Goal: Task Accomplishment & Management: Use online tool/utility

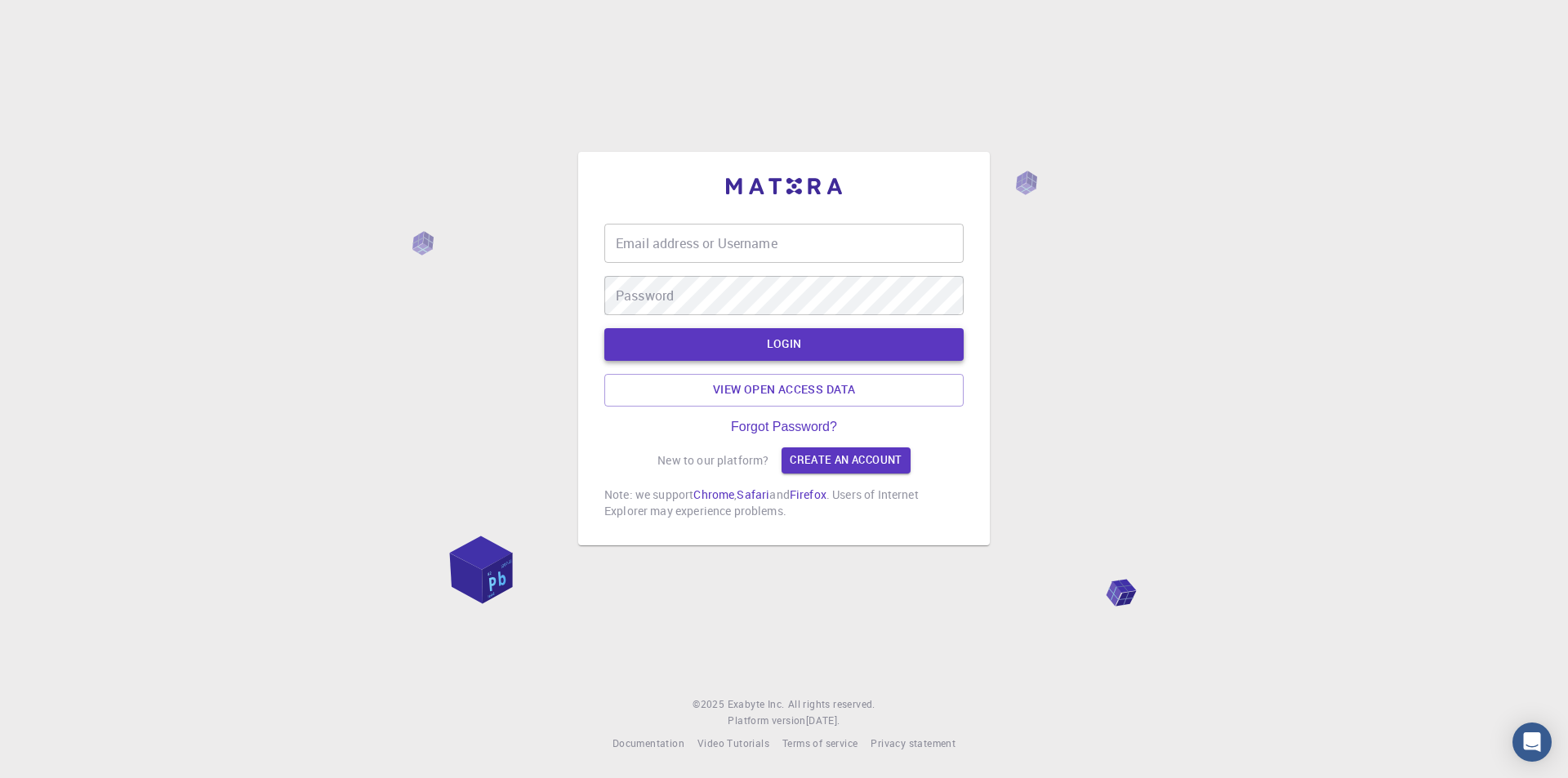
type input "[EMAIL_ADDRESS][DOMAIN_NAME]"
click at [823, 353] on button "LOGIN" at bounding box center [784, 344] width 359 height 32
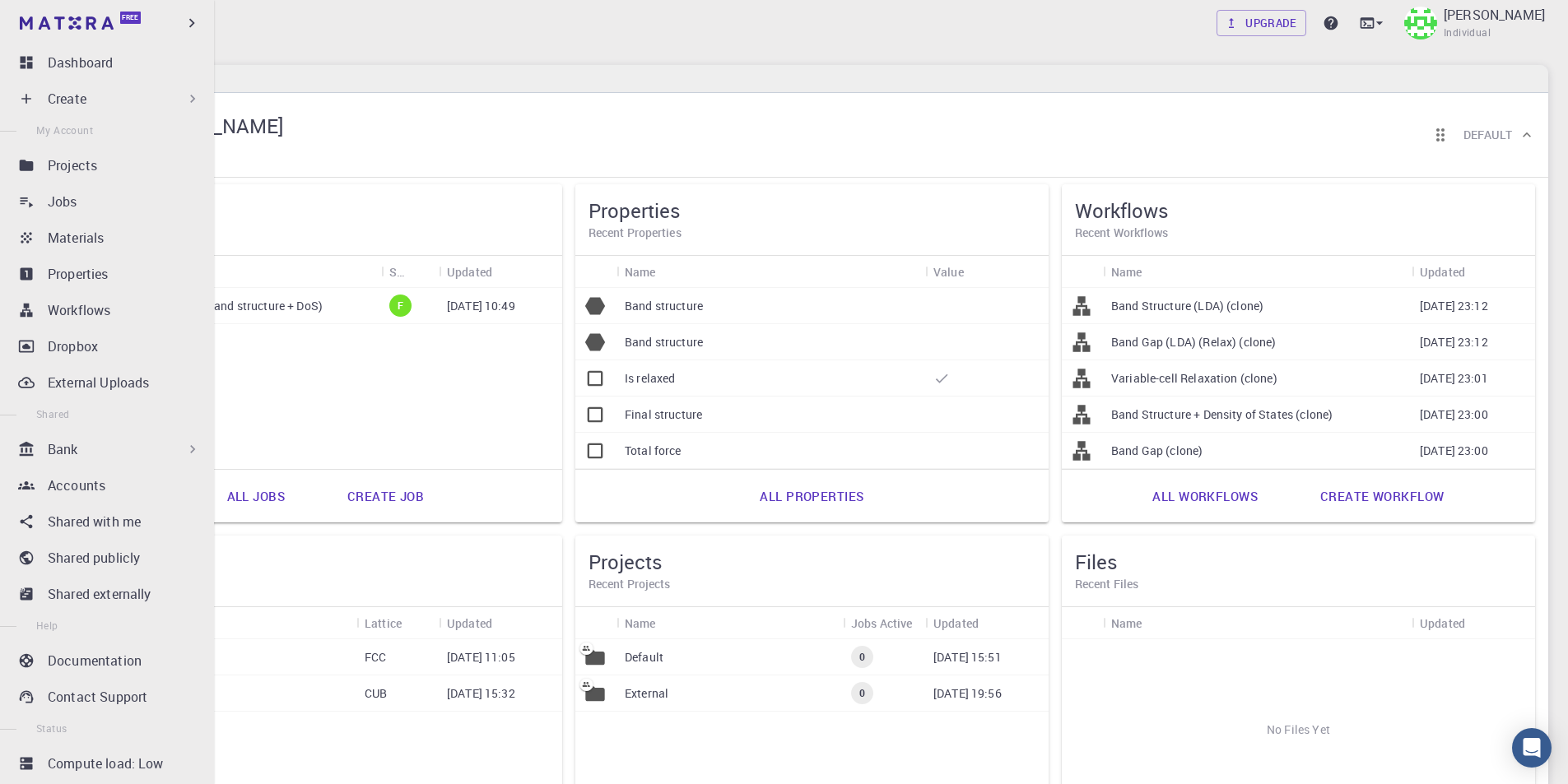
click at [53, 90] on p "Create" at bounding box center [67, 99] width 39 height 19
click at [103, 91] on div "Create" at bounding box center [124, 99] width 153 height 19
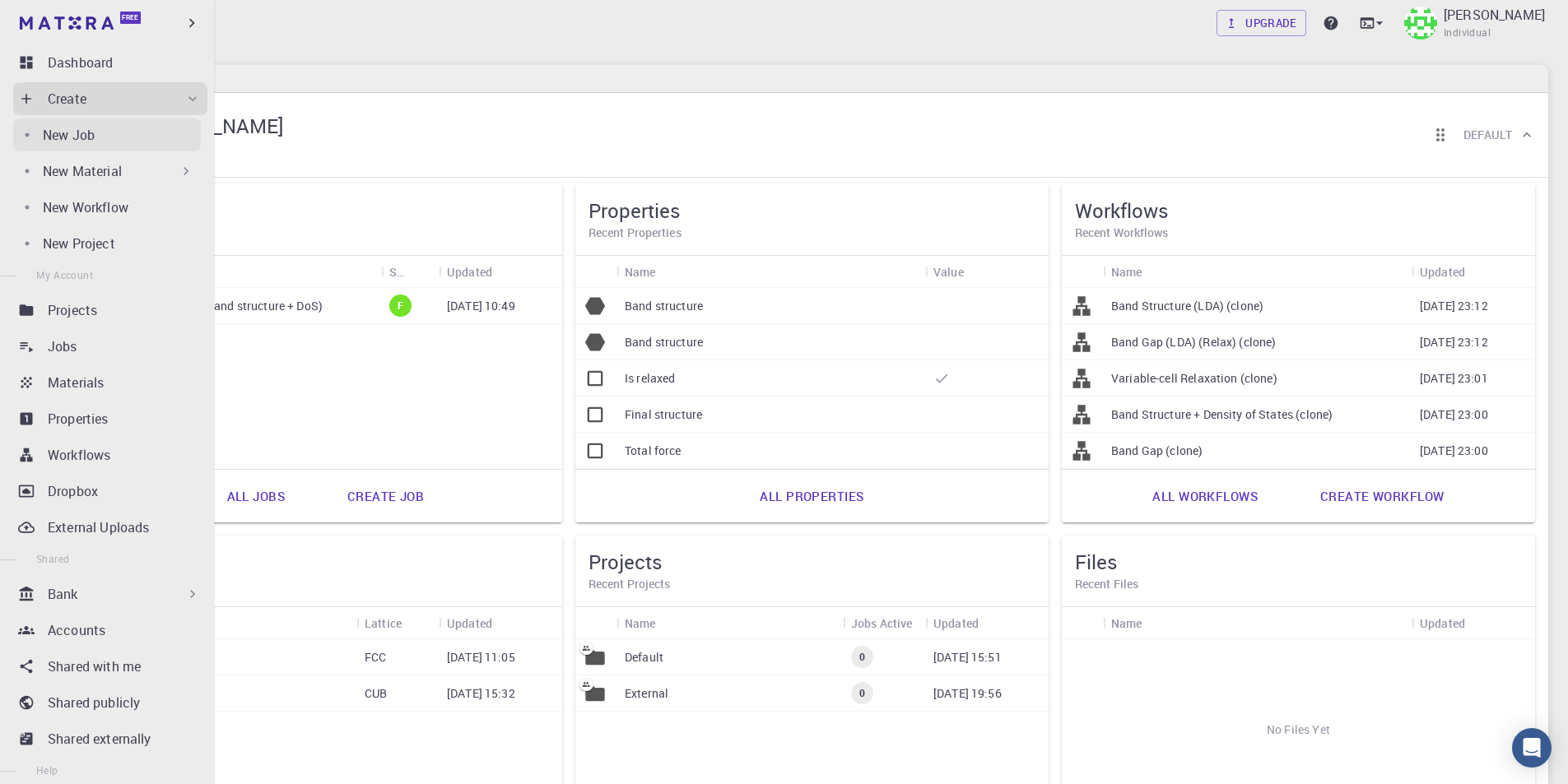
click at [90, 137] on p "New Job" at bounding box center [68, 135] width 52 height 19
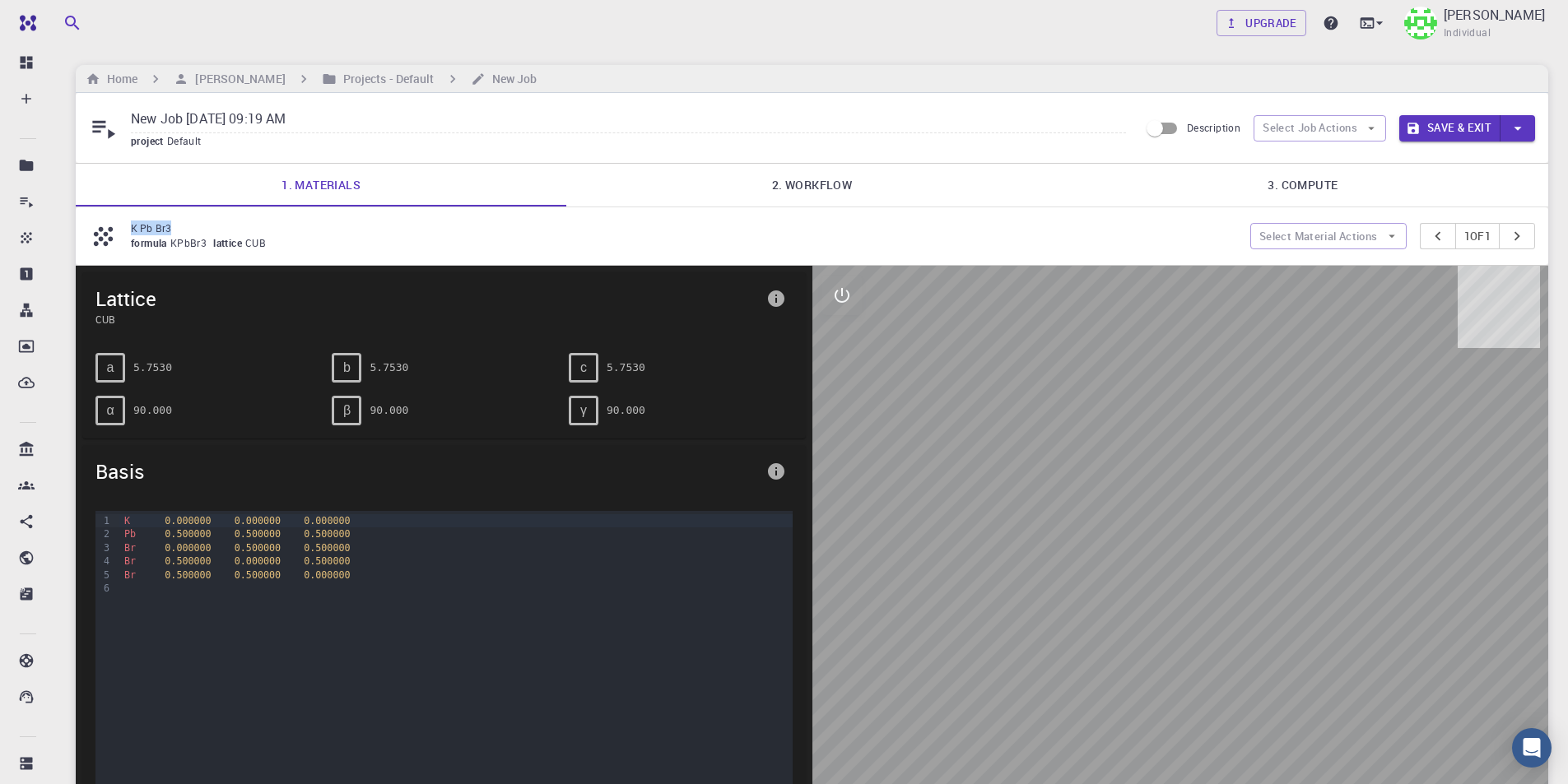
drag, startPoint x: 188, startPoint y: 223, endPoint x: 126, endPoint y: 229, distance: 62.3
click at [126, 229] on div "K Pb Br3 formula KPbBr3 lattice CUB" at bounding box center [670, 235] width 1161 height 31
copy p "K Pb Br3"
click at [290, 115] on input "New Job Aug 15, 2025, 09:19 AM" at bounding box center [628, 119] width 995 height 27
drag, startPoint x: 327, startPoint y: 117, endPoint x: 63, endPoint y: 123, distance: 264.1
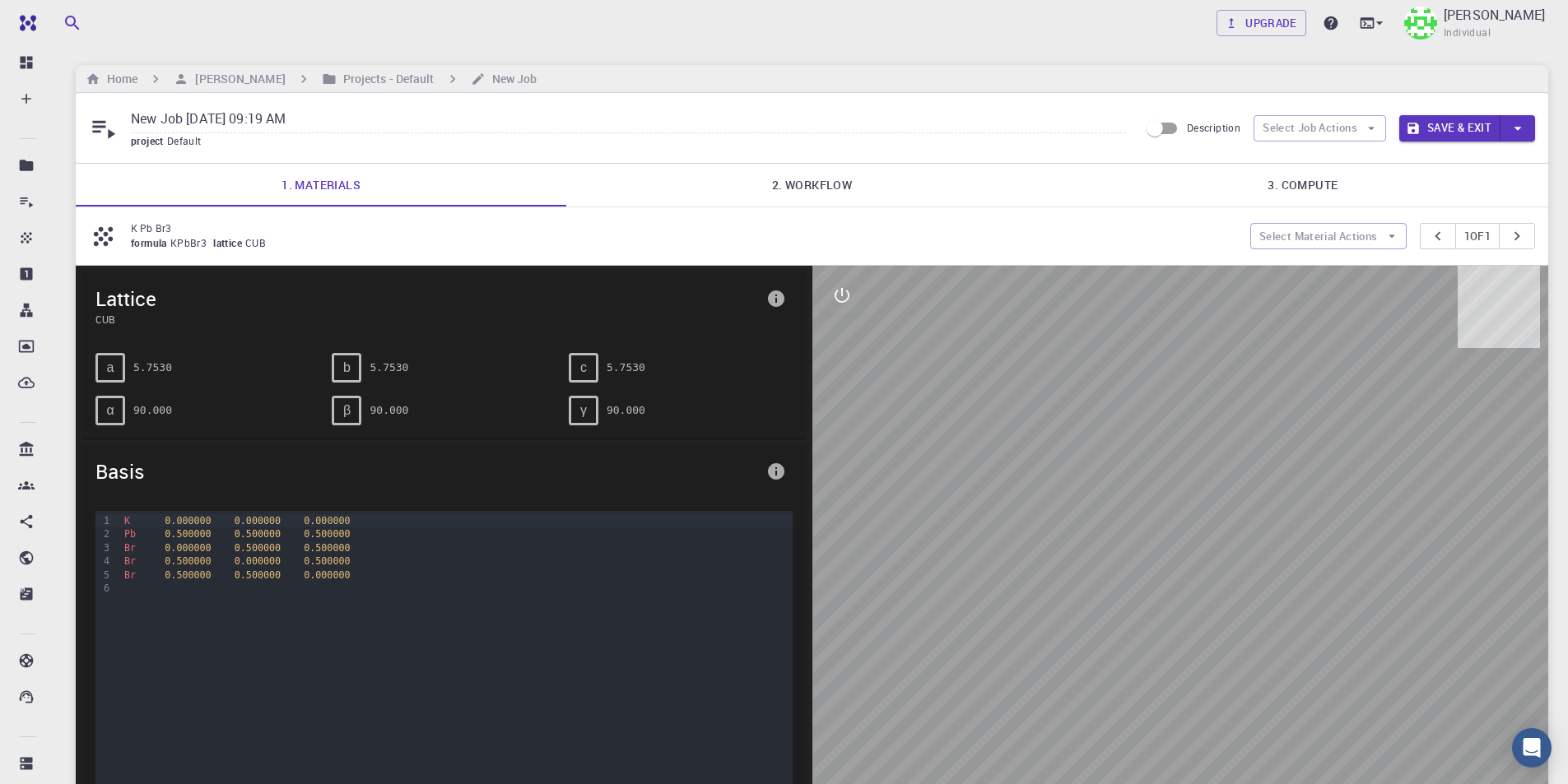
click at [63, 123] on div "Upgrade Taha Yusuf Individual Home Taha Yusuf Projects - Default New Job New Jo…" at bounding box center [811, 546] width 1512 height 1092
paste input "K Pb Br3"
type input "K Pb Br3"
click at [814, 177] on link "2. Workflow" at bounding box center [812, 185] width 491 height 42
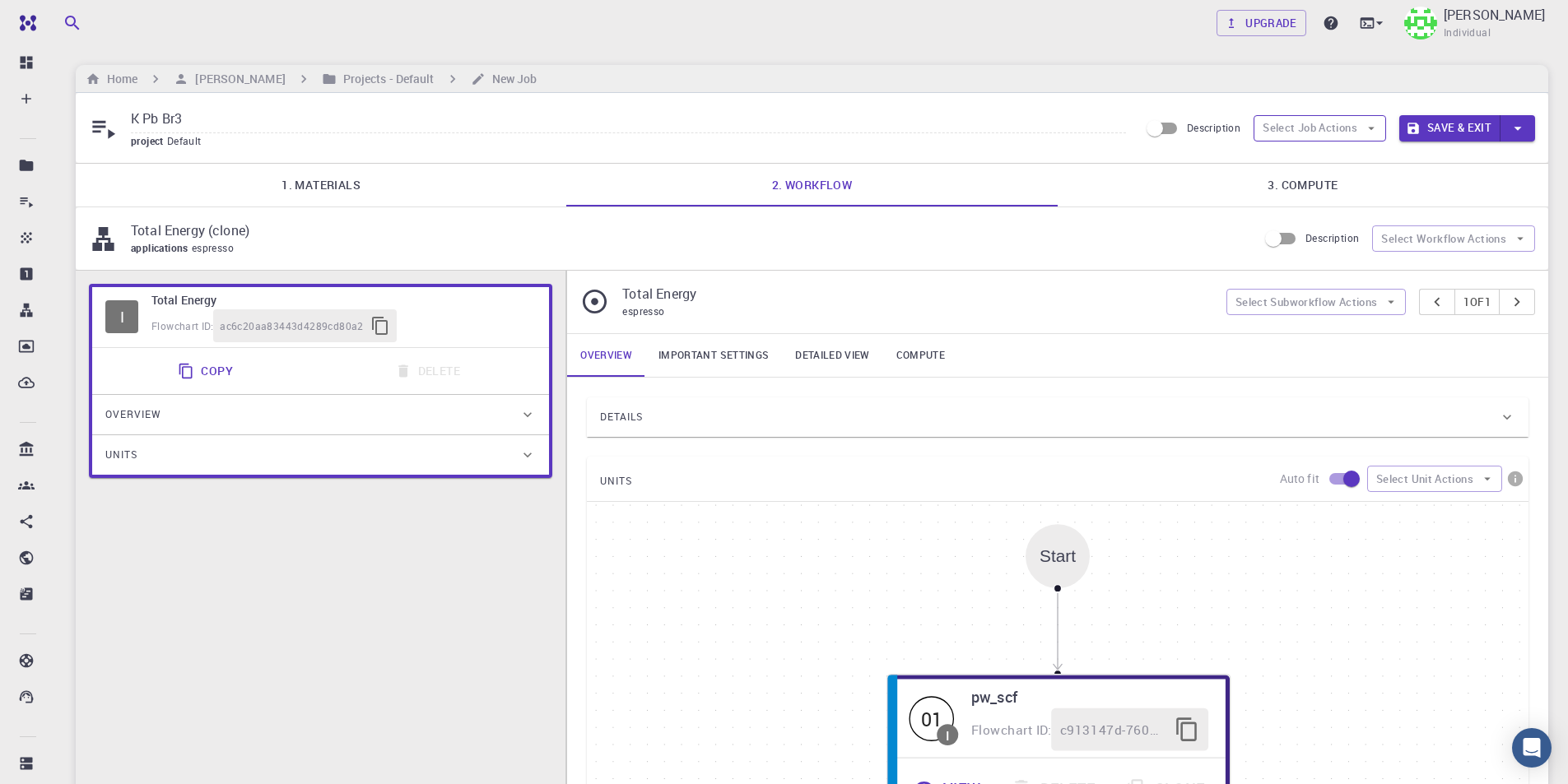
click at [1352, 132] on button "Select Job Actions" at bounding box center [1319, 129] width 132 height 26
click at [1345, 209] on span "Select workflow" at bounding box center [1333, 213] width 78 height 17
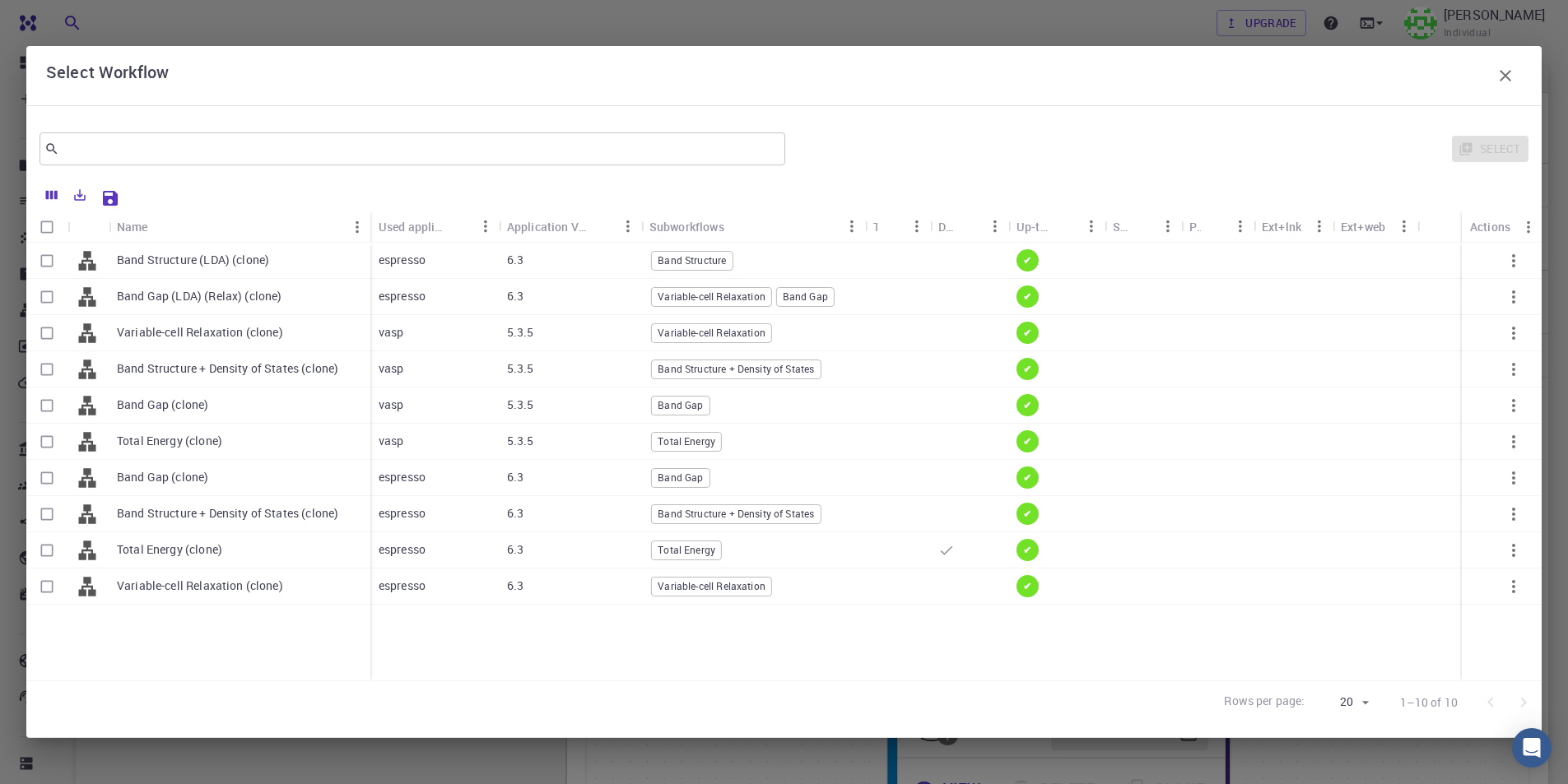
click at [43, 590] on input "Select row" at bounding box center [46, 586] width 31 height 31
checkbox input "false"
click at [44, 584] on input "Select row" at bounding box center [46, 586] width 31 height 31
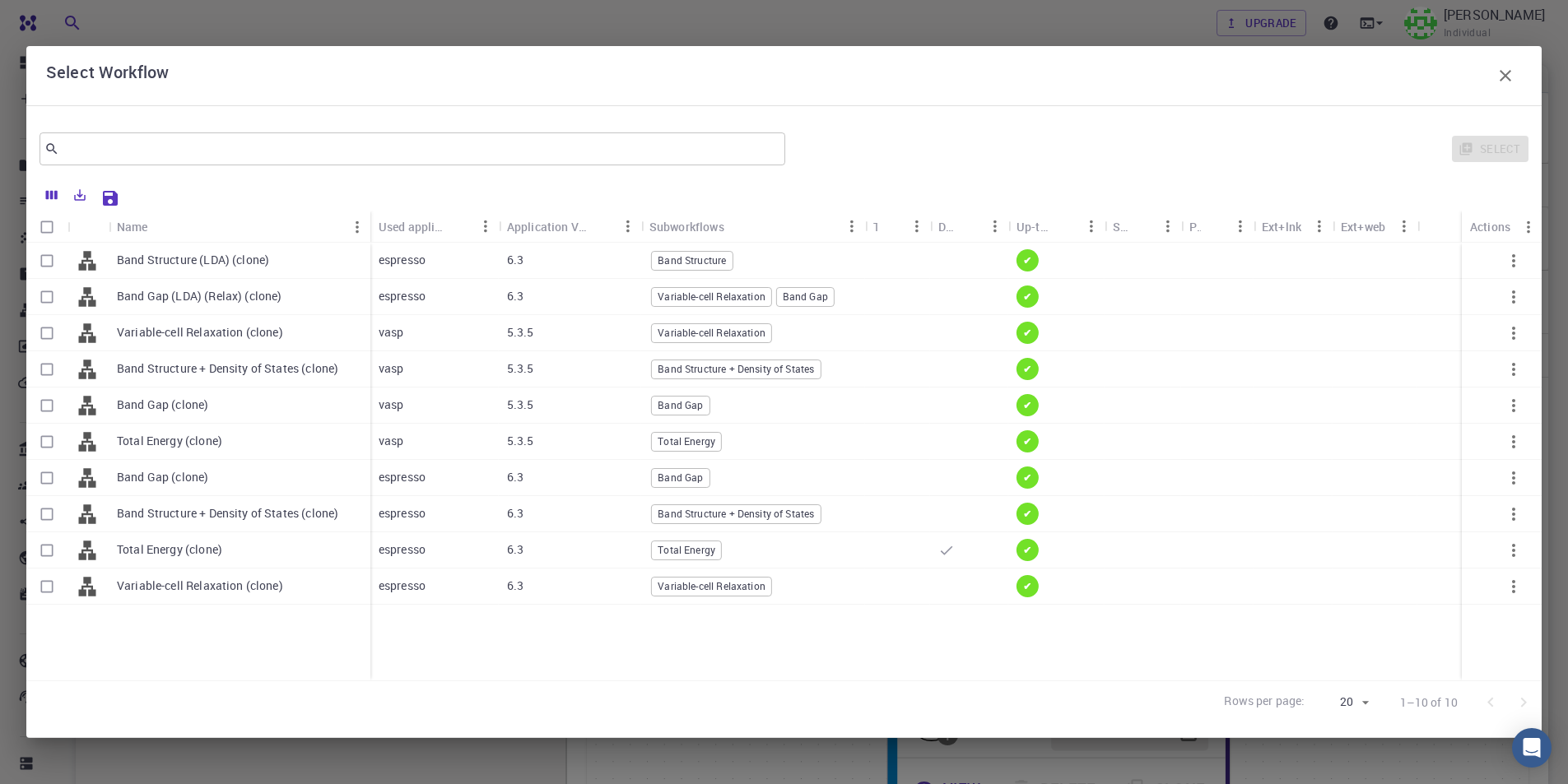
checkbox input "true"
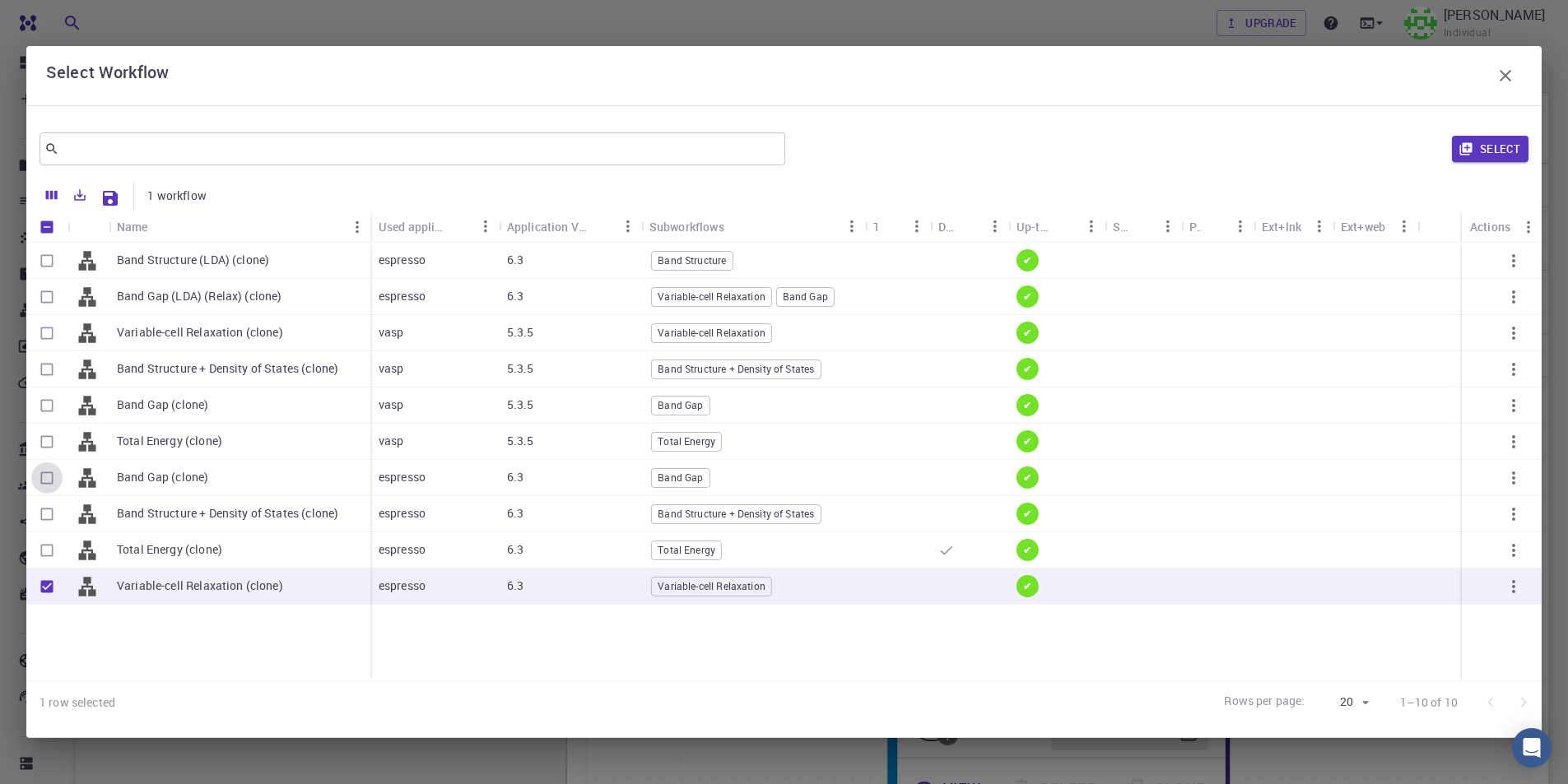
click at [48, 482] on input "Select row" at bounding box center [46, 477] width 31 height 31
checkbox input "true"
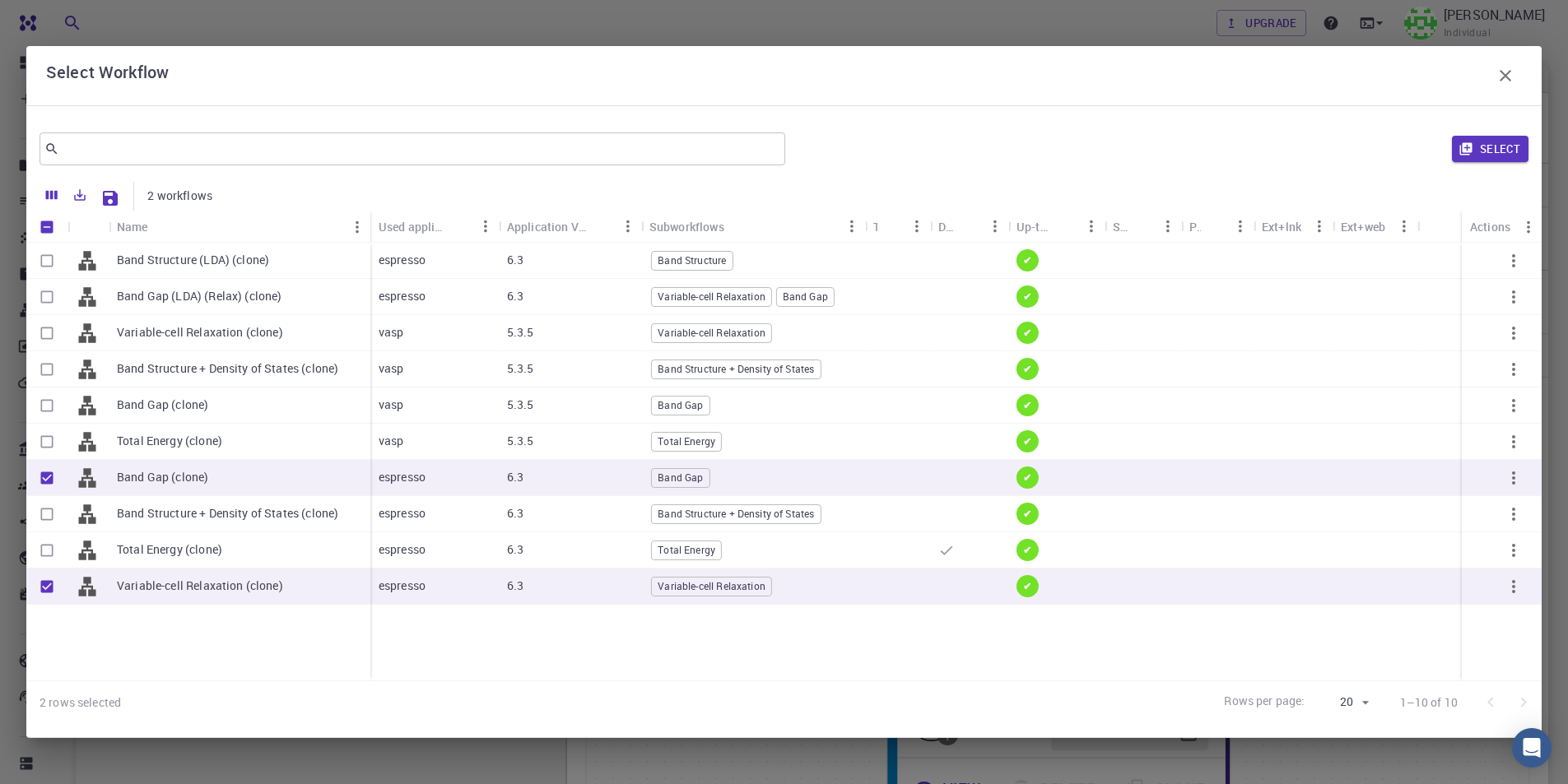
click at [43, 513] on input "Select row" at bounding box center [46, 513] width 31 height 31
checkbox input "true"
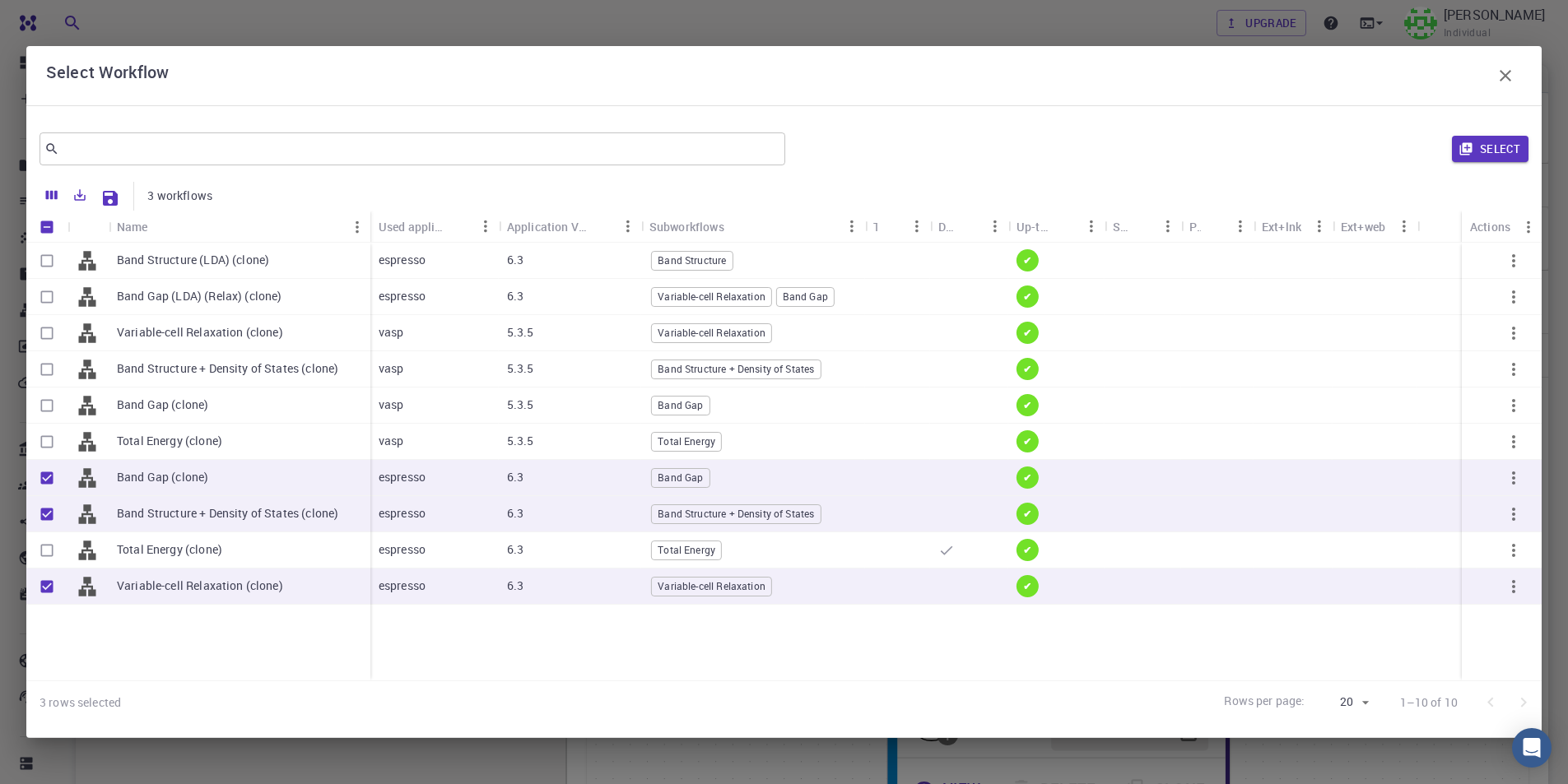
click at [1499, 141] on button "Select" at bounding box center [1489, 149] width 77 height 26
checkbox input "false"
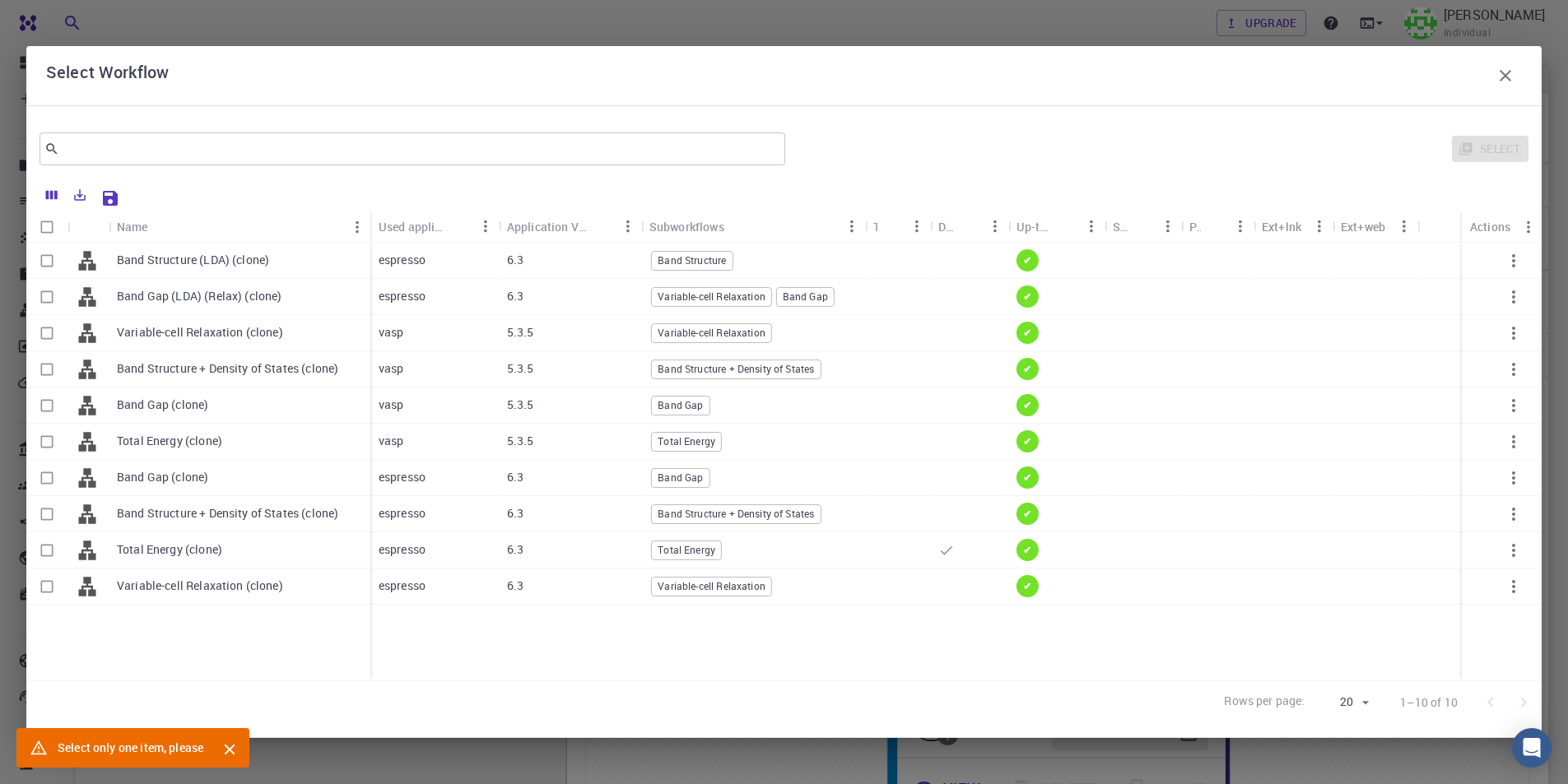
click at [233, 747] on icon "Close" at bounding box center [229, 749] width 19 height 19
click at [43, 590] on input "Select row" at bounding box center [46, 586] width 31 height 31
checkbox input "true"
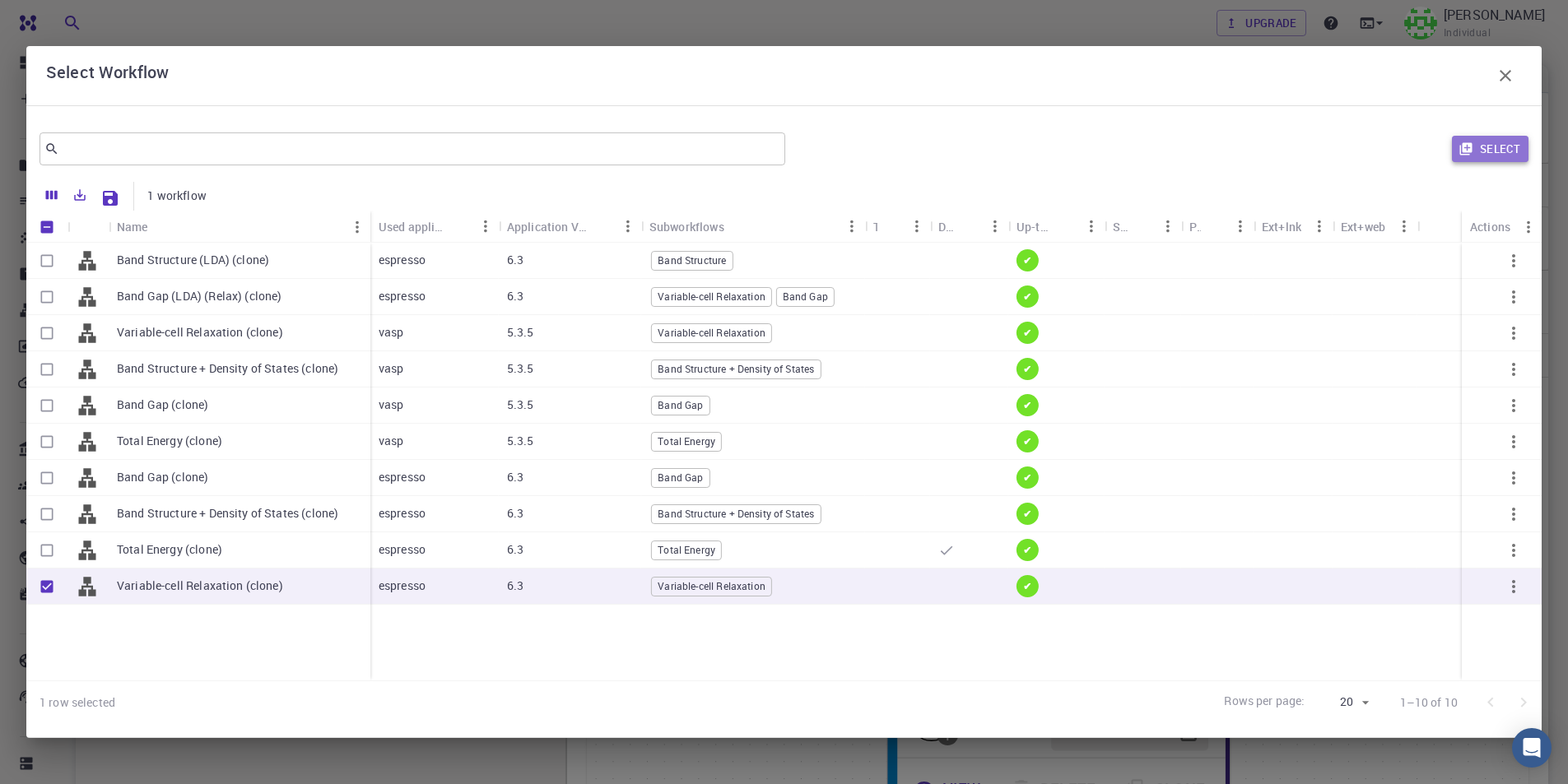
click at [1497, 146] on button "Select" at bounding box center [1489, 149] width 77 height 26
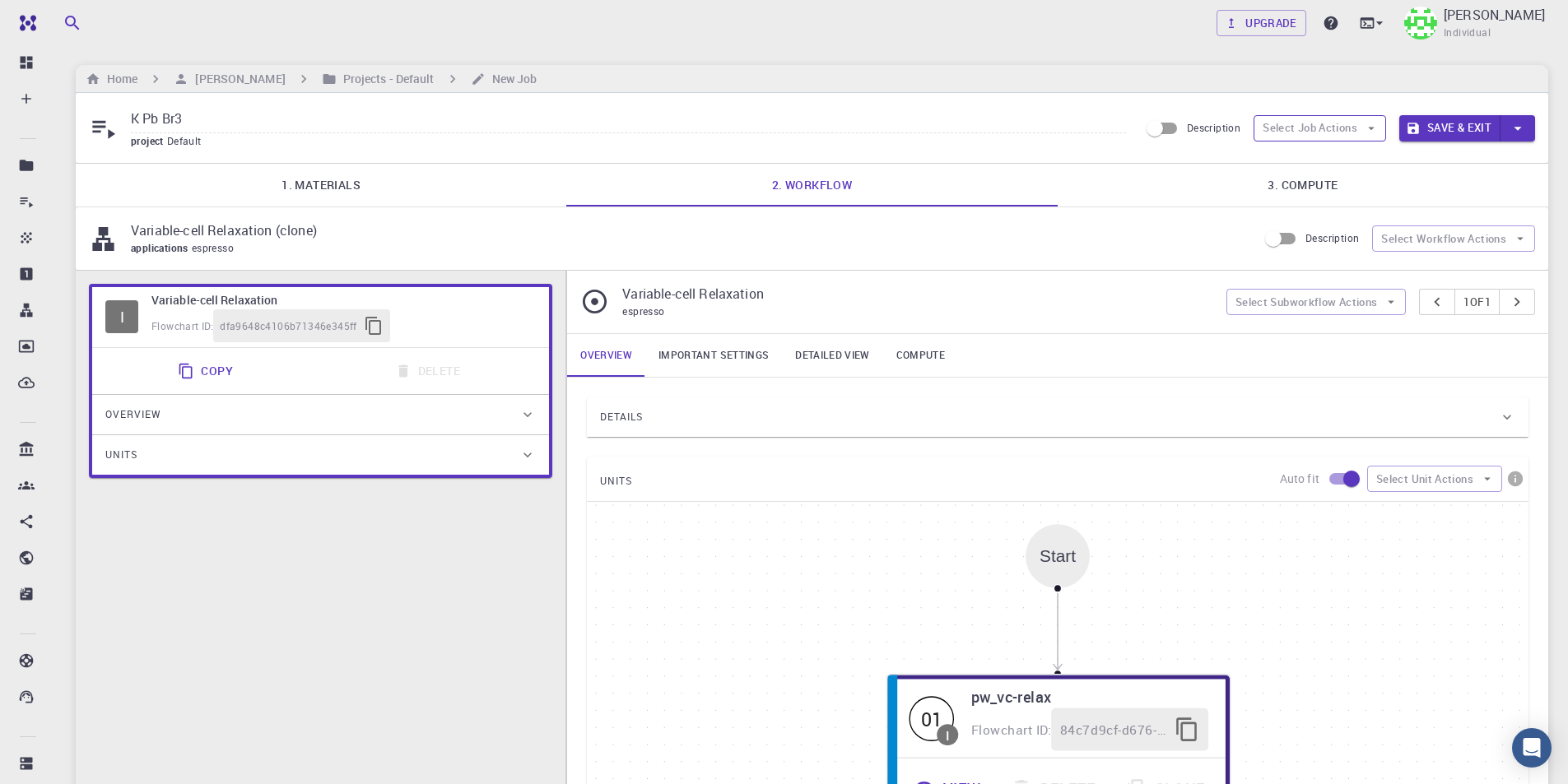
click at [1339, 130] on button "Select Job Actions" at bounding box center [1319, 129] width 132 height 26
click at [1327, 302] on button "Select Subworkflow Actions" at bounding box center [1317, 302] width 180 height 26
click at [1476, 241] on button "Select Workflow Actions" at bounding box center [1453, 239] width 163 height 26
click at [1352, 128] on button "Select Job Actions" at bounding box center [1319, 129] width 132 height 26
click at [1330, 207] on span "Select workflow" at bounding box center [1333, 213] width 78 height 17
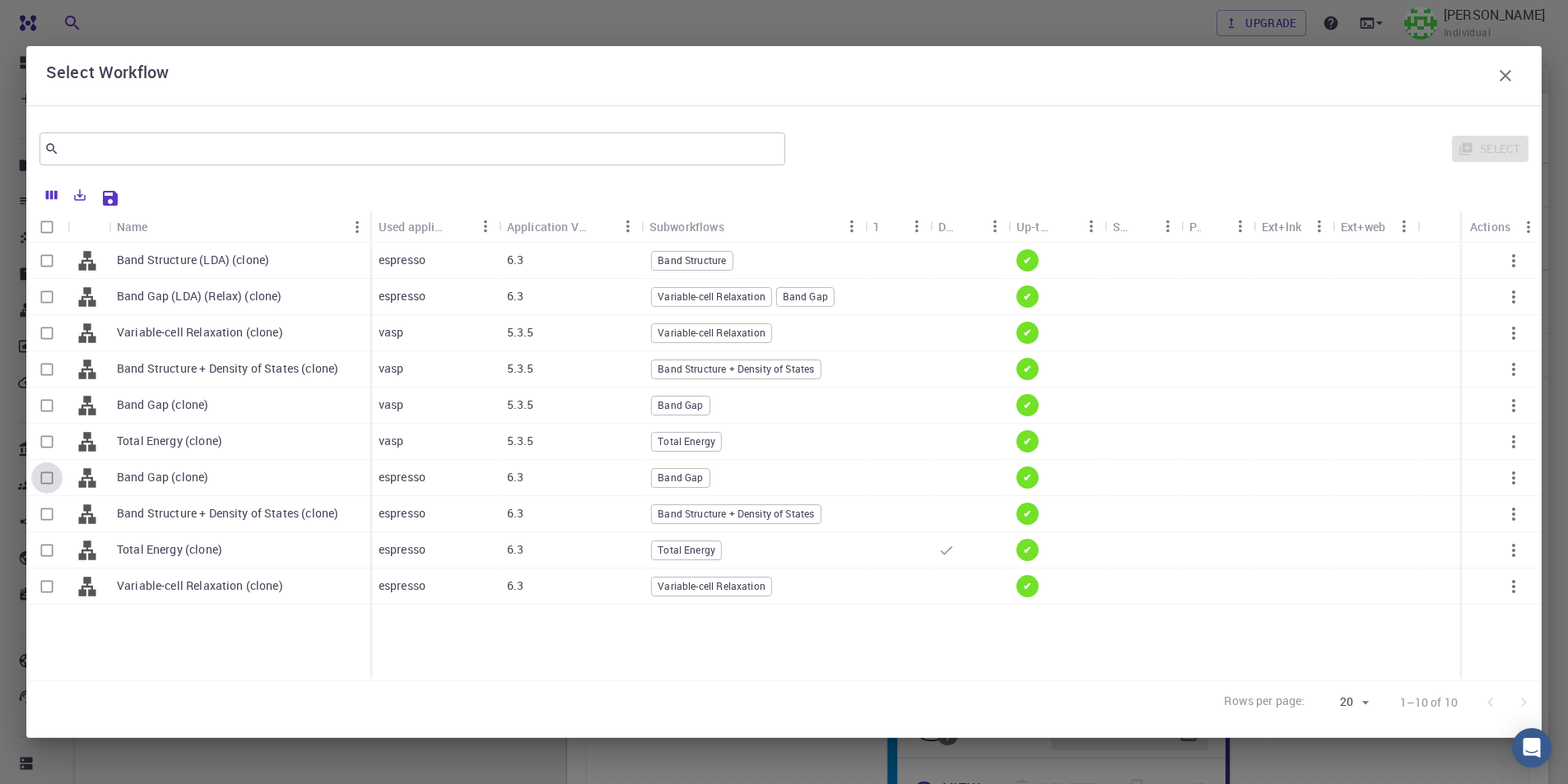
click at [56, 477] on input "Select row" at bounding box center [46, 477] width 31 height 31
checkbox input "true"
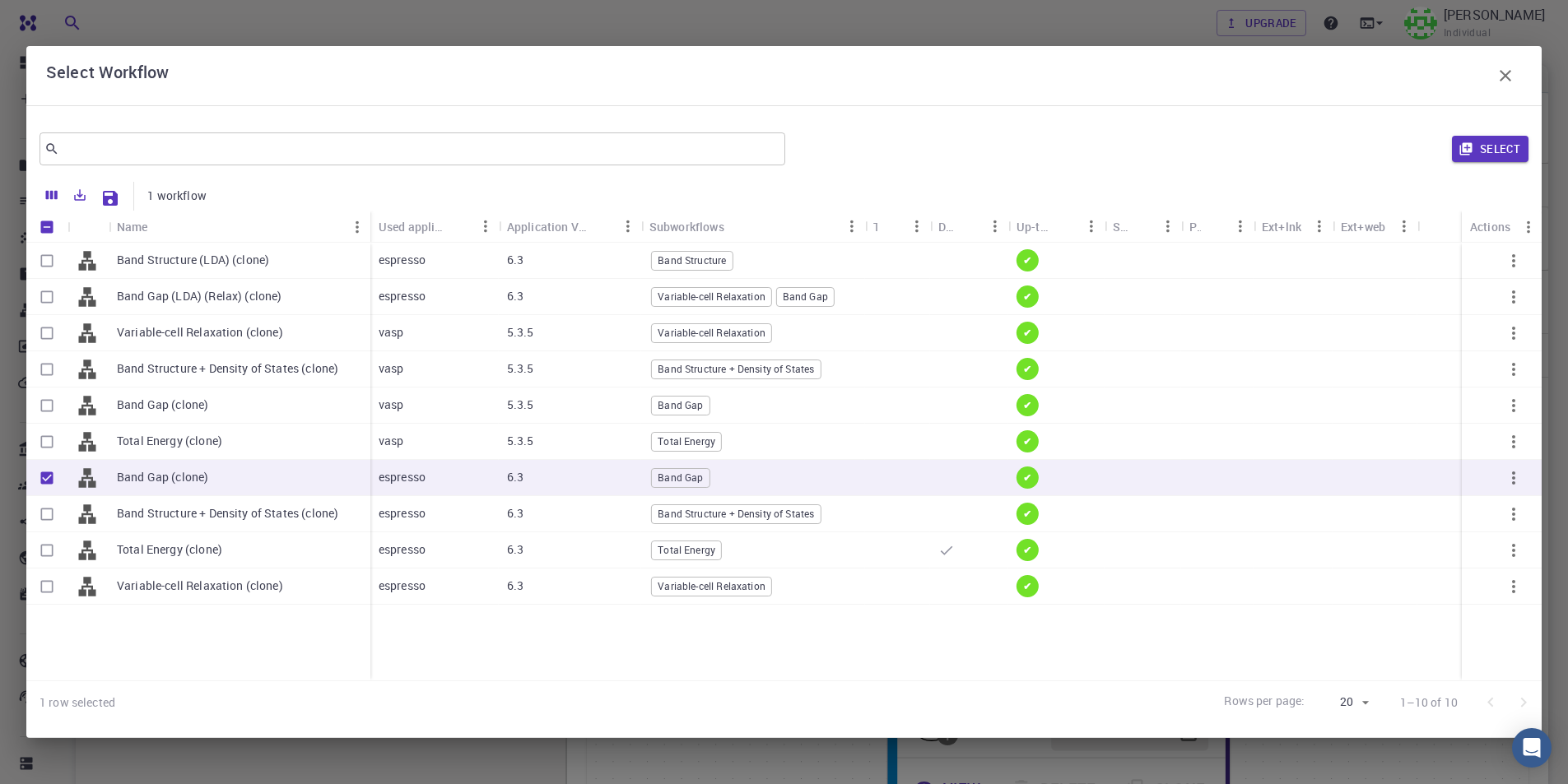
drag, startPoint x: 1493, startPoint y: 147, endPoint x: 1483, endPoint y: 158, distance: 14.9
click at [1493, 146] on button "Select" at bounding box center [1489, 149] width 77 height 26
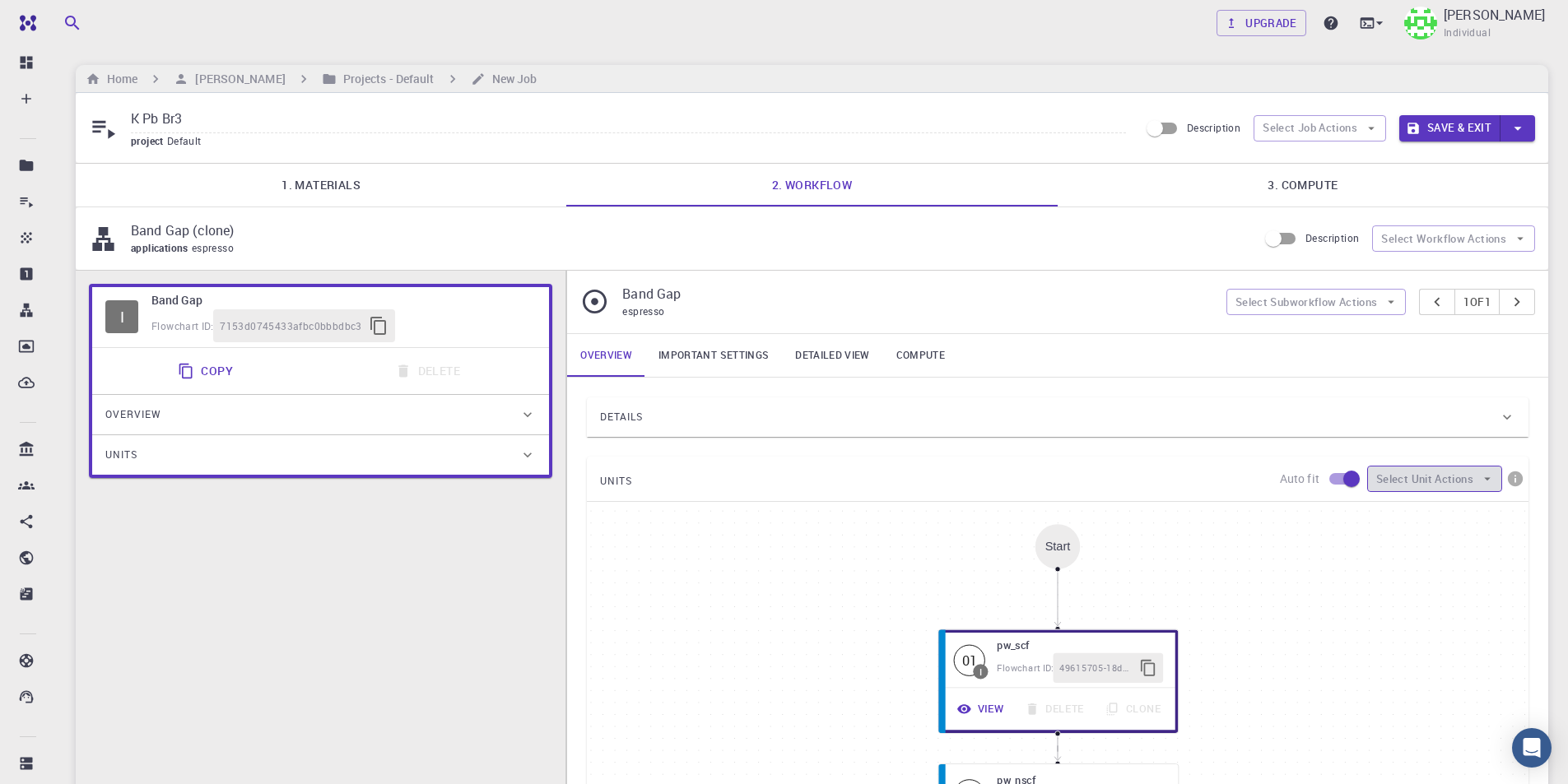
click at [1489, 485] on icon "button" at bounding box center [1487, 478] width 15 height 15
click at [454, 517] on div "I Band Gap Flowchart ID: 7153d0745433afbc0bbbdbc3 Copy Delete Overview Properti…" at bounding box center [320, 656] width 490 height 771
click at [1291, 131] on button "Select Job Actions" at bounding box center [1319, 129] width 132 height 26
click at [1321, 213] on span "Select workflow" at bounding box center [1333, 213] width 78 height 17
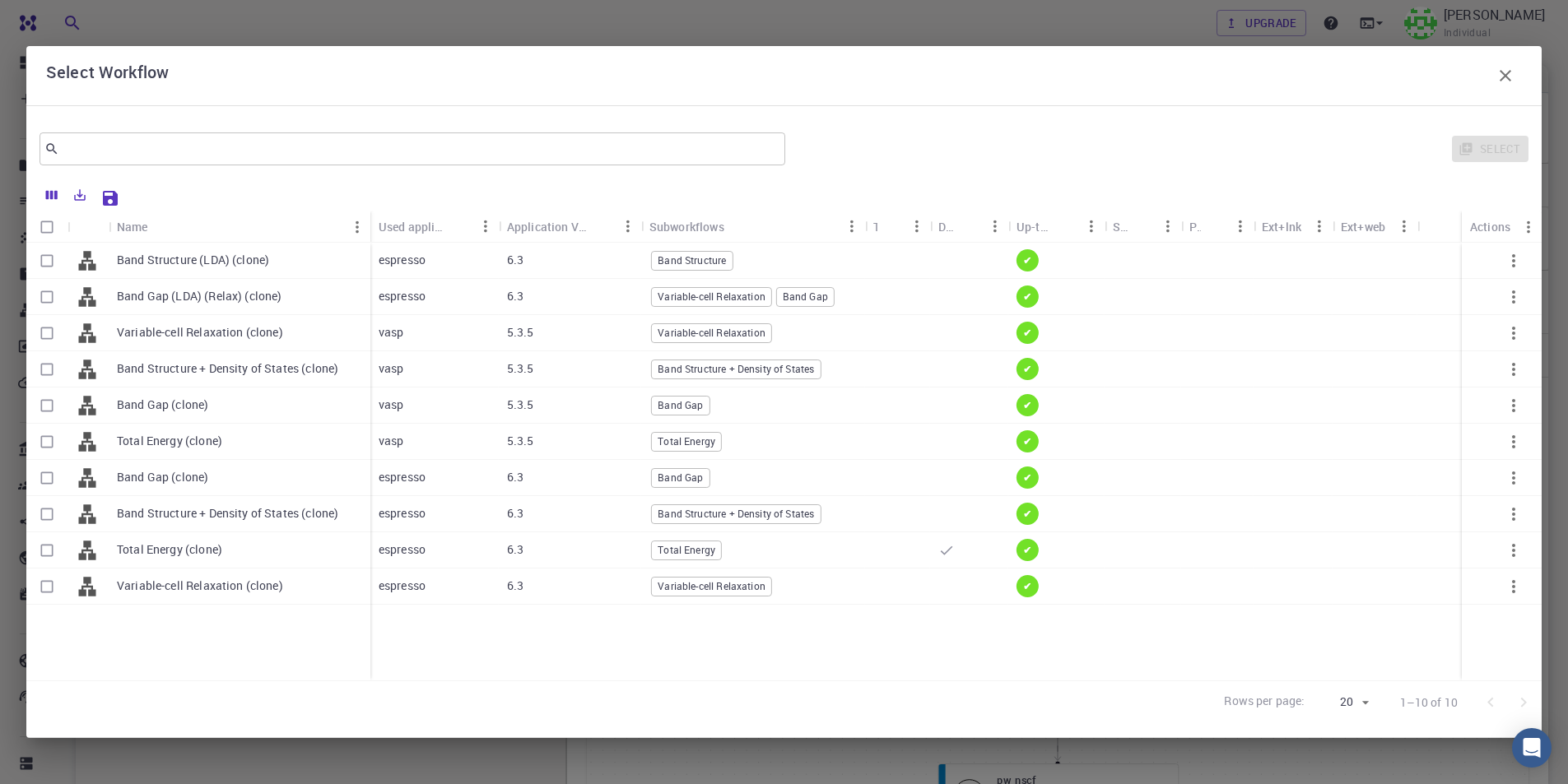
click at [46, 594] on input "Select row" at bounding box center [46, 586] width 31 height 31
checkbox input "true"
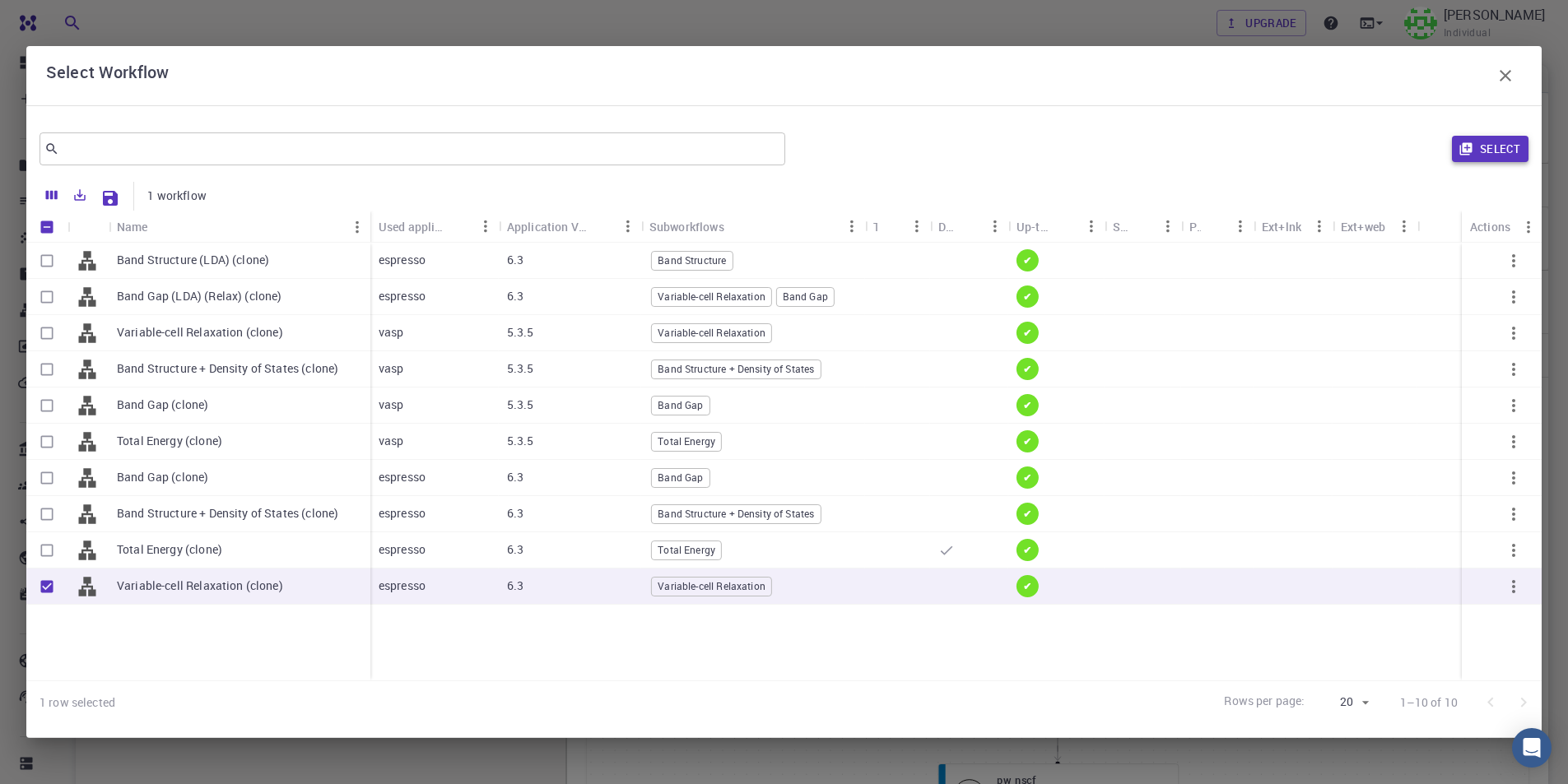
click at [1493, 151] on button "Select" at bounding box center [1489, 149] width 77 height 26
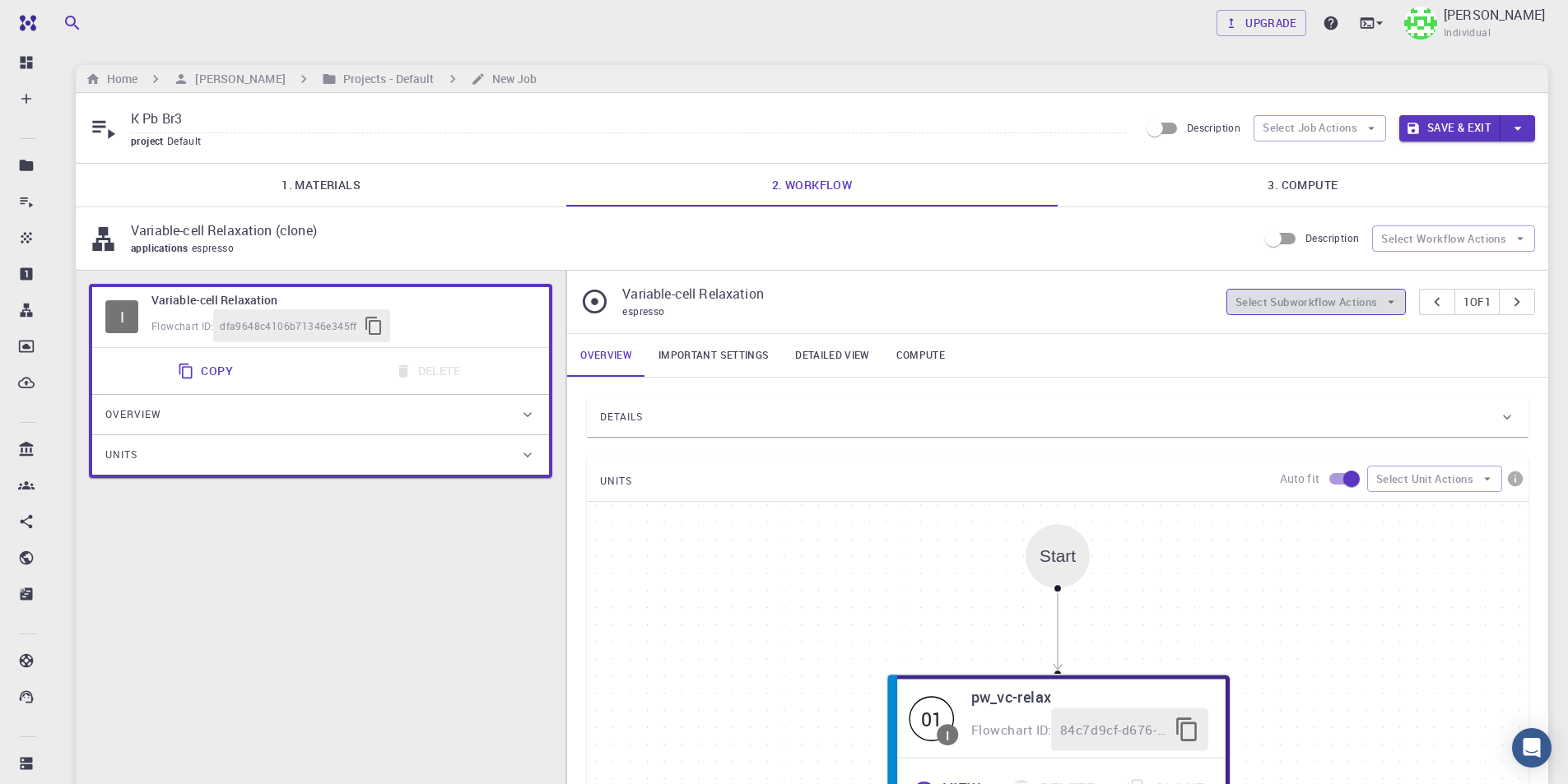
click at [1321, 306] on button "Select Subworkflow Actions" at bounding box center [1317, 302] width 180 height 26
click at [1520, 243] on icon "button" at bounding box center [1519, 238] width 15 height 15
click at [1366, 125] on icon "button" at bounding box center [1370, 128] width 15 height 15
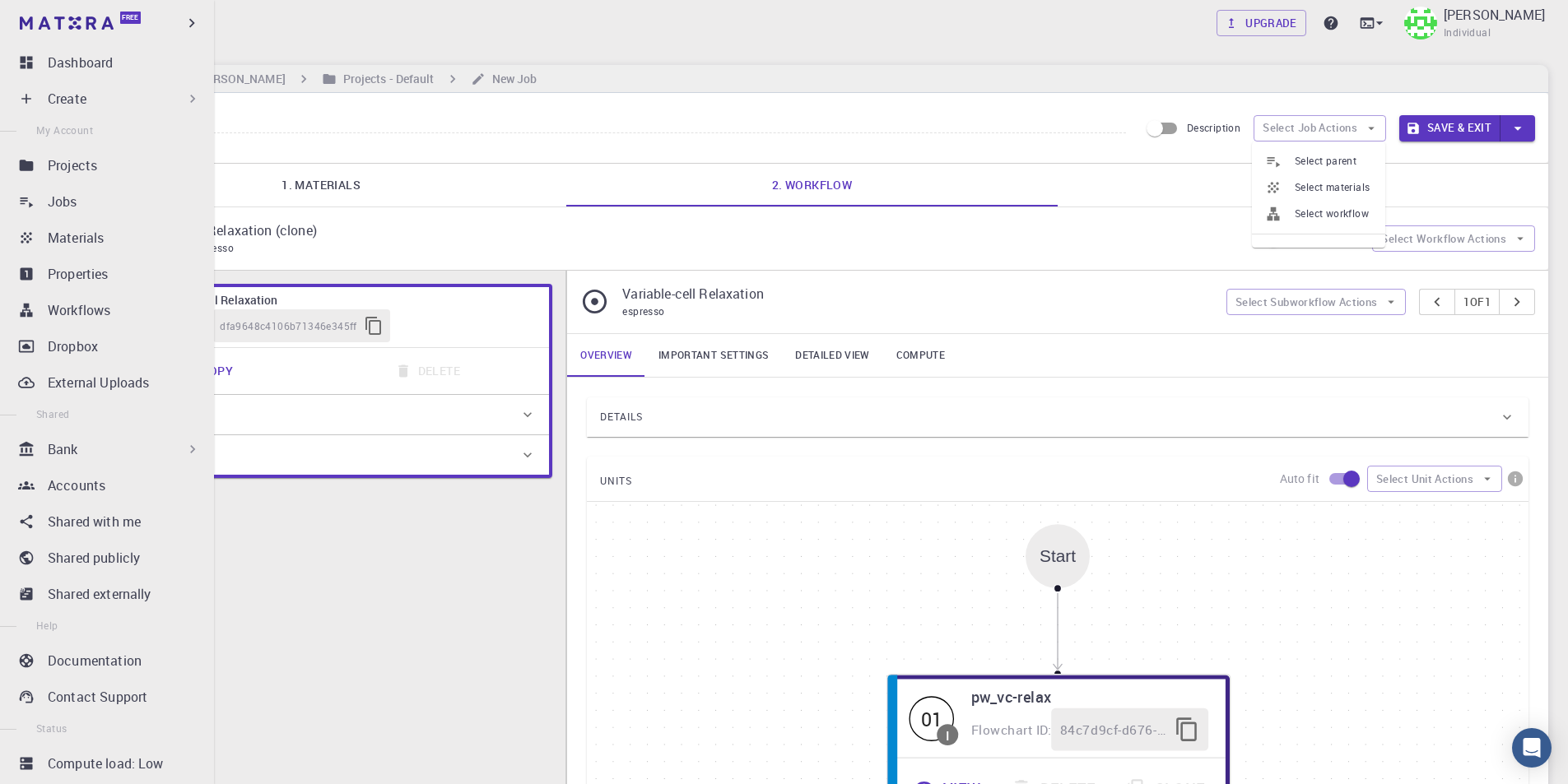
click at [118, 104] on div "Create" at bounding box center [124, 99] width 153 height 19
click at [159, 106] on div "Create" at bounding box center [124, 99] width 153 height 19
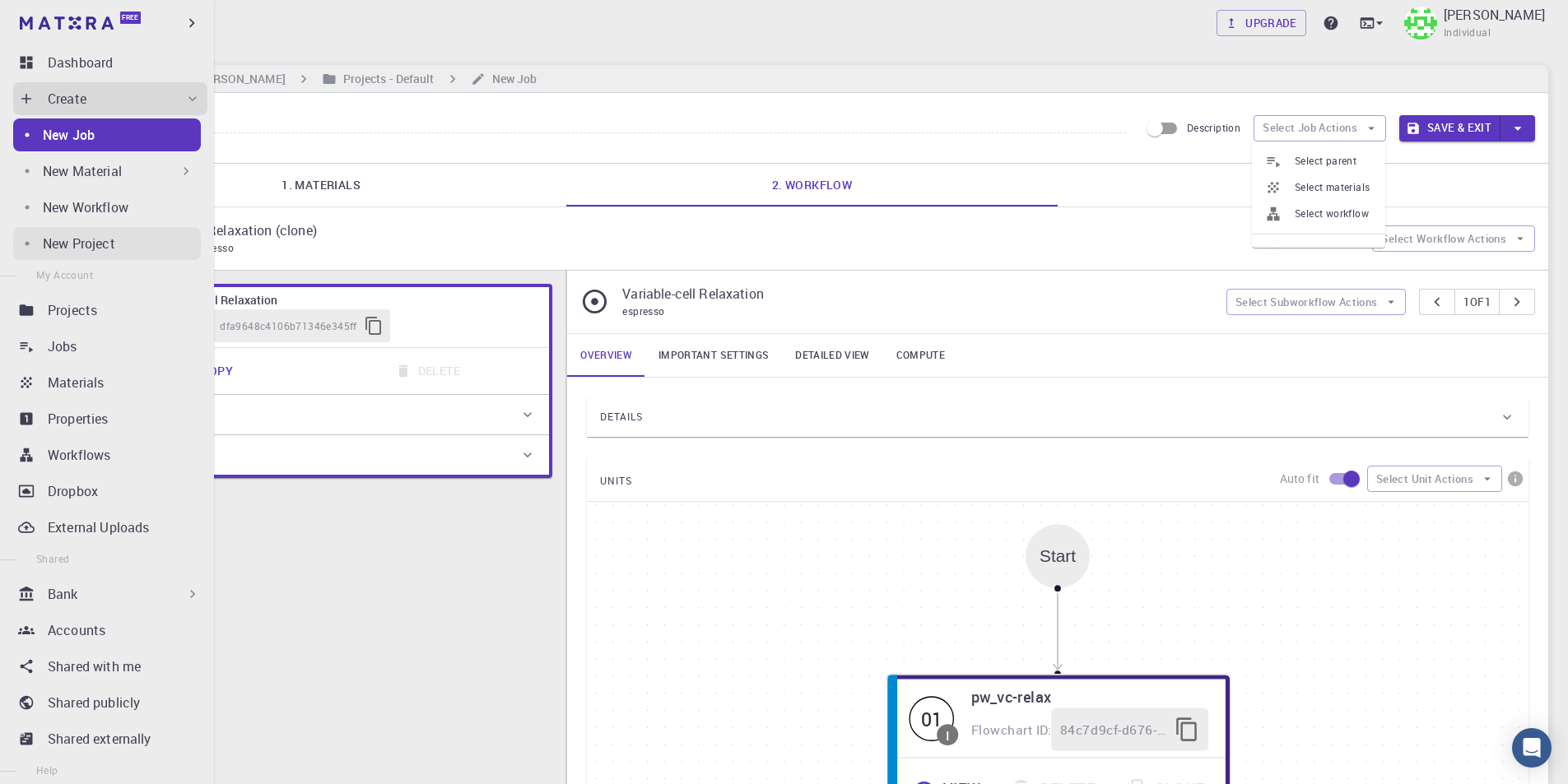
click at [114, 213] on p "New Workflow" at bounding box center [85, 207] width 86 height 19
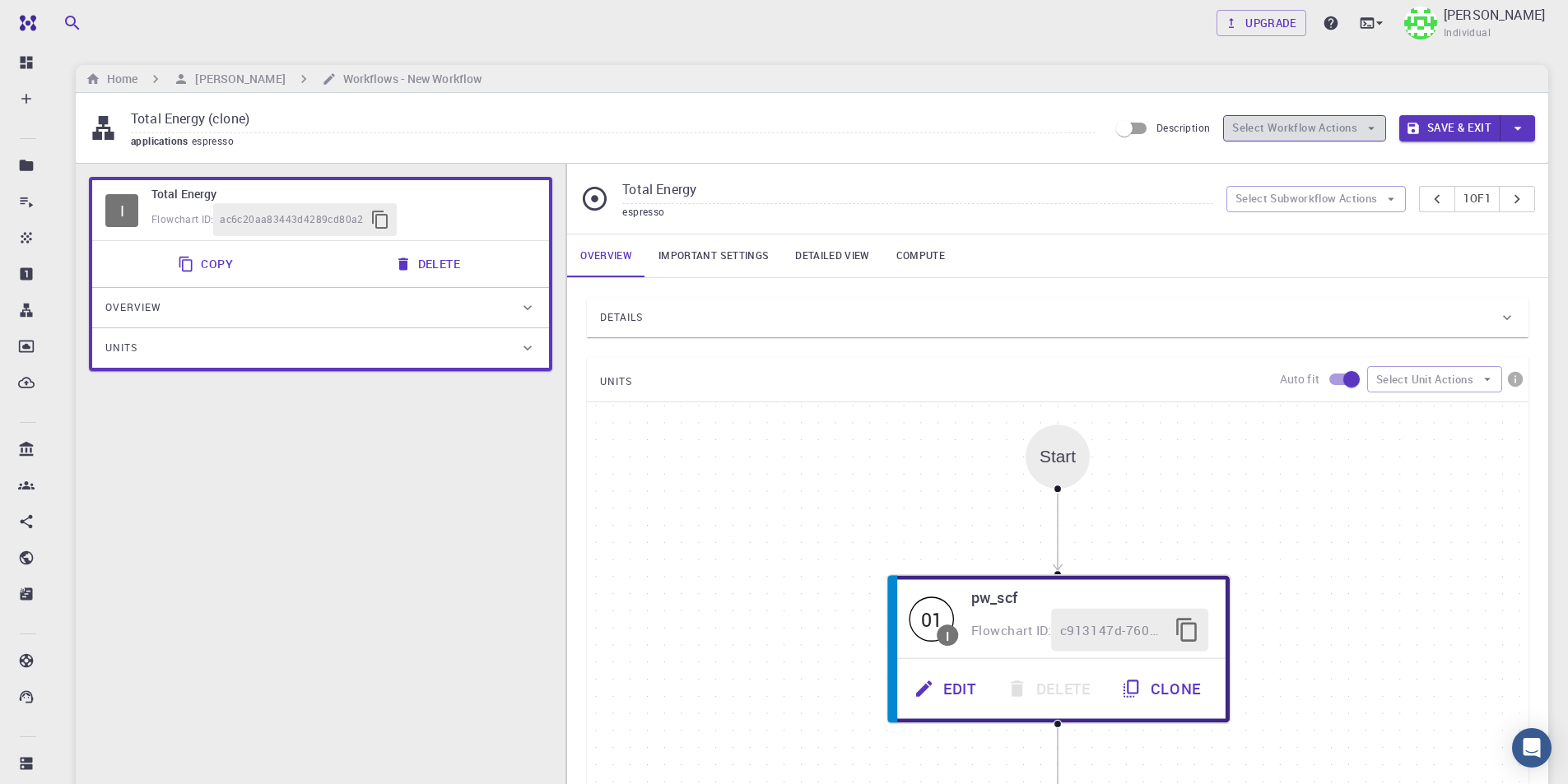
click at [1330, 128] on button "Select Workflow Actions" at bounding box center [1304, 129] width 163 height 26
click at [1423, 235] on div "Overview Important settings Detailed view Compute" at bounding box center [1058, 256] width 981 height 42
click at [1384, 201] on icon "button" at bounding box center [1391, 198] width 15 height 15
click at [1331, 253] on span "Add subworkflow" at bounding box center [1324, 258] width 125 height 17
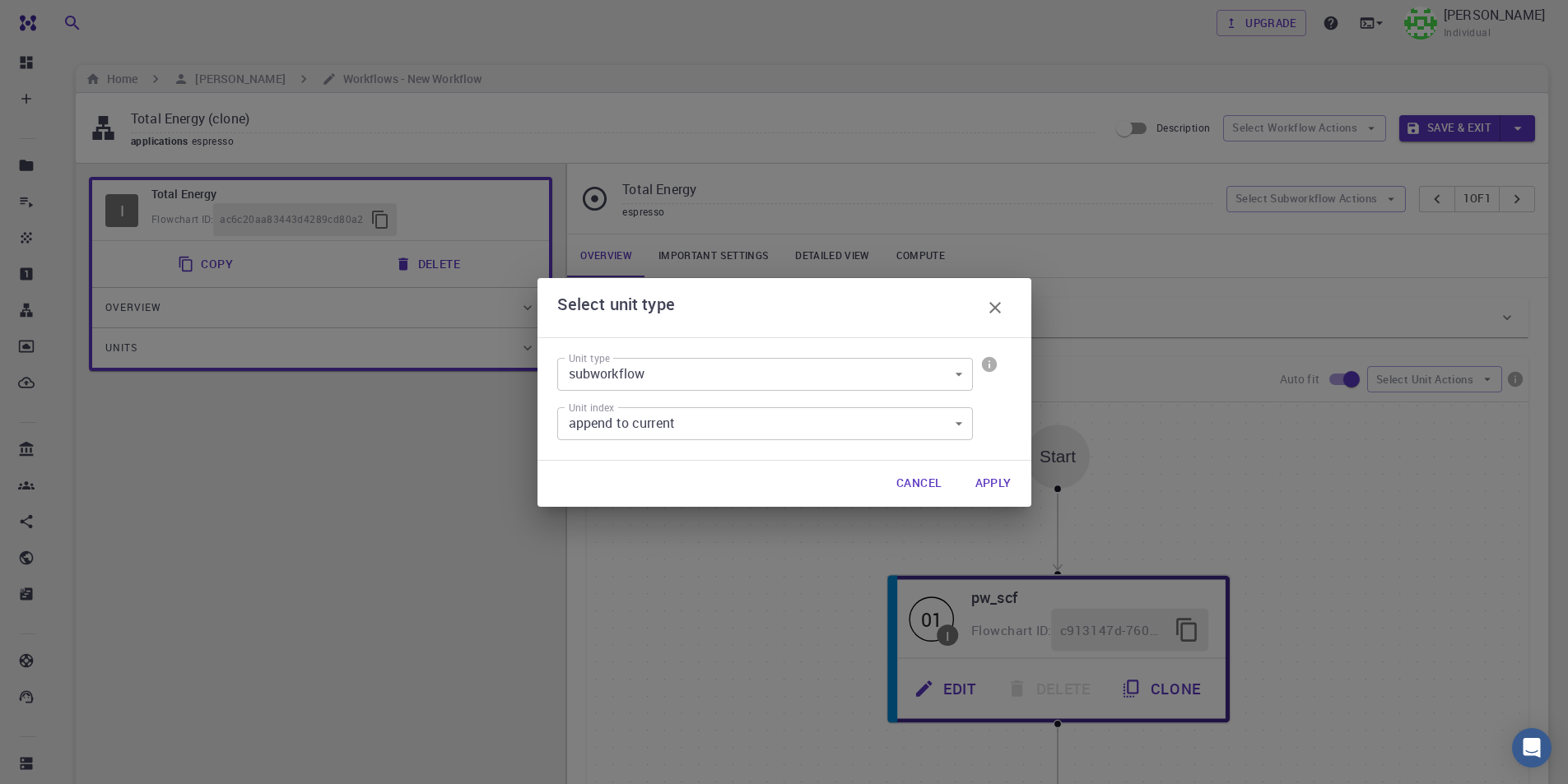
click at [947, 422] on body "Free Dashboard Create New Job New Material Create Material Upload File Import f…" at bounding box center [784, 574] width 1568 height 1148
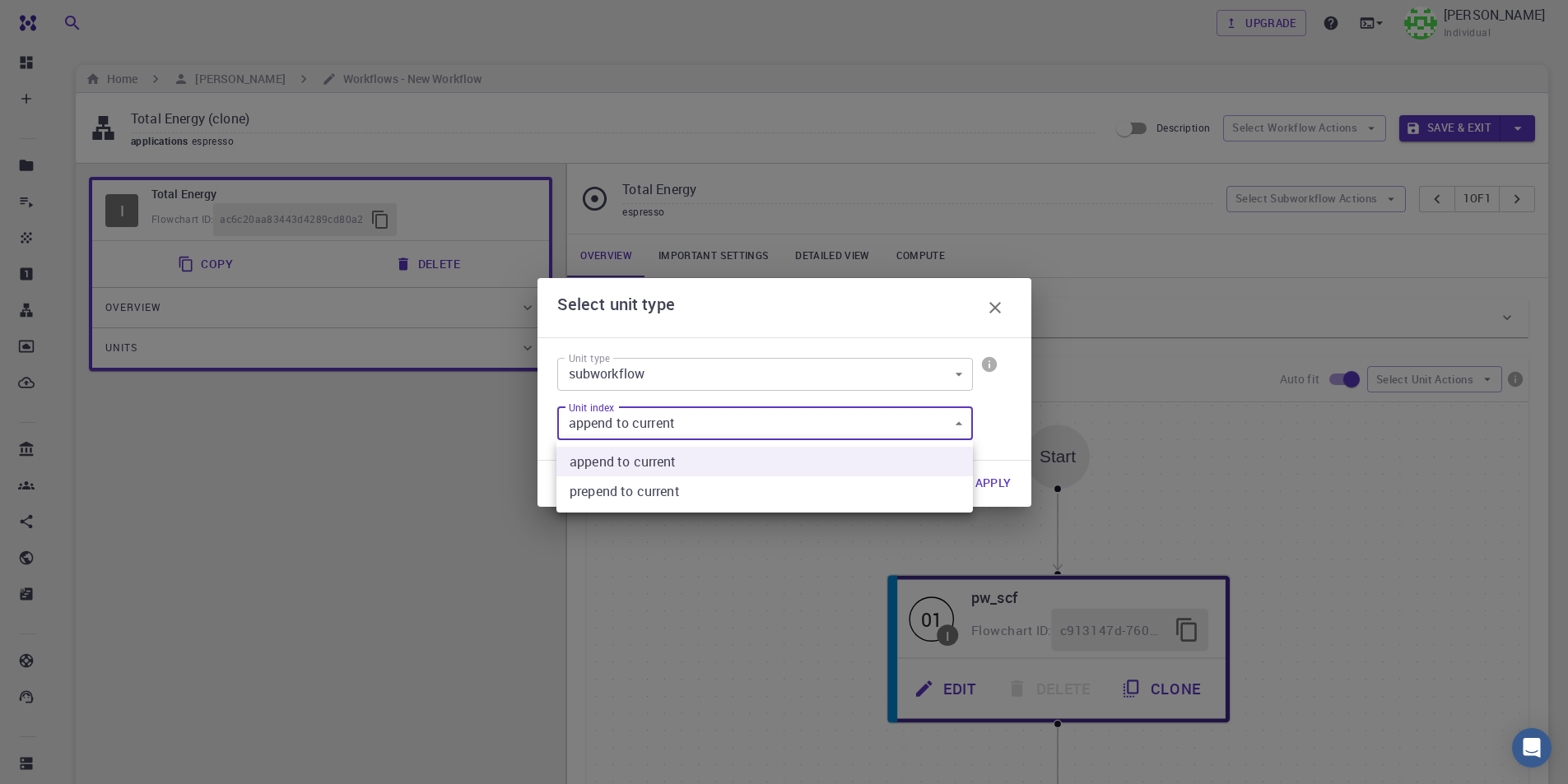
click at [1100, 410] on div at bounding box center [784, 392] width 1568 height 784
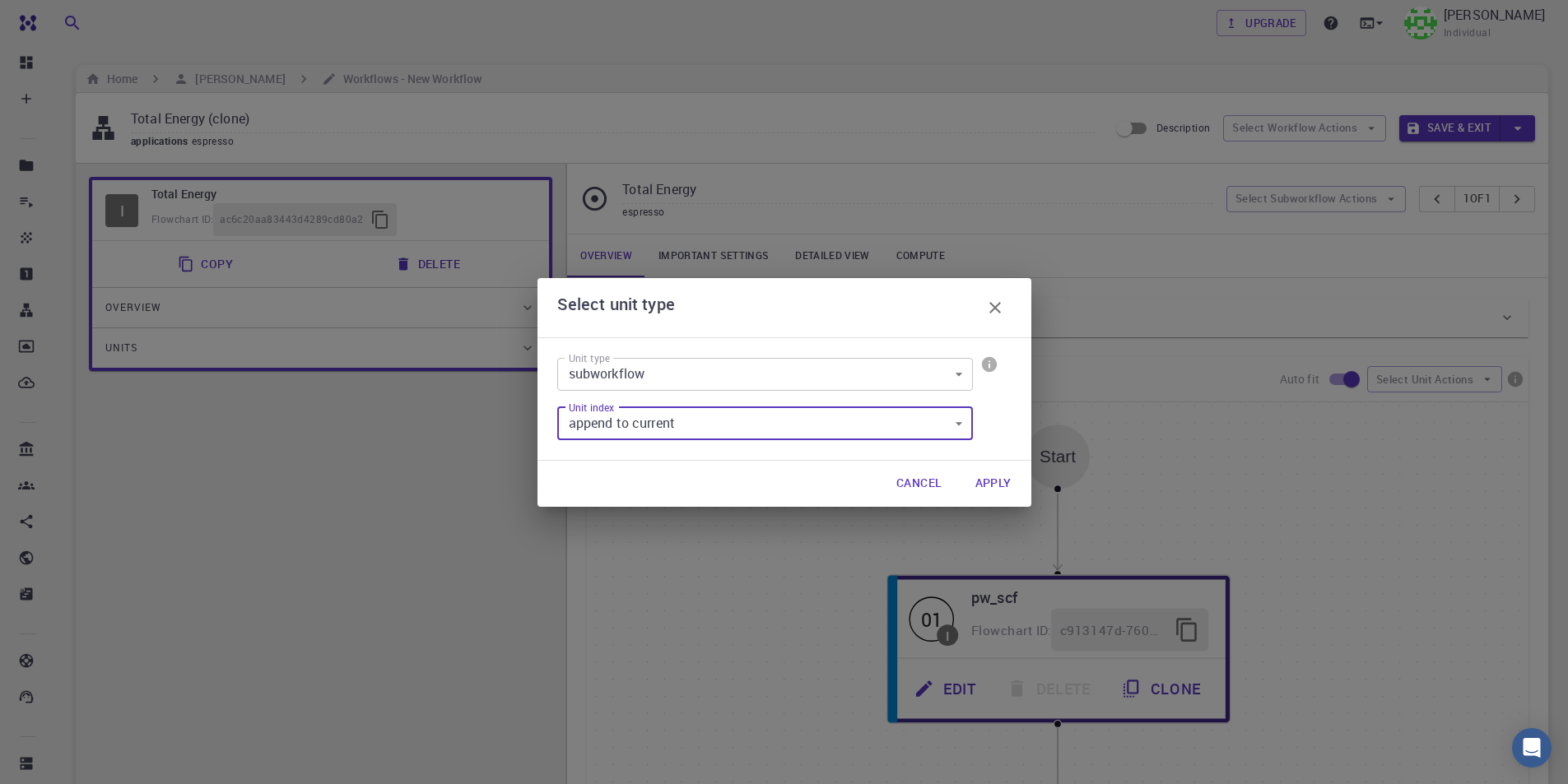
click at [949, 372] on body "Free Dashboard Create New Job New Material Create Material Upload File Import f…" at bounding box center [784, 574] width 1568 height 1148
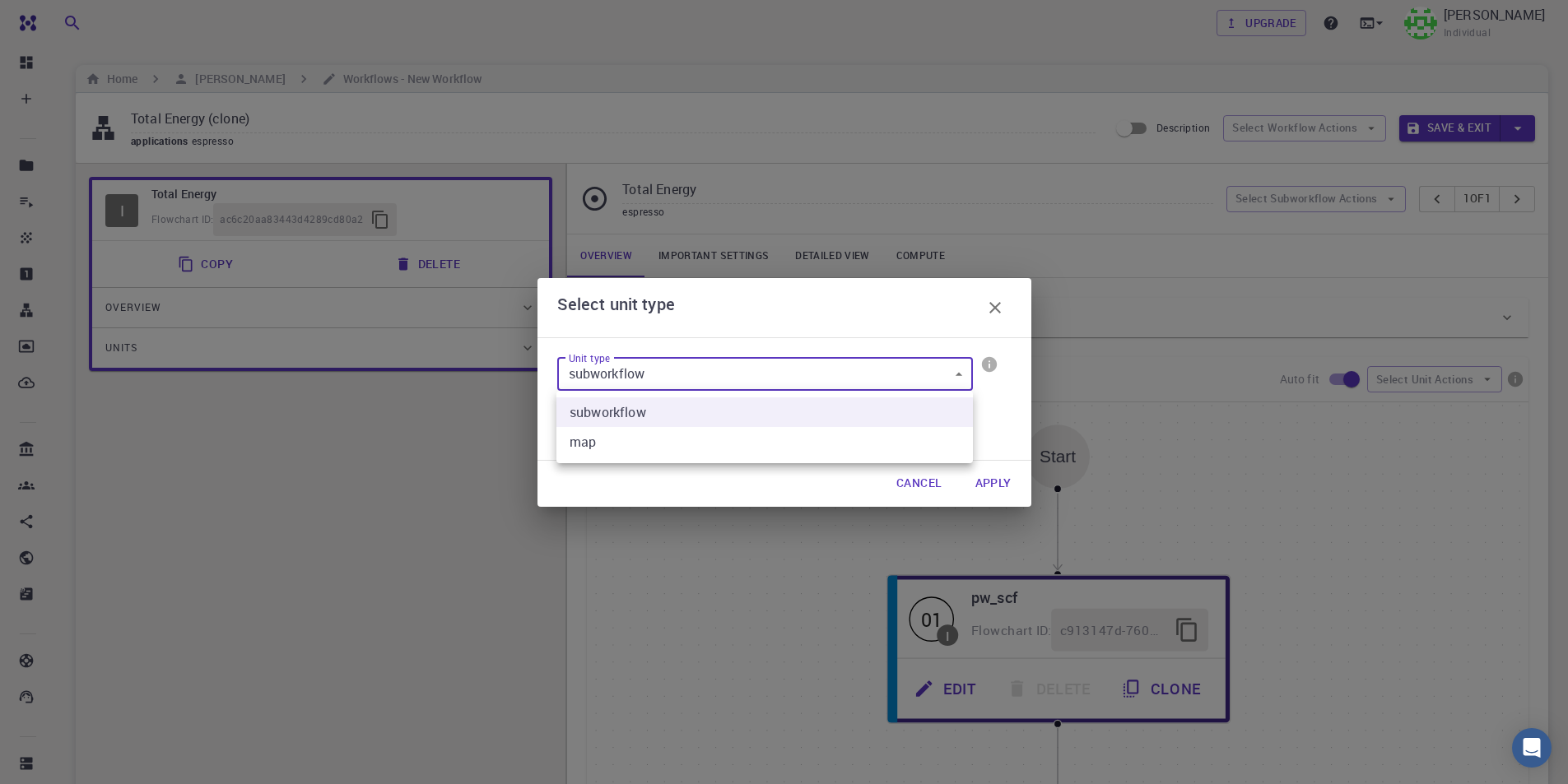
click at [1110, 372] on div at bounding box center [784, 392] width 1568 height 784
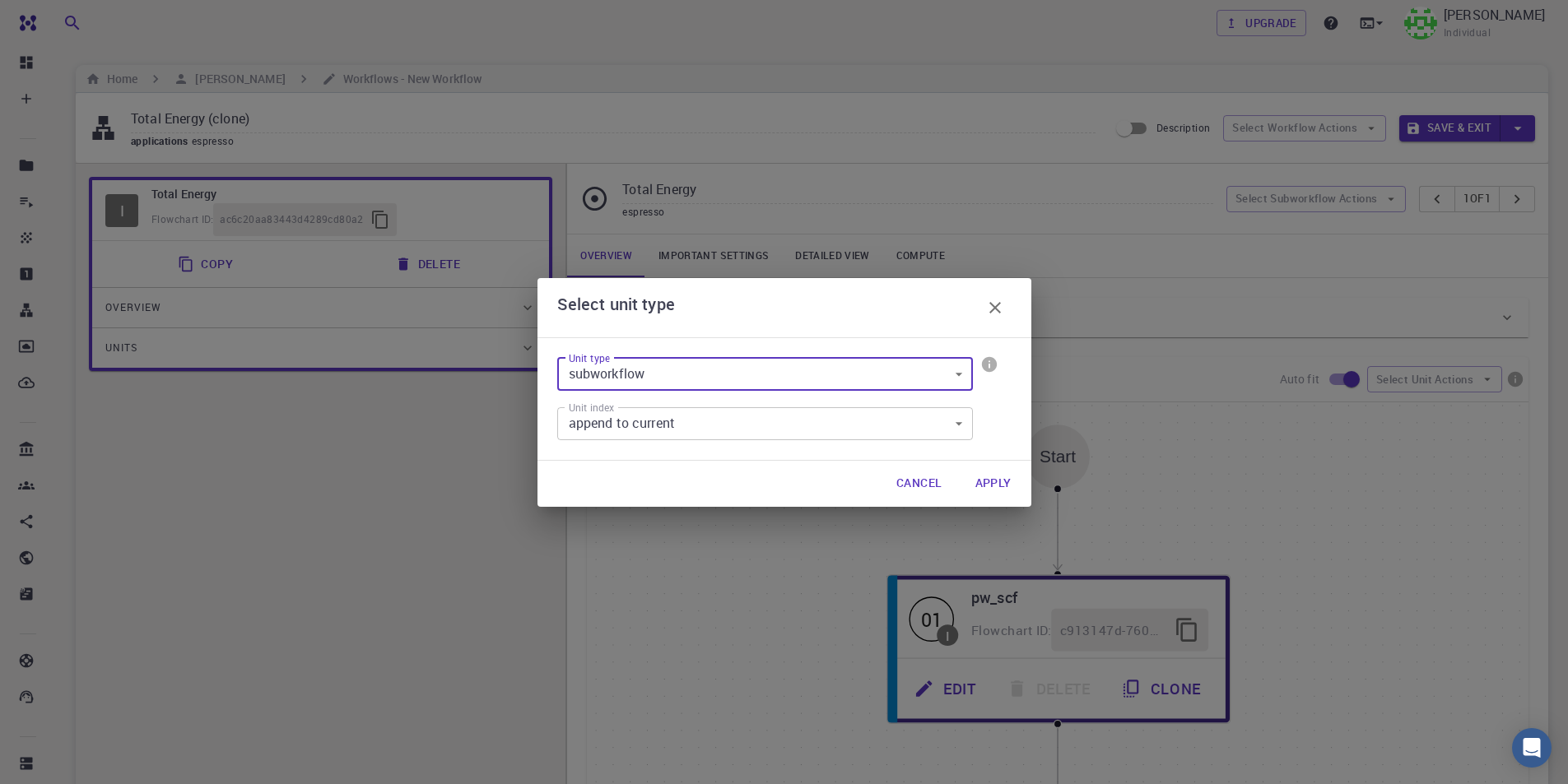
click at [988, 302] on icon "button" at bounding box center [994, 308] width 19 height 19
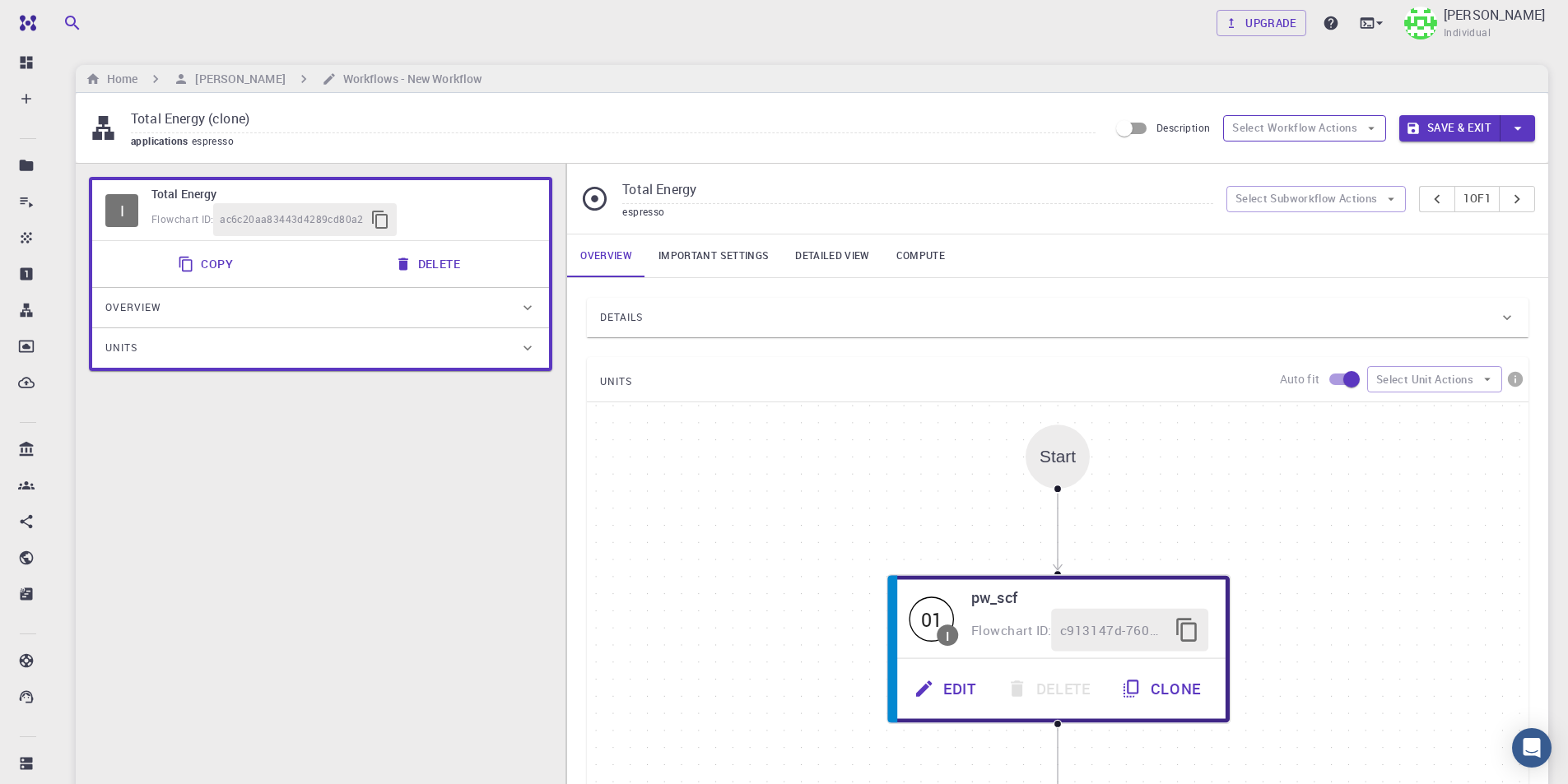
click at [1366, 129] on icon "button" at bounding box center [1370, 128] width 15 height 15
click at [1380, 205] on ul "Toggle relaxation Toggle multi-material" at bounding box center [1305, 174] width 162 height 66
click at [1377, 209] on button "Select Subworkflow Actions" at bounding box center [1317, 199] width 180 height 26
click at [446, 443] on div "I Total Energy Flowchart ID: ac6c20aa83443d4289cd80a2 Copy Delete Overview Prop…" at bounding box center [320, 553] width 490 height 778
click at [742, 253] on link "Important settings" at bounding box center [713, 256] width 137 height 42
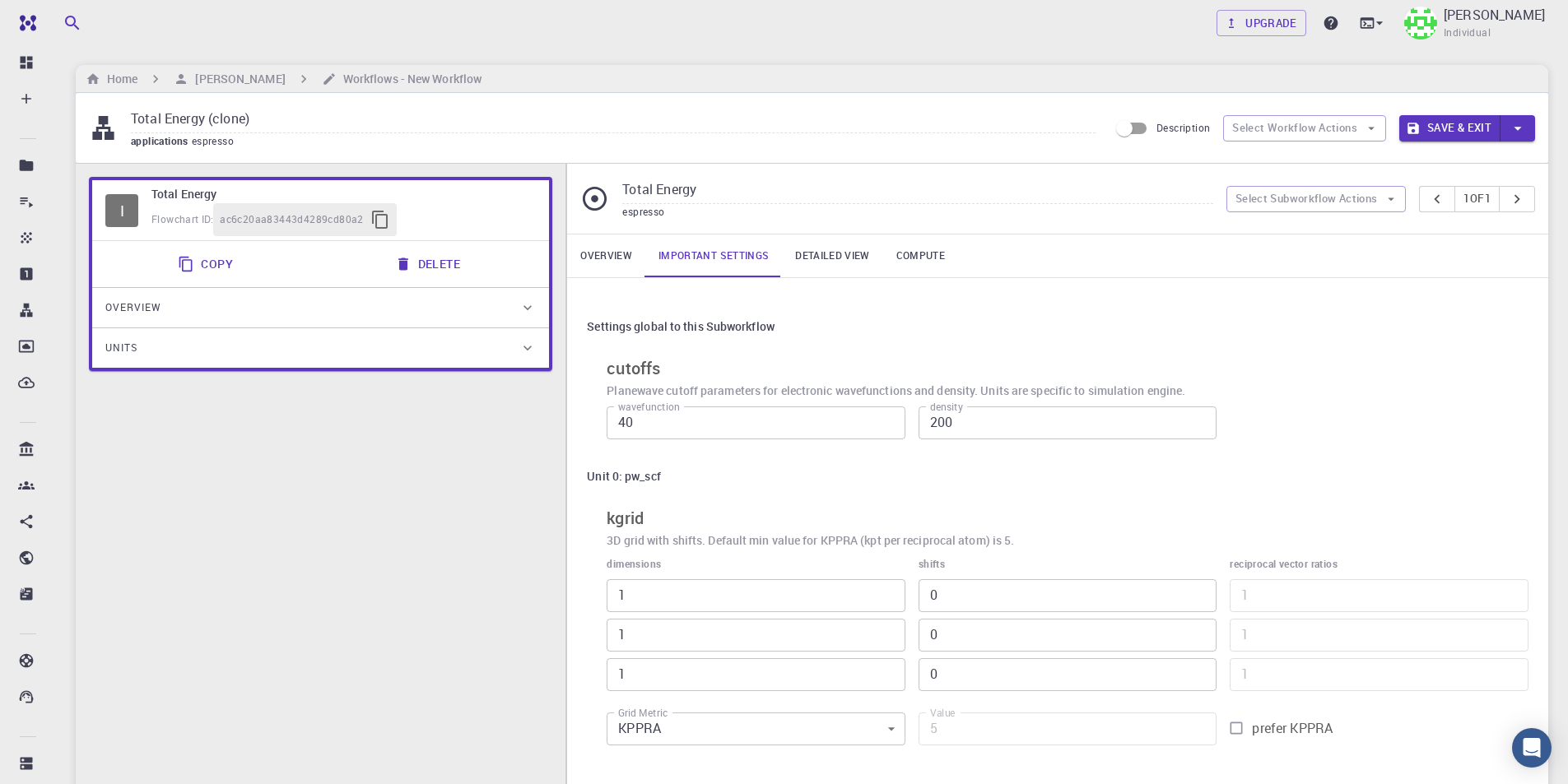
click at [857, 258] on link "Detailed view" at bounding box center [832, 256] width 101 height 42
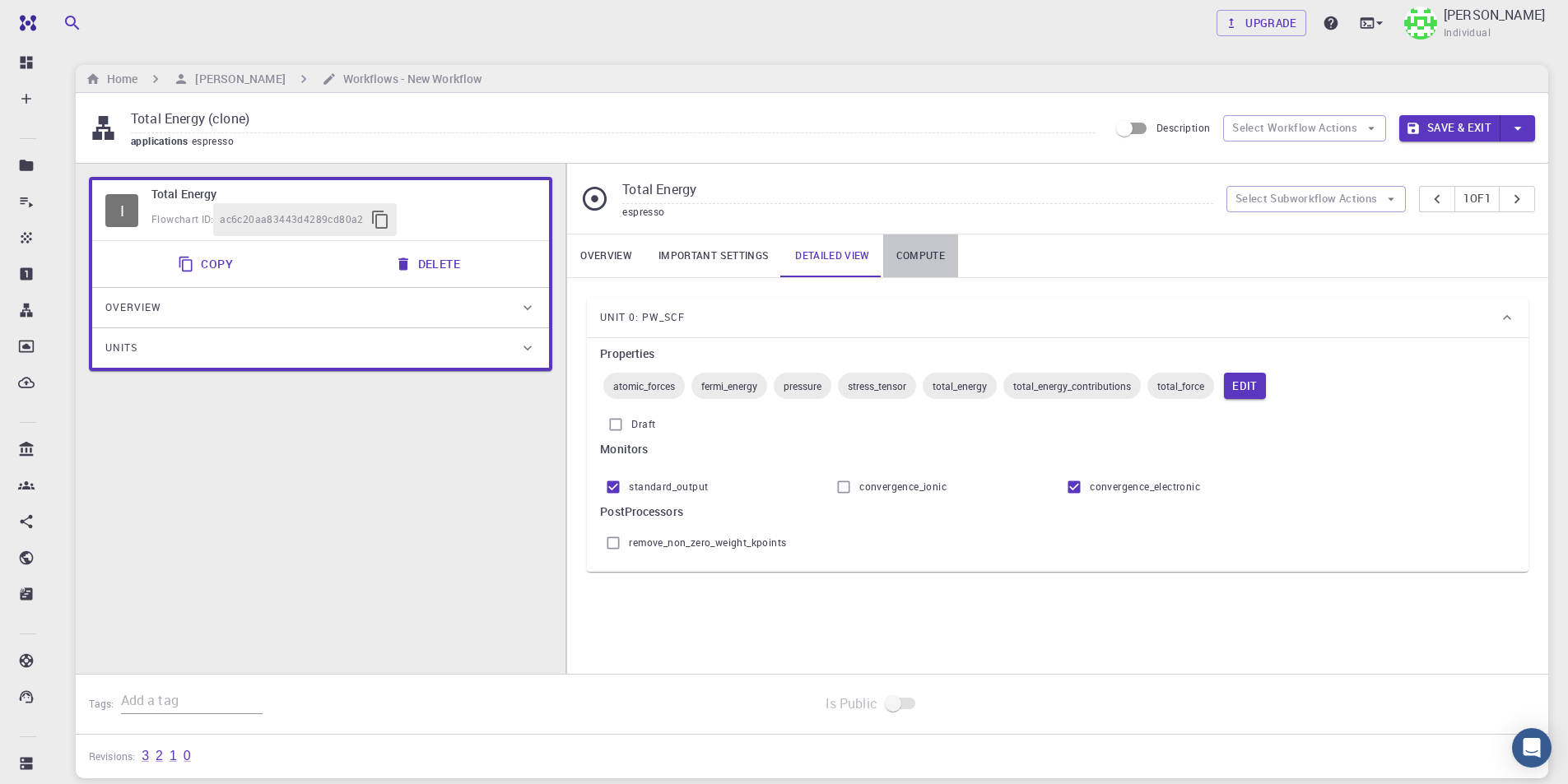
click at [927, 251] on link "Compute" at bounding box center [920, 256] width 75 height 42
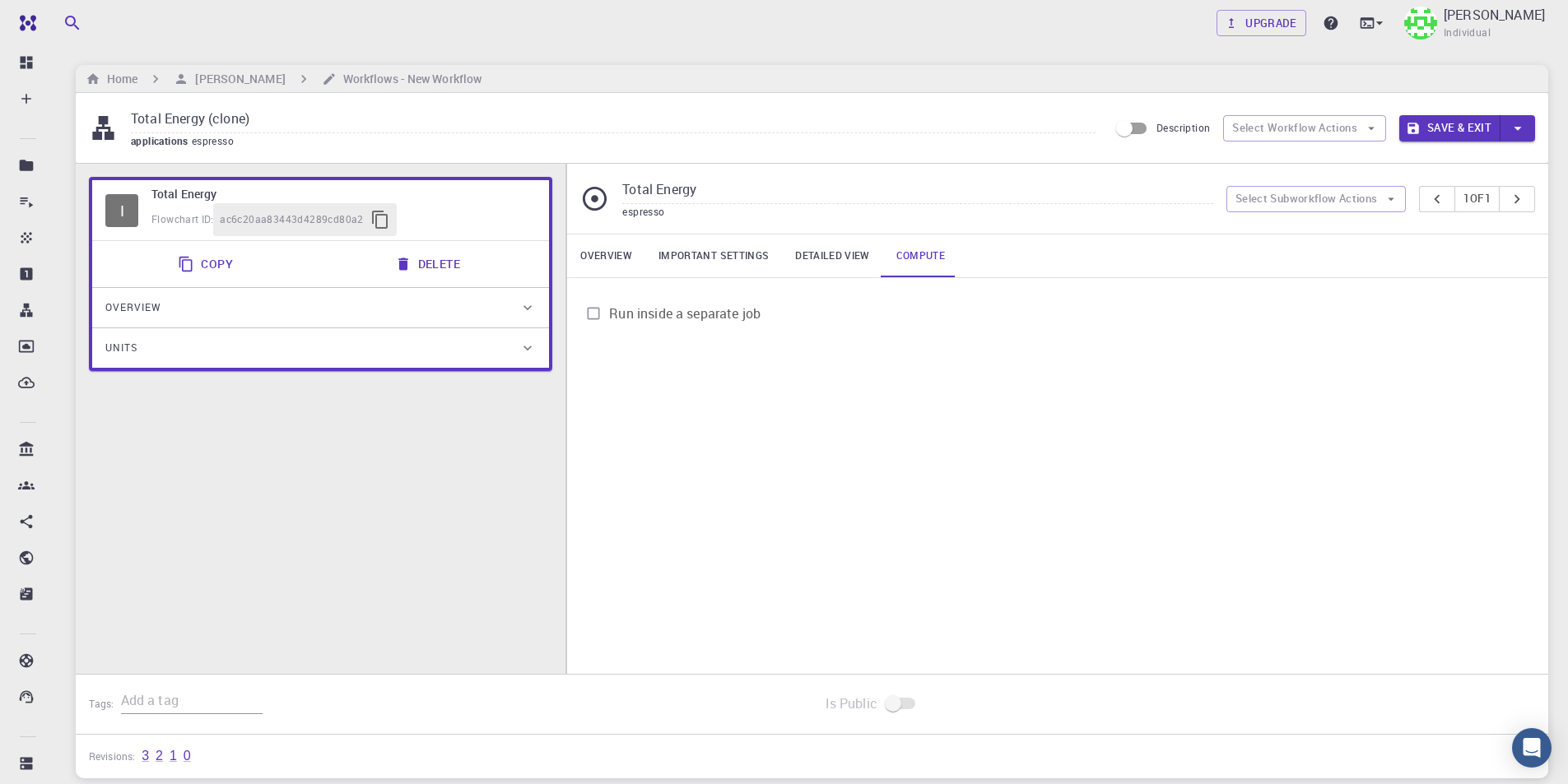
click at [665, 264] on link "Important settings" at bounding box center [713, 256] width 137 height 42
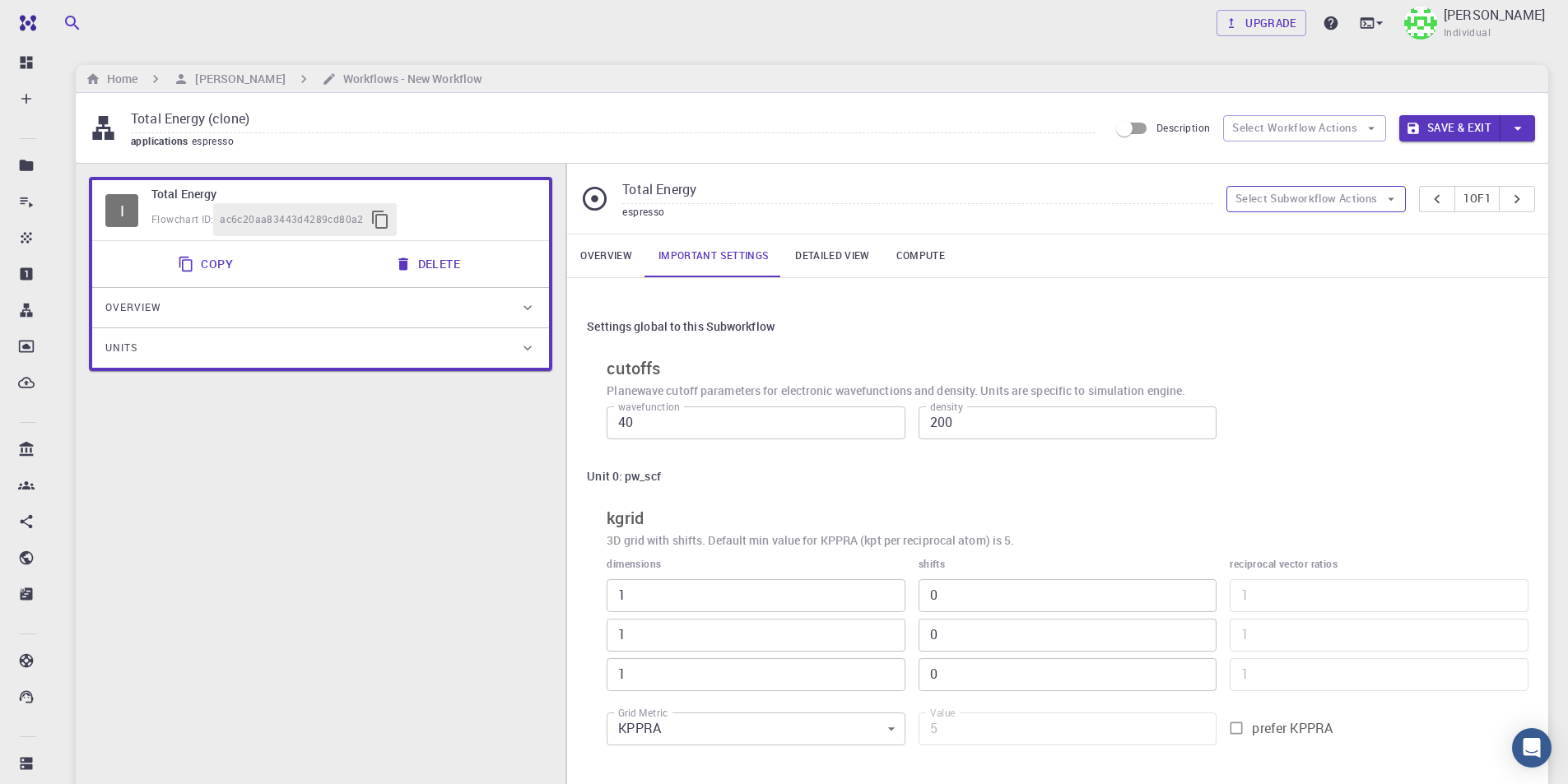
click at [1376, 192] on button "Select Subworkflow Actions" at bounding box center [1317, 199] width 180 height 26
click at [1348, 194] on button "Select Subworkflow Actions" at bounding box center [1317, 199] width 180 height 26
click at [1354, 129] on button "Select Workflow Actions" at bounding box center [1304, 129] width 163 height 26
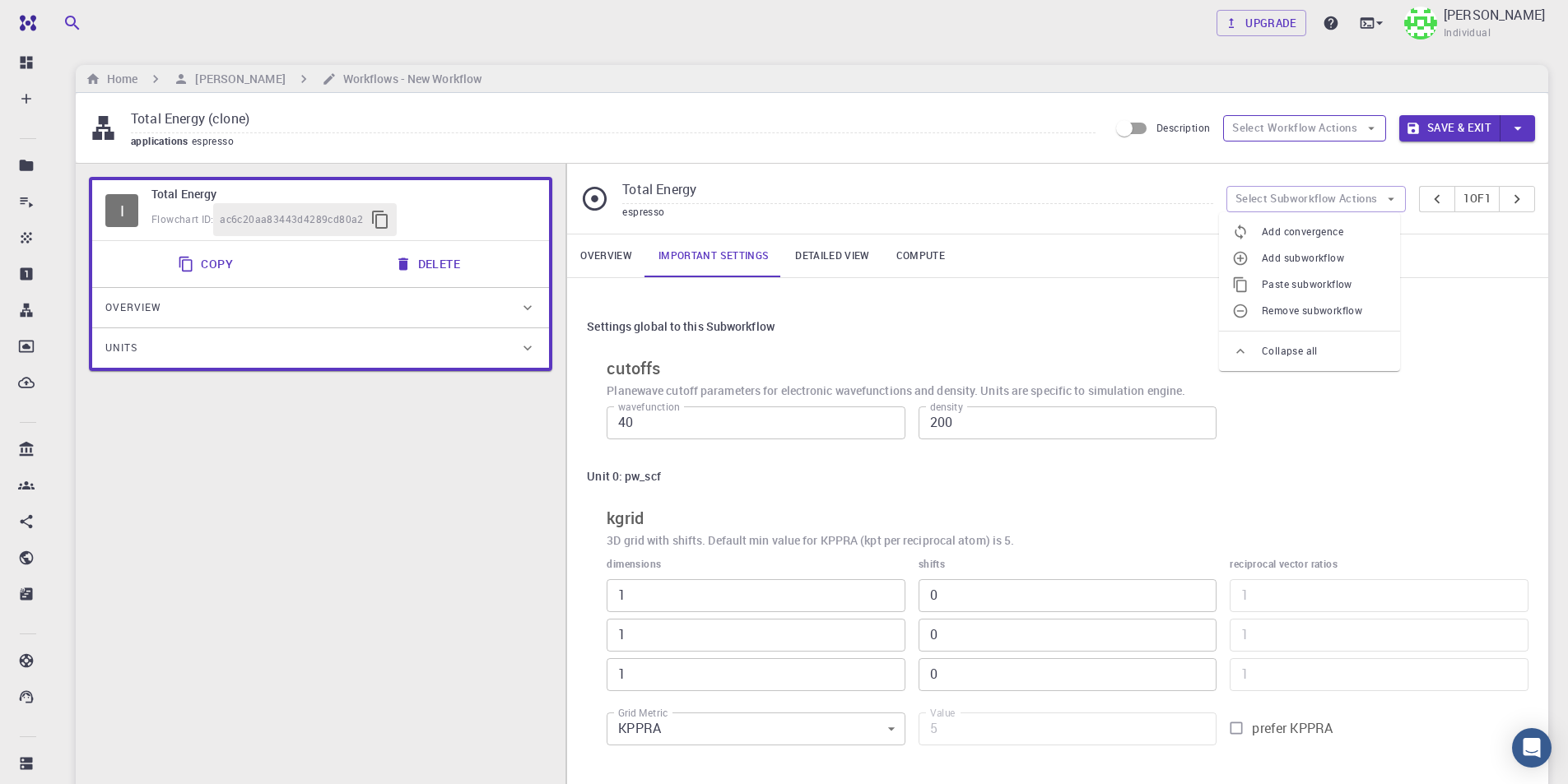
click at [1354, 129] on button "Select Workflow Actions" at bounding box center [1304, 129] width 163 height 26
click at [1331, 124] on button "Select Workflow Actions" at bounding box center [1304, 129] width 163 height 26
click at [1366, 137] on button "Select Workflow Actions" at bounding box center [1304, 129] width 163 height 26
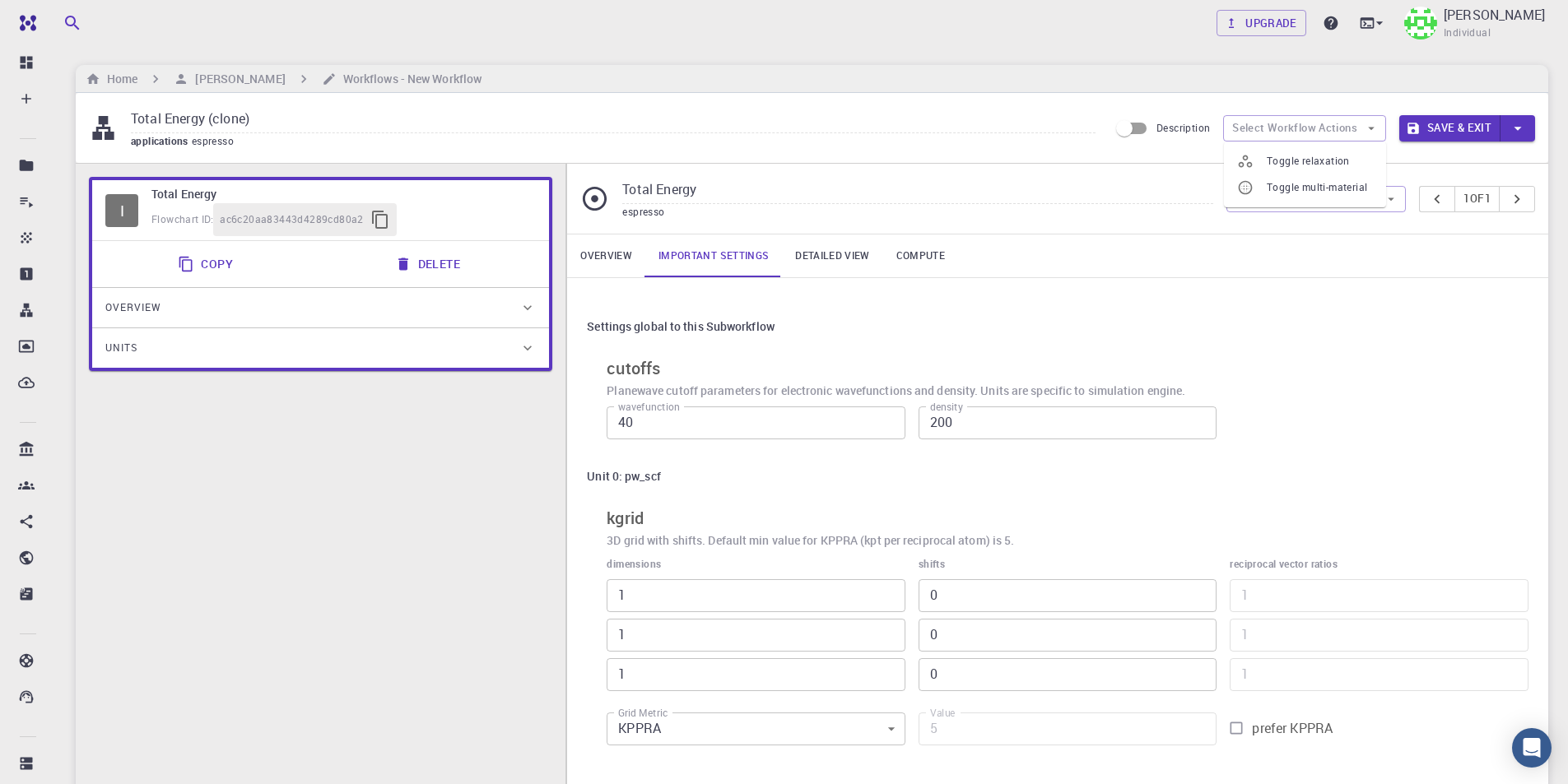
click at [1343, 245] on div "Overview Important settings Detailed view Compute" at bounding box center [1058, 256] width 981 height 42
click at [1366, 204] on button "Select Subworkflow Actions" at bounding box center [1317, 199] width 180 height 26
click at [1345, 254] on span "Add subworkflow" at bounding box center [1324, 258] width 125 height 17
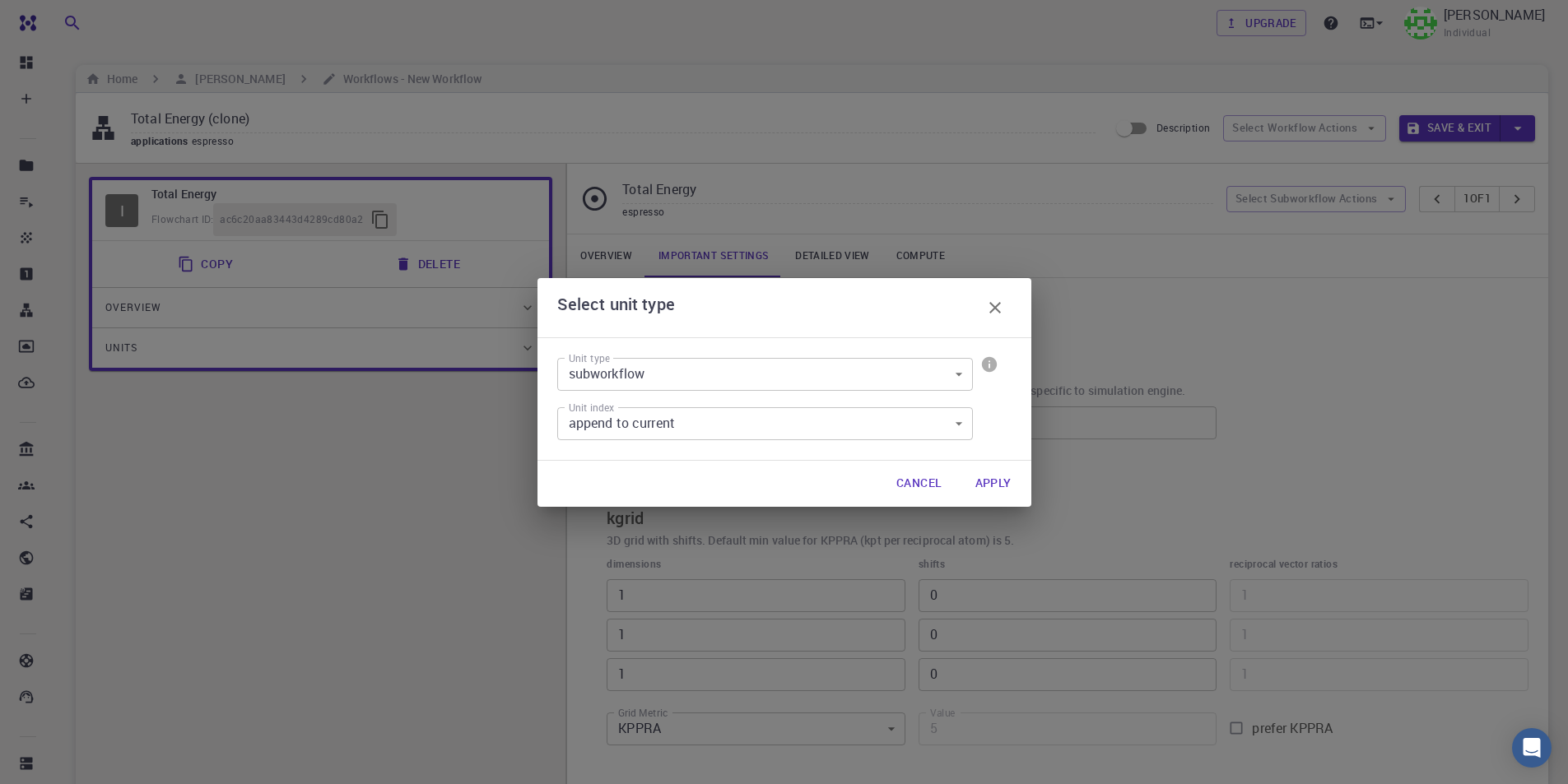
click at [996, 481] on button "Apply" at bounding box center [993, 483] width 63 height 33
click at [996, 481] on div "Unit 0: pw_scf" at bounding box center [1057, 475] width 942 height 31
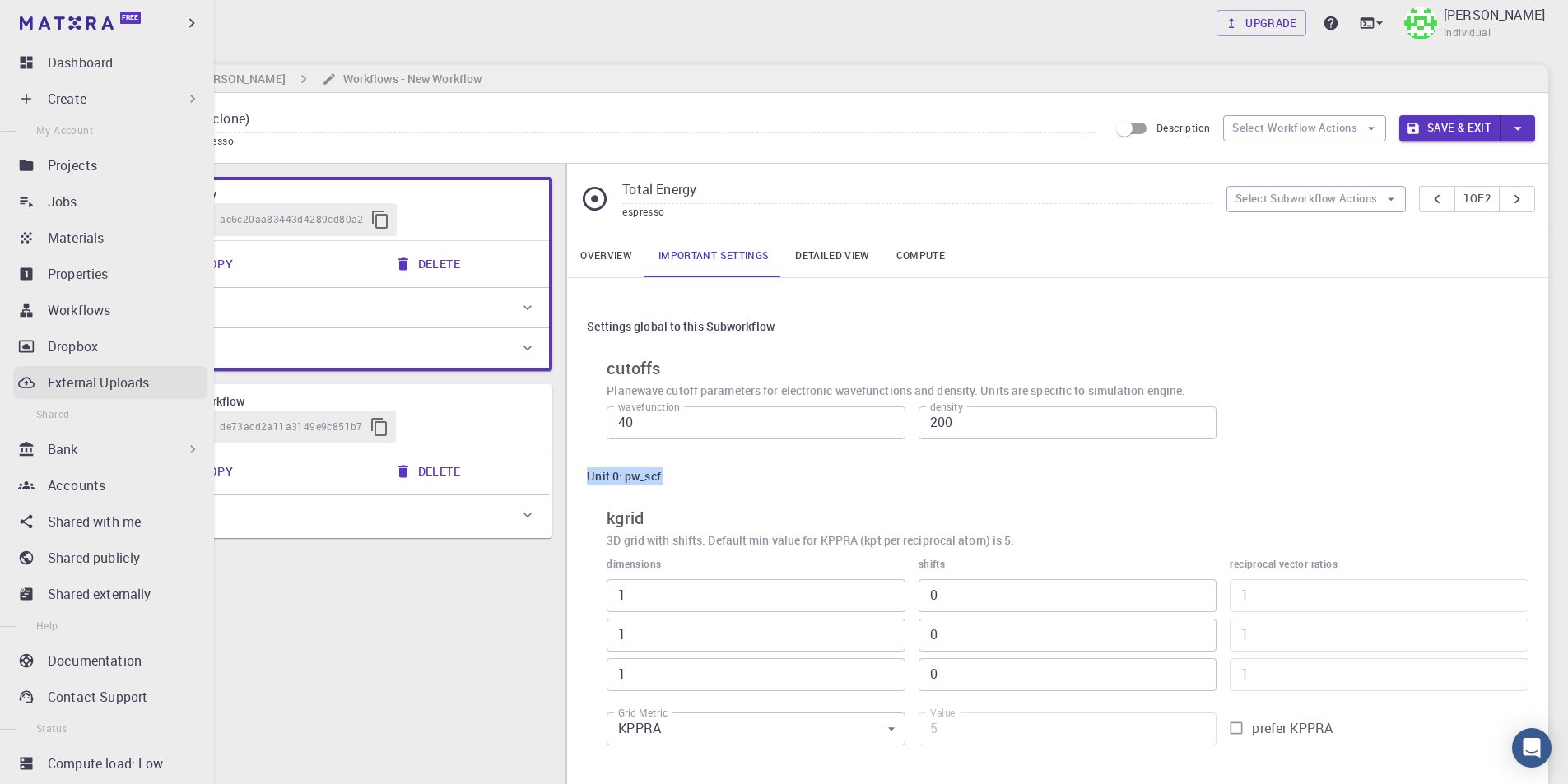
click at [101, 312] on p "Workflows" at bounding box center [79, 310] width 63 height 19
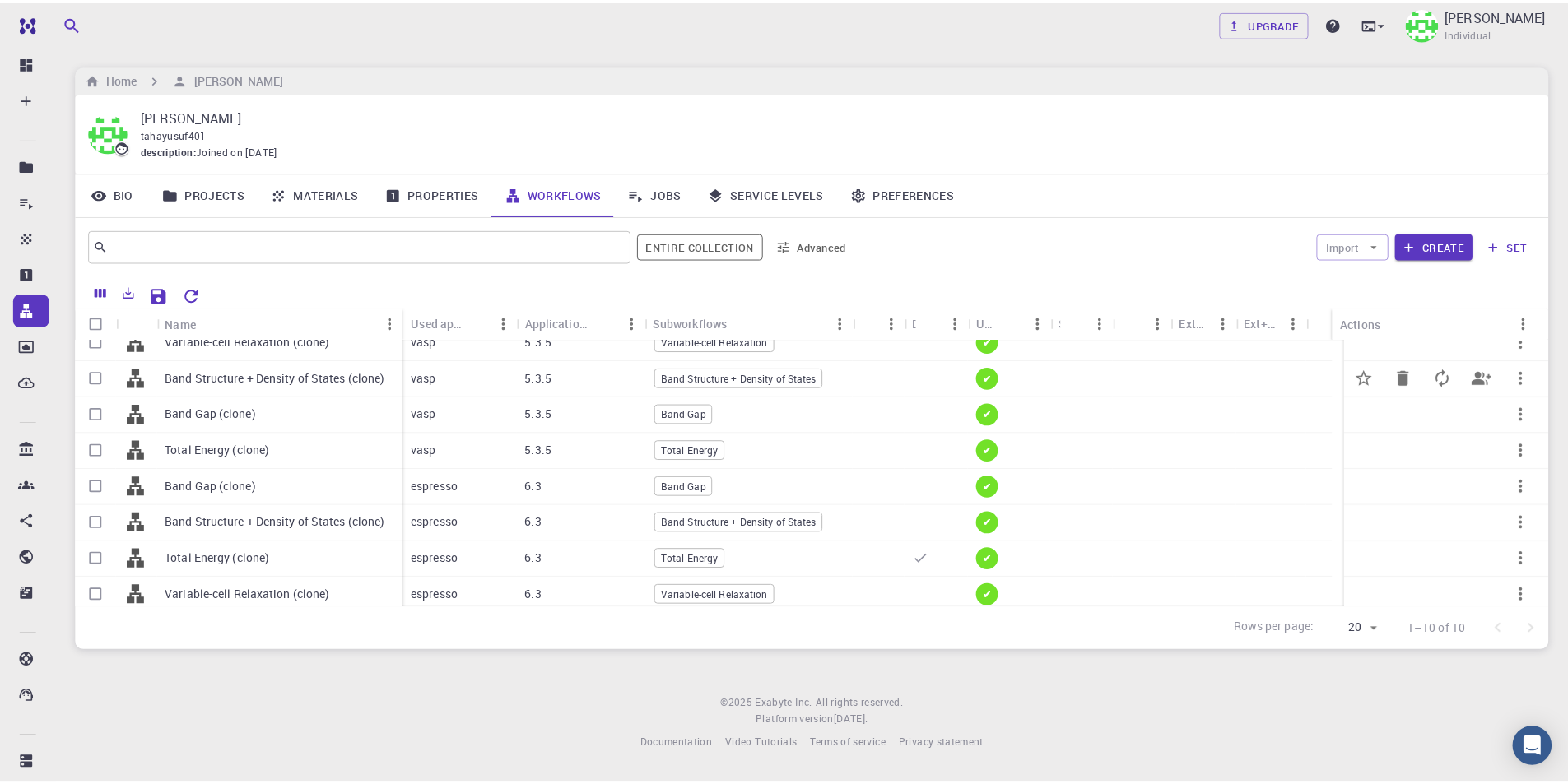
scroll to position [94, 0]
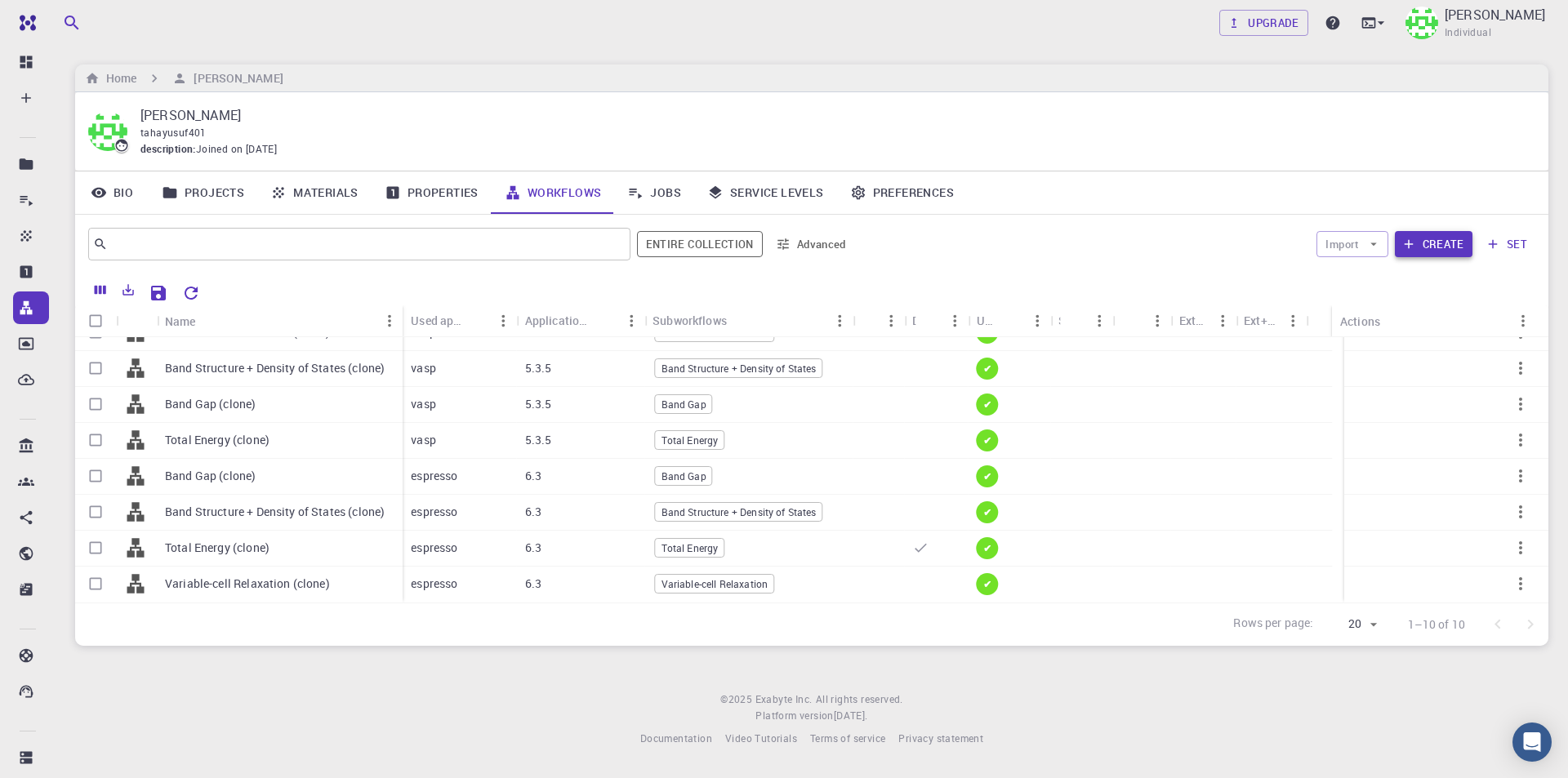
click at [1452, 245] on button "Create" at bounding box center [1433, 244] width 78 height 26
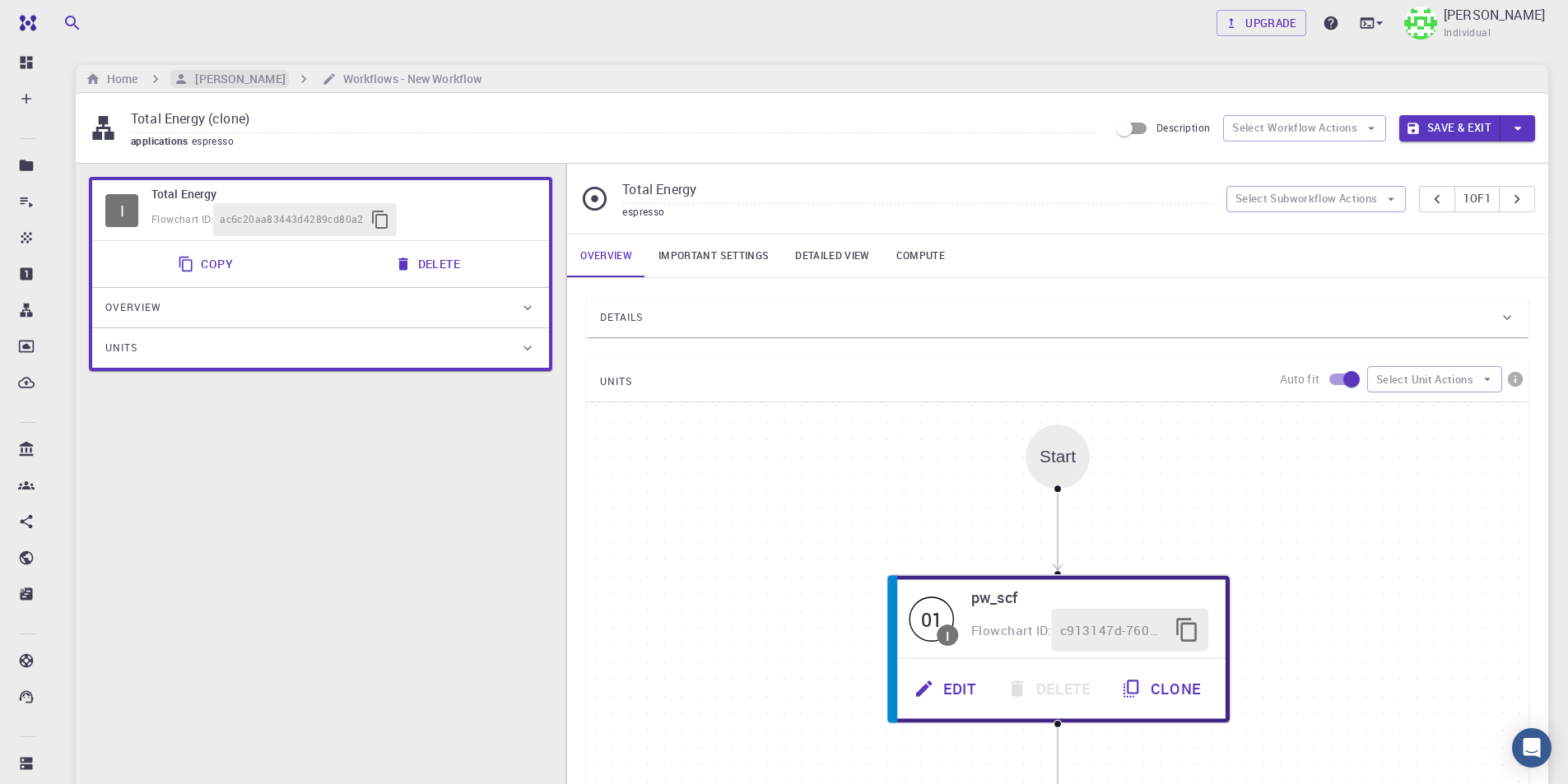
click at [225, 78] on h6 "[PERSON_NAME]" at bounding box center [236, 78] width 96 height 19
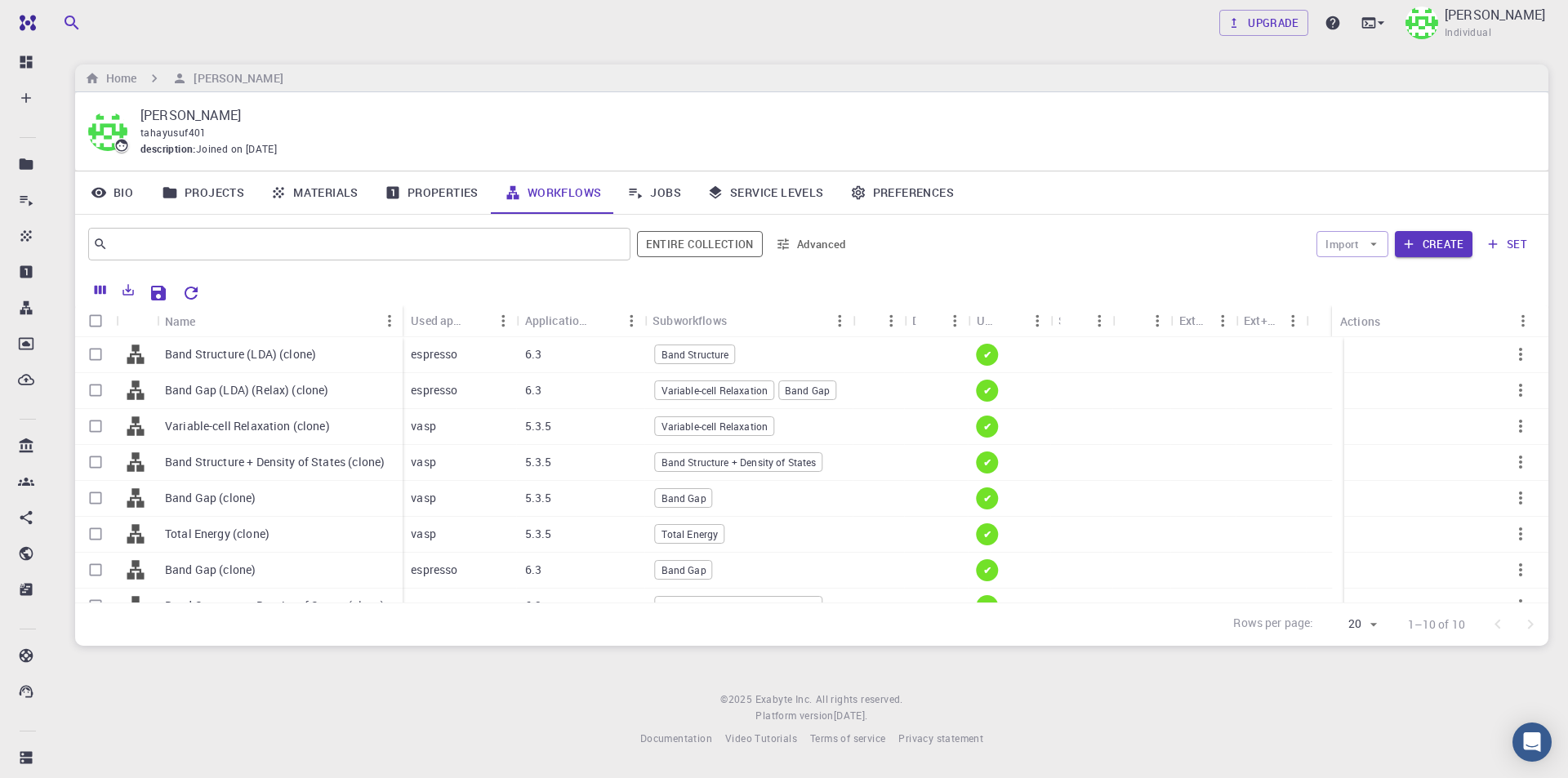
scroll to position [42, 0]
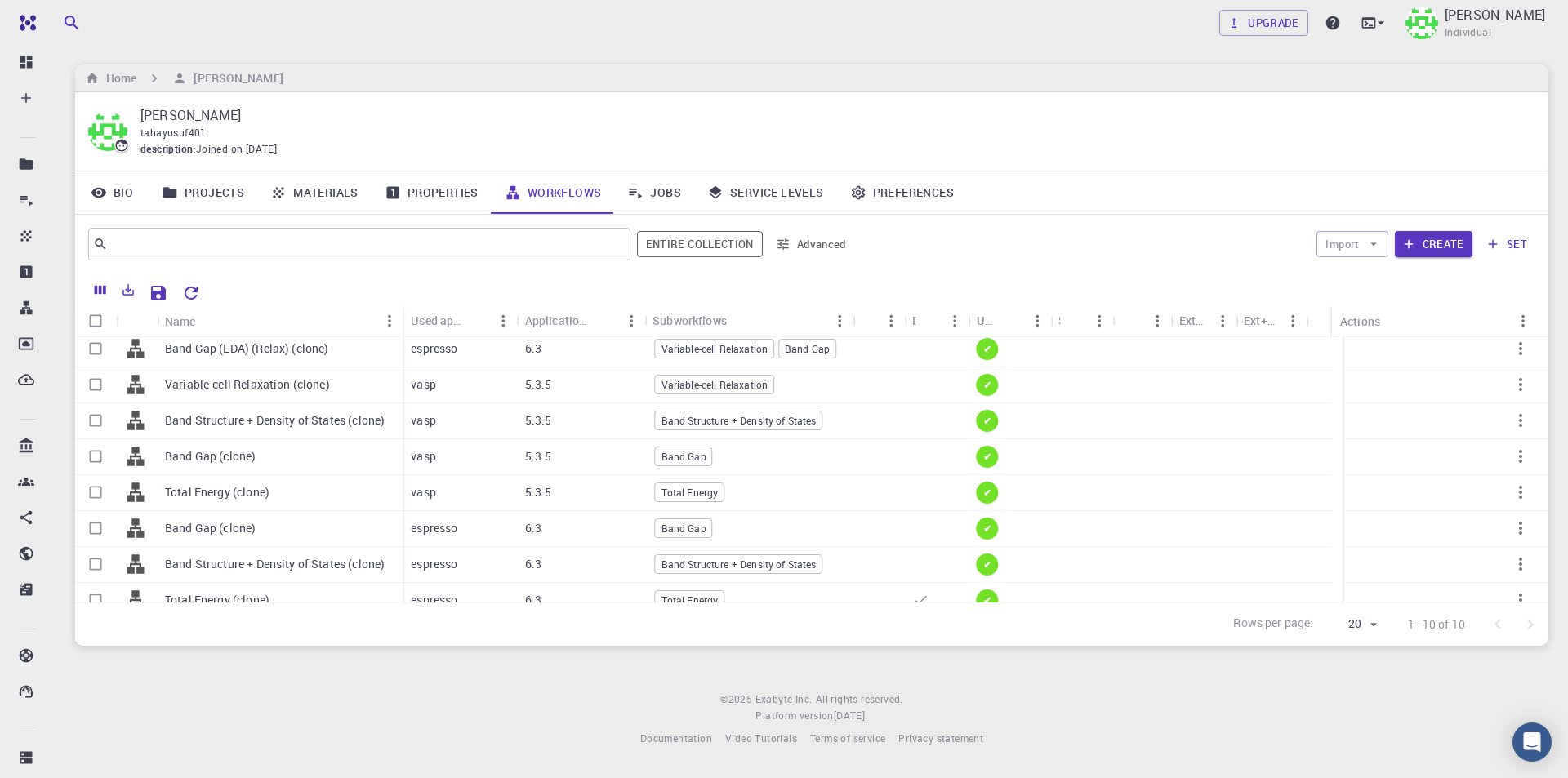
click at [1529, 537] on div at bounding box center [1445, 529] width 204 height 36
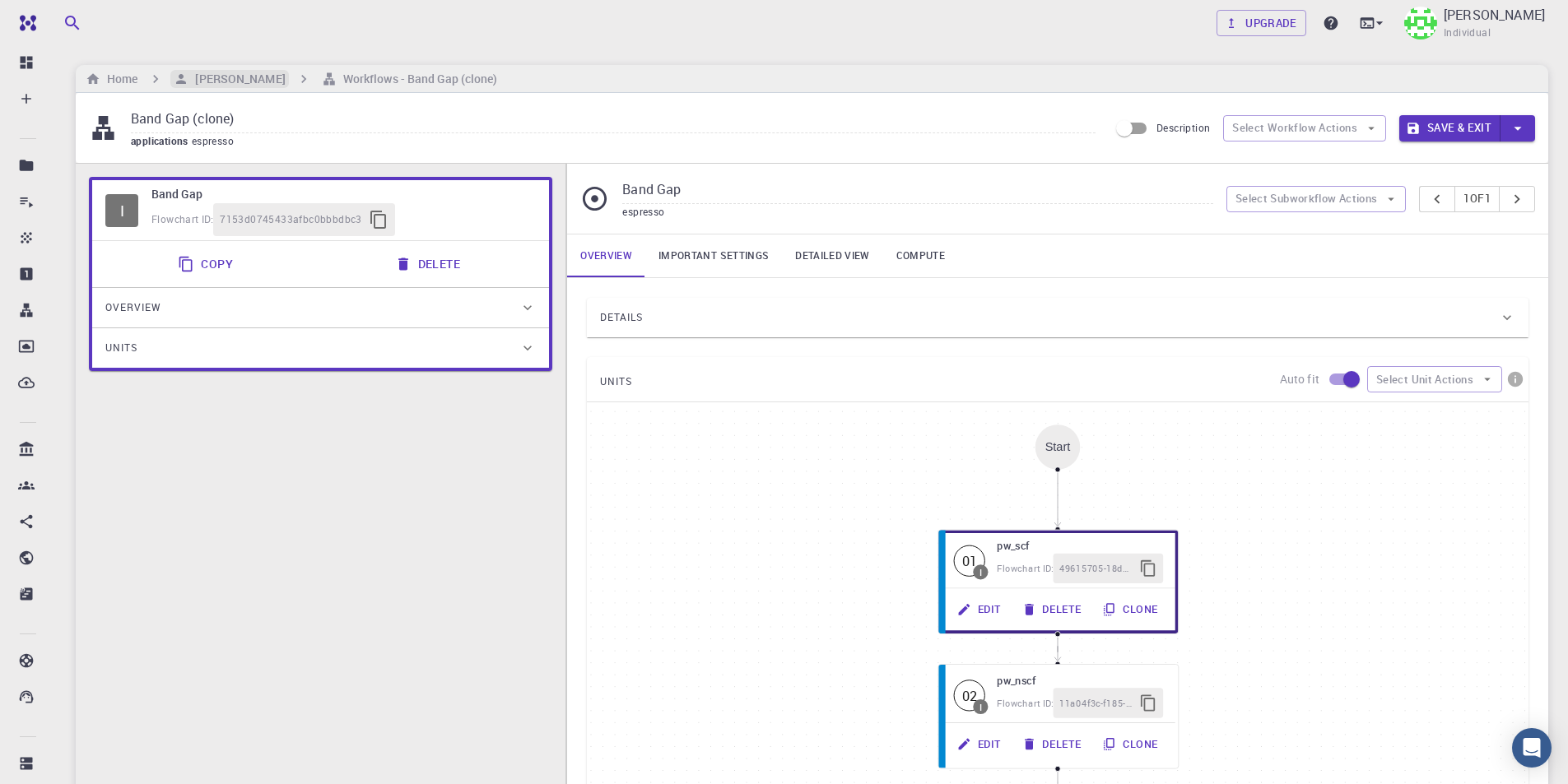
click at [220, 70] on h6 "[PERSON_NAME]" at bounding box center [236, 78] width 96 height 19
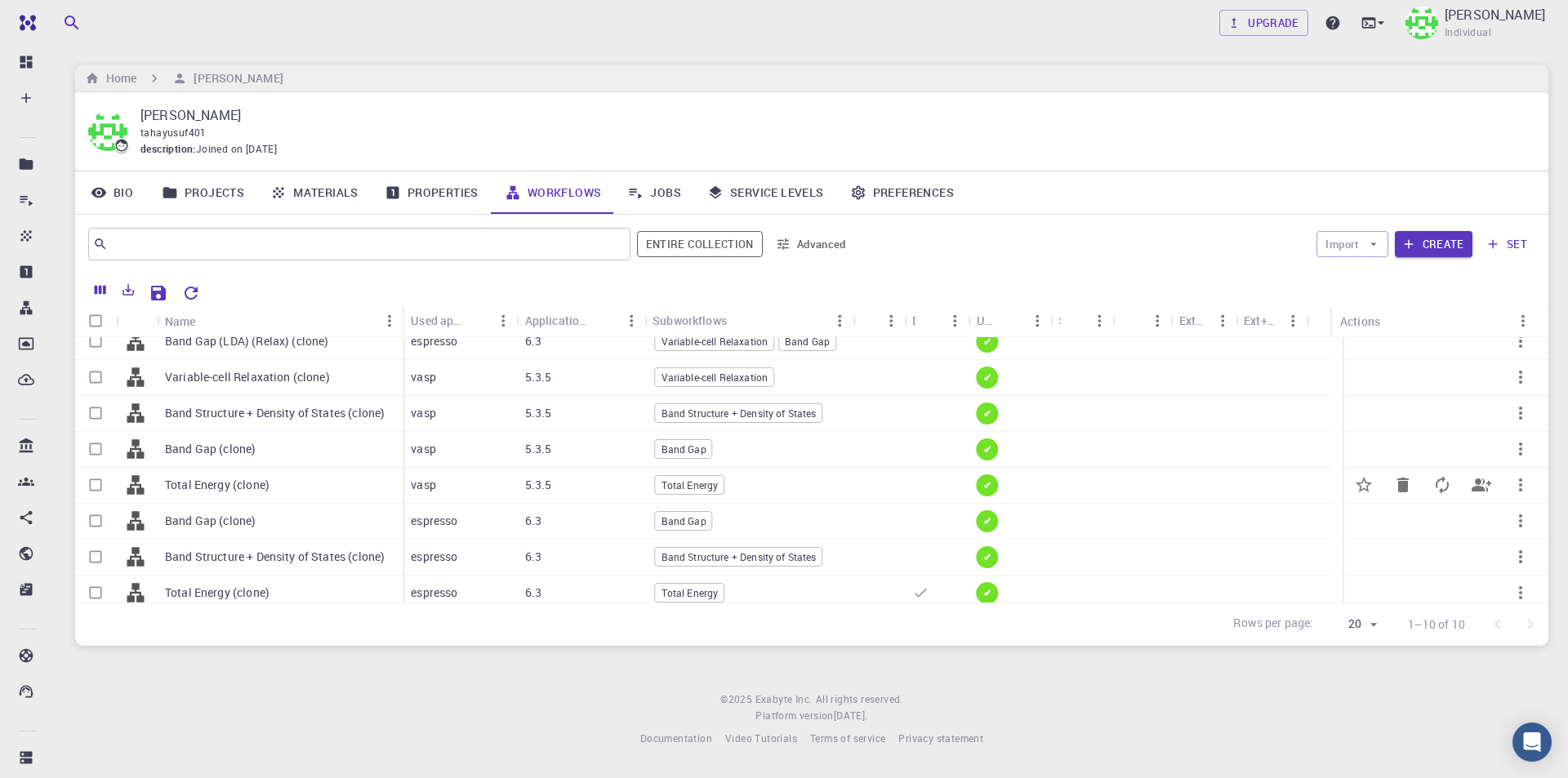
scroll to position [94, 0]
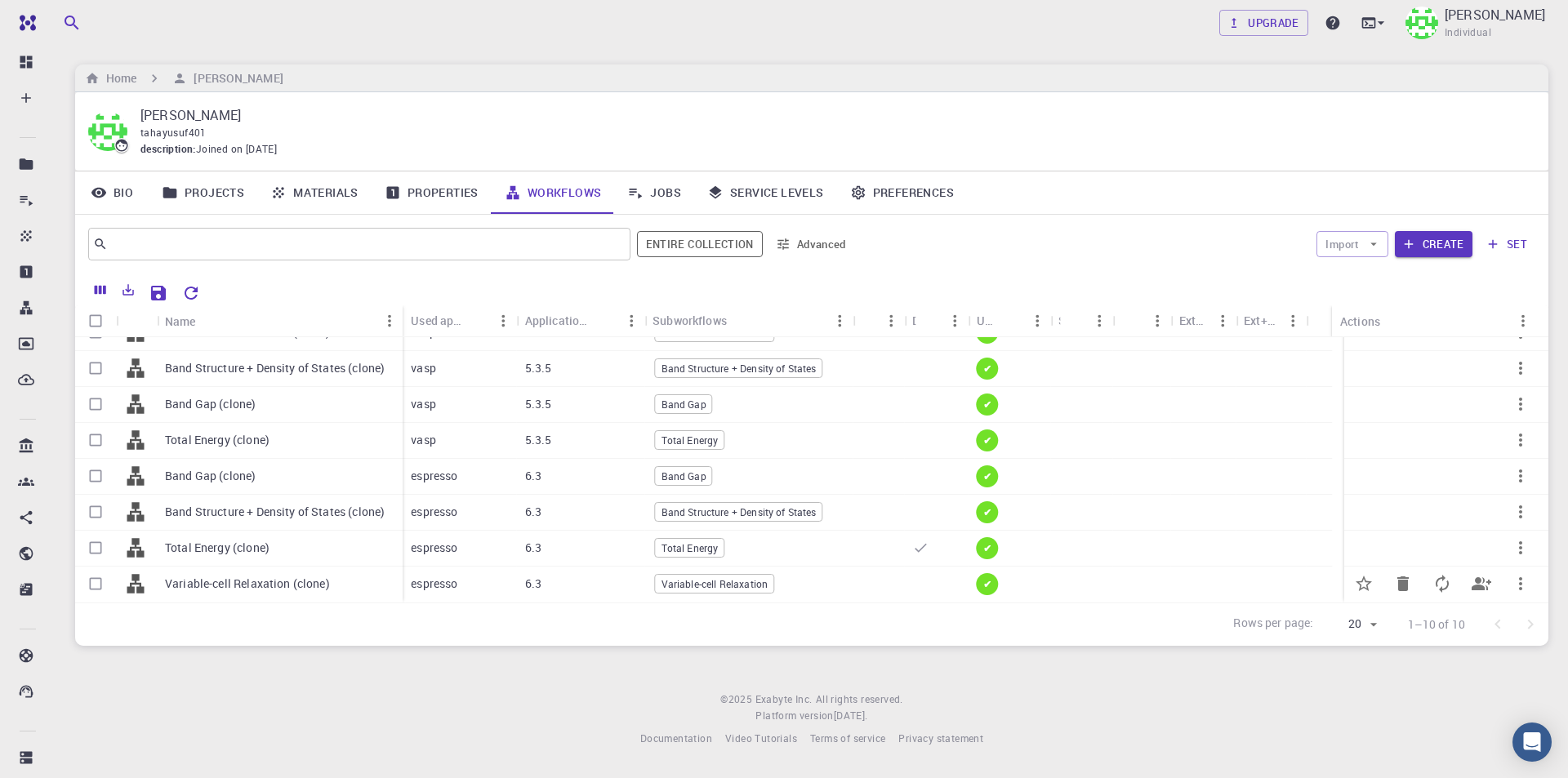
click at [95, 584] on input "Select row" at bounding box center [95, 583] width 31 height 31
checkbox input "true"
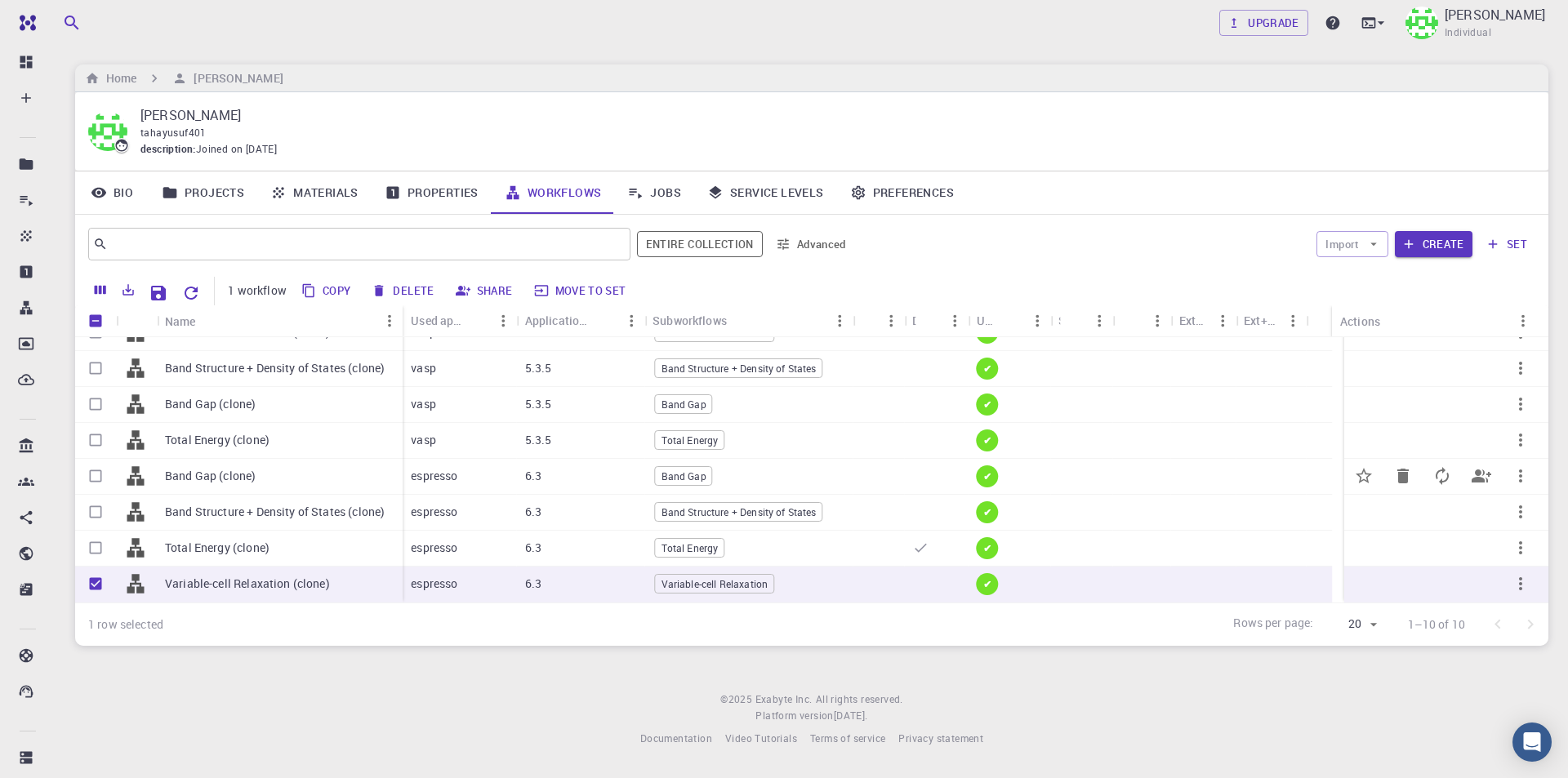
click at [102, 479] on input "Select row" at bounding box center [95, 475] width 31 height 31
checkbox input "true"
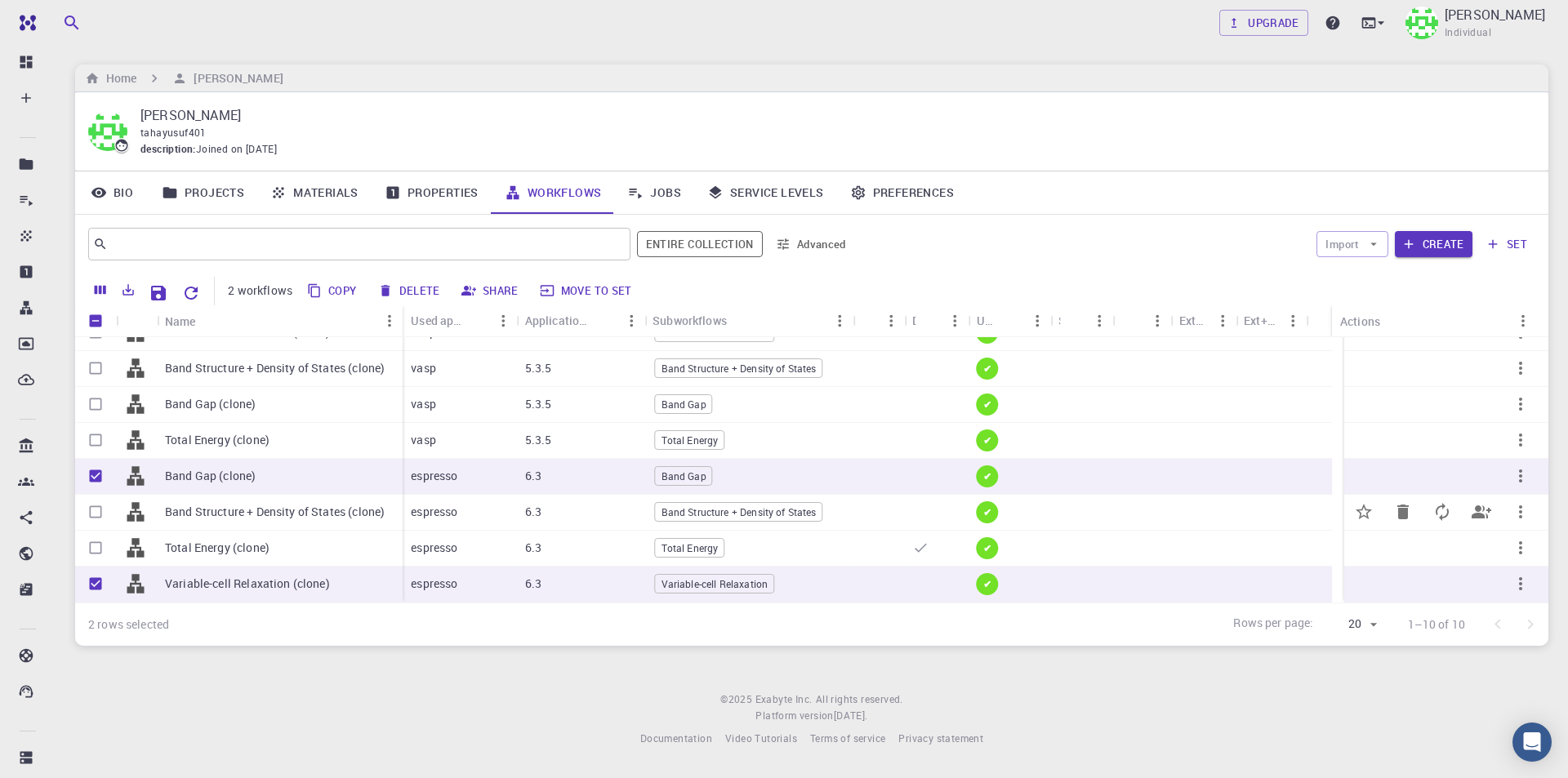
click at [101, 509] on input "Select row" at bounding box center [95, 511] width 31 height 31
checkbox input "true"
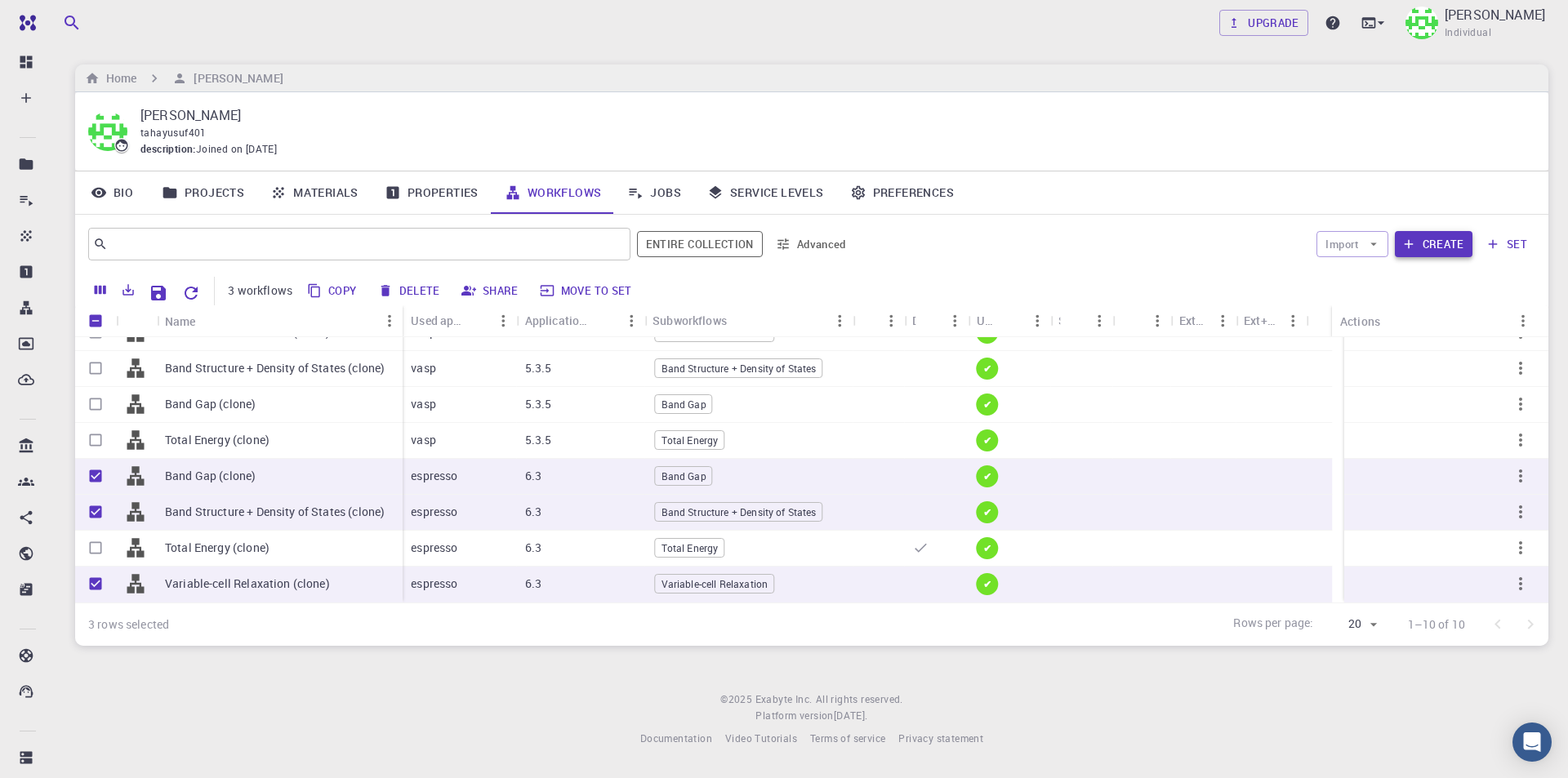
click at [1439, 242] on button "Create" at bounding box center [1433, 244] width 78 height 26
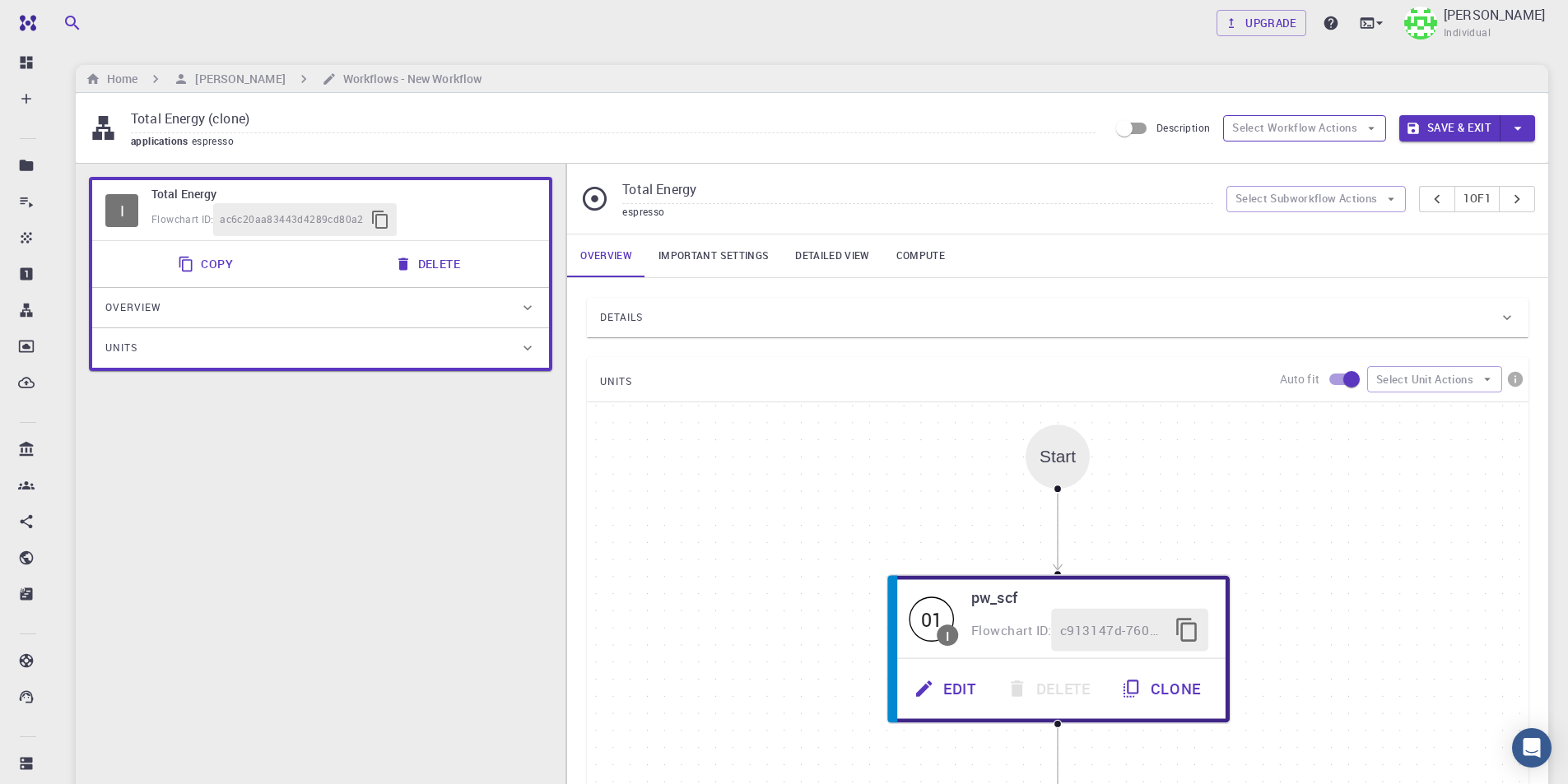
click at [1348, 124] on button "Select Workflow Actions" at bounding box center [1304, 129] width 163 height 26
click at [1425, 158] on div "Total Energy (clone) applications espresso Description Select Workflow Actions …" at bounding box center [812, 127] width 1472 height 70
click at [1369, 205] on button "Select Subworkflow Actions" at bounding box center [1317, 199] width 180 height 26
click at [1339, 255] on span "Add subworkflow" at bounding box center [1324, 258] width 125 height 17
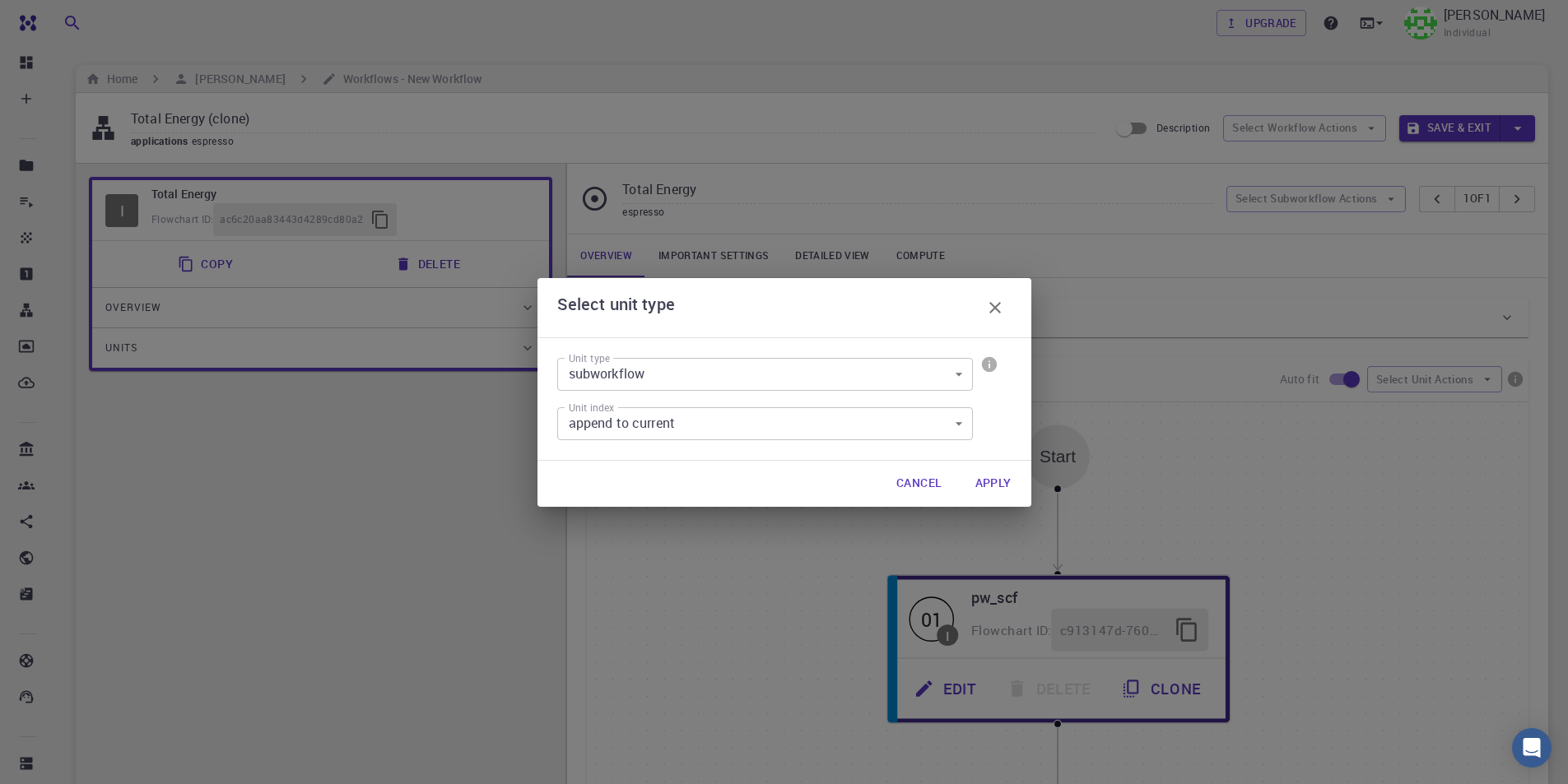
click at [993, 313] on icon "button" at bounding box center [994, 308] width 19 height 19
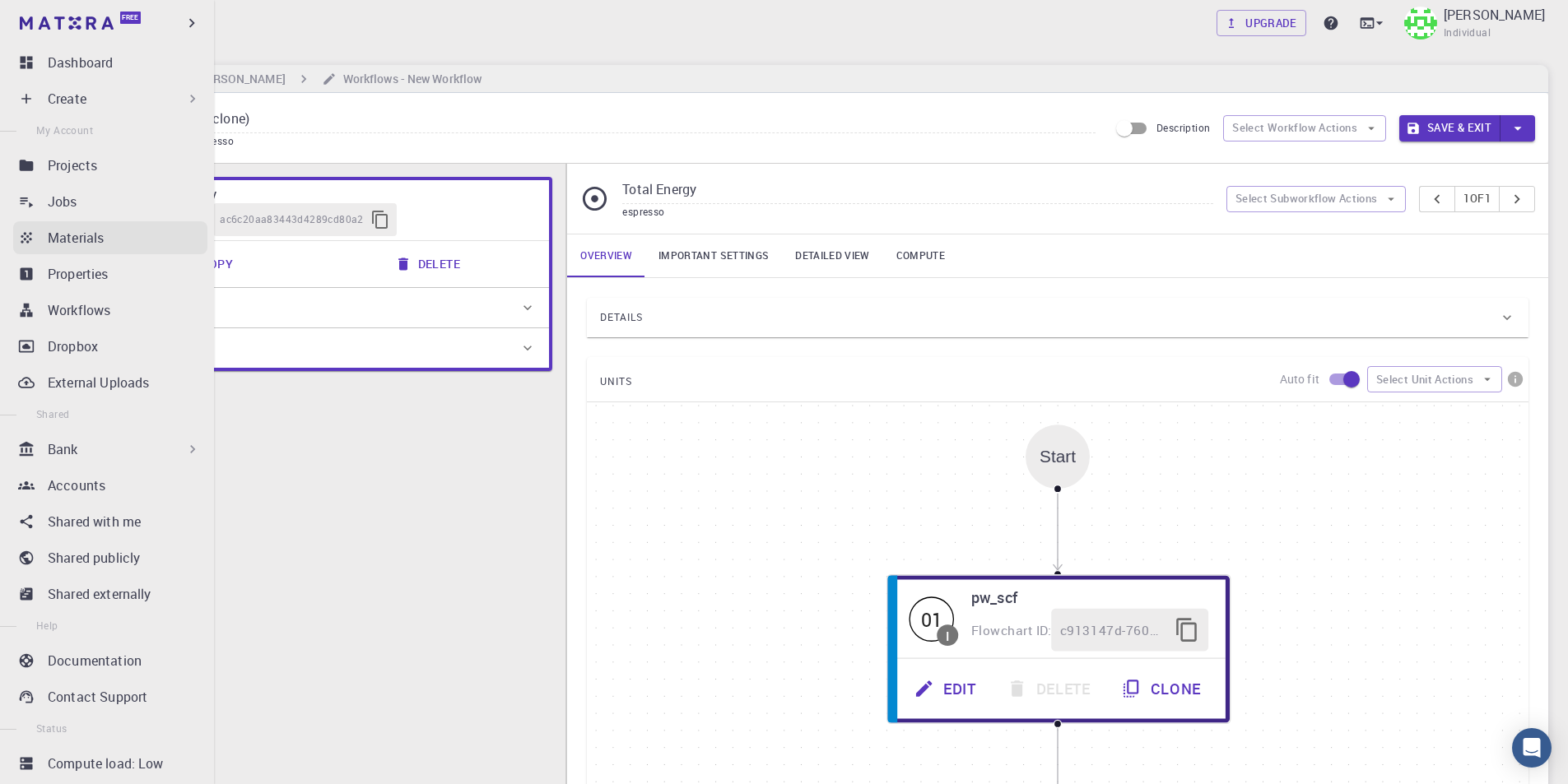
click at [67, 235] on p "Materials" at bounding box center [75, 237] width 56 height 19
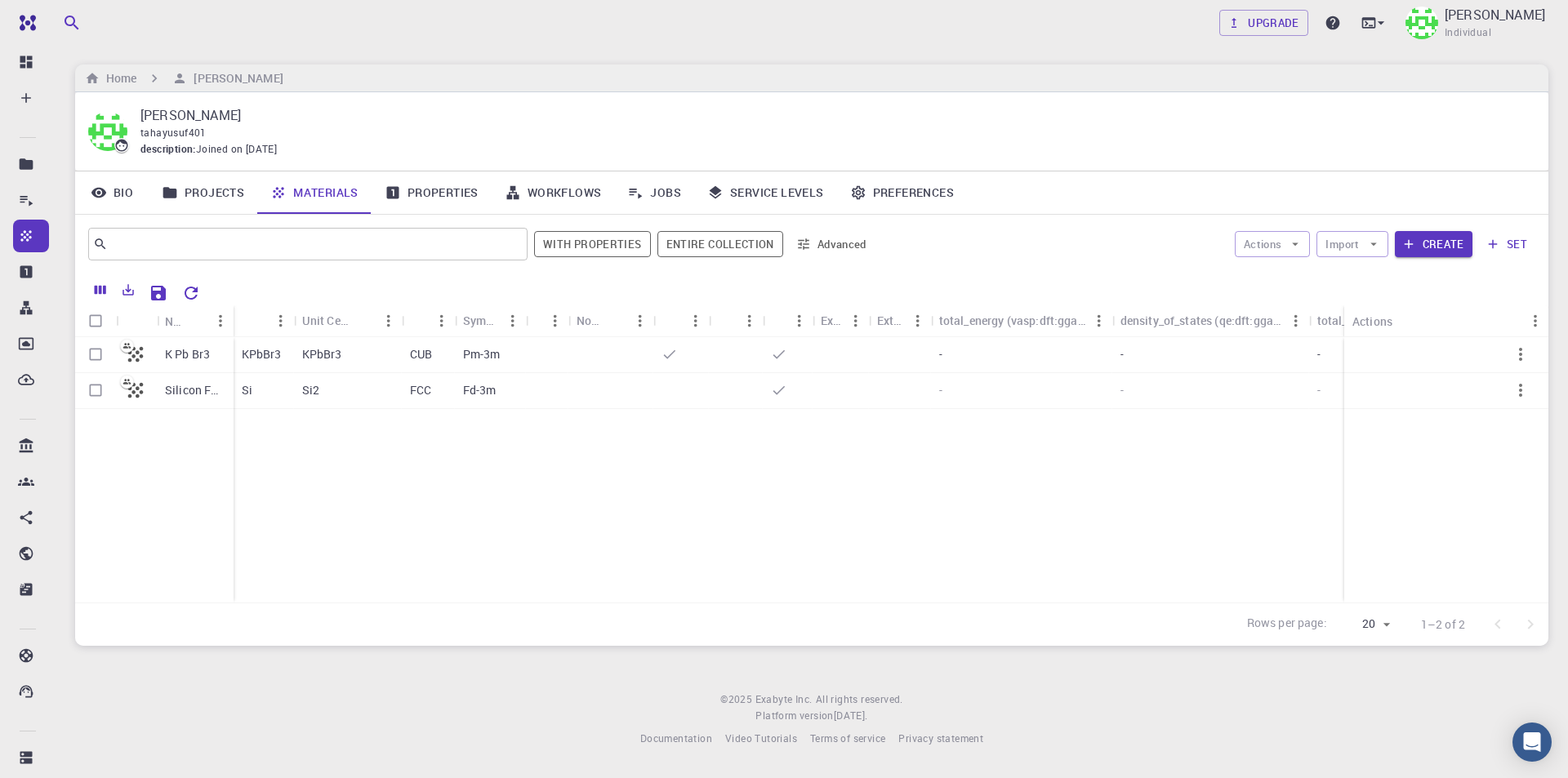
click at [576, 189] on link "Workflows" at bounding box center [552, 193] width 123 height 42
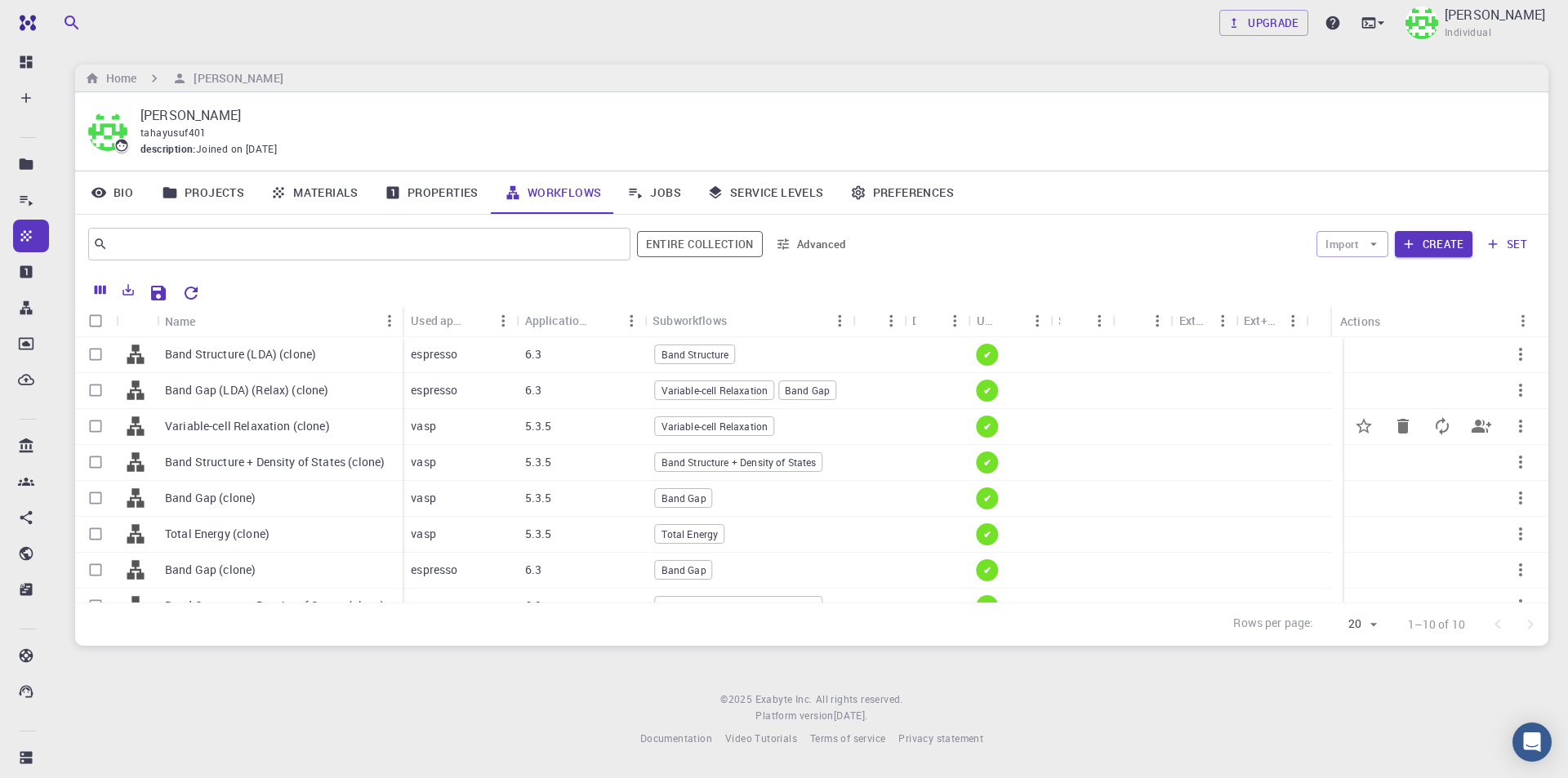
scroll to position [94, 0]
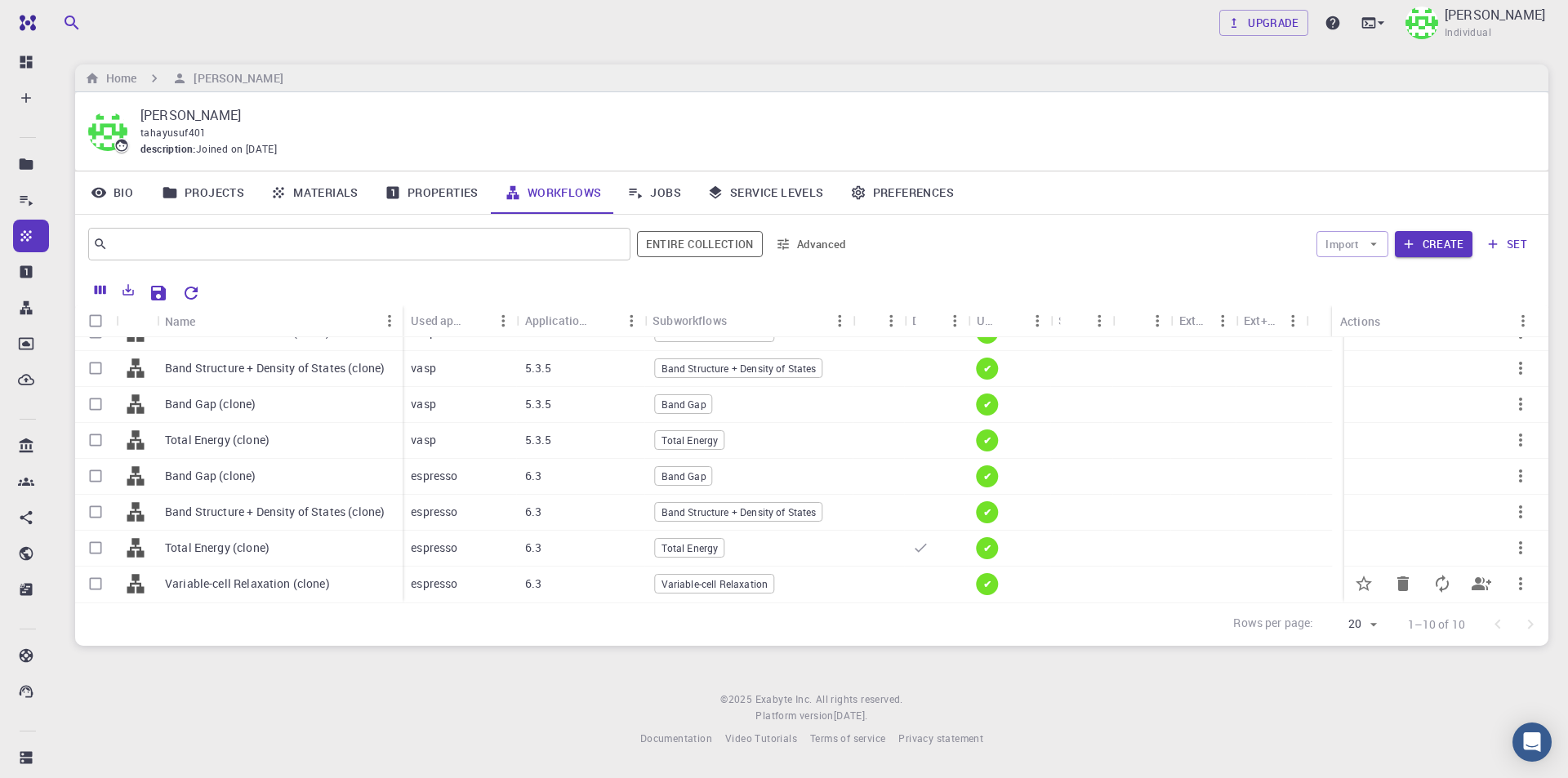
click at [1514, 583] on icon "button" at bounding box center [1520, 584] width 19 height 19
click at [1520, 589] on span "Set default" at bounding box center [1515, 589] width 51 height 17
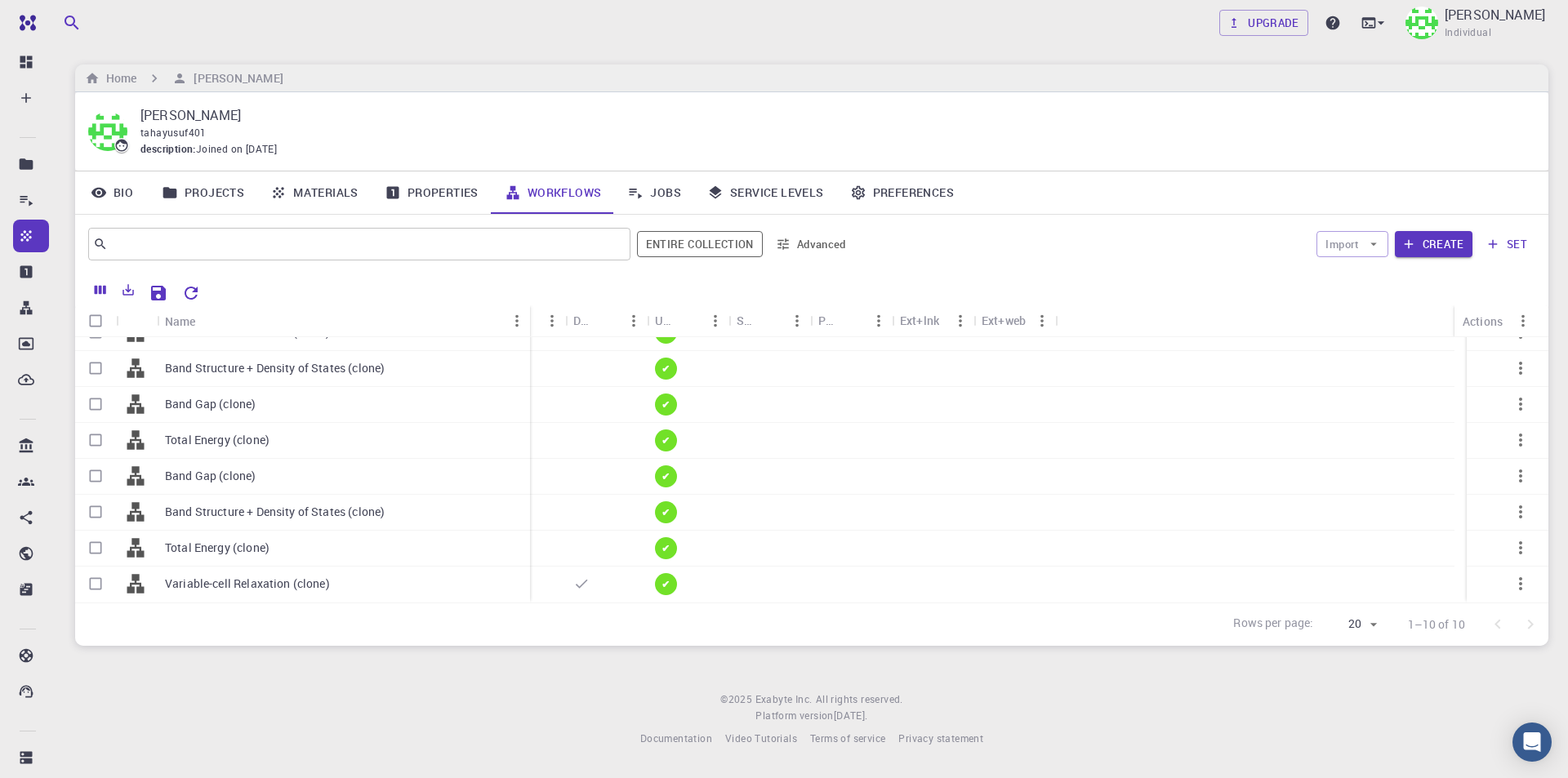
drag, startPoint x: 255, startPoint y: 308, endPoint x: 530, endPoint y: 308, distance: 275.0
click at [530, 308] on div "Name" at bounding box center [531, 321] width 17 height 32
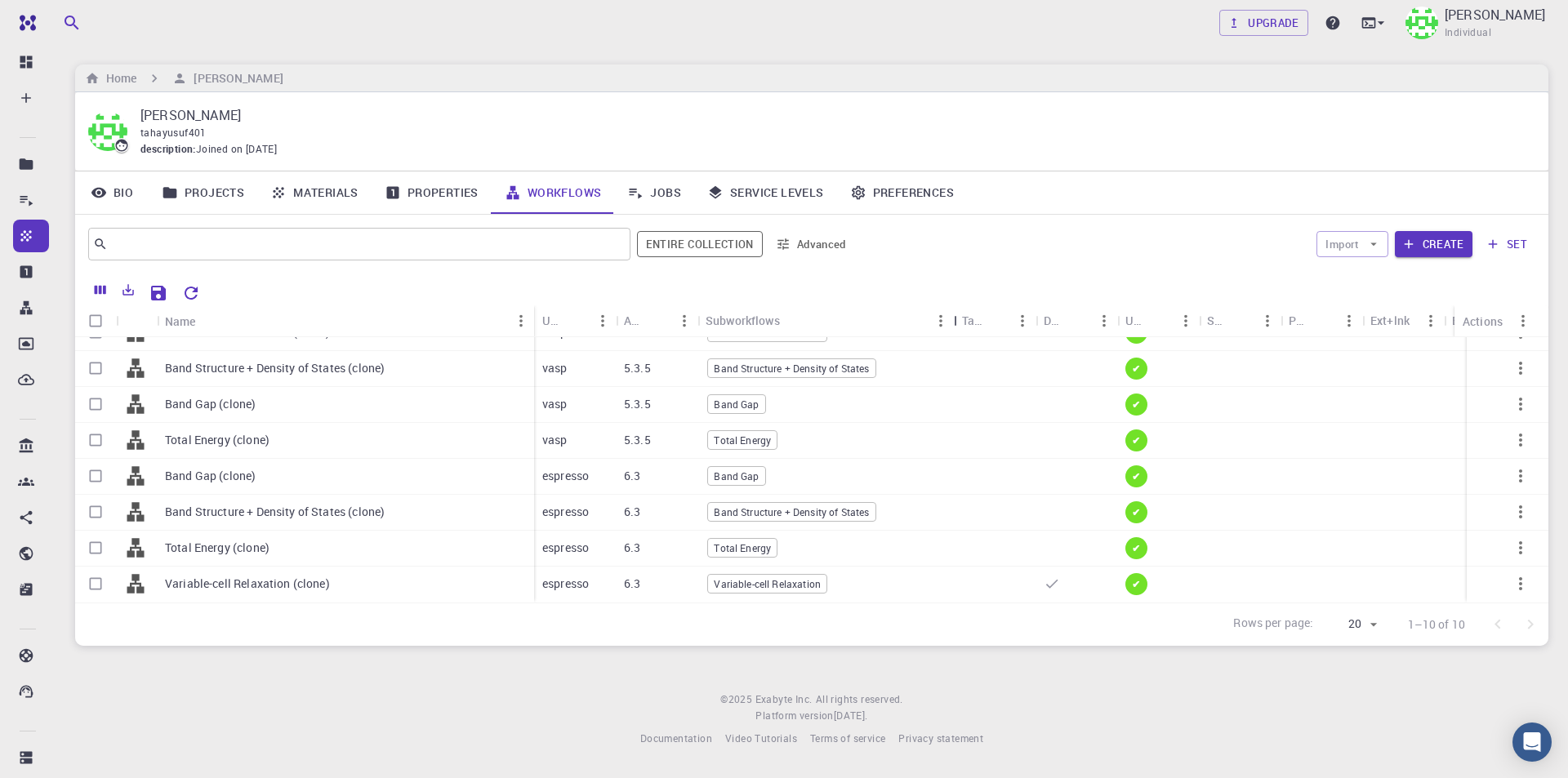
drag, startPoint x: 782, startPoint y: 320, endPoint x: 957, endPoint y: 319, distance: 175.0
click at [957, 319] on div "Subworkflows" at bounding box center [955, 320] width 17 height 32
click at [90, 502] on input "Select row" at bounding box center [95, 511] width 31 height 31
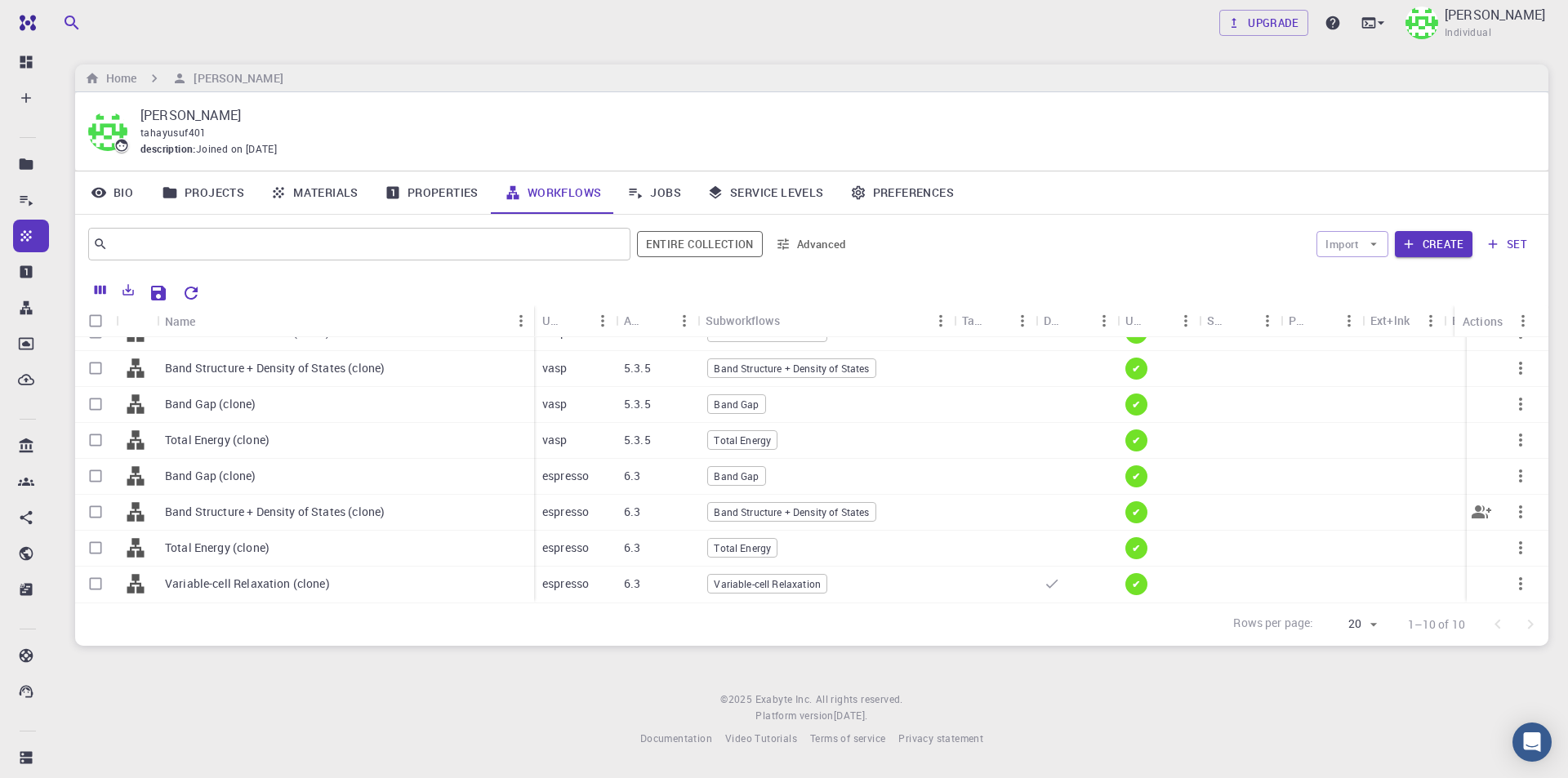
checkbox input "true"
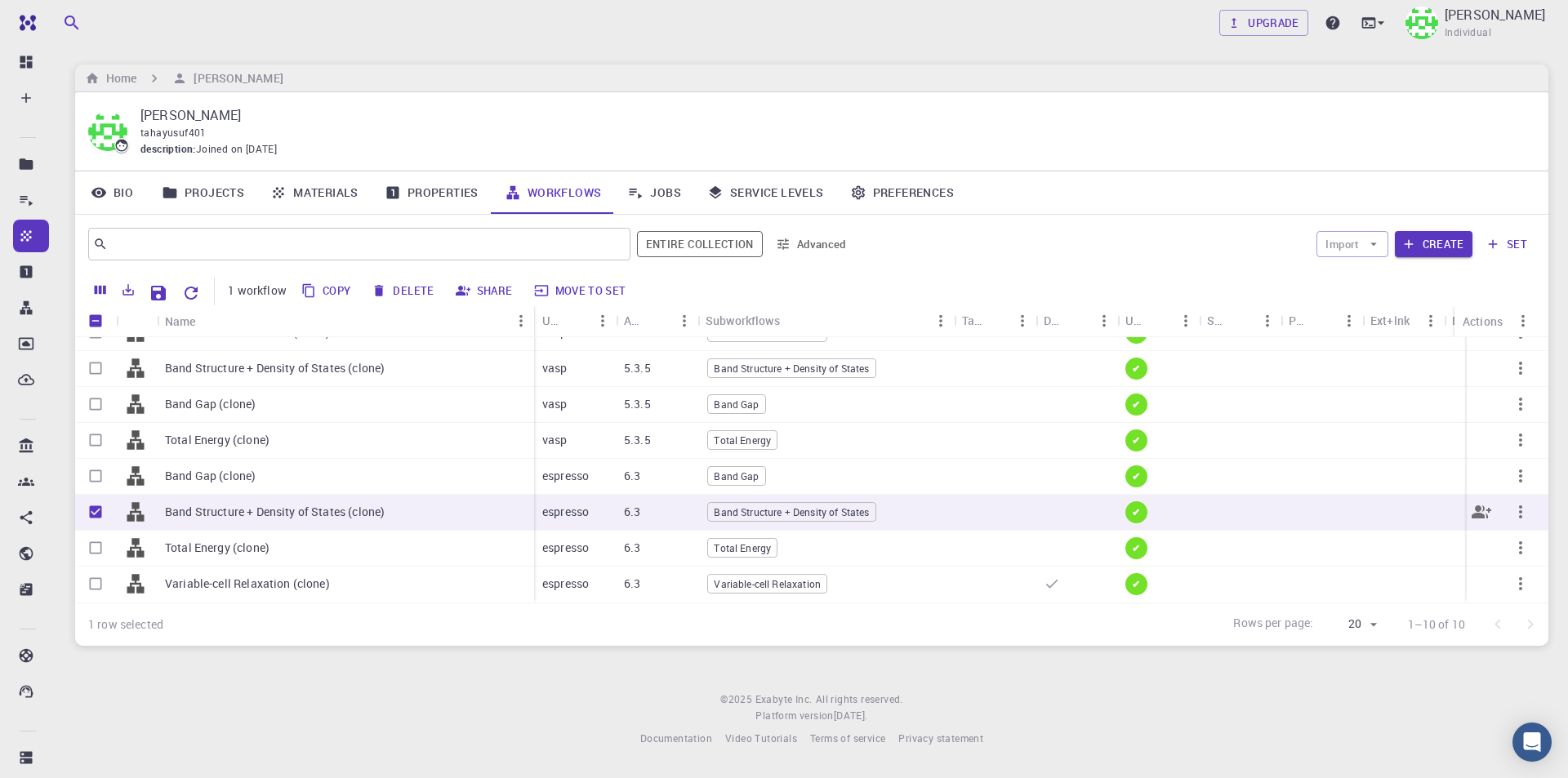
click at [95, 499] on input "Unselect row" at bounding box center [95, 511] width 31 height 31
checkbox input "false"
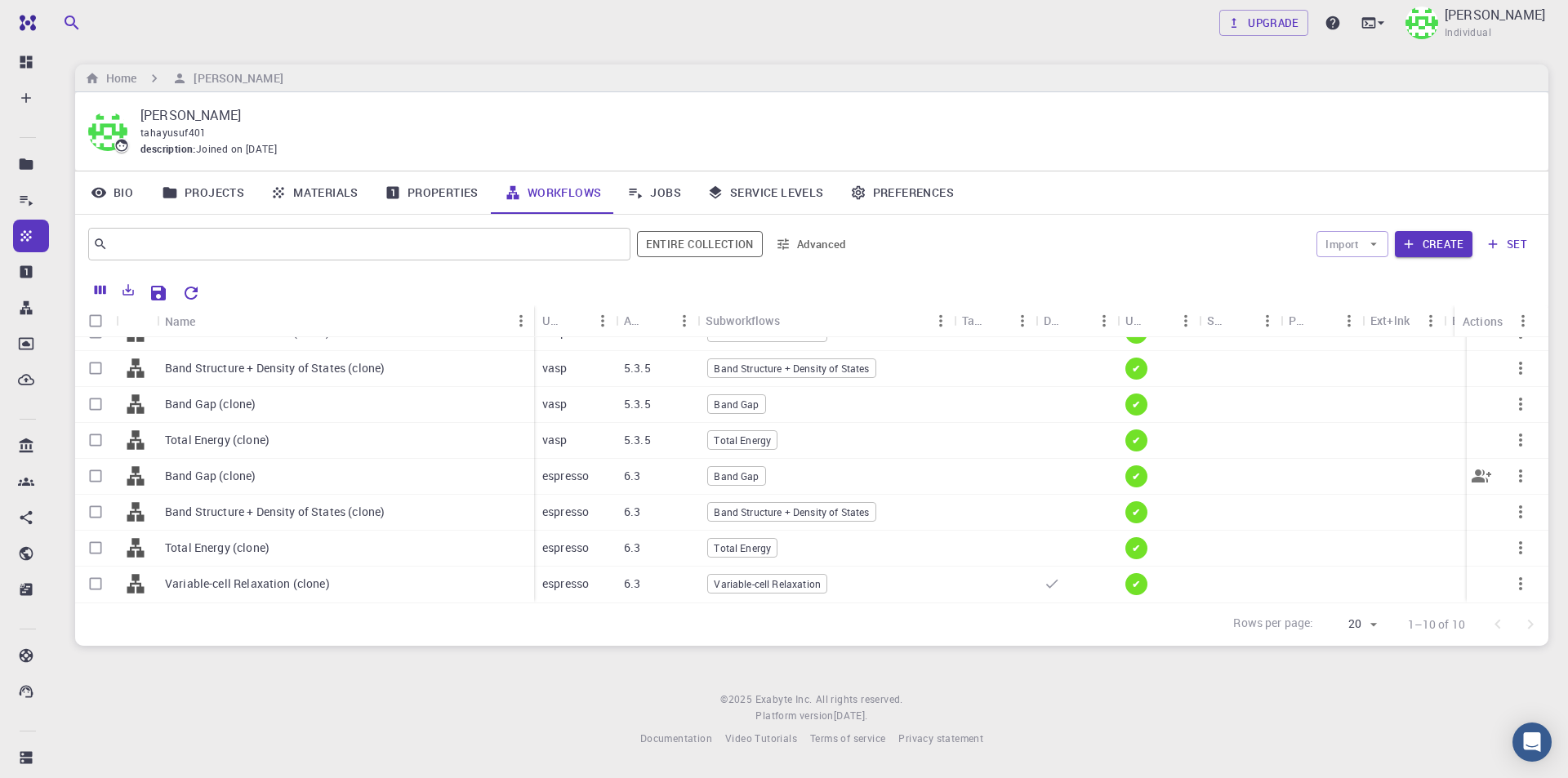
click at [91, 461] on input "Select row" at bounding box center [95, 475] width 31 height 31
checkbox input "true"
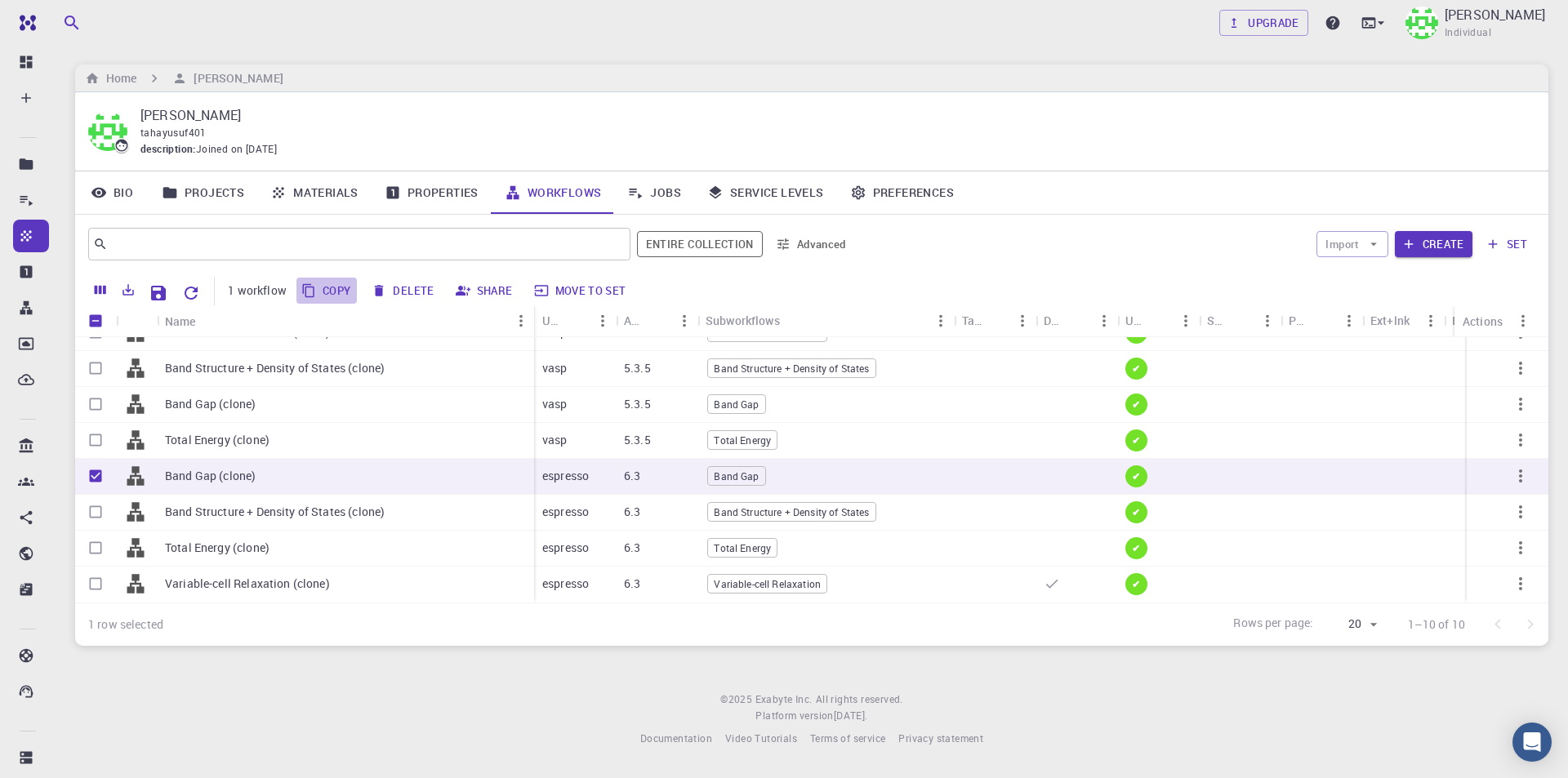
click at [331, 288] on button "Copy" at bounding box center [327, 291] width 61 height 26
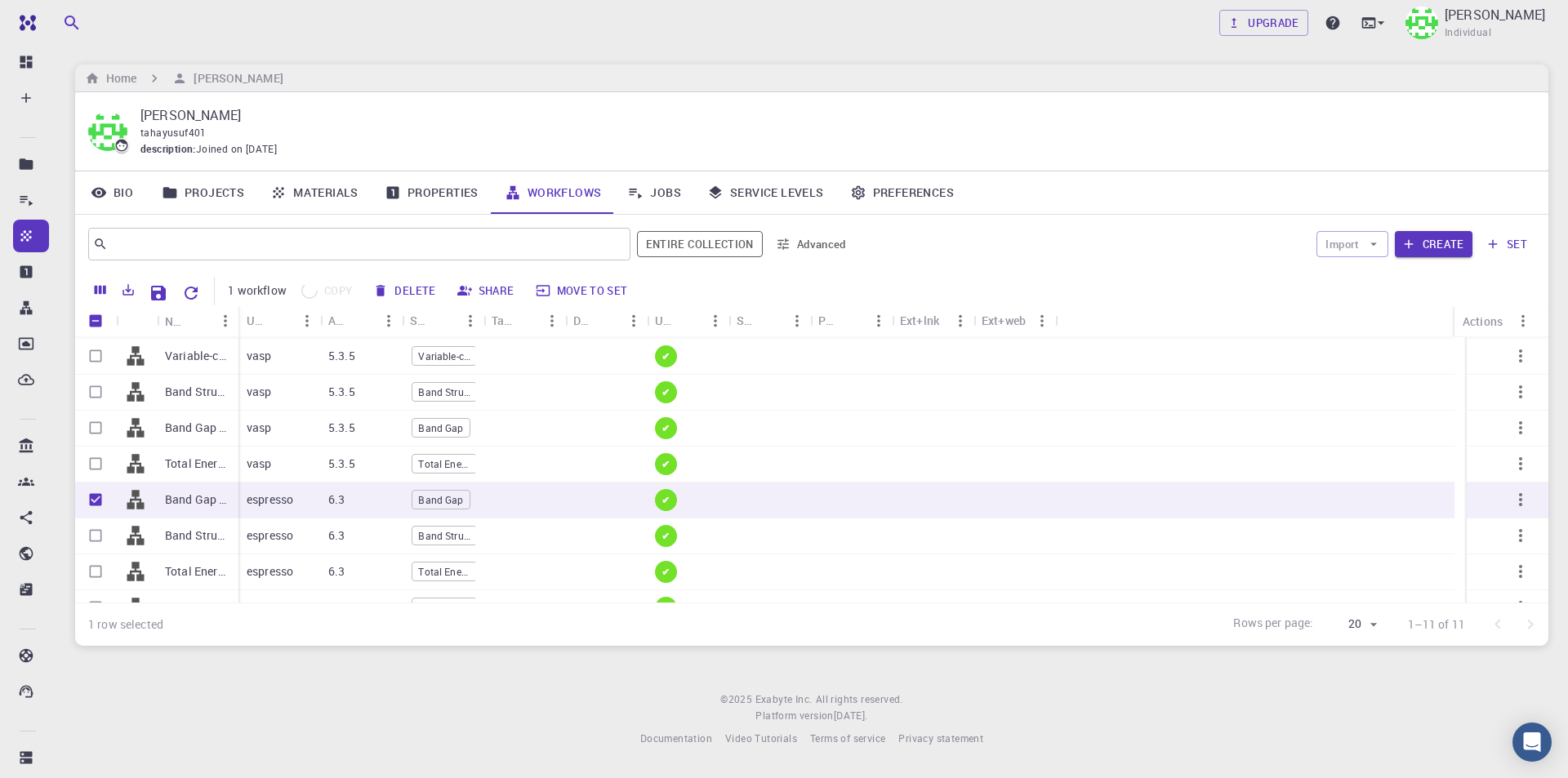
checkbox input "false"
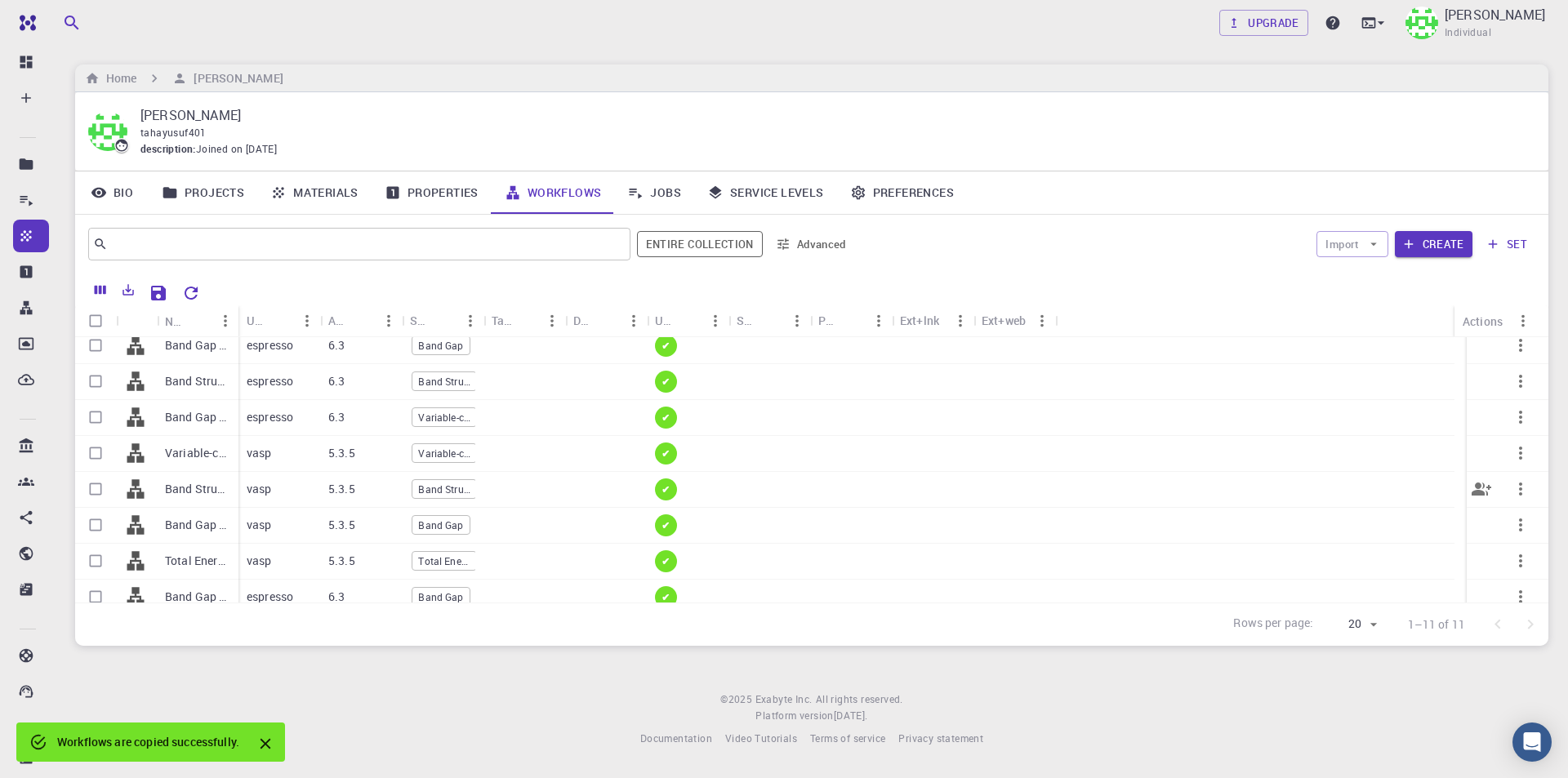
scroll to position [0, 0]
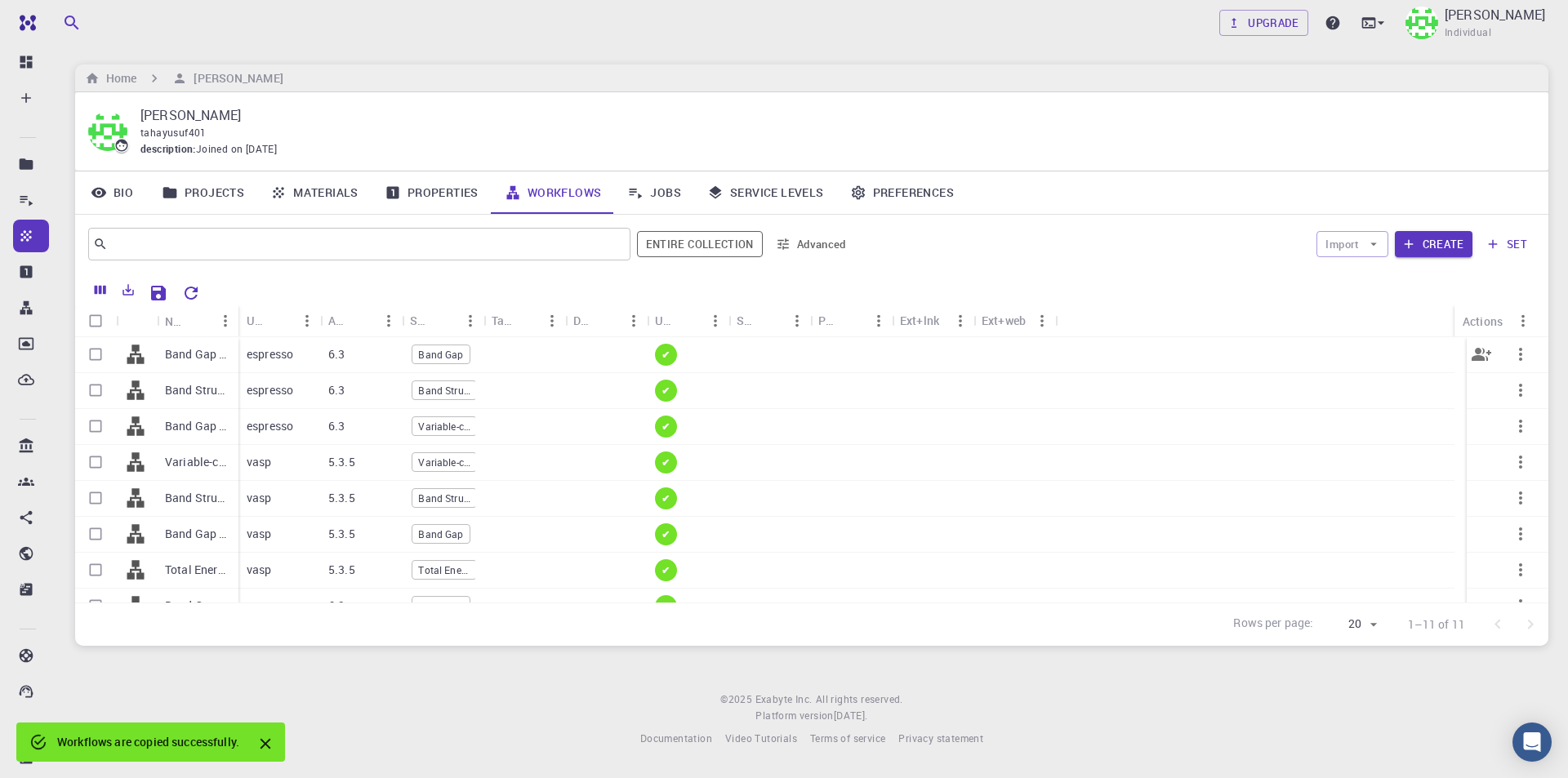
click at [97, 354] on input "Select row" at bounding box center [95, 354] width 31 height 31
checkbox input "true"
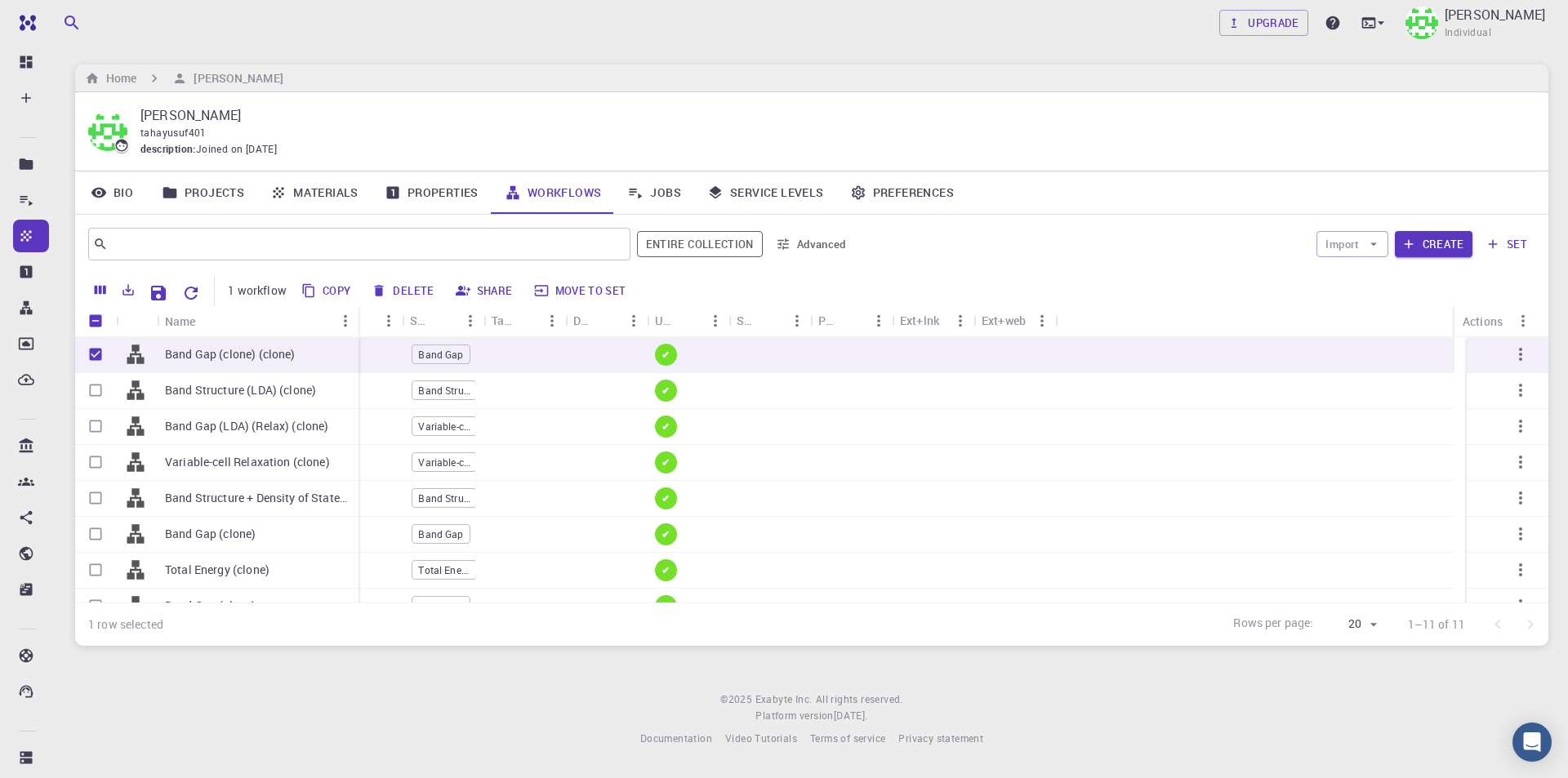
drag, startPoint x: 237, startPoint y: 321, endPoint x: 357, endPoint y: 323, distance: 120.0
click at [357, 323] on div "Name" at bounding box center [360, 321] width 17 height 32
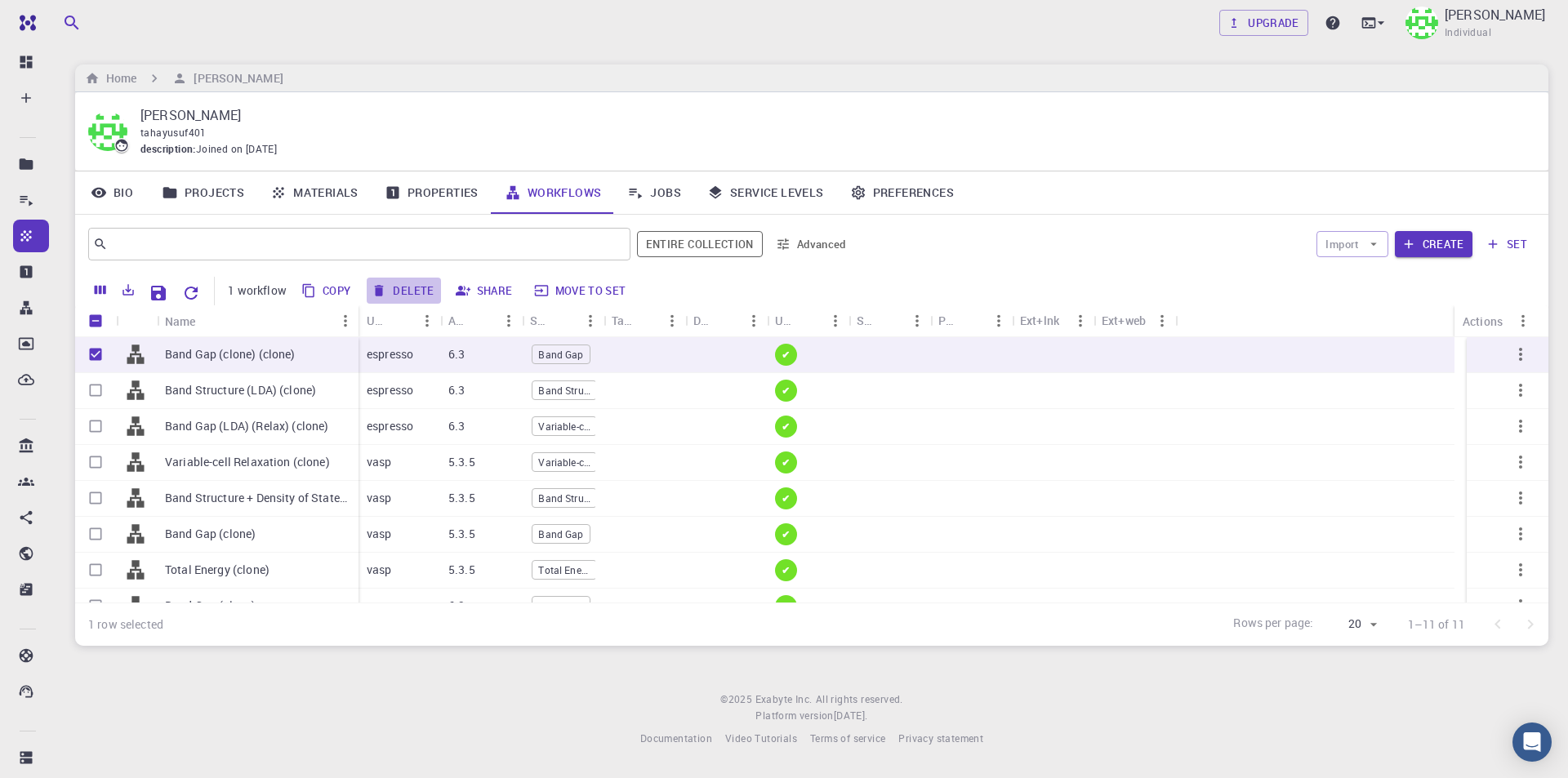
click at [409, 284] on button "Delete" at bounding box center [404, 291] width 74 height 26
checkbox input "false"
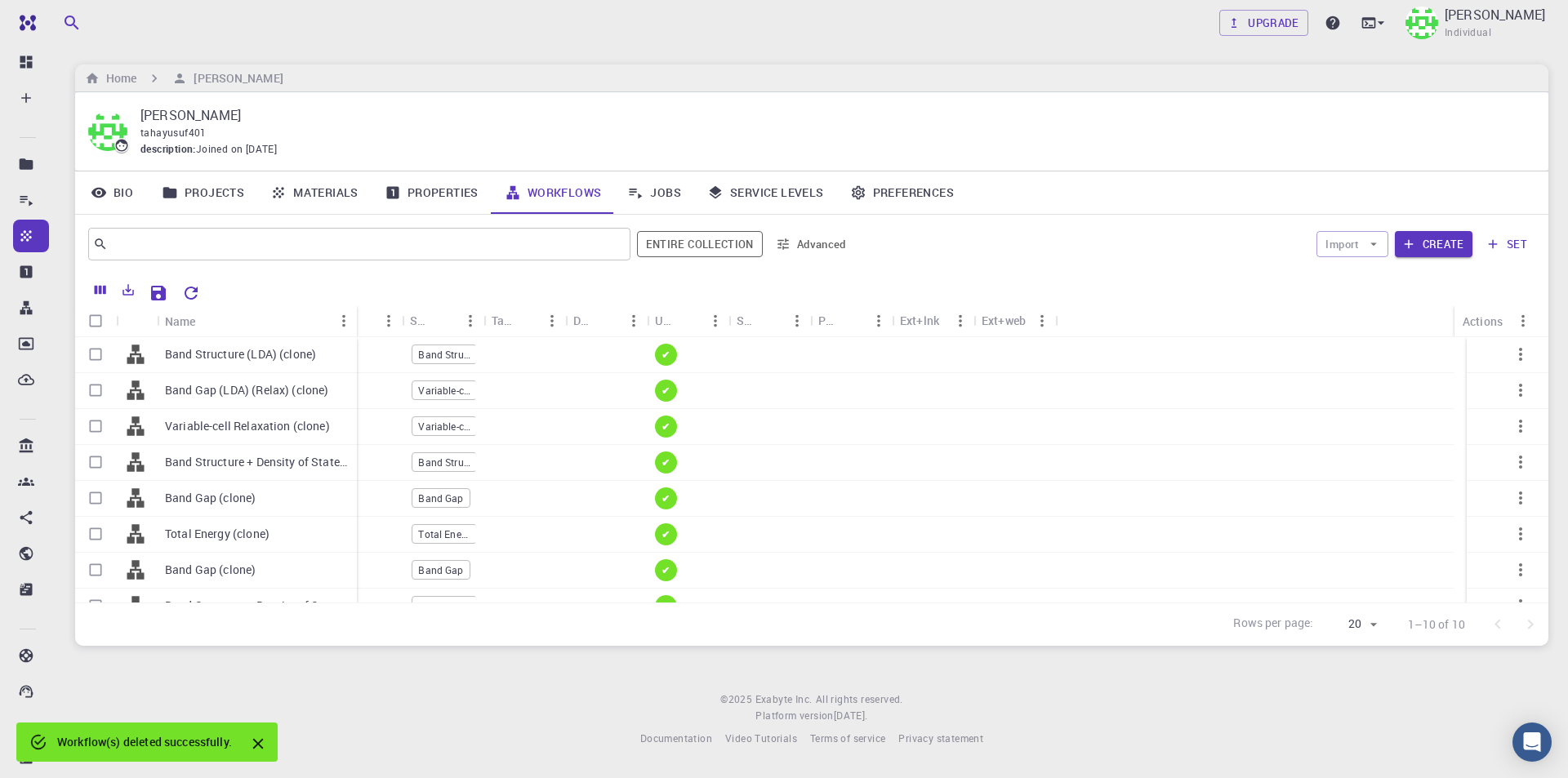
drag, startPoint x: 236, startPoint y: 319, endPoint x: 370, endPoint y: 322, distance: 134.0
click at [367, 322] on div "Name" at bounding box center [358, 321] width 17 height 32
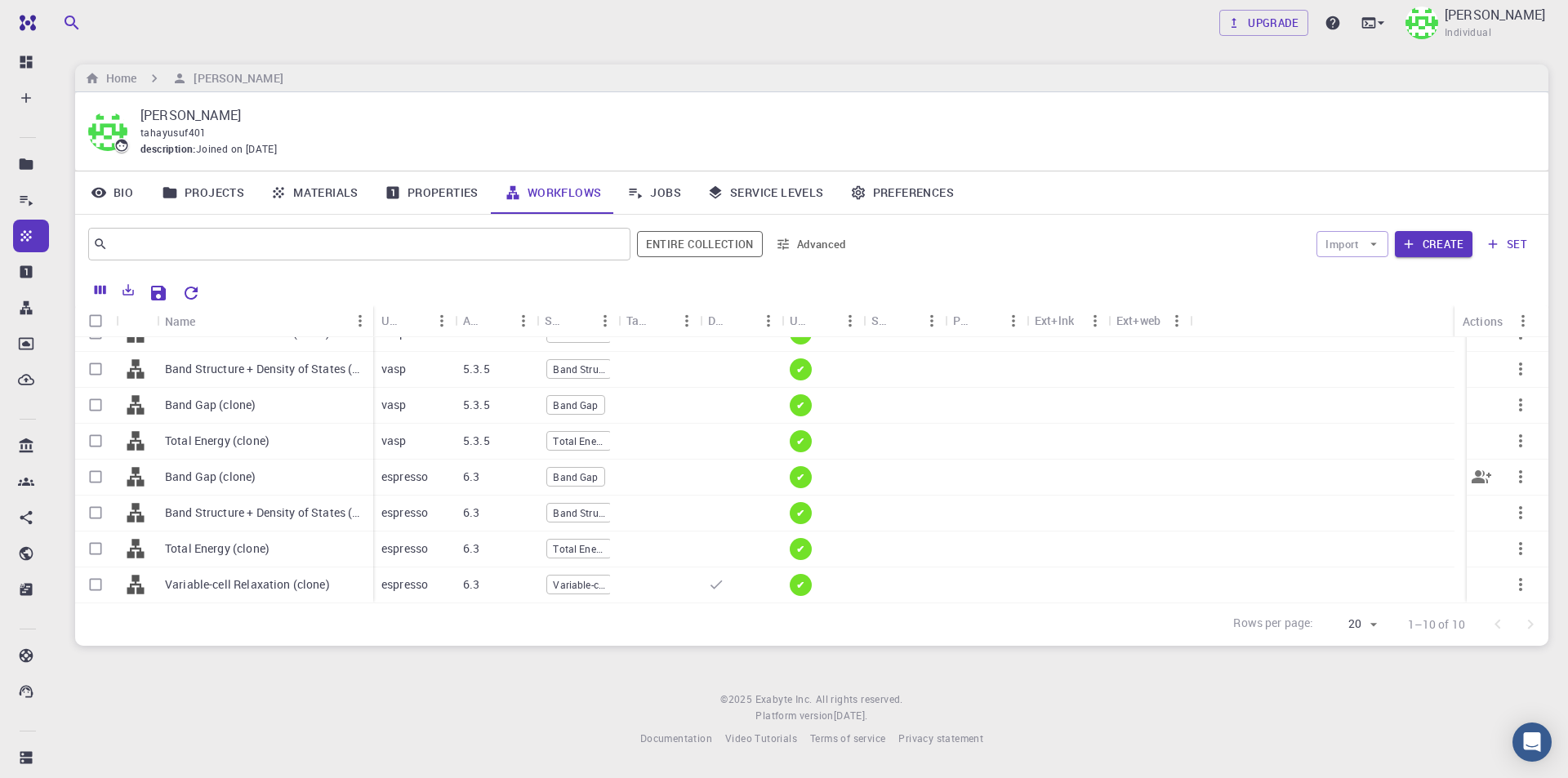
scroll to position [94, 0]
drag, startPoint x: 371, startPoint y: 310, endPoint x: 480, endPoint y: 314, distance: 109.1
click at [480, 314] on div "Name" at bounding box center [483, 321] width 17 height 32
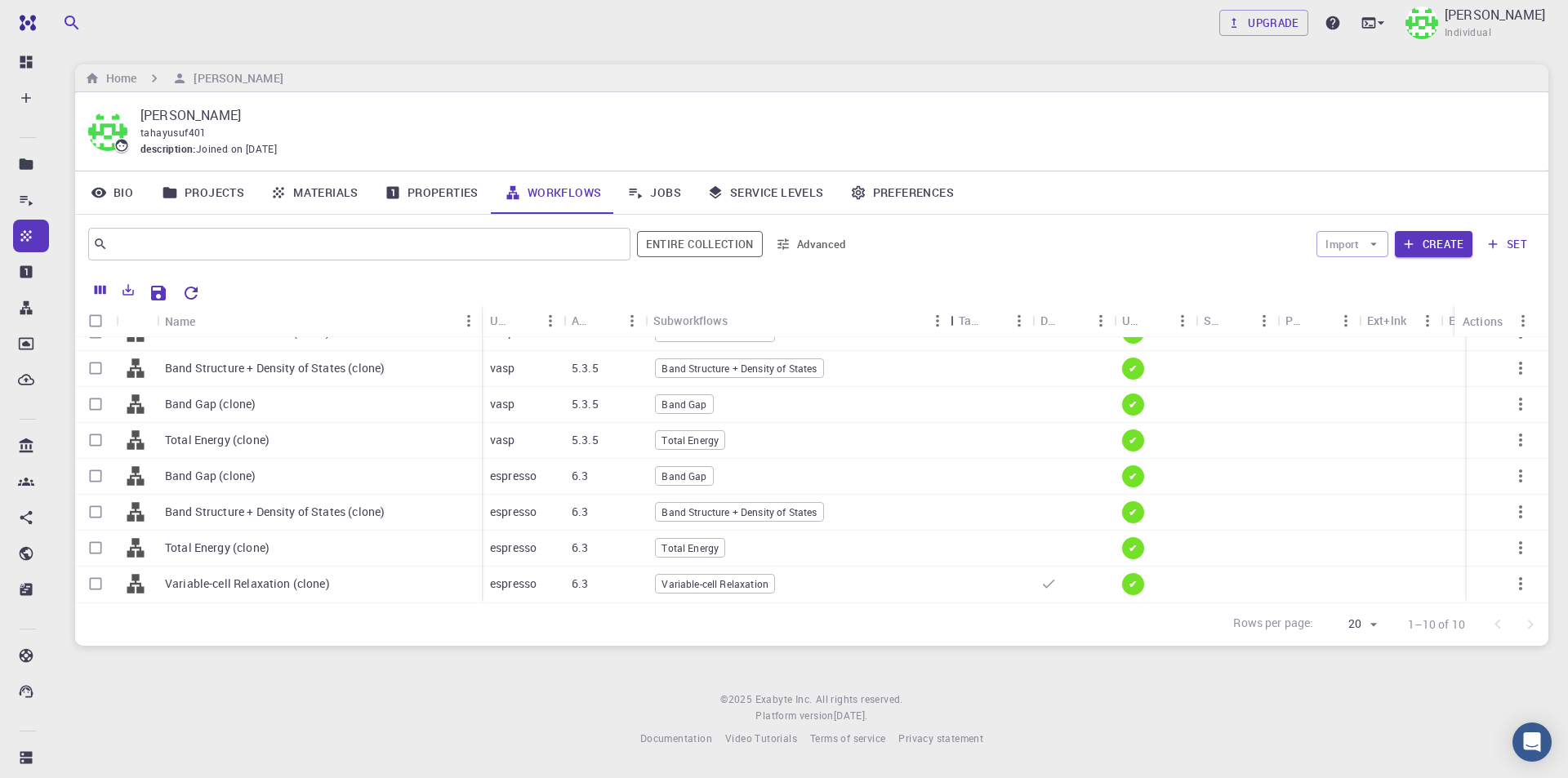
drag, startPoint x: 729, startPoint y: 312, endPoint x: 953, endPoint y: 312, distance: 224.0
click at [953, 312] on div "Subworkflows" at bounding box center [952, 320] width 17 height 32
click at [95, 460] on input "Select row" at bounding box center [95, 475] width 31 height 31
checkbox input "true"
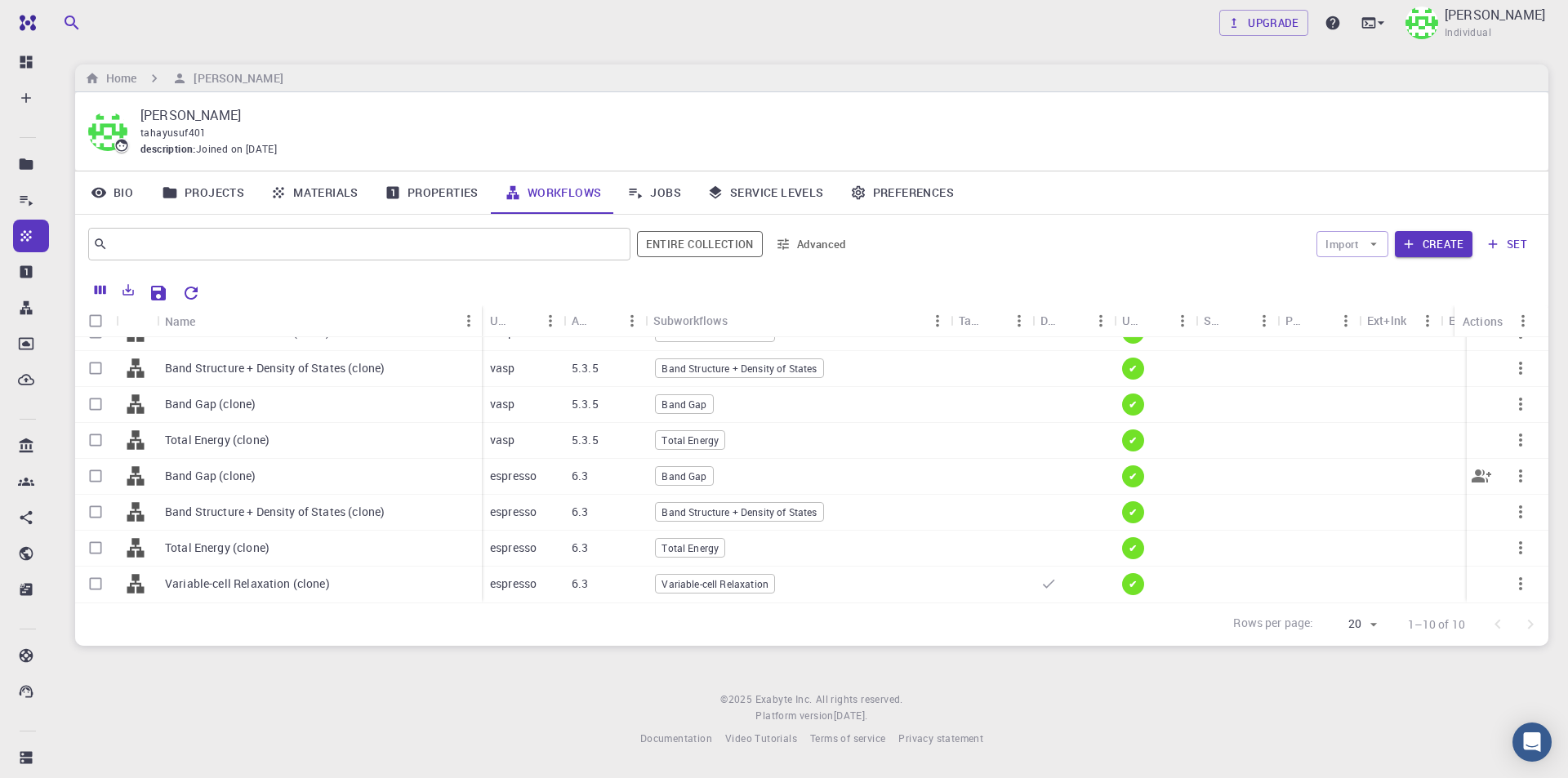
checkbox input "true"
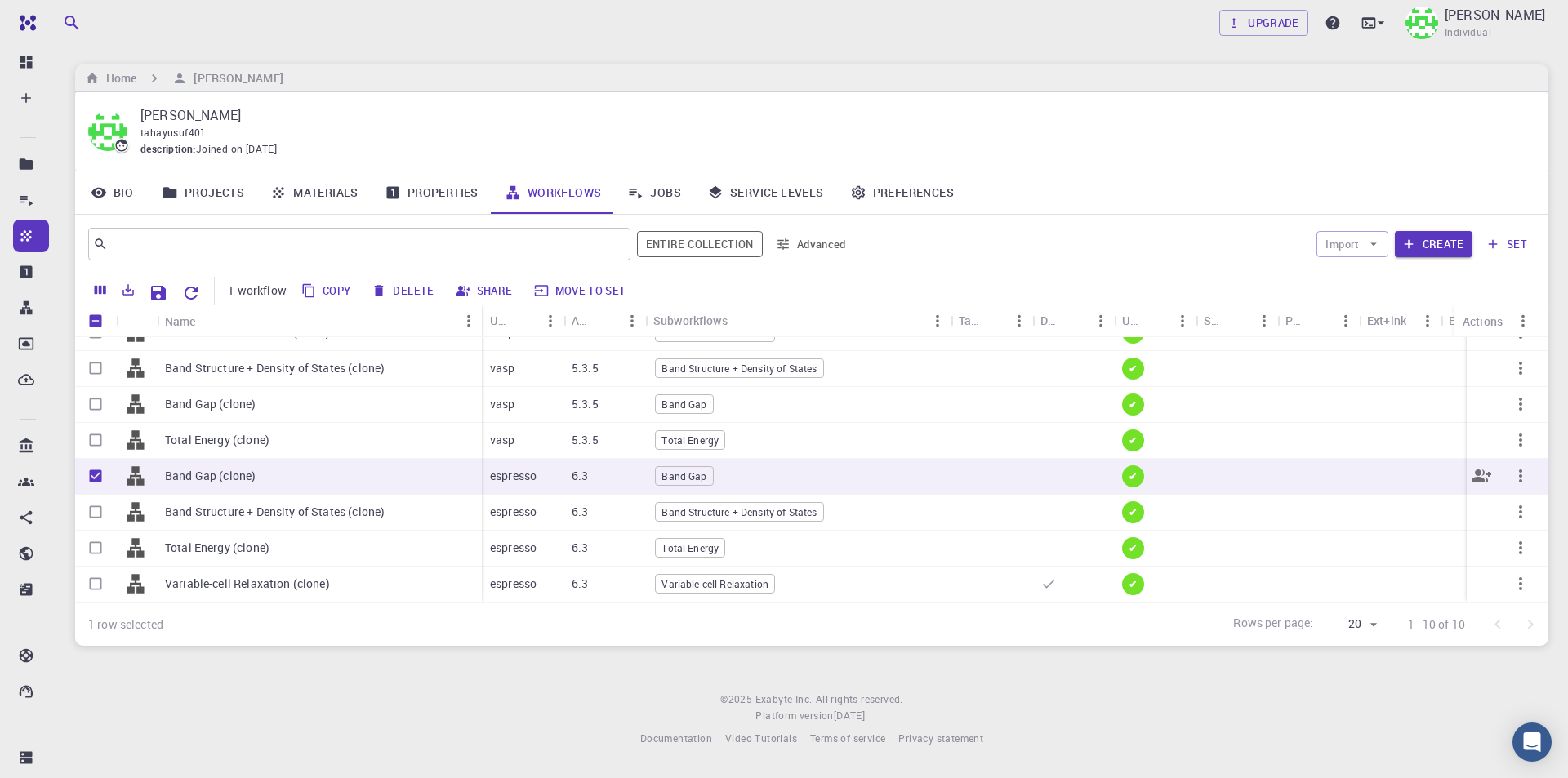
click at [189, 467] on p "Band Gap (clone)" at bounding box center [210, 475] width 91 height 17
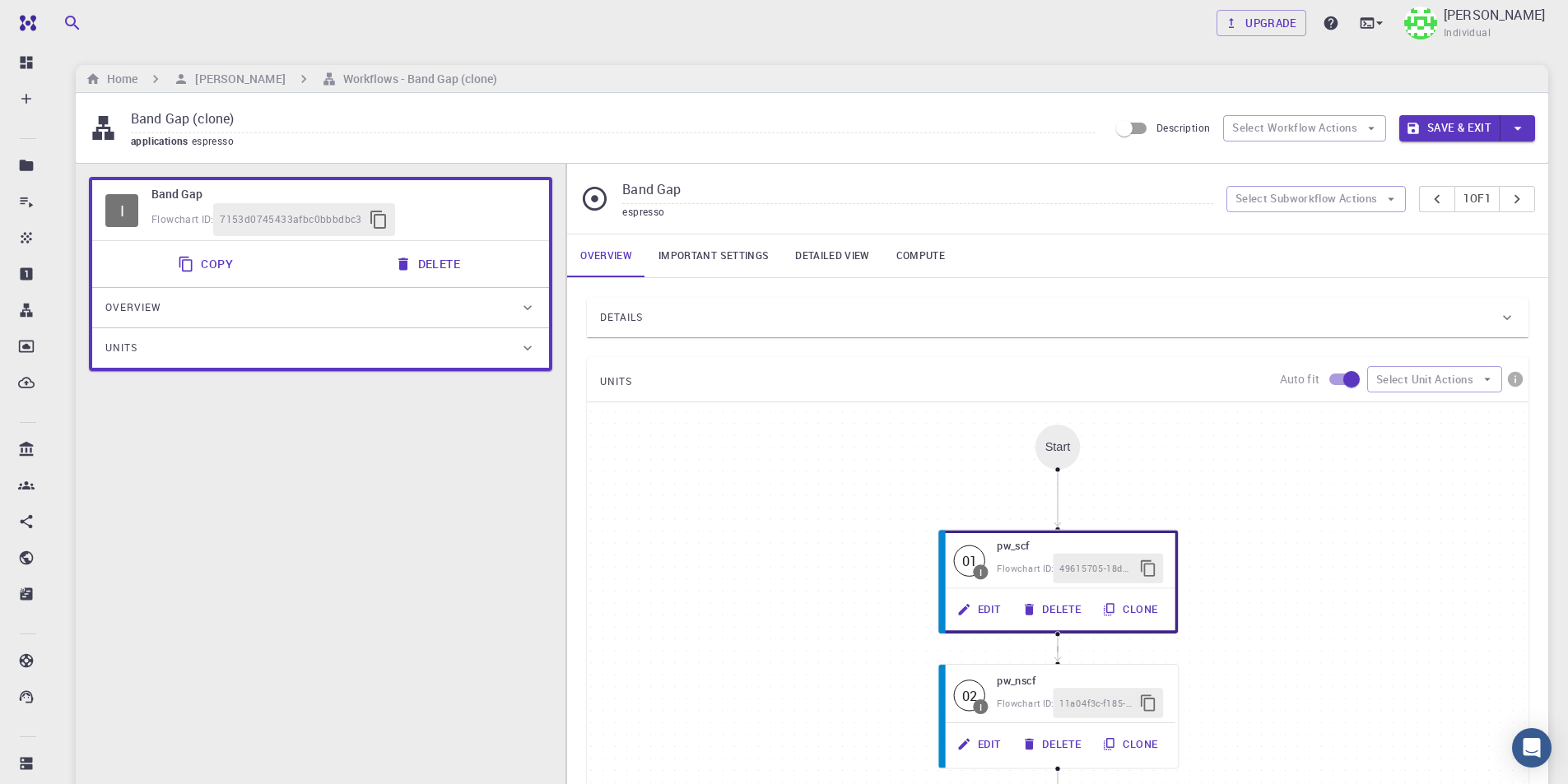
click at [212, 265] on button "Copy" at bounding box center [206, 264] width 79 height 33
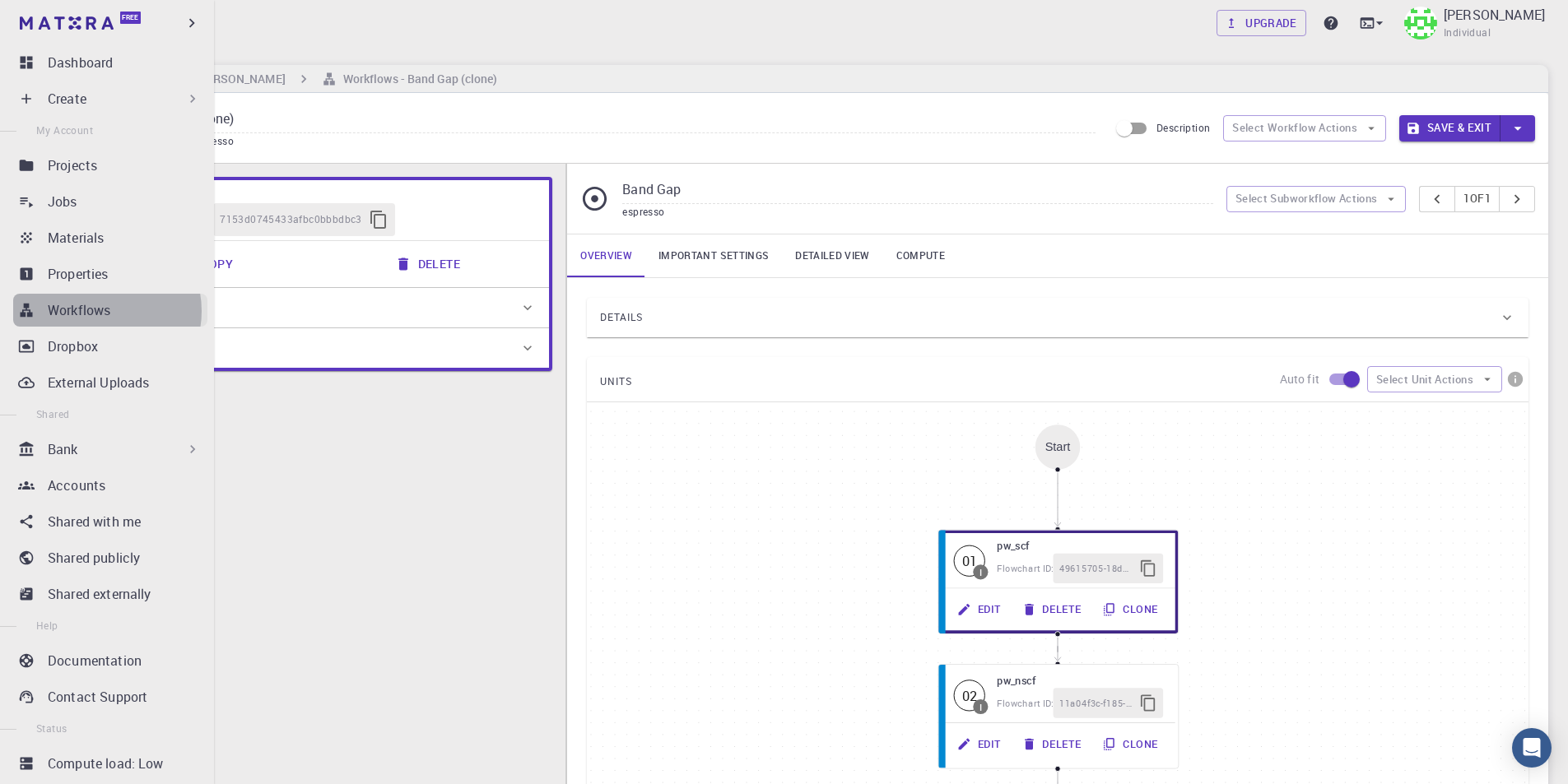
click at [101, 311] on p "Workflows" at bounding box center [79, 310] width 63 height 19
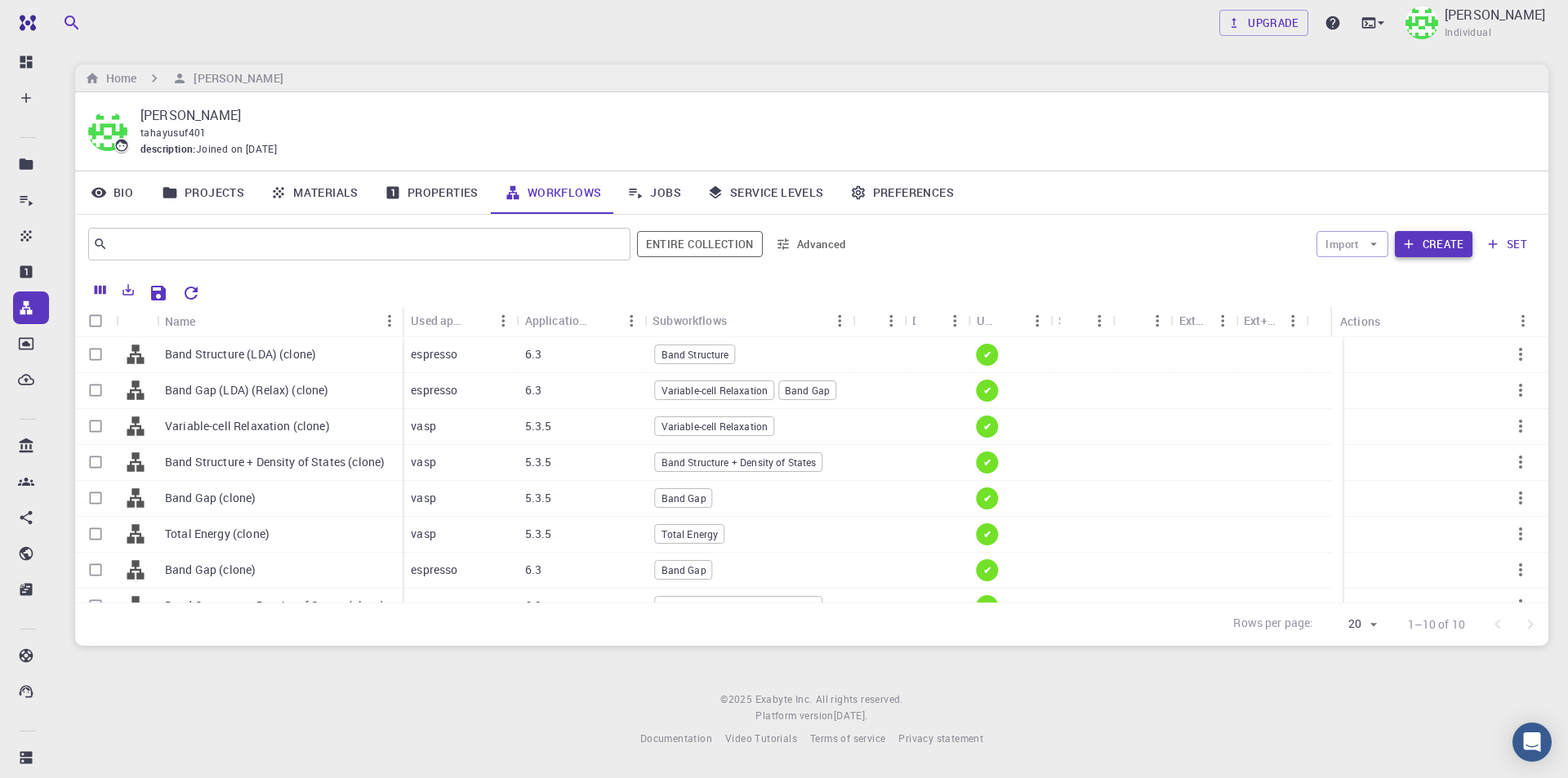
click at [1451, 244] on button "Create" at bounding box center [1433, 244] width 78 height 26
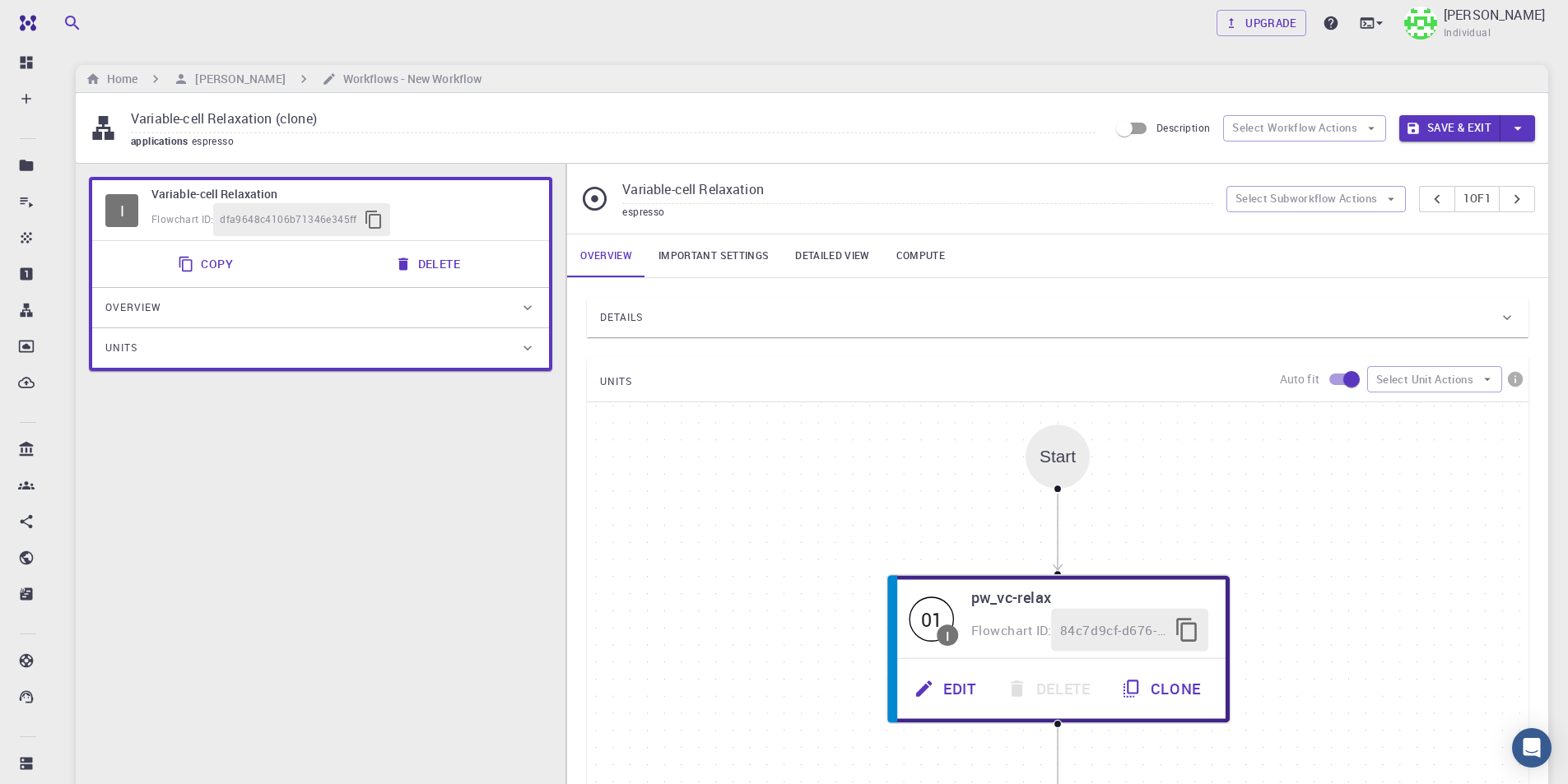
click at [458, 401] on div "I Variable-cell Relaxation Flowchart ID: dfa9648c4106b71346e345ff Copy Delete O…" at bounding box center [320, 553] width 490 height 778
click at [1362, 194] on button "Select Subworkflow Actions" at bounding box center [1317, 199] width 180 height 26
click at [1337, 281] on span "Paste subworkflow" at bounding box center [1324, 284] width 125 height 17
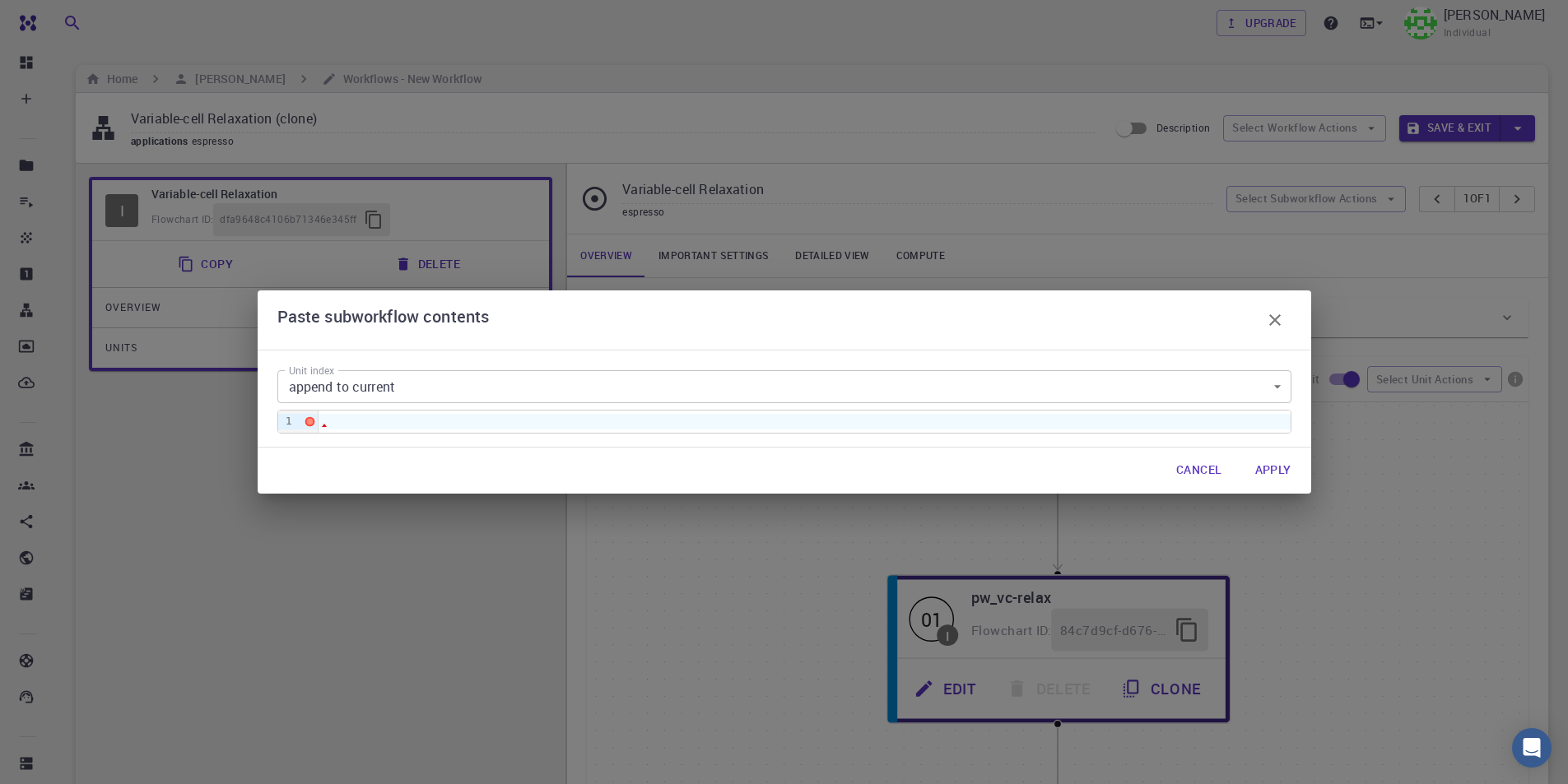
click at [1277, 473] on button "Apply" at bounding box center [1272, 470] width 63 height 33
click at [596, 417] on div at bounding box center [804, 421] width 972 height 15
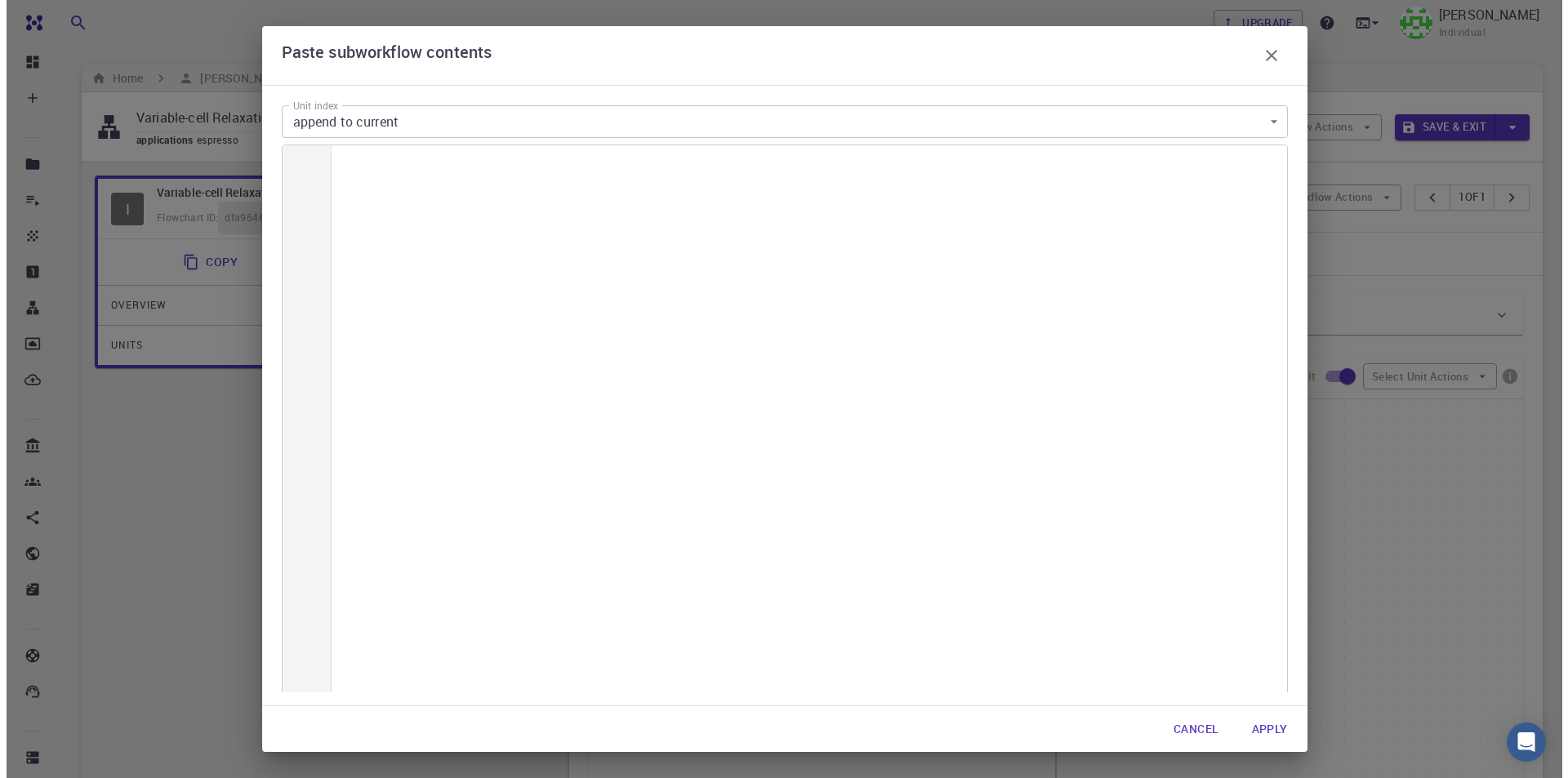
scroll to position [4669, 0]
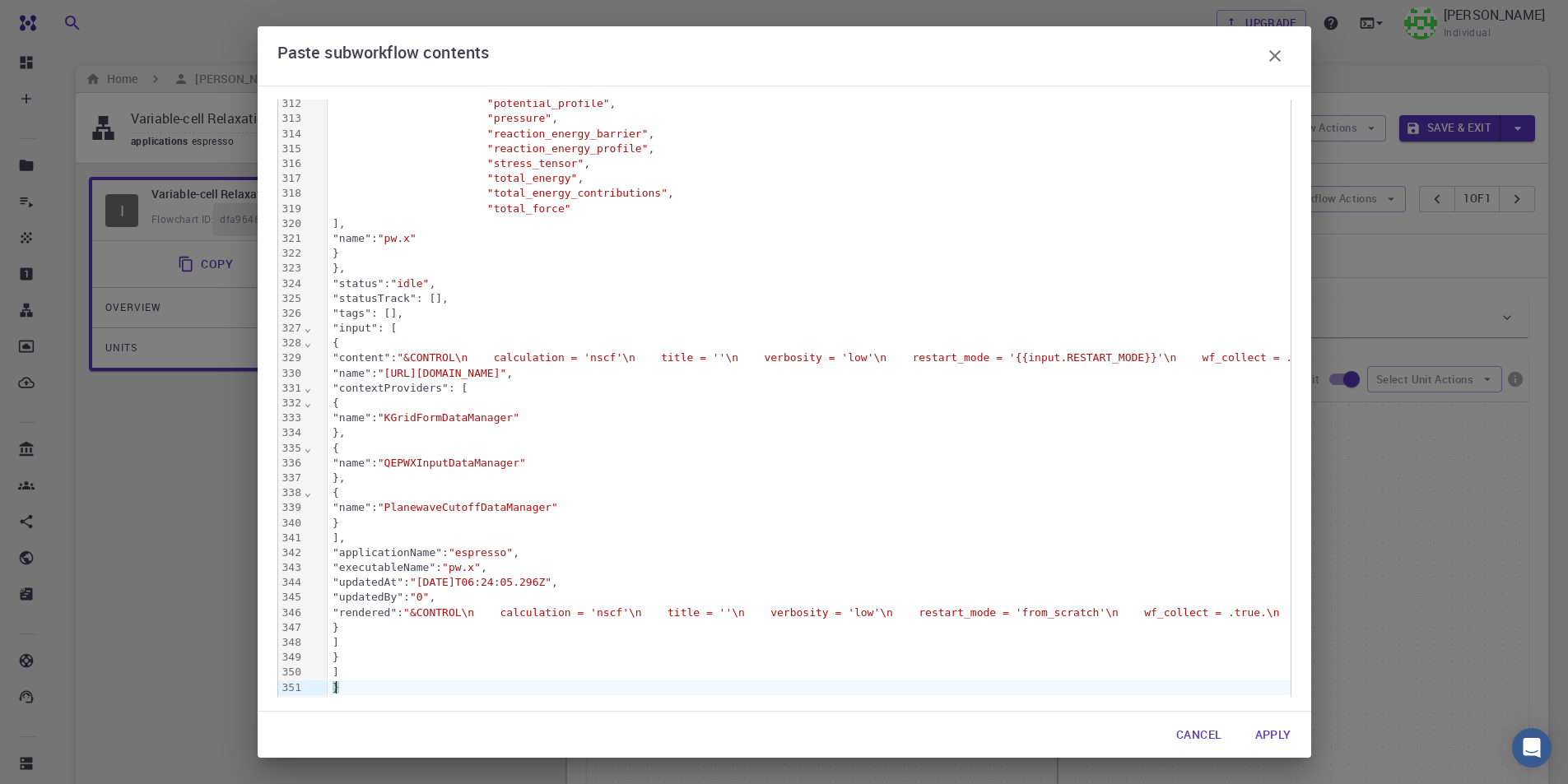
click at [1272, 727] on button "Apply" at bounding box center [1272, 734] width 63 height 33
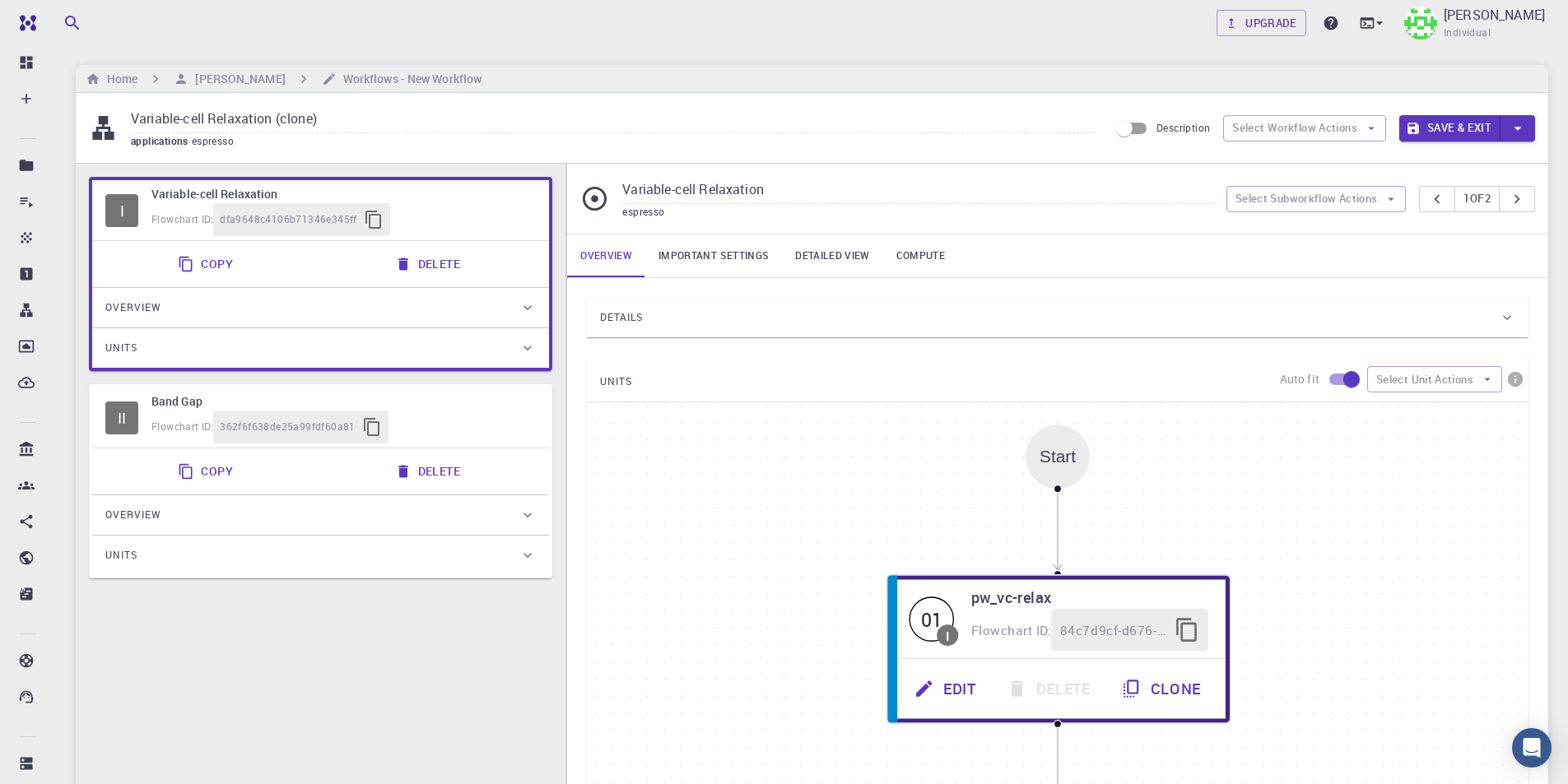
click at [348, 113] on input "Variable-cell Relaxation (clone)" at bounding box center [612, 119] width 964 height 27
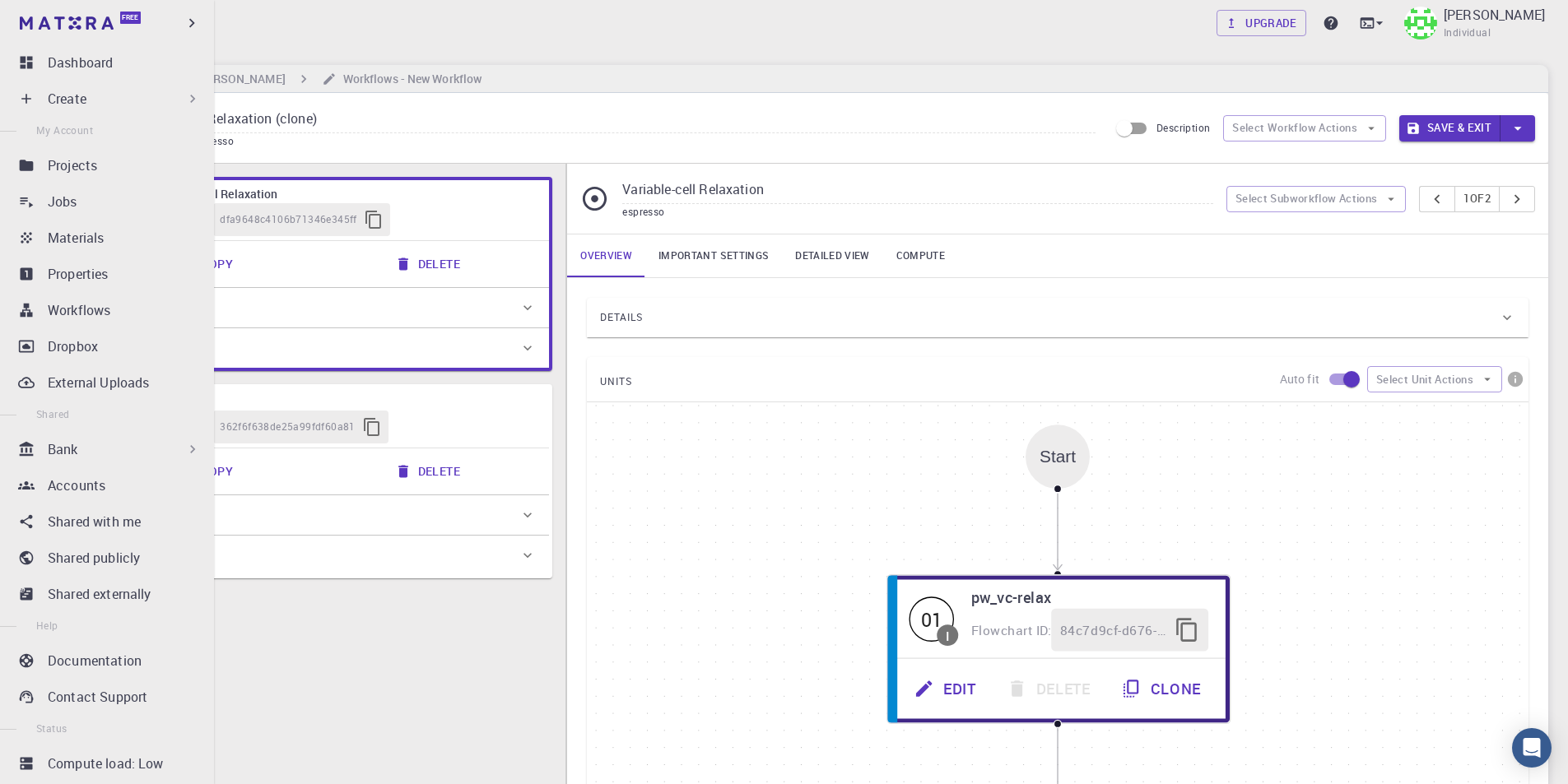
drag, startPoint x: 347, startPoint y: 115, endPoint x: 30, endPoint y: 115, distance: 317.0
click at [30, 115] on div "Free Dashboard Create New Job New Material Create Material Upload File Import f…" at bounding box center [784, 574] width 1568 height 1148
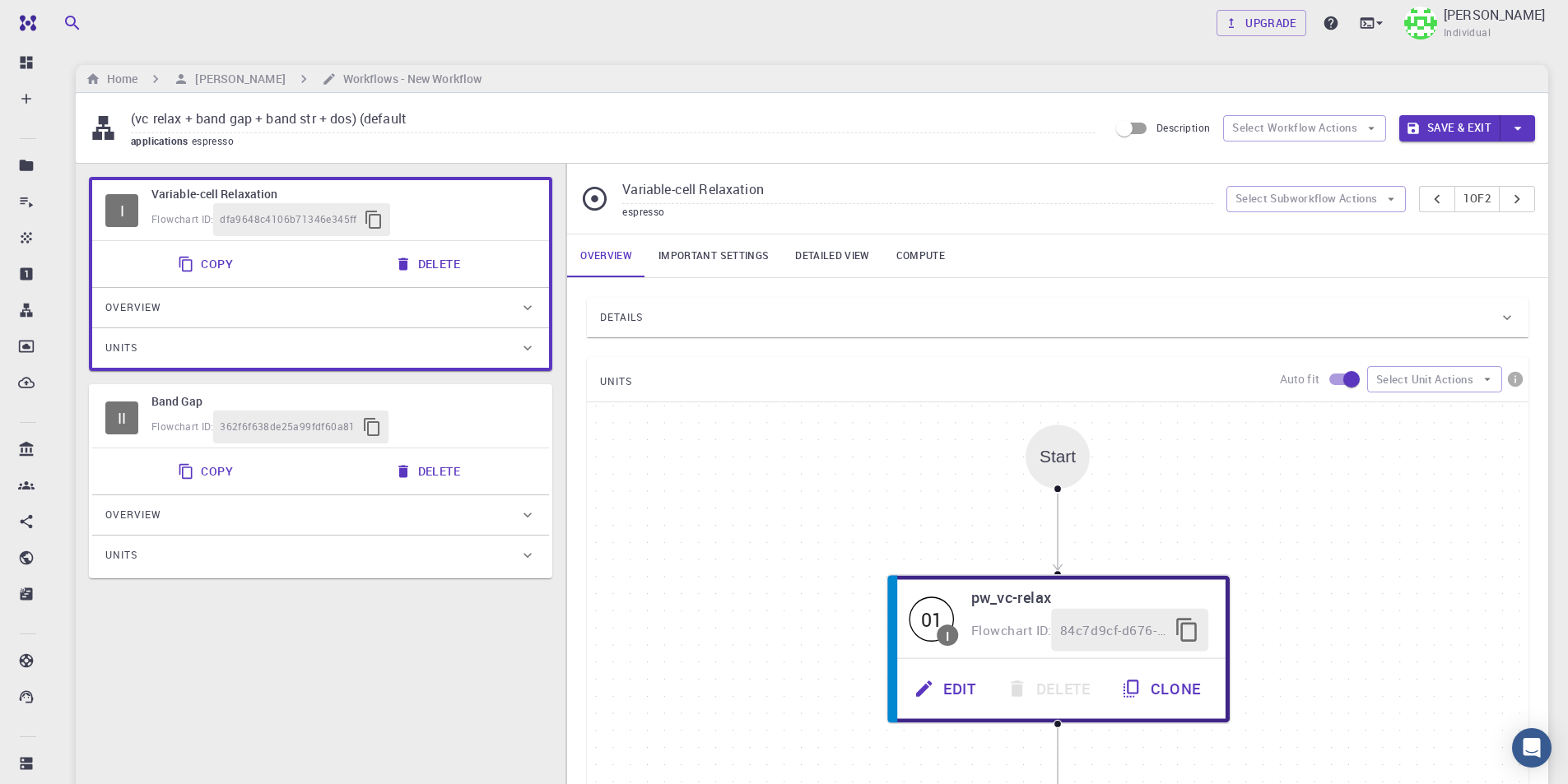
type input "(vc relax + band gap + band str + dos) (default)"
click at [1447, 135] on button "Save & Exit" at bounding box center [1449, 129] width 101 height 26
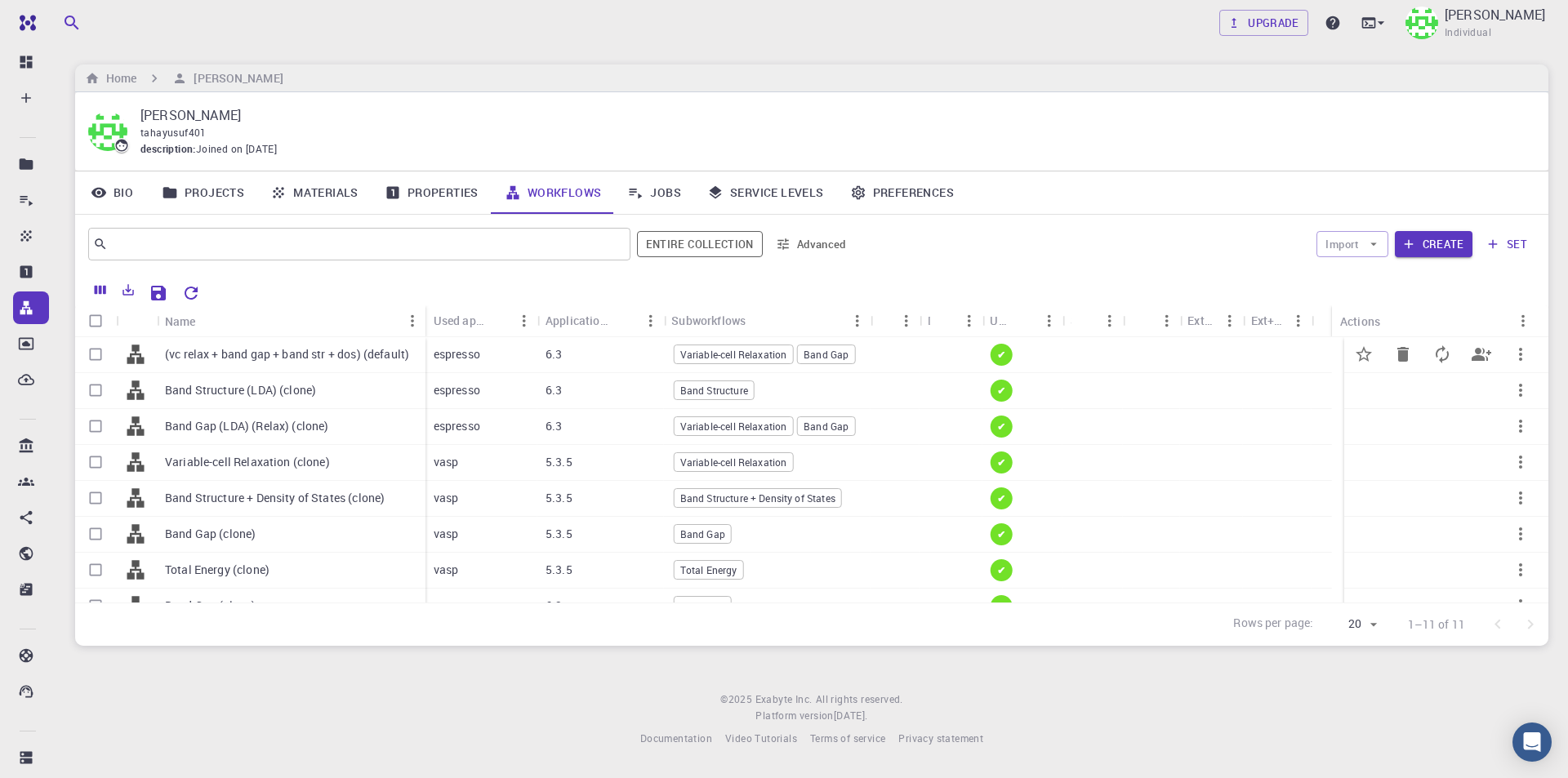
click at [1510, 354] on icon "button" at bounding box center [1520, 354] width 19 height 19
click at [1530, 396] on span "Set default" at bounding box center [1515, 396] width 51 height 17
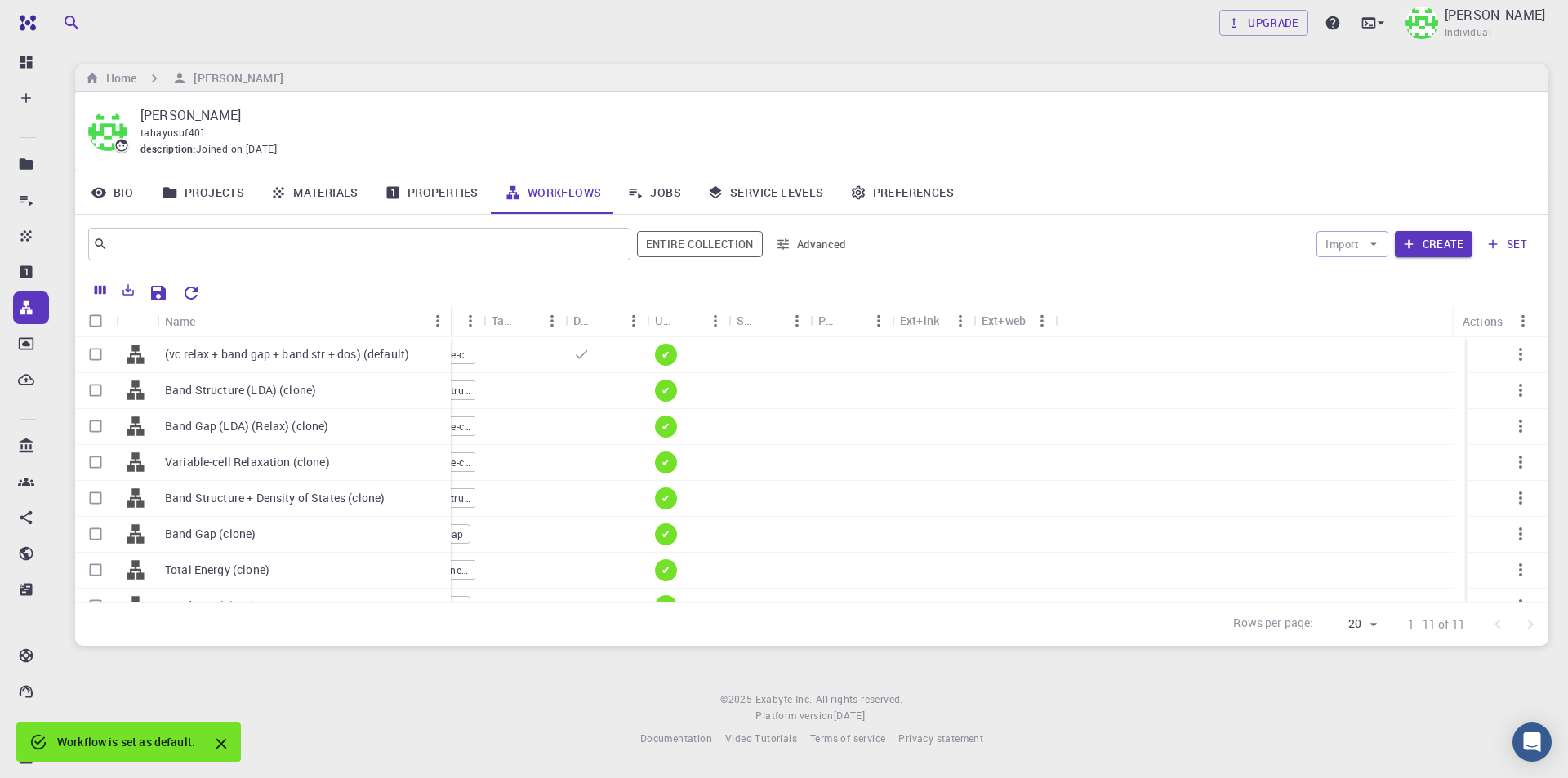
drag, startPoint x: 236, startPoint y: 315, endPoint x: 447, endPoint y: 315, distance: 211.0
click at [447, 315] on div "Name" at bounding box center [452, 321] width 17 height 32
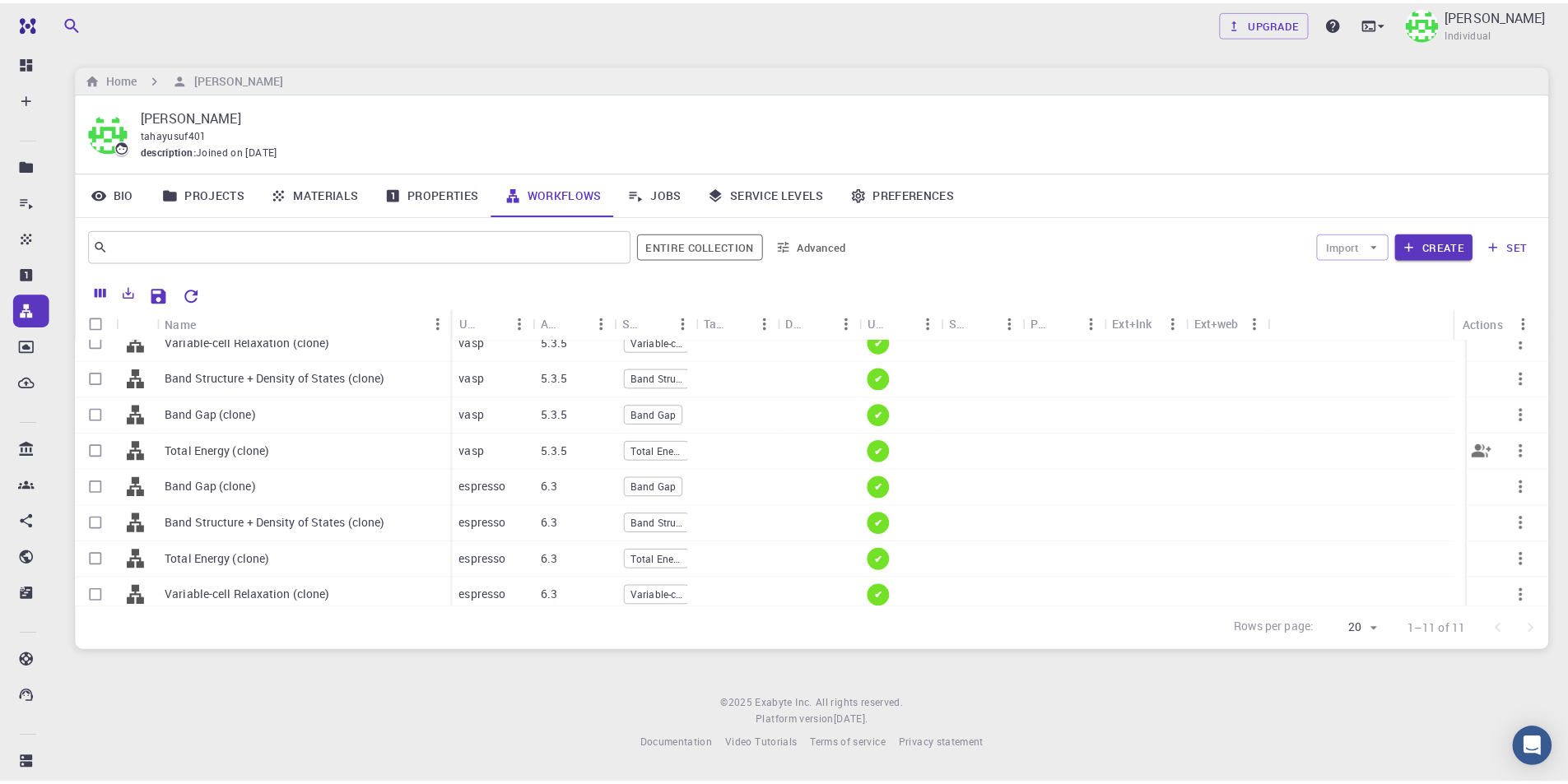
scroll to position [131, 0]
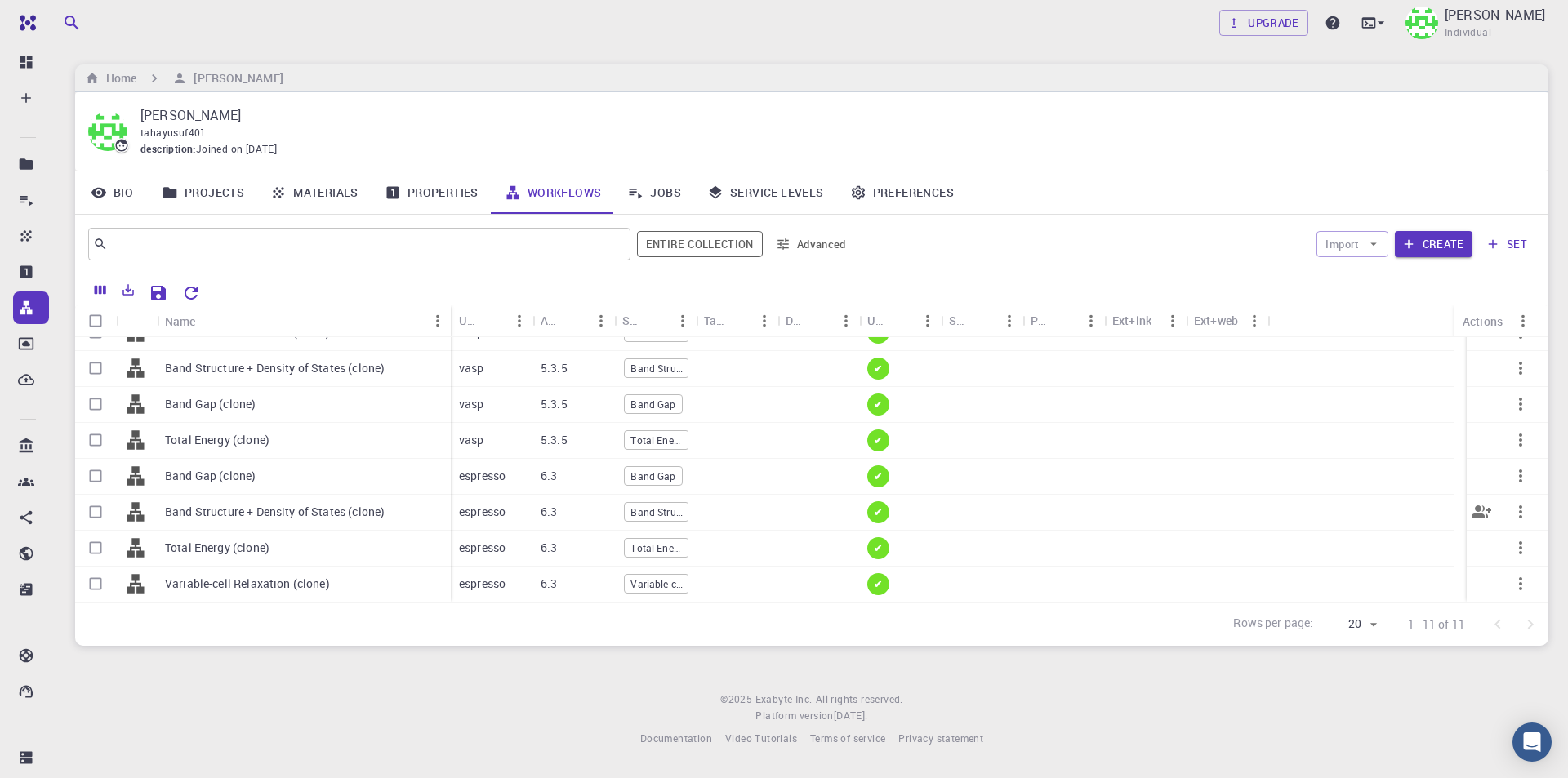
click at [332, 513] on p "Band Structure + Density of States (clone)" at bounding box center [274, 511] width 220 height 17
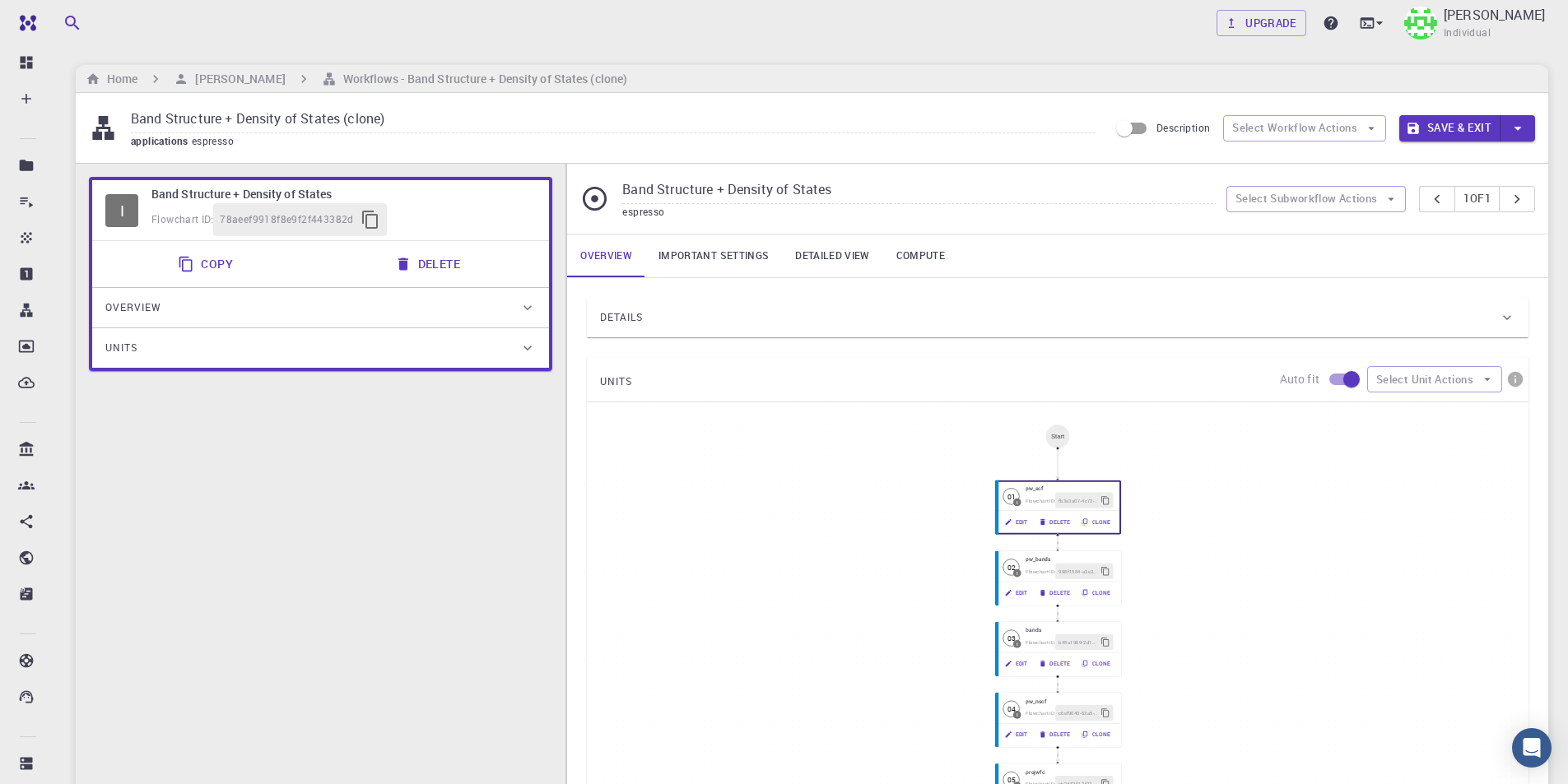
click at [218, 264] on button "Copy" at bounding box center [206, 264] width 79 height 33
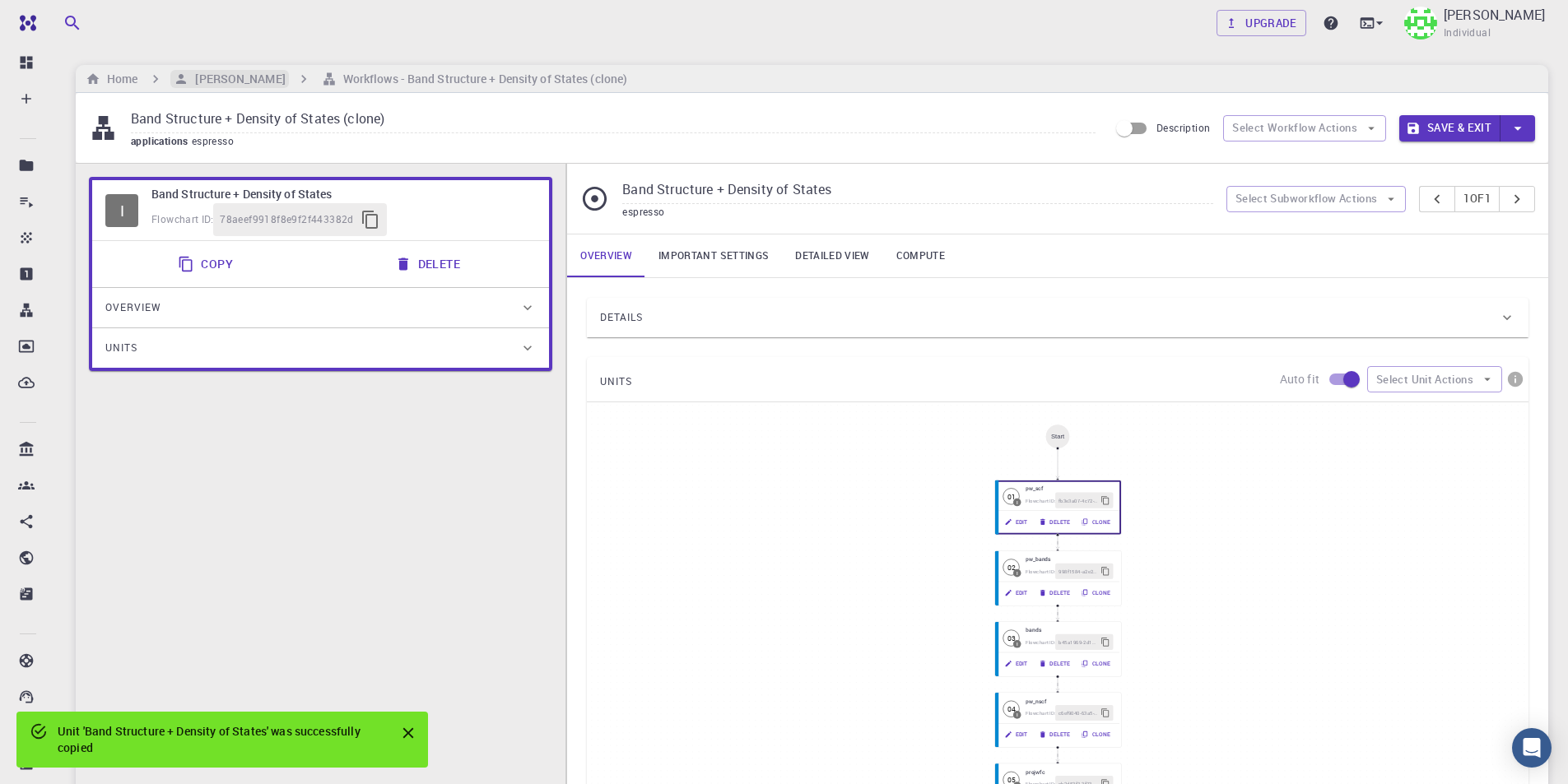
click at [244, 77] on h6 "[PERSON_NAME]" at bounding box center [236, 78] width 96 height 19
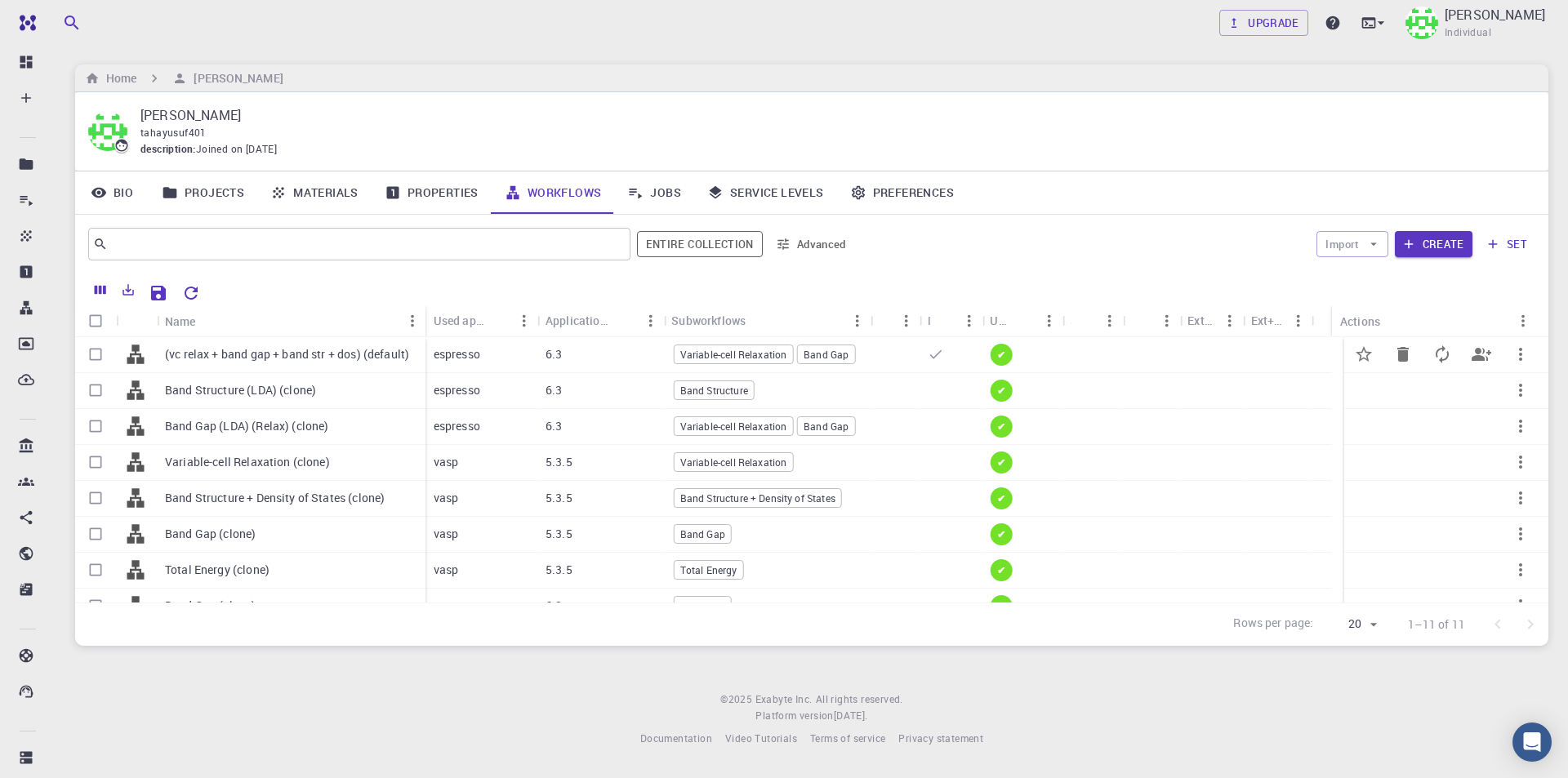
click at [309, 348] on p "(vc relax + band gap + band str + dos) (default)" at bounding box center [286, 354] width 244 height 17
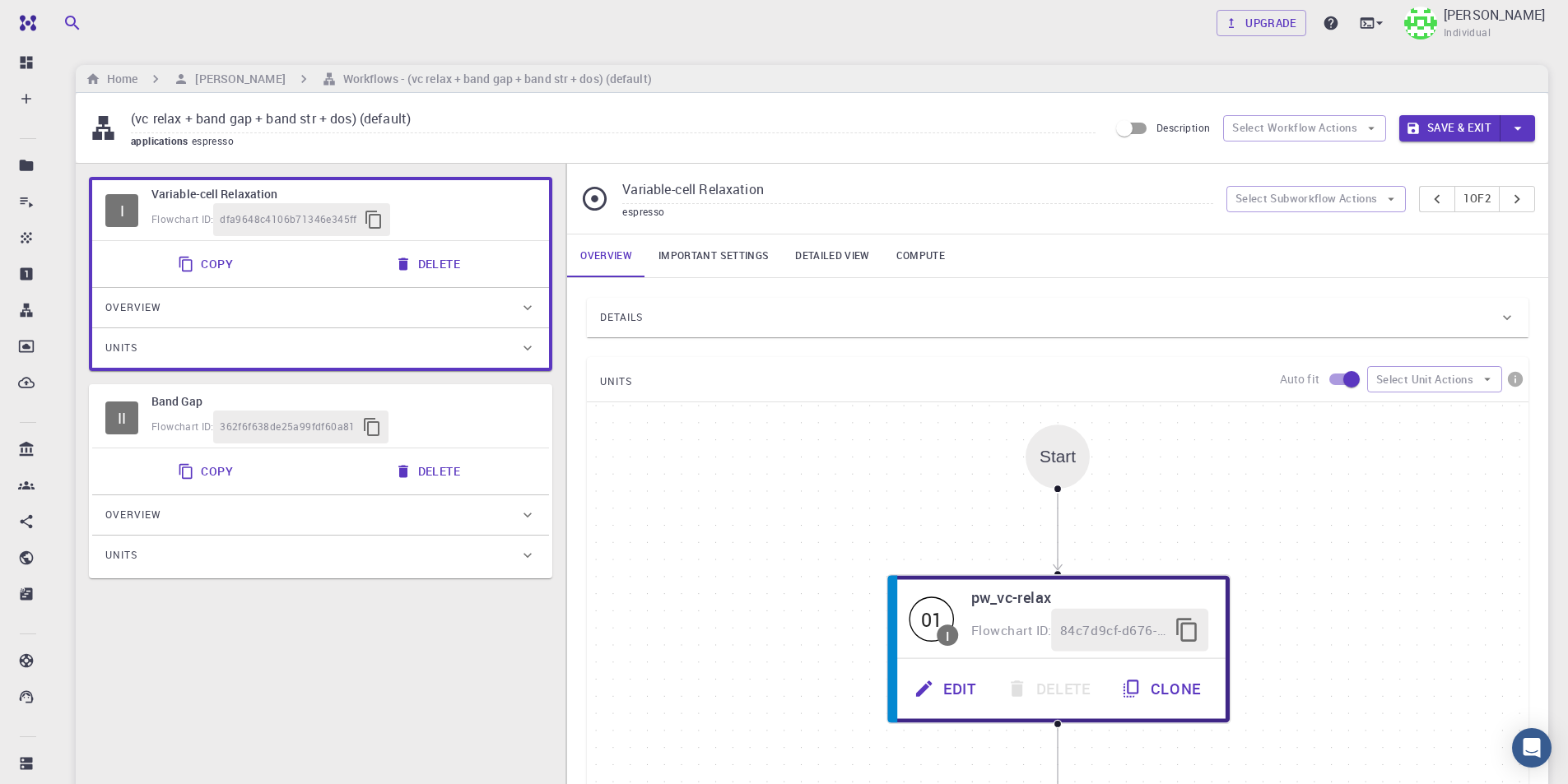
click at [281, 626] on div "I Variable-cell Relaxation Flowchart ID: dfa9648c4106b71346e345ff Copy Delete O…" at bounding box center [320, 553] width 490 height 778
click at [1336, 193] on button "Select Subworkflow Actions" at bounding box center [1317, 199] width 180 height 26
click at [531, 438] on div "Flowchart ID: 362f6f638de25a99fdf60a81" at bounding box center [344, 426] width 385 height 33
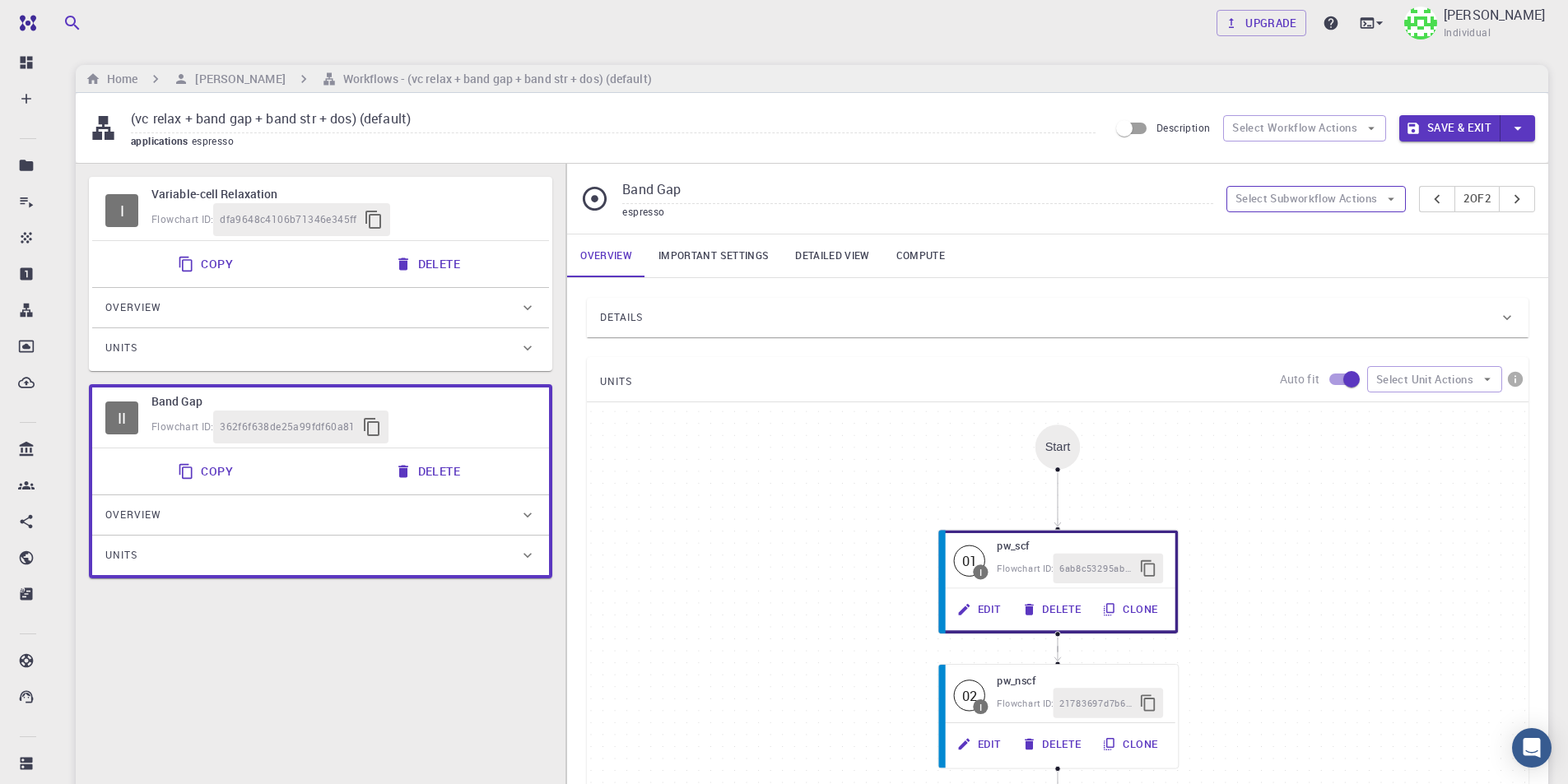
click at [1355, 200] on button "Select Subworkflow Actions" at bounding box center [1317, 199] width 180 height 26
click at [1333, 287] on span "Paste subworkflow" at bounding box center [1324, 284] width 125 height 17
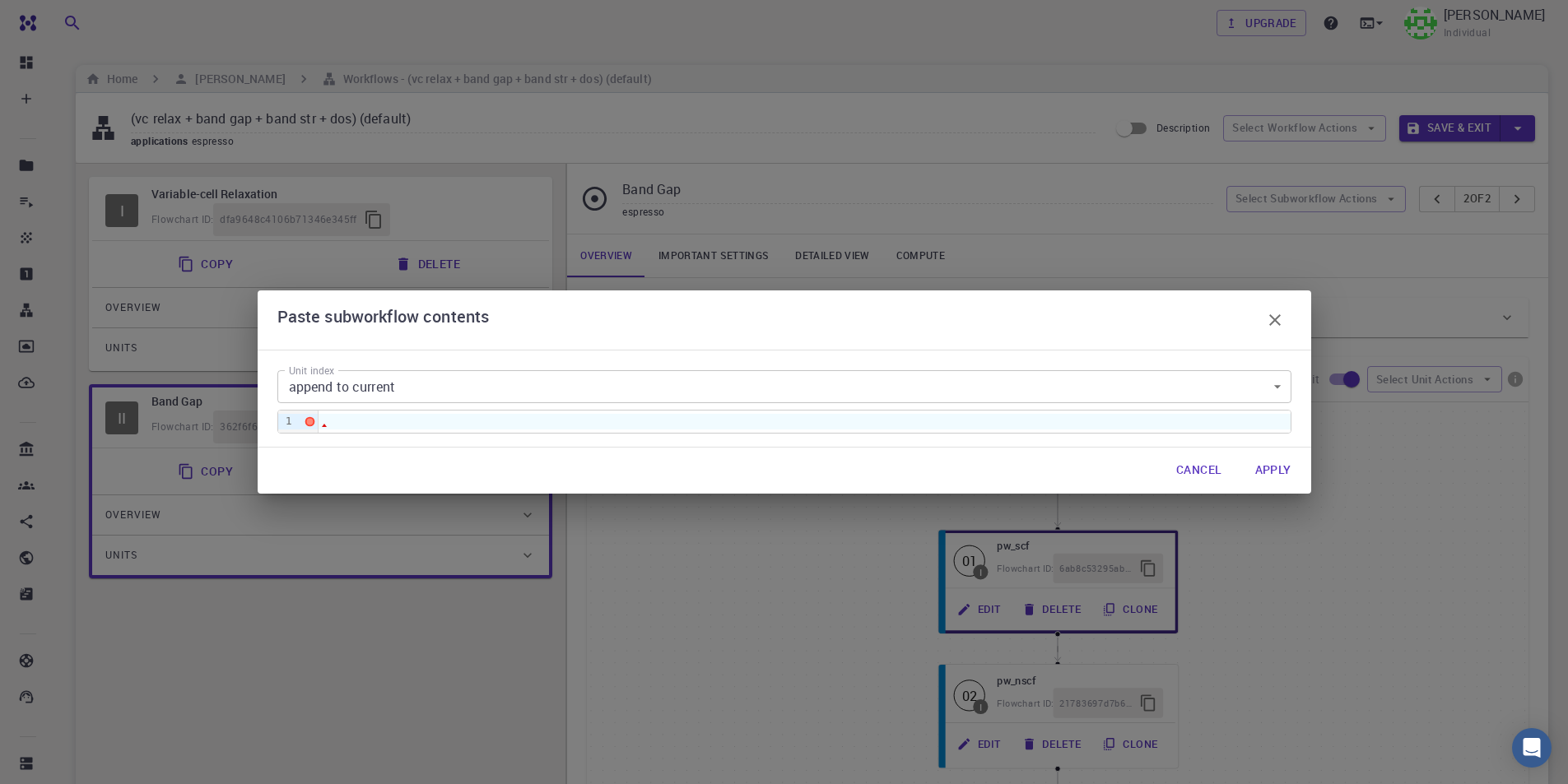
click at [546, 423] on div at bounding box center [804, 421] width 972 height 15
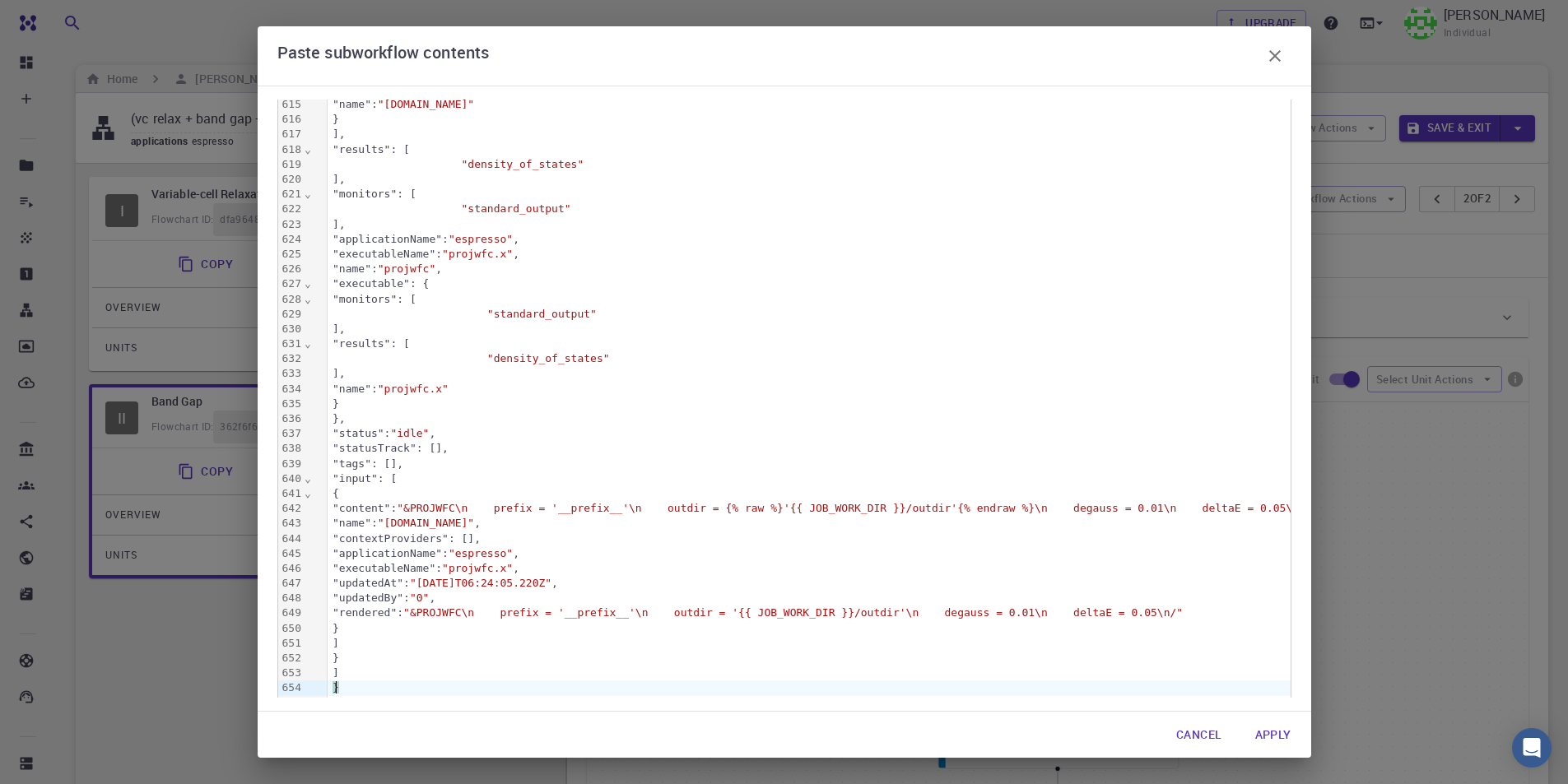
click at [1288, 737] on button "Apply" at bounding box center [1272, 734] width 63 height 33
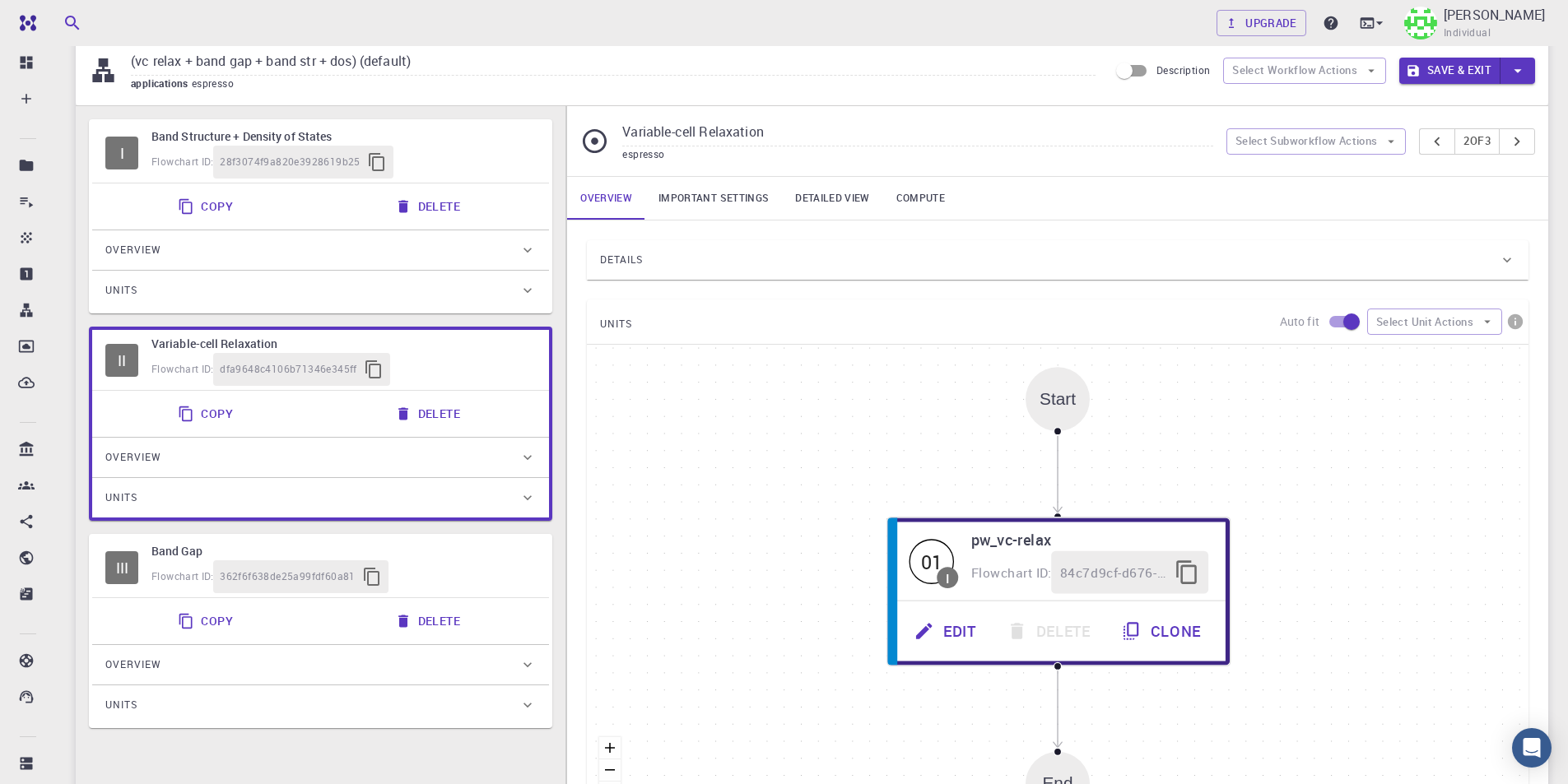
scroll to position [82, 0]
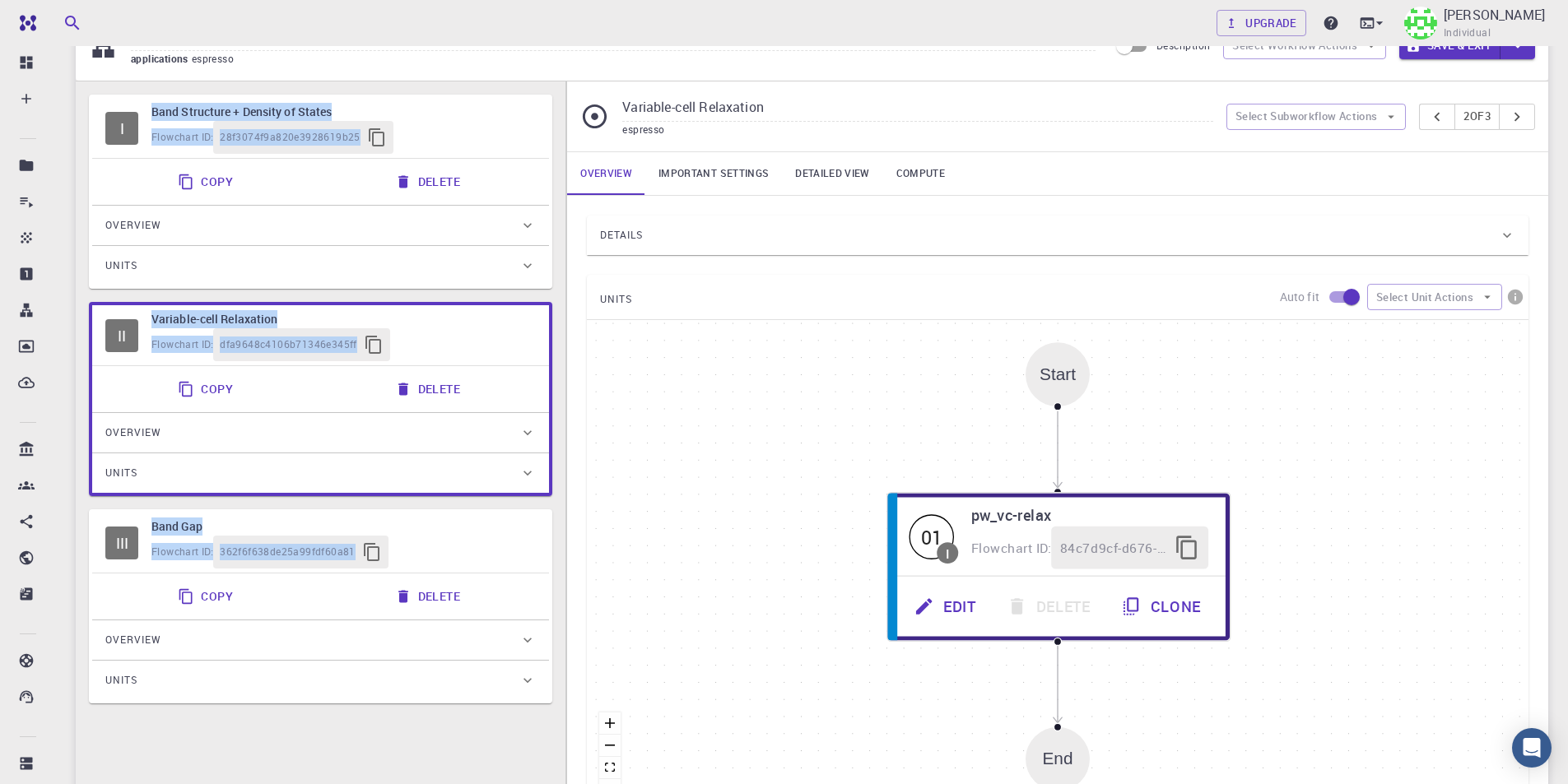
drag, startPoint x: 461, startPoint y: 123, endPoint x: 356, endPoint y: 579, distance: 467.9
click at [356, 580] on div "I Band Structure + Density of States Flowchart ID: 28f3074f9a820e3928619b25 Cop…" at bounding box center [320, 399] width 463 height 609
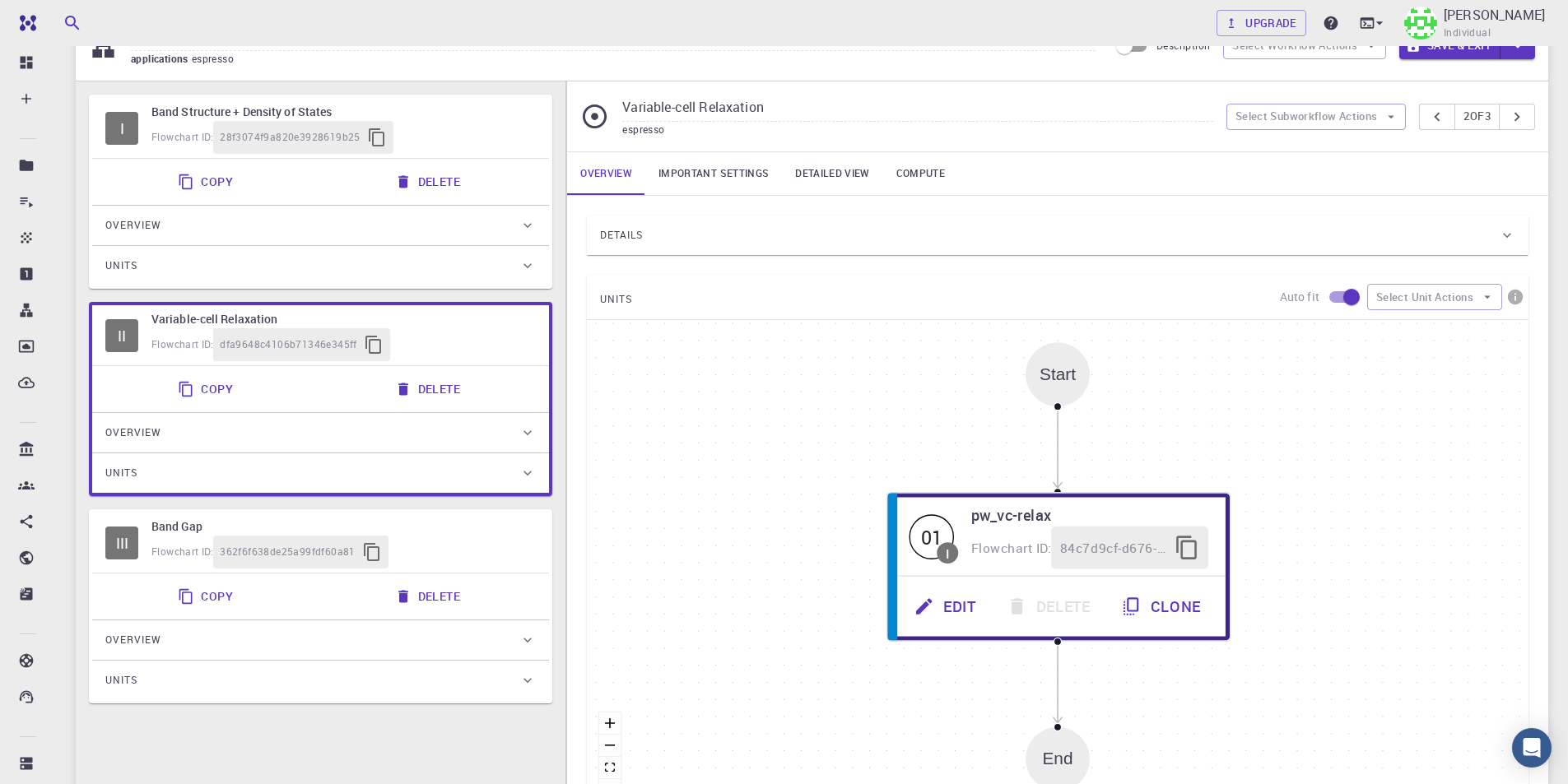
click at [484, 148] on div "Flowchart ID: 28f3074f9a820e3928619b25" at bounding box center [344, 137] width 385 height 33
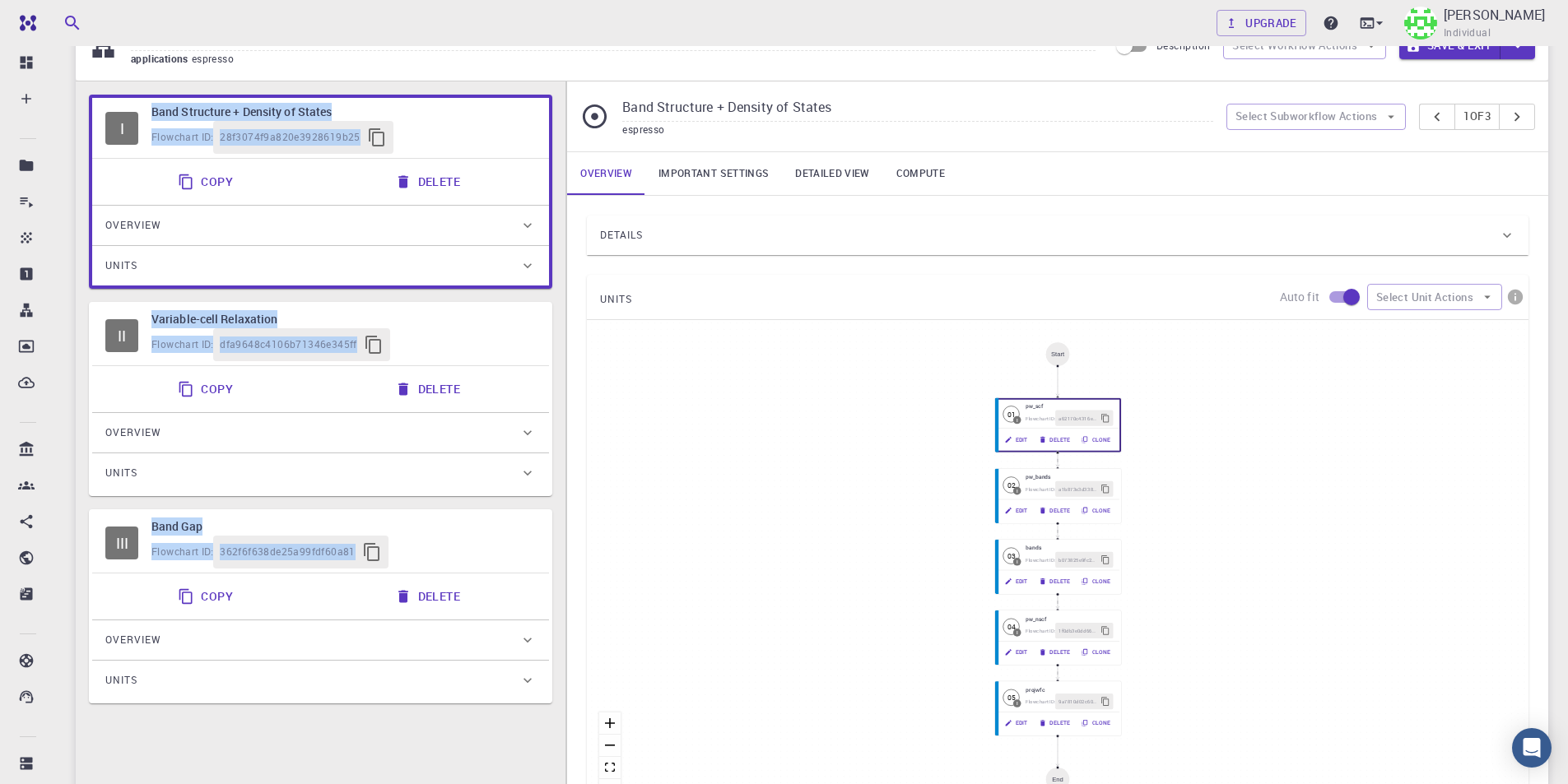
drag, startPoint x: 437, startPoint y: 122, endPoint x: 394, endPoint y: 684, distance: 563.6
click at [390, 720] on div "I Band Structure + Density of States Flowchart ID: 28f3074f9a820e3928619b25 Cop…" at bounding box center [320, 470] width 490 height 778
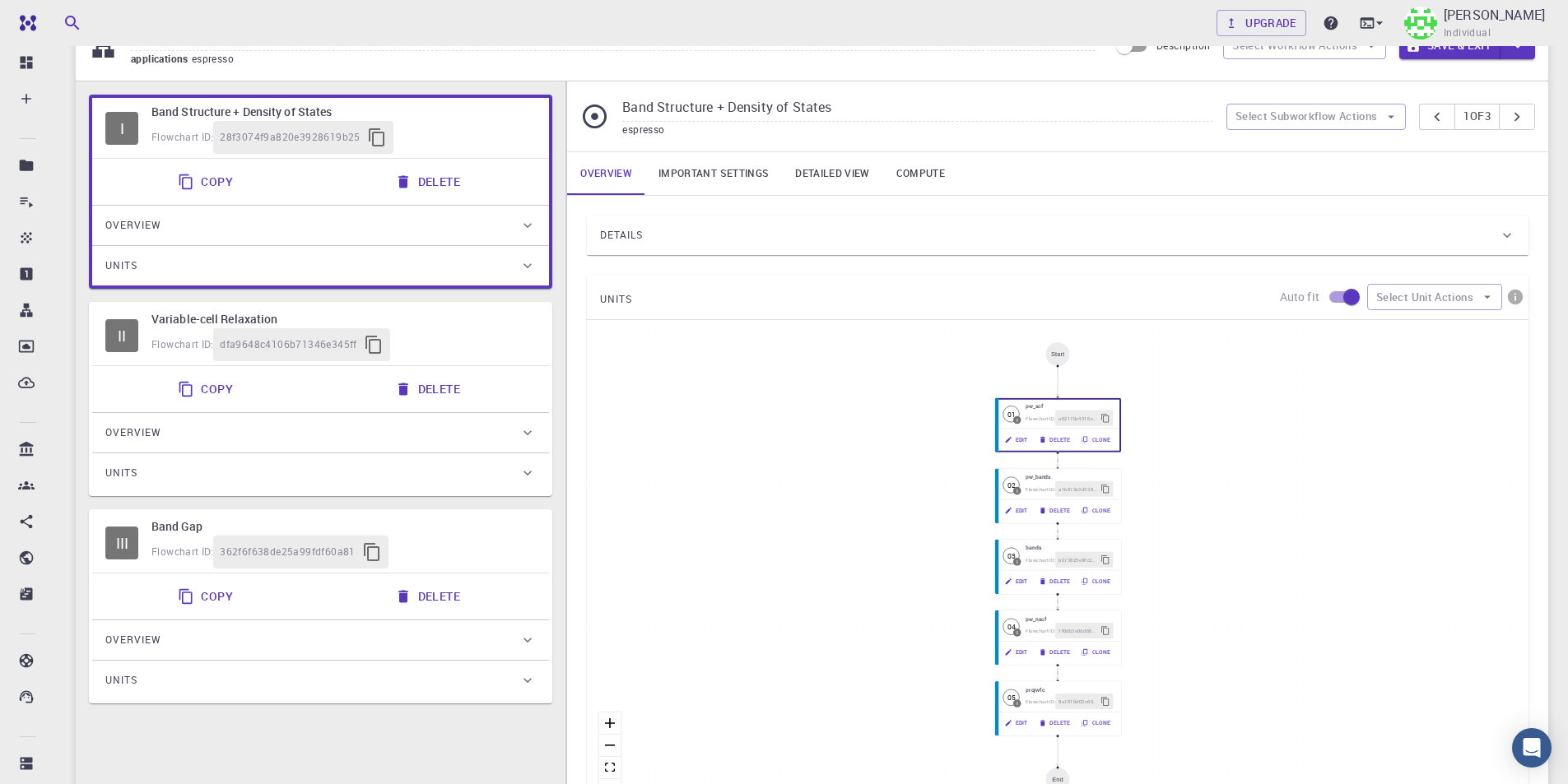
click at [507, 110] on h6 "Band Structure + Density of States" at bounding box center [344, 112] width 385 height 19
click at [445, 181] on button "Delete" at bounding box center [429, 181] width 88 height 33
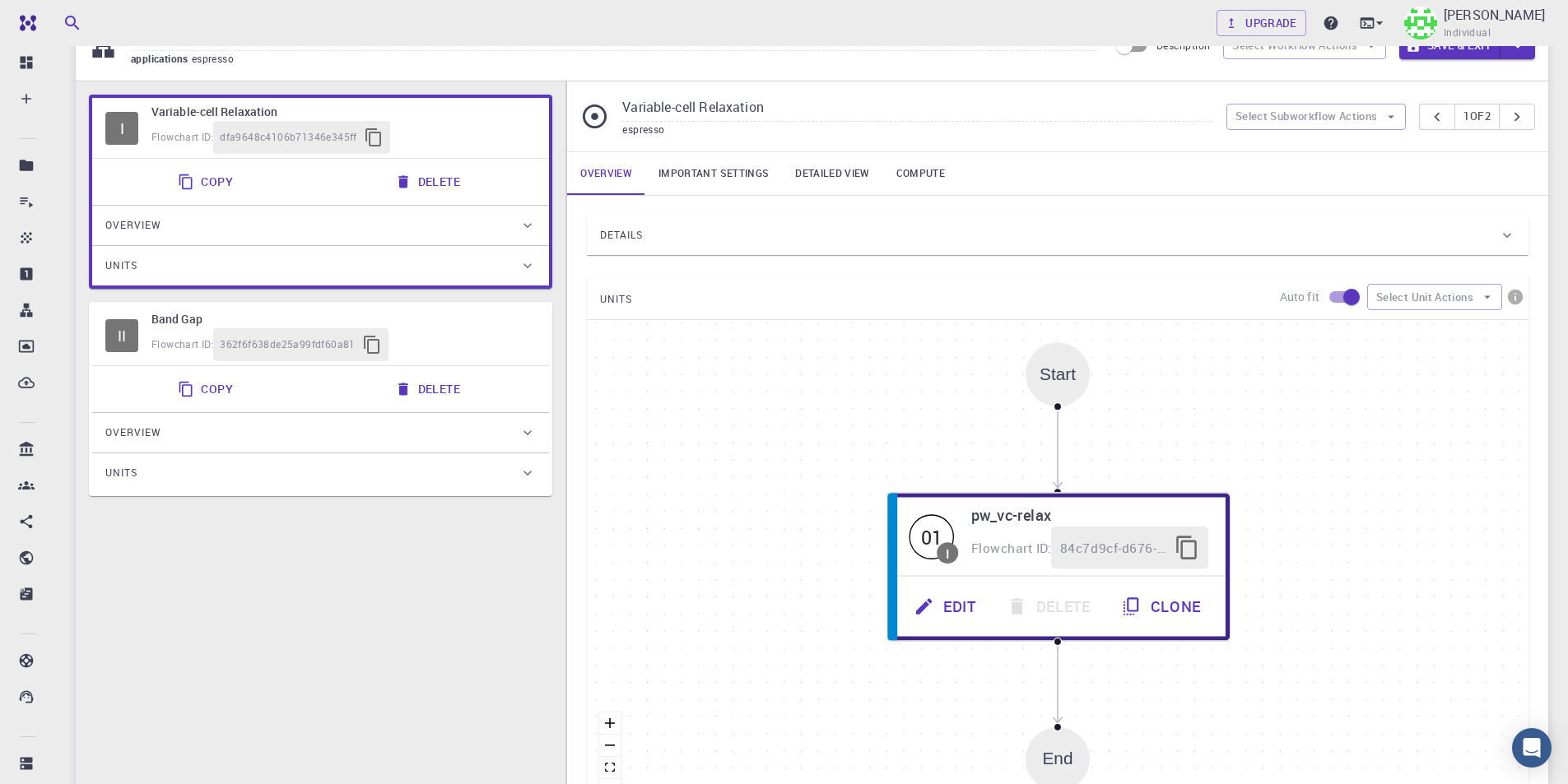
click at [481, 361] on div "II Band Gap Flowchart ID: 362f6f638de25a99fdf60a81" at bounding box center [320, 335] width 457 height 60
type input "Band Gap"
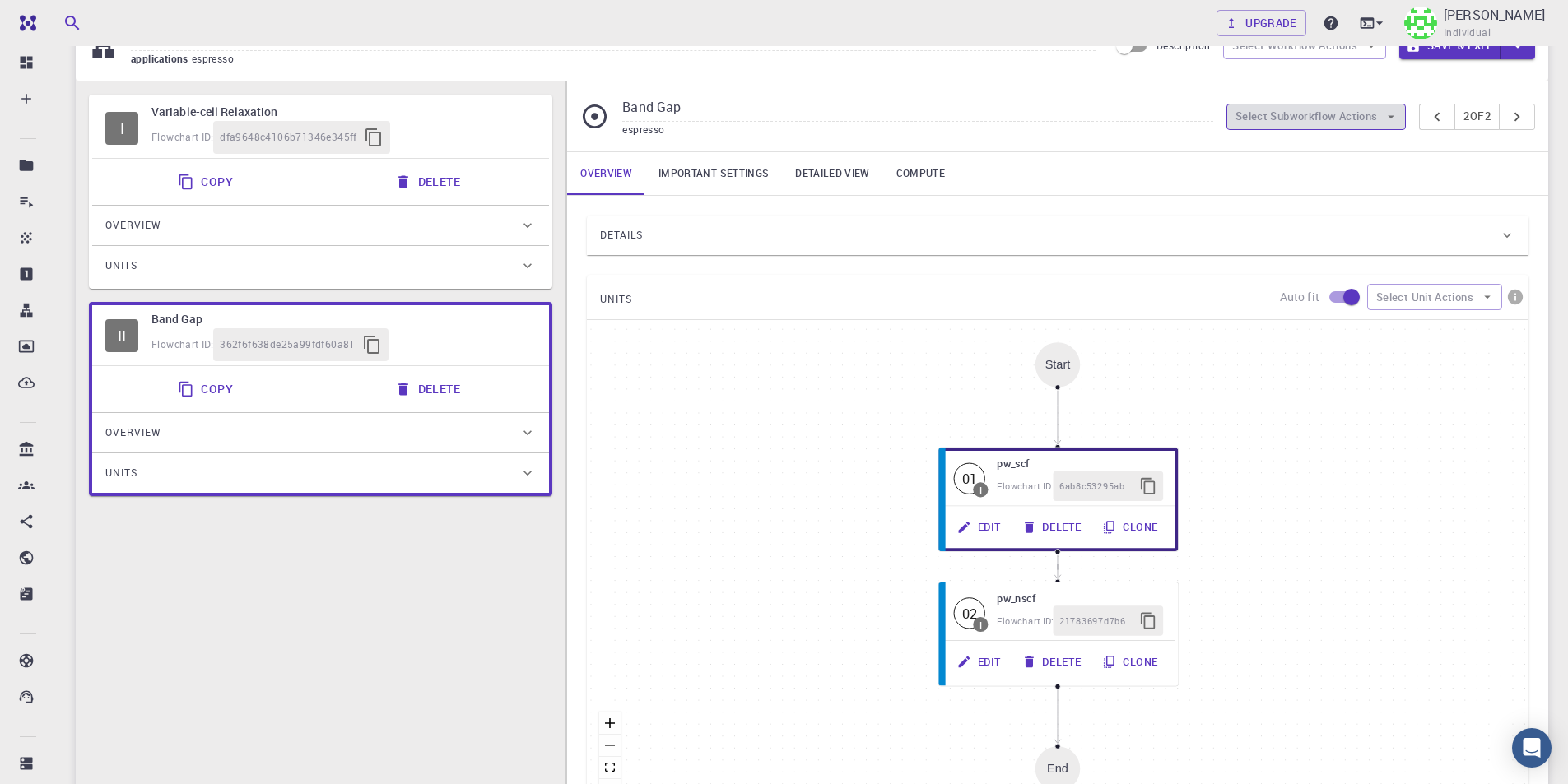
click at [1367, 113] on button "Select Subworkflow Actions" at bounding box center [1317, 117] width 180 height 26
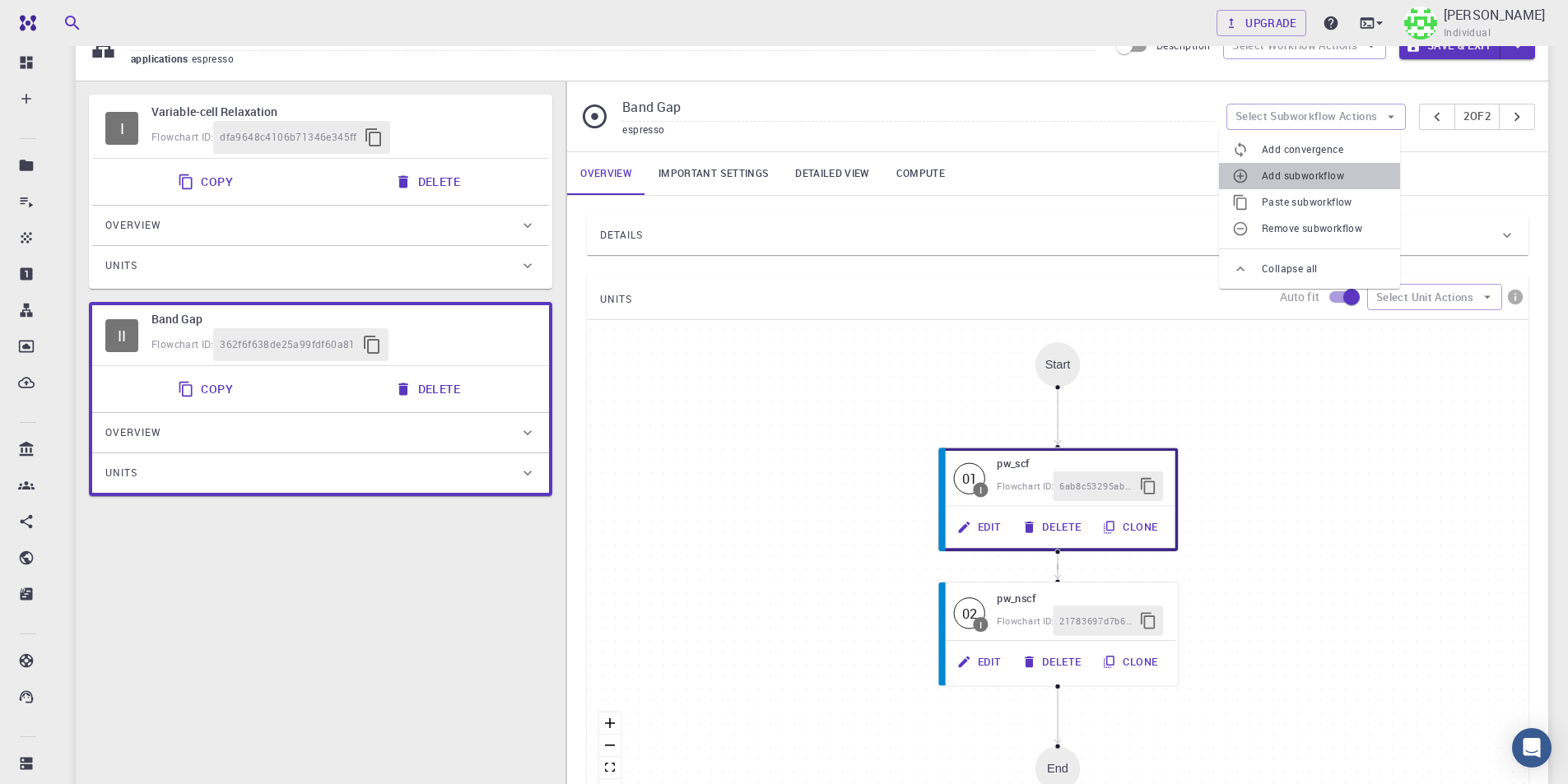
click at [1335, 177] on span "Add subworkflow" at bounding box center [1324, 175] width 125 height 17
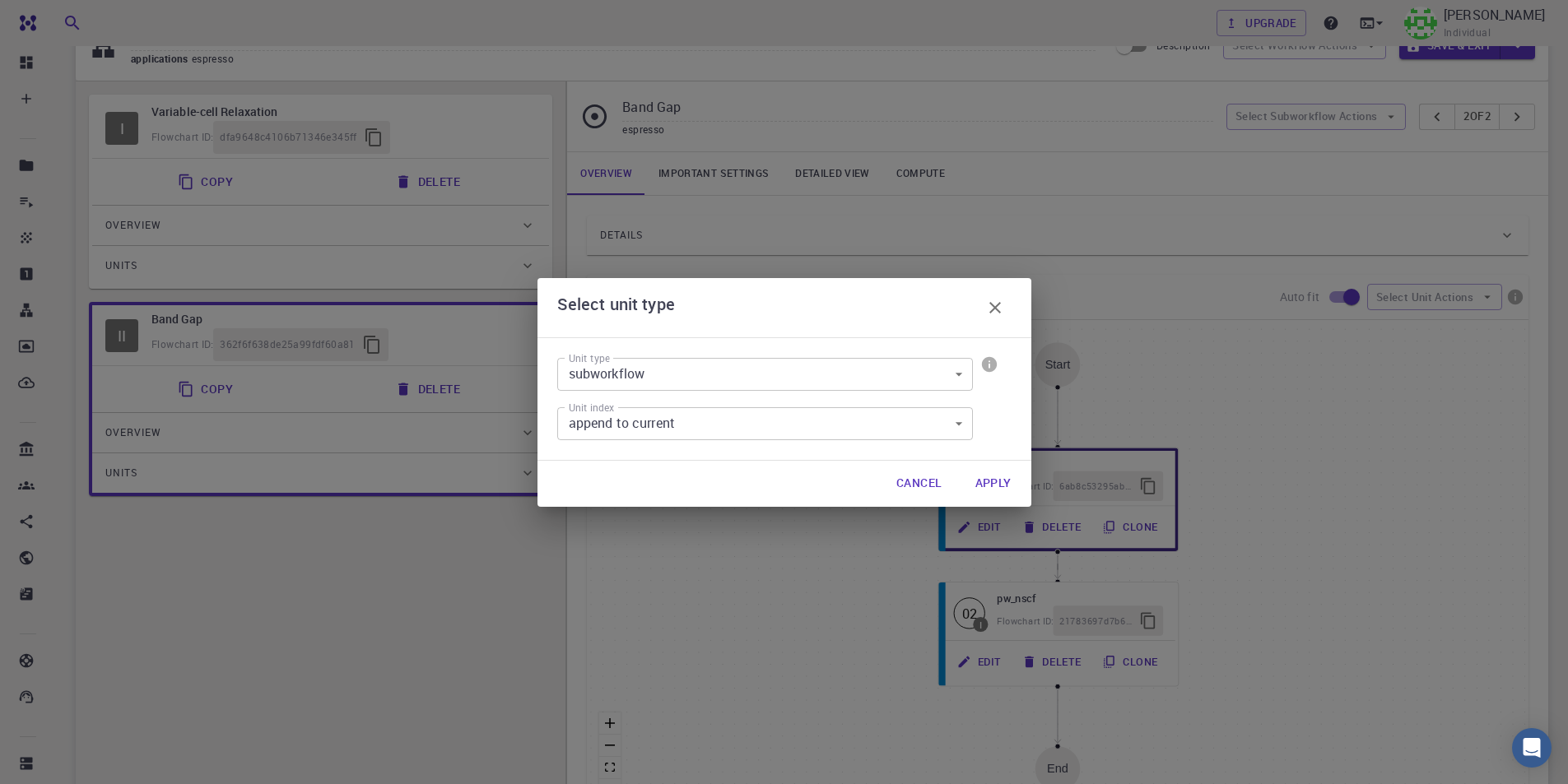
click at [666, 427] on body "Free Dashboard Create New Job New Material Create Material Upload File Import f…" at bounding box center [784, 492] width 1568 height 1148
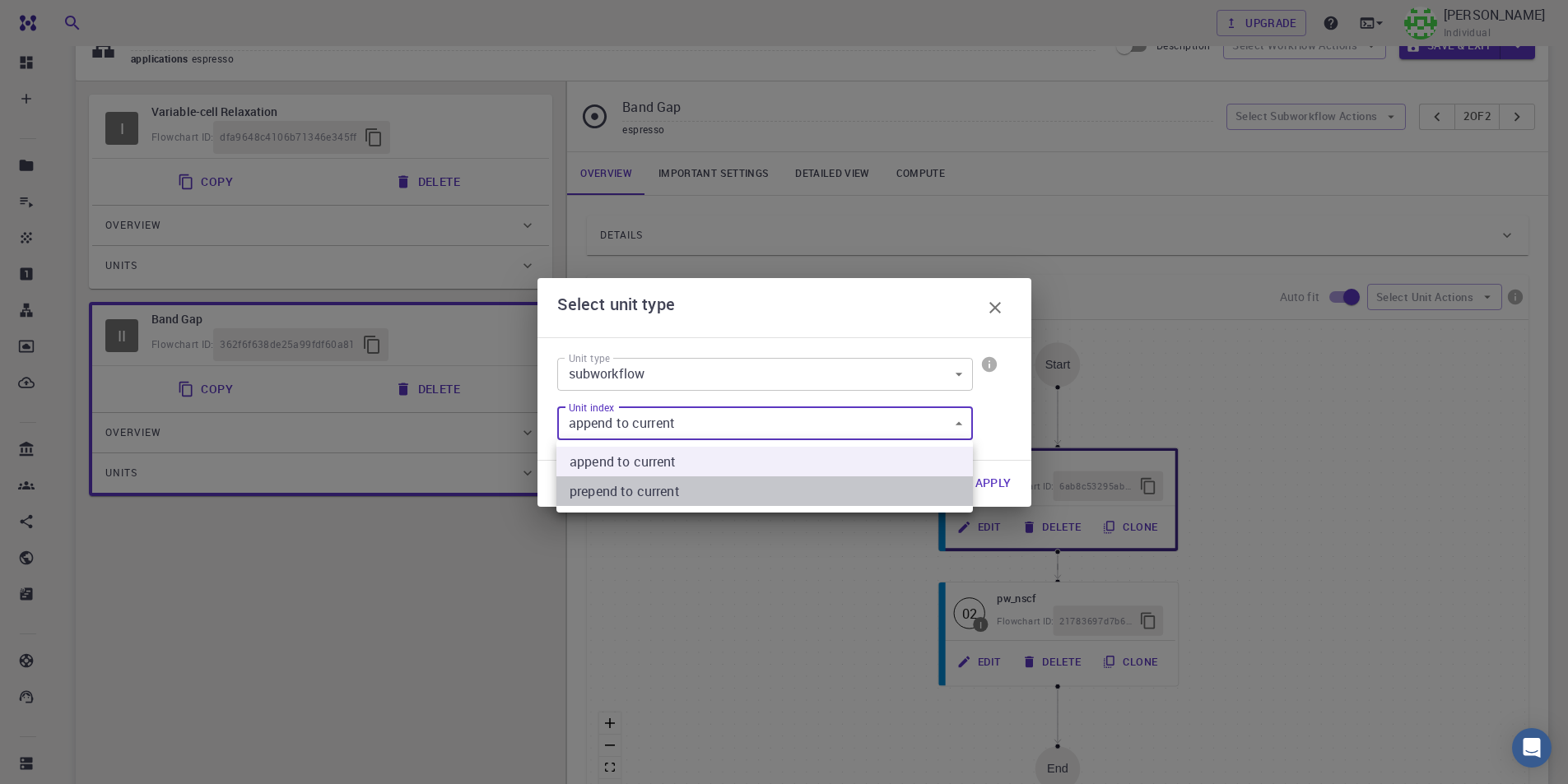
click at [653, 488] on current "prepend to current" at bounding box center [764, 491] width 416 height 30
type input "1"
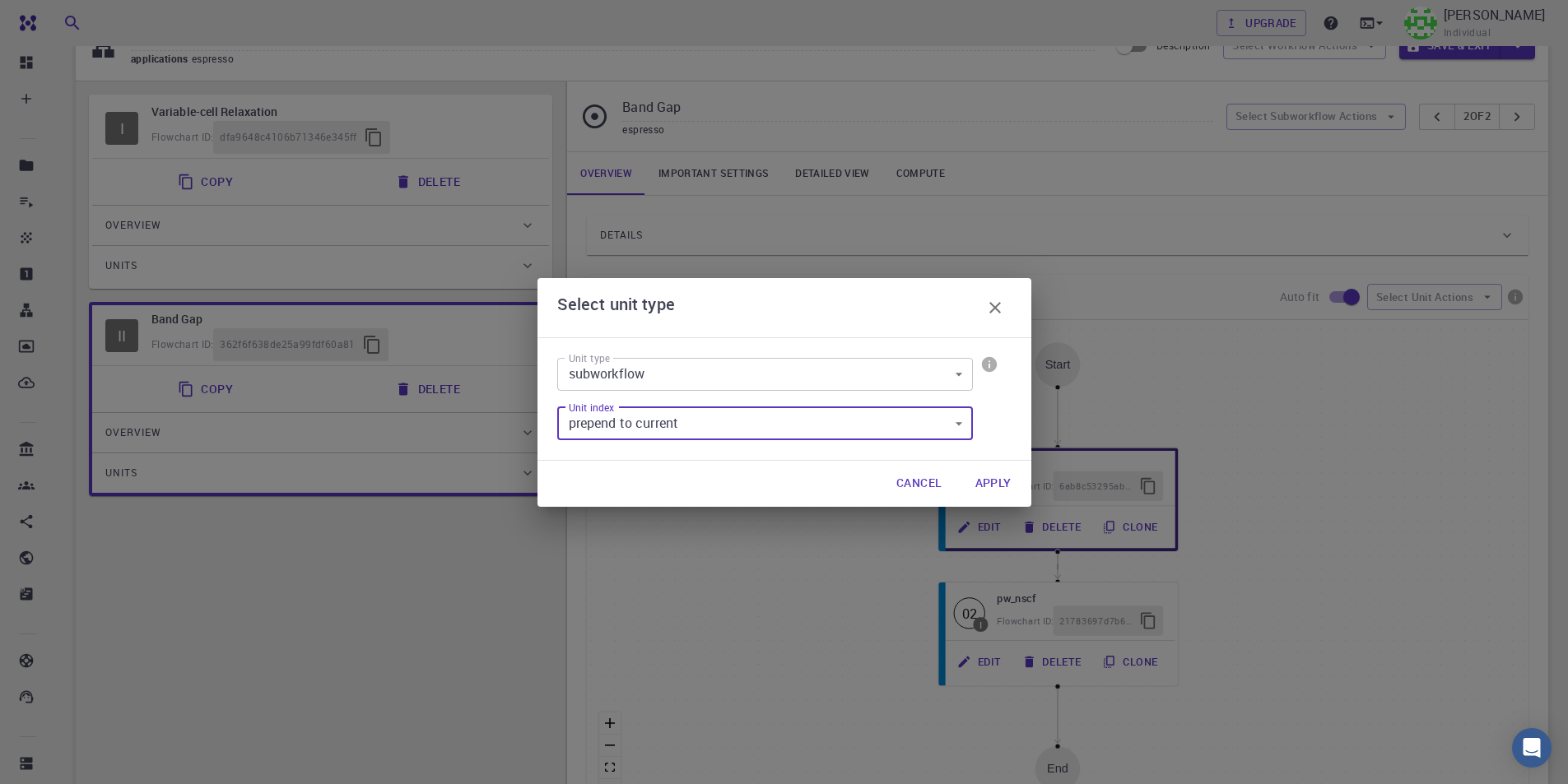
click at [998, 482] on button "Apply" at bounding box center [993, 483] width 63 height 33
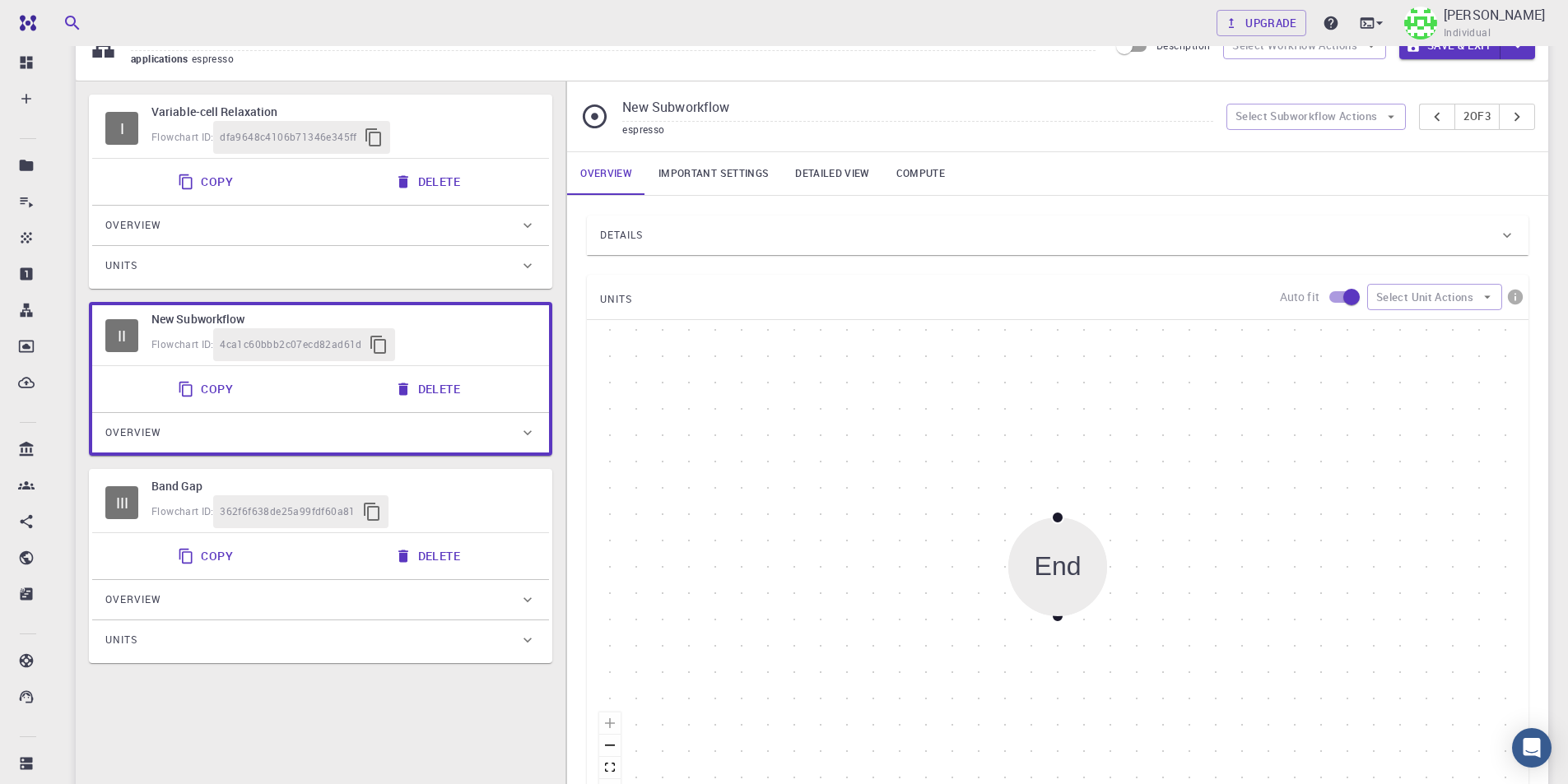
click at [356, 340] on span "4ca1c60bbb2c07ecd82ad61d" at bounding box center [290, 344] width 142 height 17
click at [424, 389] on button "Delete" at bounding box center [429, 388] width 88 height 33
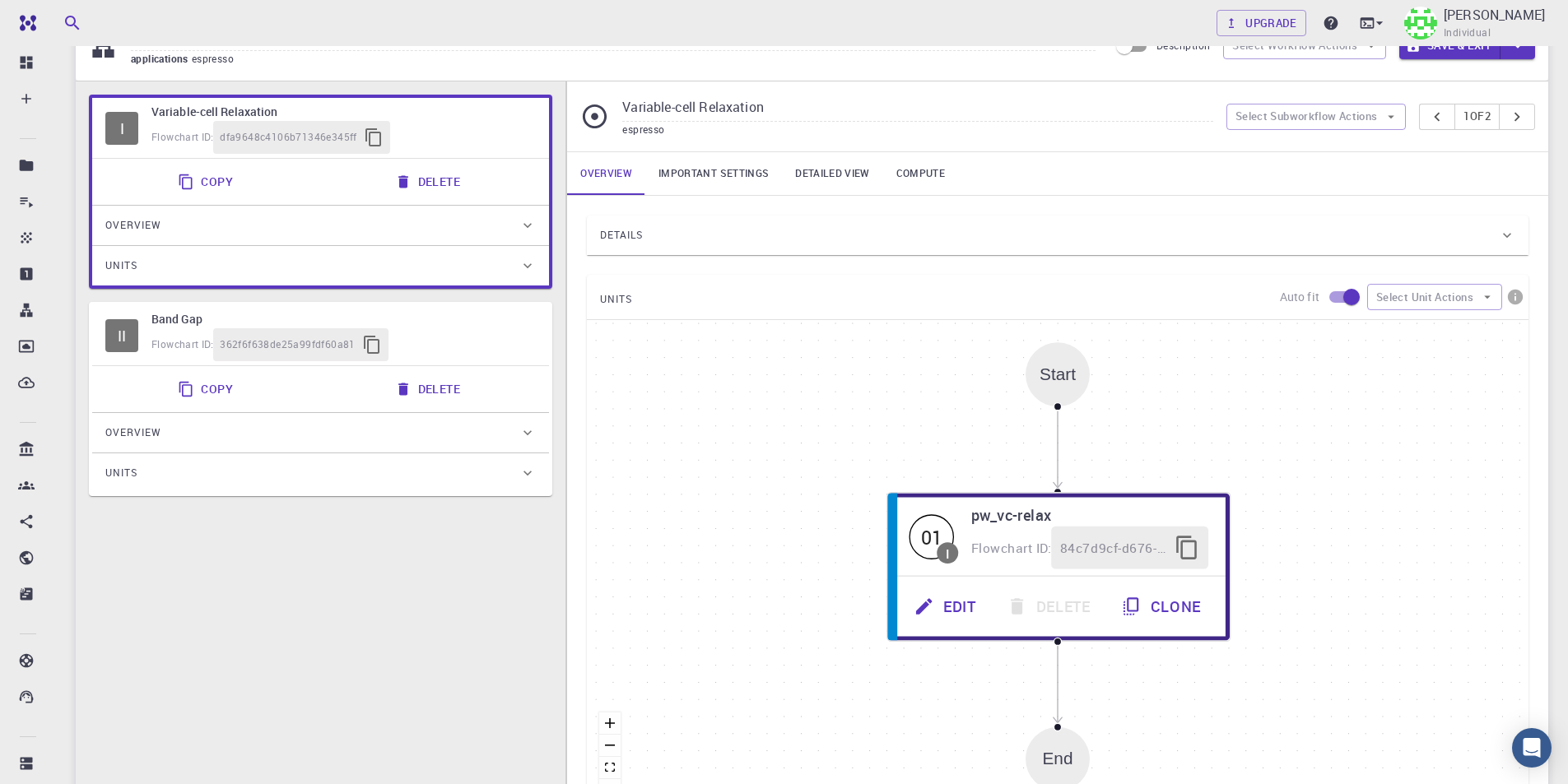
click at [487, 352] on div "Flowchart ID: 362f6f638de25a99fdf60a81" at bounding box center [344, 344] width 385 height 33
type input "Band Gap"
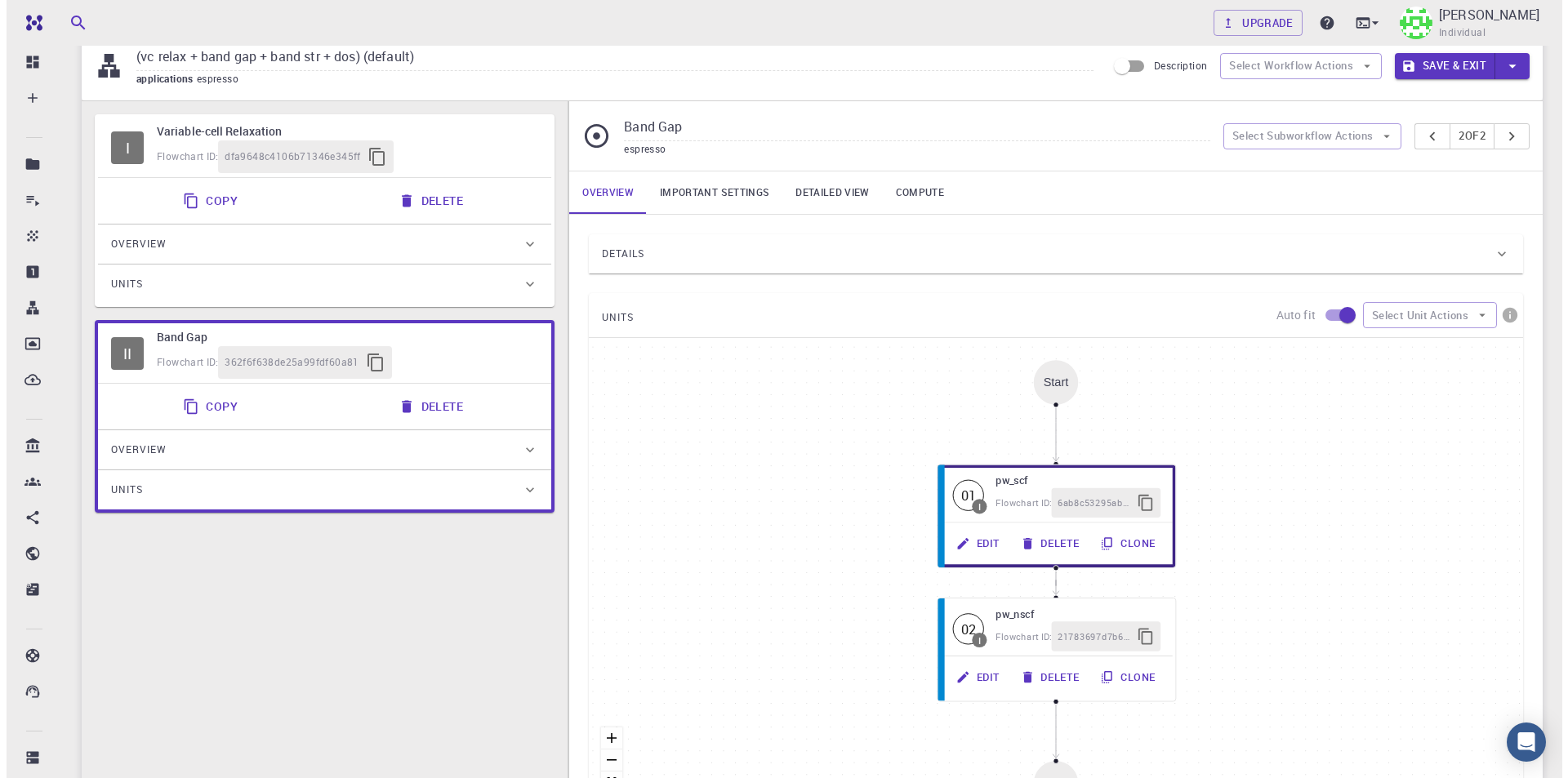
scroll to position [0, 0]
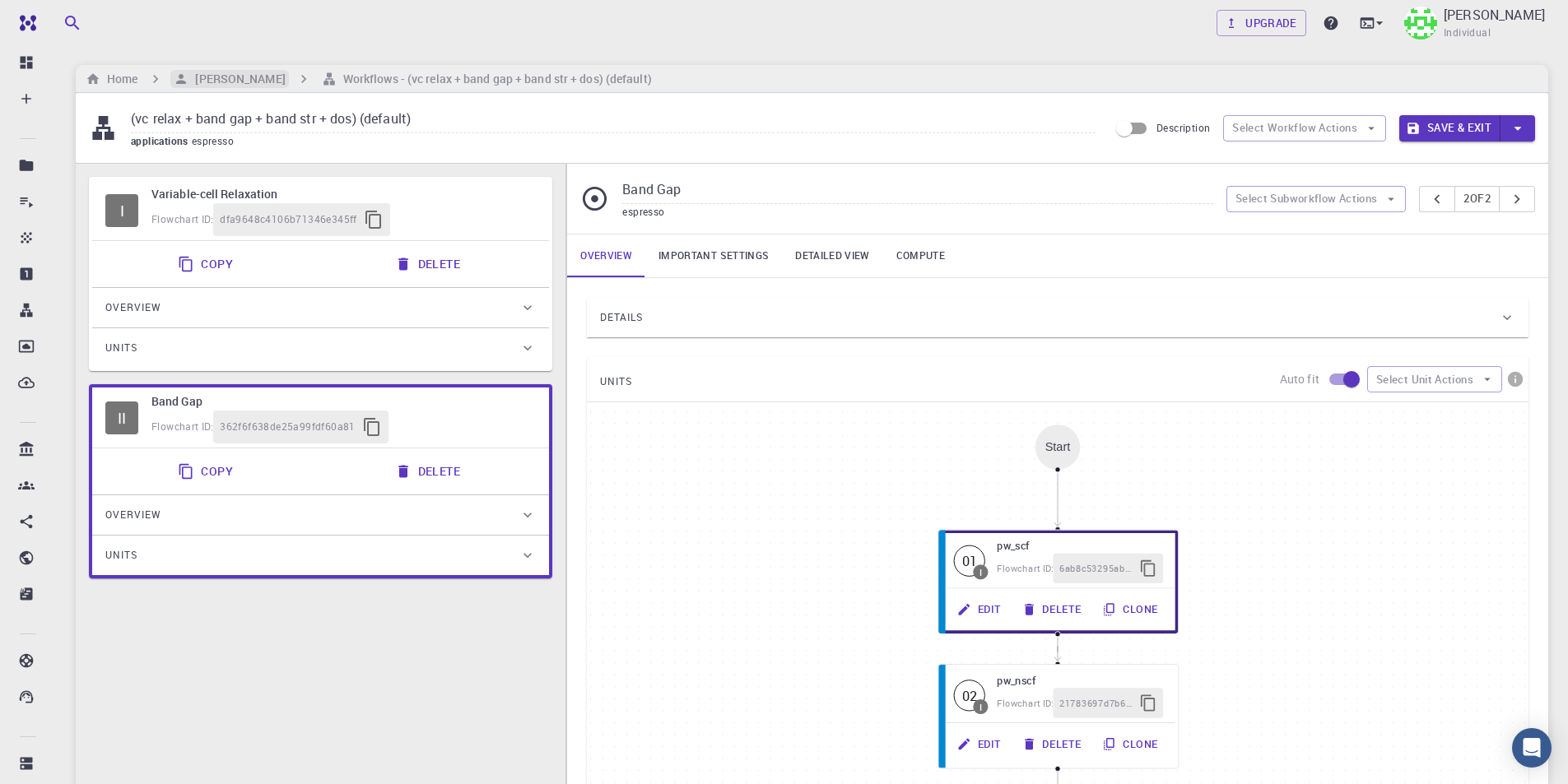
click at [245, 83] on h6 "[PERSON_NAME]" at bounding box center [236, 78] width 96 height 19
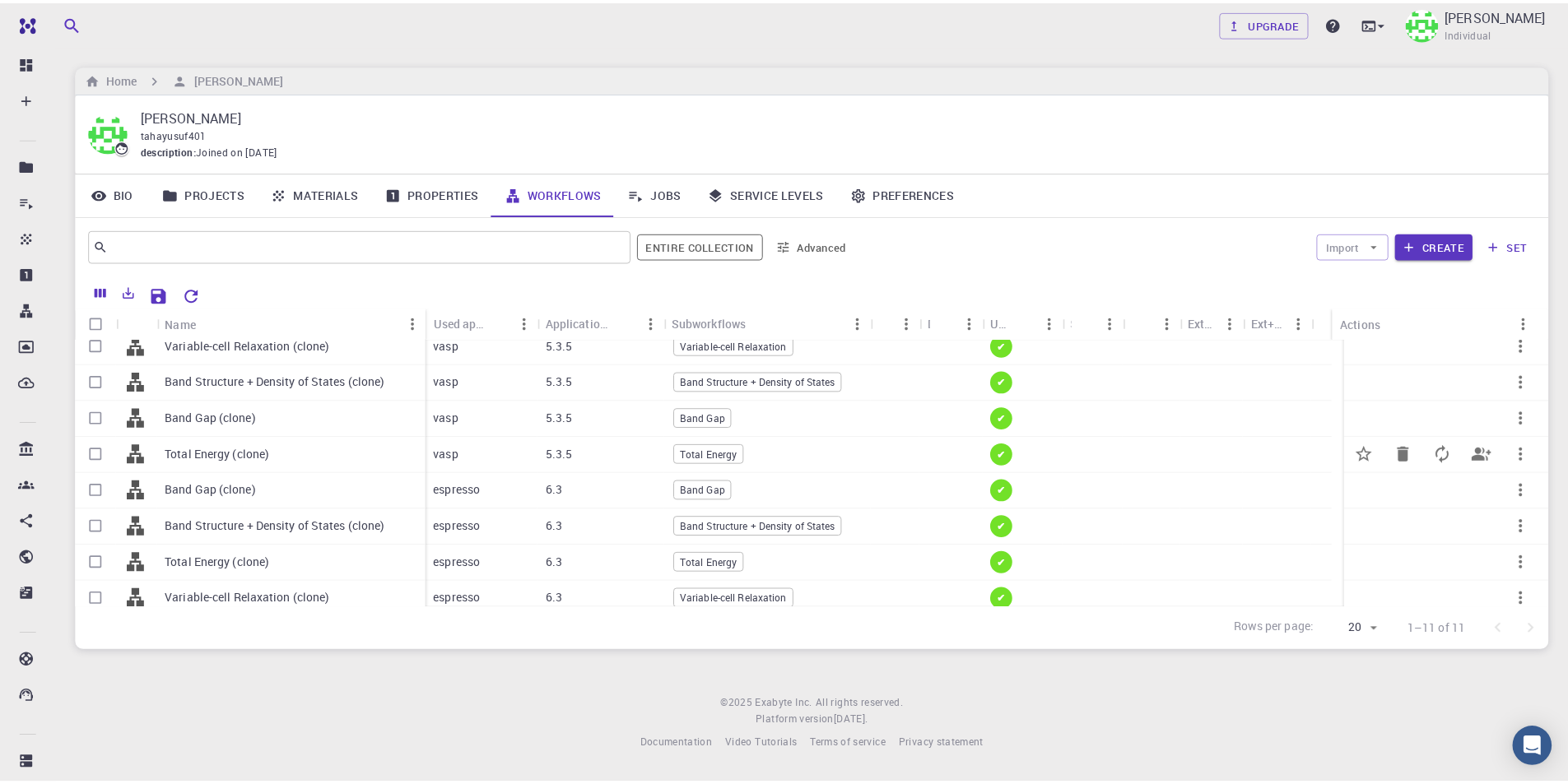
scroll to position [131, 0]
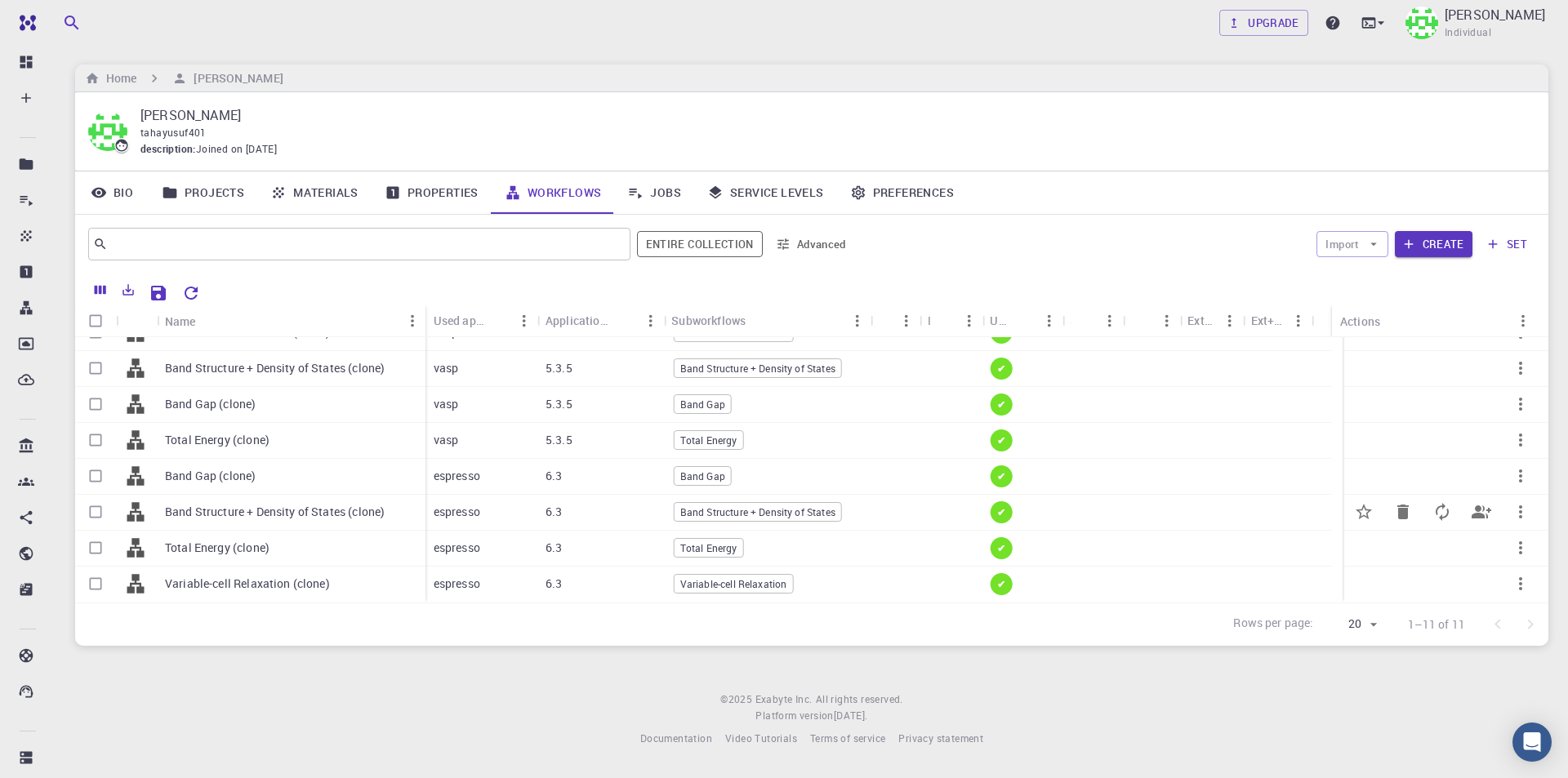
click at [274, 512] on p "Band Structure + Density of States (clone)" at bounding box center [274, 511] width 220 height 17
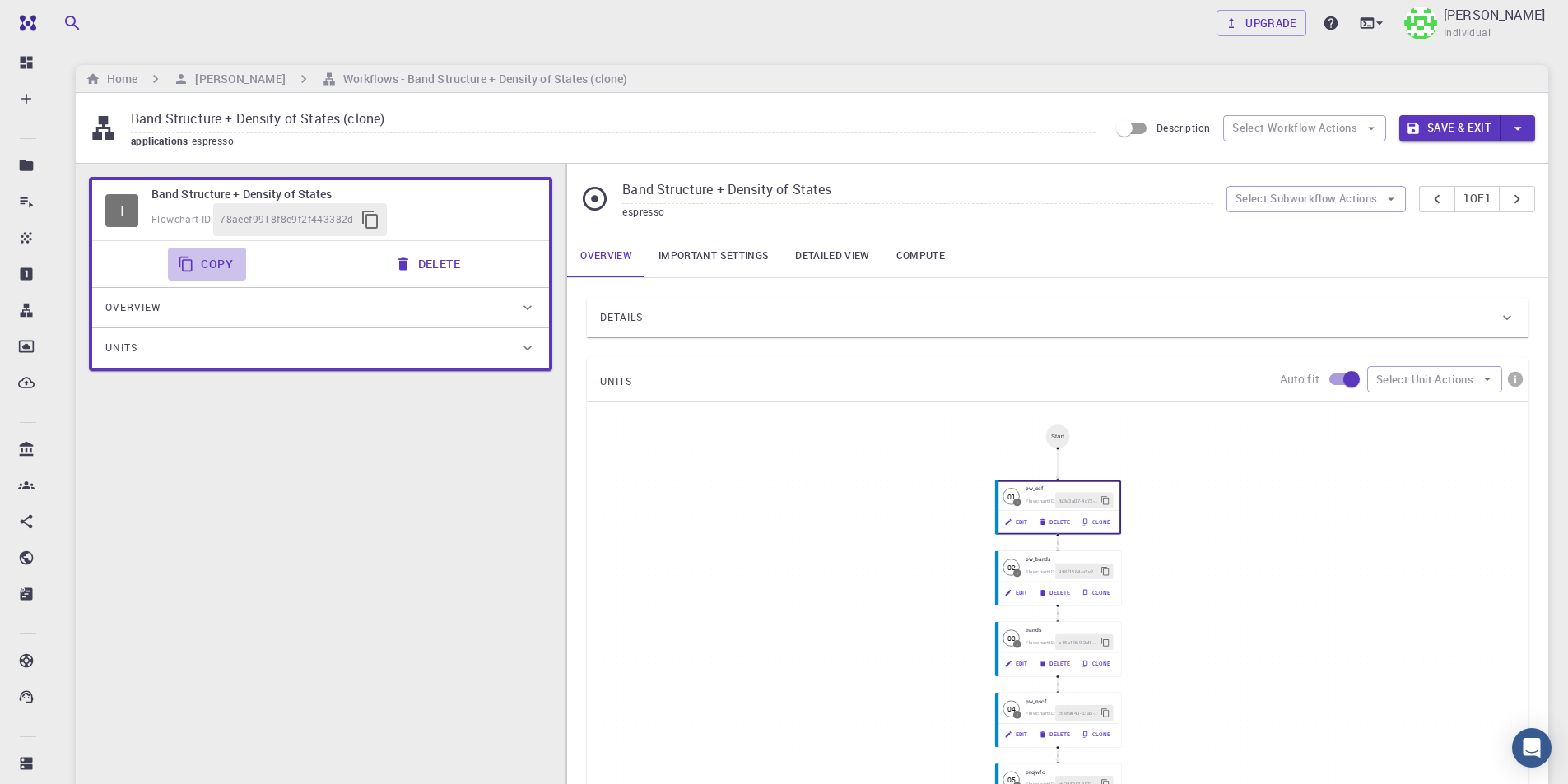
click at [212, 260] on button "Copy" at bounding box center [206, 264] width 79 height 33
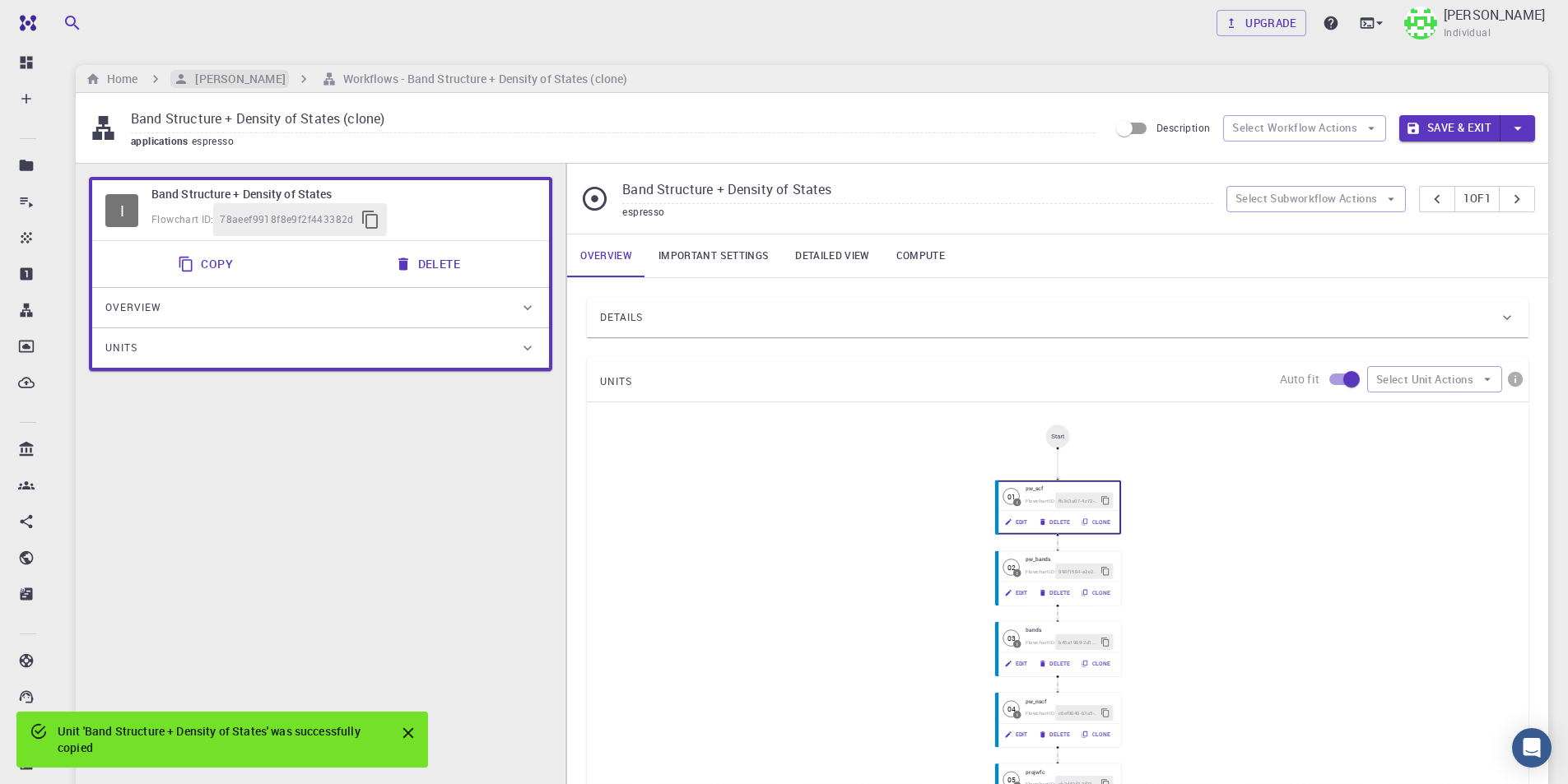
click at [230, 82] on h6 "[PERSON_NAME]" at bounding box center [236, 78] width 96 height 19
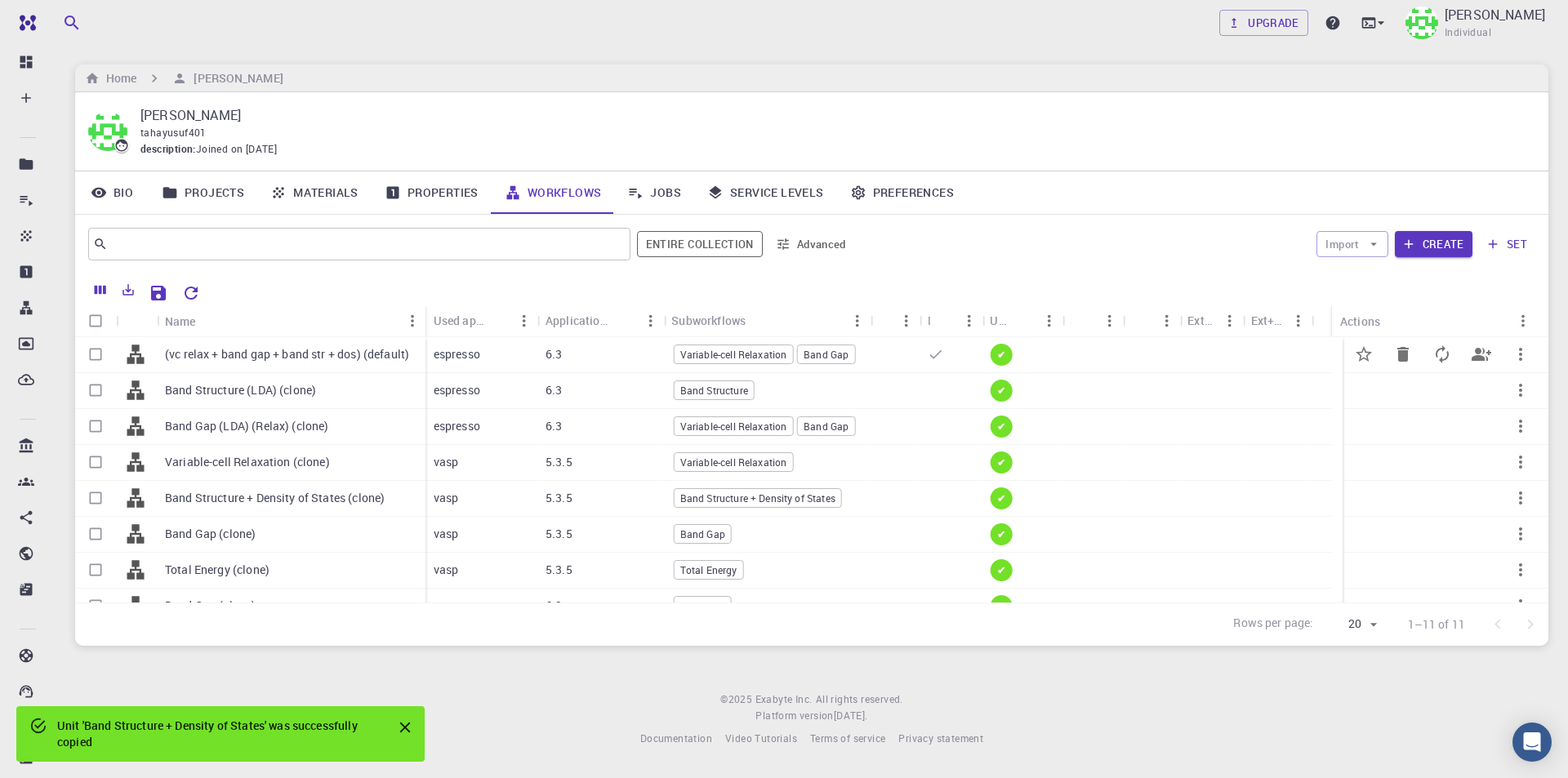
click at [287, 353] on p "(vc relax + band gap + band str + dos) (default)" at bounding box center [286, 354] width 244 height 17
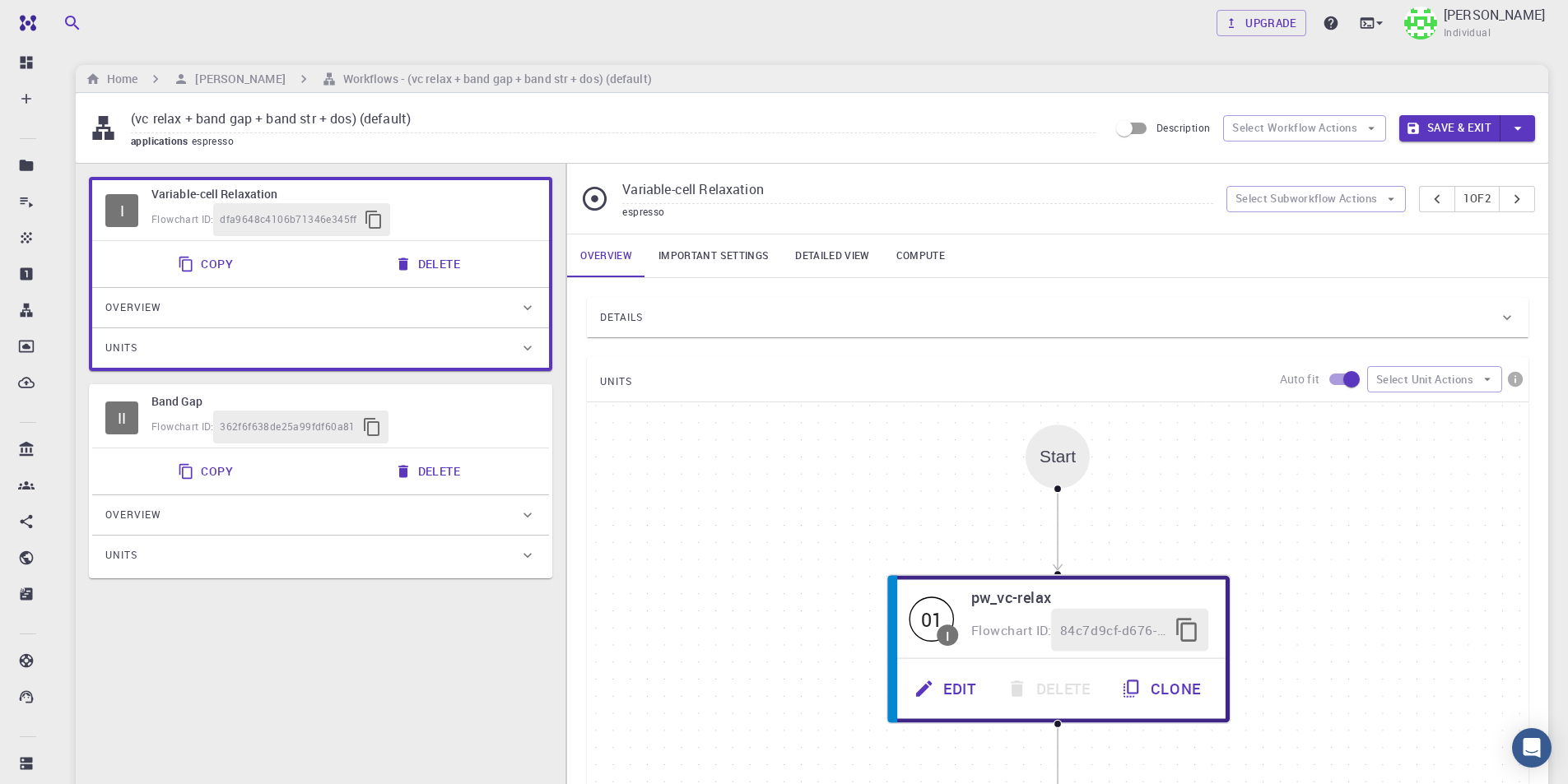
click at [517, 422] on div "Flowchart ID: 362f6f638de25a99fdf60a81" at bounding box center [344, 426] width 385 height 33
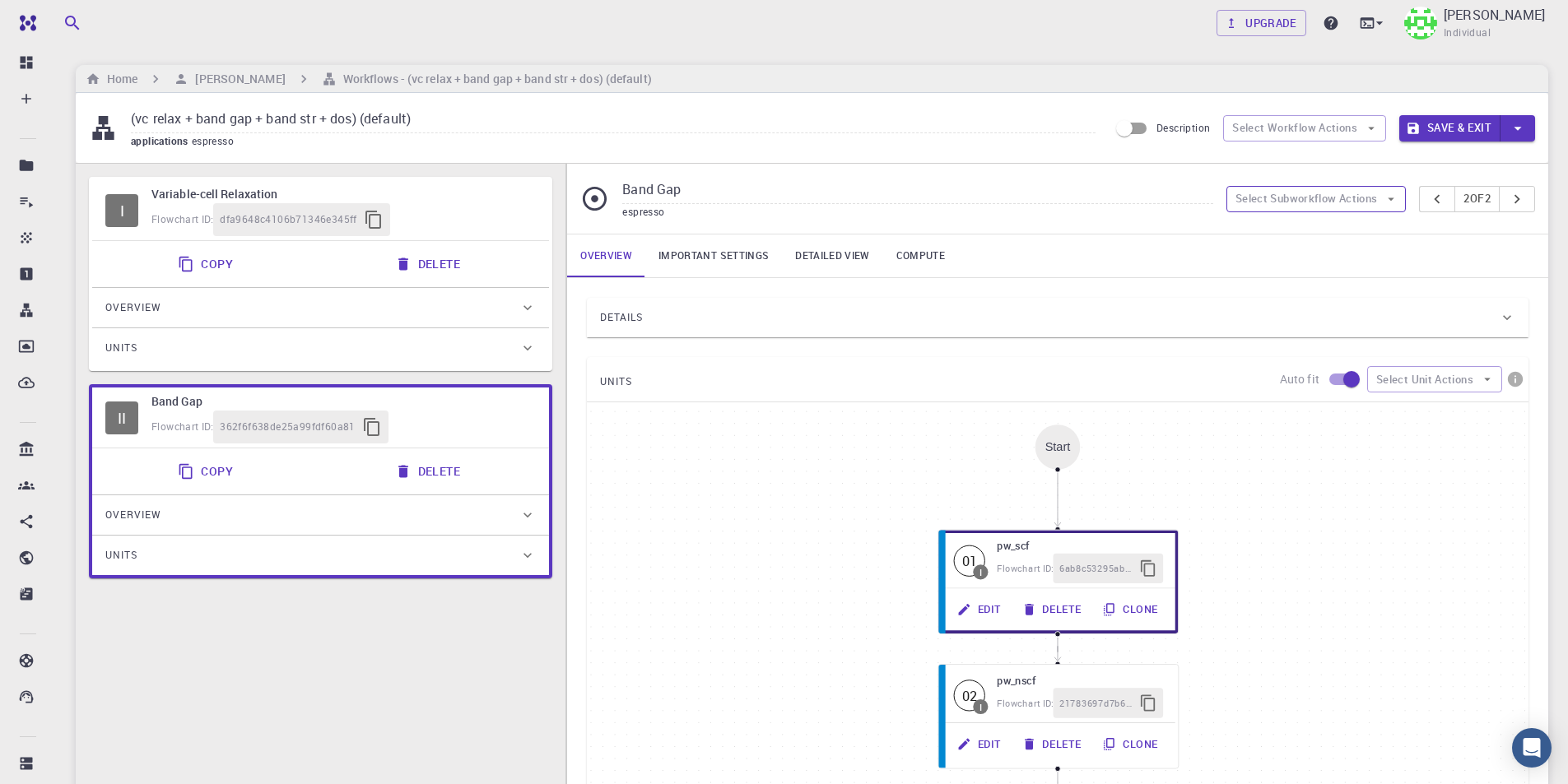
click at [1332, 210] on button "Select Subworkflow Actions" at bounding box center [1317, 199] width 180 height 26
click at [1334, 285] on span "Paste subworkflow" at bounding box center [1324, 284] width 125 height 17
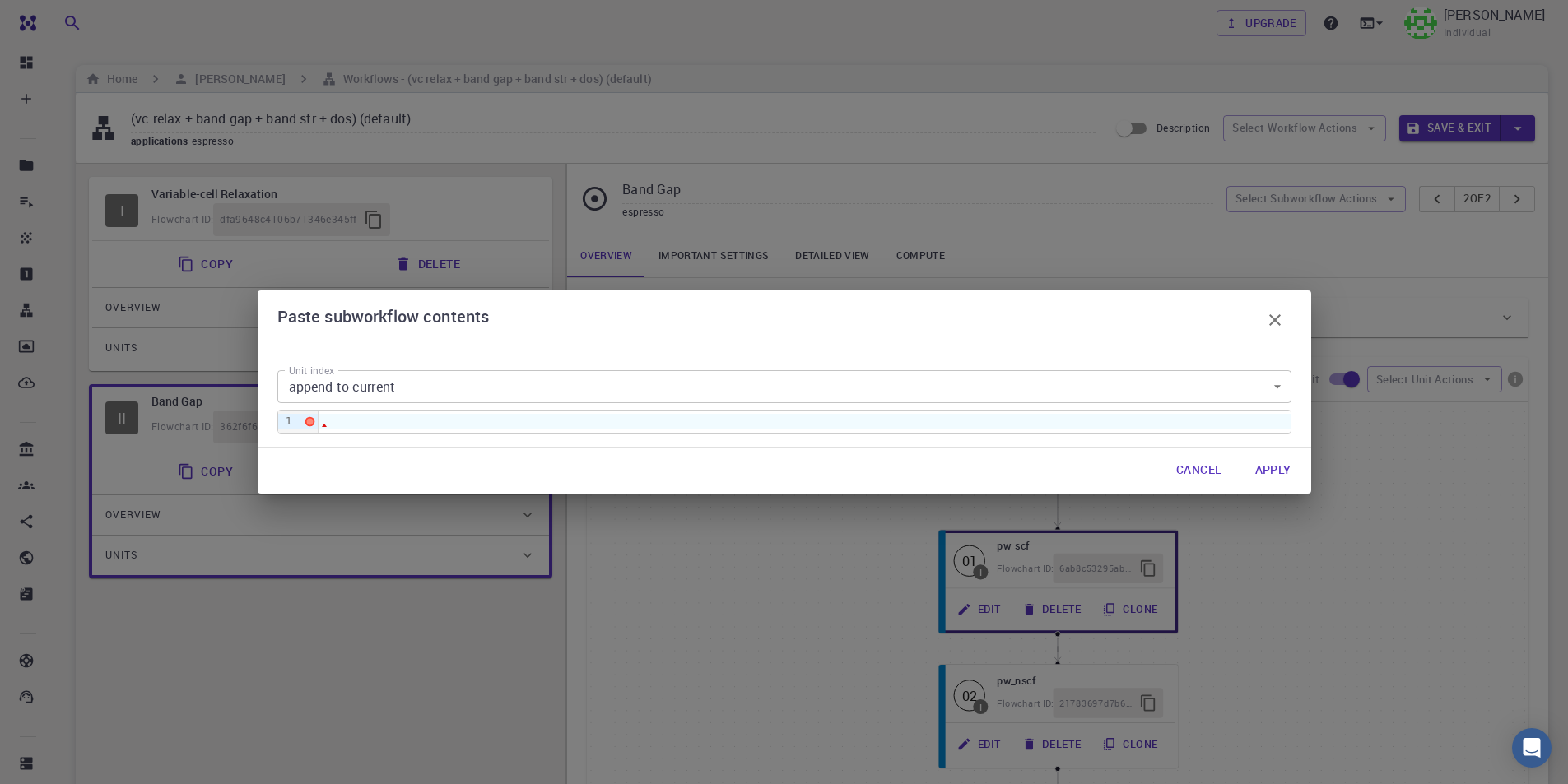
click at [451, 421] on div at bounding box center [804, 421] width 972 height 15
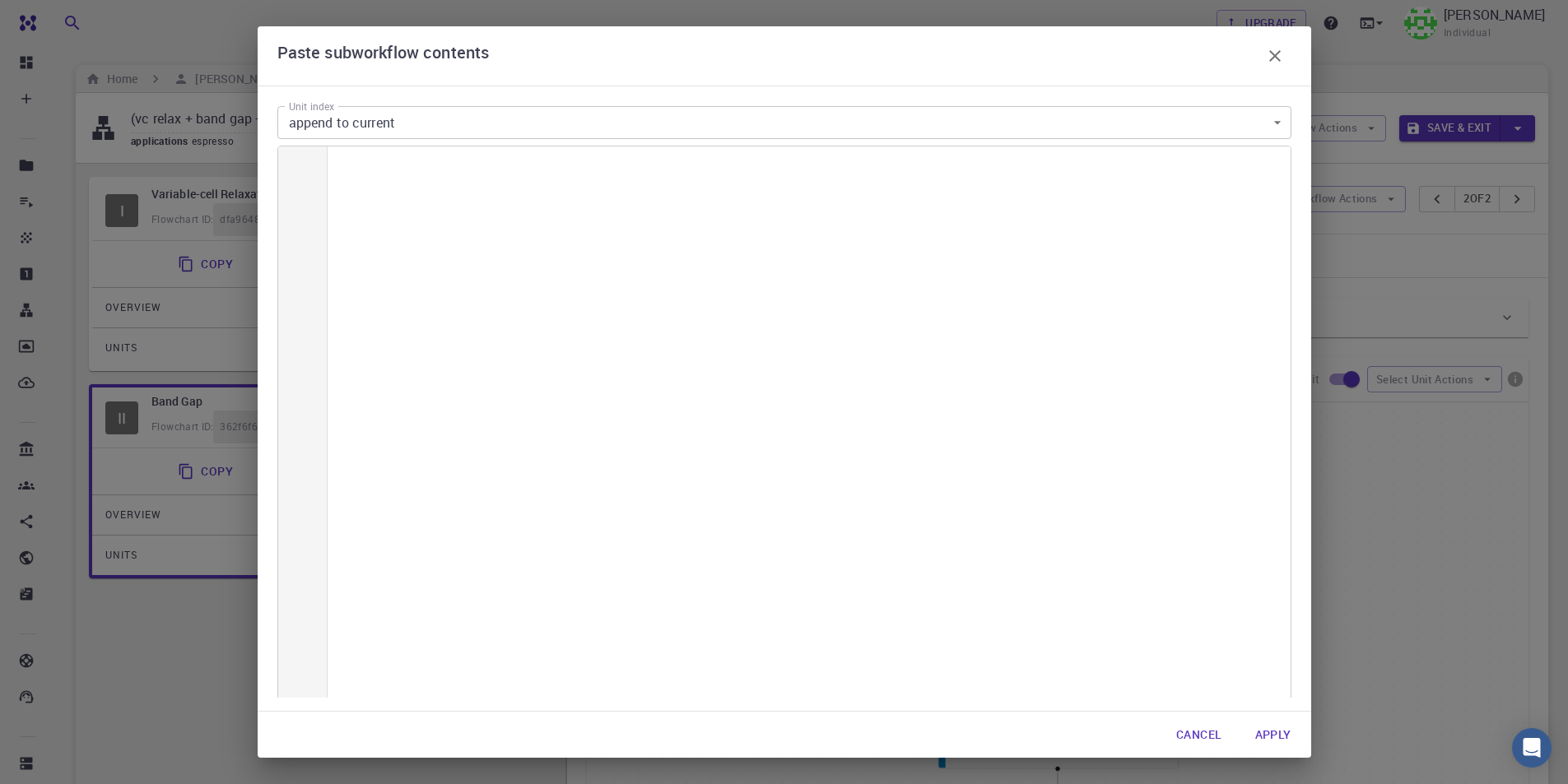
scroll to position [9237, 0]
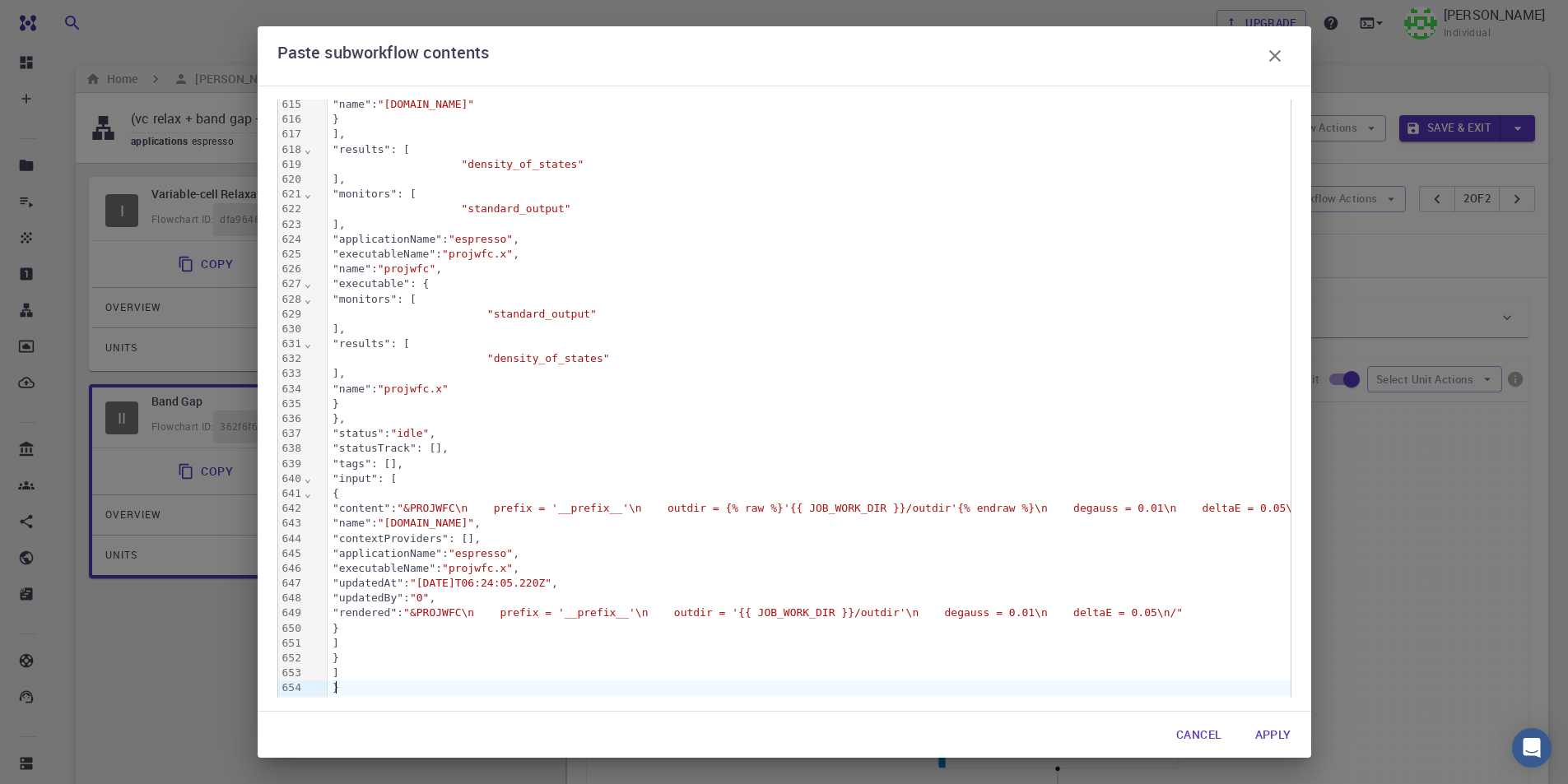
click at [1272, 743] on button "Apply" at bounding box center [1272, 734] width 63 height 33
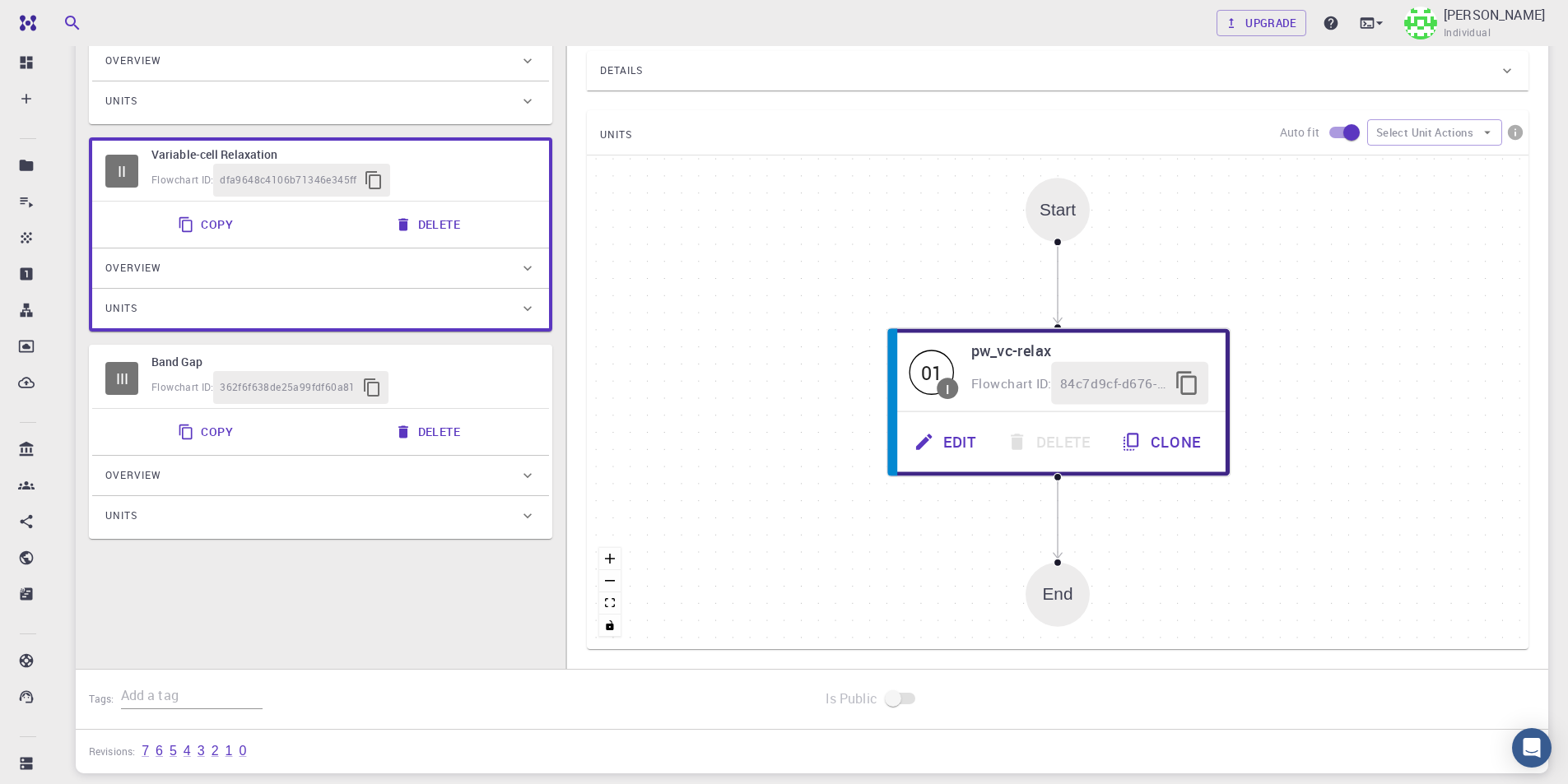
scroll to position [82, 0]
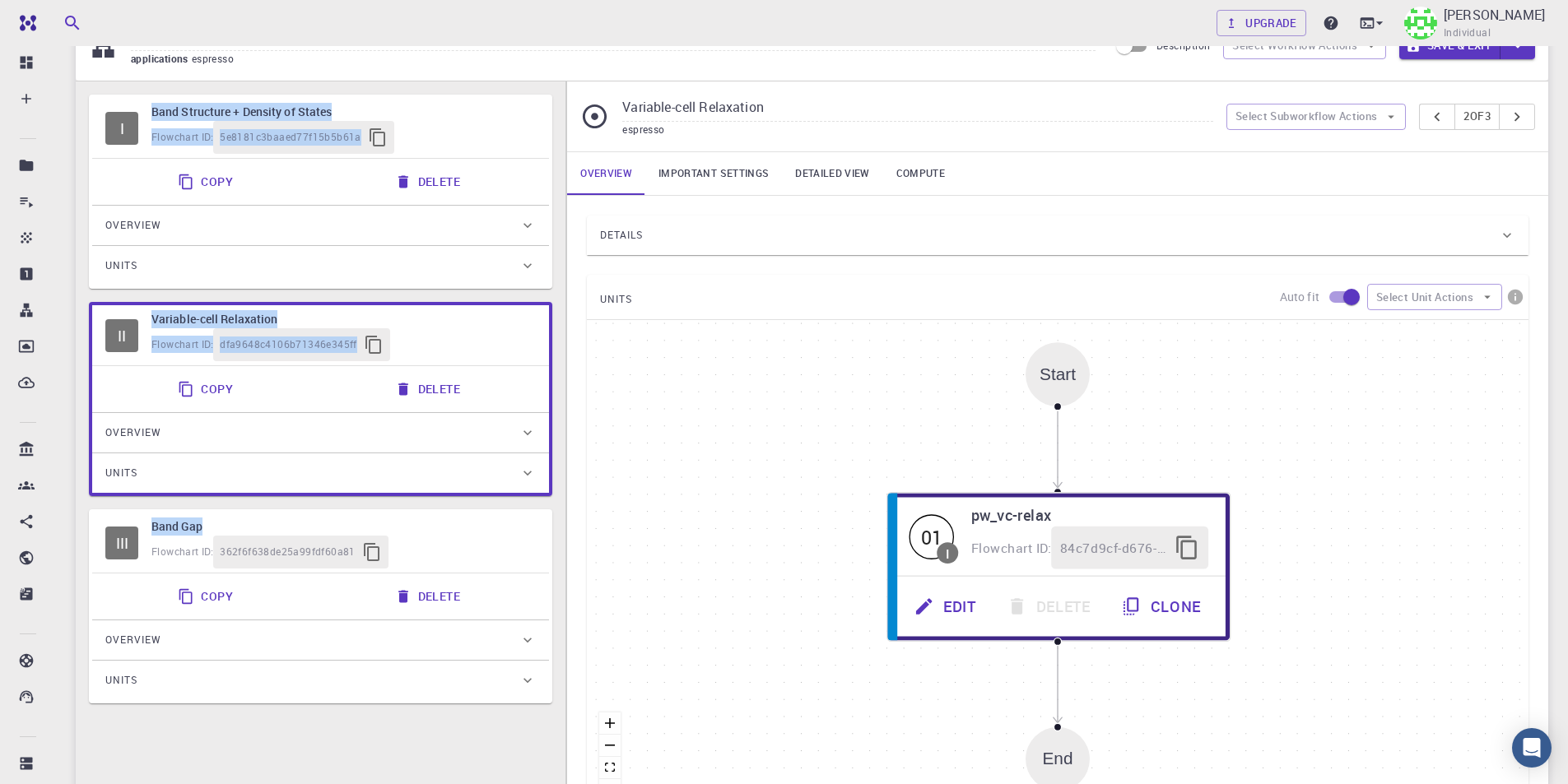
drag, startPoint x: 437, startPoint y: 125, endPoint x: 385, endPoint y: 389, distance: 269.1
click at [308, 502] on div "I Band Structure + Density of States Flowchart ID: 5e8181c3baaed77f15b5b61a Cop…" at bounding box center [320, 399] width 463 height 609
click at [519, 158] on hr at bounding box center [320, 158] width 457 height 1
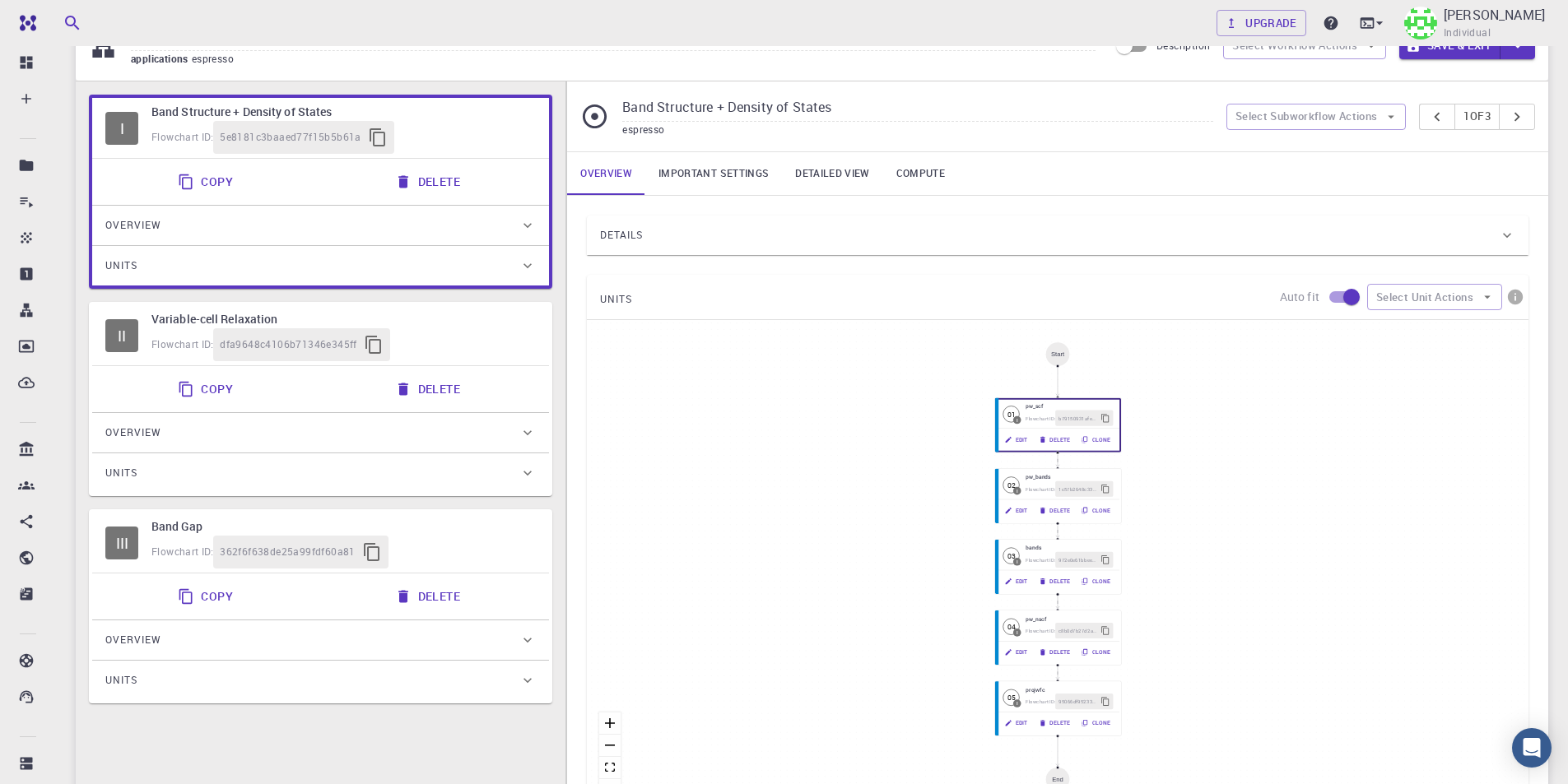
click at [452, 184] on button "Delete" at bounding box center [429, 181] width 88 height 33
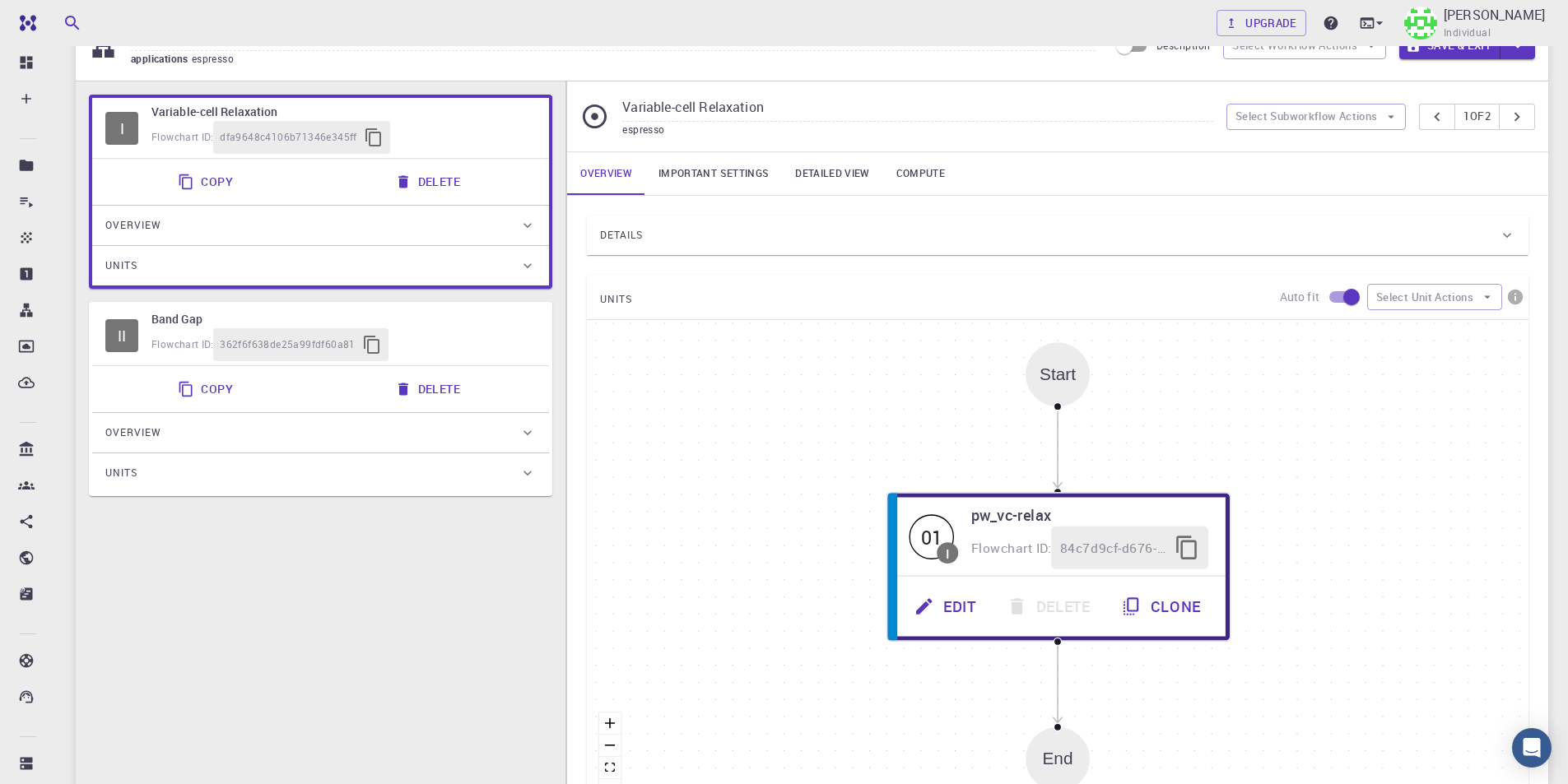
click at [461, 317] on h6 "Band Gap" at bounding box center [344, 319] width 385 height 19
type input "Band Gap"
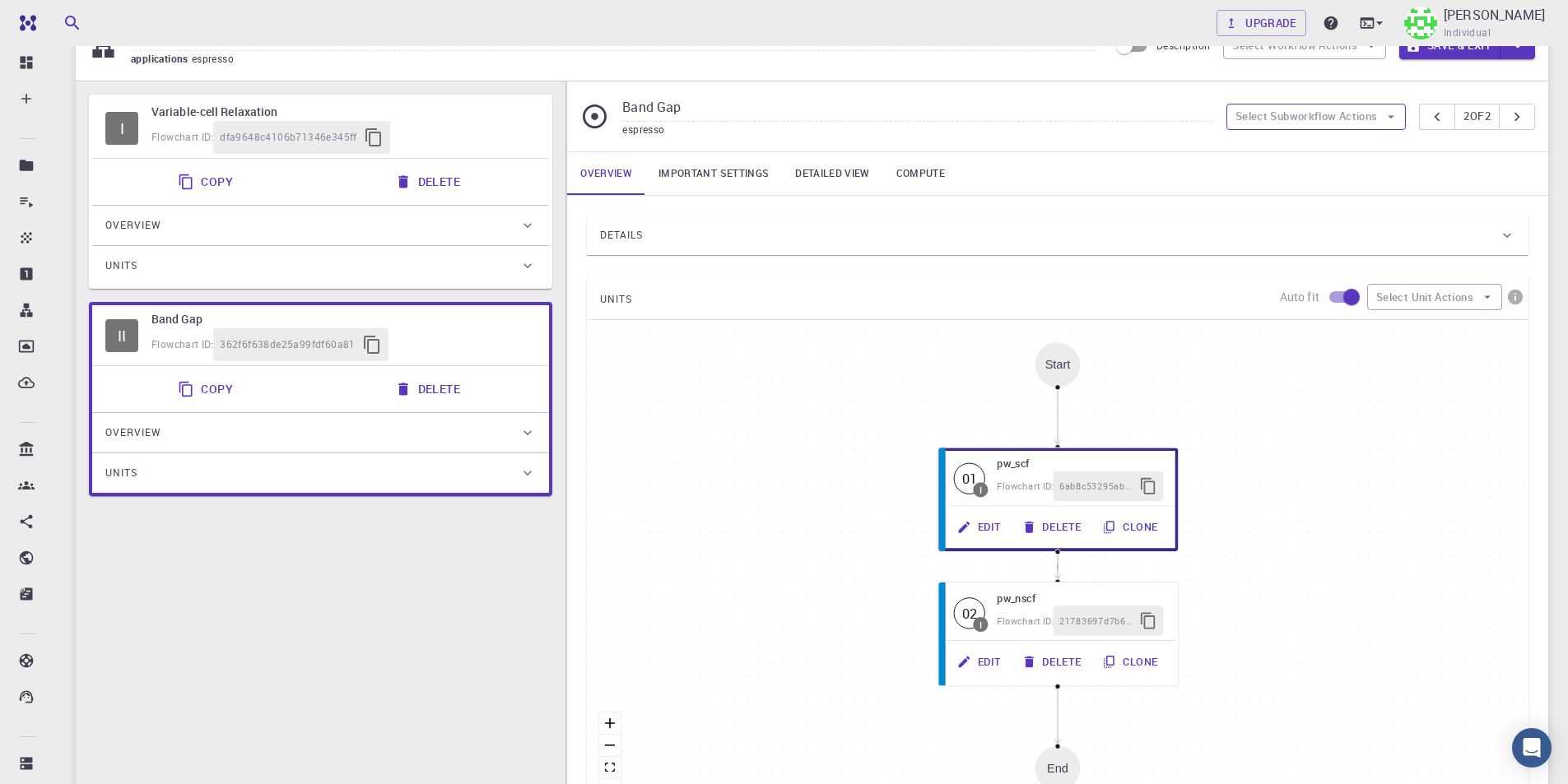
click at [1367, 117] on button "Select Subworkflow Actions" at bounding box center [1317, 117] width 180 height 26
click at [1331, 201] on span "Paste subworkflow" at bounding box center [1324, 202] width 125 height 17
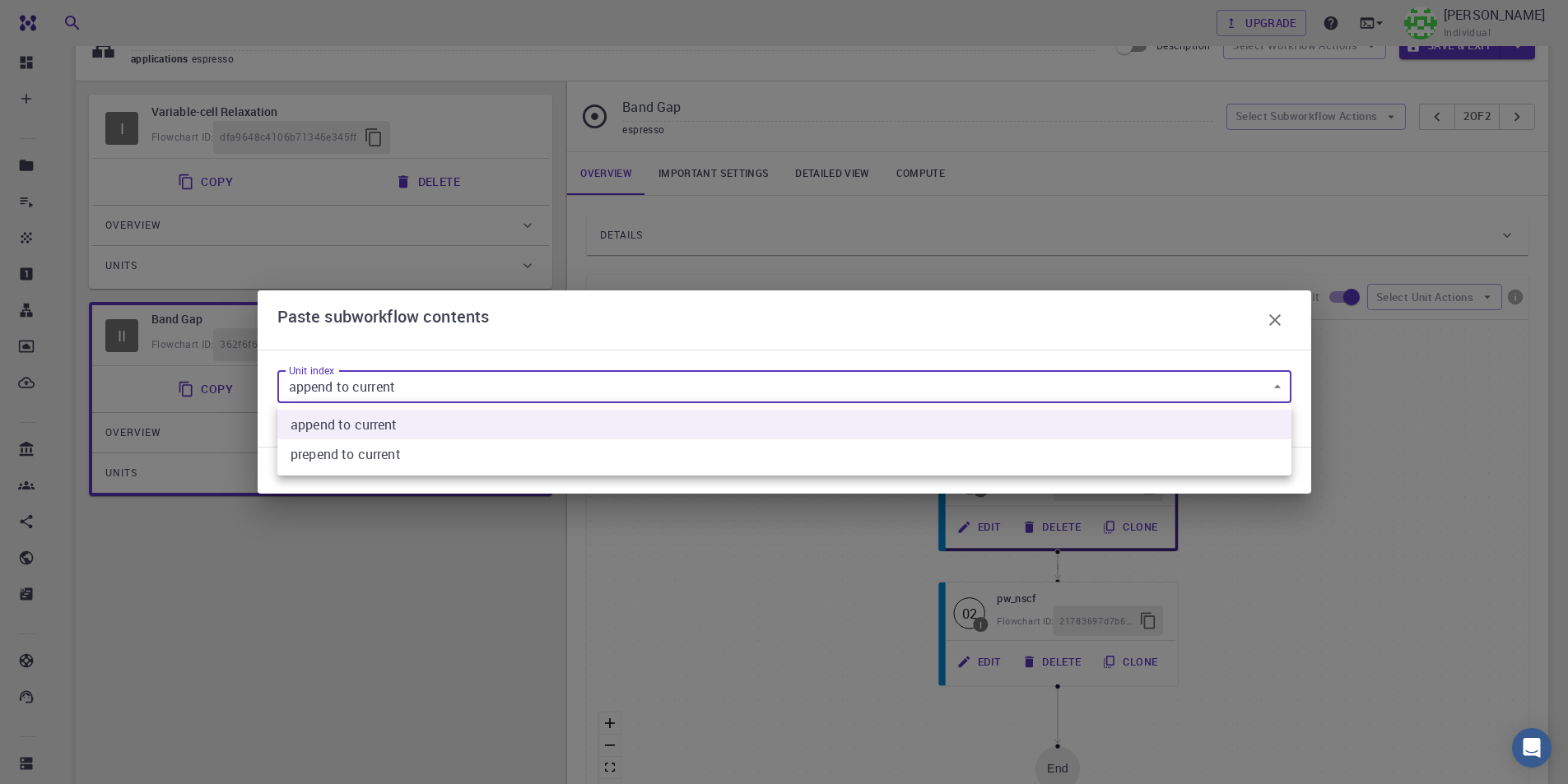
click at [644, 399] on body "Free Dashboard Create New Job New Material Create Material Upload File Import f…" at bounding box center [784, 492] width 1568 height 1148
click at [561, 445] on current "prepend to current" at bounding box center [784, 454] width 1014 height 30
type input "1"
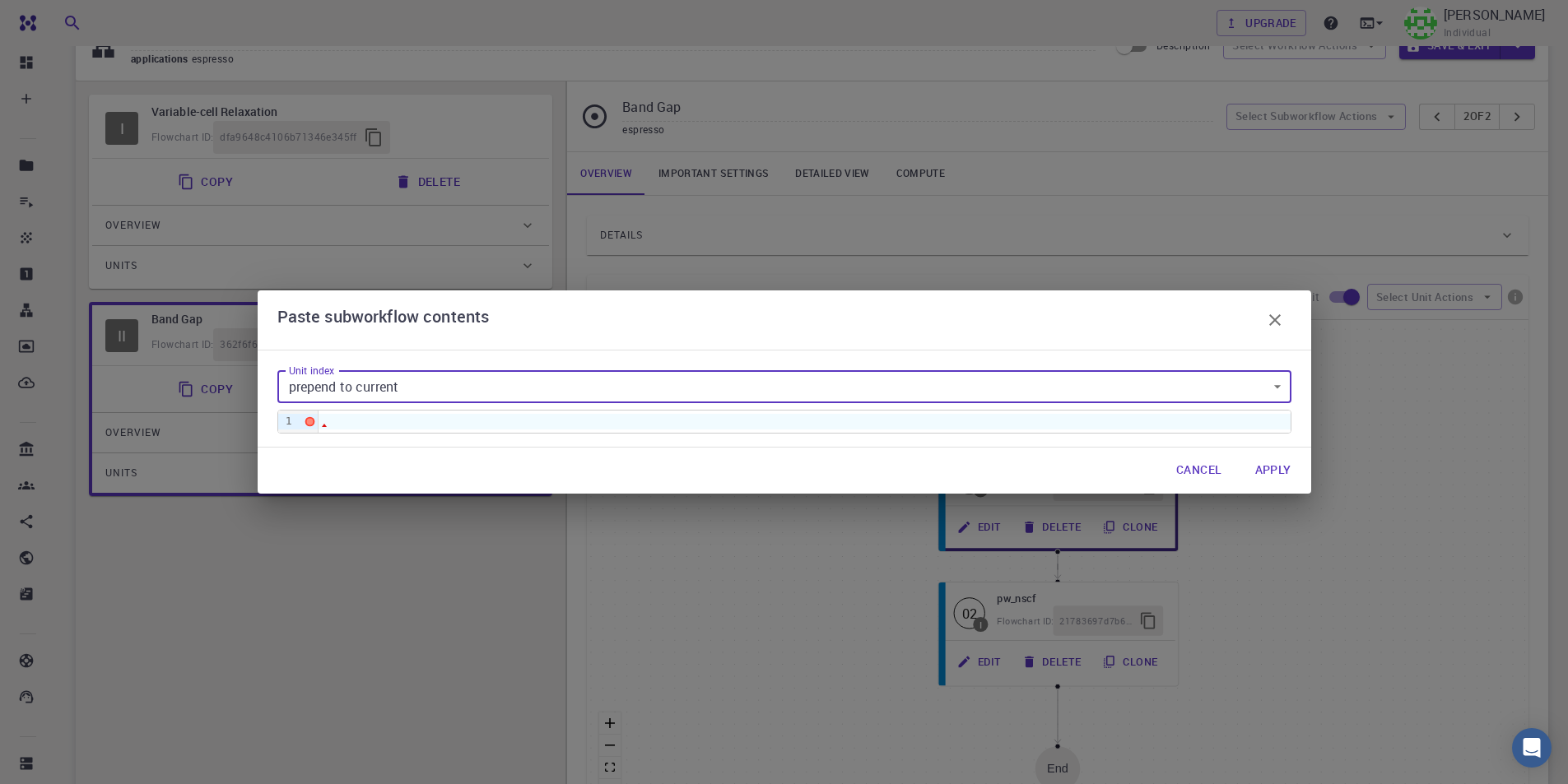
click at [1279, 470] on button "Apply" at bounding box center [1272, 470] width 63 height 33
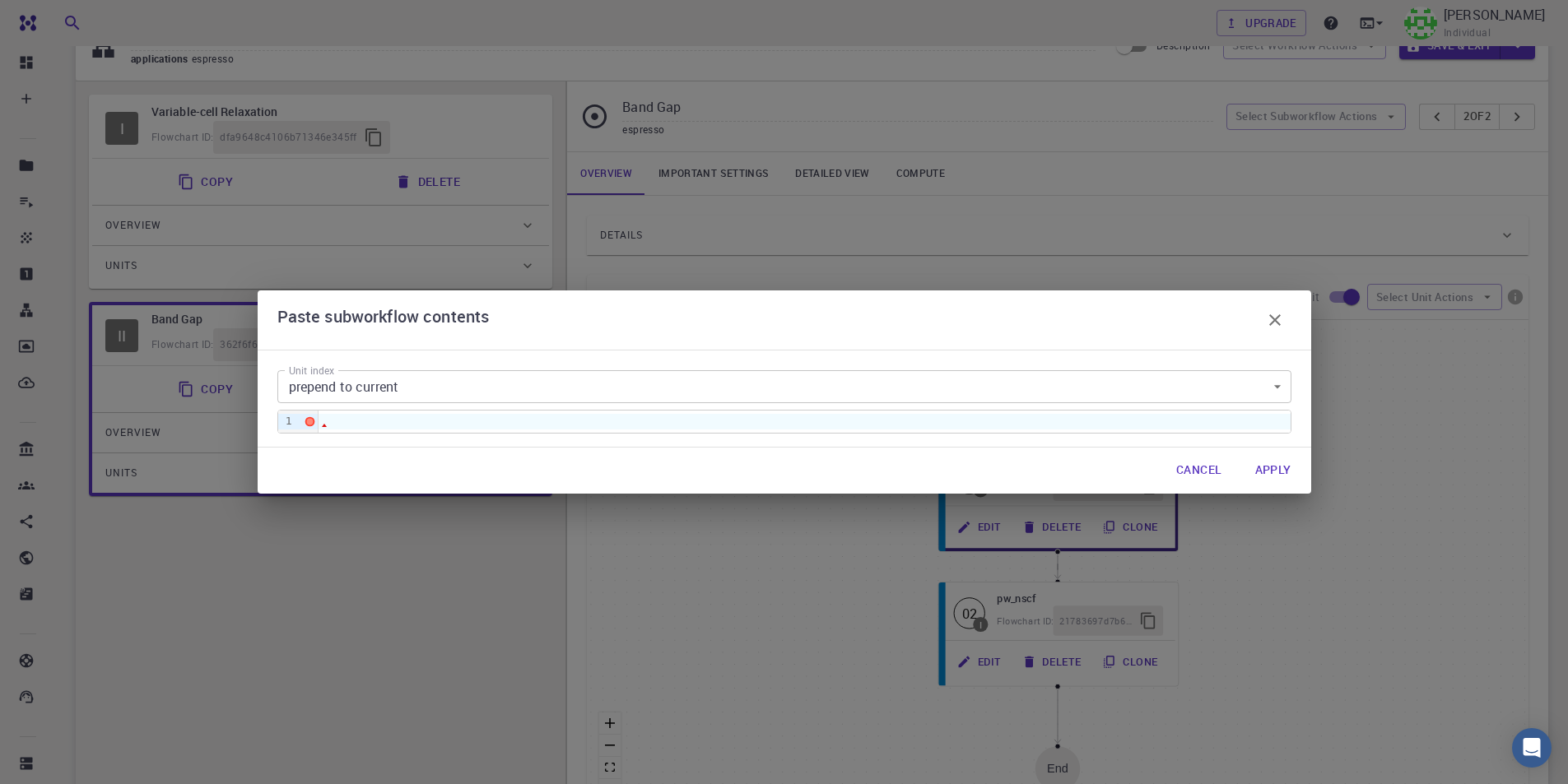
click at [910, 420] on div at bounding box center [804, 421] width 972 height 15
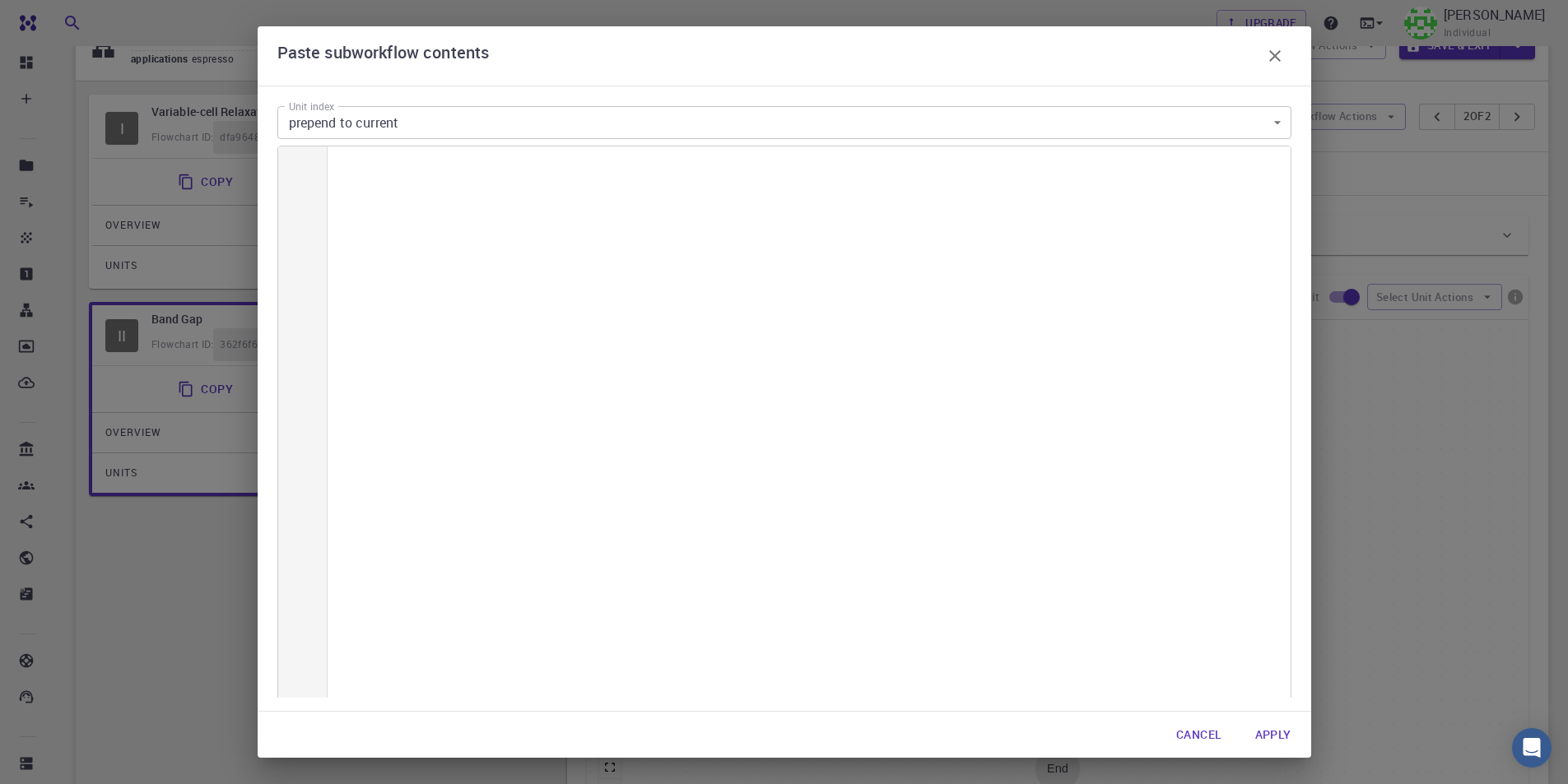
scroll to position [9237, 0]
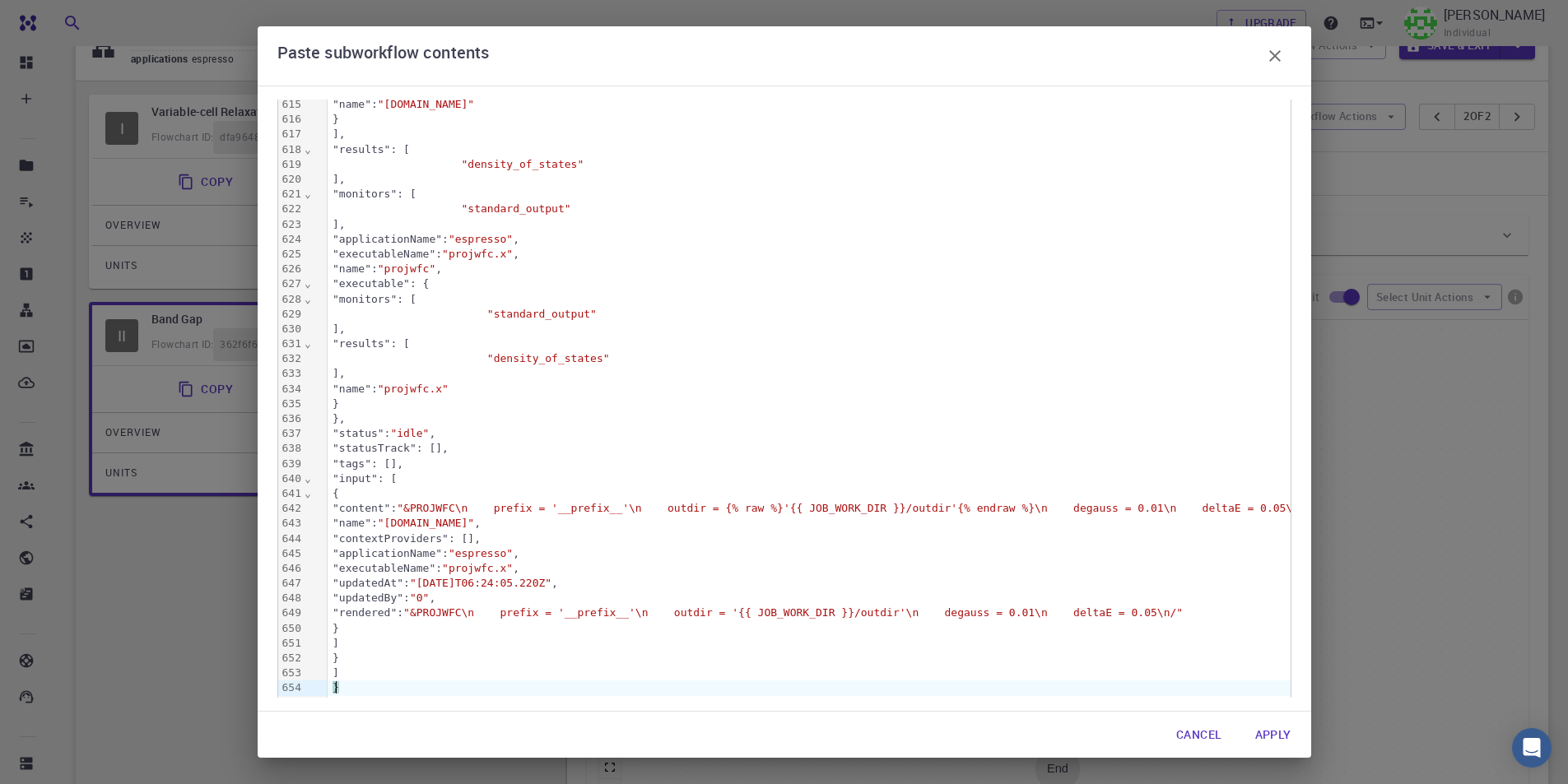
click at [1282, 735] on button "Apply" at bounding box center [1272, 734] width 63 height 33
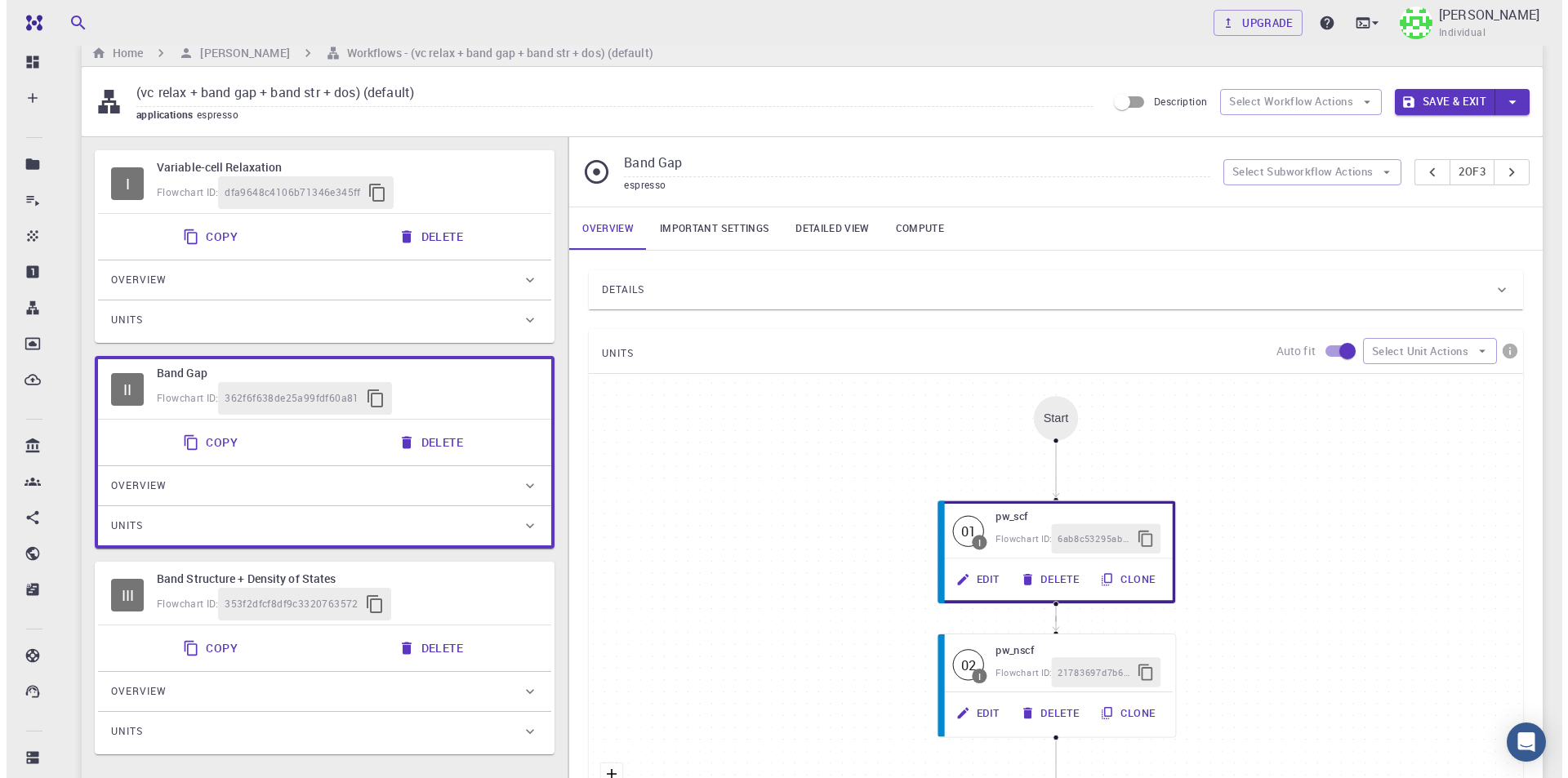
scroll to position [0, 0]
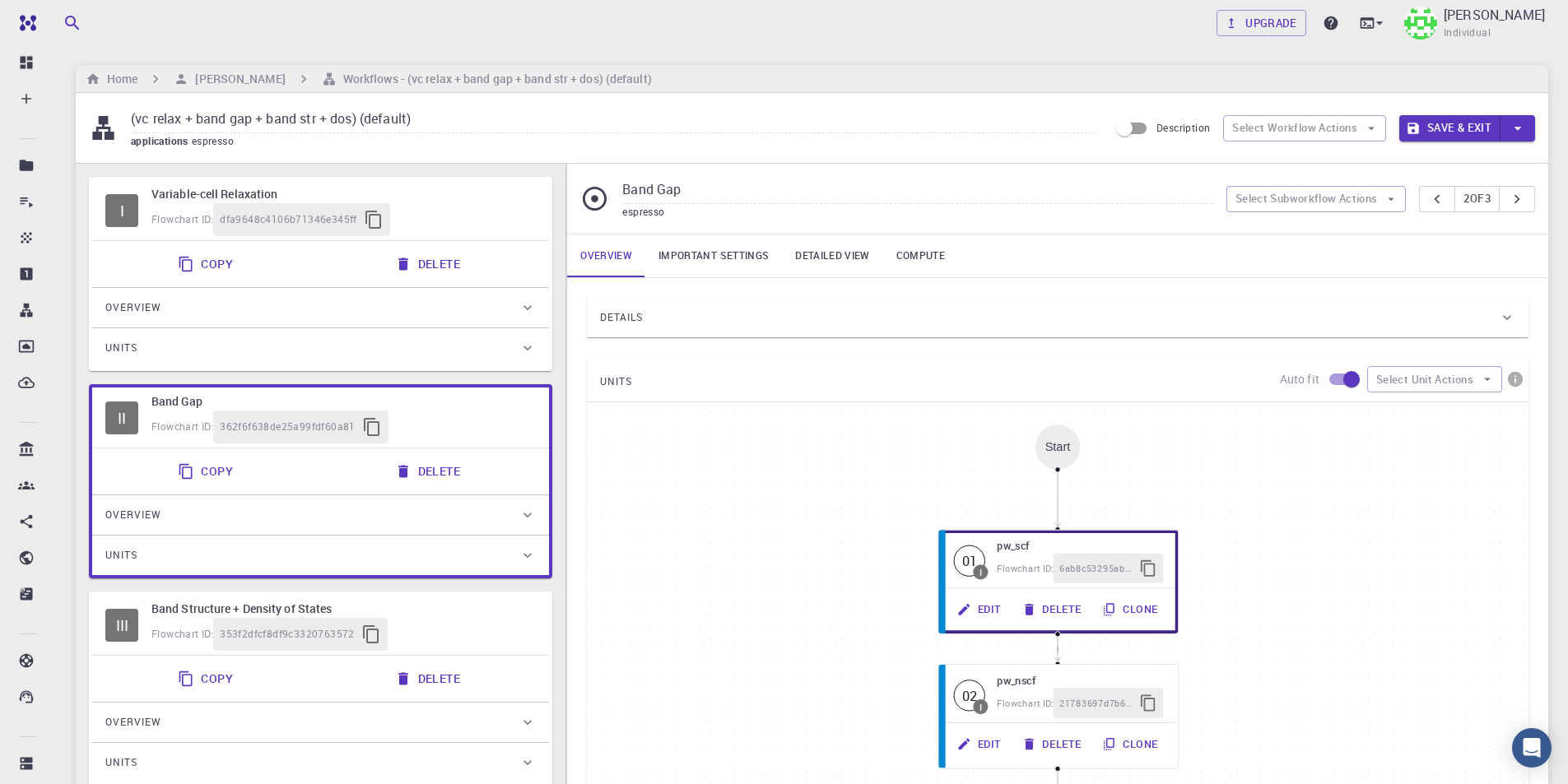
click at [409, 116] on input "(vc relax + band gap + band str + dos) (default)" at bounding box center [612, 119] width 964 height 27
drag, startPoint x: 406, startPoint y: 118, endPoint x: 363, endPoint y: 116, distance: 43.0
click at [363, 116] on input "(vc relax + band gap + band str + dos) (default)" at bounding box center [612, 119] width 964 height 27
click at [364, 121] on input "(vc relax + band gap + band str + dos) ()" at bounding box center [612, 119] width 964 height 27
type input "(vc relax + band gap + band str + dos) (Q.ESP)"
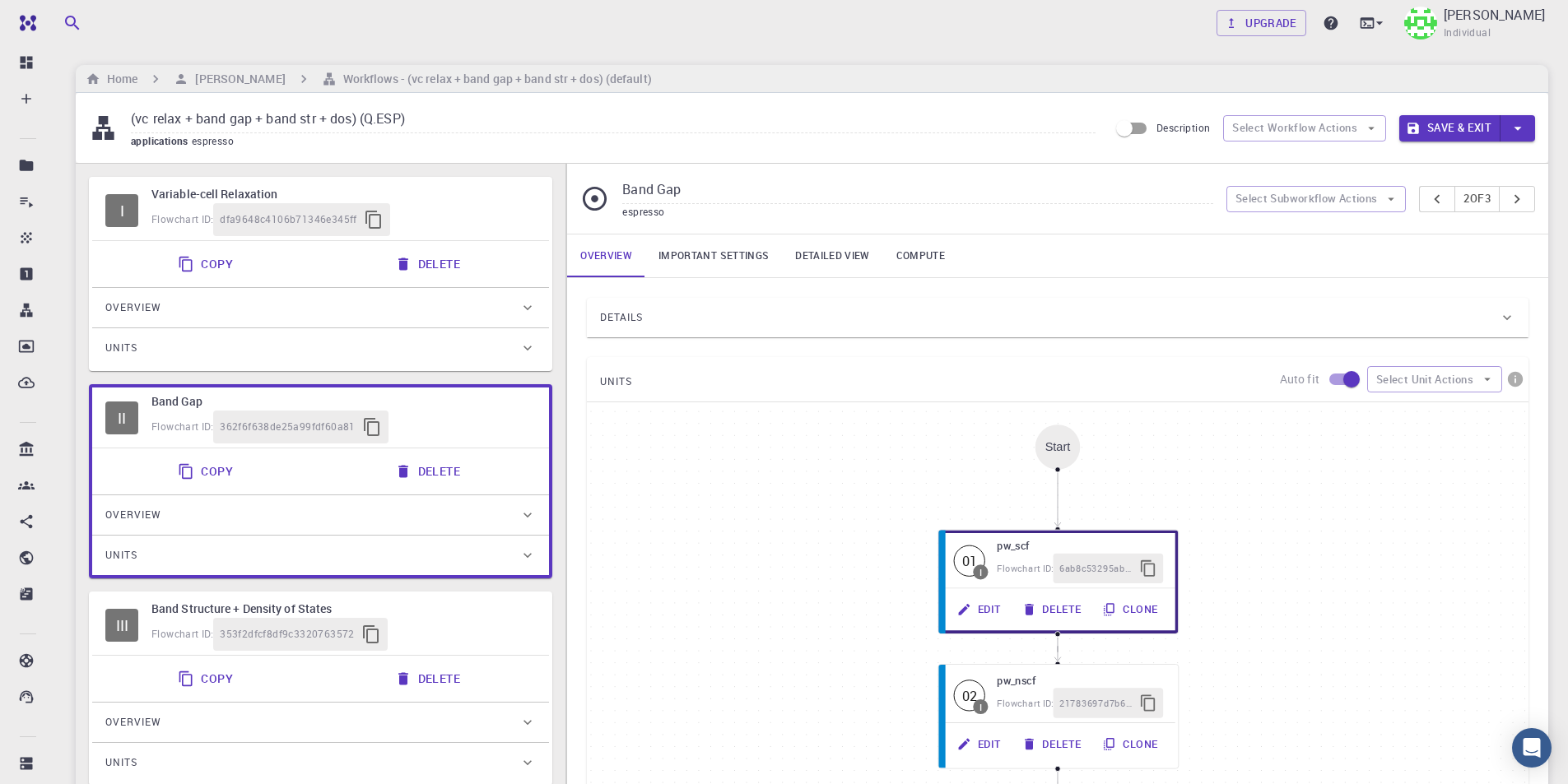
click at [1437, 121] on button "Save & Exit" at bounding box center [1449, 129] width 101 height 26
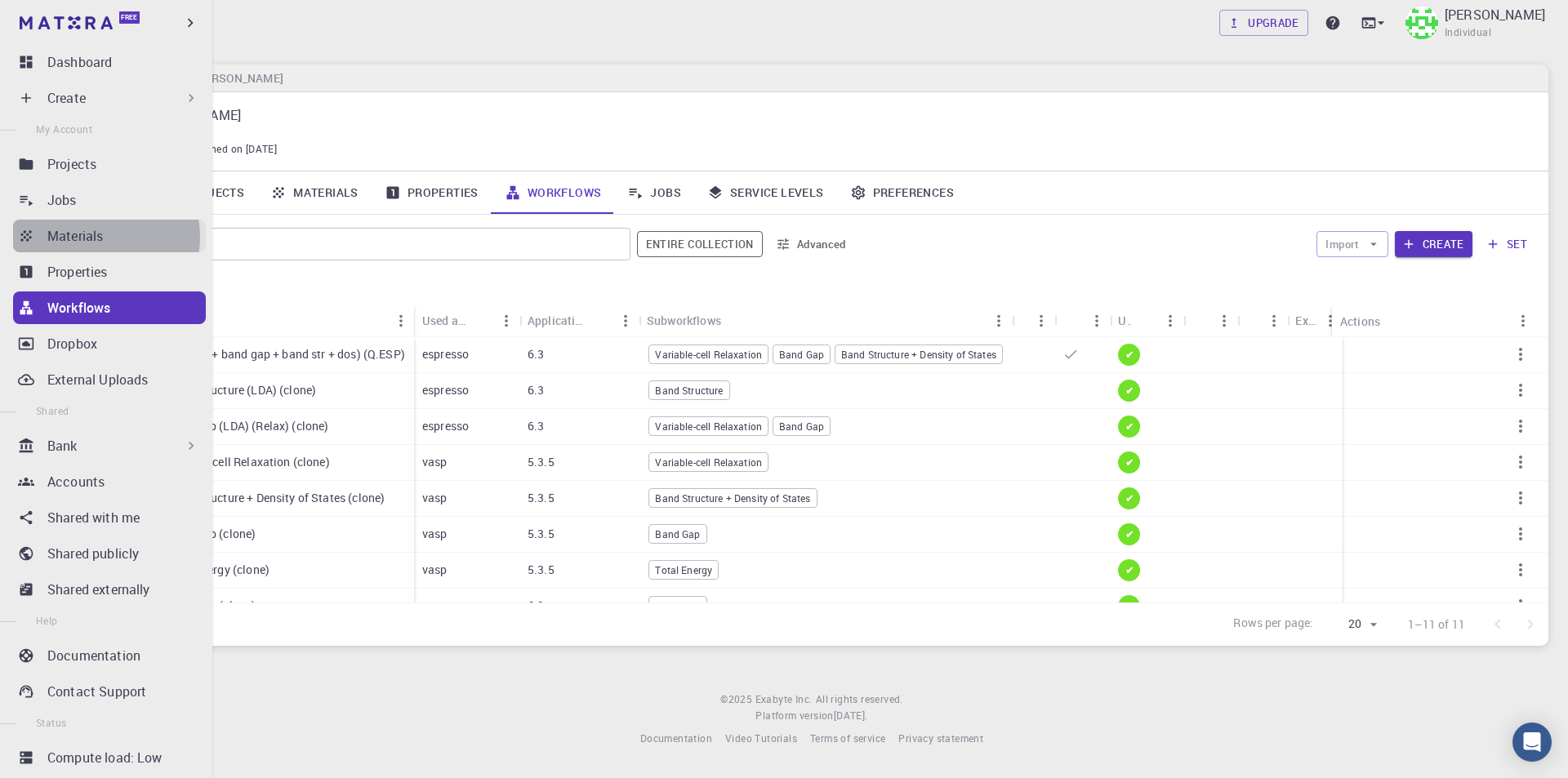
click at [99, 236] on p "Materials" at bounding box center [74, 235] width 55 height 19
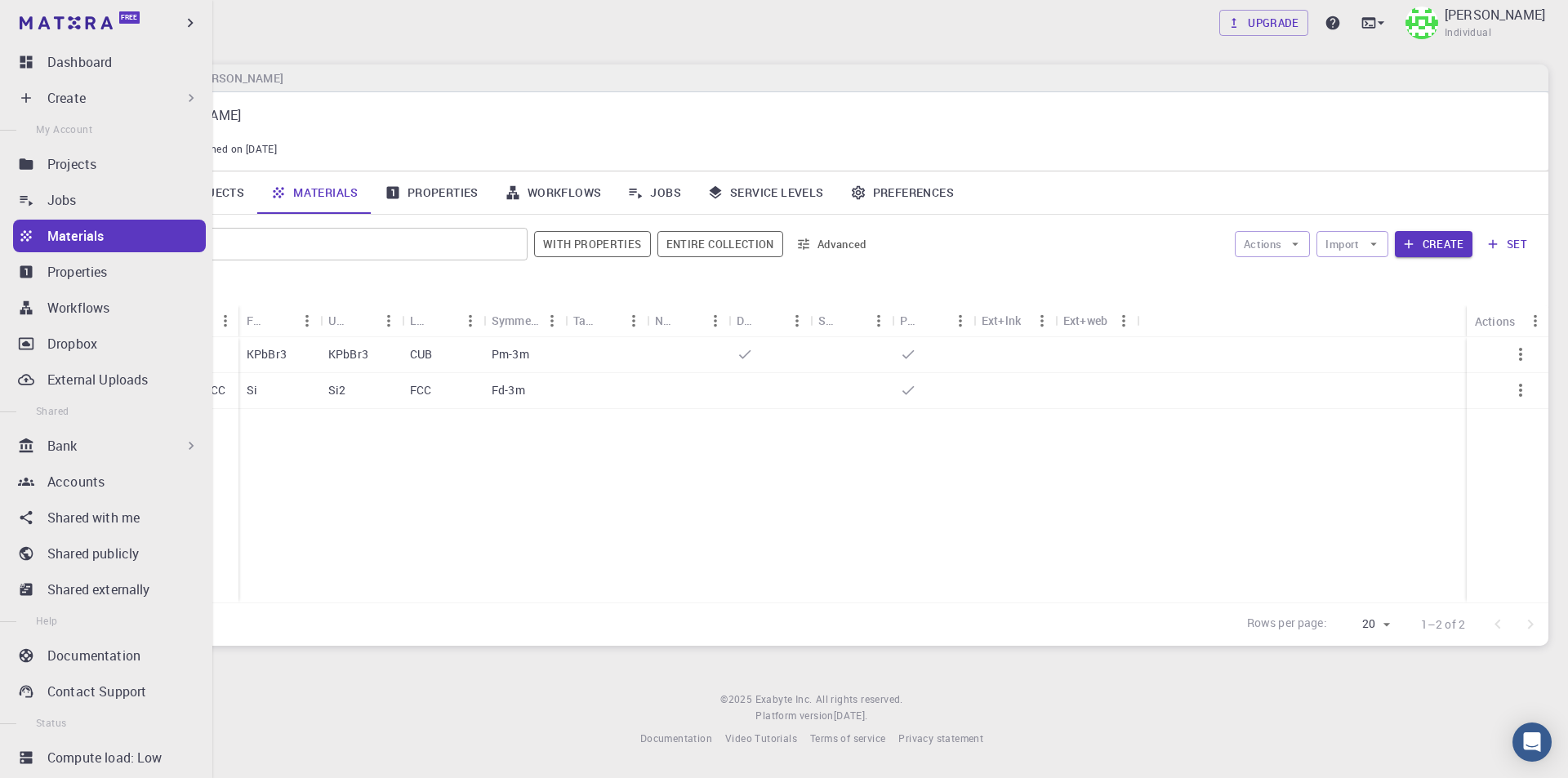
click at [116, 106] on div "Create" at bounding box center [123, 98] width 151 height 19
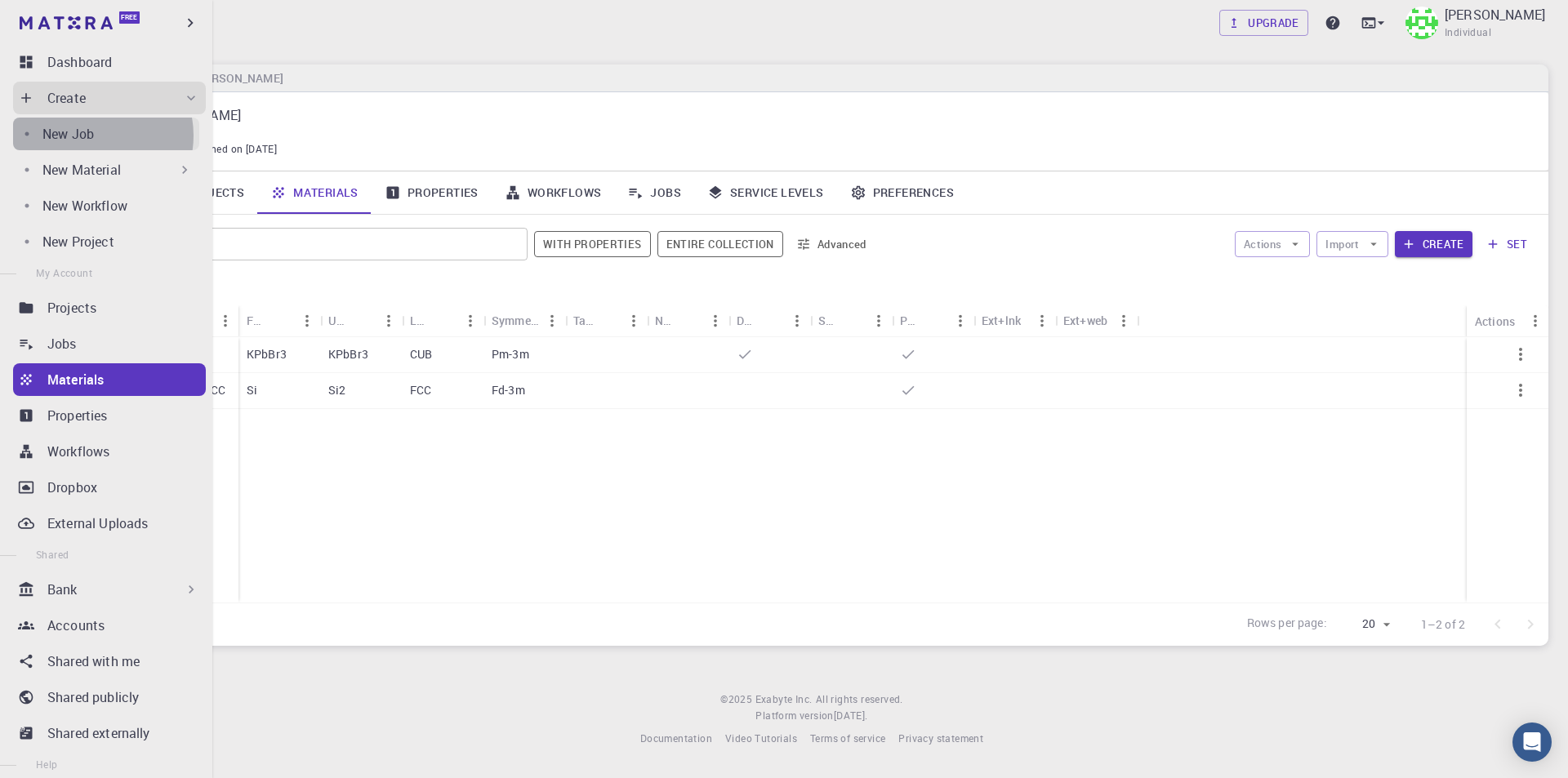
click at [90, 136] on p "New Job" at bounding box center [67, 134] width 52 height 19
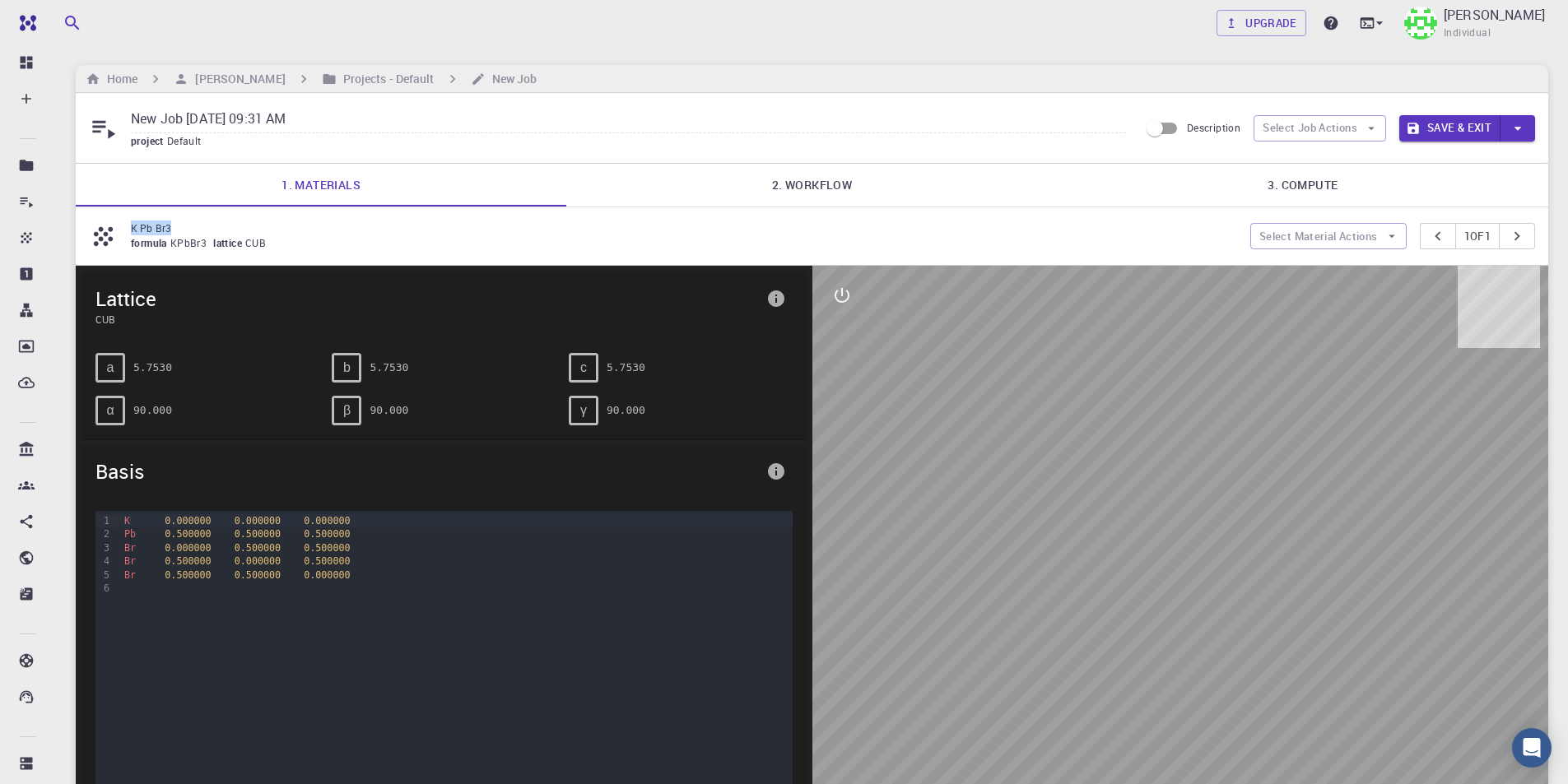
drag, startPoint x: 178, startPoint y: 227, endPoint x: 124, endPoint y: 227, distance: 54.0
click at [124, 227] on div "K Pb Br3 formula KPbBr3 lattice CUB" at bounding box center [670, 235] width 1161 height 31
copy div "K Pb Br3"
drag, startPoint x: 374, startPoint y: 106, endPoint x: 100, endPoint y: 119, distance: 274.3
click at [100, 119] on div "New Job Aug 15, 2025, 09:31 AM project Default" at bounding box center [614, 127] width 1050 height 43
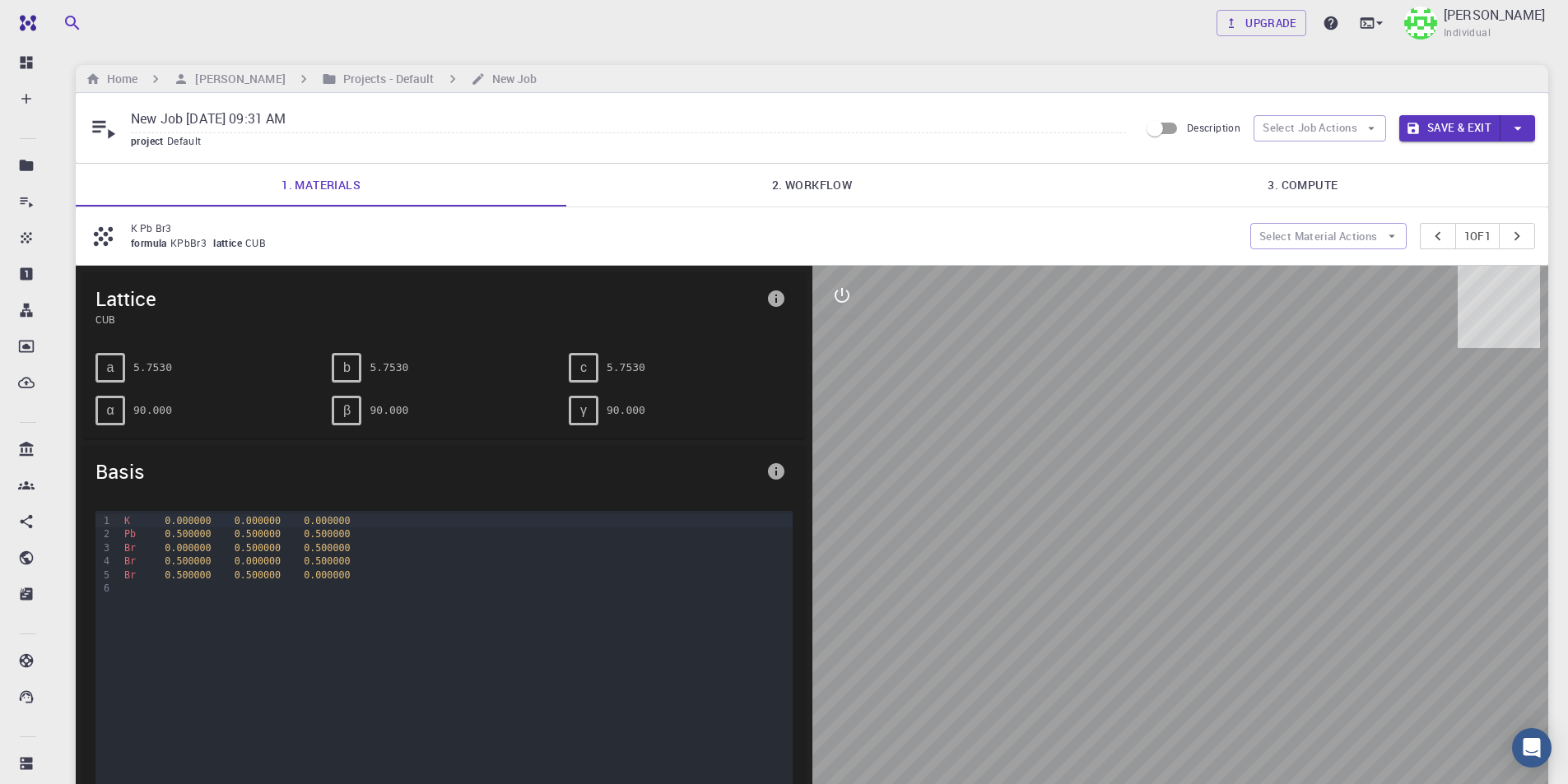
paste input "K Pb Br3"
click at [817, 183] on link "2. Workflow" at bounding box center [812, 185] width 491 height 42
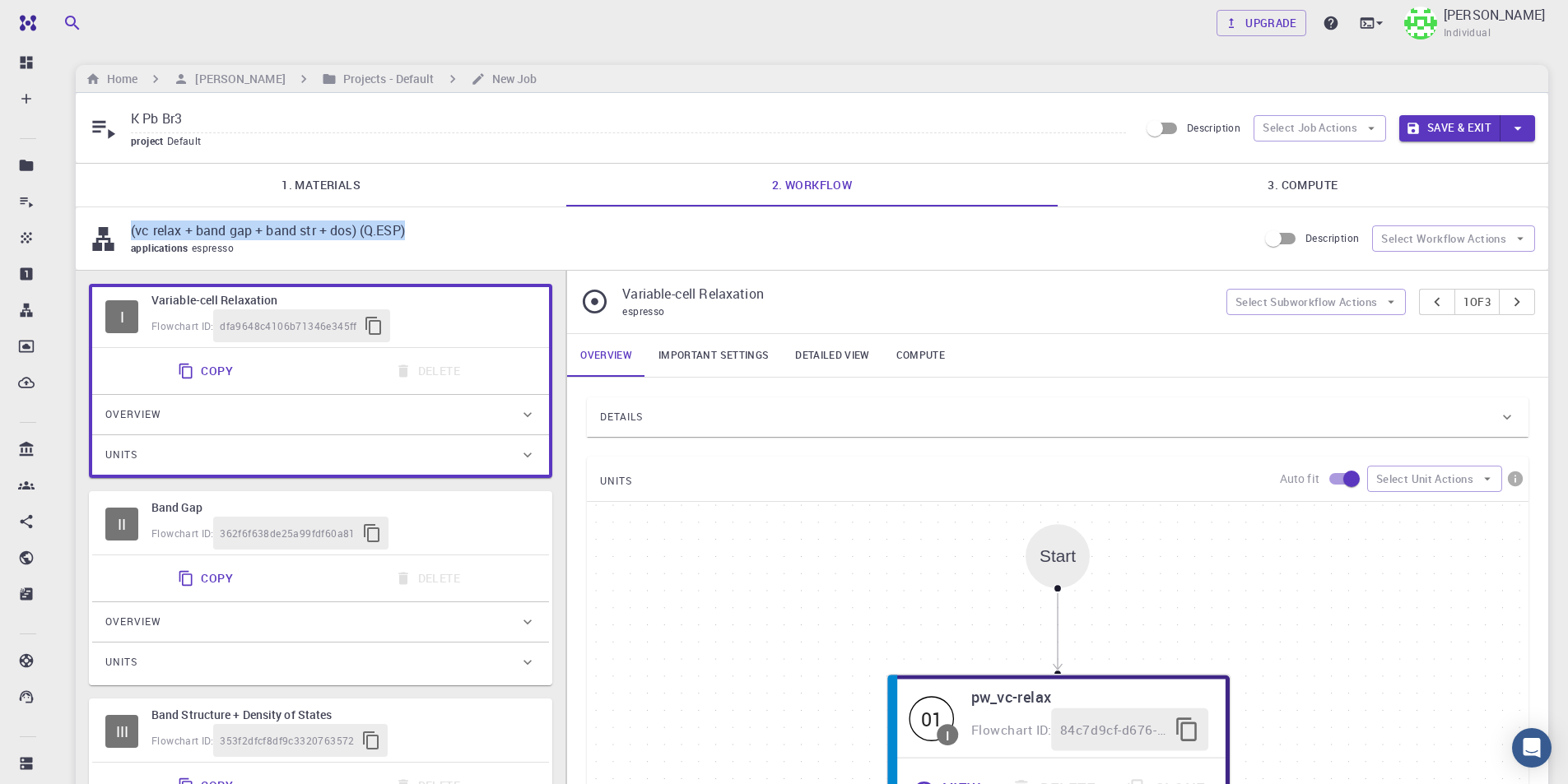
drag, startPoint x: 418, startPoint y: 225, endPoint x: 127, endPoint y: 228, distance: 291.0
click at [127, 228] on div "(vc relax + band gap + band str + dos) (Q.ESP) applications espresso" at bounding box center [673, 238] width 1168 height 36
copy p "(vc relax + band gap + band str + dos) (Q.ESP)"
click at [209, 116] on input "K Pb Br3" at bounding box center [628, 119] width 995 height 27
paste input "(vc relax + band gap + band str + dos) (Q.ESP)"
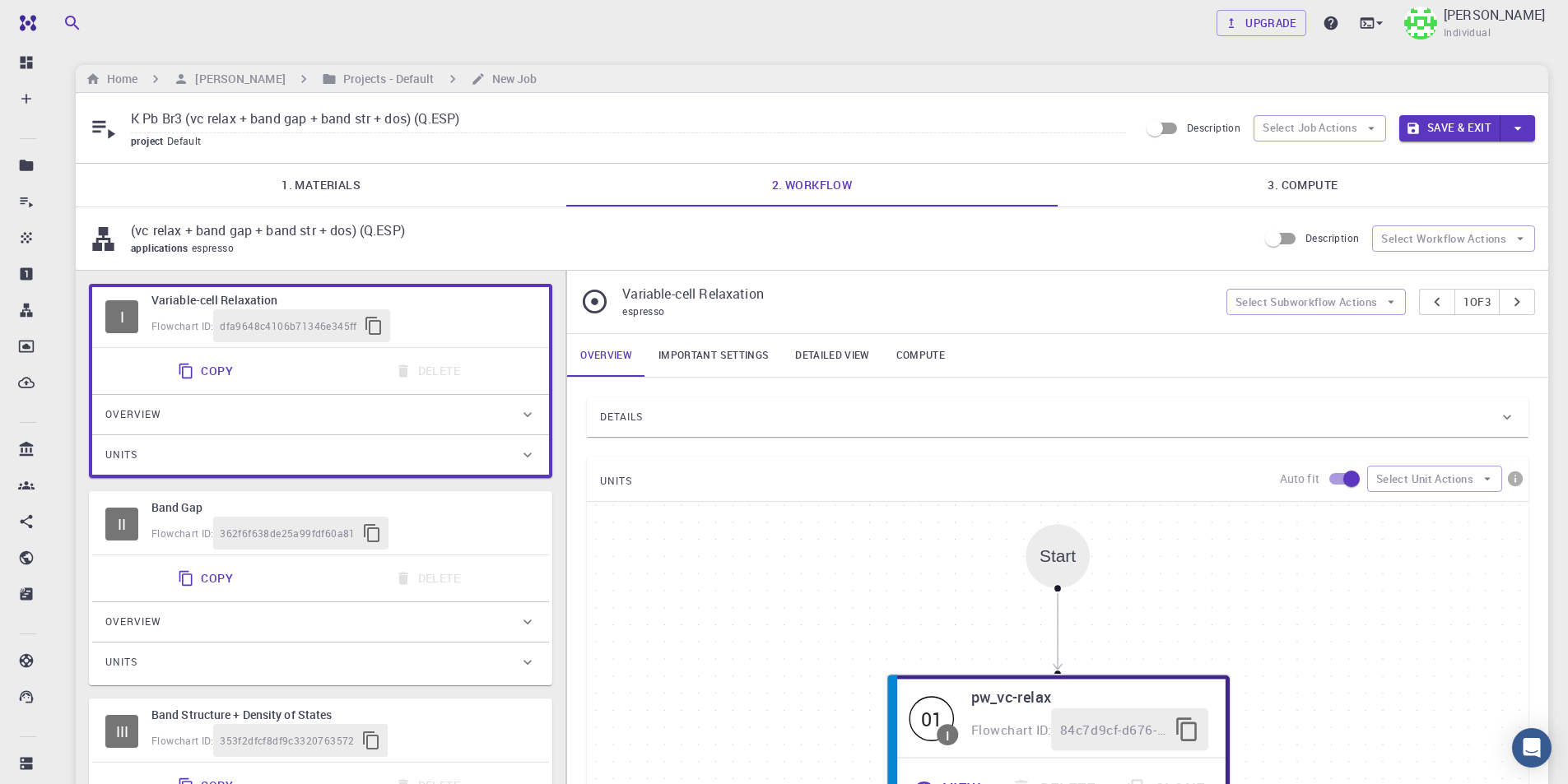
type input "K Pb Br3 (vc relax + band gap + band str + dos) (Q.ESP)"
click at [1253, 196] on link "3. Compute" at bounding box center [1302, 185] width 491 height 42
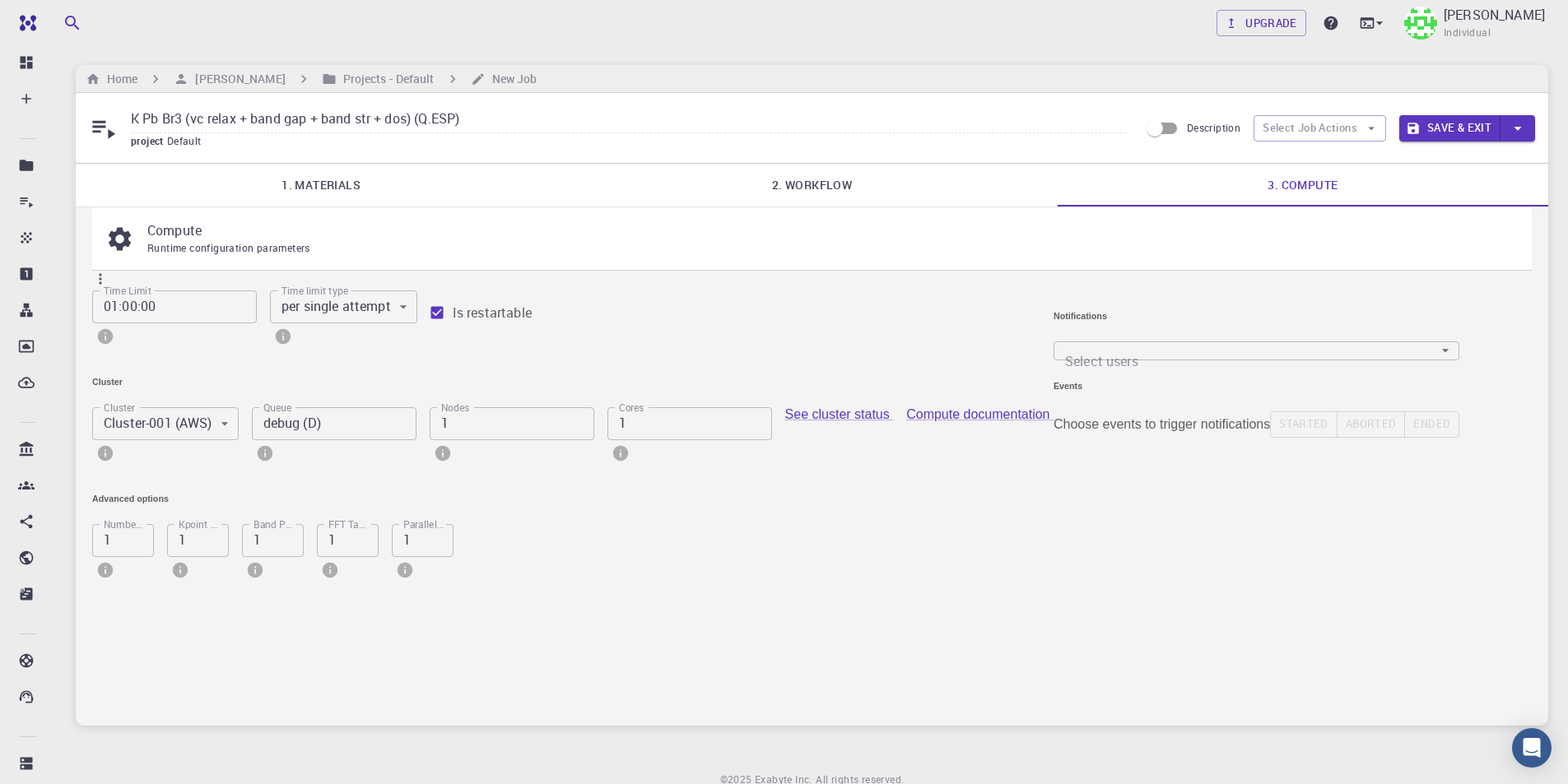
click at [1242, 355] on body "Free Dashboard Create New Job New Material Create Material Upload File Import f…" at bounding box center [784, 426] width 1568 height 853
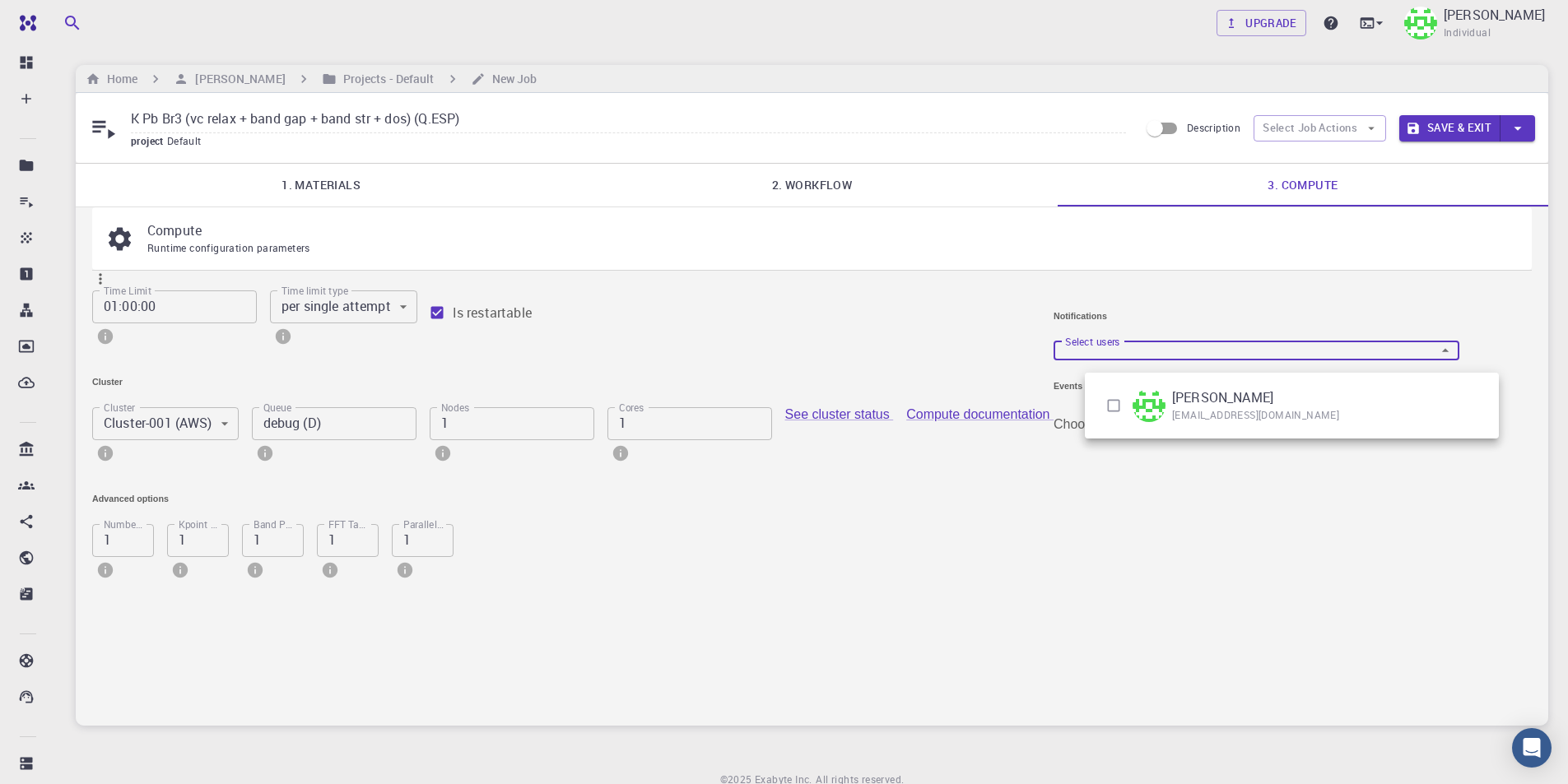
click at [1117, 406] on input "checkbox" at bounding box center [1113, 405] width 31 height 31
checkbox input "true"
type input "[object Object]"
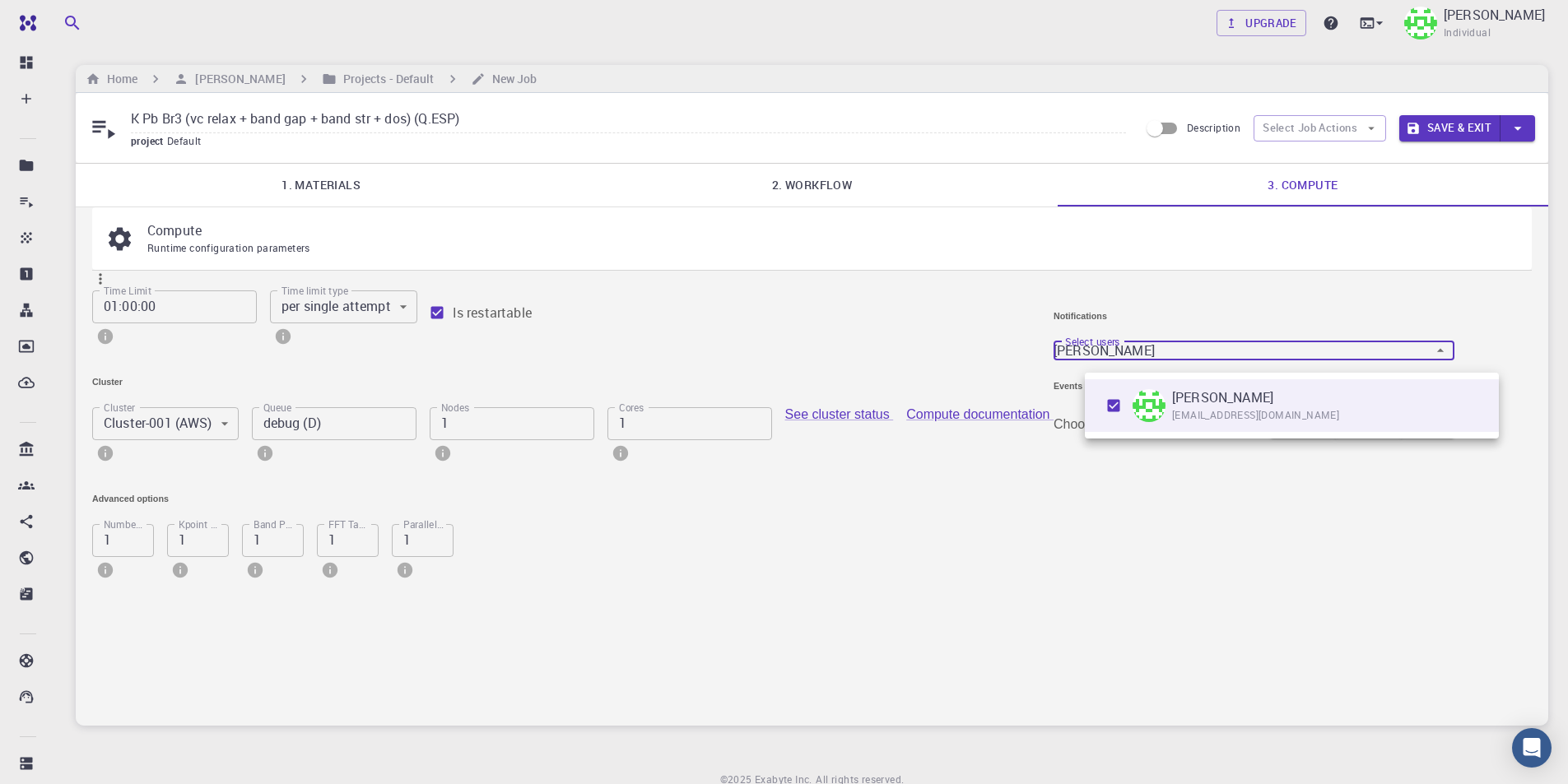
click at [1139, 501] on div at bounding box center [784, 392] width 1568 height 784
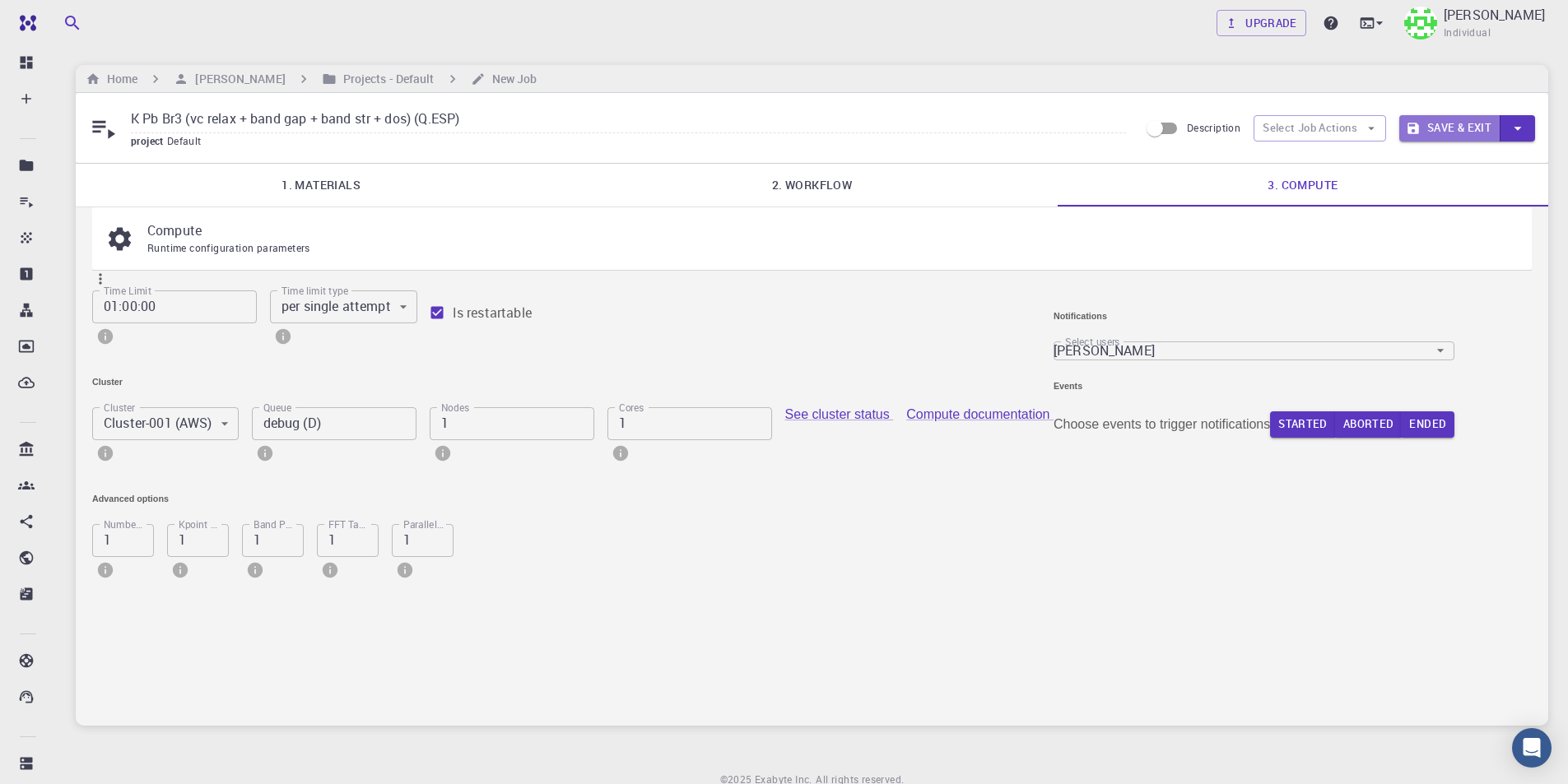
click at [1467, 128] on button "Save & Exit" at bounding box center [1449, 129] width 101 height 26
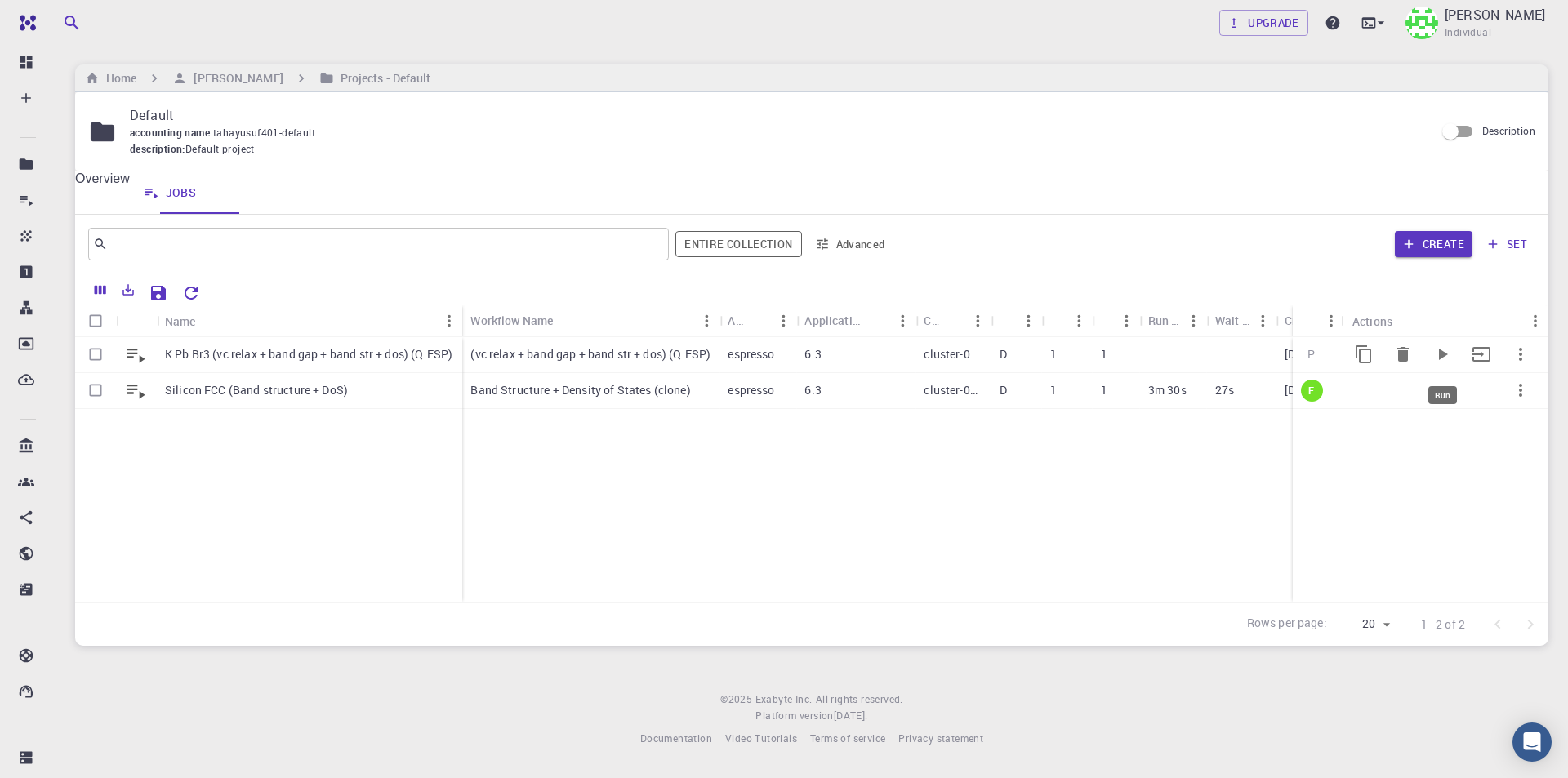
click at [1445, 354] on icon "Run" at bounding box center [1443, 354] width 9 height 11
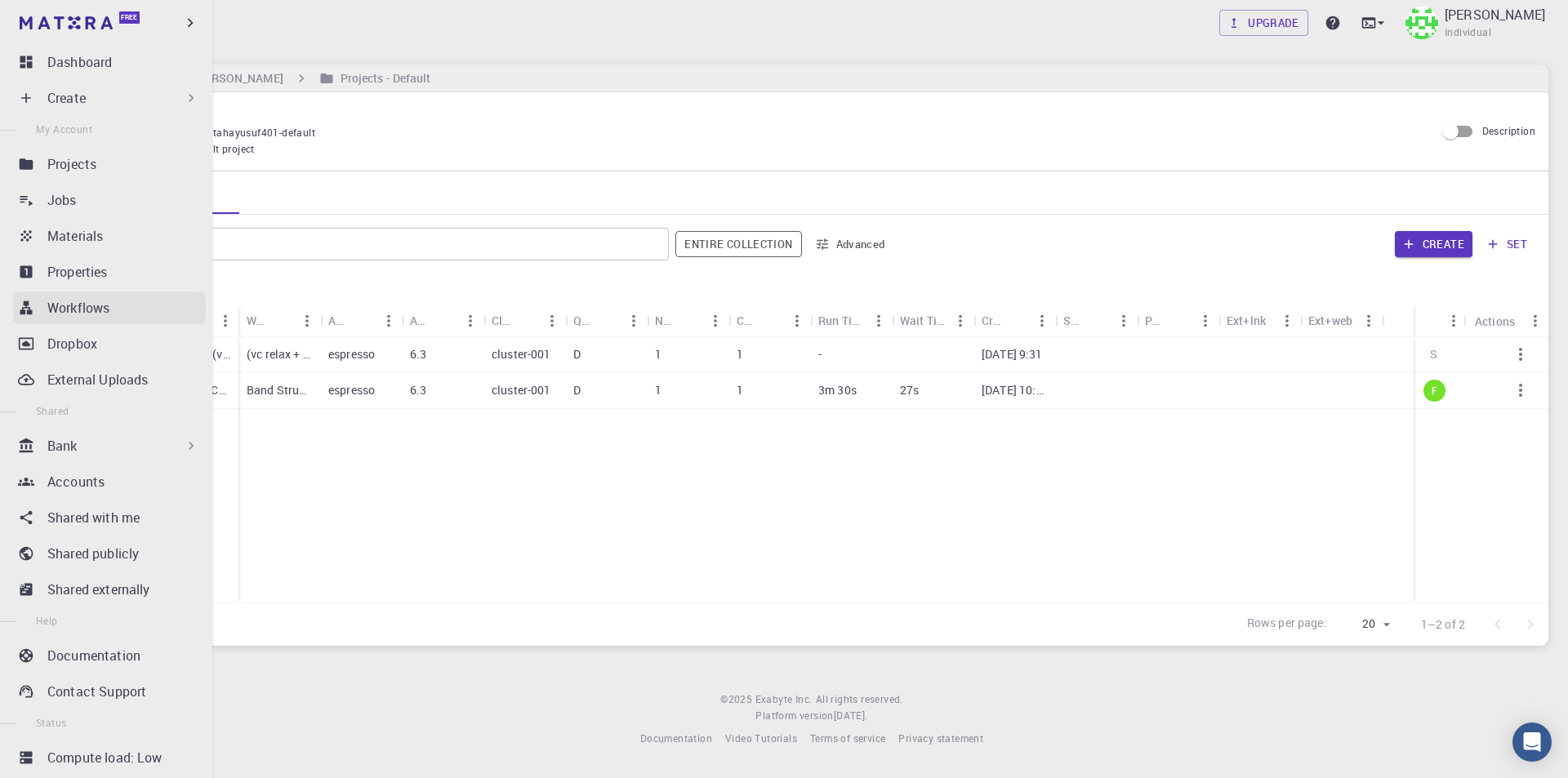
click at [129, 304] on div "Workflows" at bounding box center [126, 307] width 158 height 19
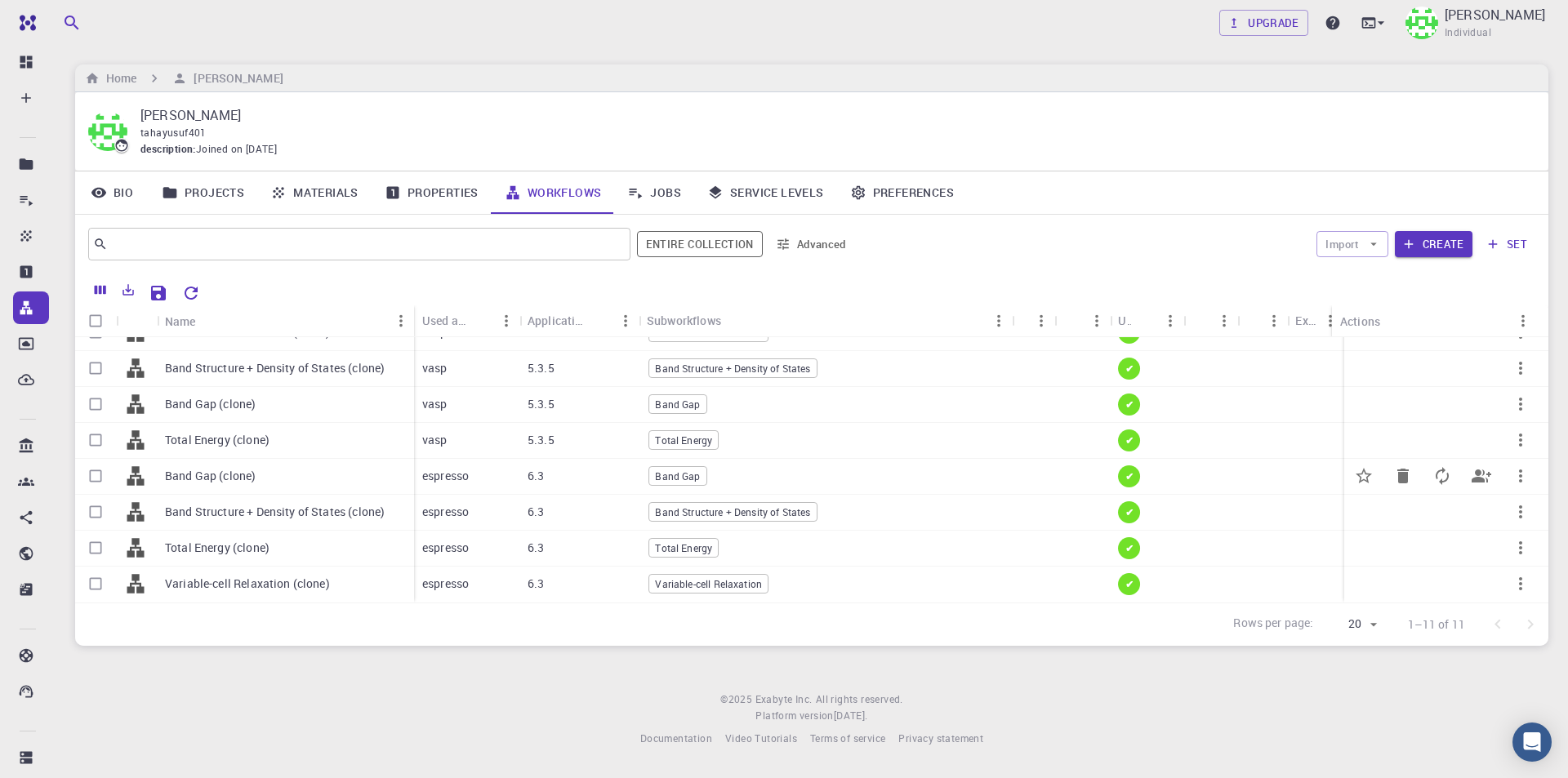
scroll to position [60, 0]
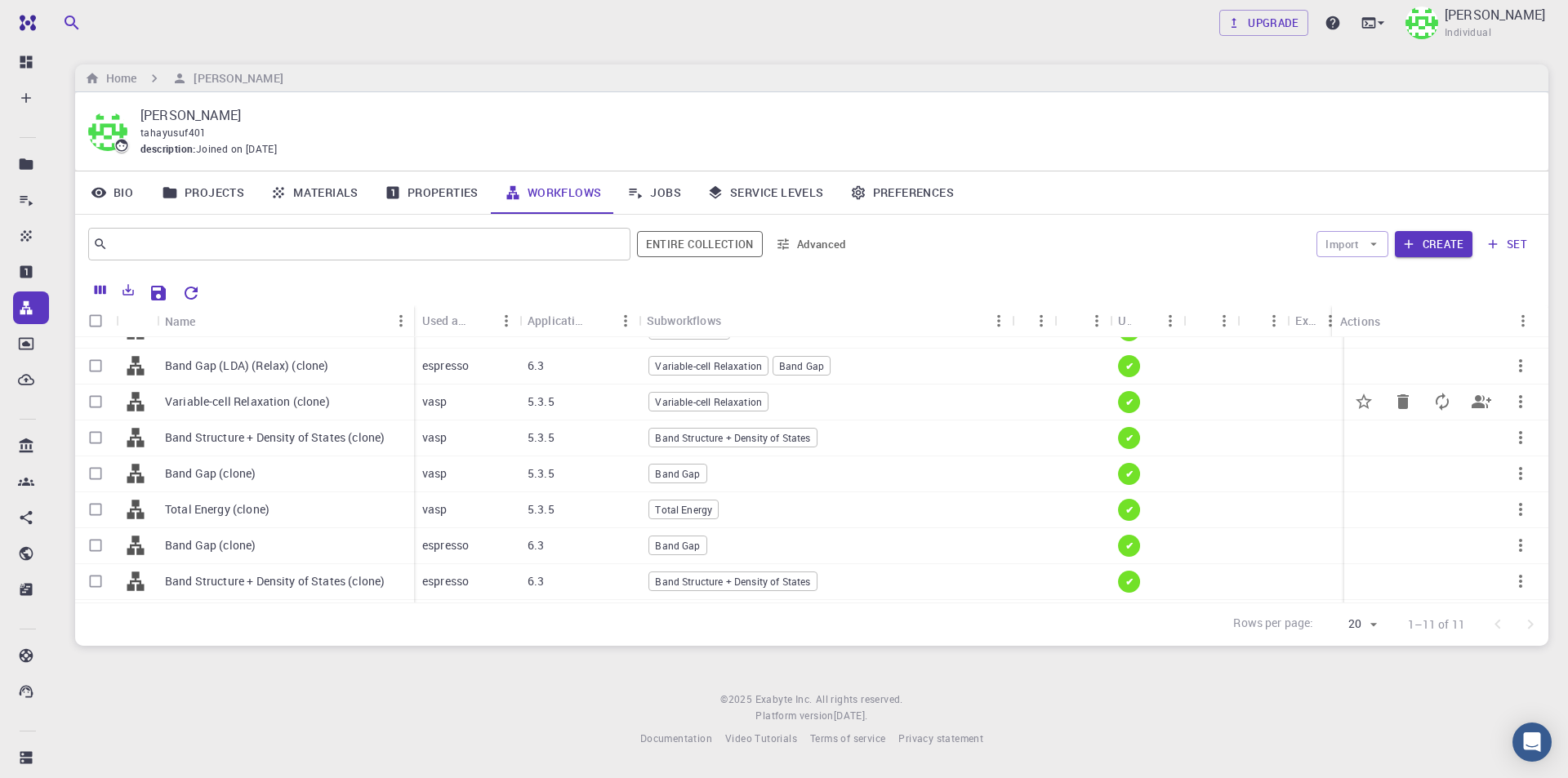
click at [98, 402] on input "Select row" at bounding box center [95, 401] width 31 height 31
checkbox input "true"
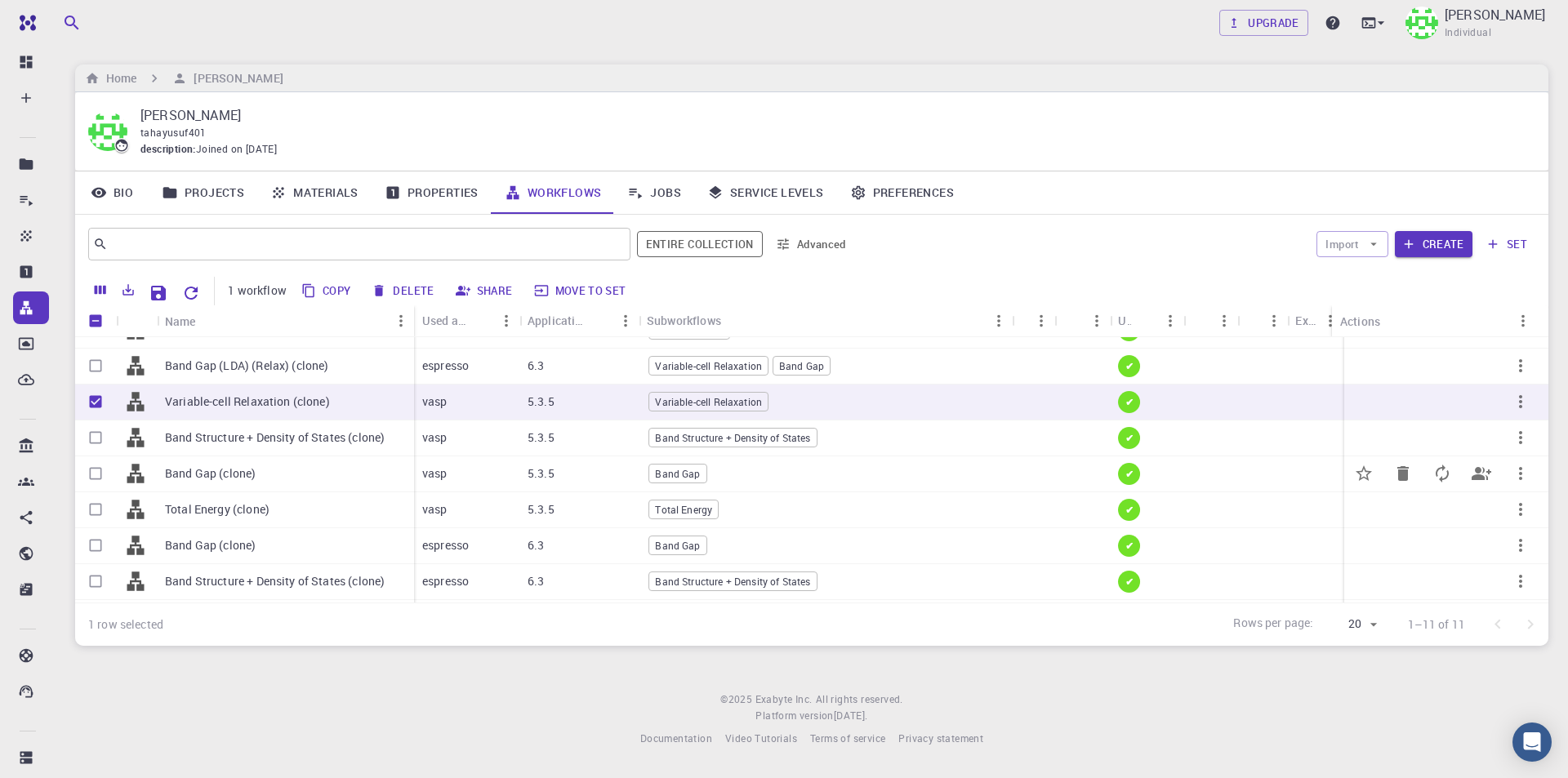
click at [98, 470] on input "Select row" at bounding box center [95, 473] width 31 height 31
checkbox input "true"
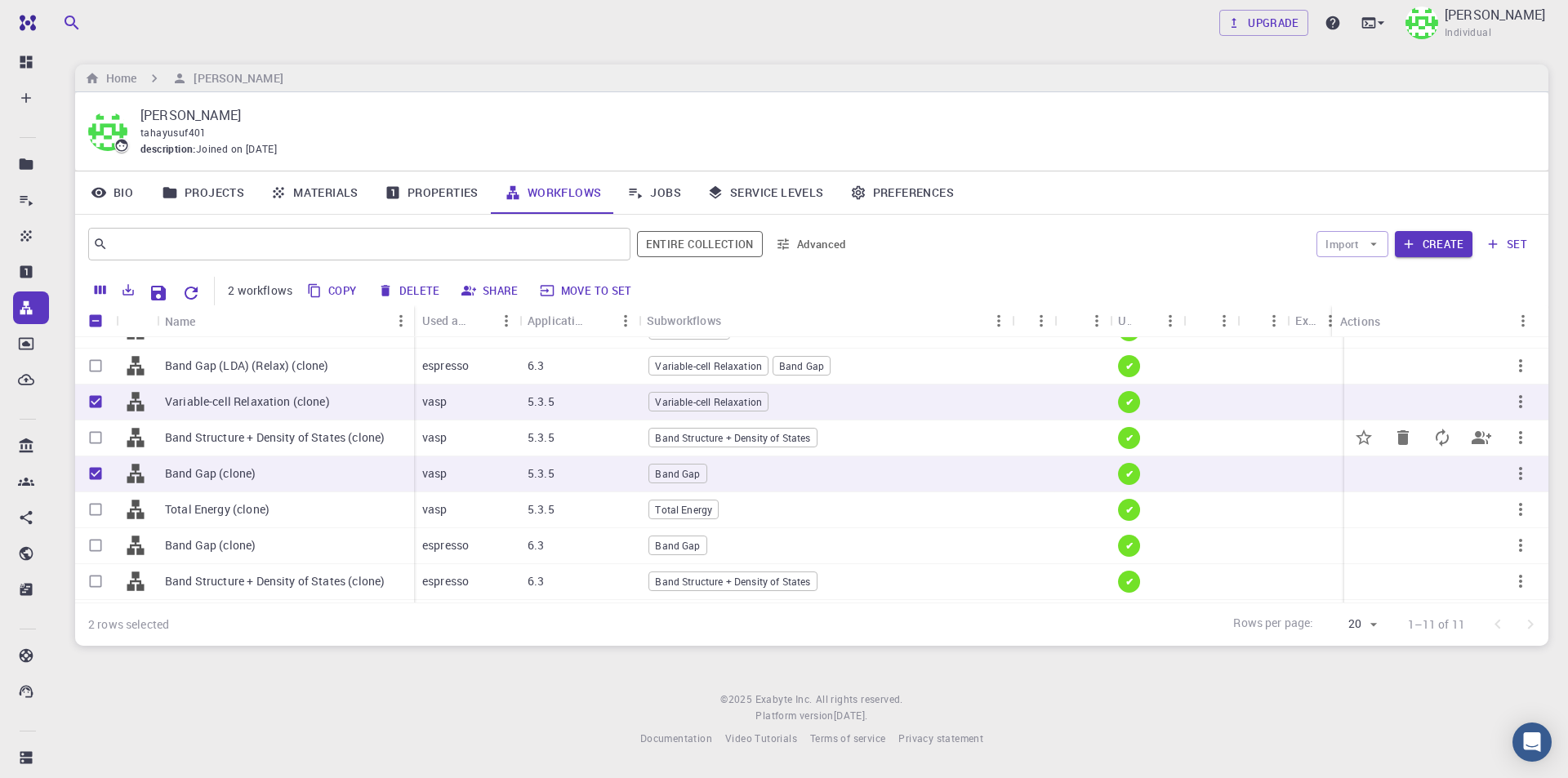
click at [98, 438] on input "Select row" at bounding box center [95, 437] width 31 height 31
checkbox input "true"
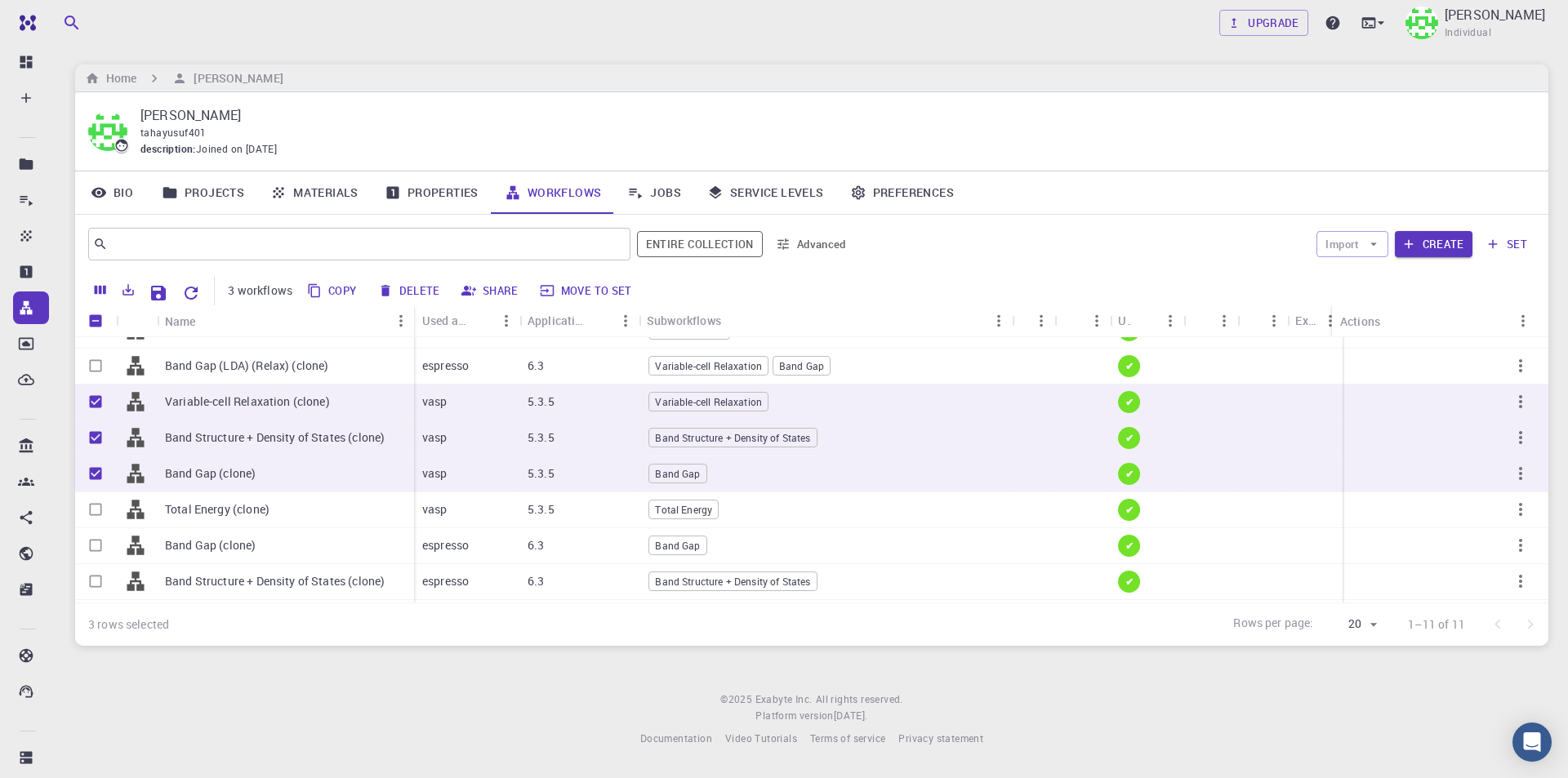
click at [584, 291] on button "Move to set" at bounding box center [587, 291] width 103 height 26
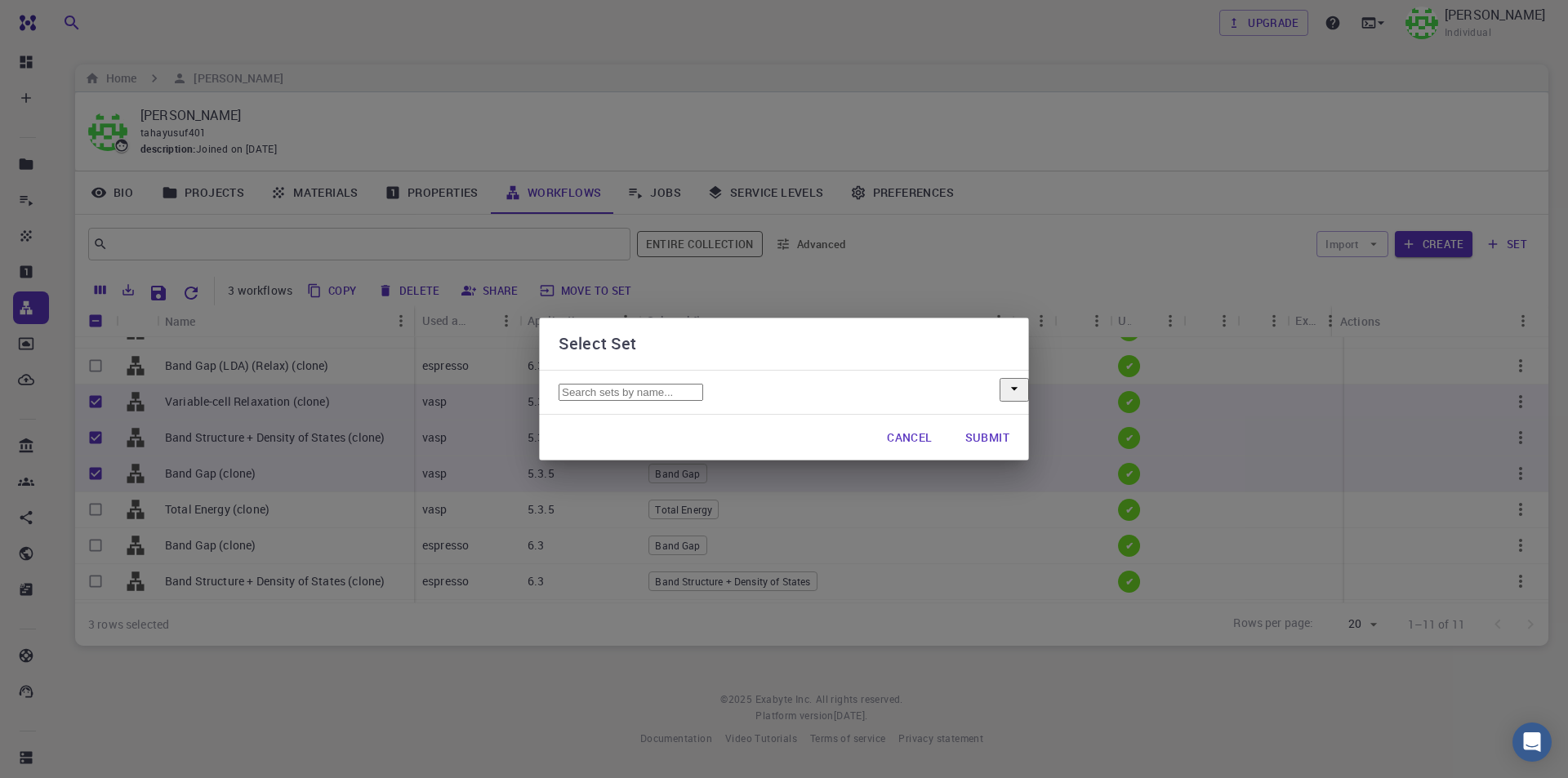
click at [703, 401] on input "text" at bounding box center [630, 392] width 144 height 18
type input "TRIAL"
click at [1000, 454] on button "Submit" at bounding box center [987, 437] width 70 height 32
click at [703, 401] on input "text" at bounding box center [630, 392] width 144 height 18
type input "TRIAL"
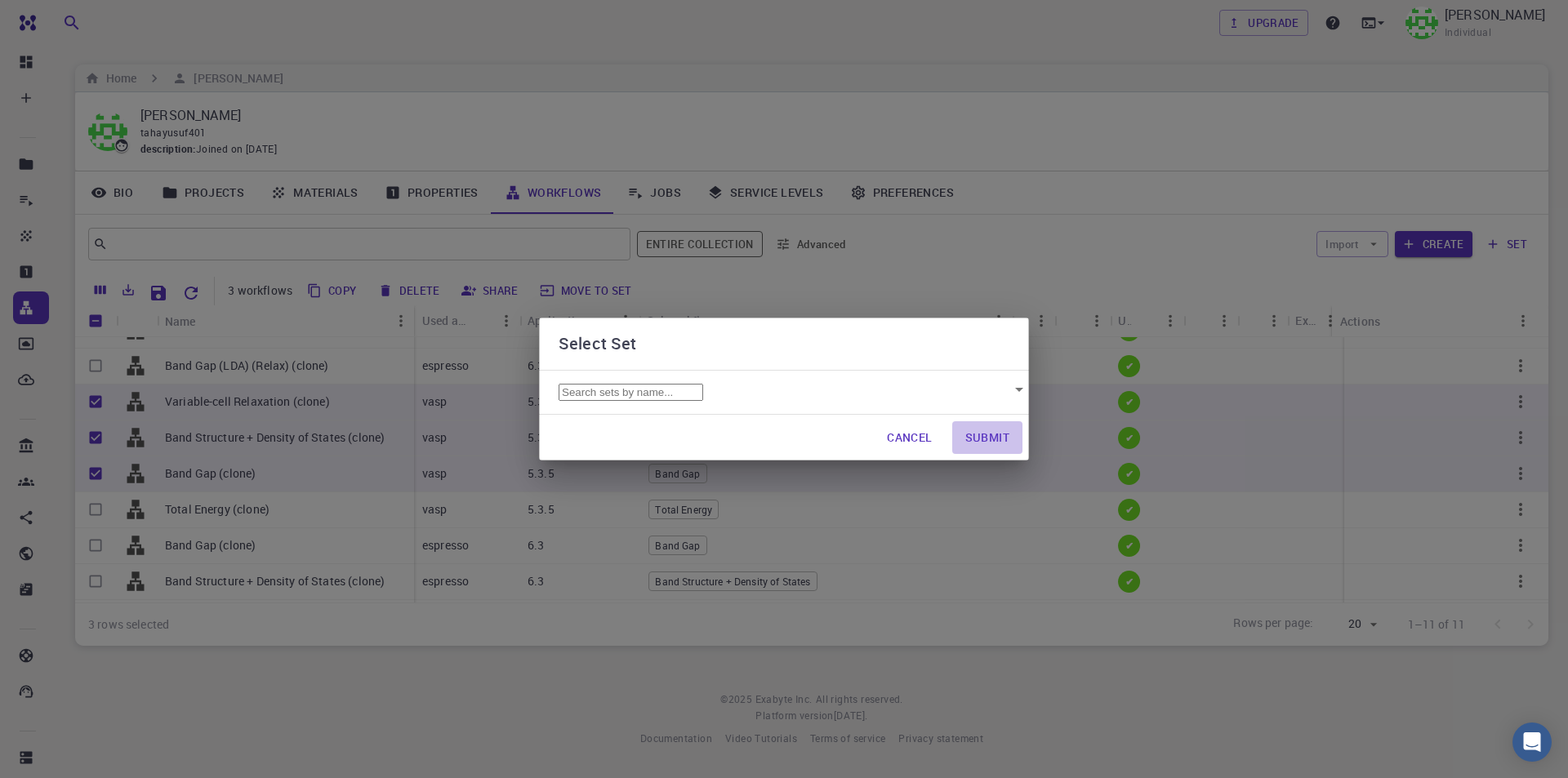
click at [998, 454] on button "Submit" at bounding box center [987, 437] width 70 height 32
click at [1000, 452] on button "Submit" at bounding box center [987, 437] width 70 height 32
click at [703, 386] on input "text" at bounding box center [630, 392] width 144 height 18
click at [761, 430] on div "No options" at bounding box center [784, 423] width 451 height 15
click at [632, 430] on div "No options" at bounding box center [784, 423] width 451 height 15
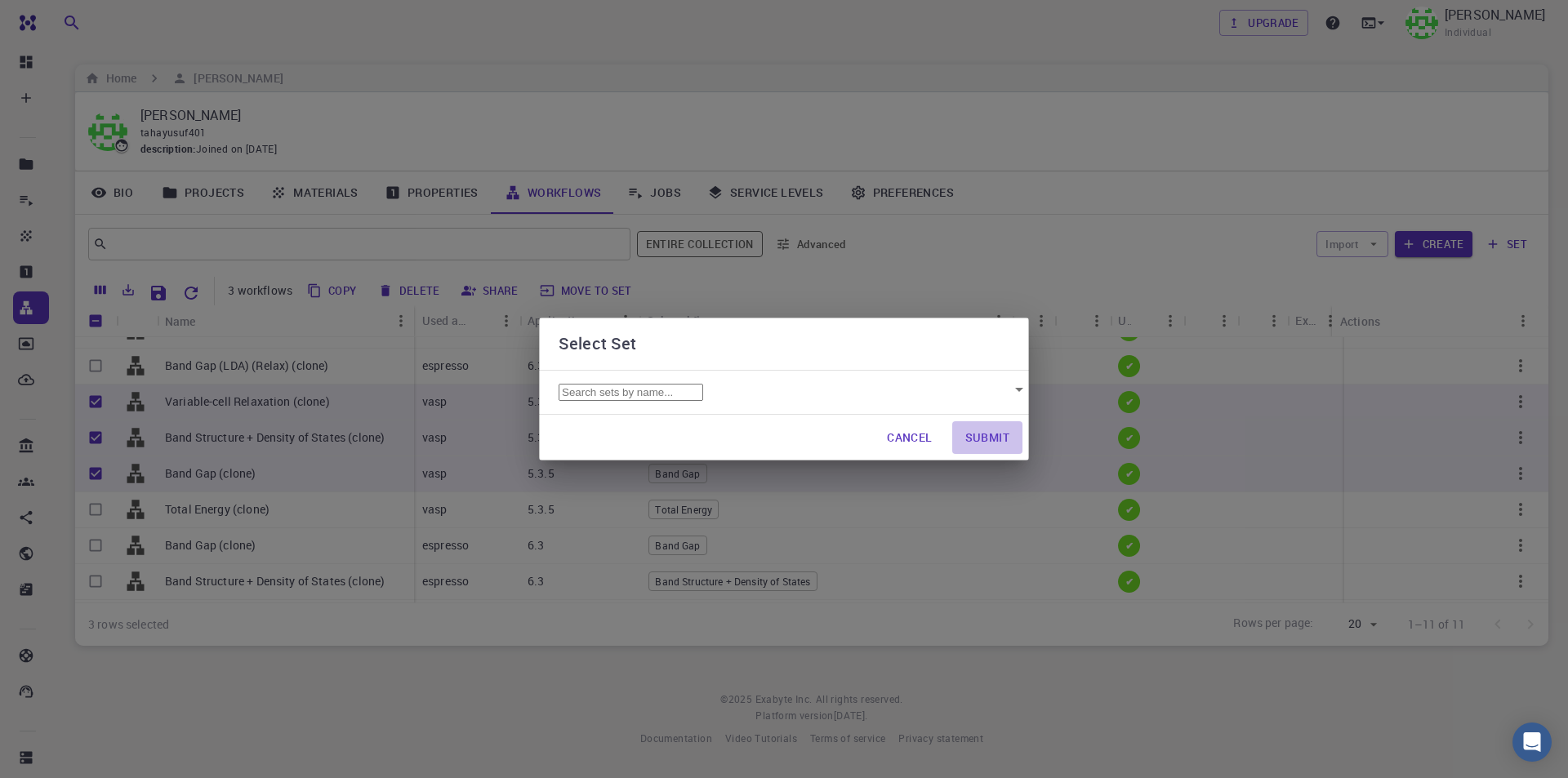
click at [1002, 454] on button "Submit" at bounding box center [987, 437] width 70 height 32
click at [1103, 186] on div "Select Set ​ Cancel Submit" at bounding box center [784, 389] width 1568 height 778
click at [920, 454] on button "Cancel" at bounding box center [909, 437] width 71 height 32
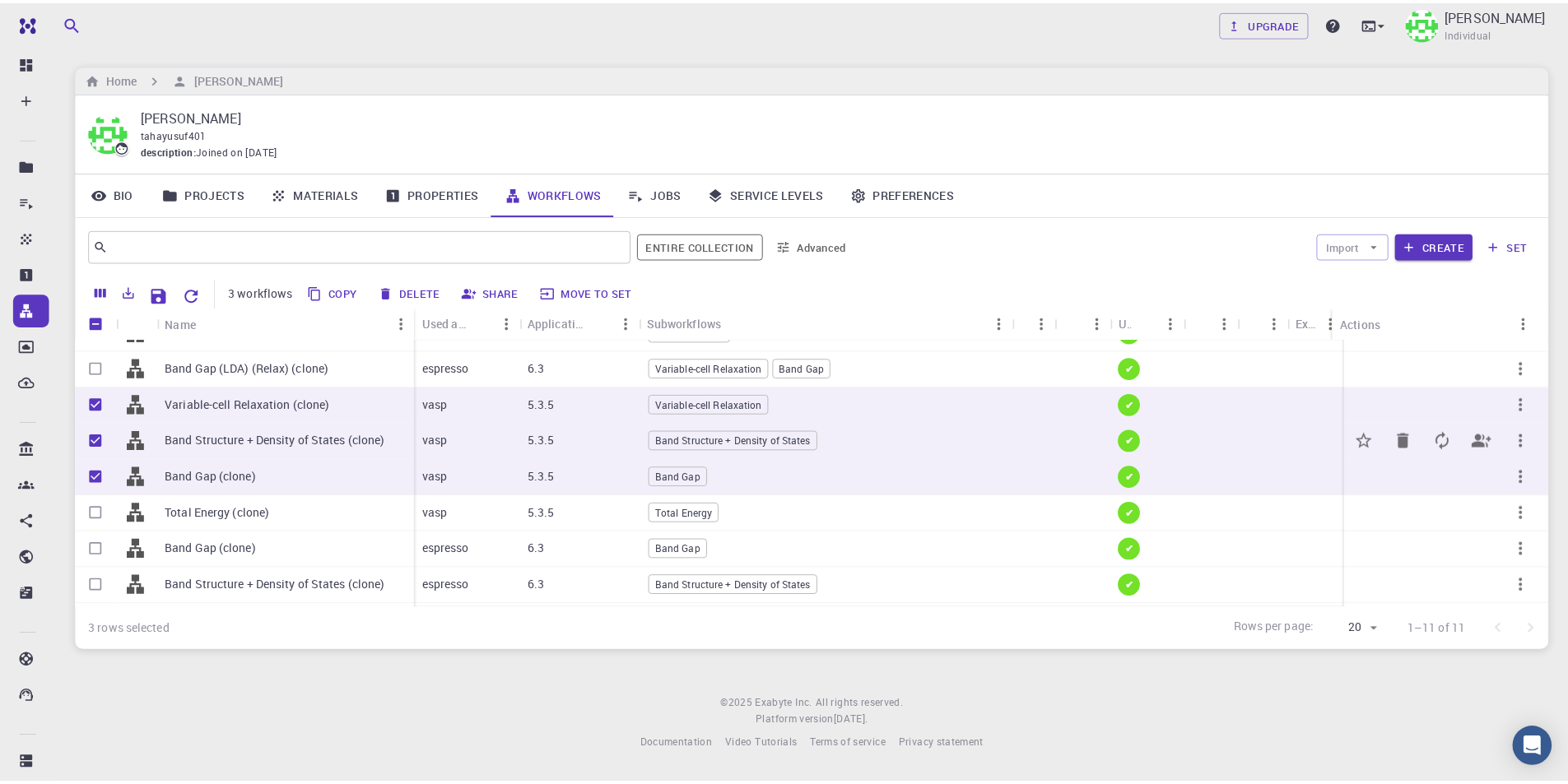
scroll to position [0, 0]
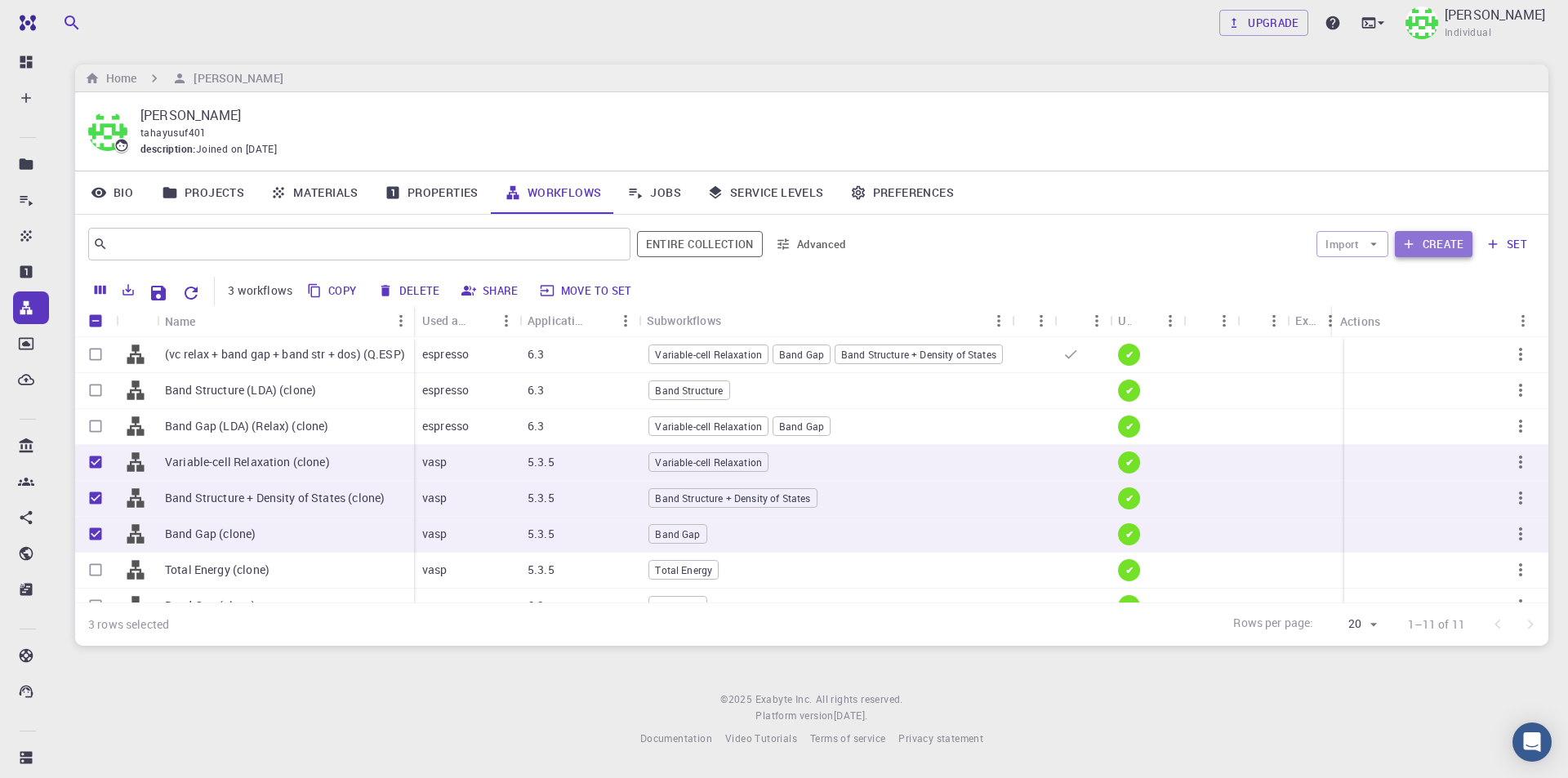
click at [1444, 242] on button "Create" at bounding box center [1433, 244] width 78 height 26
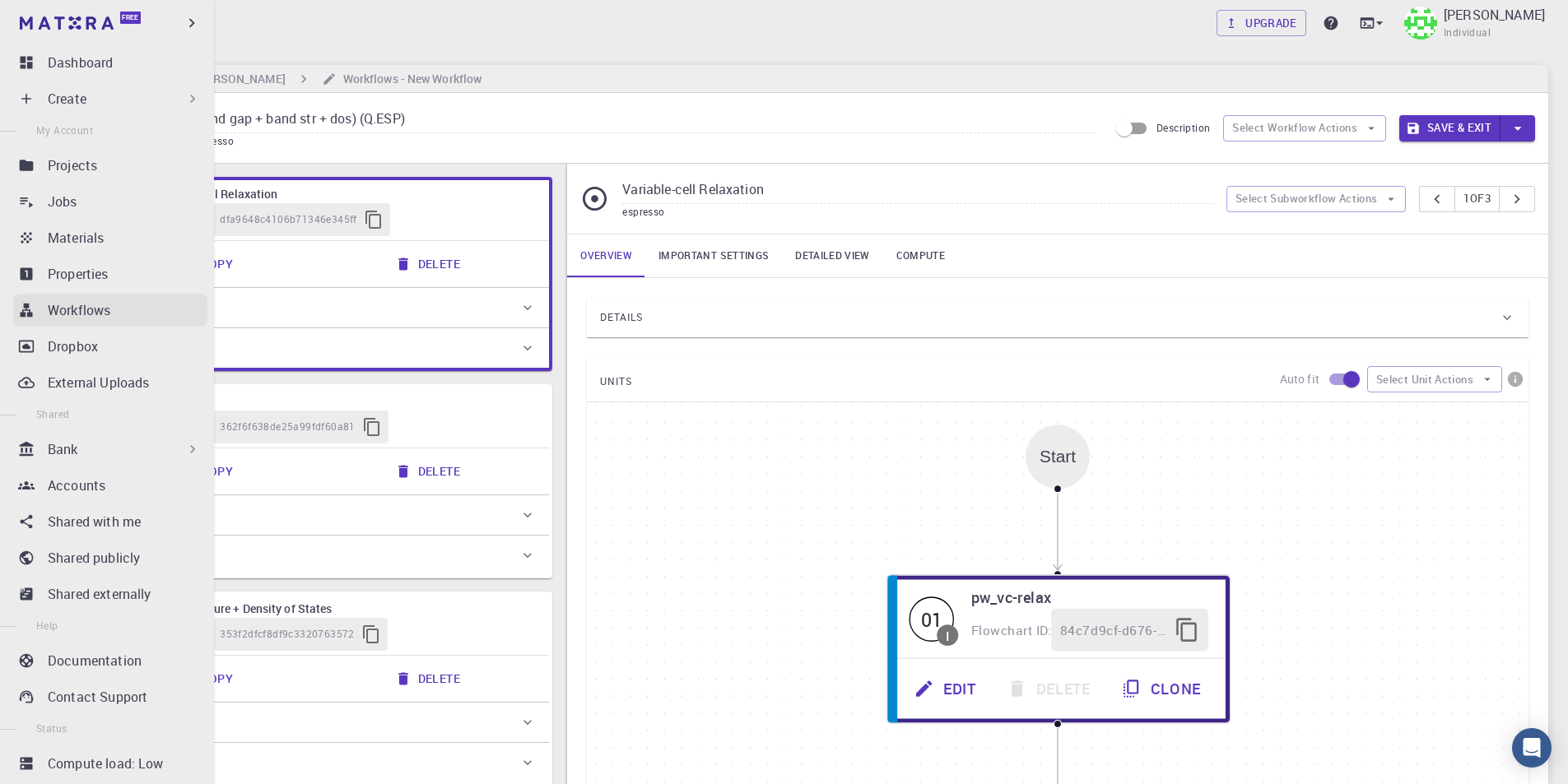
click at [73, 309] on p "Workflows" at bounding box center [79, 310] width 63 height 19
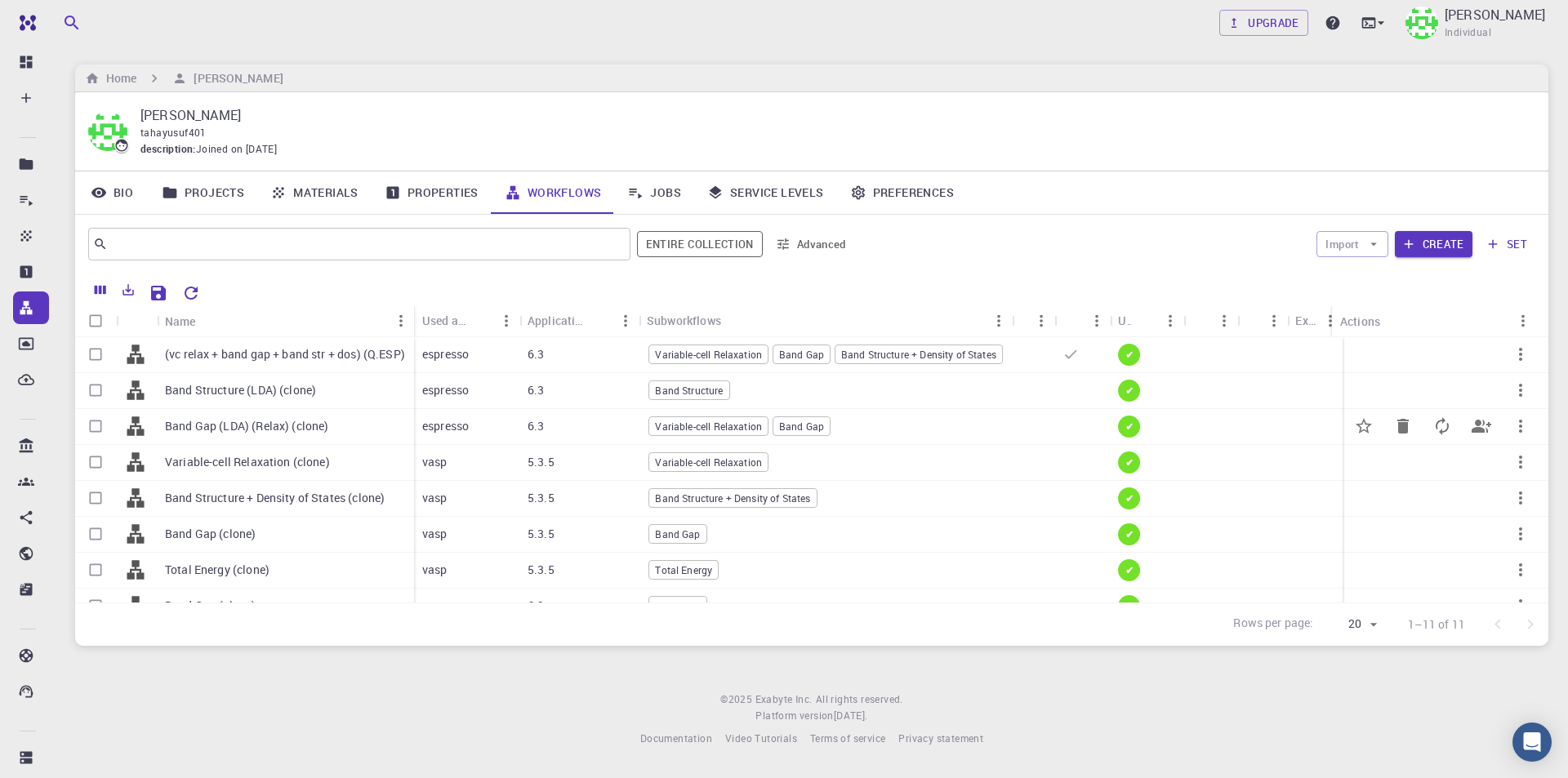
scroll to position [81, 0]
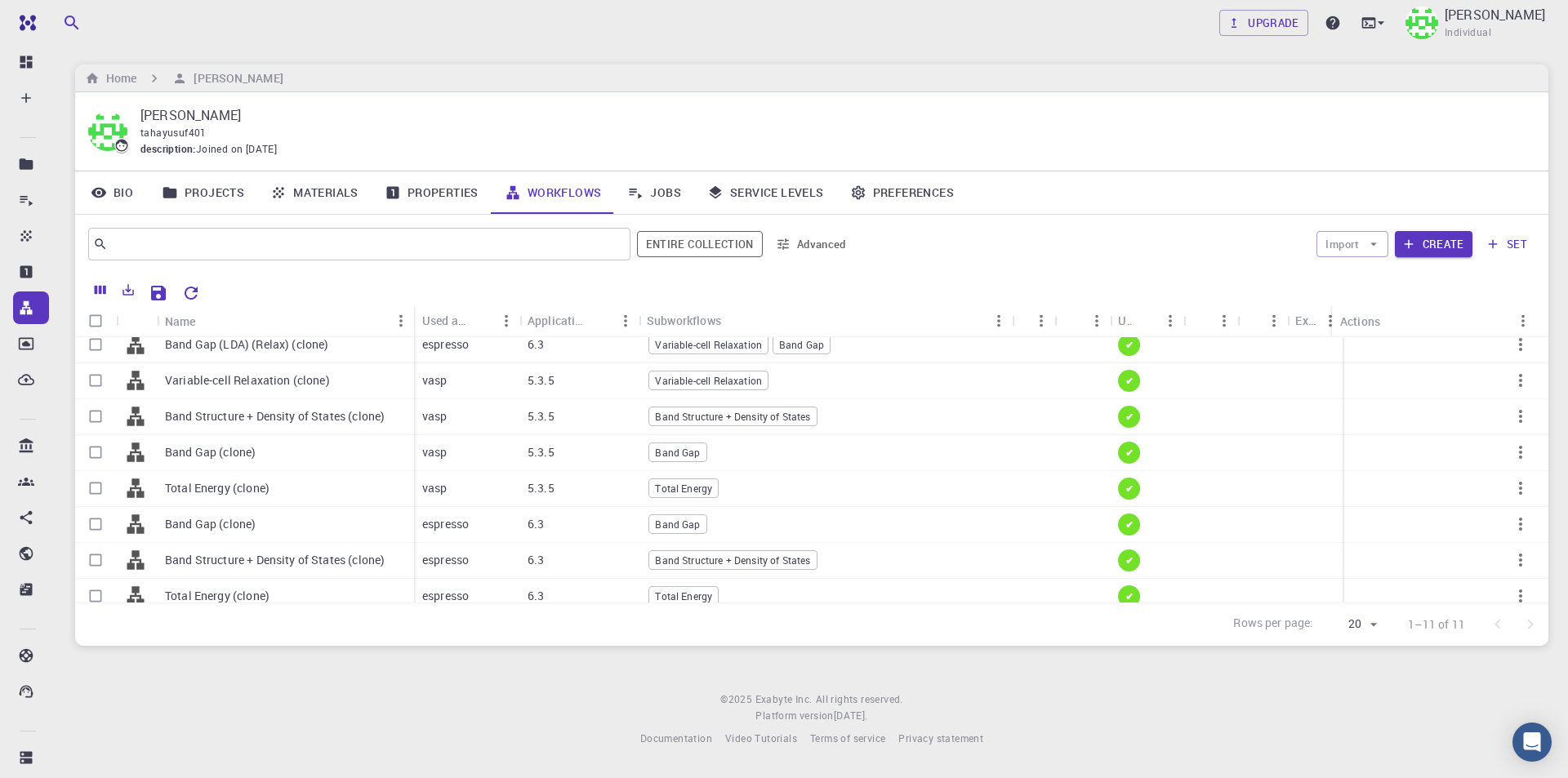
click at [1509, 246] on button "set" at bounding box center [1507, 244] width 56 height 26
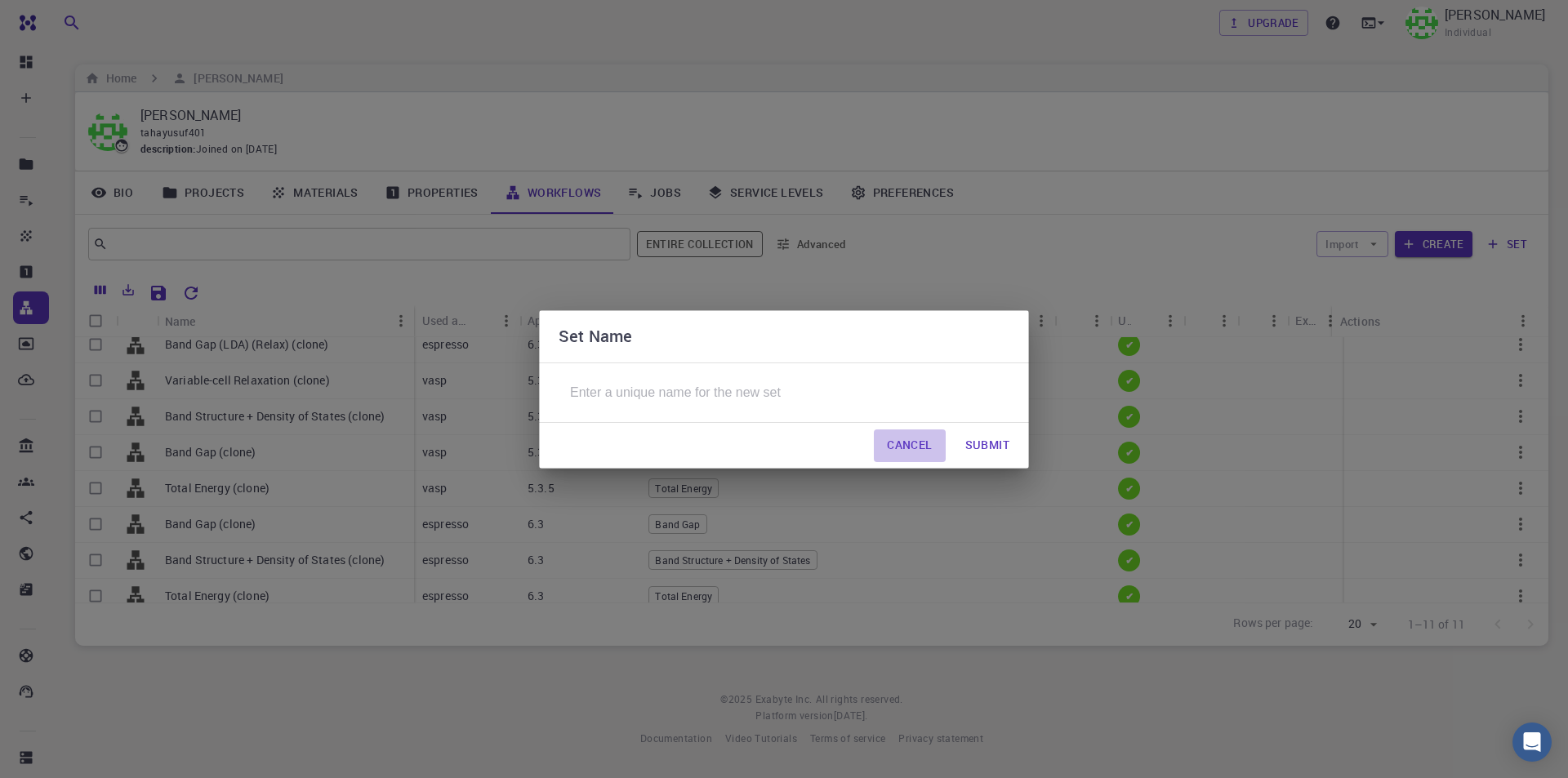
click at [916, 454] on button "Cancel" at bounding box center [909, 445] width 71 height 32
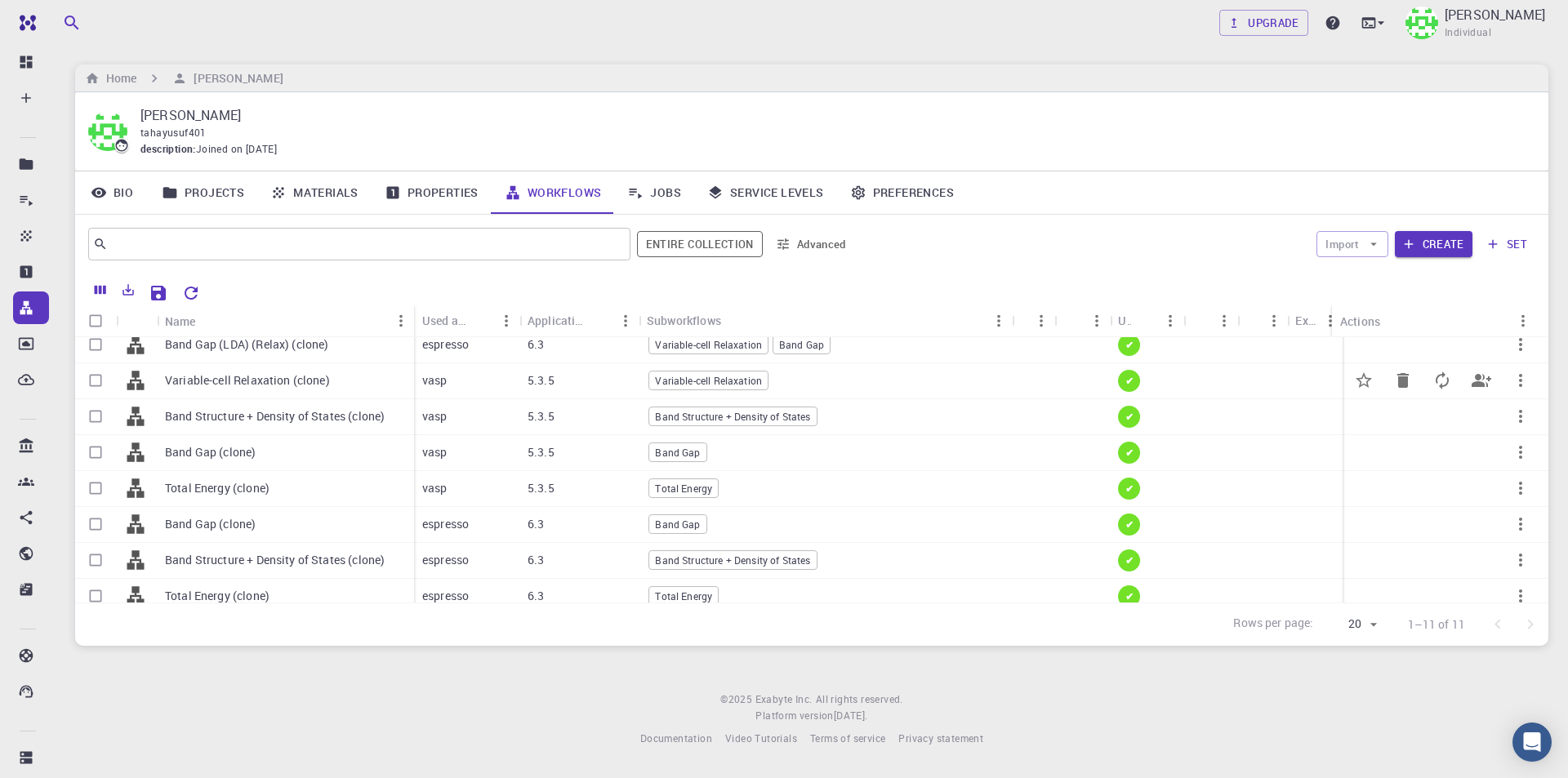
click at [1510, 382] on icon "button" at bounding box center [1520, 380] width 19 height 19
click at [1538, 430] on span "Set default" at bounding box center [1515, 424] width 51 height 17
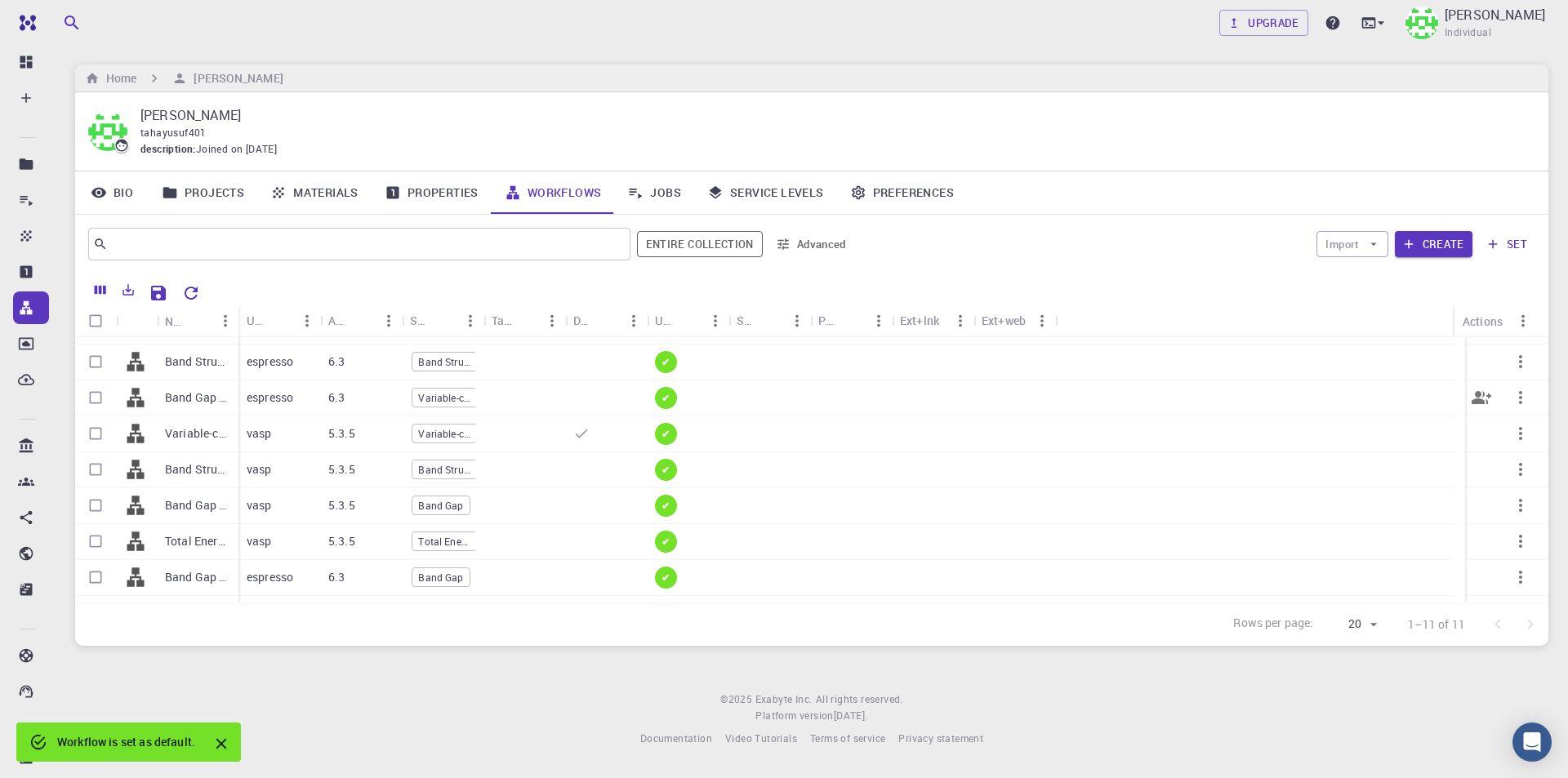
scroll to position [0, 0]
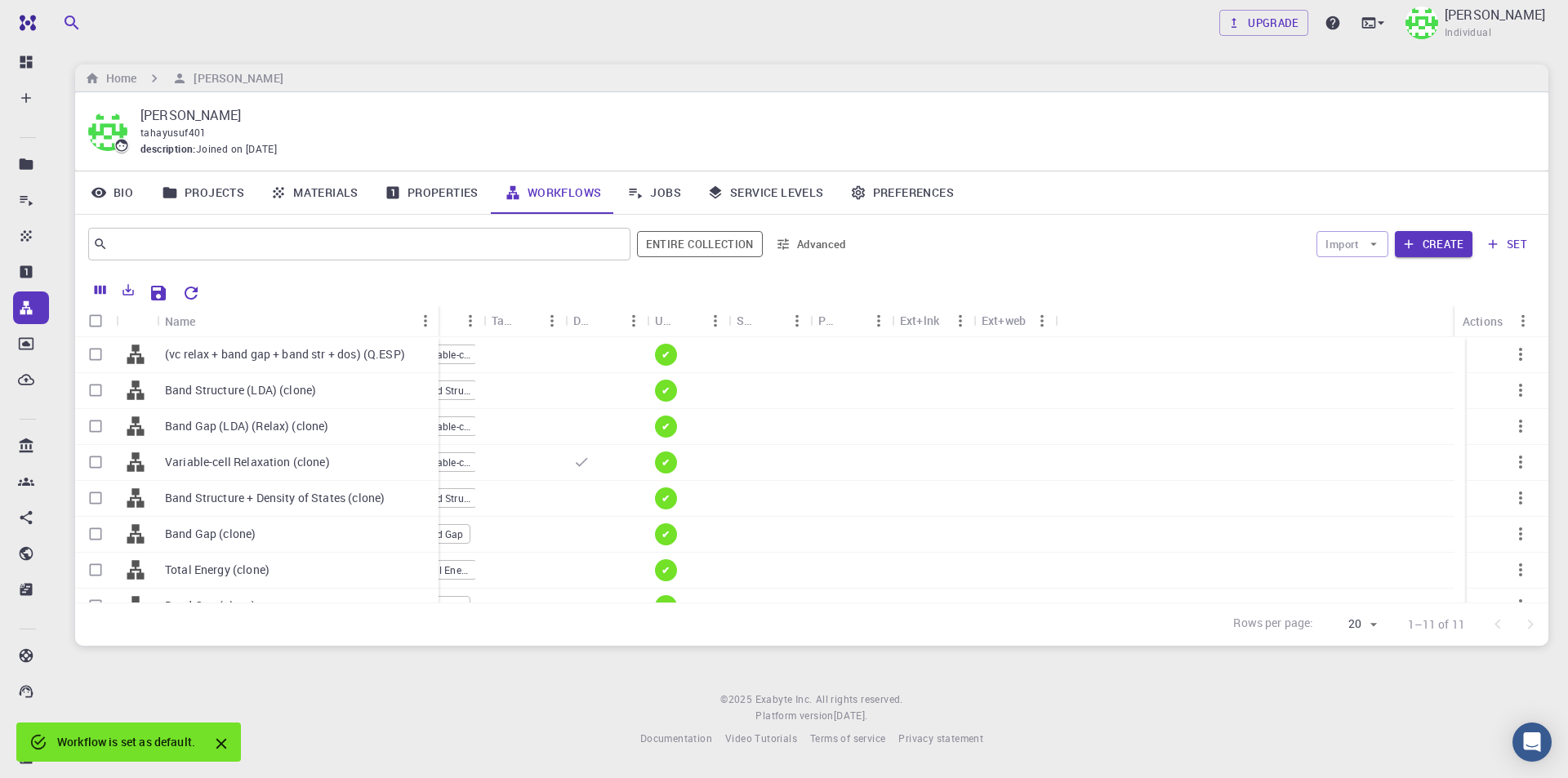
drag, startPoint x: 236, startPoint y: 313, endPoint x: 444, endPoint y: 313, distance: 208.0
click at [444, 313] on div "Name" at bounding box center [439, 321] width 17 height 32
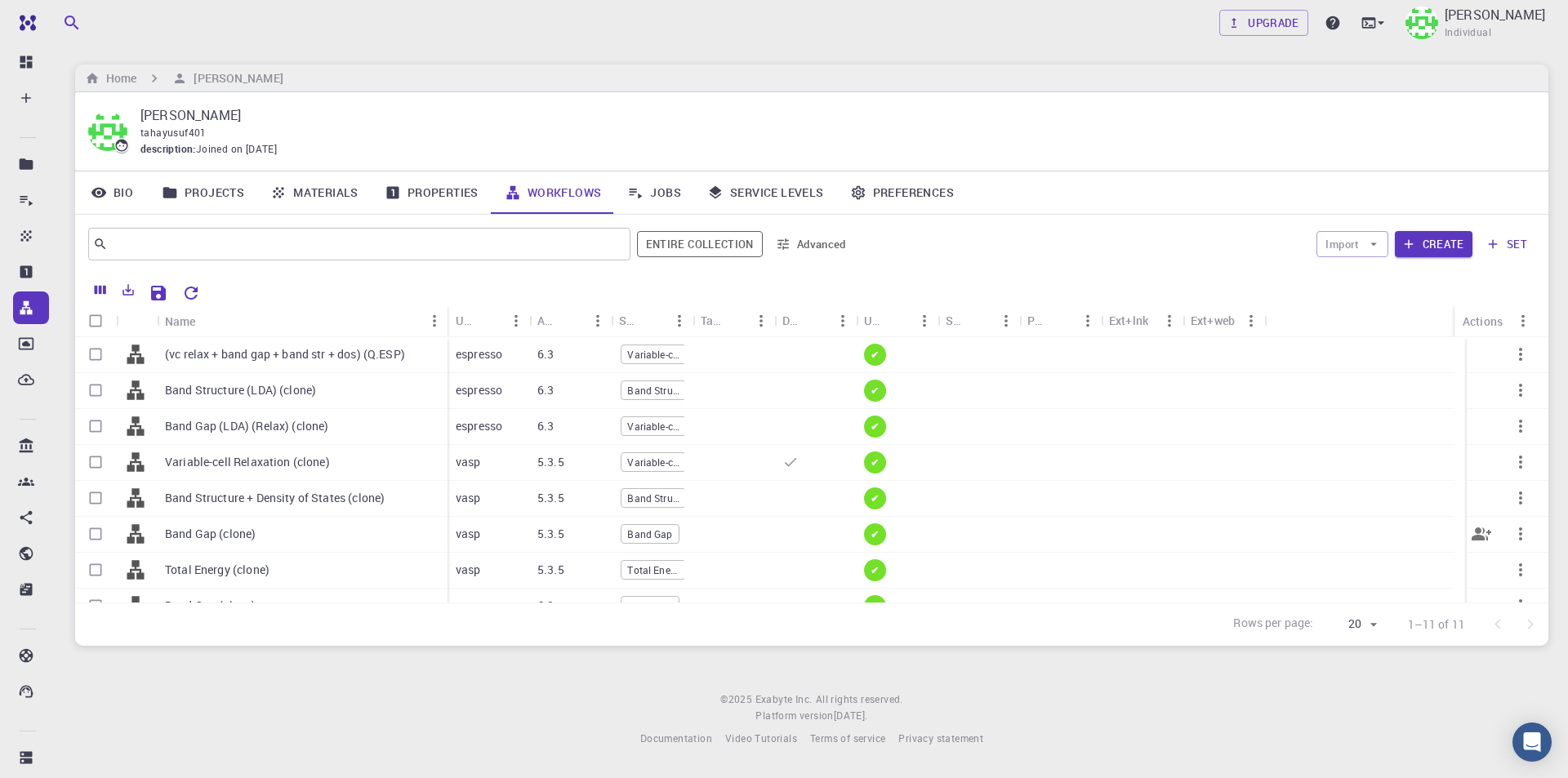
click at [236, 530] on p "Band Gap (clone)" at bounding box center [210, 534] width 91 height 17
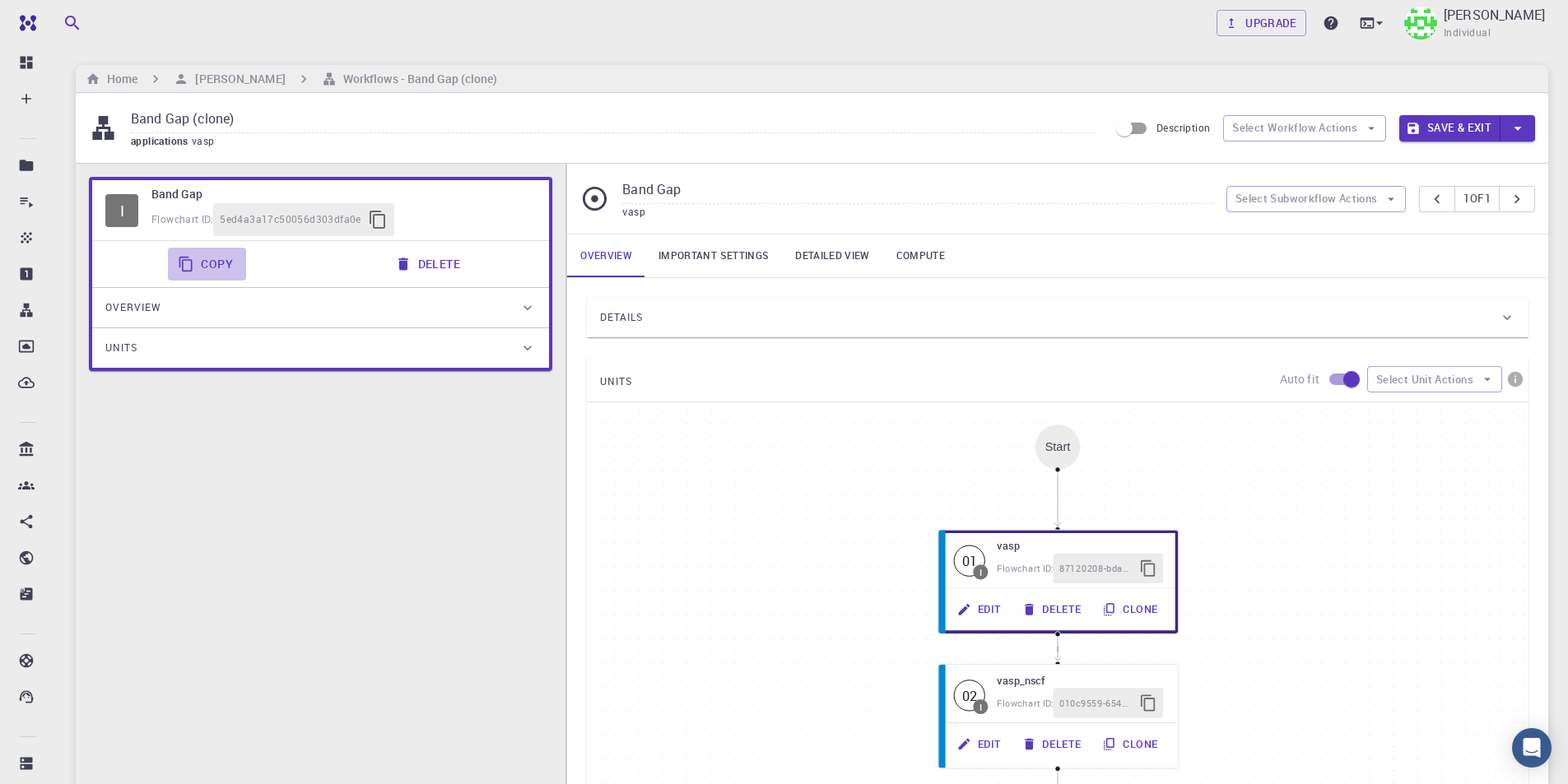
click at [209, 265] on button "Copy" at bounding box center [206, 264] width 79 height 33
click at [232, 79] on h6 "[PERSON_NAME]" at bounding box center [236, 78] width 96 height 19
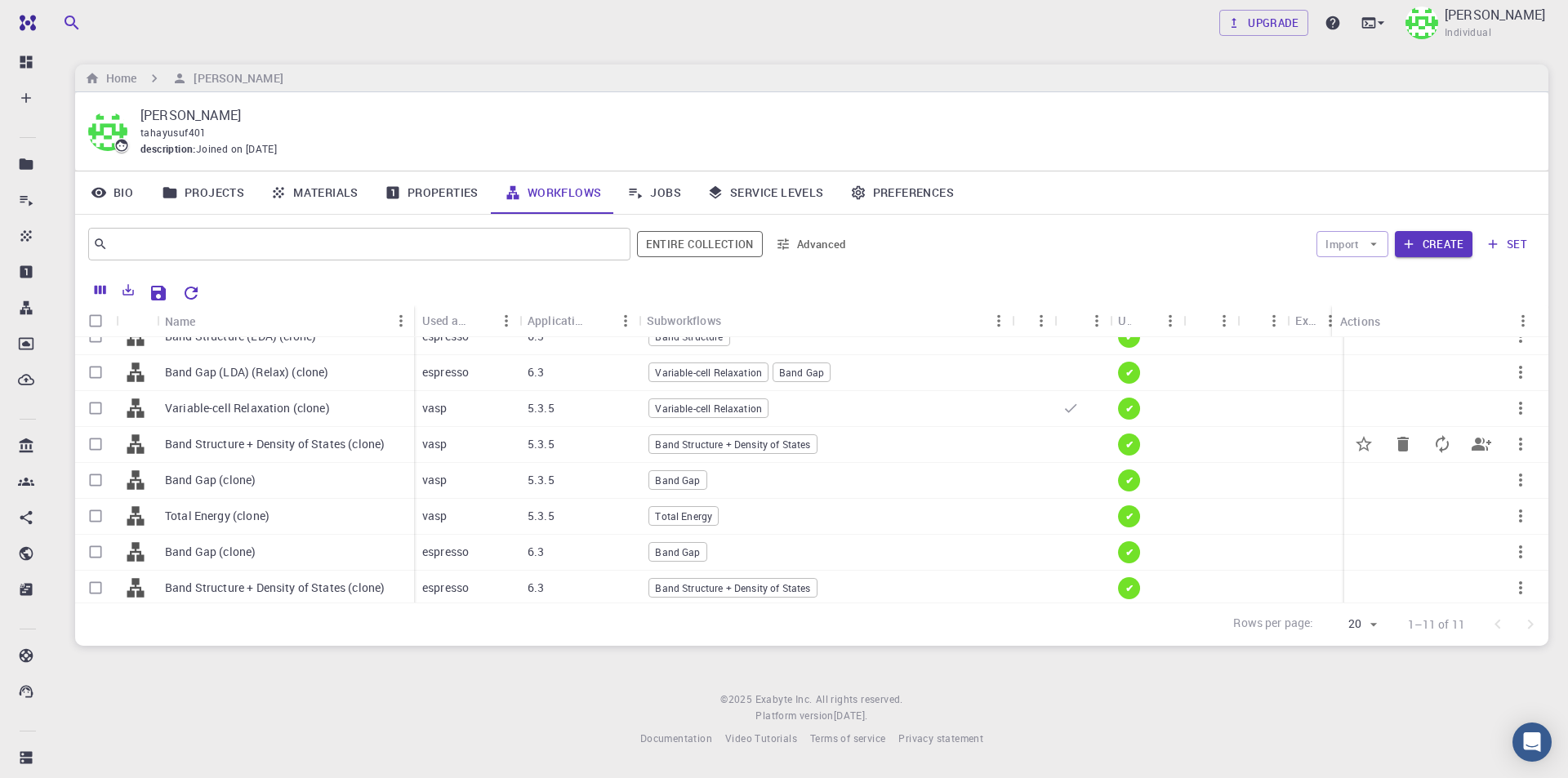
scroll to position [81, 0]
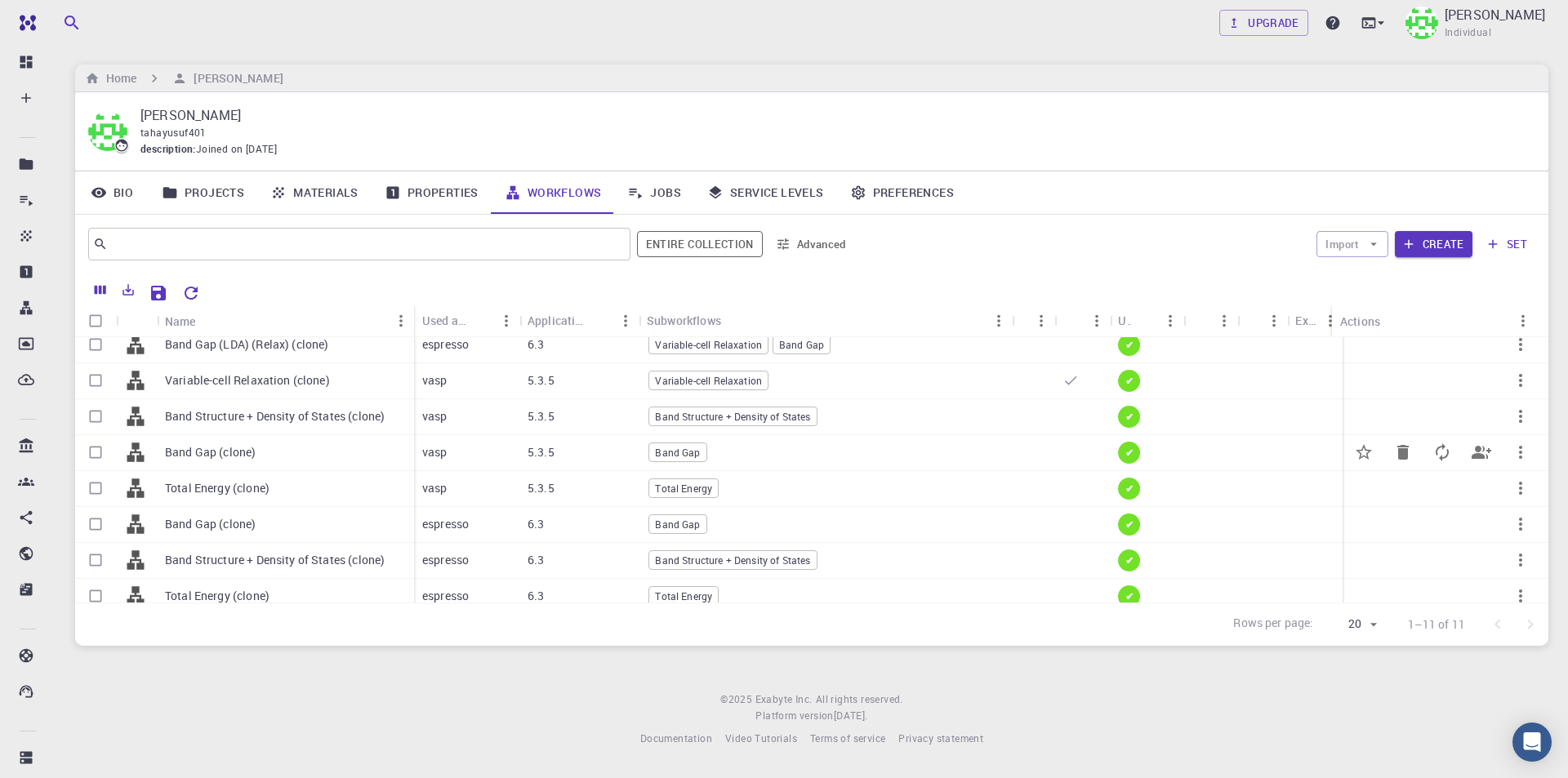
click at [236, 450] on p "Band Gap (clone)" at bounding box center [210, 452] width 91 height 17
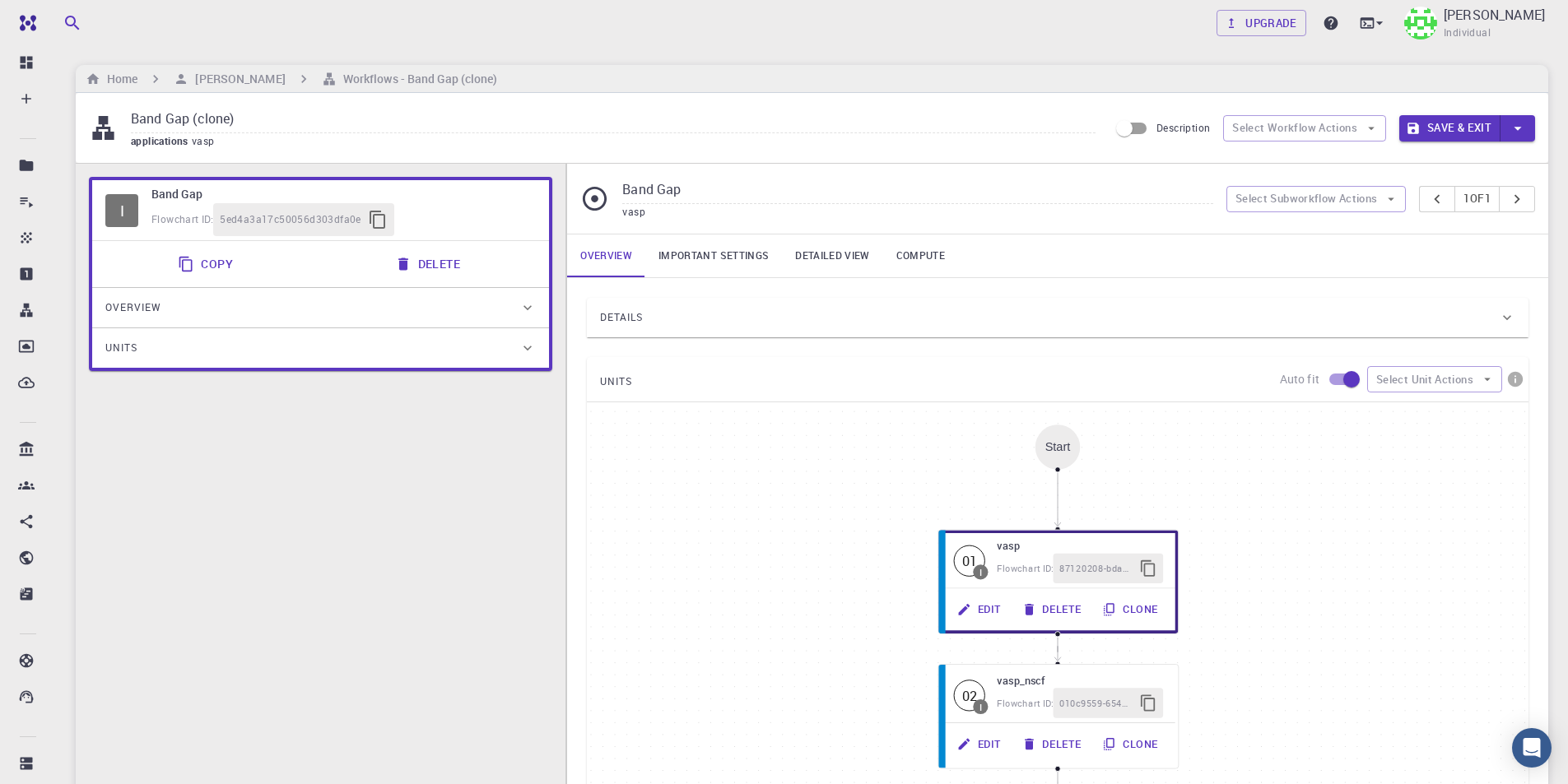
click at [214, 265] on button "Copy" at bounding box center [206, 264] width 79 height 33
click at [239, 80] on h6 "[PERSON_NAME]" at bounding box center [236, 78] width 96 height 19
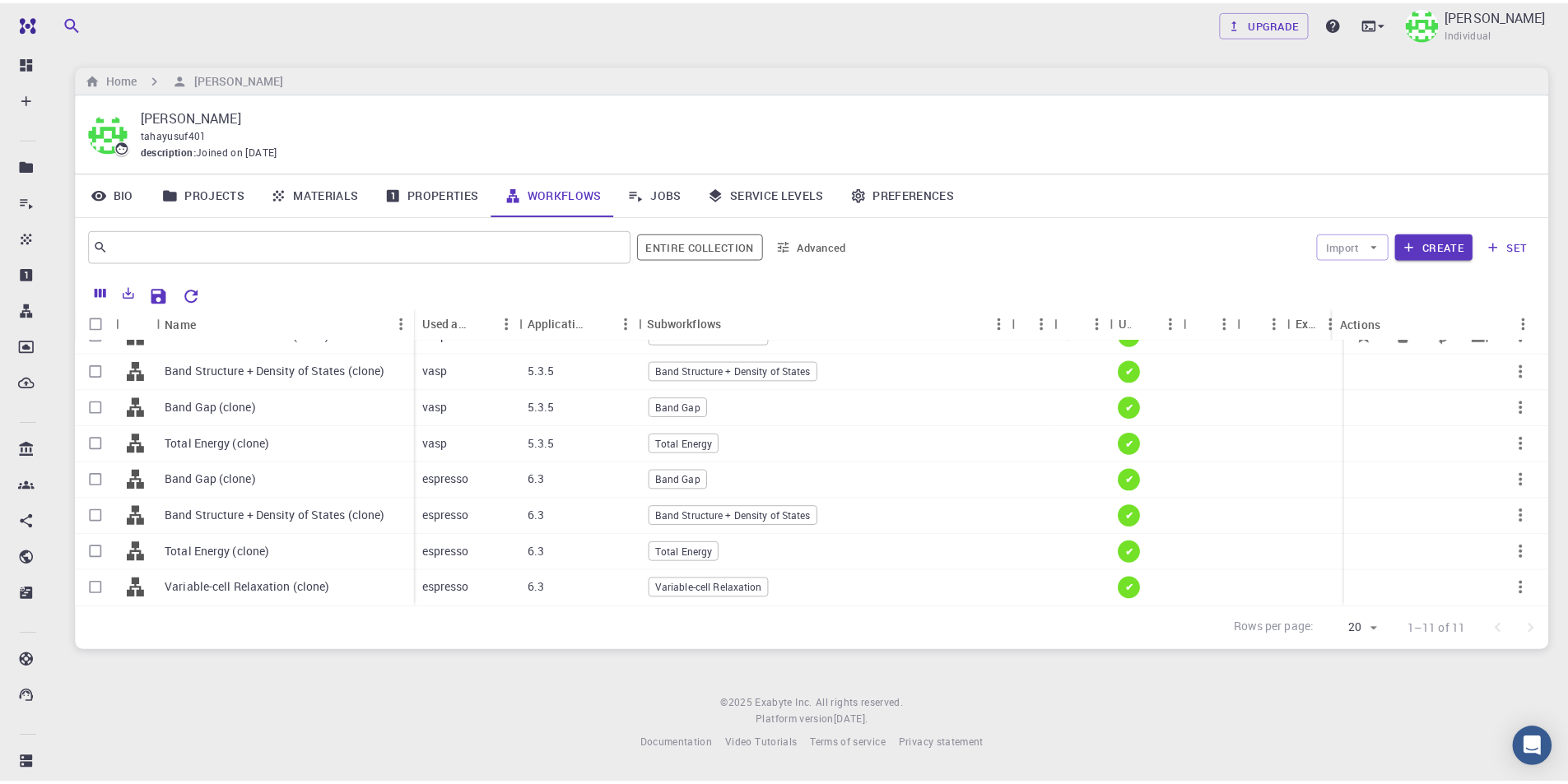
scroll to position [143, 0]
click at [307, 362] on p "Band Structure + Density of States (clone)" at bounding box center [276, 370] width 221 height 17
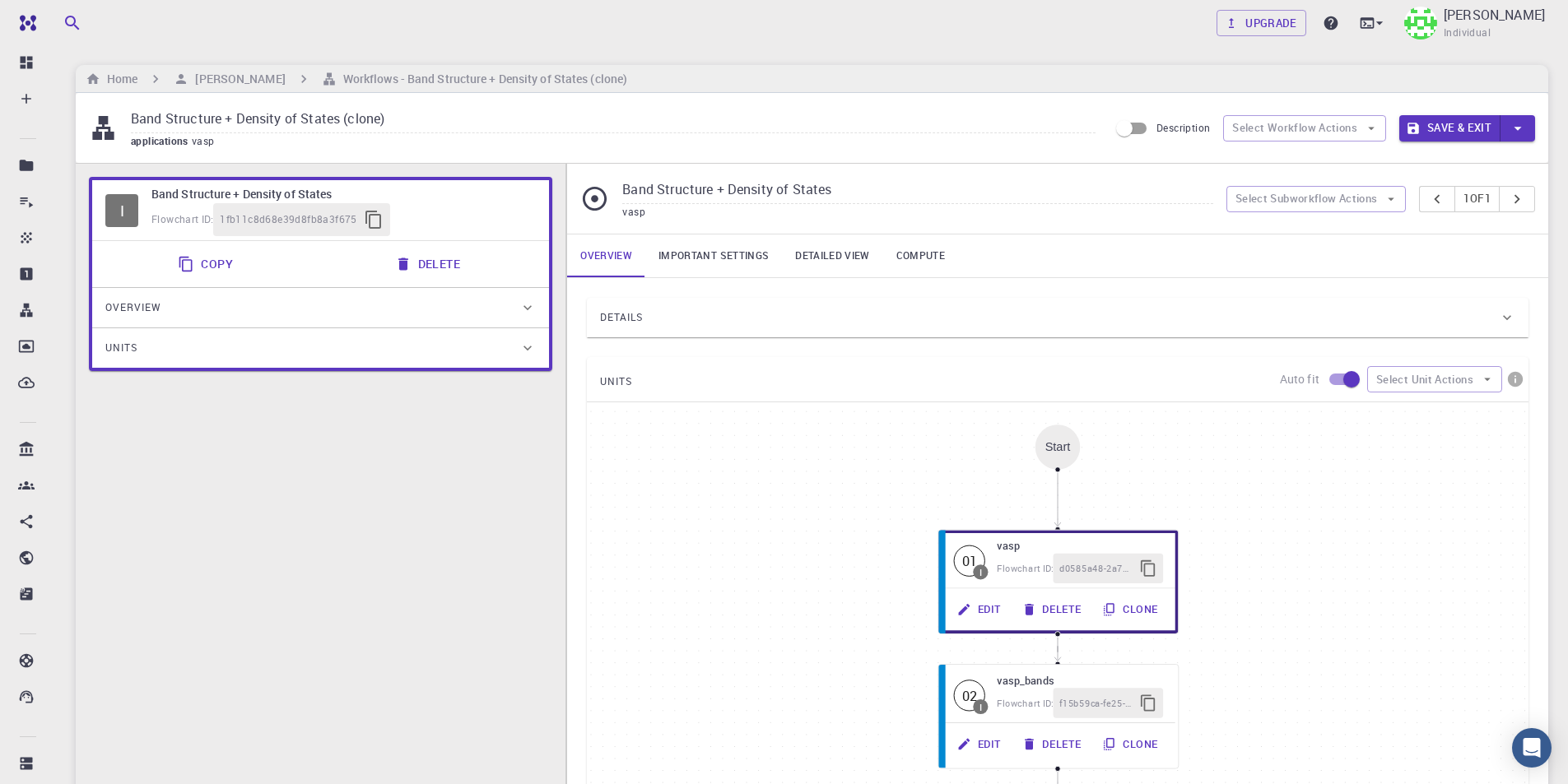
click at [219, 259] on button "Copy" at bounding box center [206, 264] width 79 height 33
click at [229, 80] on h6 "[PERSON_NAME]" at bounding box center [236, 78] width 96 height 19
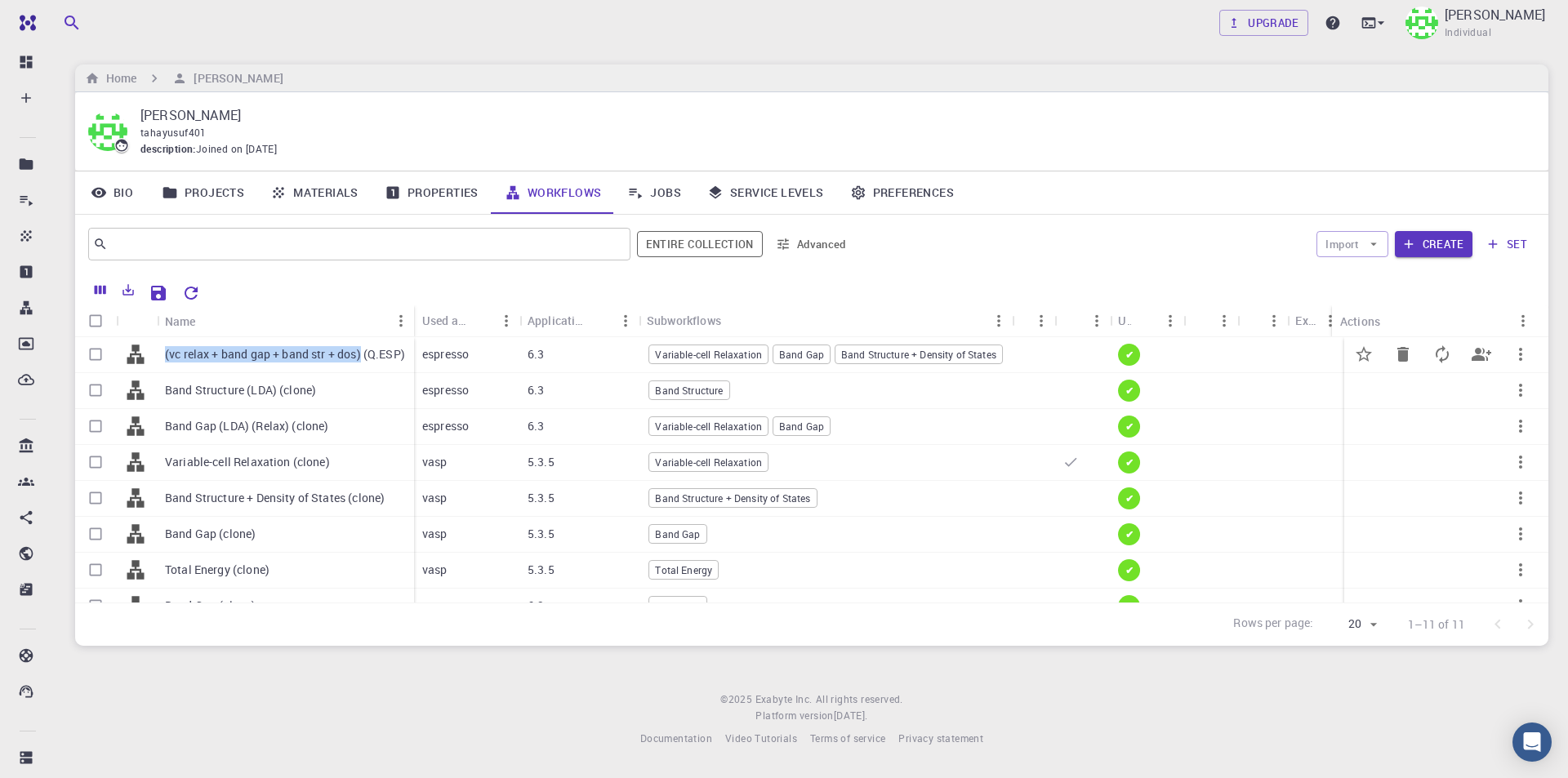
drag, startPoint x: 164, startPoint y: 356, endPoint x: 362, endPoint y: 356, distance: 198.0
click at [362, 356] on div "(vc relax + band gap + band str + dos) (Q.ESP)" at bounding box center [285, 354] width 257 height 36
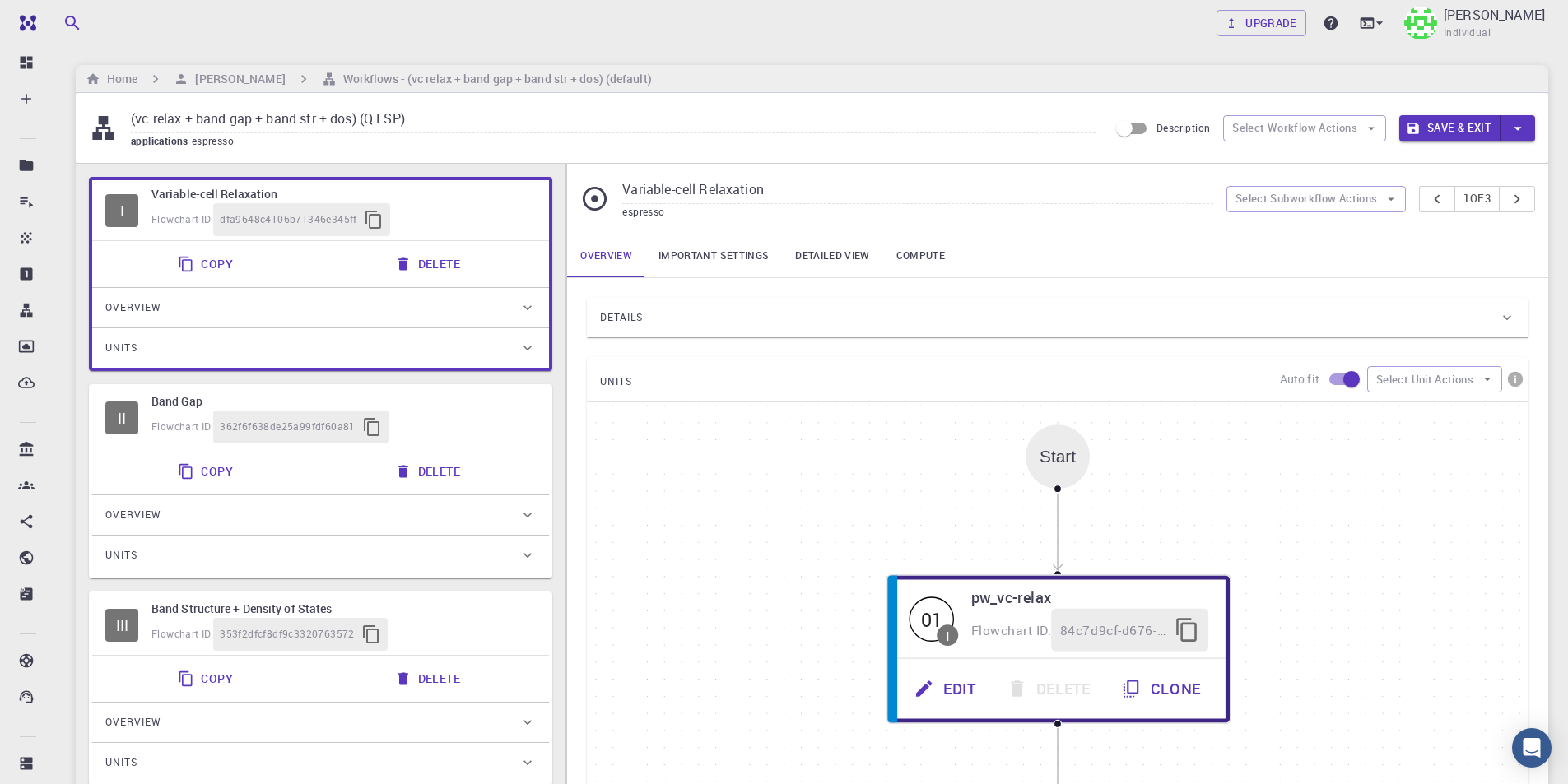
drag, startPoint x: 128, startPoint y: 119, endPoint x: 297, endPoint y: 118, distance: 169.0
click at [297, 118] on div "(vc relax + band gap + band str + dos) (Q.ESP) applications espresso" at bounding box center [599, 127] width 1020 height 43
drag, startPoint x: 357, startPoint y: 117, endPoint x: 116, endPoint y: 119, distance: 241.0
click at [116, 119] on div "(vc relax + band gap + band str + dos) (Q.ESP) applications espresso" at bounding box center [599, 127] width 1020 height 43
click at [236, 75] on h6 "[PERSON_NAME]" at bounding box center [236, 78] width 96 height 19
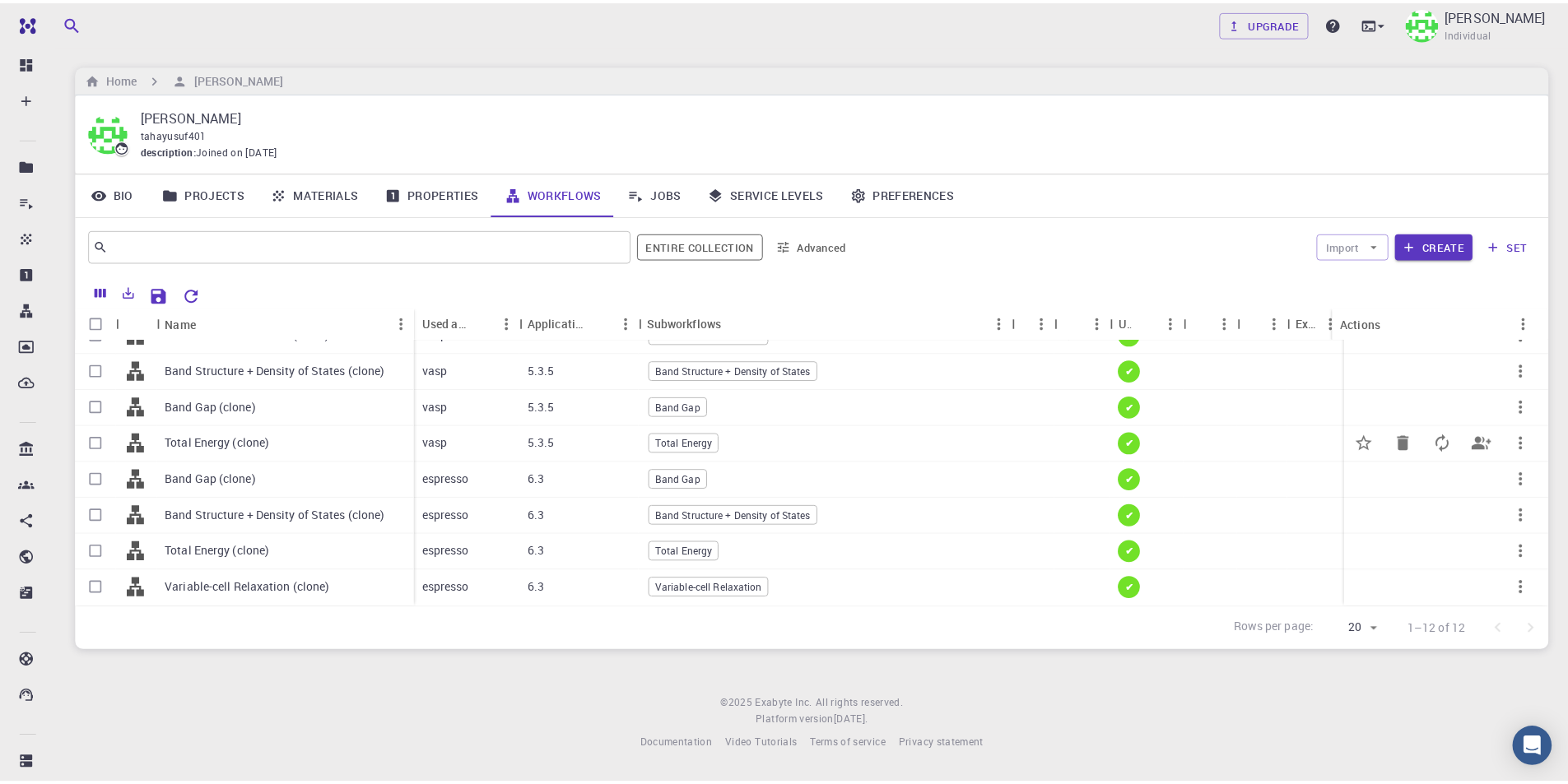
scroll to position [97, 0]
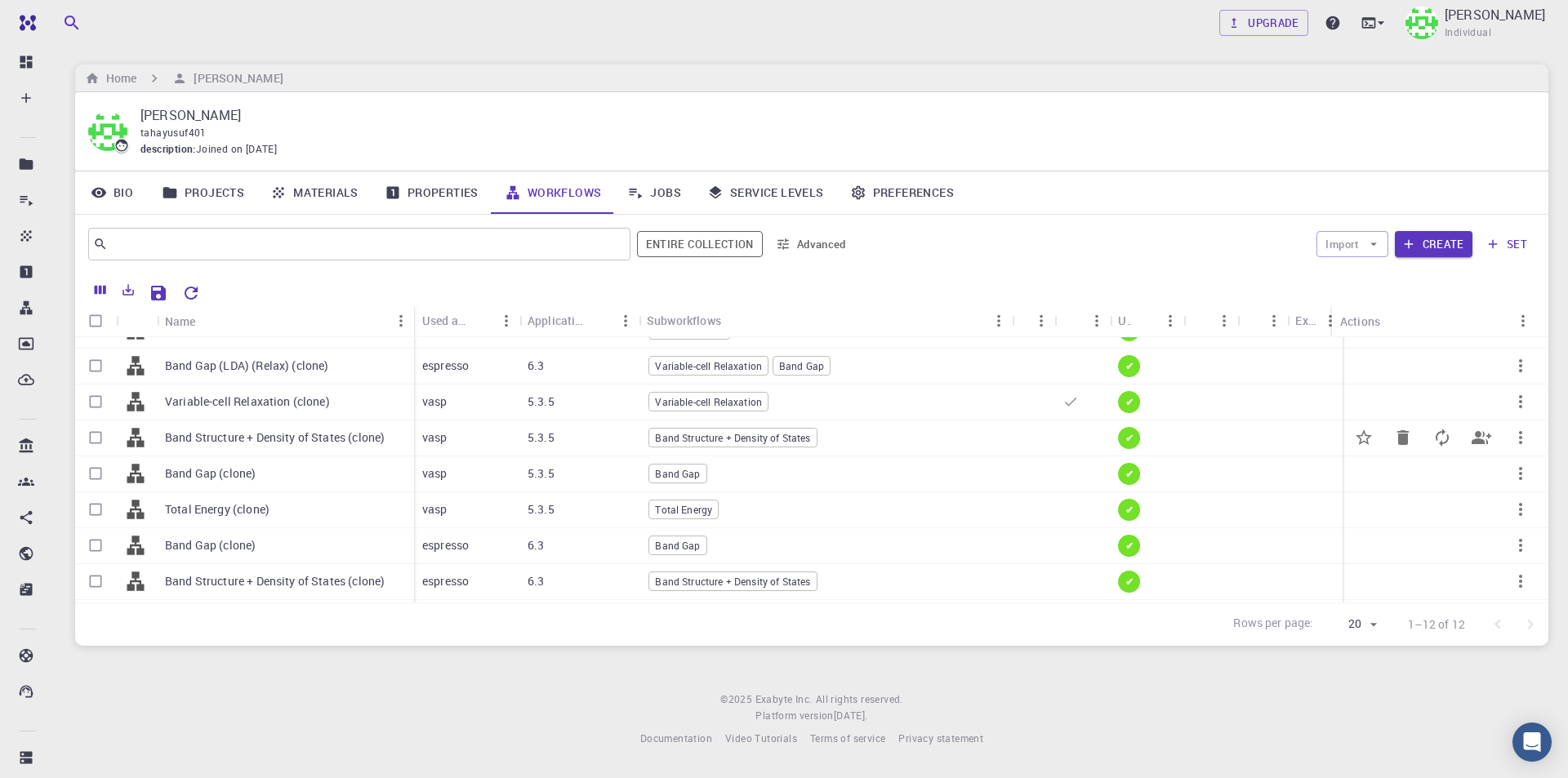
click at [348, 441] on p "Band Structure + Density of States (clone)" at bounding box center [274, 438] width 220 height 17
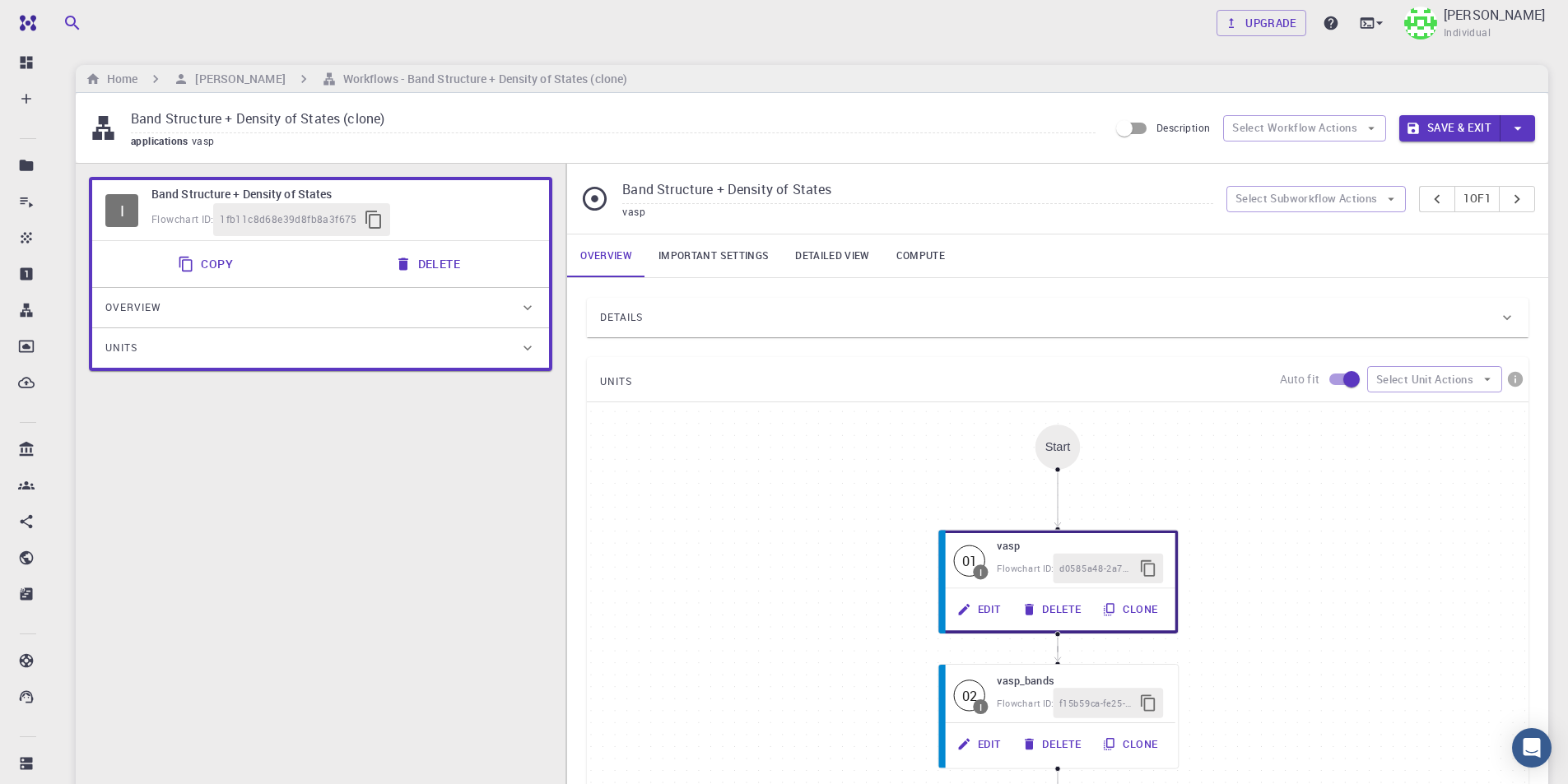
click at [214, 259] on button "Copy" at bounding box center [206, 264] width 79 height 33
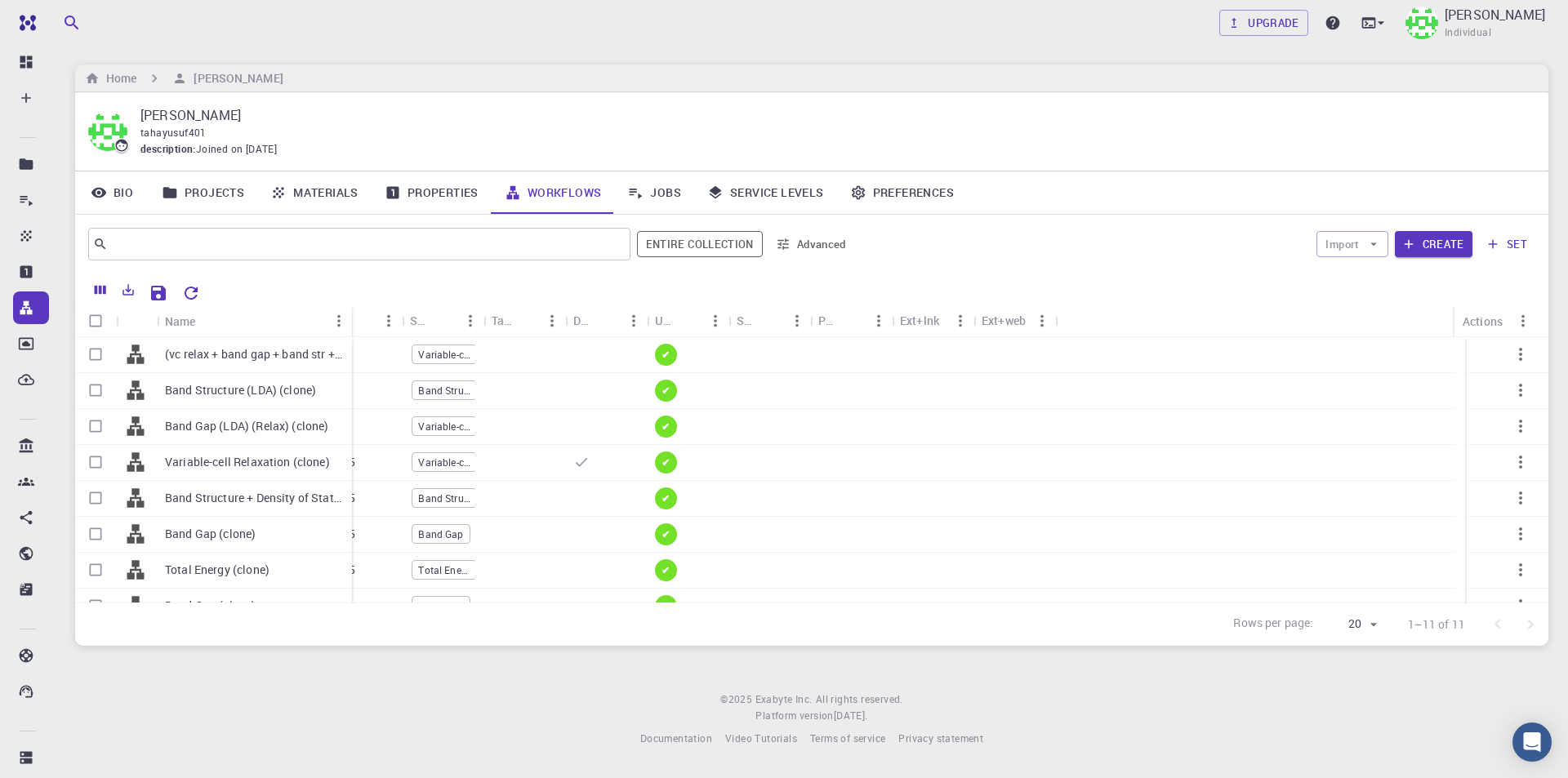
drag, startPoint x: 235, startPoint y: 307, endPoint x: 348, endPoint y: 316, distance: 113.4
click at [348, 316] on div "Name" at bounding box center [353, 321] width 17 height 32
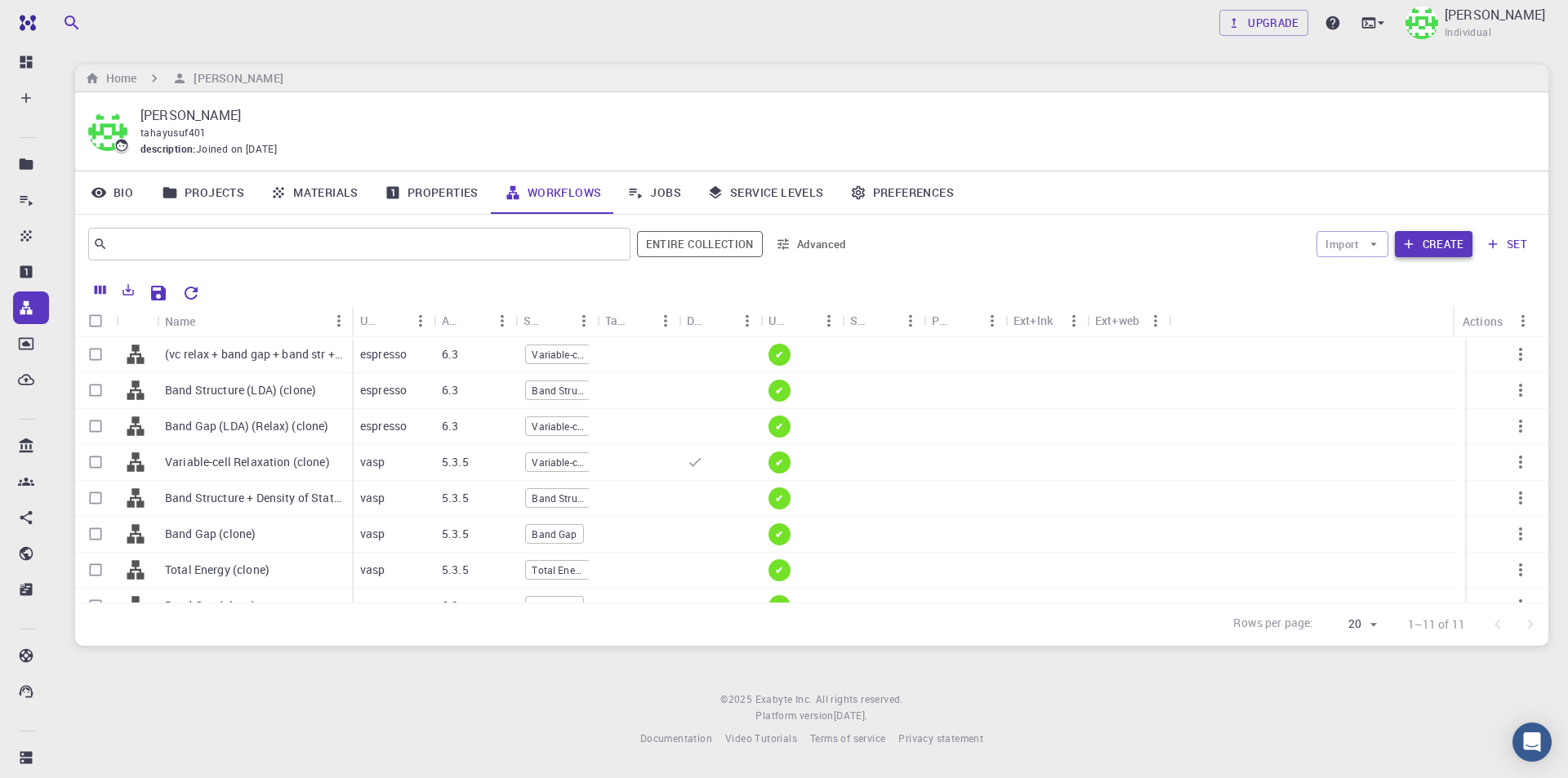
click at [1436, 244] on button "Create" at bounding box center [1433, 244] width 78 height 26
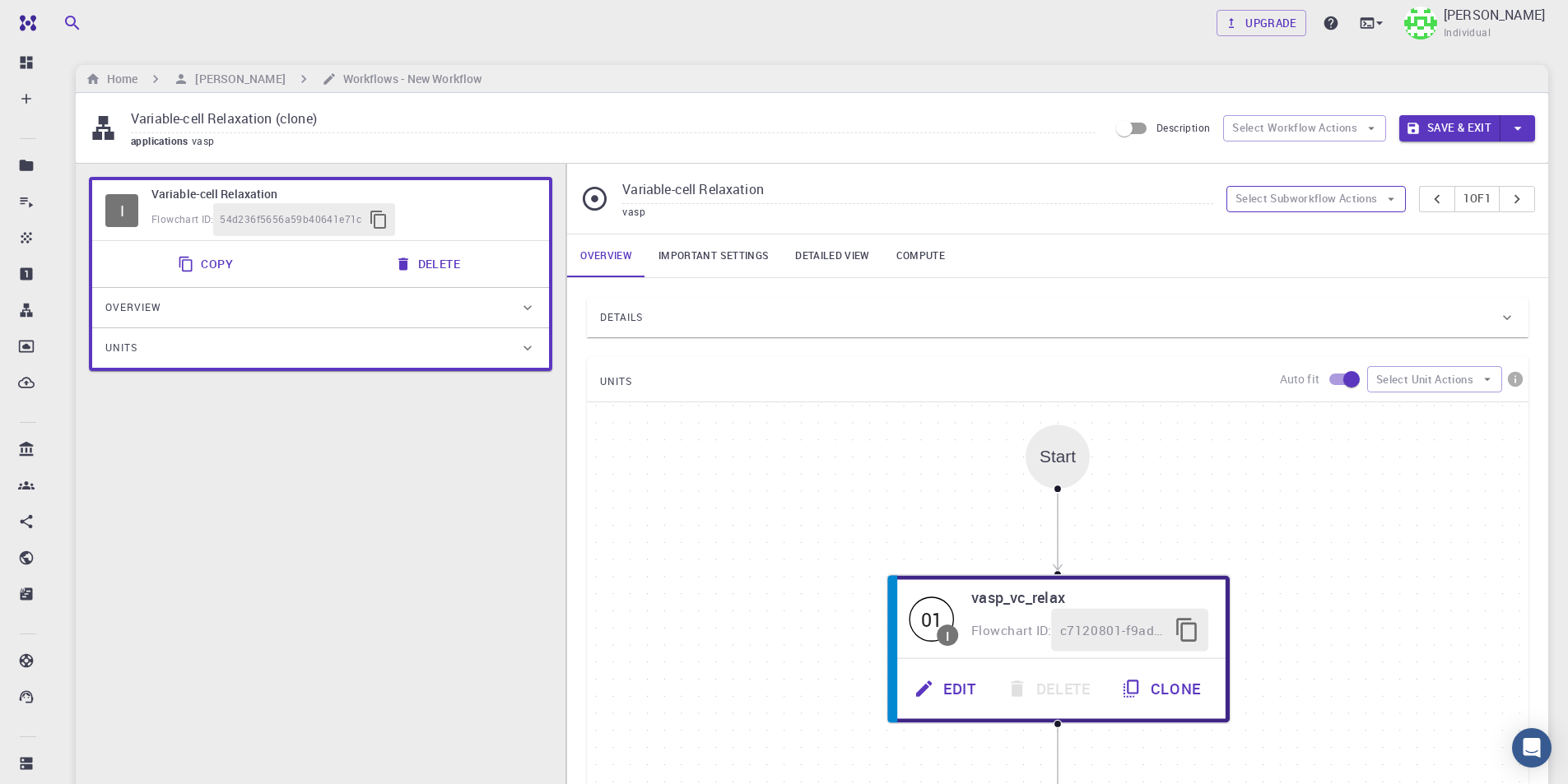
click at [1349, 196] on button "Select Subworkflow Actions" at bounding box center [1317, 199] width 180 height 26
click at [1335, 282] on span "Paste subworkflow" at bounding box center [1324, 284] width 125 height 17
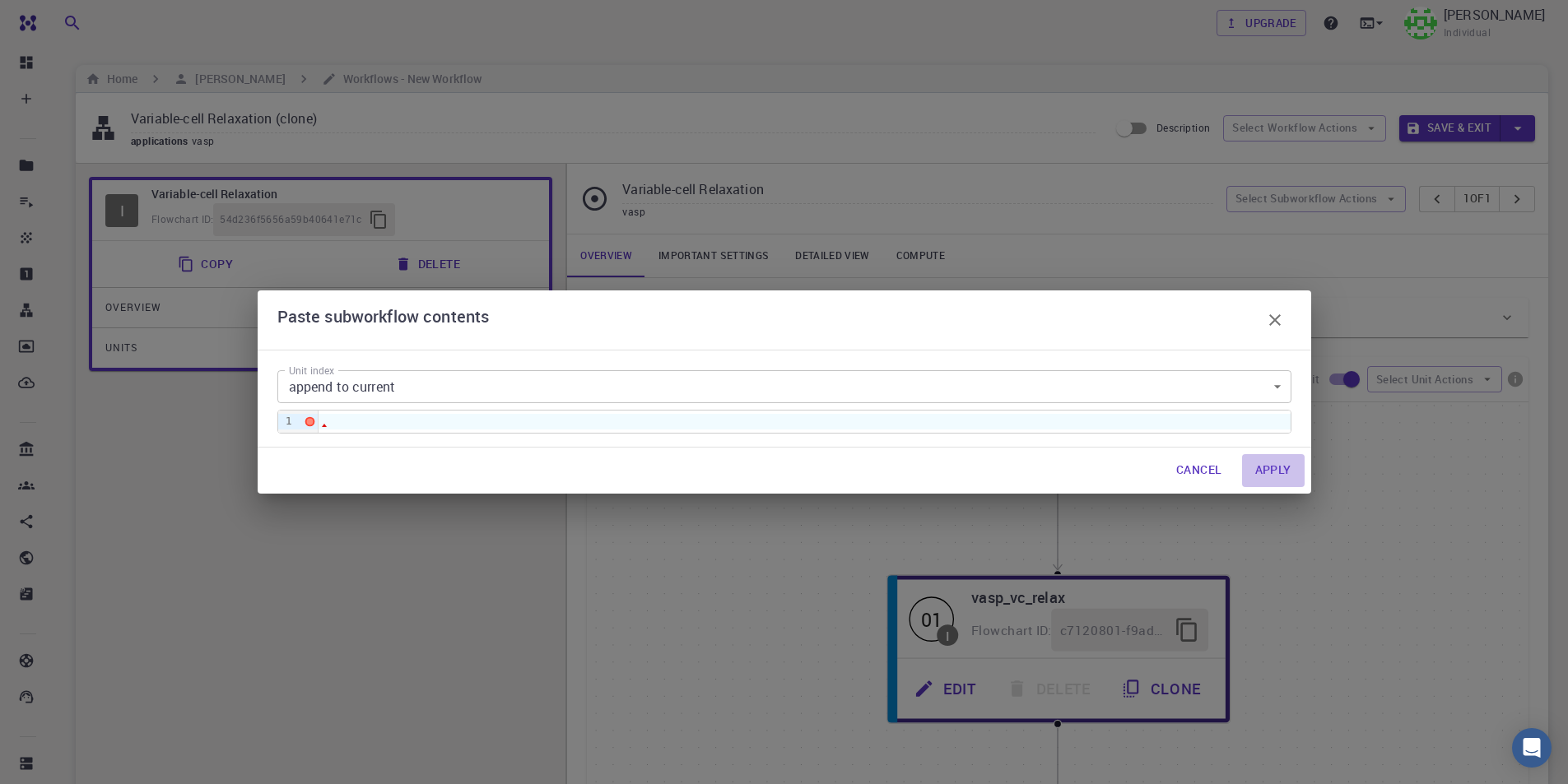
click at [1288, 470] on button "Apply" at bounding box center [1272, 470] width 63 height 33
click at [766, 415] on div at bounding box center [804, 421] width 972 height 15
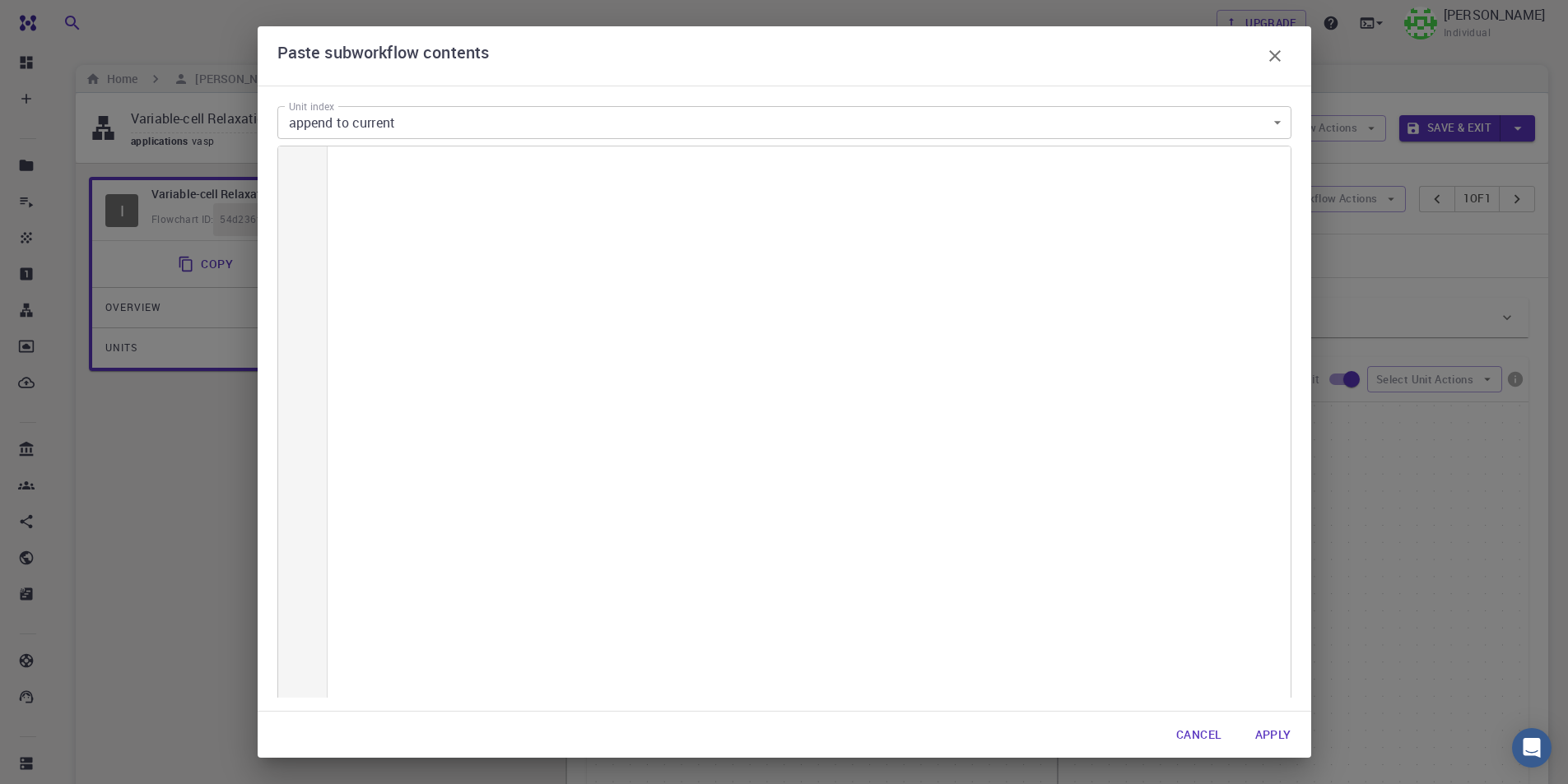
scroll to position [5782, 0]
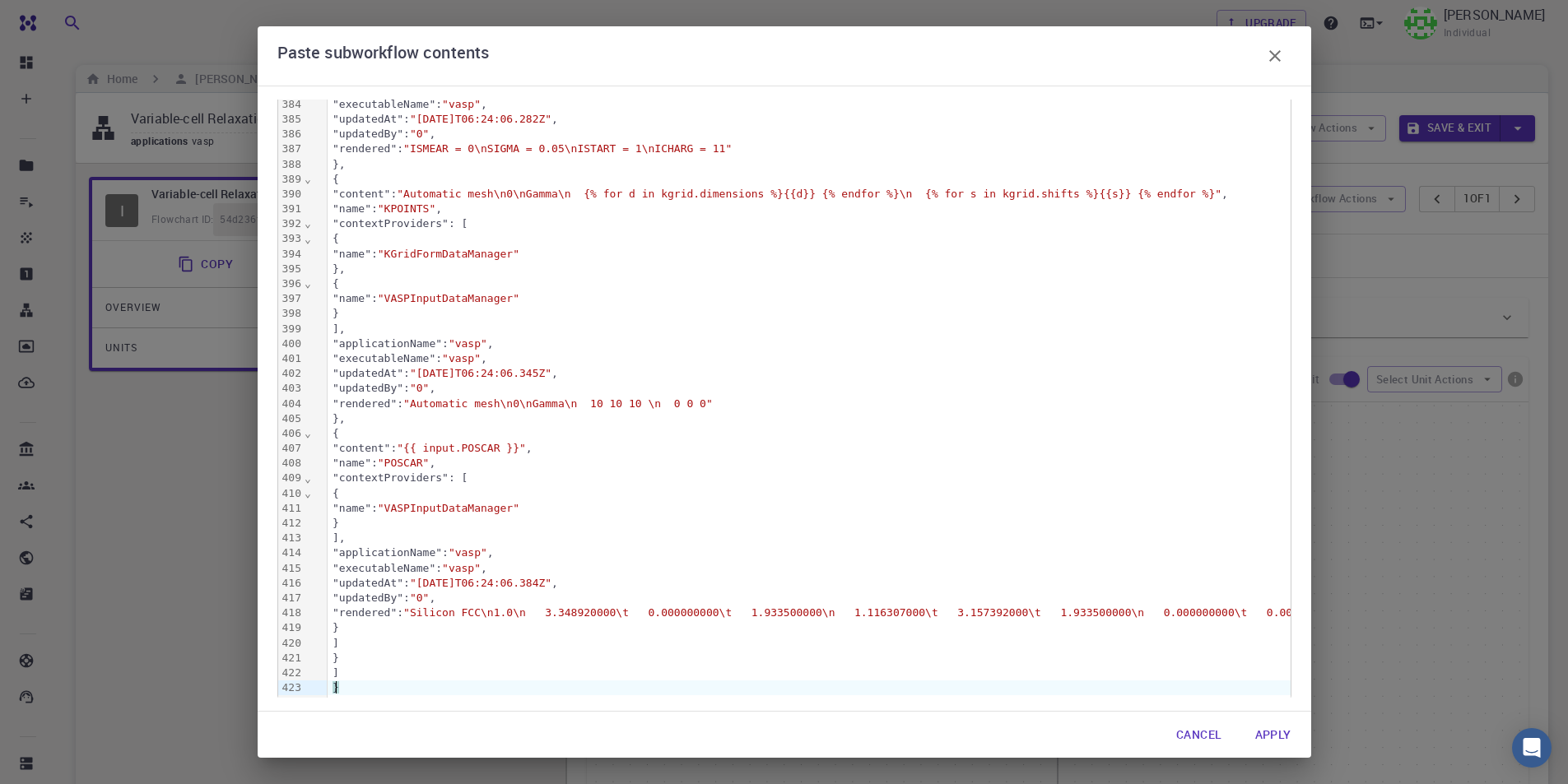
click at [1272, 735] on button "Apply" at bounding box center [1272, 734] width 63 height 33
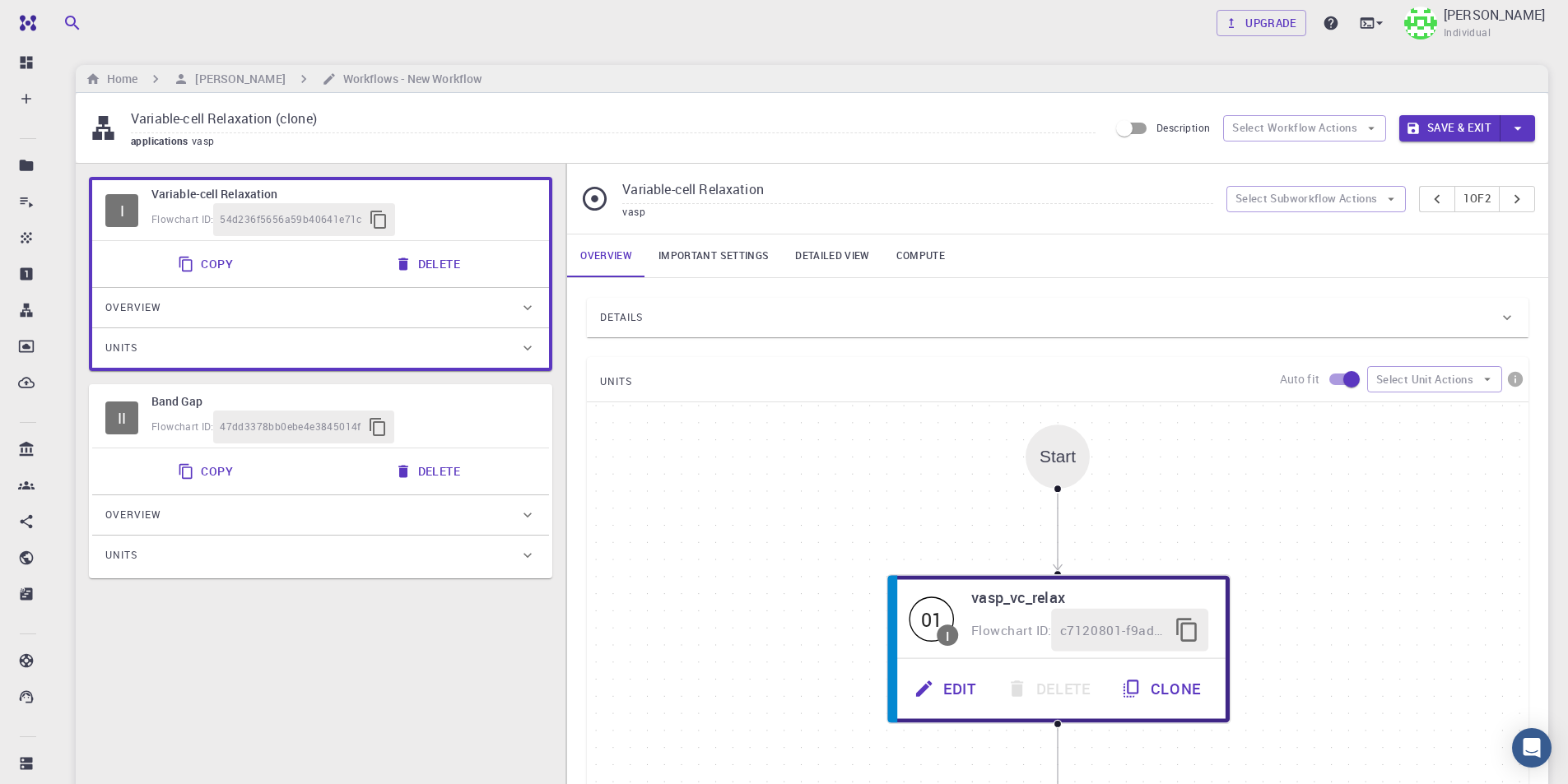
click at [428, 473] on button "Delete" at bounding box center [429, 471] width 88 height 33
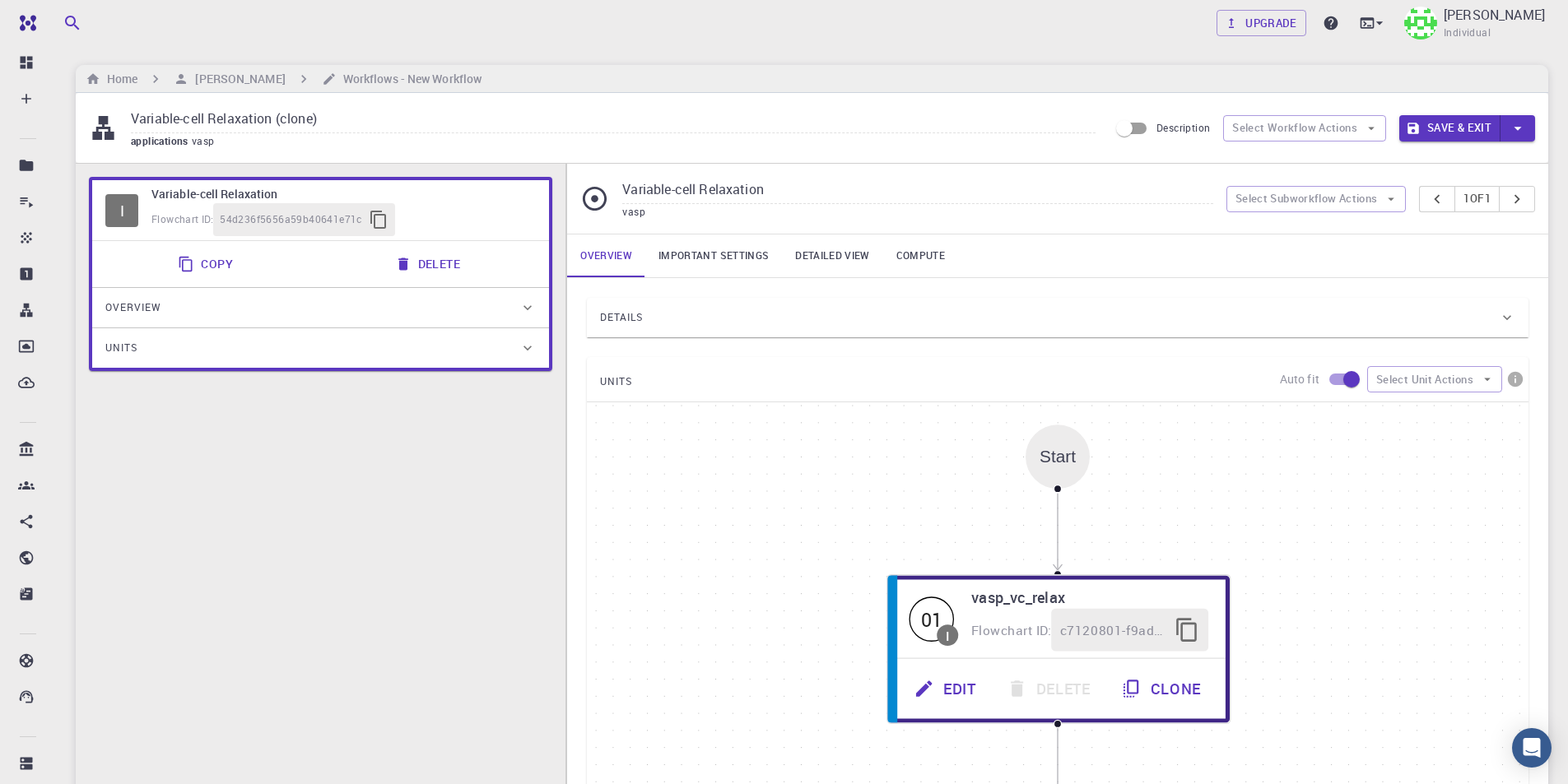
click at [361, 420] on div "I Variable-cell Relaxation Flowchart ID: 54d236f5656a59b40641e71c Copy Delete O…" at bounding box center [320, 553] width 490 height 778
click at [1318, 173] on div "Variable-cell Relaxation vasp Select Subworkflow Actions 1 of 1" at bounding box center [1058, 198] width 981 height 70
click at [1313, 192] on button "Select Subworkflow Actions" at bounding box center [1317, 199] width 180 height 26
click at [1304, 284] on span "Paste subworkflow" at bounding box center [1324, 284] width 125 height 17
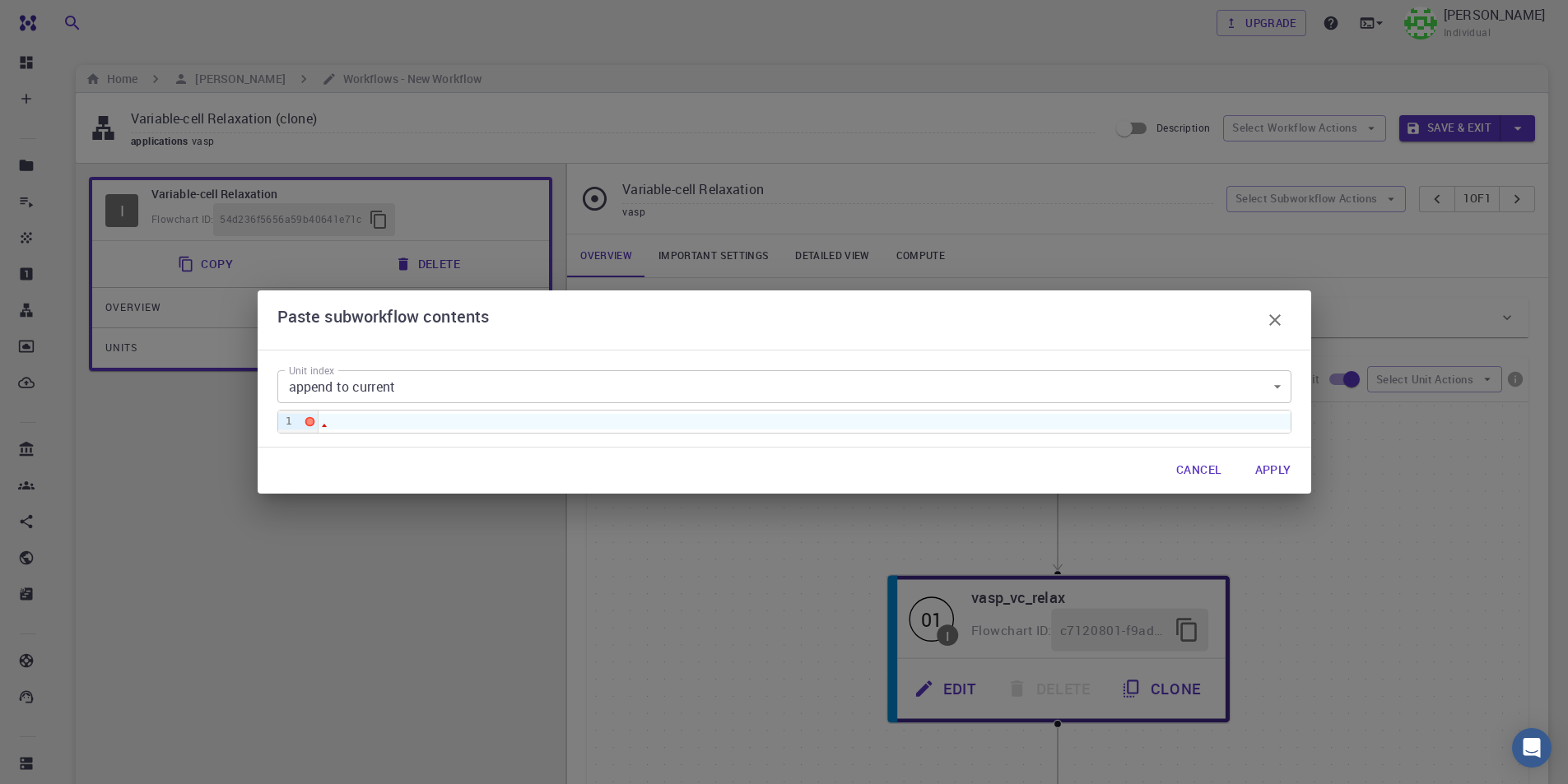
click at [545, 423] on div at bounding box center [804, 421] width 972 height 15
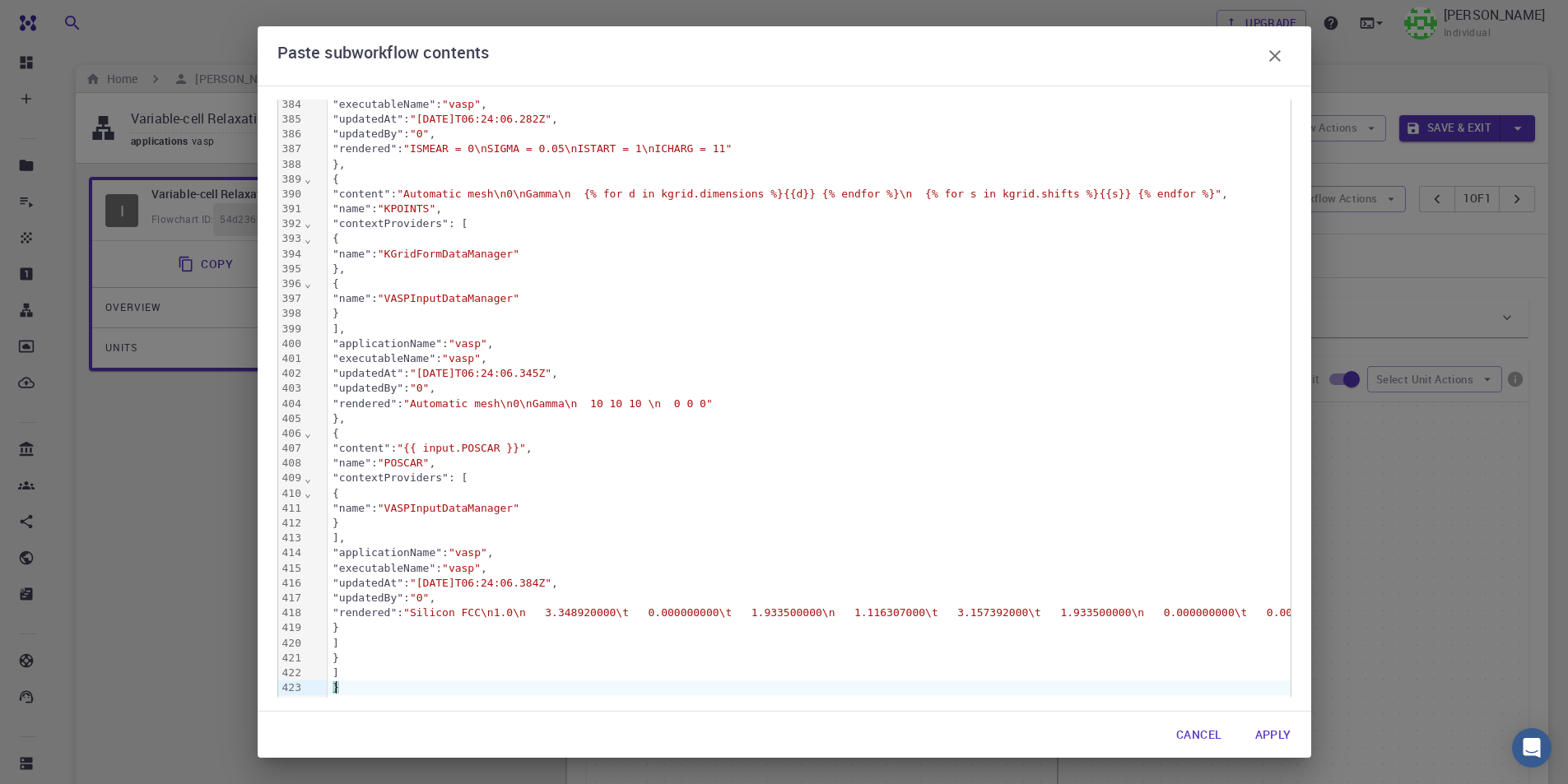
click at [1274, 731] on button "Apply" at bounding box center [1272, 734] width 63 height 33
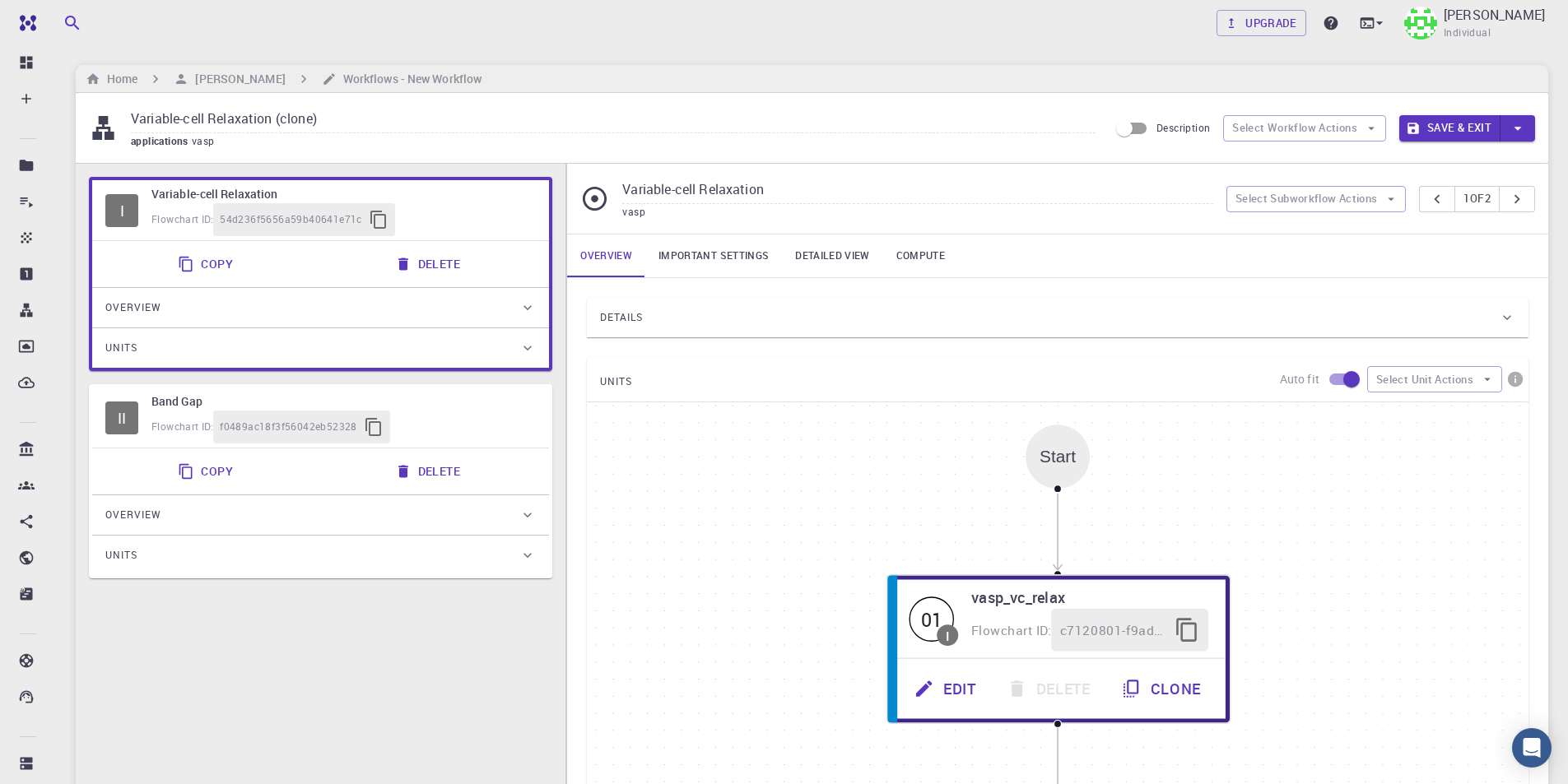
click at [489, 430] on div "Flowchart ID: f0489ac18f3f56042eb52328" at bounding box center [344, 426] width 385 height 33
type input "Band Gap"
type input "/export/share/pseudo/k/gga/pbe/vasp/5.2/paw/sv/GW/POTCAR"
type input "/export/share/pseudo/pb/gga/pbe/vasp/5.2/paw/default/POTCAR"
type input "/export/share/pseudo/br/gga/pbe/vasp/5.2/paw/default/POTCAR"
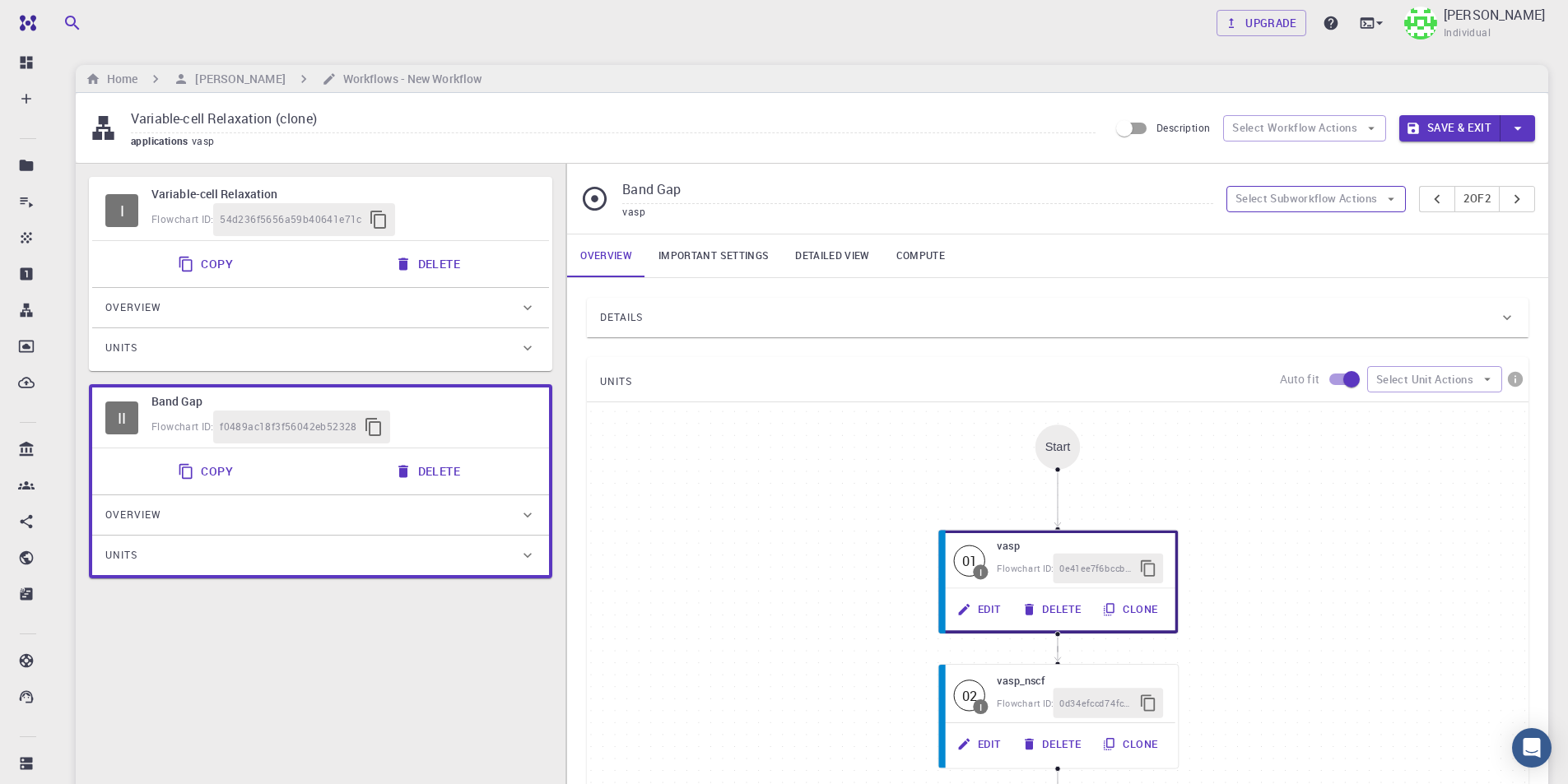
click at [1335, 201] on button "Select Subworkflow Actions" at bounding box center [1317, 199] width 180 height 26
click at [1302, 287] on span "Paste subworkflow" at bounding box center [1324, 284] width 125 height 17
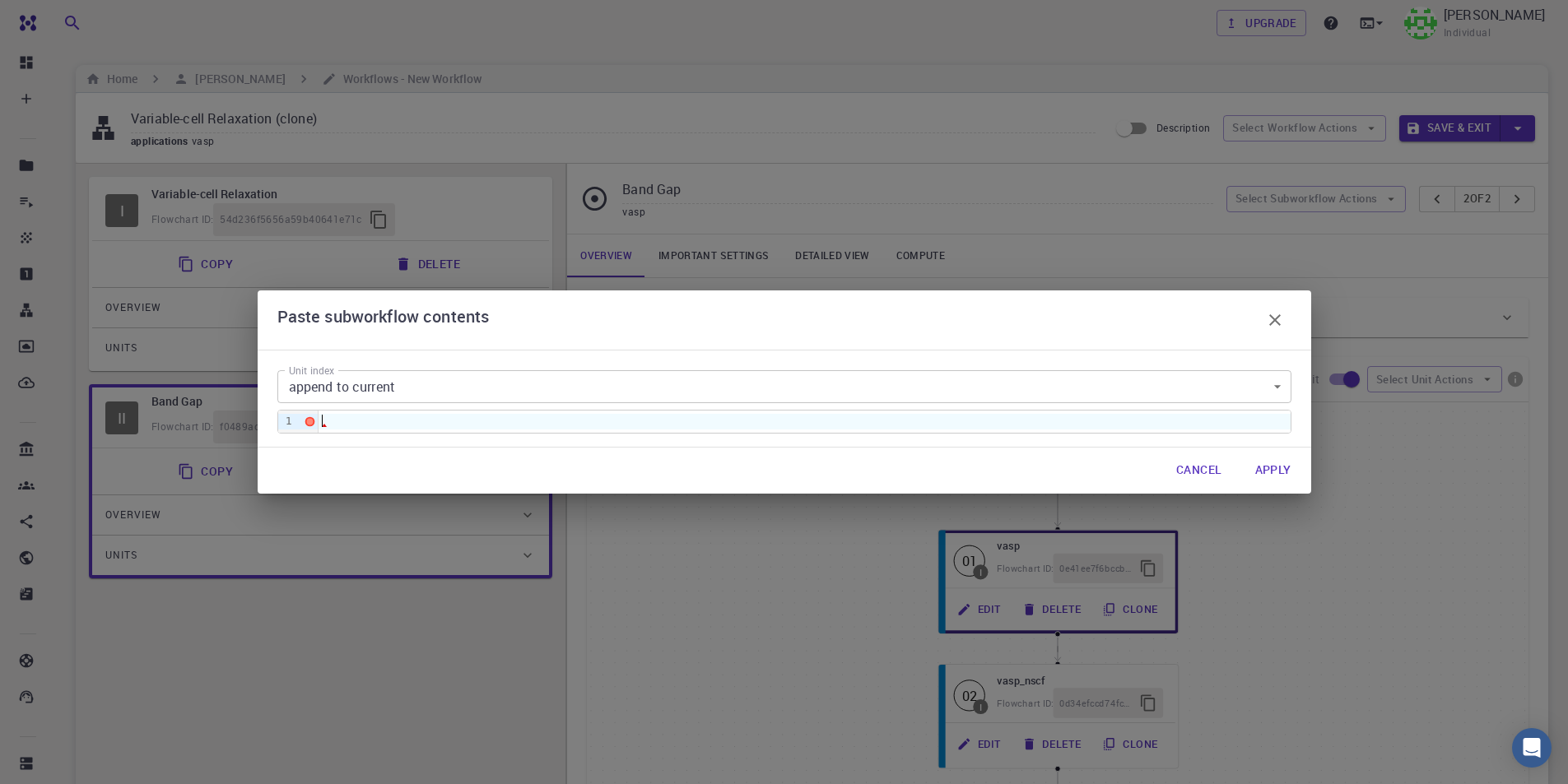
click at [499, 422] on div at bounding box center [804, 421] width 972 height 15
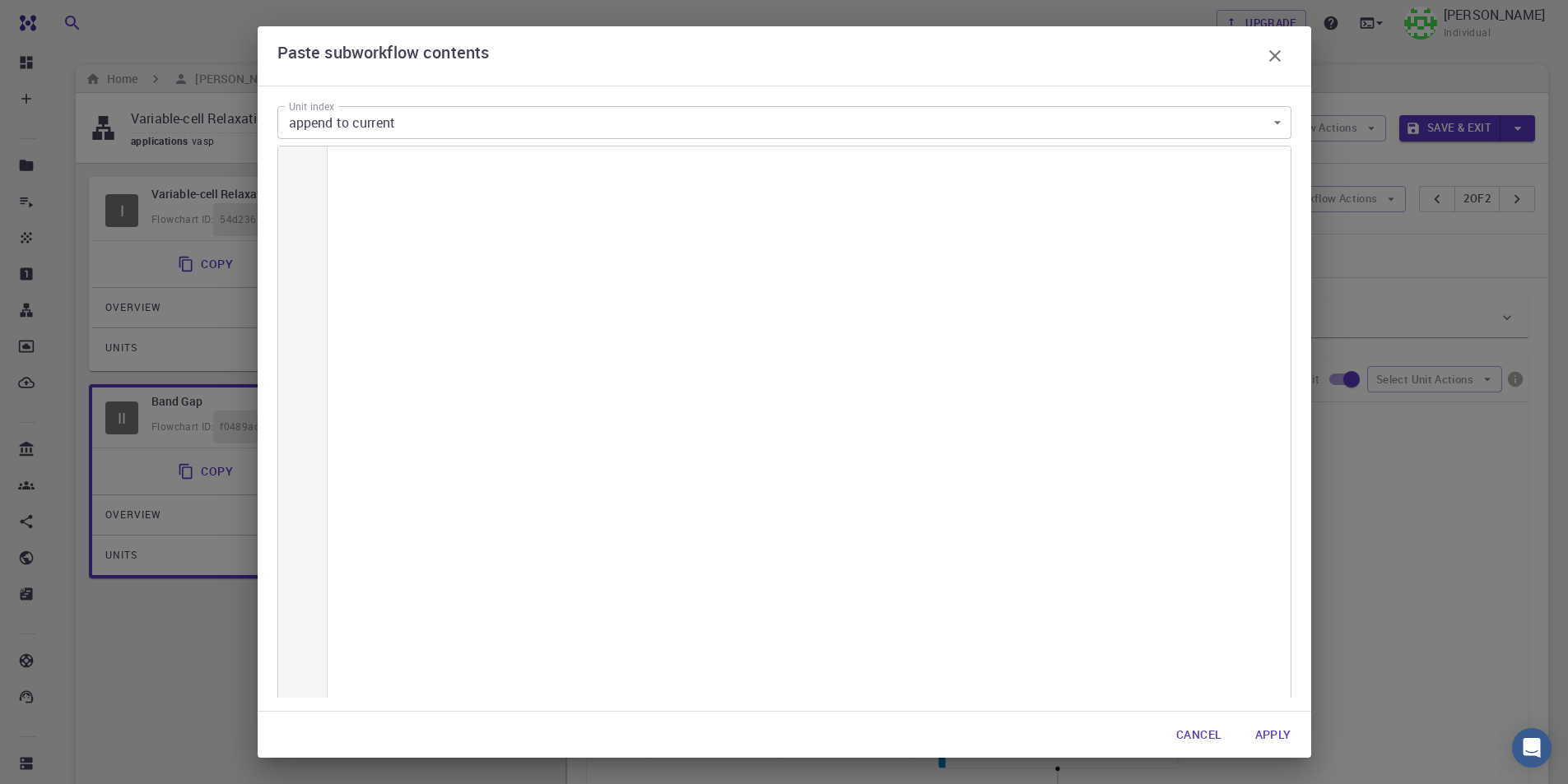
scroll to position [5753, 0]
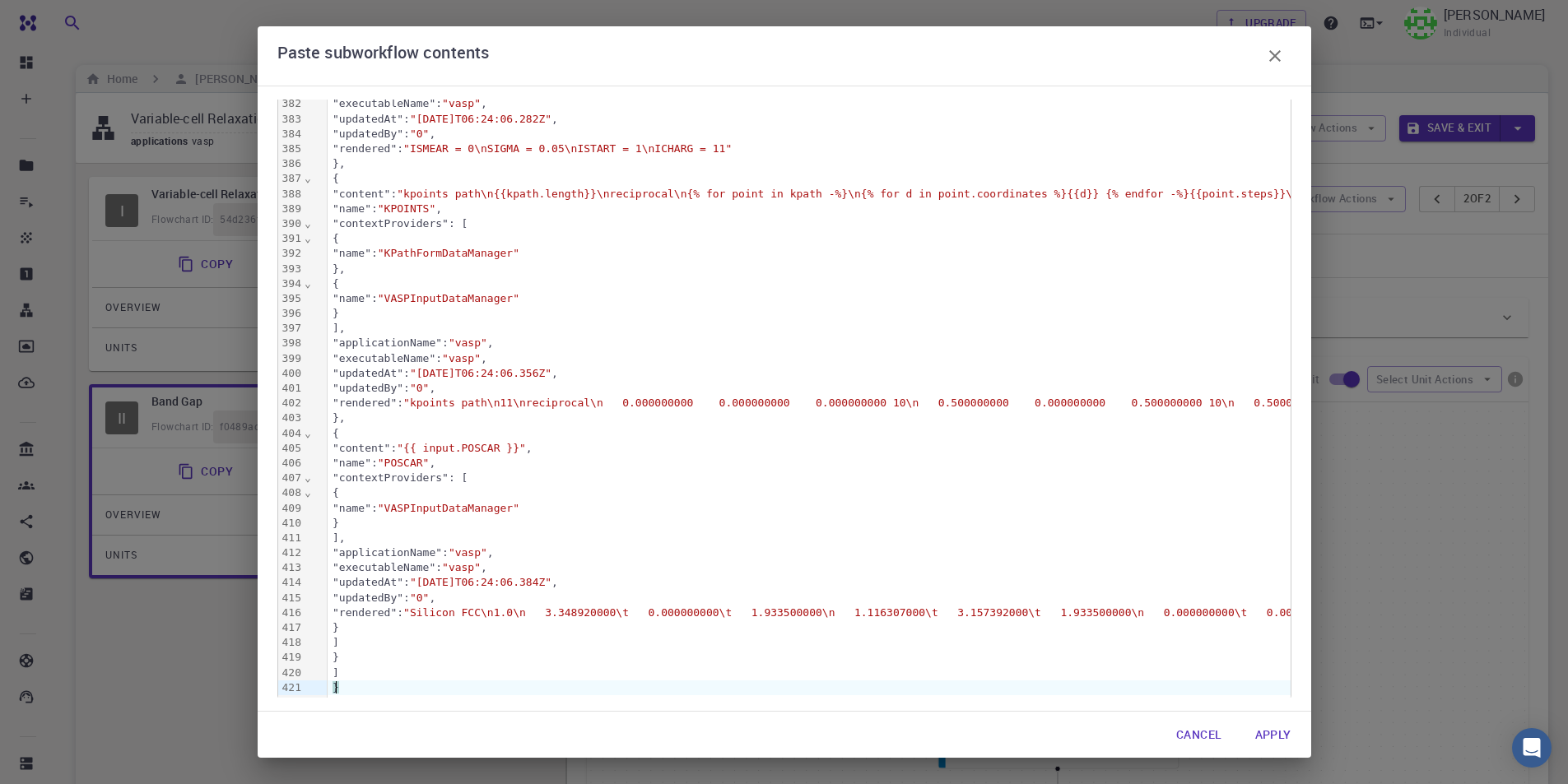
click at [1299, 736] on button "Apply" at bounding box center [1272, 734] width 63 height 33
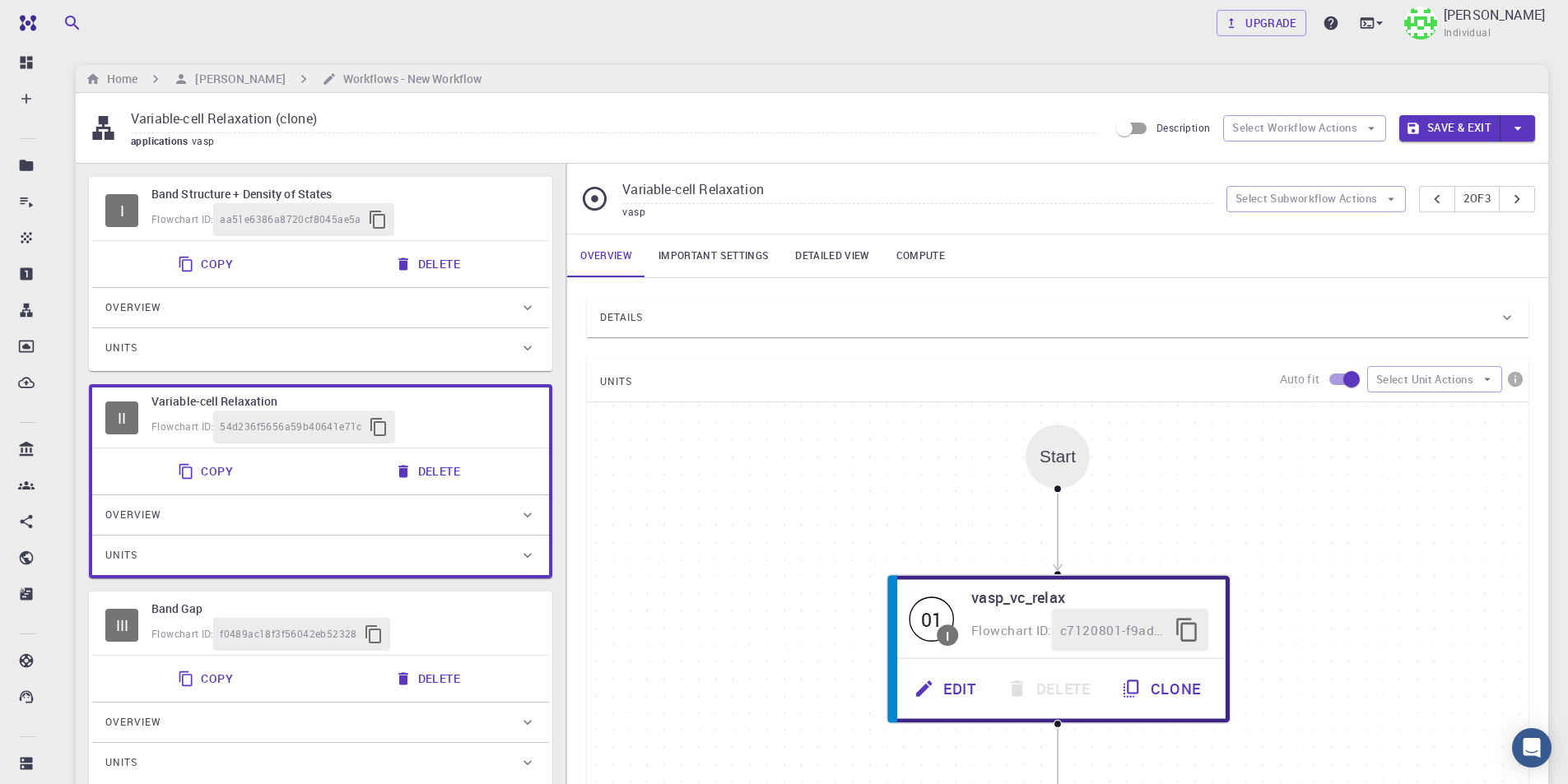
scroll to position [82, 0]
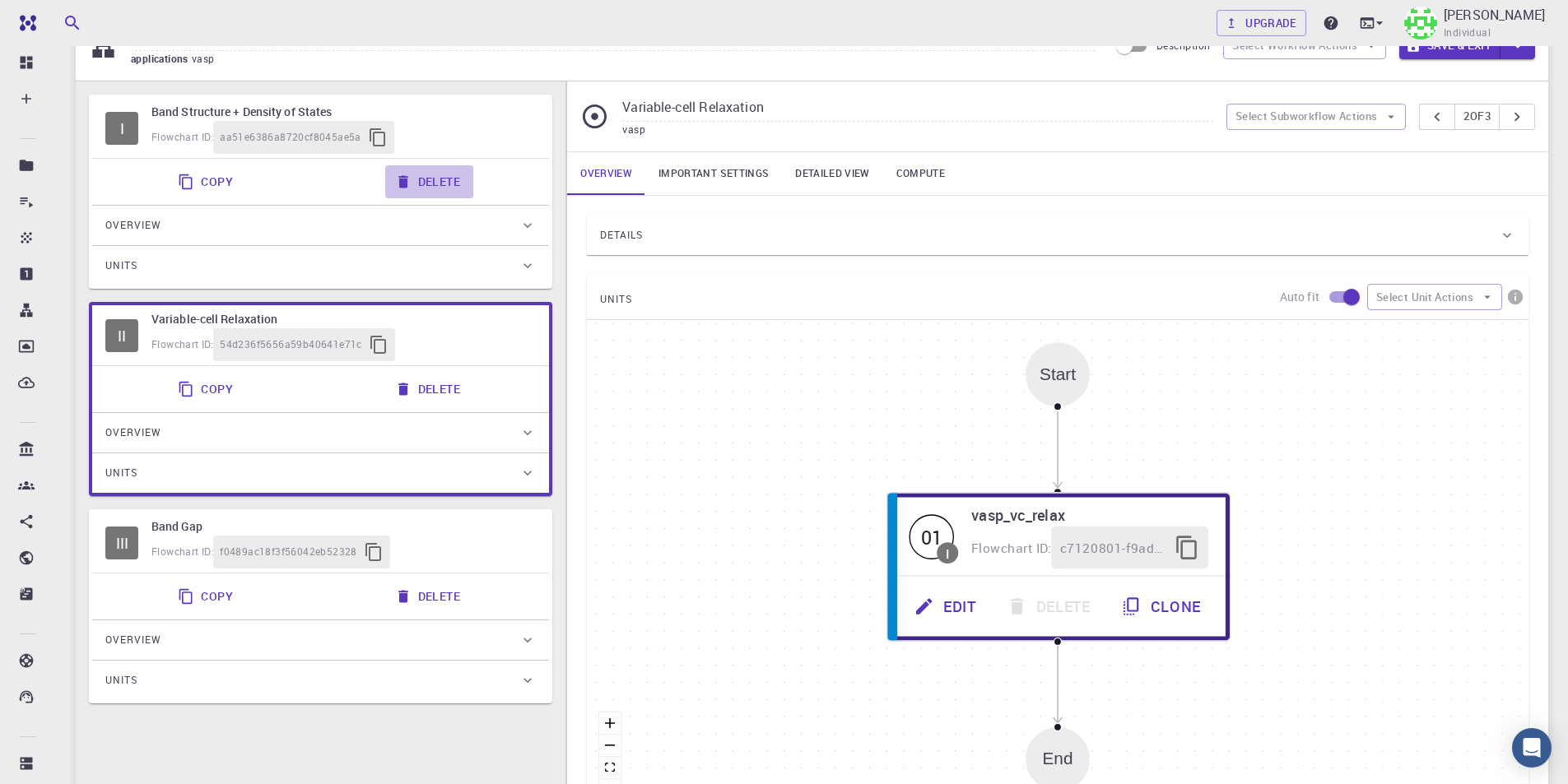
click at [443, 185] on button "Delete" at bounding box center [429, 181] width 88 height 33
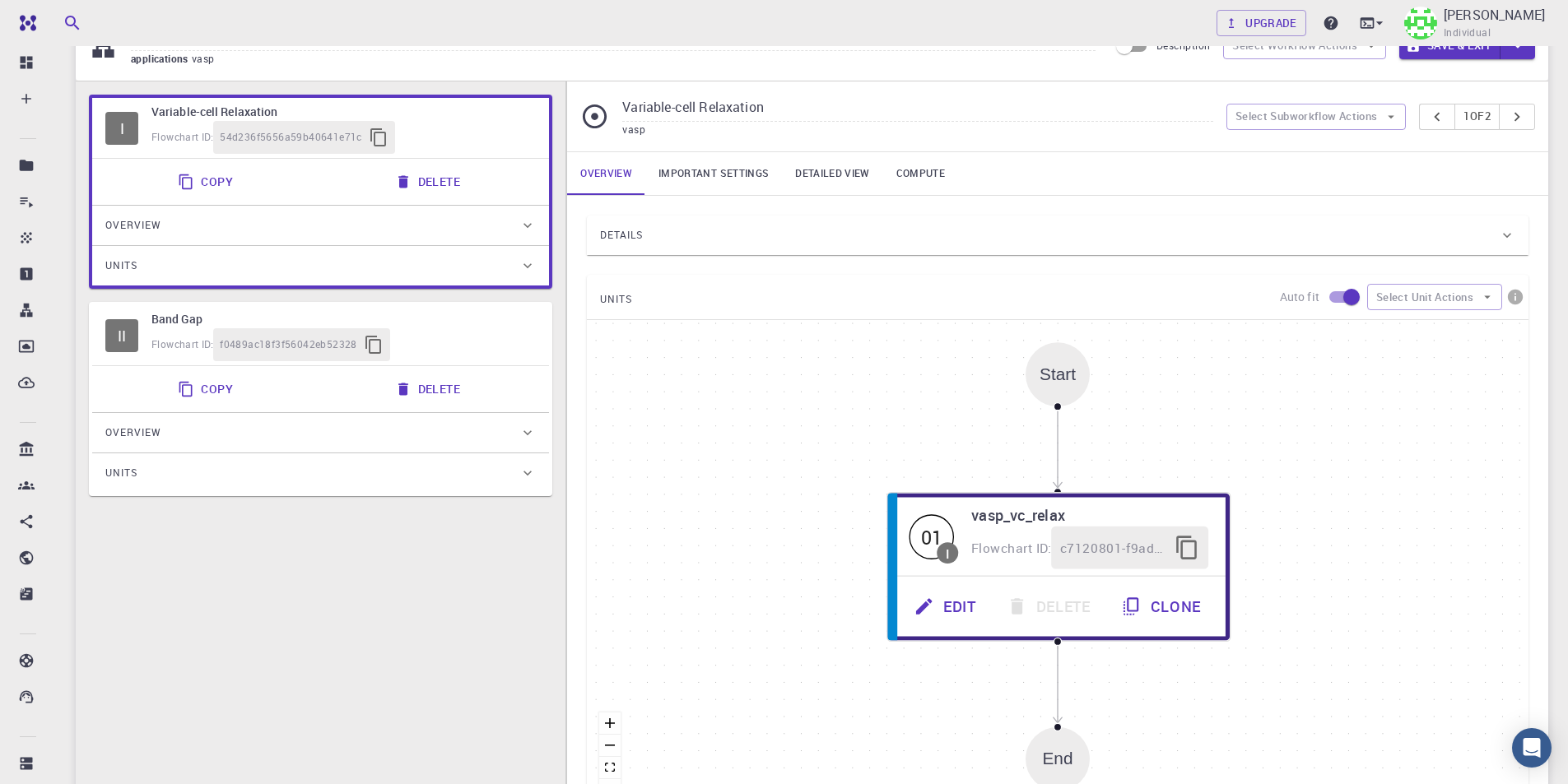
click at [515, 381] on div "Copy Delete" at bounding box center [320, 388] width 444 height 33
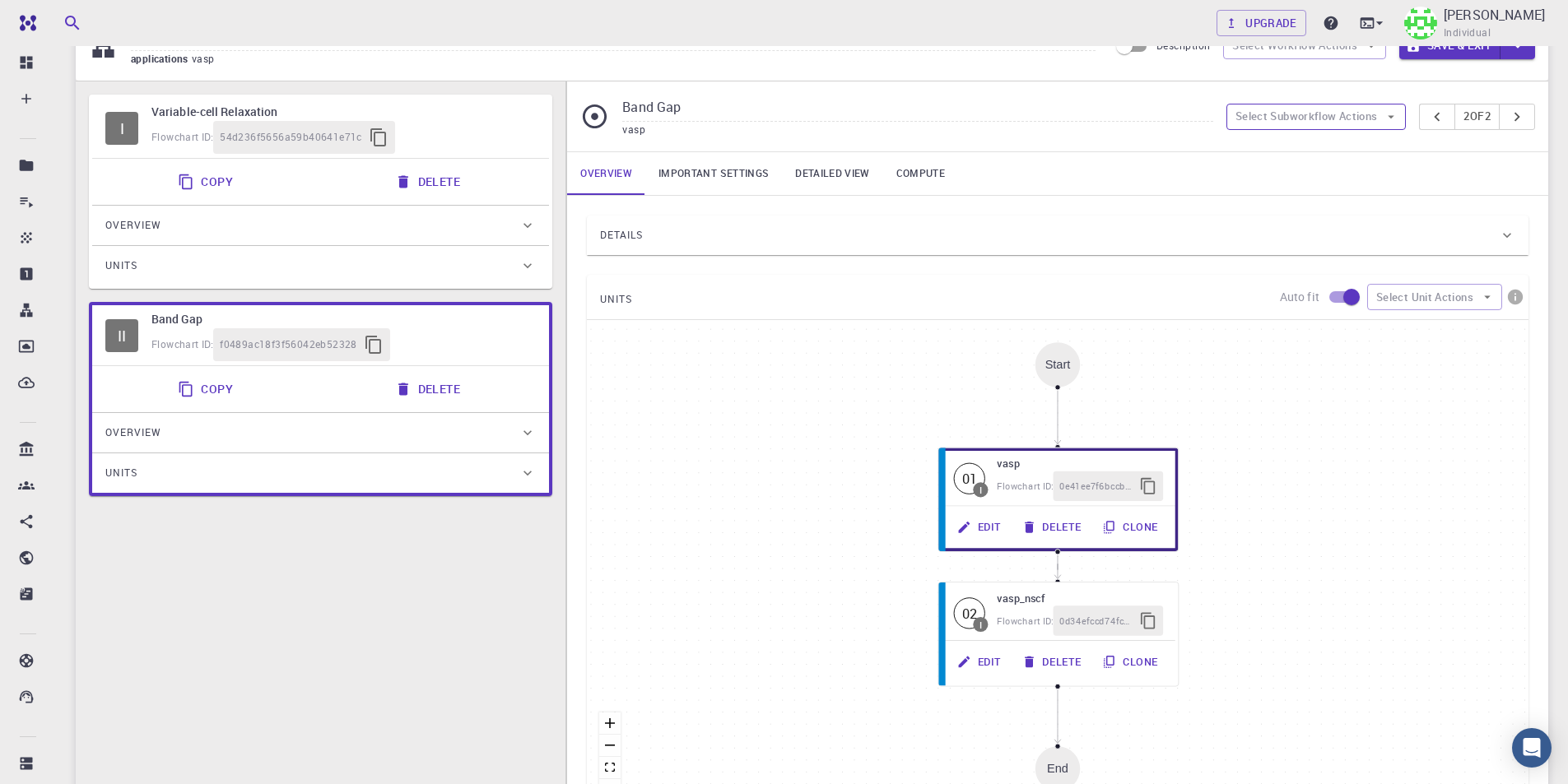
click at [1374, 117] on button "Select Subworkflow Actions" at bounding box center [1317, 117] width 180 height 26
click at [1347, 201] on span "Paste subworkflow" at bounding box center [1324, 202] width 125 height 17
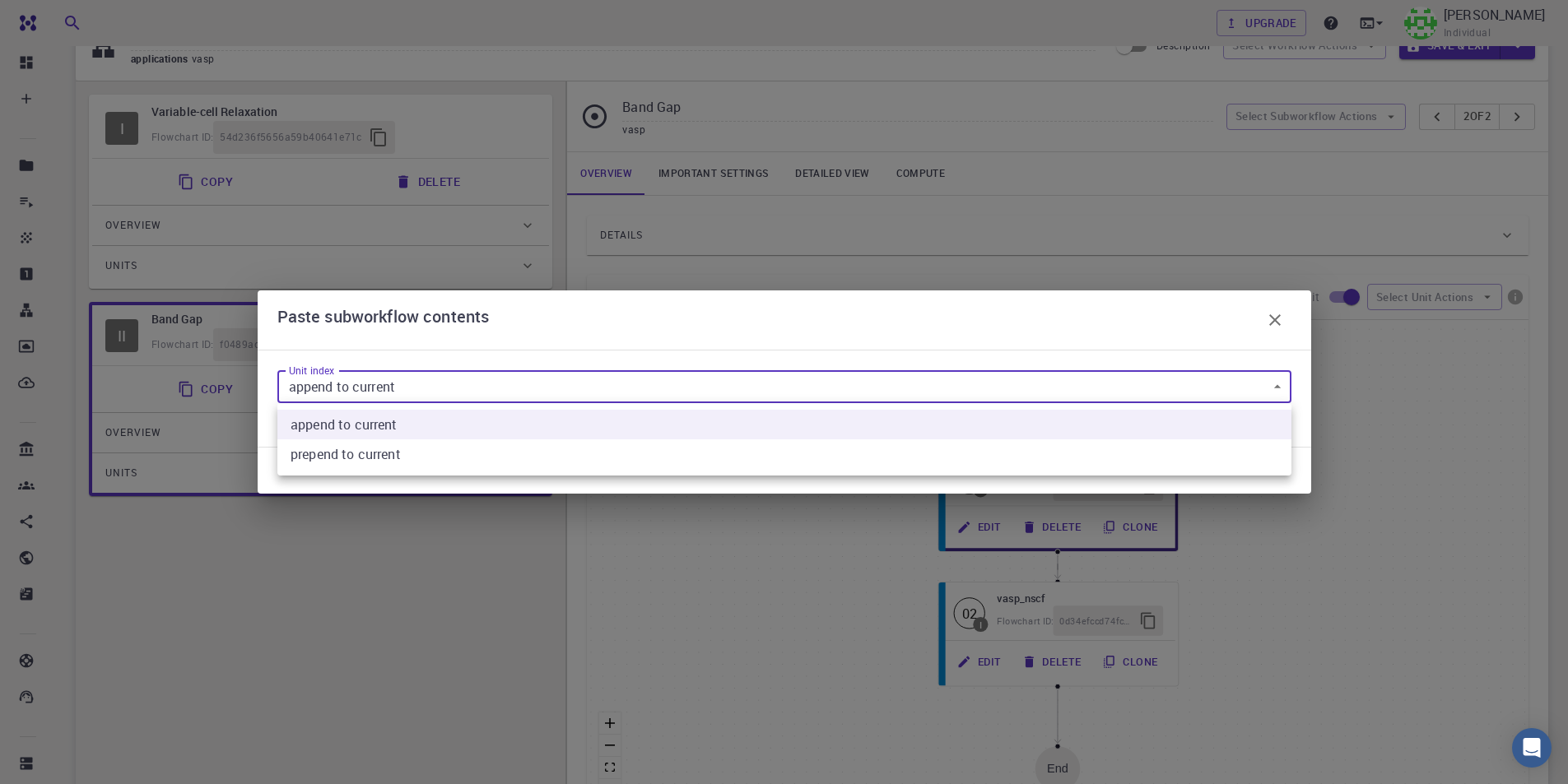
click at [495, 391] on body "Free Dashboard Create New Job New Material Create Material Upload File Import f…" at bounding box center [784, 492] width 1568 height 1148
click at [468, 422] on current "append to current" at bounding box center [784, 424] width 1014 height 30
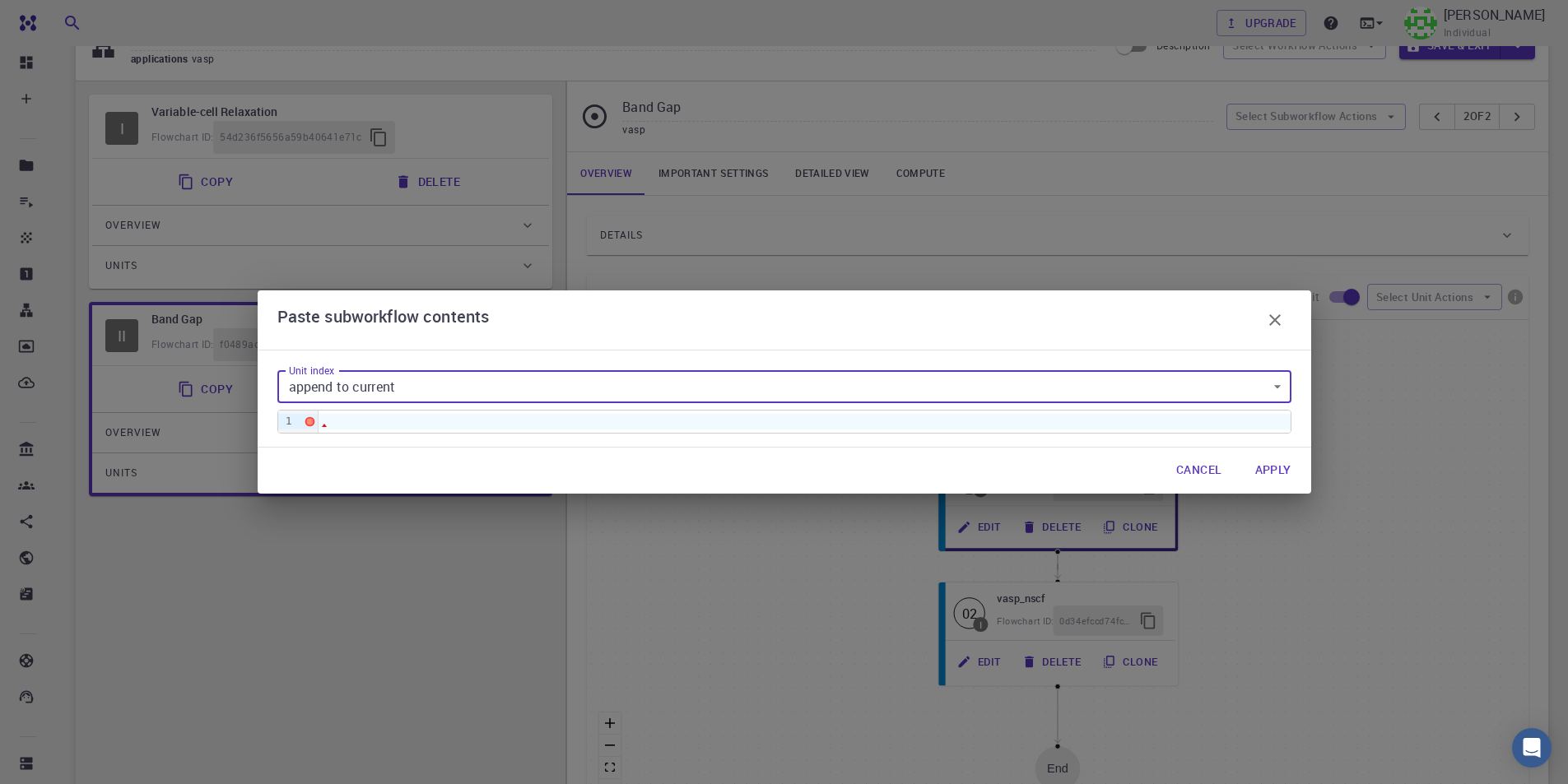
click at [473, 424] on div at bounding box center [804, 421] width 972 height 15
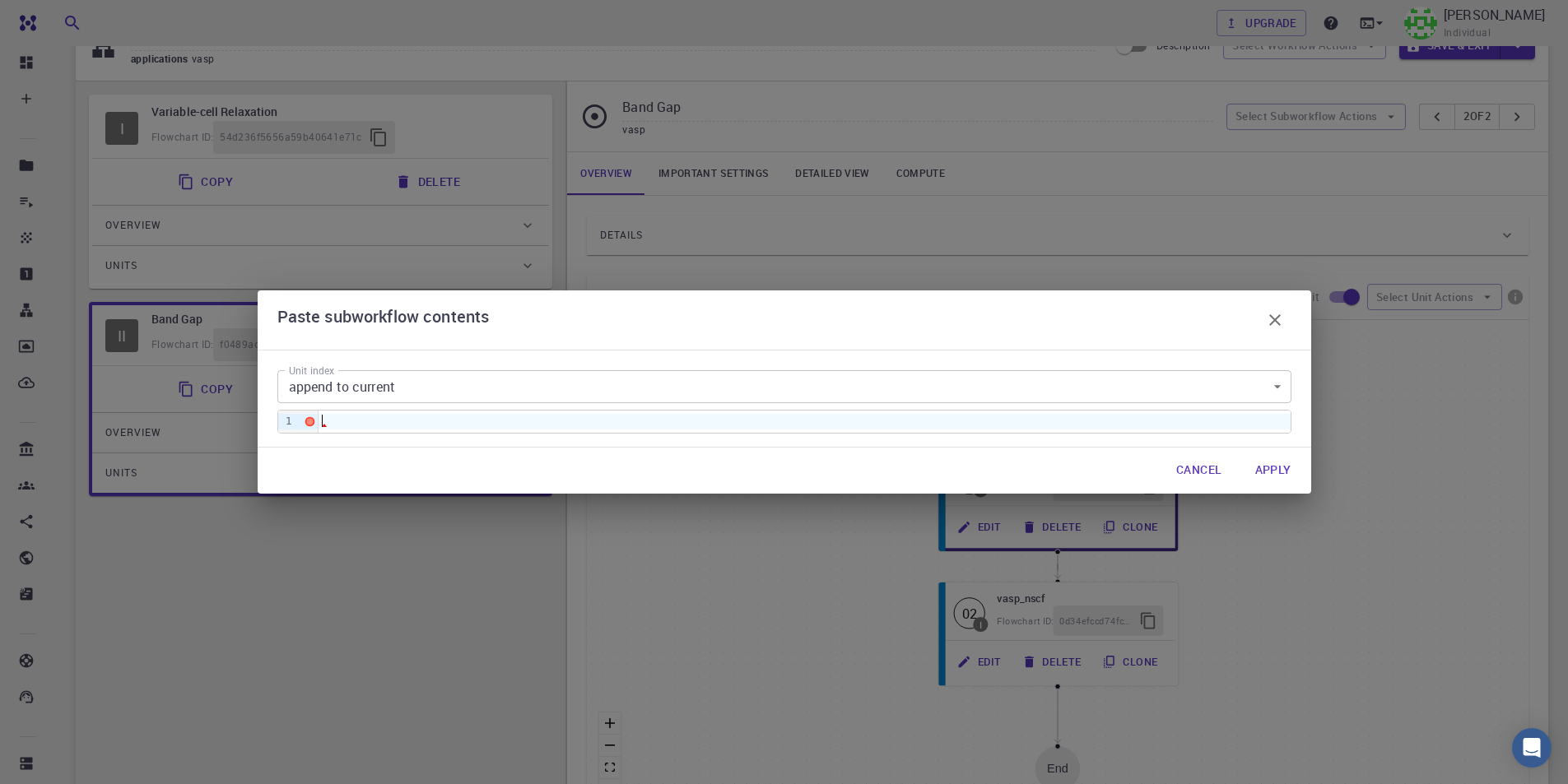
scroll to position [5753, 0]
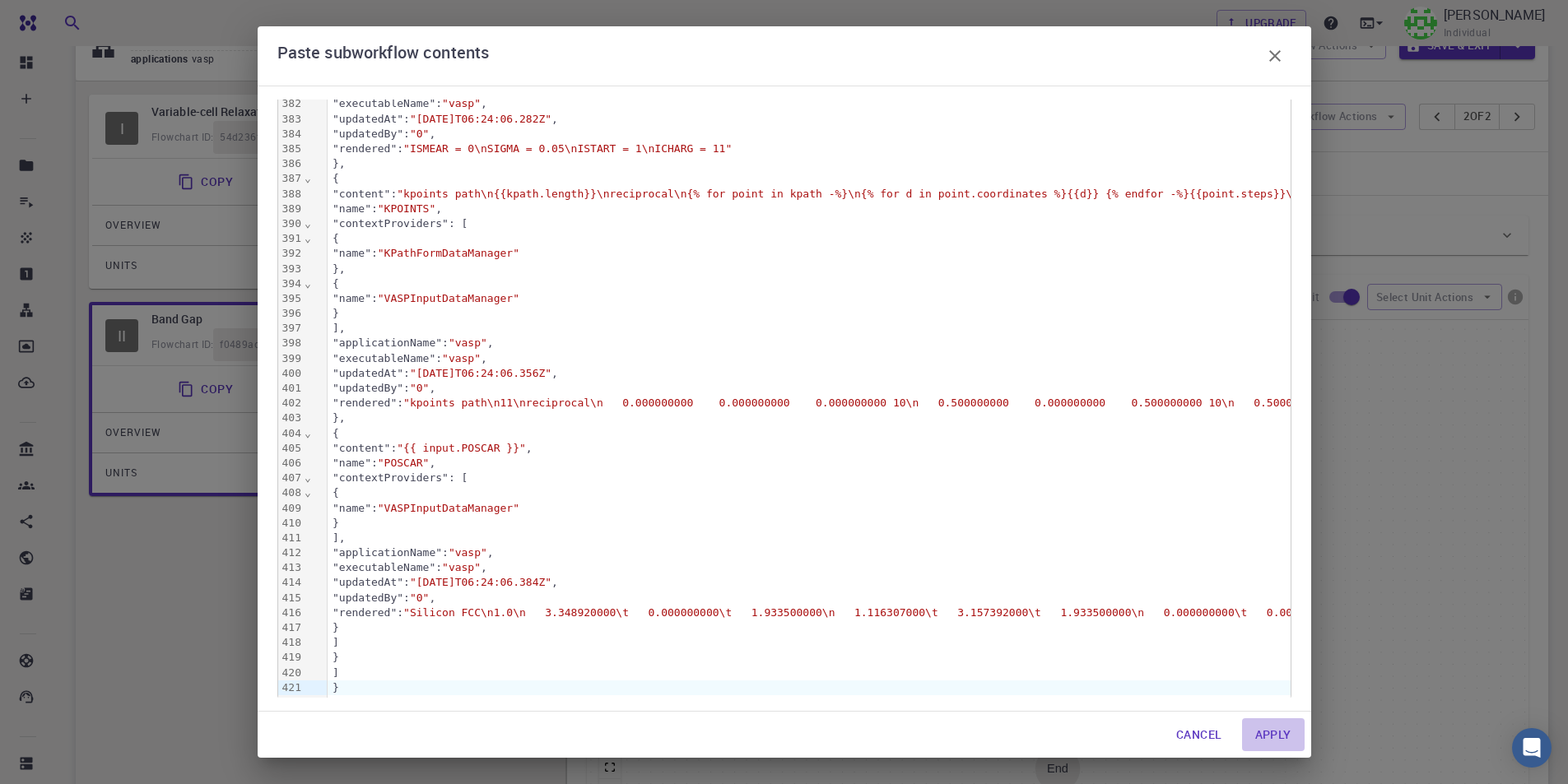
click at [1270, 731] on button "Apply" at bounding box center [1272, 734] width 63 height 33
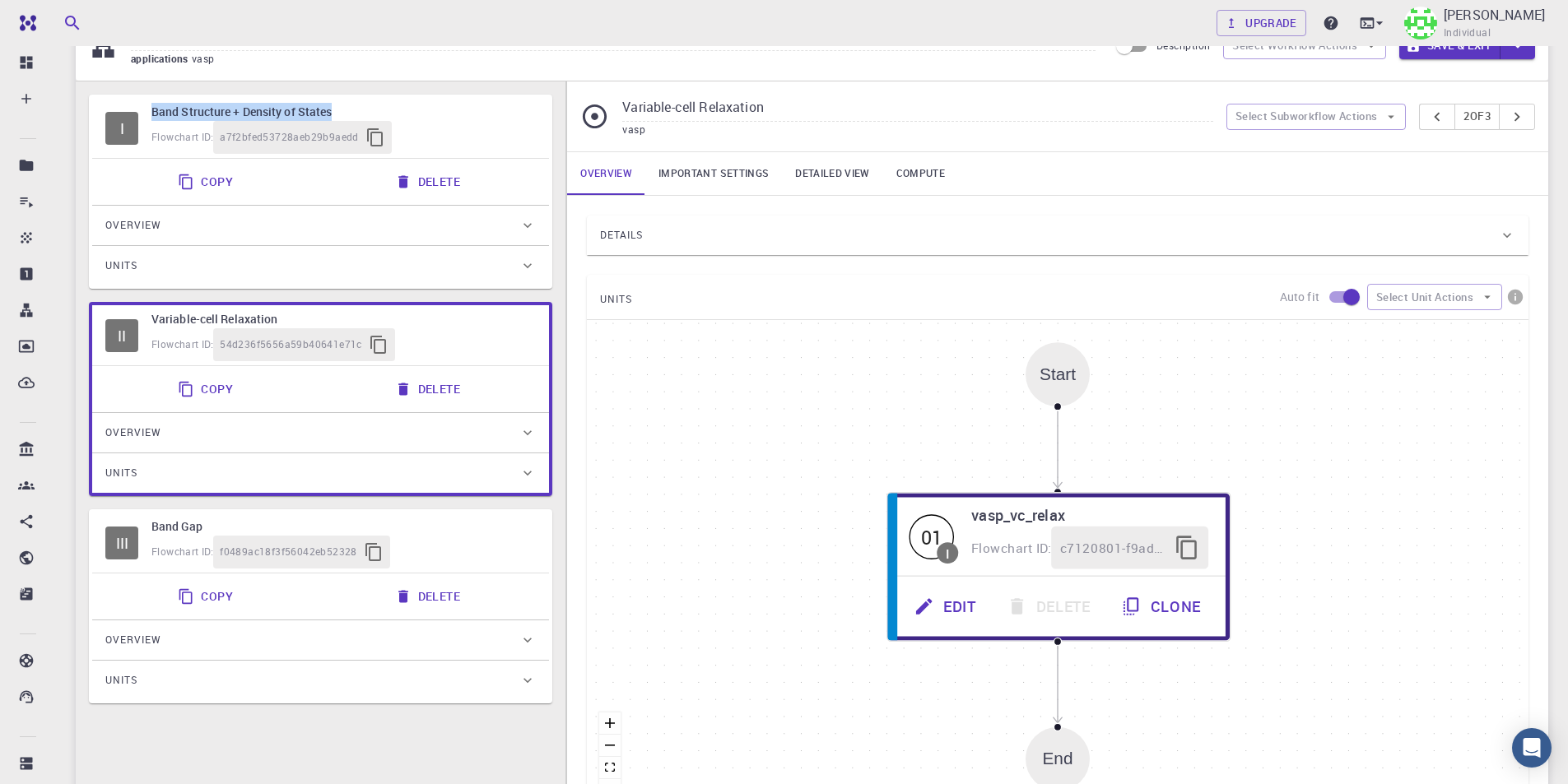
drag, startPoint x: 451, startPoint y: 112, endPoint x: 521, endPoint y: 123, distance: 70.9
click at [444, 142] on div "Band Structure + Density of States Flowchart ID: a7f2bfed53728aeb29b9aedd" at bounding box center [344, 129] width 385 height 51
type input "Band Structure + Density of States"
type input "/export/share/pseudo/k/gga/pbe/vasp/5.2/paw/sv/GW/POTCAR"
type input "/export/share/pseudo/pb/gga/pbe/vasp/5.2/paw/default/POTCAR"
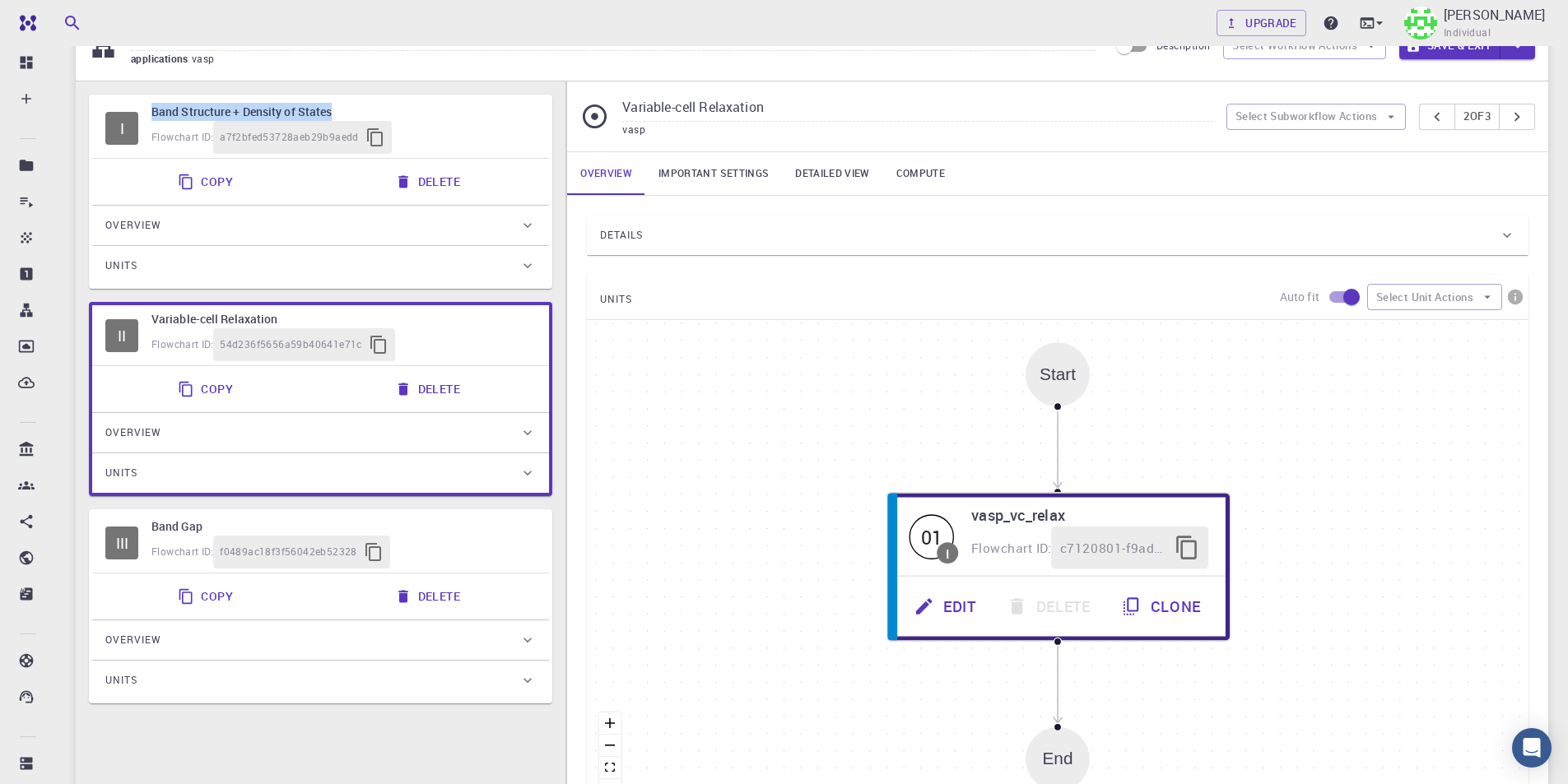
type input "/export/share/pseudo/br/gga/pbe/vasp/5.2/paw/default/POTCAR"
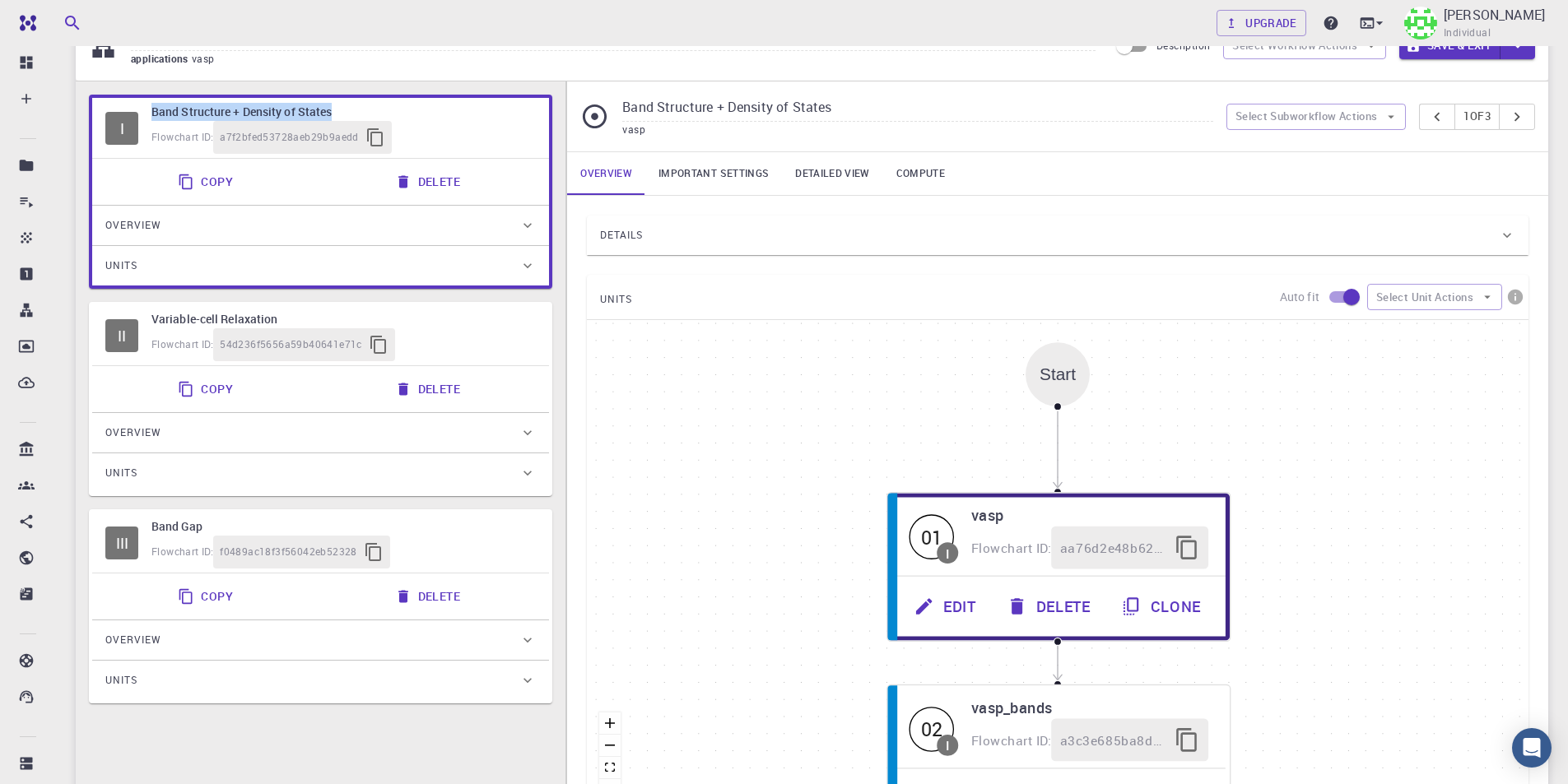
click at [521, 123] on div "Flowchart ID: a7f2bfed53728aeb29b9aedd" at bounding box center [344, 137] width 385 height 33
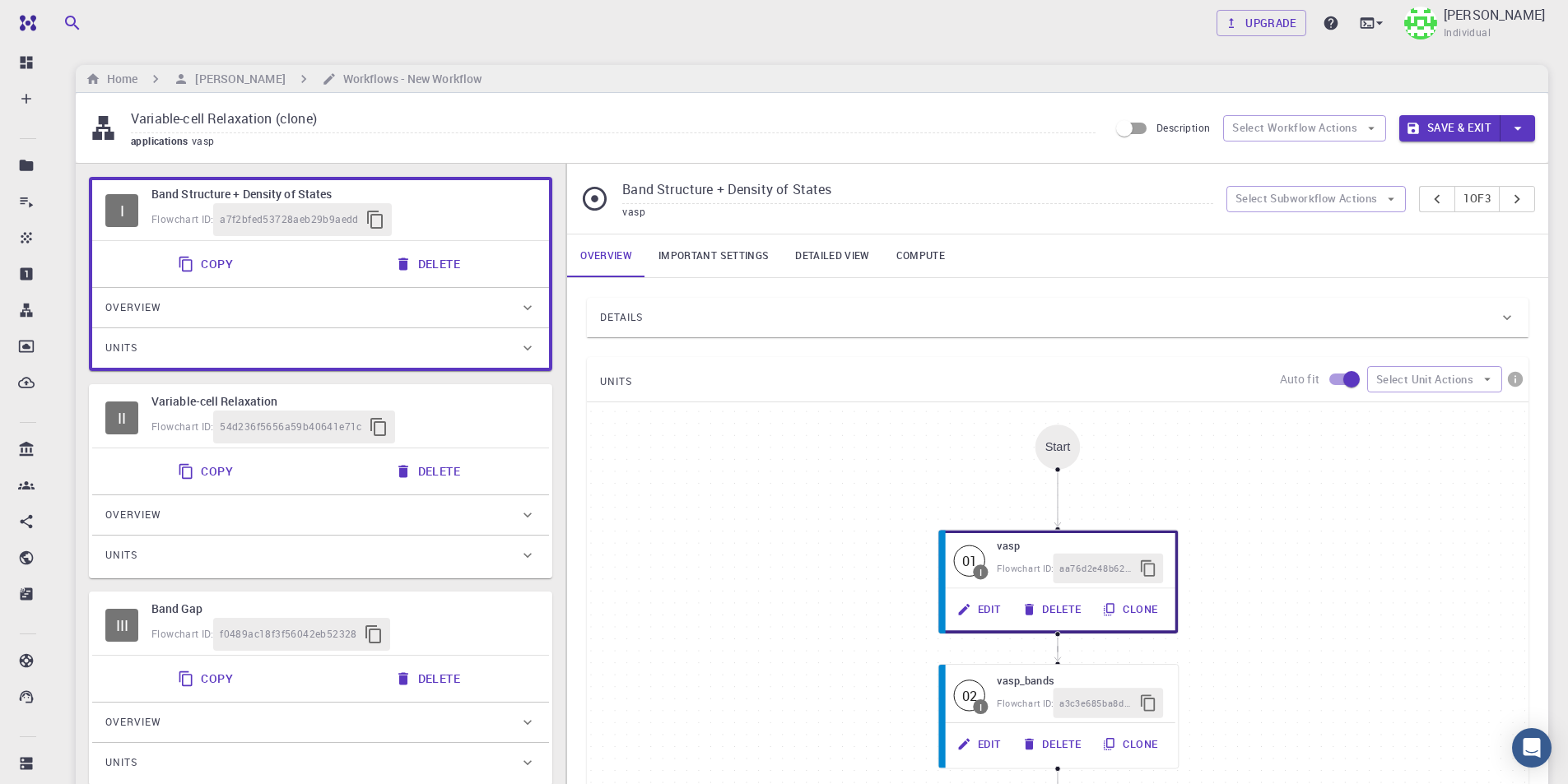
scroll to position [82, 0]
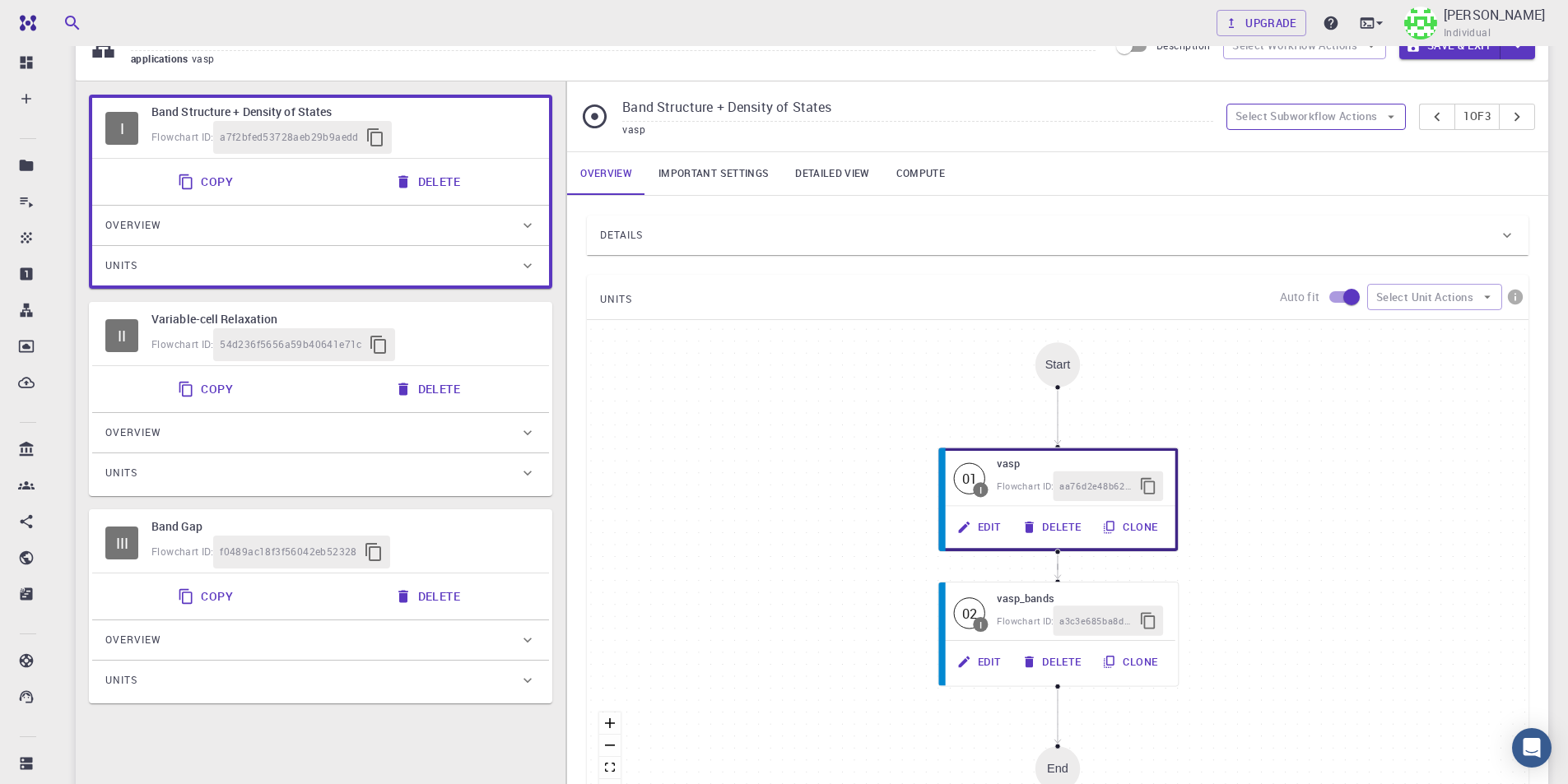
click at [1368, 119] on button "Select Subworkflow Actions" at bounding box center [1317, 117] width 180 height 26
click at [378, 586] on div "Copy Delete" at bounding box center [320, 595] width 444 height 33
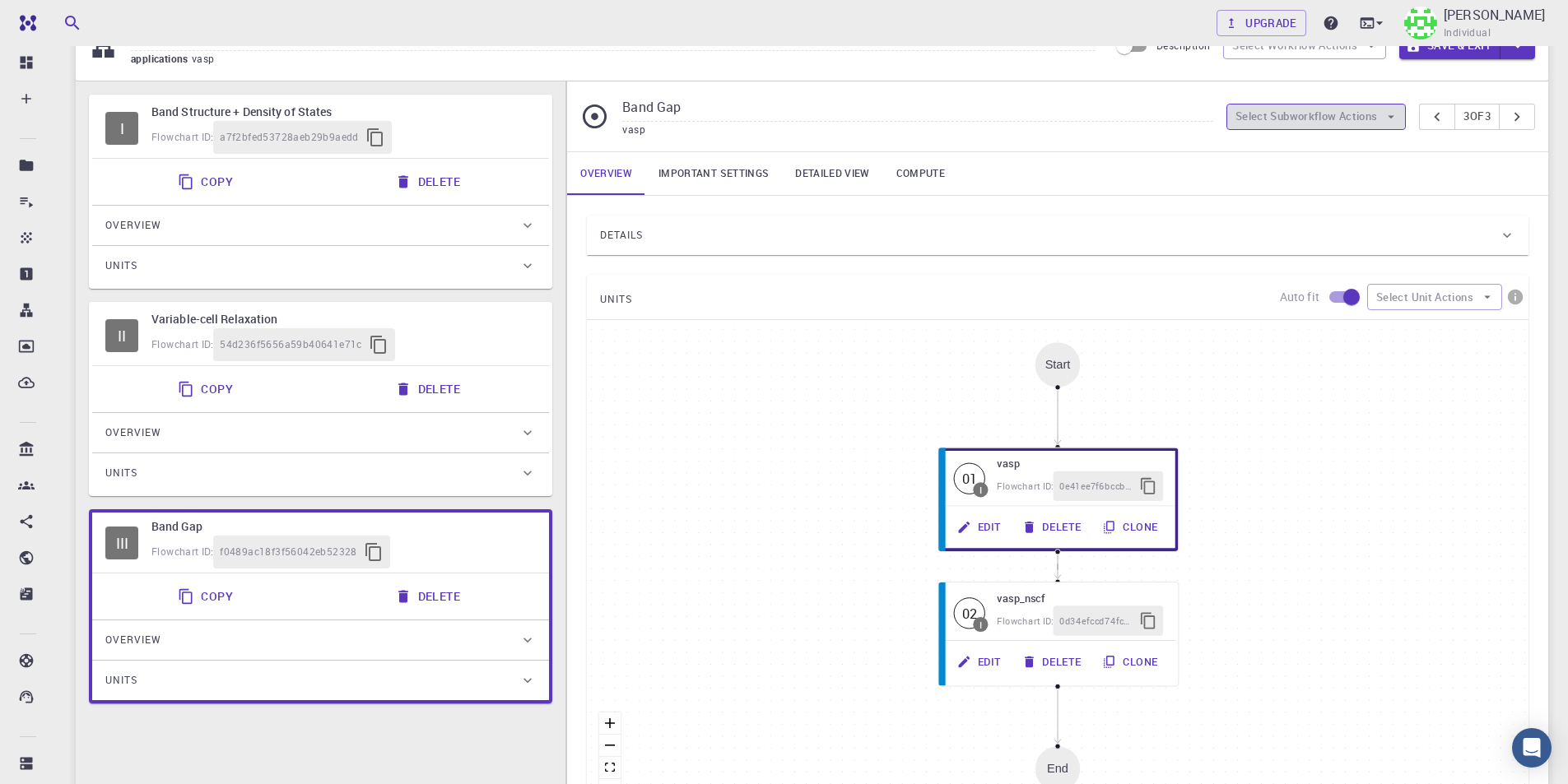
click at [1294, 115] on button "Select Subworkflow Actions" at bounding box center [1317, 117] width 180 height 26
click at [1314, 177] on span "Add subworkflow" at bounding box center [1324, 175] width 125 height 17
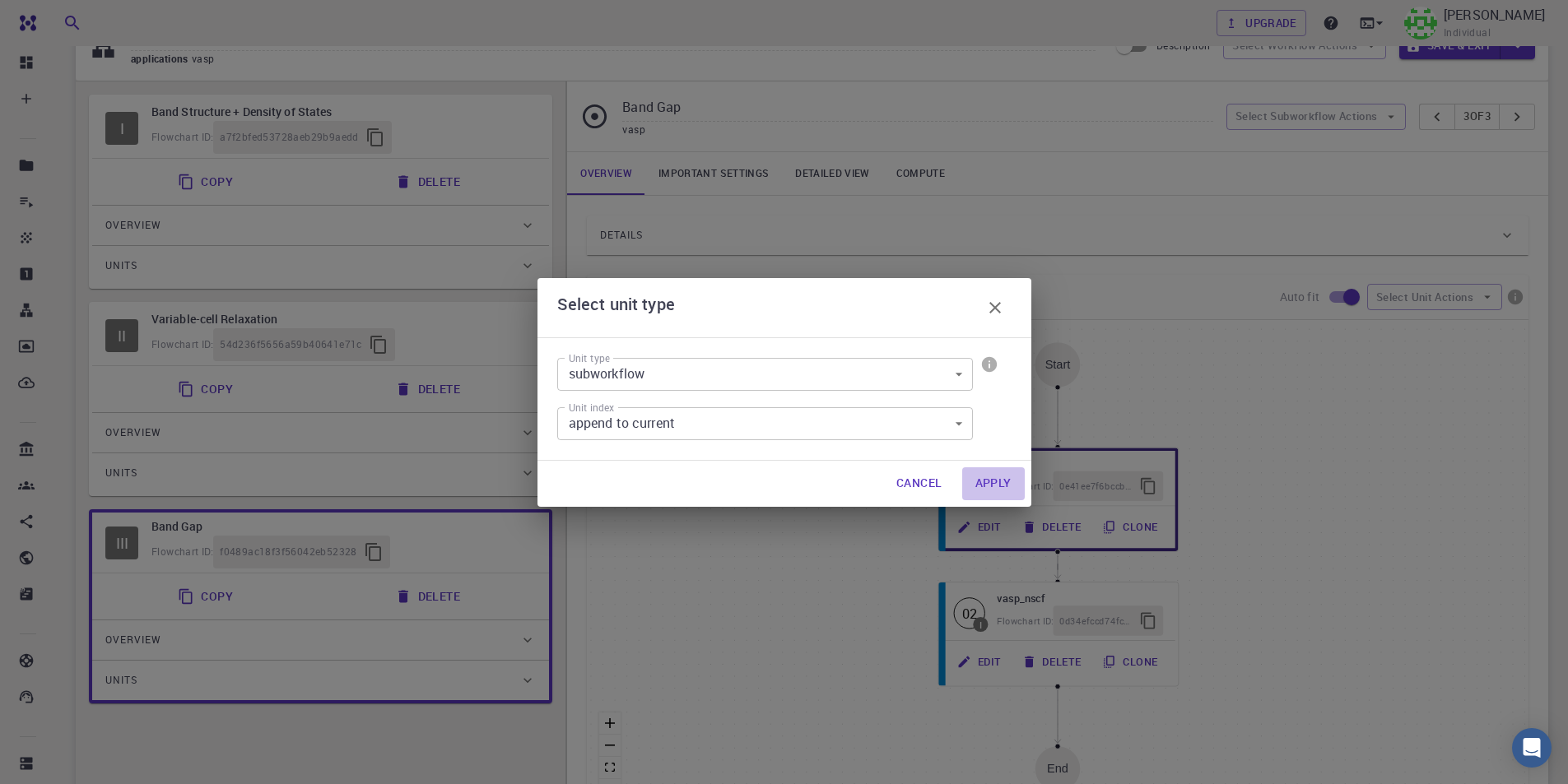
click at [993, 486] on button "Apply" at bounding box center [993, 483] width 63 height 33
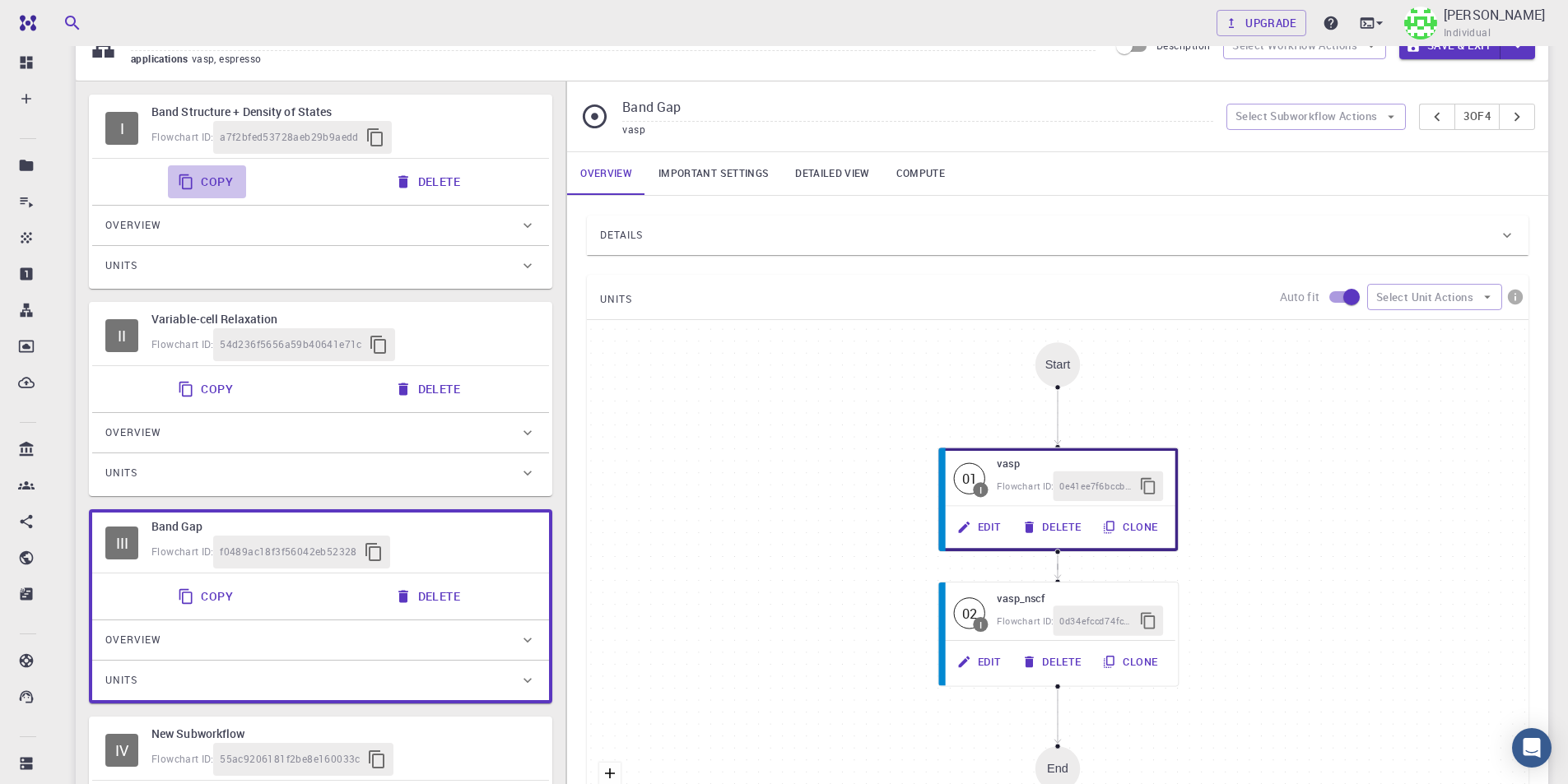
click at [217, 177] on button "Copy" at bounding box center [206, 181] width 79 height 33
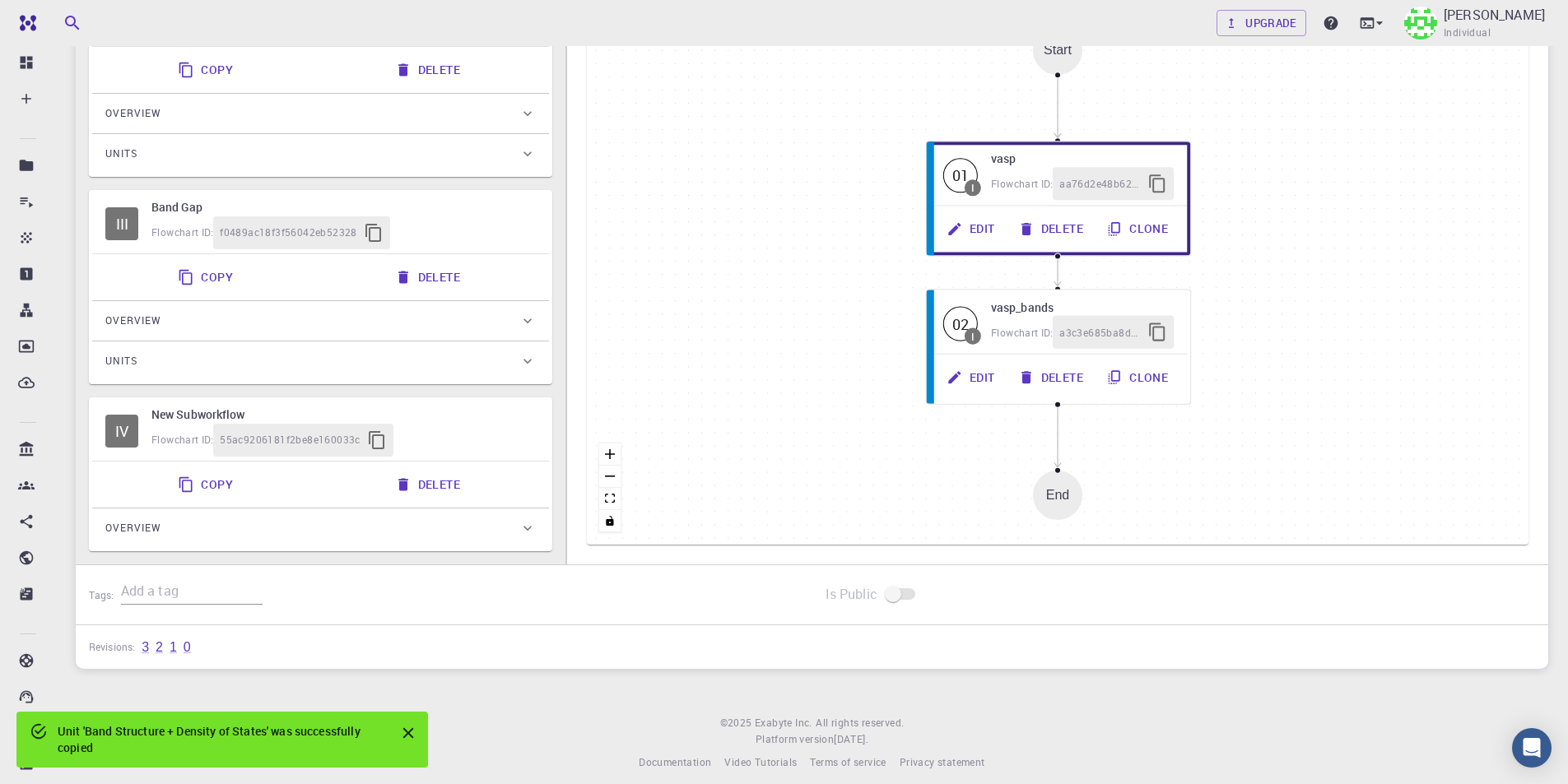
scroll to position [411, 0]
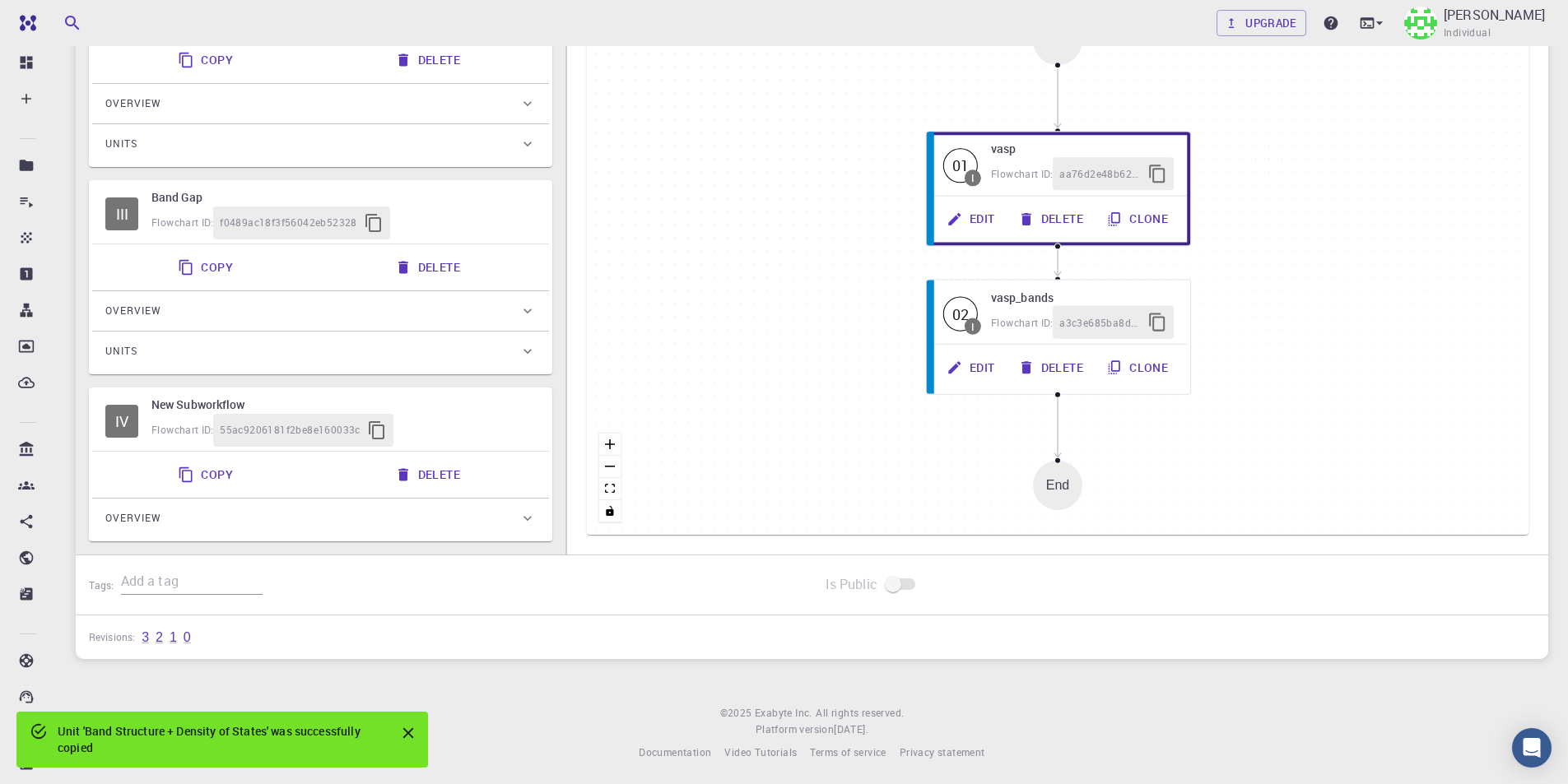
click at [416, 422] on div "Flowchart ID: 55ac9206181f2be8e160033c" at bounding box center [344, 429] width 385 height 33
type input "New Subworkflow"
type input "espresso"
type input "6.3"
type input "Plane-wave Ultra-soft Pseudopotential (Davidson Diagonalization, Gaussian Smear…"
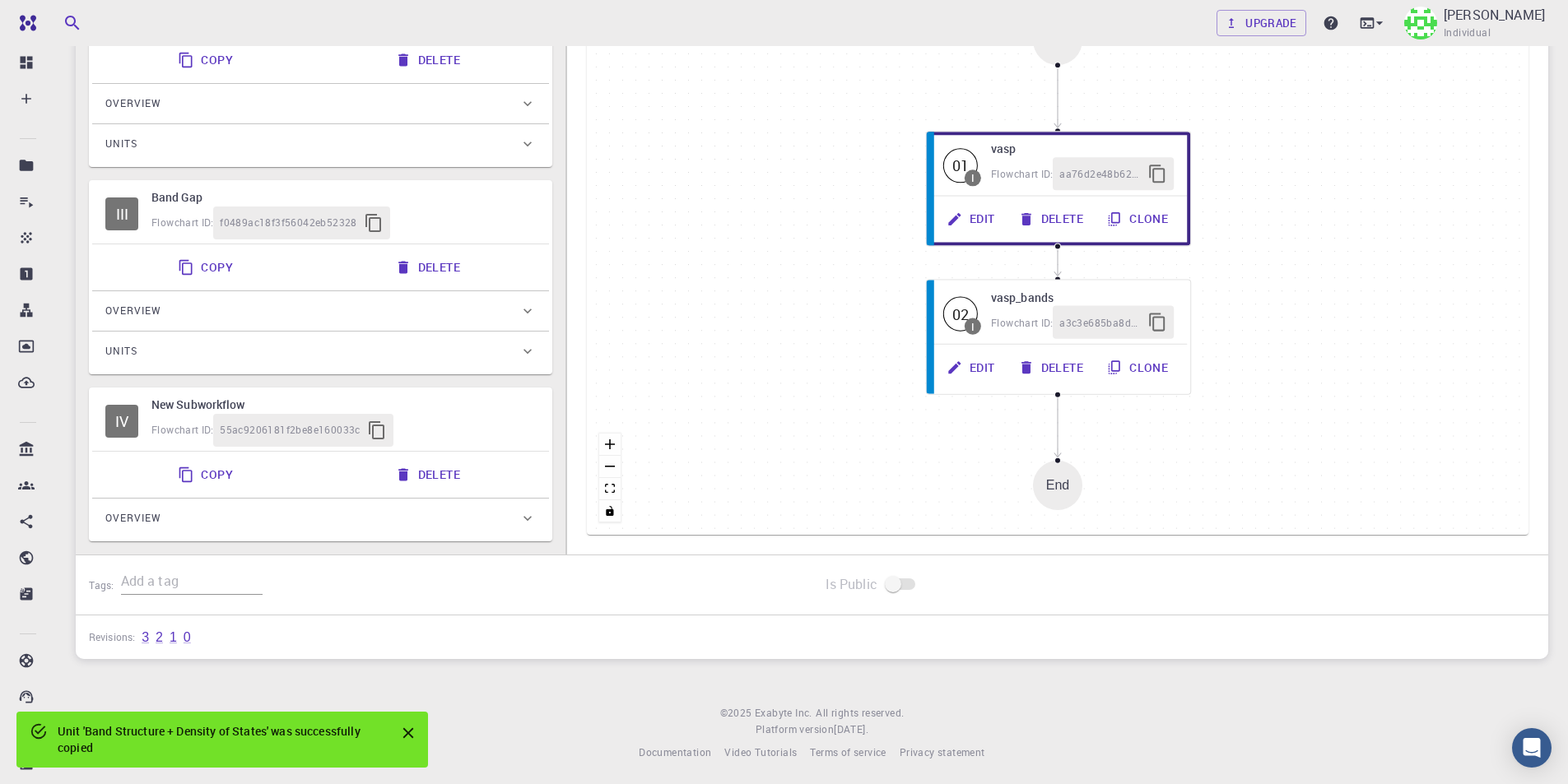
type input "/export/share/pseudo/k/gga/pbe/gbrv/1.4/us/k_pbe_gbrv_1.4.upf"
type input "/export/share/pseudo/pb/gga/pbe/gbrv/1.0/us/pb_pbe_gbrv_1.0.upf"
type input "/export/share/pseudo/br/gga/pbe/gbrv/1.4/us/br_pbe_gbrv_1.4.upf"
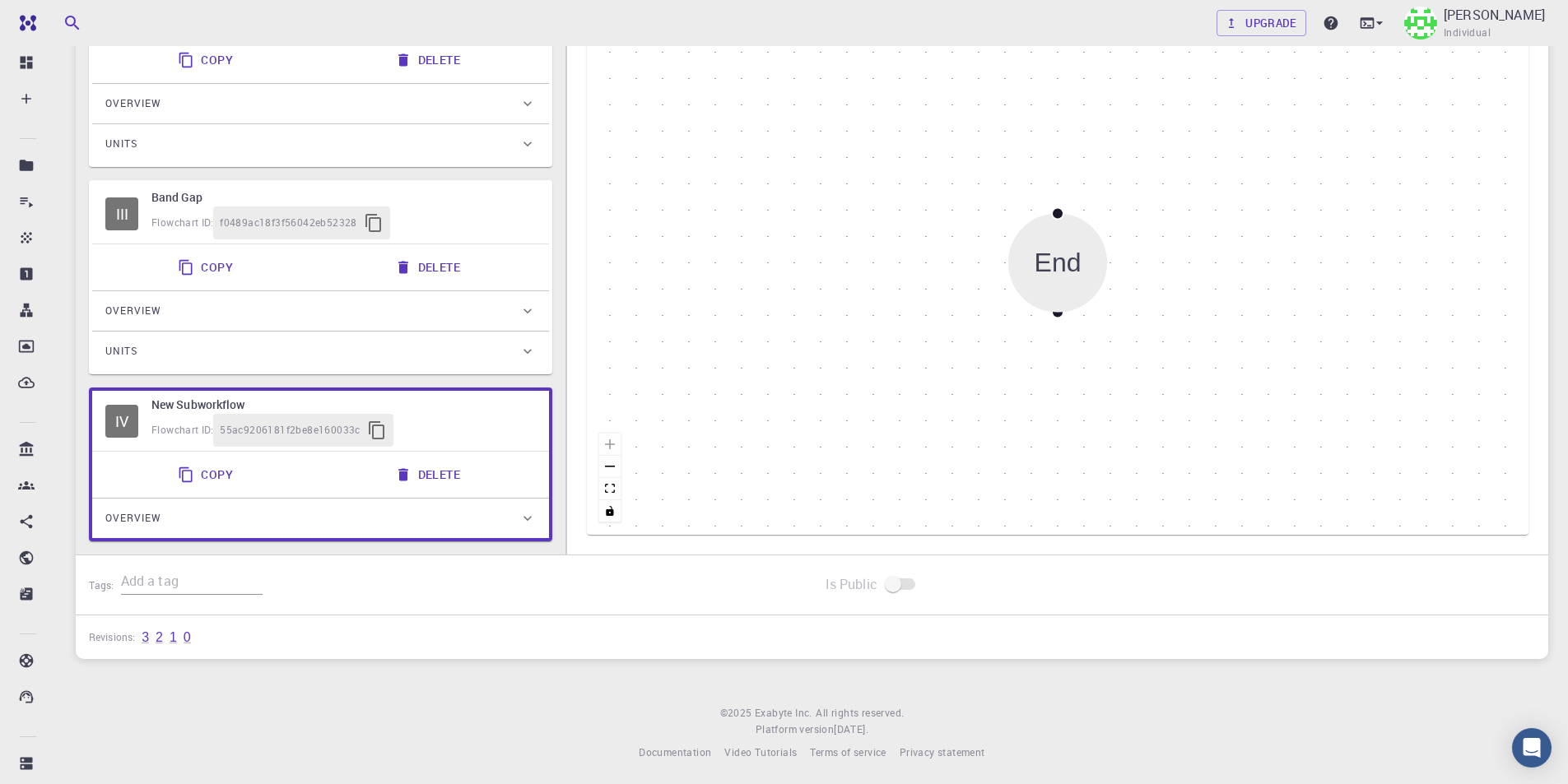
click at [476, 425] on div "Flowchart ID: 55ac9206181f2be8e160033c" at bounding box center [344, 429] width 385 height 33
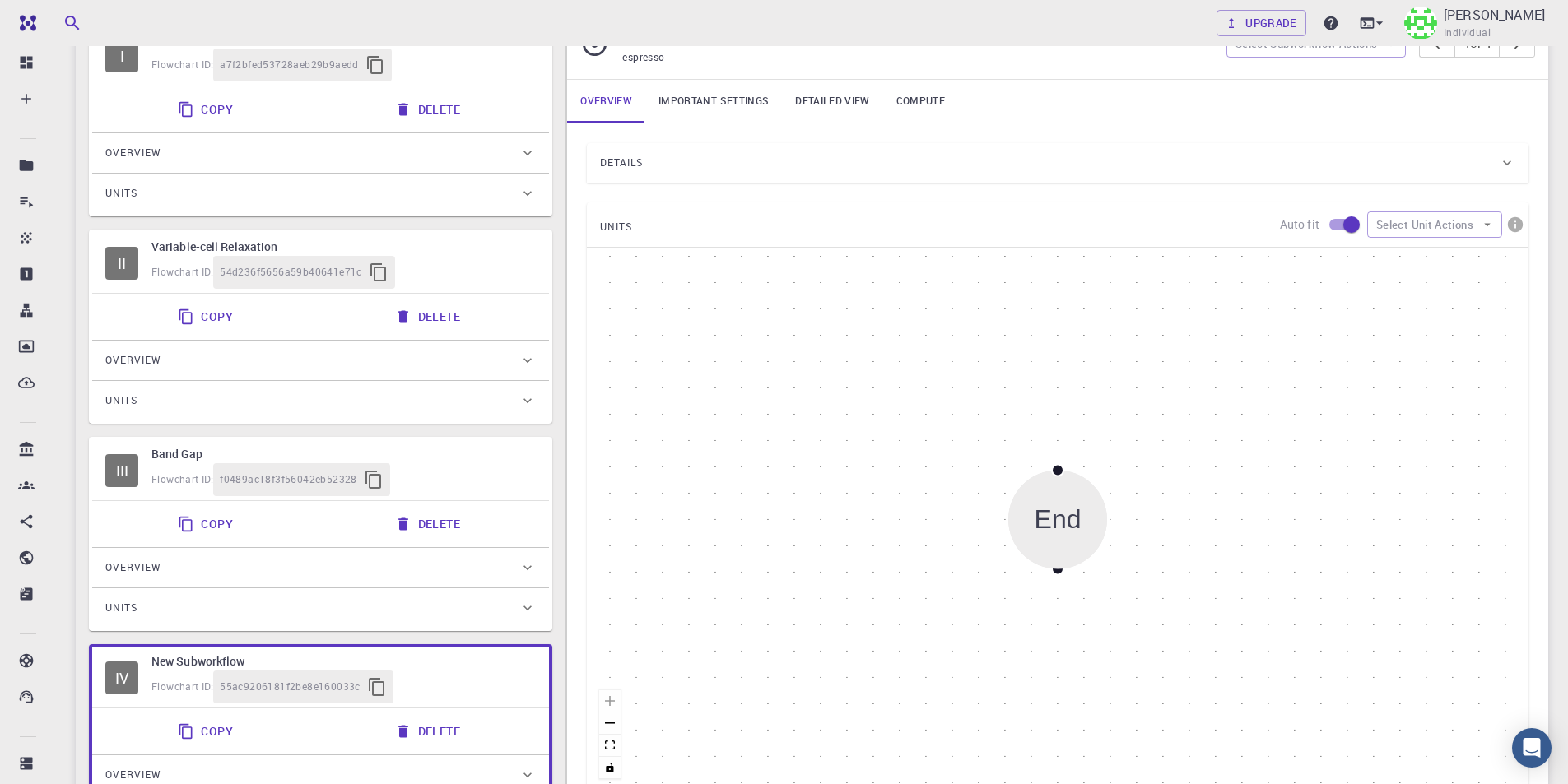
scroll to position [0, 0]
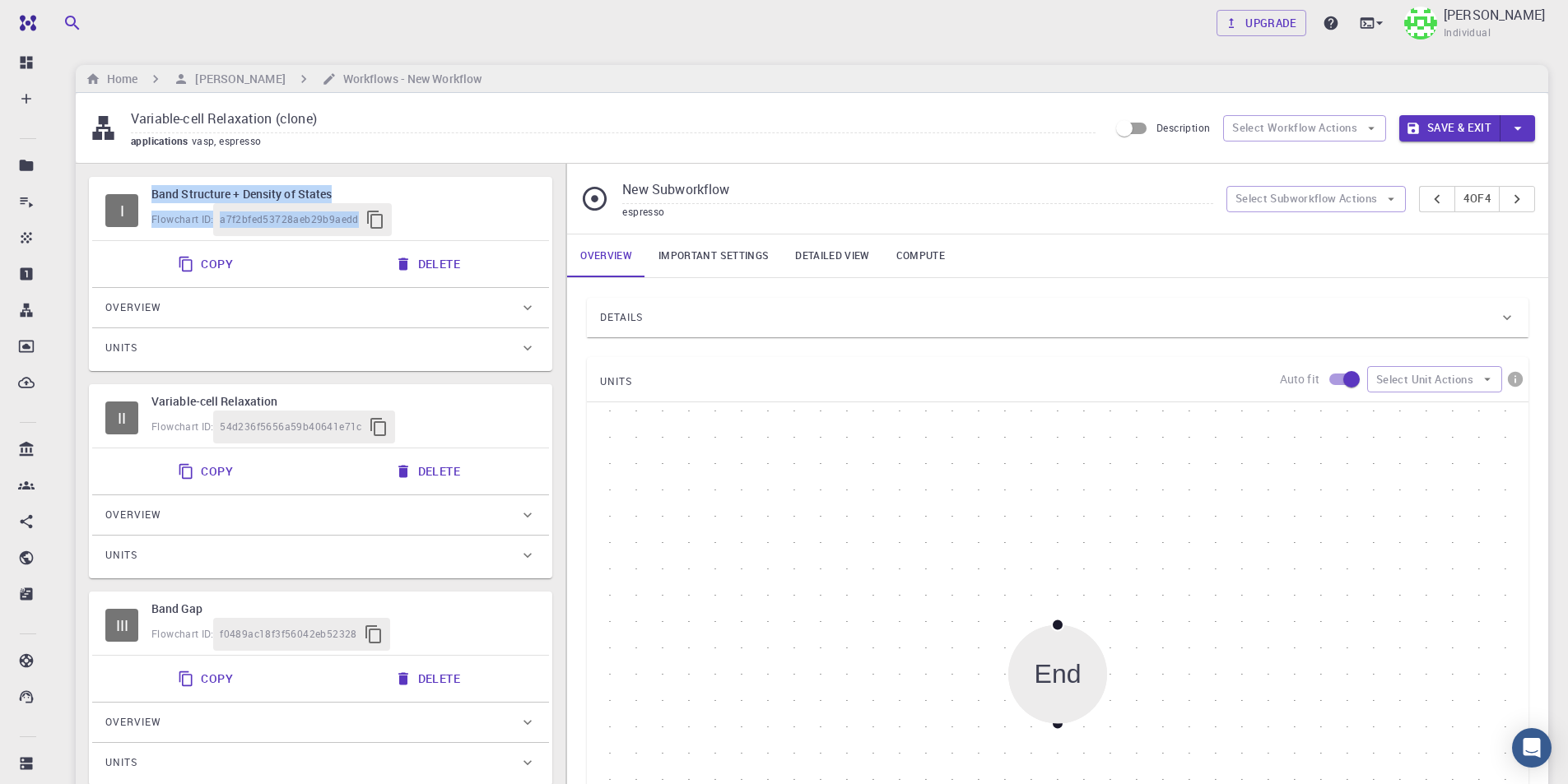
drag, startPoint x: 468, startPoint y: 272, endPoint x: 461, endPoint y: 320, distance: 48.5
click at [464, 343] on div "I Band Structure + Density of States Flowchart ID: a7f2bfed53728aeb29b9aedd Cop…" at bounding box center [320, 274] width 463 height 194
type input "Band Structure + Density of States"
type input "vasp"
type input "5.3.5"
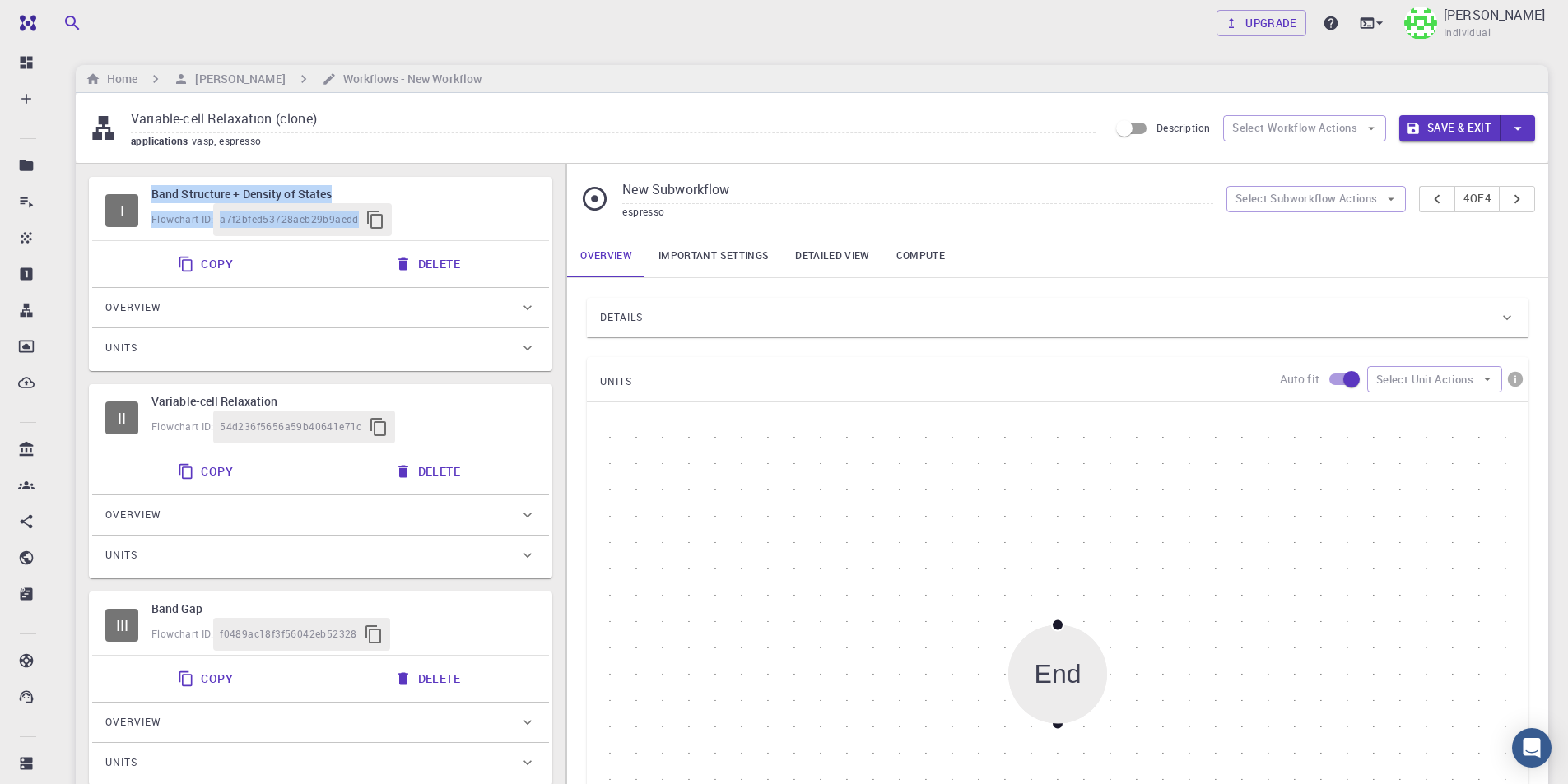
type input "Plane-wave Projector-augmented Wave Pseudopotential (Davidson Diagonalization, …"
type input "/export/share/pseudo/k/gga/pbe/vasp/5.2/paw/sv/GW/POTCAR"
type input "/export/share/pseudo/pb/gga/pbe/vasp/5.2/paw/default/POTCAR"
type input "/export/share/pseudo/br/gga/pbe/vasp/5.2/paw/default/POTCAR"
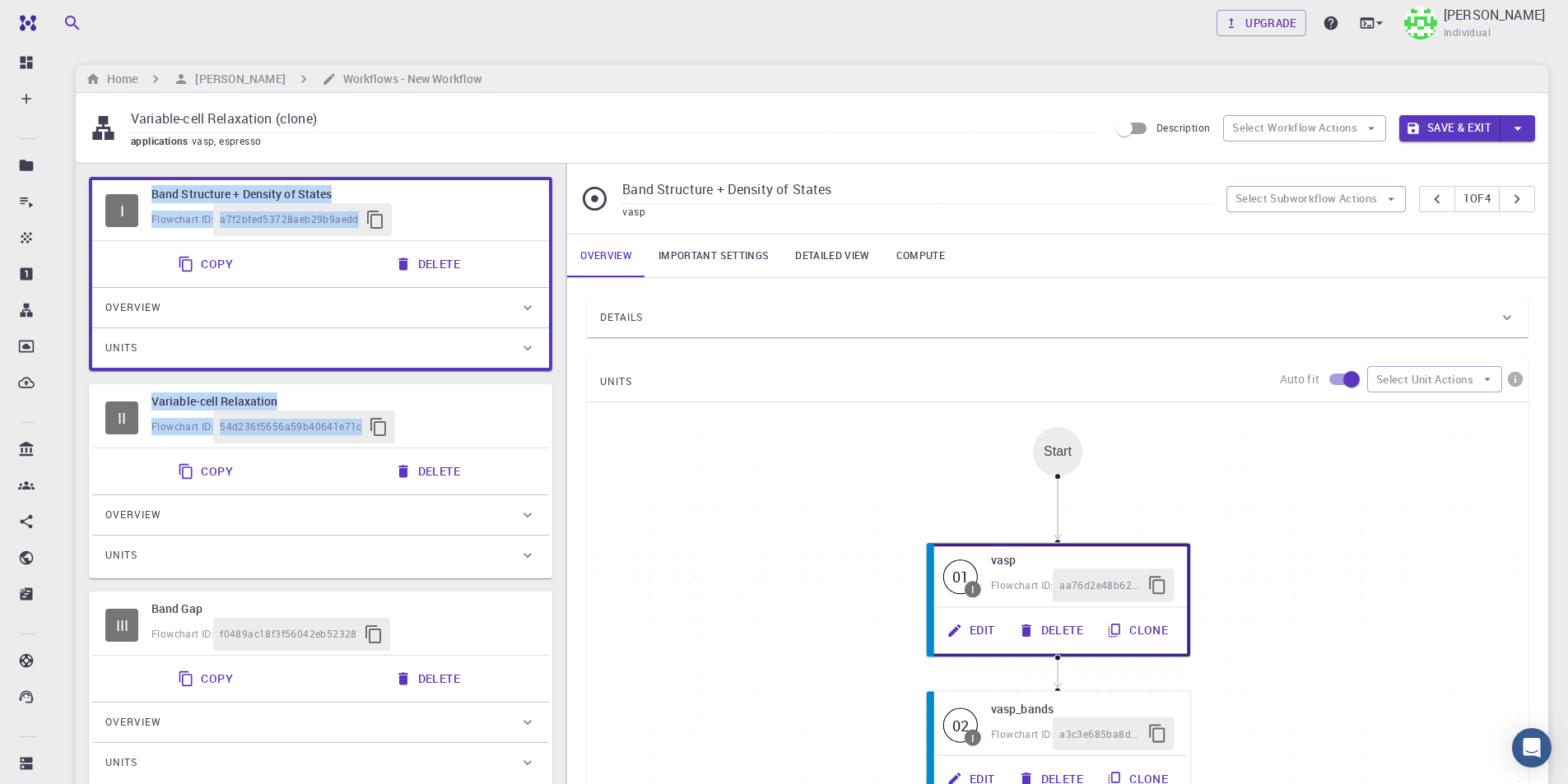
drag, startPoint x: 462, startPoint y: 217, endPoint x: 469, endPoint y: 380, distance: 163.2
click at [419, 558] on div "I Band Structure + Density of States Flowchart ID: a7f2bfed53728aeb29b9aedd Cop…" at bounding box center [320, 564] width 463 height 775
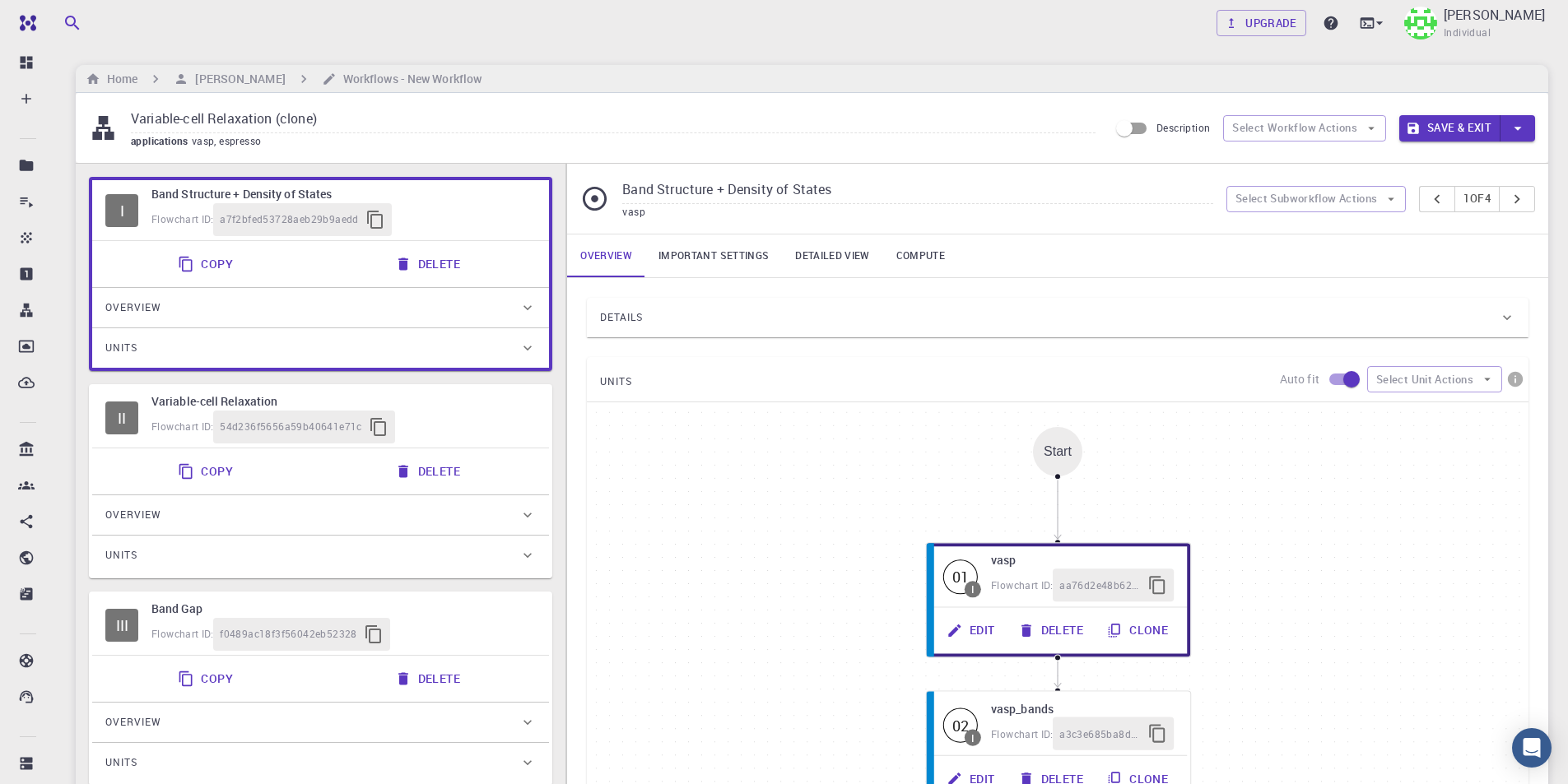
click at [487, 200] on h6 "Band Structure + Density of States" at bounding box center [344, 194] width 385 height 19
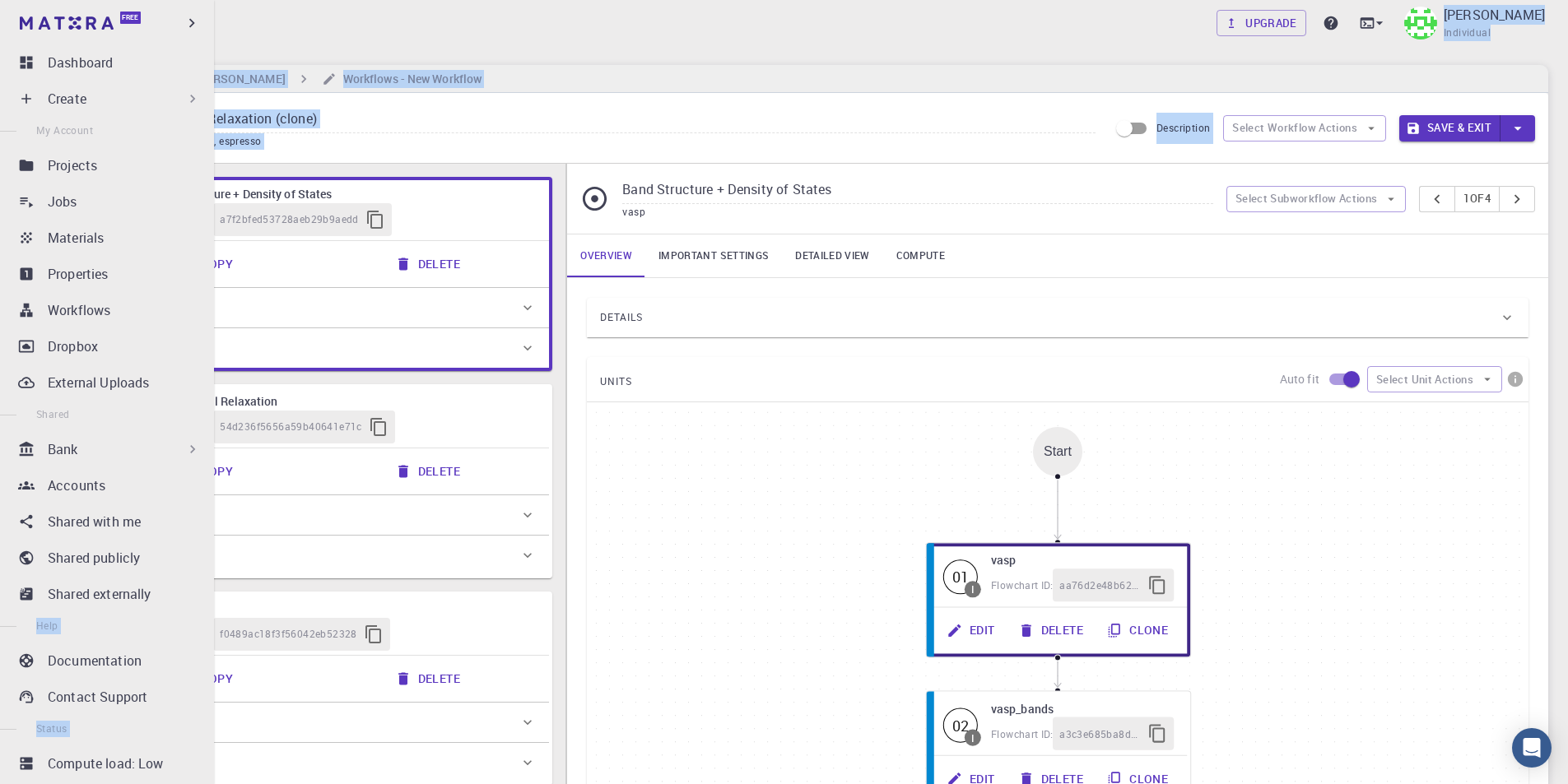
drag, startPoint x: 102, startPoint y: 190, endPoint x: 185, endPoint y: 438, distance: 261.5
click at [185, 438] on div "Free Dashboard Create New Job New Material Create Material Upload File Import f…" at bounding box center [784, 599] width 1568 height 1198
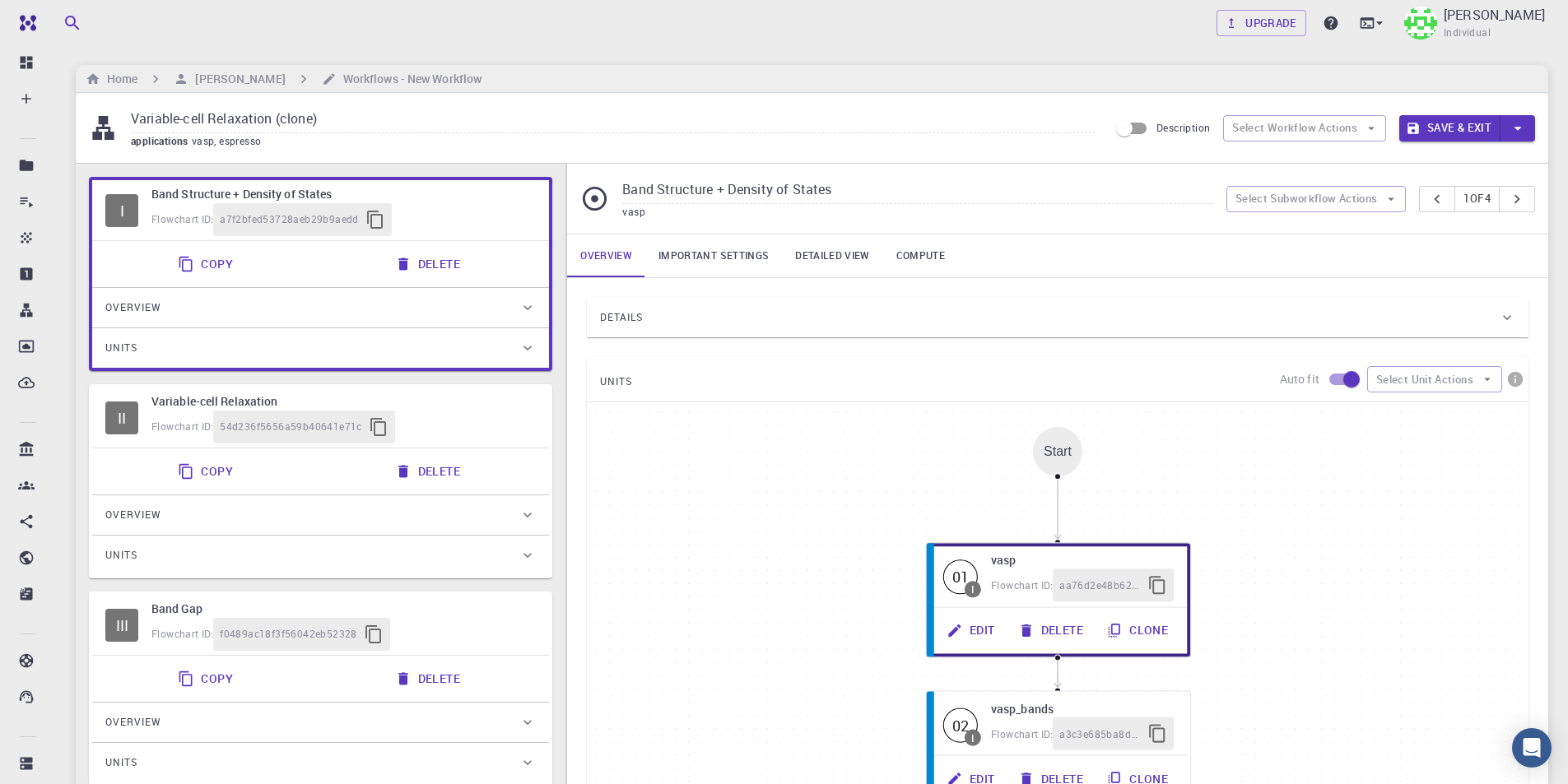
click at [502, 205] on div "Flowchart ID: a7f2bfed53728aeb29b9aedd" at bounding box center [344, 219] width 385 height 33
drag, startPoint x: 502, startPoint y: 205, endPoint x: 1334, endPoint y: 206, distance: 832.0
click at [1334, 206] on button "Select Subworkflow Actions" at bounding box center [1317, 199] width 180 height 26
click at [1365, 122] on icon "button" at bounding box center [1370, 128] width 15 height 15
click at [501, 193] on h6 "Band Structure + Density of States" at bounding box center [344, 194] width 385 height 19
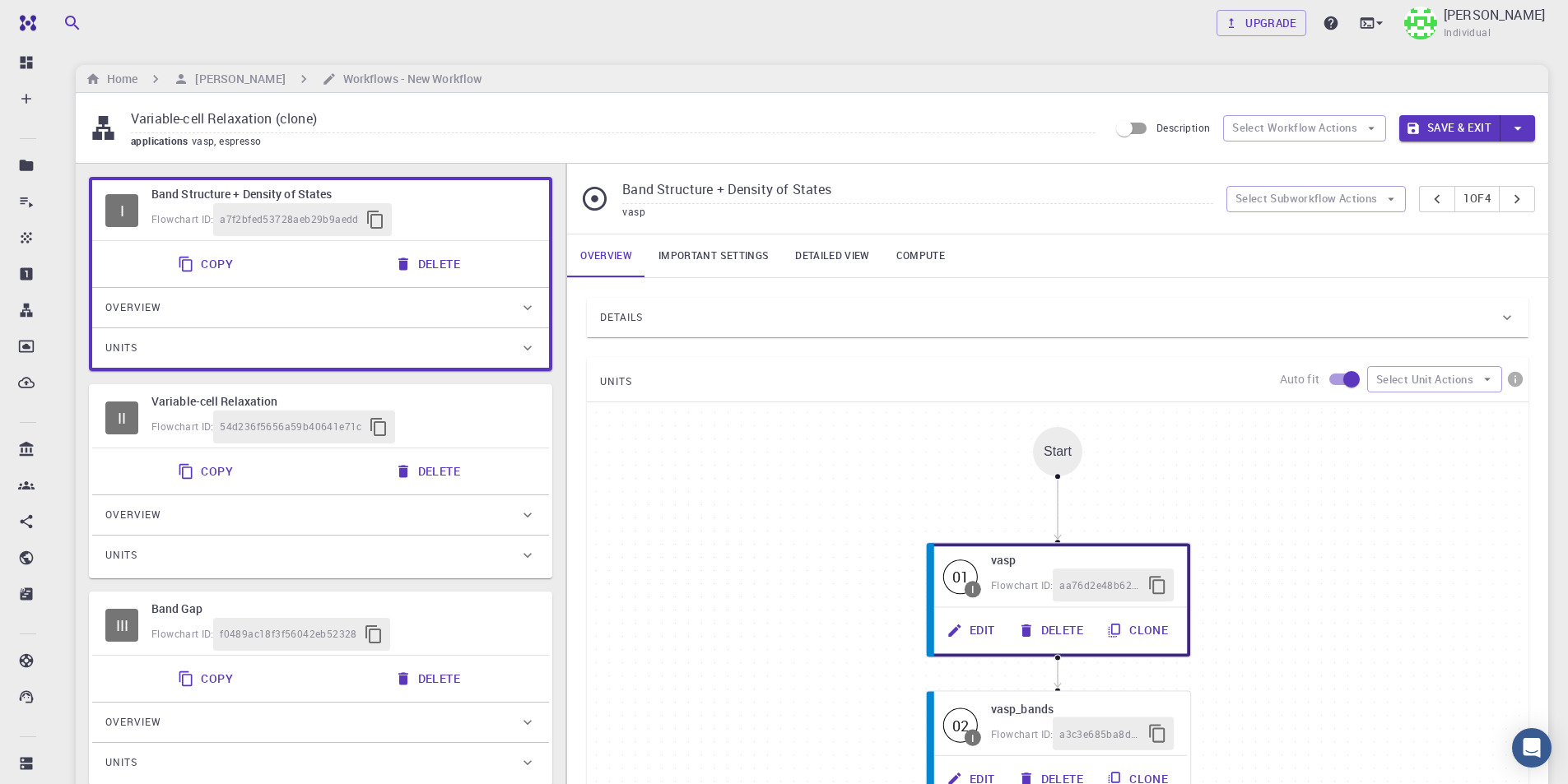
click at [451, 263] on button "Delete" at bounding box center [429, 264] width 88 height 33
type input "Variable-cell Relaxation"
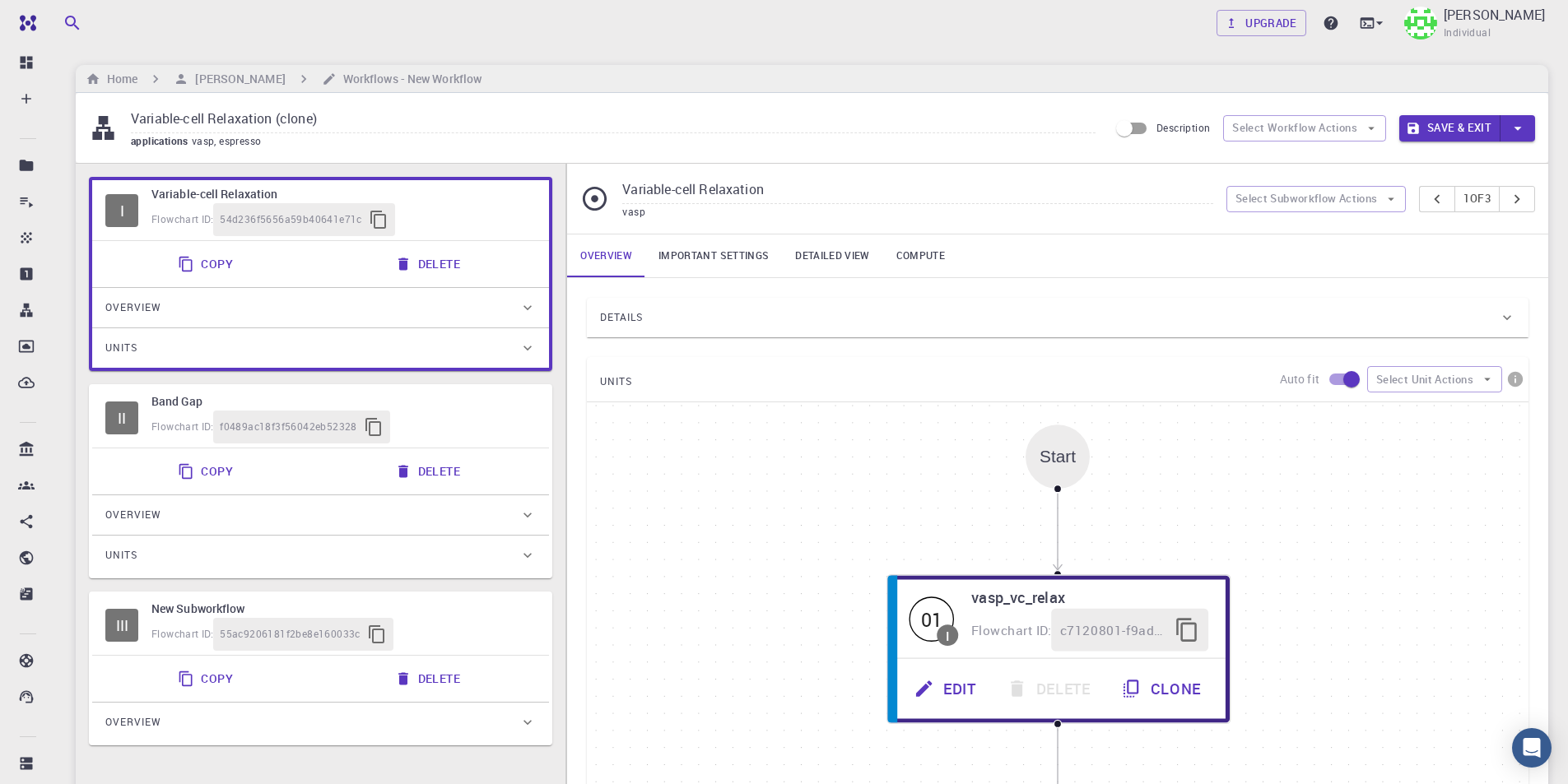
click at [499, 201] on h6 "Variable-cell Relaxation" at bounding box center [344, 194] width 385 height 19
click at [1347, 203] on button "Select Subworkflow Actions" at bounding box center [1317, 199] width 180 height 26
click at [1353, 251] on span "Add subworkflow" at bounding box center [1324, 258] width 125 height 17
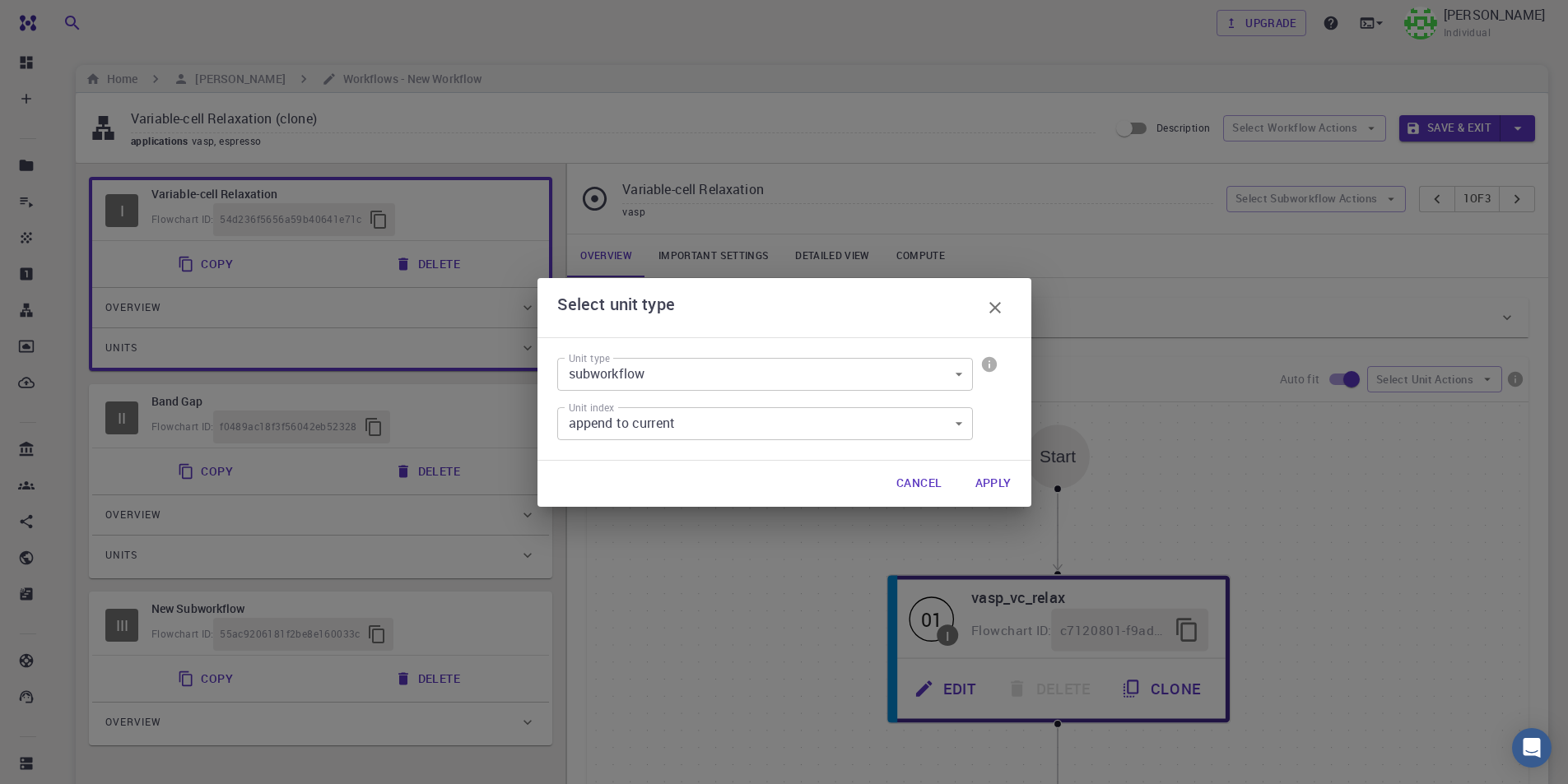
click at [776, 422] on body "Free Dashboard Create New Job New Material Create Material Upload File Import f…" at bounding box center [784, 574] width 1568 height 1148
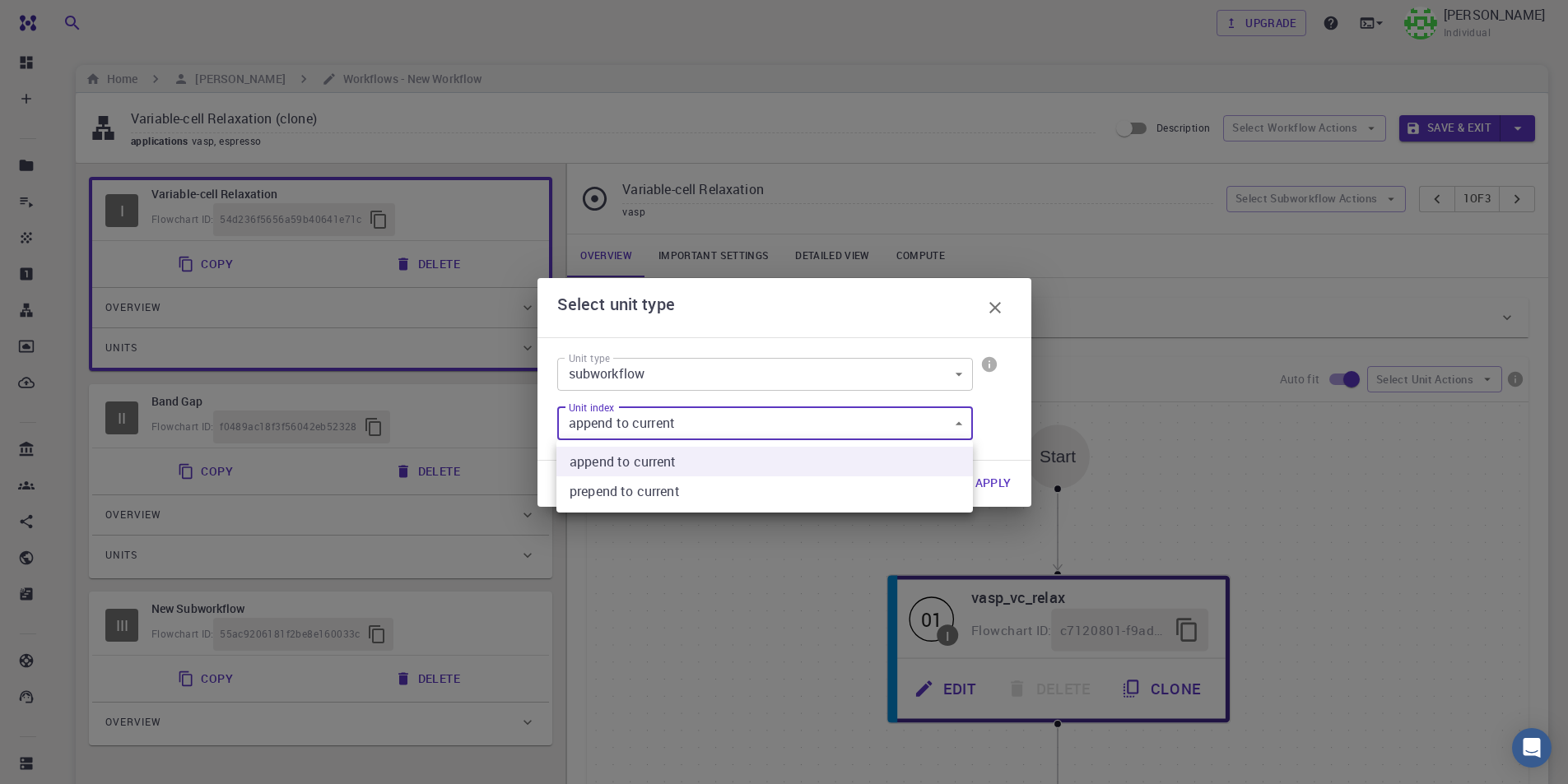
click at [671, 489] on current "prepend to current" at bounding box center [764, 491] width 416 height 30
type input "1"
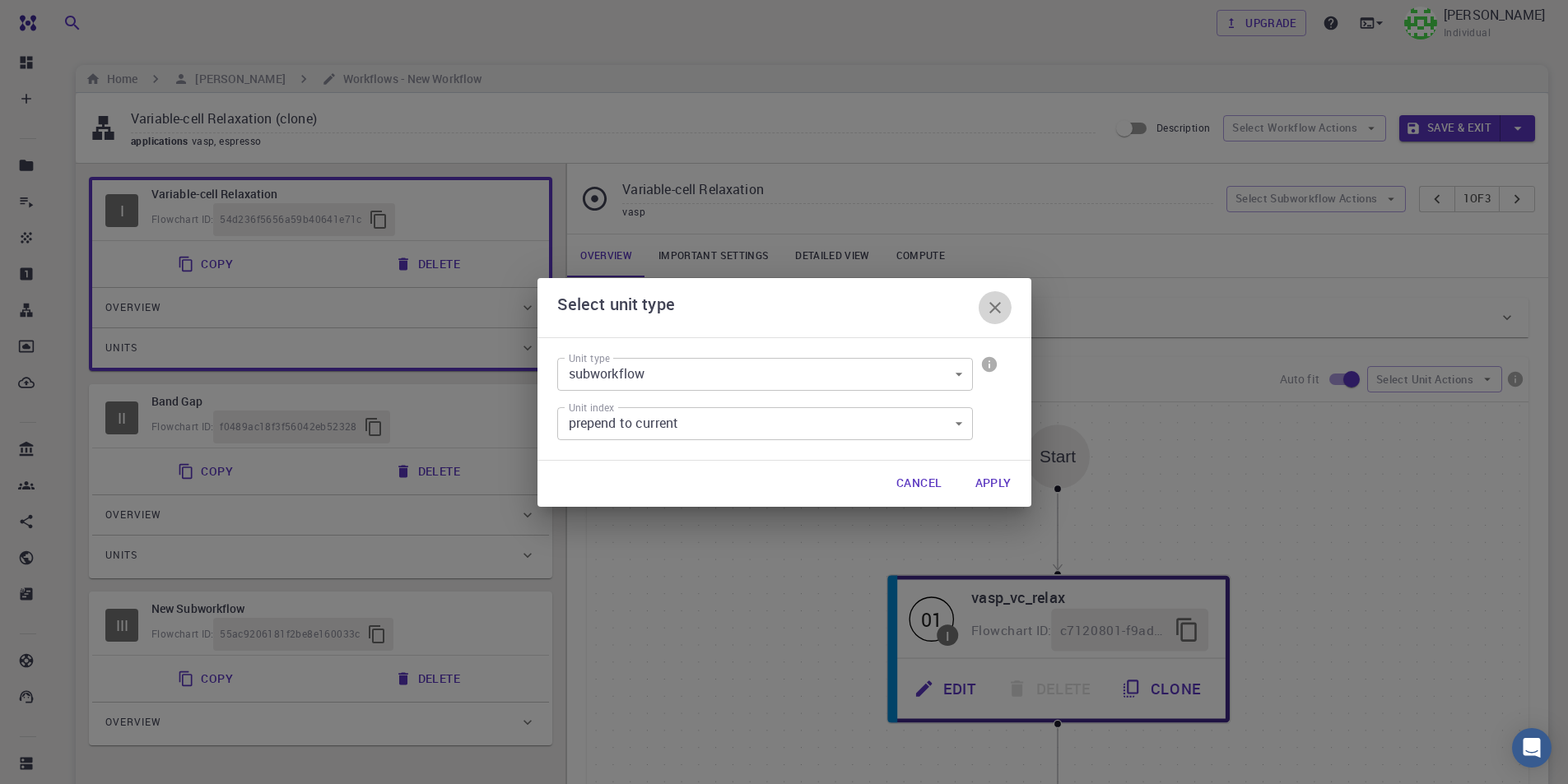
click at [995, 302] on icon "button" at bounding box center [994, 308] width 19 height 19
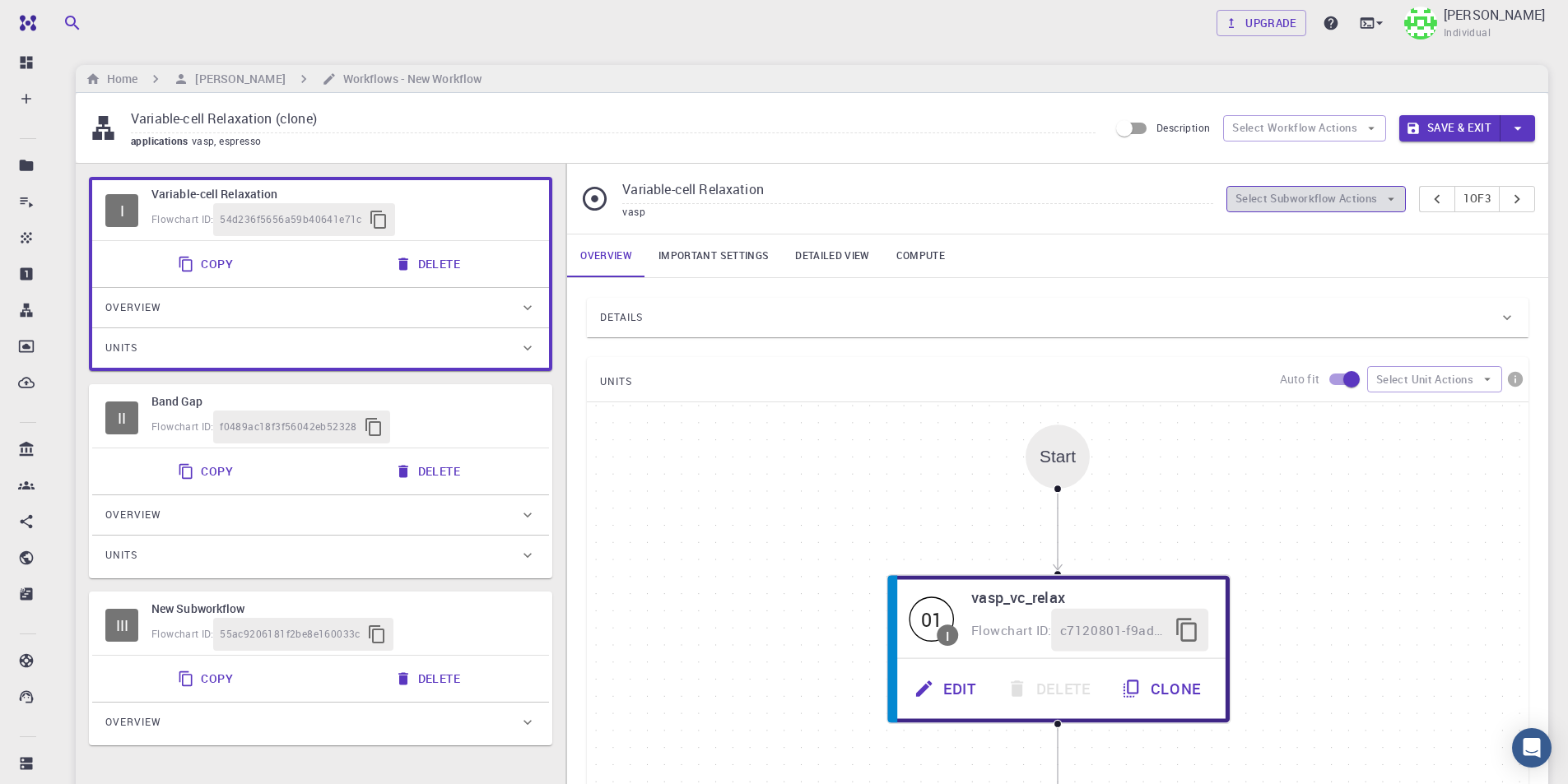
click at [1368, 190] on button "Select Subworkflow Actions" at bounding box center [1317, 199] width 180 height 26
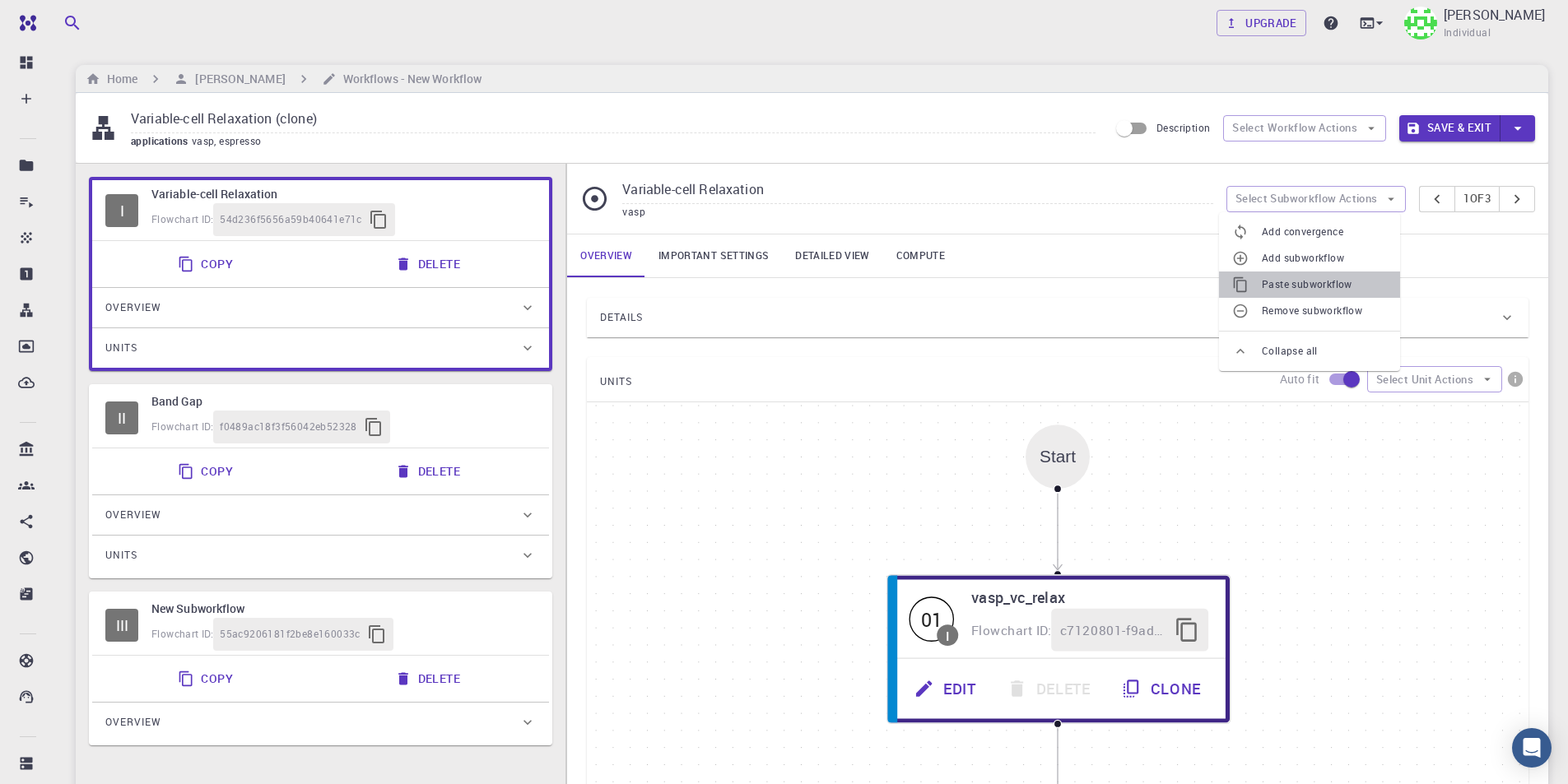
click at [1323, 280] on span "Paste subworkflow" at bounding box center [1324, 284] width 125 height 17
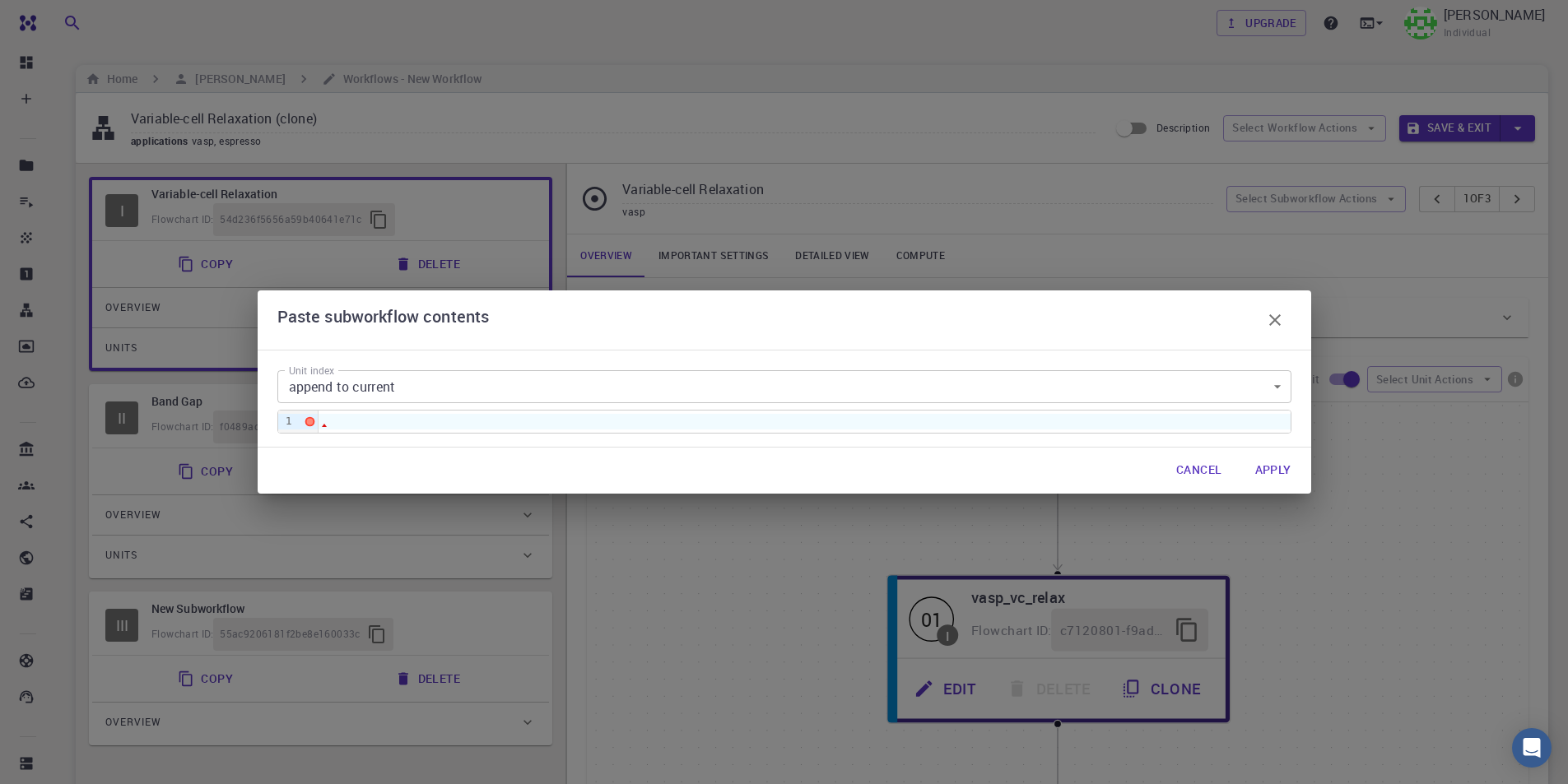
click at [487, 385] on body "Free Dashboard Create New Job New Material Create Material Upload File Import f…" at bounding box center [784, 574] width 1568 height 1148
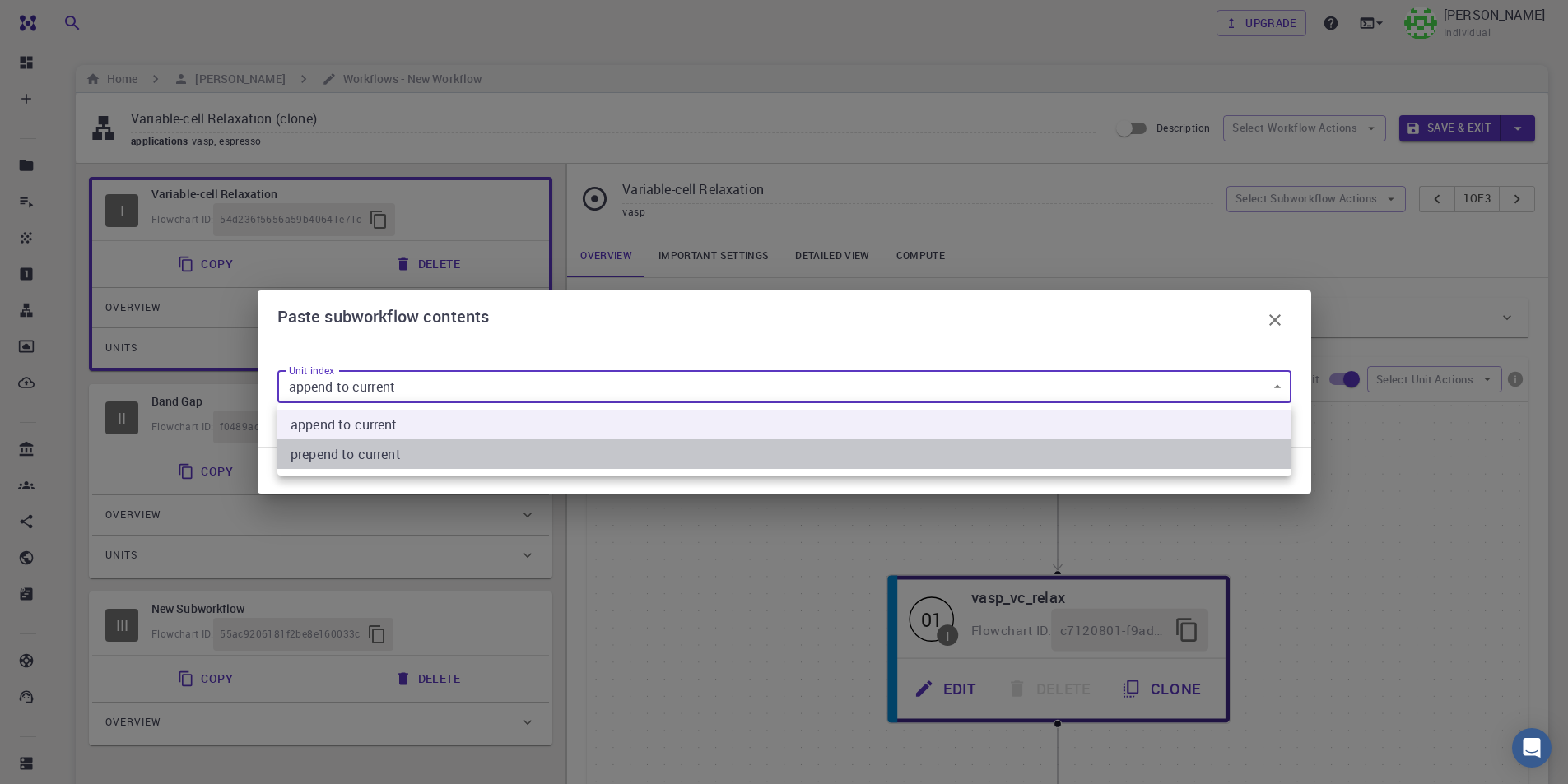
click at [439, 448] on current "prepend to current" at bounding box center [784, 454] width 1014 height 30
type input "1"
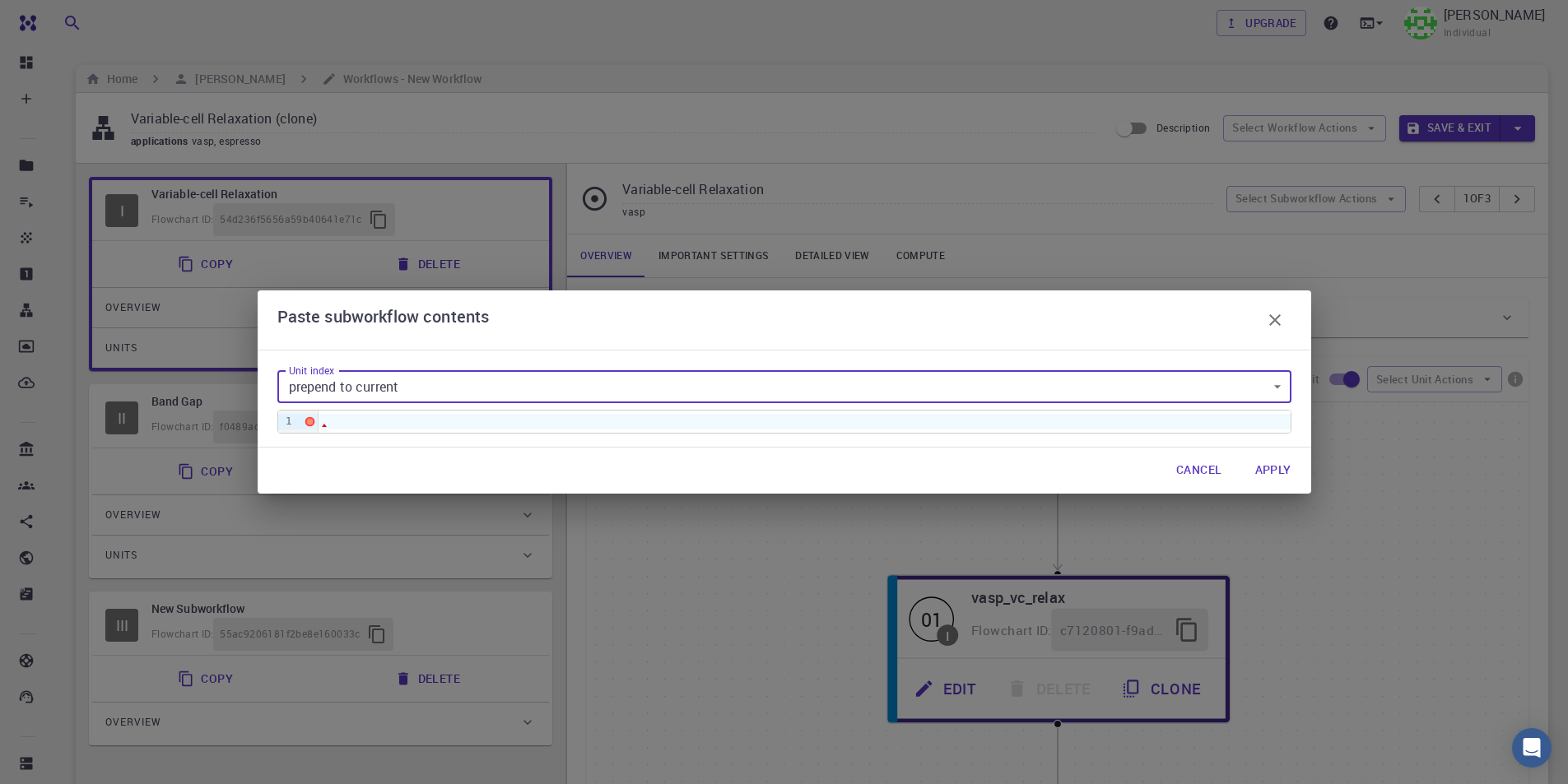
click at [446, 424] on div at bounding box center [804, 421] width 972 height 15
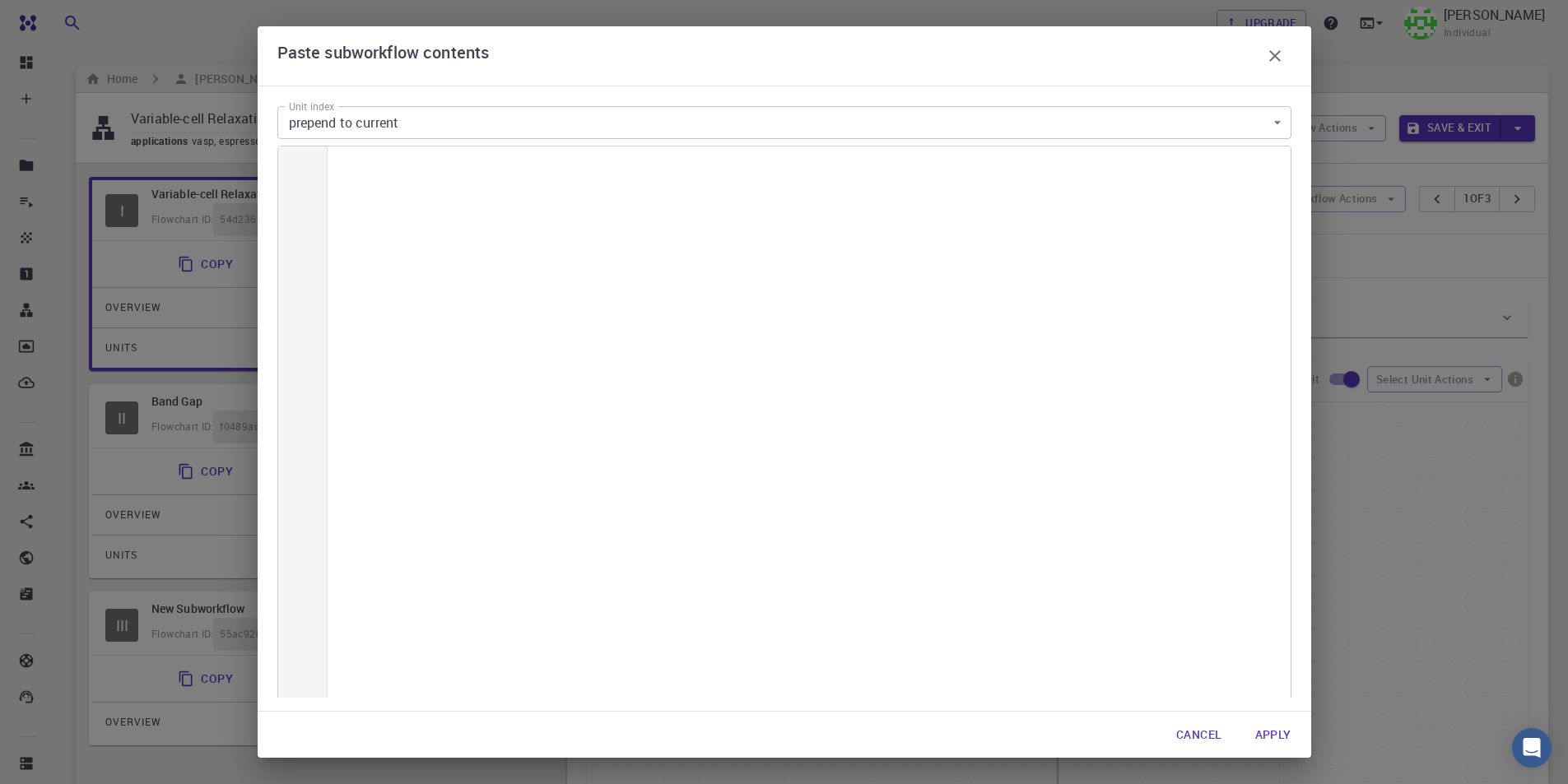
scroll to position [5782, 0]
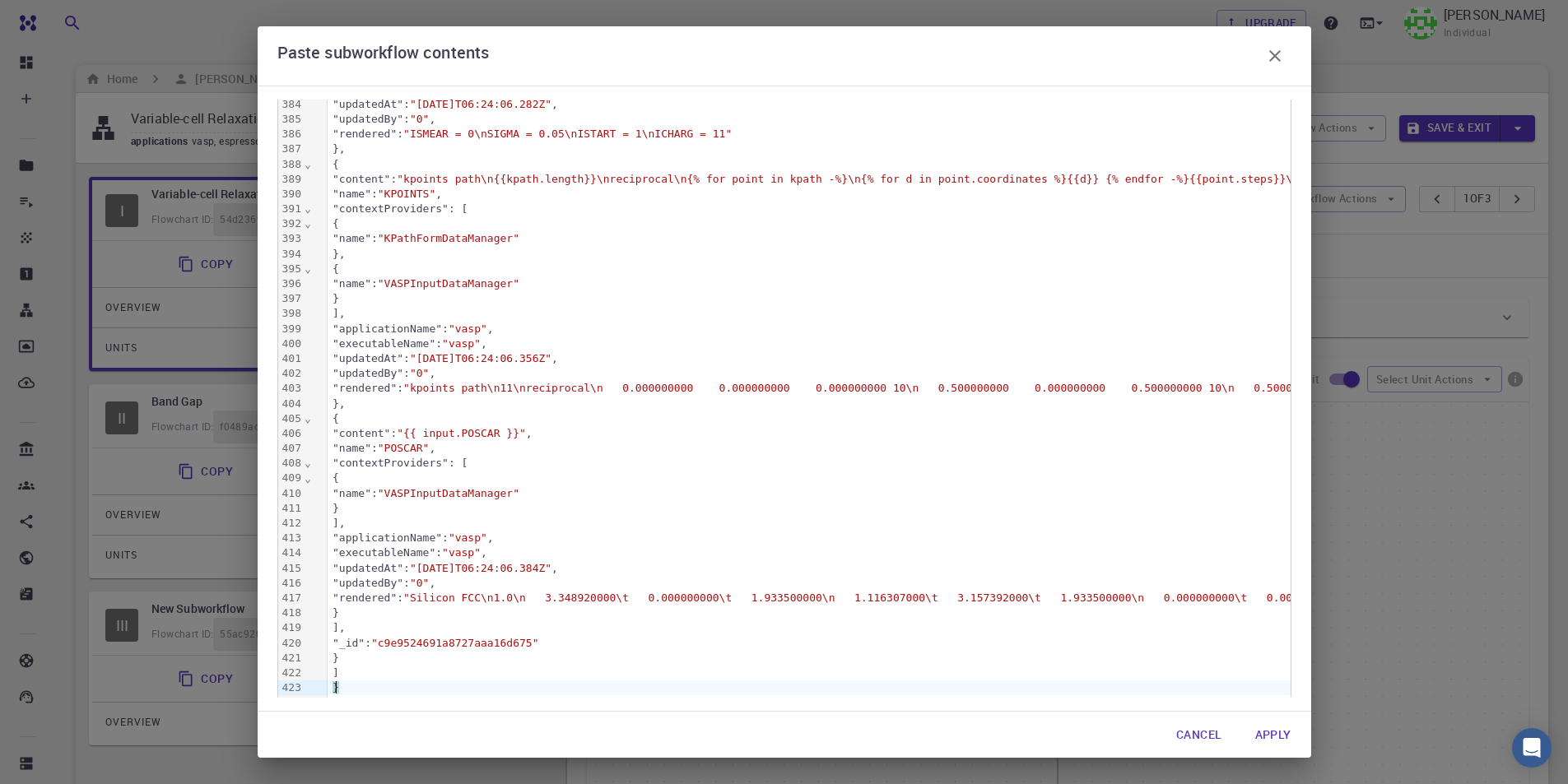
click at [1276, 730] on button "Apply" at bounding box center [1272, 734] width 63 height 33
type input "Band Structure + Density of States"
type input "/export/share/pseudo/k/gga/pbe/vasp/5.2/paw/sv/GW/POTCAR"
type input "/export/share/pseudo/pb/gga/pbe/vasp/5.2/paw/default/POTCAR"
type input "/export/share/pseudo/br/gga/pbe/vasp/5.2/paw/default/POTCAR"
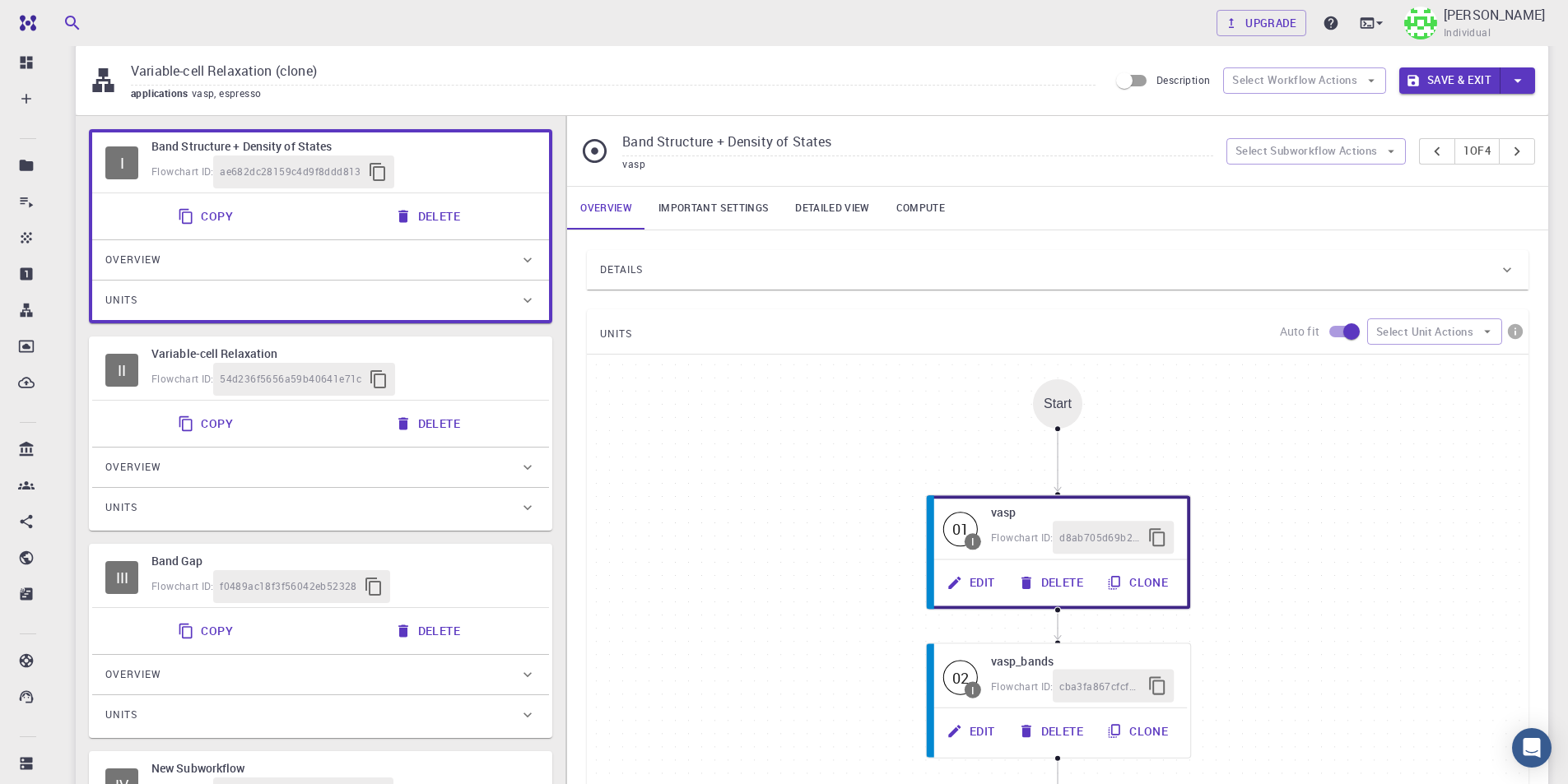
scroll to position [0, 0]
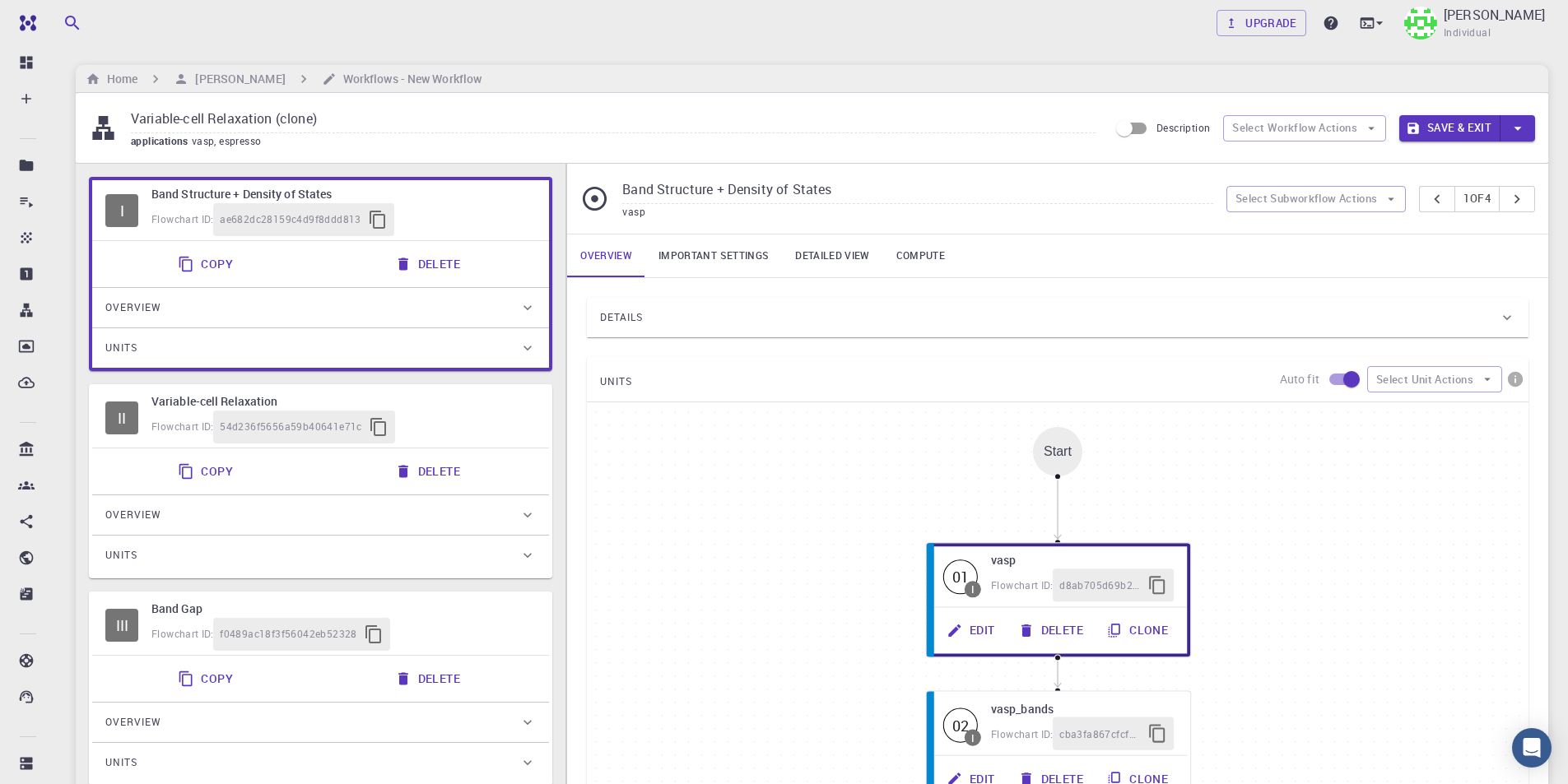
click at [435, 263] on button "Delete" at bounding box center [429, 264] width 88 height 33
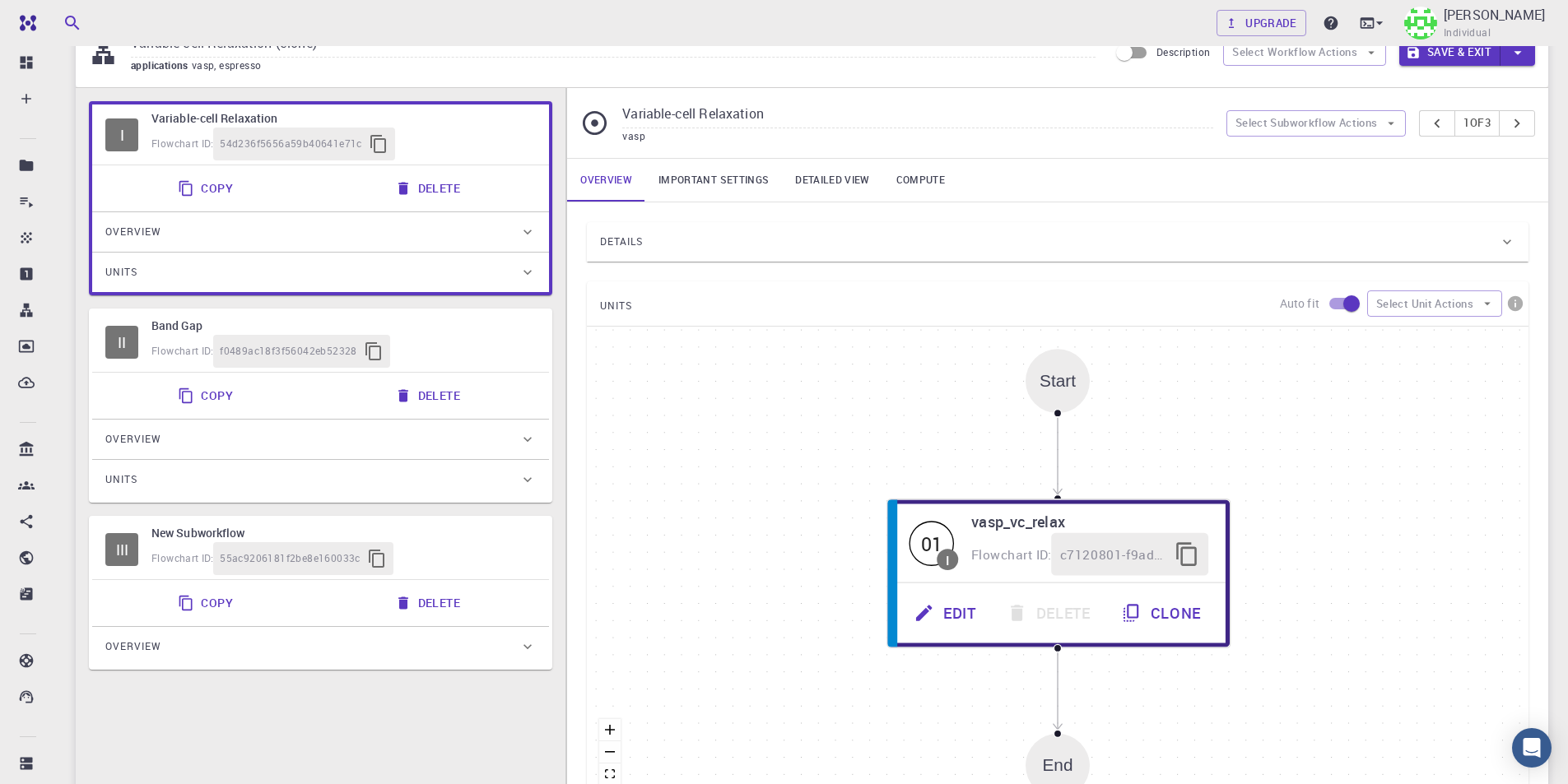
scroll to position [165, 0]
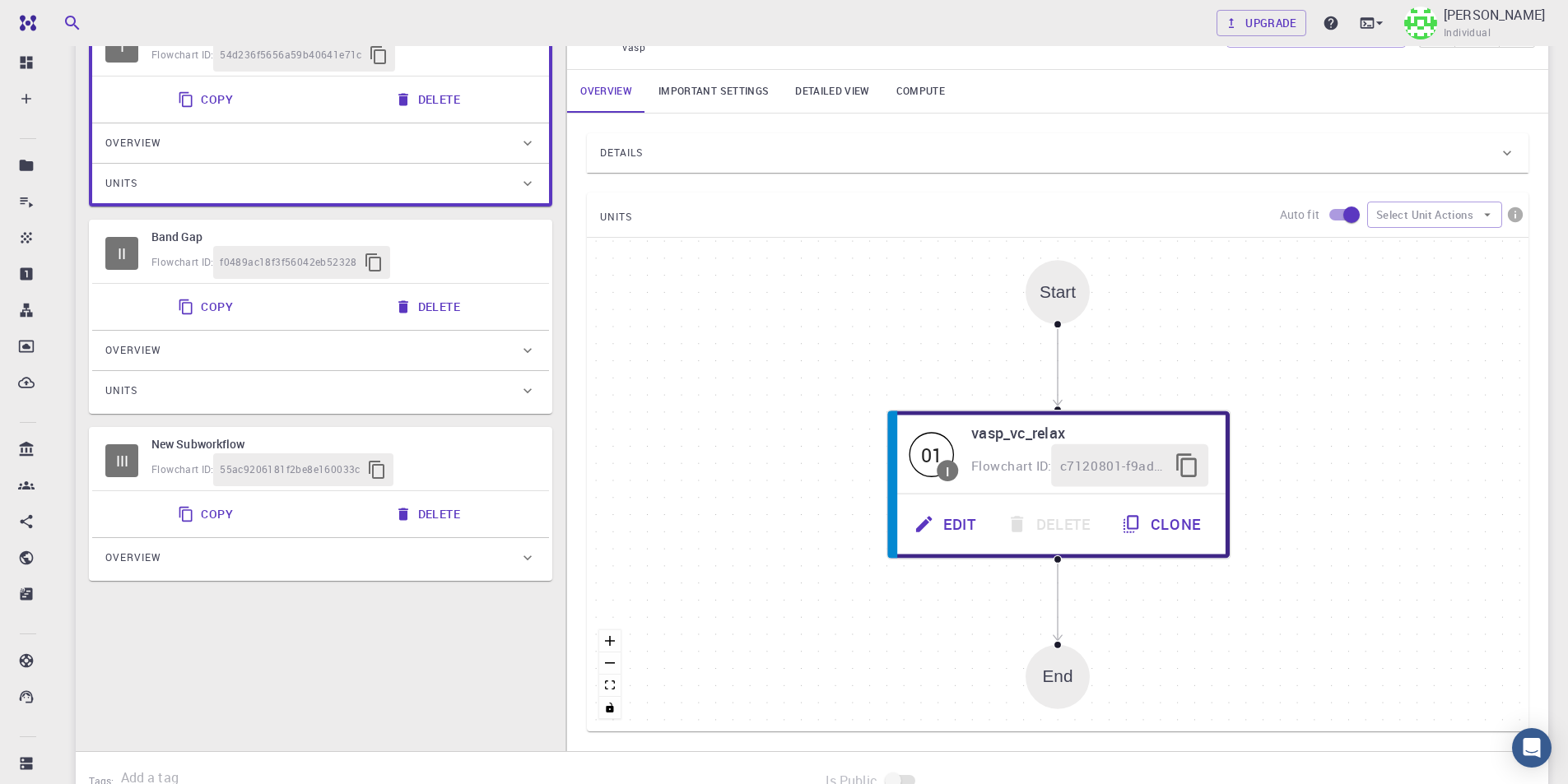
click at [438, 512] on button "Delete" at bounding box center [429, 513] width 88 height 33
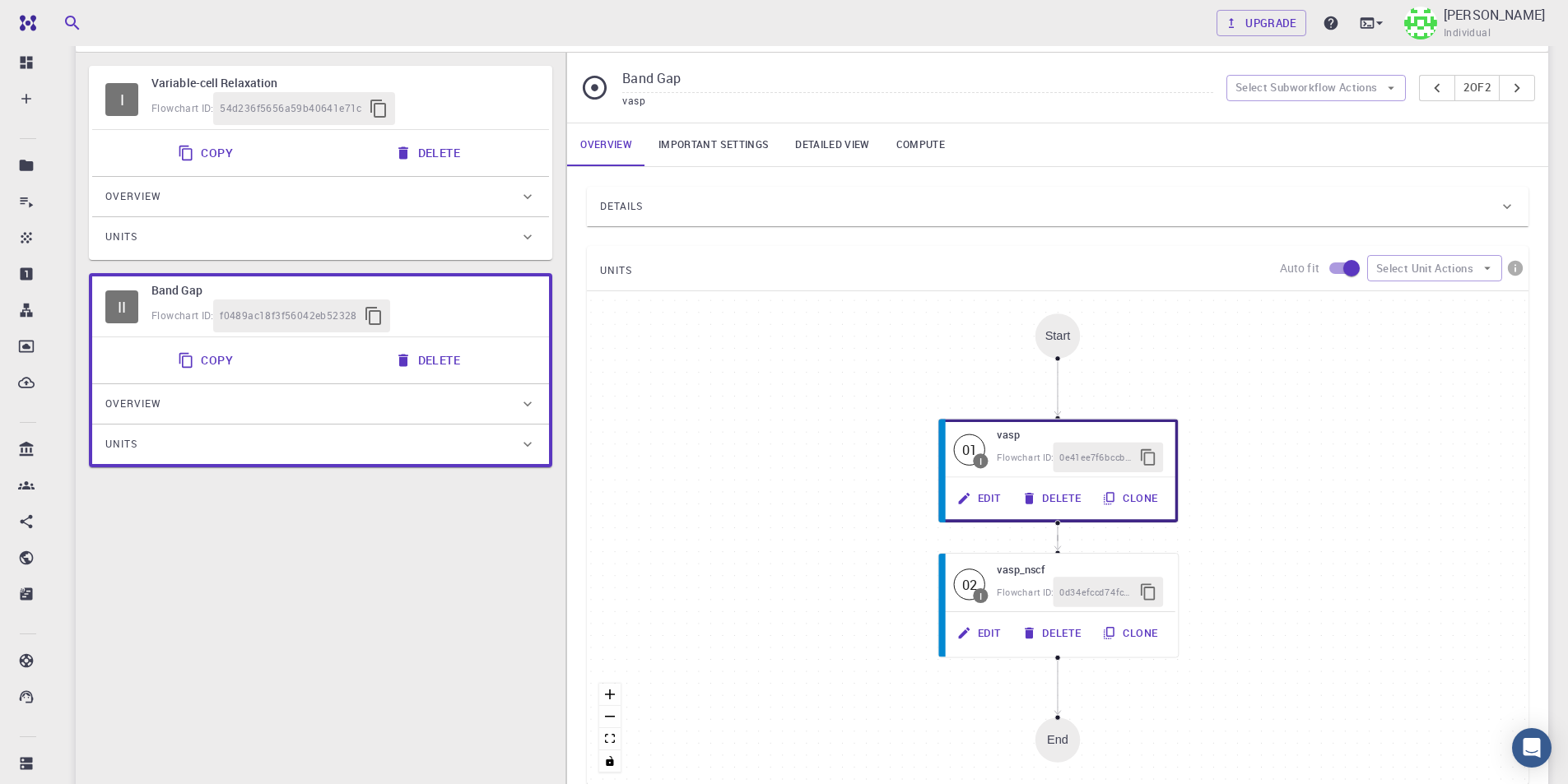
scroll to position [82, 0]
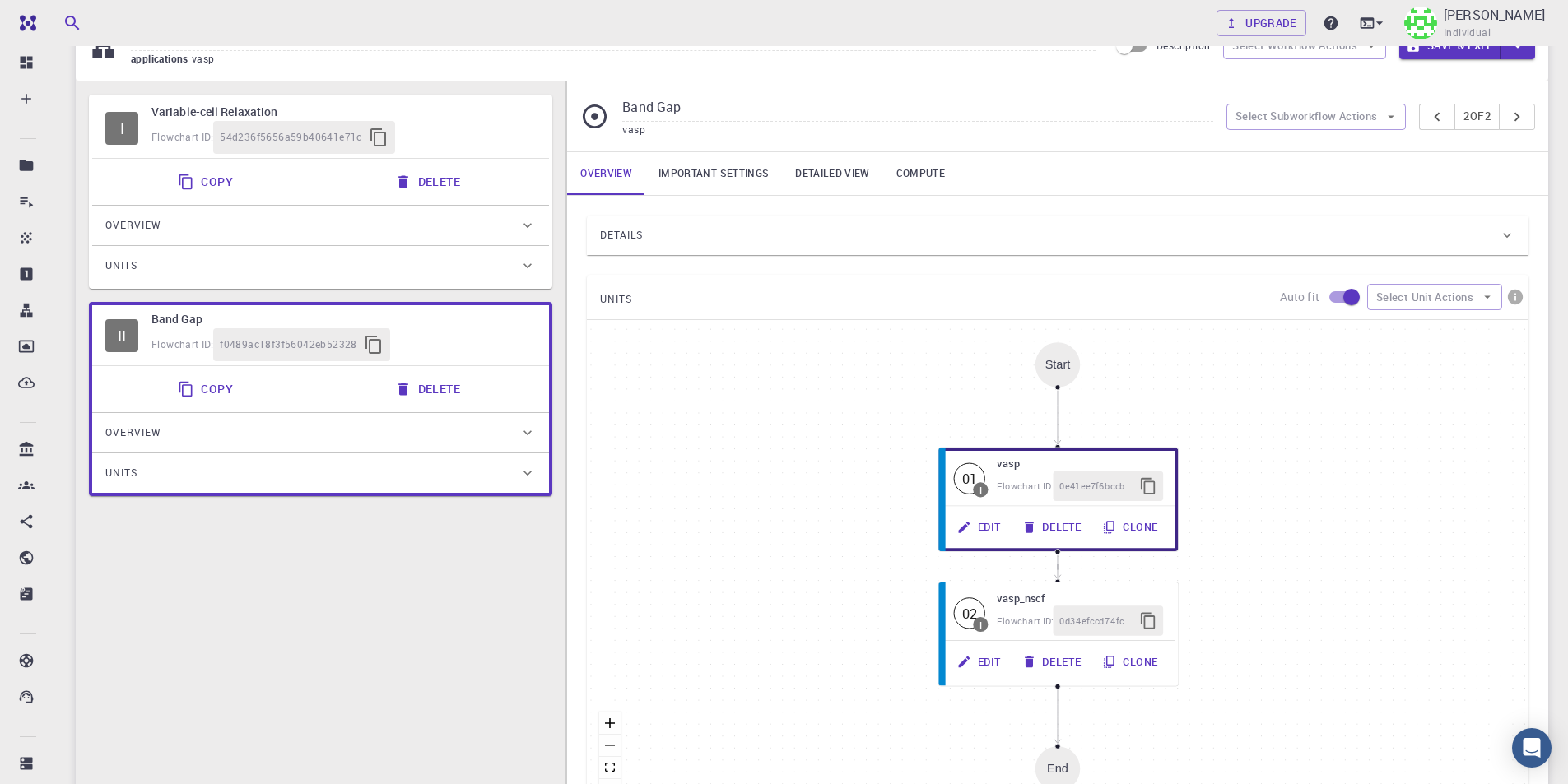
click at [453, 340] on div "Flowchart ID: f0489ac18f3f56042eb52328" at bounding box center [344, 344] width 385 height 33
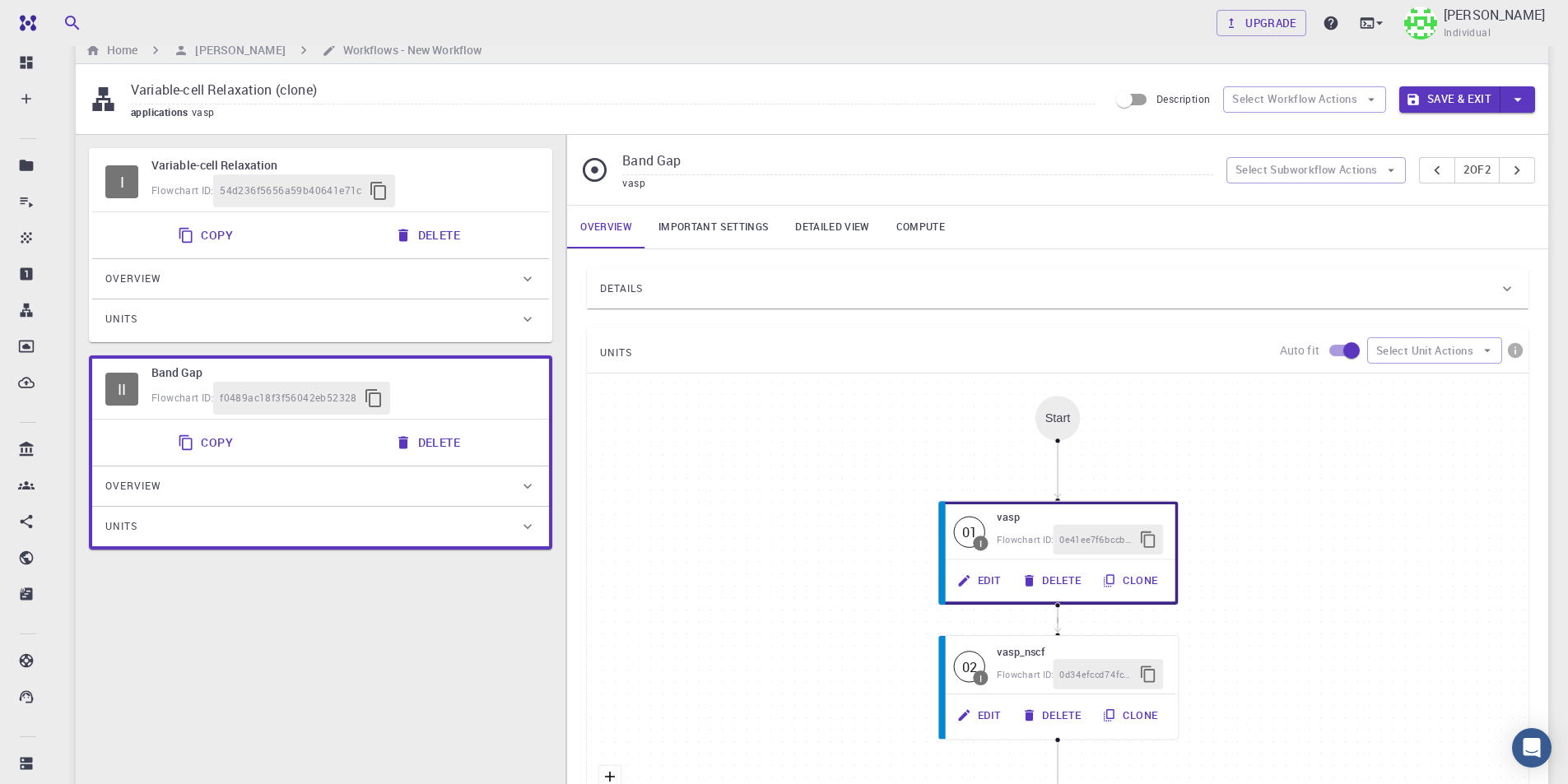
scroll to position [0, 0]
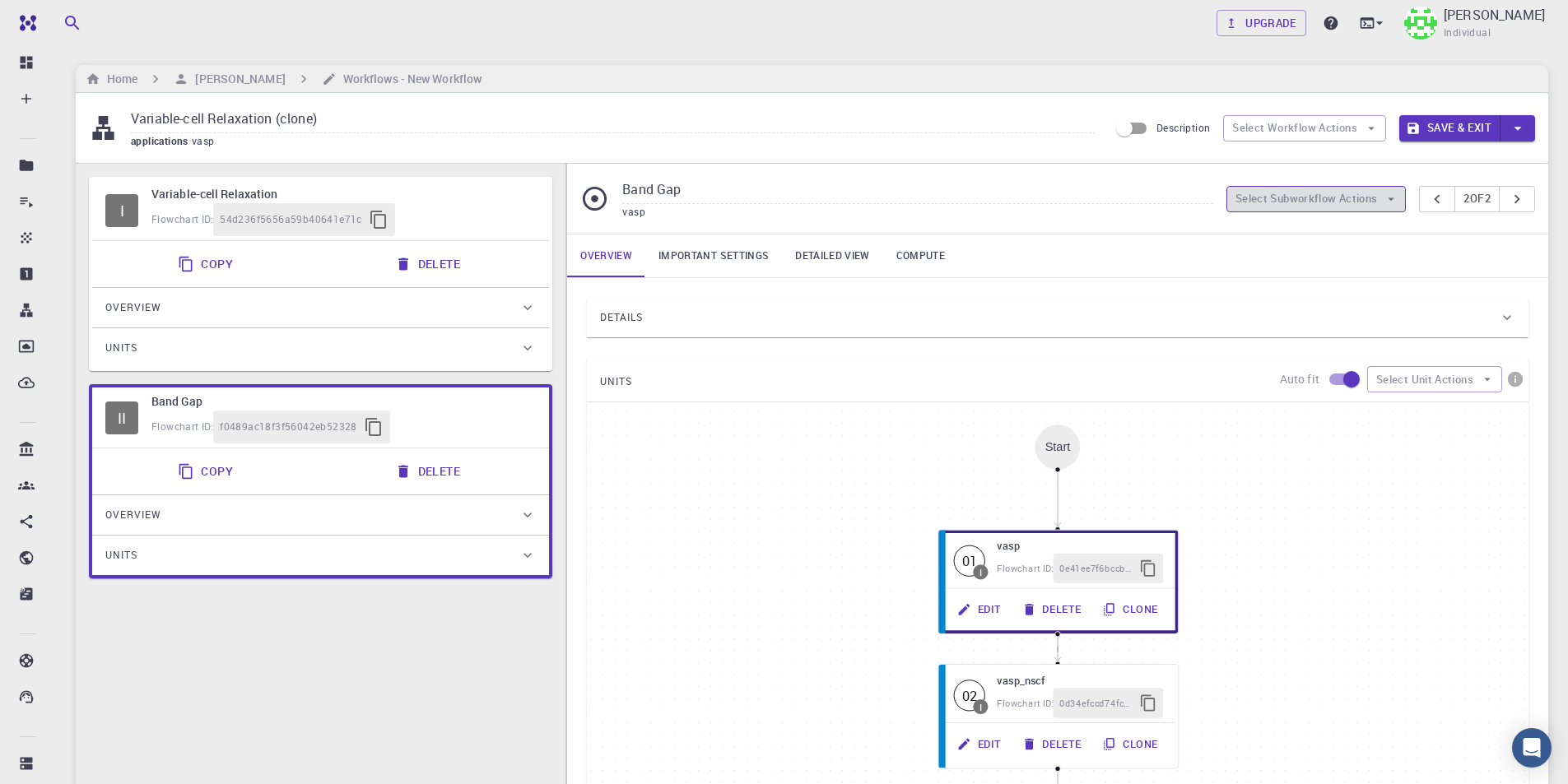
click at [1362, 205] on button "Select Subworkflow Actions" at bounding box center [1317, 199] width 180 height 26
click at [1346, 253] on span "Add subworkflow" at bounding box center [1324, 258] width 125 height 17
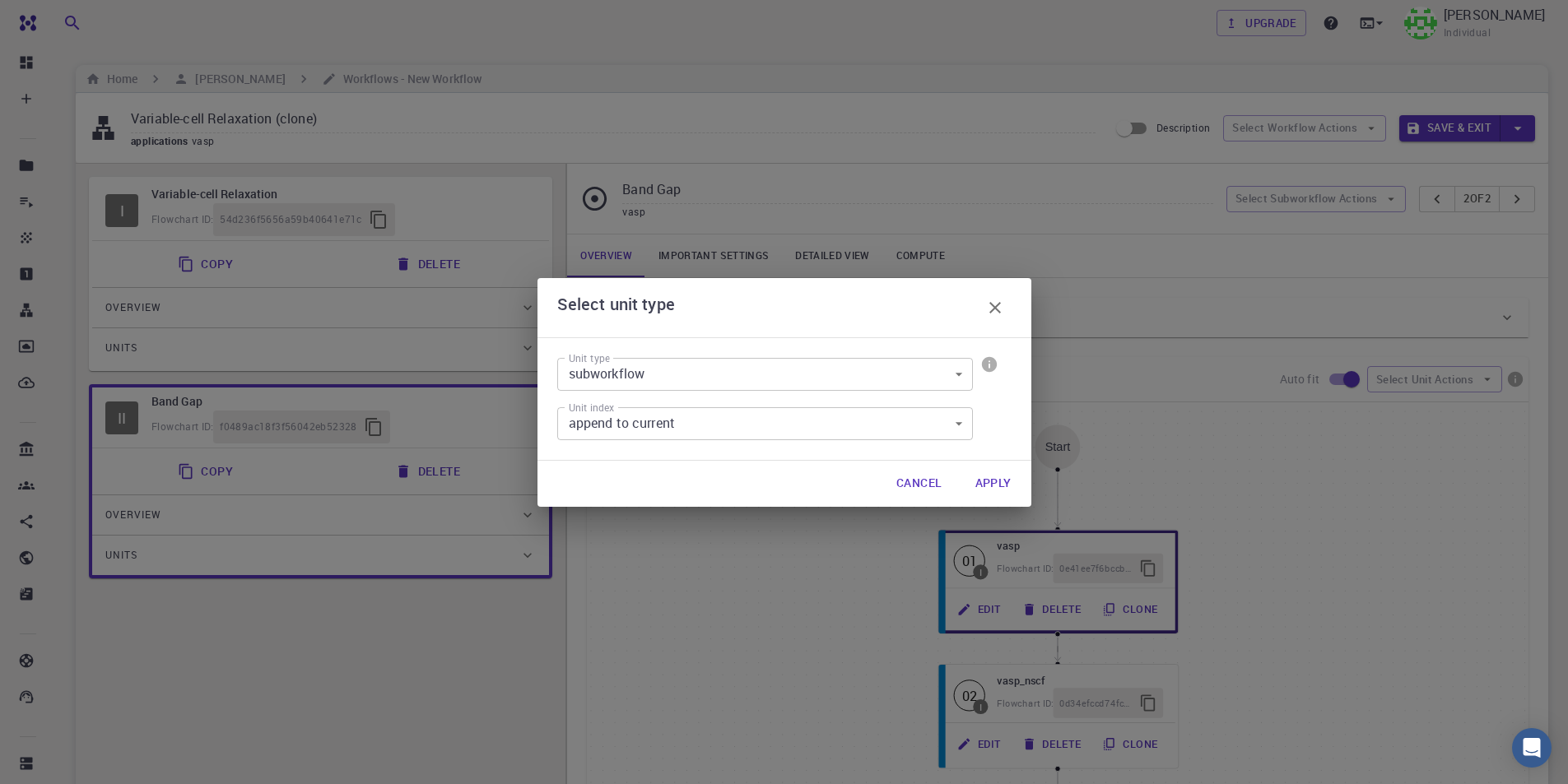
click at [747, 424] on body "Free Dashboard Create New Job New Material Create Material Upload File Import f…" at bounding box center [784, 574] width 1568 height 1148
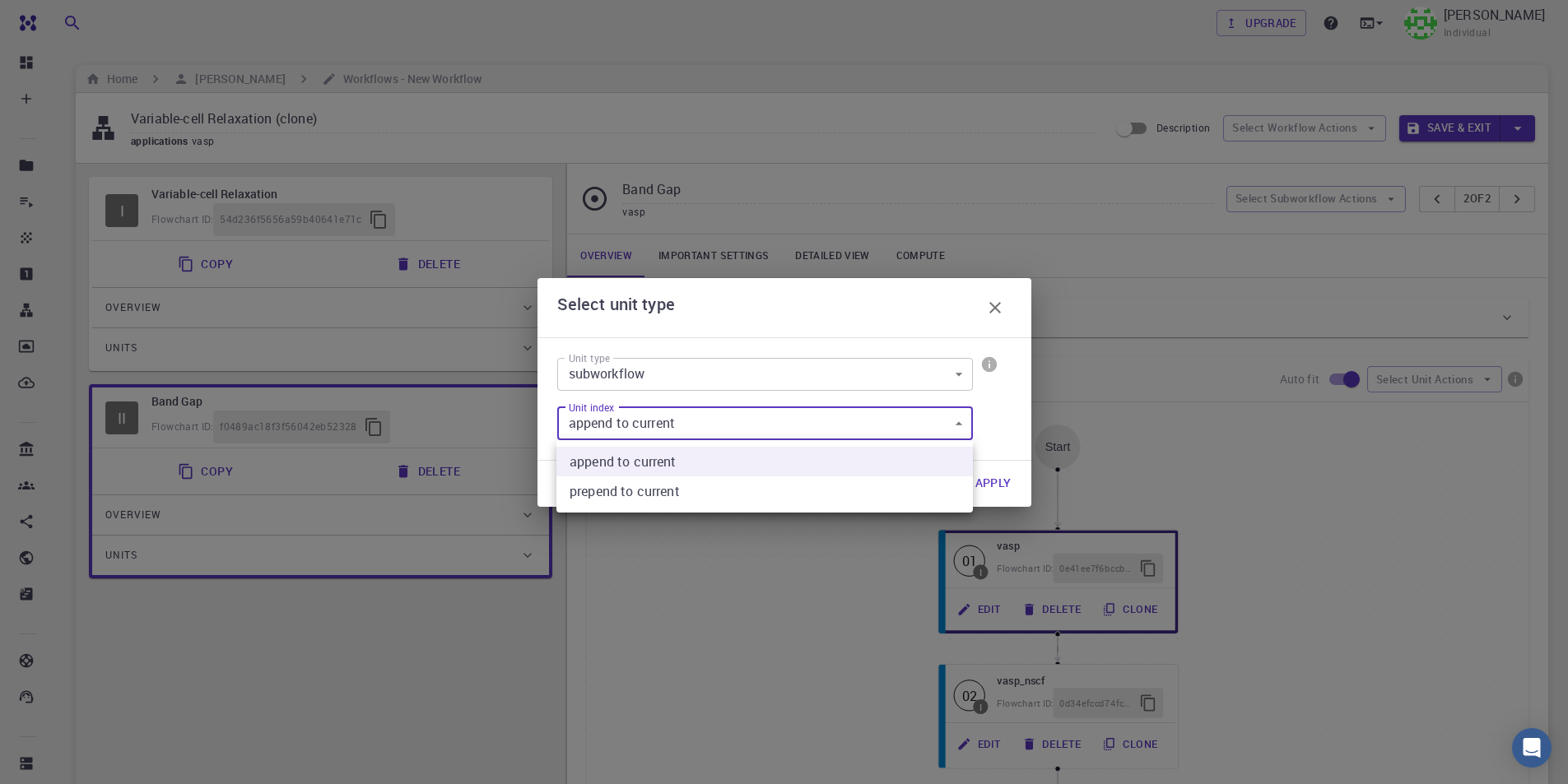
click at [876, 359] on div at bounding box center [784, 392] width 1568 height 784
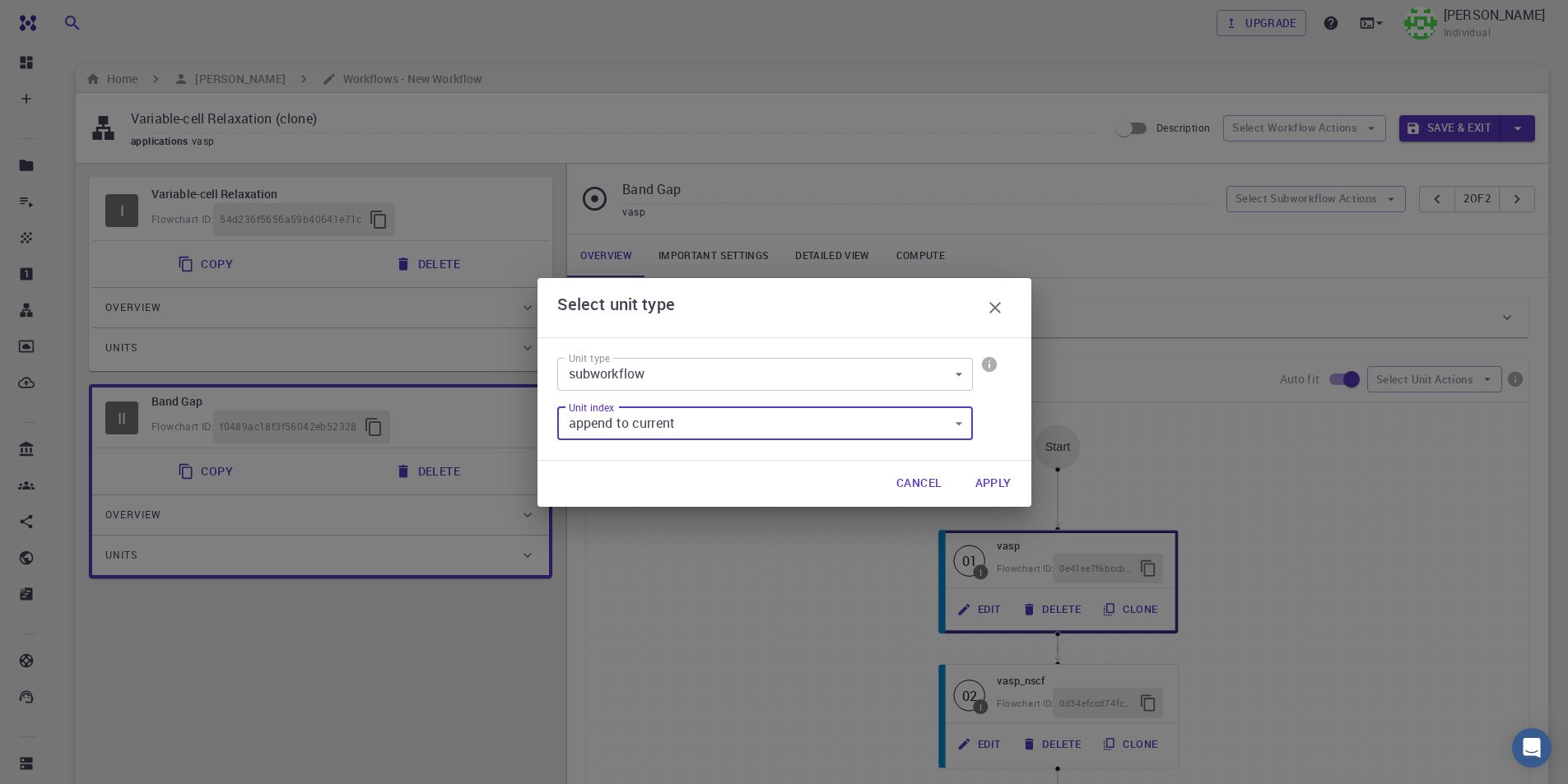
click at [1000, 310] on icon "button" at bounding box center [994, 308] width 19 height 19
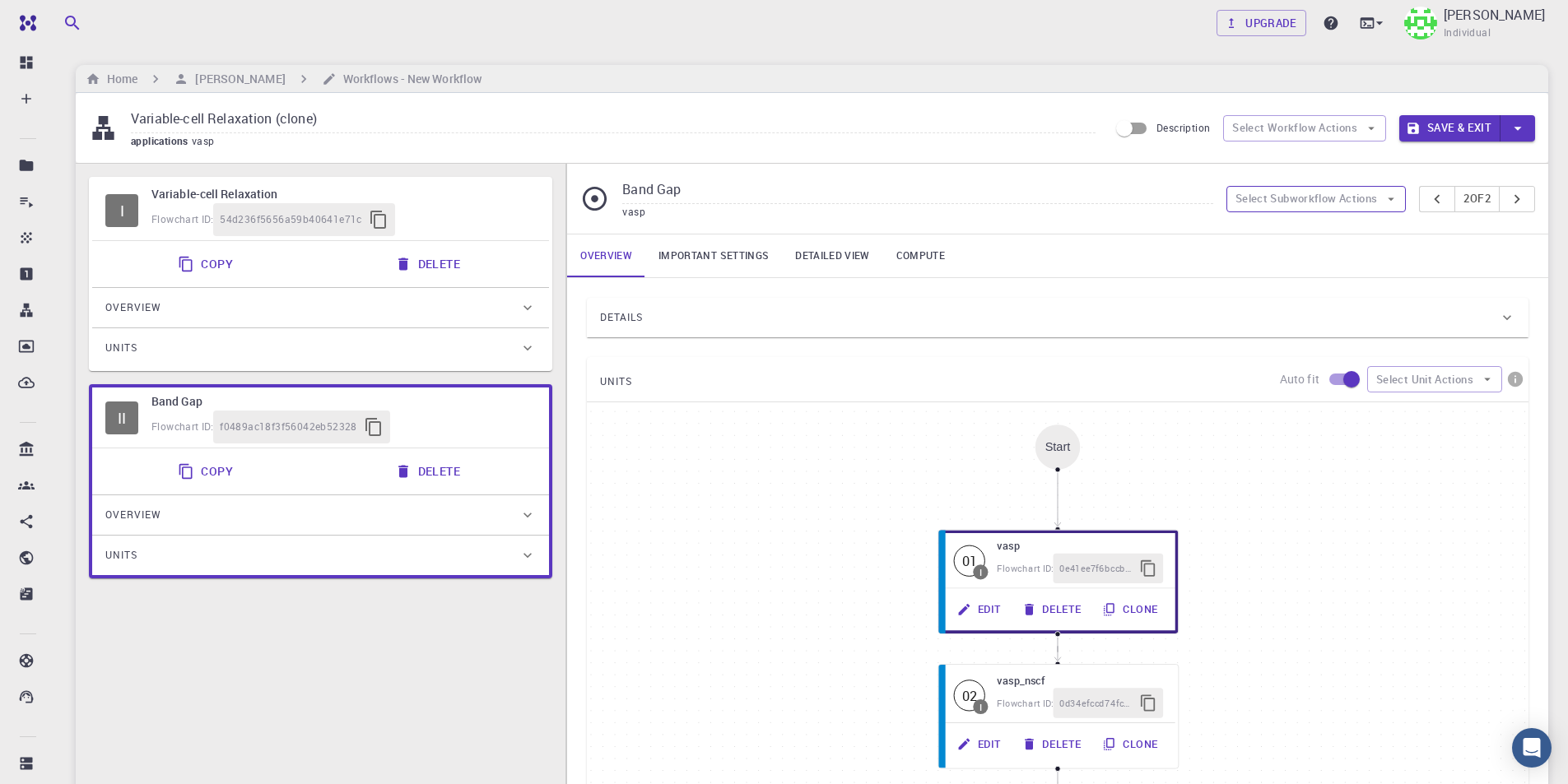
click at [1331, 196] on button "Select Subworkflow Actions" at bounding box center [1317, 199] width 180 height 26
click at [1315, 287] on span "Paste subworkflow" at bounding box center [1324, 284] width 125 height 17
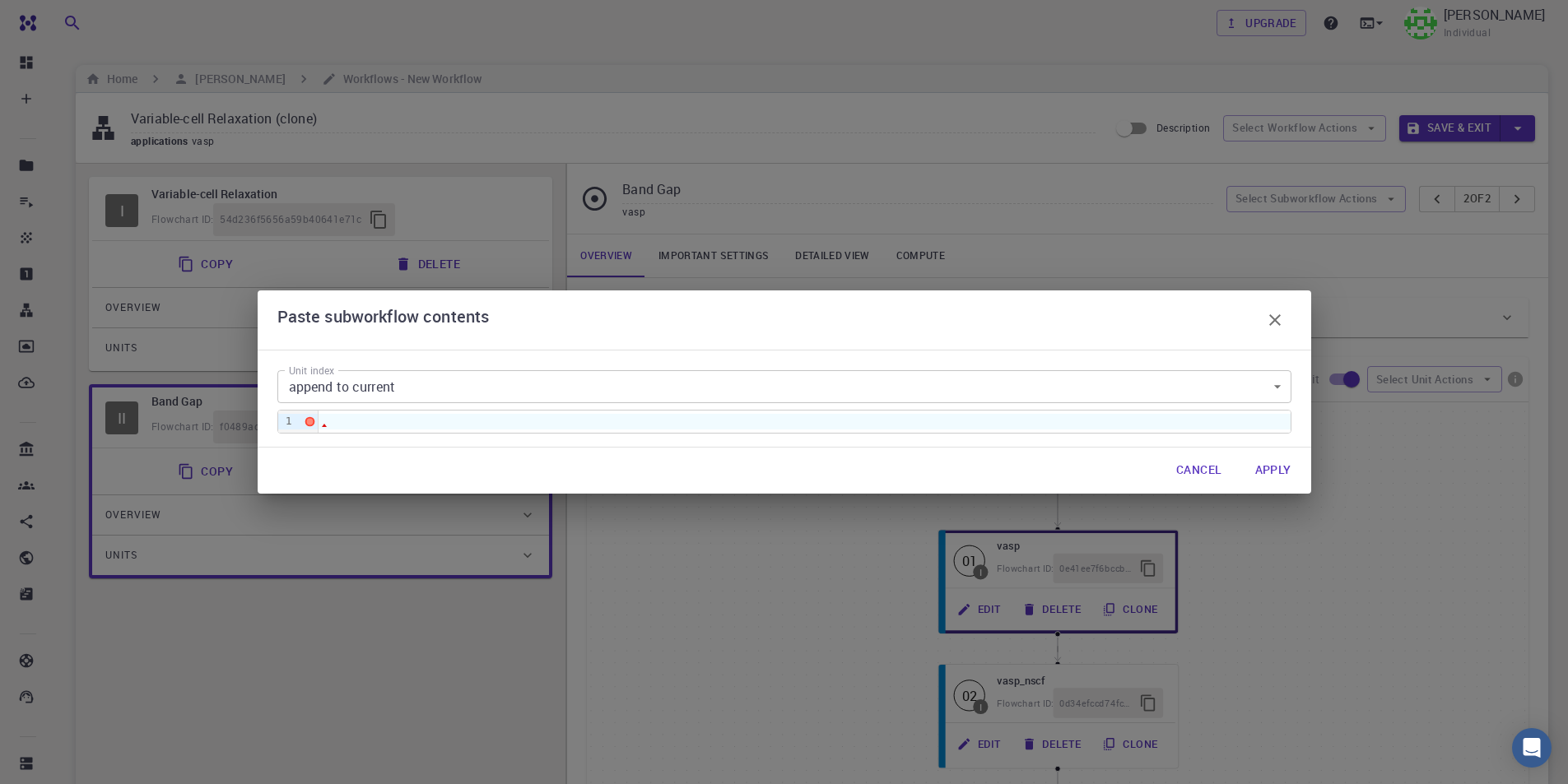
click at [434, 421] on div at bounding box center [804, 421] width 972 height 15
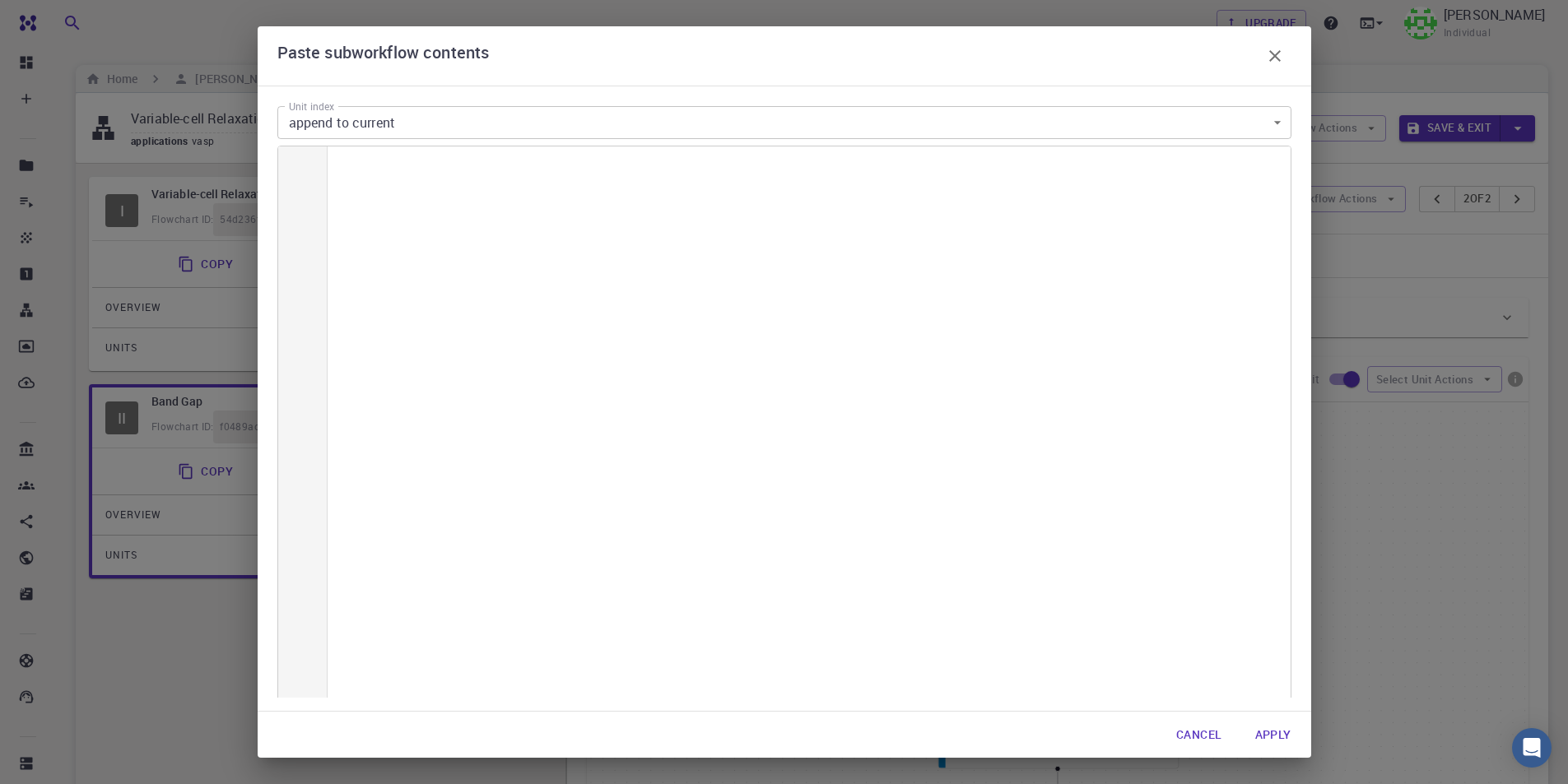
scroll to position [5782, 0]
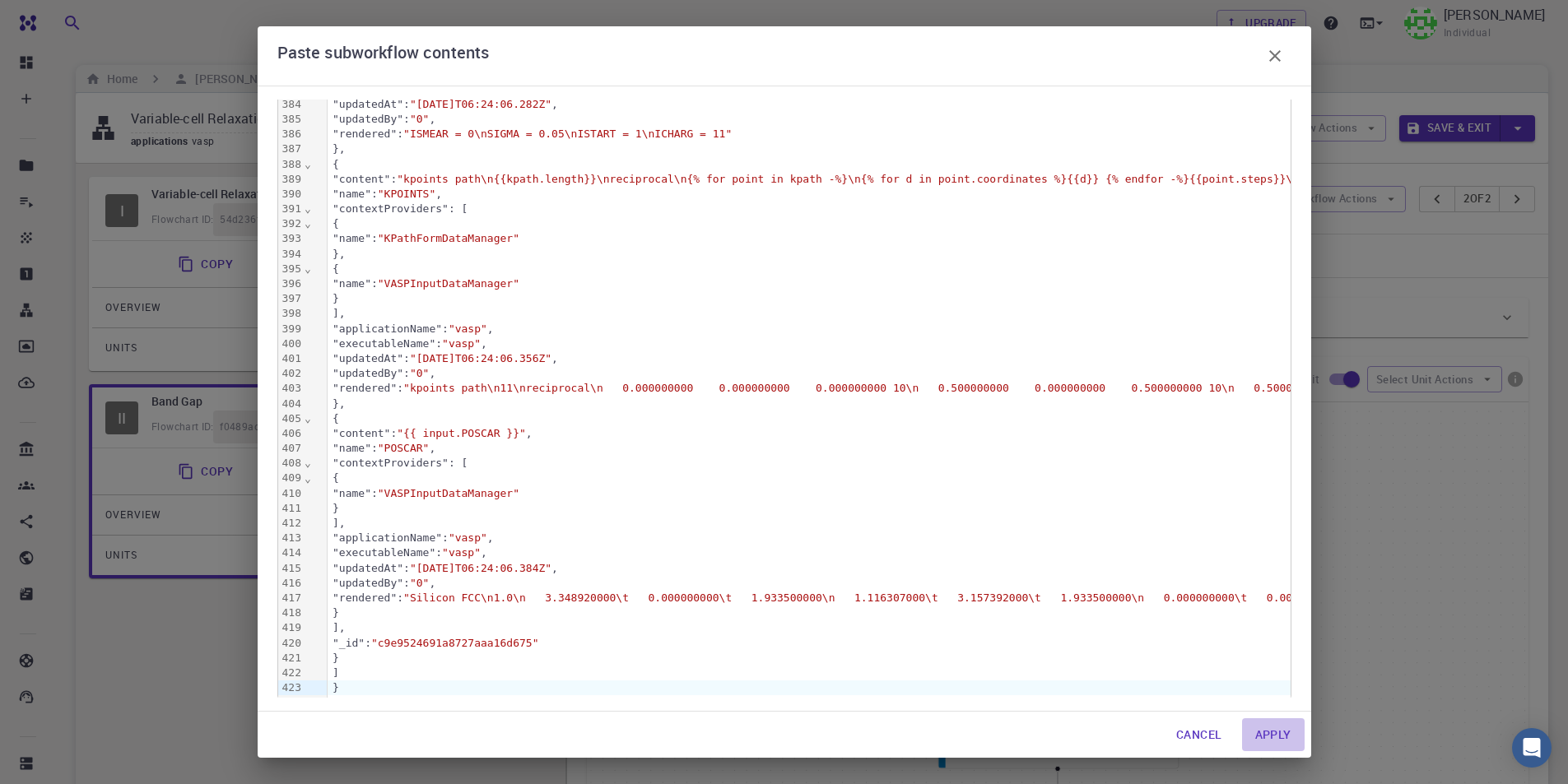
click at [1267, 728] on button "Apply" at bounding box center [1272, 734] width 63 height 33
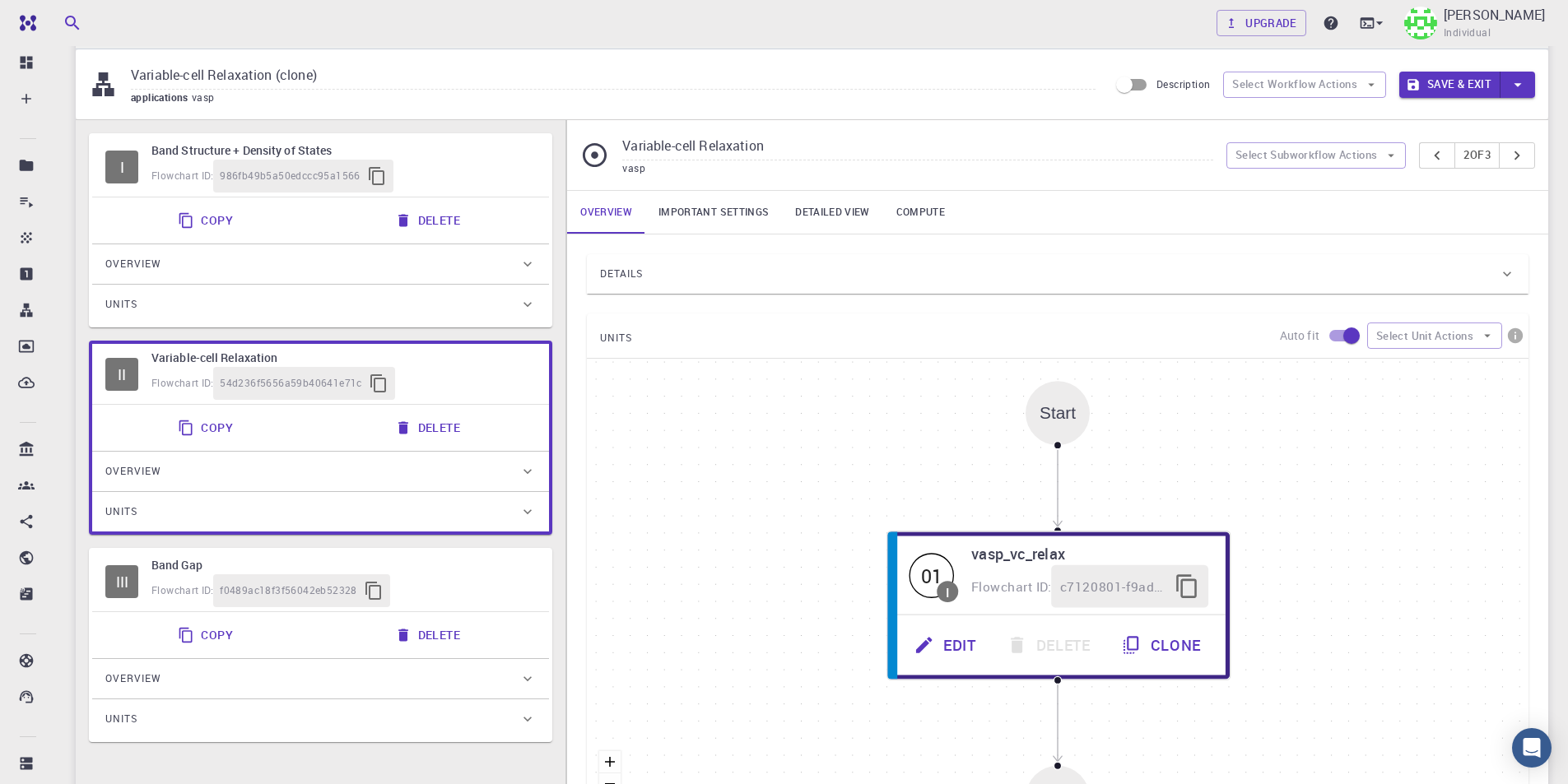
scroll to position [82, 0]
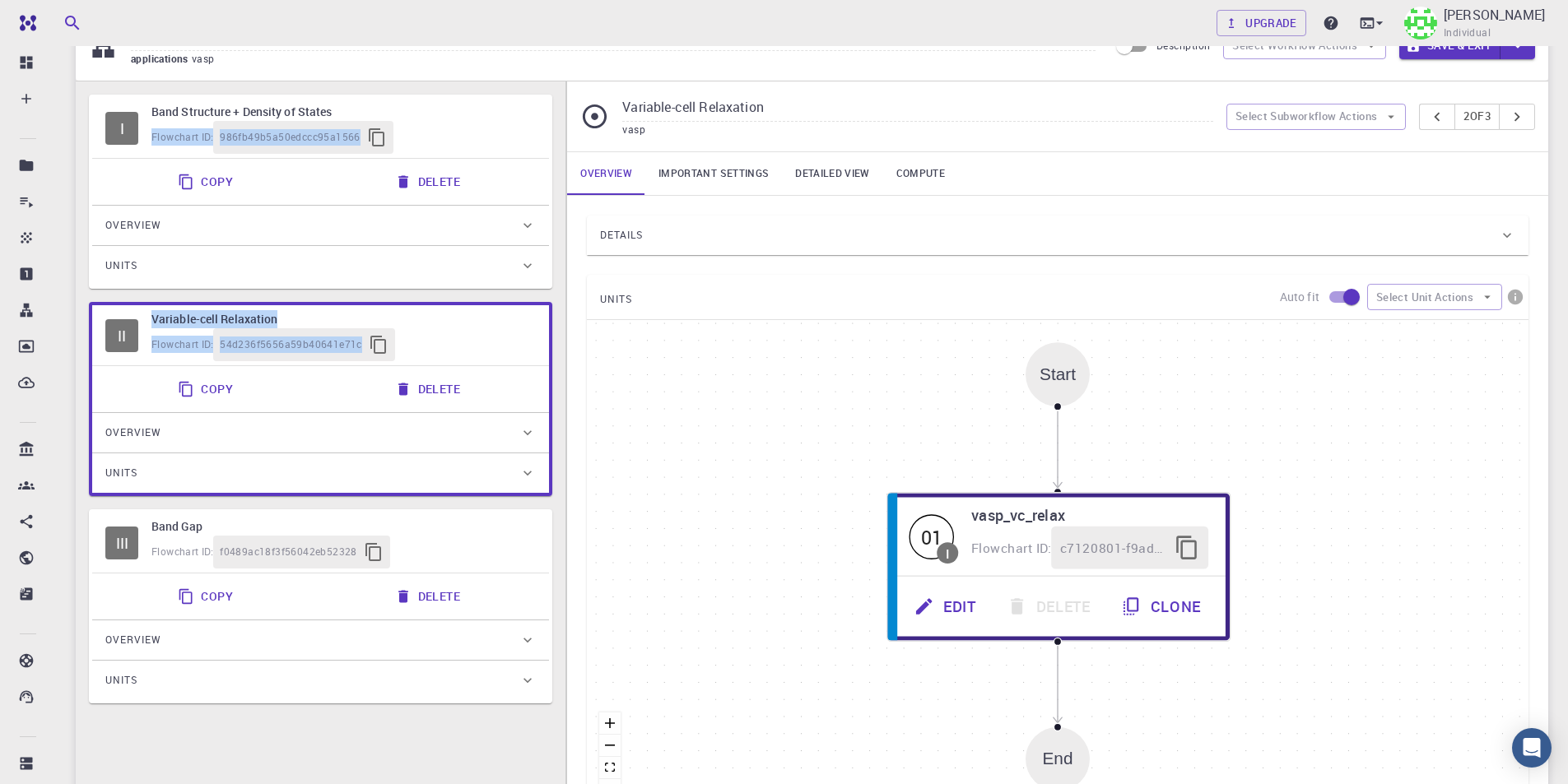
drag, startPoint x: 424, startPoint y: 109, endPoint x: 514, endPoint y: 419, distance: 322.8
click at [513, 424] on div "I Band Structure + Density of States Flowchart ID: 986fb49b5a50edccc95a1566 Cop…" at bounding box center [320, 399] width 463 height 609
click at [489, 128] on div "Flowchart ID: 986fb49b5a50edccc95a1566" at bounding box center [344, 137] width 385 height 33
type input "Band Structure + Density of States"
type input "/export/share/pseudo/k/gga/pbe/vasp/5.2/paw/sv/GW/POTCAR"
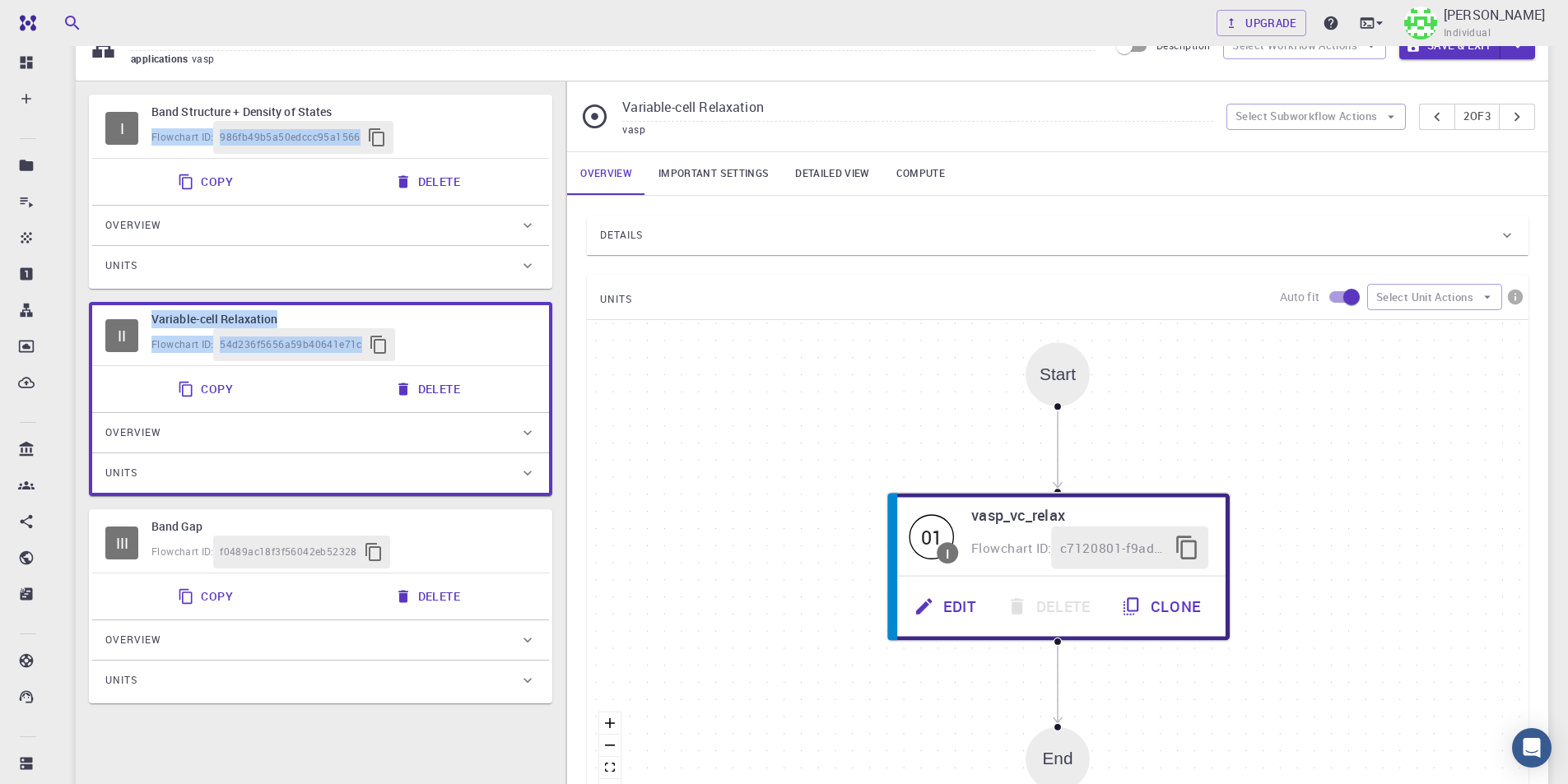
type input "/export/share/pseudo/pb/gga/pbe/vasp/5.2/paw/default/POTCAR"
type input "/export/share/pseudo/br/gga/pbe/vasp/5.2/paw/default/POTCAR"
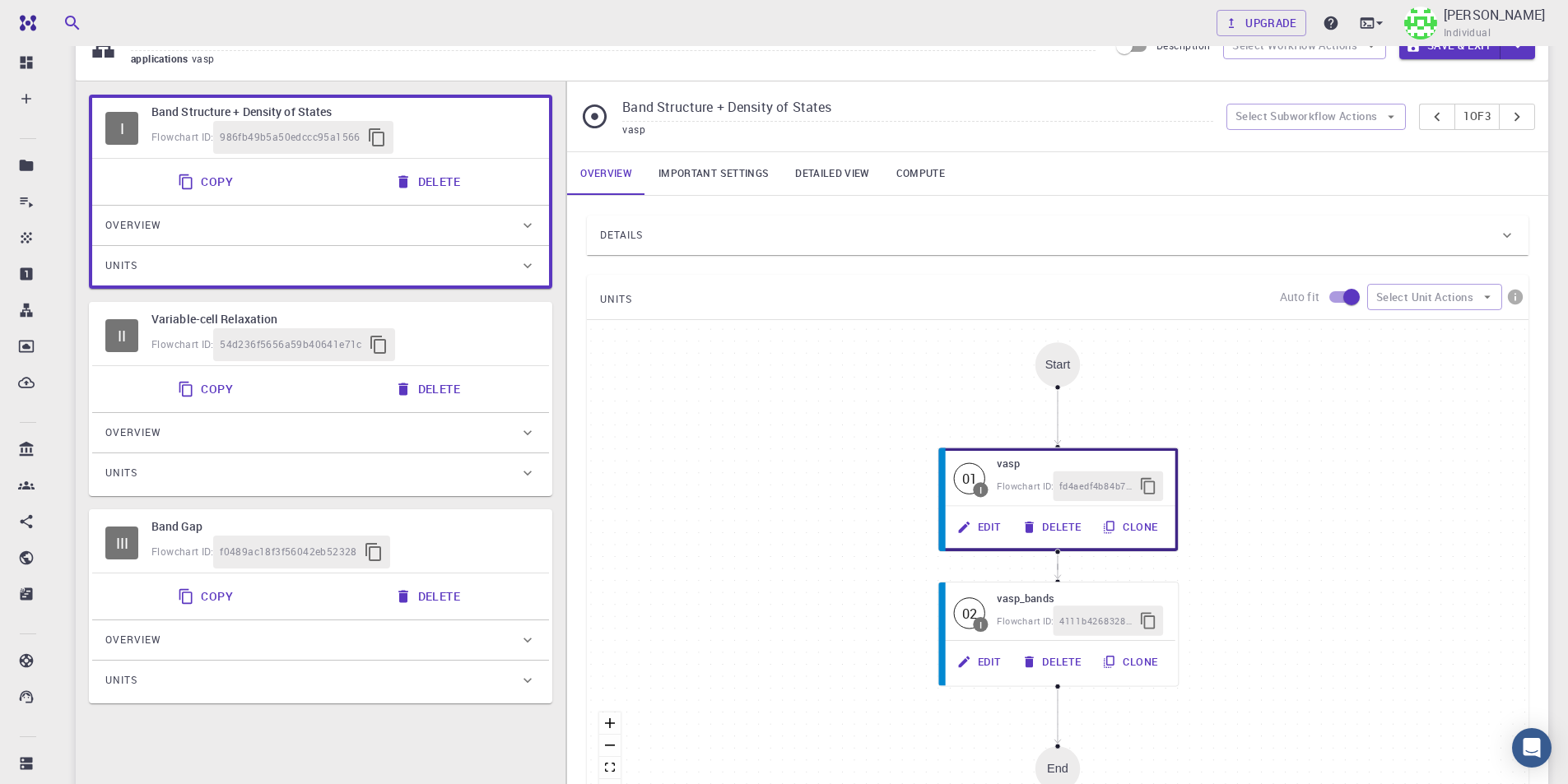
click at [452, 181] on button "Delete" at bounding box center [429, 181] width 88 height 33
type input "Variable-cell Relaxation"
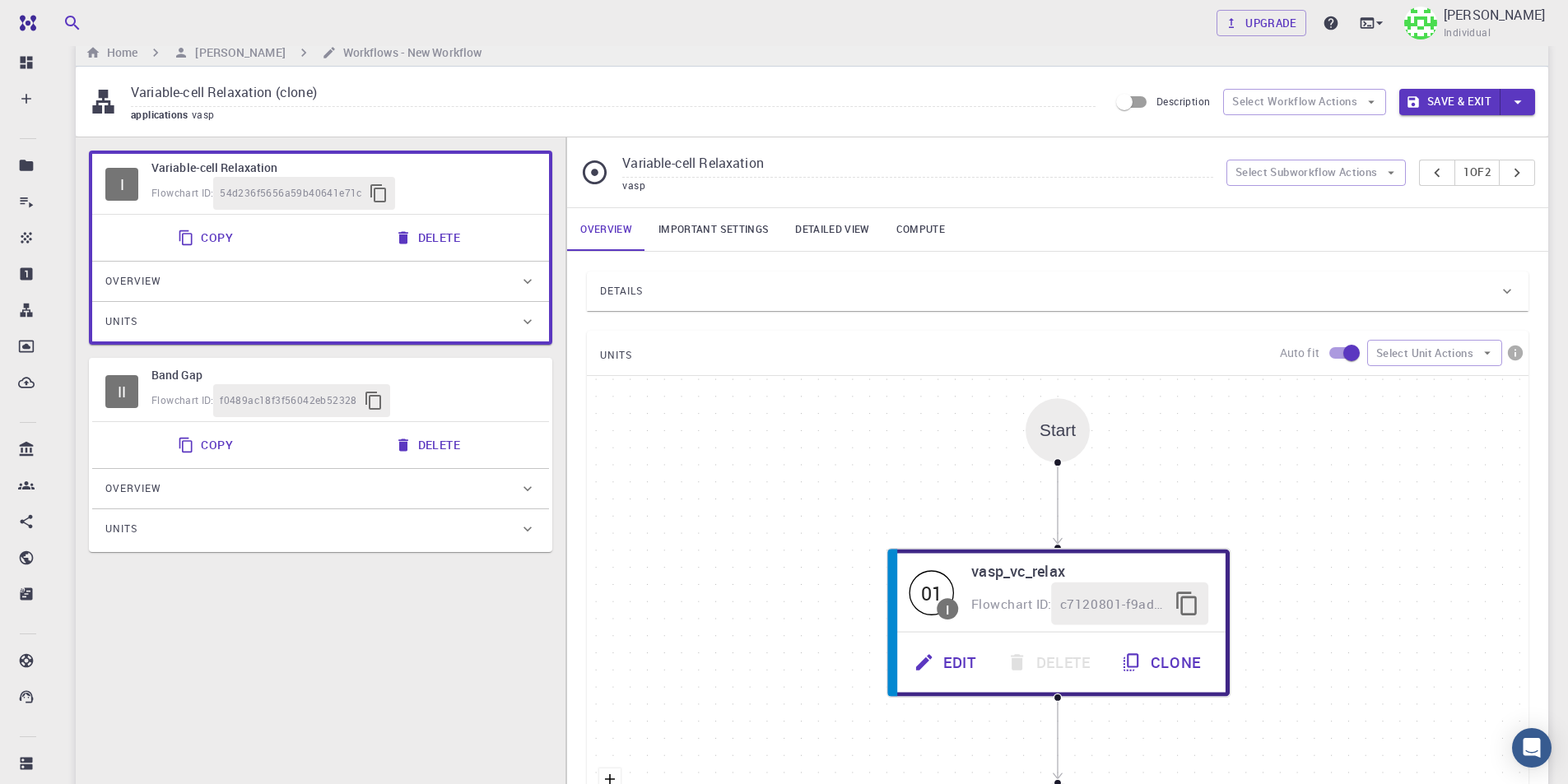
scroll to position [0, 0]
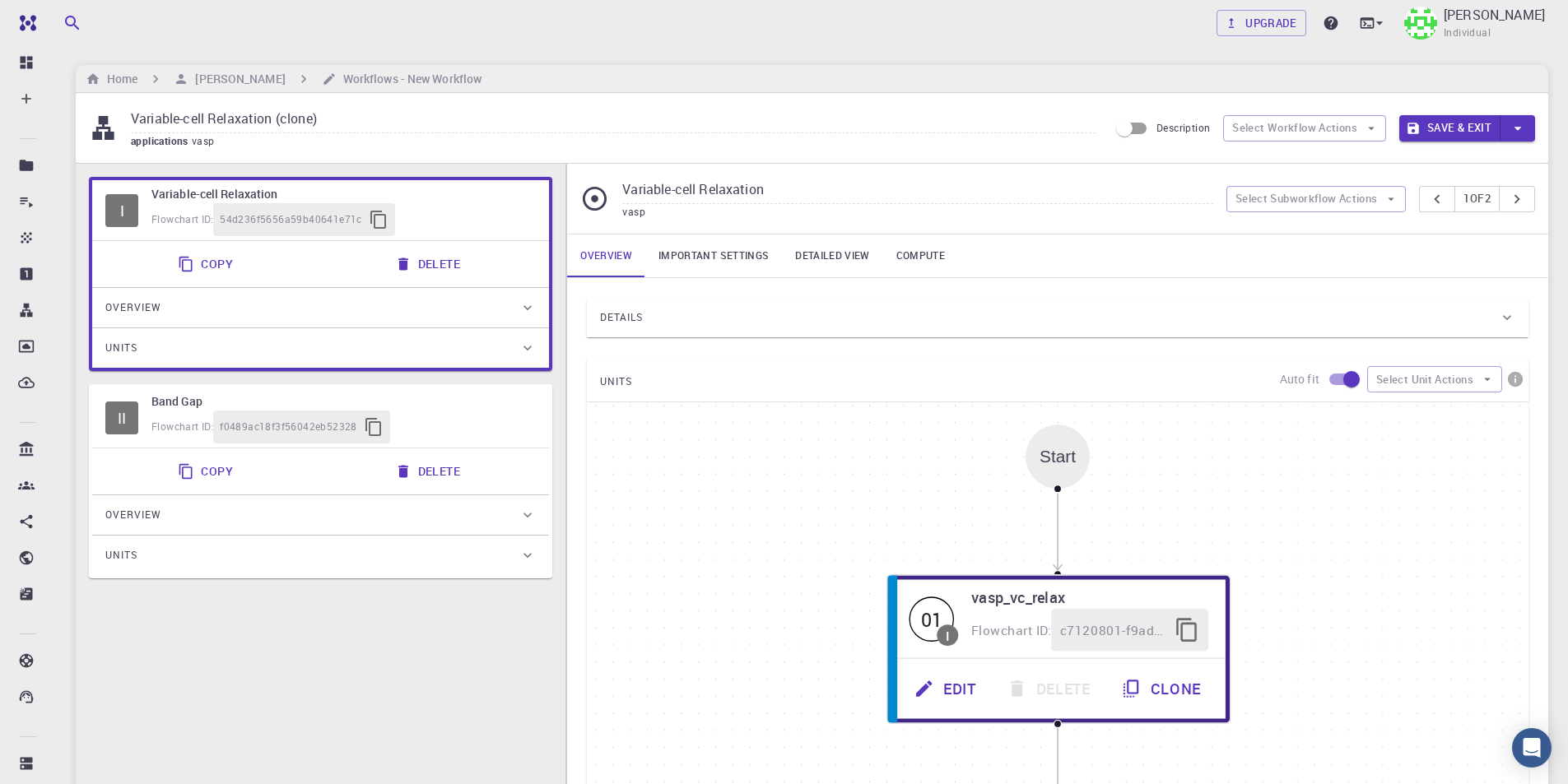
click at [221, 153] on div "Variable-cell Relaxation (clone) applications vasp Description Select Workflow …" at bounding box center [812, 127] width 1472 height 70
click at [214, 138] on span "vasp" at bounding box center [206, 140] width 30 height 13
drag, startPoint x: 363, startPoint y: 116, endPoint x: 51, endPoint y: 103, distance: 312.3
click at [51, 103] on div "Free Dashboard Create New Job New Material Create Material Upload File Import f…" at bounding box center [784, 574] width 1568 height 1148
paste input "{ "_id": "b4700b102d3e05a4f34bdb69", "name": "Band Structure + Density of State…"
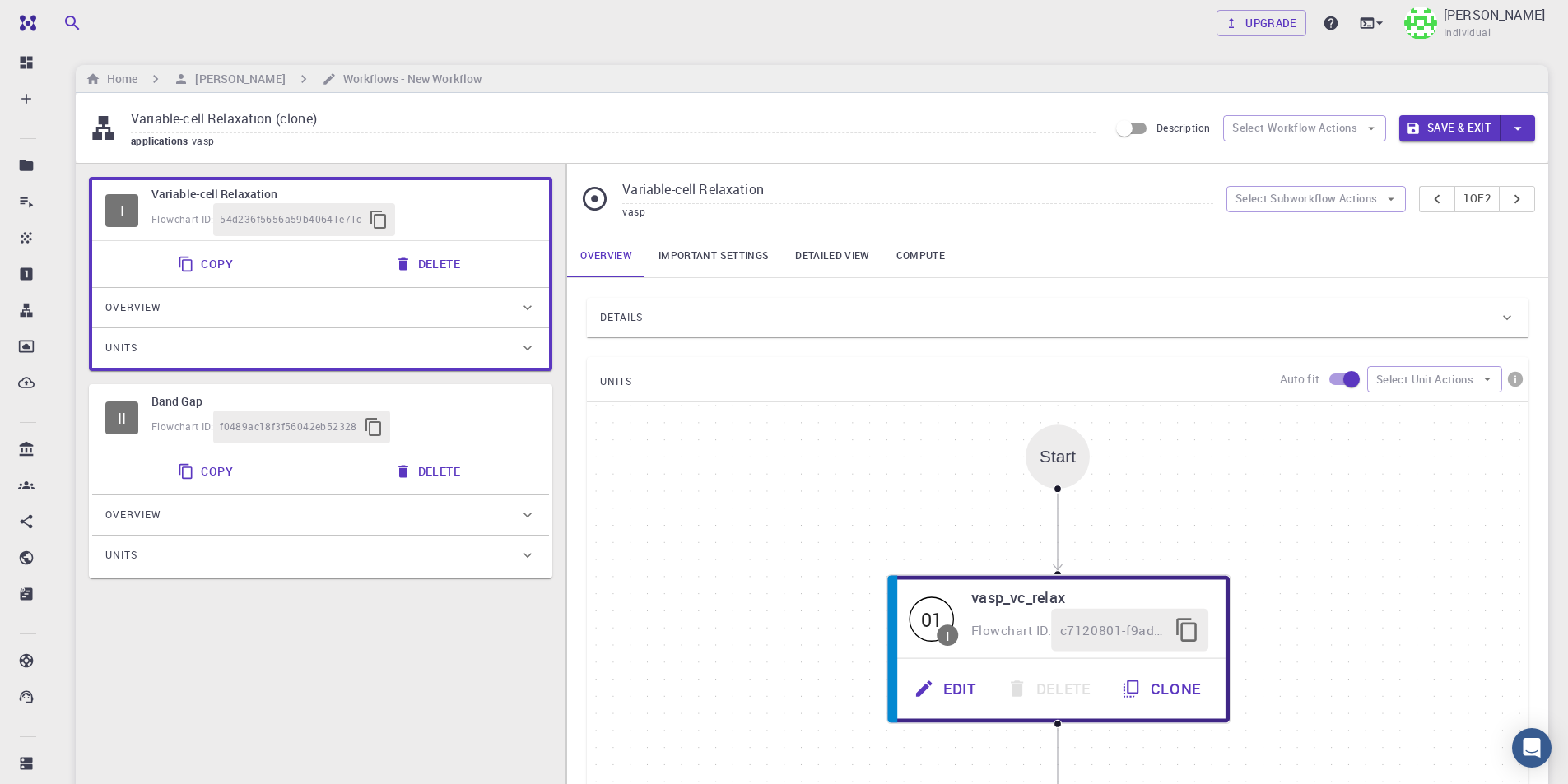
paste input "(vc relax + band gap + band str + dos"
type input "(vc relax + band gap + band str + dos) (VASP)"
click at [1480, 129] on button "Save & Exit" at bounding box center [1449, 129] width 101 height 26
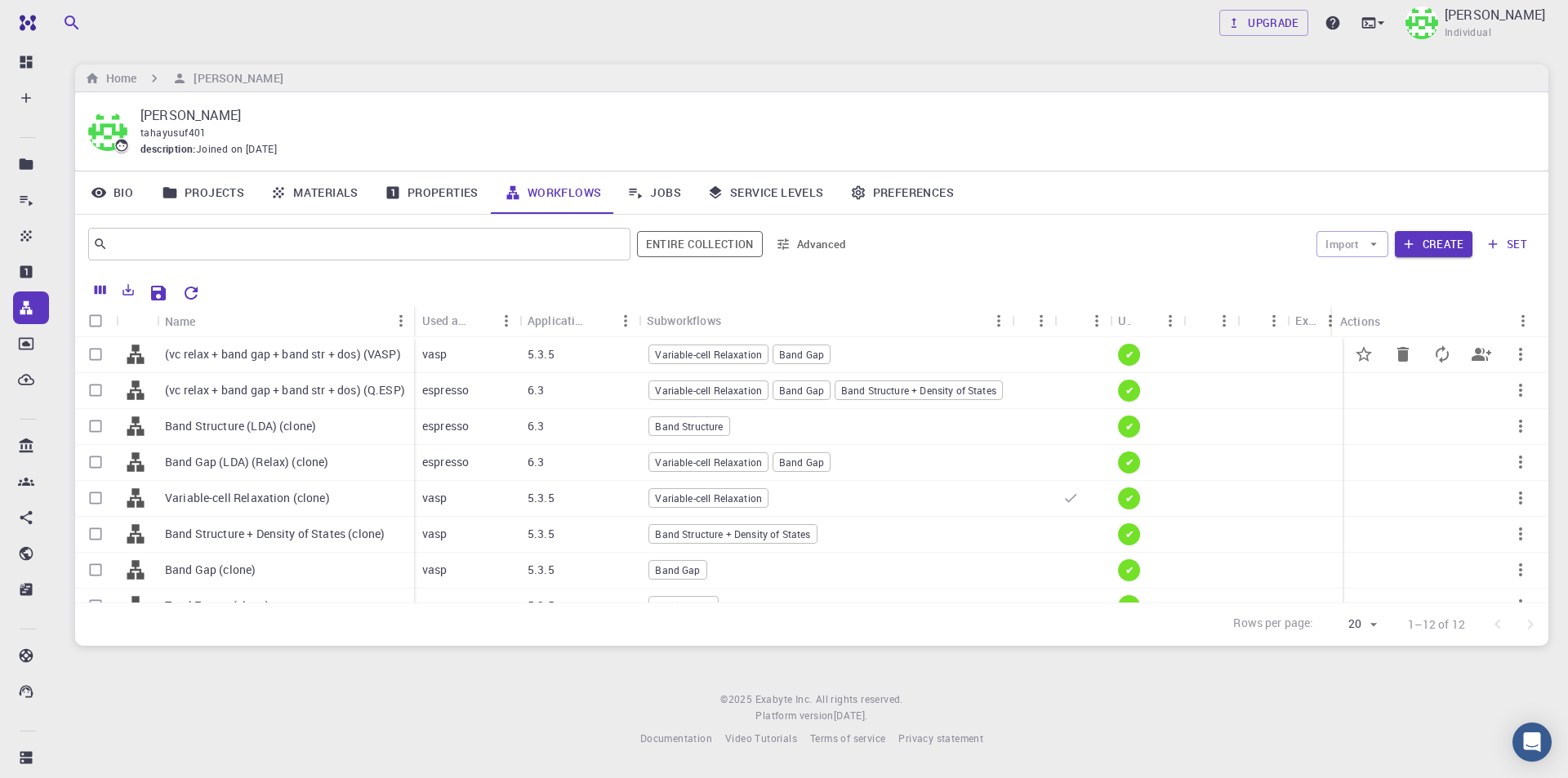
click at [383, 361] on p "(vc relax + band gap + band str + dos) (VASP)" at bounding box center [283, 354] width 236 height 17
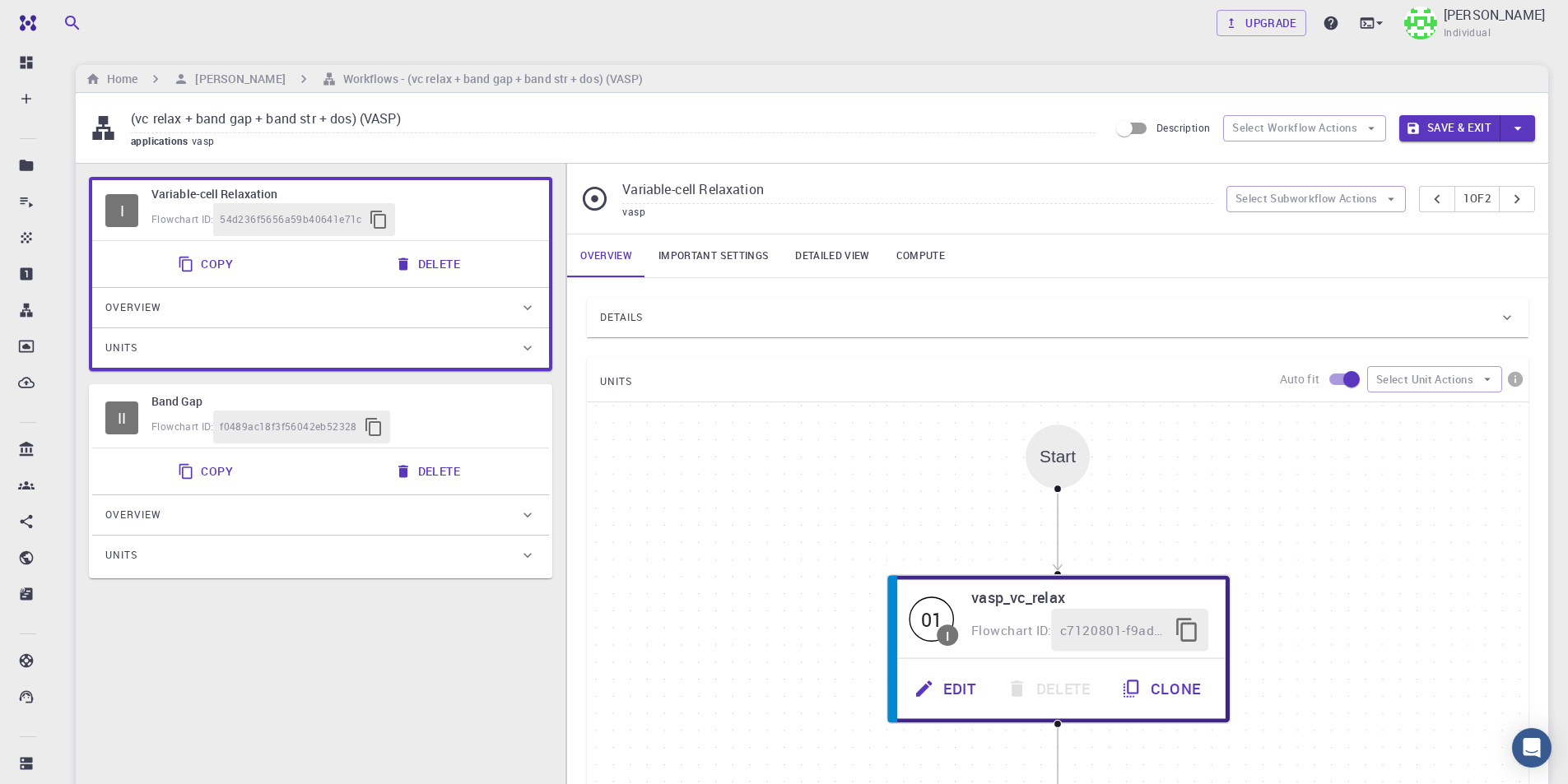
click at [389, 408] on h6 "Band Gap" at bounding box center [344, 401] width 385 height 19
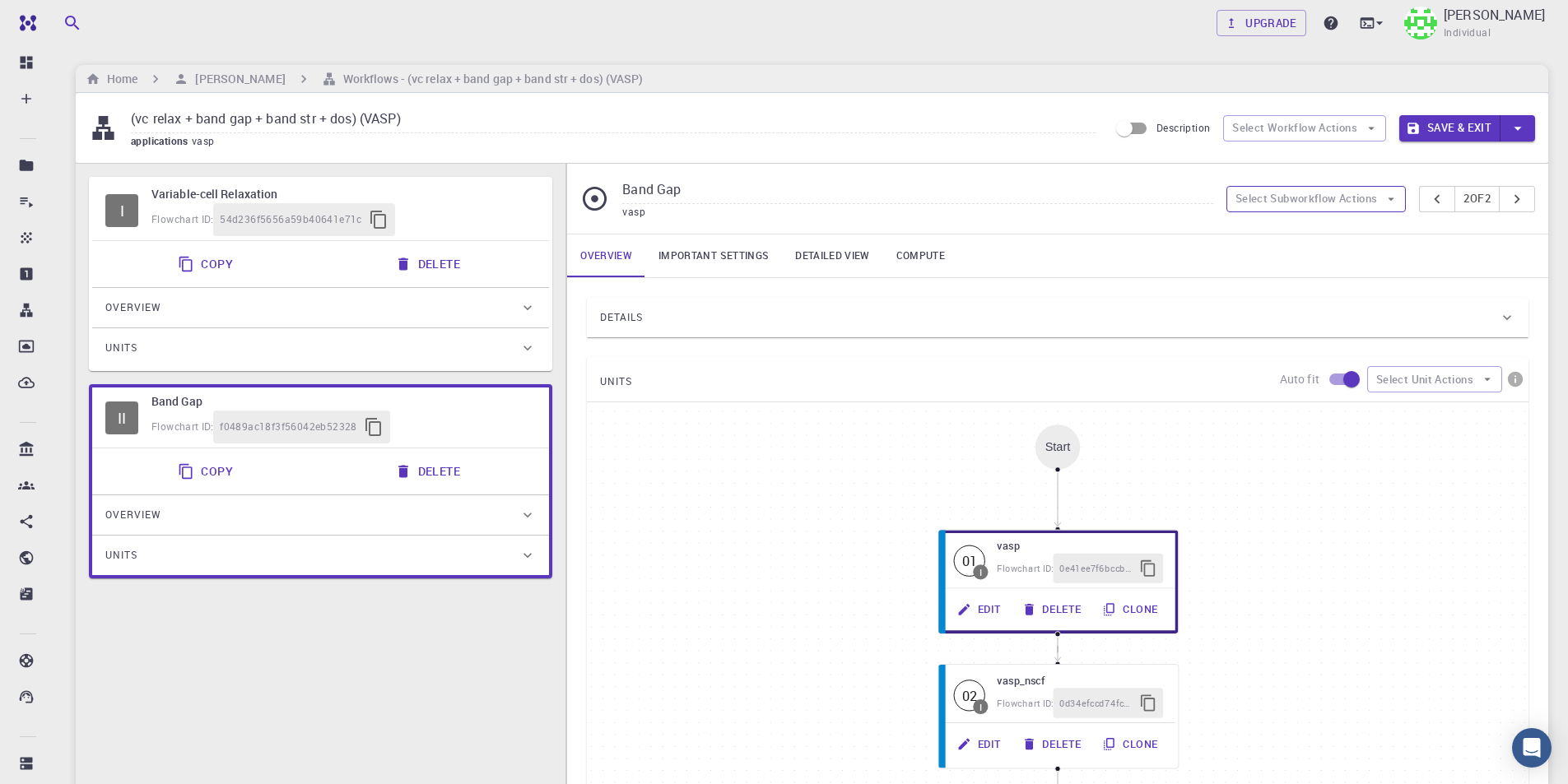
click at [1330, 202] on button "Select Subworkflow Actions" at bounding box center [1317, 199] width 180 height 26
click at [1335, 280] on span "Paste subworkflow" at bounding box center [1324, 284] width 125 height 17
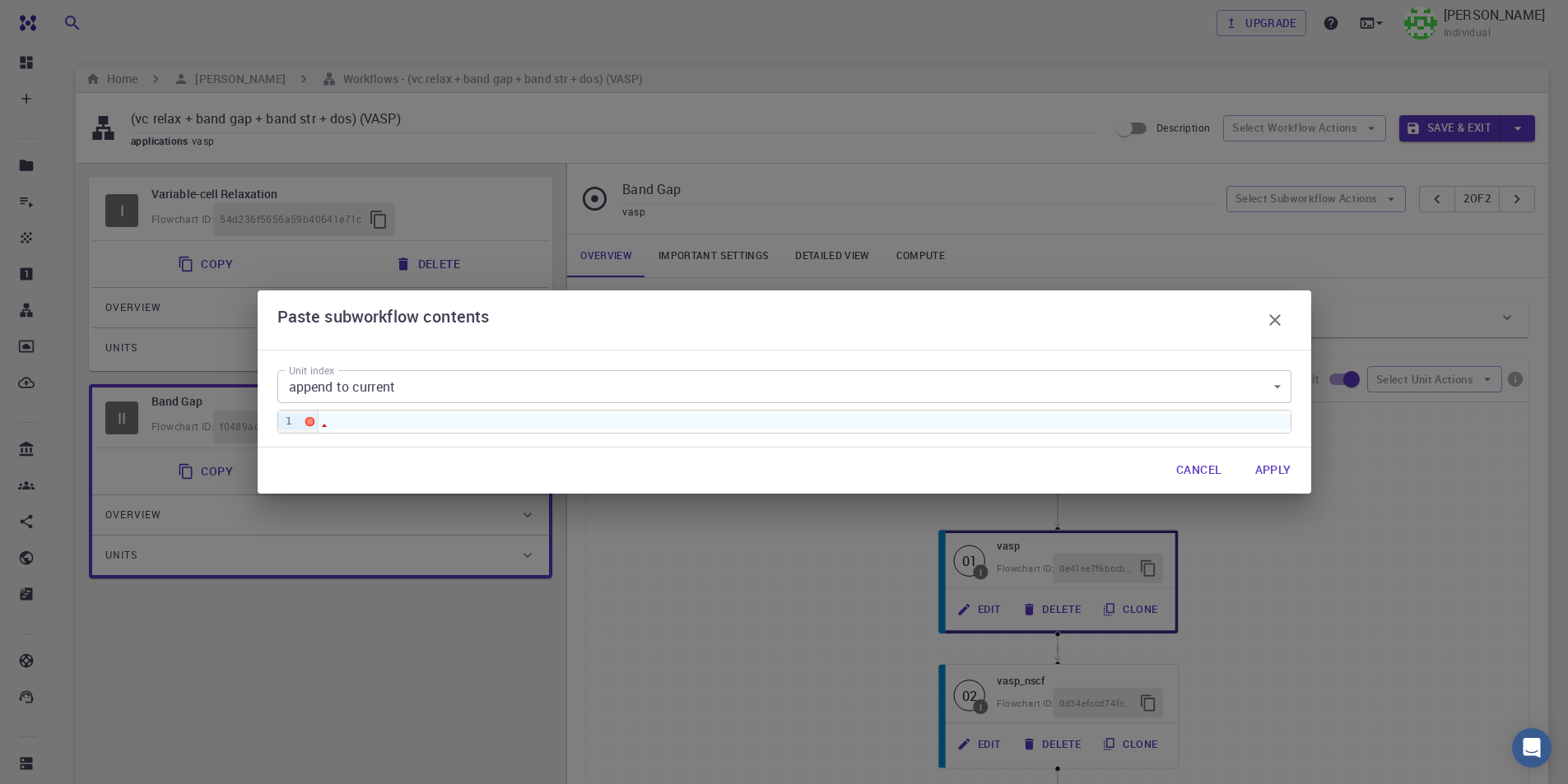
click at [616, 422] on div at bounding box center [804, 421] width 972 height 15
click at [378, 422] on div at bounding box center [804, 421] width 972 height 15
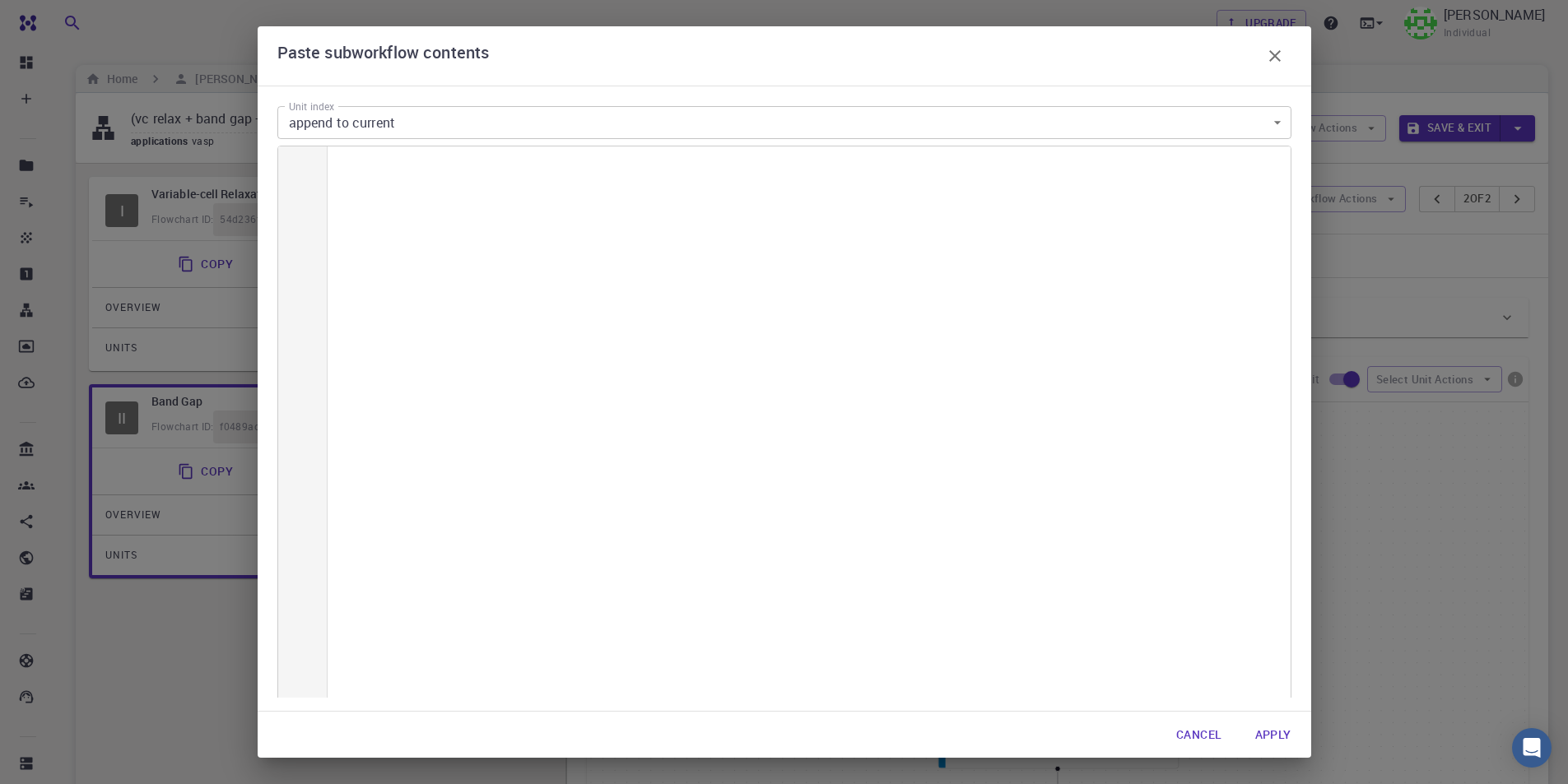
scroll to position [5753, 0]
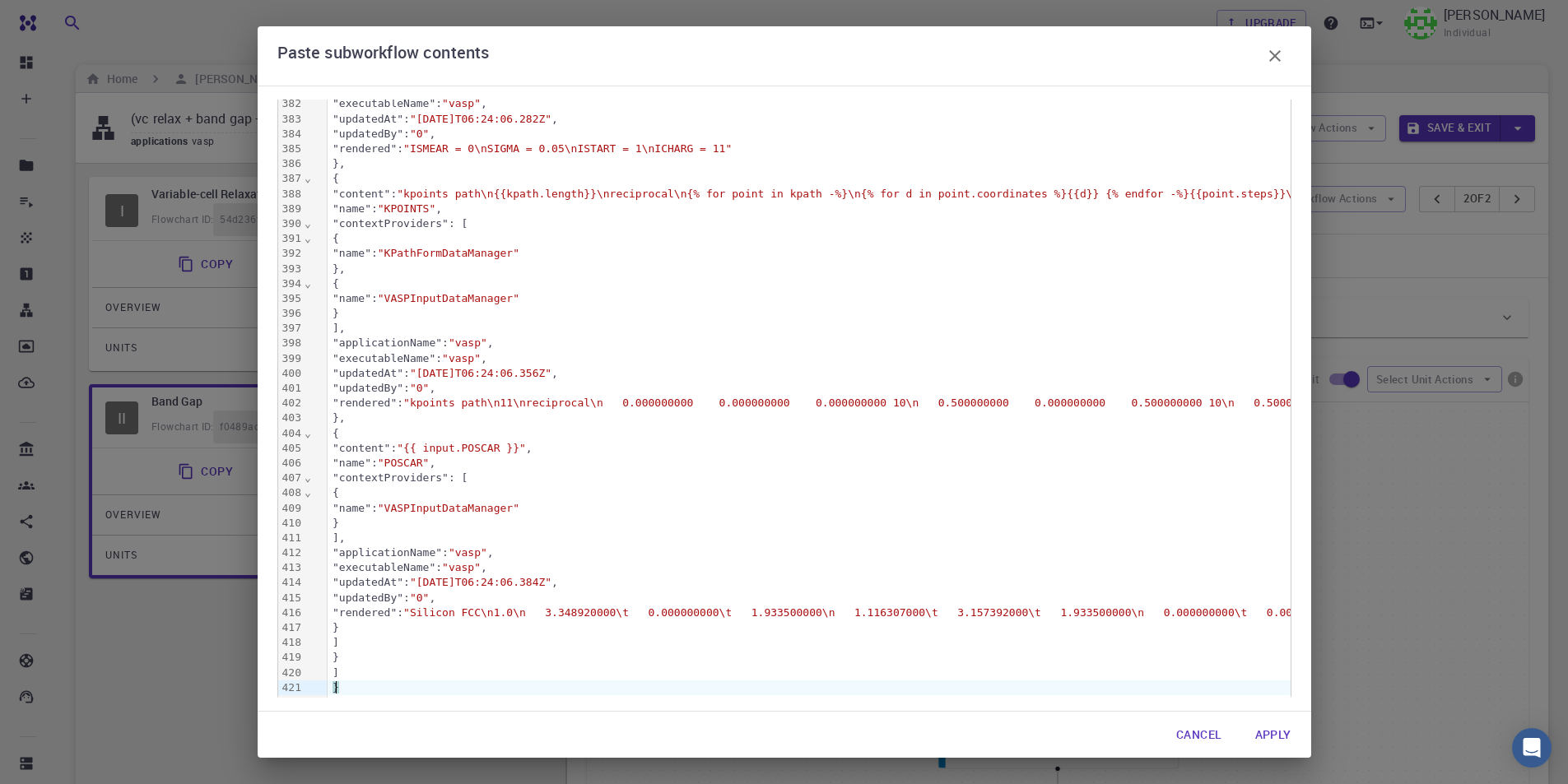
click at [1266, 734] on button "Apply" at bounding box center [1272, 734] width 63 height 33
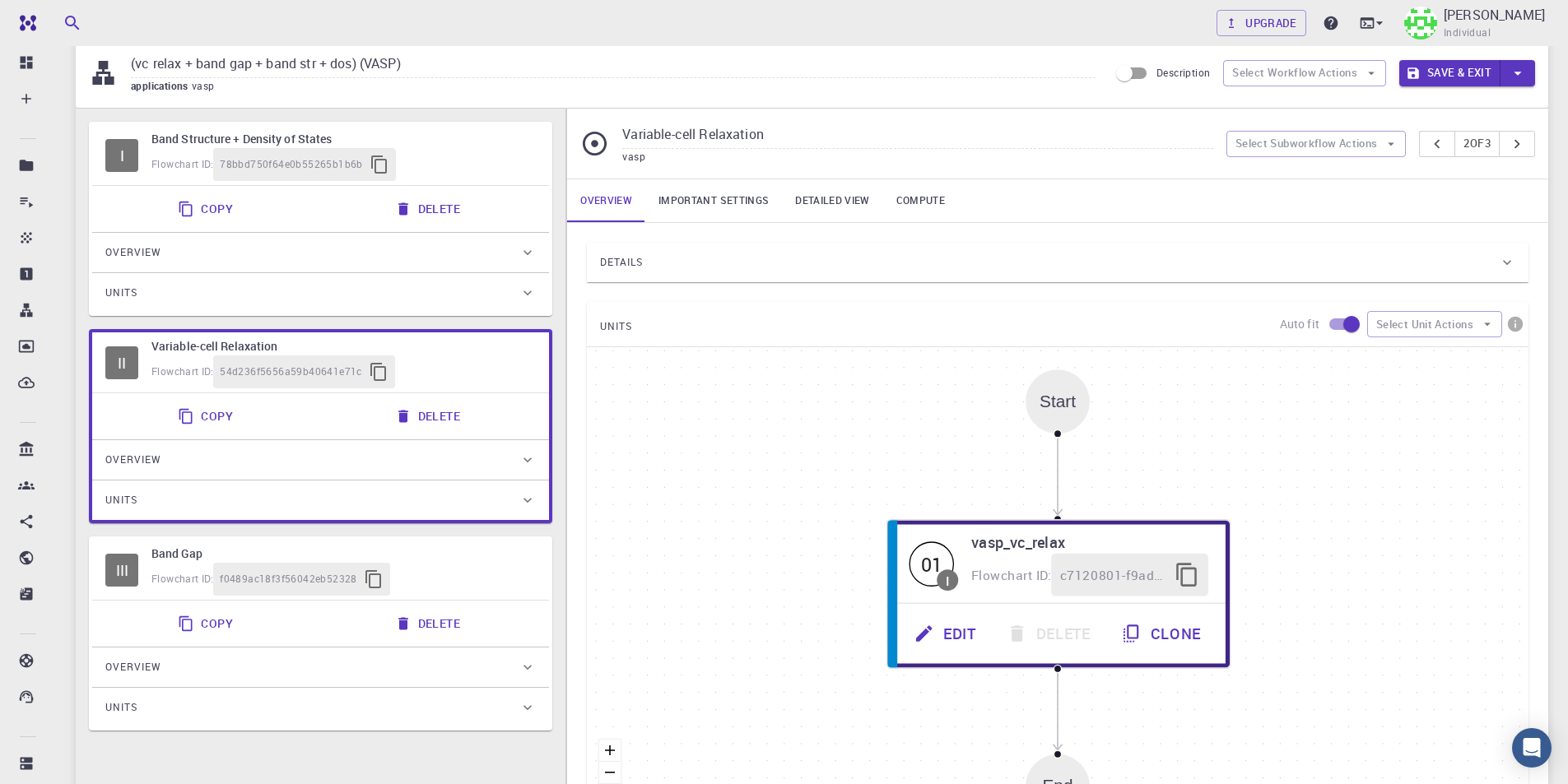
scroll to position [82, 0]
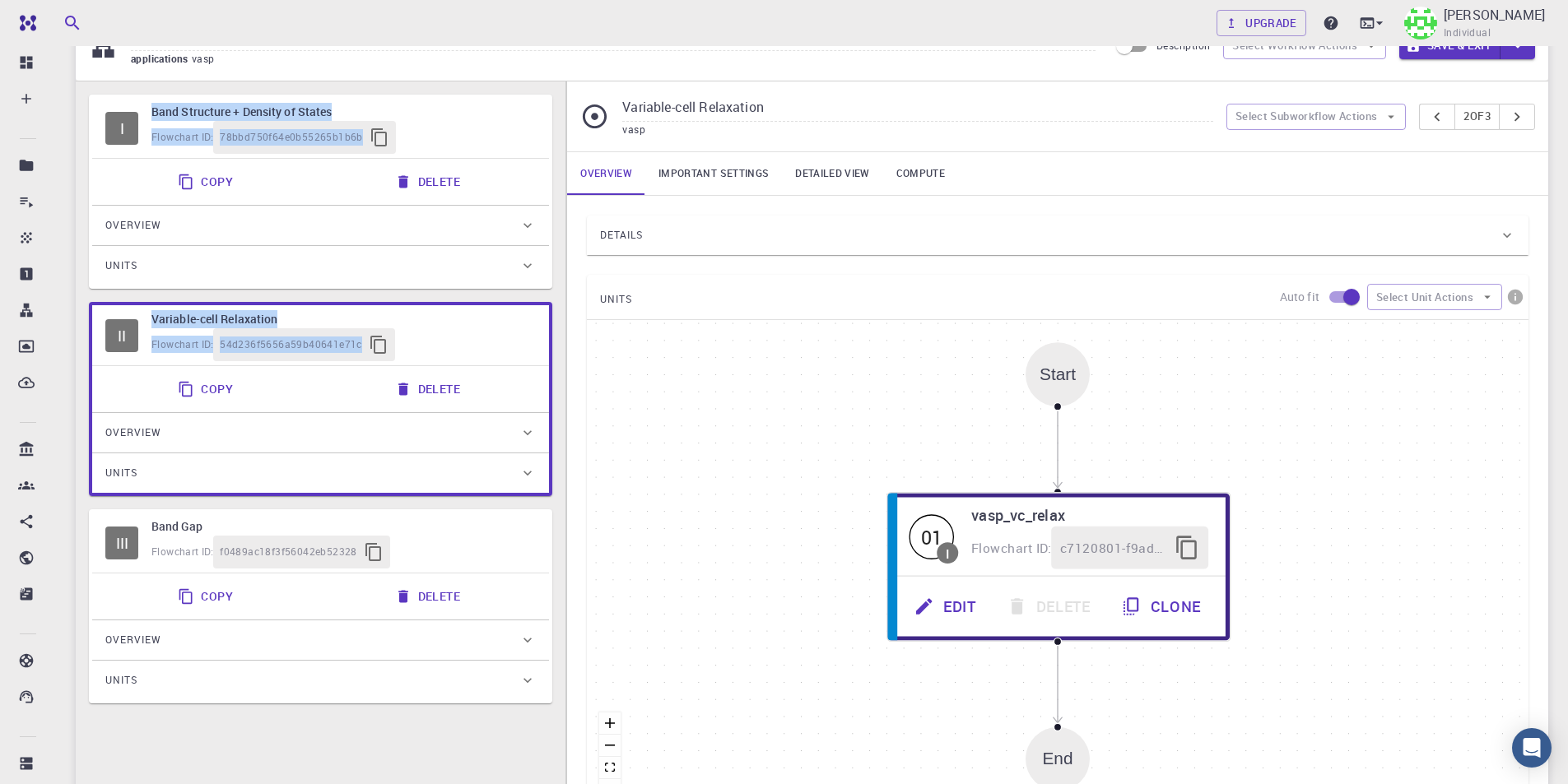
drag, startPoint x: 491, startPoint y: 137, endPoint x: 492, endPoint y: 472, distance: 335.0
click at [492, 472] on div "I Band Structure + Density of States Flowchart ID: 78bbd750f64e0b55265b1b6b Cop…" at bounding box center [320, 399] width 463 height 609
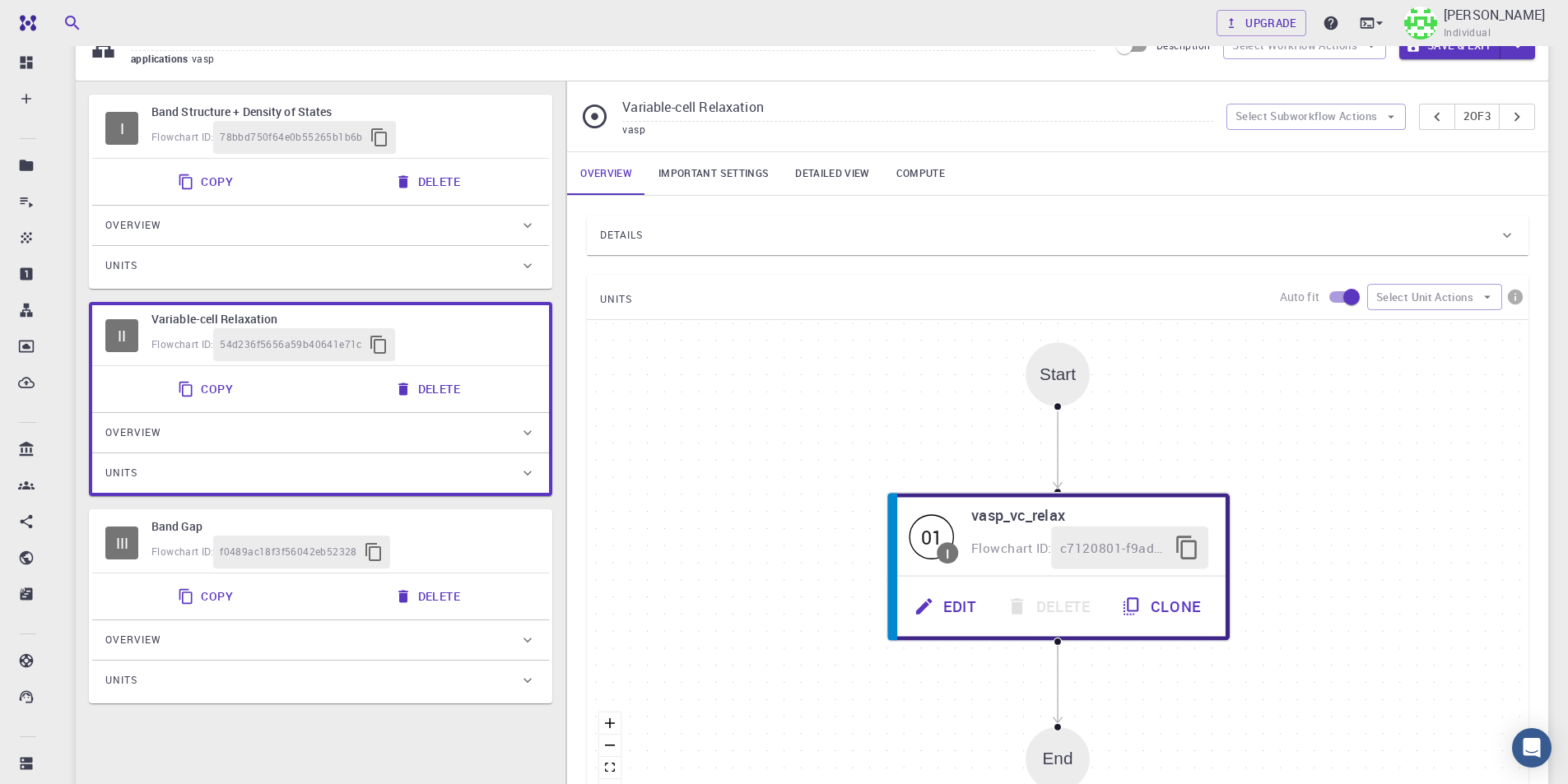
click at [531, 127] on div "Flowchart ID: 78bbd750f64e0b55265b1b6b" at bounding box center [344, 137] width 385 height 33
type input "Band Structure + Density of States"
type input "/export/share/pseudo/k/gga/pbe/vasp/5.2/paw/sv/GW/POTCAR"
type input "/export/share/pseudo/pb/gga/pbe/vasp/5.2/paw/default/POTCAR"
type input "/export/share/pseudo/br/gga/pbe/vasp/5.2/paw/default/POTCAR"
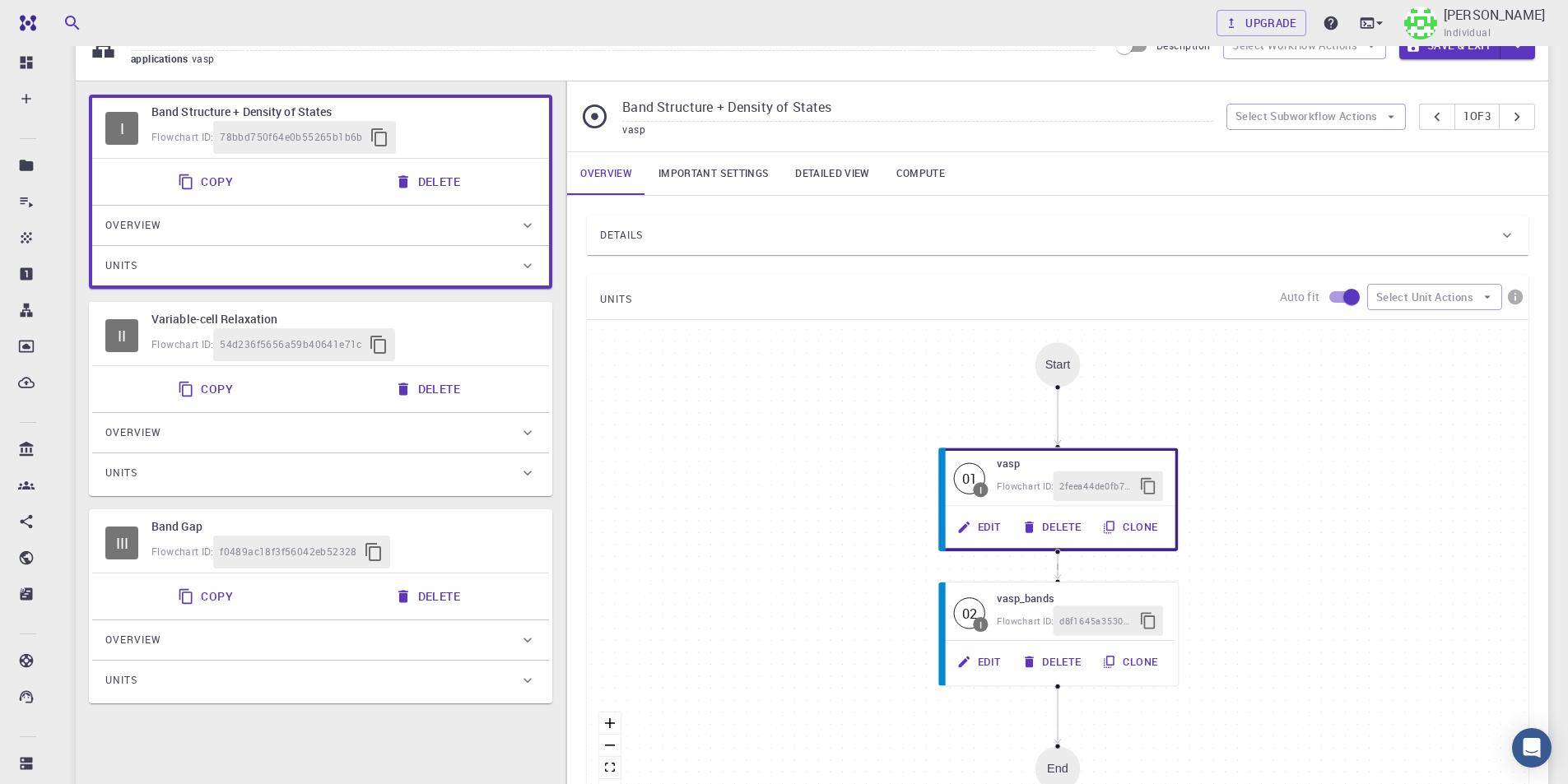
click at [512, 555] on div "Flowchart ID: f0489ac18f3f56042eb52328" at bounding box center [344, 551] width 385 height 33
type input "Band Gap"
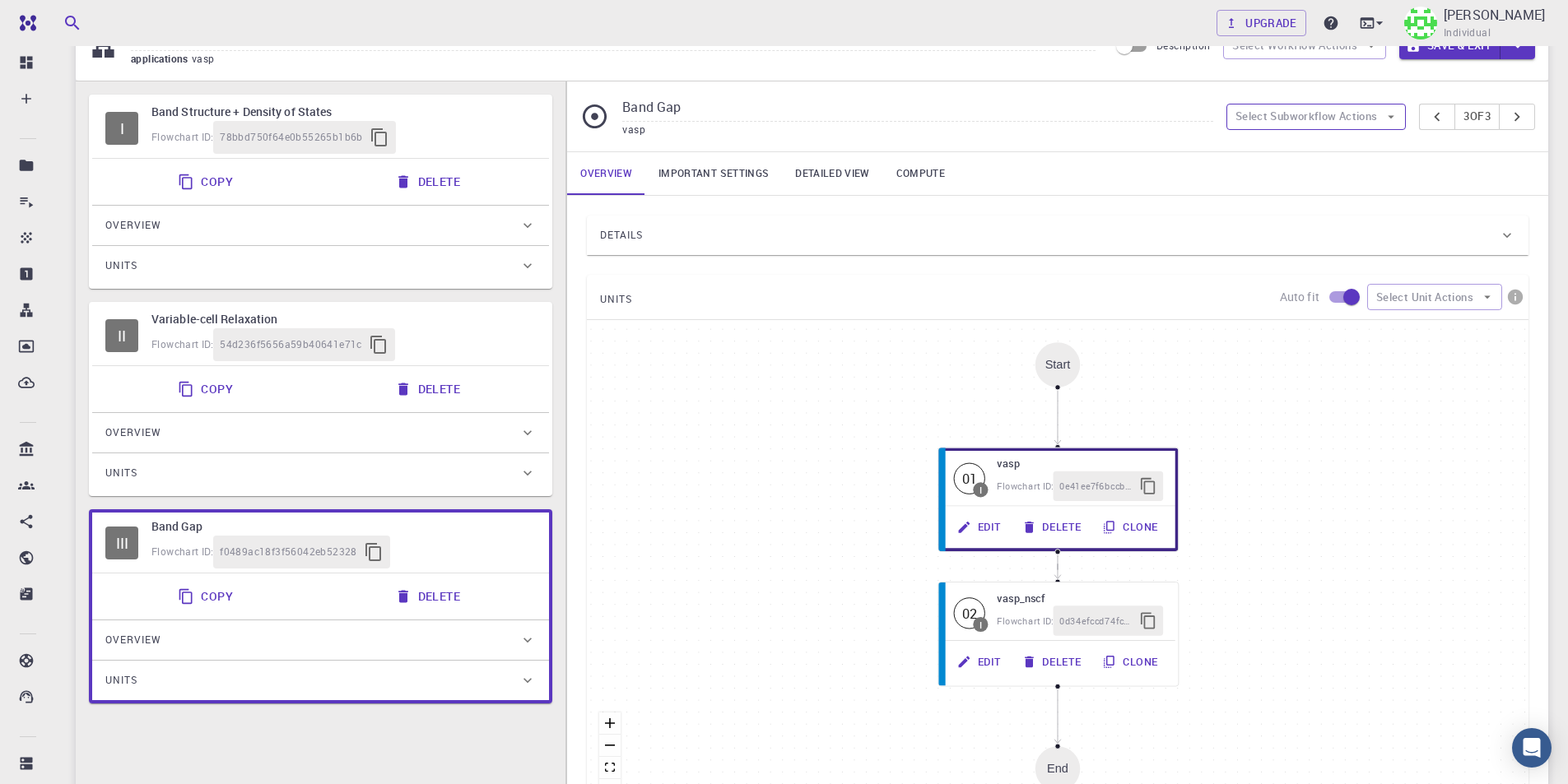
click at [1361, 119] on button "Select Subworkflow Actions" at bounding box center [1317, 117] width 180 height 26
click at [1335, 198] on span "Paste subworkflow" at bounding box center [1324, 202] width 125 height 17
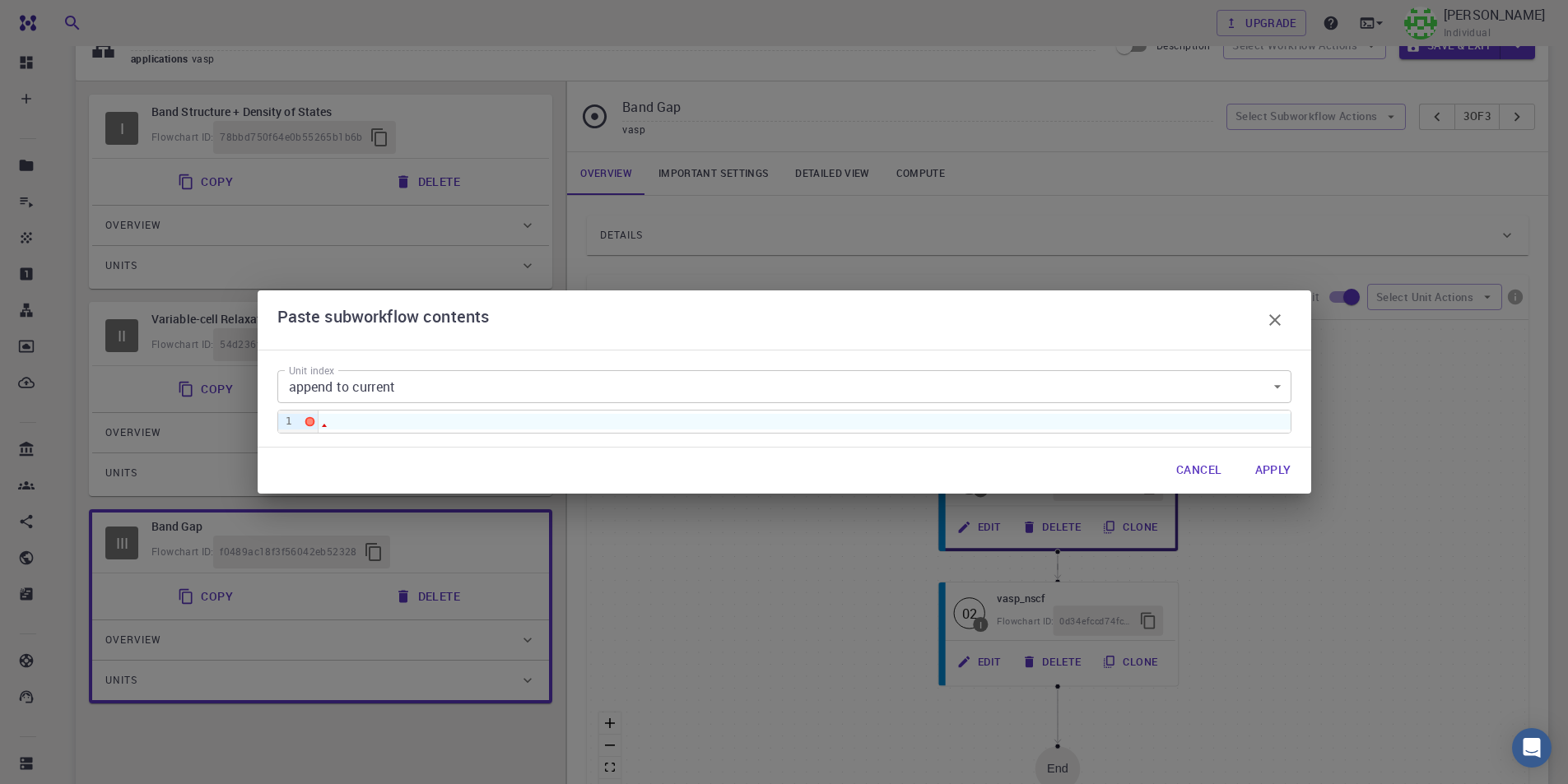
click at [431, 389] on body "Free Dashboard Create New Job New Material Create Material Upload File Import f…" at bounding box center [784, 492] width 1568 height 1148
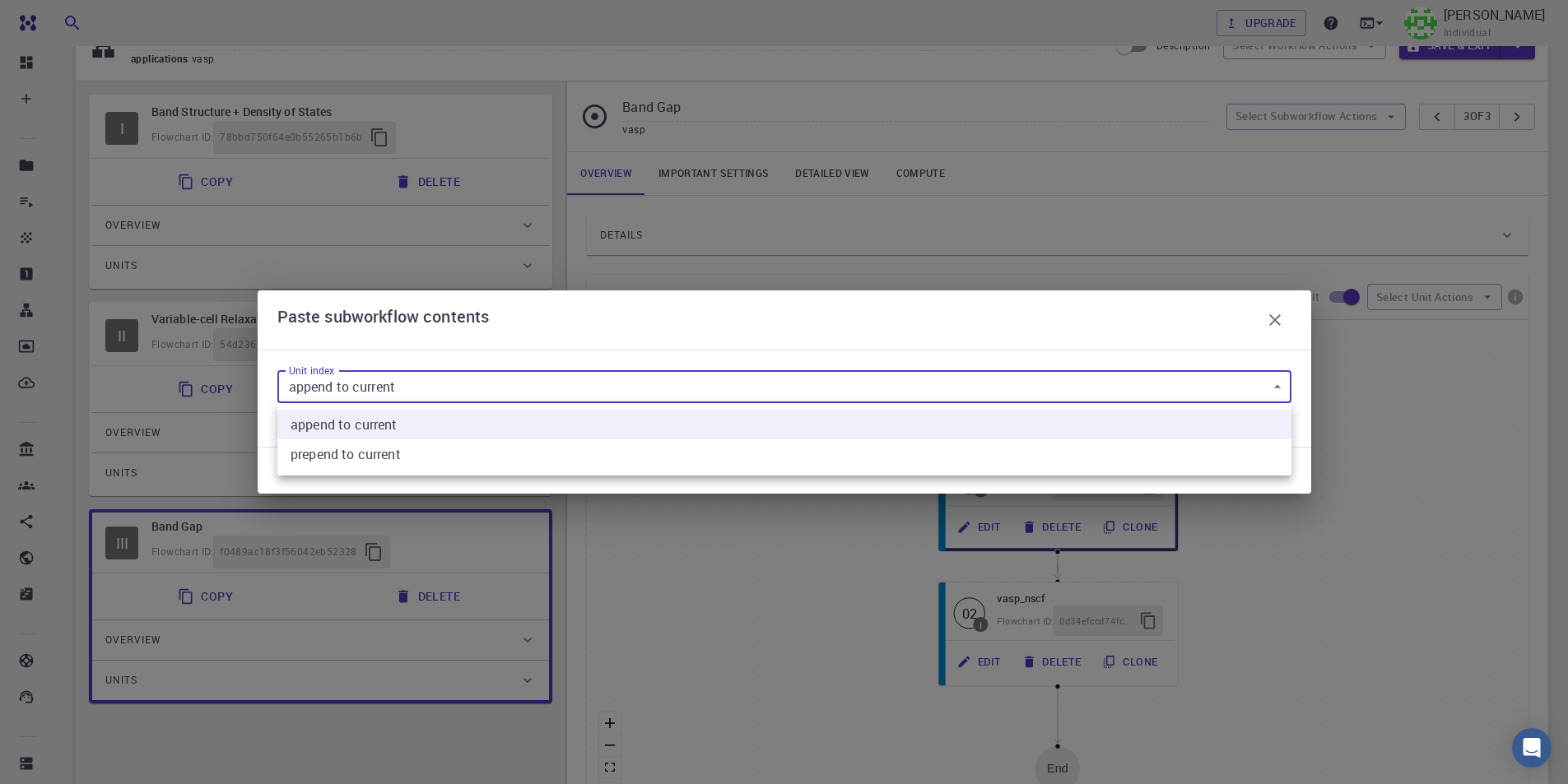
click at [375, 448] on current "prepend to current" at bounding box center [784, 454] width 1014 height 30
type input "1"
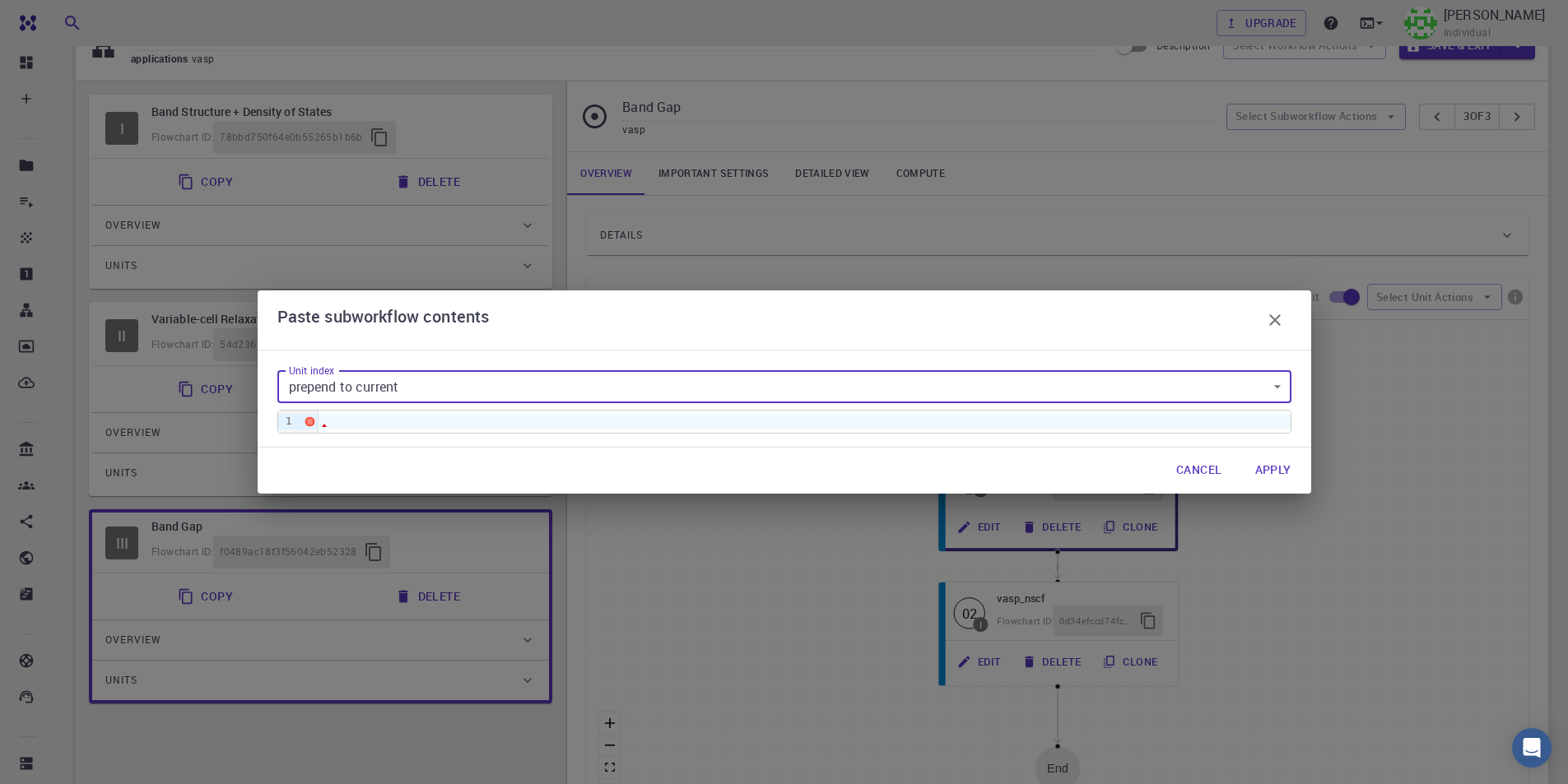
click at [987, 405] on div "Unit index prepend to current 1 Unit index 9 1 ›" at bounding box center [784, 398] width 1014 height 69
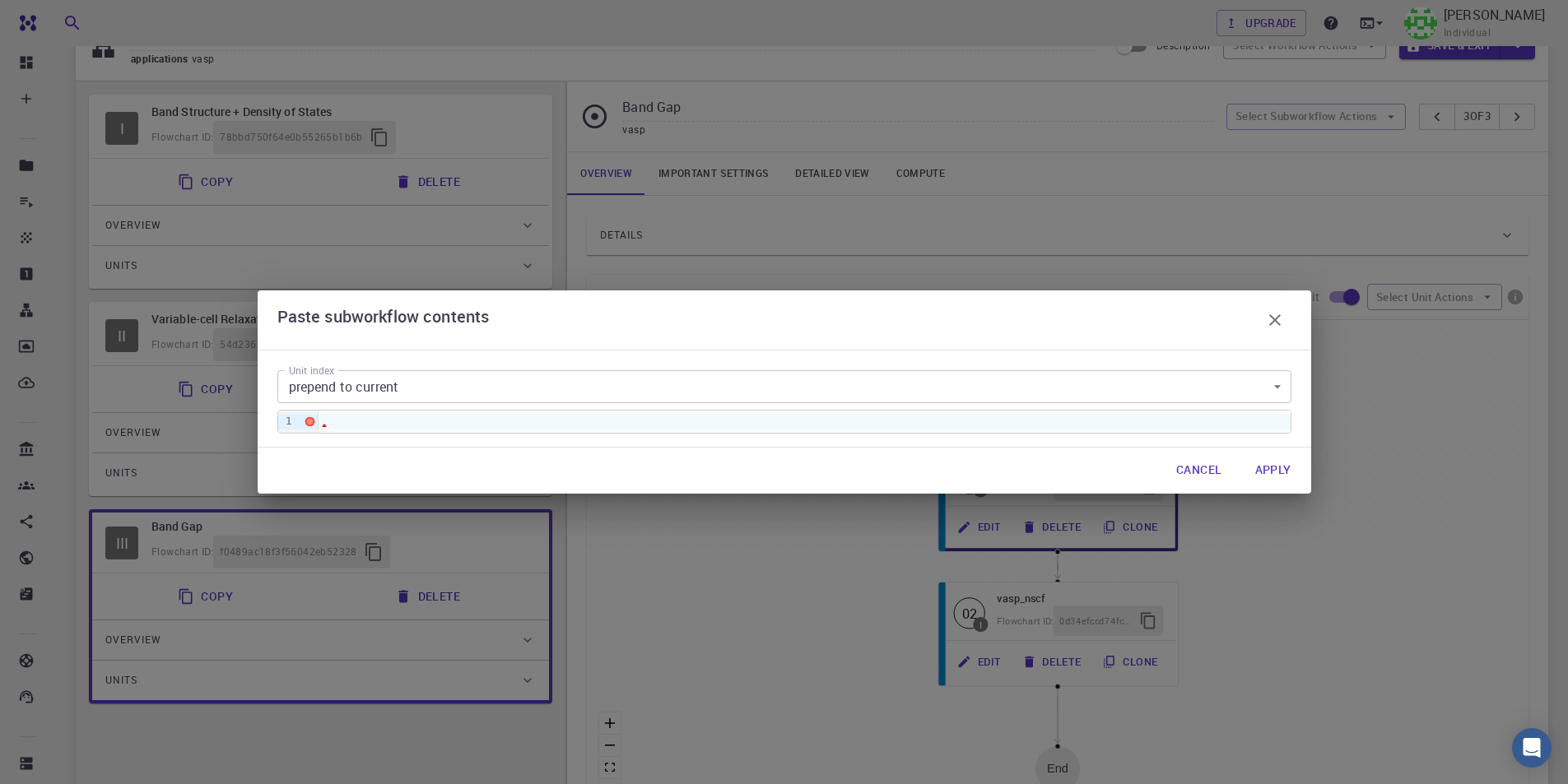
click at [977, 421] on div at bounding box center [804, 421] width 972 height 15
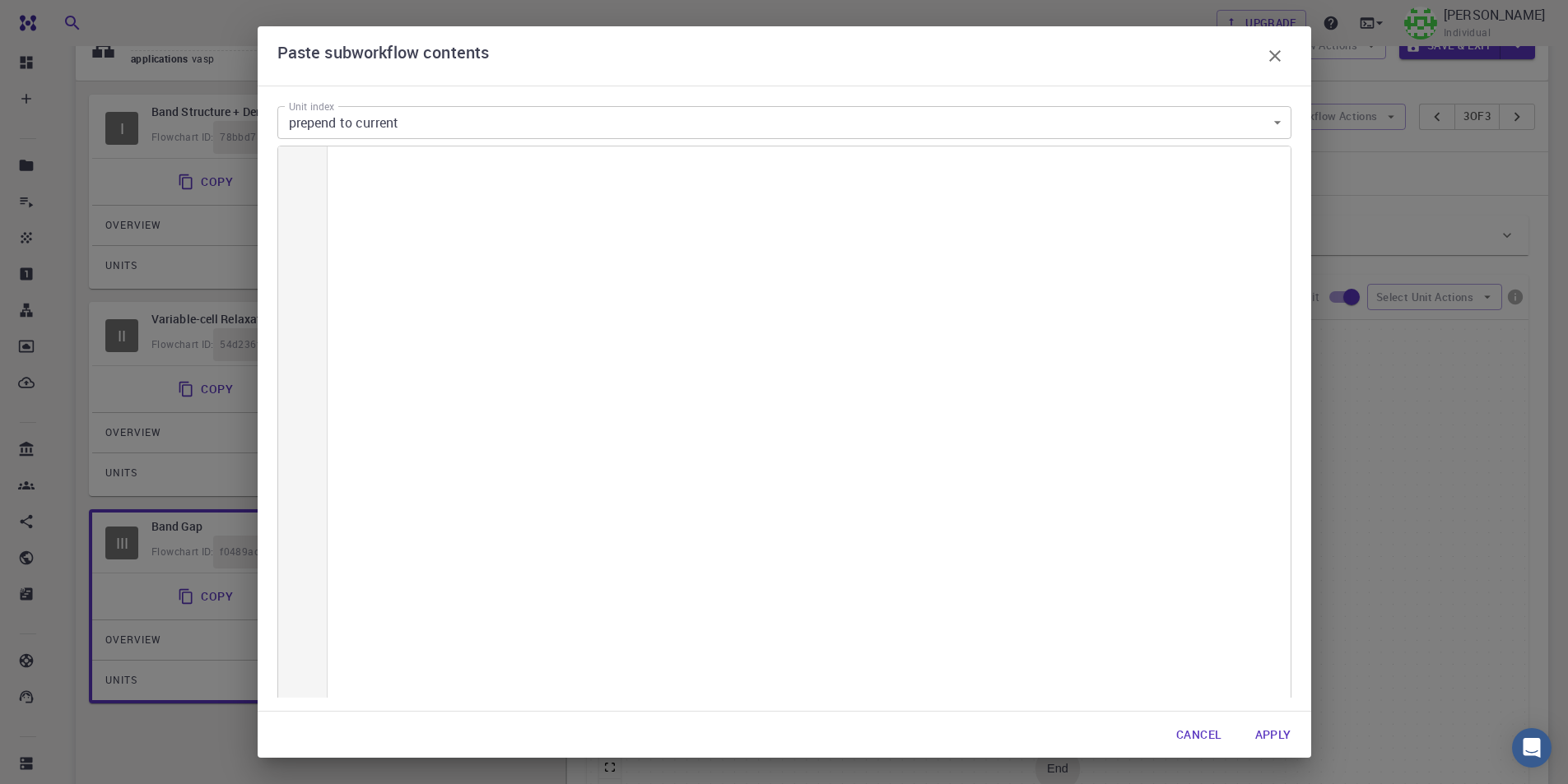
scroll to position [5753, 0]
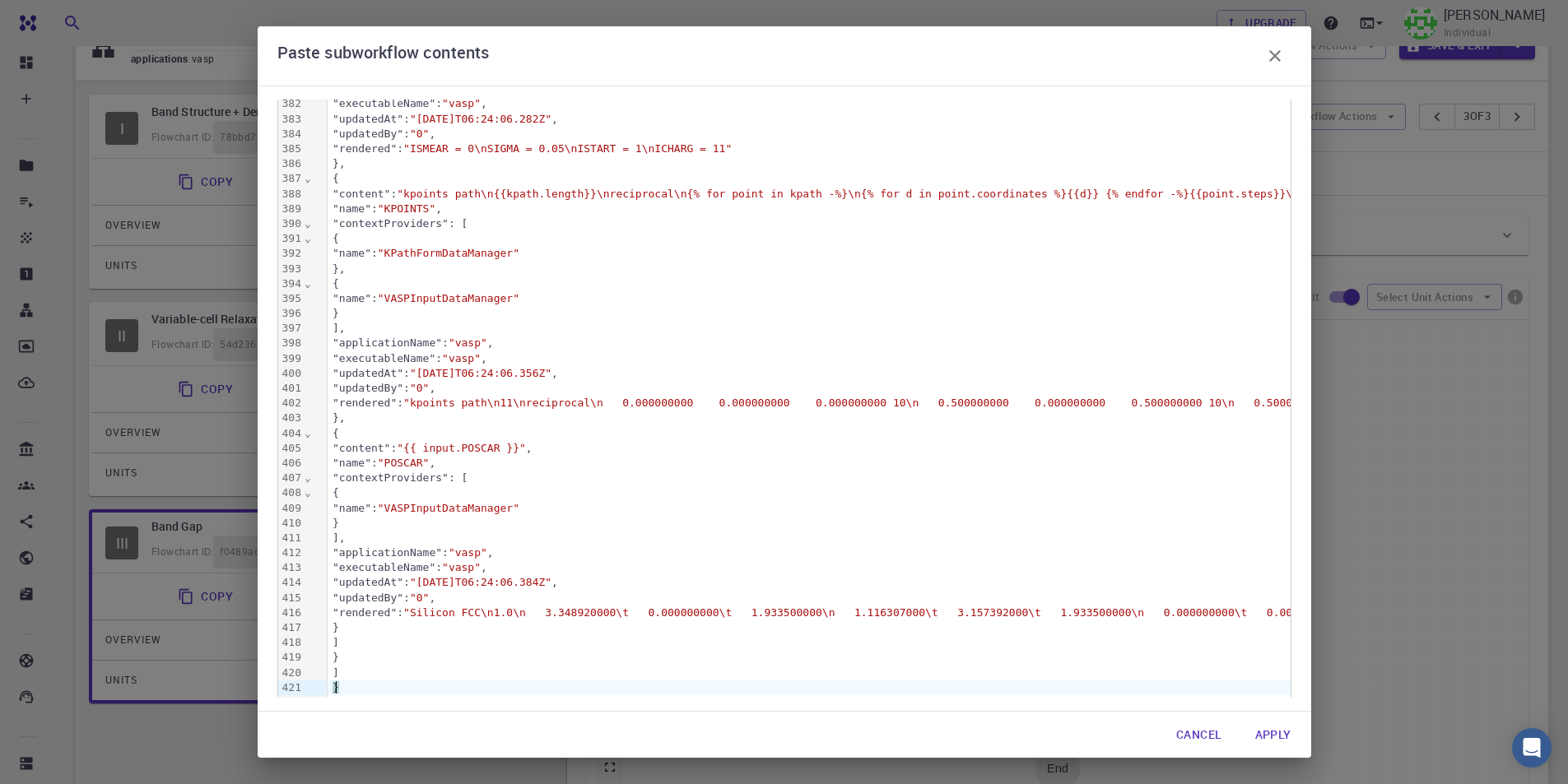
click at [1281, 733] on button "Apply" at bounding box center [1272, 734] width 63 height 33
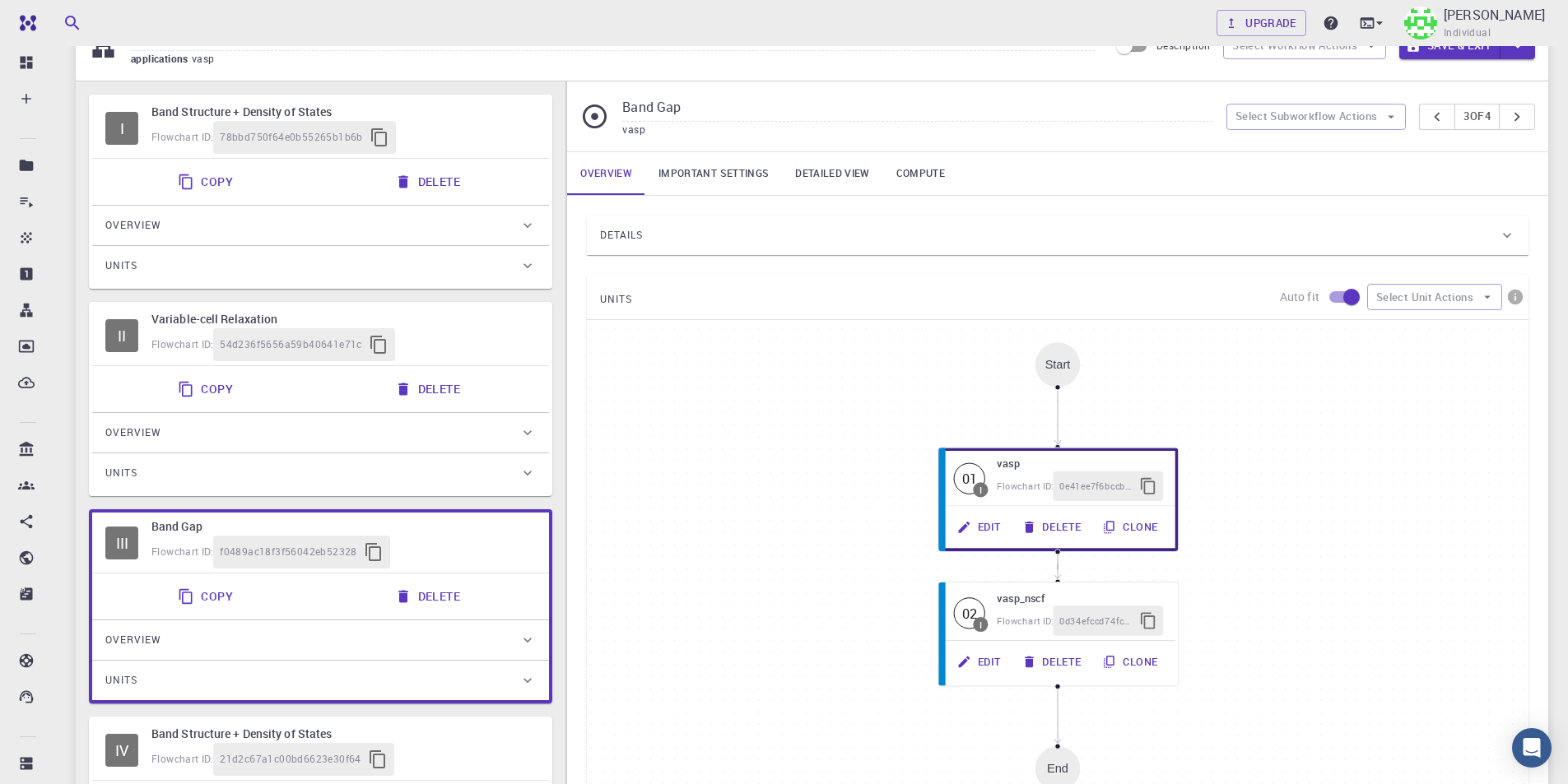
scroll to position [0, 0]
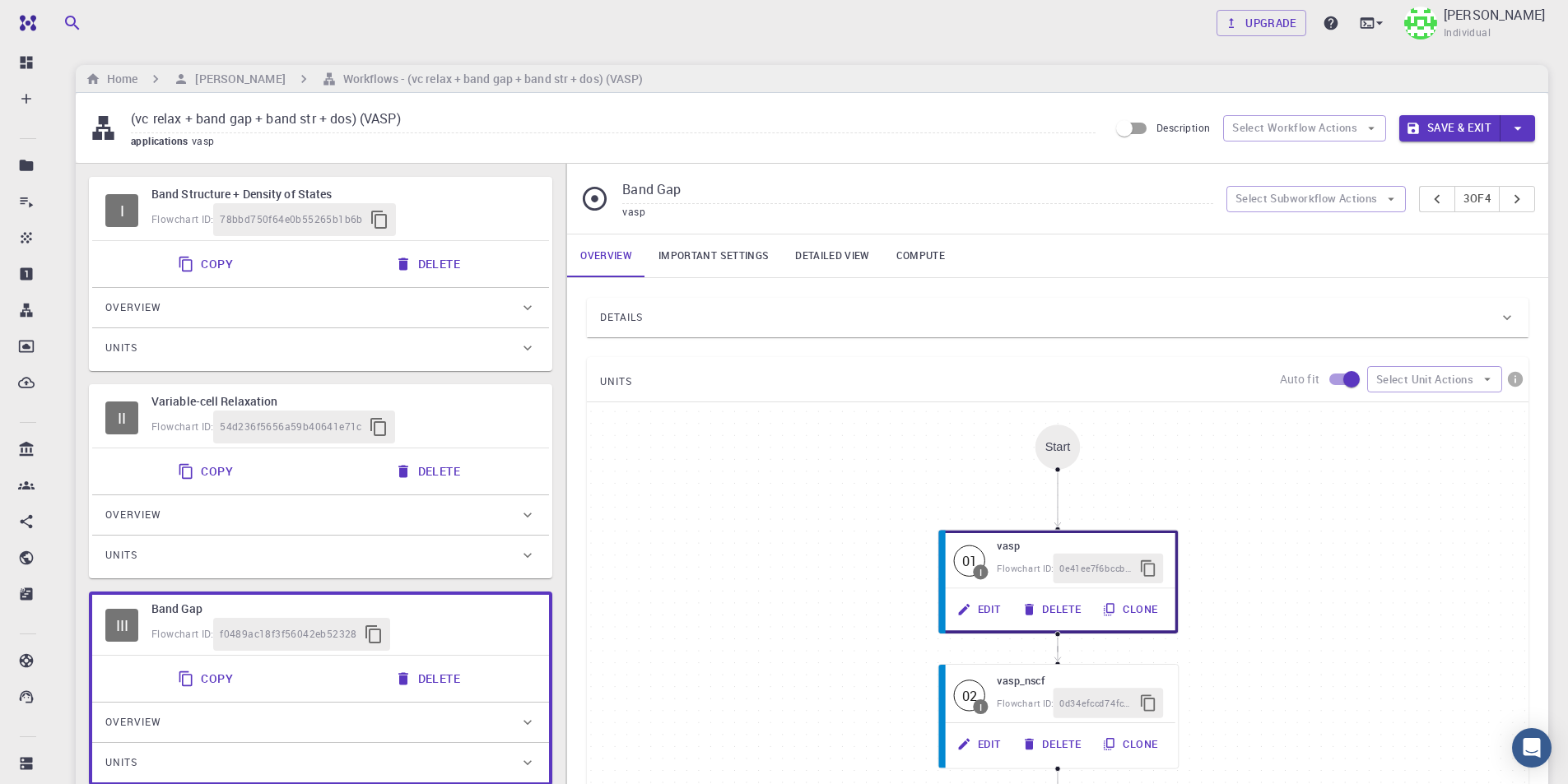
click at [450, 265] on button "Delete" at bounding box center [429, 264] width 88 height 33
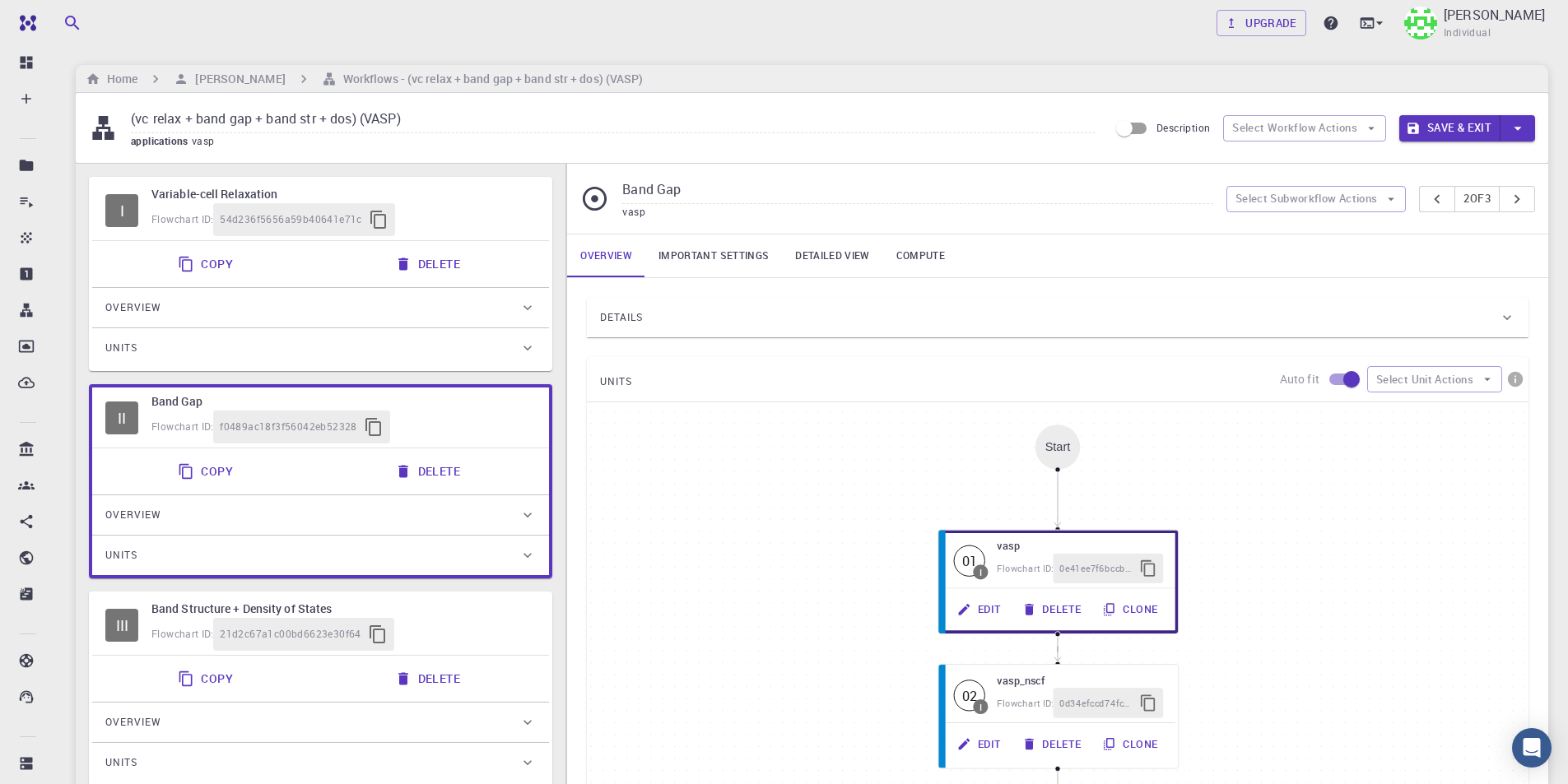
click at [1459, 130] on button "Save & Exit" at bounding box center [1449, 129] width 101 height 26
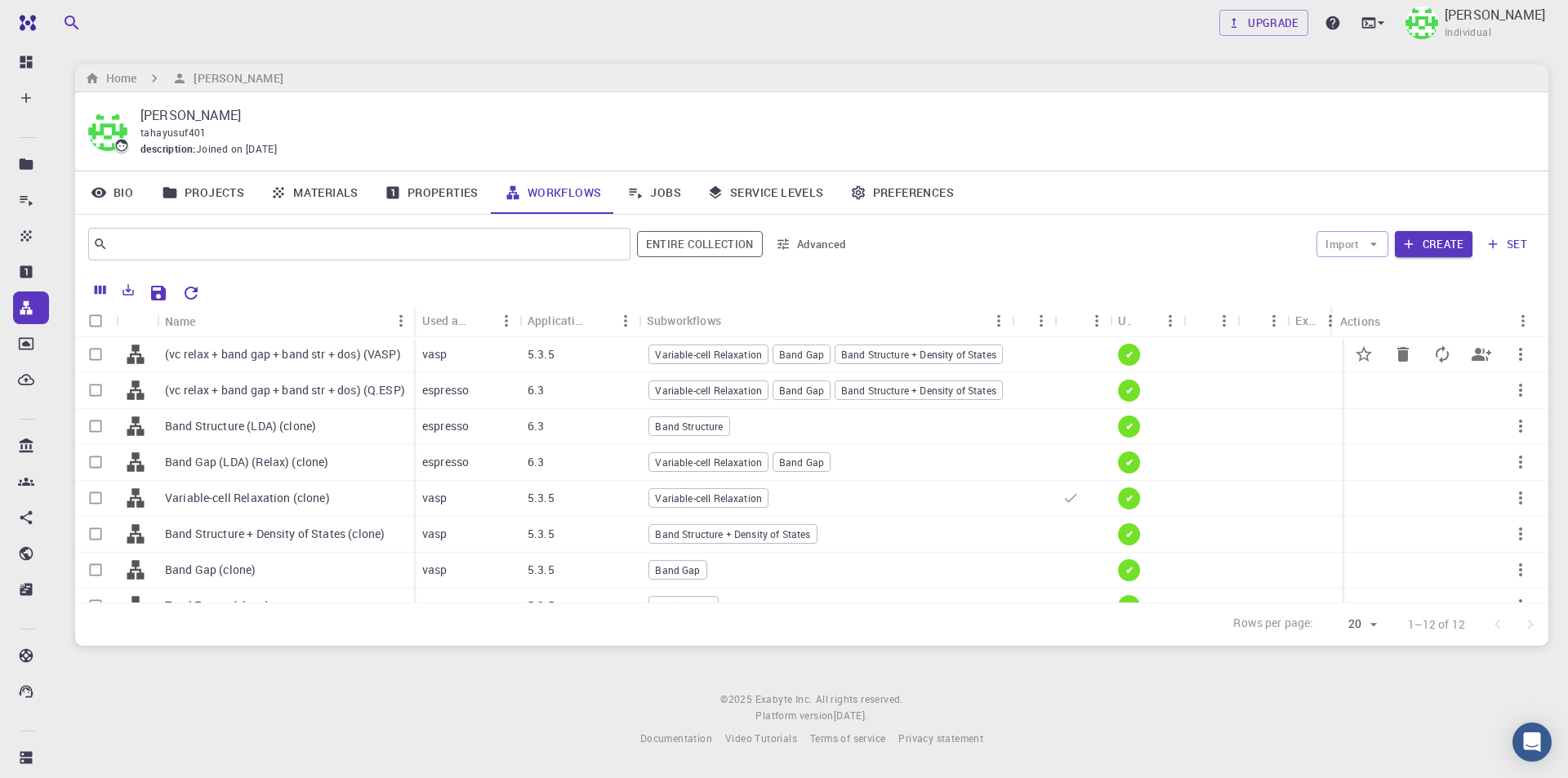
click at [394, 351] on p "(vc relax + band gap + band str + dos) (VASP)" at bounding box center [283, 354] width 236 height 17
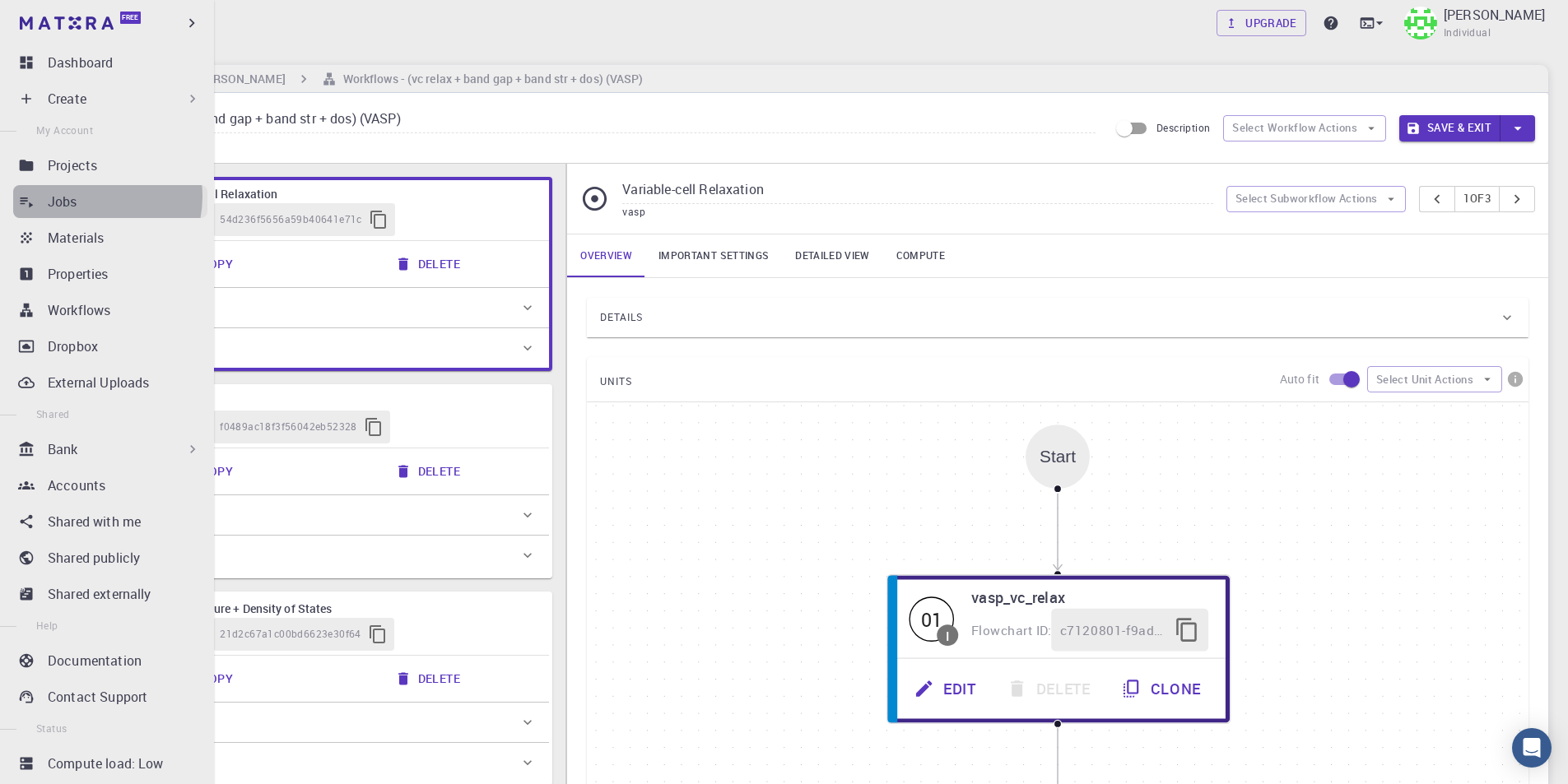
click at [91, 197] on div "Jobs" at bounding box center [127, 201] width 160 height 19
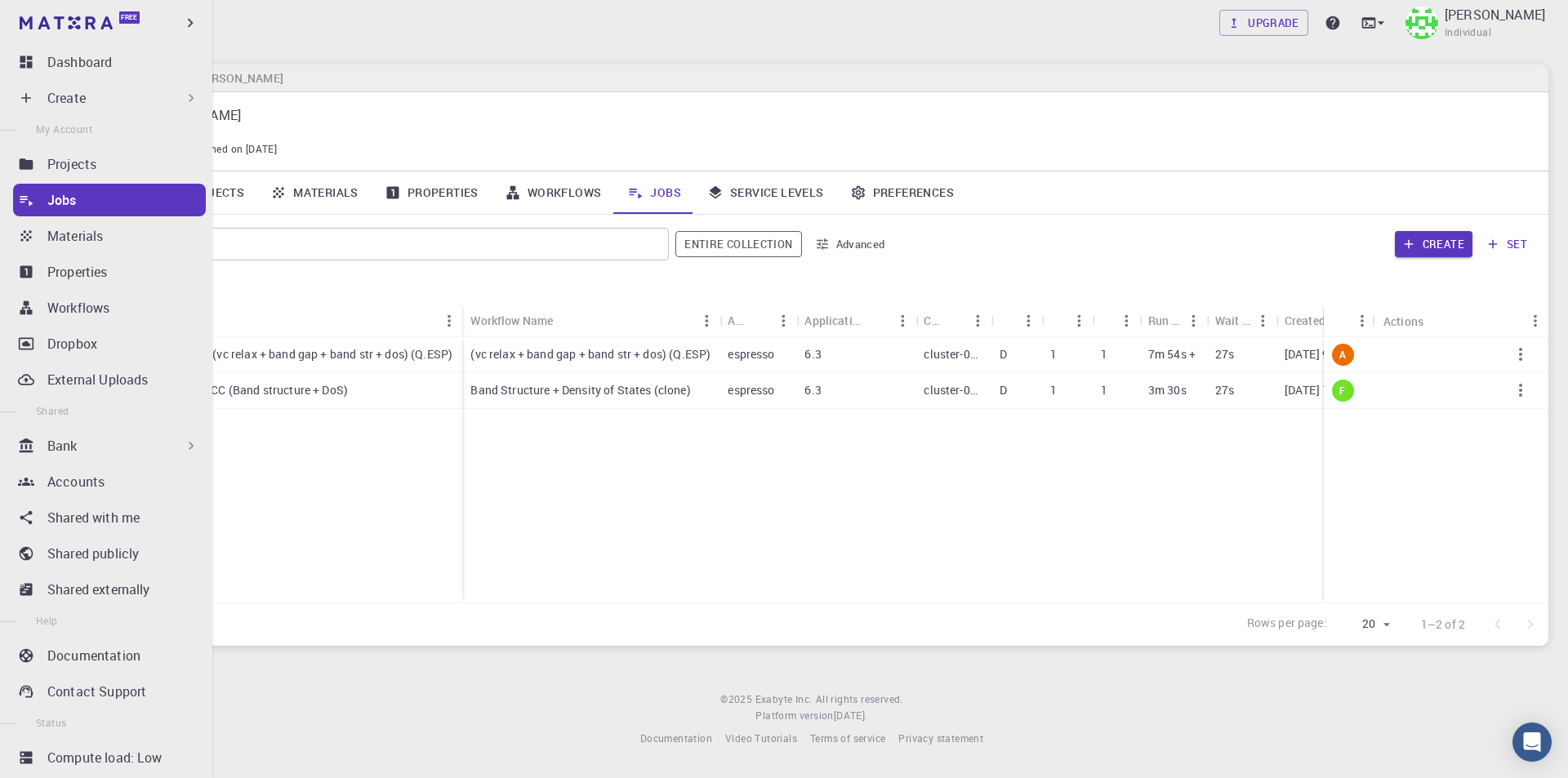
click at [52, 89] on p "Create" at bounding box center [67, 98] width 39 height 19
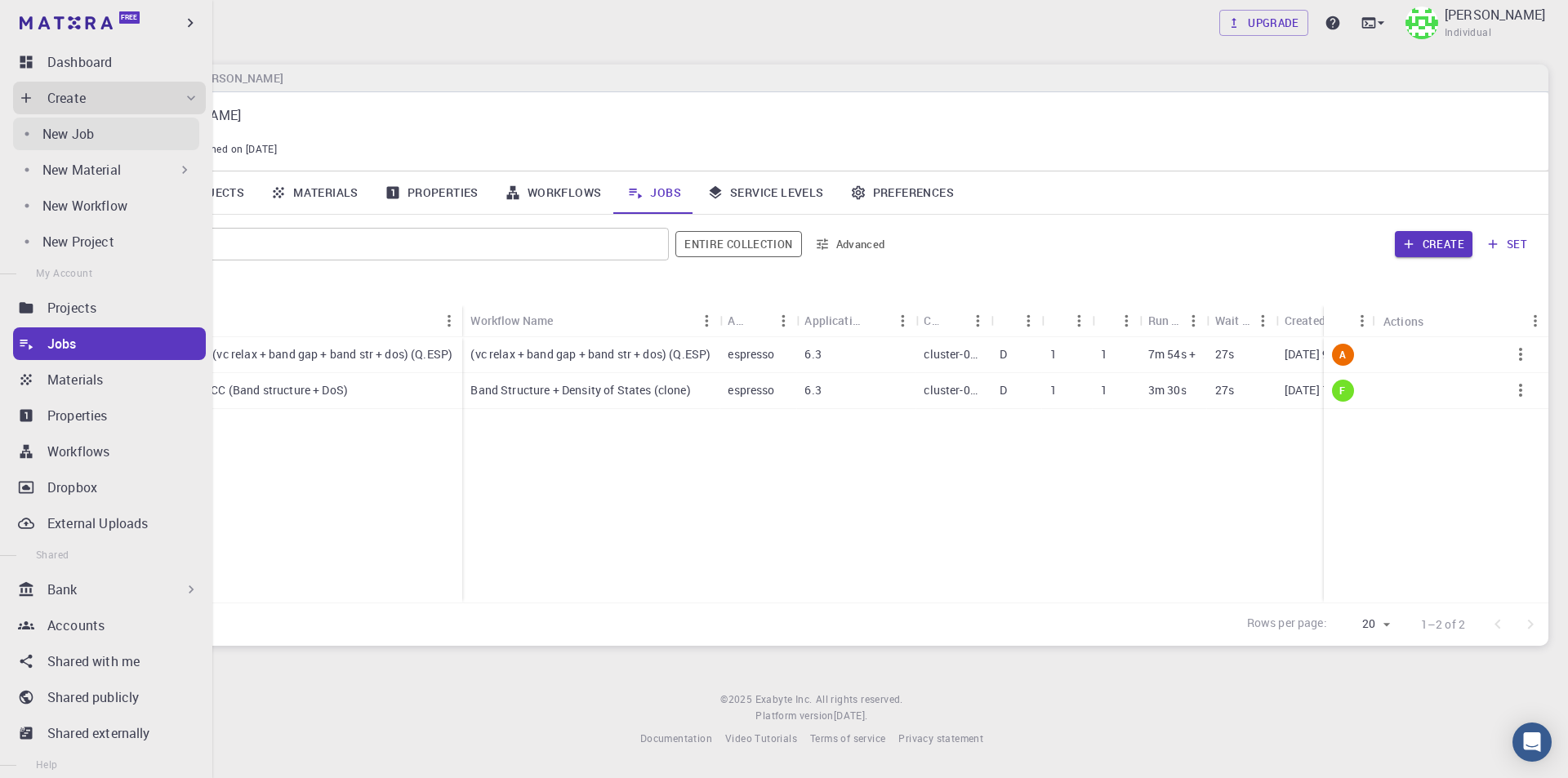
click at [76, 128] on p "New Job" at bounding box center [67, 134] width 52 height 19
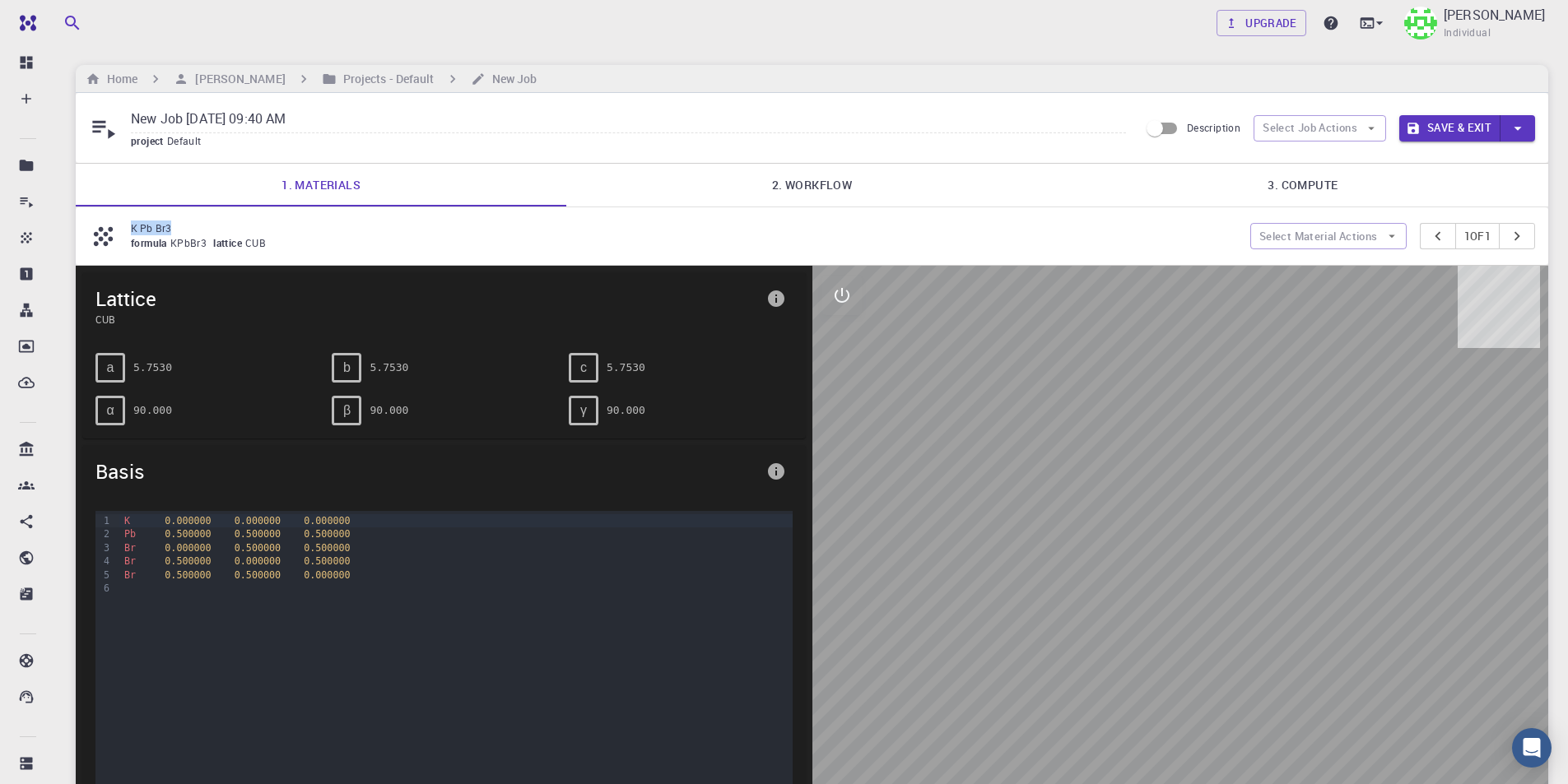
drag, startPoint x: 183, startPoint y: 227, endPoint x: 132, endPoint y: 227, distance: 51.0
click at [132, 227] on p "K Pb Br3" at bounding box center [683, 228] width 1106 height 15
copy p "K Pb Br3"
drag, startPoint x: 373, startPoint y: 124, endPoint x: 107, endPoint y: 122, distance: 266.0
click at [107, 122] on div "New Job Aug 15, 2025, 09:40 AM project Default" at bounding box center [614, 127] width 1050 height 43
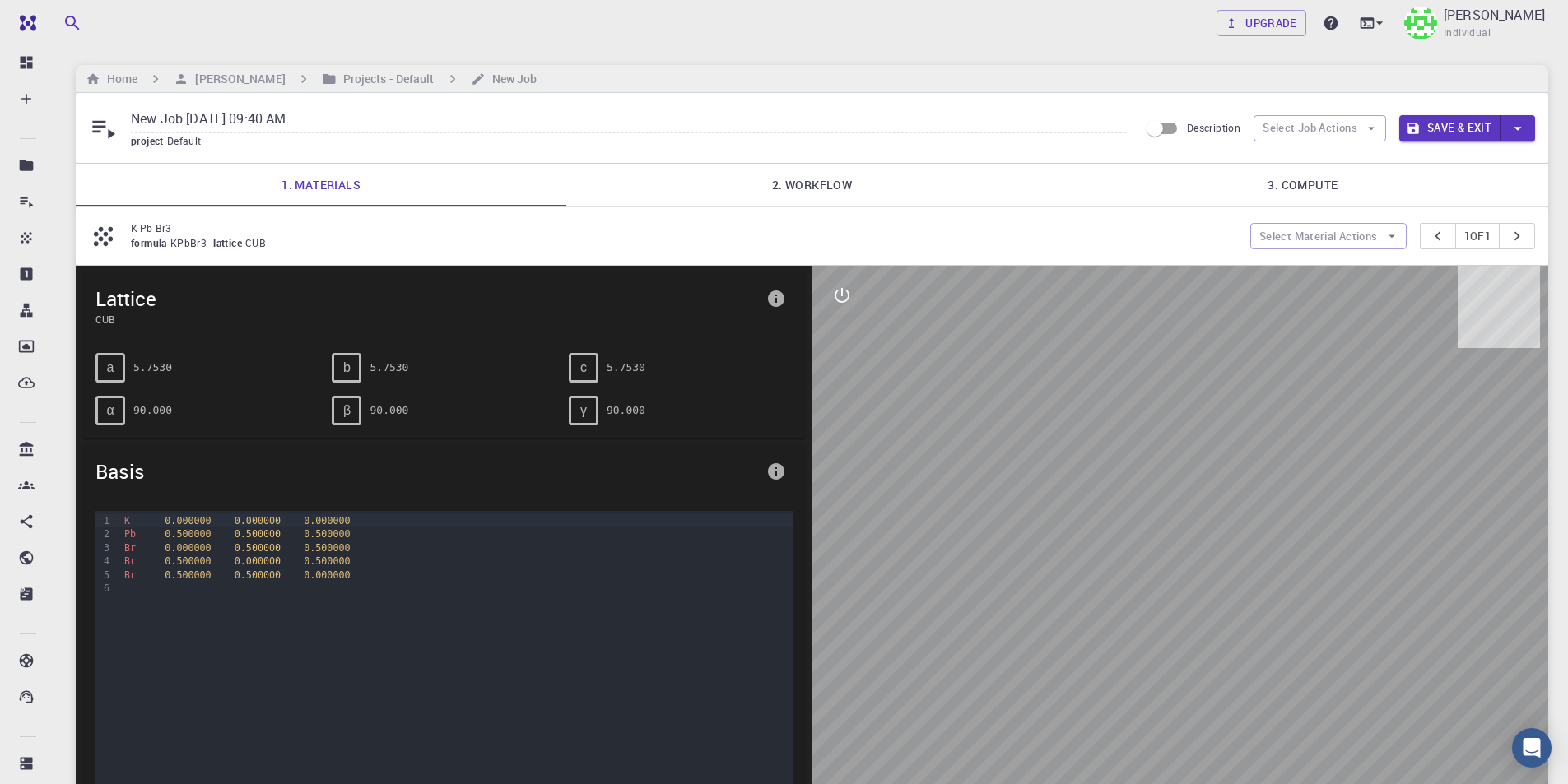
paste input "K Pb Br3"
type input "K Pb Br3"
click at [803, 185] on link "2. Workflow" at bounding box center [812, 185] width 491 height 42
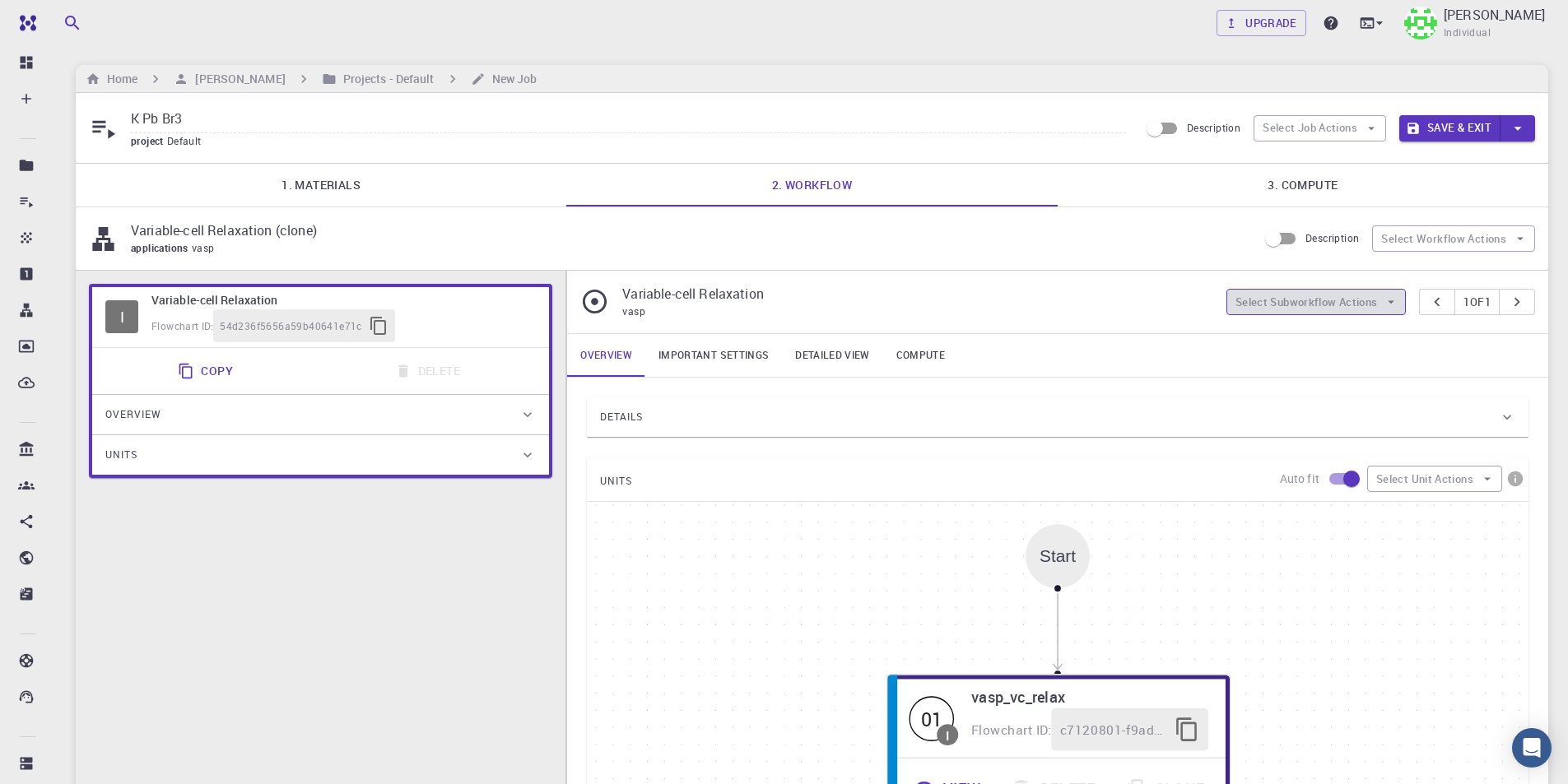
click at [1352, 307] on button "Select Subworkflow Actions" at bounding box center [1317, 302] width 180 height 26
click at [1324, 125] on button "Select Job Actions" at bounding box center [1319, 129] width 132 height 26
click at [1345, 213] on span "Select workflow" at bounding box center [1333, 213] width 78 height 17
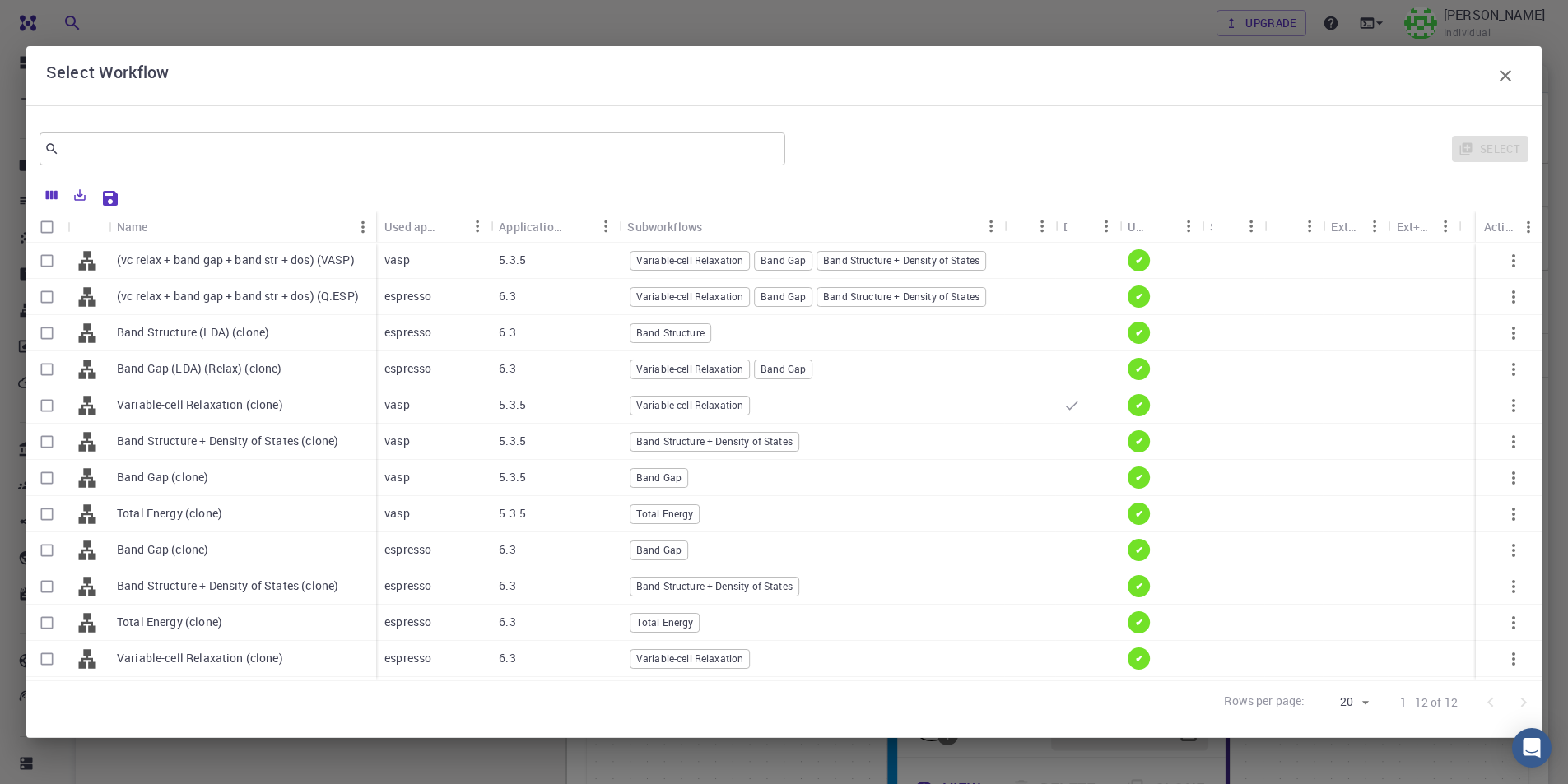
click at [50, 263] on input "Select row" at bounding box center [46, 260] width 31 height 31
checkbox input "true"
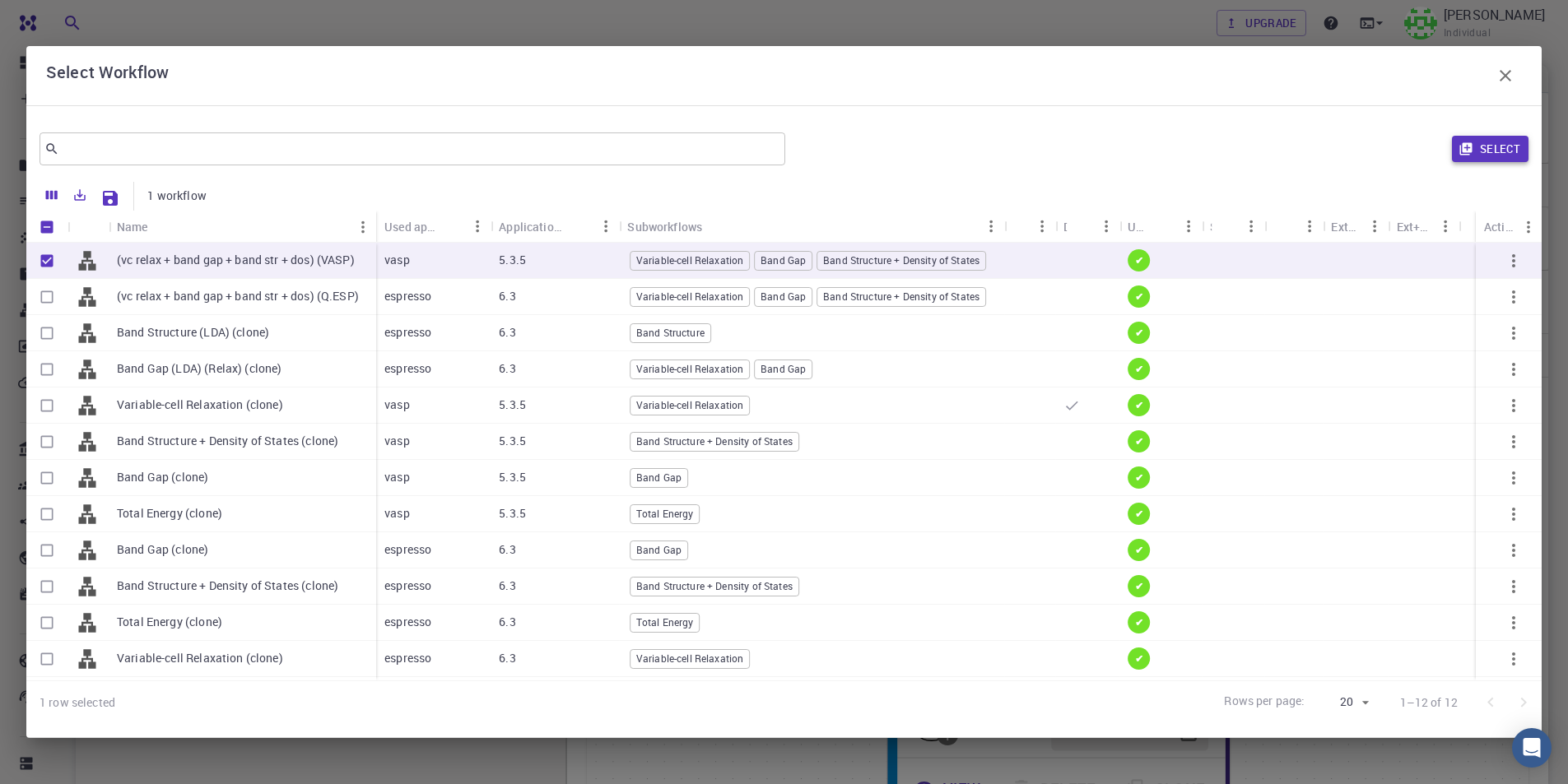
click at [1487, 144] on button "Select" at bounding box center [1489, 149] width 77 height 26
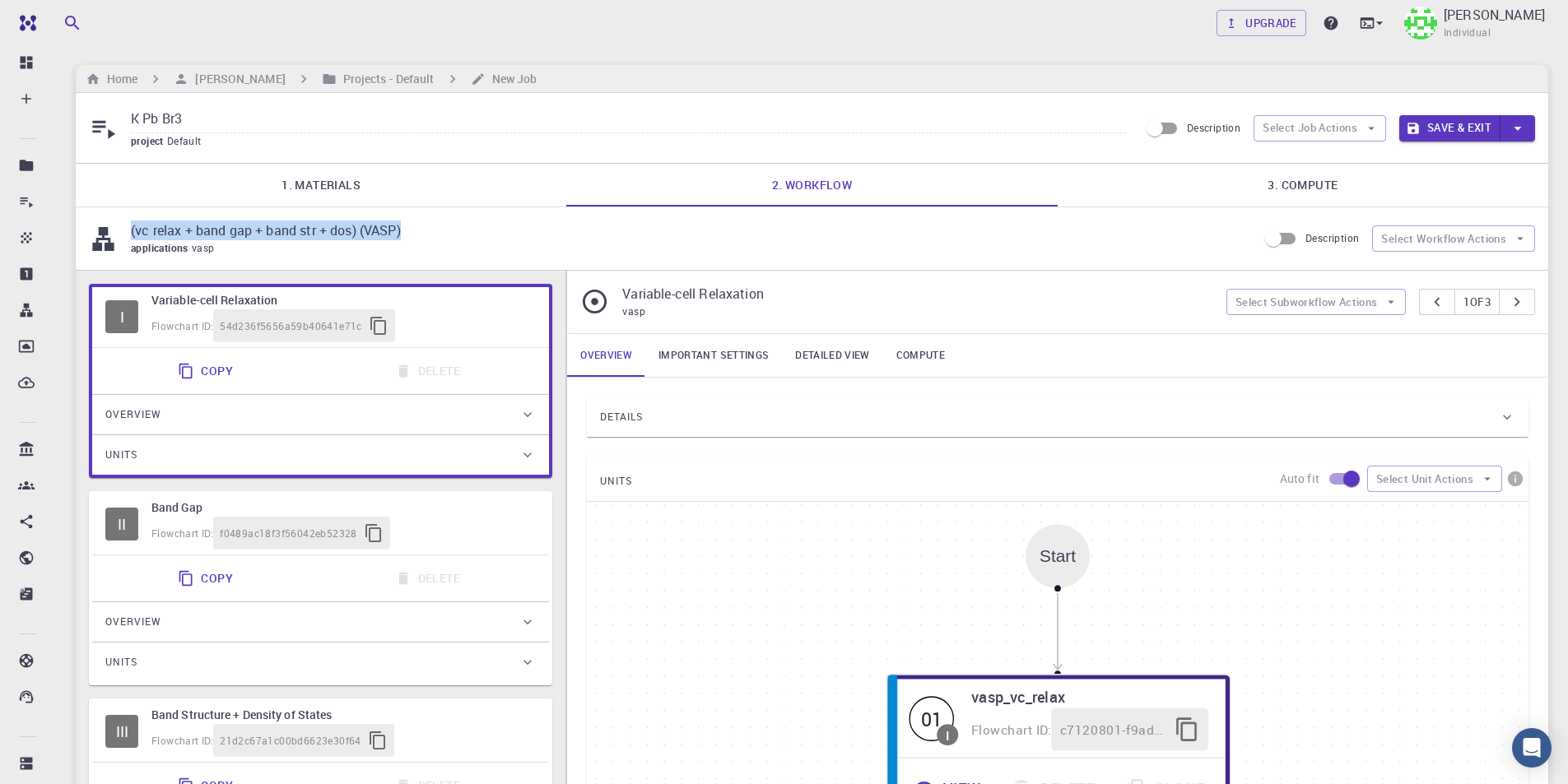
drag, startPoint x: 421, startPoint y: 230, endPoint x: 129, endPoint y: 226, distance: 292.0
click at [129, 226] on div "(vc relax + band gap + band str + dos) (VASP) applications vasp" at bounding box center [673, 238] width 1168 height 36
copy p "(vc relax + band gap + band str + dos) (VASP)"
click at [245, 119] on input "K Pb Br3" at bounding box center [628, 119] width 995 height 27
paste input "(vc relax + band gap + band str + dos) (VASP)"
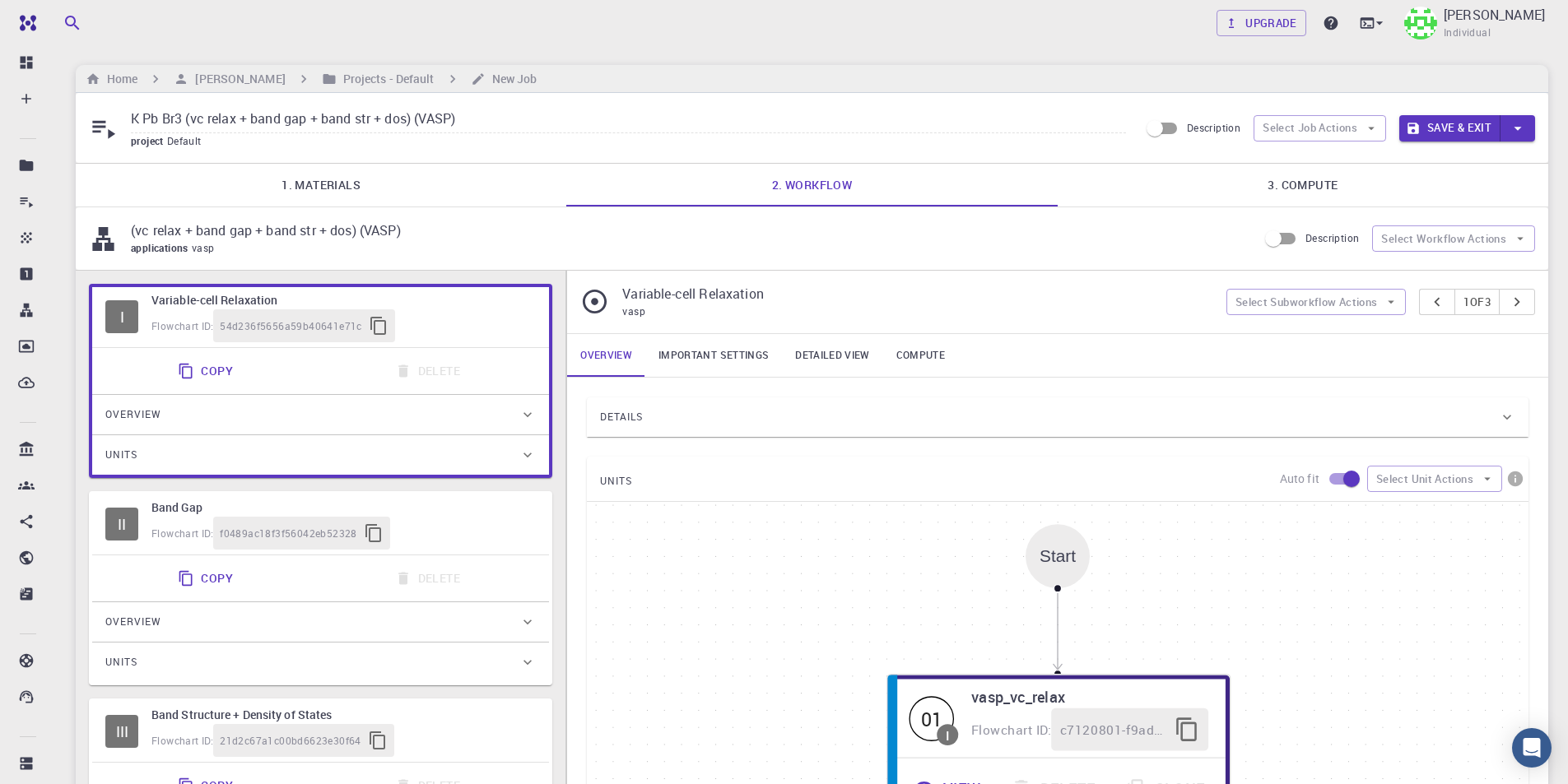
type input "K Pb Br3 (vc relax + band gap + band str + dos) (VASP)"
click at [1317, 190] on link "3. Compute" at bounding box center [1302, 185] width 491 height 42
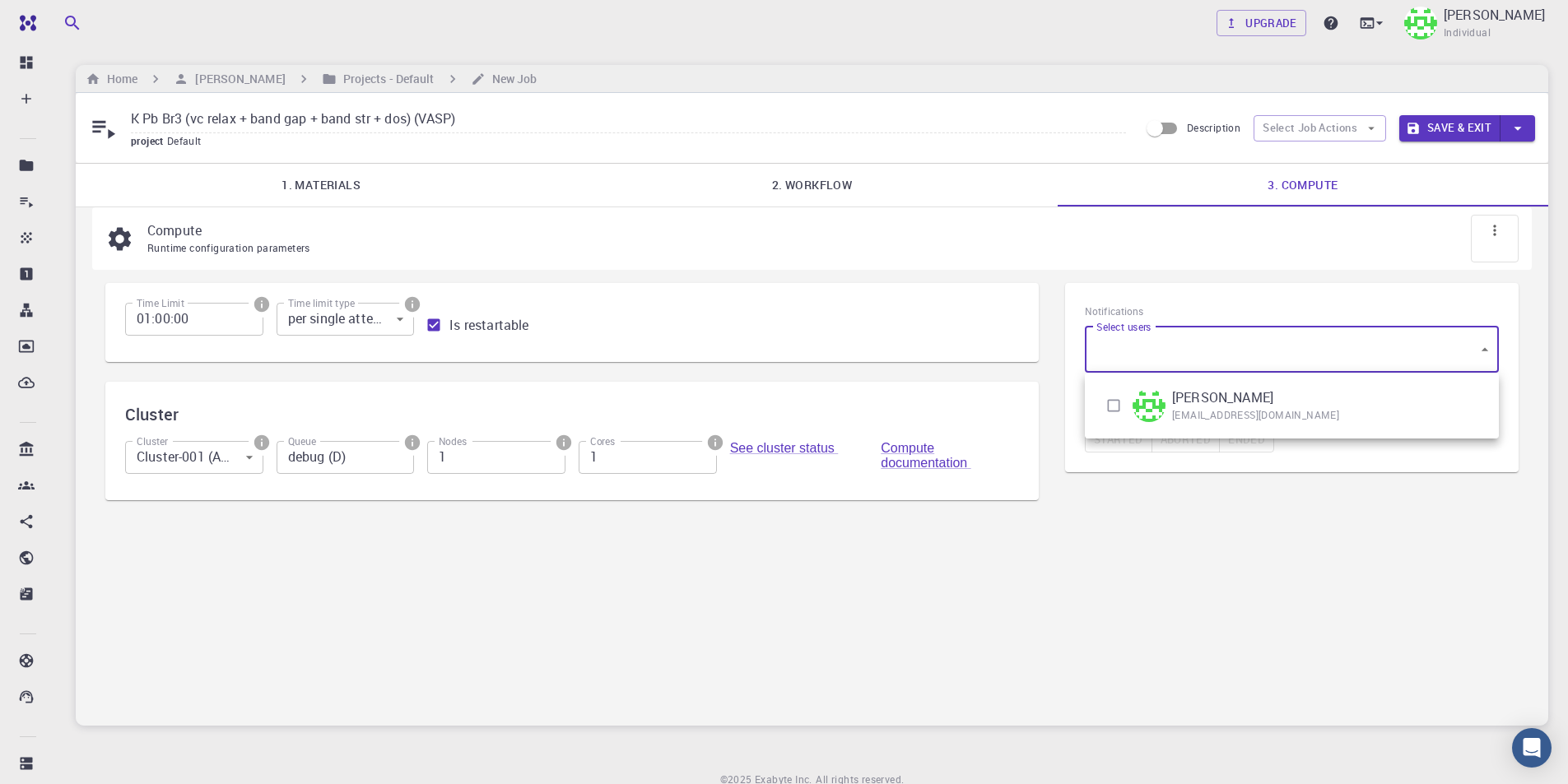
click at [1197, 348] on body "Free Dashboard Create New Job New Material Create Material Upload File Import f…" at bounding box center [784, 426] width 1568 height 853
click at [1119, 409] on input "checkbox" at bounding box center [1113, 405] width 31 height 31
checkbox input "true"
type input "[object Object]"
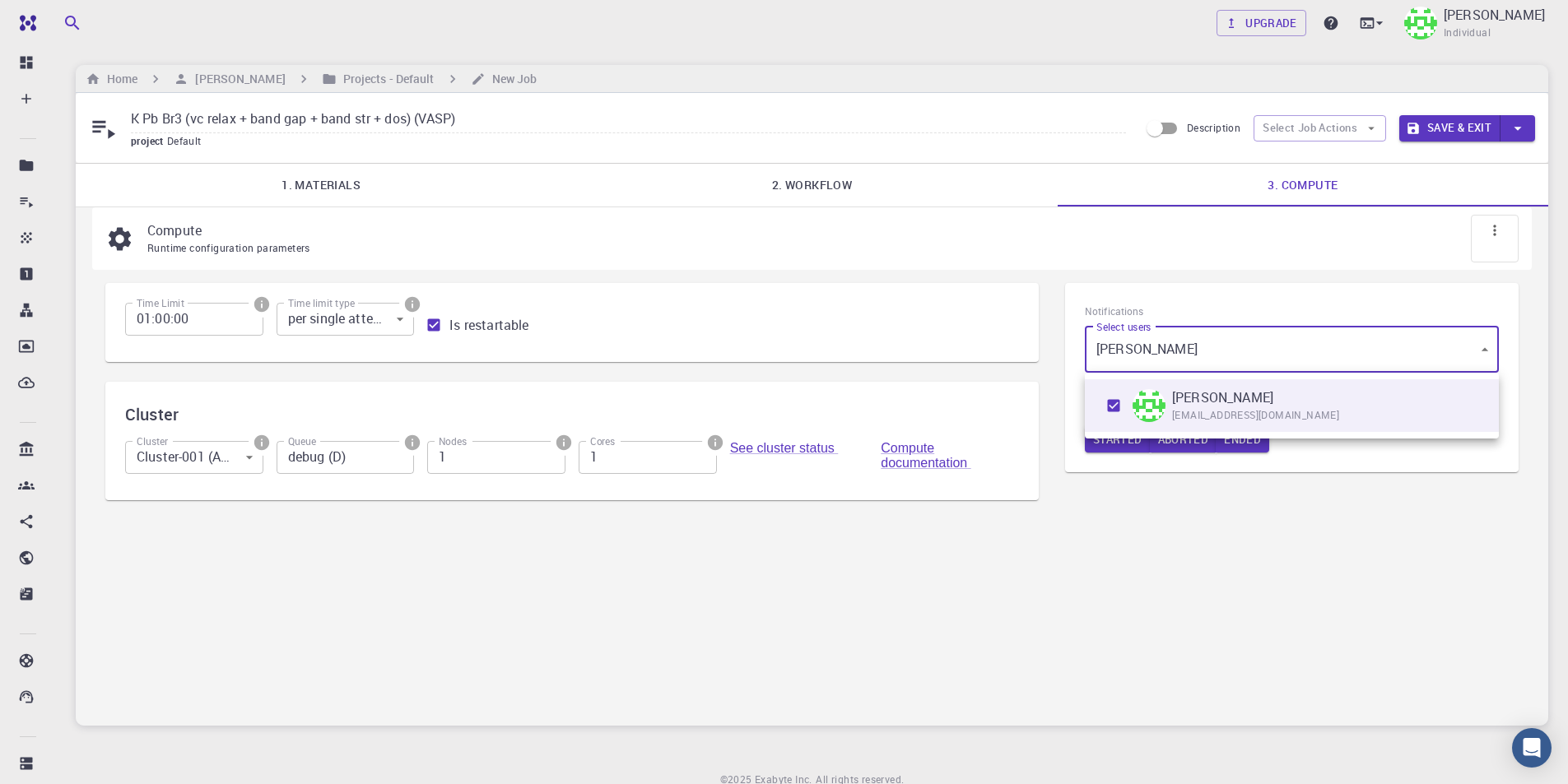
click at [1171, 502] on div at bounding box center [784, 392] width 1568 height 784
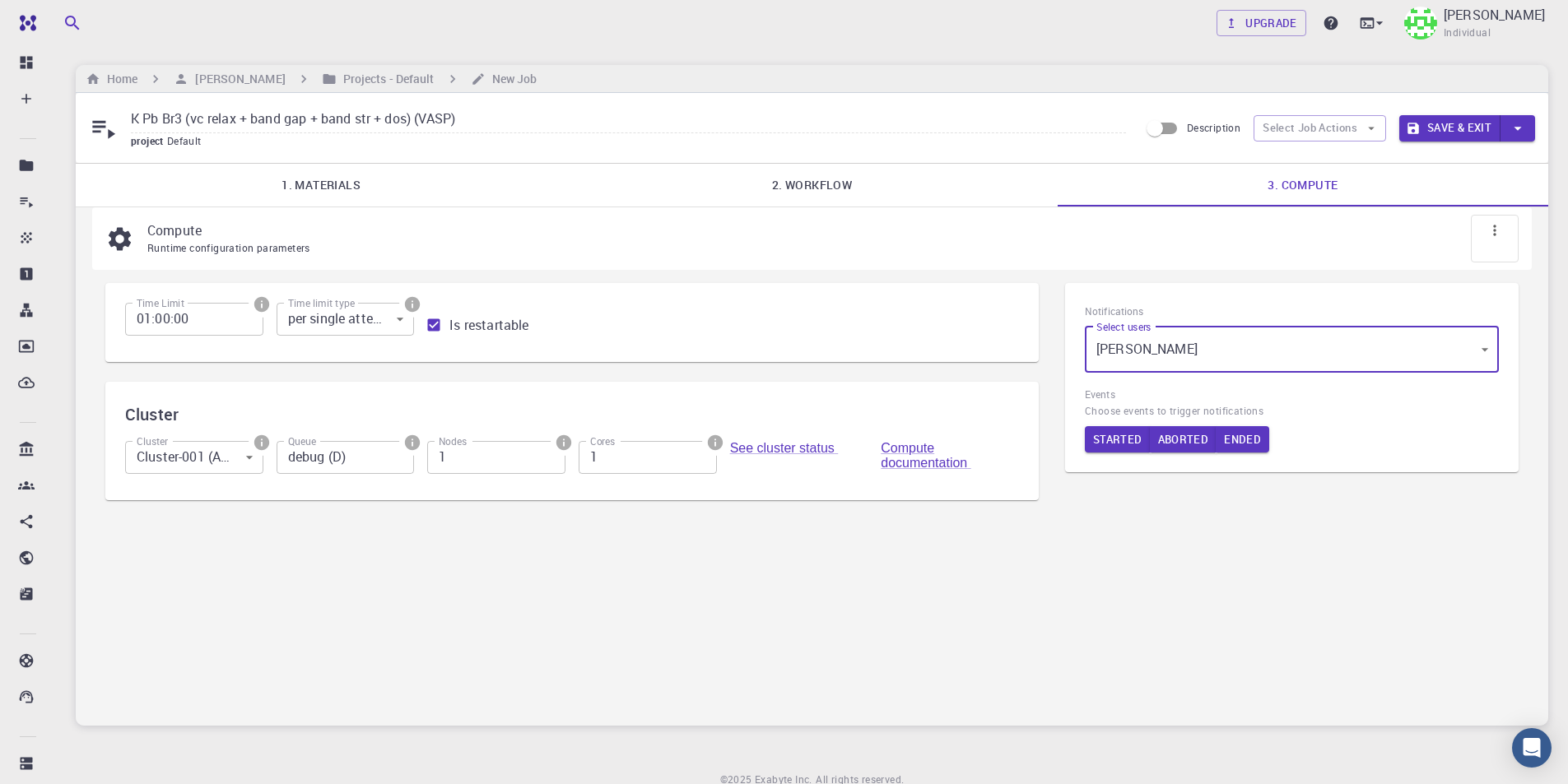
click at [1472, 119] on button "Save & Exit" at bounding box center [1449, 129] width 101 height 26
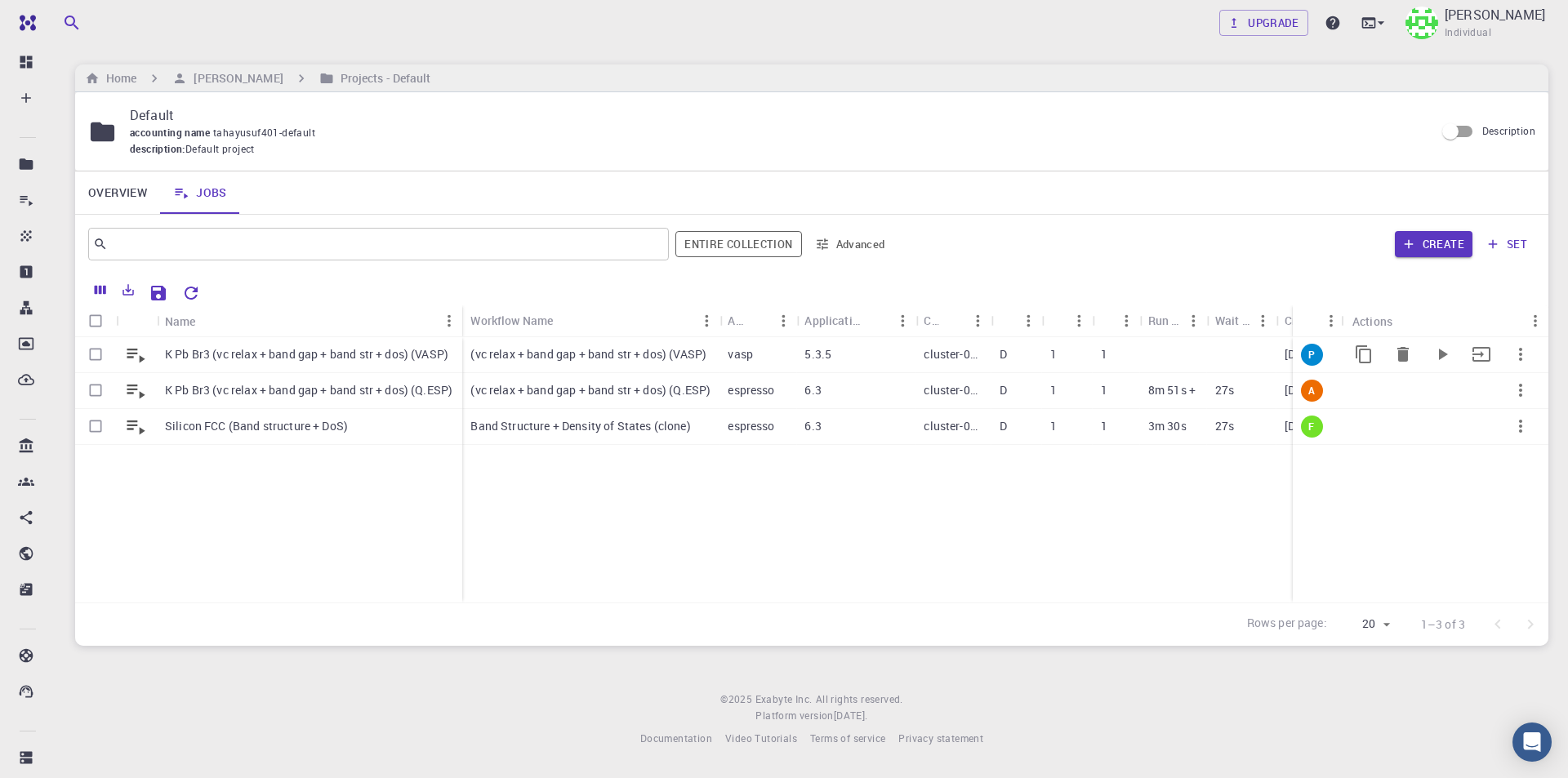
click at [415, 360] on p "K Pb Br3 (vc relax + band gap + band str + dos) (VASP)" at bounding box center [306, 354] width 284 height 17
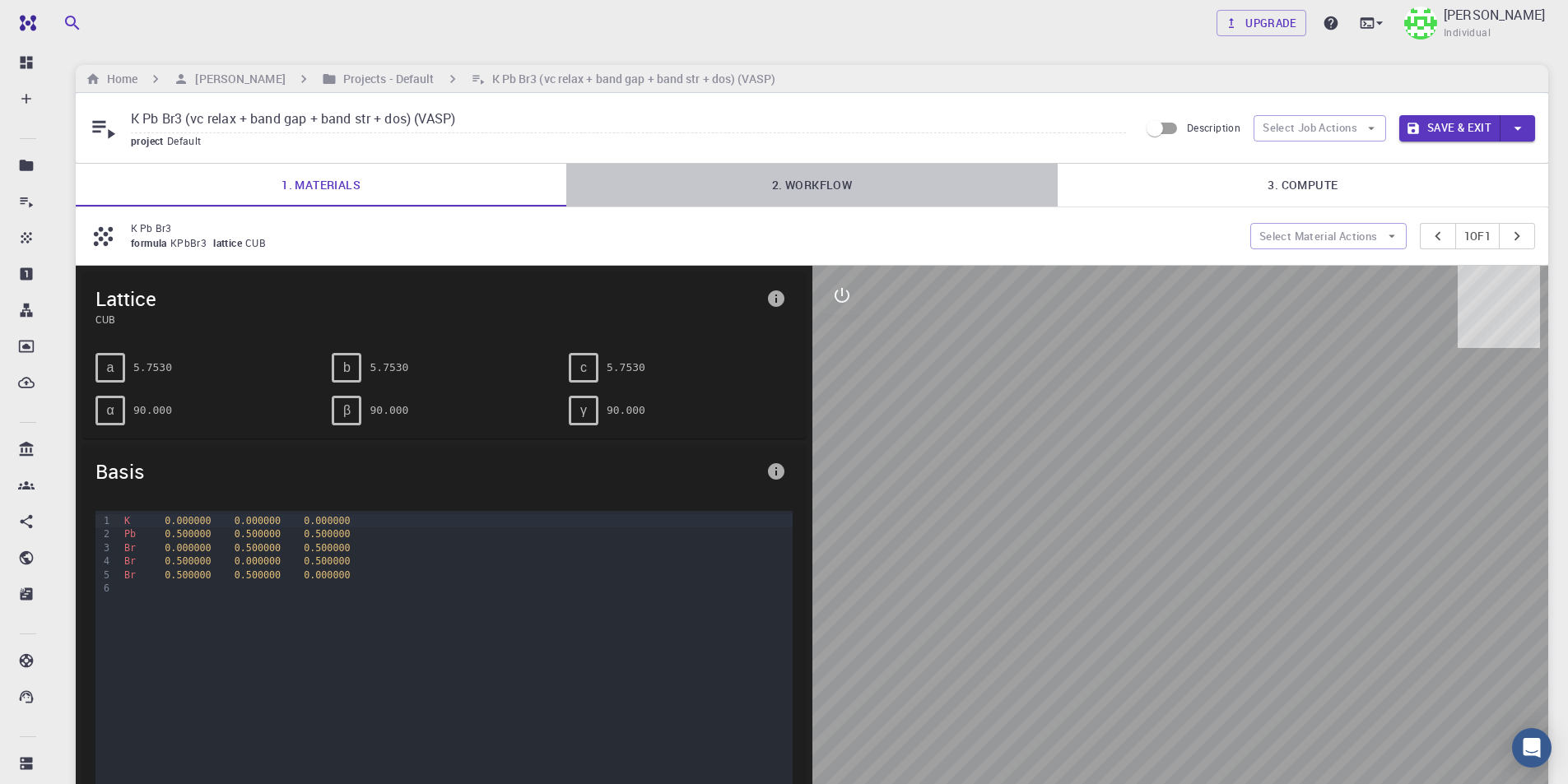
click at [759, 178] on link "2. Workflow" at bounding box center [812, 185] width 491 height 42
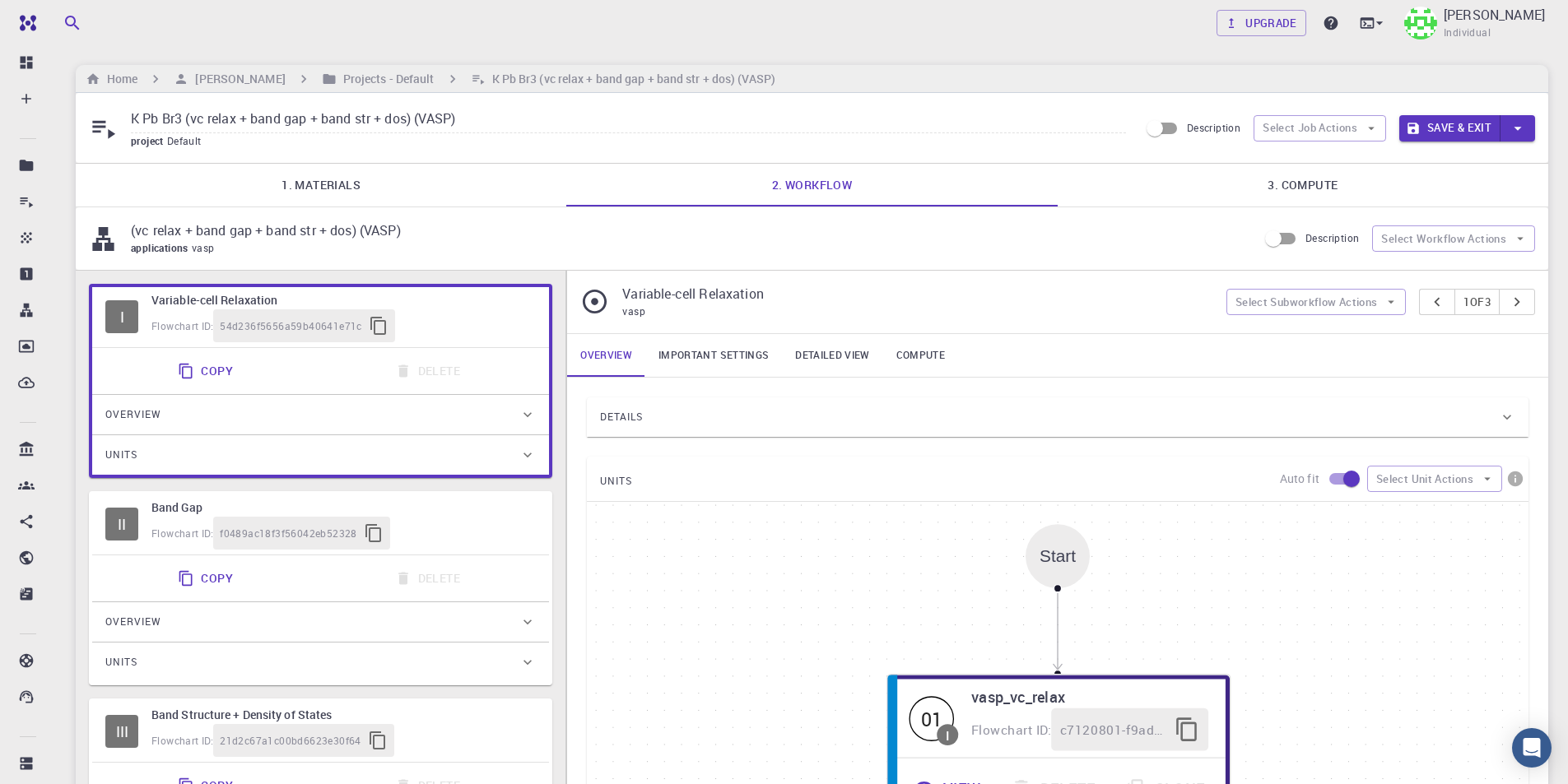
click at [1230, 170] on link "3. Compute" at bounding box center [1302, 185] width 491 height 42
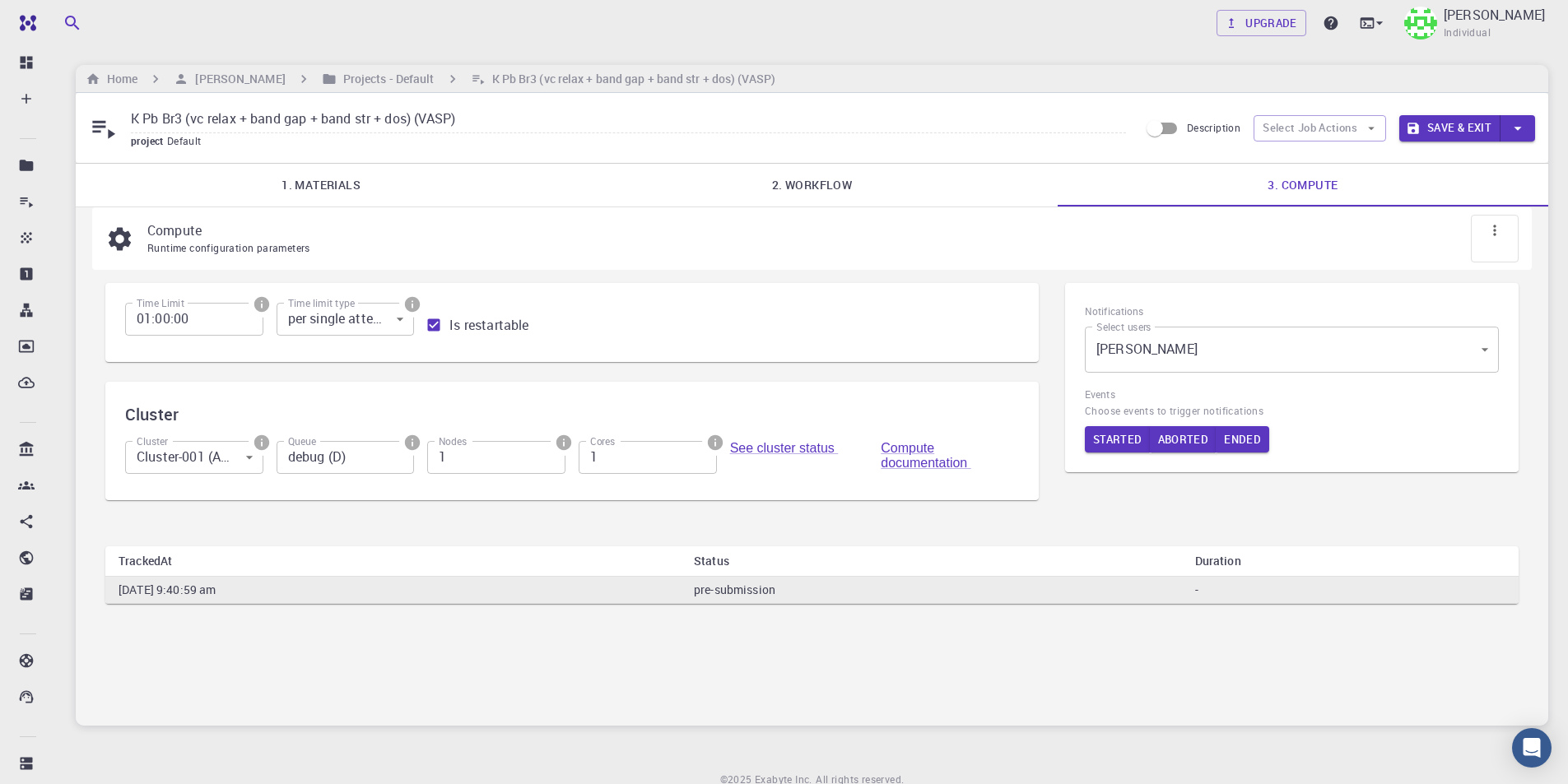
click at [1440, 123] on button "Save & Exit" at bounding box center [1449, 129] width 101 height 26
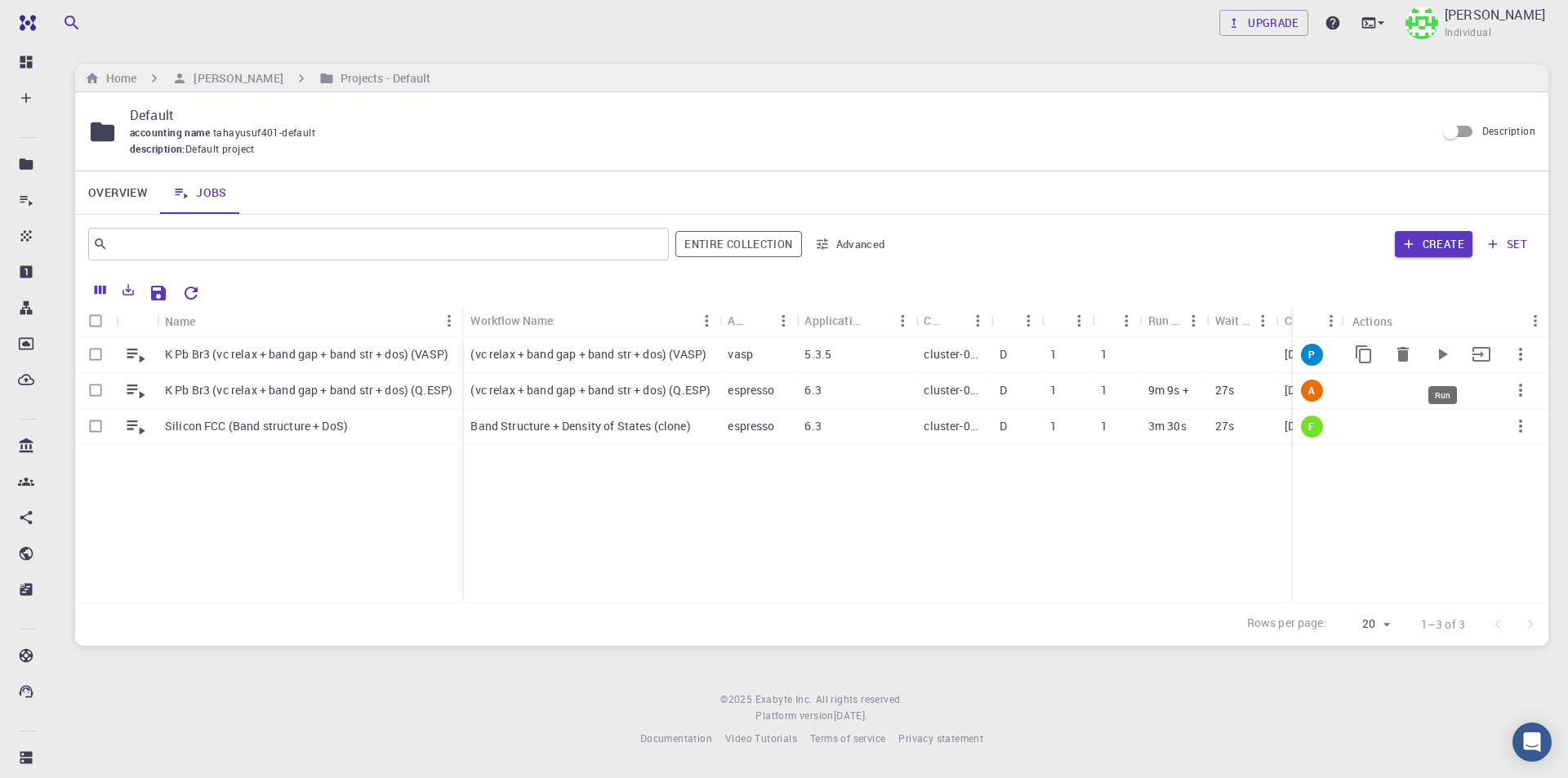
click at [1445, 354] on icon "Run" at bounding box center [1443, 354] width 9 height 11
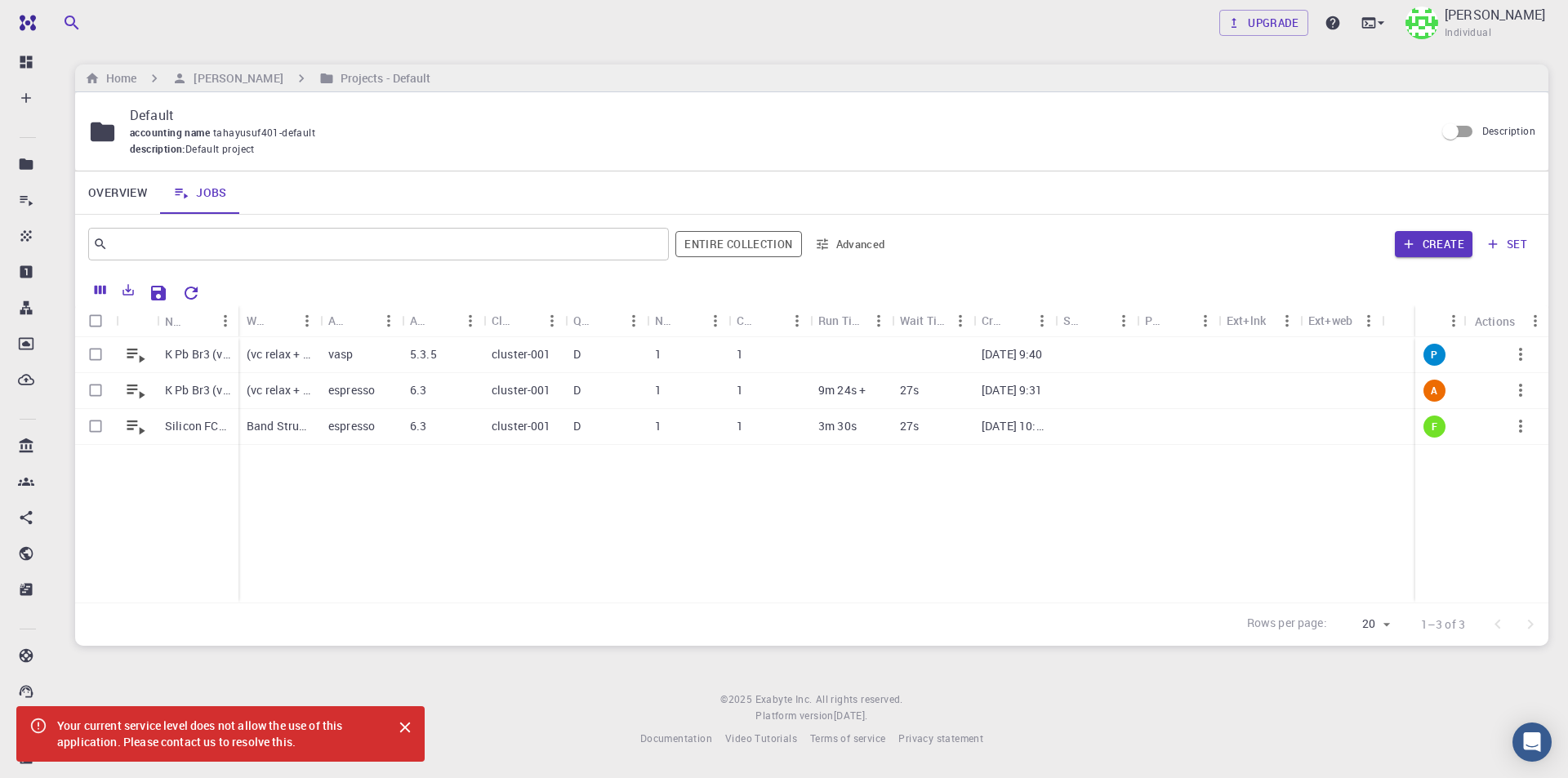
click at [406, 726] on icon "Close" at bounding box center [405, 727] width 11 height 11
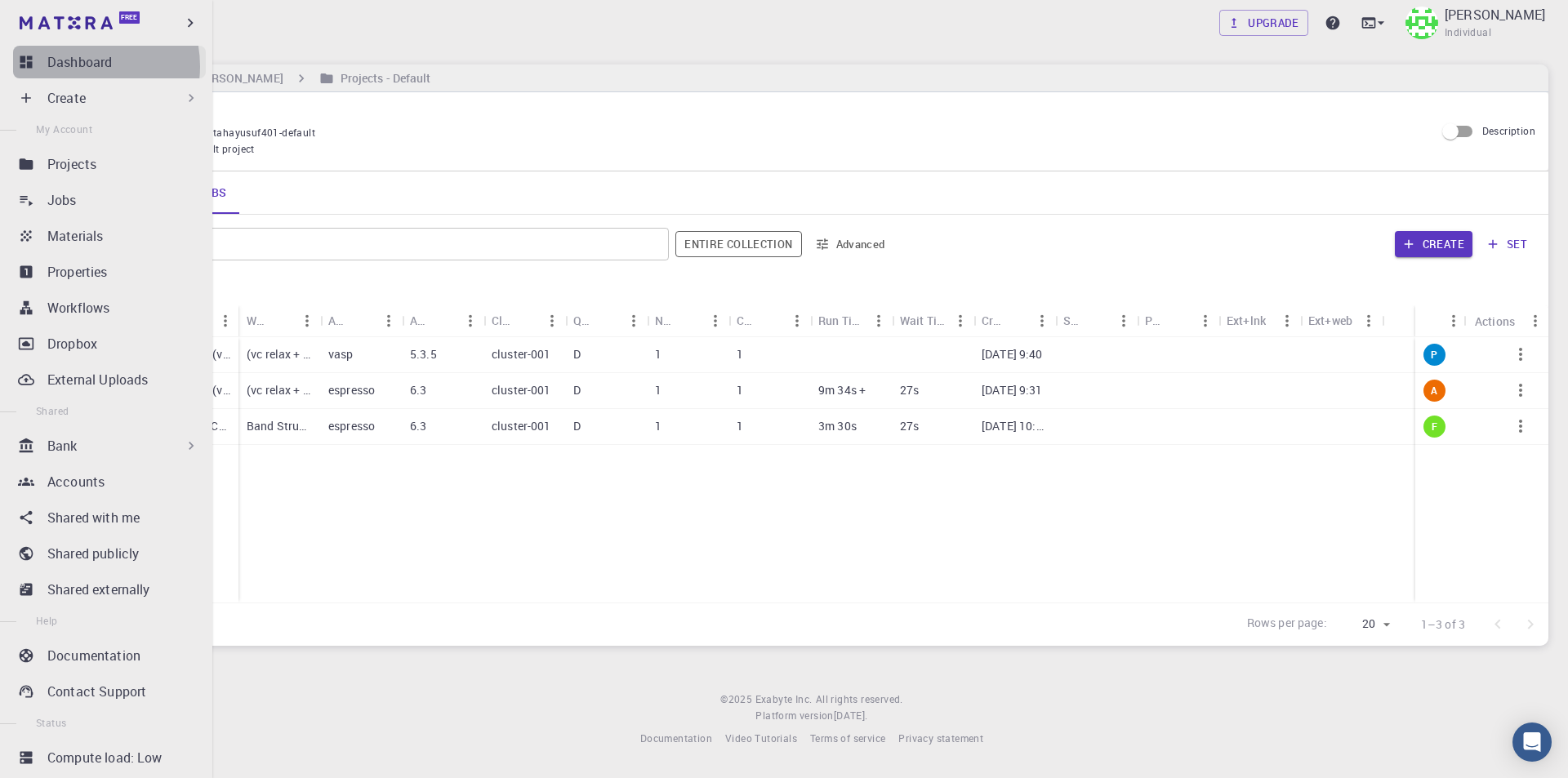
click at [79, 67] on p "Dashboard" at bounding box center [80, 62] width 65 height 19
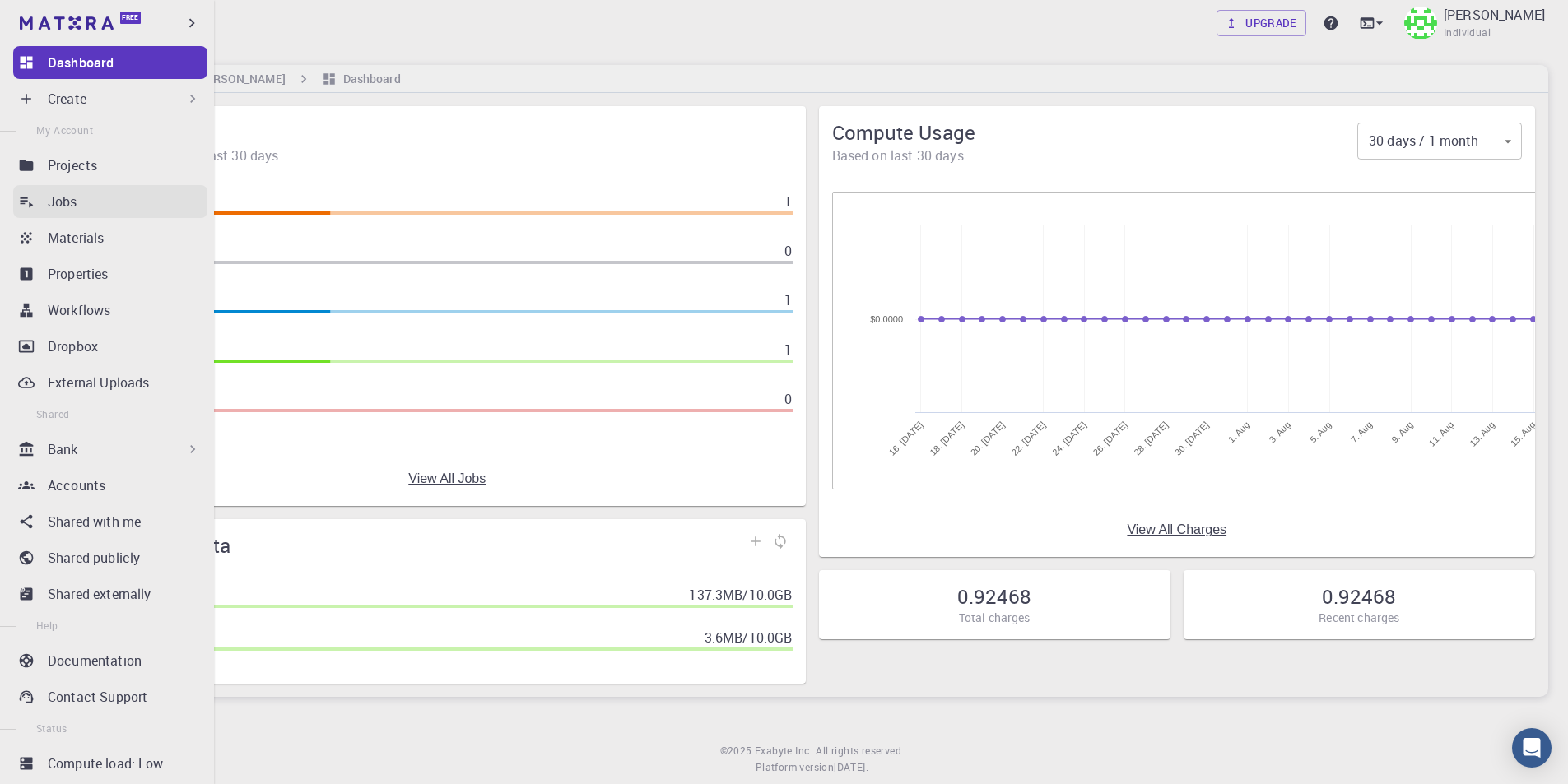
click at [81, 207] on div "Jobs" at bounding box center [127, 201] width 160 height 19
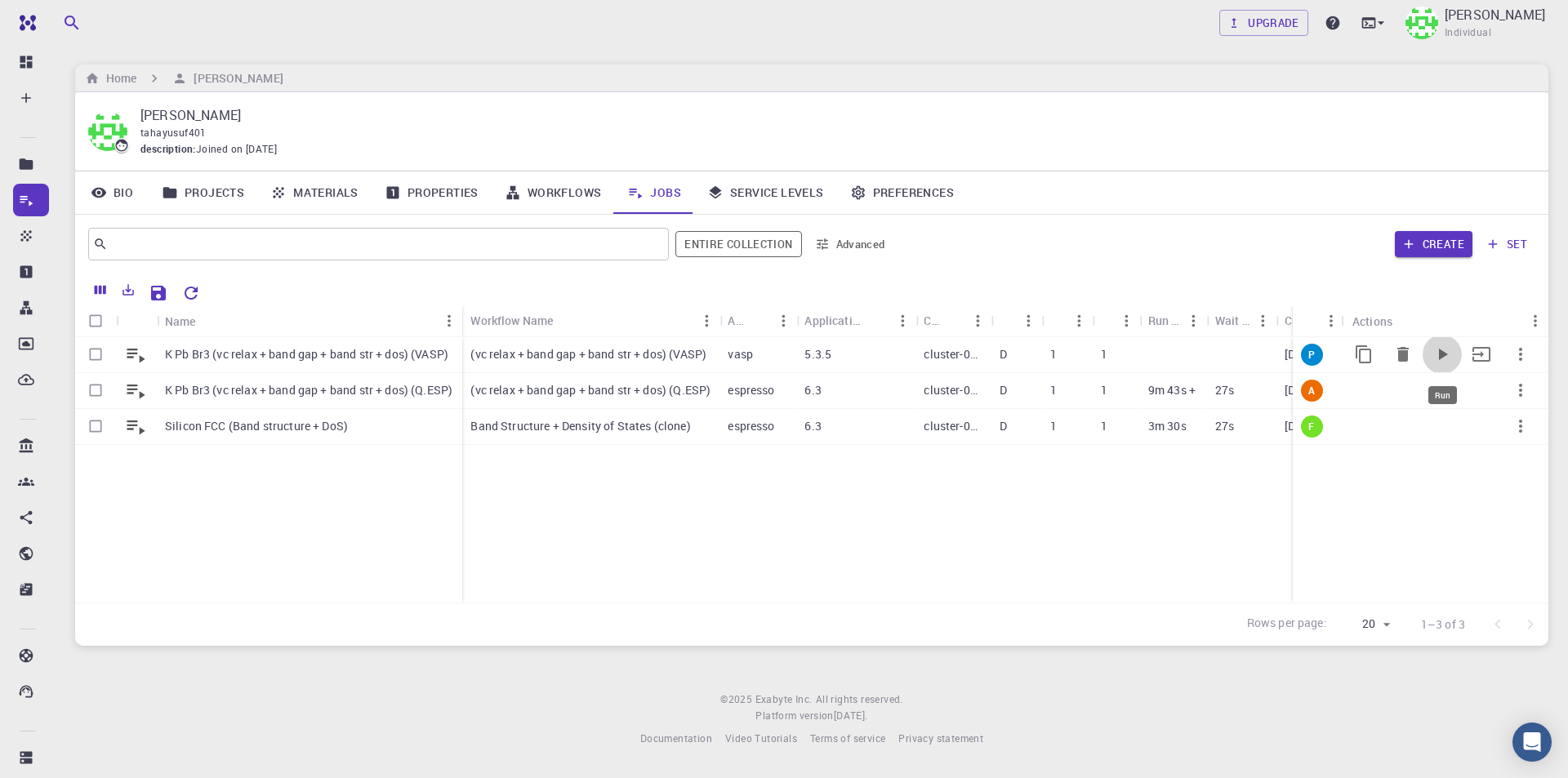
click at [1449, 352] on icon "Run" at bounding box center [1442, 354] width 19 height 19
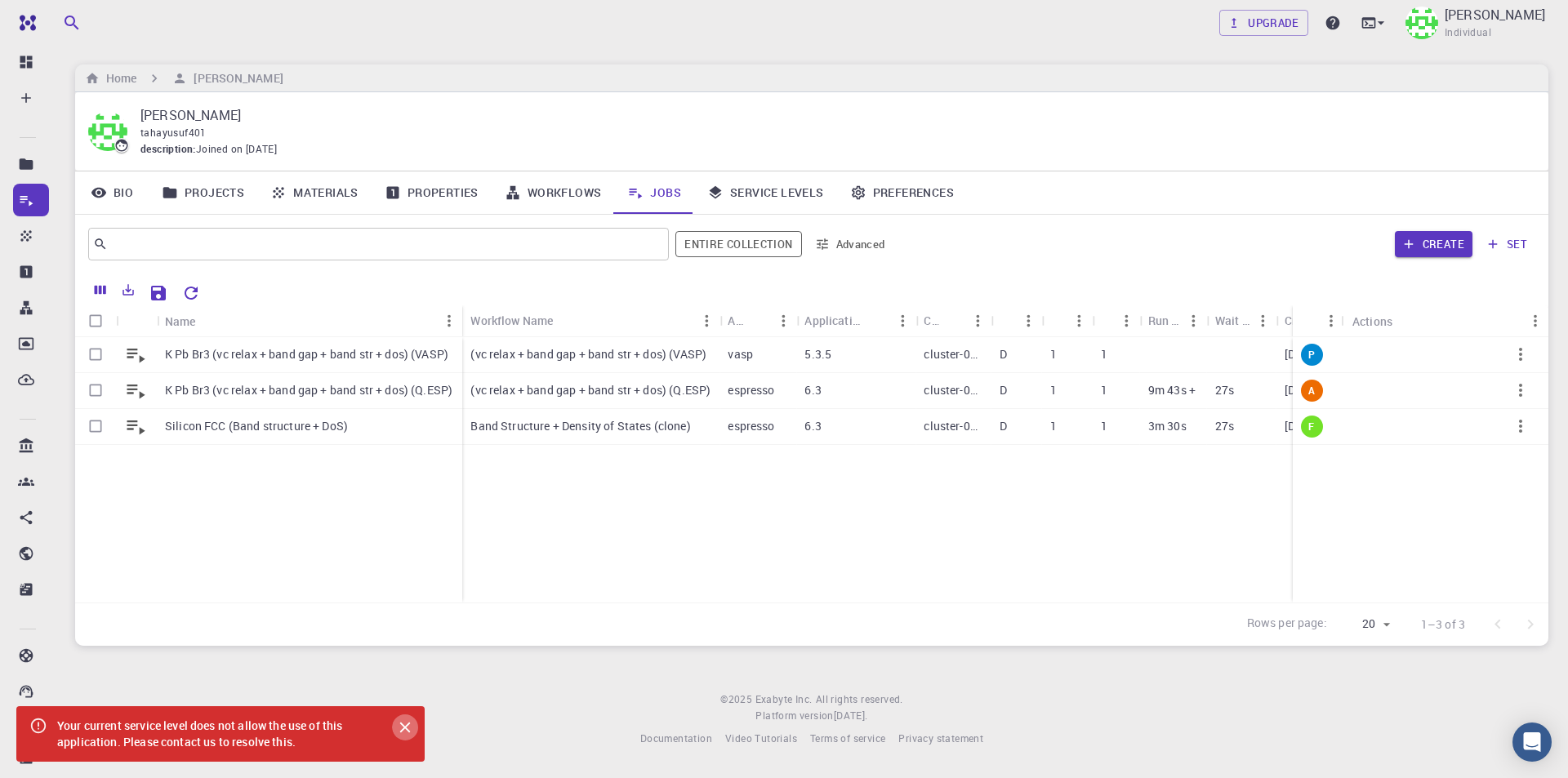
click at [407, 727] on icon "Close" at bounding box center [404, 727] width 18 height 18
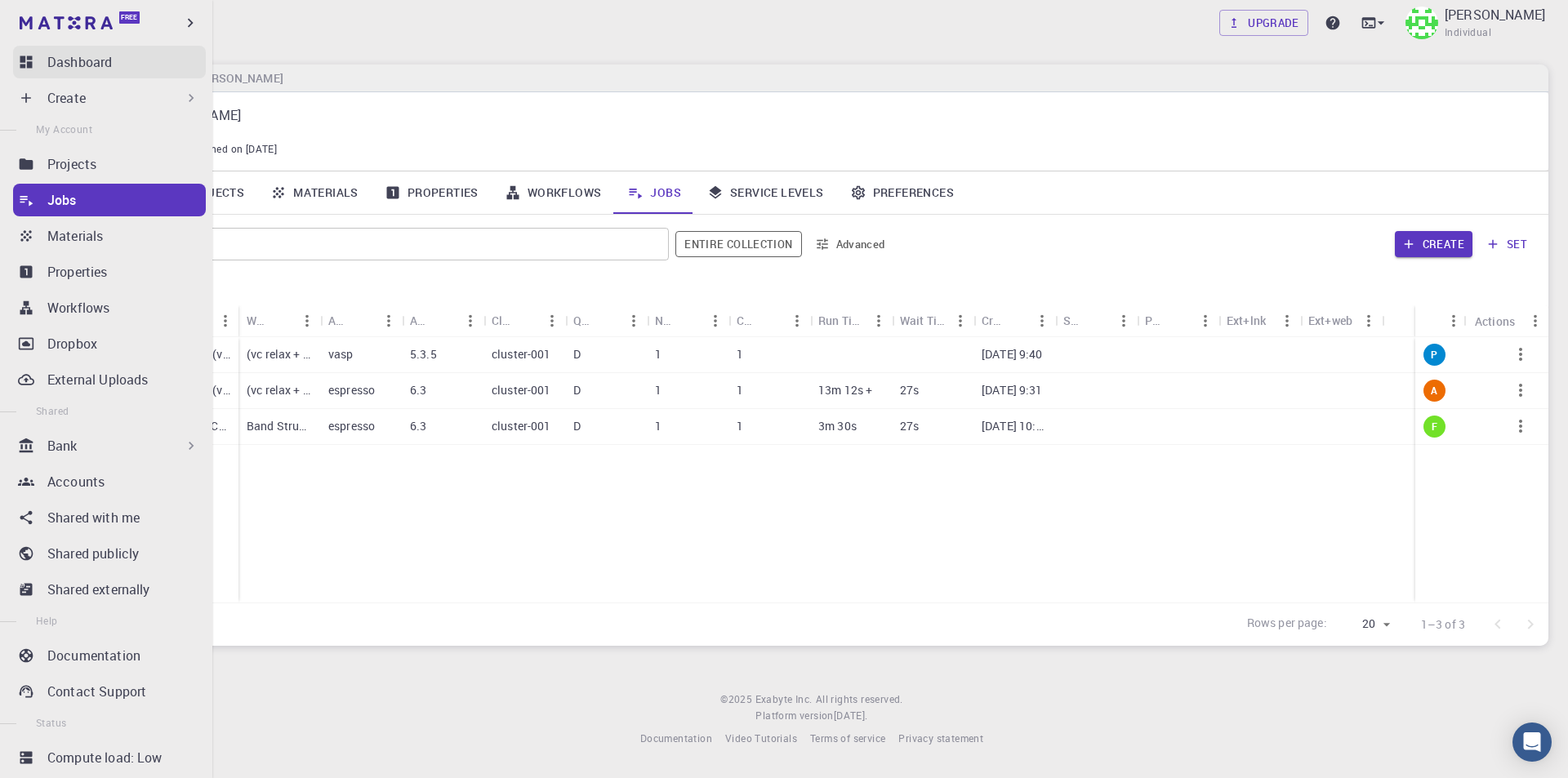
click at [32, 53] on link "Dashboard" at bounding box center [109, 61] width 193 height 32
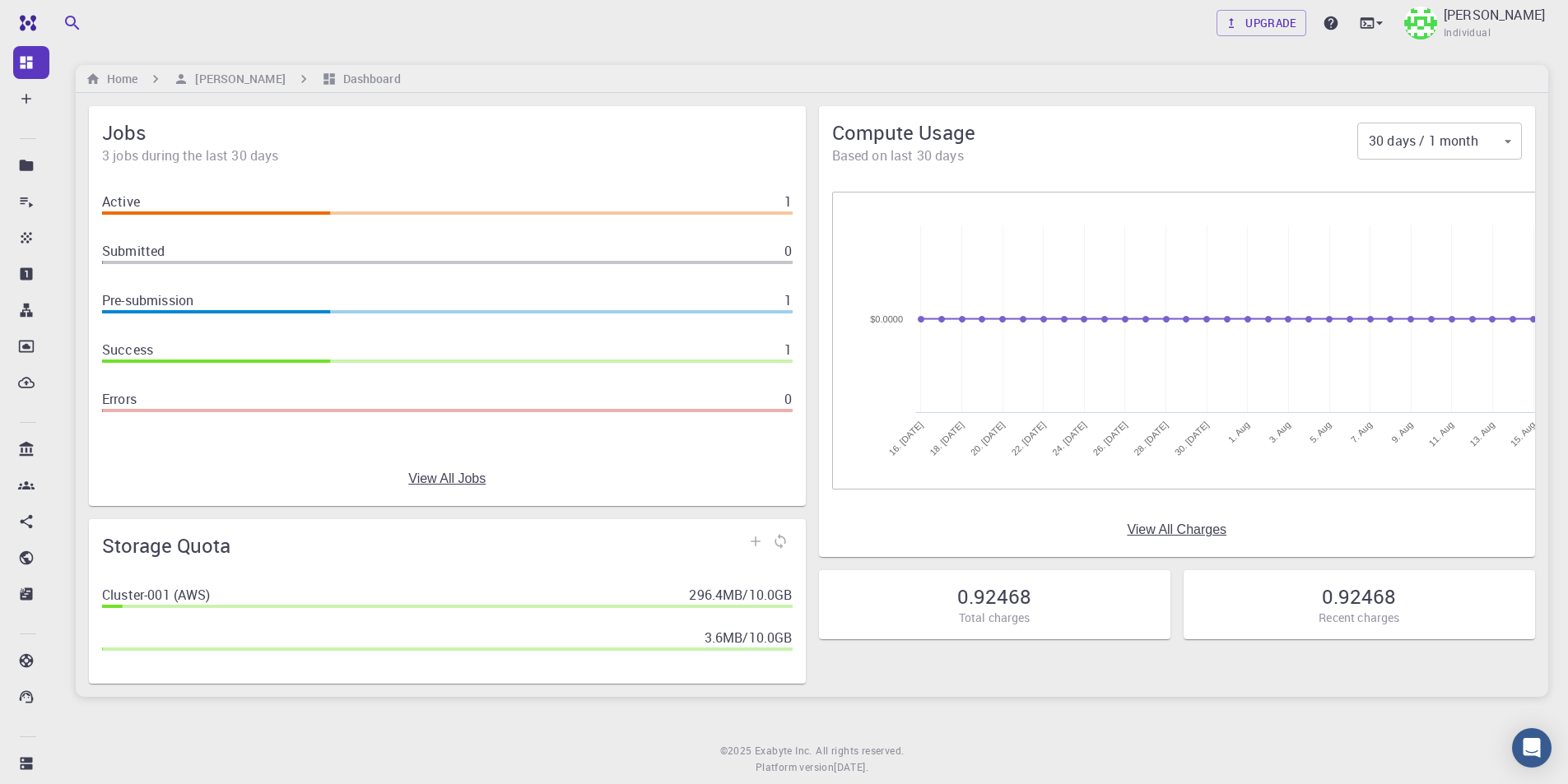
click at [532, 156] on span "3 jobs during the last 30 days" at bounding box center [447, 155] width 690 height 19
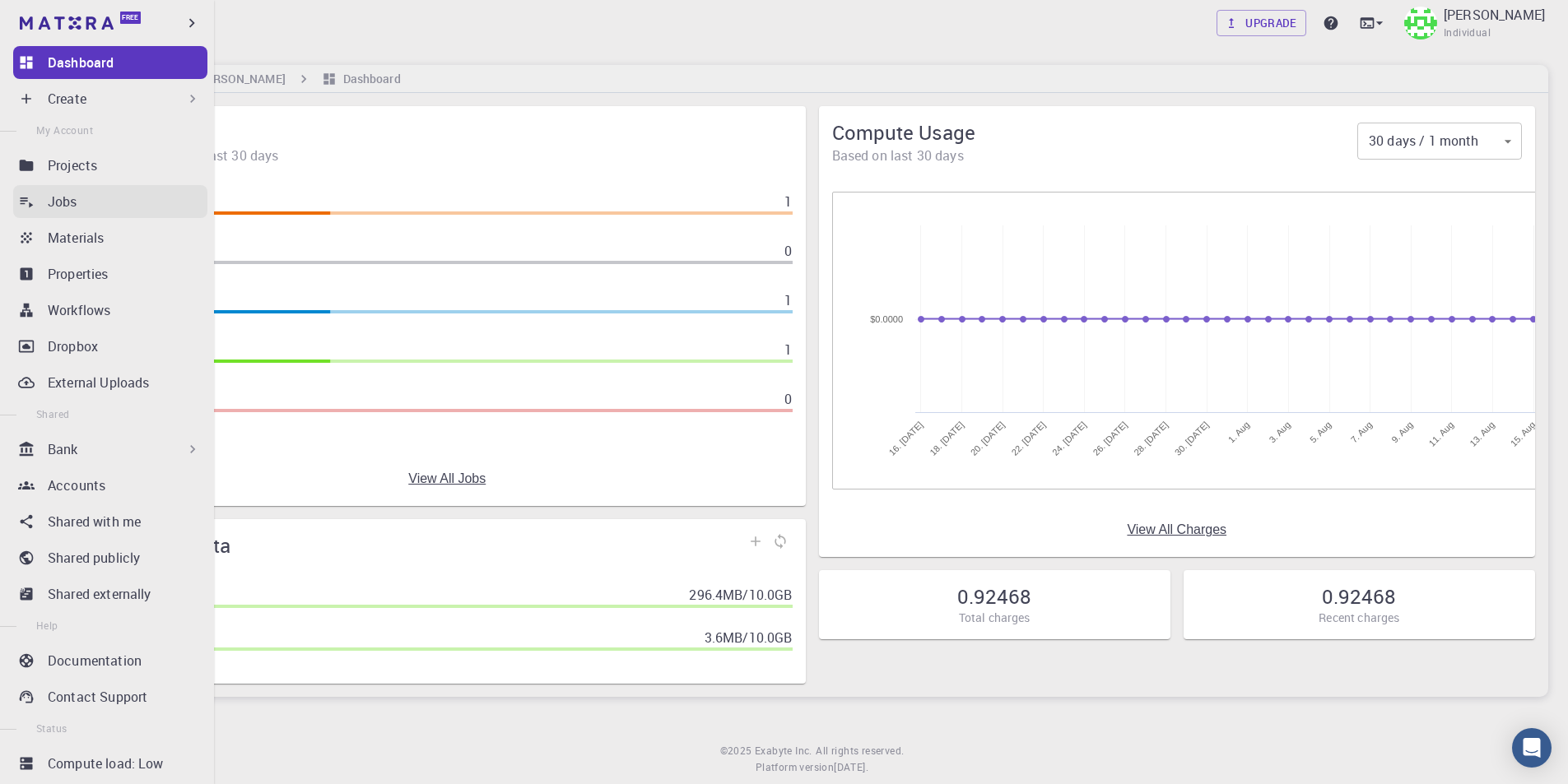
click at [53, 211] on p "Jobs" at bounding box center [63, 201] width 30 height 19
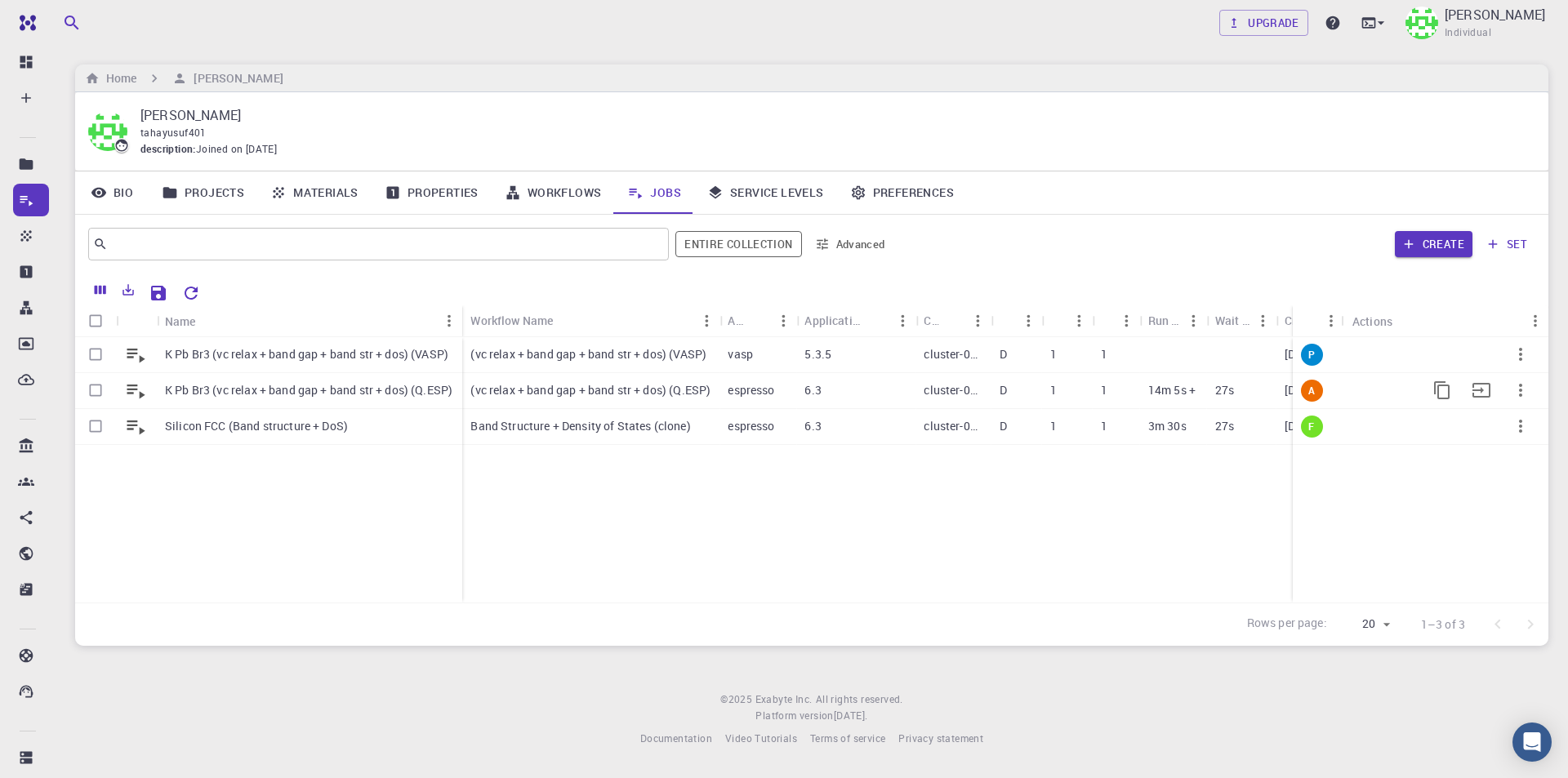
click at [341, 391] on p "K Pb Br3 (vc relax + band gap + band str + dos) (Q.ESP)" at bounding box center [308, 389] width 287 height 17
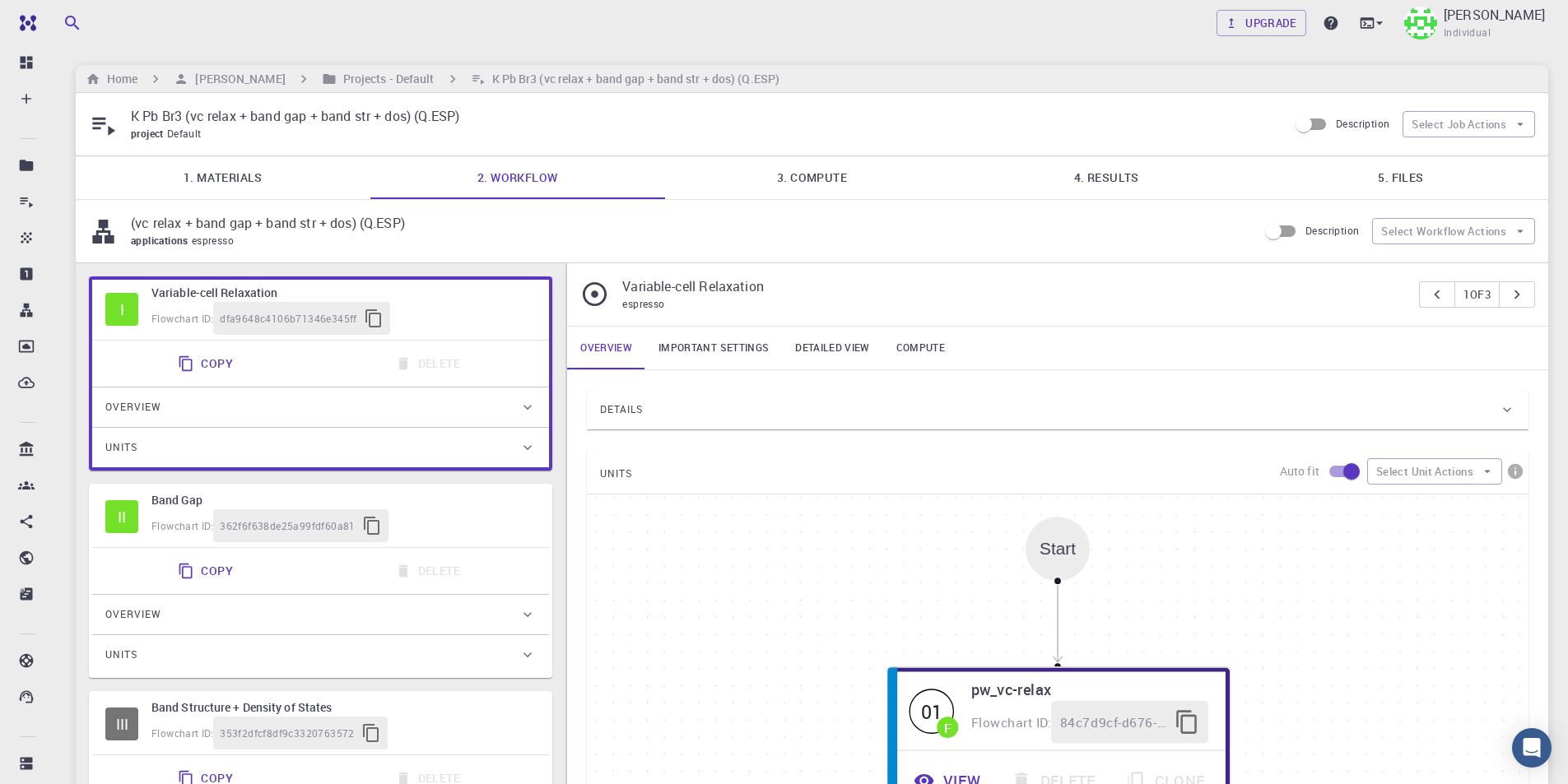
type input "/export/share/pseudo/k/gga/pbe/gbrv/1.4/us/k_pbe_gbrv_1.4.upf"
type input "/export/share/pseudo/pb/gga/pbe/gbrv/1.0/us/pb_pbe_gbrv_1.0.upf"
type input "/export/share/pseudo/br/gga/pbe/gbrv/1.4/us/br_pbe_gbrv_1.4.upf"
click at [1116, 181] on link "4. Results" at bounding box center [1106, 177] width 295 height 42
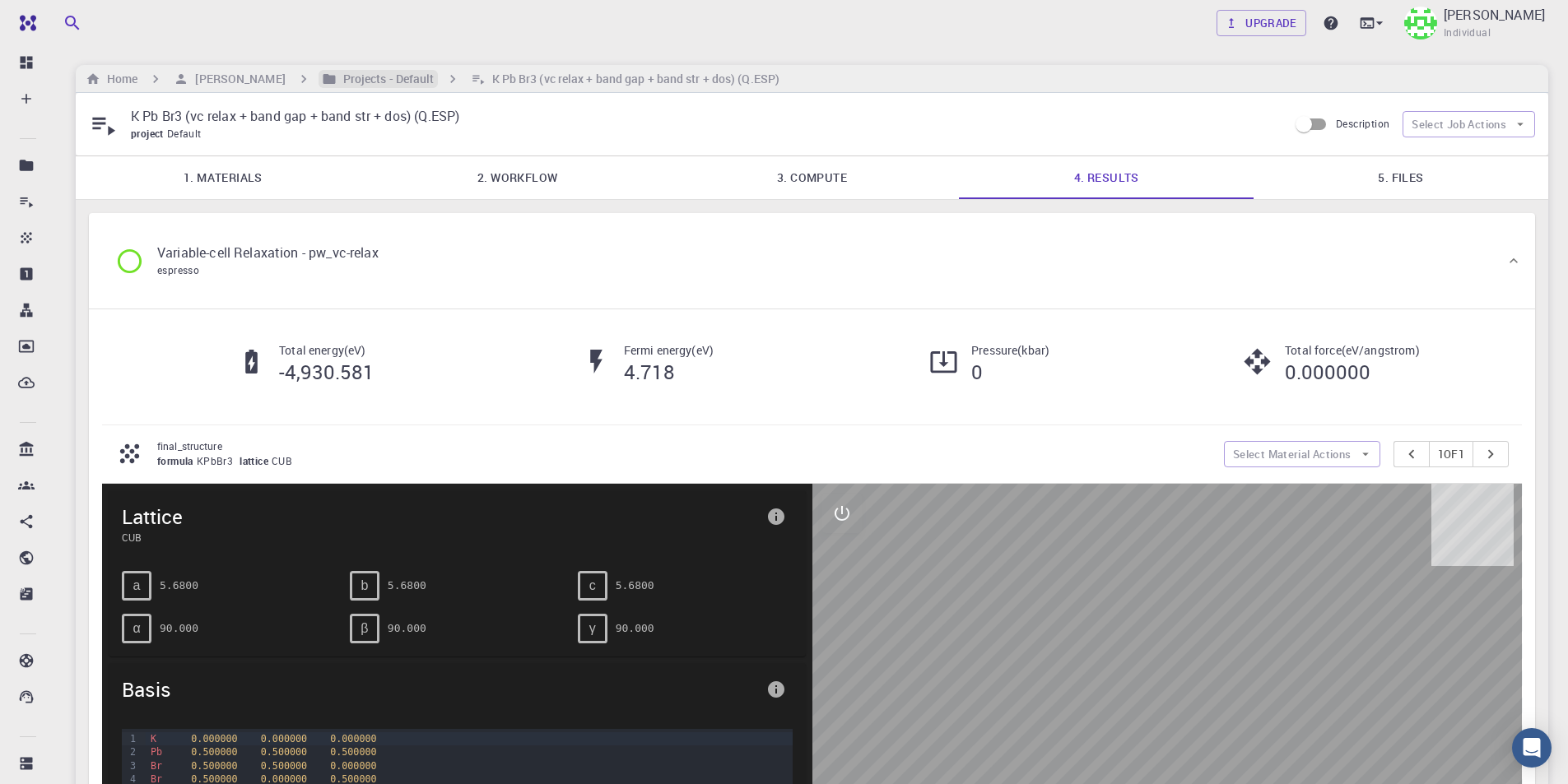
click at [383, 76] on h6 "Projects - Default" at bounding box center [385, 78] width 98 height 19
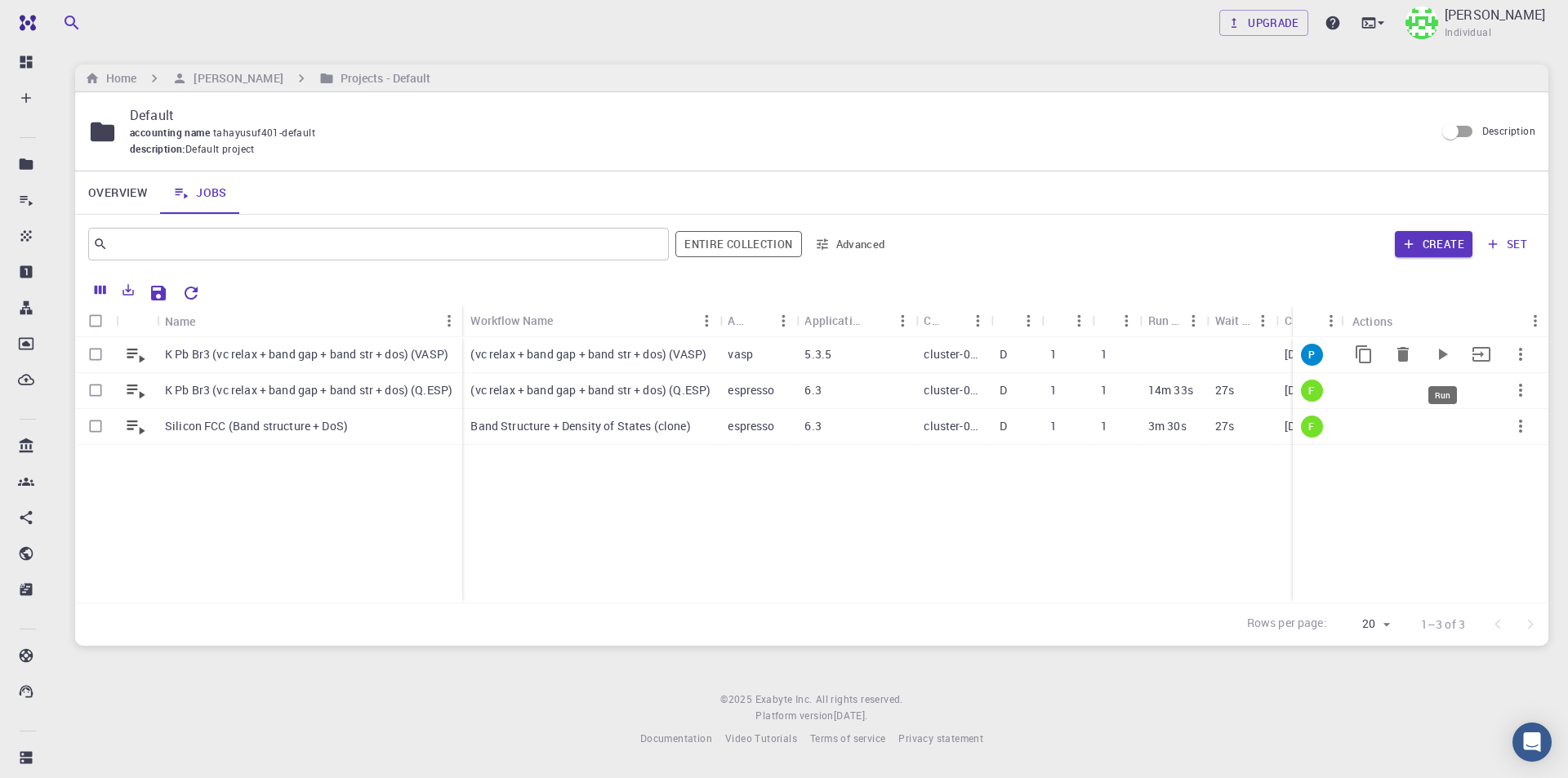
click at [1439, 352] on icon "Run" at bounding box center [1443, 354] width 9 height 11
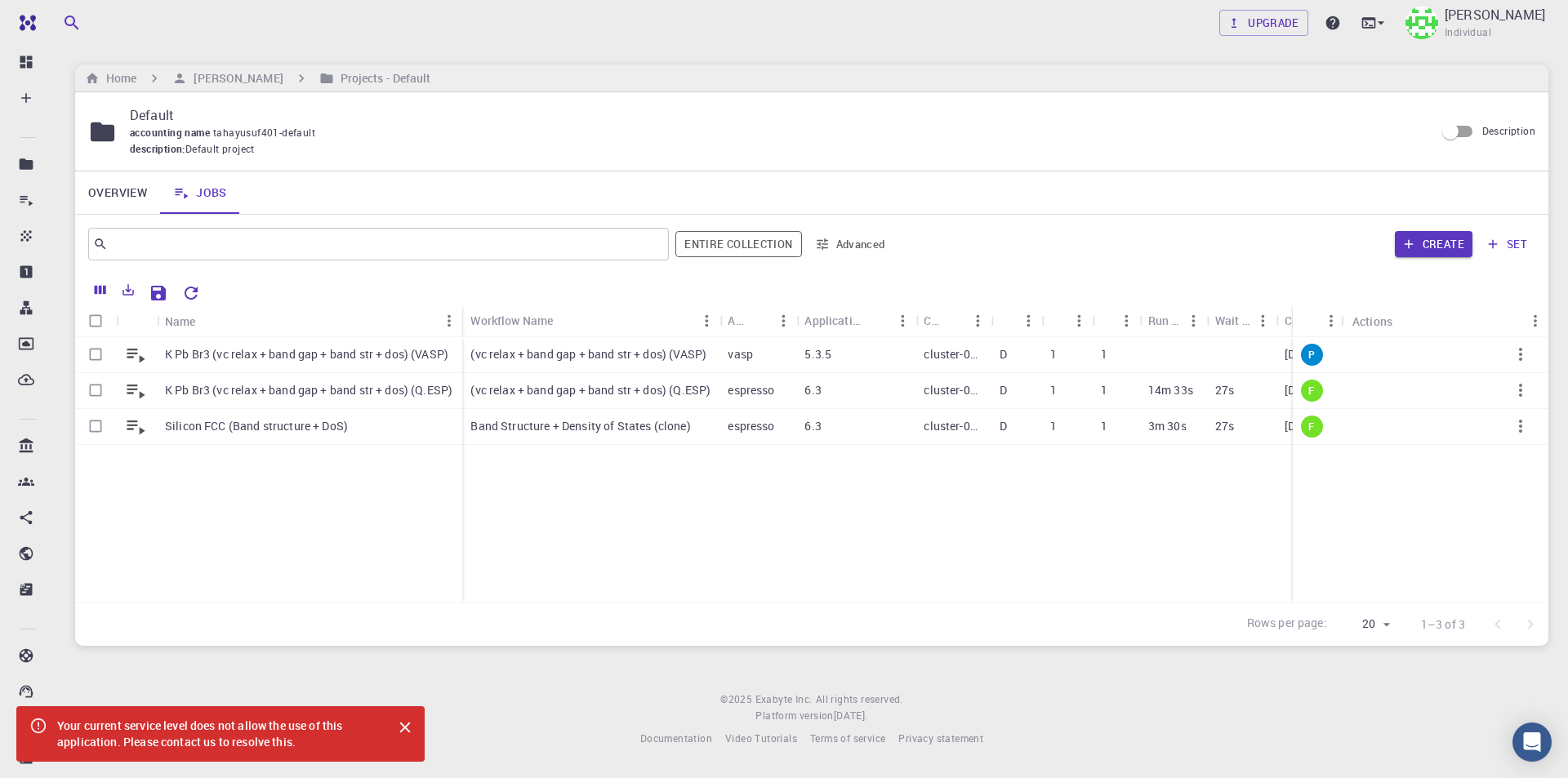
click at [267, 747] on div "Your current service level does not allow the use of this application. Please c…" at bounding box center [217, 733] width 321 height 46
click at [404, 725] on icon "Close" at bounding box center [405, 727] width 11 height 11
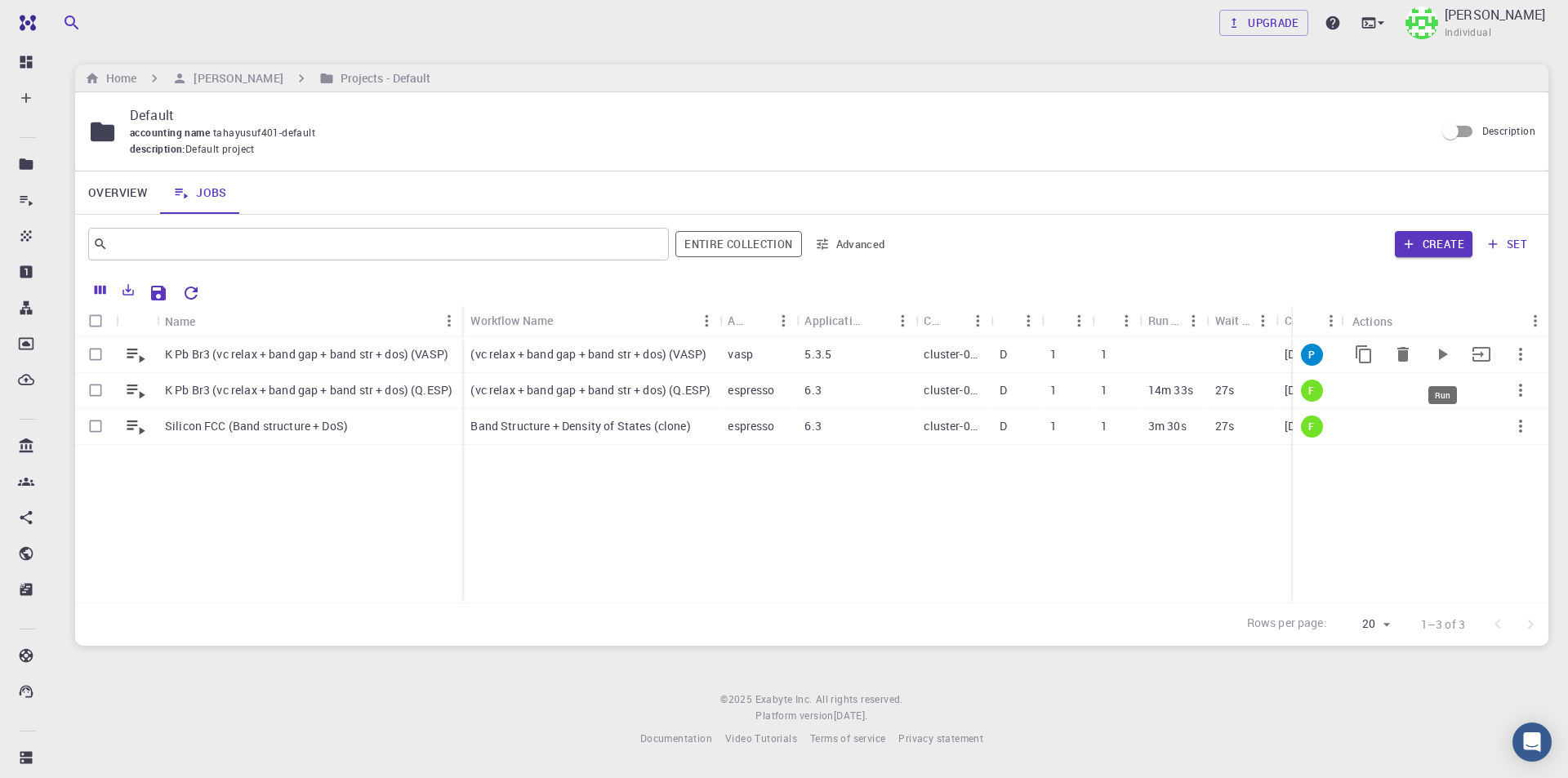
click at [1442, 355] on icon "Run" at bounding box center [1443, 354] width 9 height 11
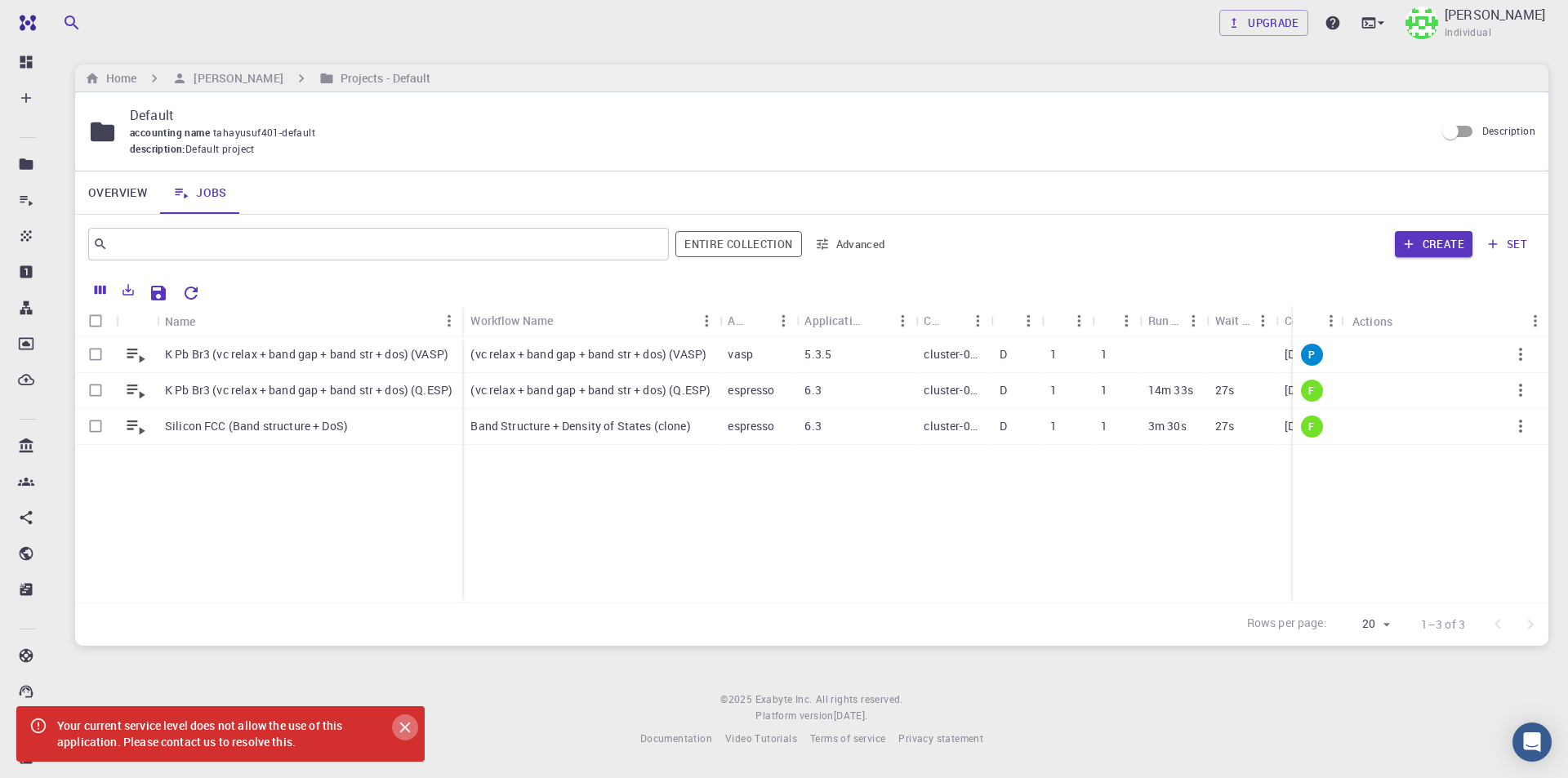
click at [398, 730] on icon "Close" at bounding box center [404, 727] width 18 height 18
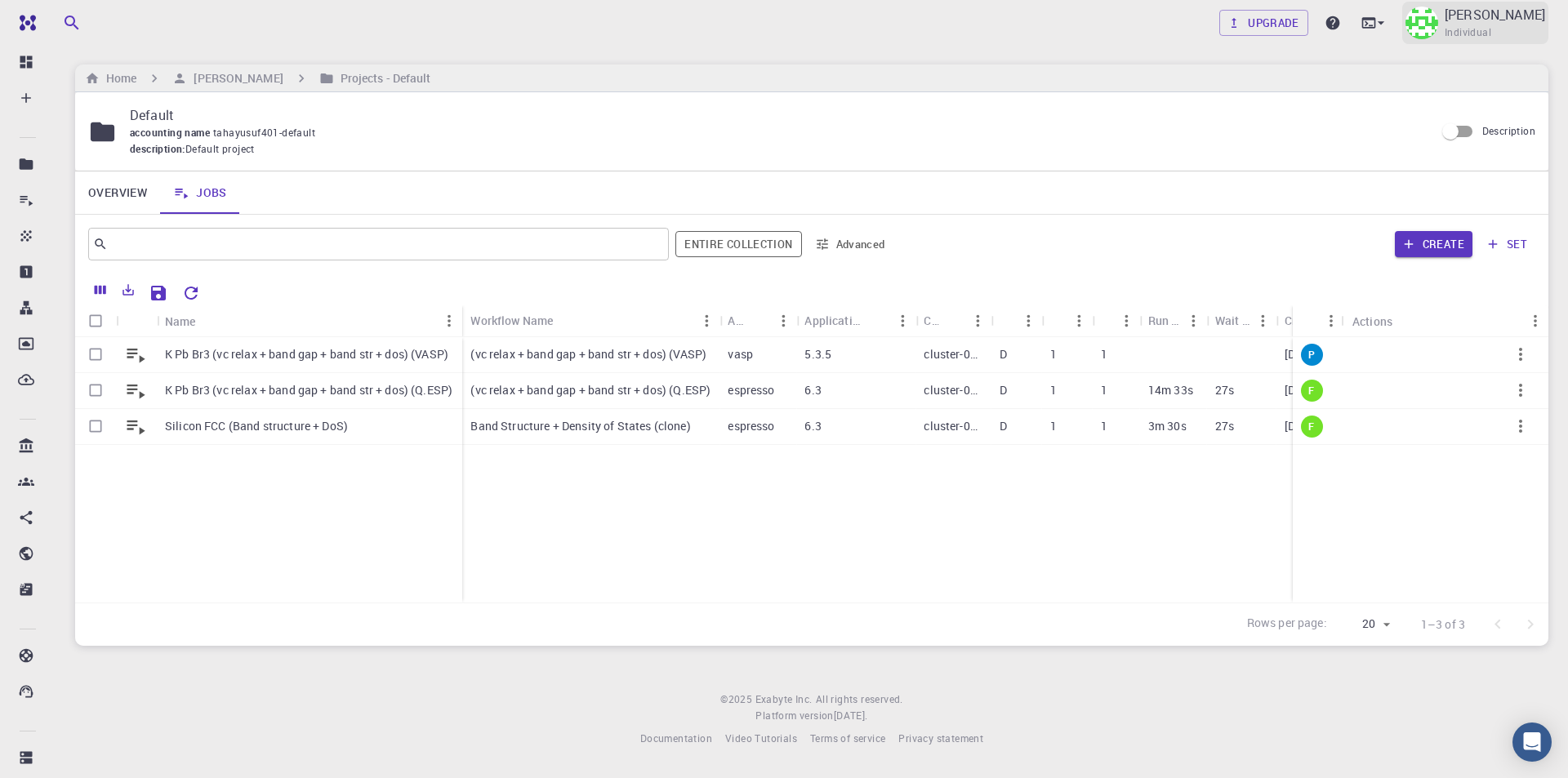
click at [1491, 32] on span "Individual" at bounding box center [1467, 32] width 46 height 17
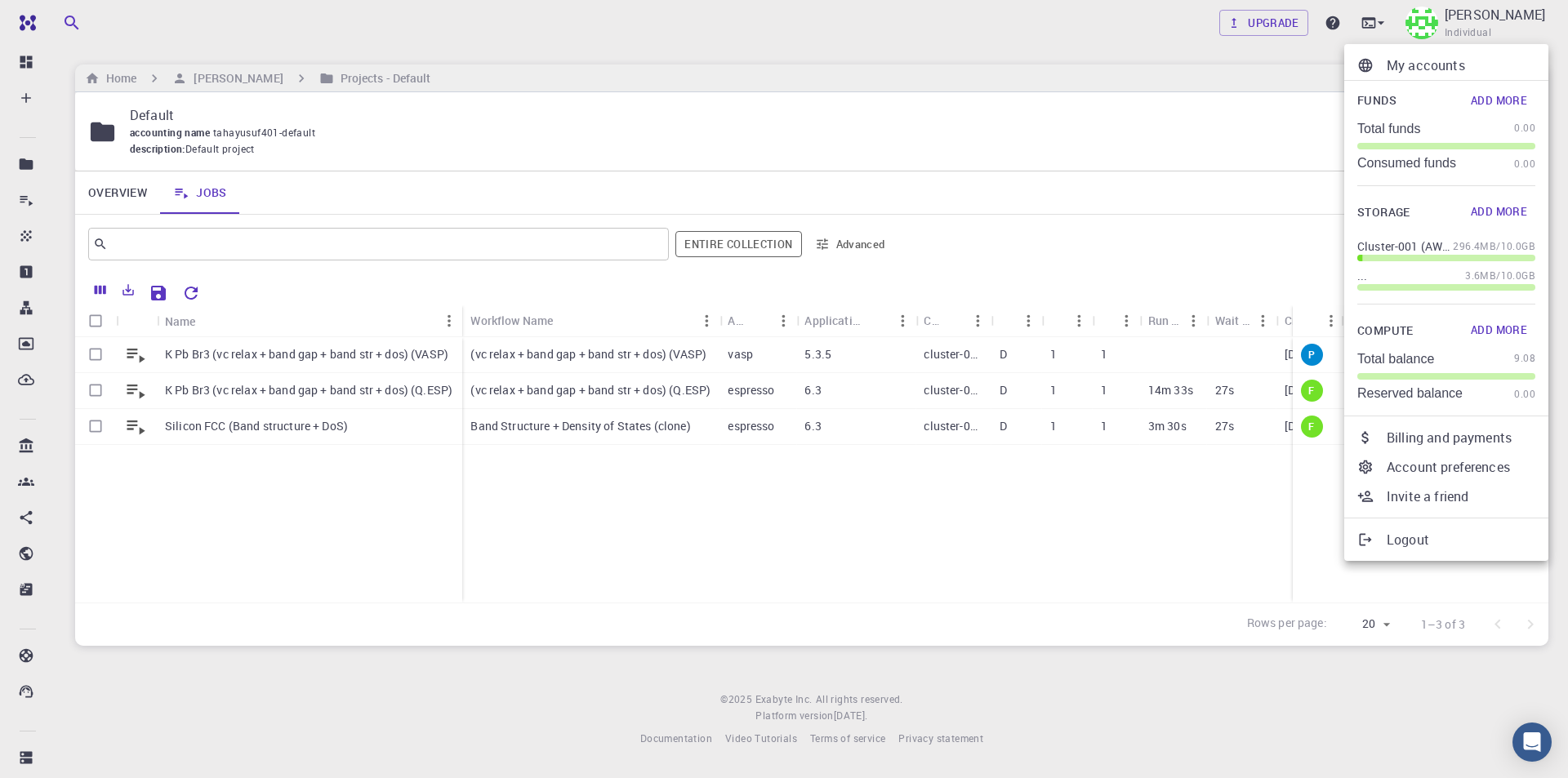
click at [1320, 18] on div at bounding box center [784, 389] width 1568 height 778
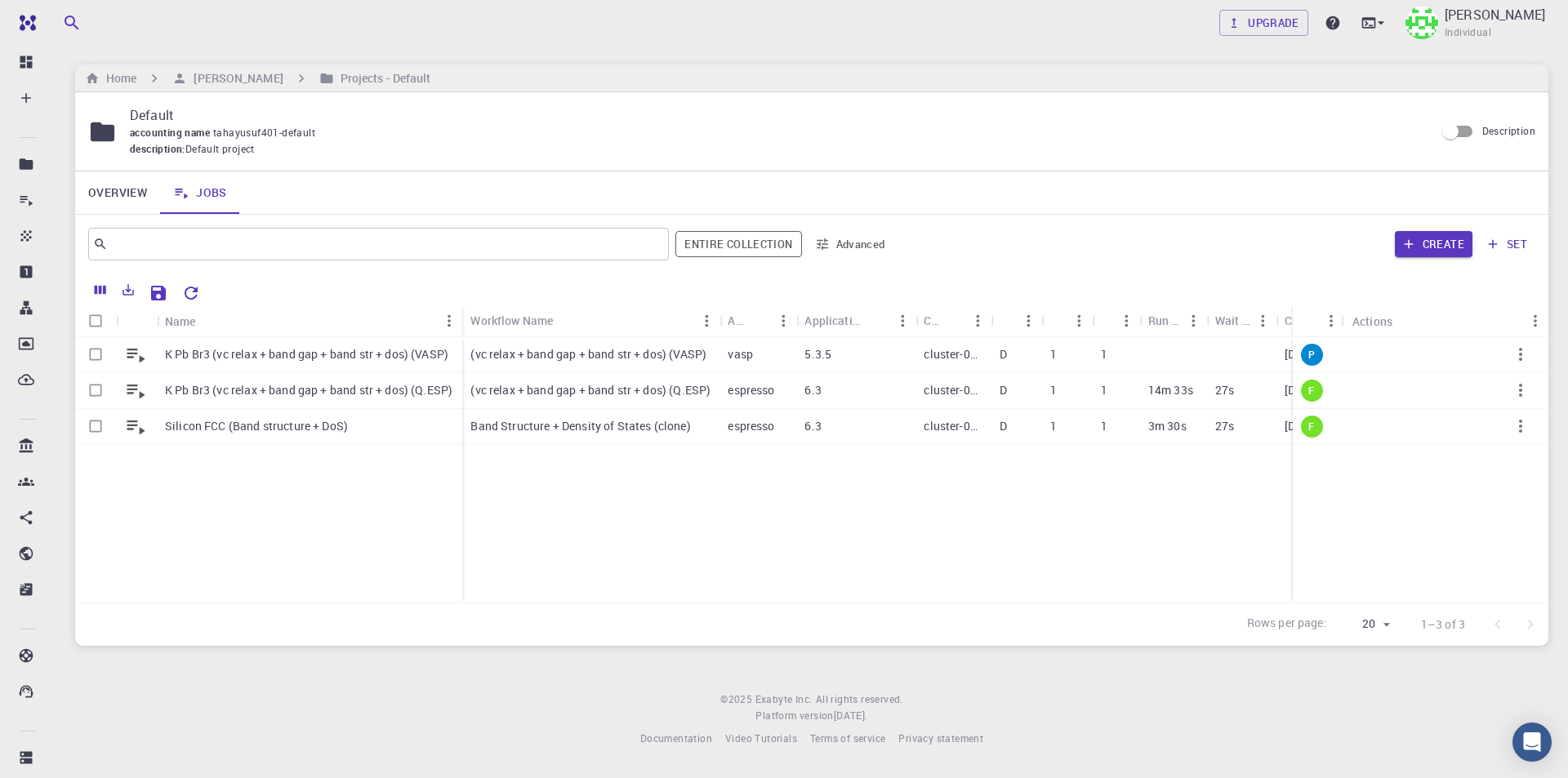
click at [1307, 24] on div "My accounts Funds Add More Total funds 0.00 Consumed funds 0.00 Storage Add Mor…" at bounding box center [784, 389] width 1568 height 778
click at [1300, 20] on link "Upgrade" at bounding box center [1263, 23] width 89 height 26
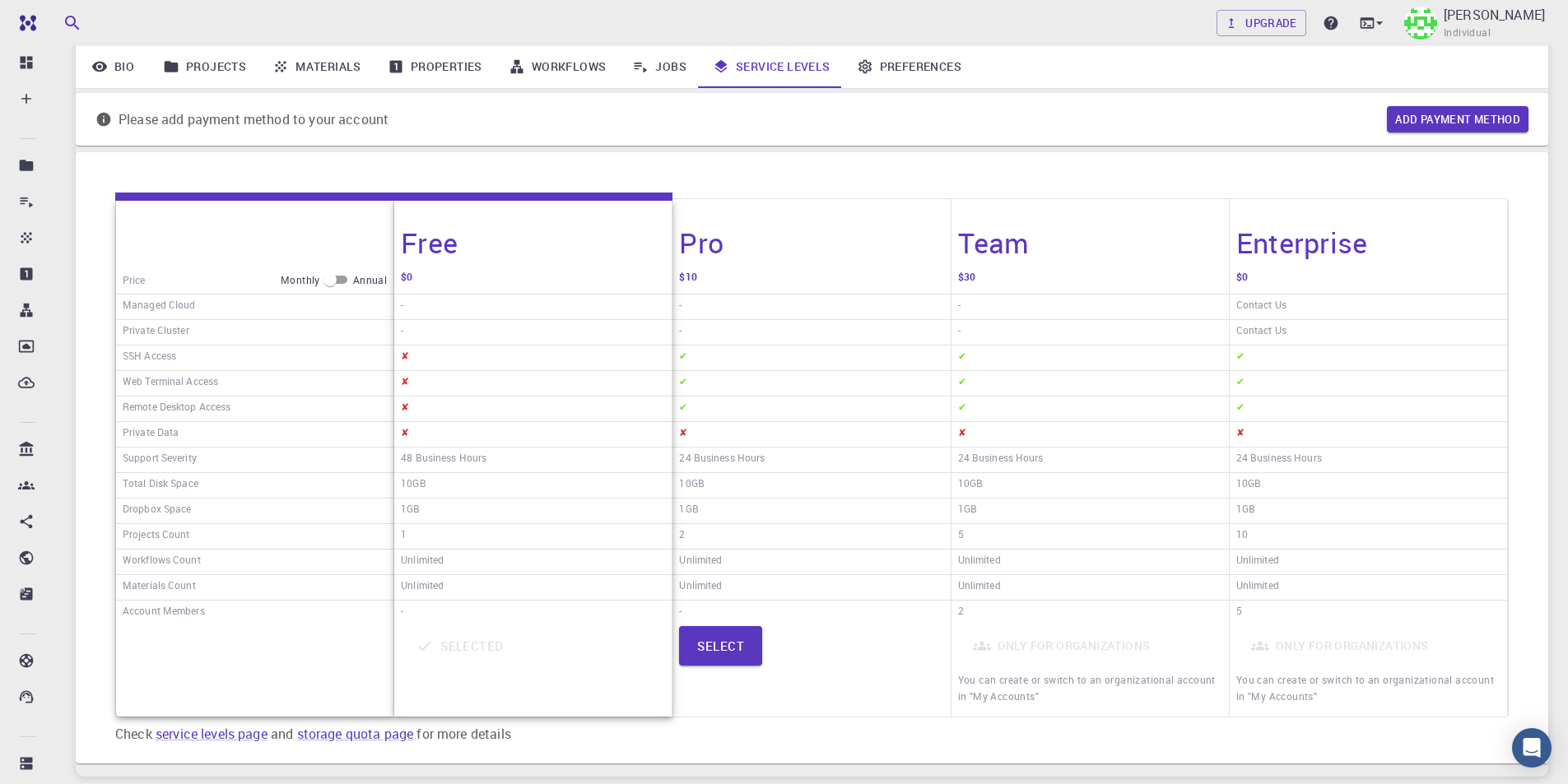
scroll to position [165, 0]
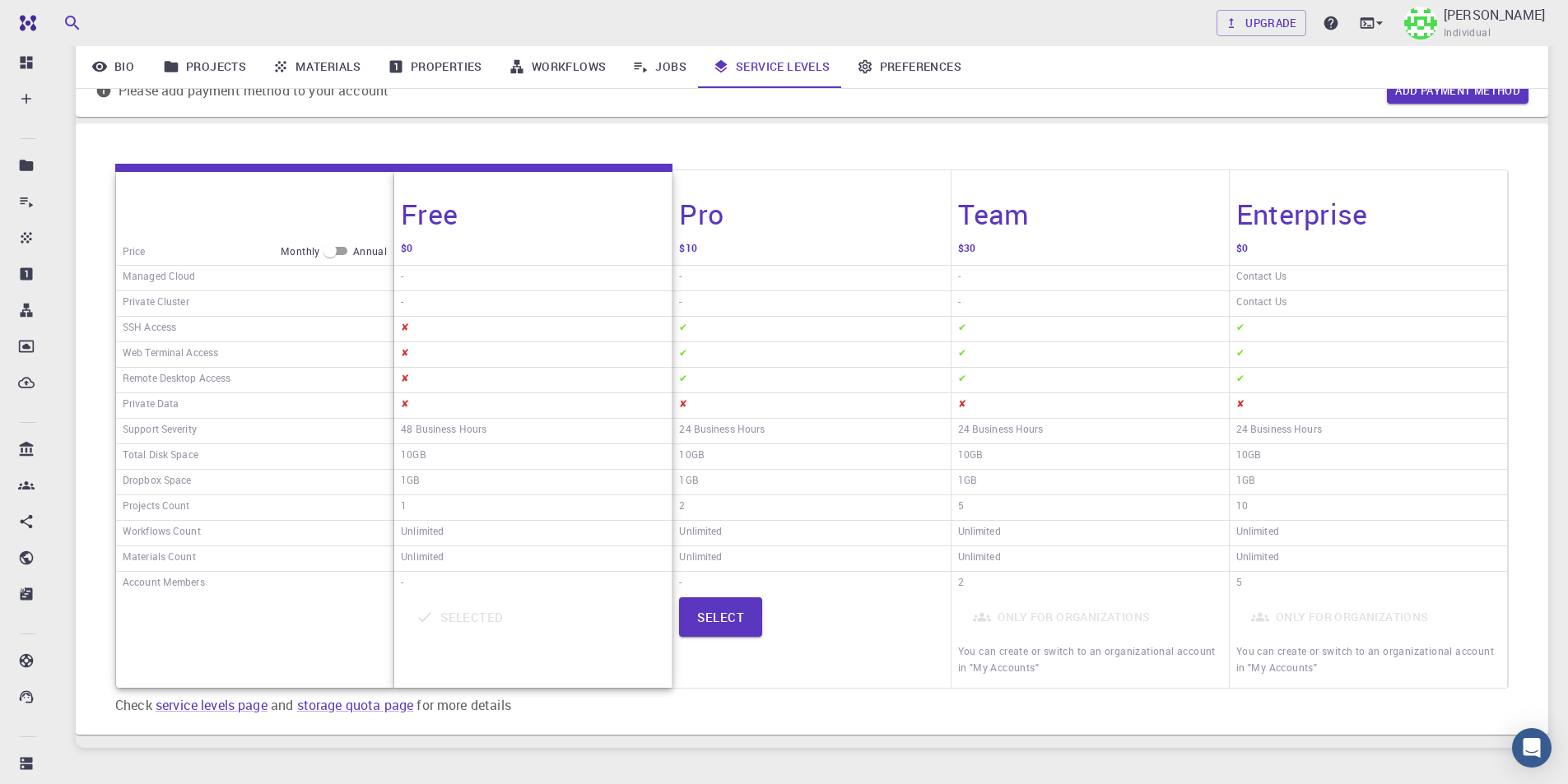
click at [707, 730] on div "Price Monthly Annual Managed Cloud Private Cluster SSH Access Web Terminal Acce…" at bounding box center [812, 429] width 1472 height 611
click at [248, 703] on link "service levels page" at bounding box center [211, 705] width 112 height 19
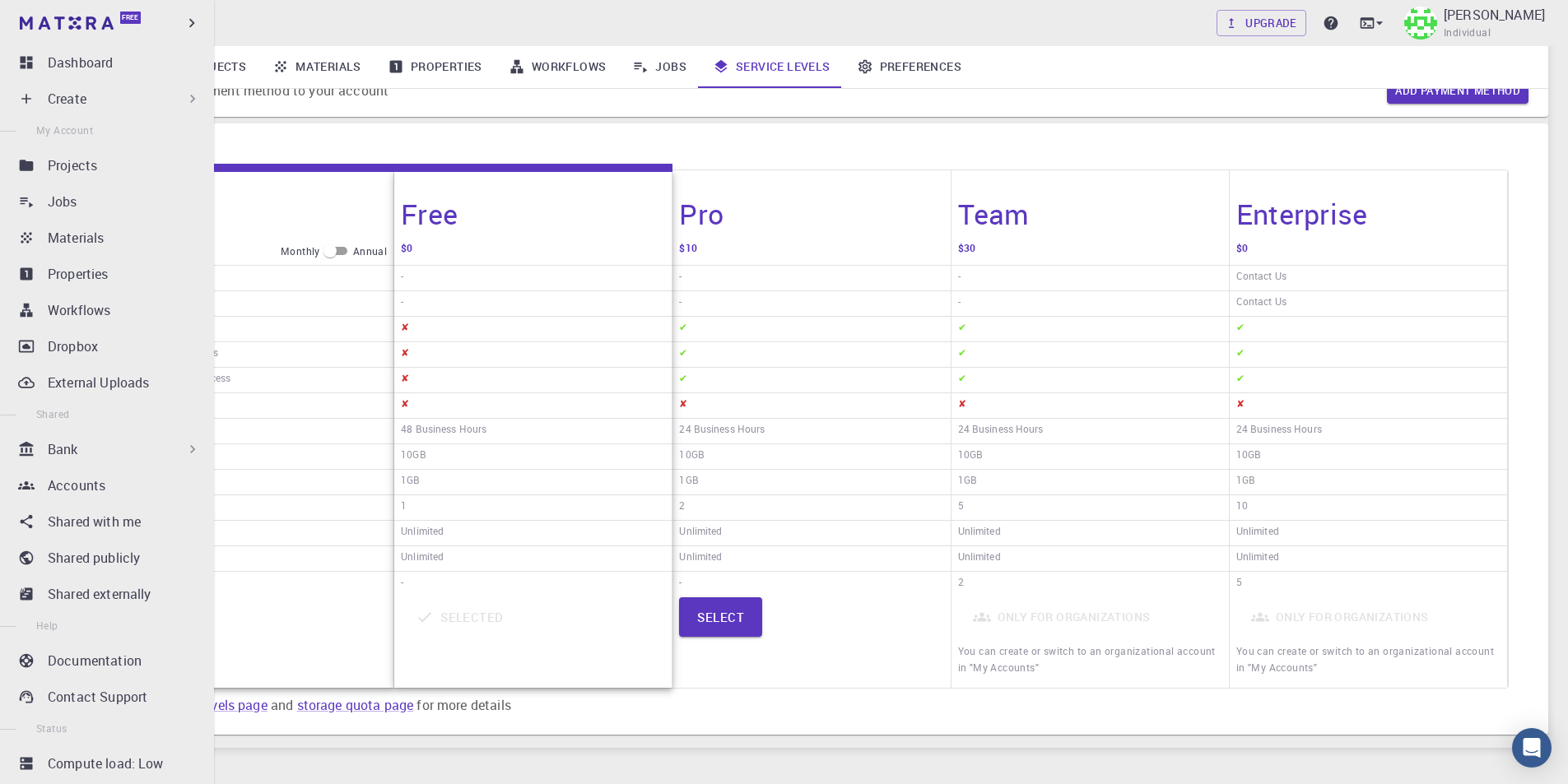
click at [70, 92] on p "Create" at bounding box center [67, 99] width 39 height 19
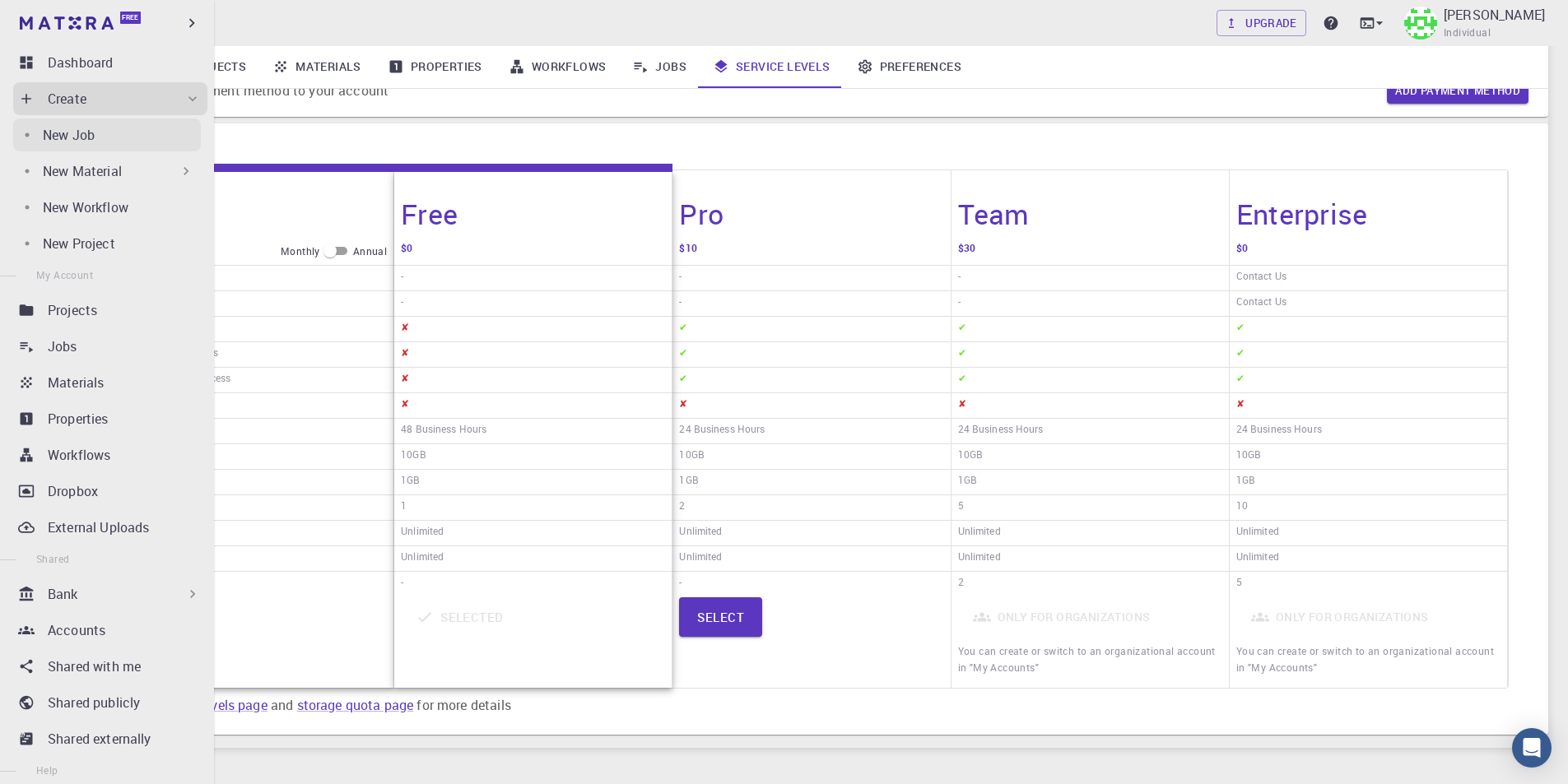
click at [79, 128] on p "New Job" at bounding box center [68, 135] width 52 height 19
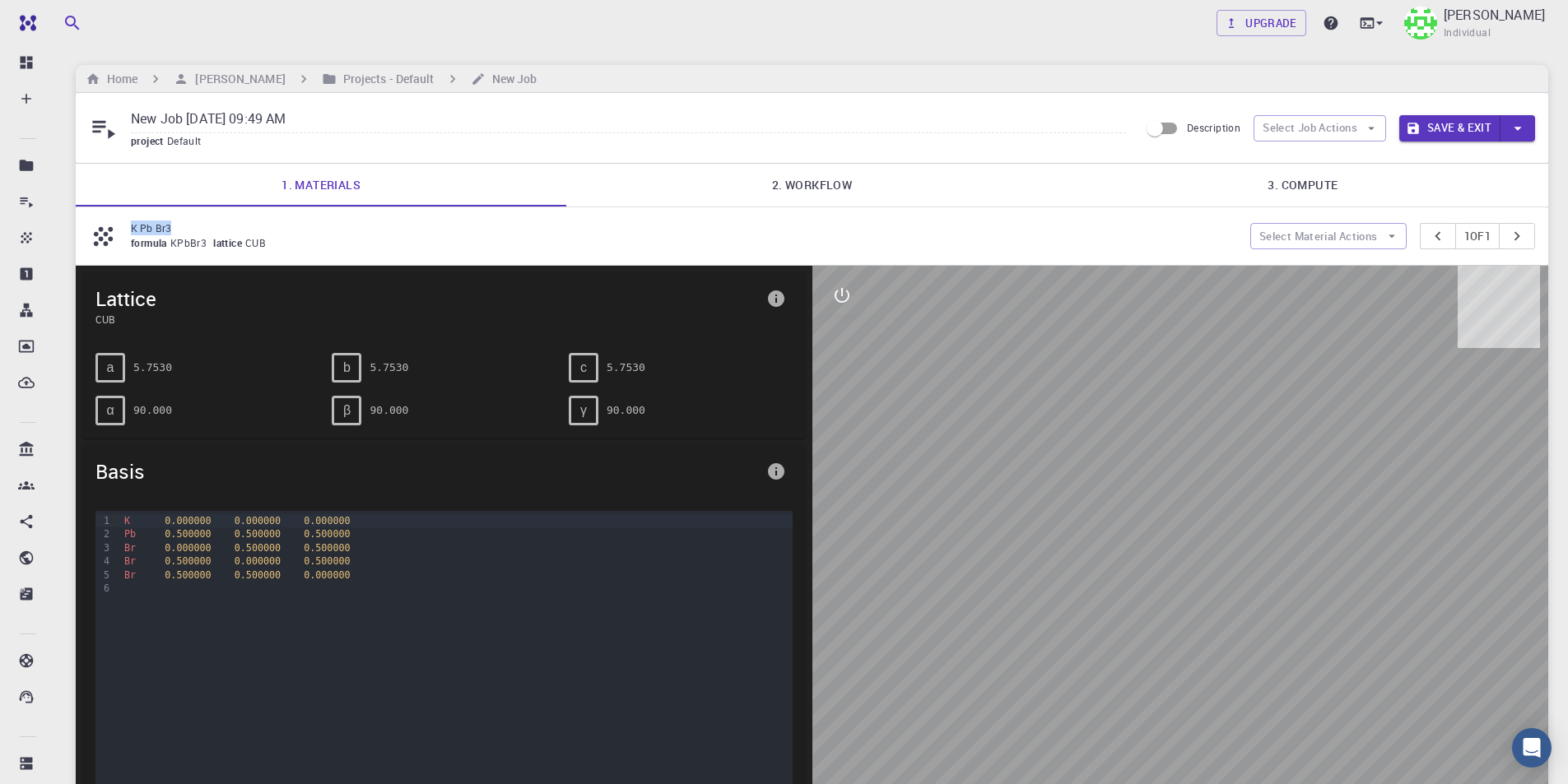
drag, startPoint x: 182, startPoint y: 230, endPoint x: 131, endPoint y: 228, distance: 51.0
click at [131, 228] on p "K Pb Br3" at bounding box center [683, 228] width 1106 height 15
copy p "K Pb Br3"
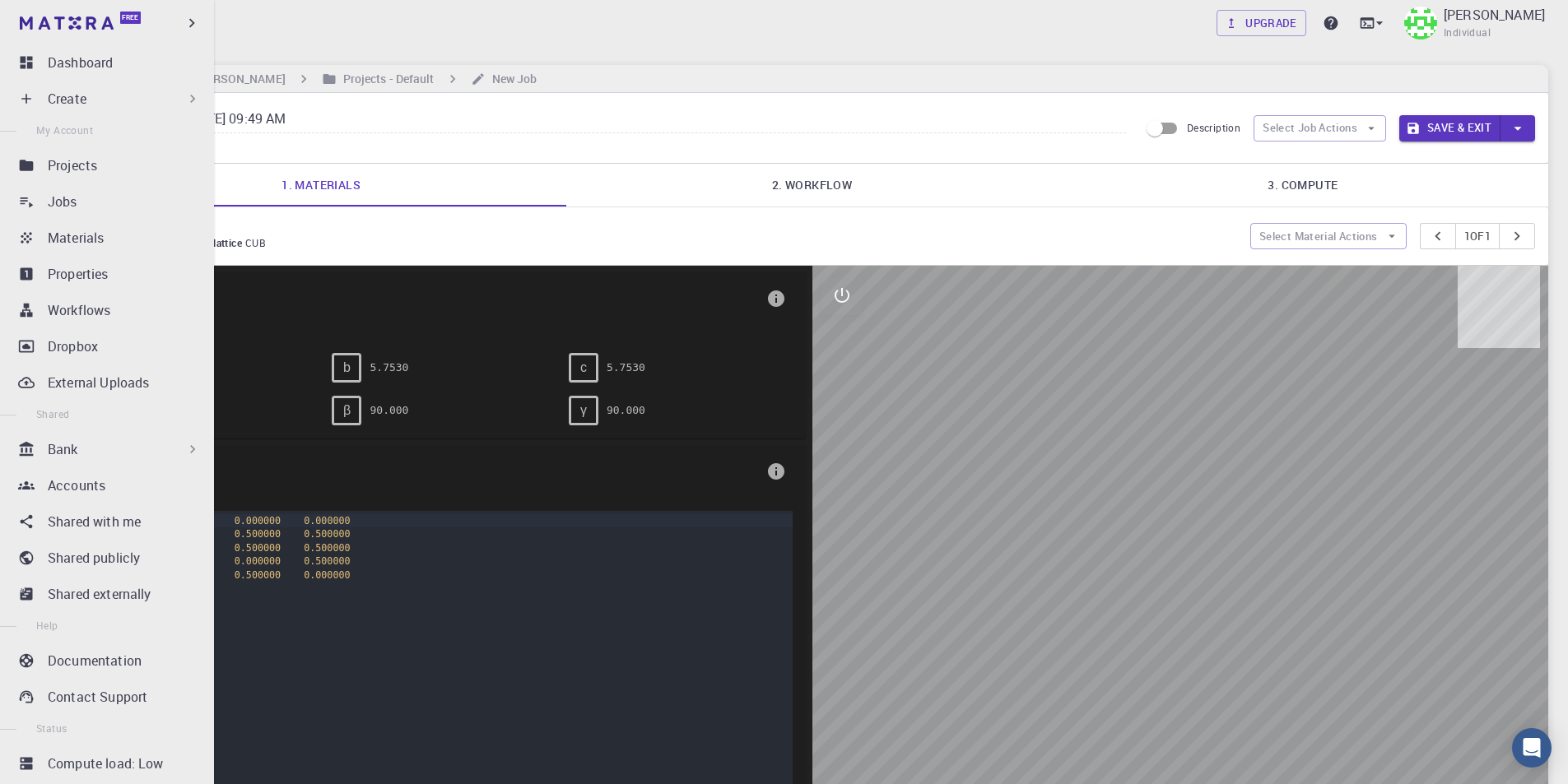
drag, startPoint x: 368, startPoint y: 116, endPoint x: 31, endPoint y: 121, distance: 337.0
click at [31, 121] on div "Free Dashboard Create New Job New Material Create Material Upload File Import f…" at bounding box center [784, 546] width 1568 height 1092
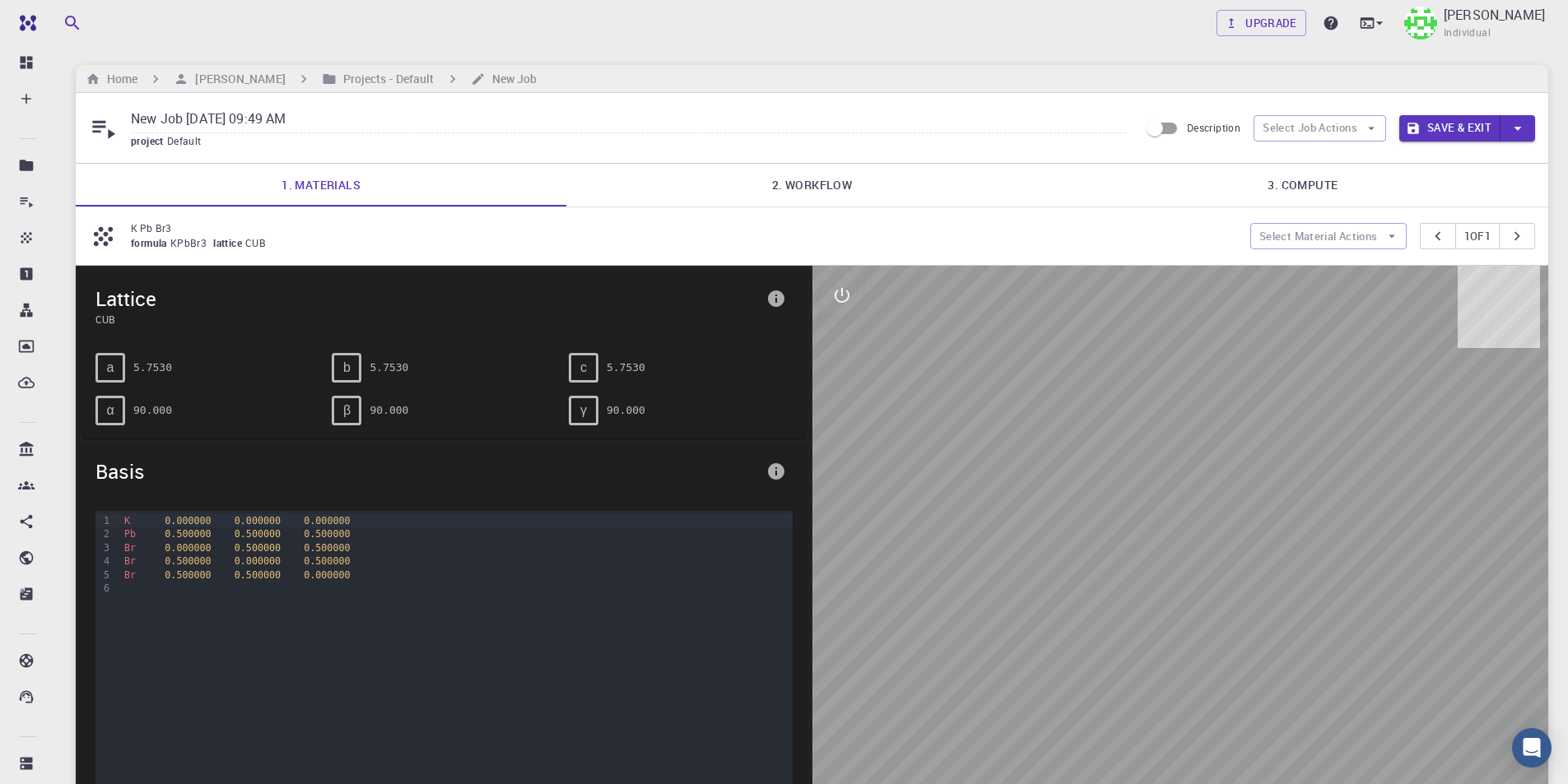
paste input "K Pb Br3"
type input "K Pb Br3"
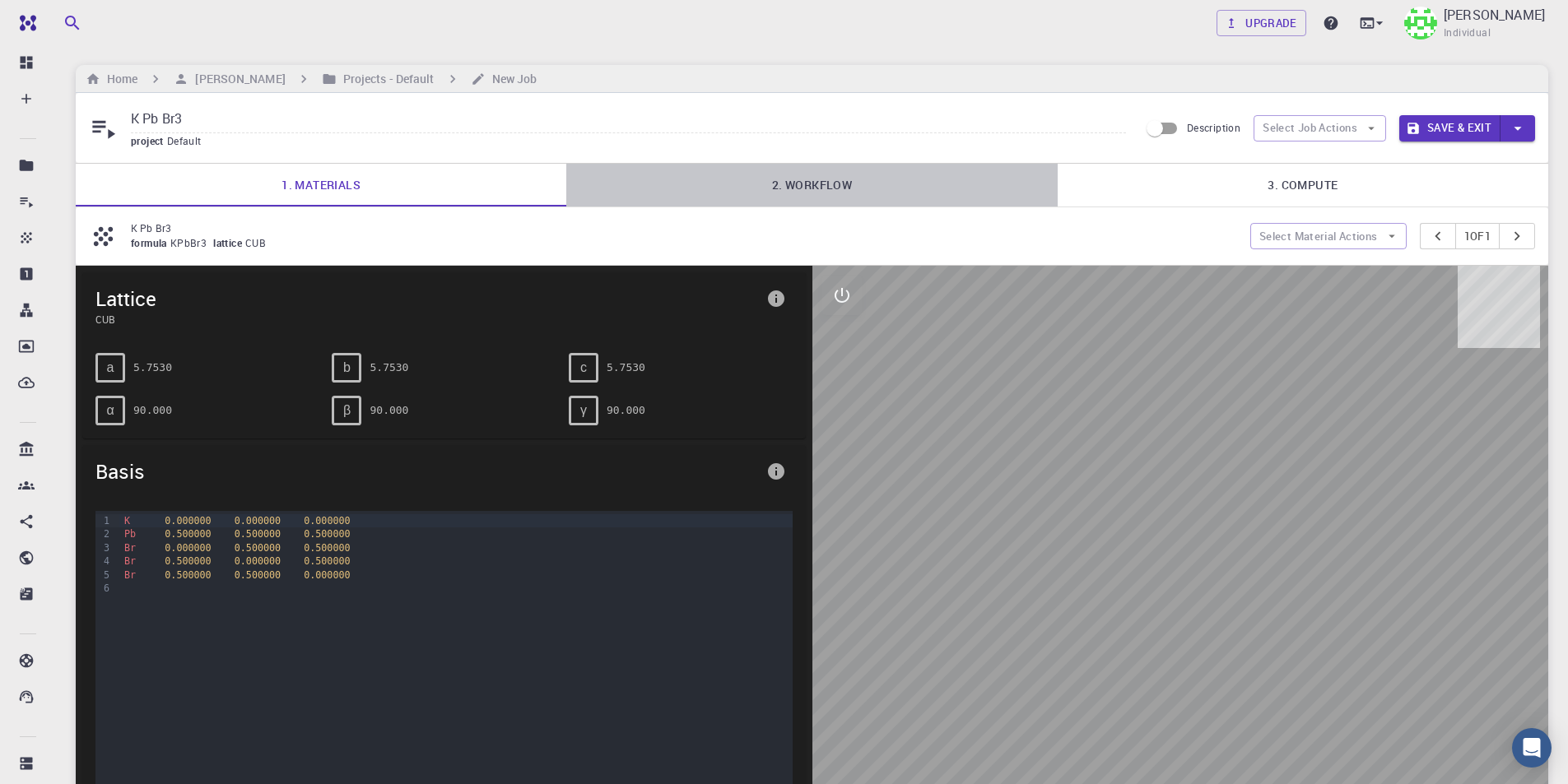
click at [859, 181] on link "2. Workflow" at bounding box center [812, 185] width 491 height 42
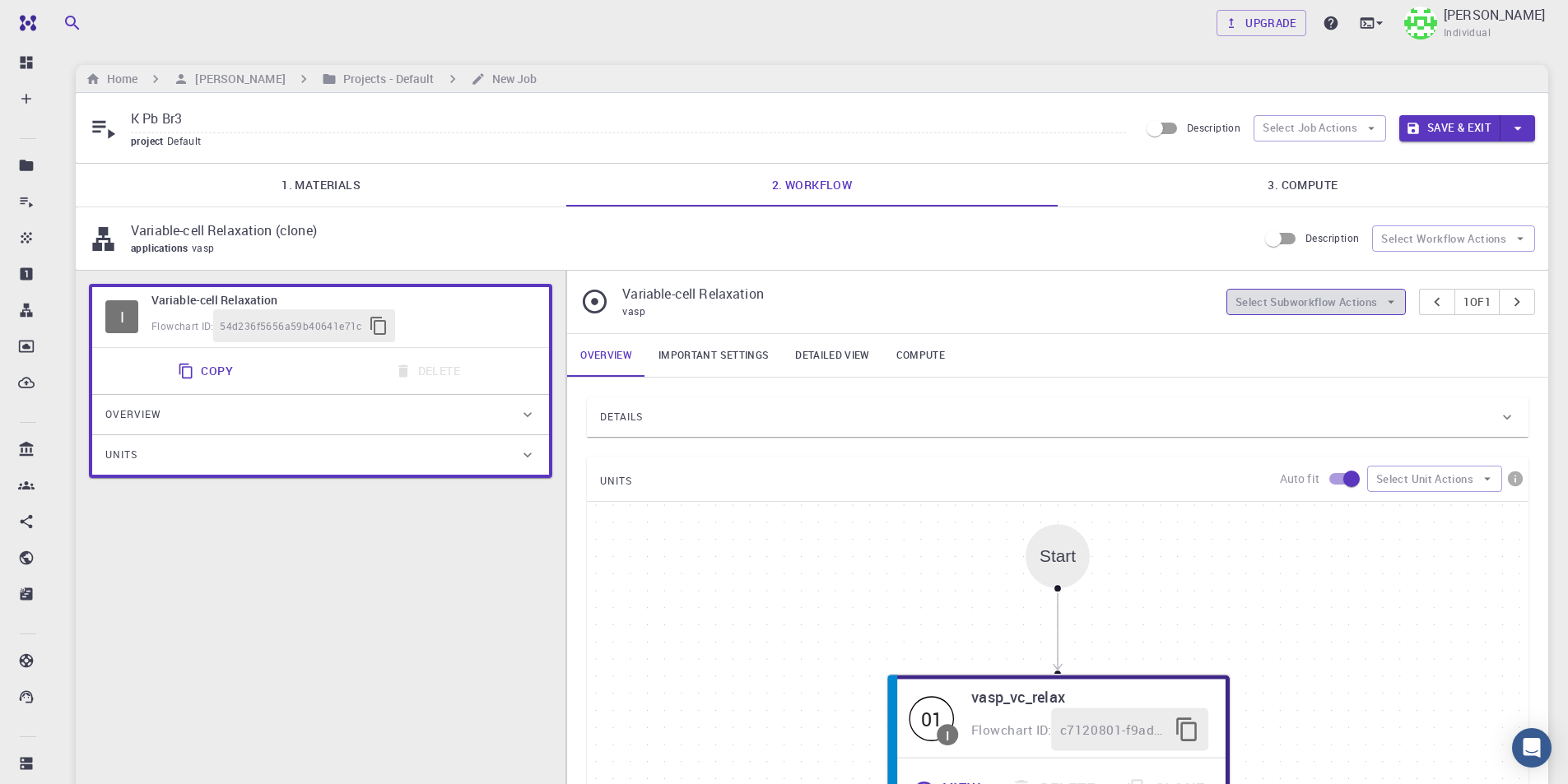
click at [1329, 299] on button "Select Subworkflow Actions" at bounding box center [1317, 302] width 180 height 26
click at [1351, 124] on button "Select Job Actions" at bounding box center [1319, 129] width 132 height 26
click at [1349, 209] on span "Select workflow" at bounding box center [1333, 213] width 78 height 17
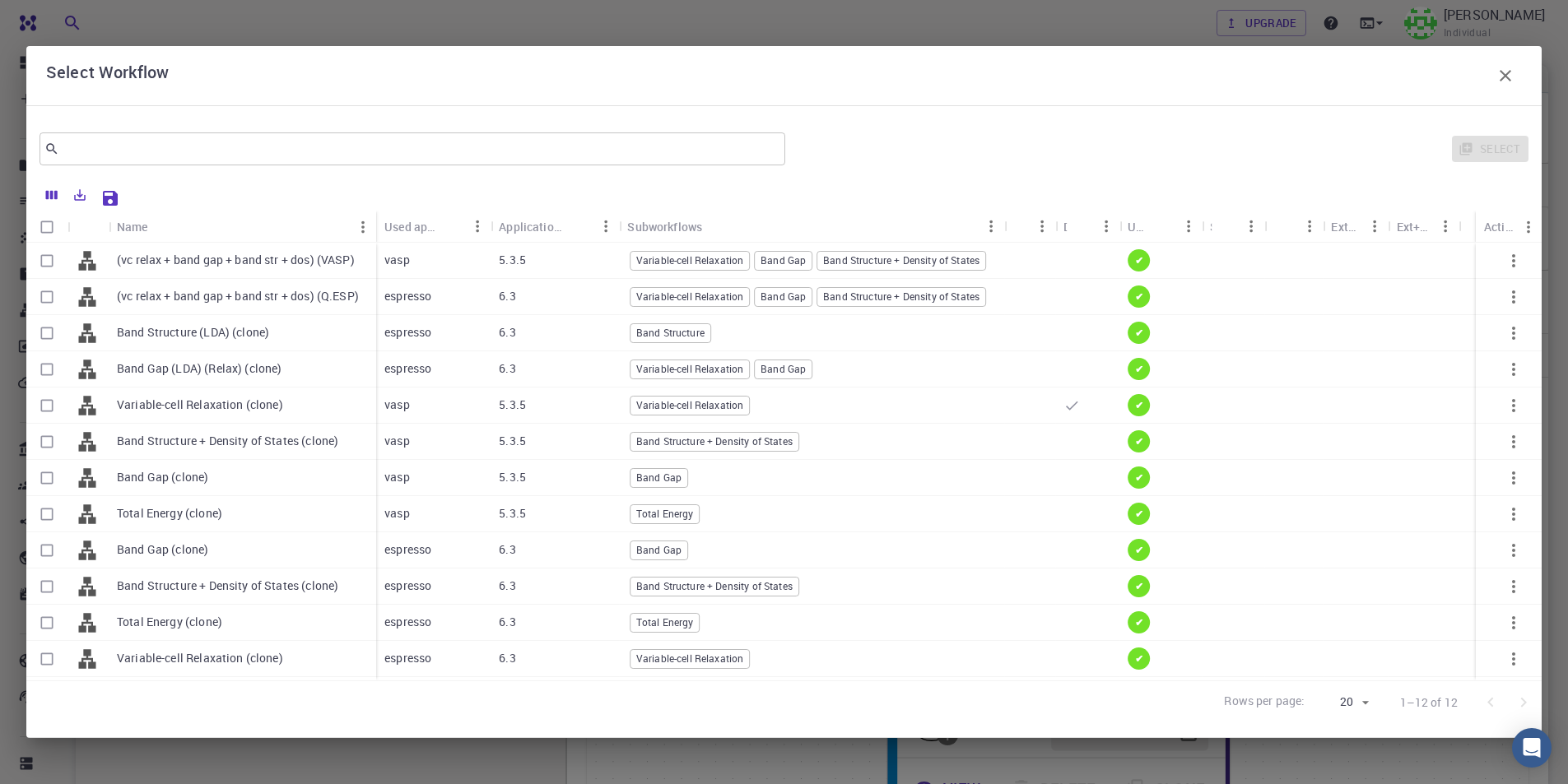
click at [46, 372] on input "Select row" at bounding box center [46, 369] width 31 height 31
checkbox input "true"
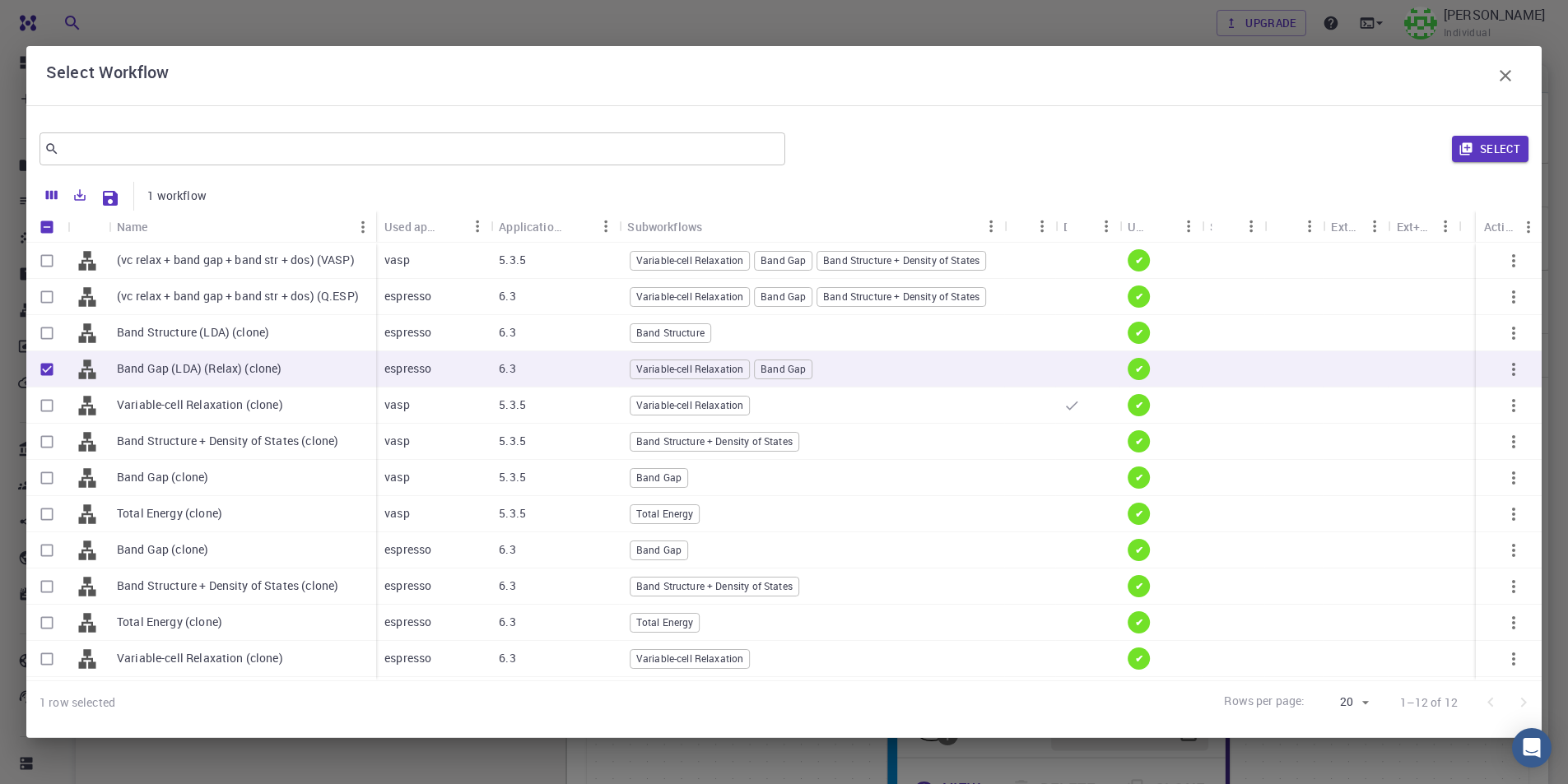
click at [46, 326] on input "Select row" at bounding box center [46, 332] width 31 height 31
checkbox input "true"
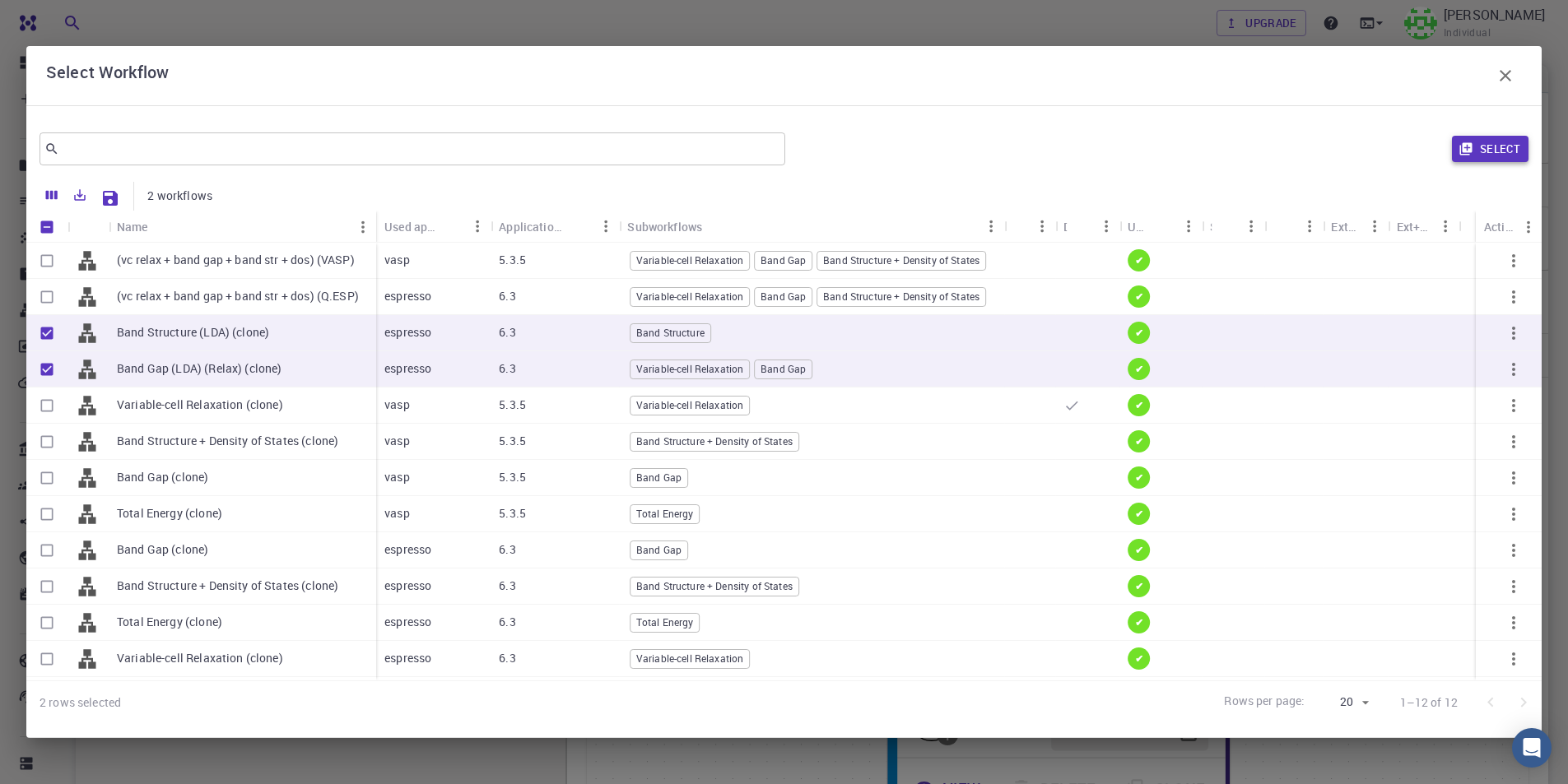
click at [1482, 148] on button "Select" at bounding box center [1489, 149] width 77 height 26
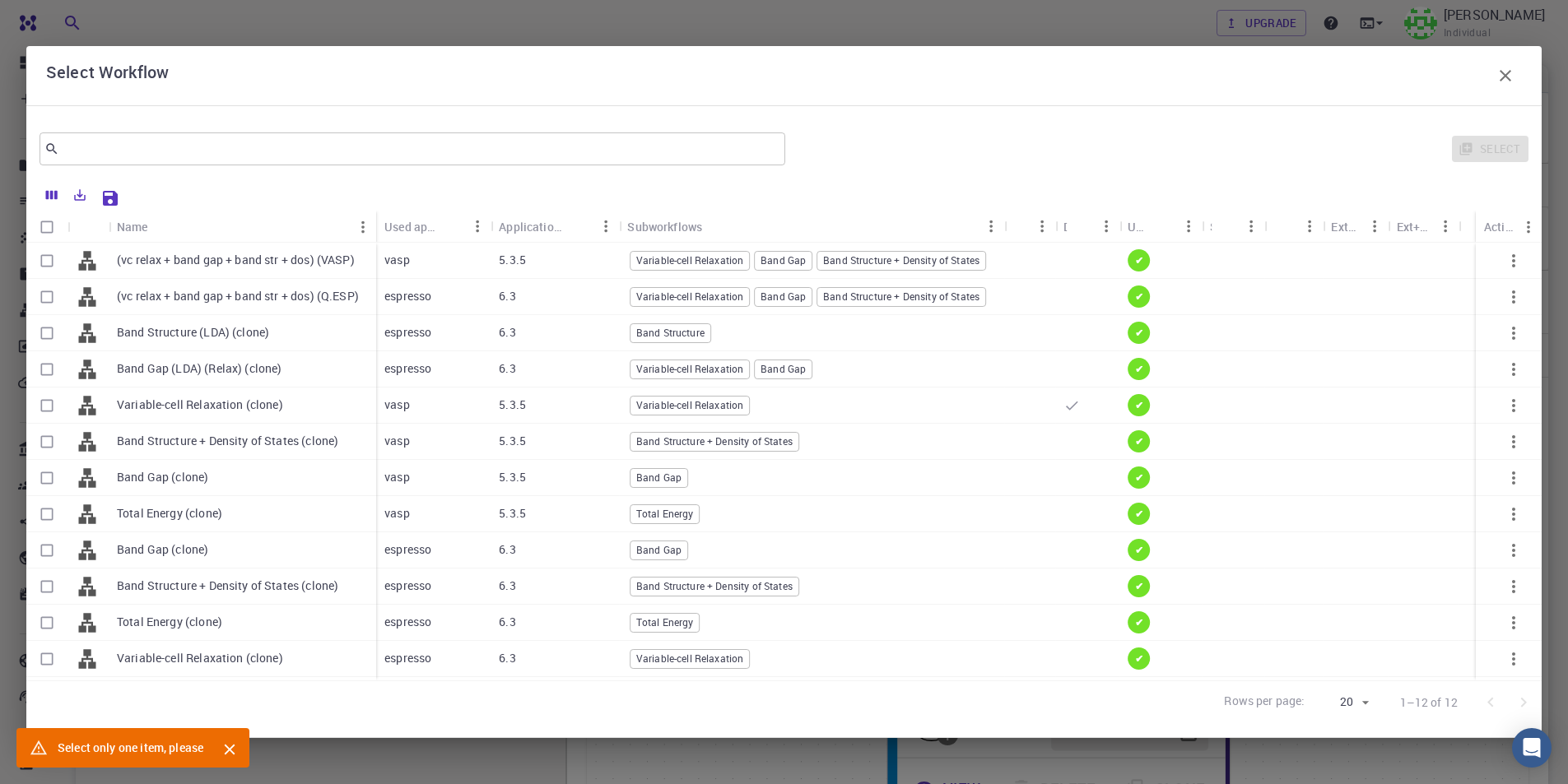
checkbox input "false"
click at [1507, 75] on icon "button" at bounding box center [1504, 75] width 11 height 11
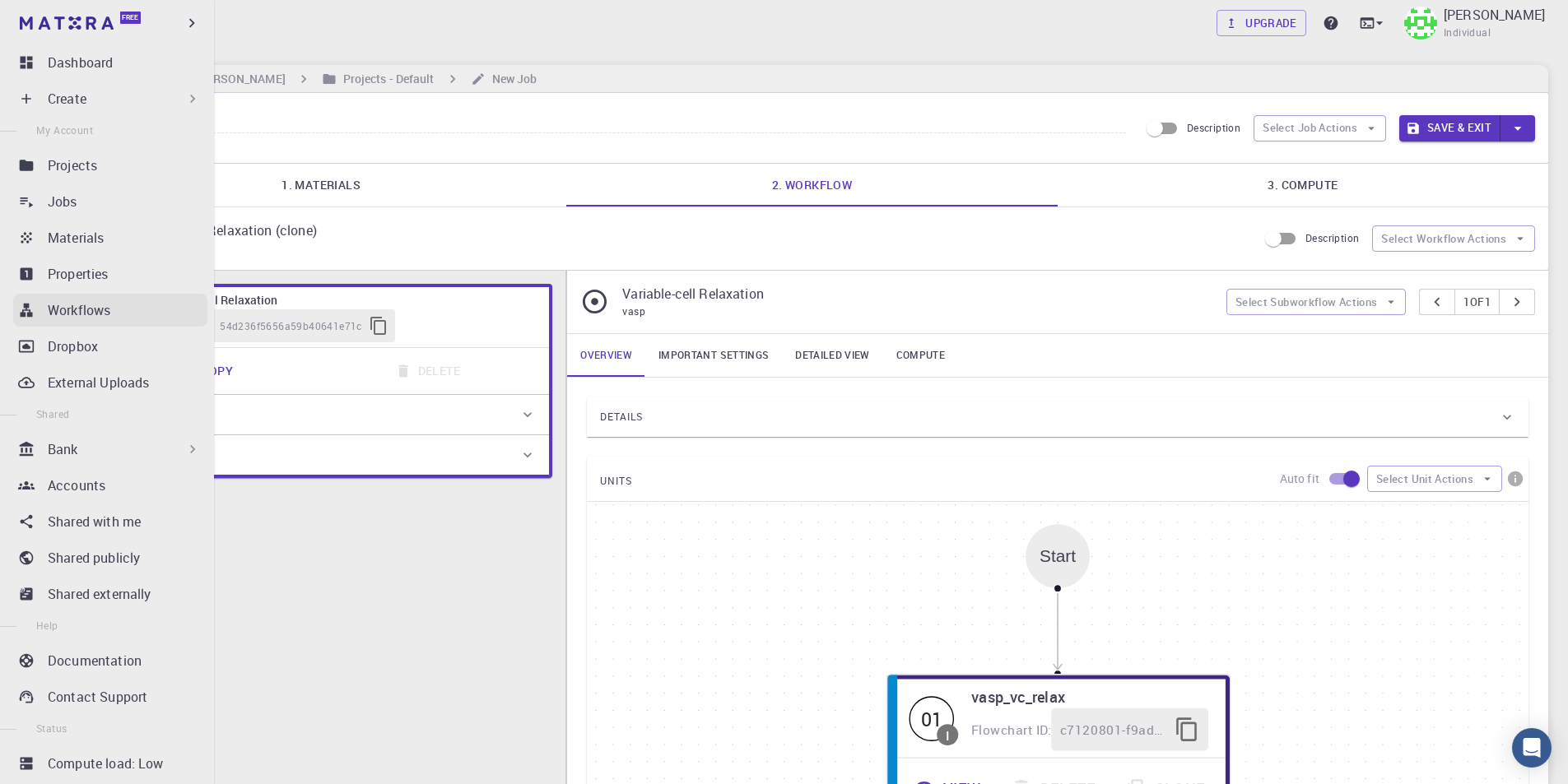
click at [104, 312] on p "Workflows" at bounding box center [79, 310] width 63 height 19
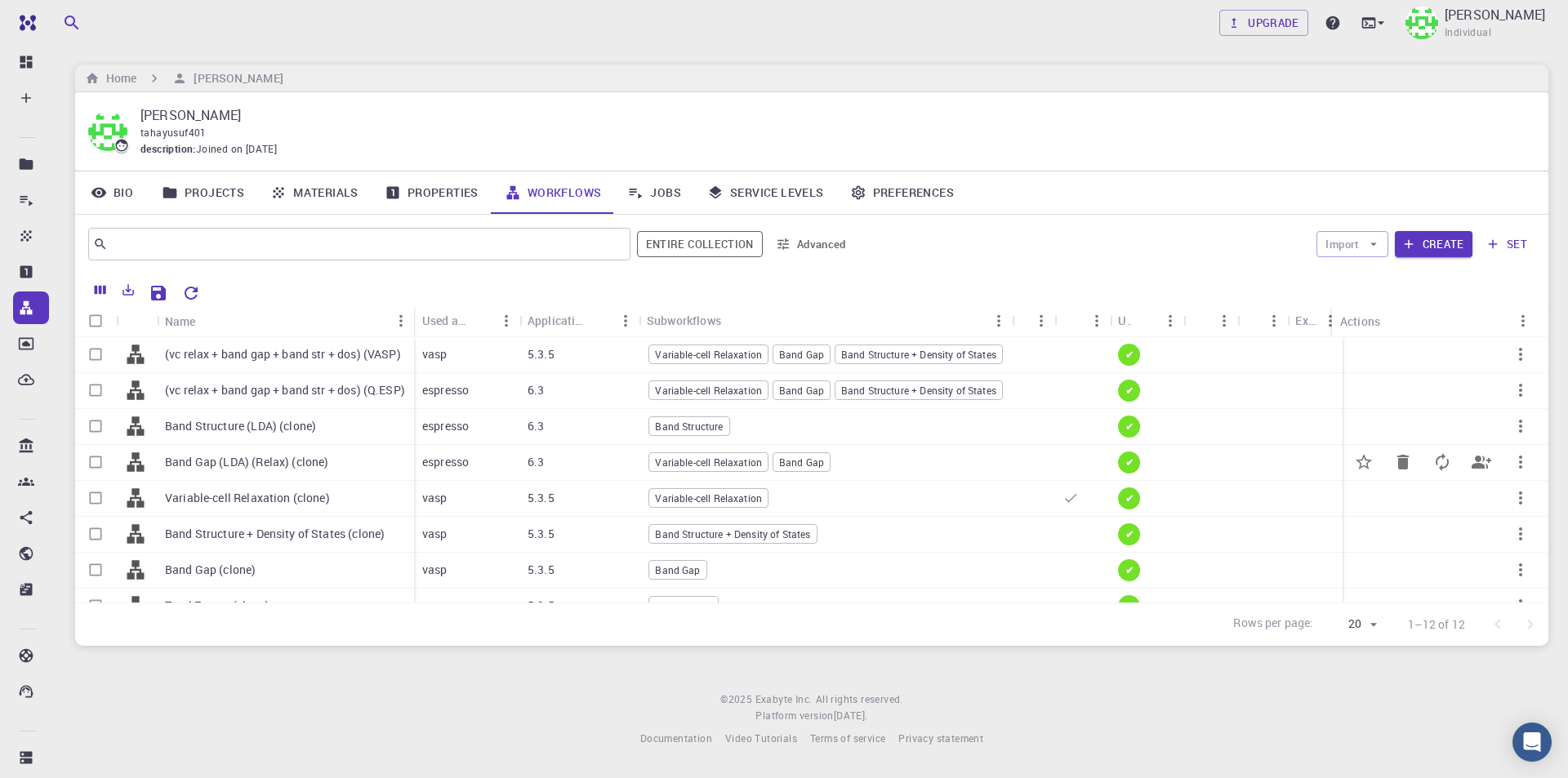
scroll to position [81, 0]
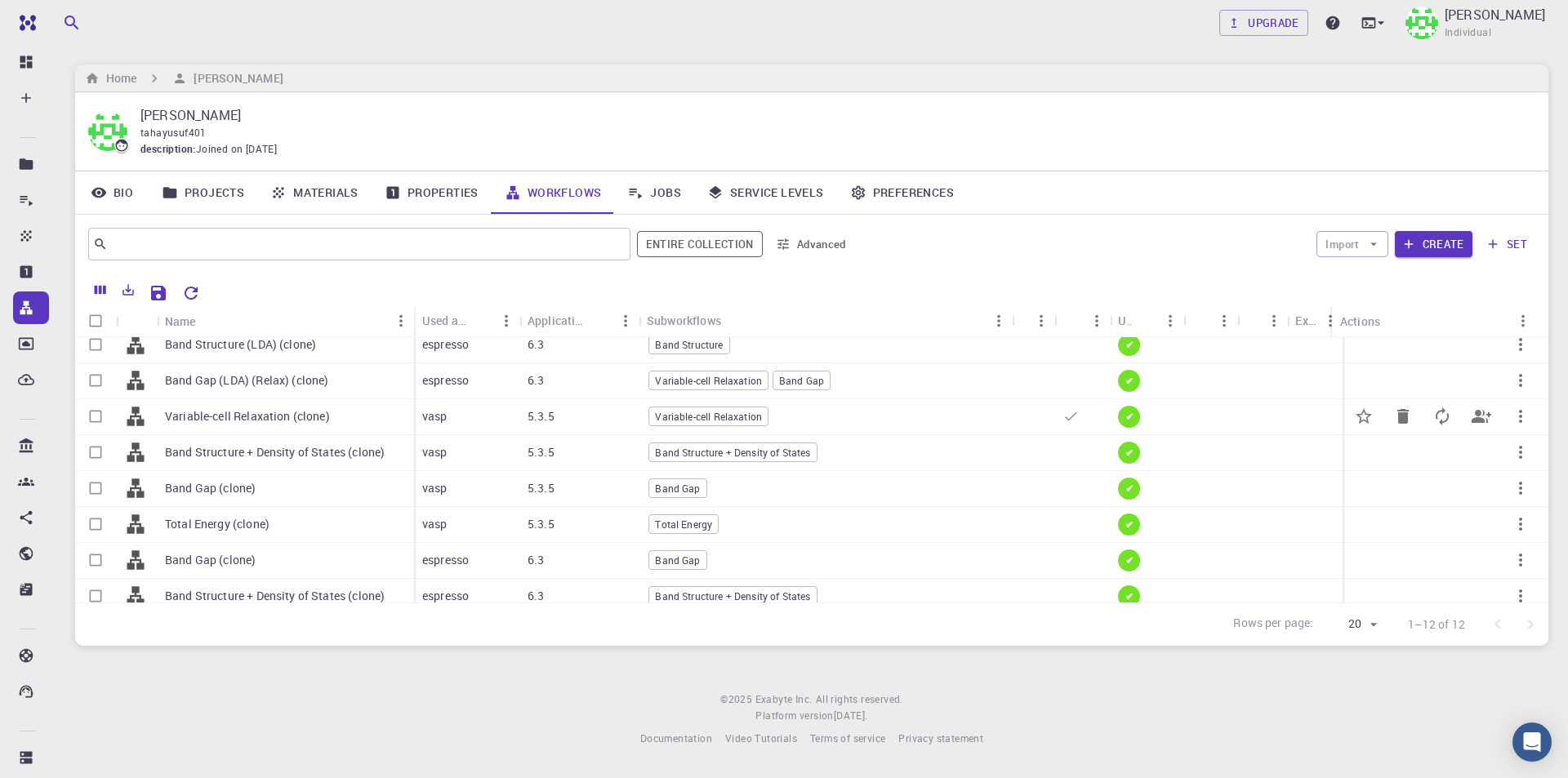
click at [99, 419] on input "Select row" at bounding box center [95, 416] width 31 height 31
checkbox input "true"
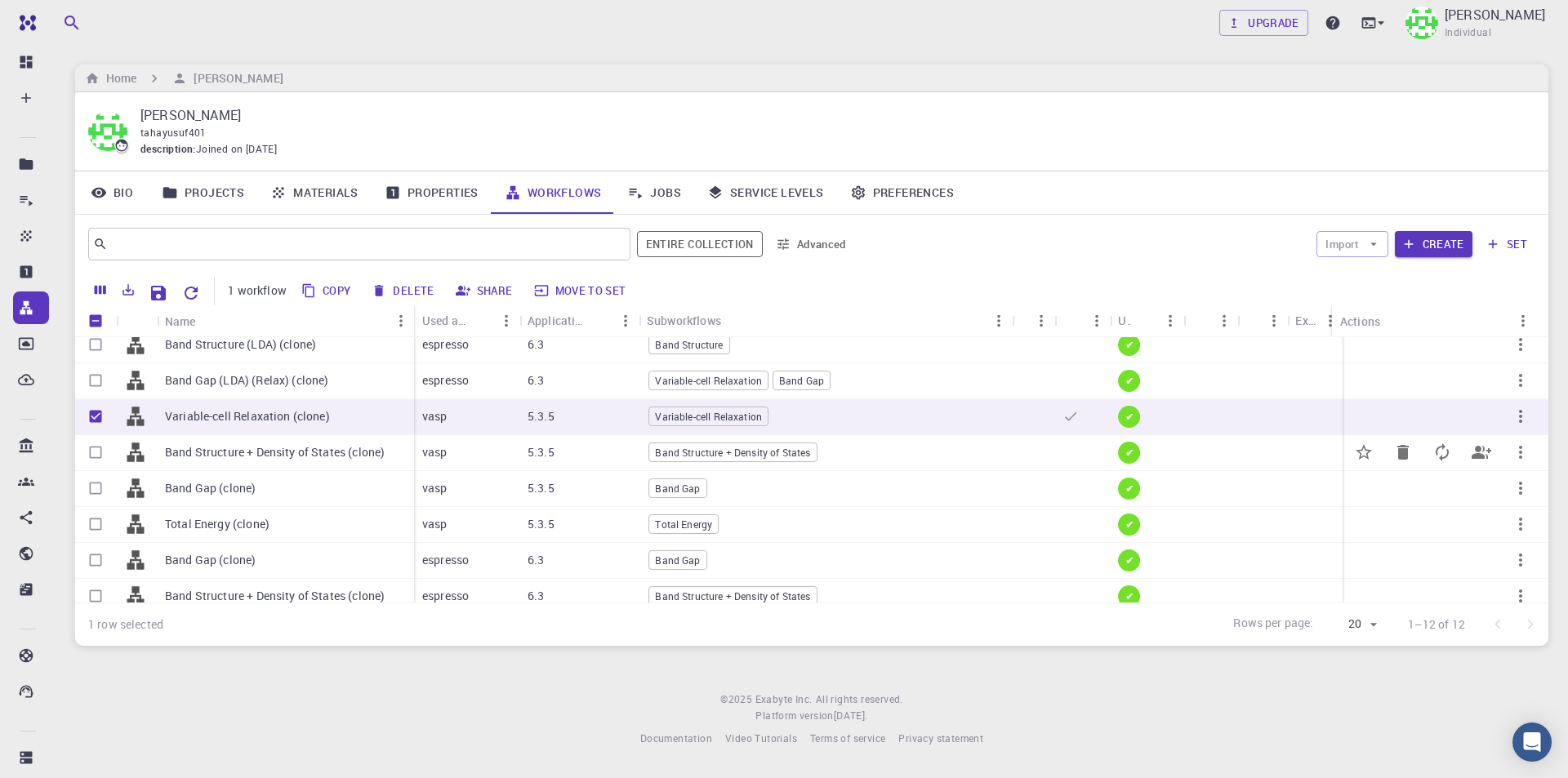
click at [97, 455] on input "Select row" at bounding box center [95, 452] width 31 height 31
checkbox input "true"
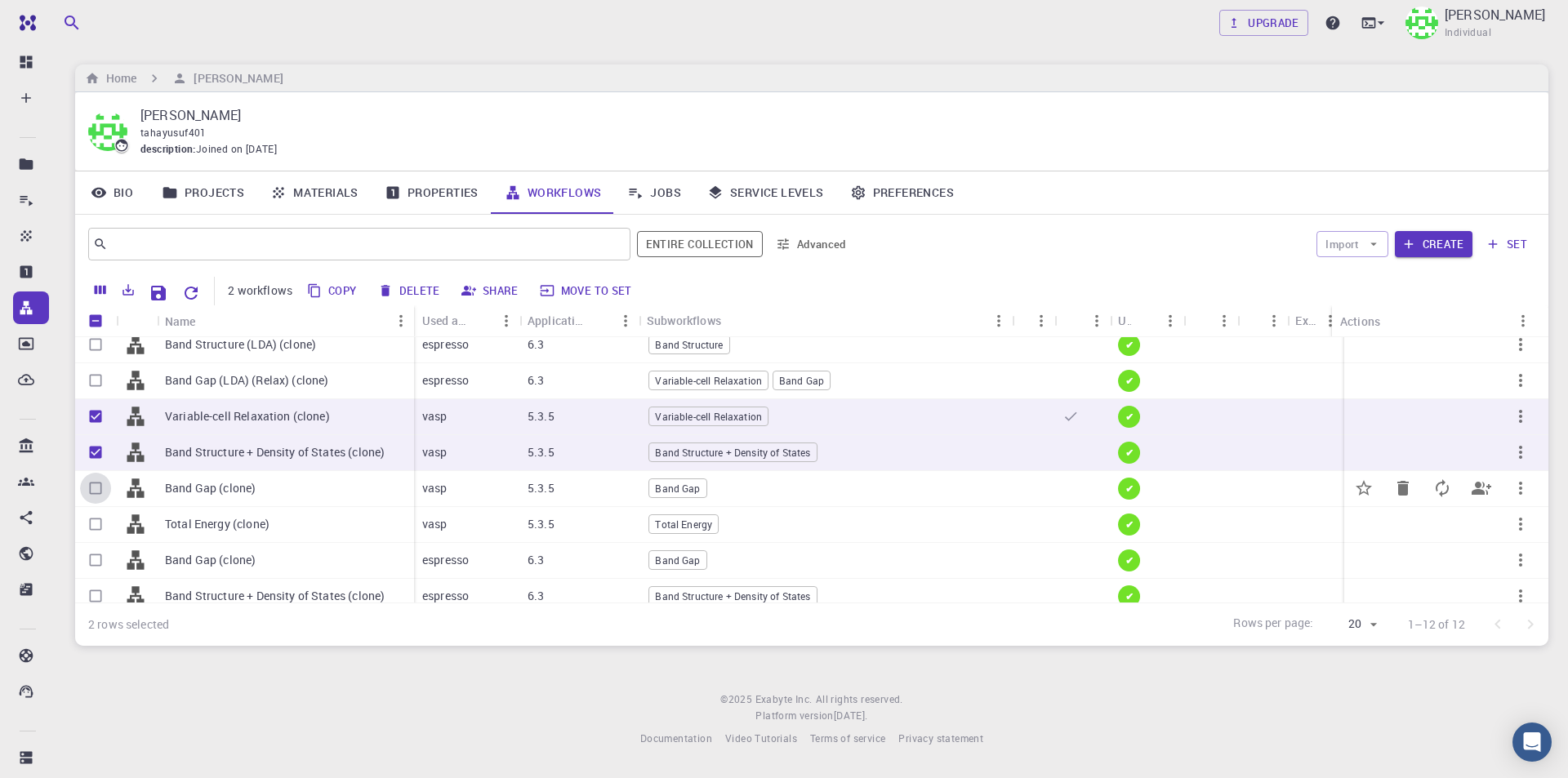
click at [88, 491] on input "Select row" at bounding box center [95, 487] width 31 height 31
checkbox input "true"
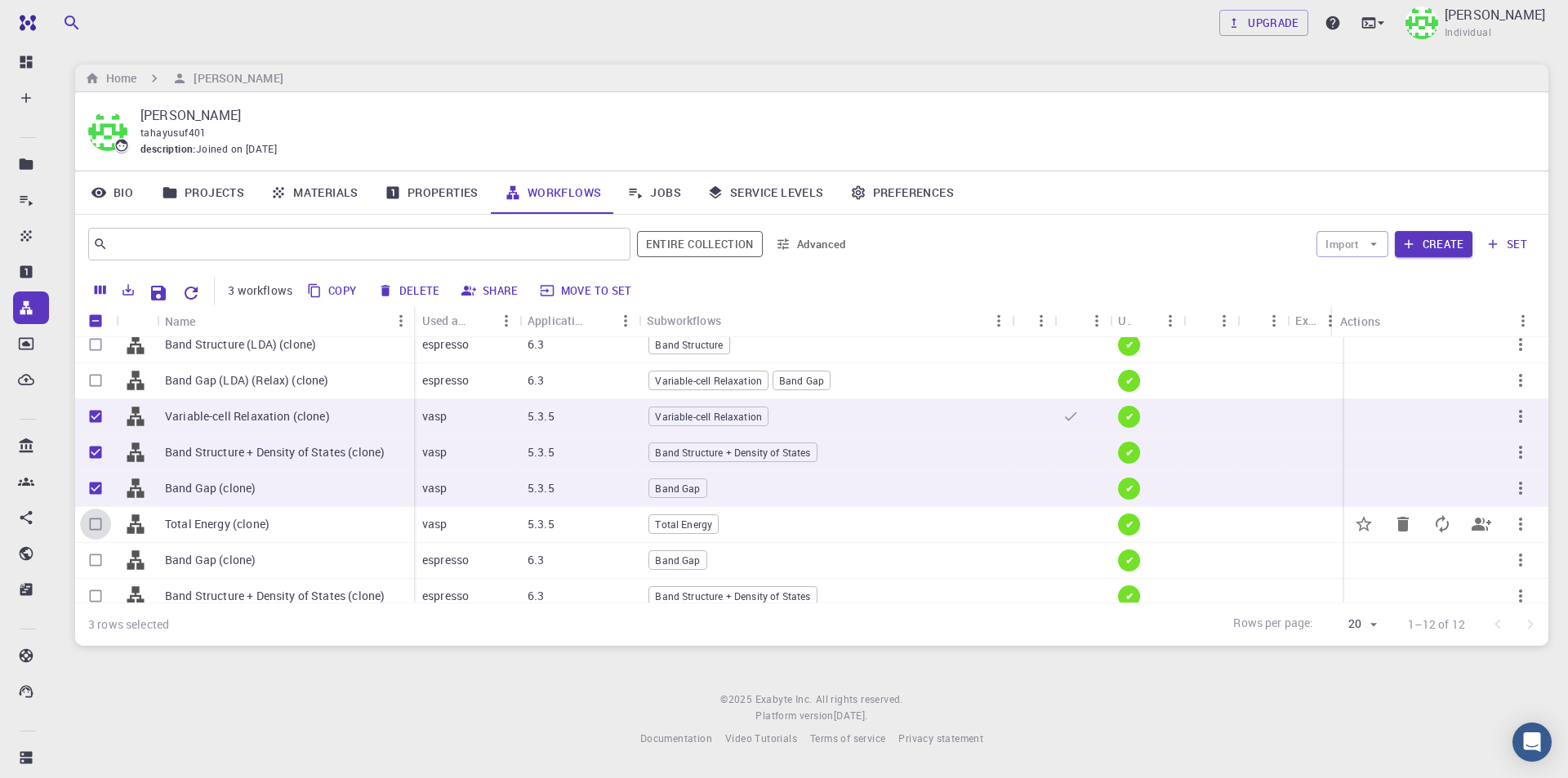
click at [98, 528] on input "Select row" at bounding box center [95, 523] width 31 height 31
checkbox input "true"
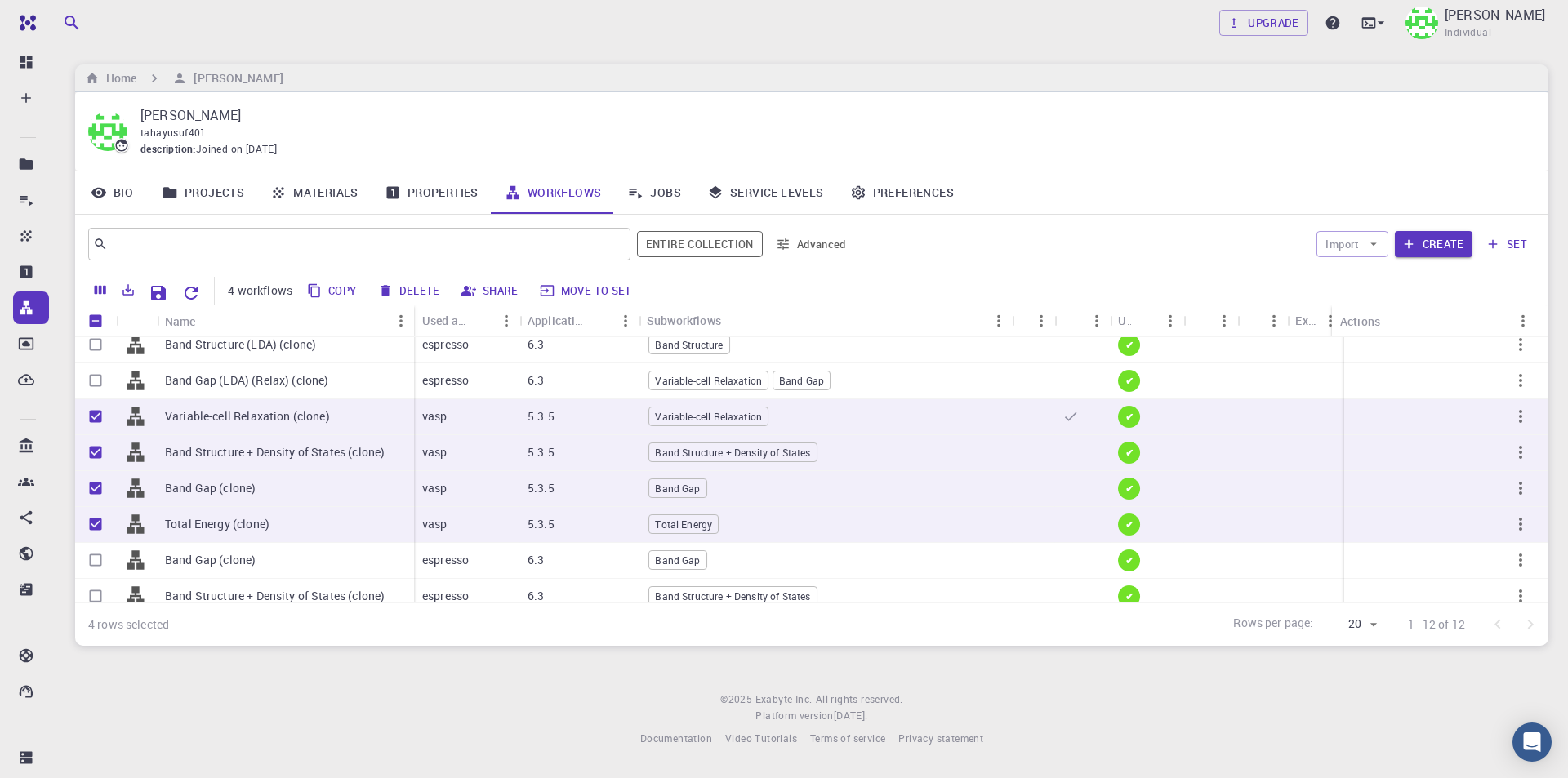
click at [398, 284] on button "Delete" at bounding box center [410, 291] width 74 height 26
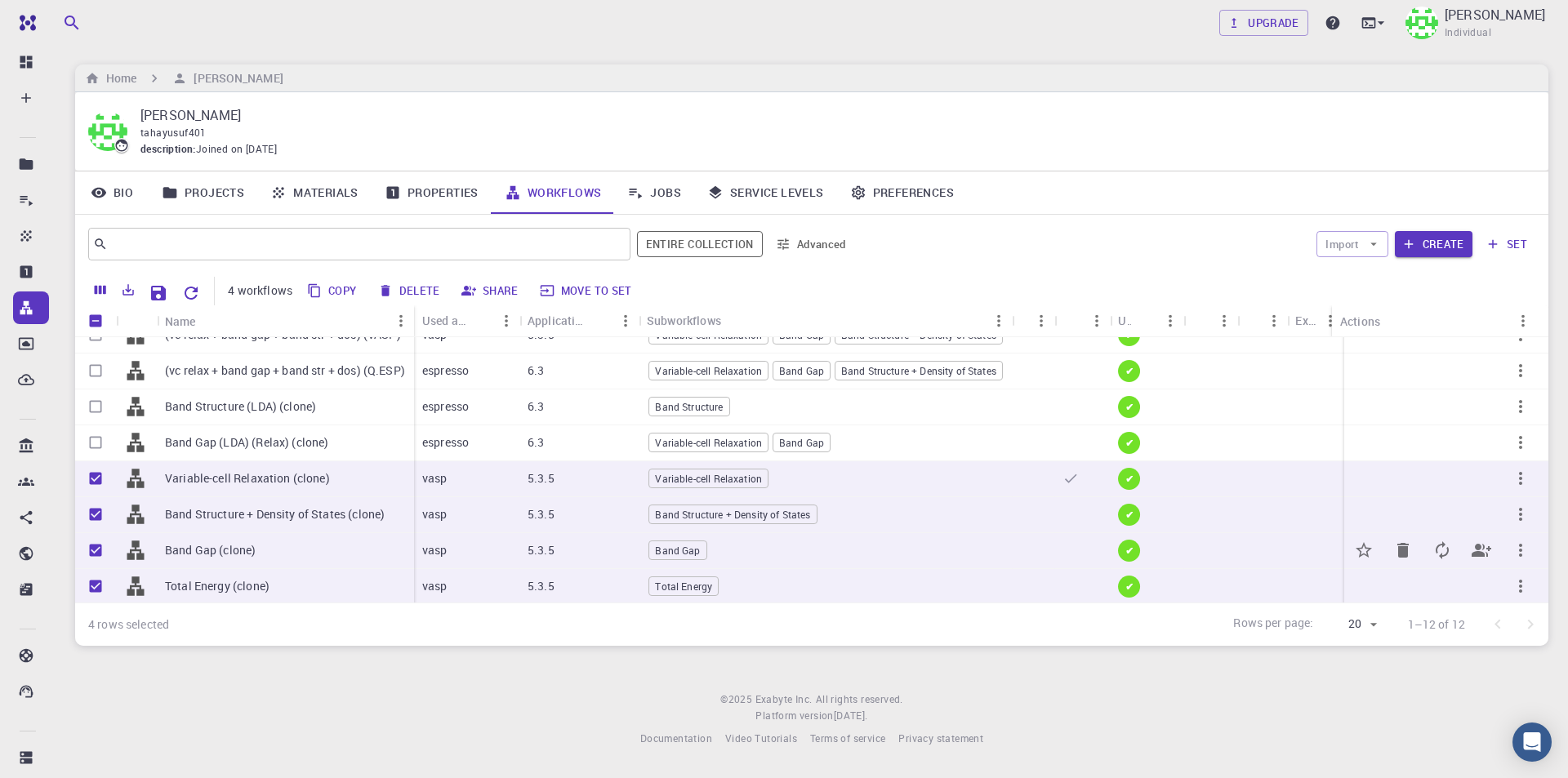
scroll to position [15, 0]
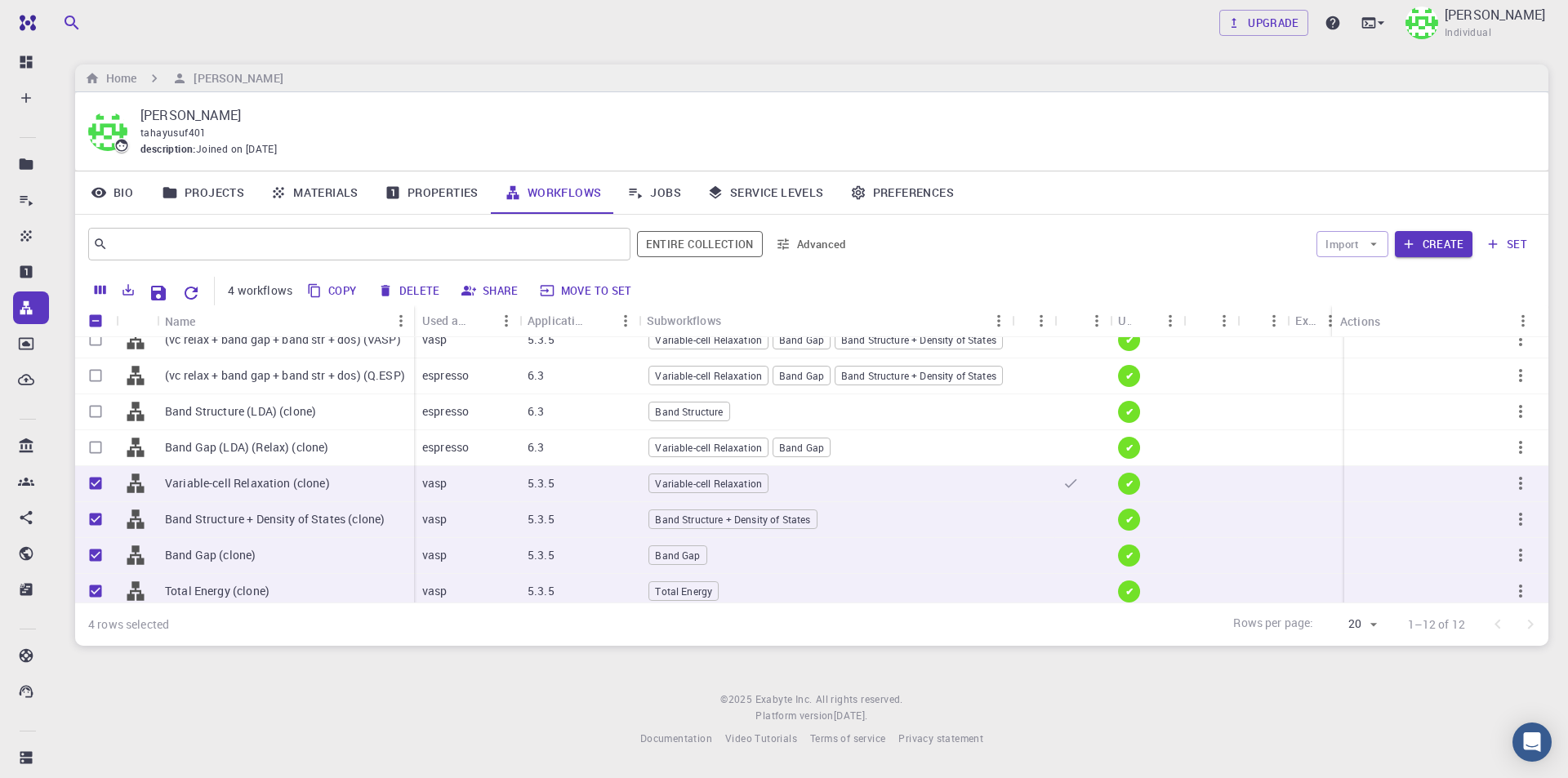
click at [193, 289] on icon "Reset Explorer Settings" at bounding box center [191, 293] width 19 height 19
click at [183, 746] on icon "Close" at bounding box center [181, 744] width 11 height 11
click at [430, 194] on link "Properties" at bounding box center [431, 193] width 120 height 42
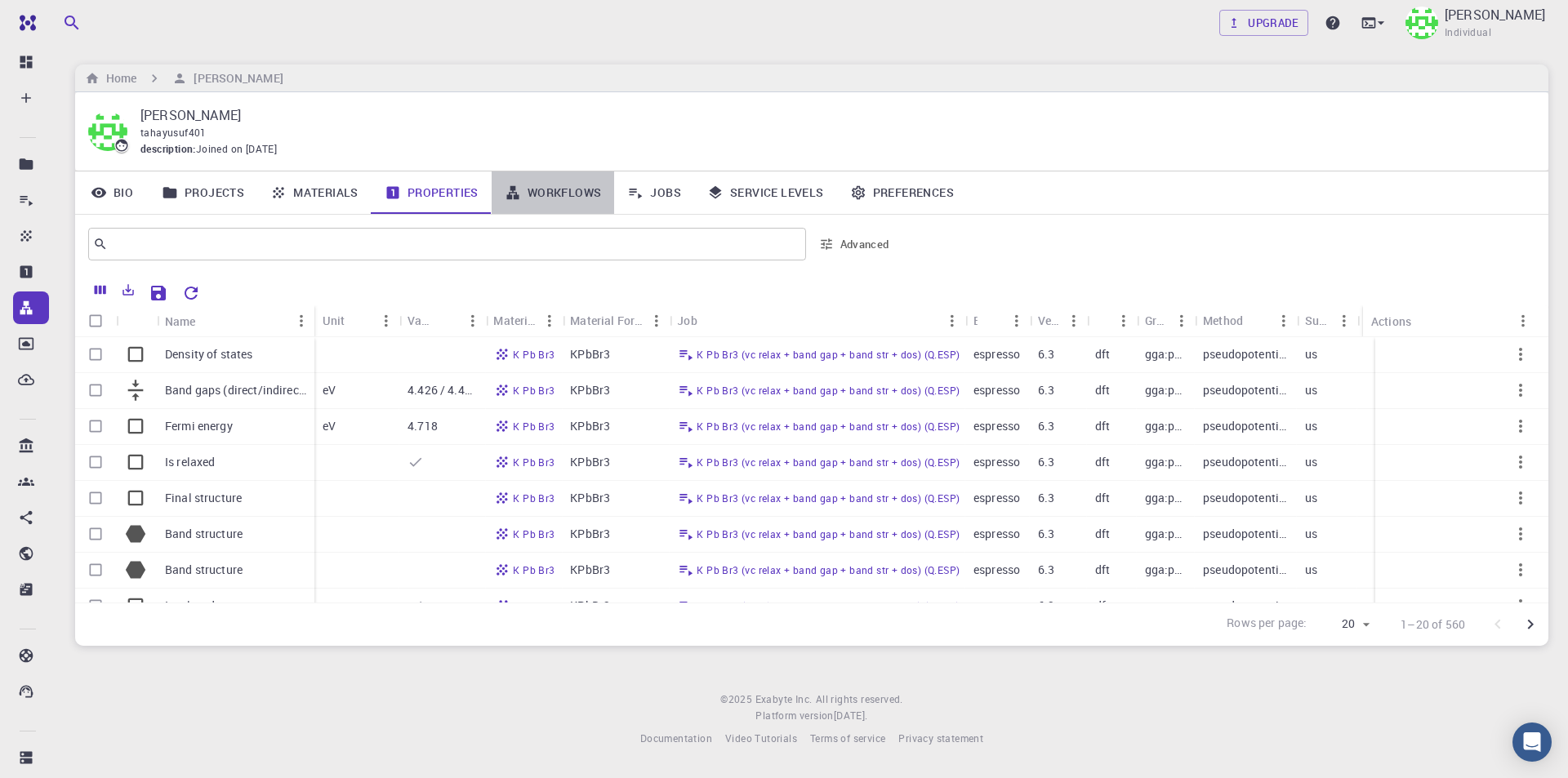
click at [562, 187] on link "Workflows" at bounding box center [552, 193] width 123 height 42
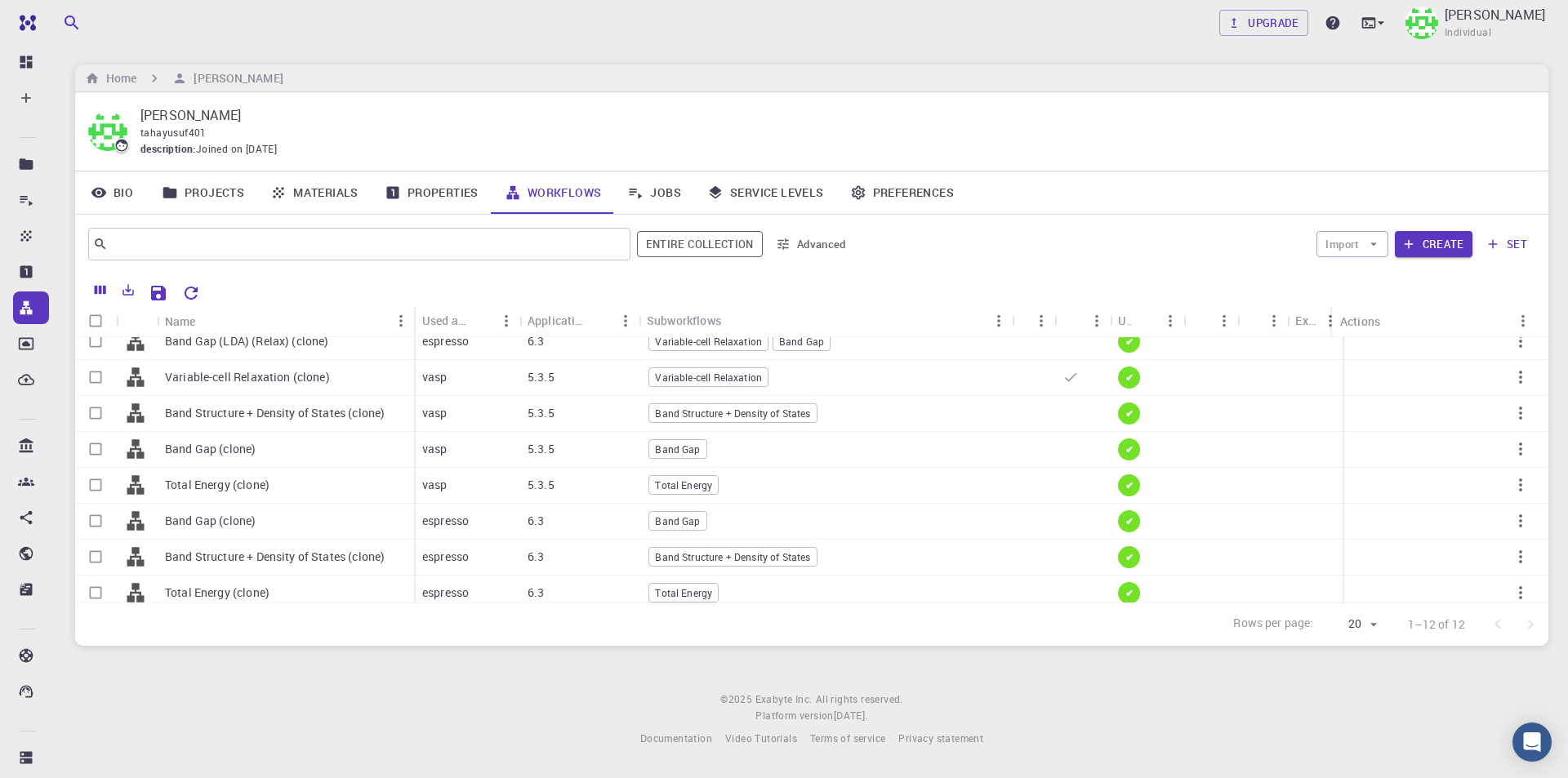
scroll to position [96, 0]
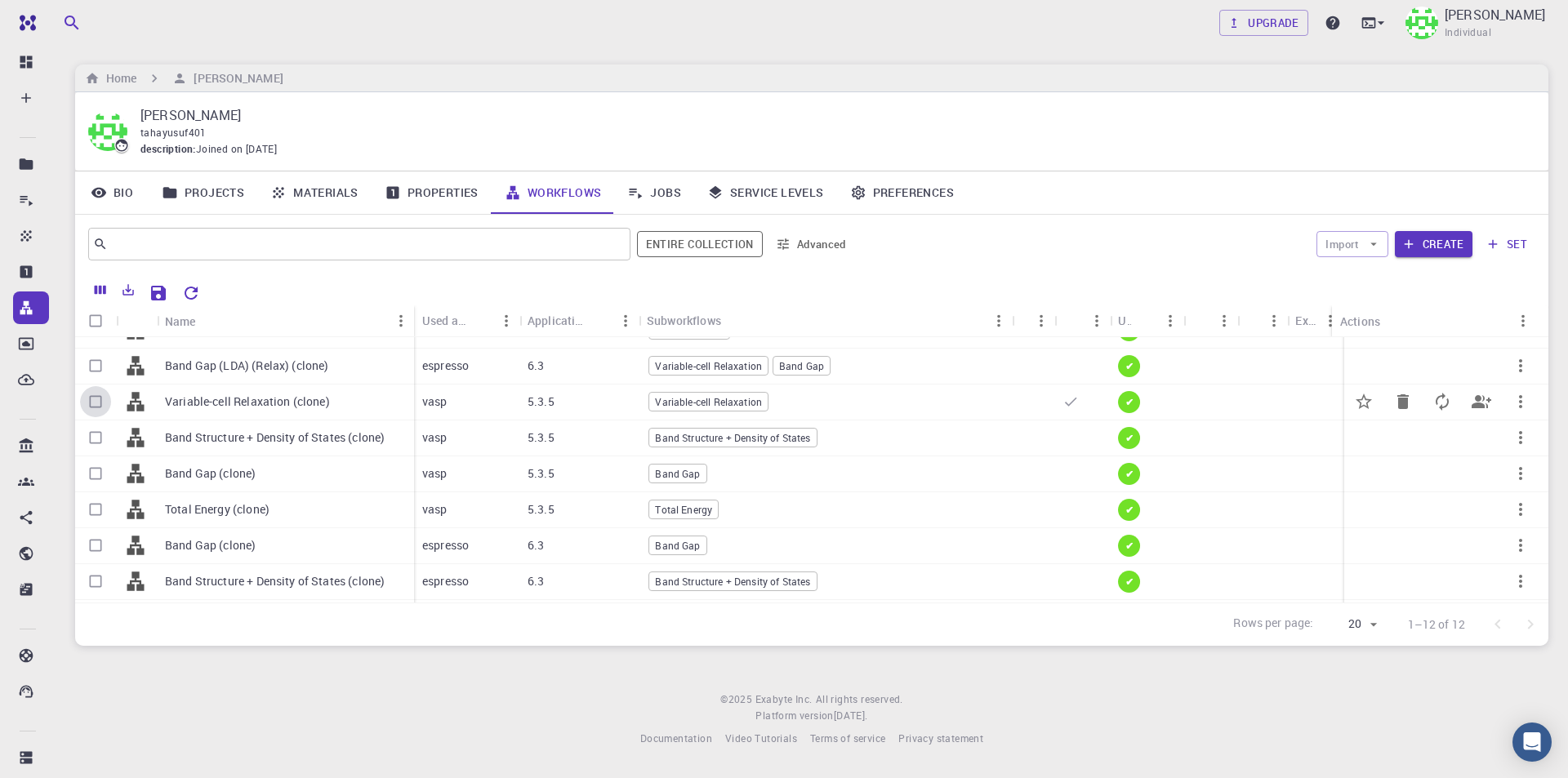
click at [102, 400] on input "Select row" at bounding box center [95, 401] width 31 height 31
checkbox input "true"
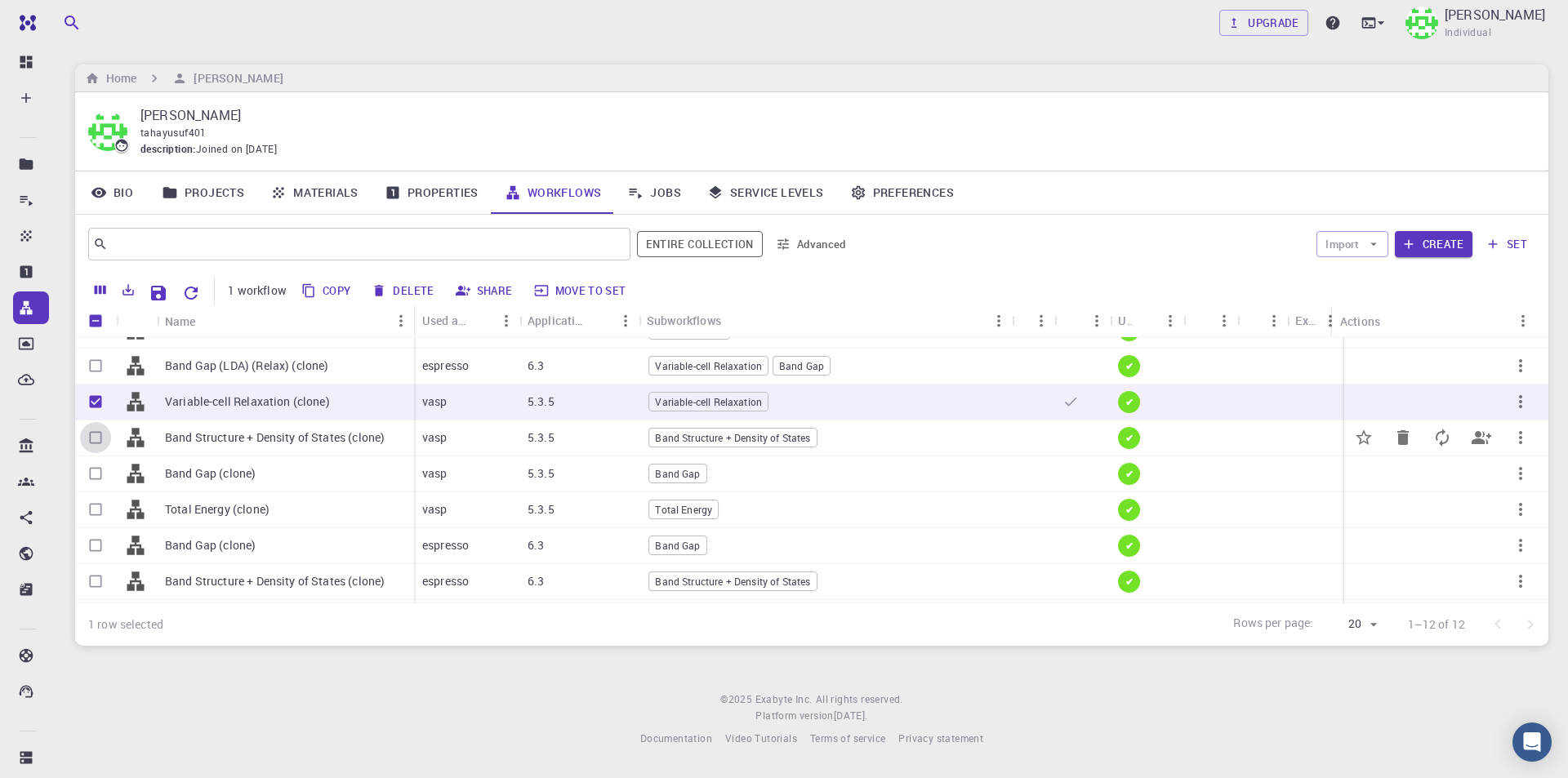
click at [93, 430] on input "Select row" at bounding box center [95, 437] width 31 height 31
checkbox input "true"
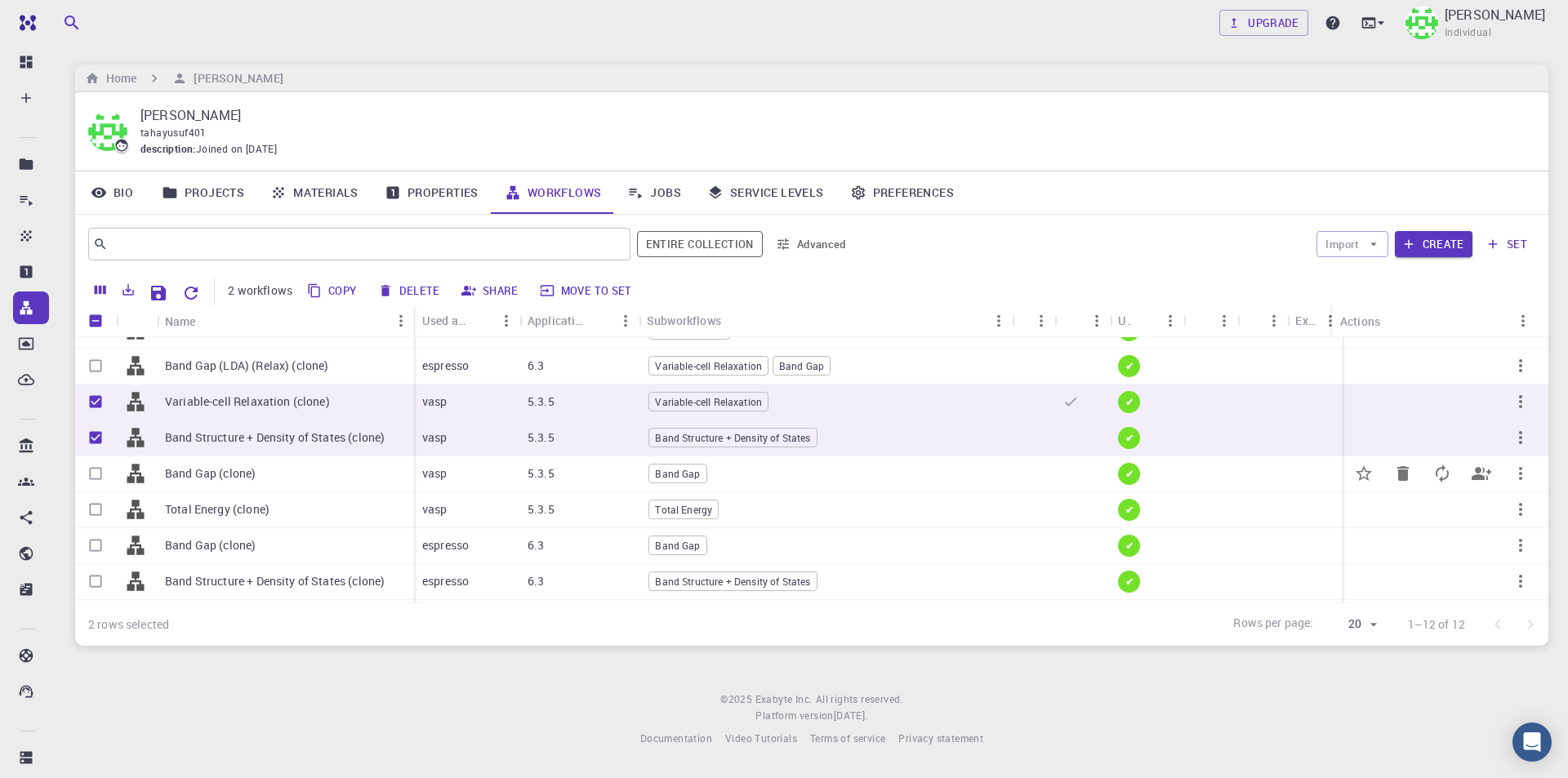
click at [100, 474] on input "Select row" at bounding box center [95, 473] width 31 height 31
checkbox input "true"
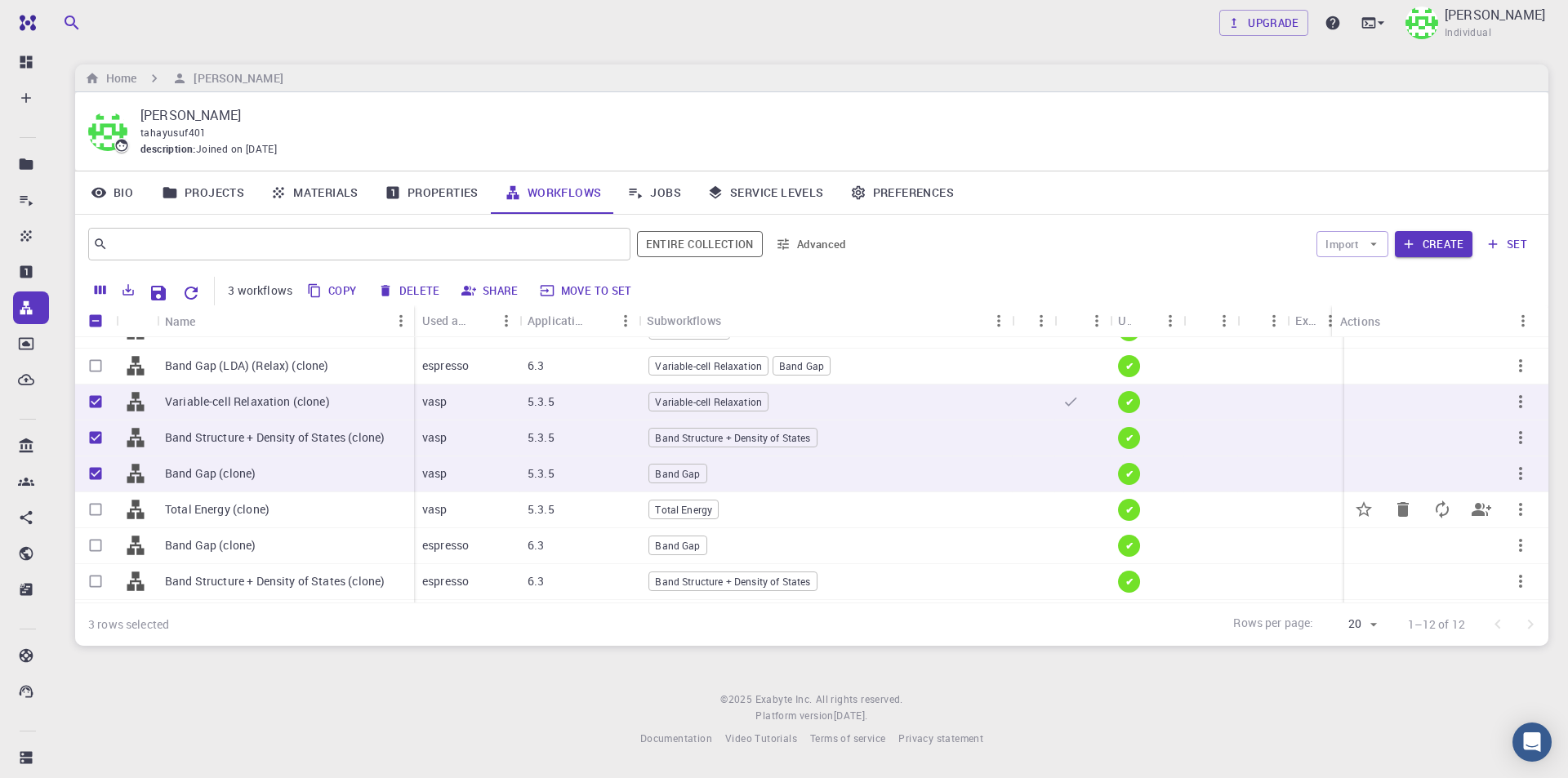
click at [93, 503] on input "Select row" at bounding box center [95, 508] width 31 height 31
checkbox input "true"
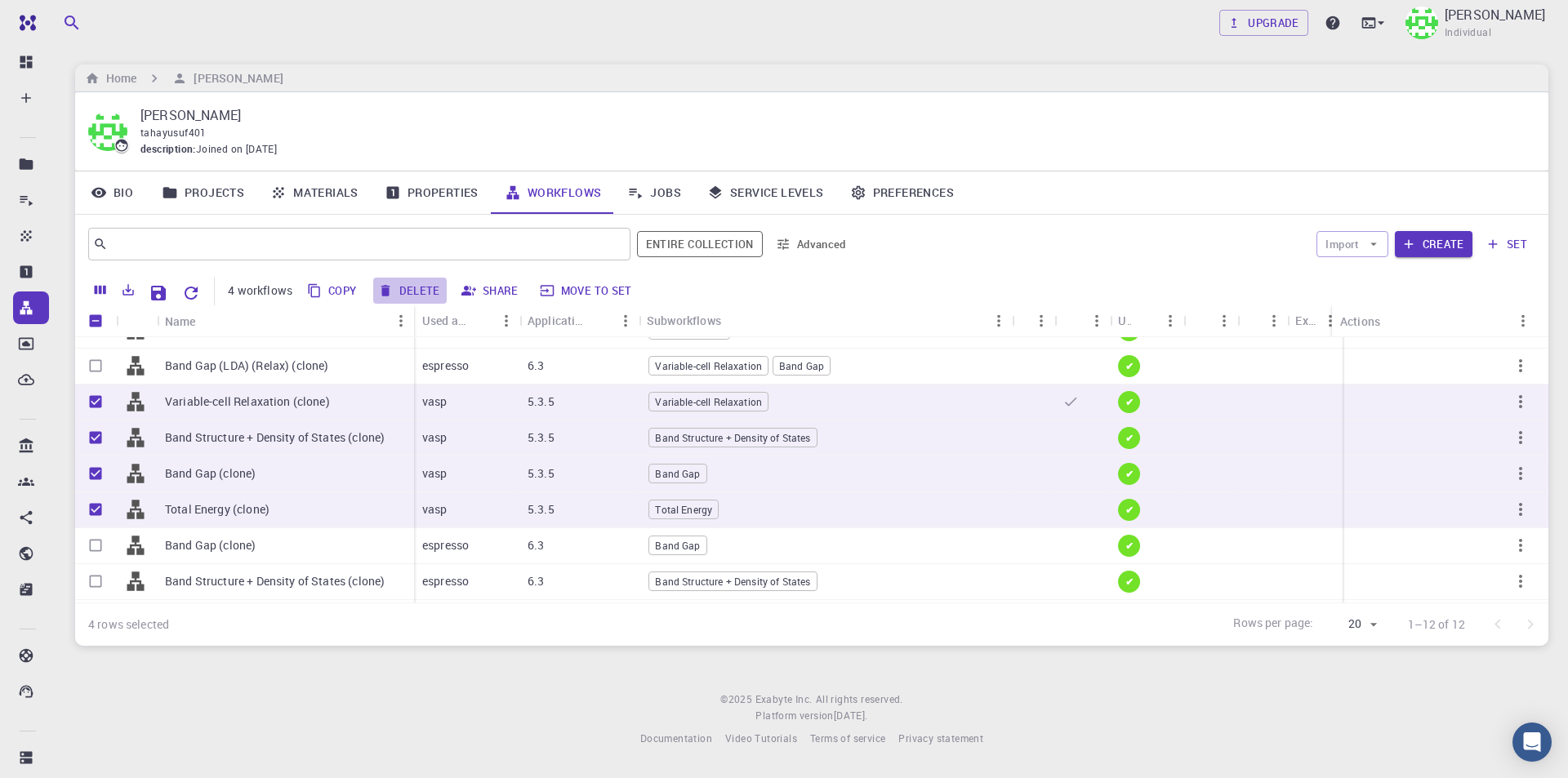
click at [418, 287] on button "Delete" at bounding box center [410, 291] width 74 height 26
click at [406, 290] on button "Delete" at bounding box center [410, 291] width 74 height 26
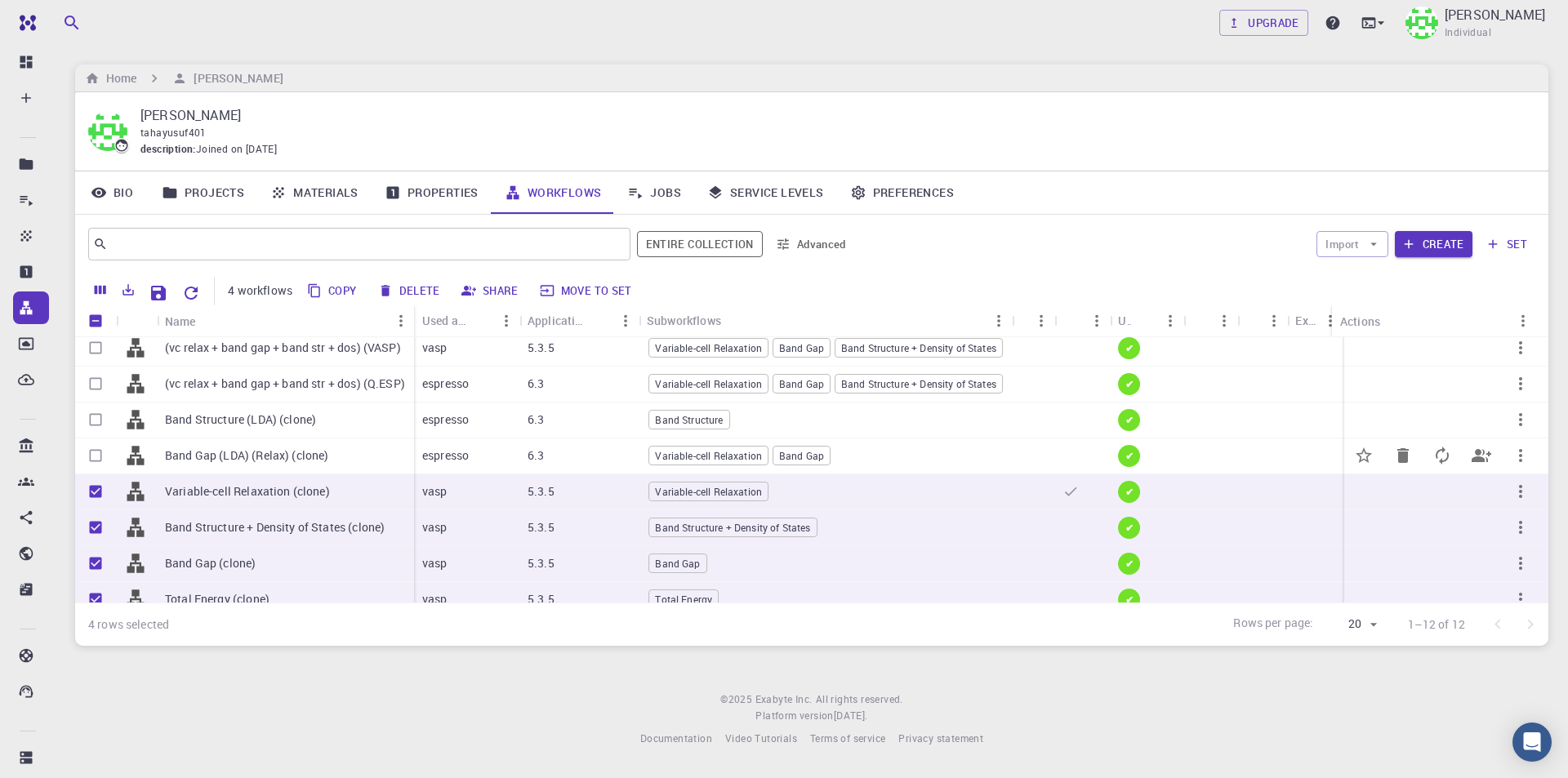
scroll to position [0, 0]
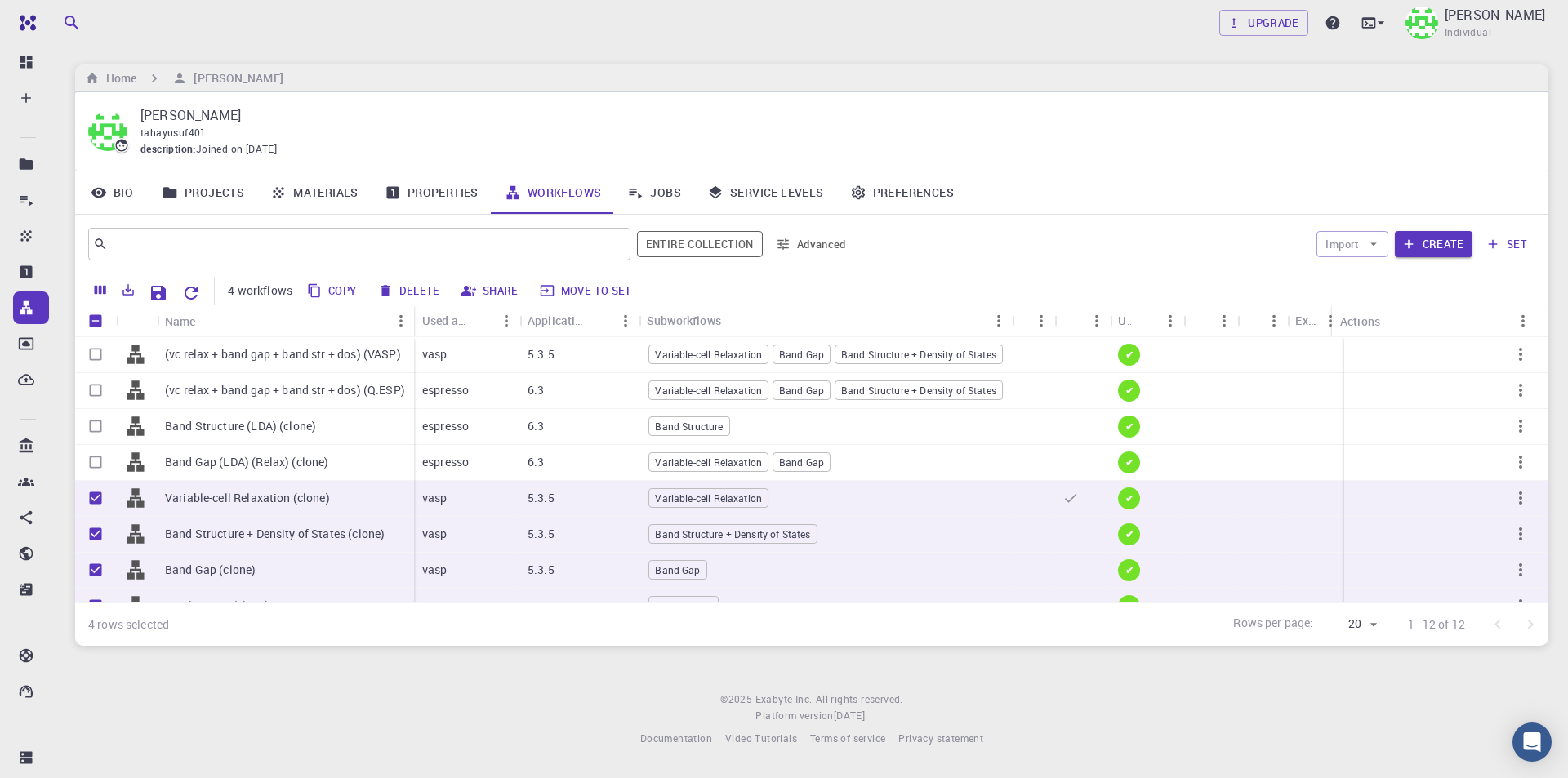
click at [1030, 261] on div "Import Create set" at bounding box center [1198, 243] width 674 height 39
click at [93, 499] on input "Unselect row" at bounding box center [95, 497] width 31 height 31
checkbox input "false"
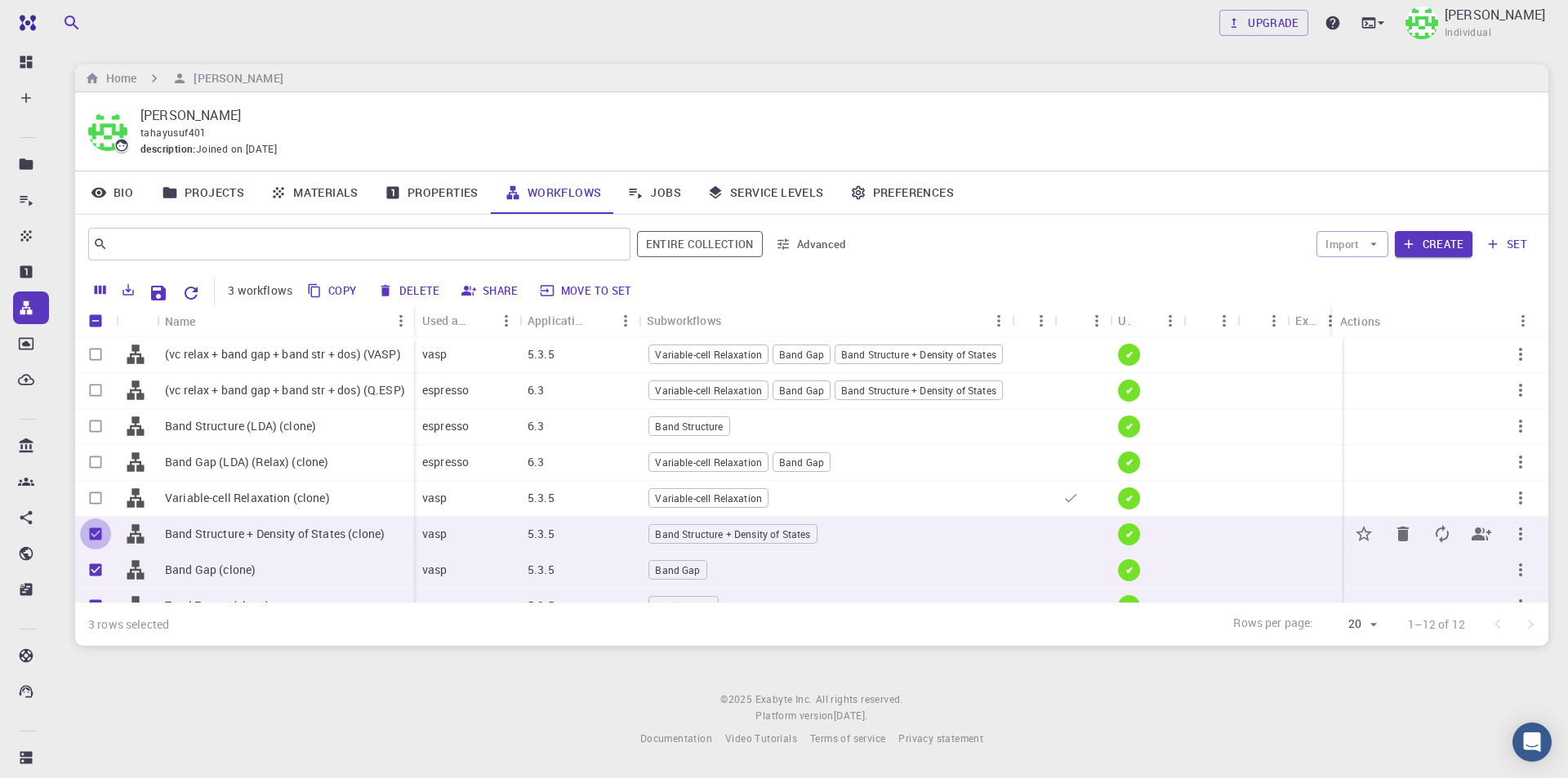
click at [95, 530] on input "Unselect row" at bounding box center [95, 533] width 31 height 31
checkbox input "false"
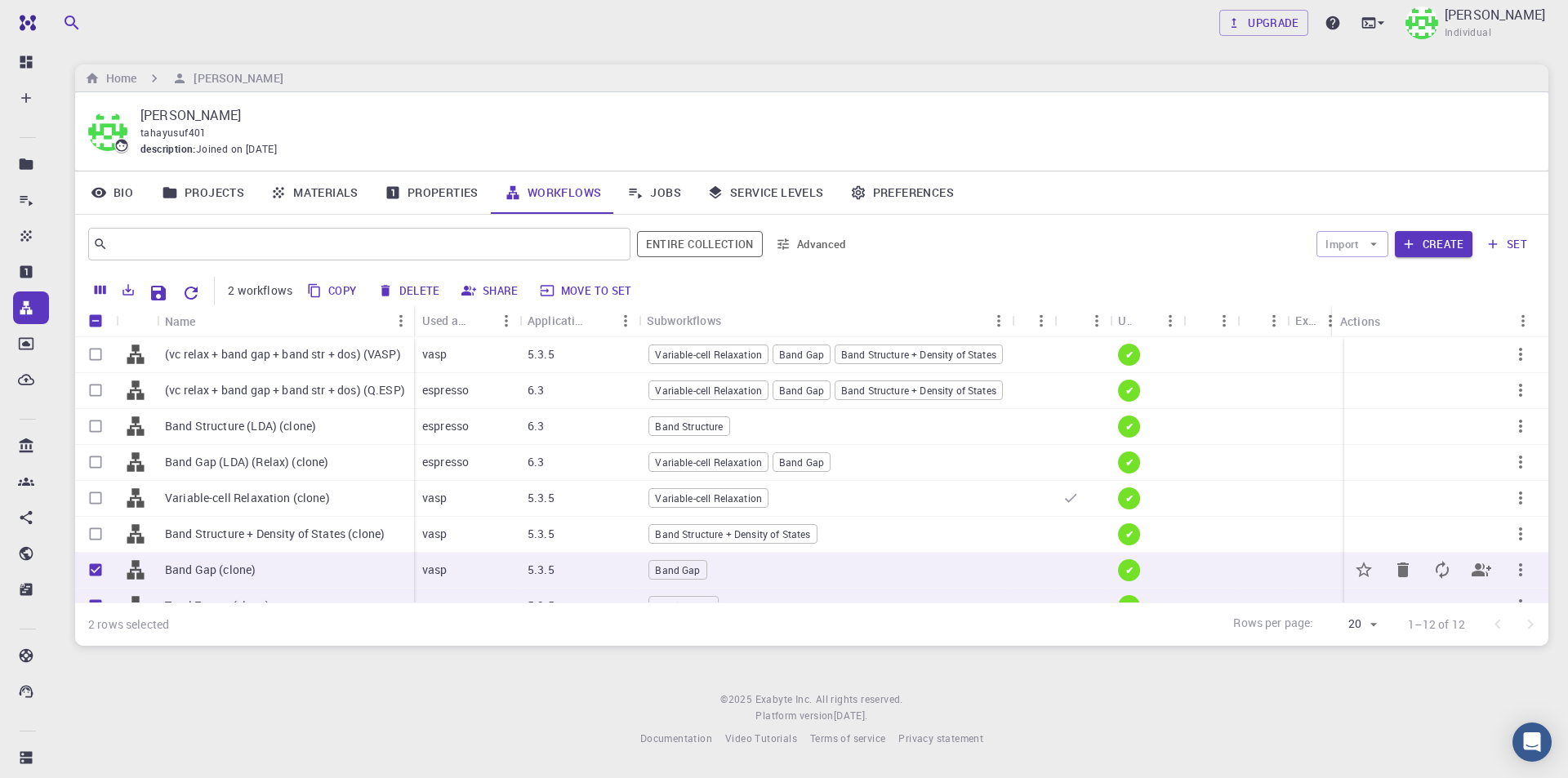
scroll to position [81, 0]
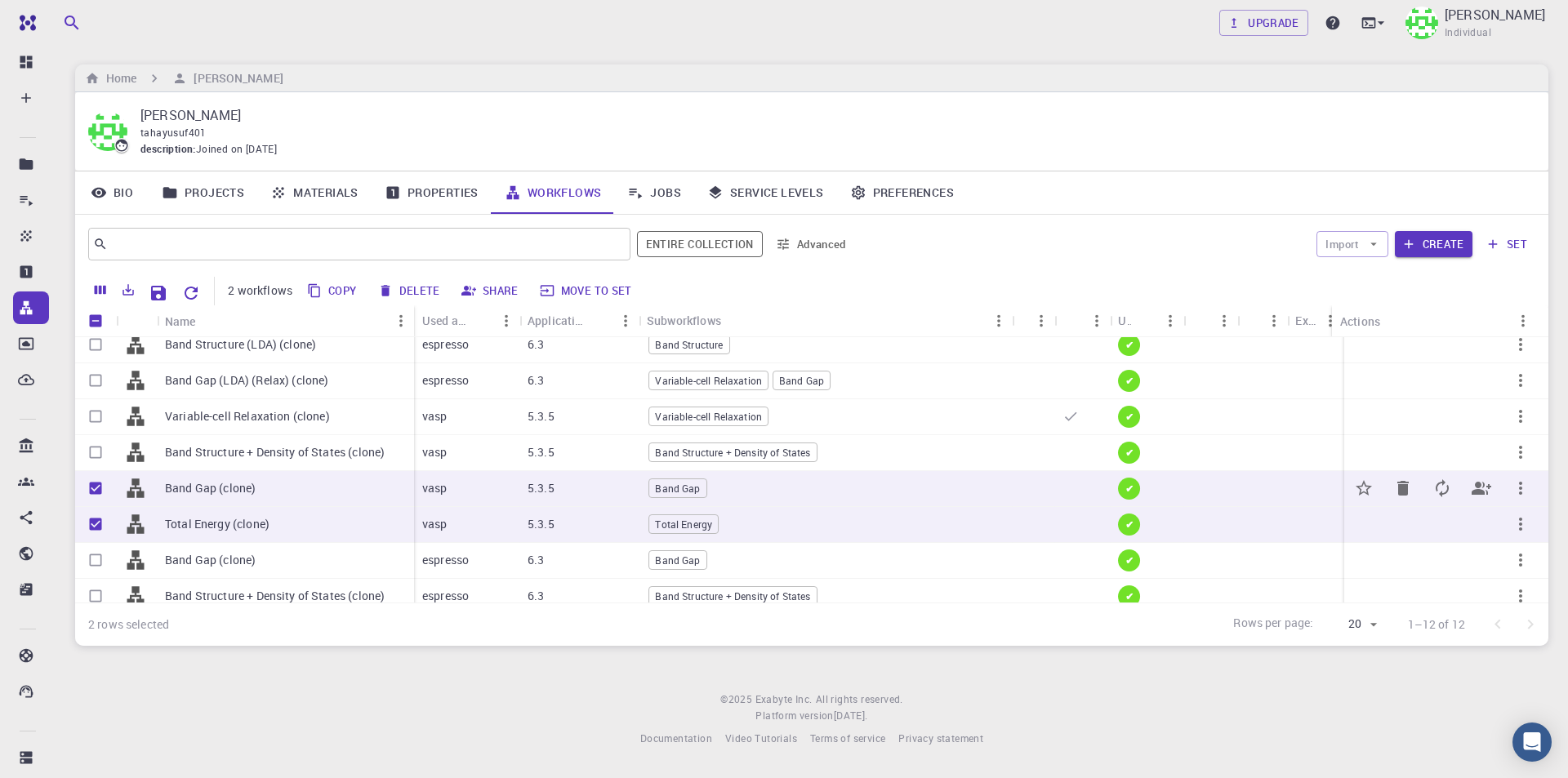
click at [97, 489] on input "Unselect row" at bounding box center [95, 487] width 31 height 31
checkbox input "false"
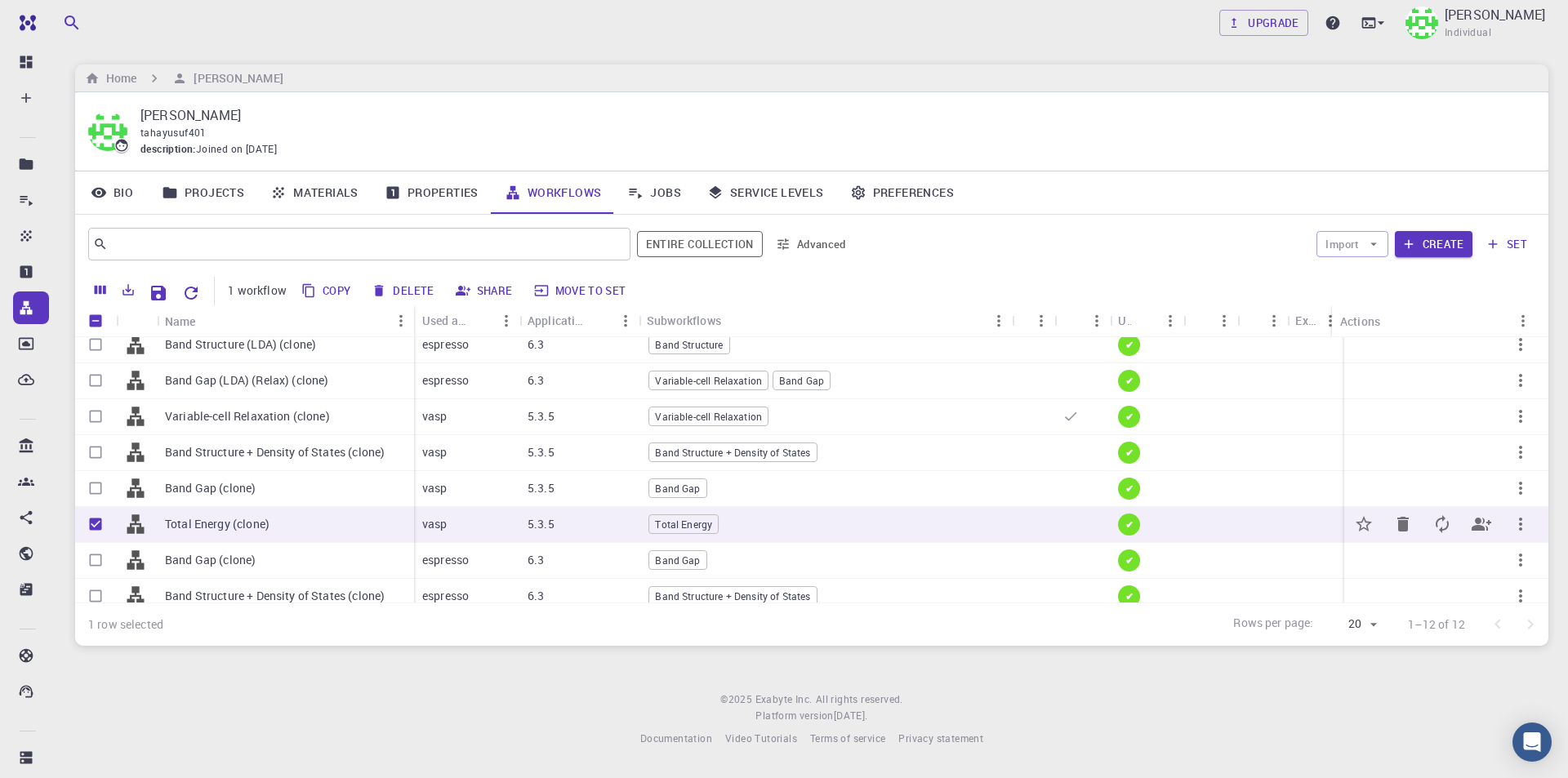
click at [95, 517] on input "Unselect row" at bounding box center [95, 523] width 31 height 31
checkbox input "false"
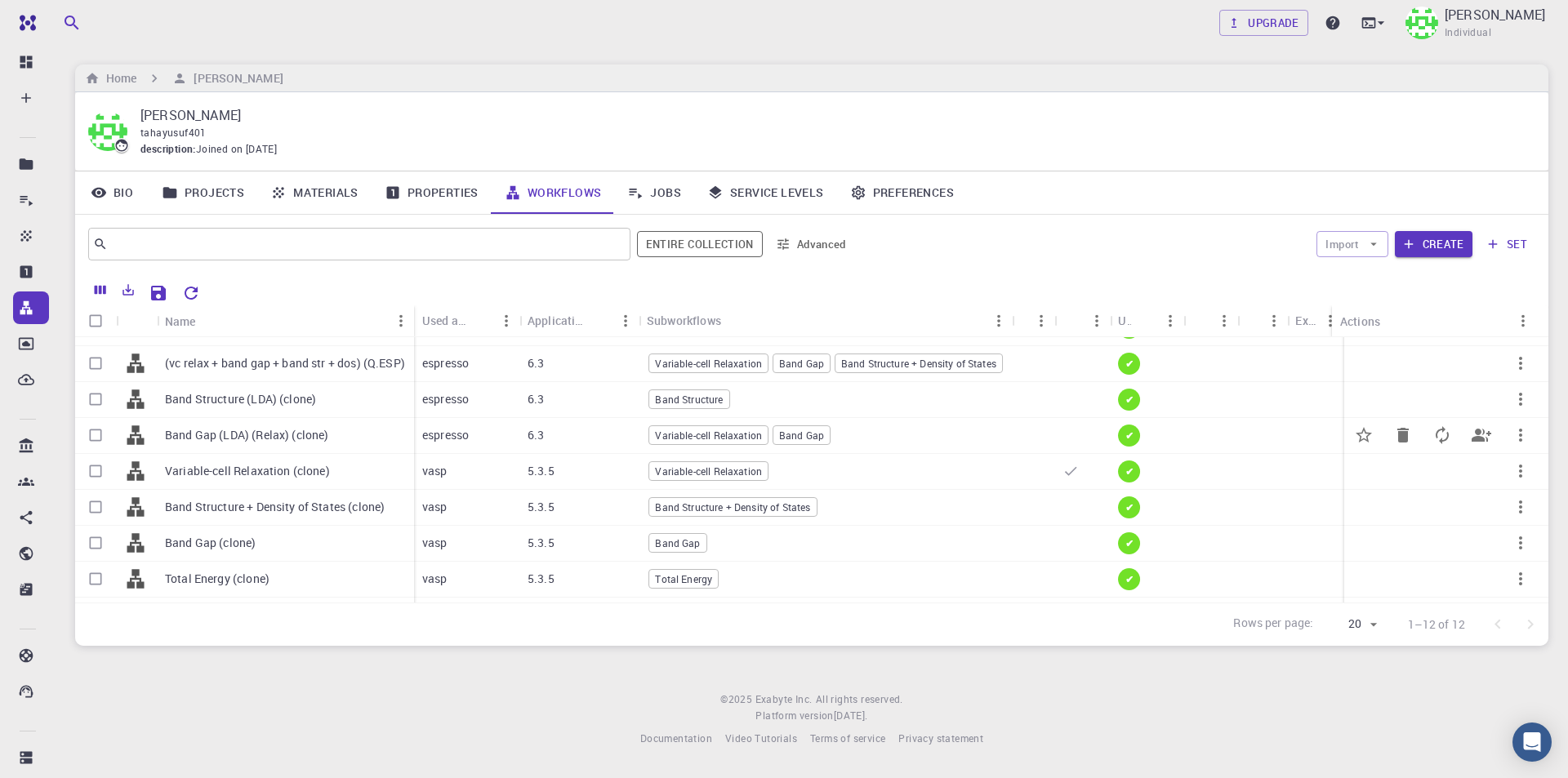
scroll to position [0, 0]
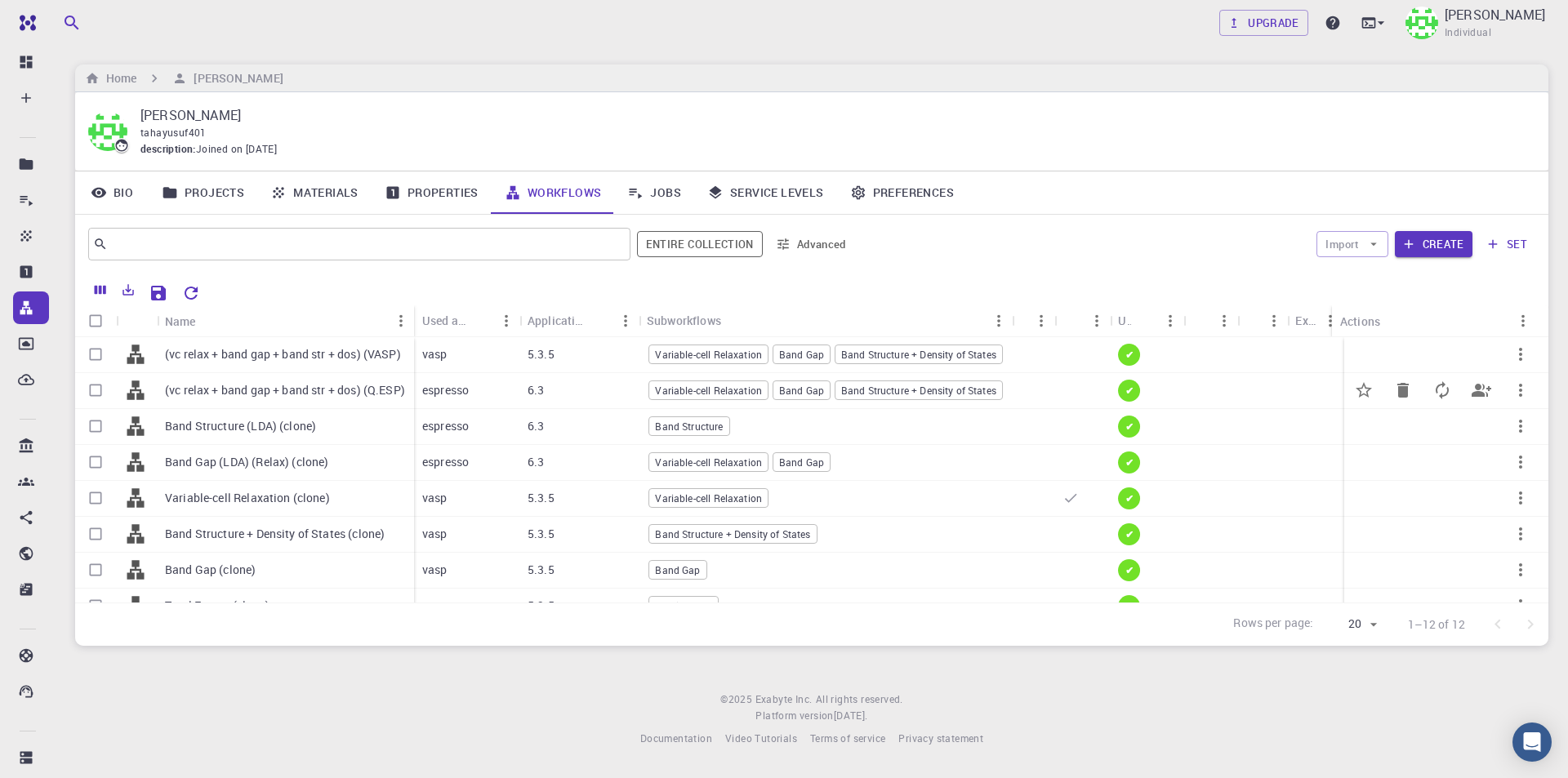
click at [1517, 390] on icon "button" at bounding box center [1520, 390] width 19 height 19
click at [1522, 434] on span "Set default" at bounding box center [1515, 432] width 51 height 17
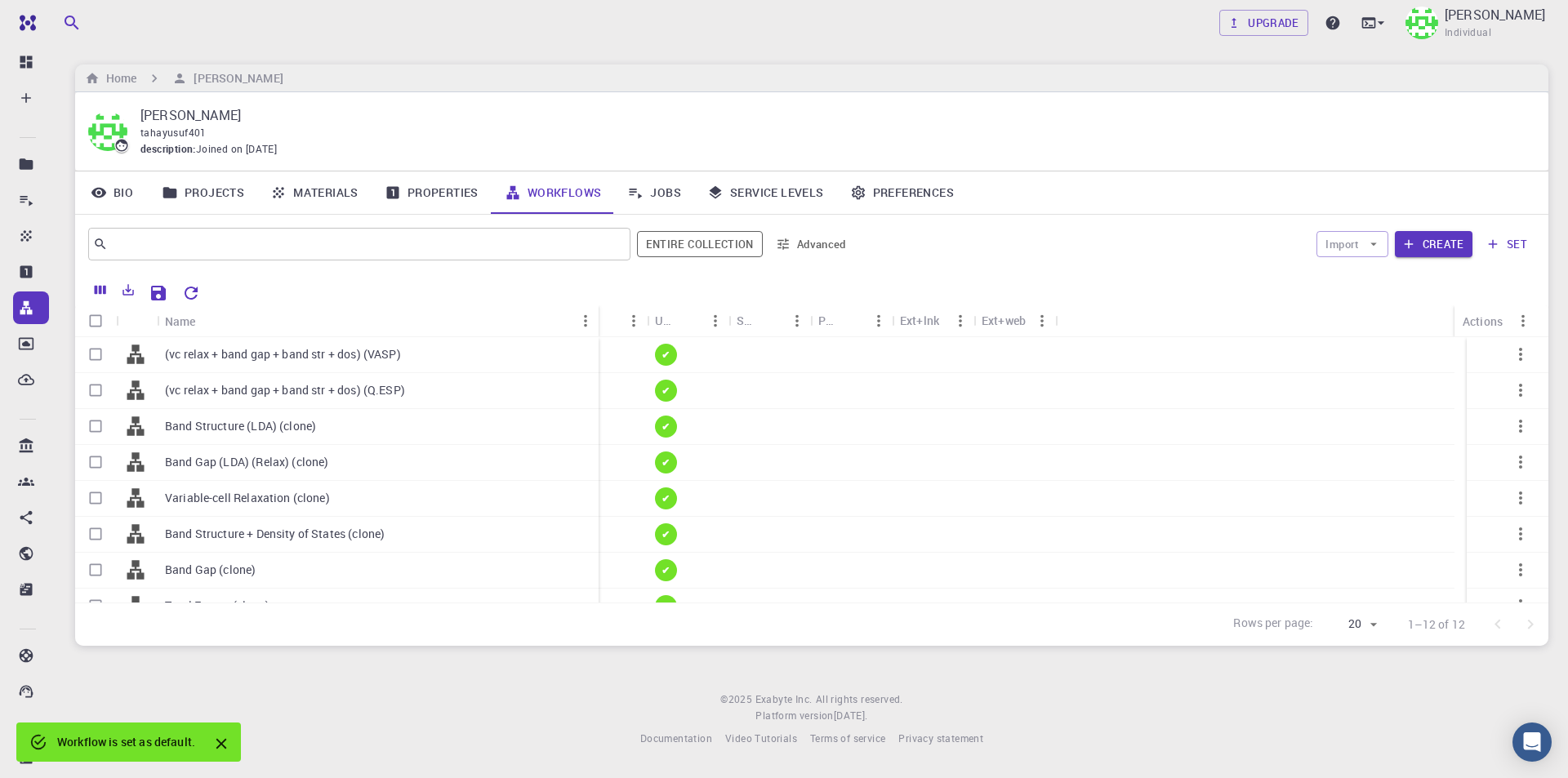
drag, startPoint x: 235, startPoint y: 318, endPoint x: 594, endPoint y: 318, distance: 359.0
click at [594, 318] on div "Name" at bounding box center [600, 321] width 17 height 32
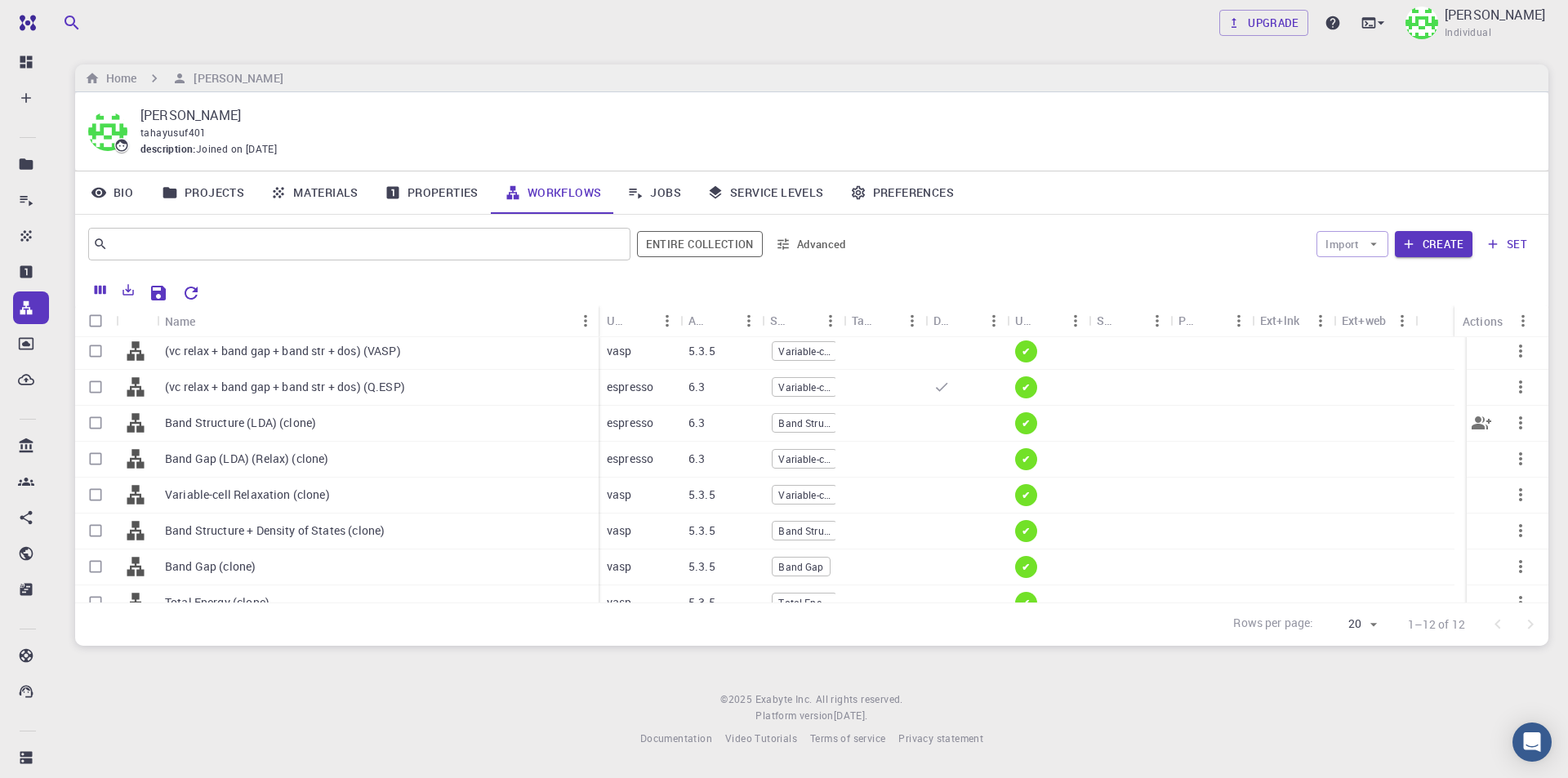
scroll to position [3, 0]
click at [98, 494] on input "Select row" at bounding box center [95, 494] width 31 height 31
checkbox input "true"
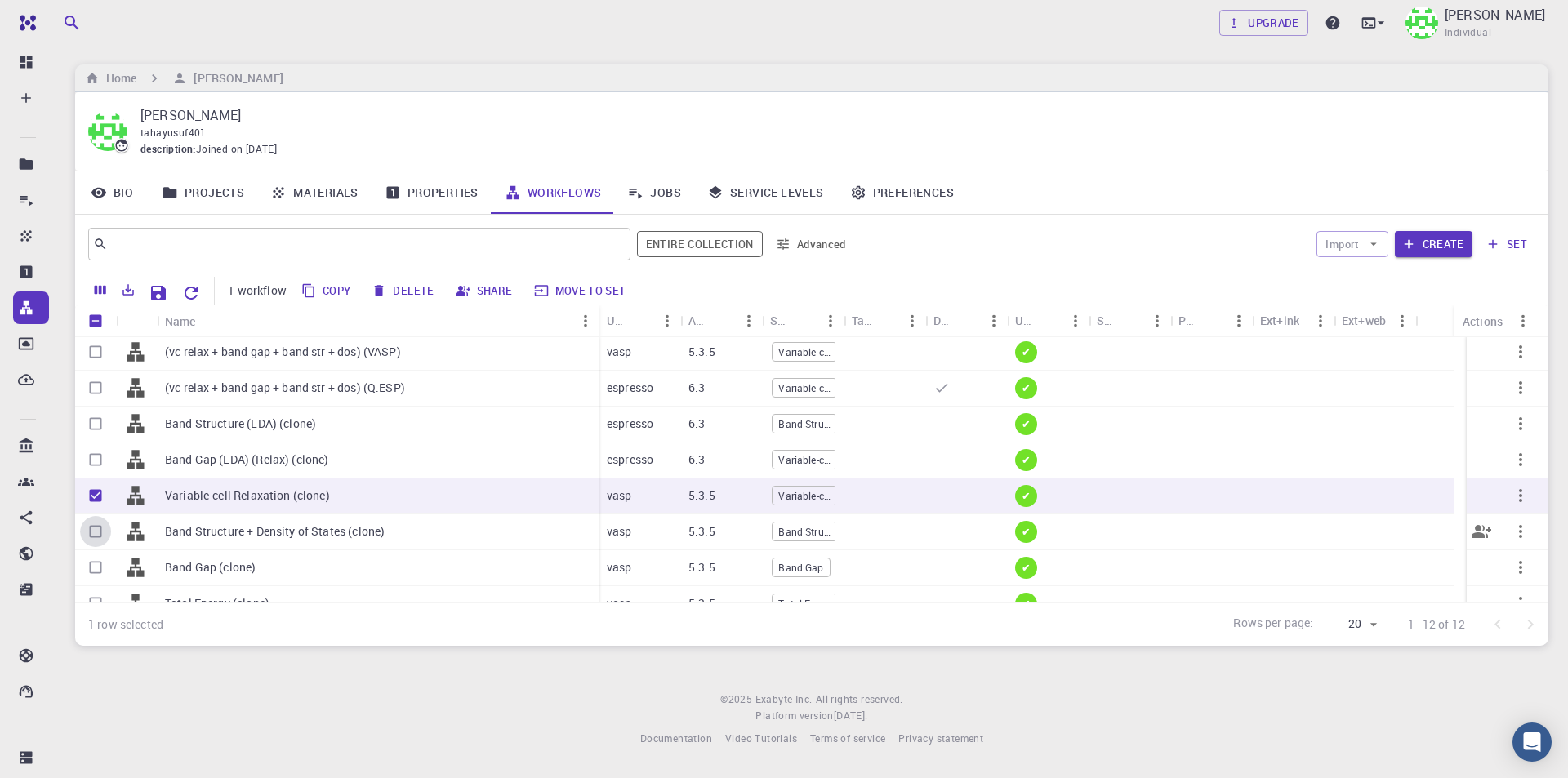
click at [96, 527] on input "Select row" at bounding box center [95, 530] width 31 height 31
checkbox input "true"
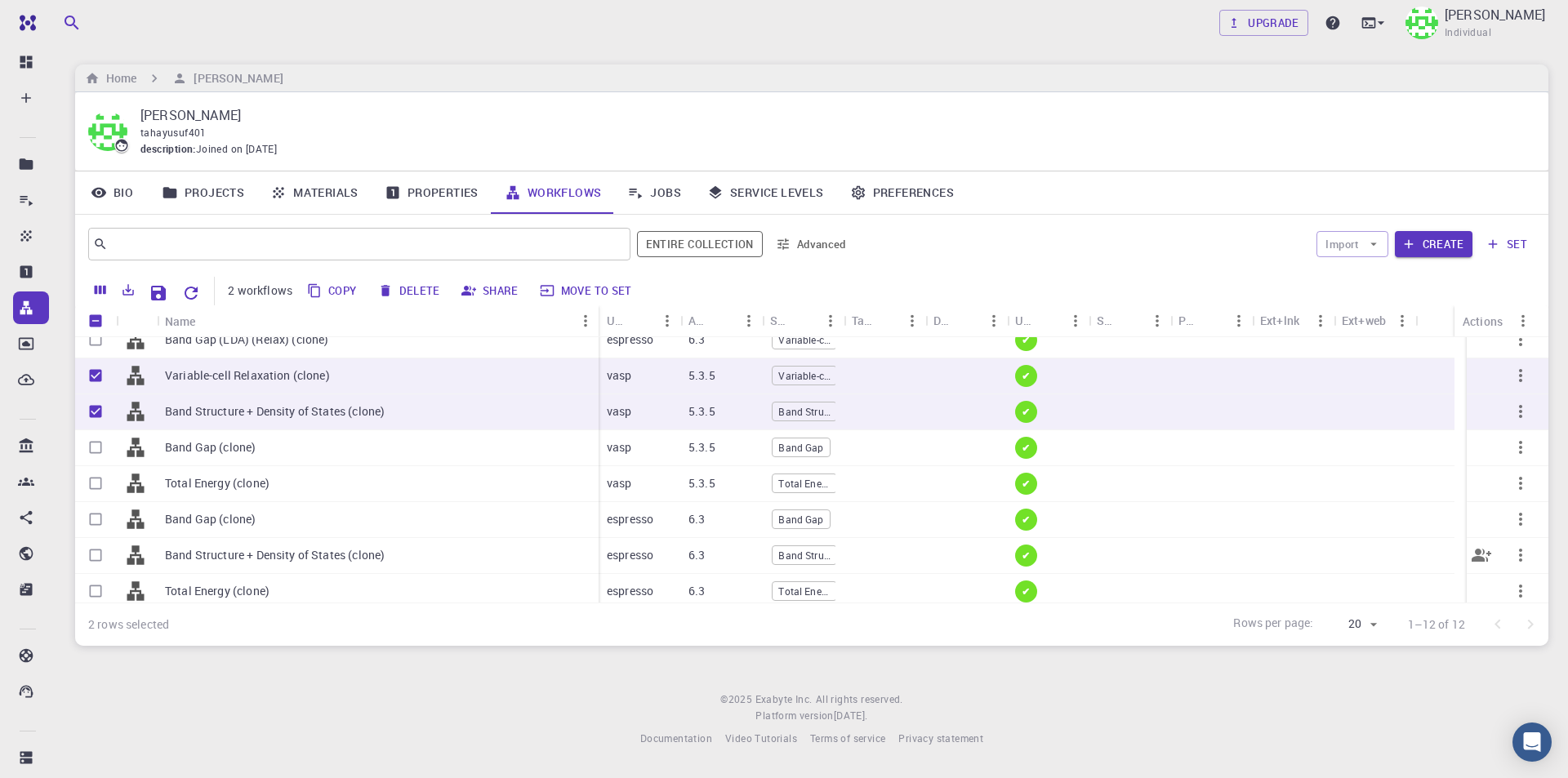
scroll to position [165, 0]
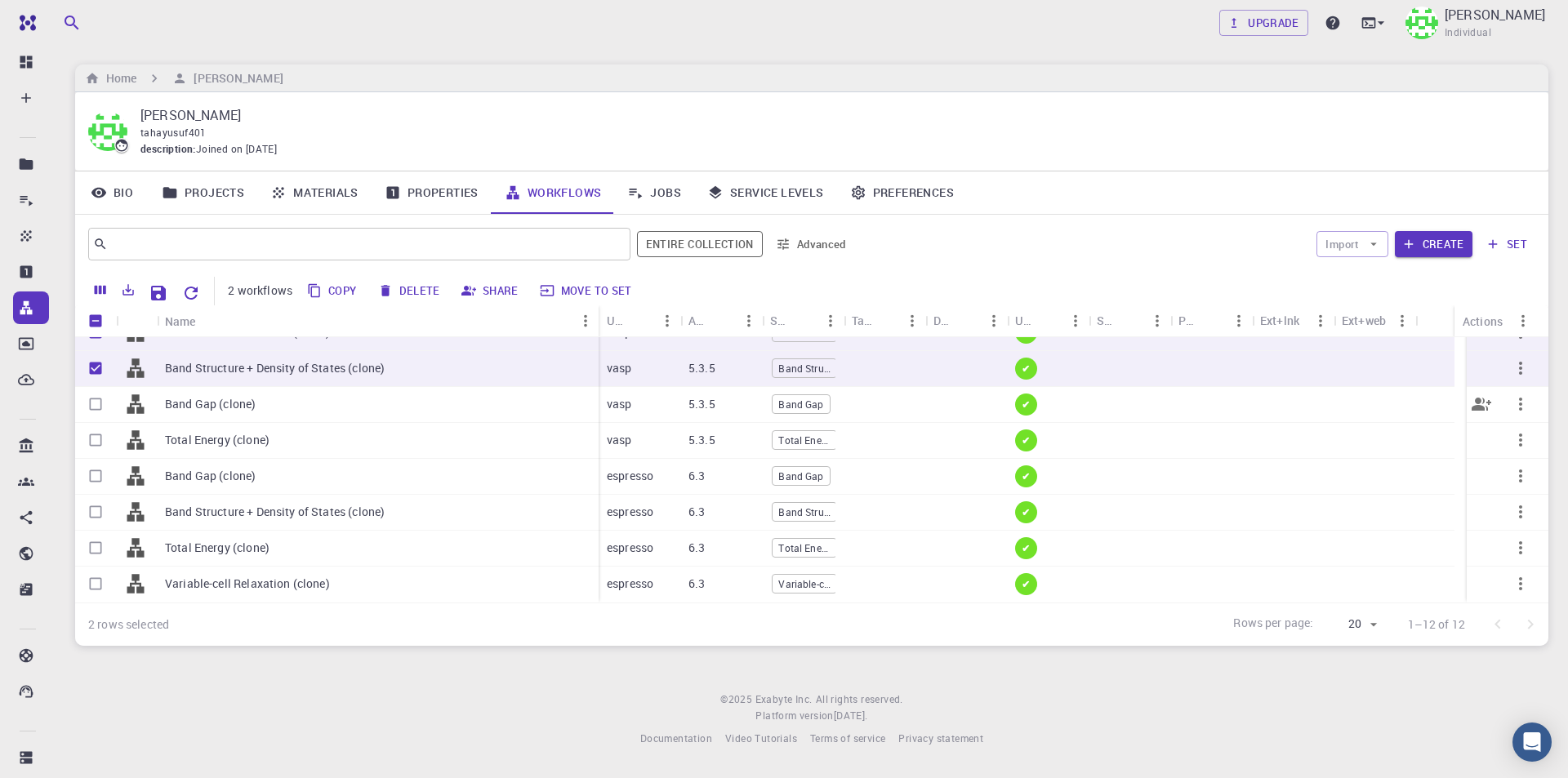
click at [100, 404] on input "Select row" at bounding box center [95, 403] width 31 height 31
checkbox input "true"
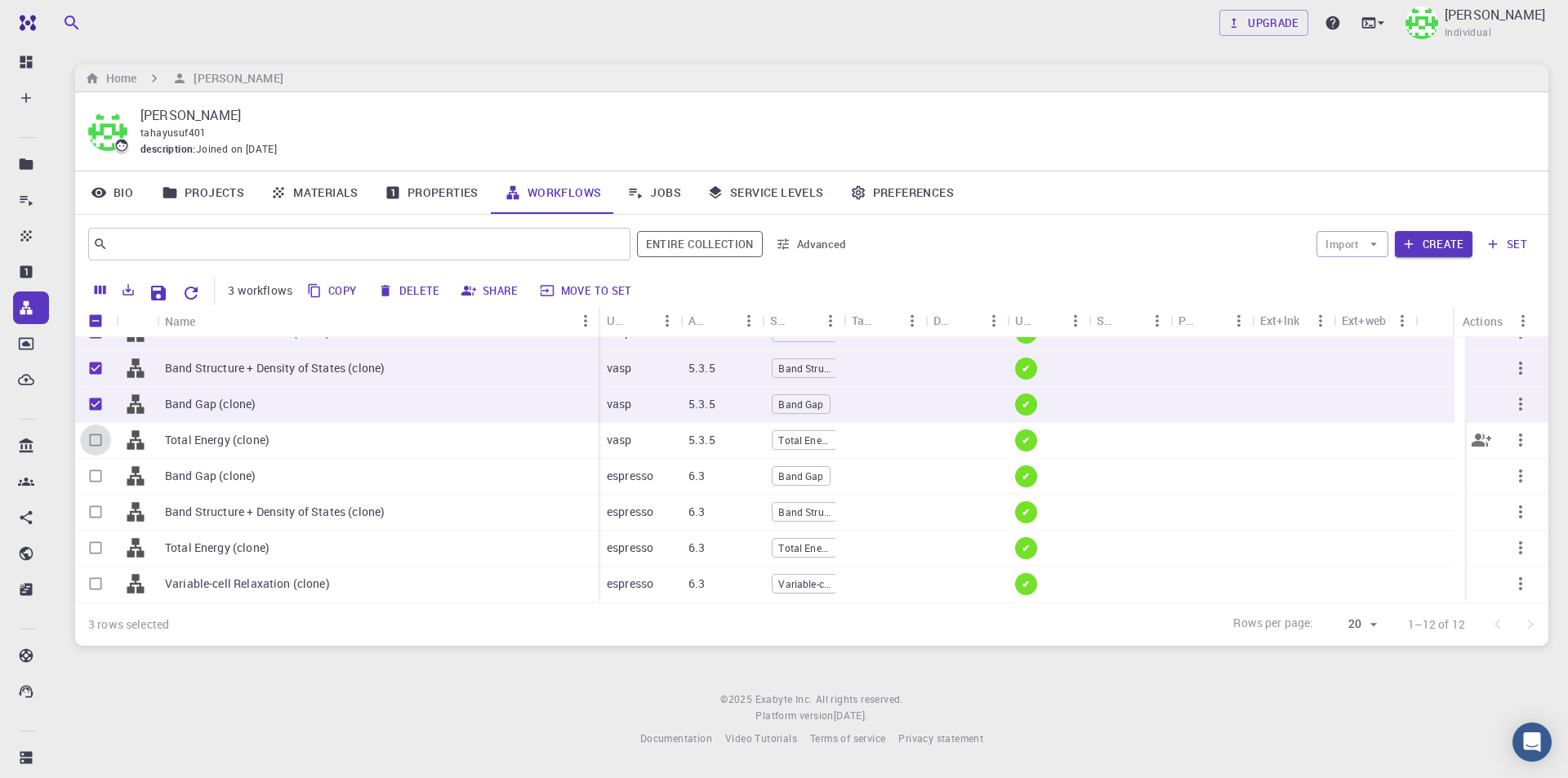
click at [93, 438] on input "Select row" at bounding box center [95, 439] width 31 height 31
checkbox input "true"
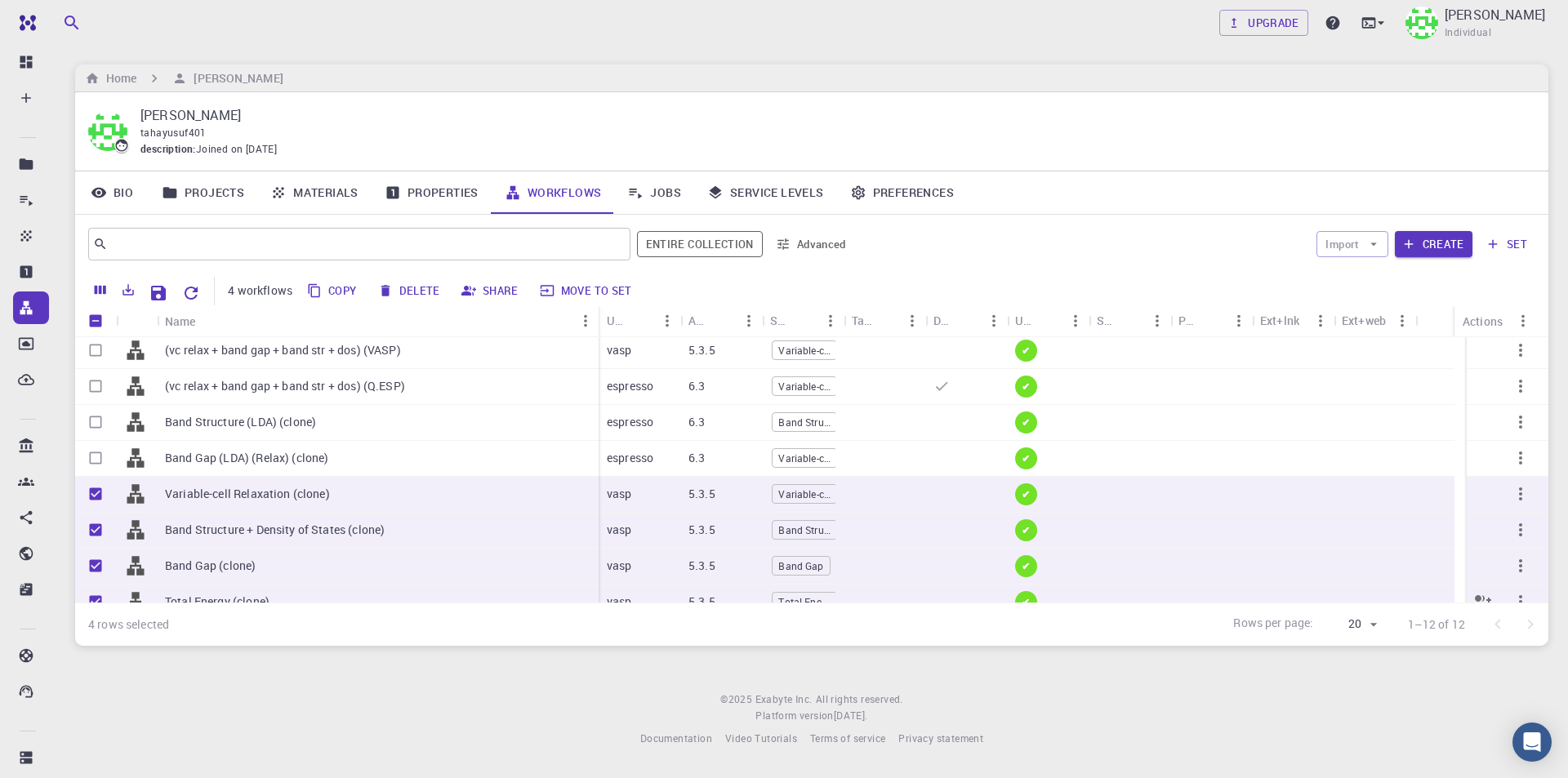
scroll to position [3, 0]
click at [418, 284] on button "Delete" at bounding box center [410, 291] width 74 height 26
checkbox input "false"
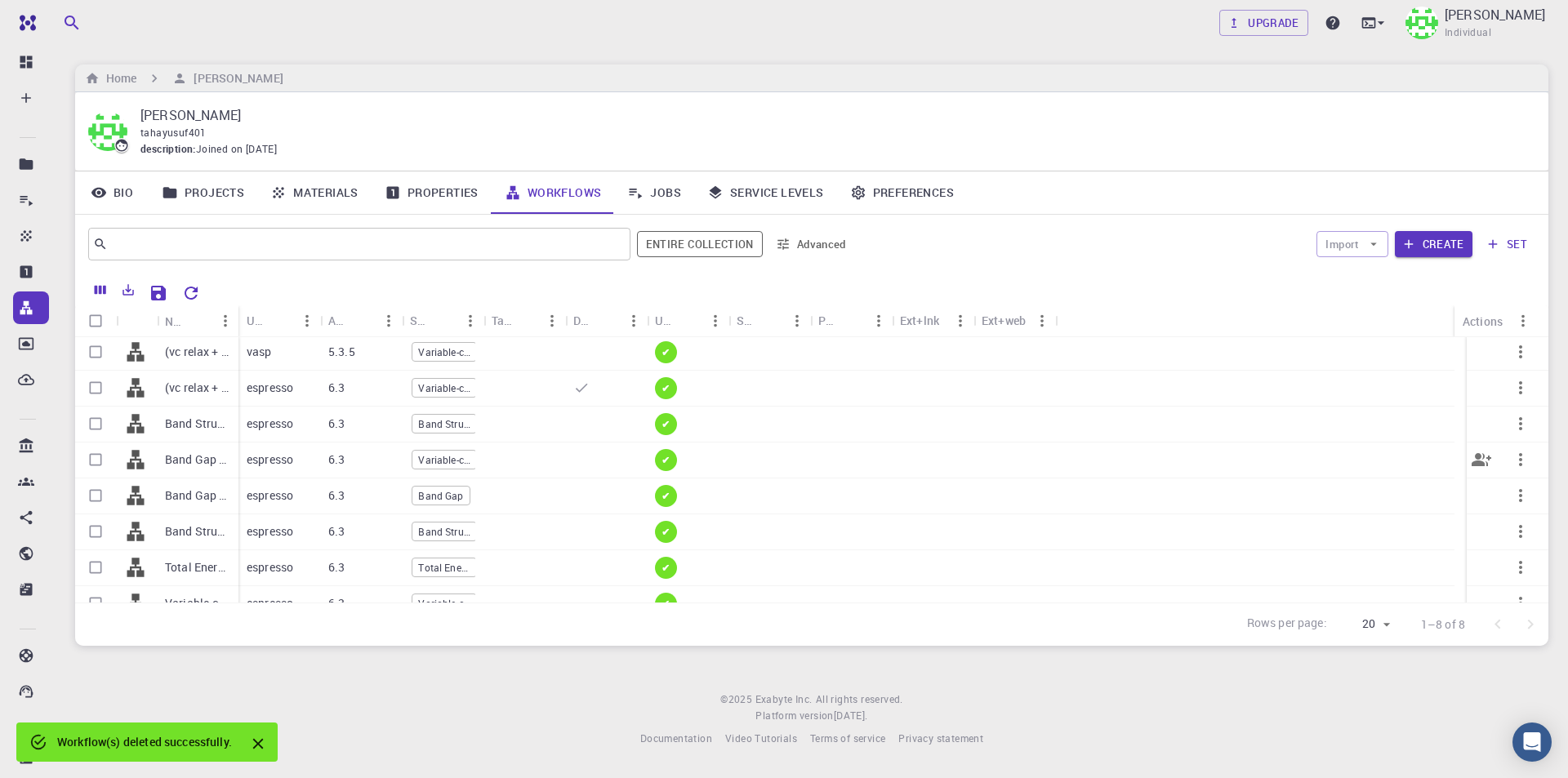
scroll to position [22, 0]
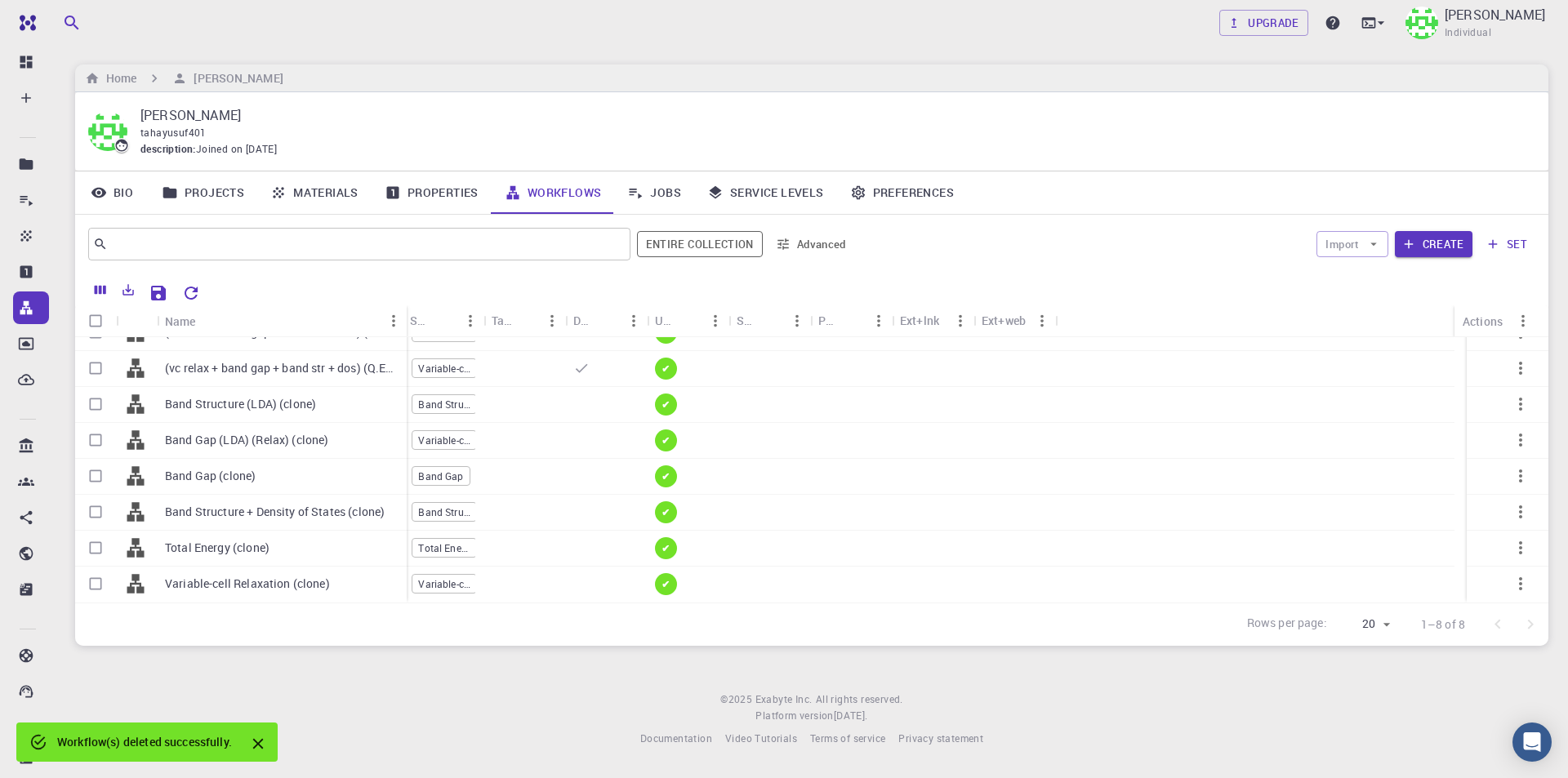
drag, startPoint x: 237, startPoint y: 313, endPoint x: 406, endPoint y: 313, distance: 169.0
click at [406, 313] on div "Name" at bounding box center [408, 321] width 17 height 32
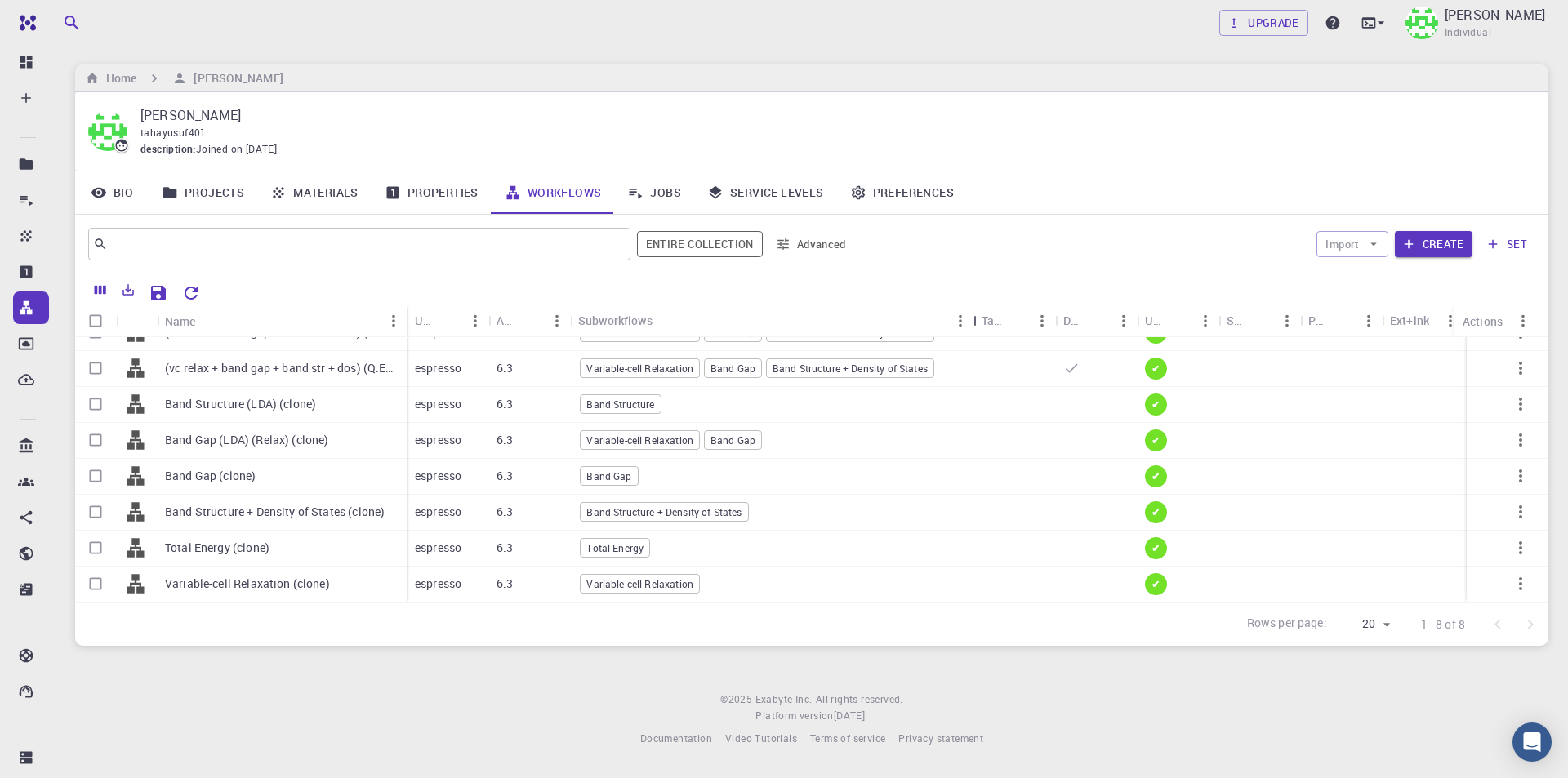
drag, startPoint x: 647, startPoint y: 315, endPoint x: 968, endPoint y: 316, distance: 321.0
click at [968, 316] on div "Subworkflows" at bounding box center [974, 320] width 17 height 32
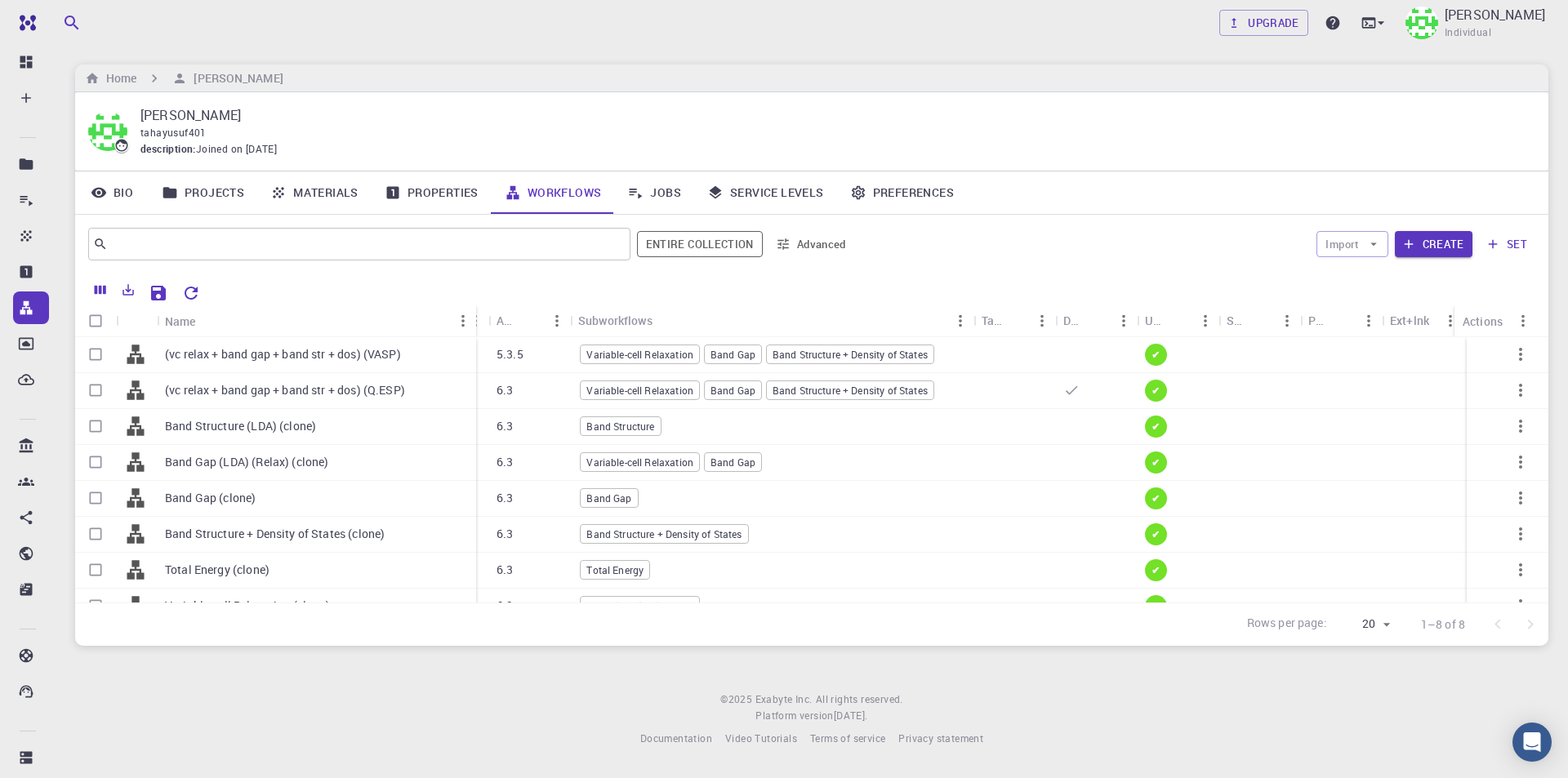
drag, startPoint x: 404, startPoint y: 315, endPoint x: 473, endPoint y: 315, distance: 69.0
click at [473, 315] on div "Name" at bounding box center [477, 321] width 17 height 32
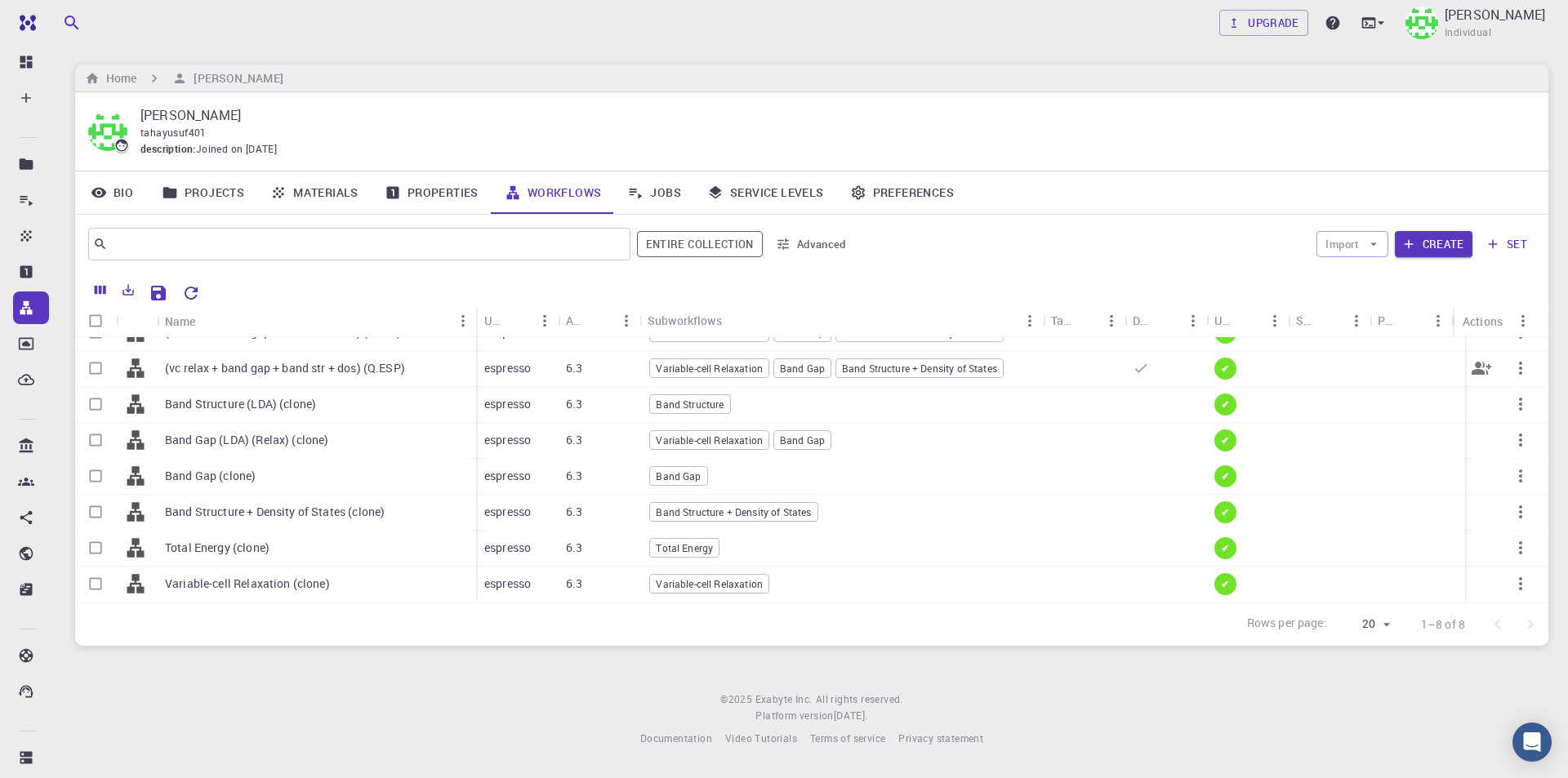
scroll to position [34, 0]
click at [95, 568] on input "Select row" at bounding box center [95, 583] width 31 height 31
checkbox input "true"
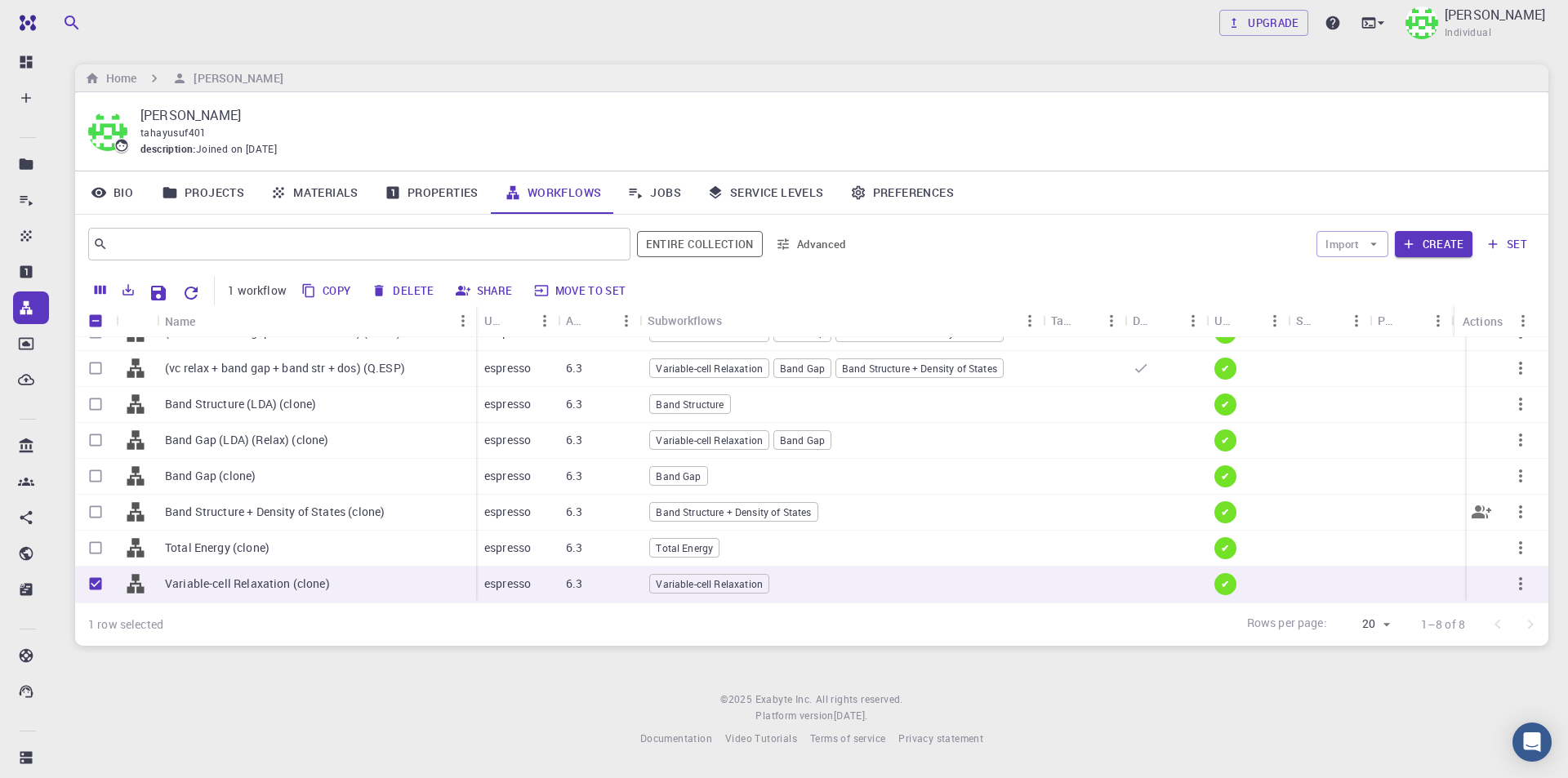
click at [95, 501] on input "Select row" at bounding box center [95, 511] width 31 height 31
checkbox input "true"
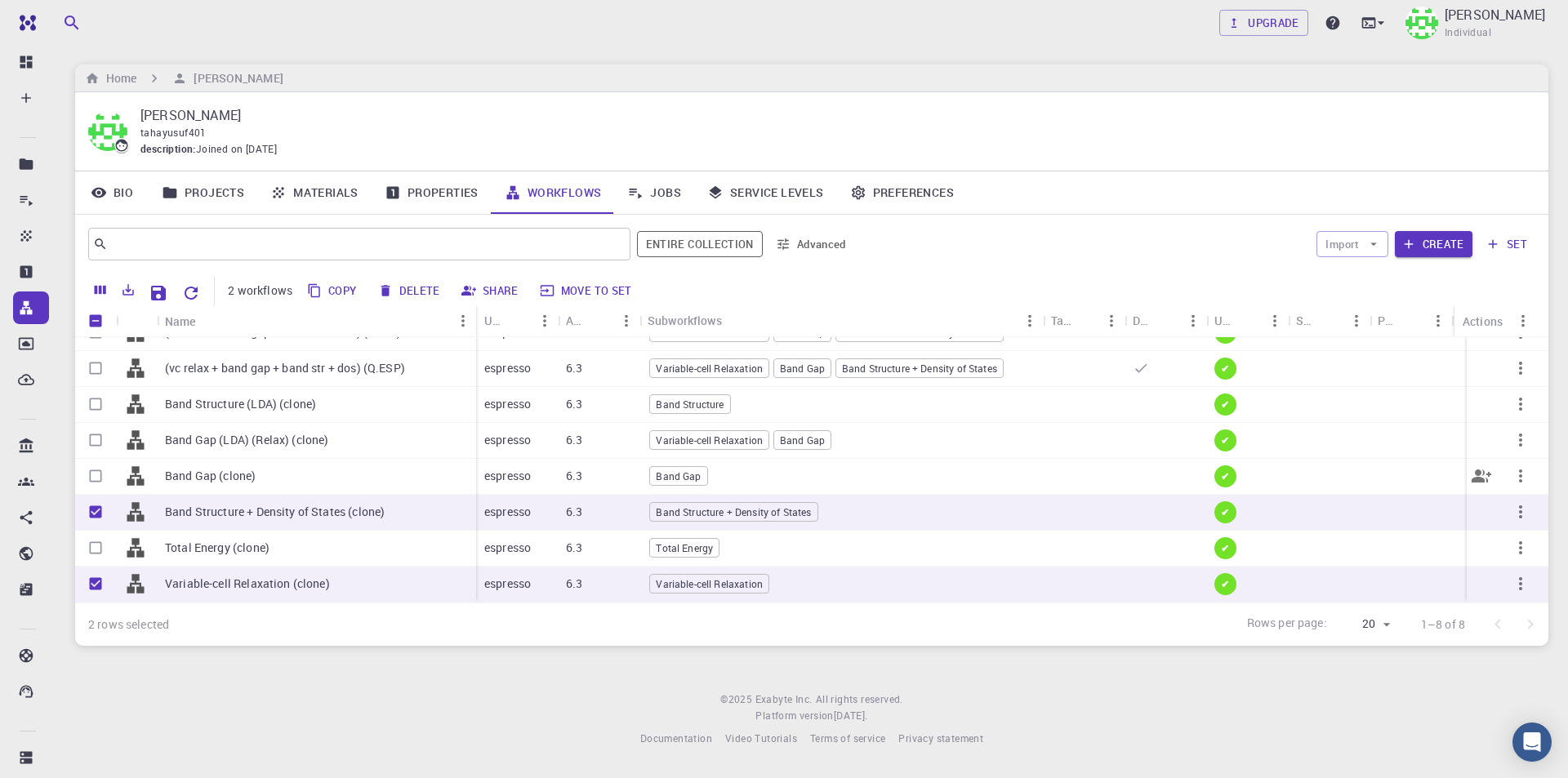
click at [97, 462] on input "Select row" at bounding box center [95, 475] width 31 height 31
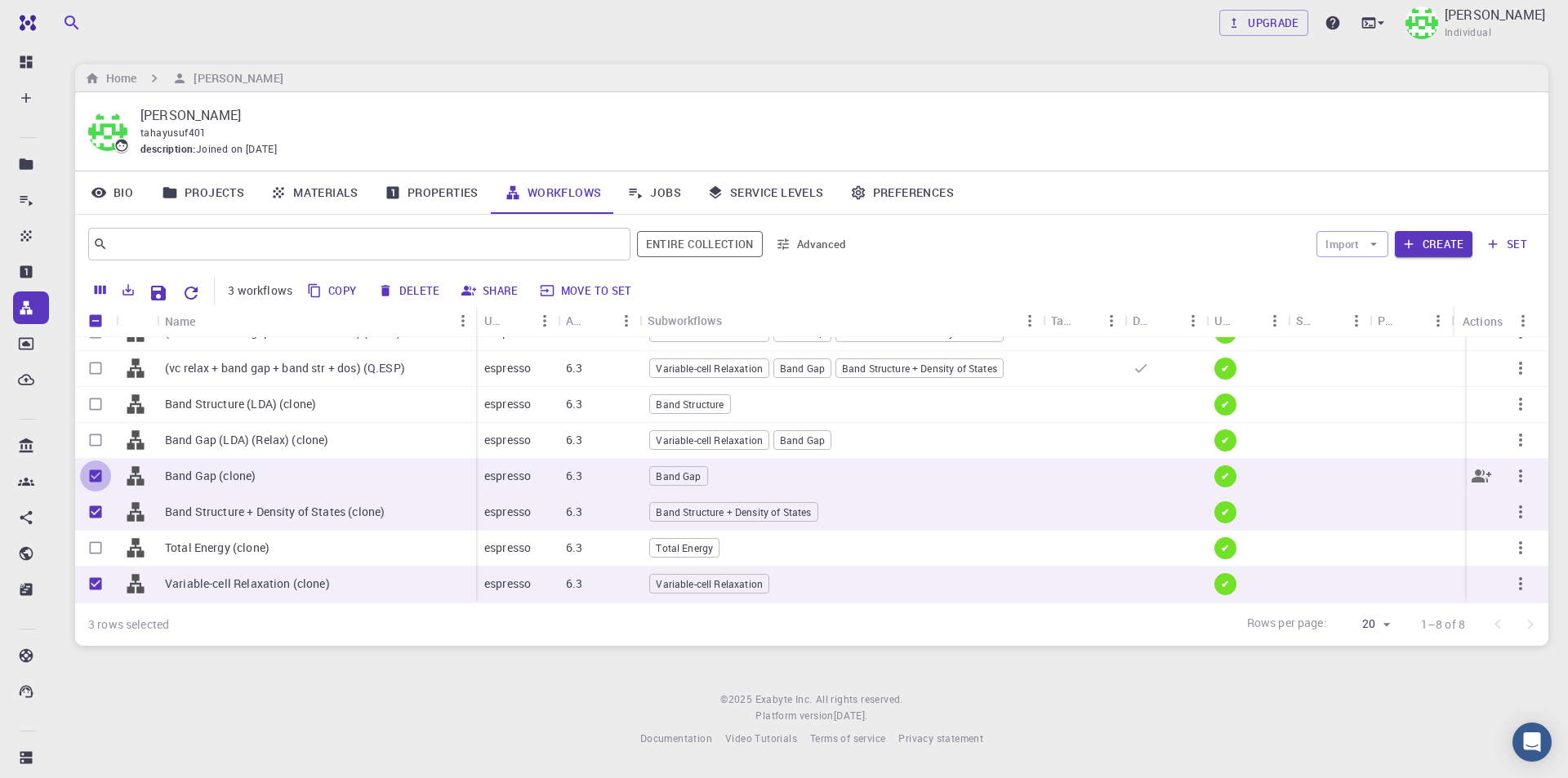
click at [96, 461] on input "Unselect row" at bounding box center [95, 475] width 31 height 31
checkbox input "false"
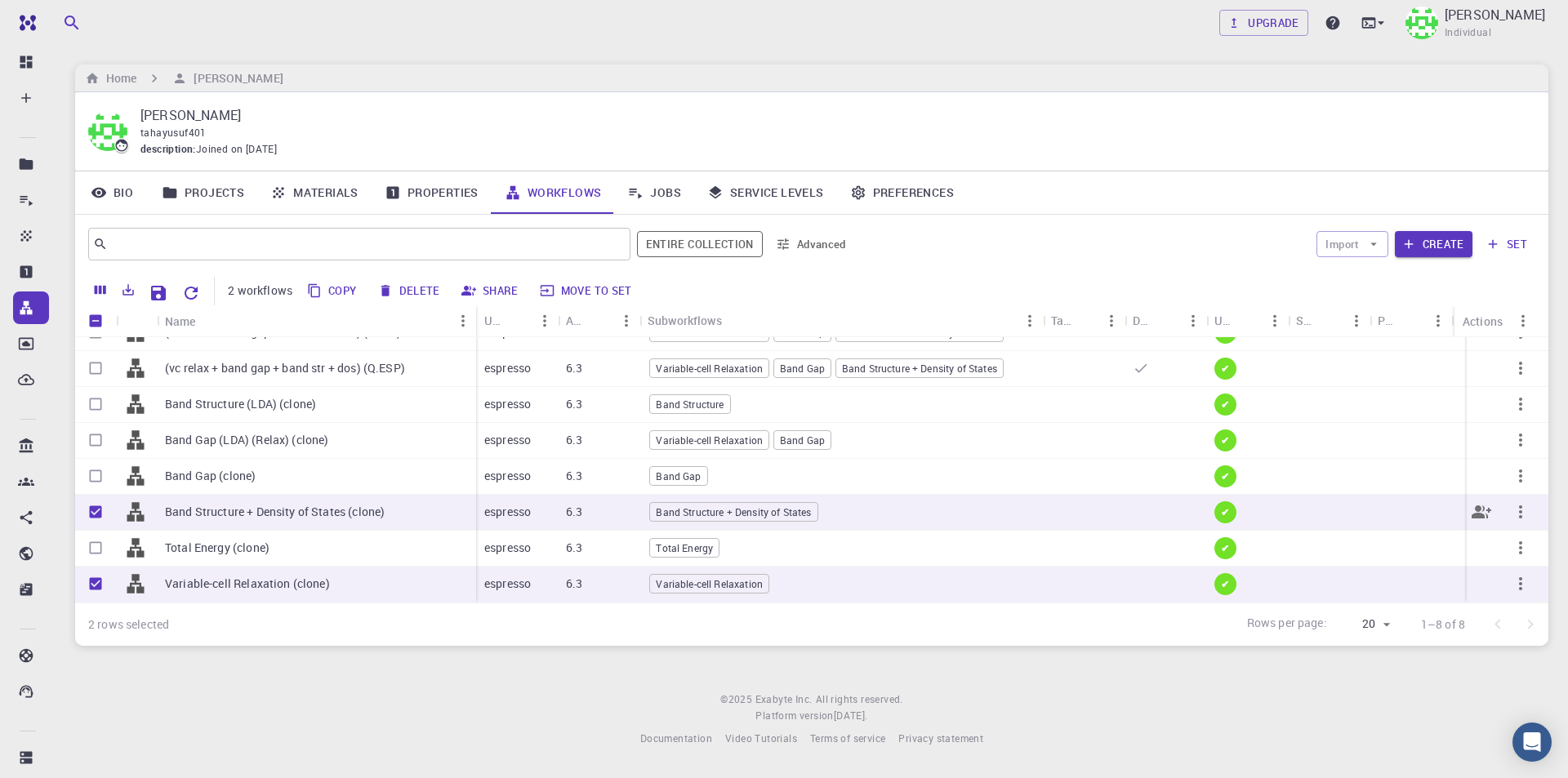
click at [98, 496] on input "Unselect row" at bounding box center [95, 511] width 31 height 31
checkbox input "false"
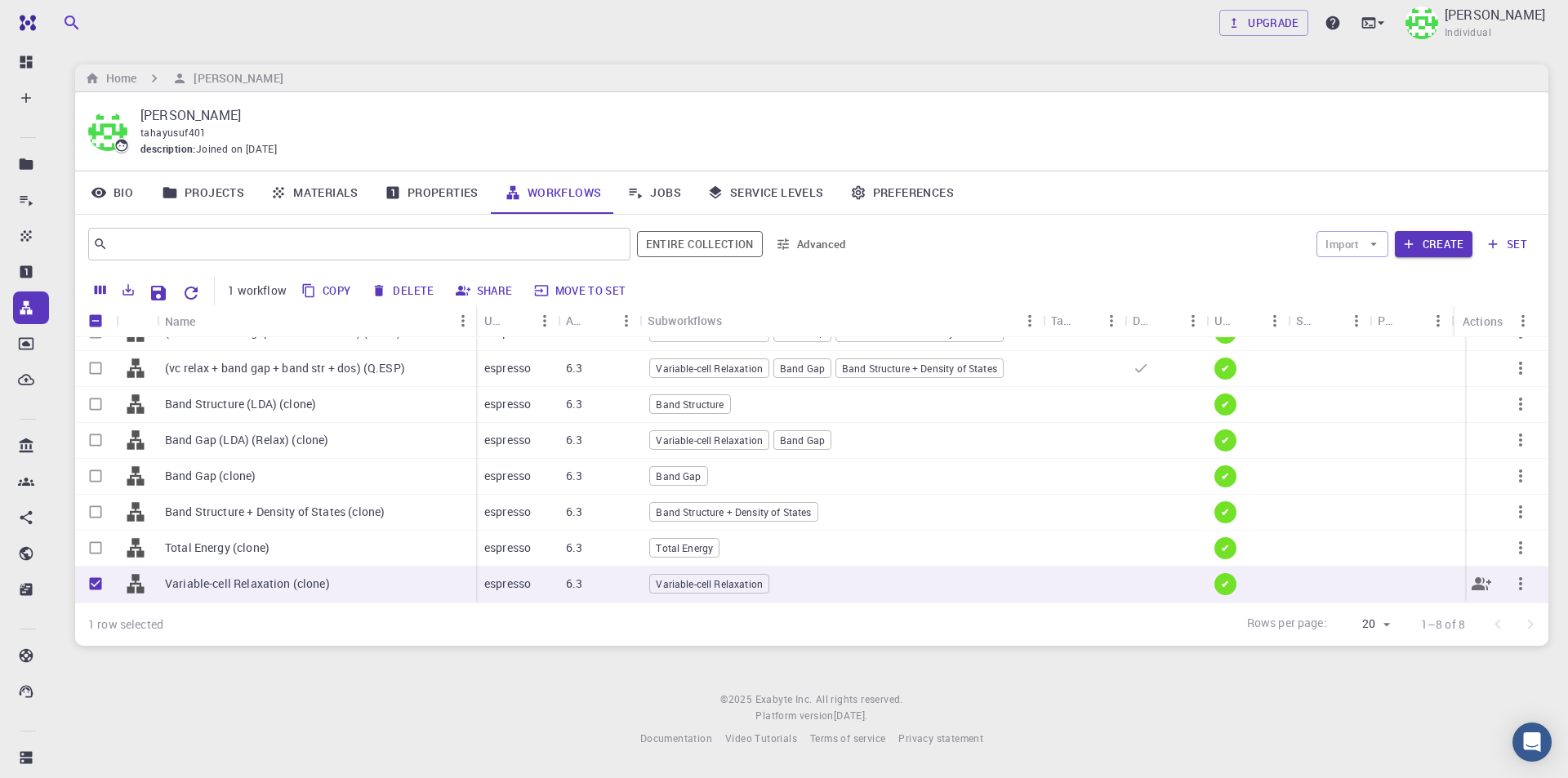
click at [97, 568] on input "Unselect row" at bounding box center [95, 583] width 31 height 31
checkbox input "false"
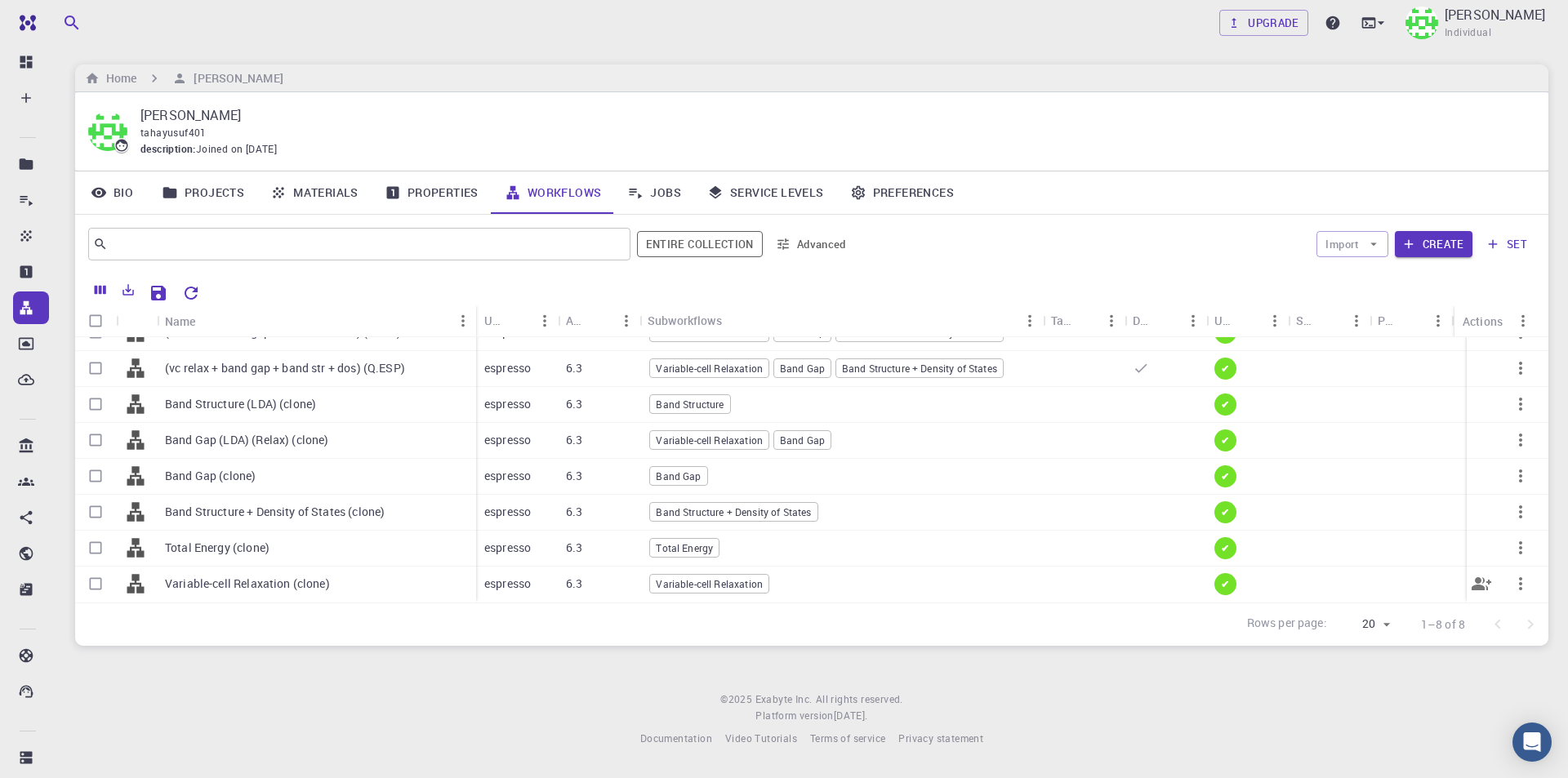
click at [96, 571] on input "Select row" at bounding box center [95, 583] width 31 height 31
checkbox input "true"
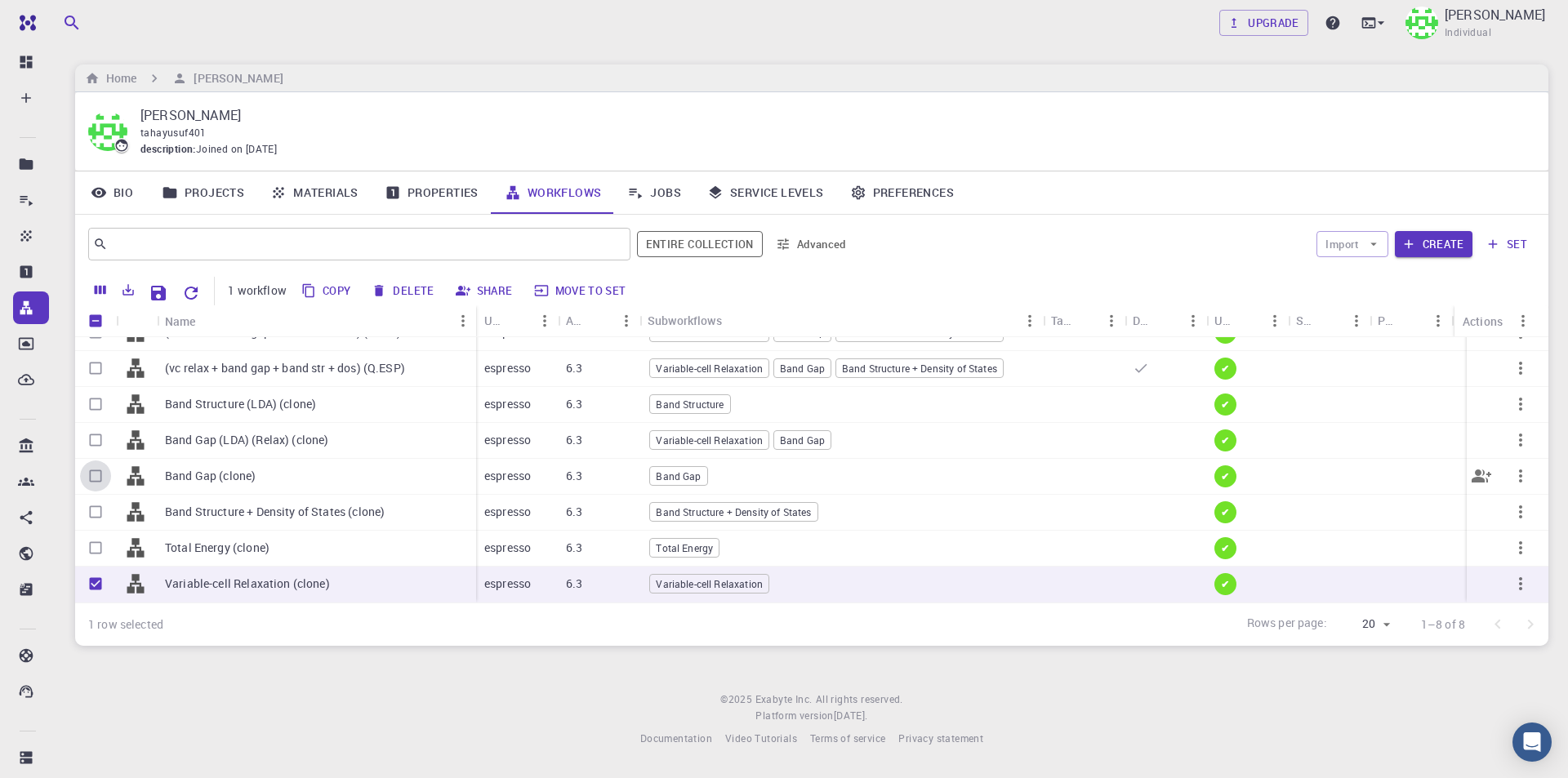
click at [100, 461] on input "Select row" at bounding box center [95, 475] width 31 height 31
checkbox input "true"
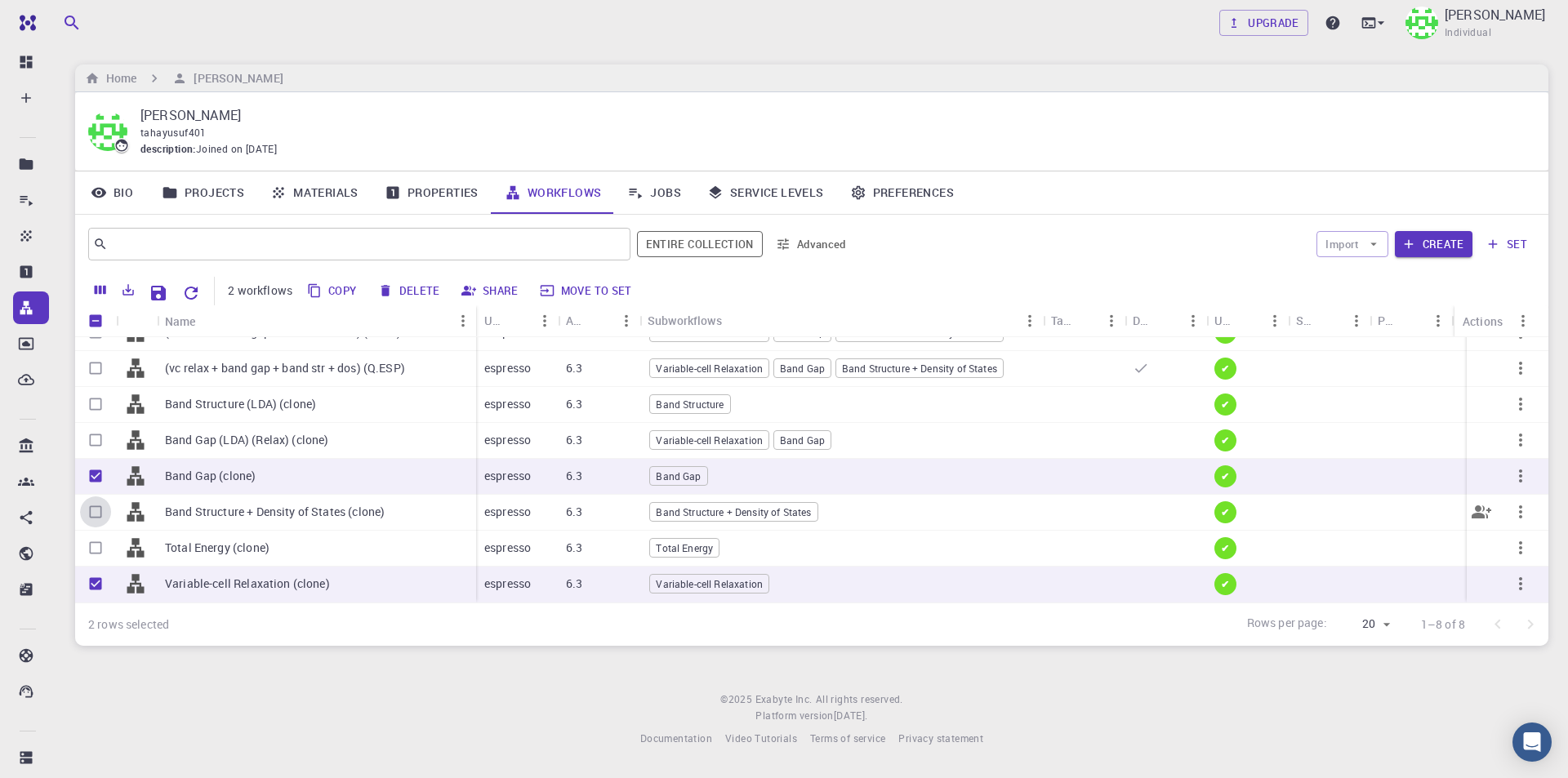
click at [95, 496] on input "Select row" at bounding box center [95, 511] width 31 height 31
checkbox input "true"
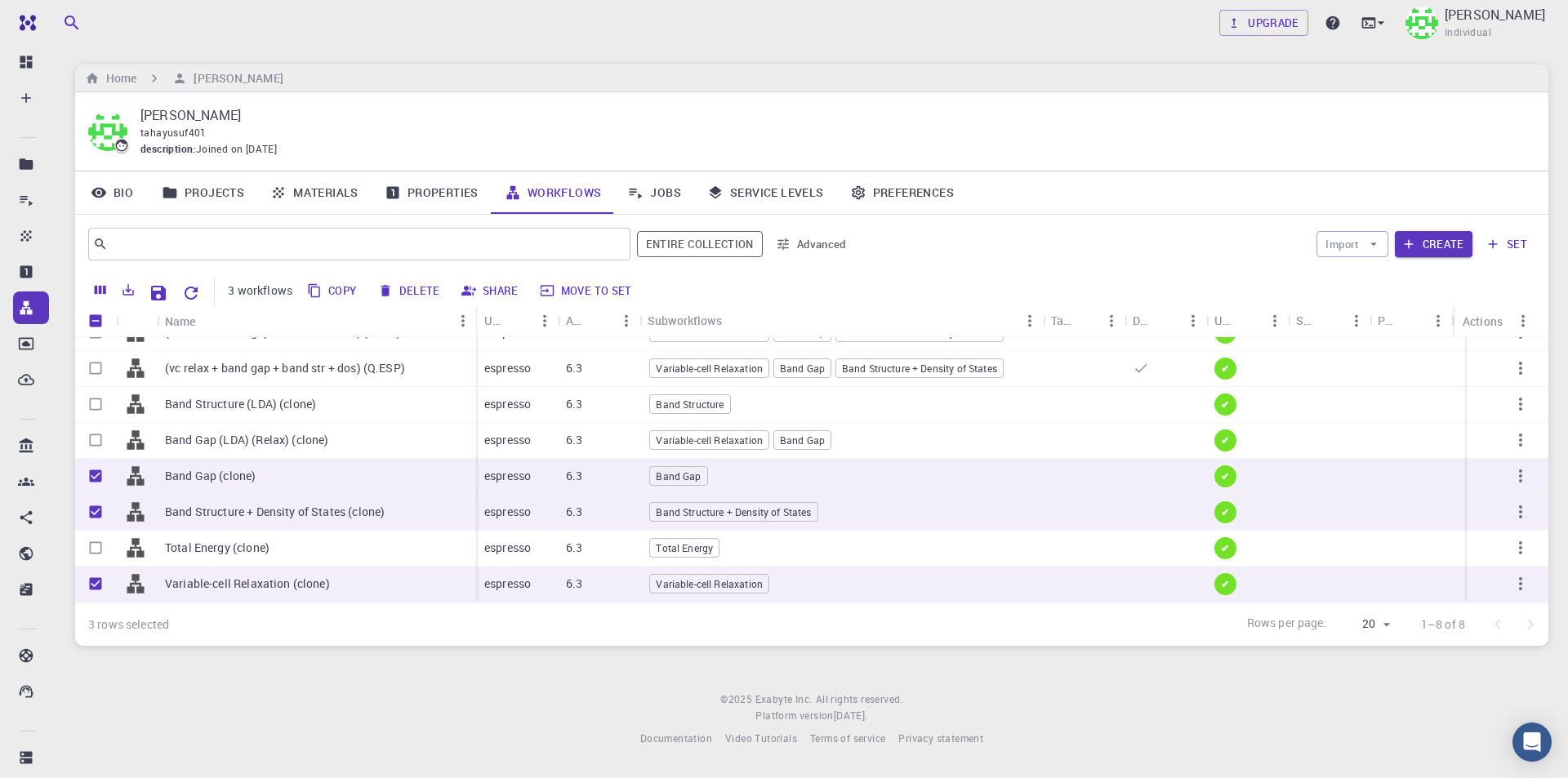
click at [424, 292] on button "Delete" at bounding box center [410, 291] width 74 height 26
checkbox input "false"
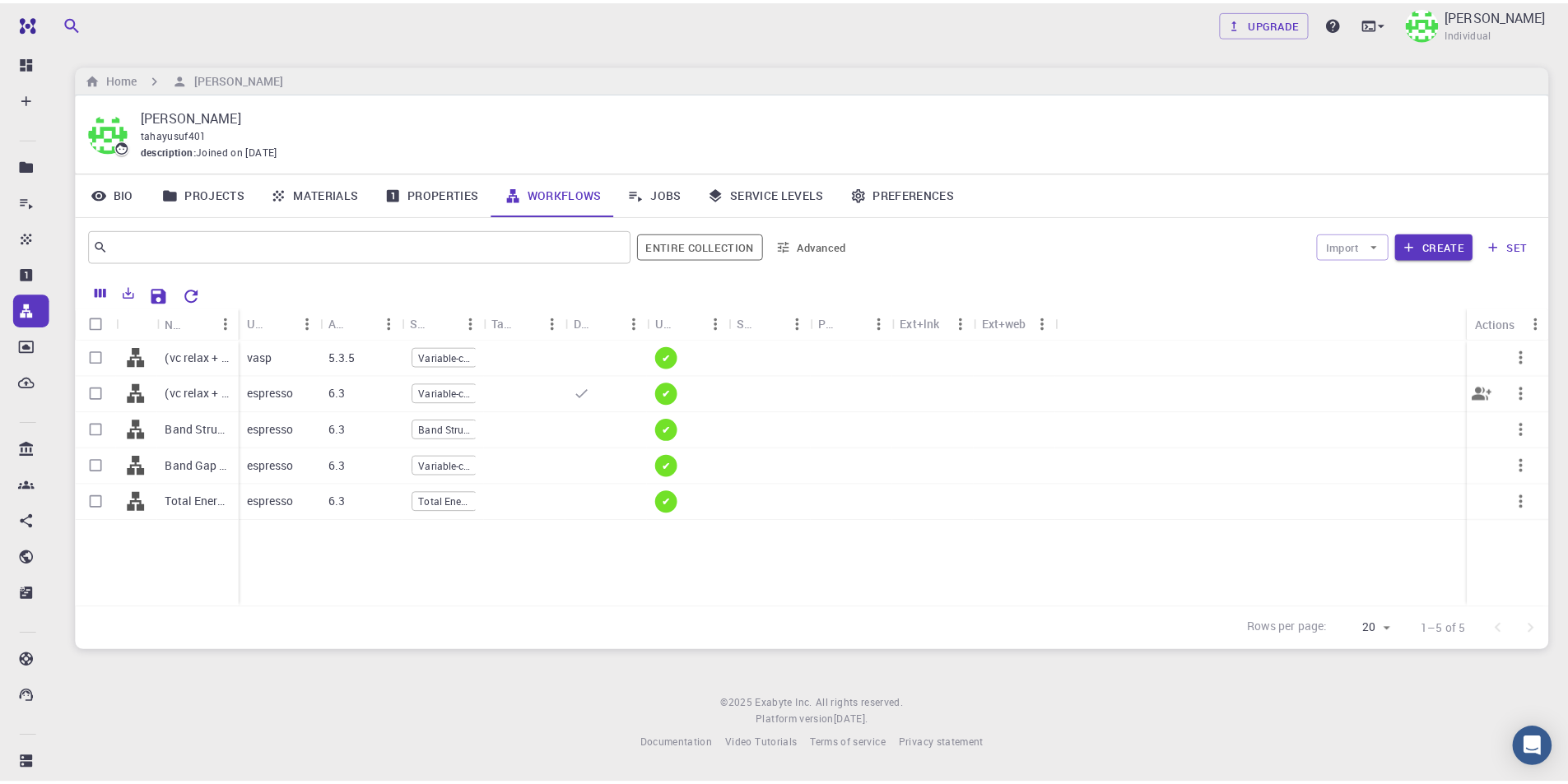
scroll to position [0, 0]
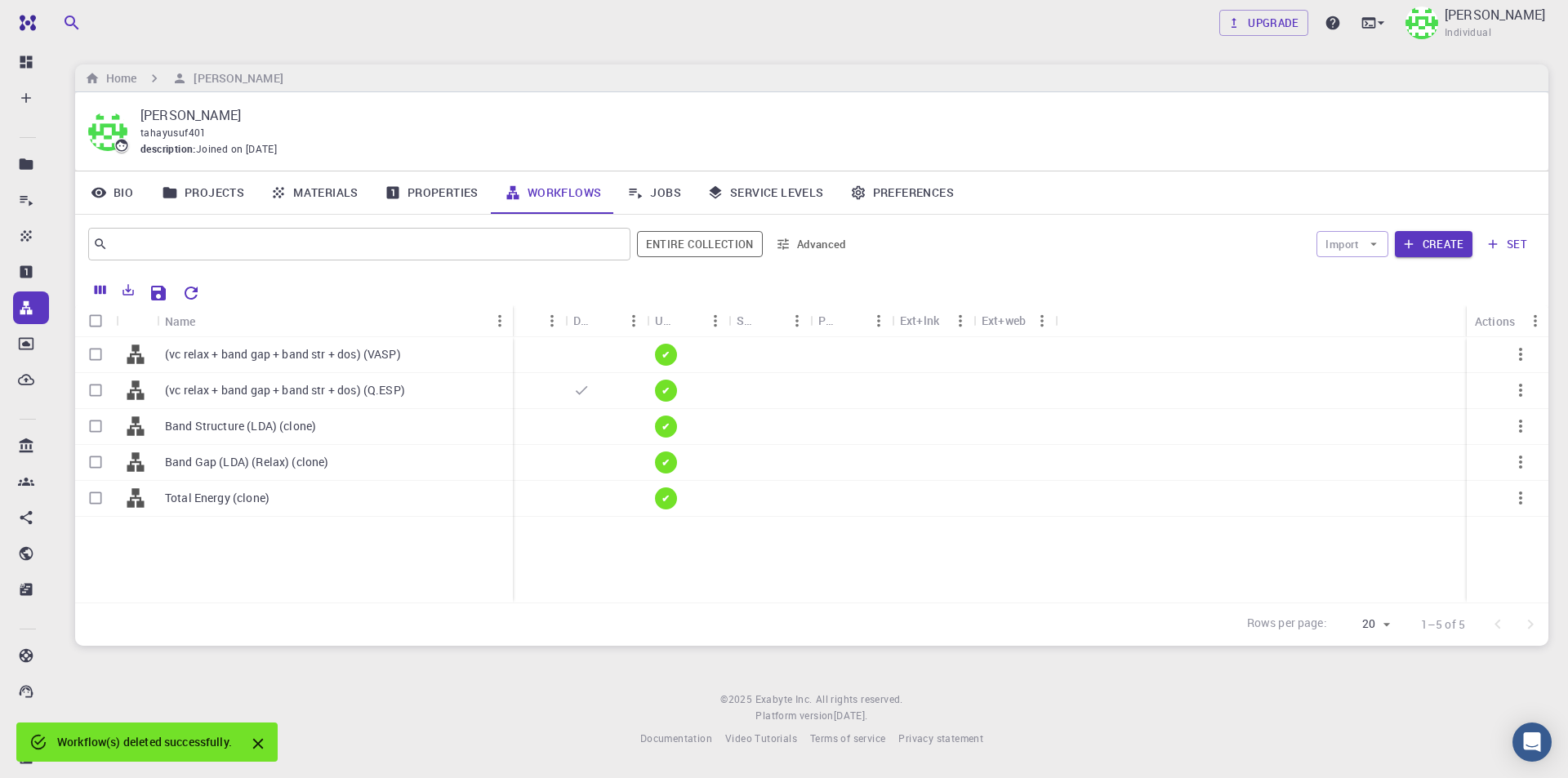
drag, startPoint x: 237, startPoint y: 319, endPoint x: 512, endPoint y: 316, distance: 275.0
click at [512, 316] on div "Name" at bounding box center [514, 321] width 17 height 32
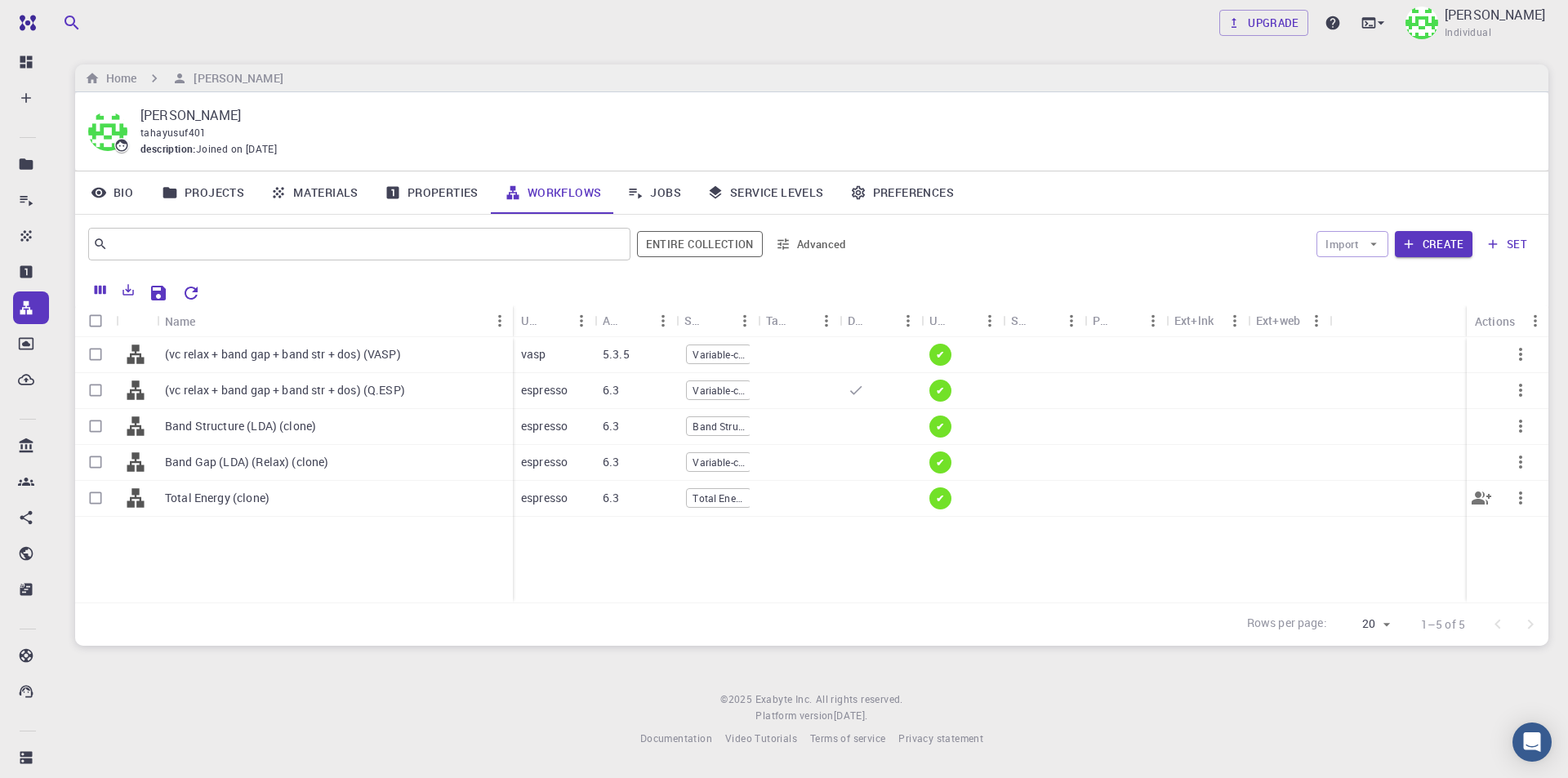
click at [96, 497] on input "Select row" at bounding box center [95, 497] width 31 height 31
checkbox input "true"
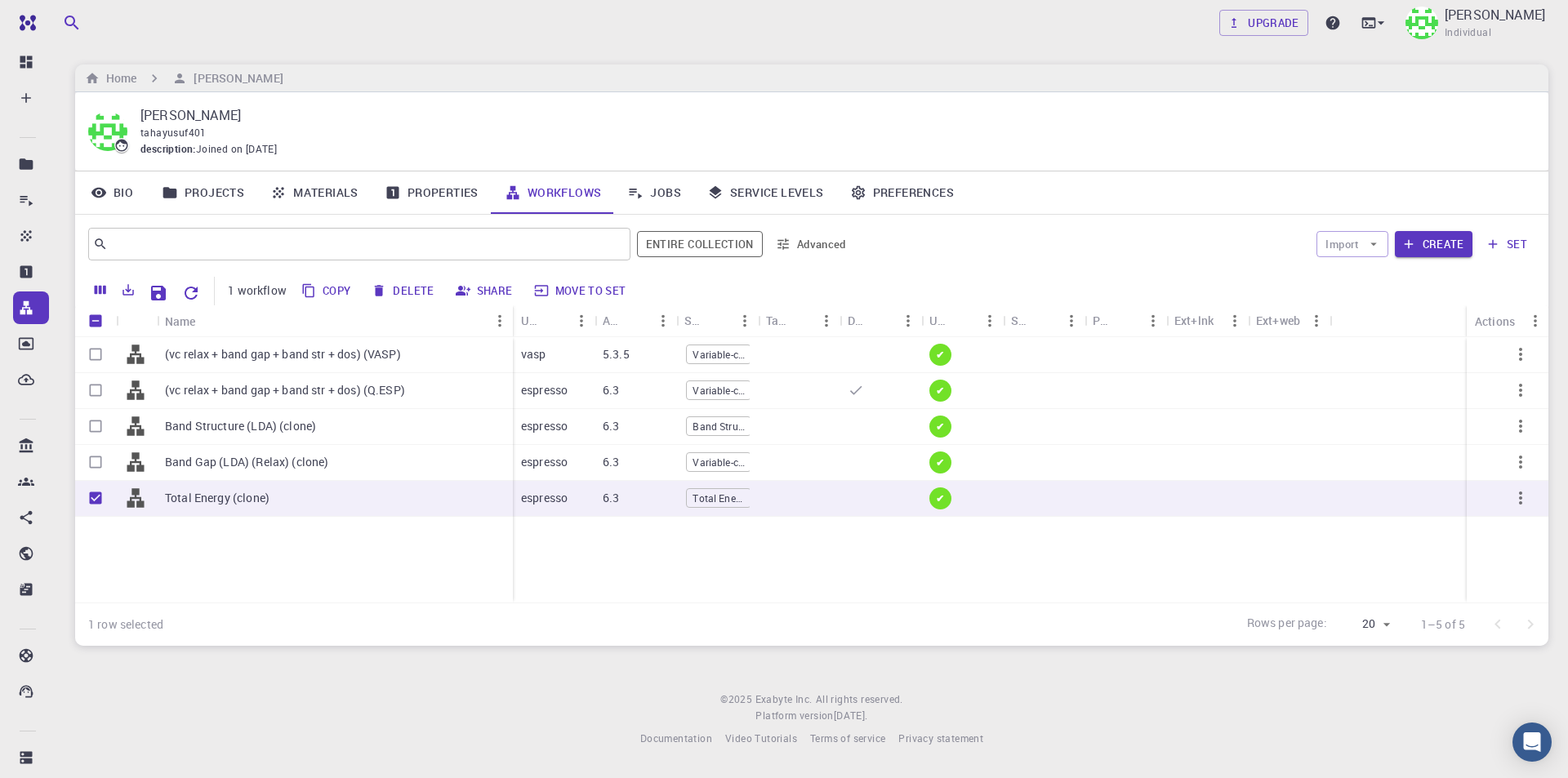
click at [404, 293] on button "Delete" at bounding box center [404, 291] width 74 height 26
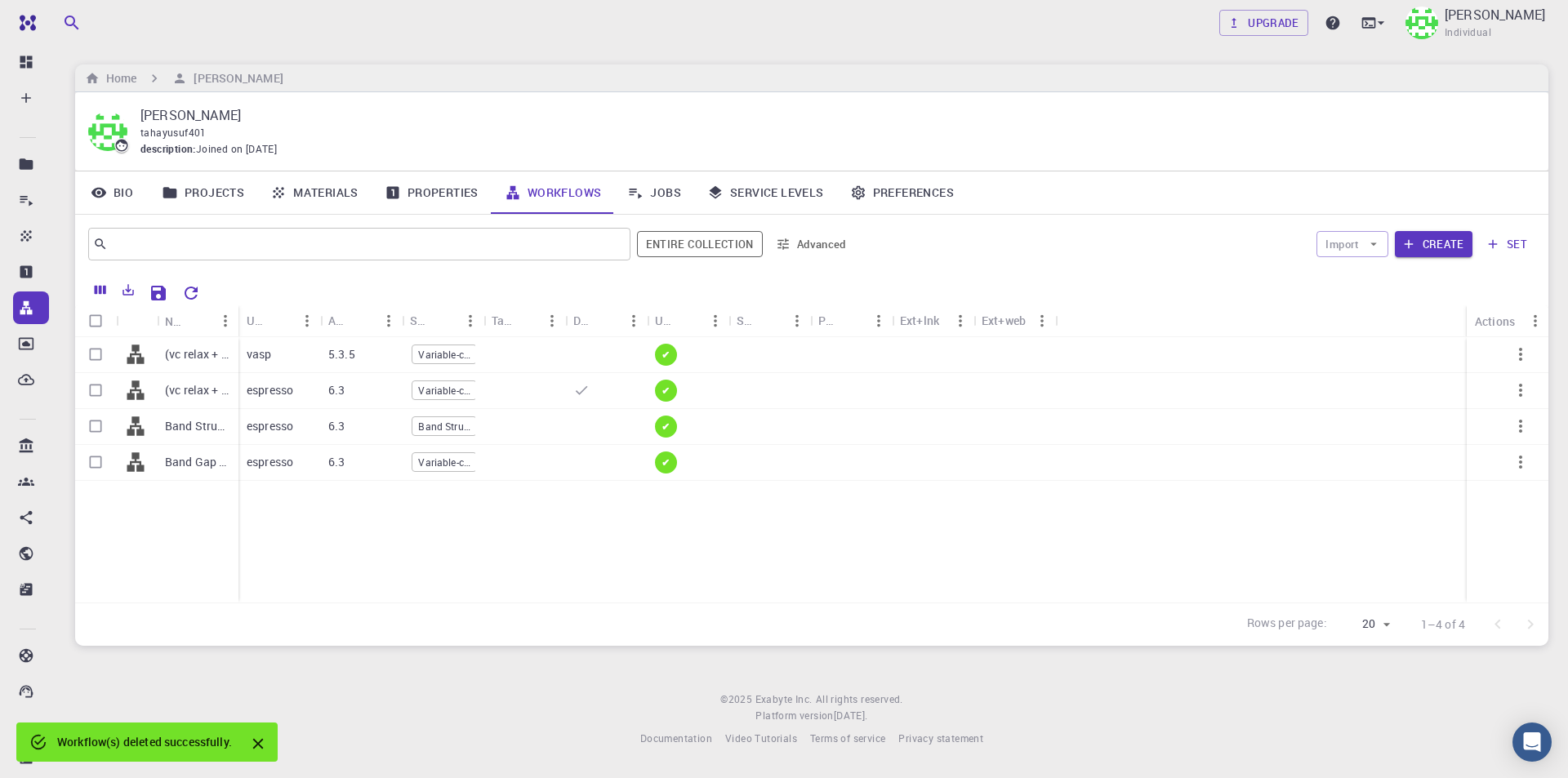
checkbox input "false"
drag, startPoint x: 237, startPoint y: 309, endPoint x: 445, endPoint y: 309, distance: 208.0
click at [427, 309] on div "Name" at bounding box center [418, 321] width 17 height 32
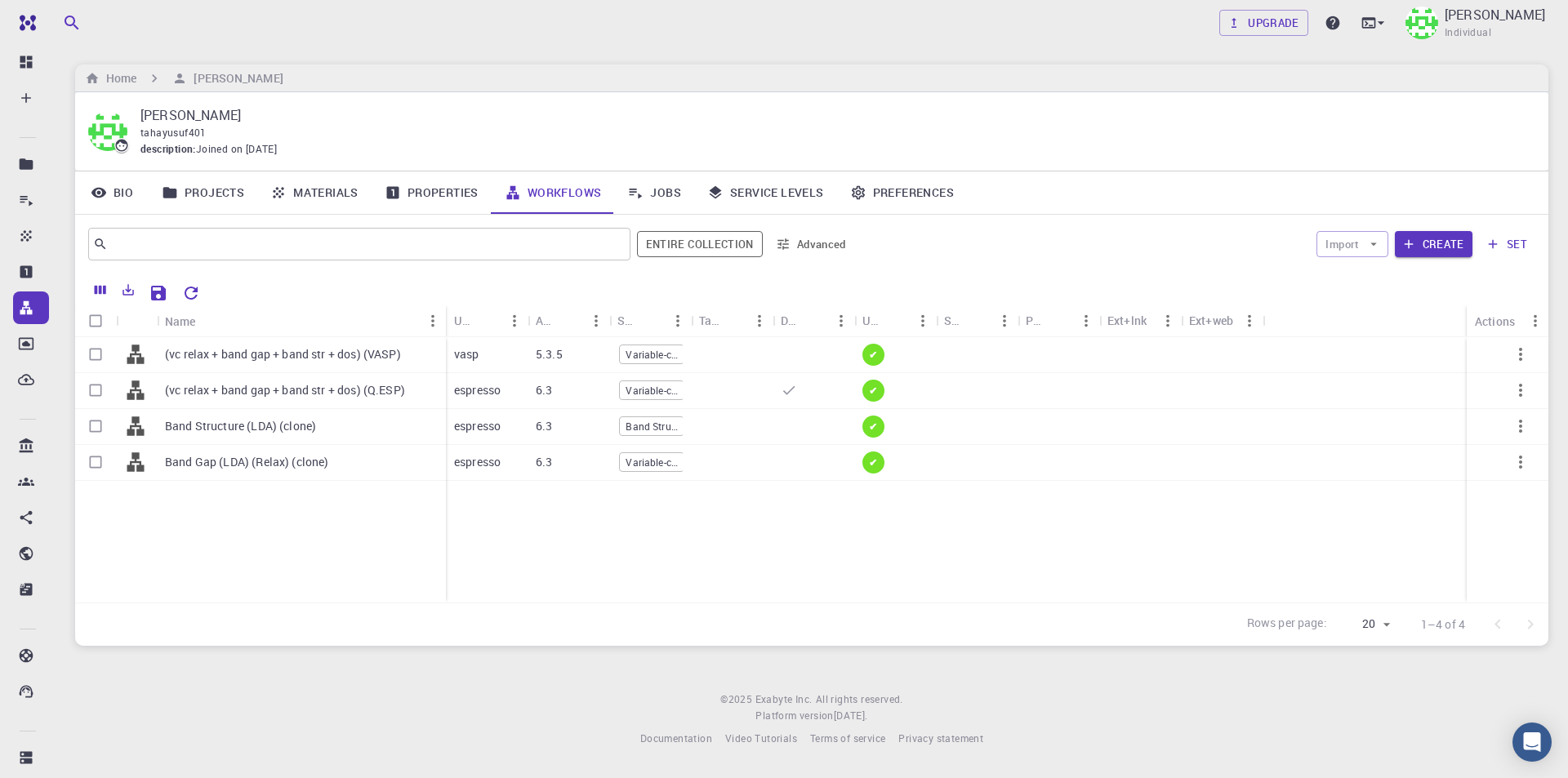
click at [538, 578] on div "(vc relax + band gap + band str + dos) (VASP) (vc relax + band gap + band str +…" at bounding box center [812, 469] width 1473 height 265
click at [1520, 469] on icon "button" at bounding box center [1520, 462] width 19 height 19
click at [1520, 515] on span "Set default" at bounding box center [1515, 511] width 51 height 17
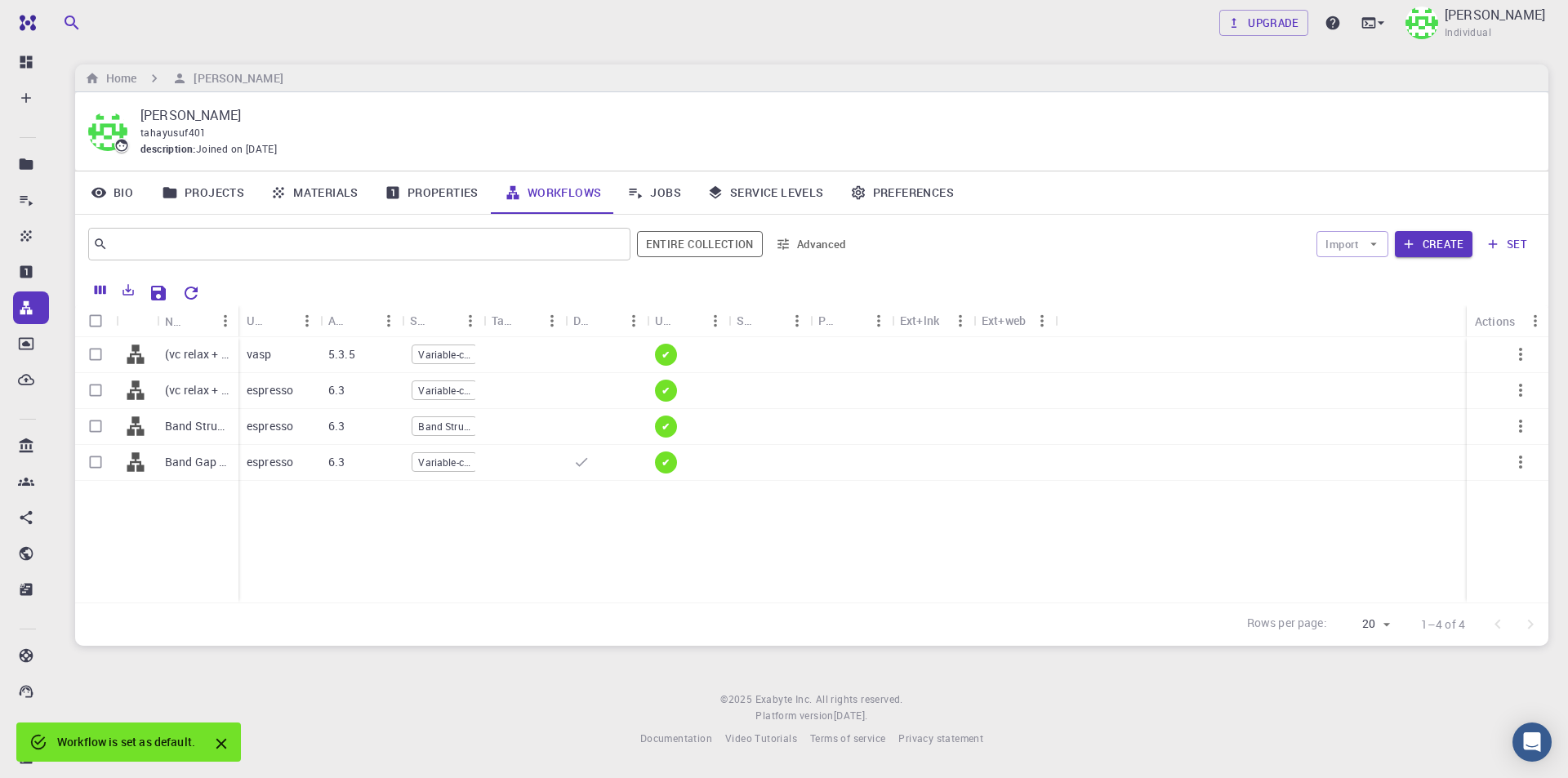
click at [946, 575] on div "(vc relax + band gap + band str + dos) (VASP) (vc relax + band gap + band str +…" at bounding box center [812, 469] width 1473 height 265
drag, startPoint x: 236, startPoint y: 312, endPoint x: 479, endPoint y: 310, distance: 243.0
click at [479, 310] on div "Name" at bounding box center [482, 321] width 17 height 32
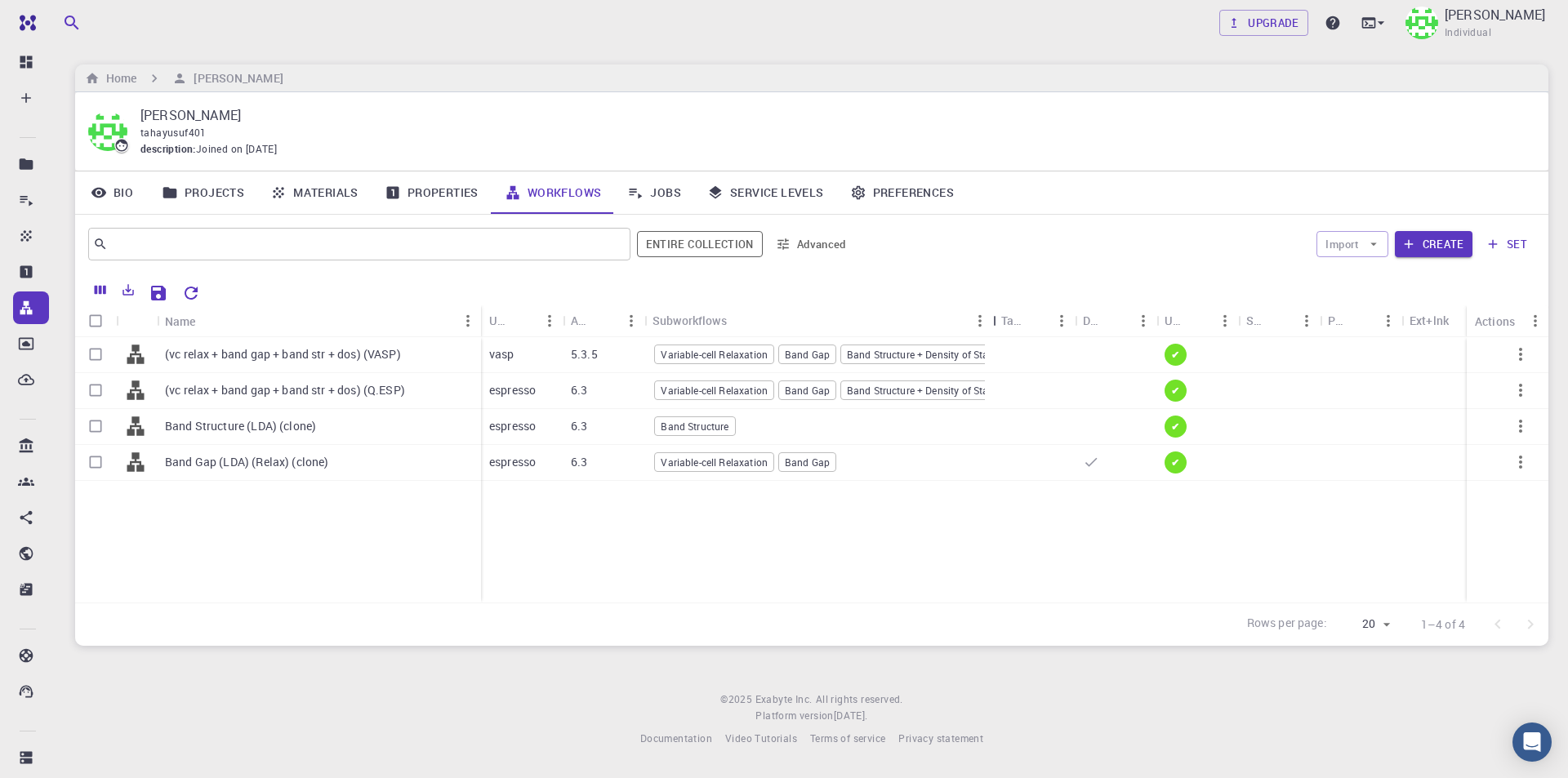
drag, startPoint x: 732, startPoint y: 321, endPoint x: 999, endPoint y: 316, distance: 267.0
click at [999, 316] on div "Subworkflows" at bounding box center [995, 320] width 17 height 32
drag, startPoint x: 999, startPoint y: 319, endPoint x: 1088, endPoint y: 319, distance: 89.0
click at [1088, 319] on div "Subworkflows" at bounding box center [1084, 320] width 17 height 32
click at [1451, 251] on button "Create" at bounding box center [1433, 244] width 78 height 26
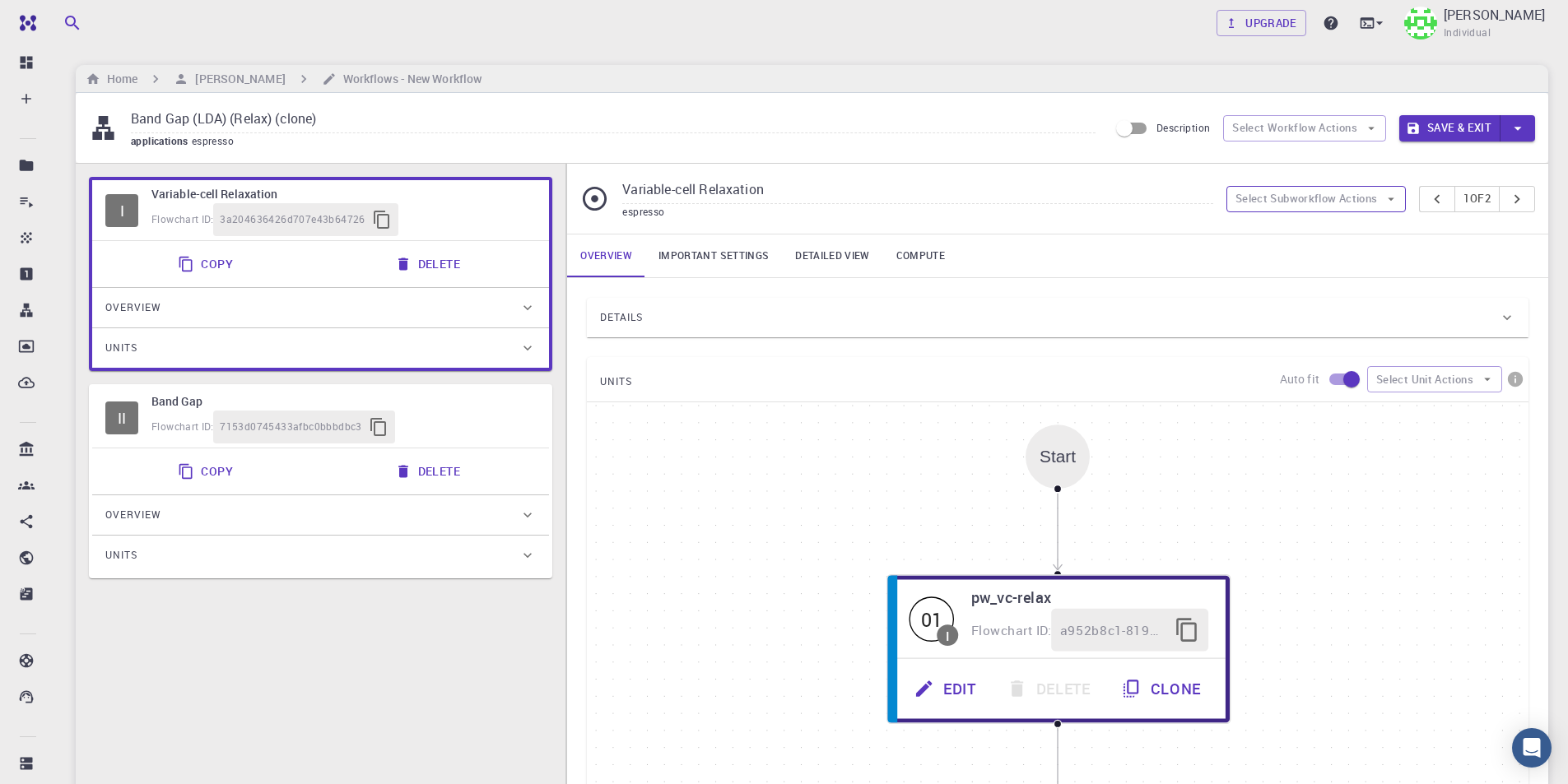
click at [1309, 200] on button "Select Subworkflow Actions" at bounding box center [1317, 199] width 180 height 26
click at [1337, 280] on span "Paste subworkflow" at bounding box center [1324, 284] width 125 height 17
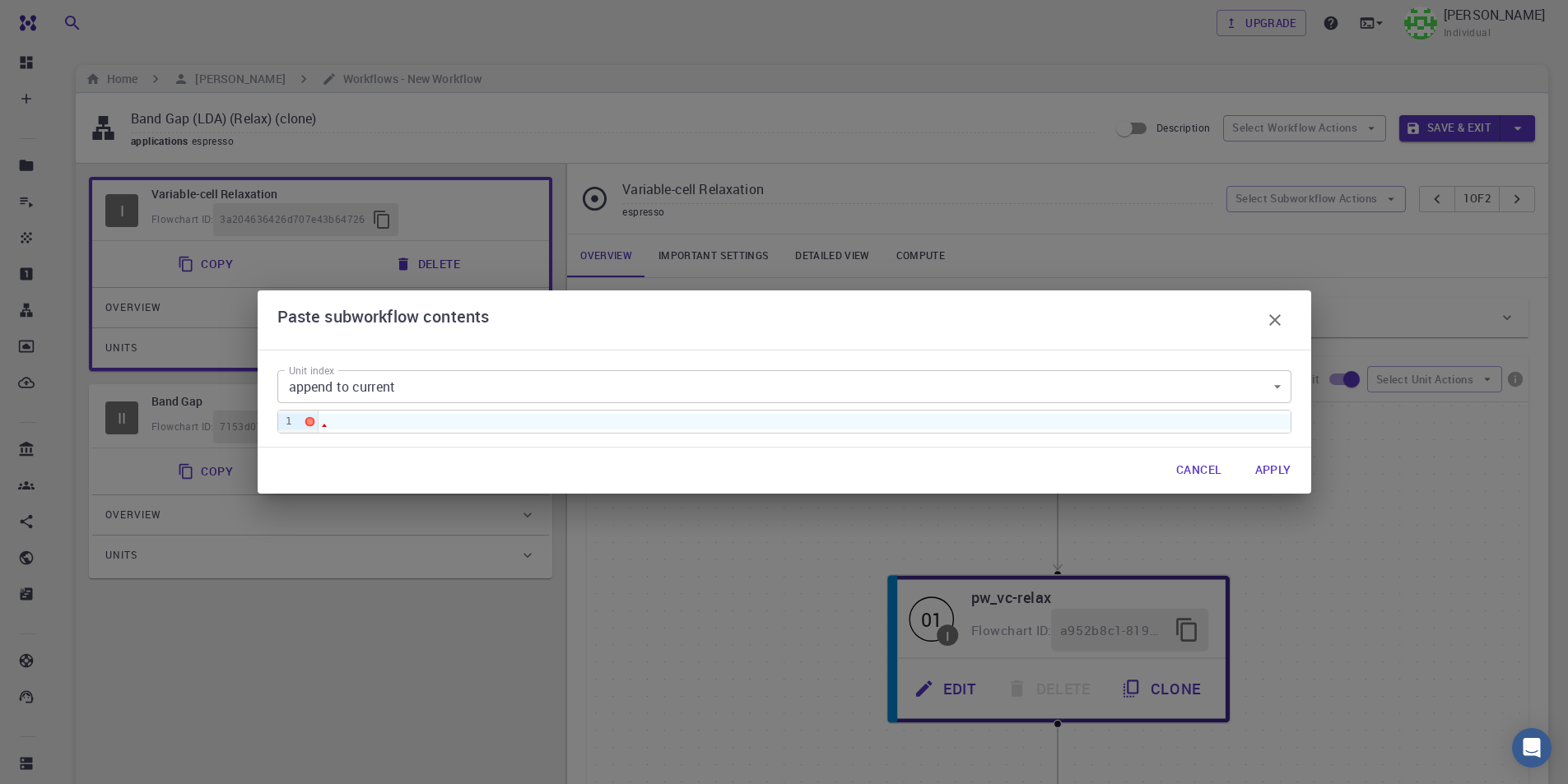
click at [526, 385] on body "Free Dashboard Create New Job New Material Create Material Upload File Import f…" at bounding box center [784, 574] width 1568 height 1148
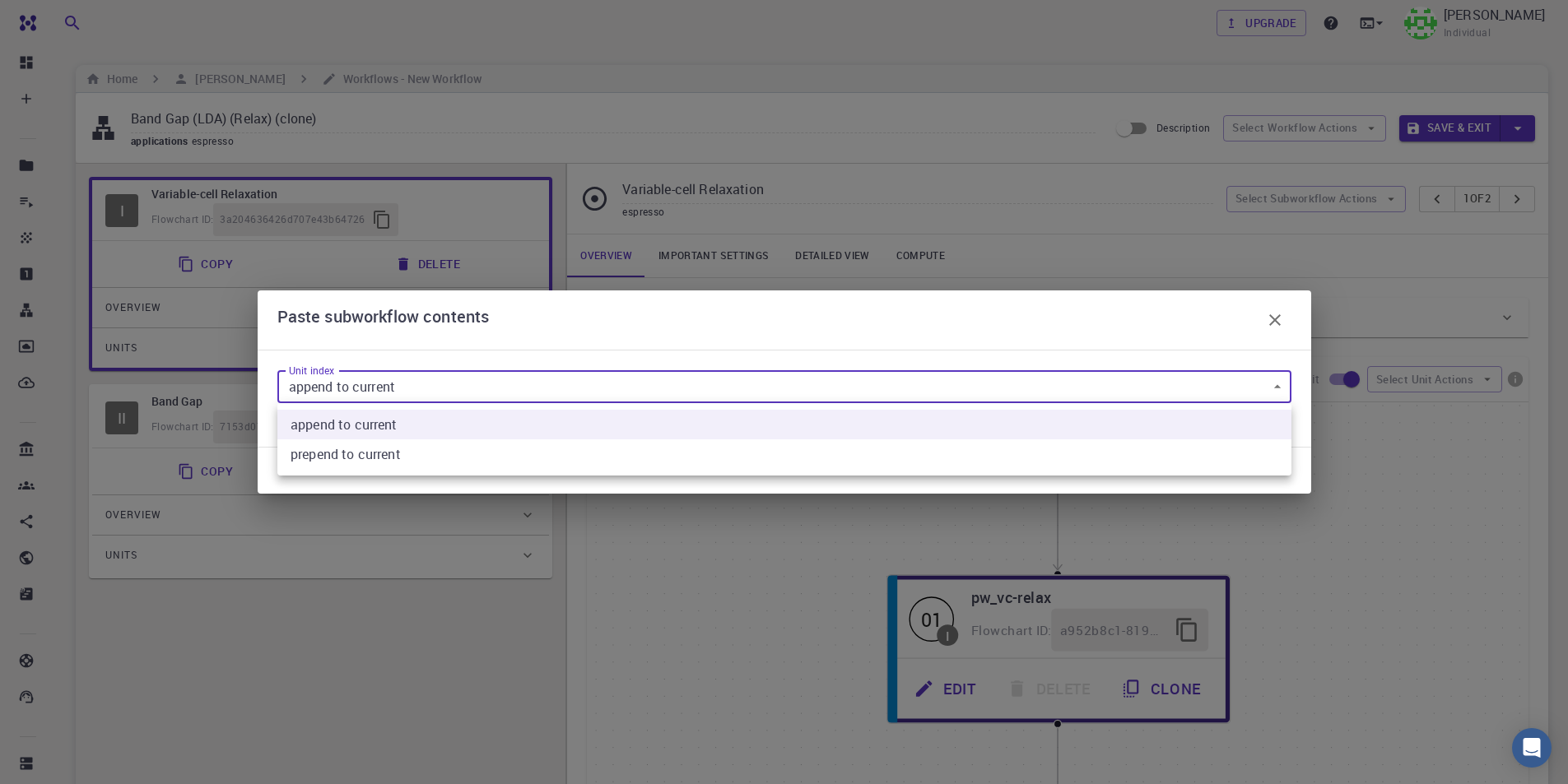
click at [435, 449] on current "prepend to current" at bounding box center [784, 454] width 1014 height 30
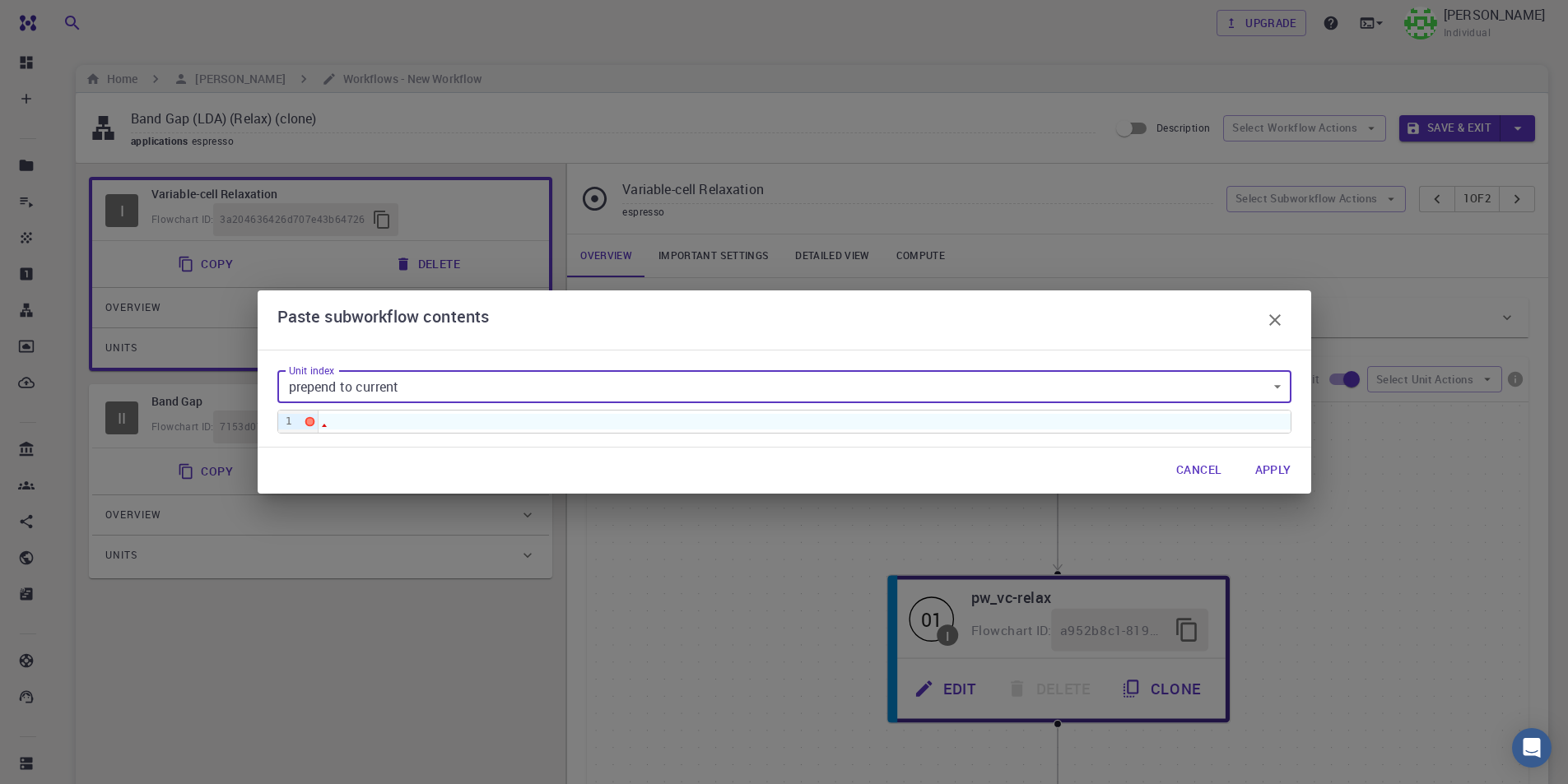
type input "1"
click at [434, 423] on div at bounding box center [804, 421] width 972 height 15
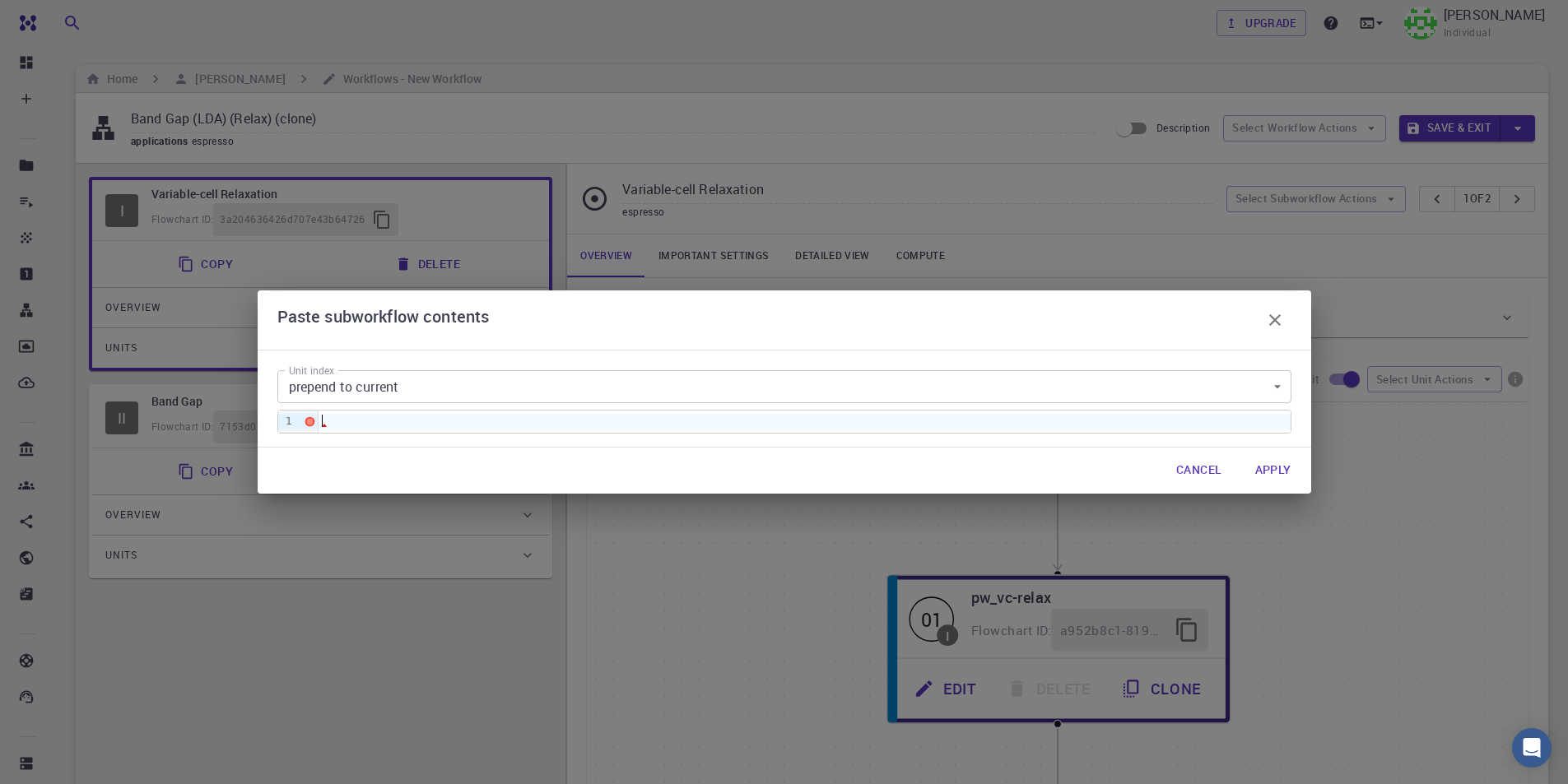
scroll to position [5977, 0]
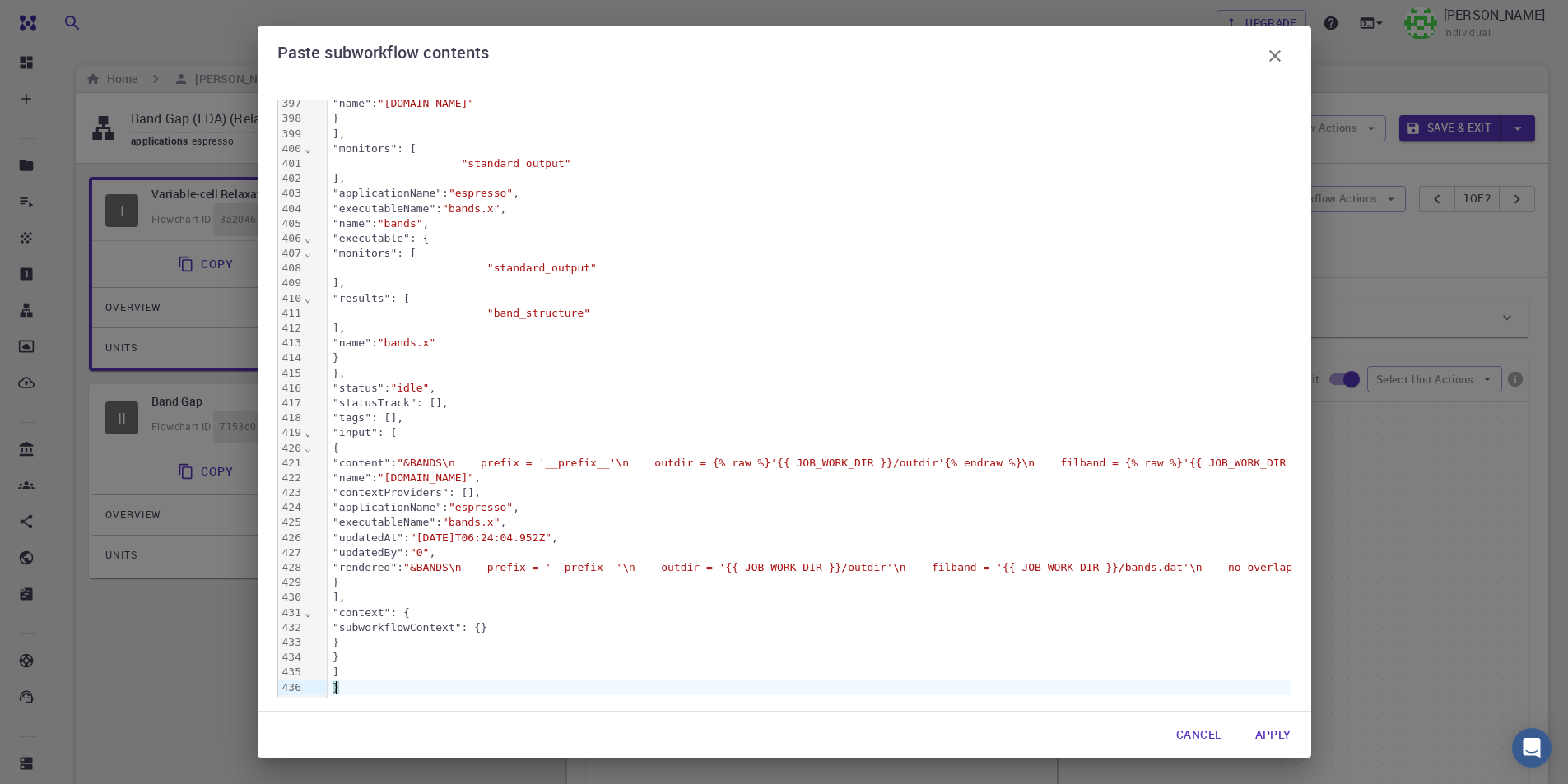
click at [1271, 738] on button "Apply" at bounding box center [1272, 734] width 63 height 33
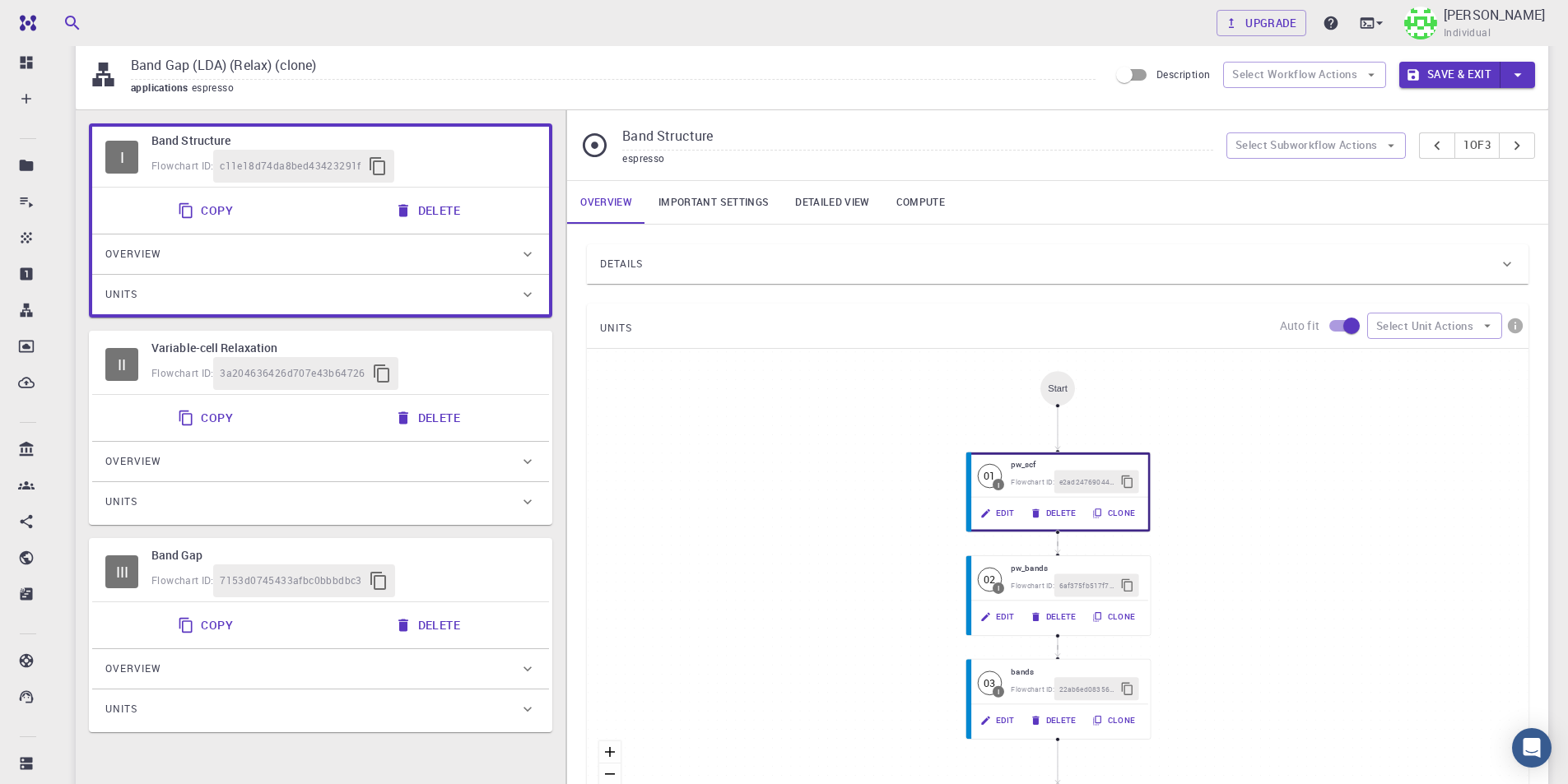
scroll to position [82, 0]
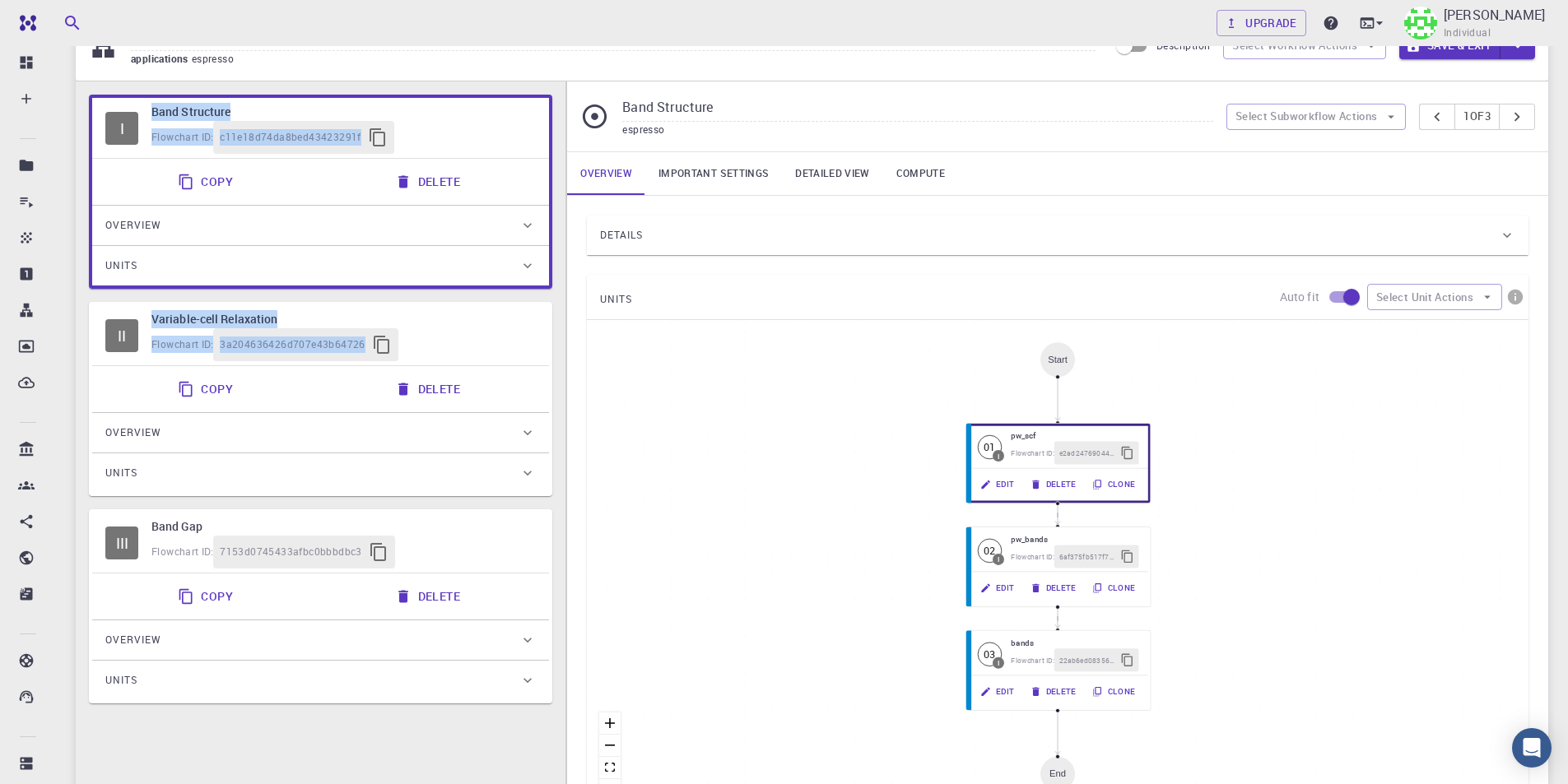
drag, startPoint x: 487, startPoint y: 126, endPoint x: 502, endPoint y: 263, distance: 137.8
click at [488, 440] on div "I Band Structure Flowchart ID: c11e18d74da8bed43423291f Copy Delete Overview Pr…" at bounding box center [320, 399] width 463 height 609
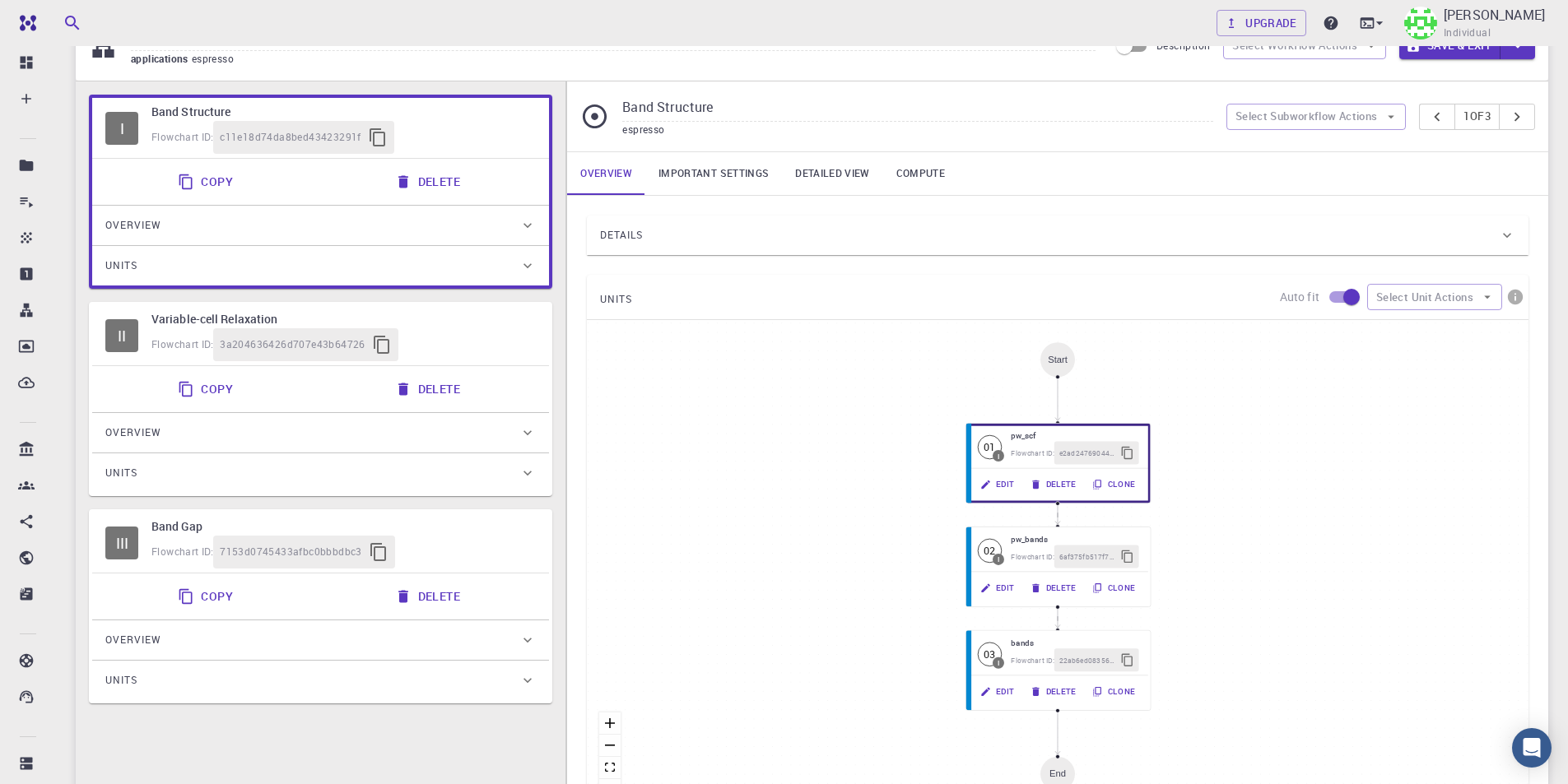
click at [514, 130] on div "Flowchart ID: c11e18d74da8bed43423291f" at bounding box center [344, 137] width 385 height 33
click at [444, 180] on button "Delete" at bounding box center [429, 181] width 88 height 33
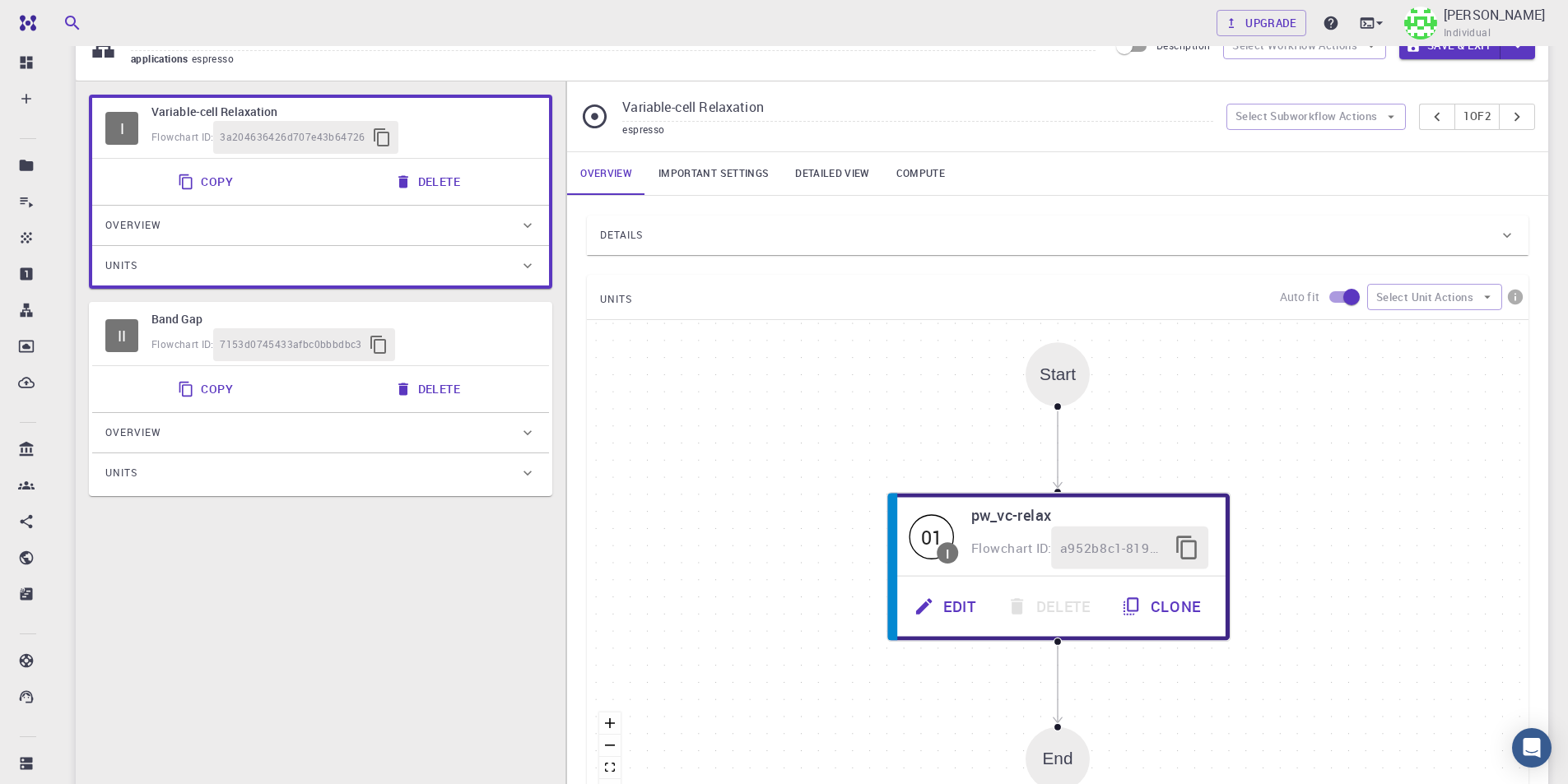
click at [502, 344] on div "Flowchart ID: 7153d0745433afbc0bbbdbc3" at bounding box center [344, 344] width 385 height 33
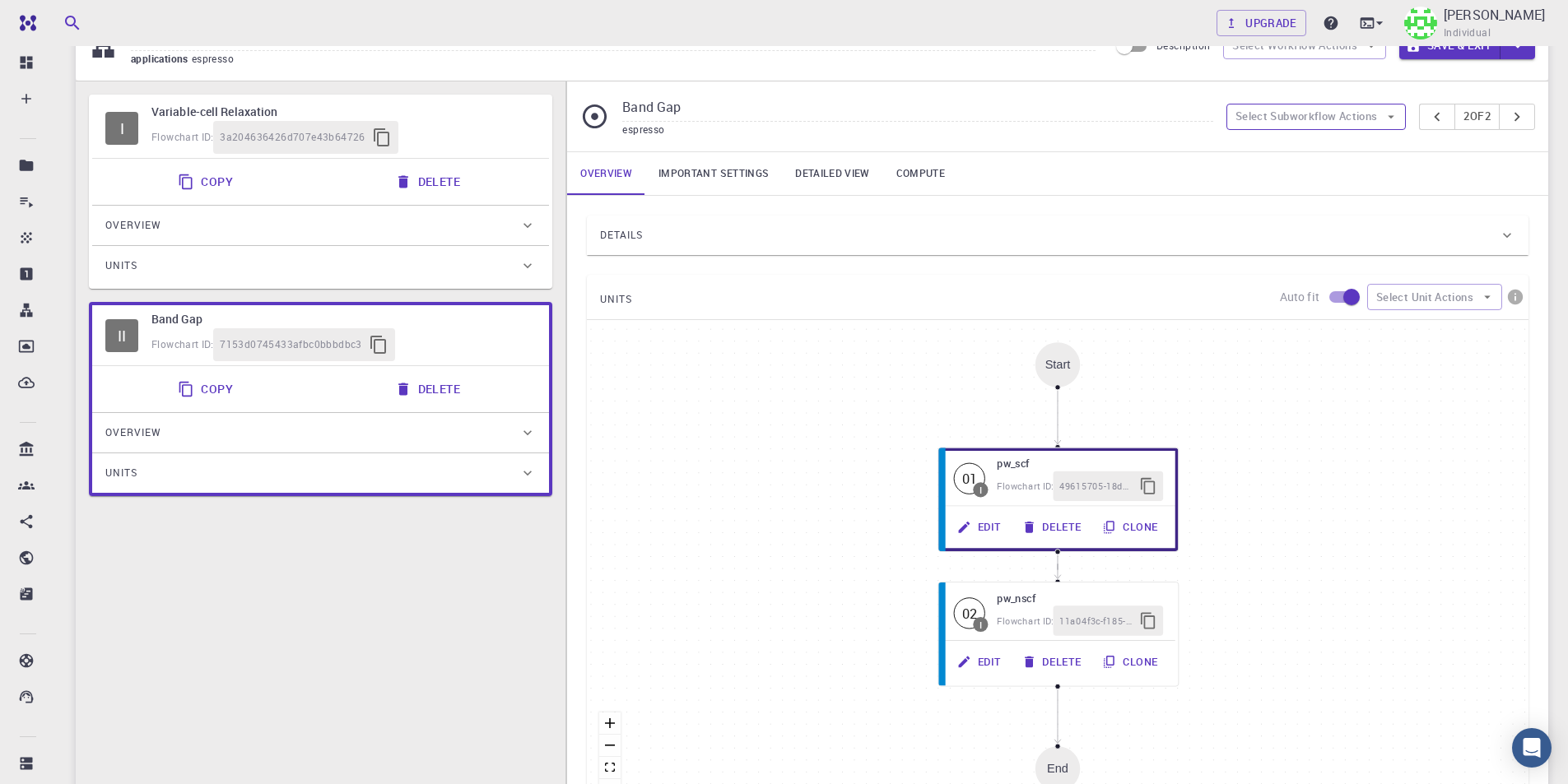
click at [1370, 116] on button "Select Subworkflow Actions" at bounding box center [1317, 117] width 180 height 26
click at [1324, 198] on span "Paste subworkflow" at bounding box center [1324, 202] width 125 height 17
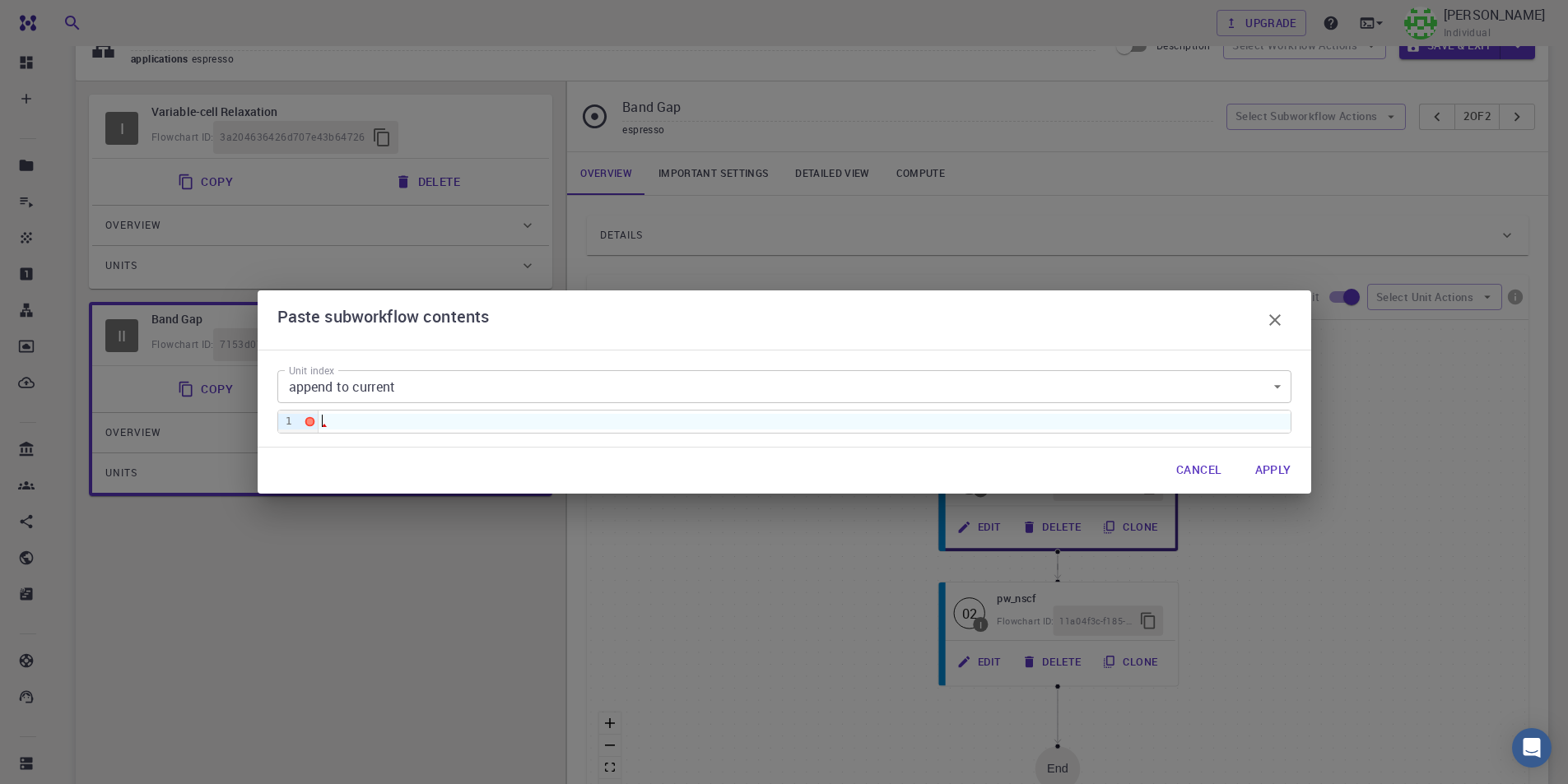
click at [490, 412] on div at bounding box center [804, 421] width 972 height 21
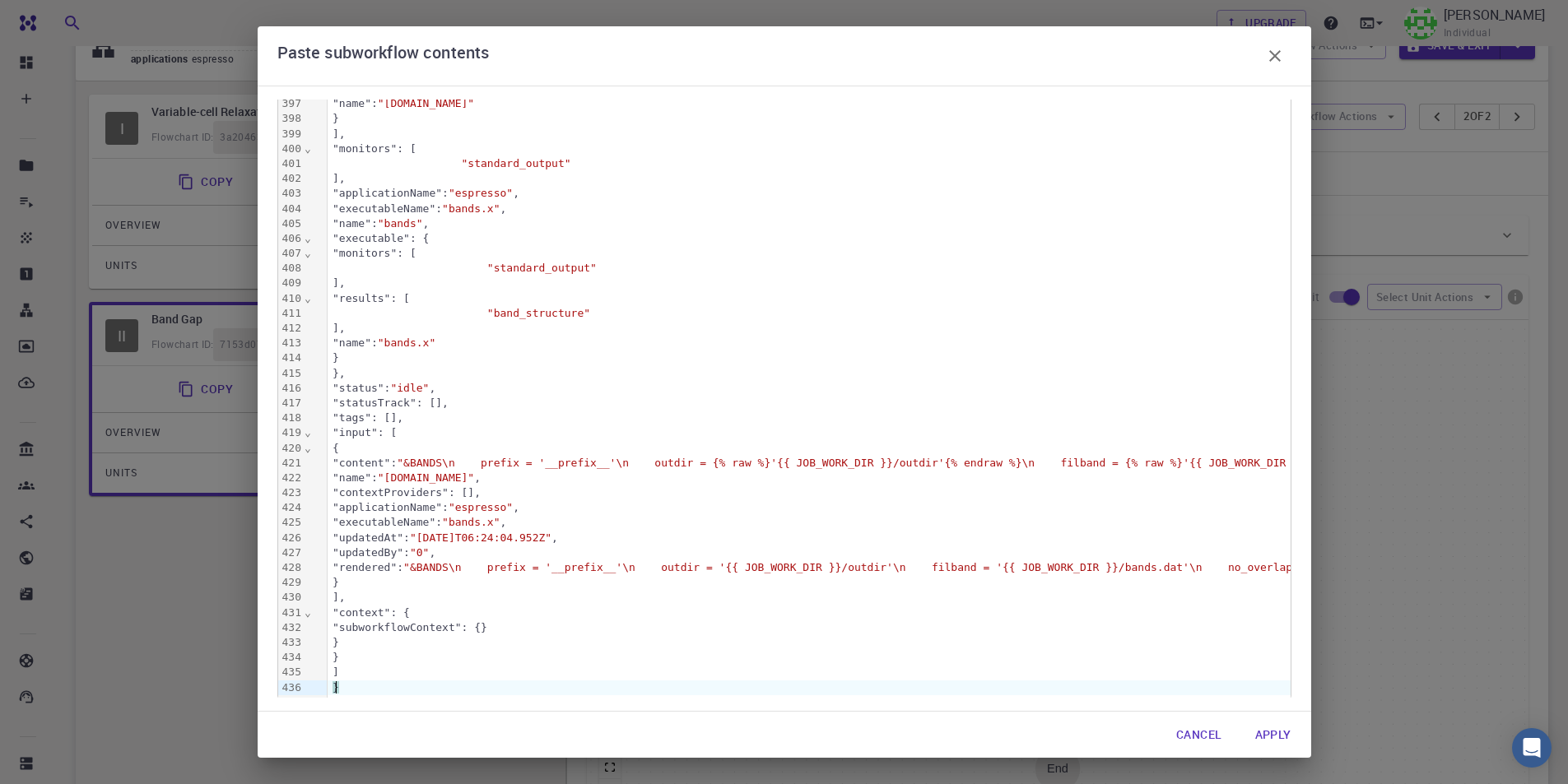
click at [1262, 728] on button "Apply" at bounding box center [1272, 734] width 63 height 33
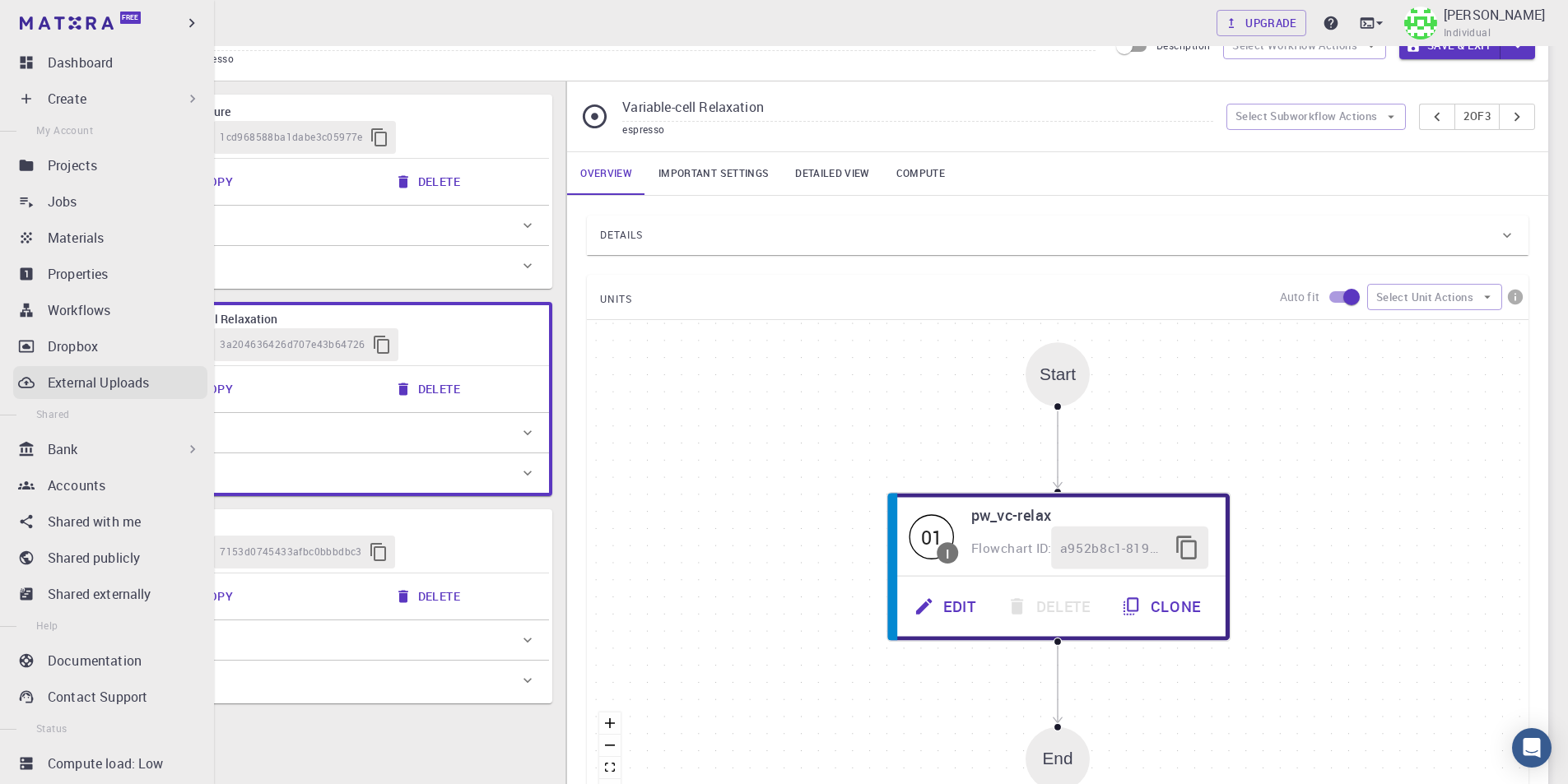
drag, startPoint x: 133, startPoint y: 128, endPoint x: 55, endPoint y: 377, distance: 260.9
click at [55, 377] on div "Free Dashboard Create New Job New Material Create Material Upload File Import f…" at bounding box center [784, 492] width 1568 height 1148
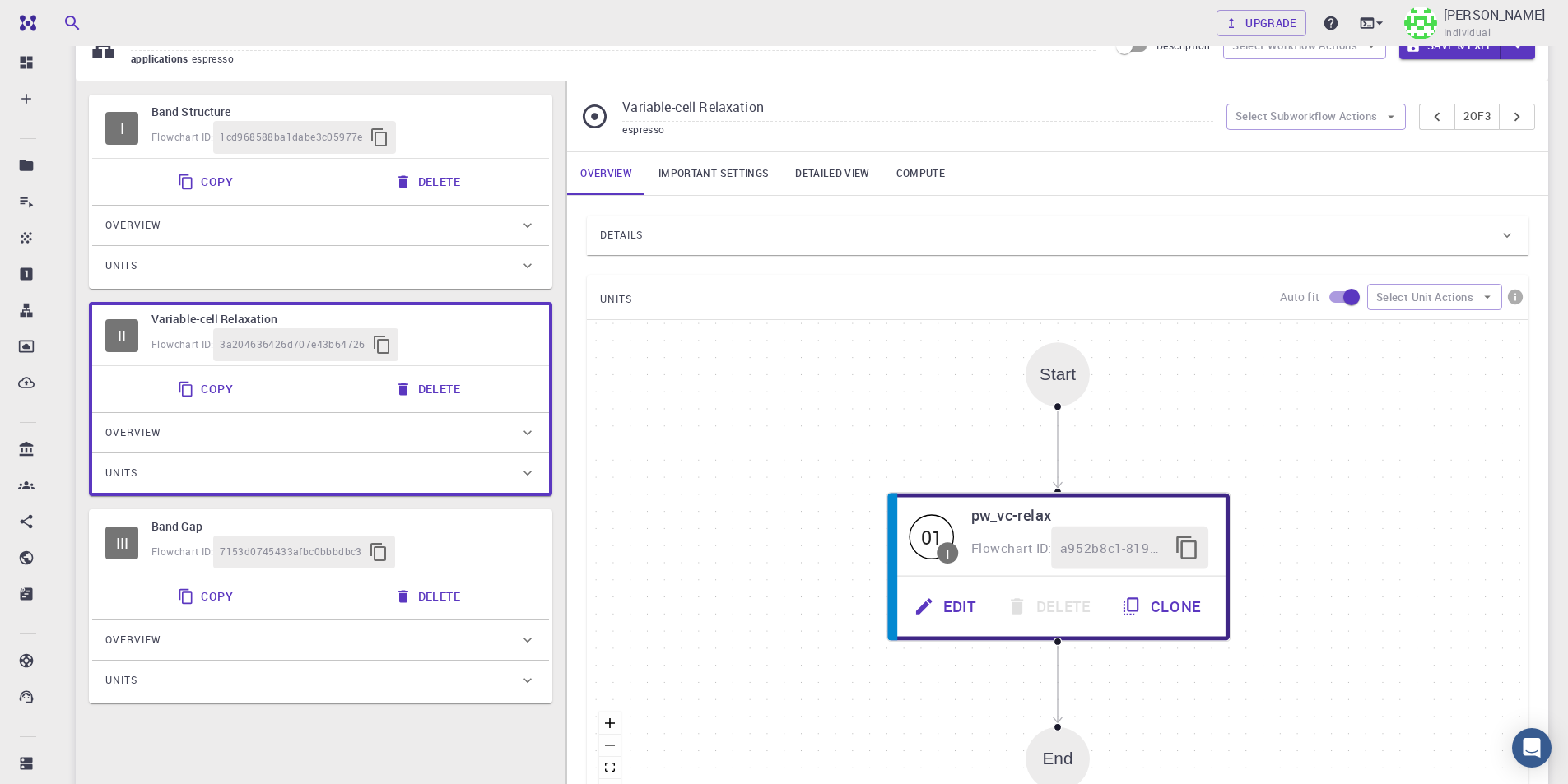
click at [433, 110] on h6 "Band Structure" at bounding box center [344, 112] width 385 height 19
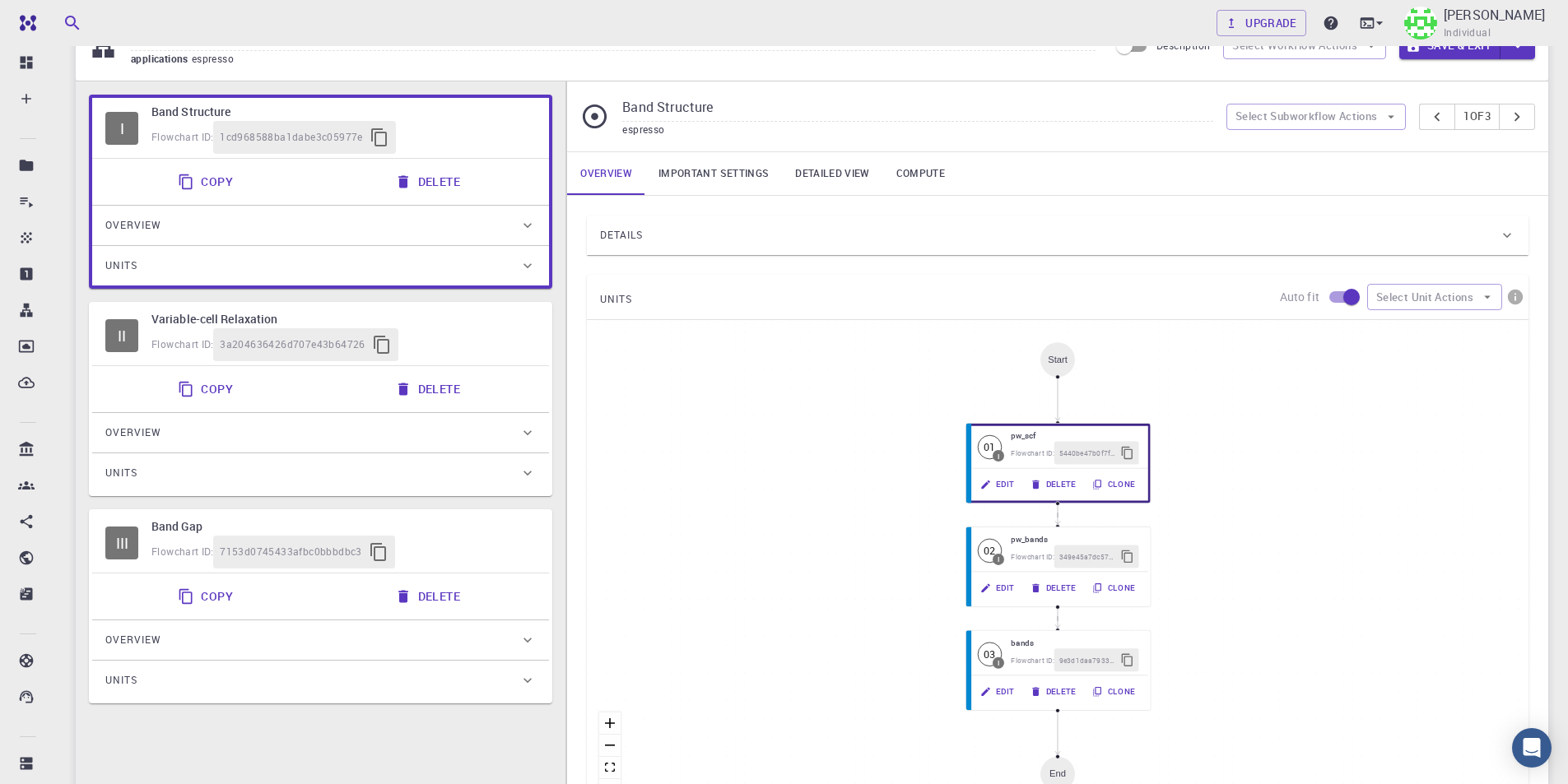
click at [432, 178] on button "Delete" at bounding box center [429, 181] width 88 height 33
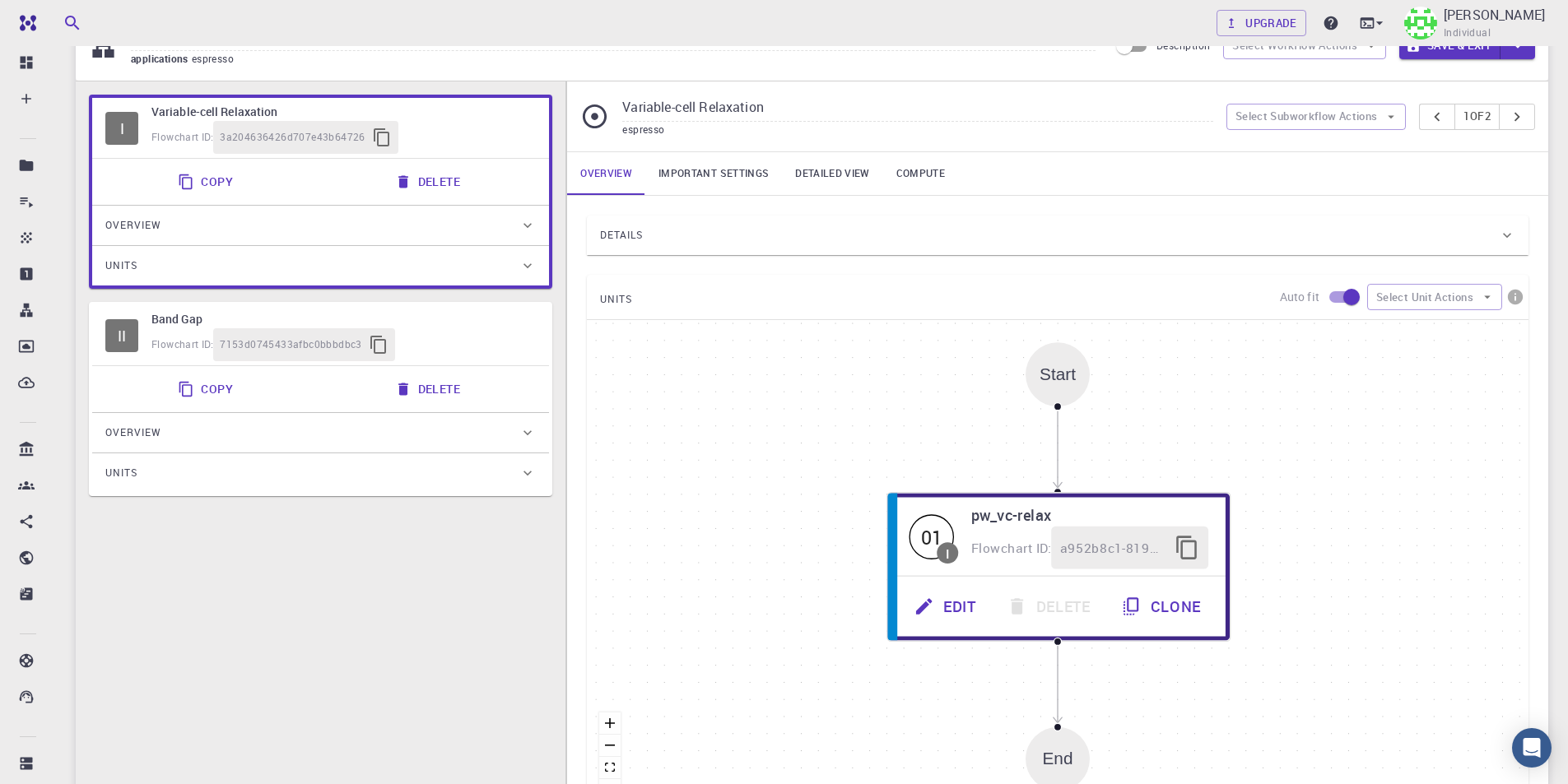
scroll to position [0, 0]
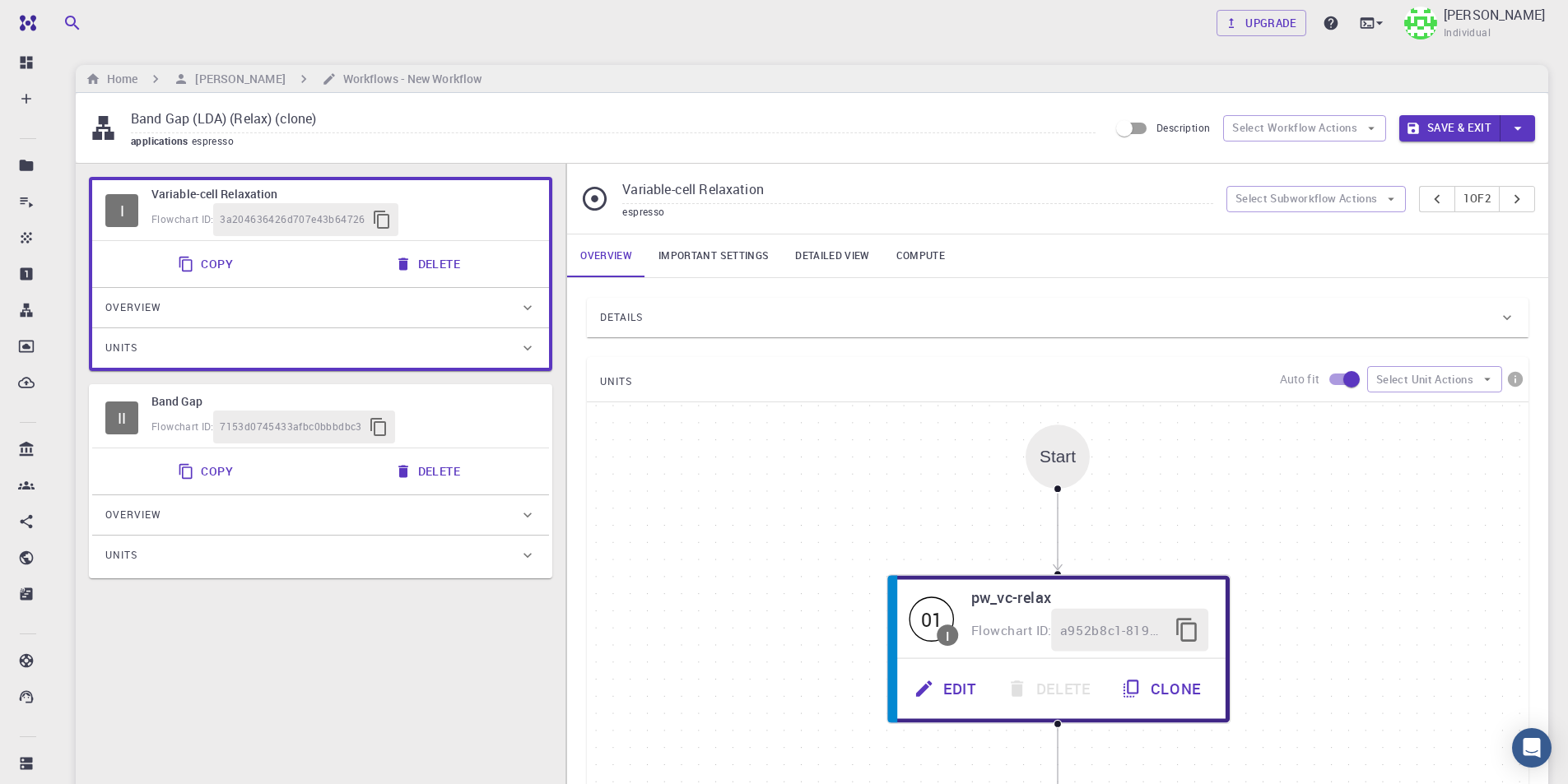
click at [487, 401] on h6 "Band Gap" at bounding box center [344, 401] width 385 height 19
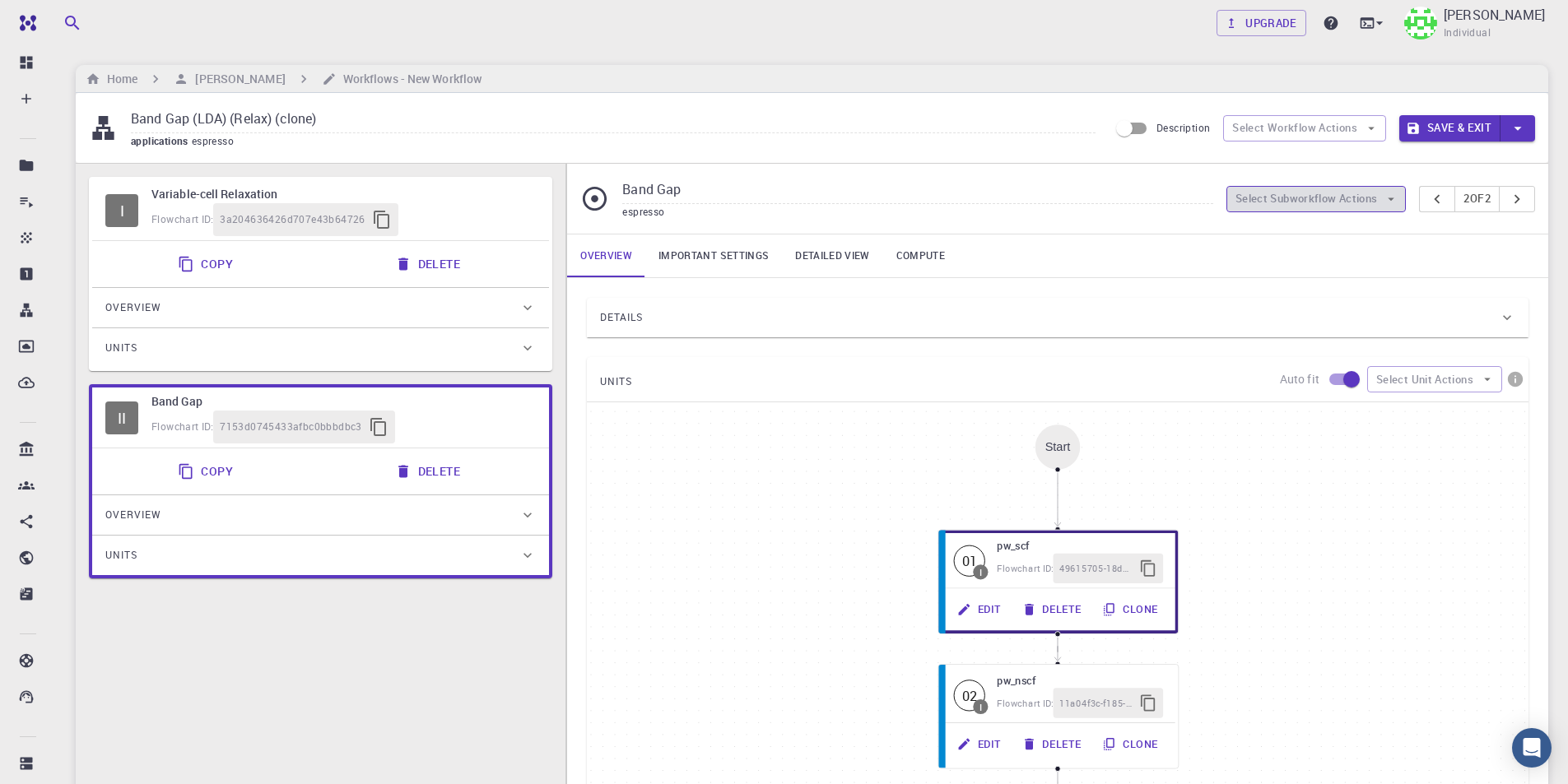
click at [1362, 200] on button "Select Subworkflow Actions" at bounding box center [1317, 199] width 180 height 26
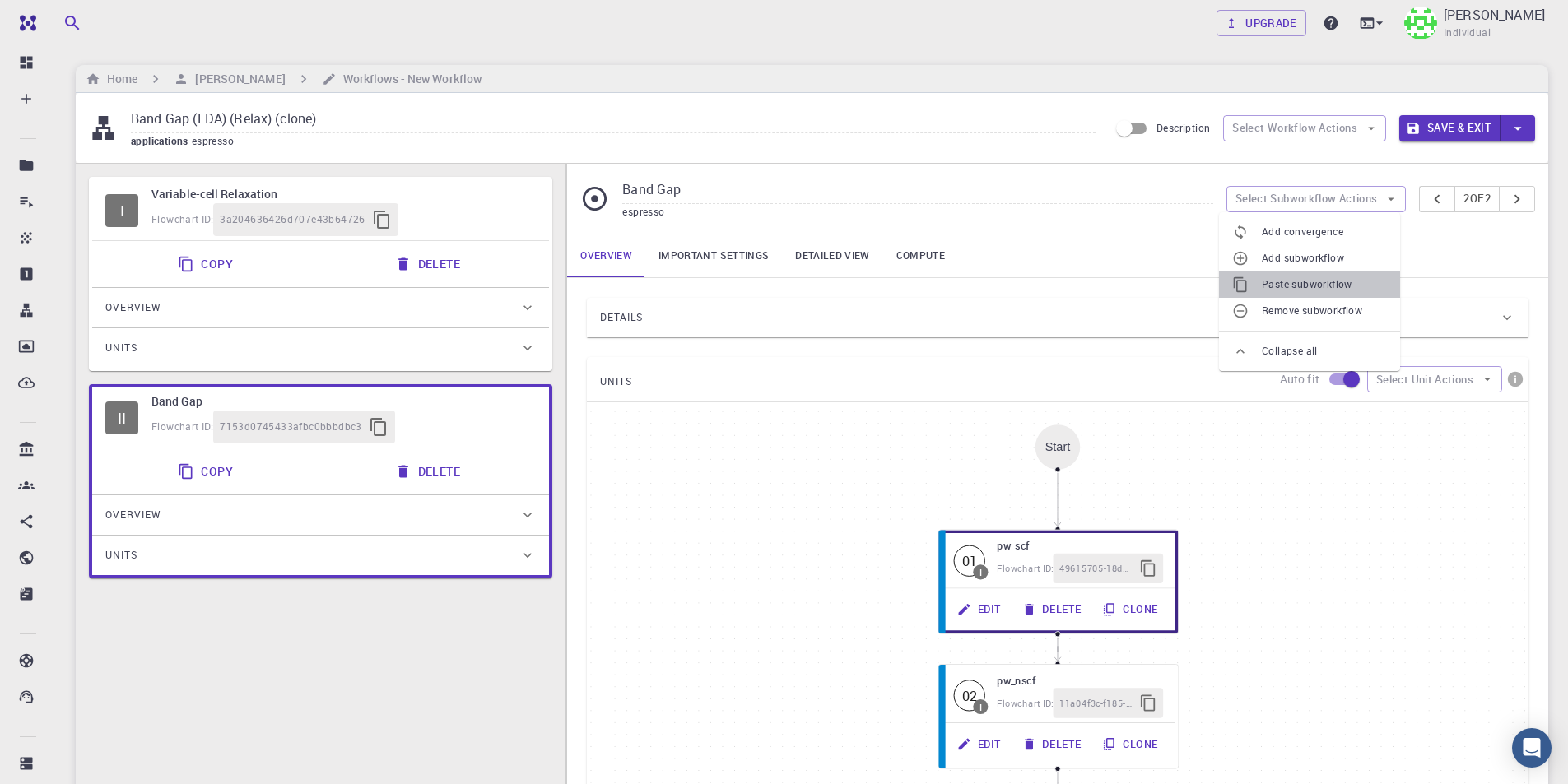
click at [1347, 284] on span "Paste subworkflow" at bounding box center [1324, 284] width 125 height 17
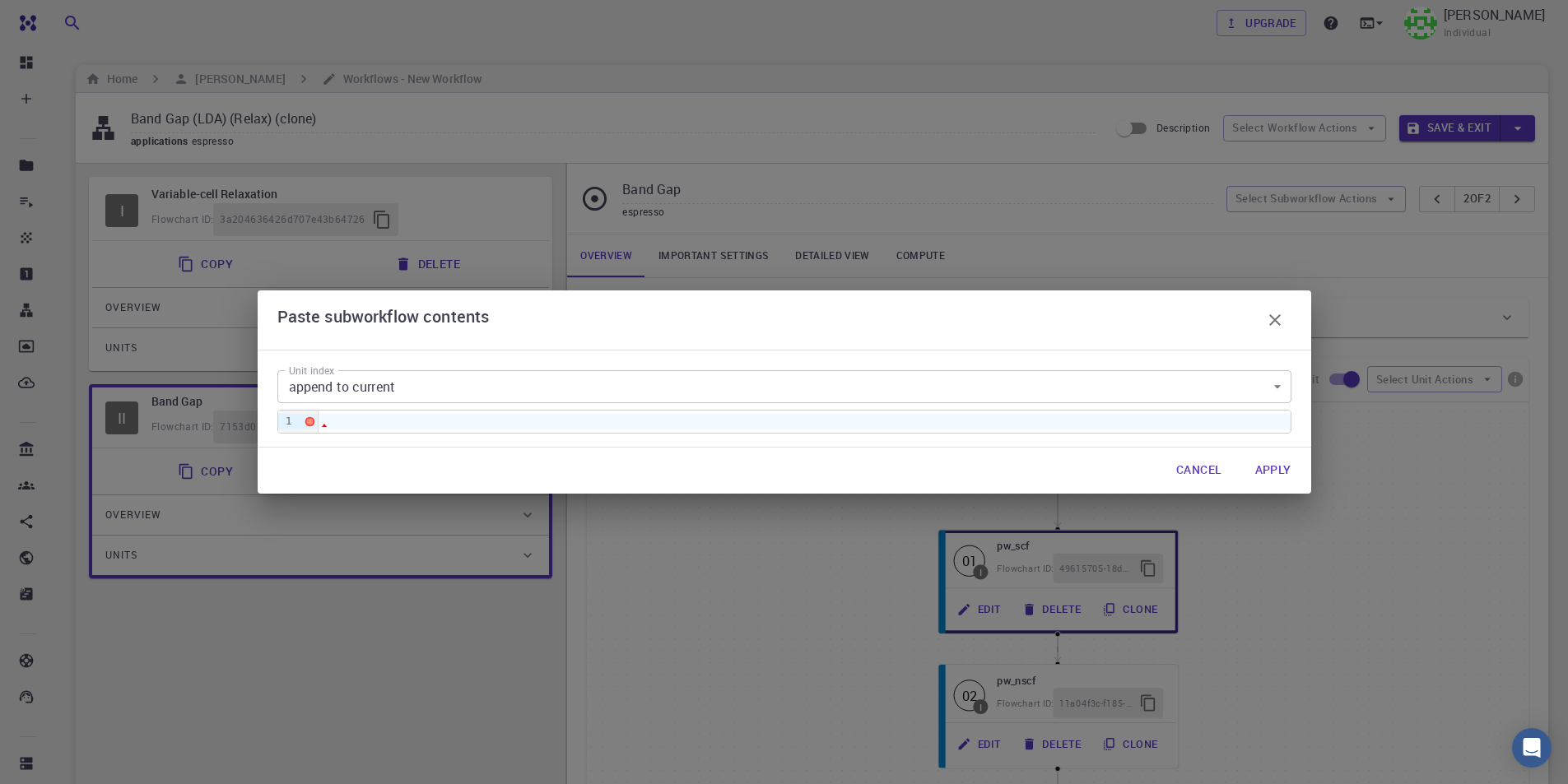
click at [1089, 420] on div at bounding box center [804, 421] width 972 height 15
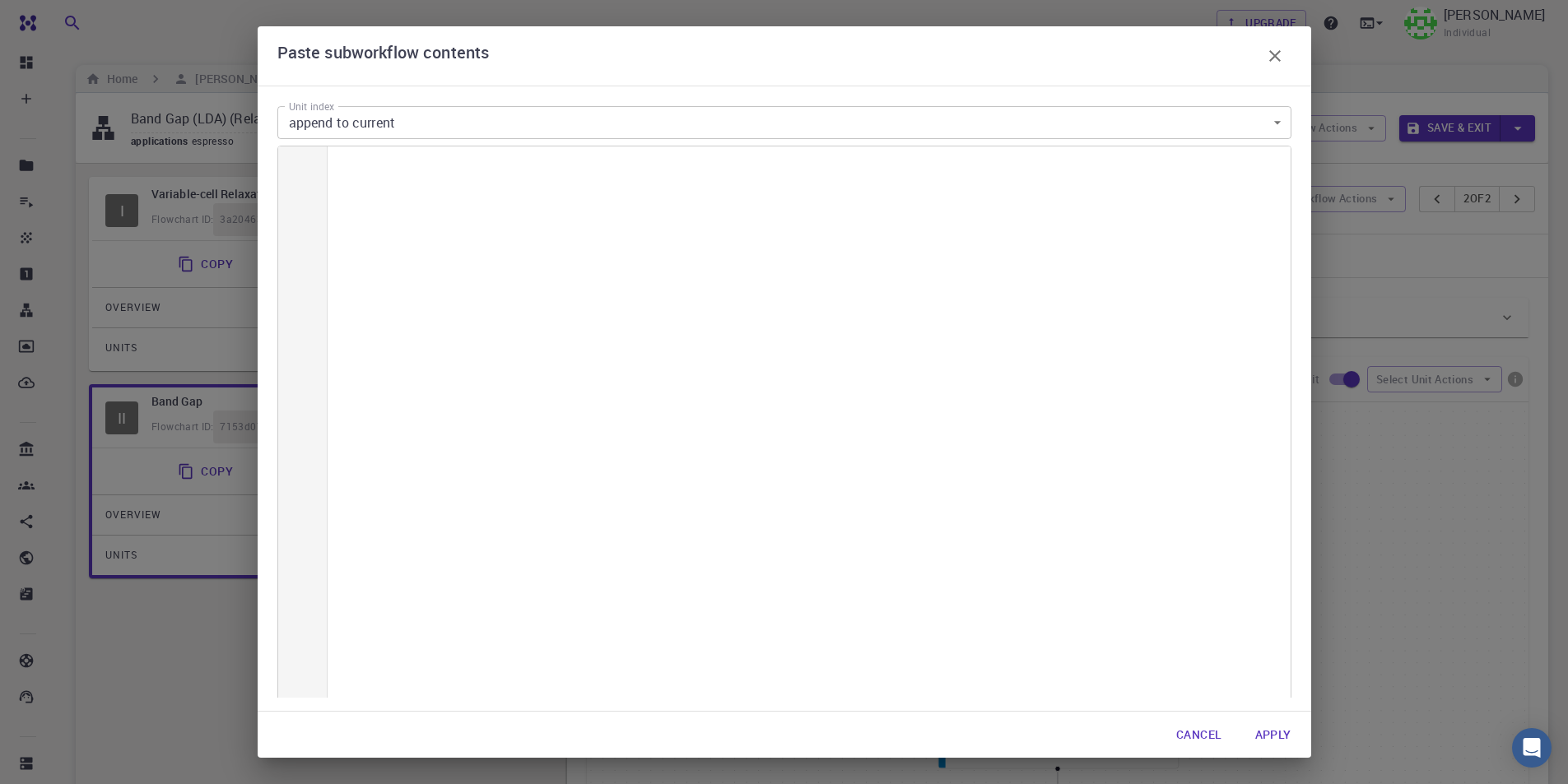
scroll to position [5977, 0]
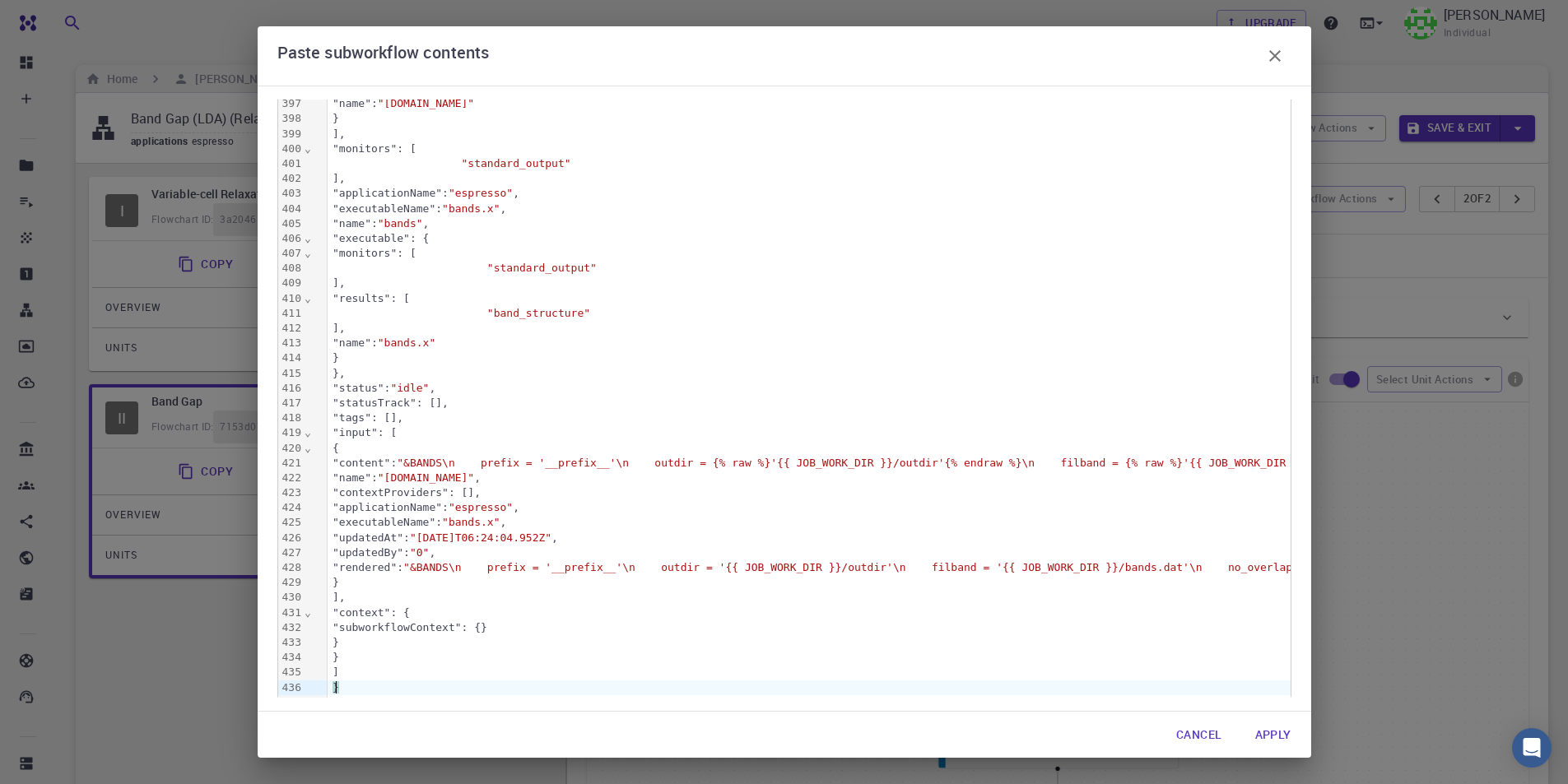
click at [1272, 735] on button "Apply" at bounding box center [1272, 734] width 63 height 33
type input "Variable-cell Relaxation"
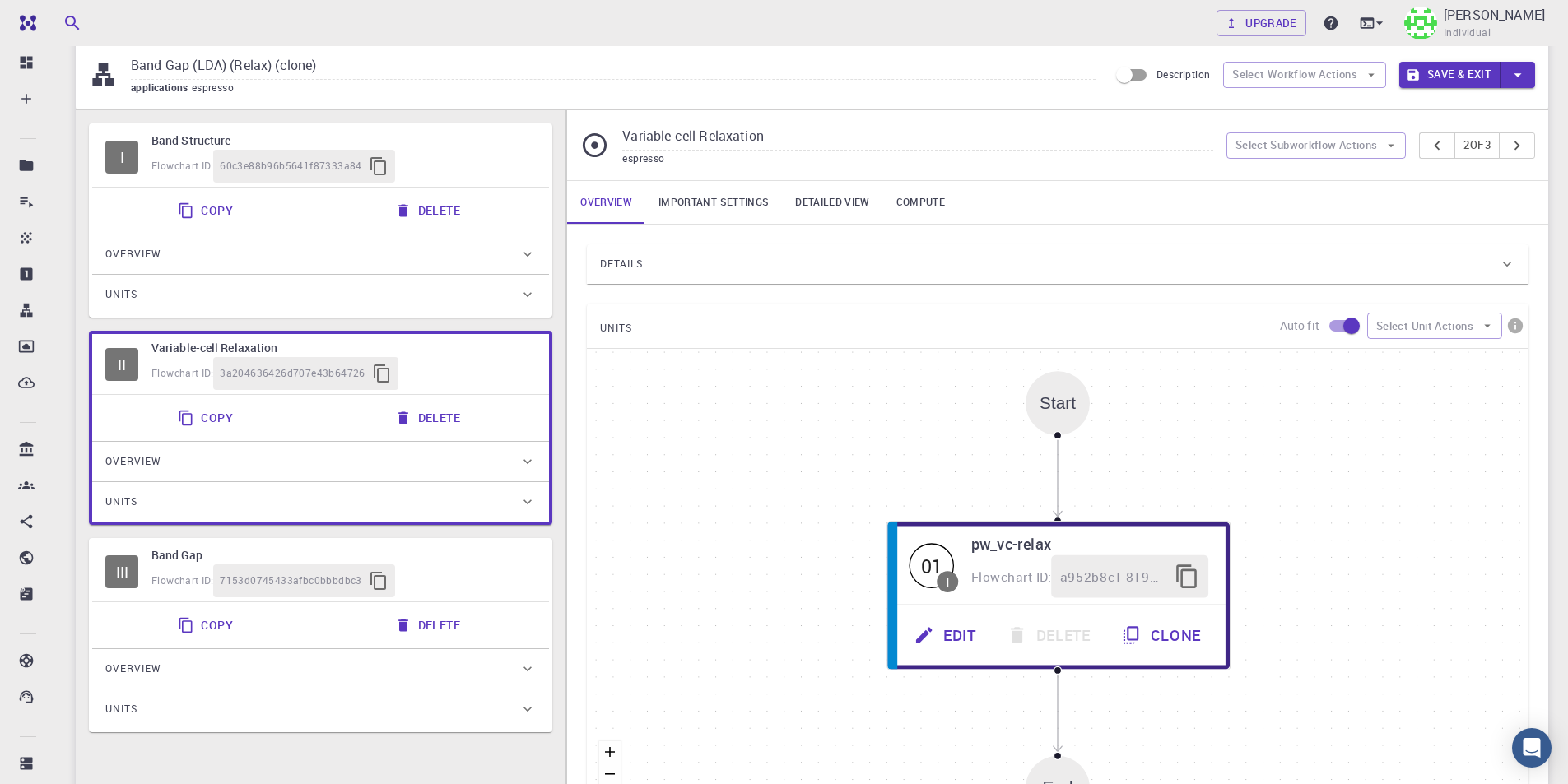
scroll to position [82, 0]
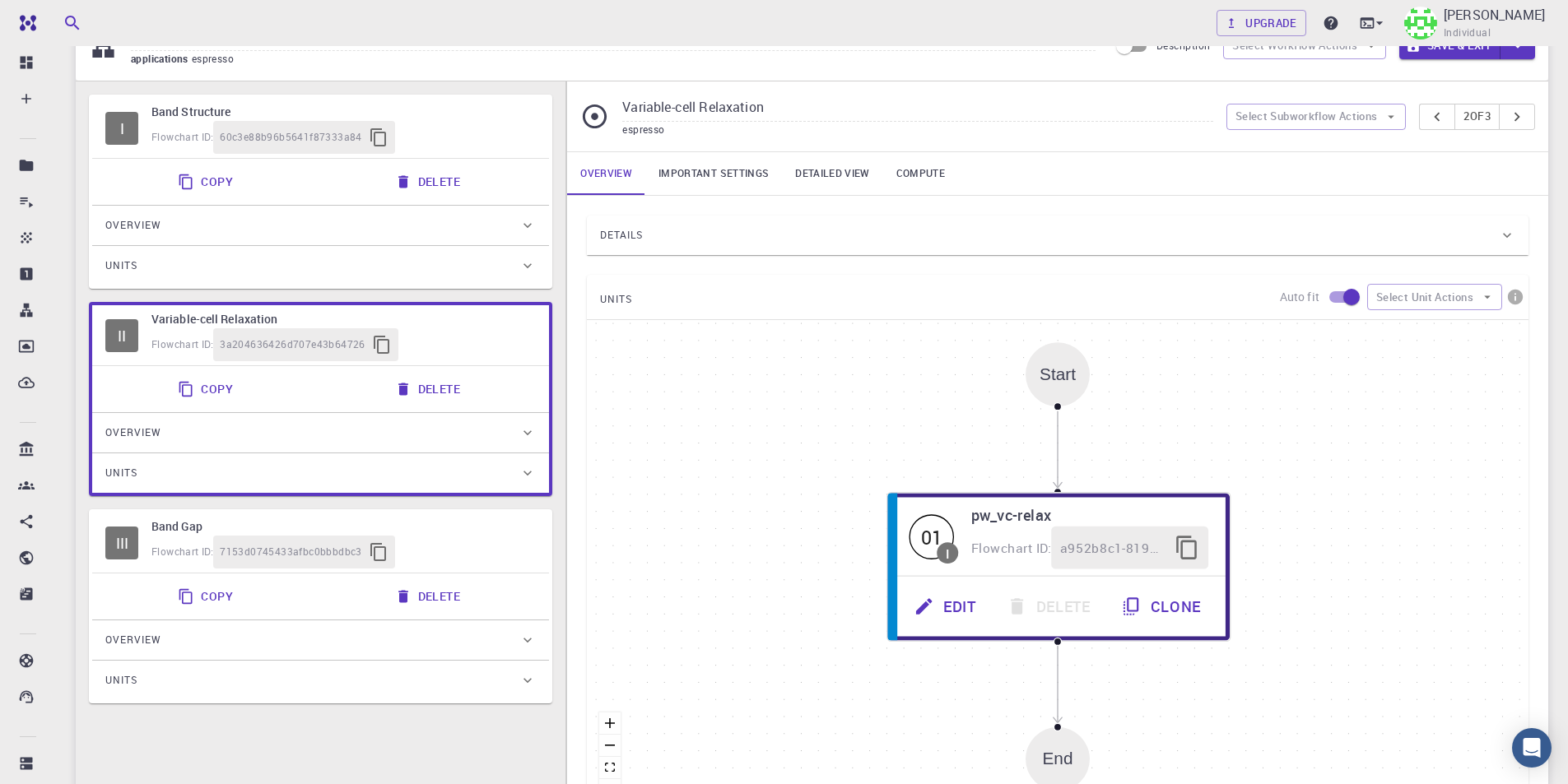
click at [461, 177] on button "Delete" at bounding box center [429, 181] width 88 height 33
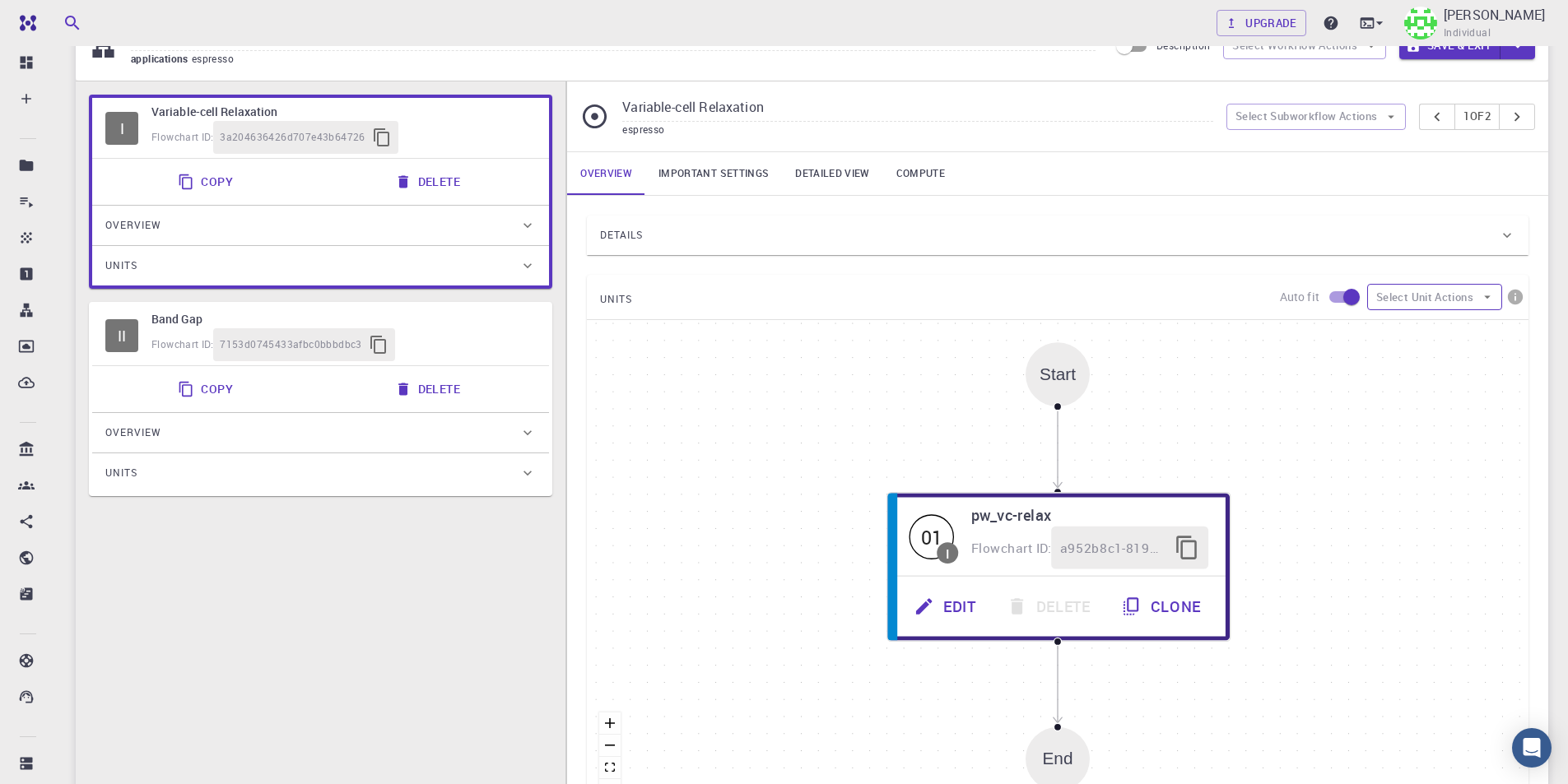
click at [1439, 290] on button "Select Unit Actions" at bounding box center [1434, 297] width 135 height 26
click at [1346, 119] on button "Select Subworkflow Actions" at bounding box center [1317, 117] width 180 height 26
click at [1324, 200] on span "Paste subworkflow" at bounding box center [1324, 202] width 125 height 17
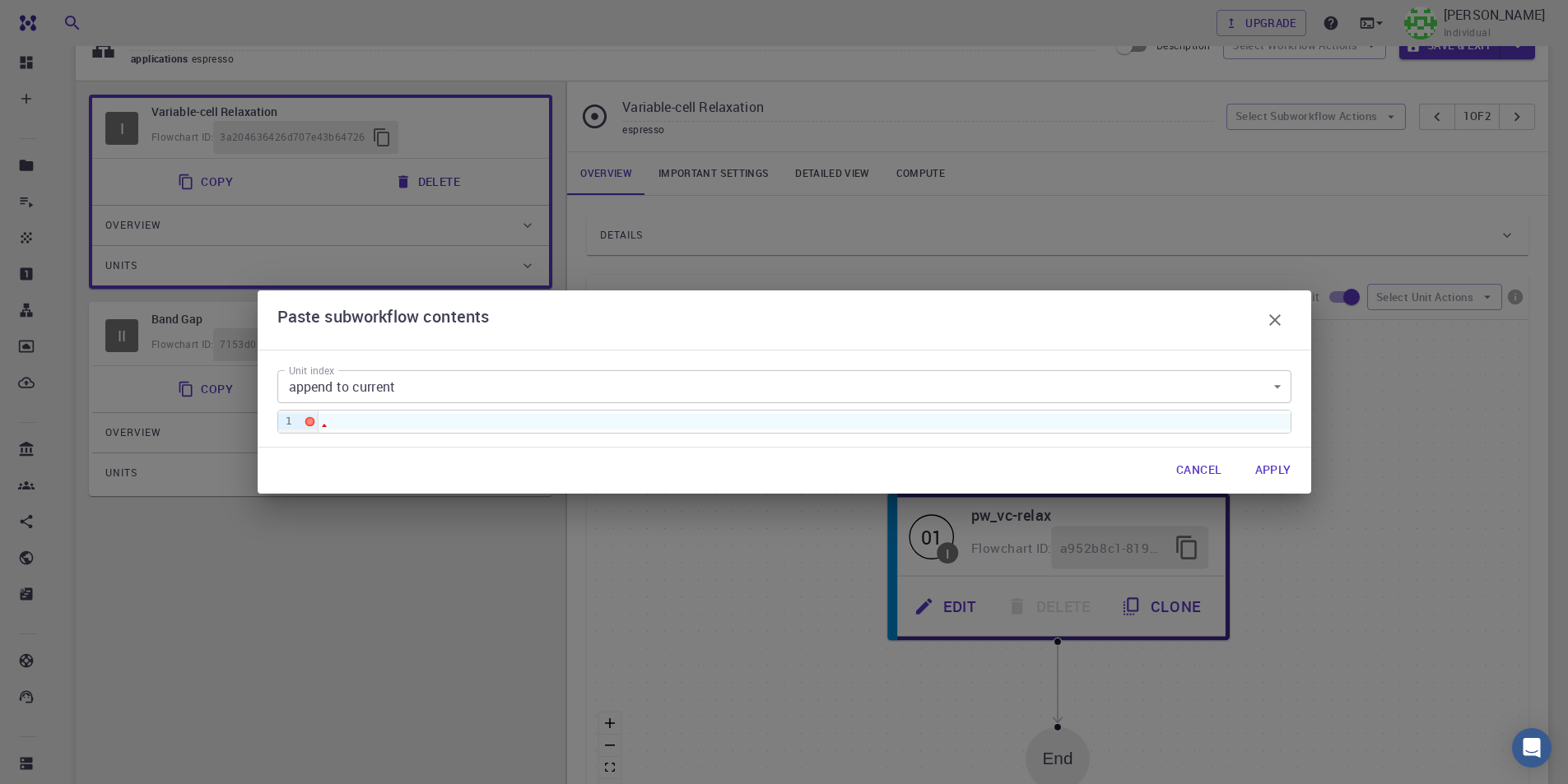
click at [442, 382] on body "Free Dashboard Create New Job New Material Create Material Upload File Import f…" at bounding box center [784, 492] width 1568 height 1148
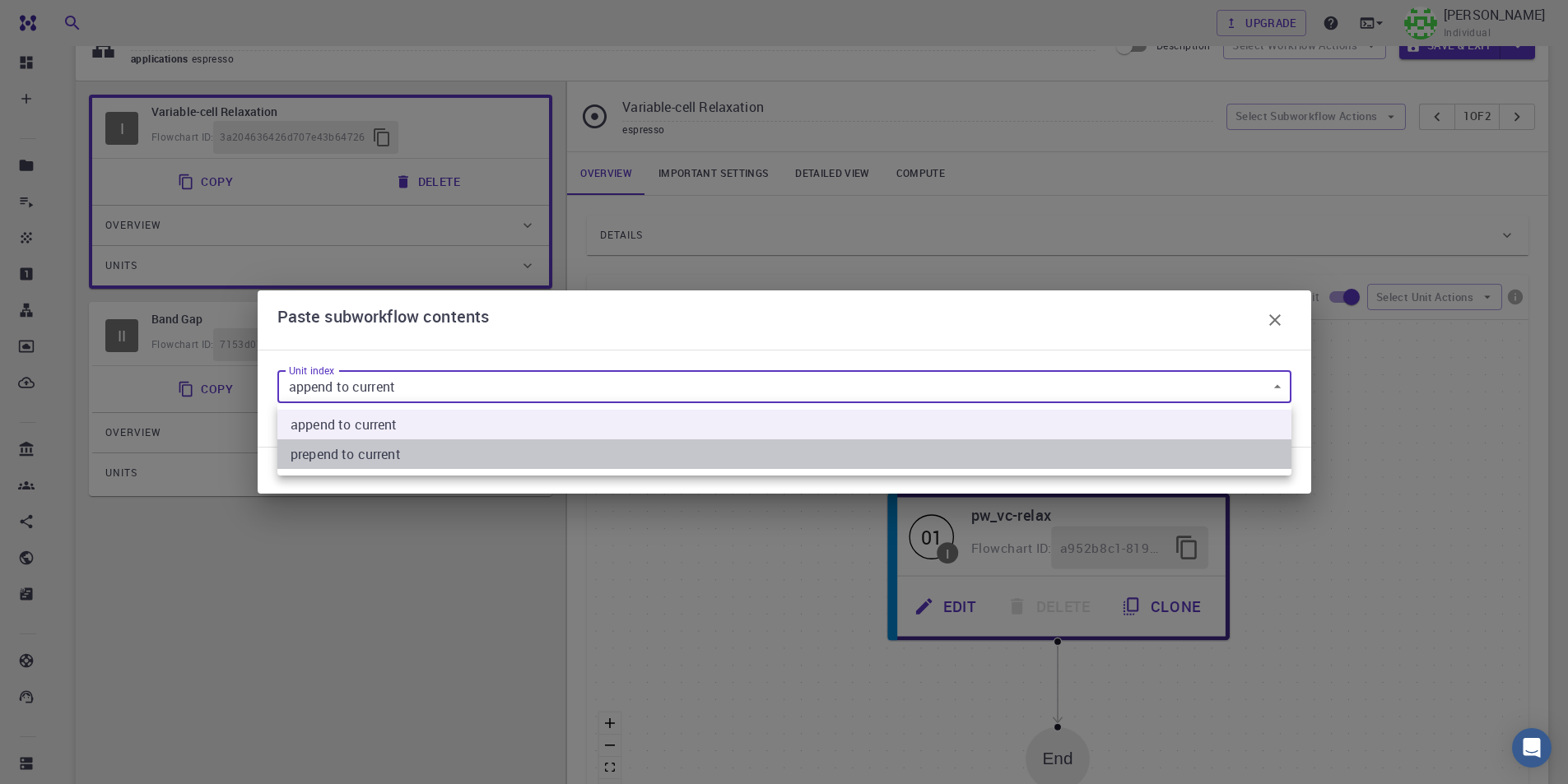
click at [401, 449] on current "prepend to current" at bounding box center [784, 454] width 1014 height 30
type input "1"
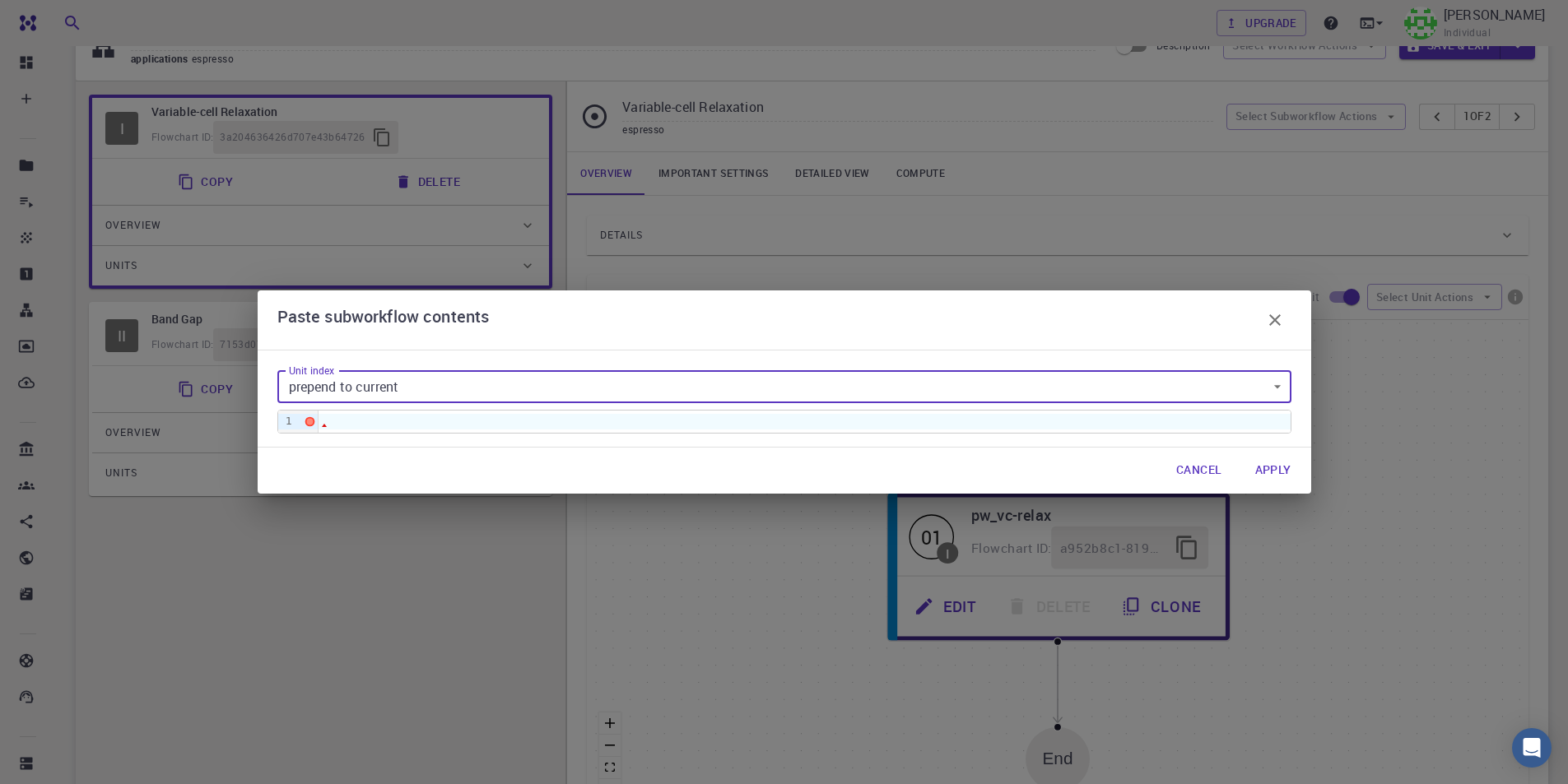
click at [634, 420] on div at bounding box center [804, 421] width 972 height 15
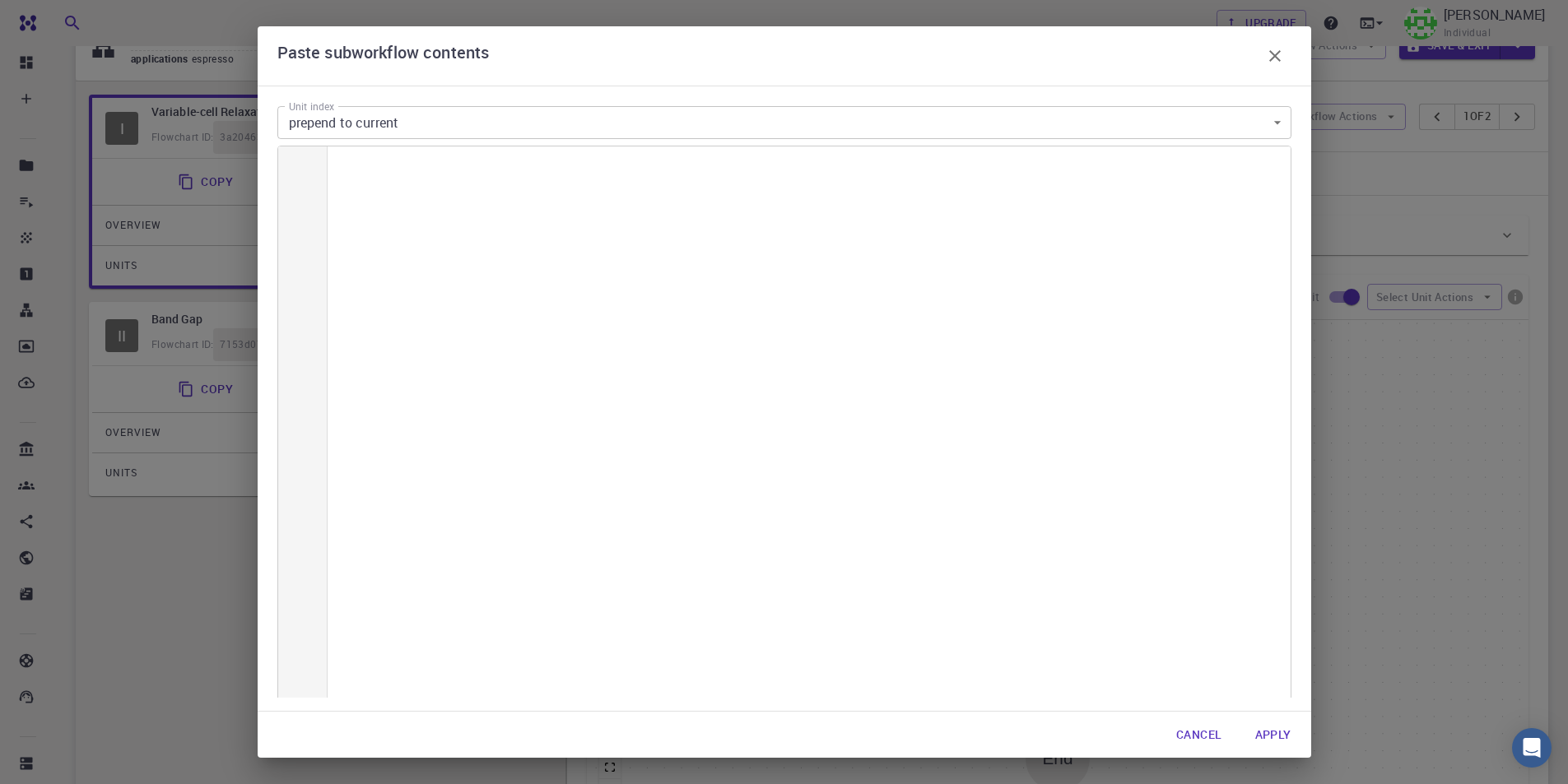
scroll to position [5977, 0]
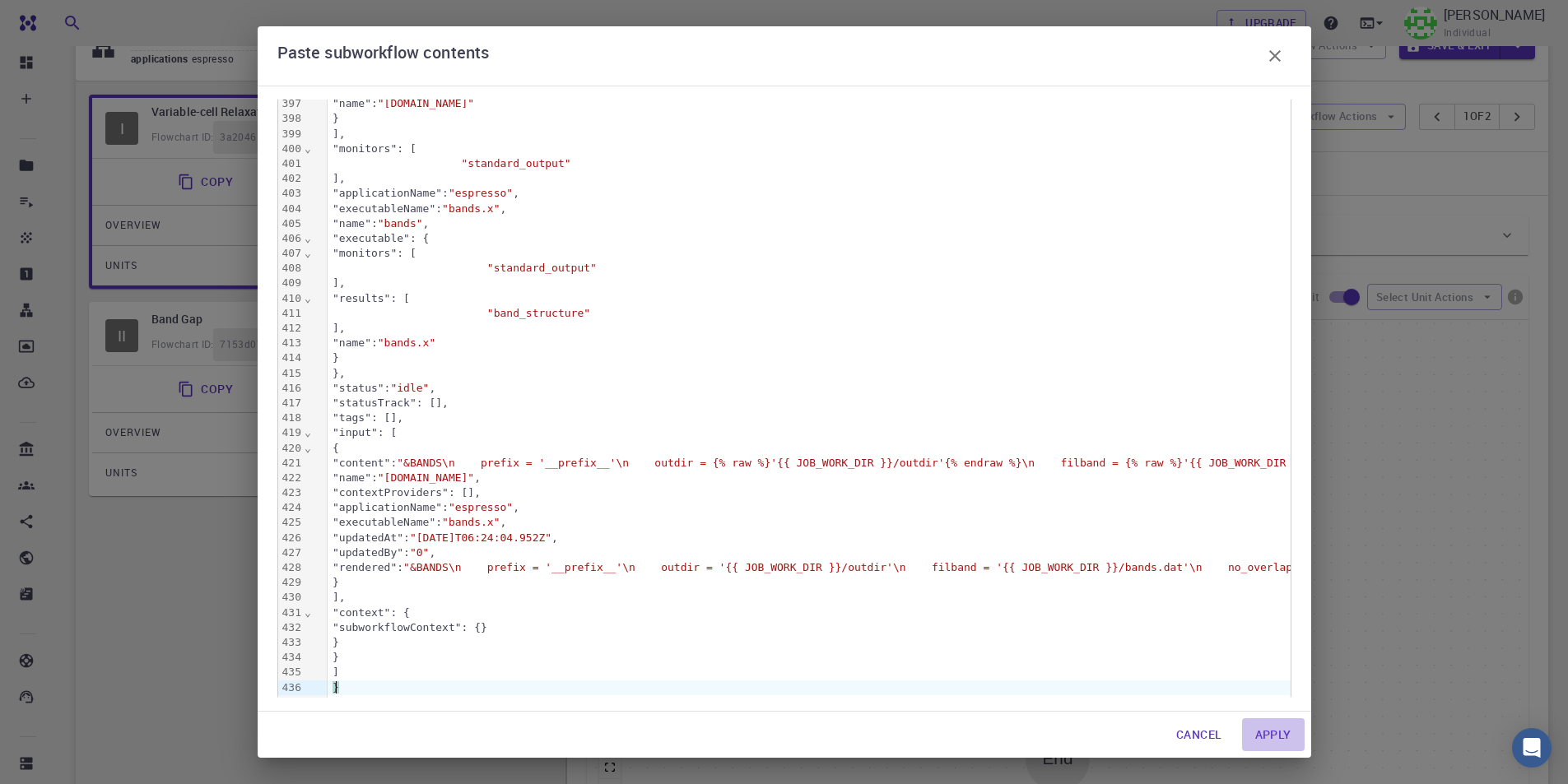
click at [1291, 736] on button "Apply" at bounding box center [1272, 734] width 63 height 33
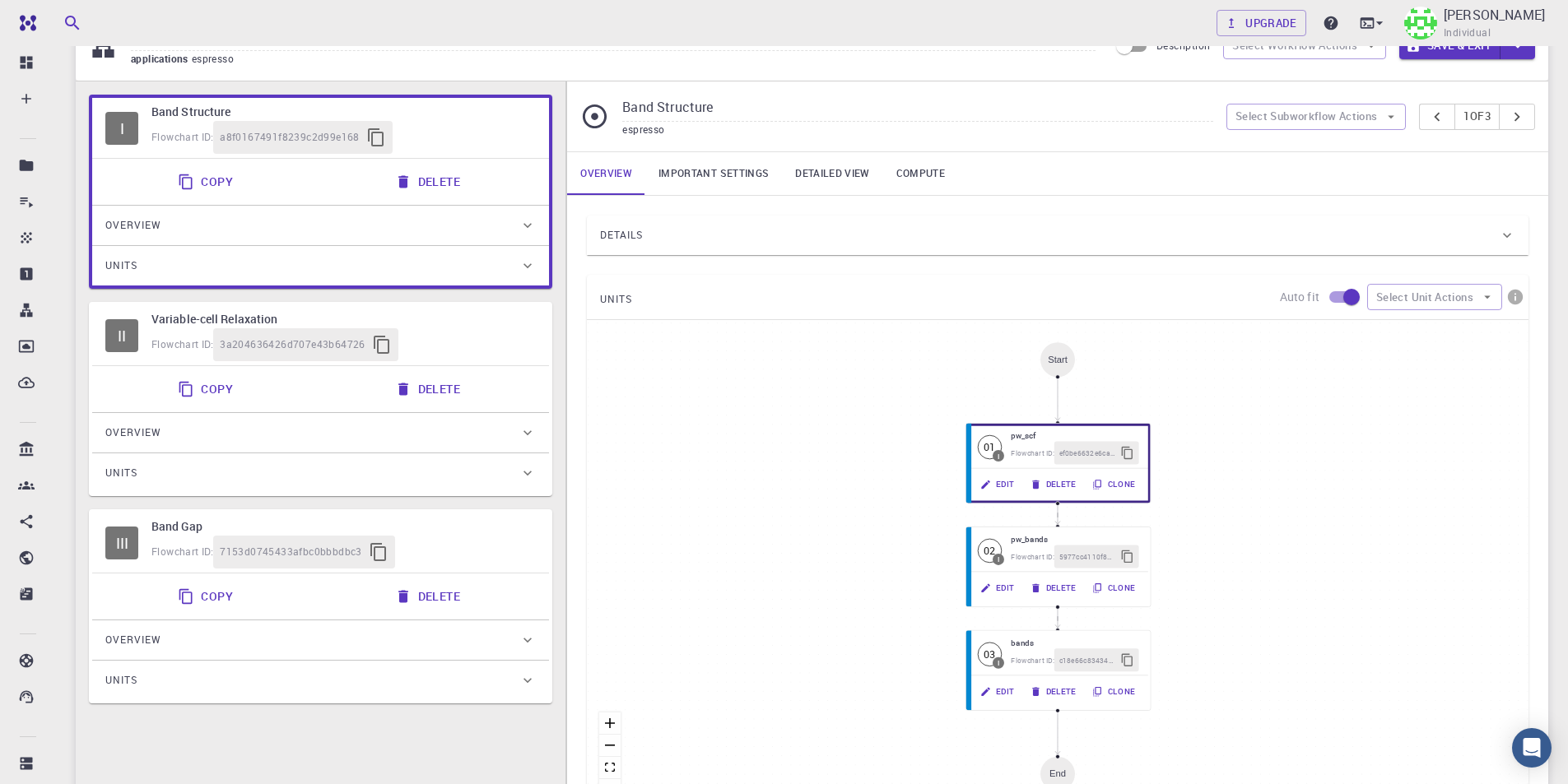
click at [459, 183] on button "Delete" at bounding box center [429, 181] width 88 height 33
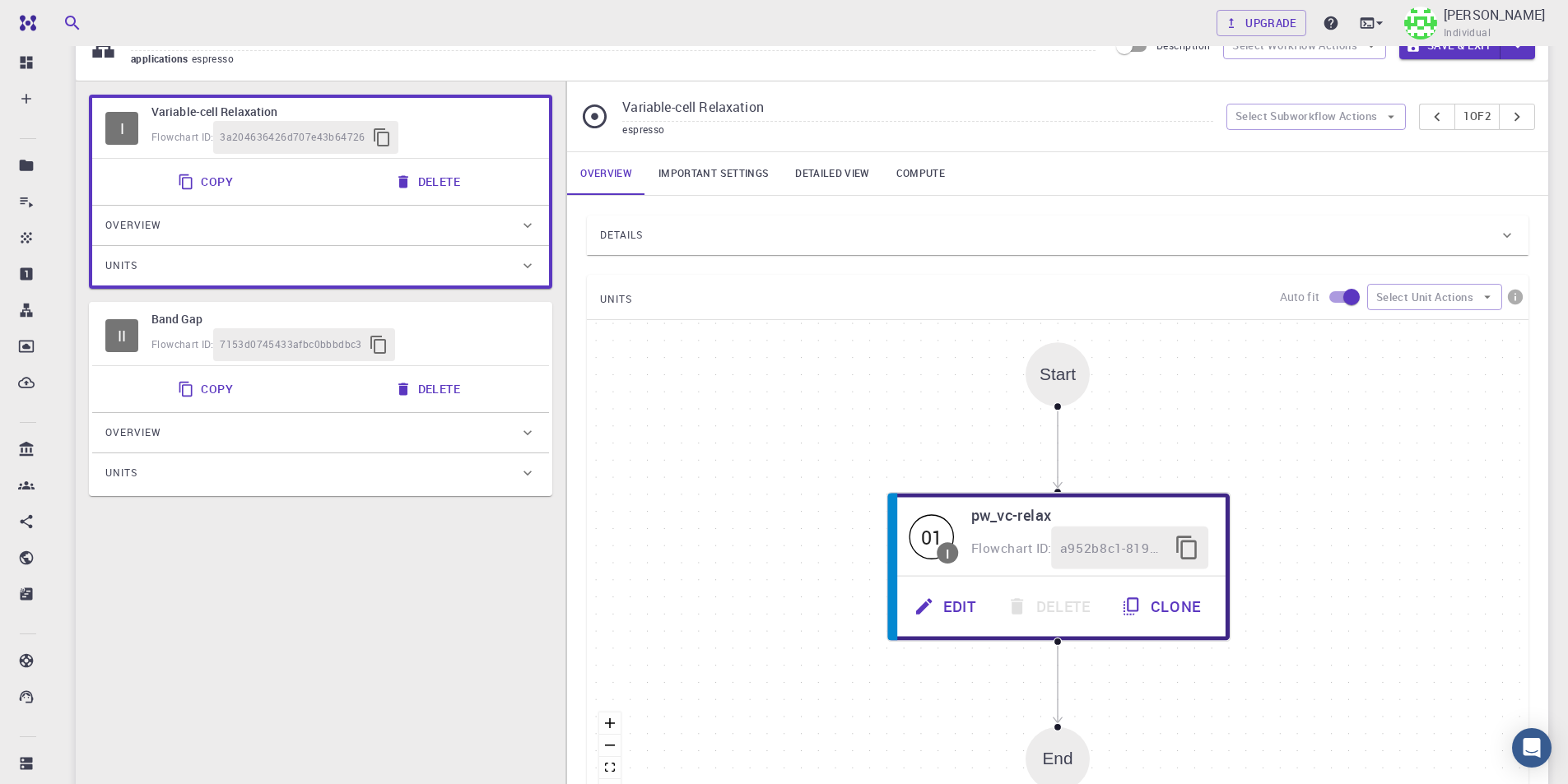
click at [476, 347] on div "Flowchart ID: 7153d0745433afbc0bbbdbc3" at bounding box center [344, 344] width 385 height 33
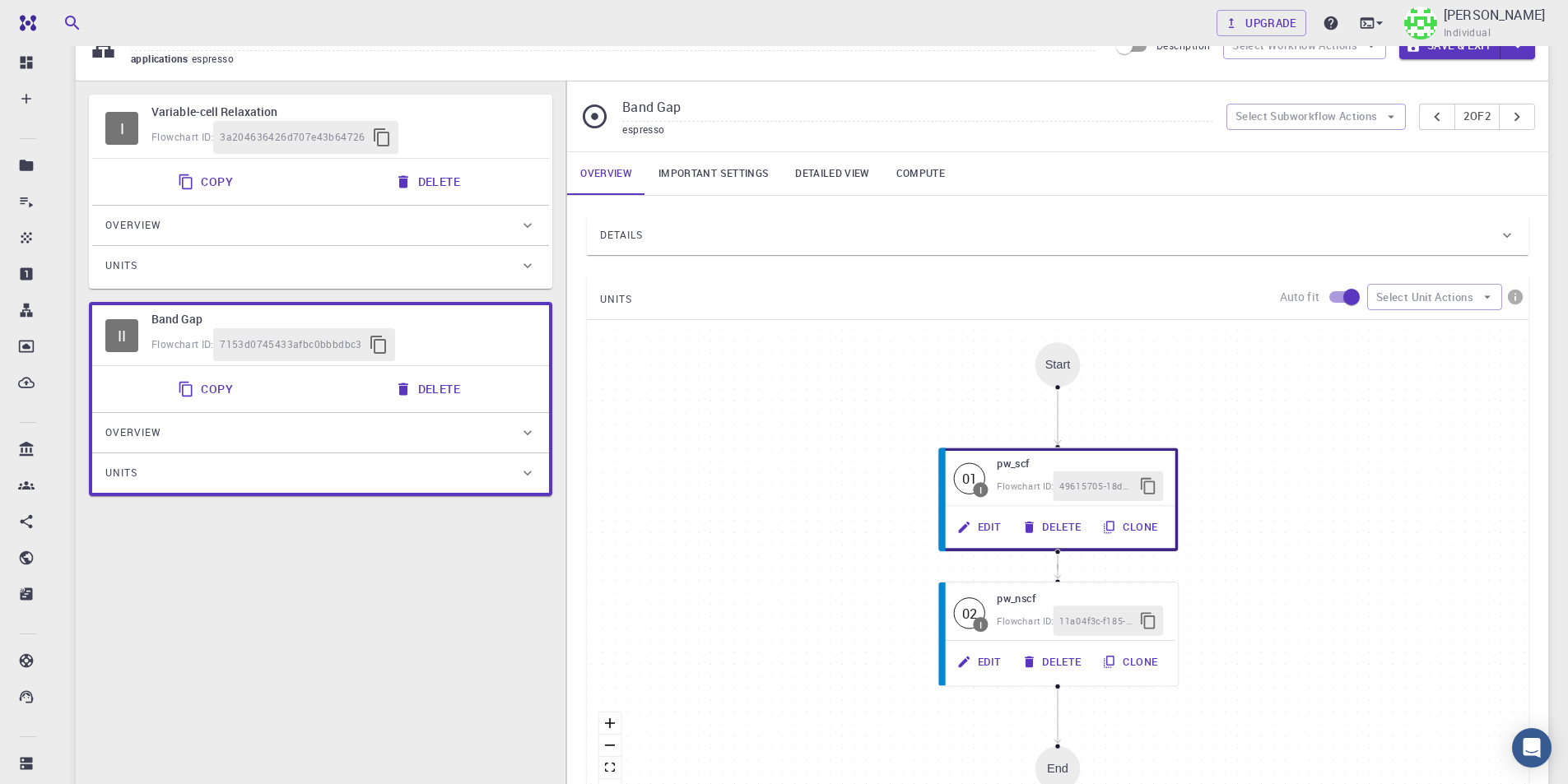
scroll to position [0, 0]
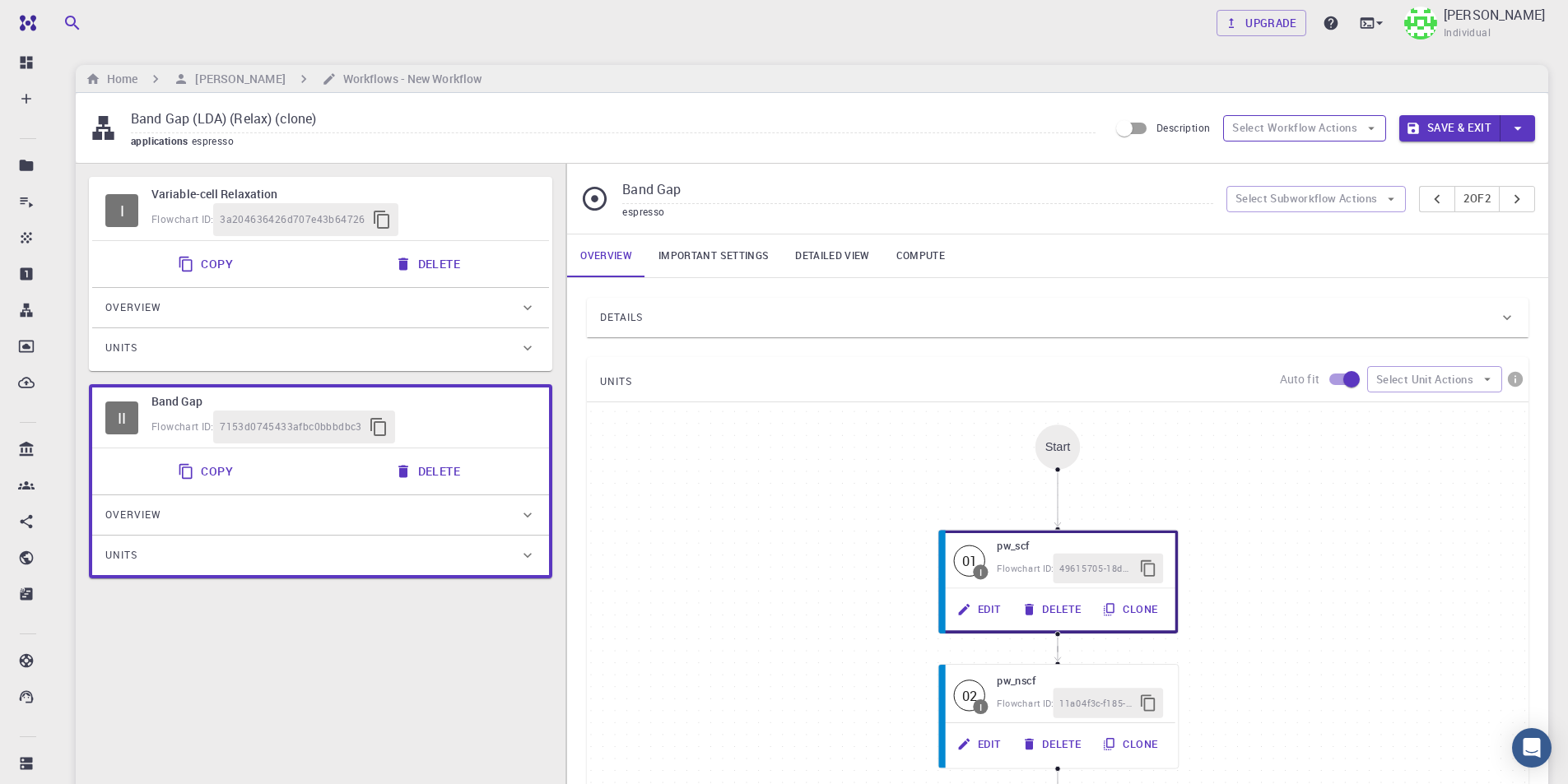
click at [1368, 130] on icon "button" at bounding box center [1370, 128] width 15 height 15
click at [506, 209] on div "Flowchart ID: 3a204636426d707e43b64726" at bounding box center [344, 219] width 385 height 33
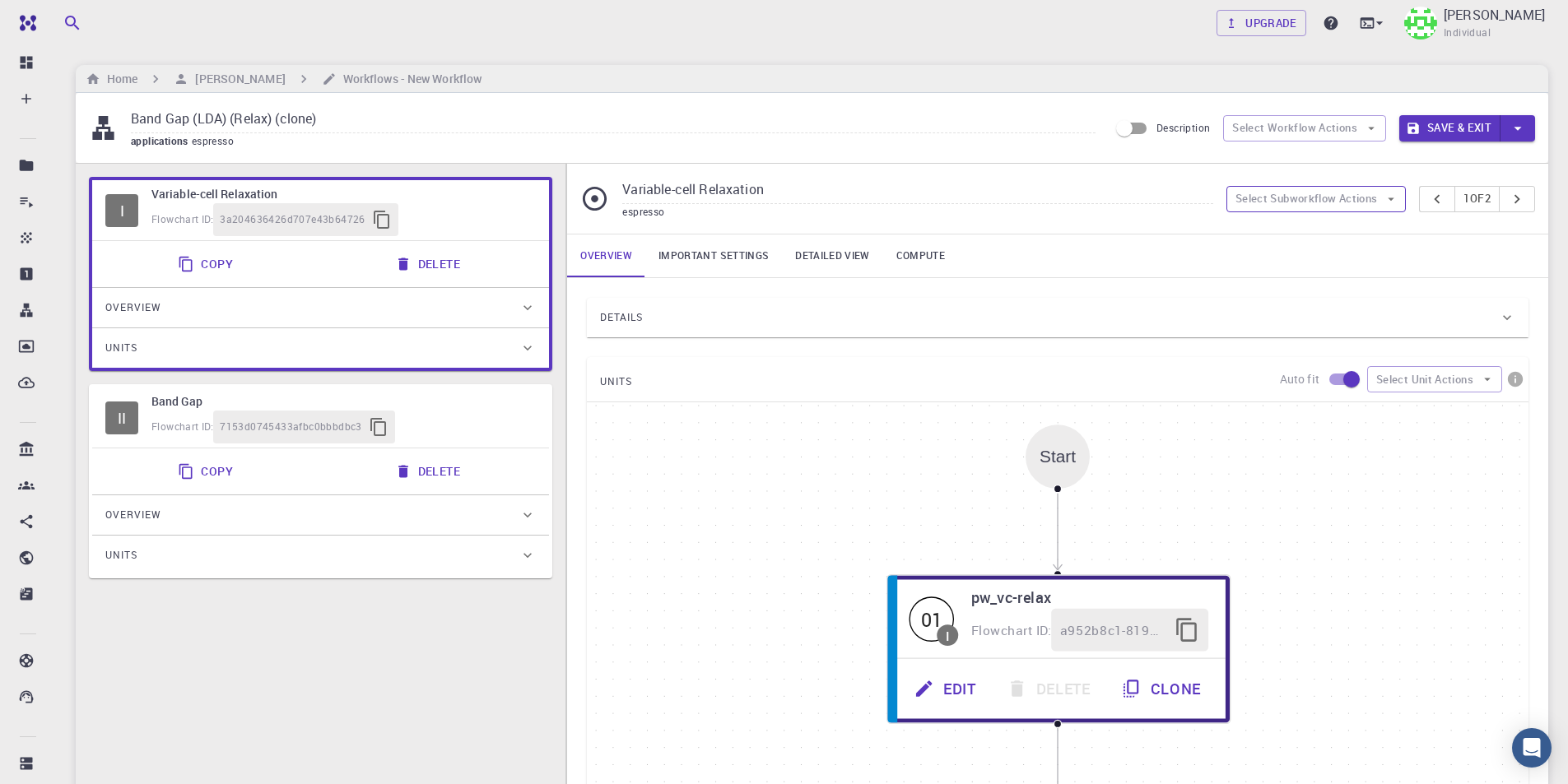
click at [1362, 208] on button "Select Subworkflow Actions" at bounding box center [1317, 199] width 180 height 26
click at [1343, 276] on span "Paste subworkflow" at bounding box center [1324, 284] width 125 height 17
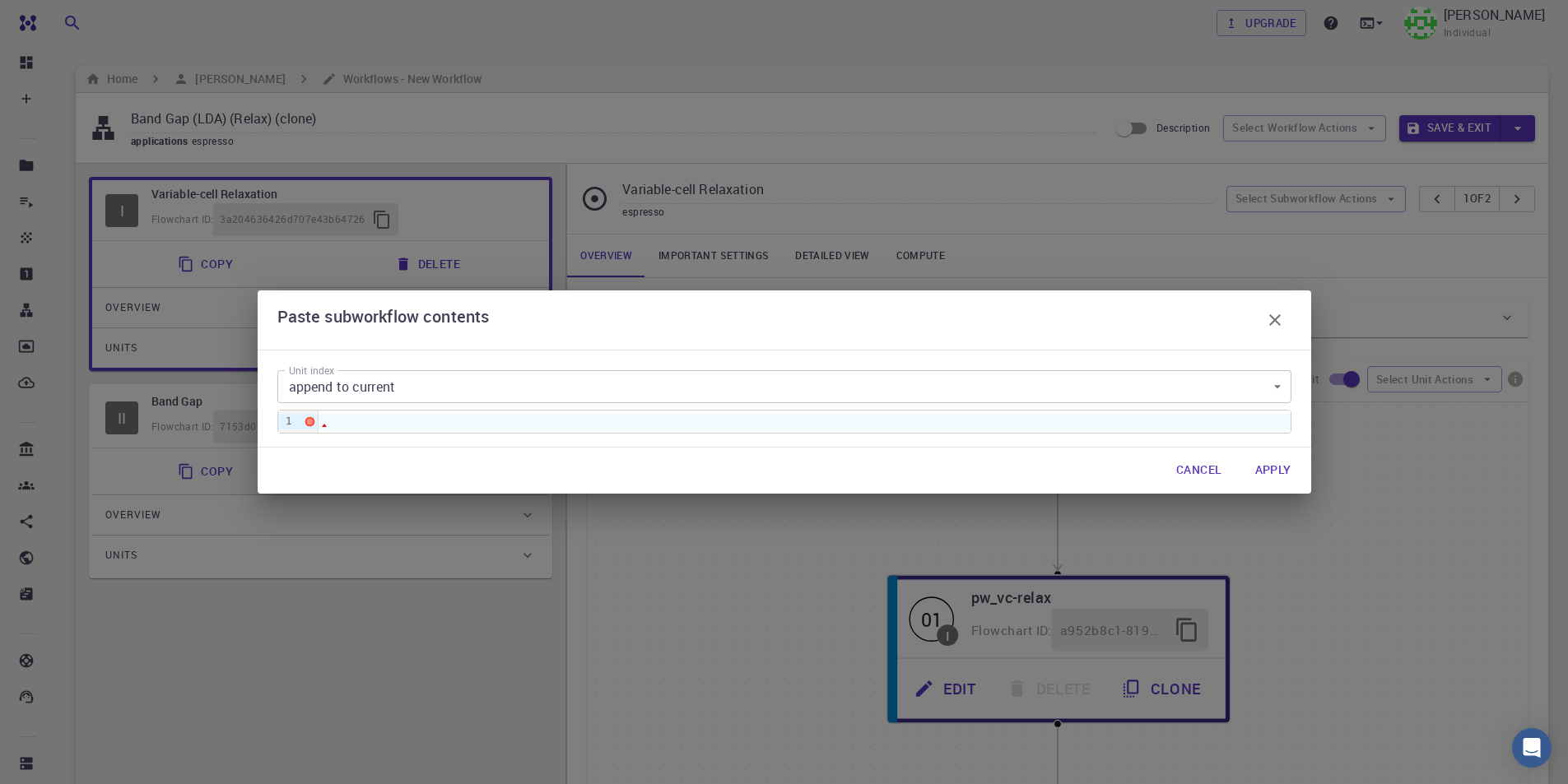
click at [297, 425] on div at bounding box center [298, 421] width 8 height 15
click at [285, 425] on div "1" at bounding box center [286, 421] width 17 height 15
click at [304, 425] on div at bounding box center [310, 422] width 11 height 11
click at [397, 438] on span "Unexpected end of JSON input" at bounding box center [405, 437] width 182 height 14
click at [341, 420] on div at bounding box center [804, 421] width 972 height 15
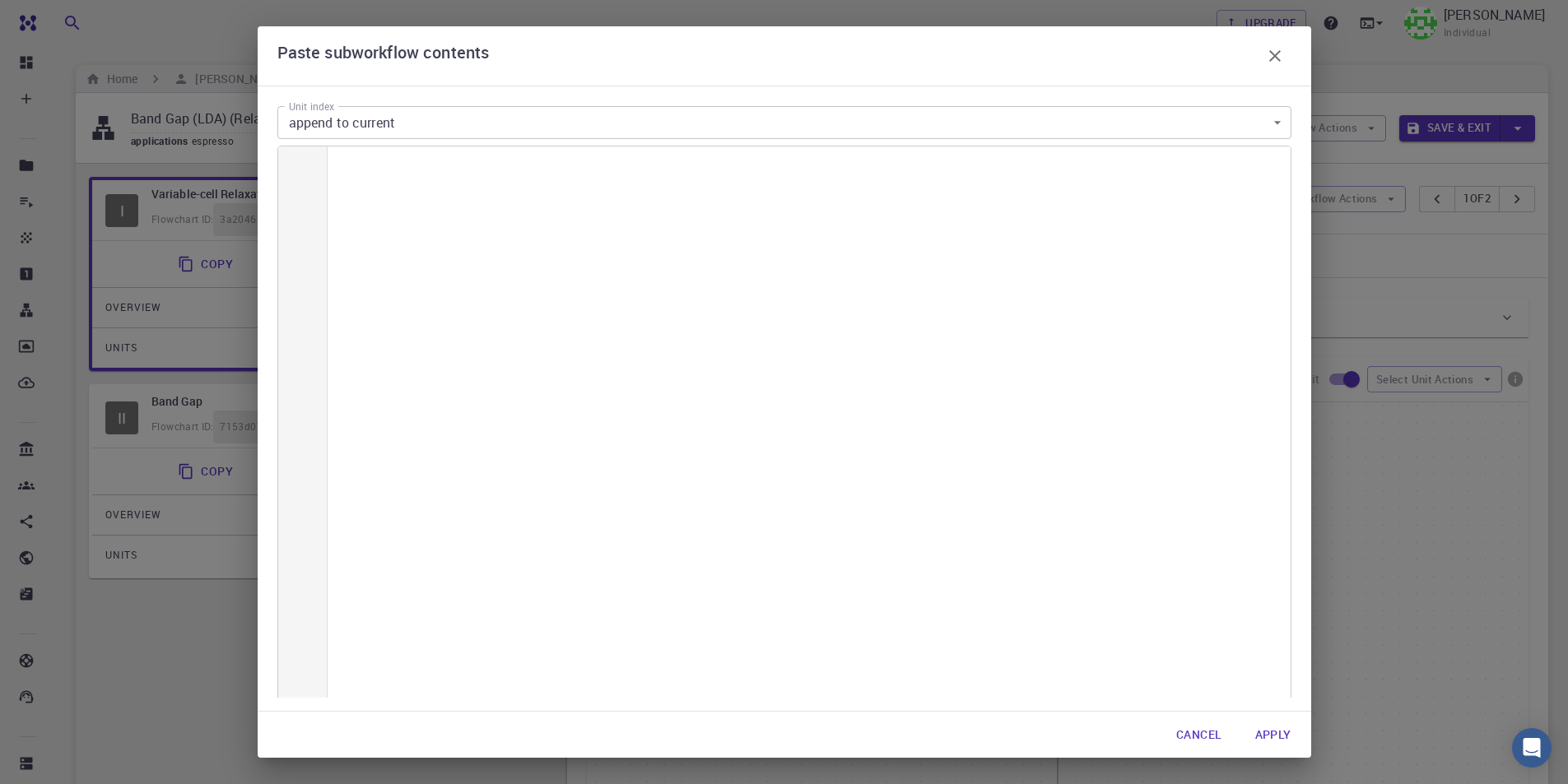
scroll to position [5977, 0]
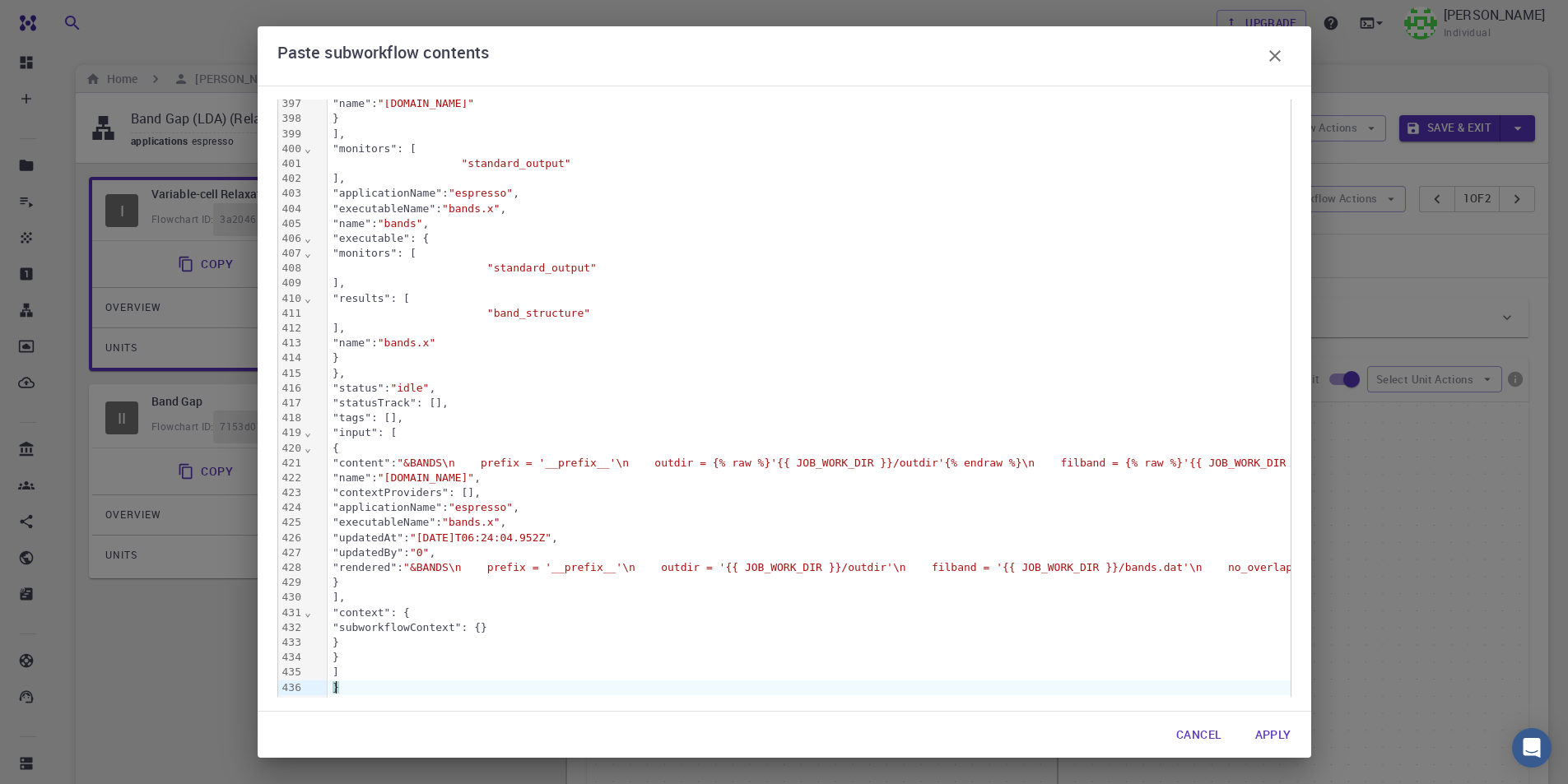
click at [1279, 730] on button "Apply" at bounding box center [1272, 734] width 63 height 33
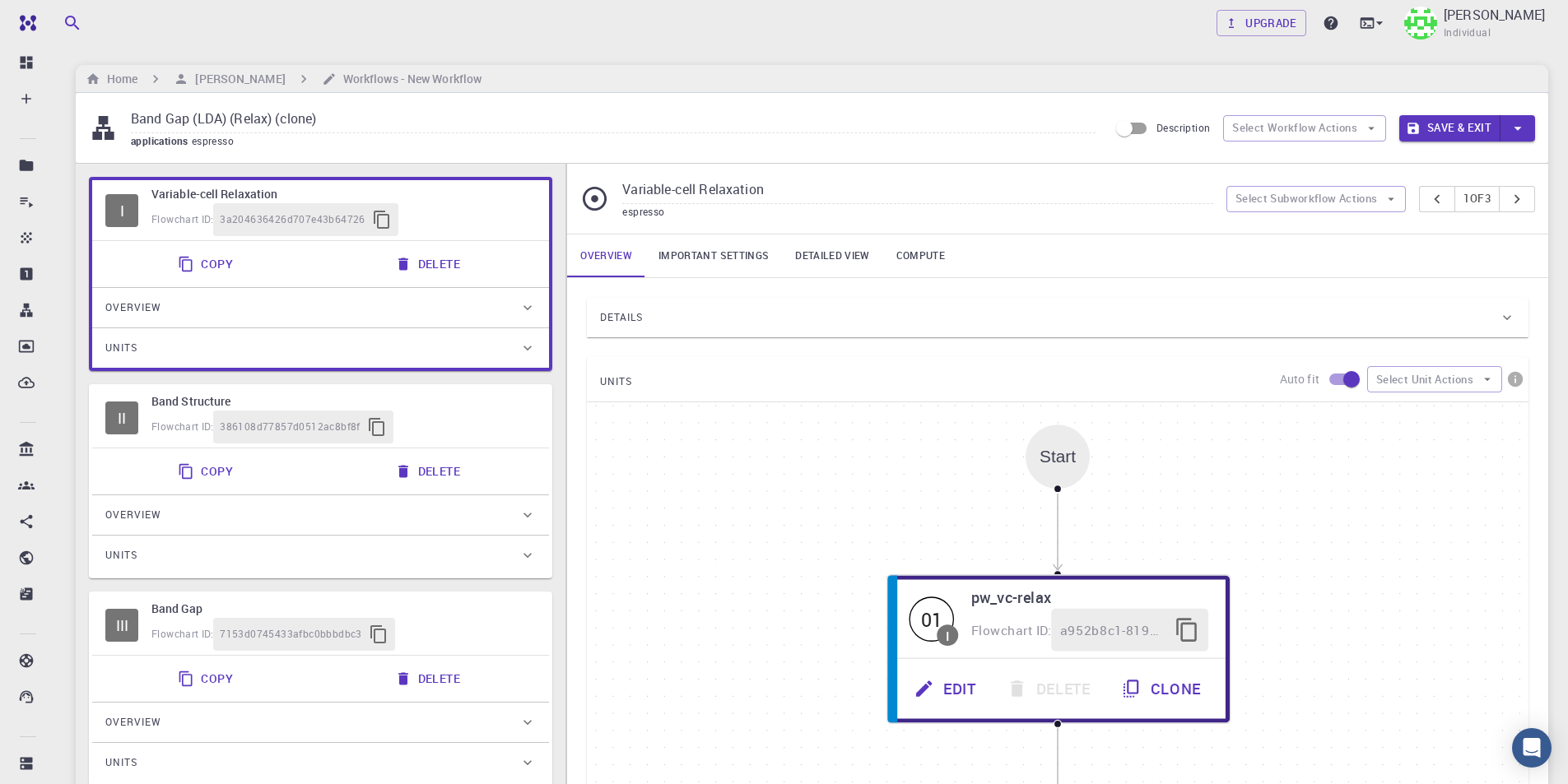
scroll to position [82, 0]
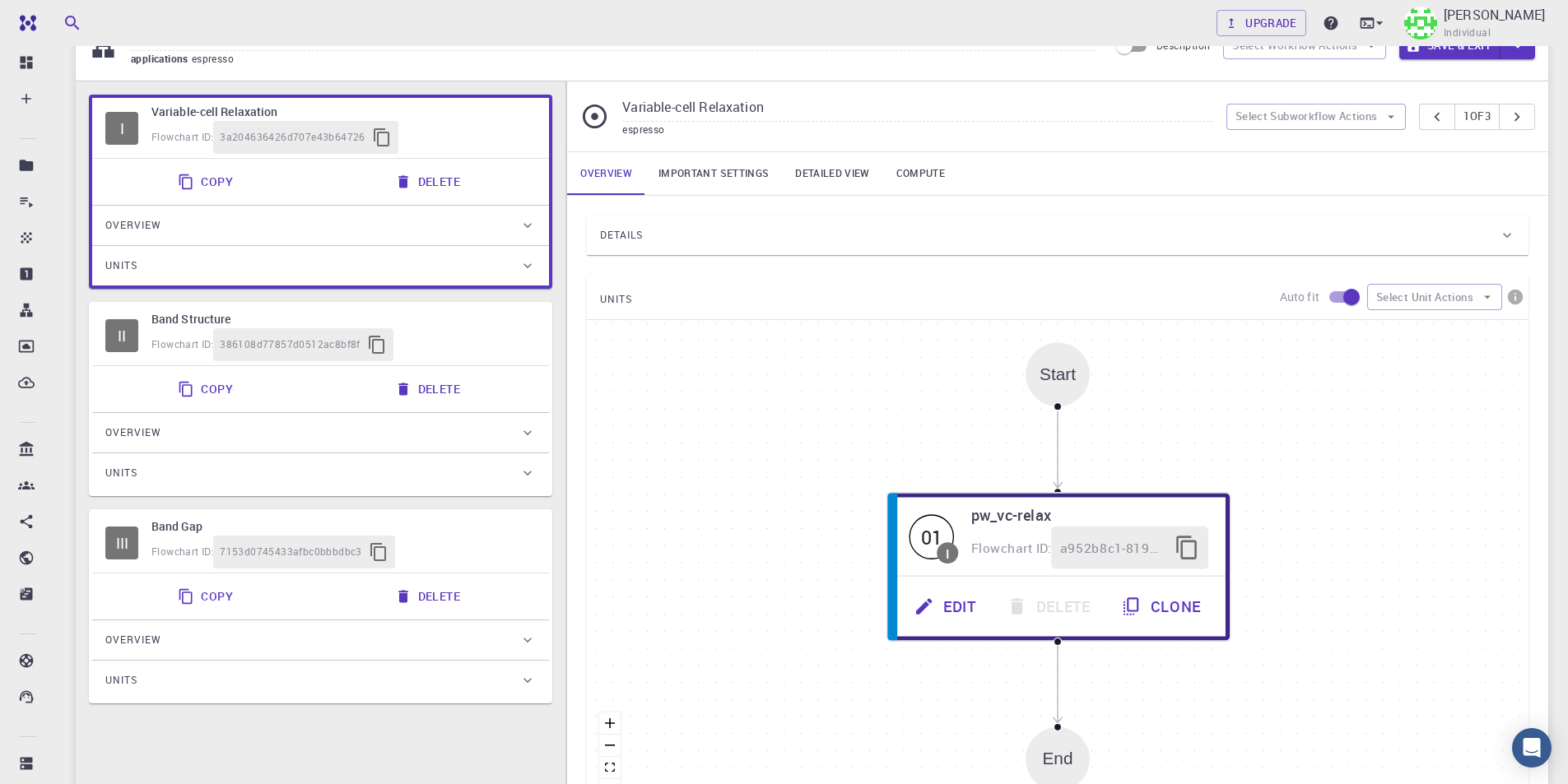
click at [509, 567] on div "Flowchart ID: 7153d0745433afbc0bbbdbc3" at bounding box center [344, 551] width 385 height 33
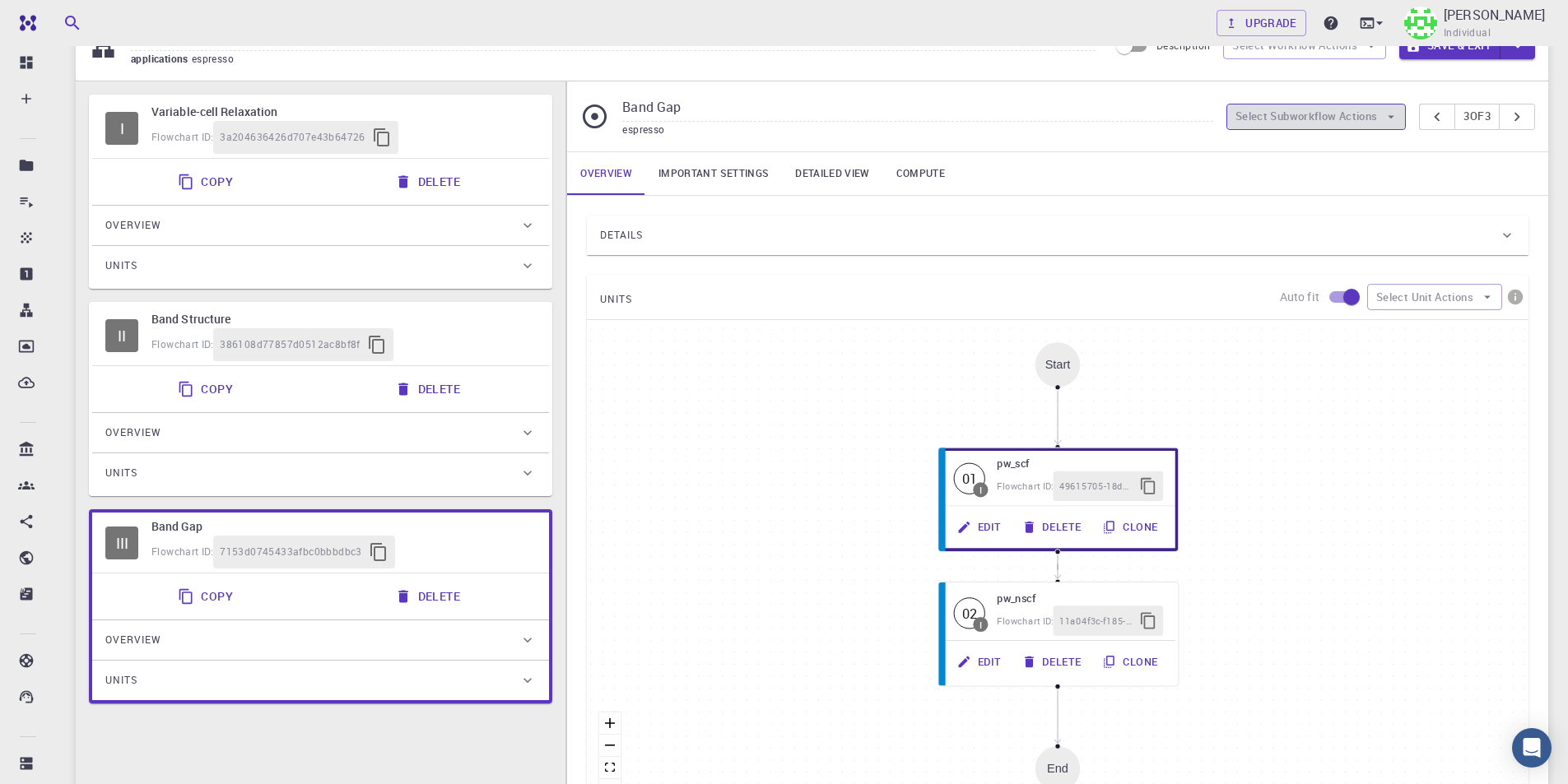
click at [1335, 116] on button "Select Subworkflow Actions" at bounding box center [1317, 117] width 180 height 26
click at [1325, 201] on span "Paste subworkflow" at bounding box center [1324, 202] width 125 height 17
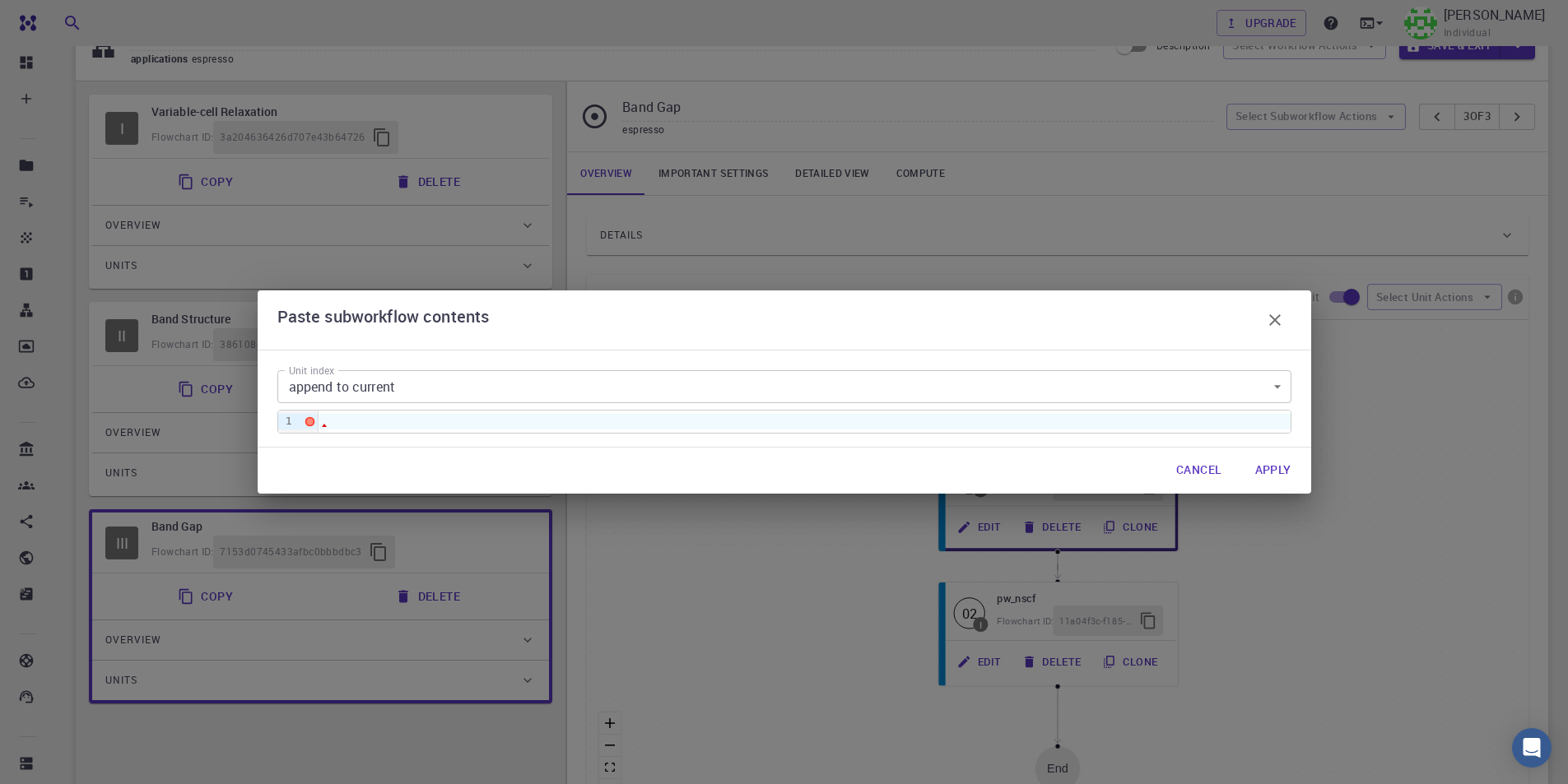
click at [421, 416] on div at bounding box center [804, 421] width 972 height 15
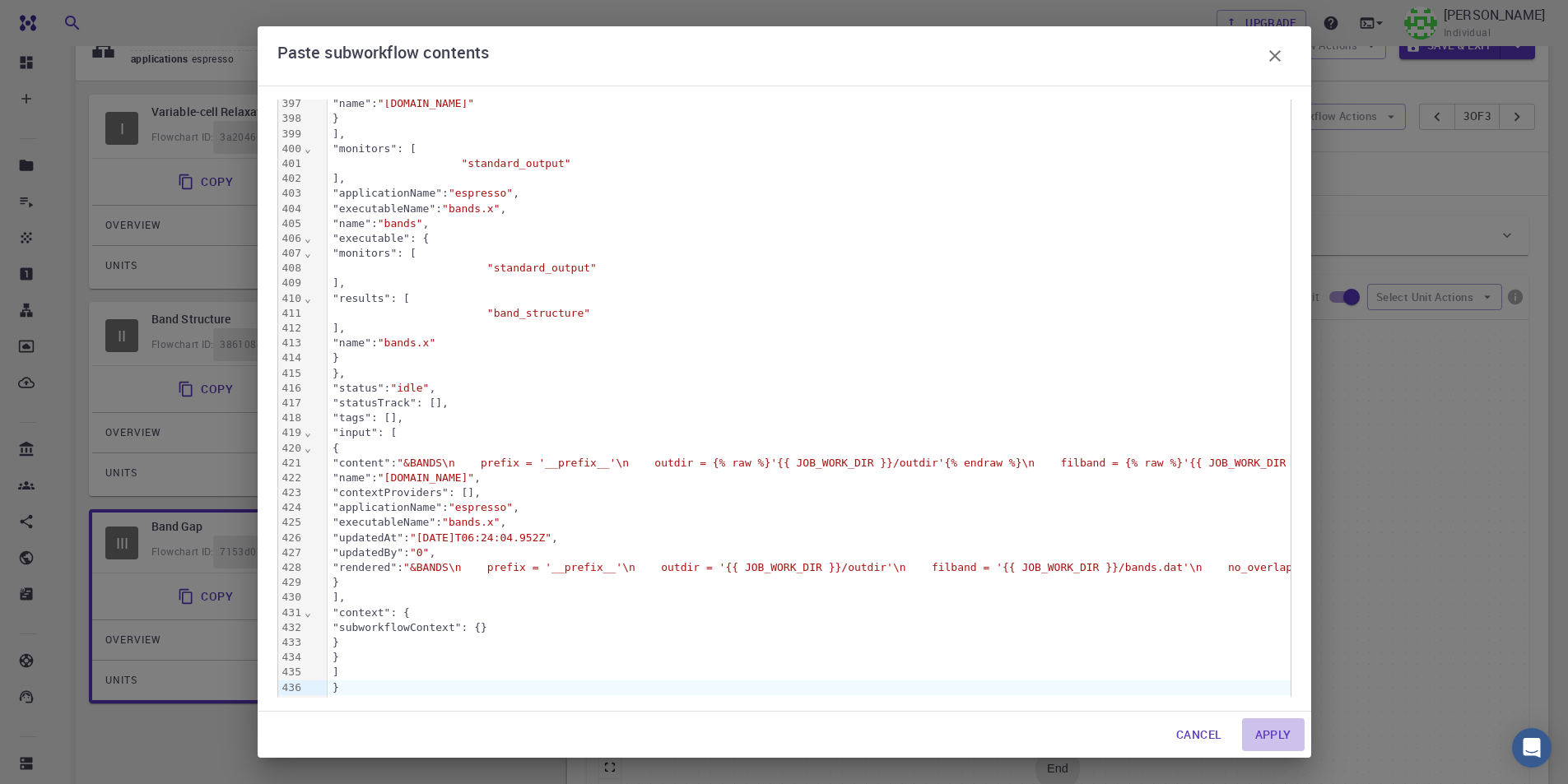
click at [1272, 736] on button "Apply" at bounding box center [1272, 734] width 63 height 33
type input "Band Structure"
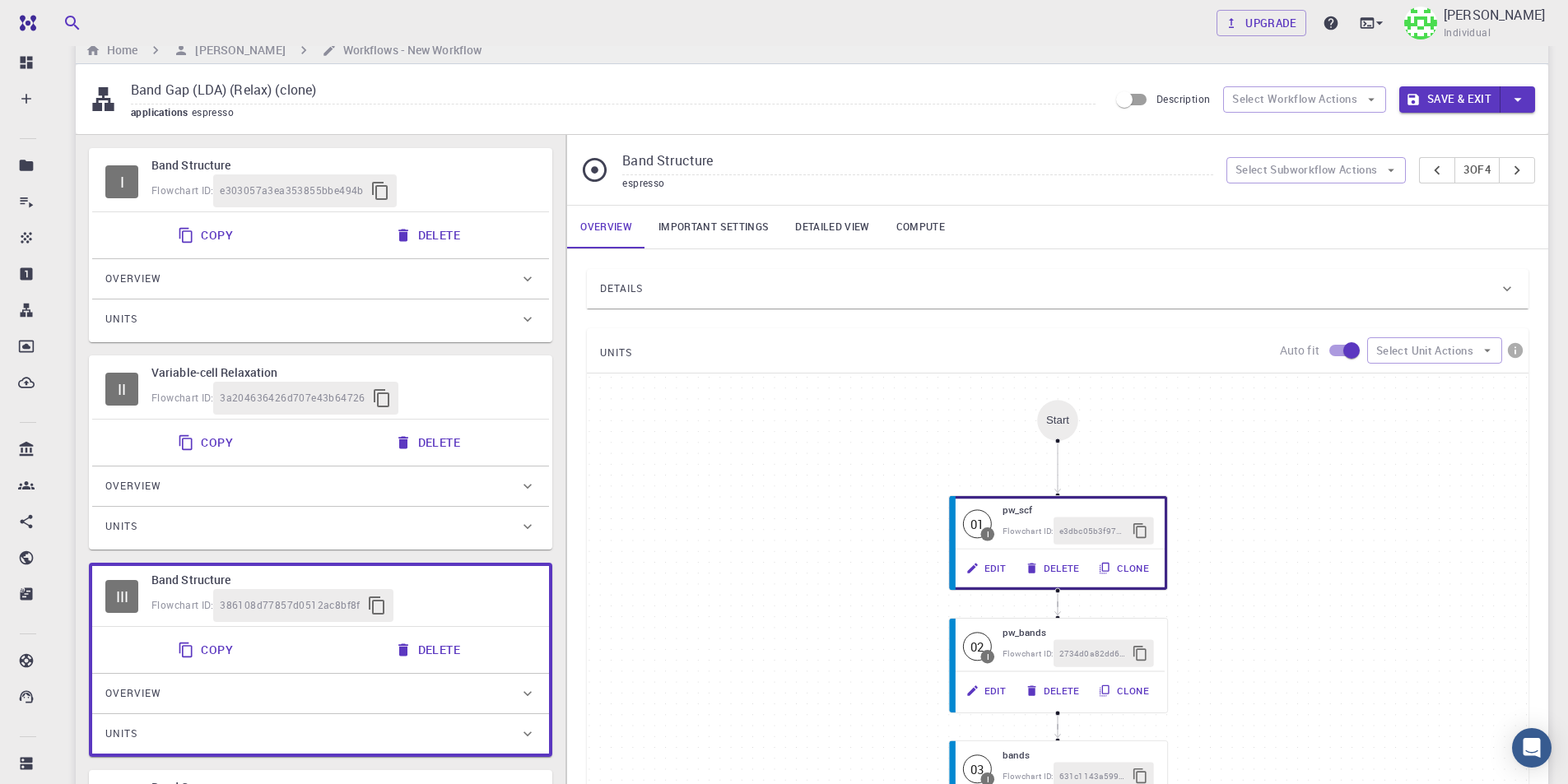
scroll to position [0, 0]
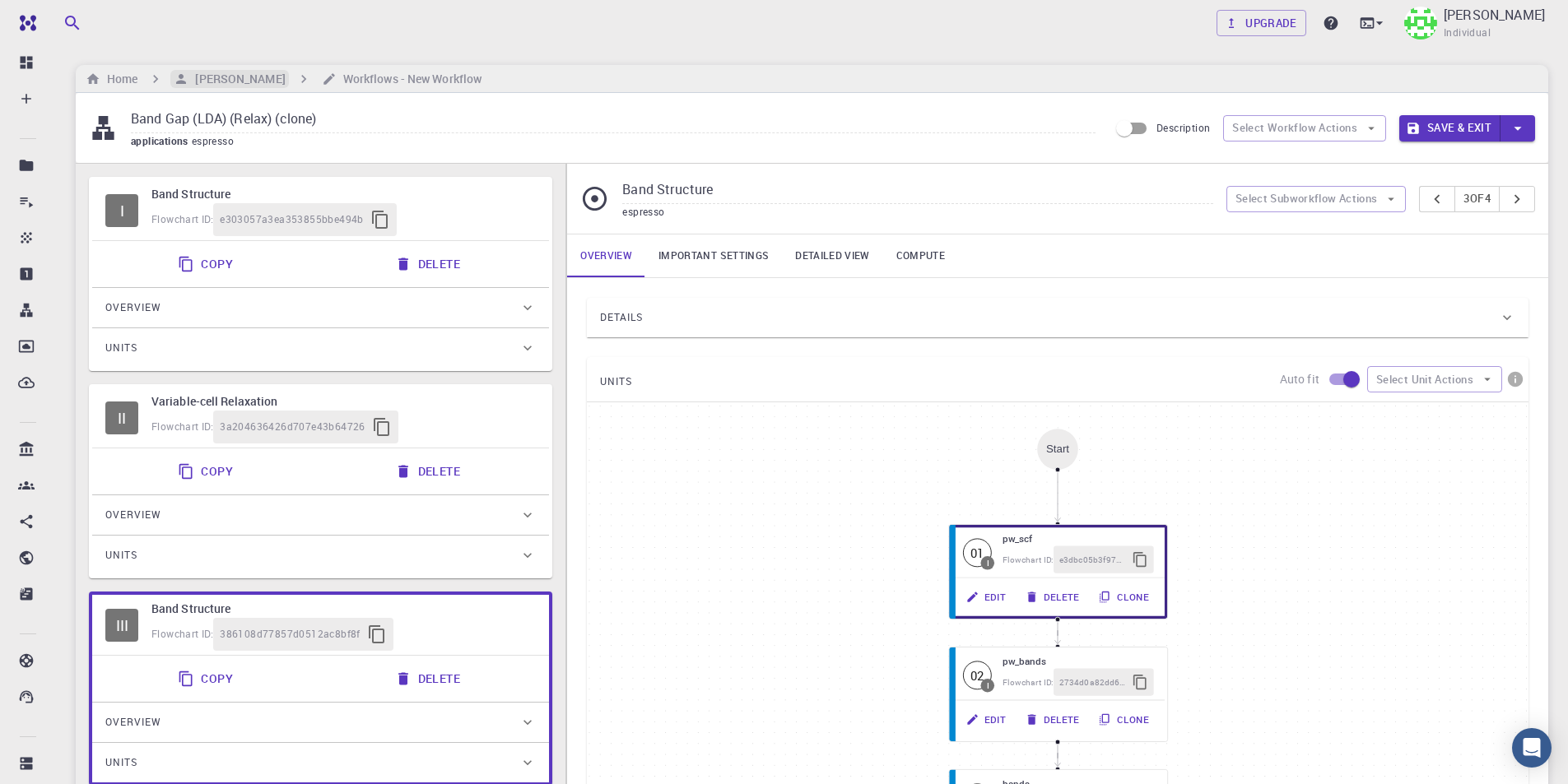
click at [238, 78] on h6 "[PERSON_NAME]" at bounding box center [236, 78] width 96 height 19
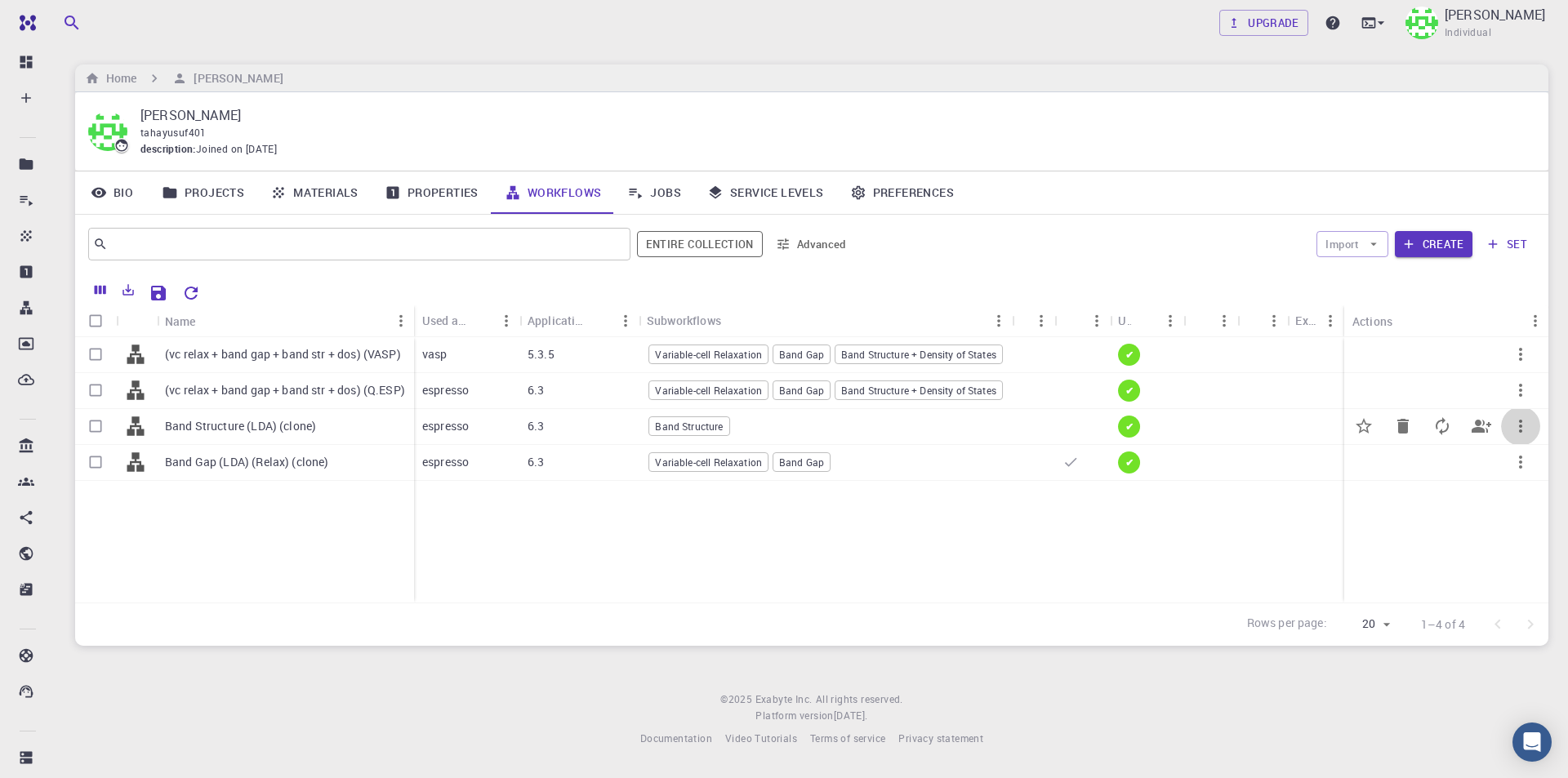
click at [1524, 429] on icon "button" at bounding box center [1520, 426] width 19 height 19
click at [1529, 473] on span "Set default" at bounding box center [1515, 471] width 51 height 17
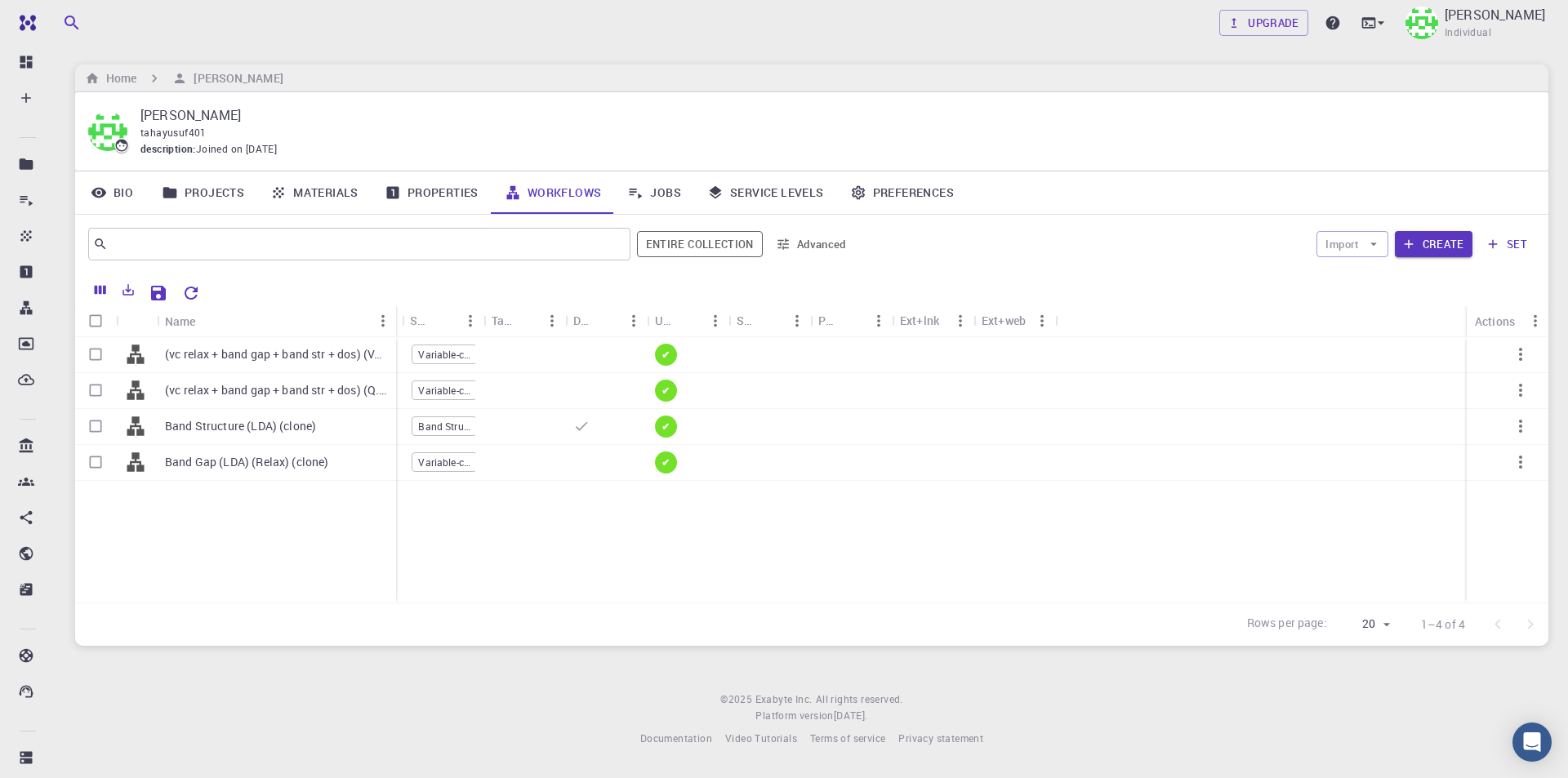
drag, startPoint x: 234, startPoint y: 309, endPoint x: 391, endPoint y: 326, distance: 157.9
click at [391, 326] on div "Name" at bounding box center [397, 321] width 17 height 32
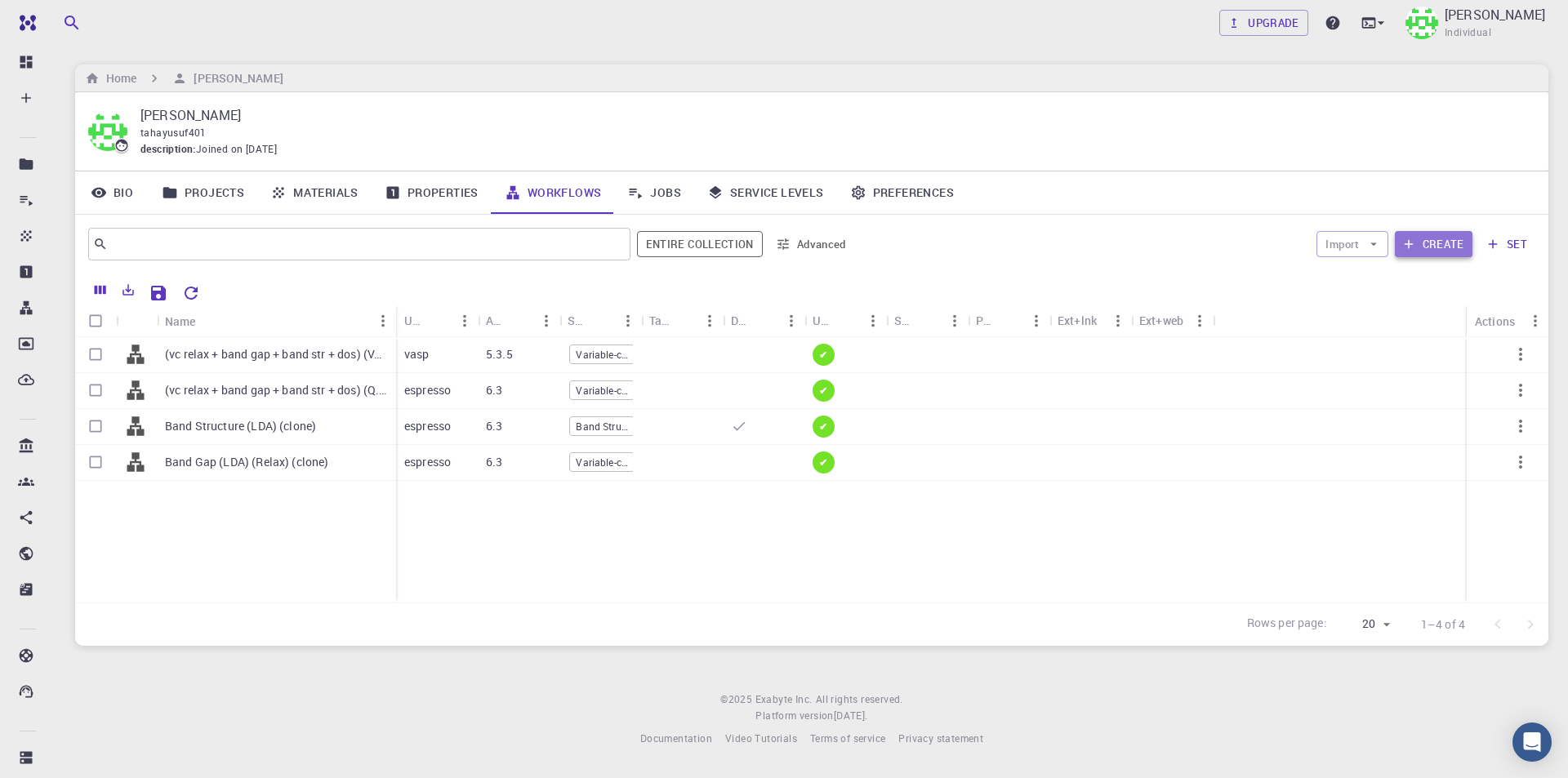
click at [1456, 249] on button "Create" at bounding box center [1433, 244] width 78 height 26
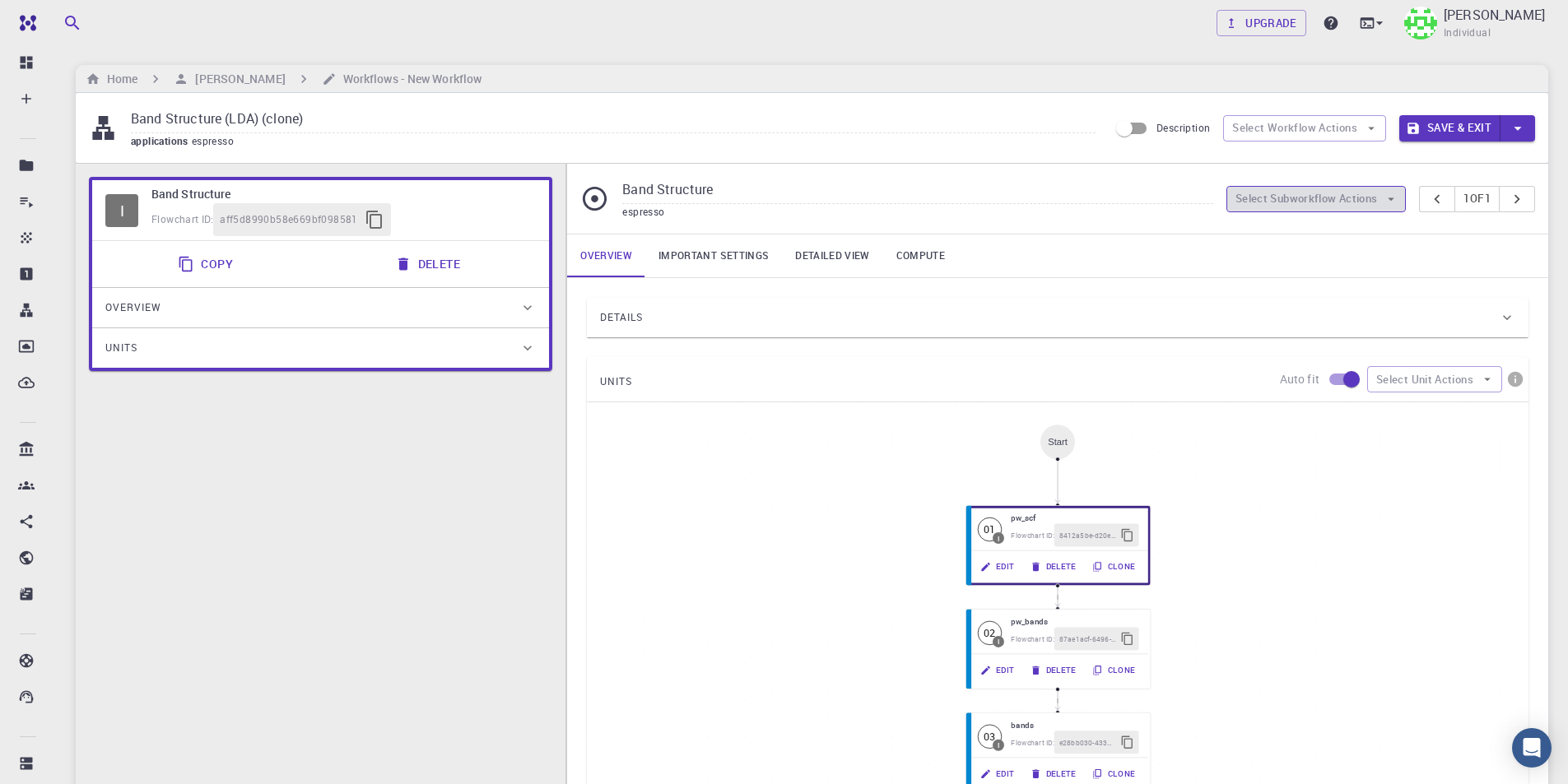
click at [1306, 200] on button "Select Subworkflow Actions" at bounding box center [1317, 199] width 180 height 26
click at [1312, 287] on span "Paste subworkflow" at bounding box center [1324, 284] width 125 height 17
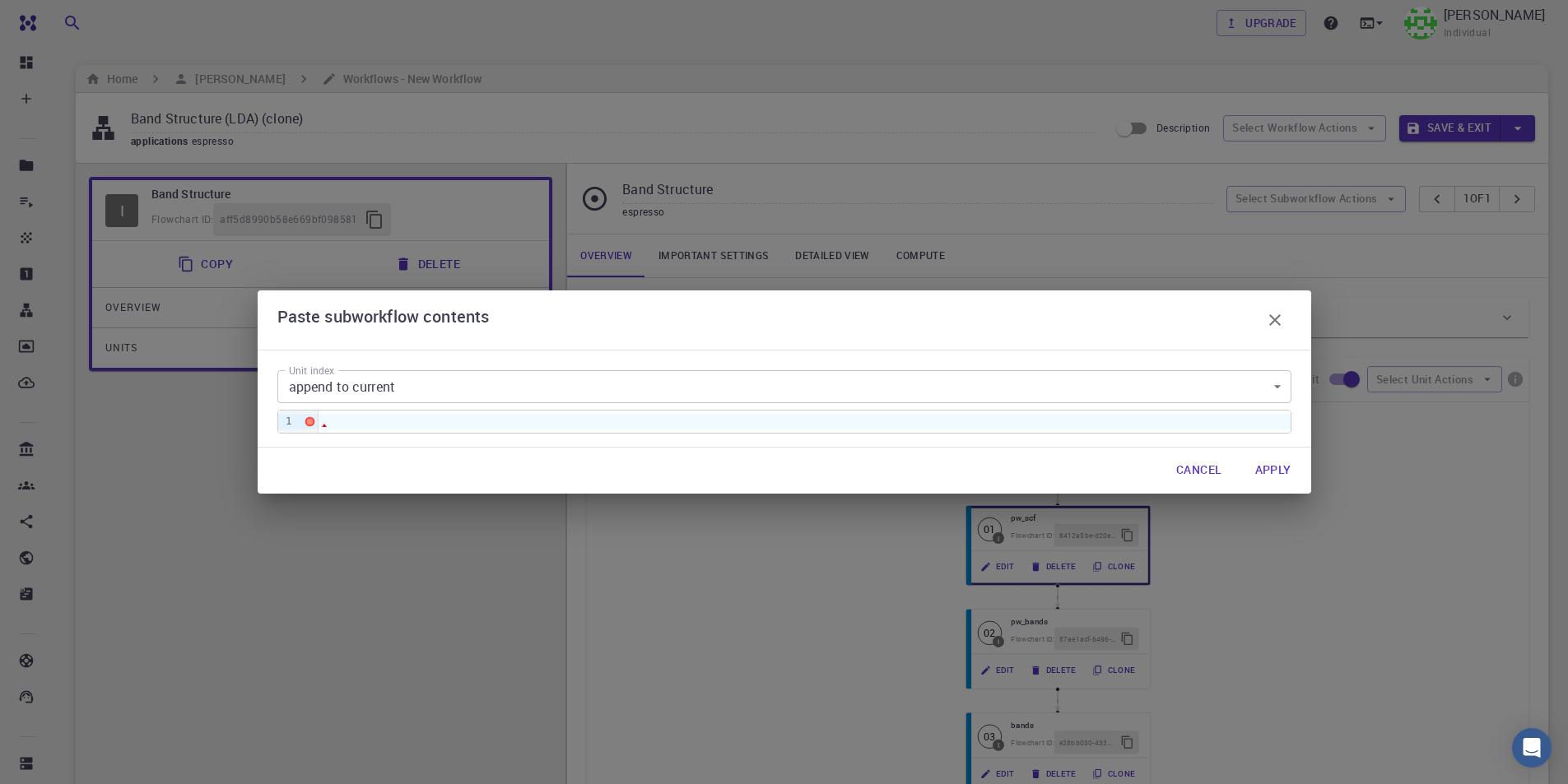
click at [472, 415] on div at bounding box center [804, 421] width 972 height 15
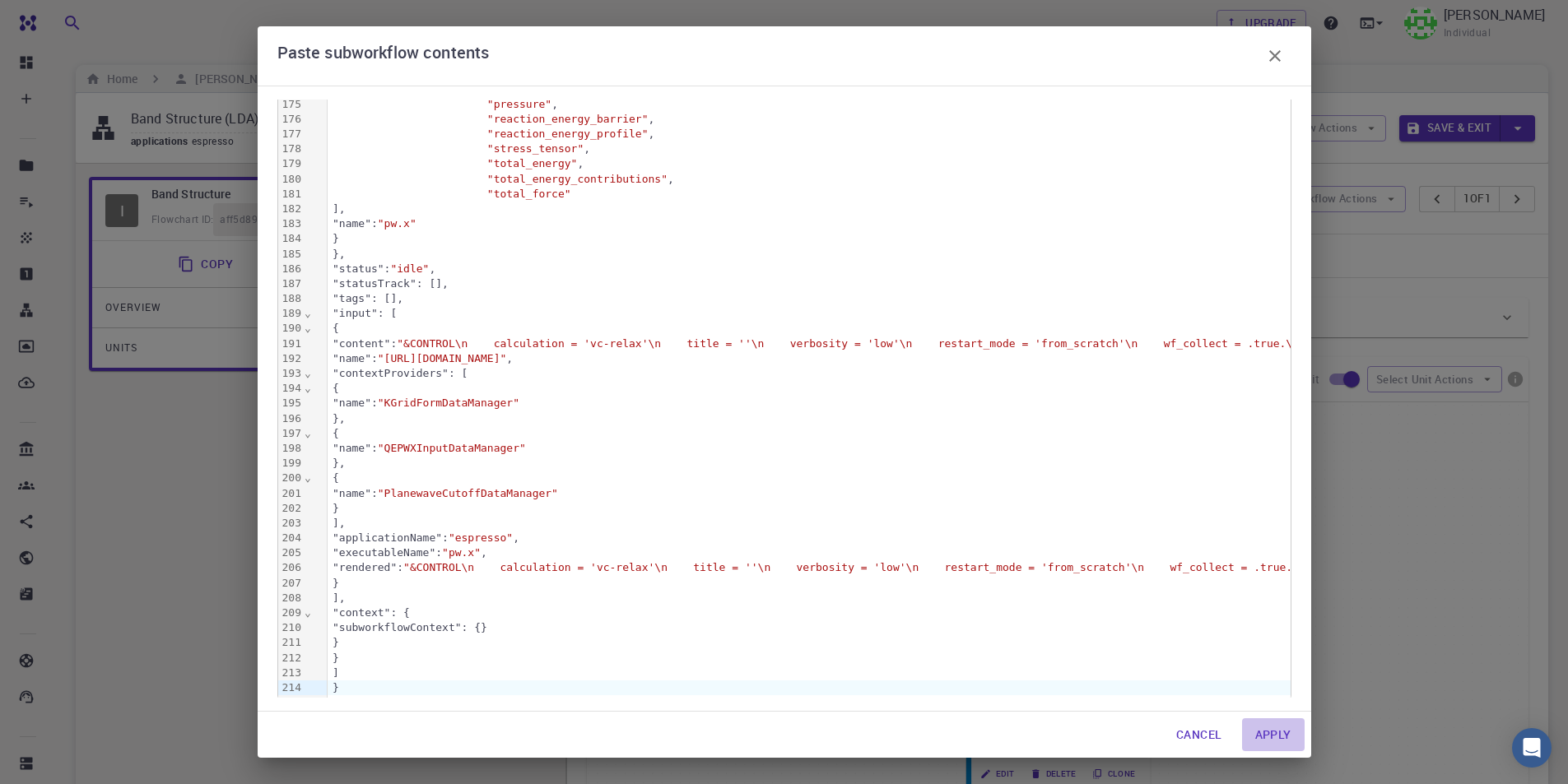
click at [1282, 728] on button "Apply" at bounding box center [1272, 734] width 63 height 33
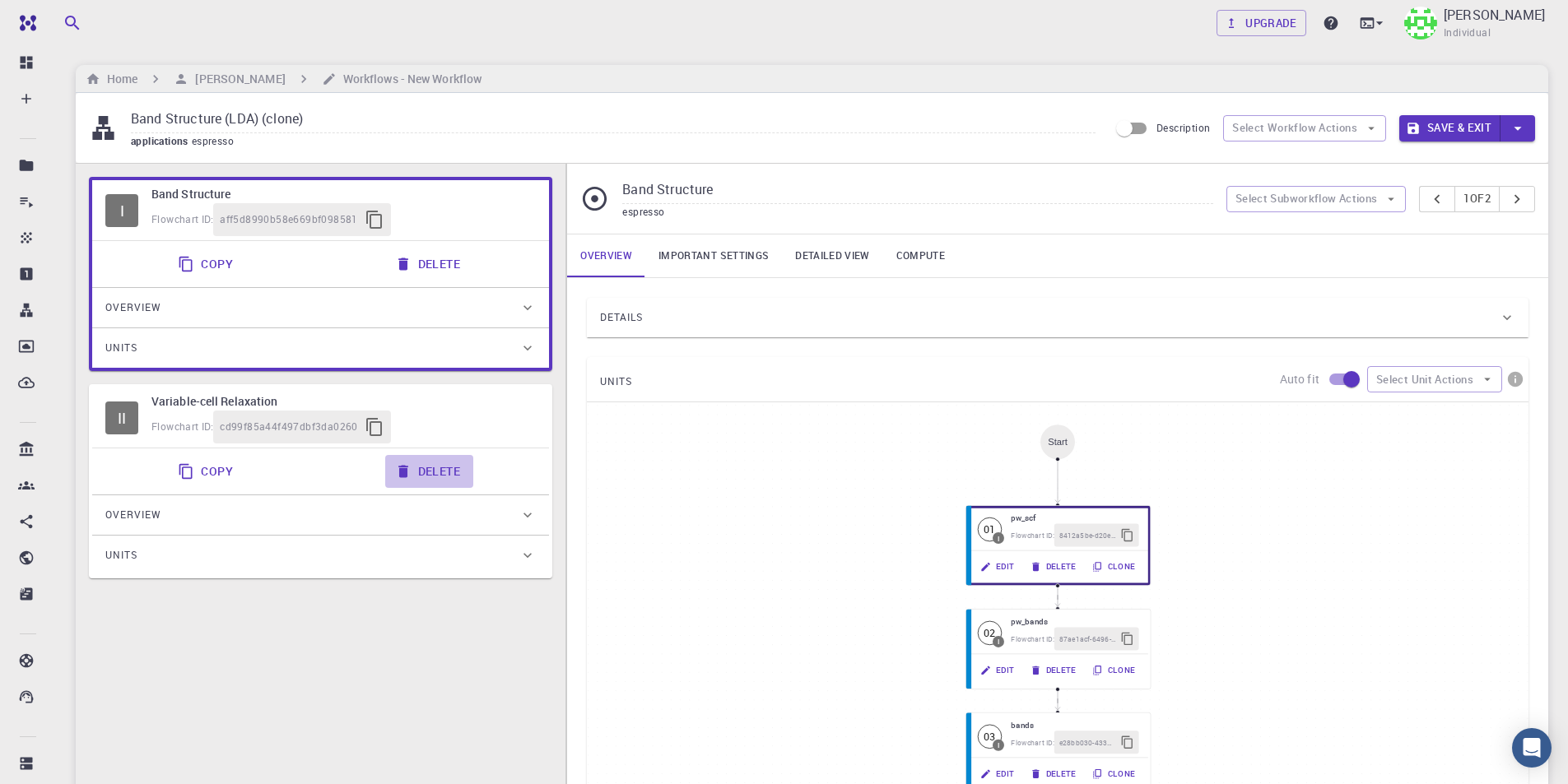
click at [415, 471] on button "Delete" at bounding box center [429, 471] width 88 height 33
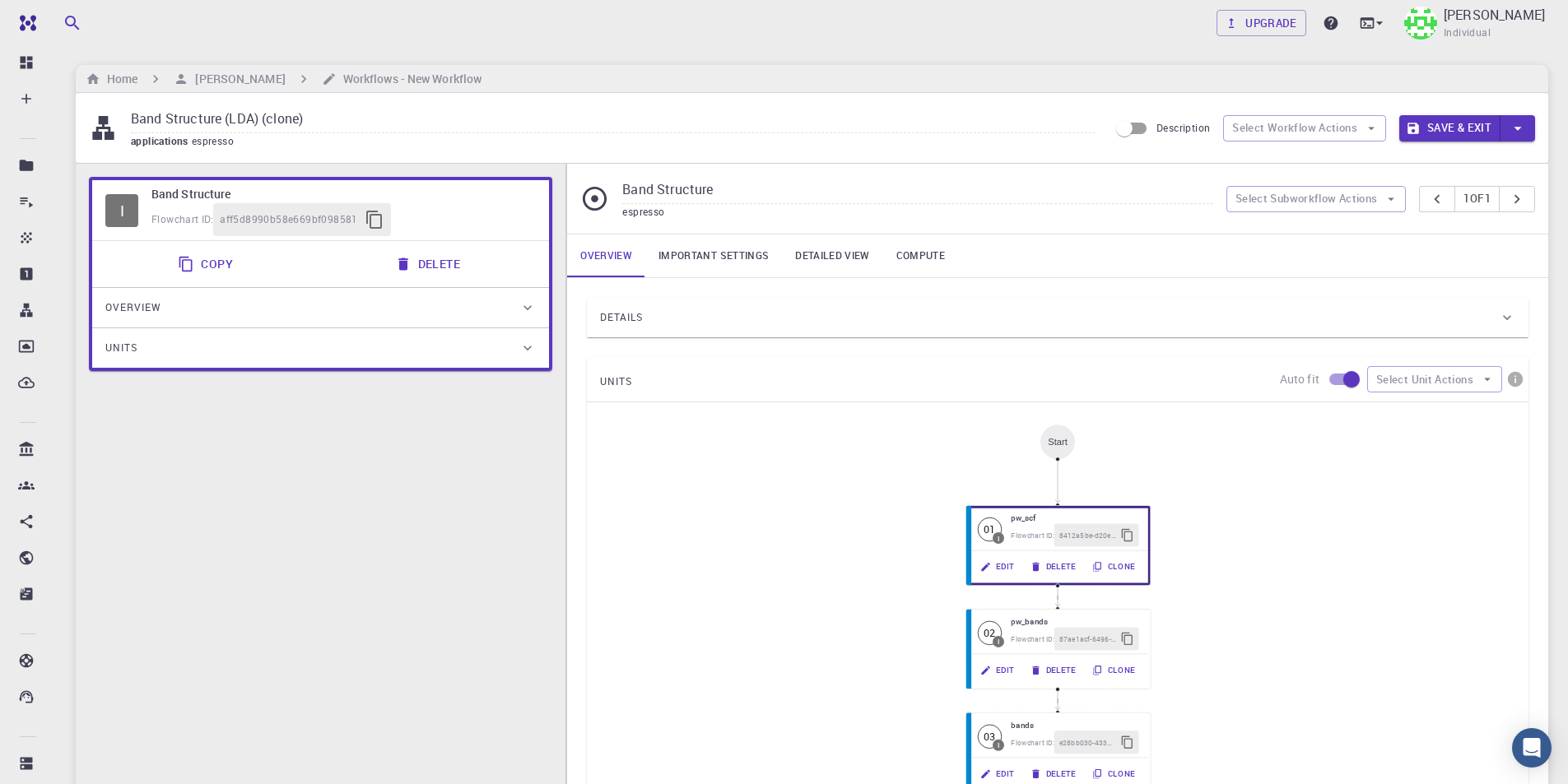
click at [494, 214] on div "Flowchart ID: aff5d8990b58e669bf098581" at bounding box center [344, 219] width 385 height 33
click at [1361, 198] on button "Select Subworkflow Actions" at bounding box center [1317, 199] width 180 height 26
click at [1333, 283] on span "Paste subworkflow" at bounding box center [1324, 284] width 125 height 17
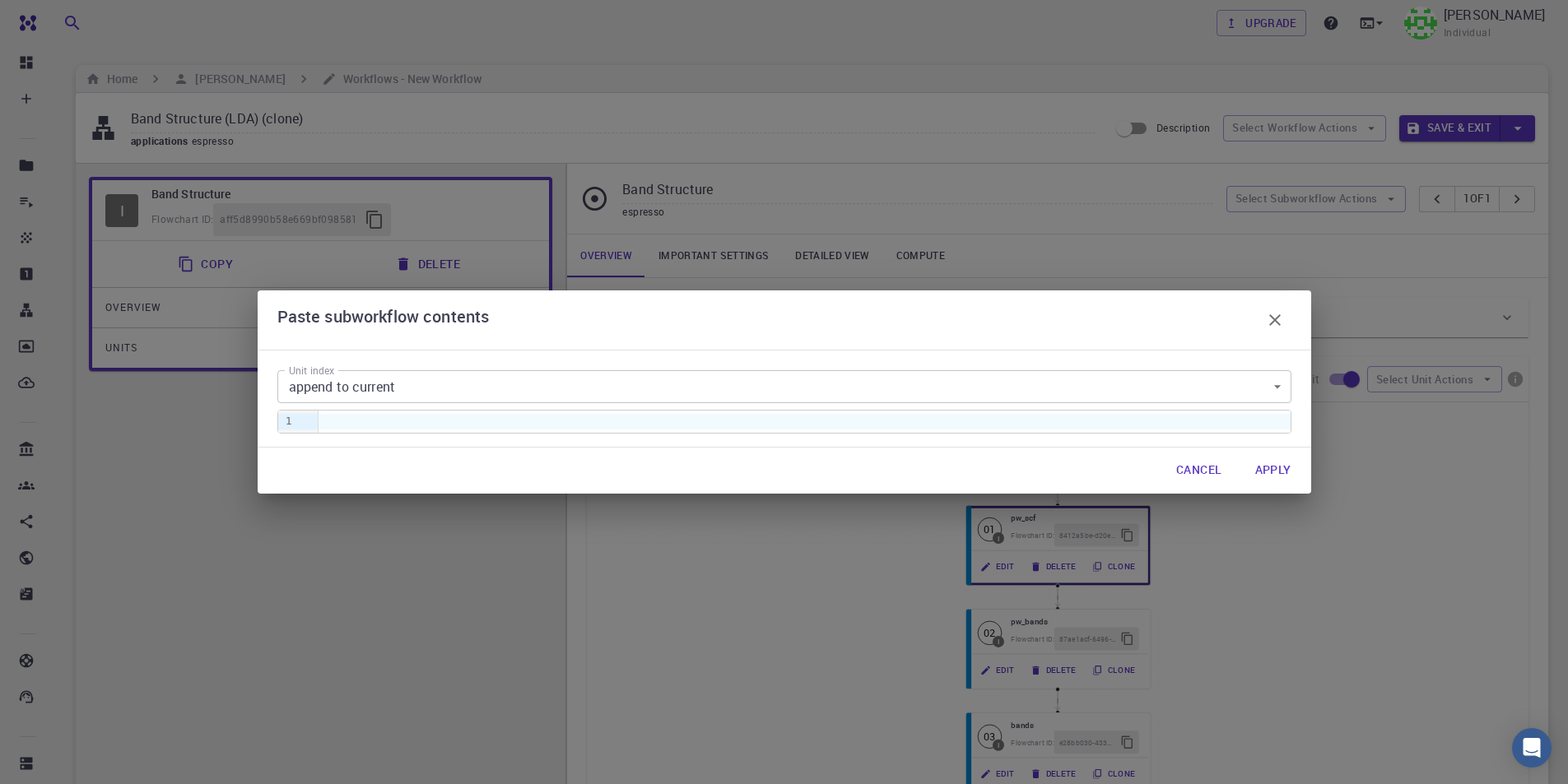
click at [466, 393] on body "Free Dashboard Create New Job New Material Create Material Upload File Import f…" at bounding box center [784, 574] width 1568 height 1148
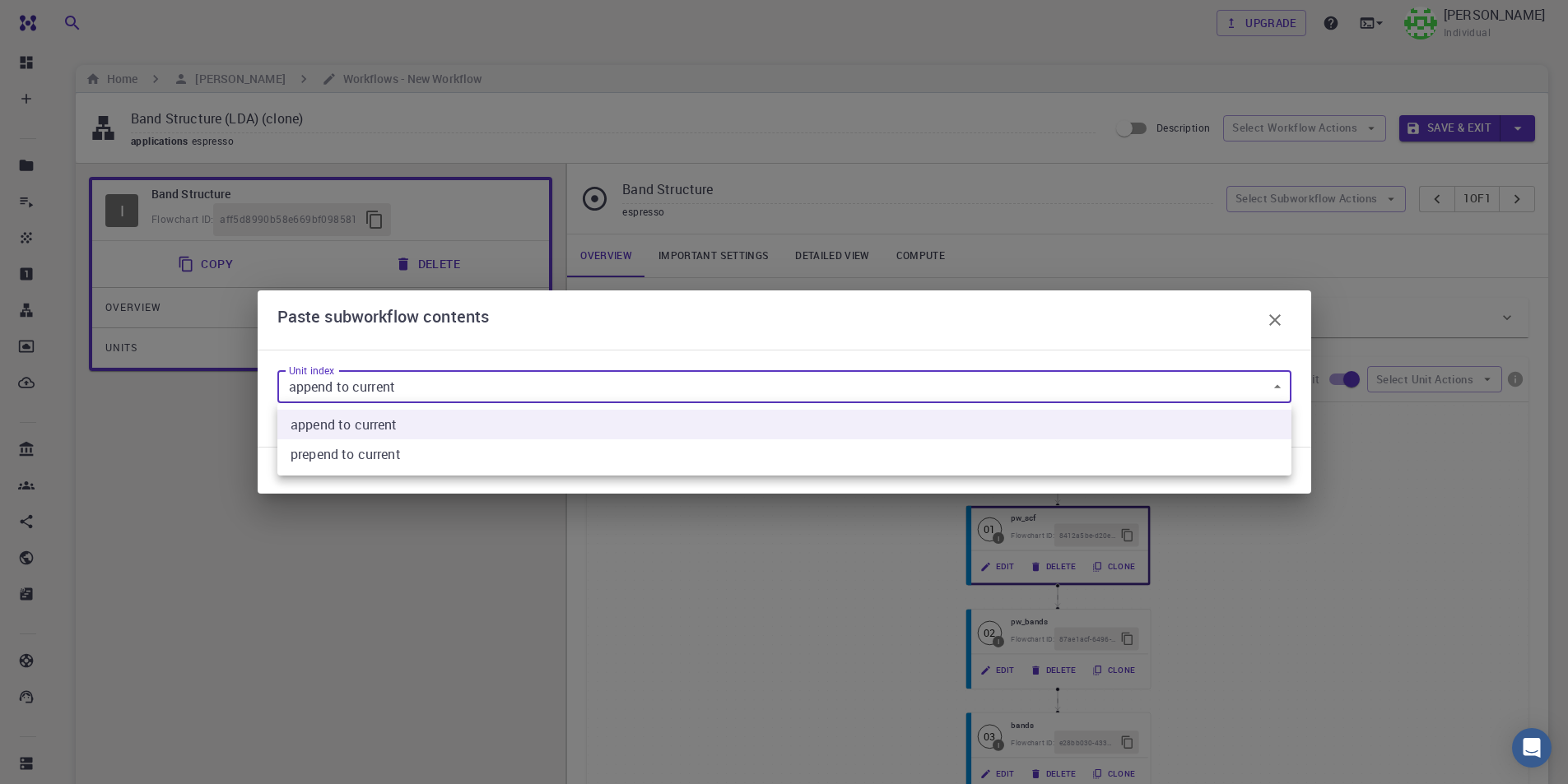
click at [355, 452] on current "prepend to current" at bounding box center [784, 454] width 1014 height 30
type input "1"
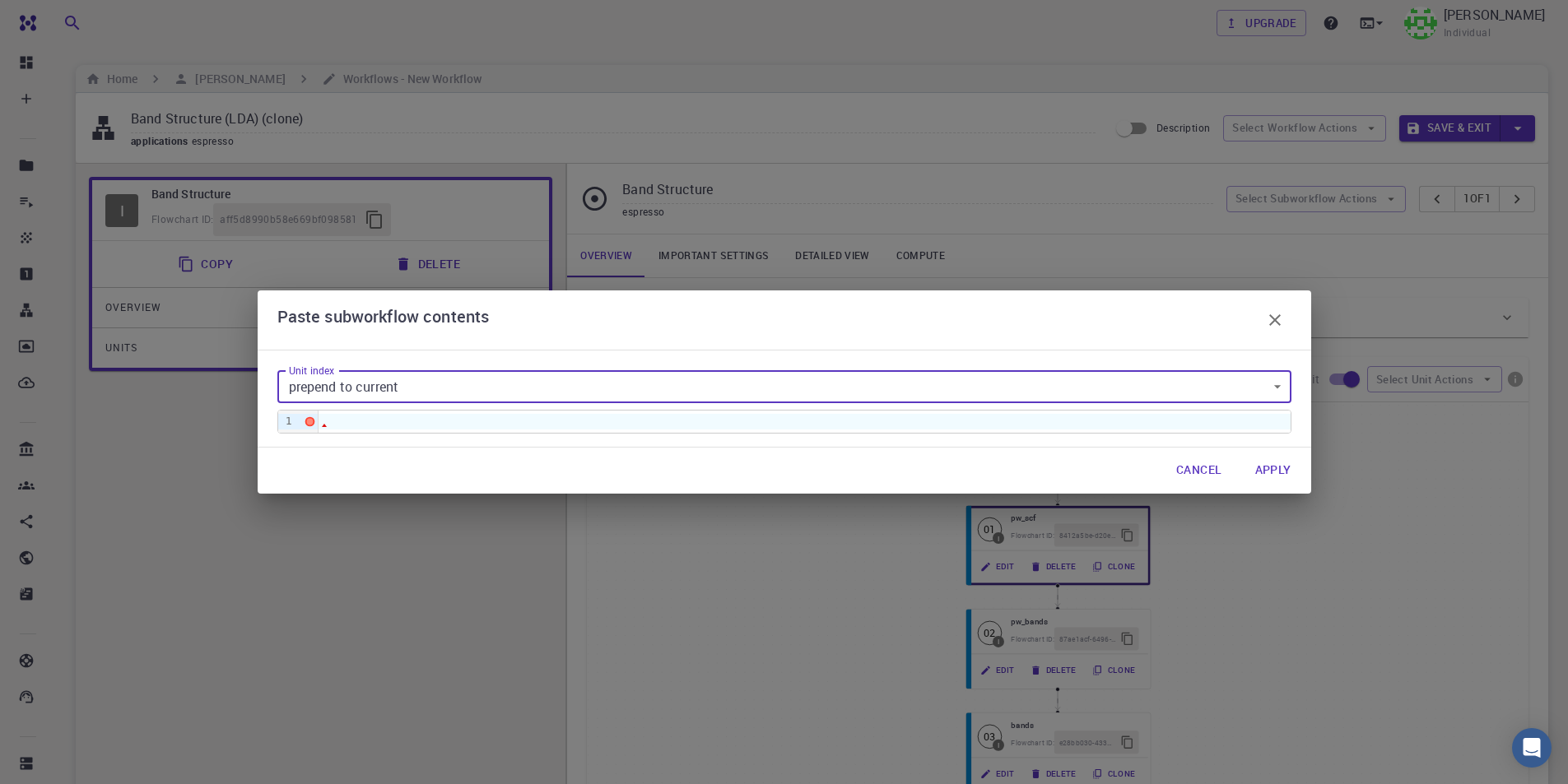
click at [1002, 407] on div "Unit index prepend to current 1 Unit index 9 1 ›" at bounding box center [784, 398] width 1014 height 69
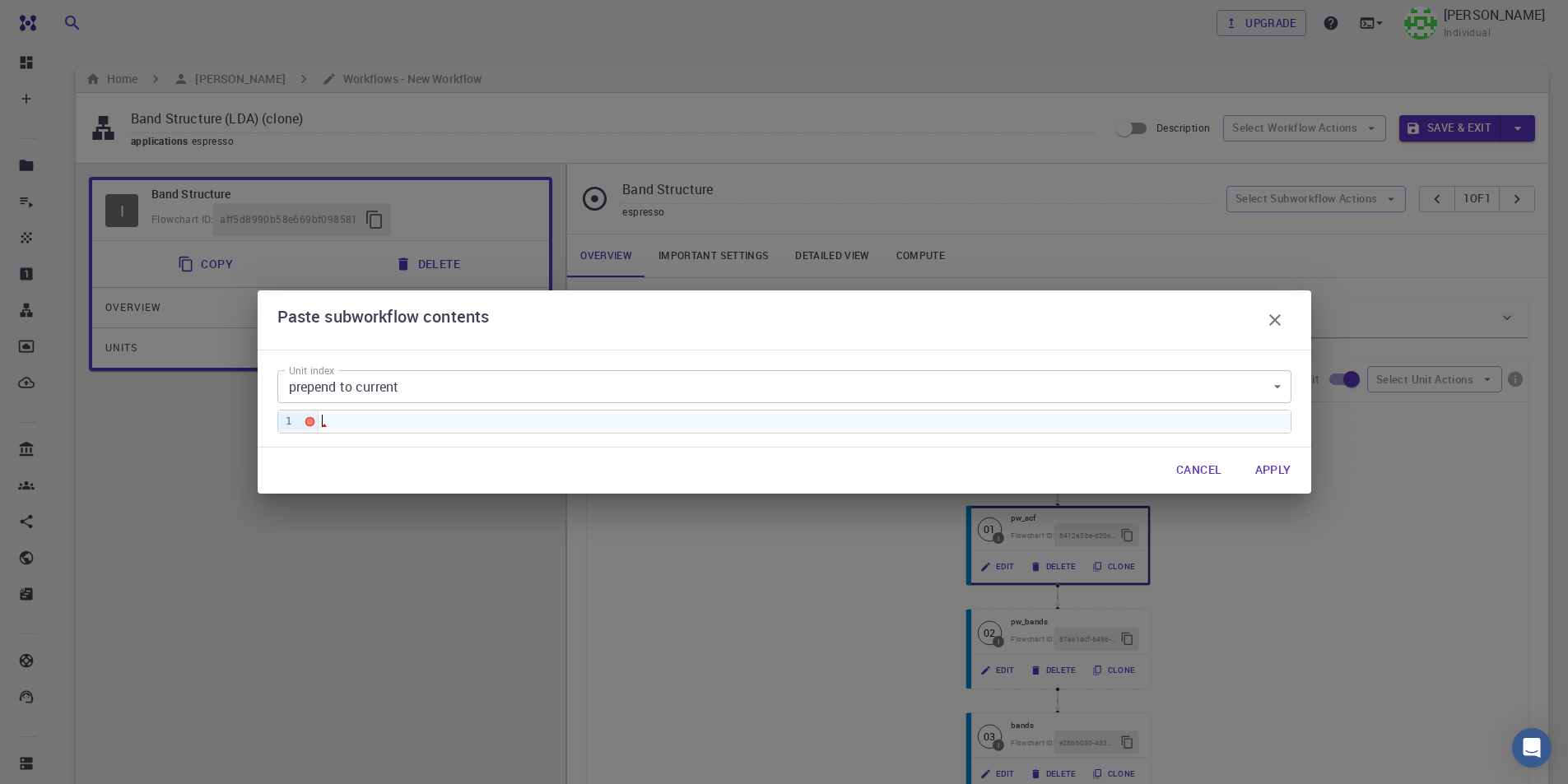
click at [994, 424] on div at bounding box center [804, 421] width 972 height 15
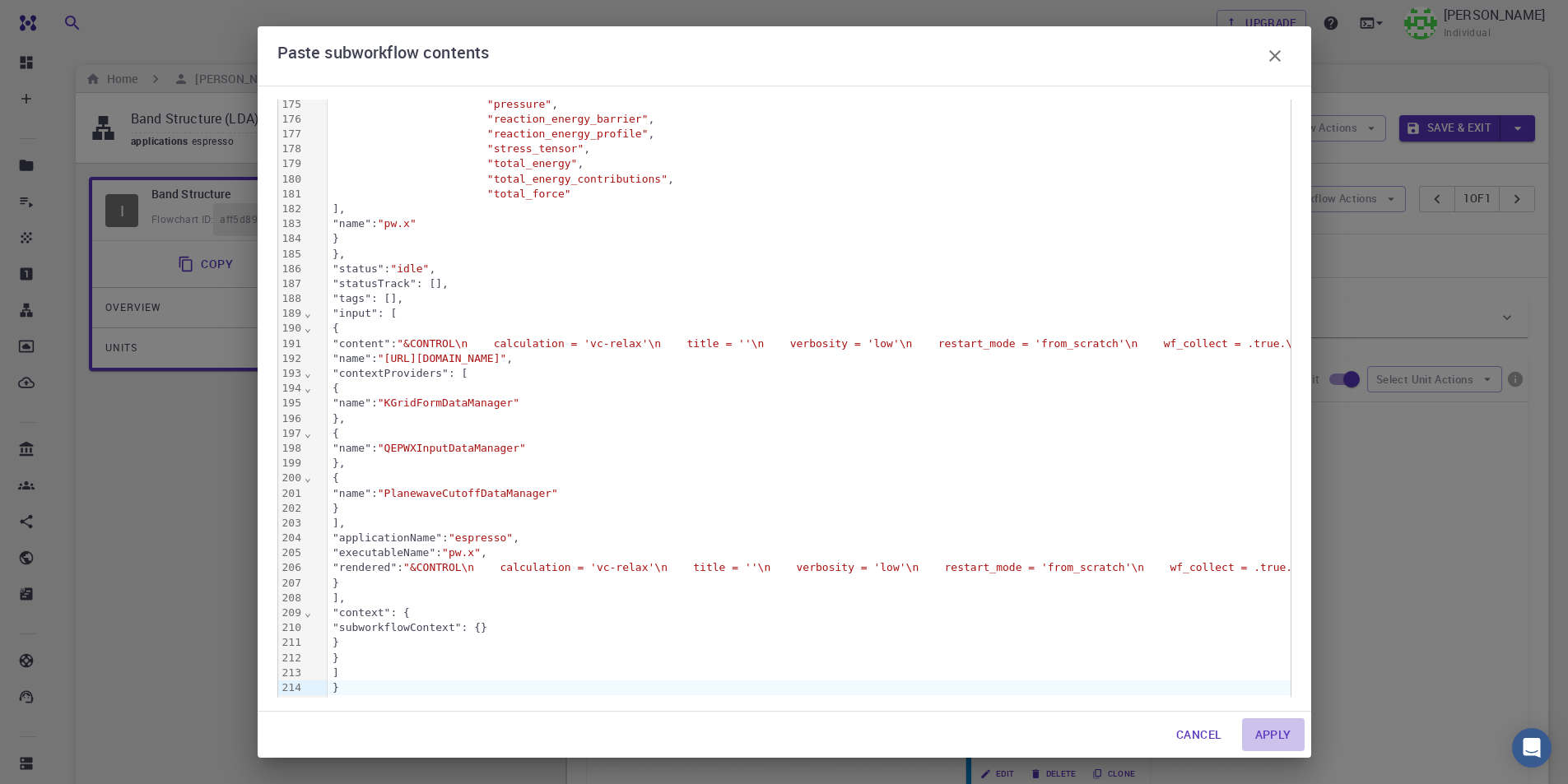
click at [1267, 737] on button "Apply" at bounding box center [1272, 734] width 63 height 33
type input "Variable-cell Relaxation"
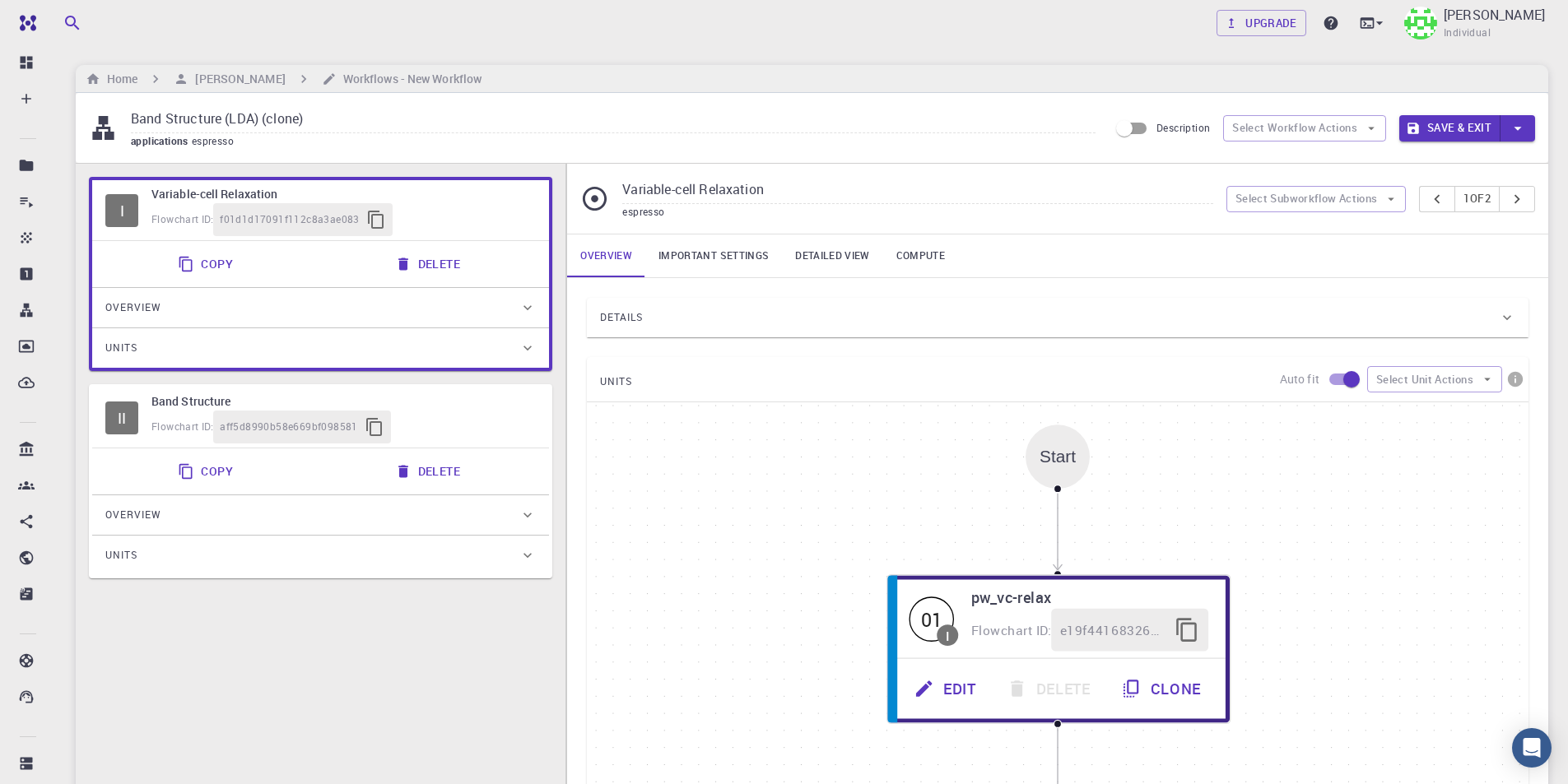
click at [461, 196] on h6 "Variable-cell Relaxation" at bounding box center [344, 194] width 385 height 19
click at [1354, 201] on button "Select Subworkflow Actions" at bounding box center [1317, 199] width 180 height 26
click at [1347, 284] on span "Paste subworkflow" at bounding box center [1324, 284] width 125 height 17
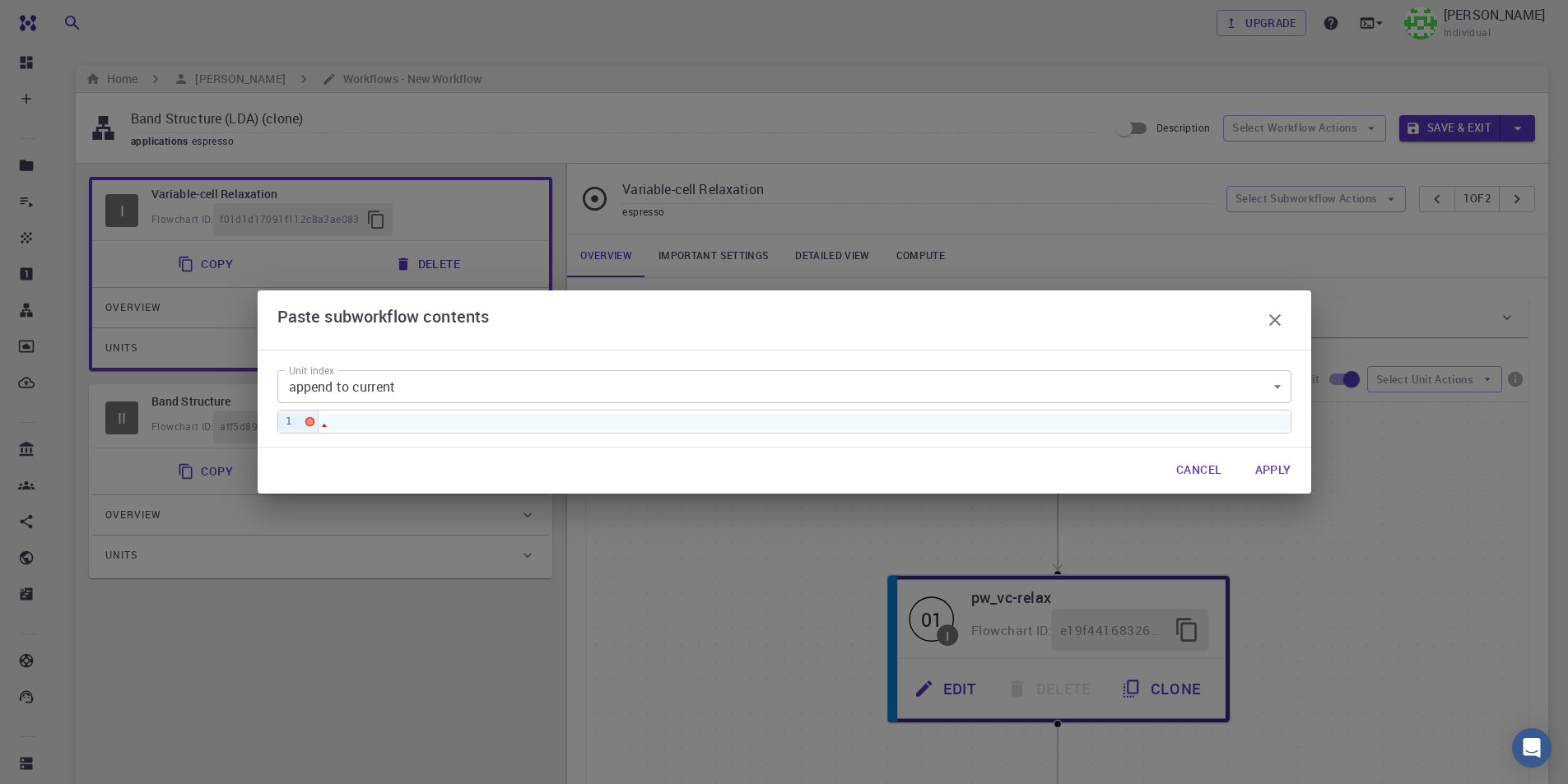
click at [788, 424] on div at bounding box center [804, 421] width 972 height 15
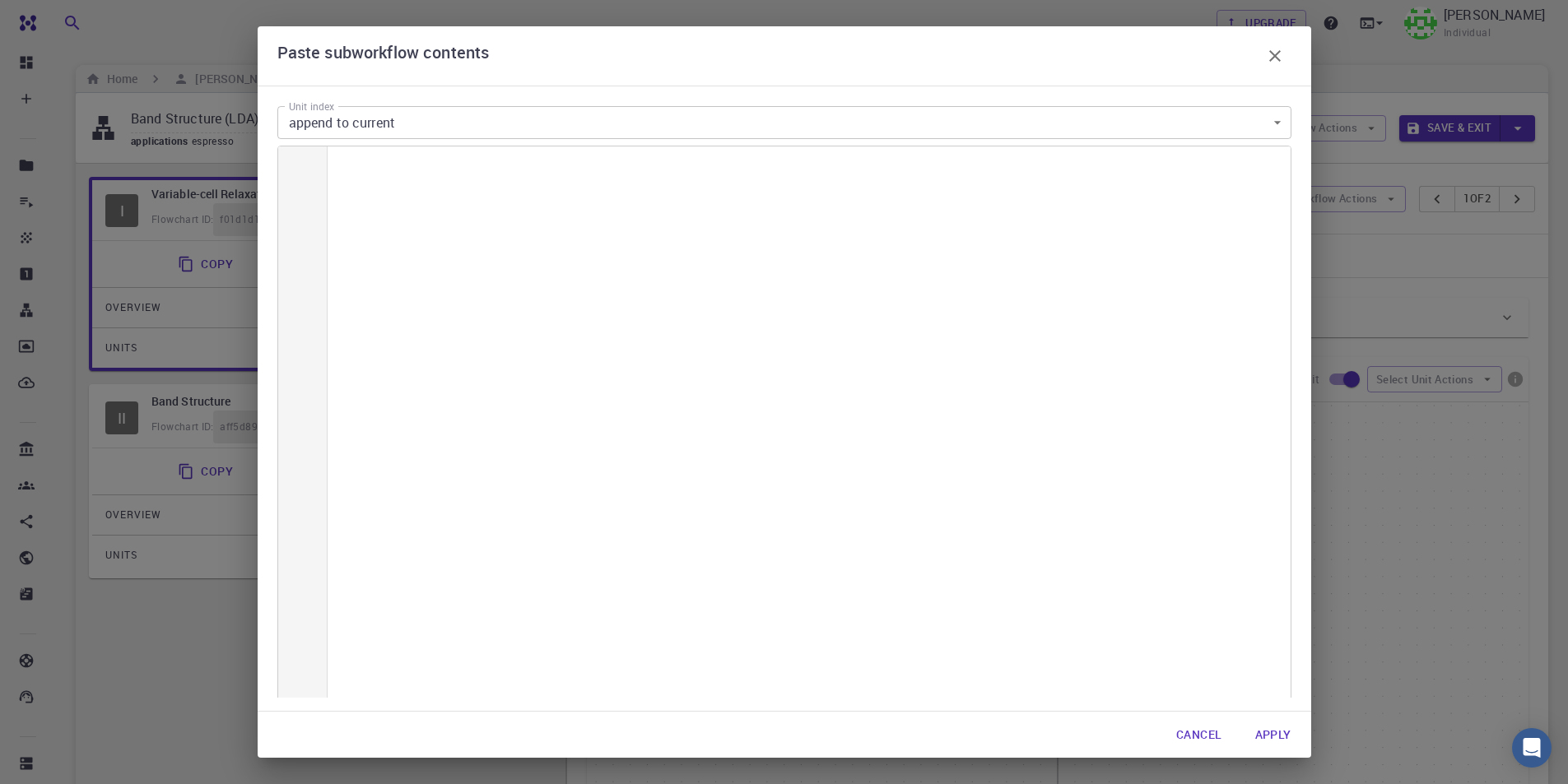
scroll to position [5154, 0]
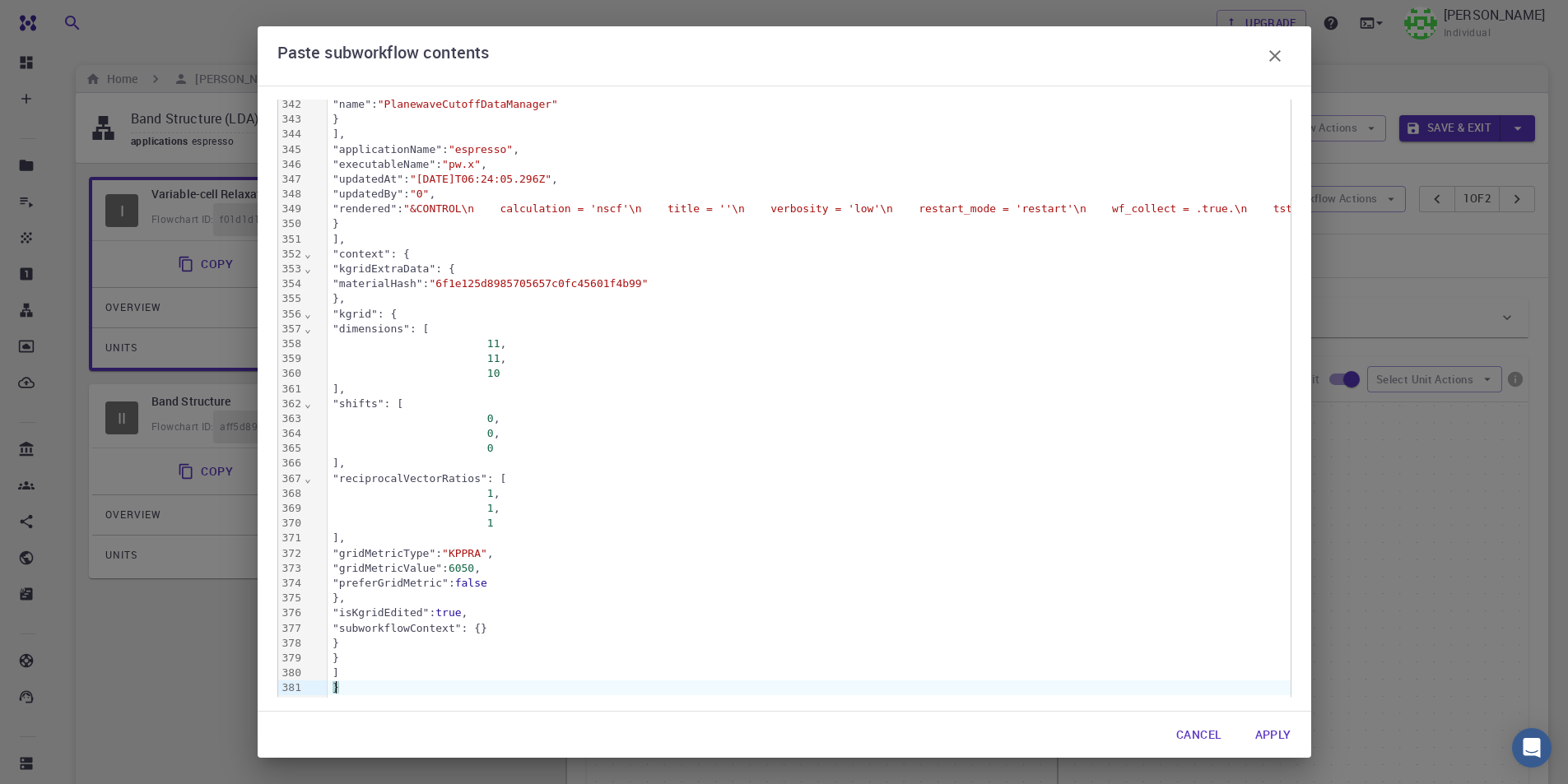
click at [1276, 733] on button "Apply" at bounding box center [1272, 734] width 63 height 33
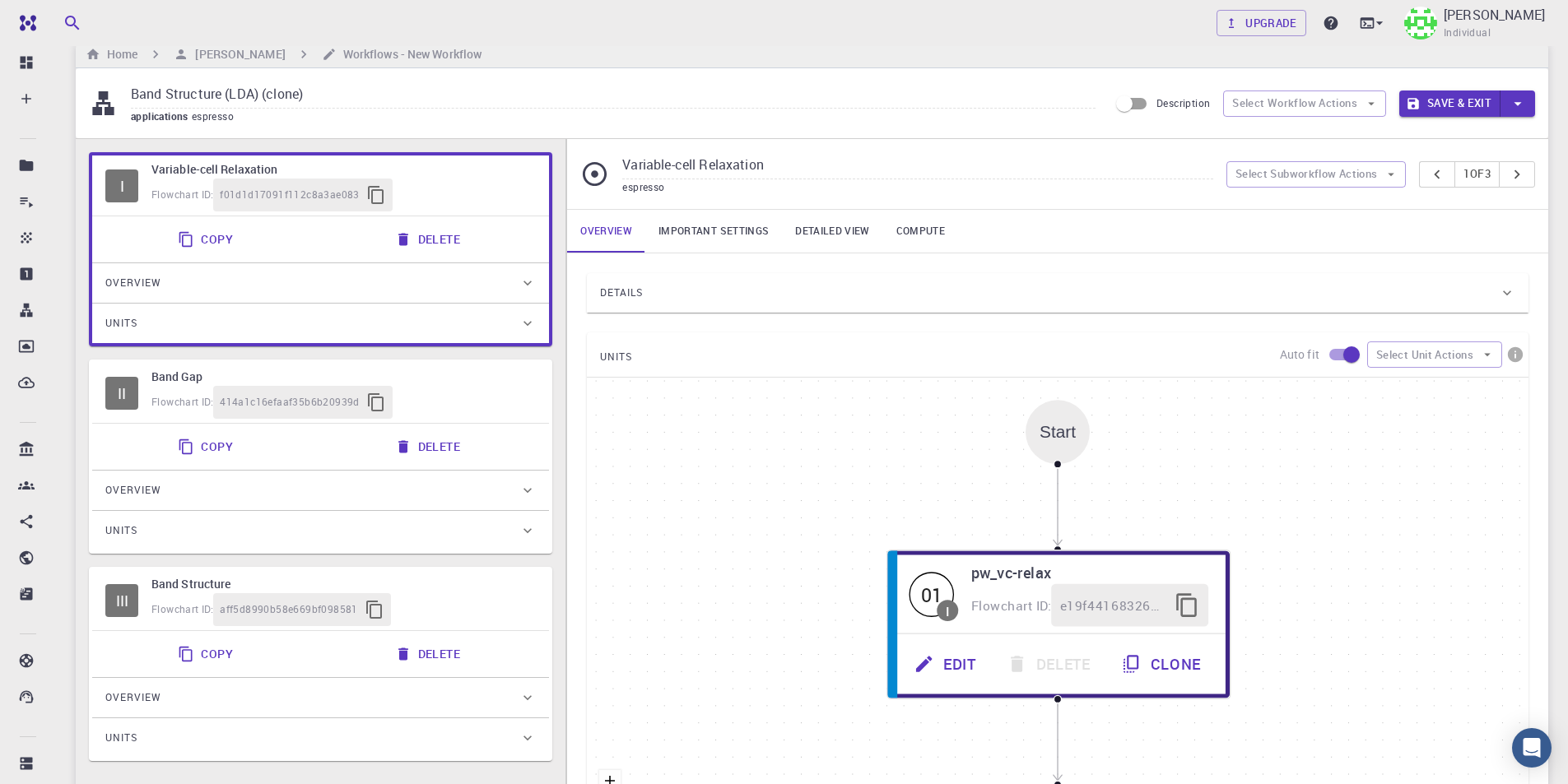
scroll to position [0, 0]
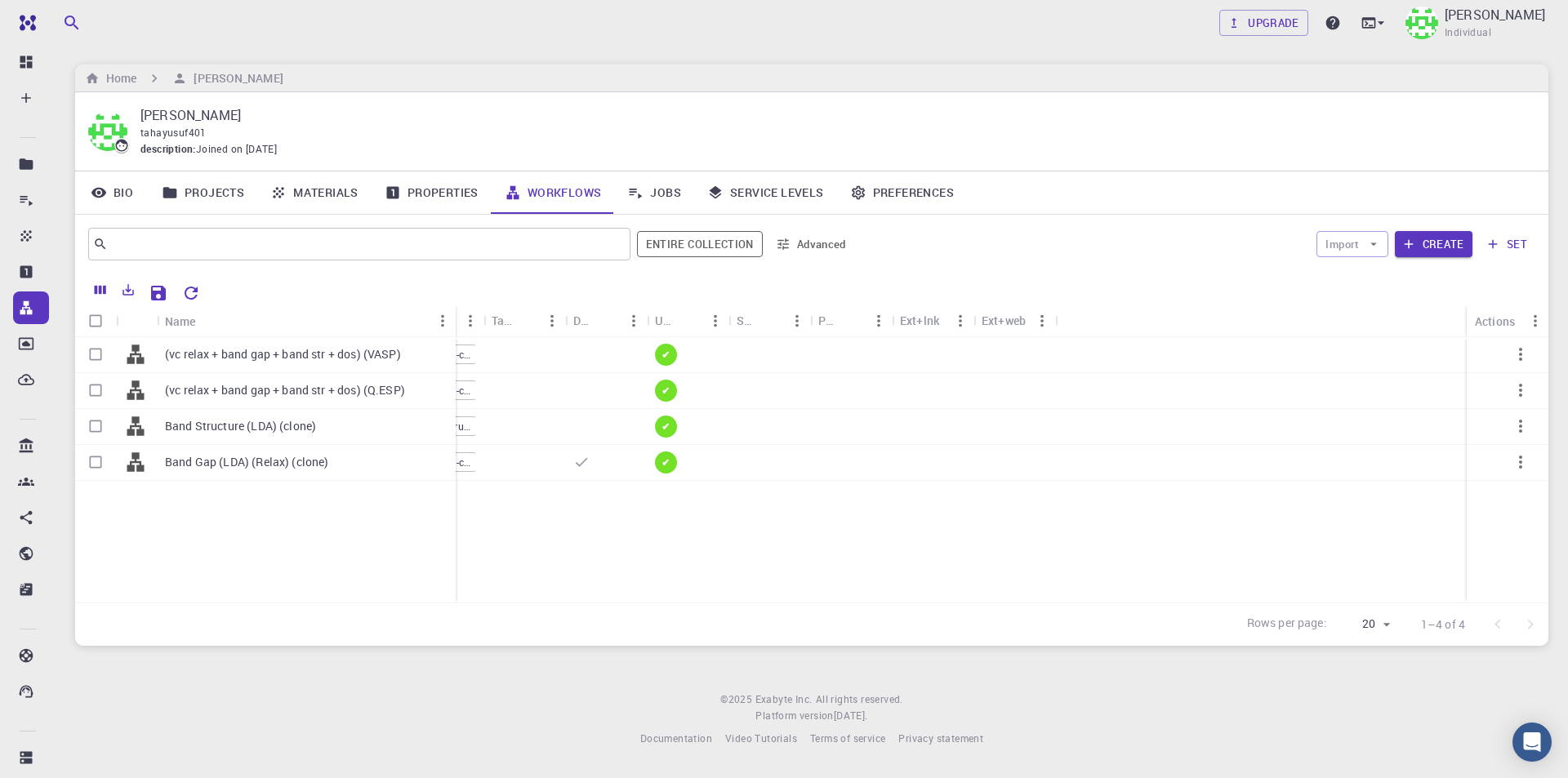
drag, startPoint x: 236, startPoint y: 318, endPoint x: 454, endPoint y: 324, distance: 218.1
click at [454, 324] on div "Name" at bounding box center [457, 321] width 17 height 32
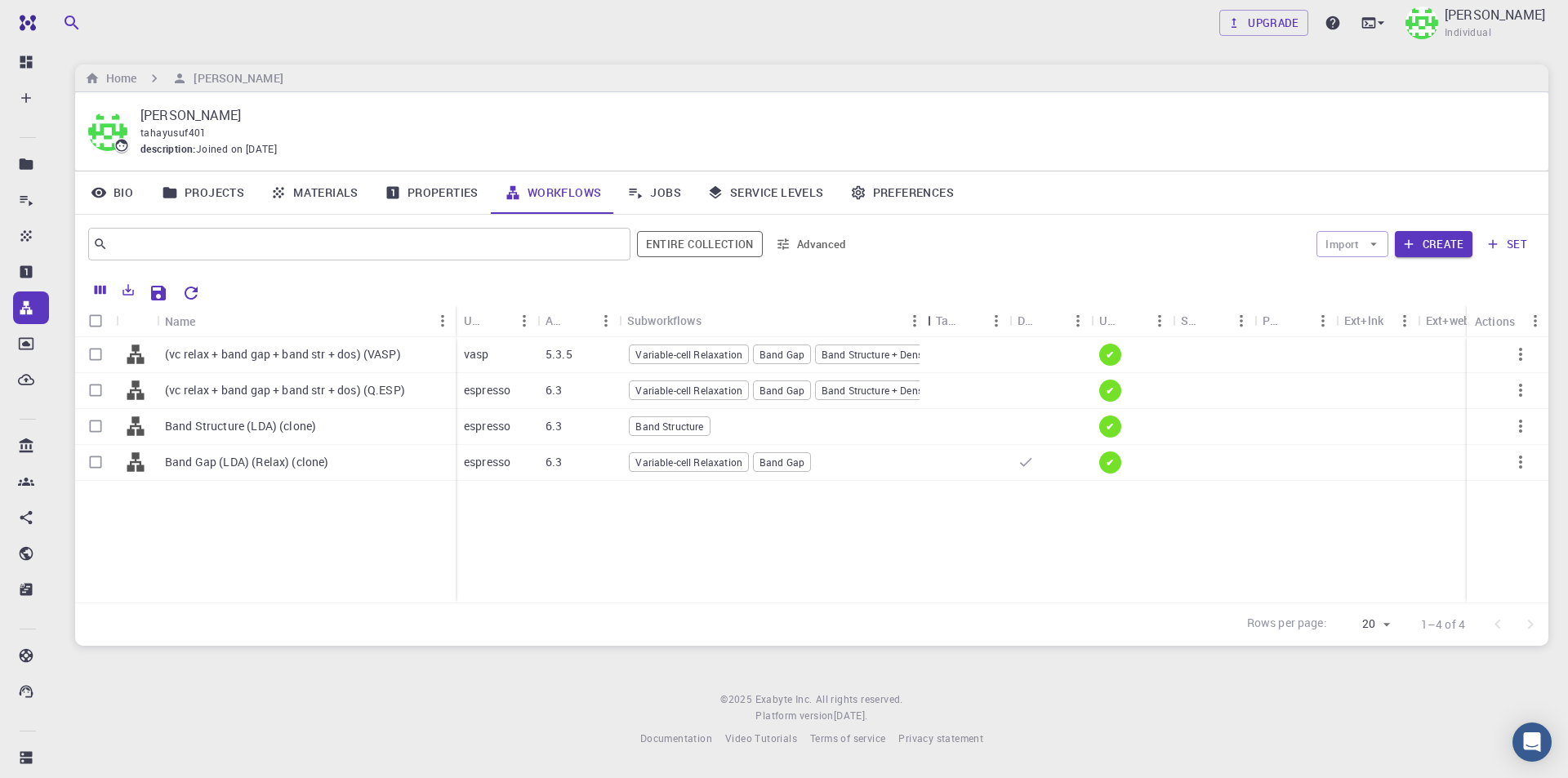
drag, startPoint x: 704, startPoint y: 319, endPoint x: 931, endPoint y: 319, distance: 227.0
click at [931, 319] on div "Subworkflows" at bounding box center [929, 320] width 17 height 32
click at [679, 540] on div "(vc relax + band gap + band str + dos) (VASP) (vc relax + band gap + band str +…" at bounding box center [828, 469] width 1506 height 265
drag, startPoint x: 925, startPoint y: 317, endPoint x: 1036, endPoint y: 315, distance: 111.0
click at [1036, 315] on div "Subworkflows" at bounding box center [1040, 320] width 17 height 32
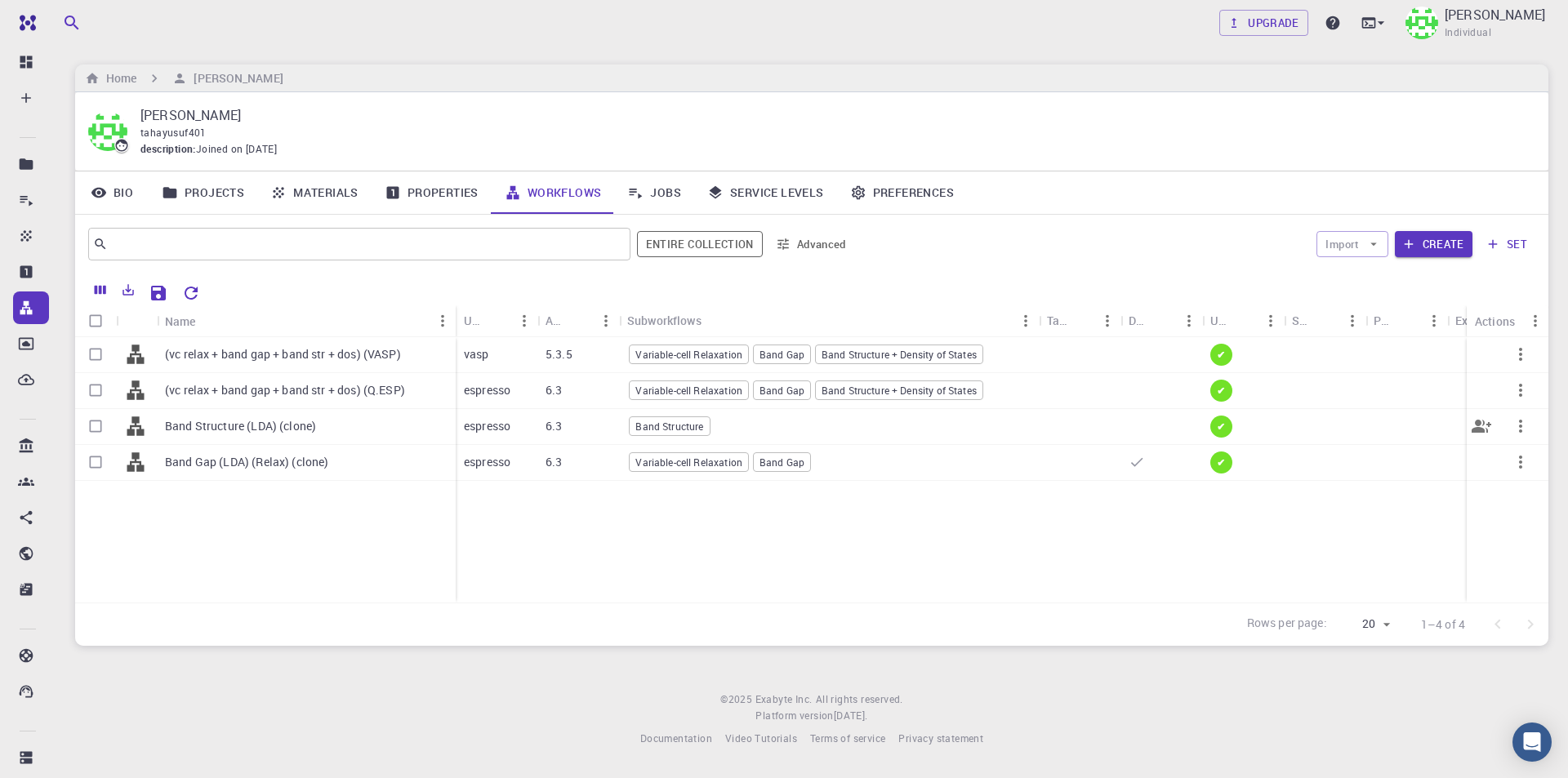
click at [262, 429] on p "Band Structure (LDA) (clone)" at bounding box center [240, 425] width 151 height 17
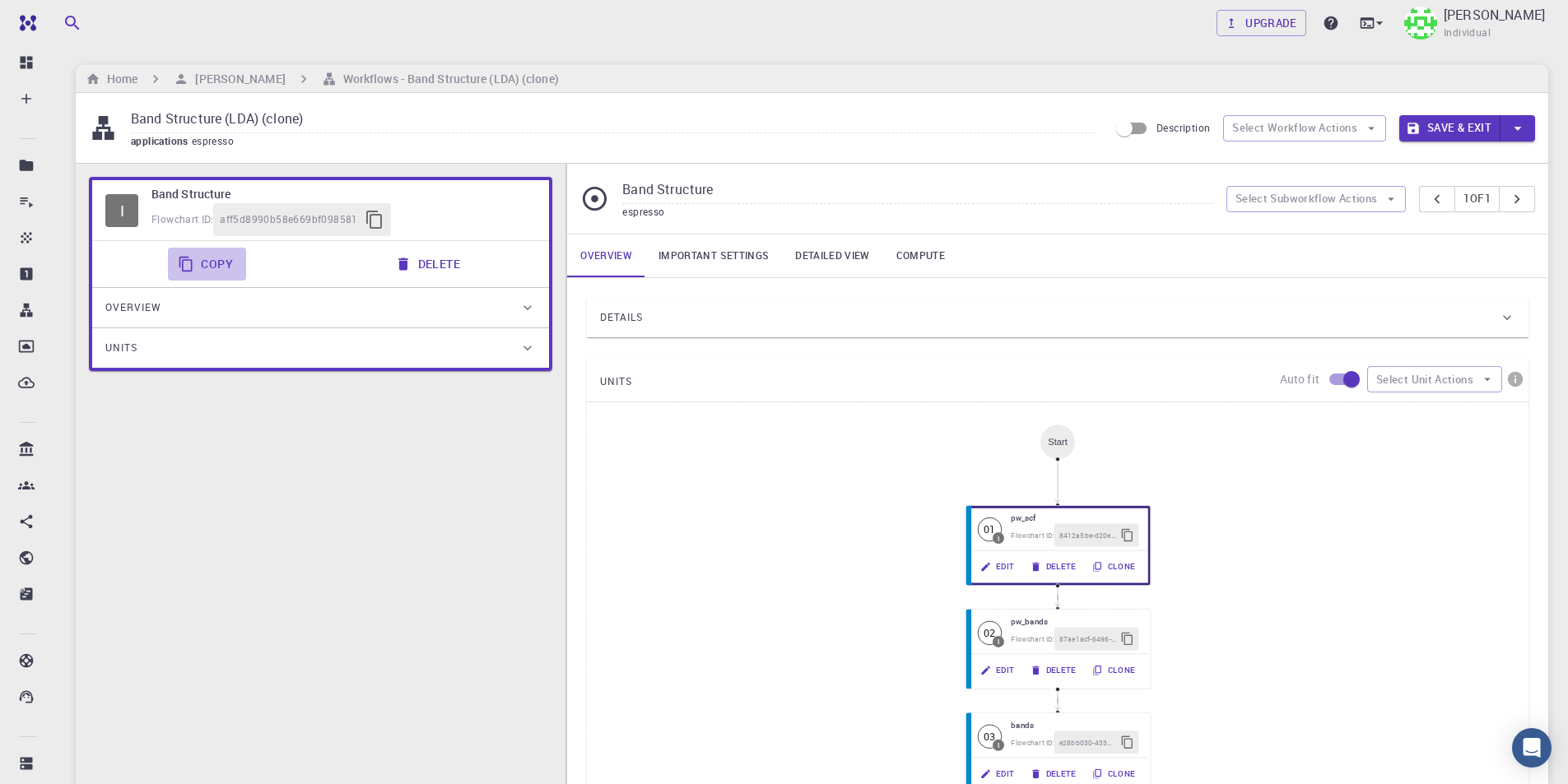
click at [219, 265] on button "Copy" at bounding box center [206, 264] width 79 height 33
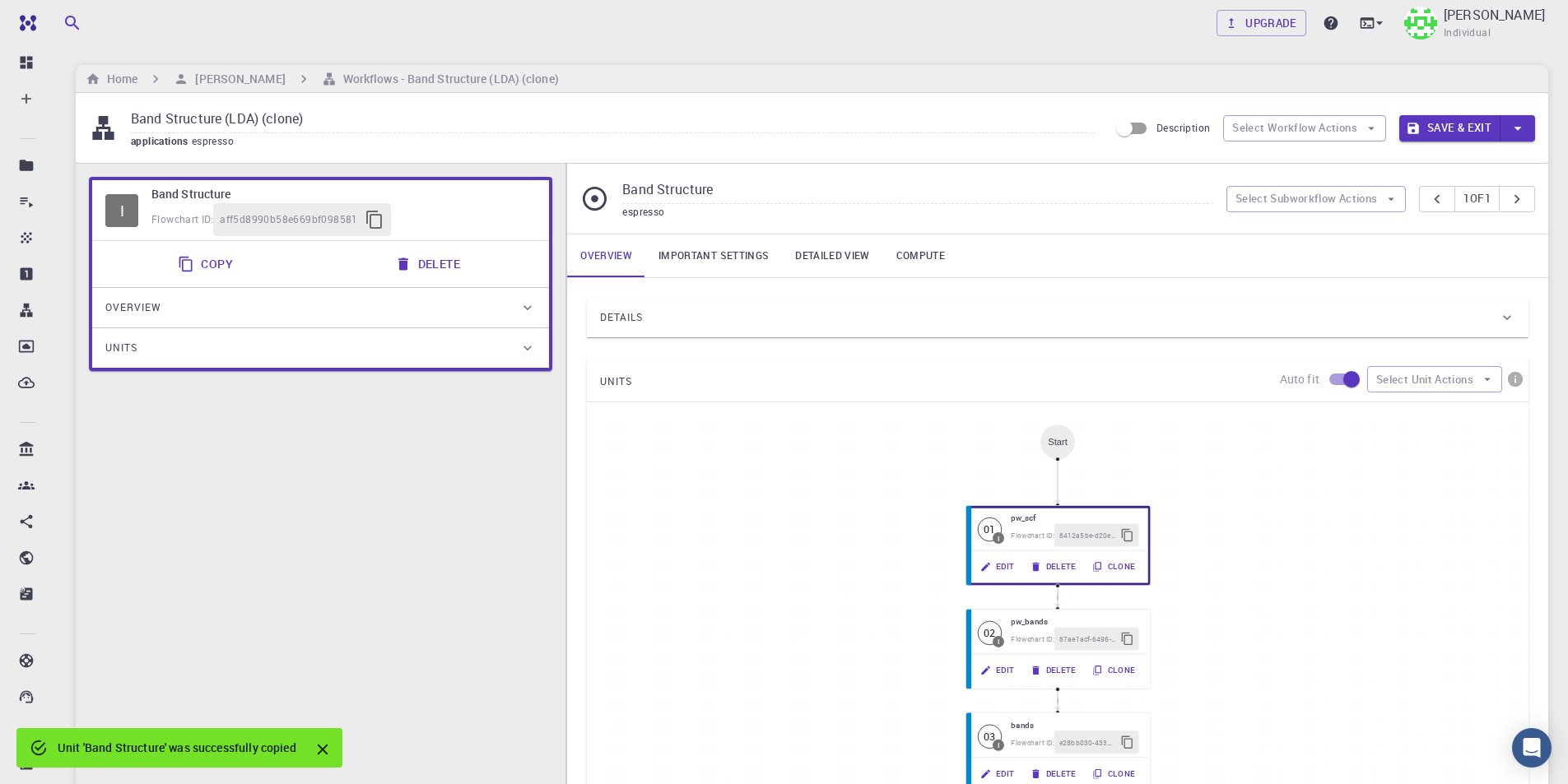
click at [218, 265] on button "Copy" at bounding box center [206, 264] width 79 height 33
click at [214, 75] on h6 "[PERSON_NAME]" at bounding box center [236, 78] width 96 height 19
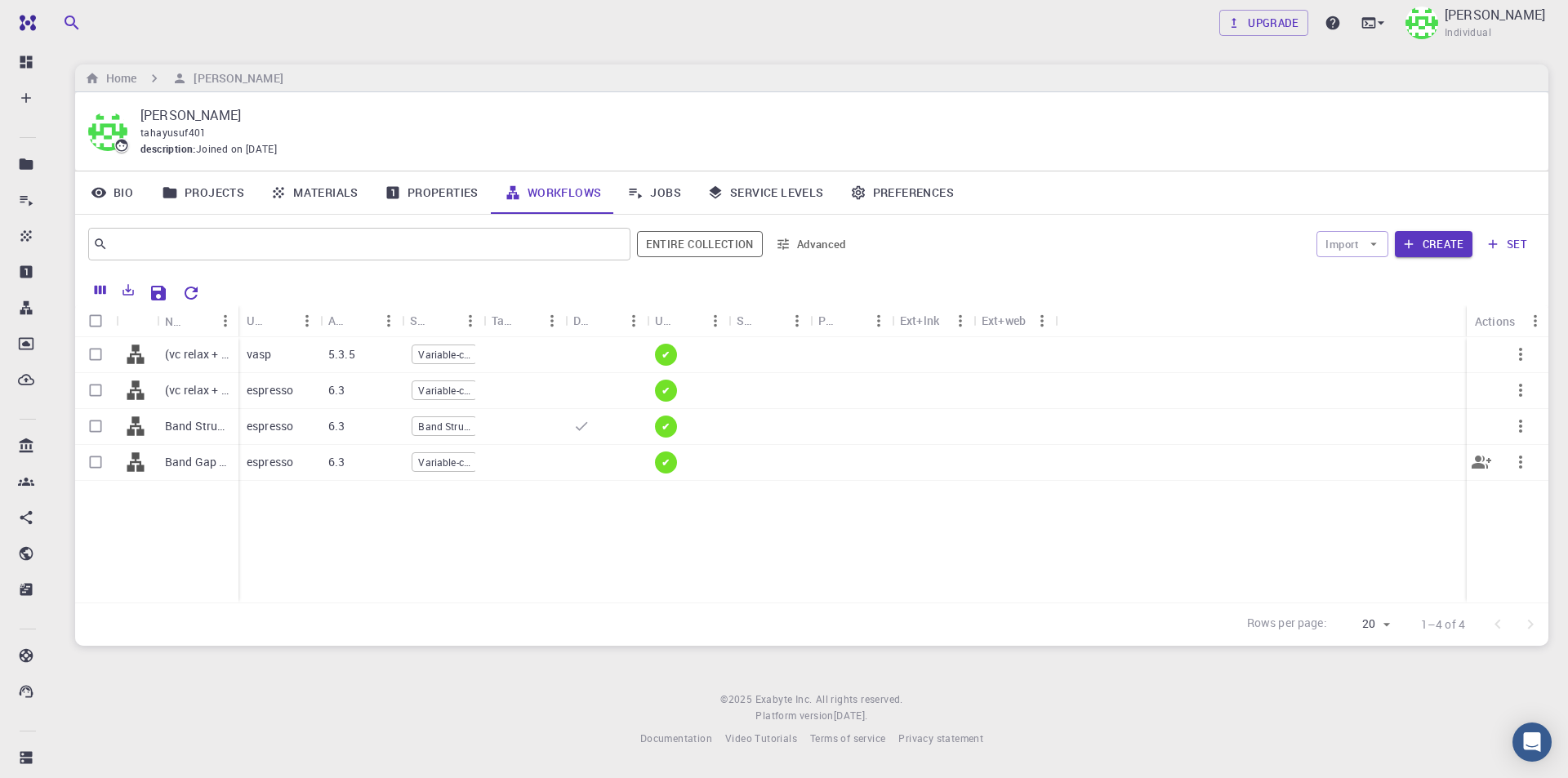
click at [200, 457] on p "Band Gap (LDA) (Relax) (clone)" at bounding box center [197, 462] width 66 height 17
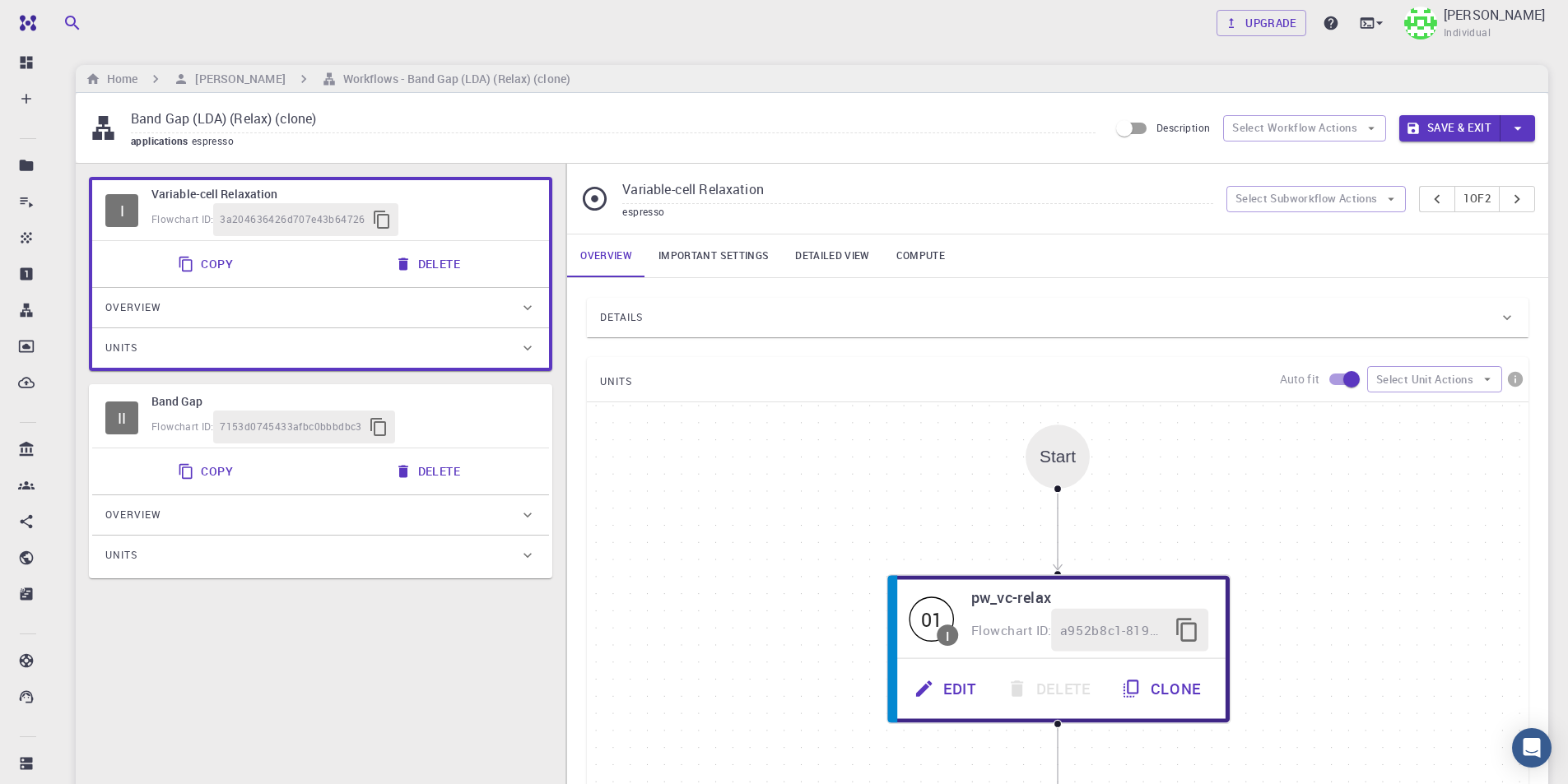
click at [469, 410] on div "Flowchart ID: 7153d0745433afbc0bbbdbc3" at bounding box center [344, 426] width 385 height 33
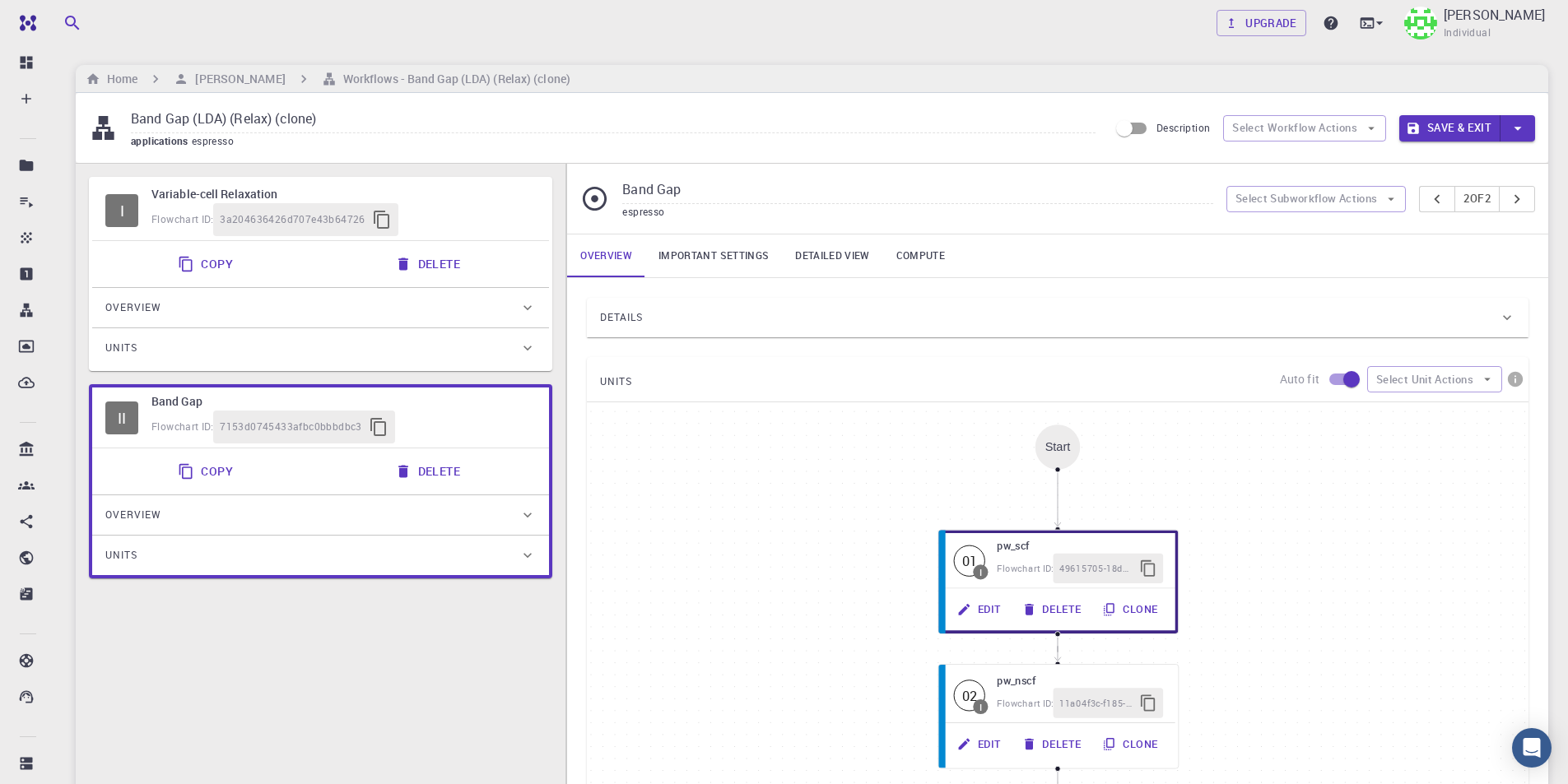
click at [510, 227] on div "Flowchart ID: 3a204636426d707e43b64726" at bounding box center [344, 219] width 385 height 33
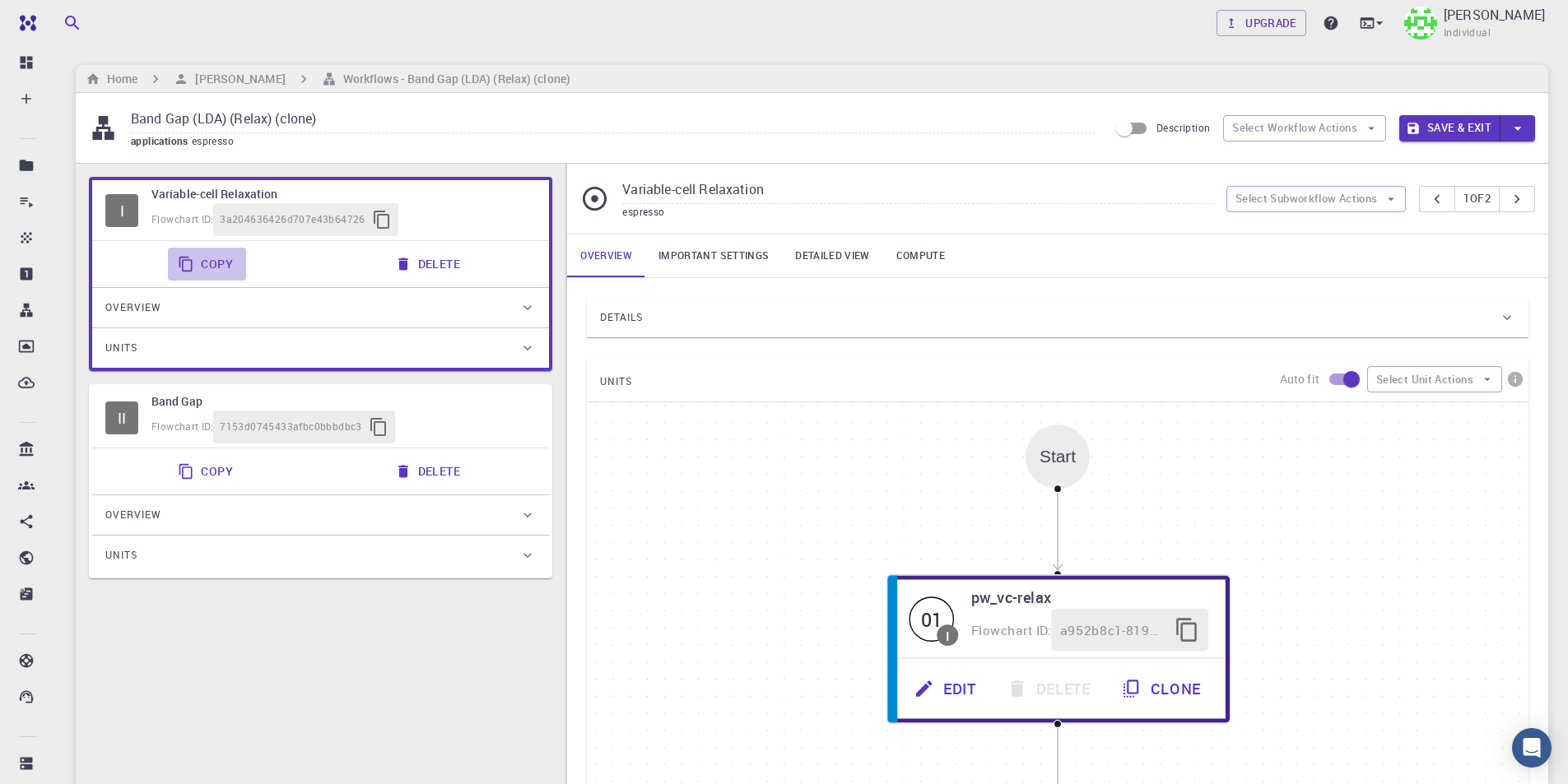
click at [201, 263] on button "Copy" at bounding box center [206, 264] width 79 height 33
click at [475, 410] on div "Flowchart ID: 7153d0745433afbc0bbbdbc3" at bounding box center [344, 426] width 385 height 33
type input "Band Gap"
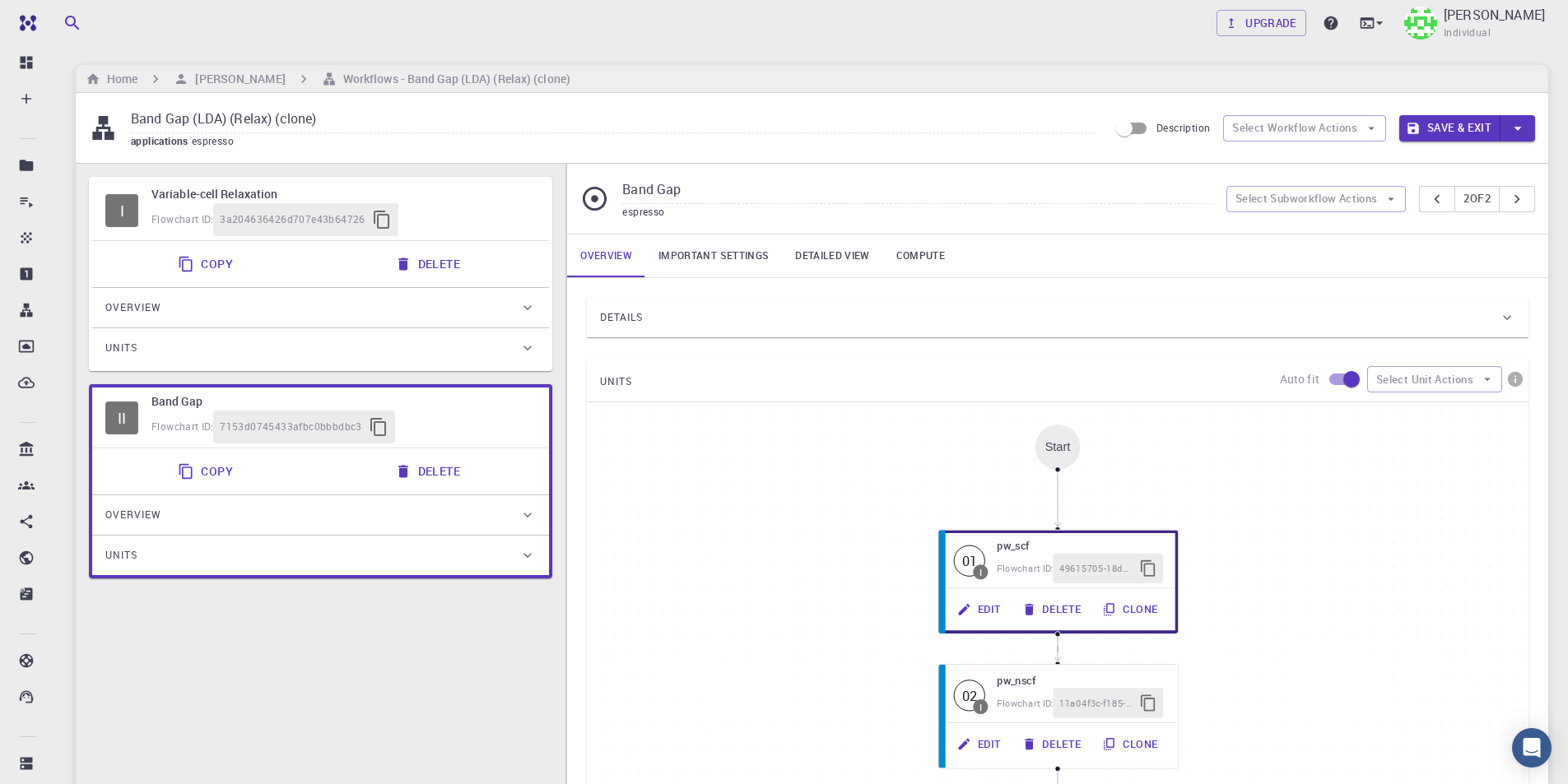
click at [206, 473] on button "Copy" at bounding box center [206, 471] width 79 height 33
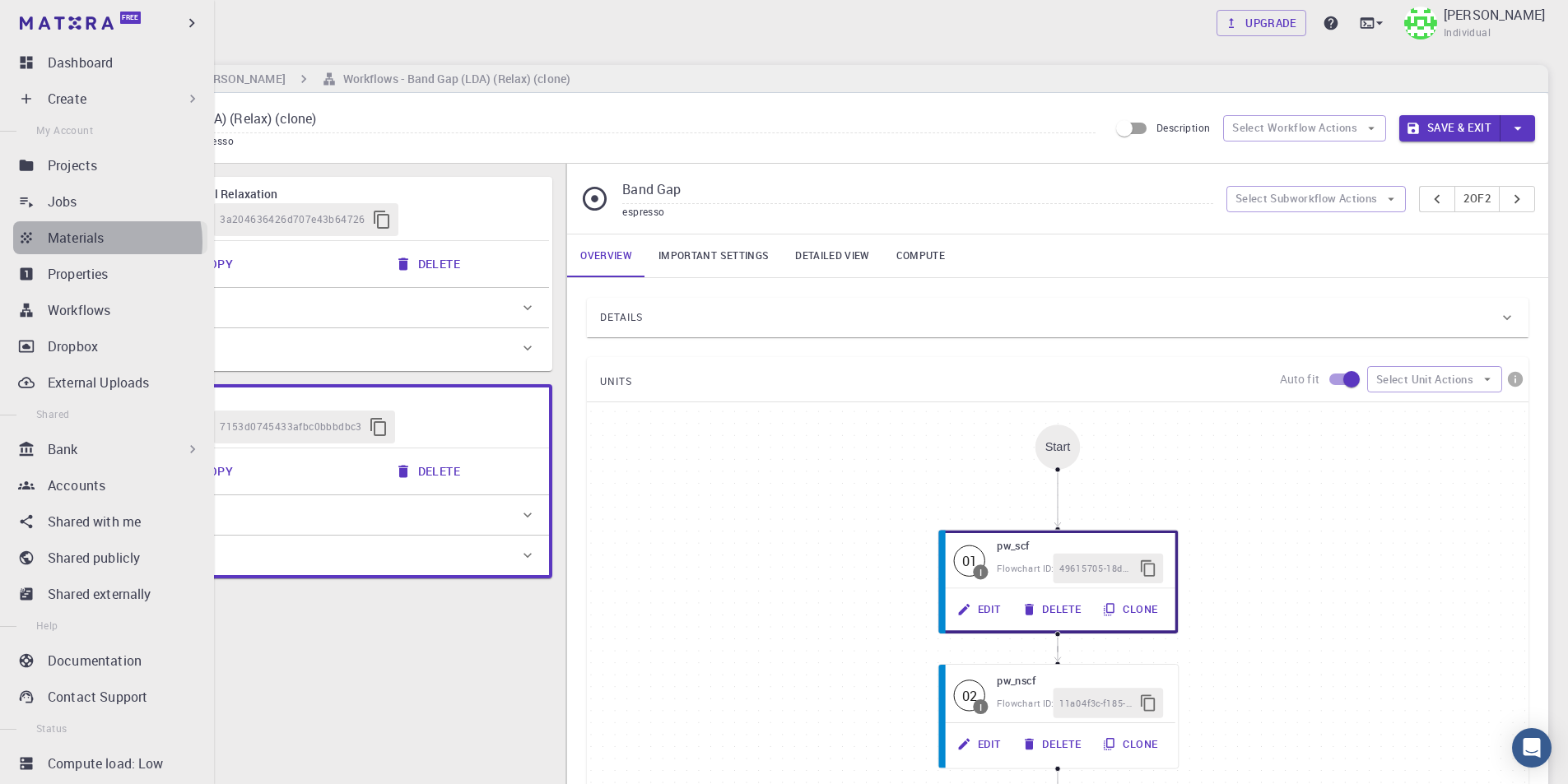
click at [101, 242] on p "Materials" at bounding box center [75, 237] width 56 height 19
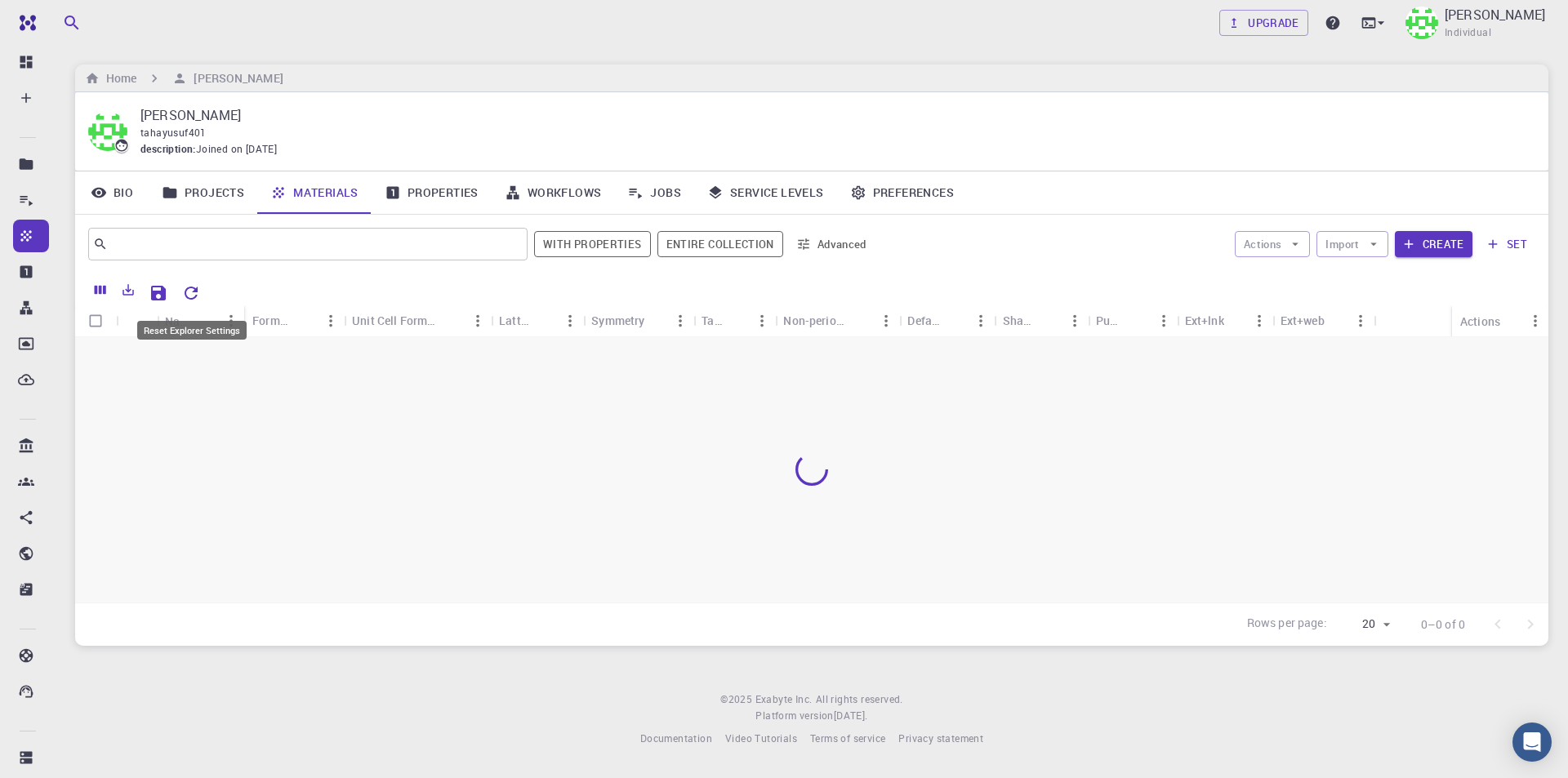
click at [188, 297] on icon "Reset Explorer Settings" at bounding box center [191, 293] width 19 height 19
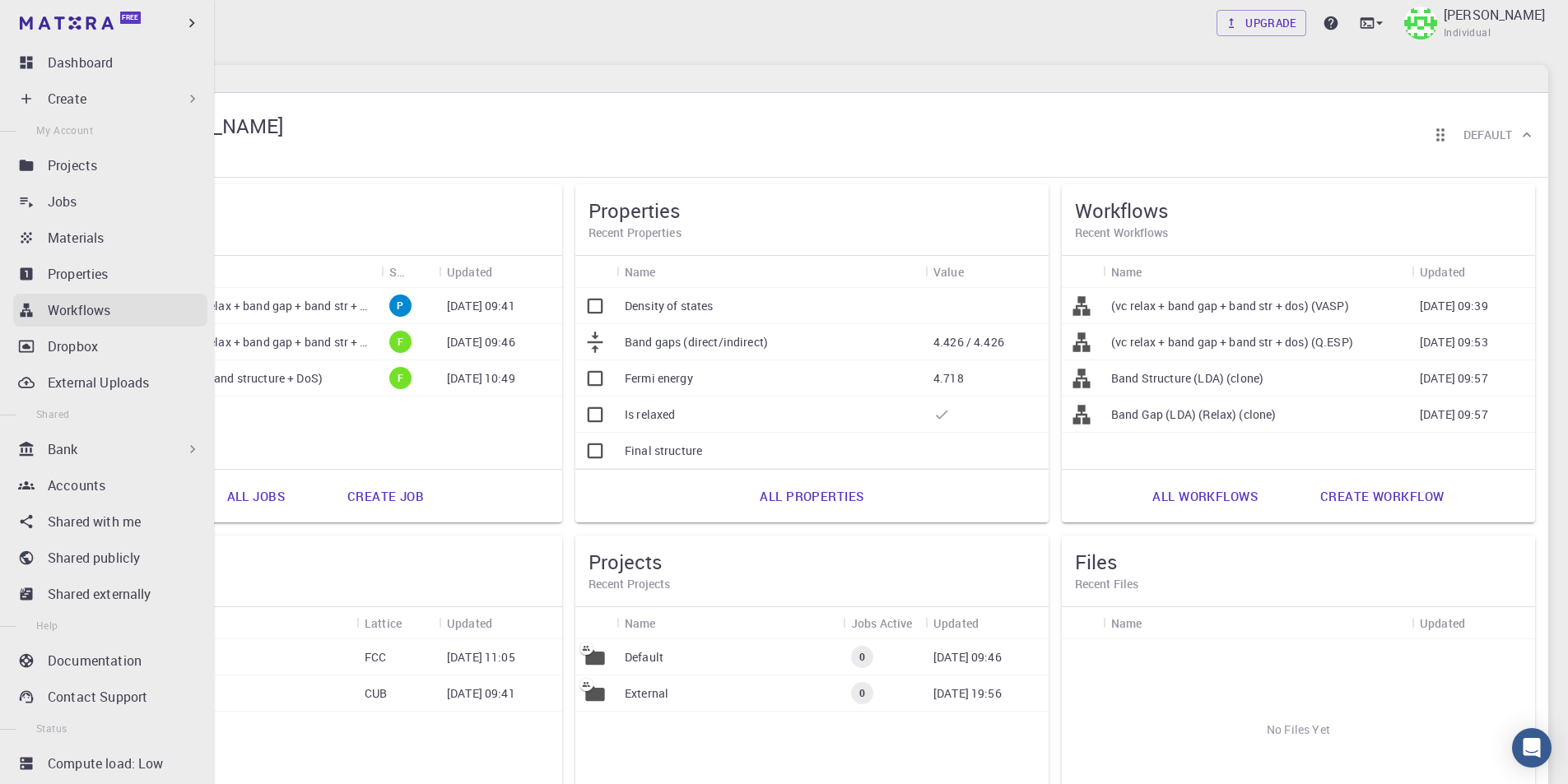
click at [112, 312] on div "Workflows" at bounding box center [127, 310] width 160 height 19
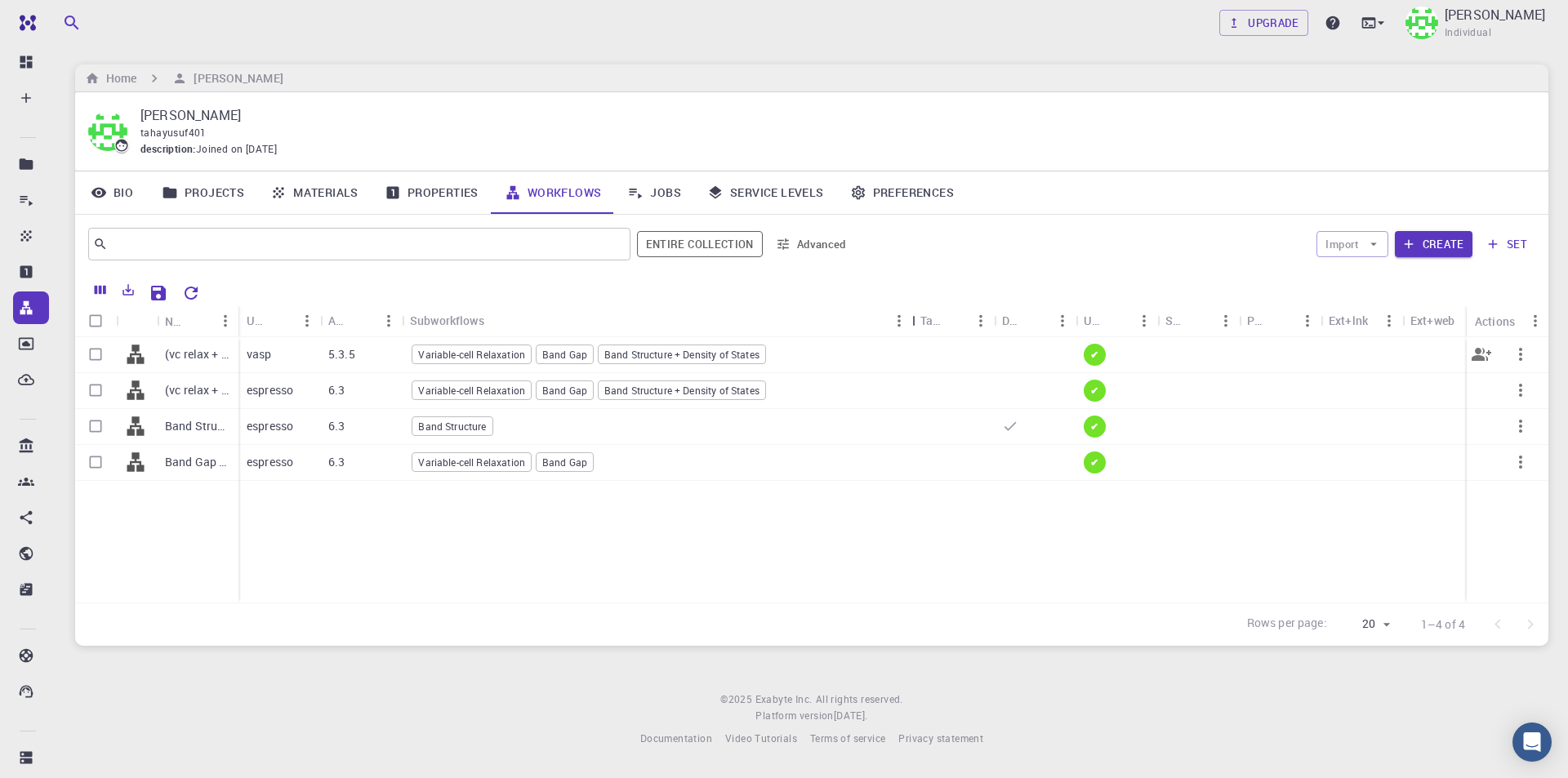
drag, startPoint x: 480, startPoint y: 319, endPoint x: 909, endPoint y: 337, distance: 429.4
click at [909, 337] on div "Name Used application Application Version Subworkflows Tags Default Up-to-date …" at bounding box center [812, 453] width 1473 height 297
drag, startPoint x: 236, startPoint y: 312, endPoint x: 406, endPoint y: 314, distance: 170.0
click at [406, 314] on div "Name" at bounding box center [410, 321] width 17 height 32
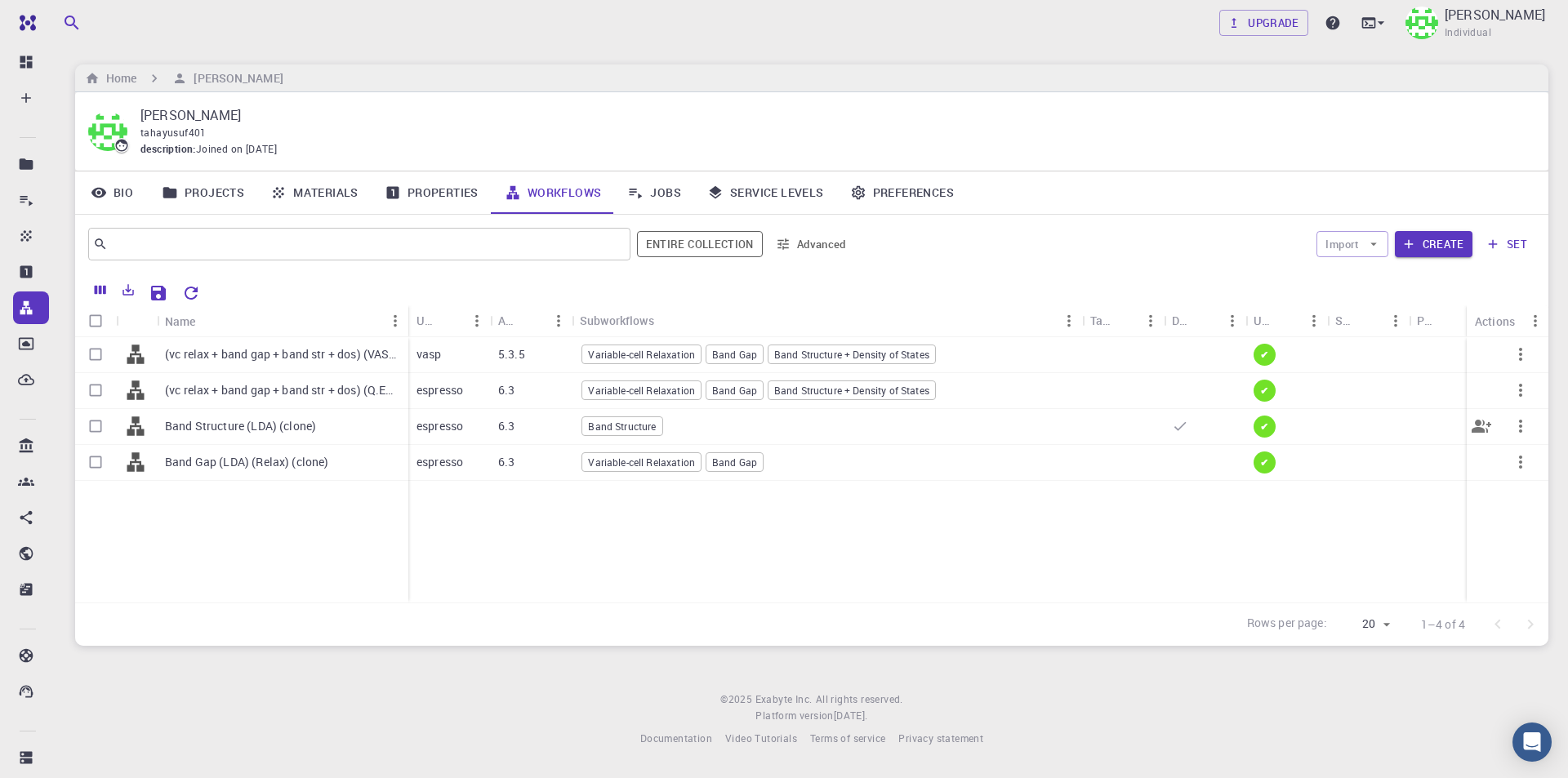
click at [97, 424] on input "Select row" at bounding box center [95, 425] width 31 height 31
checkbox input "true"
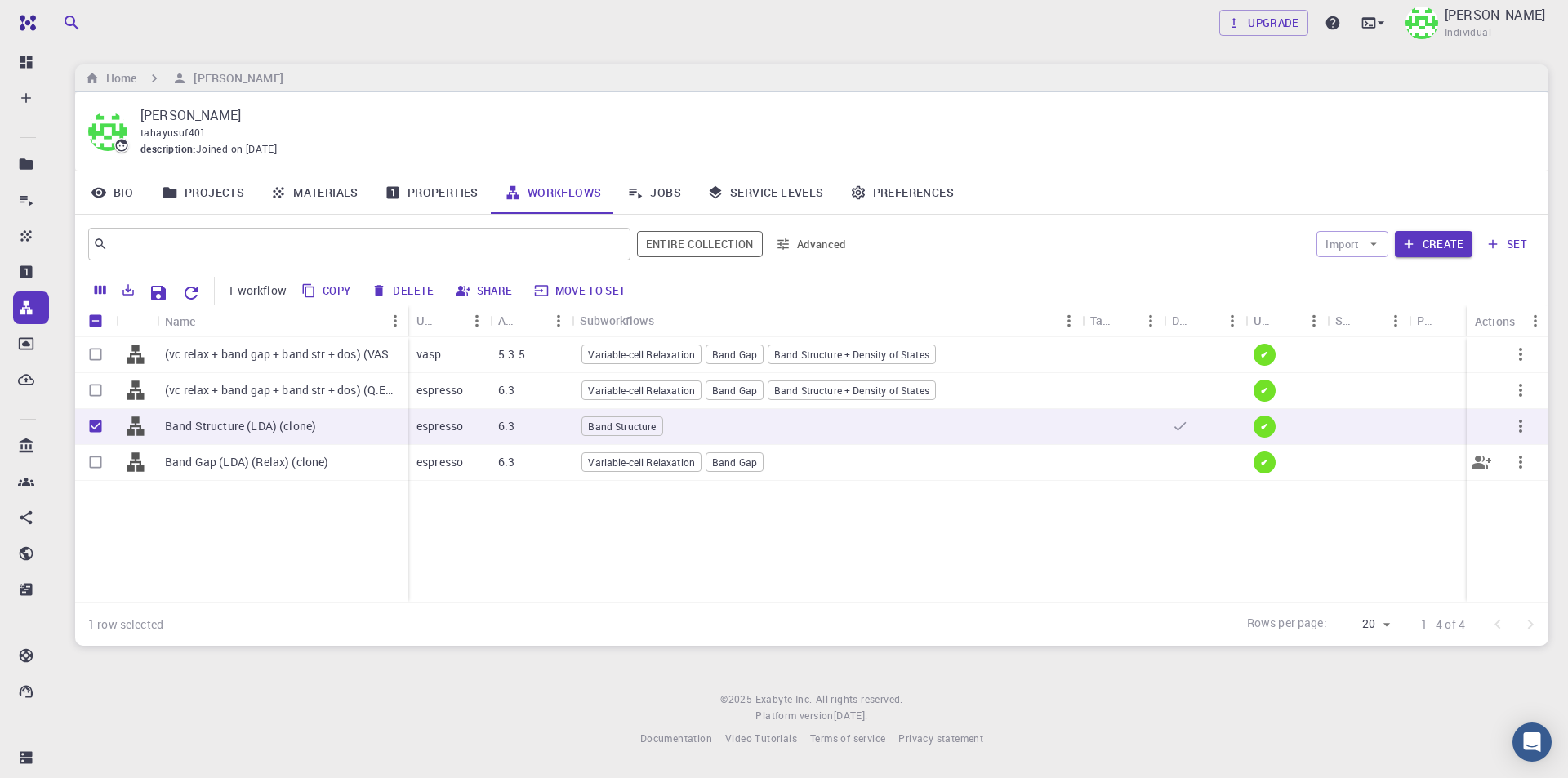
click at [98, 463] on input "Select row" at bounding box center [95, 461] width 31 height 31
checkbox input "true"
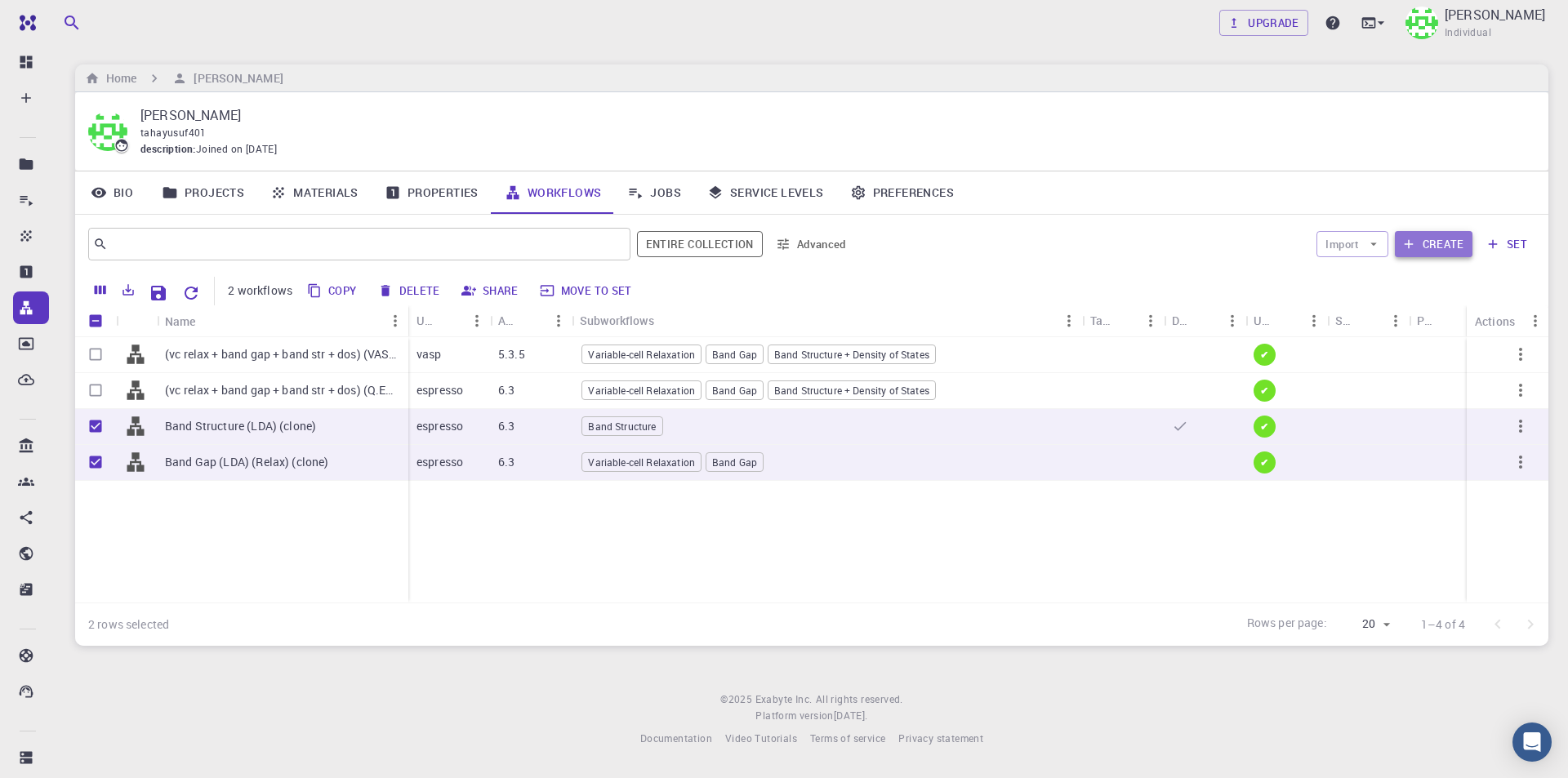
click at [1458, 239] on button "Create" at bounding box center [1433, 244] width 78 height 26
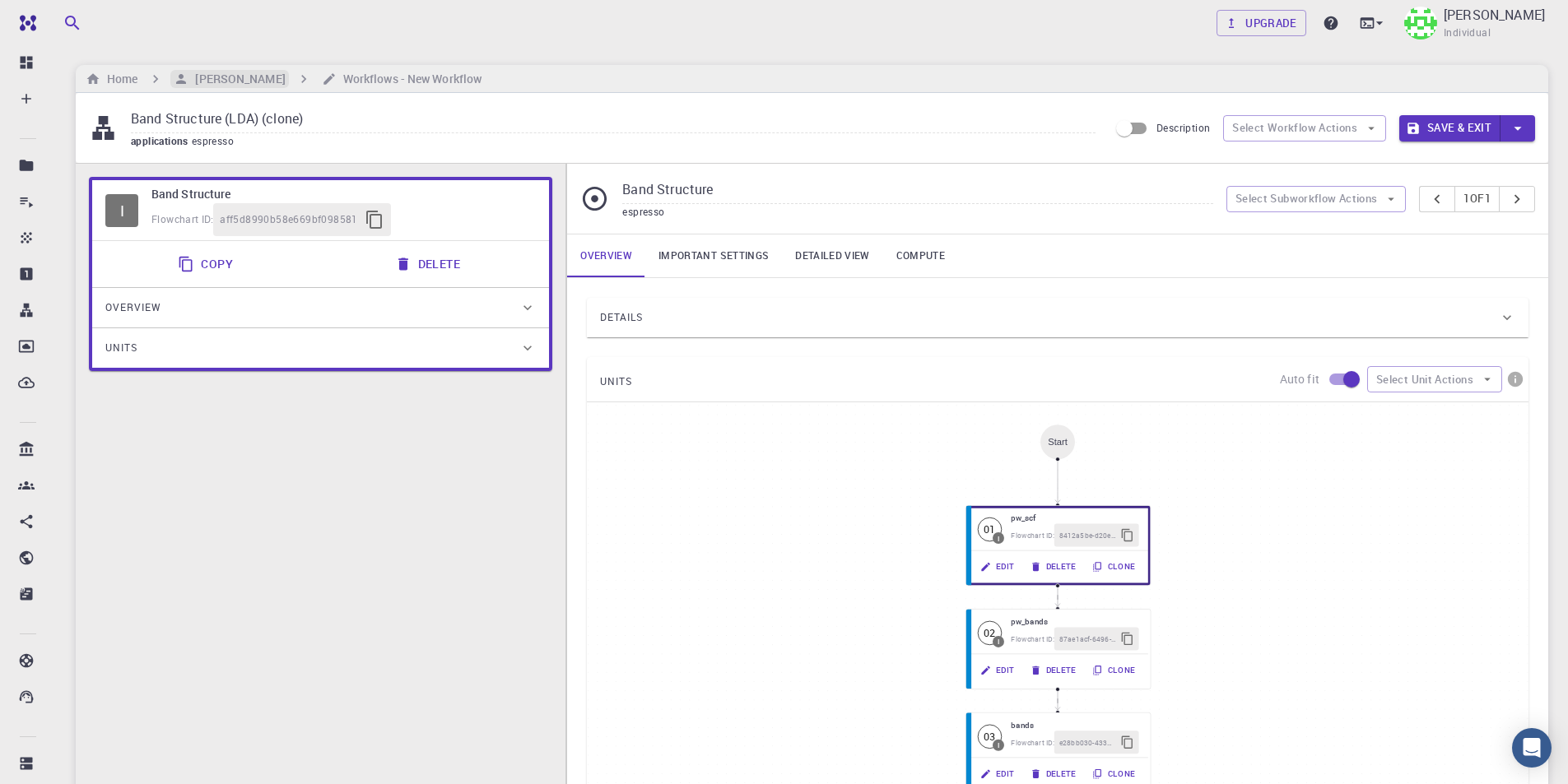
click at [232, 78] on h6 "[PERSON_NAME]" at bounding box center [236, 78] width 96 height 19
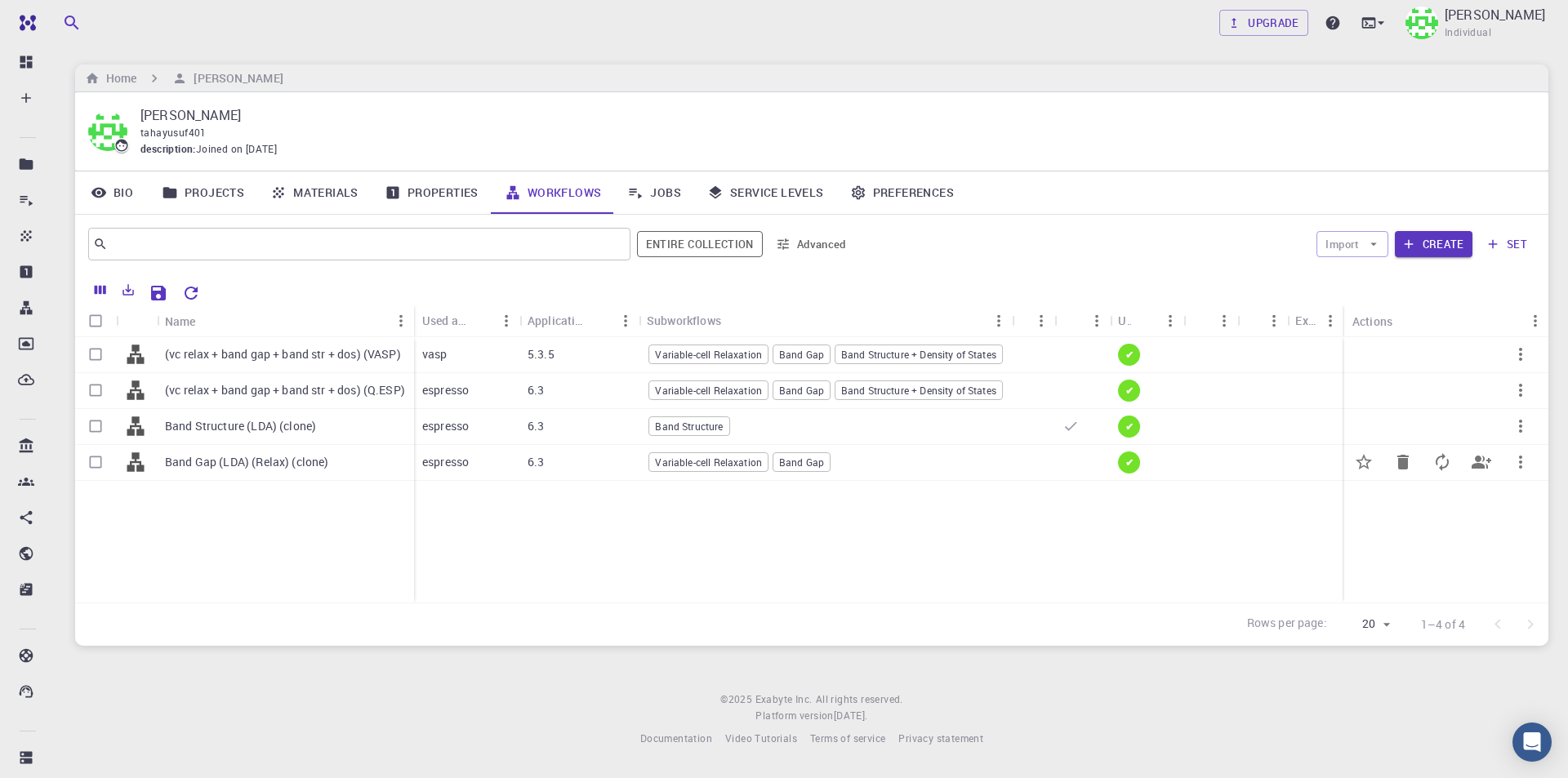
click at [276, 459] on p "Band Gap (LDA) (Relax) (clone)" at bounding box center [246, 462] width 164 height 17
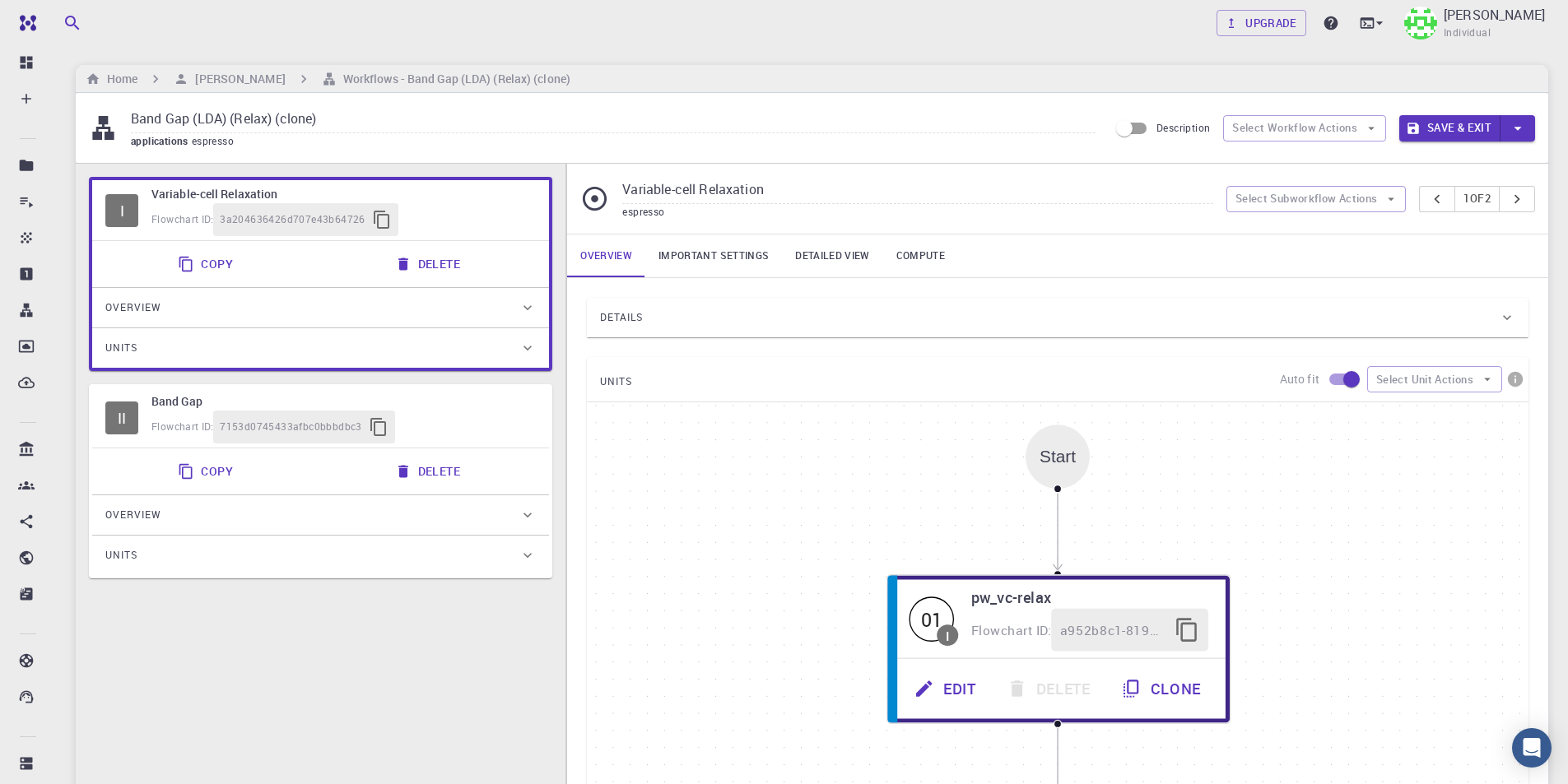
click at [226, 266] on button "Copy" at bounding box center [206, 264] width 79 height 33
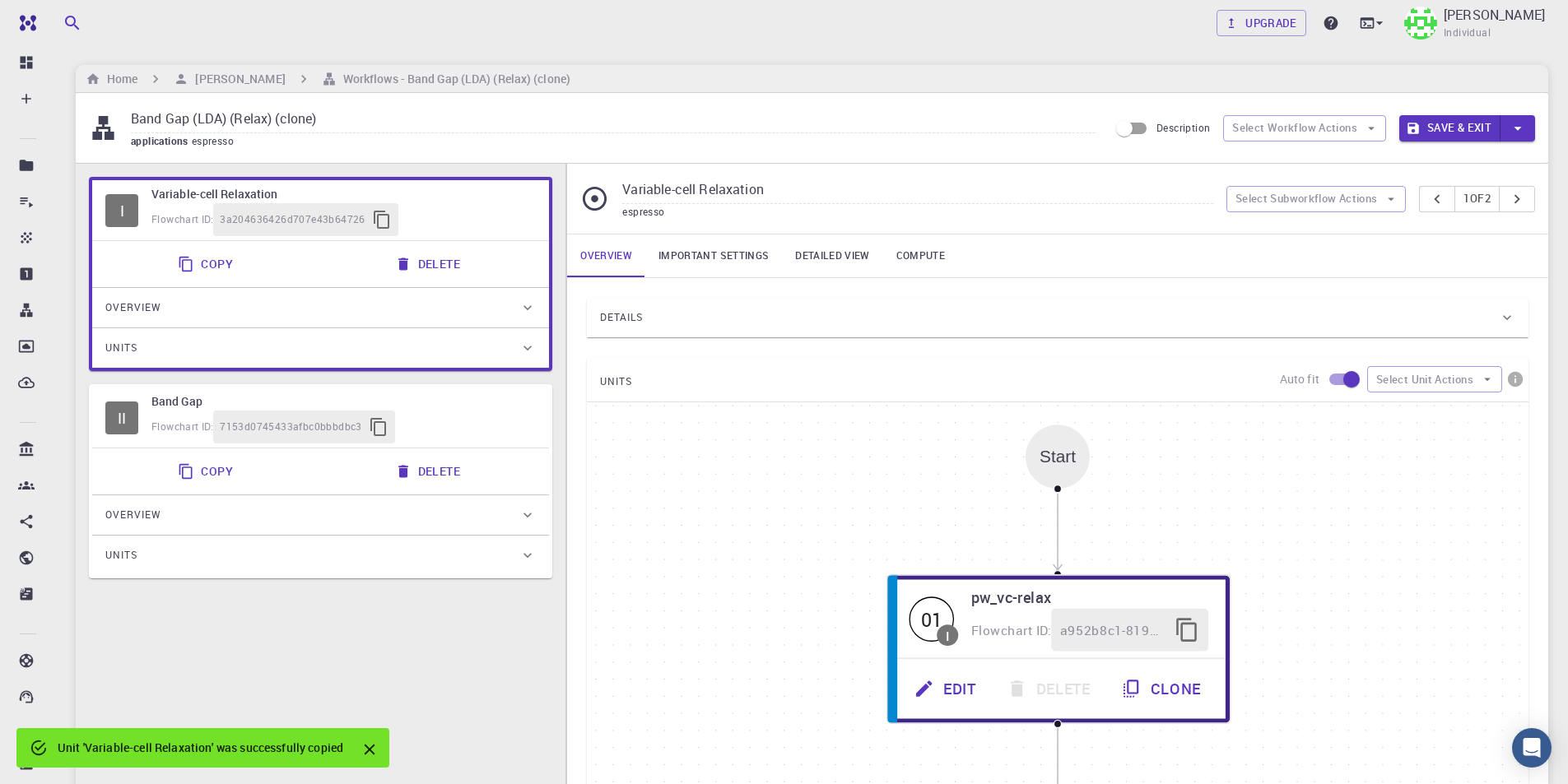
click at [203, 470] on button "Copy" at bounding box center [206, 471] width 79 height 33
type input "Band Gap"
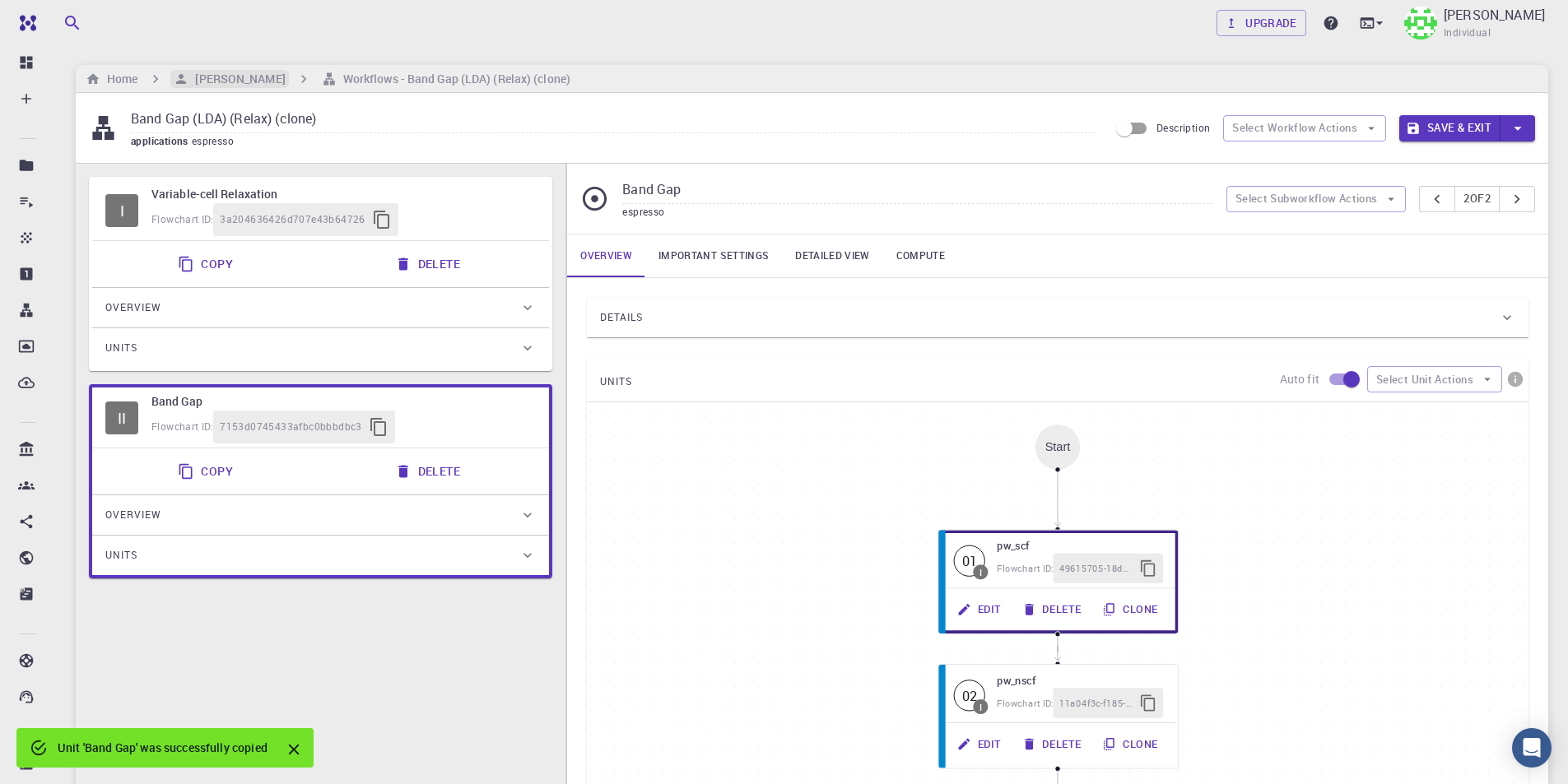
click at [242, 78] on h6 "[PERSON_NAME]" at bounding box center [236, 78] width 96 height 19
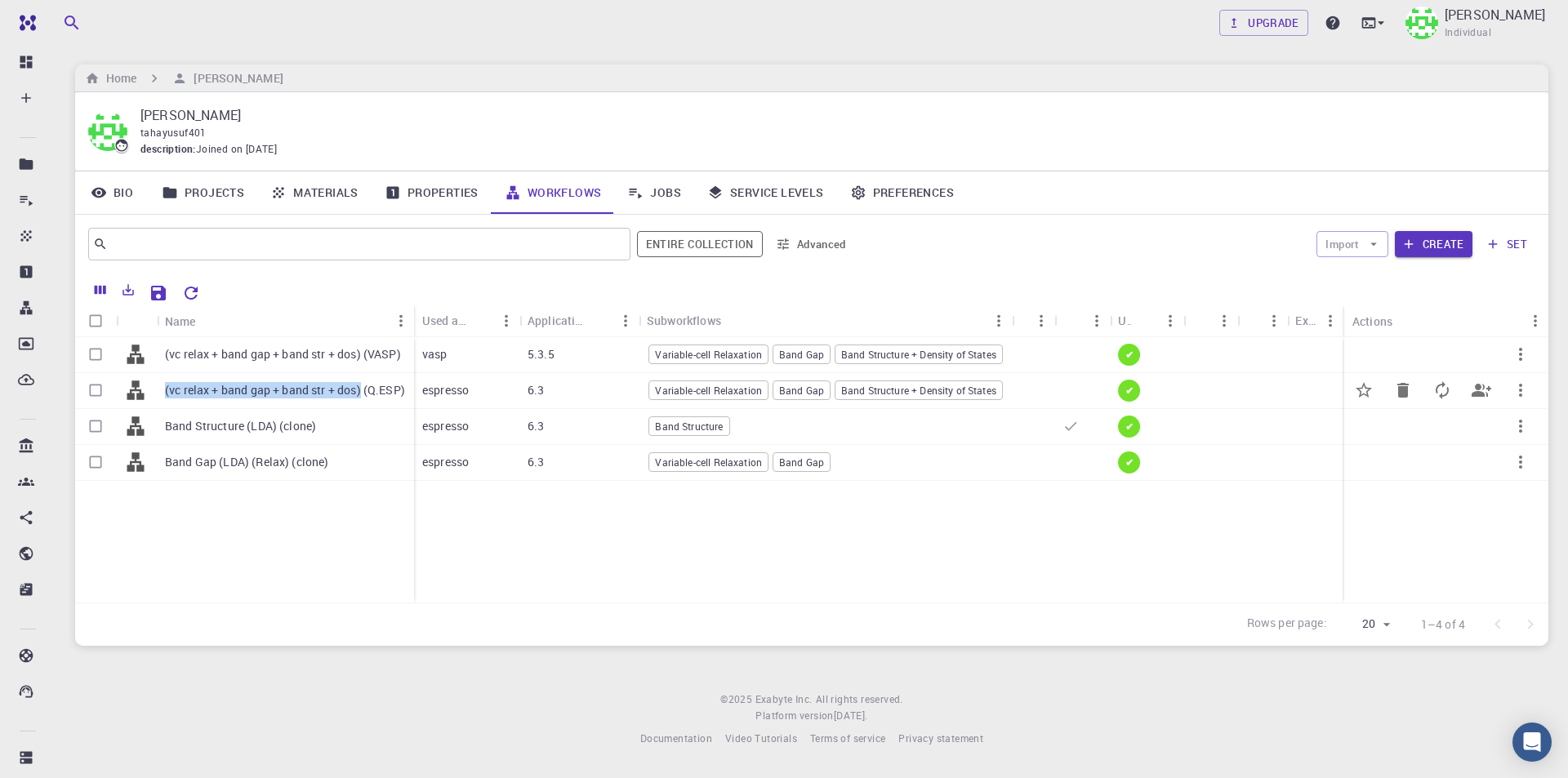
drag, startPoint x: 162, startPoint y: 394, endPoint x: 363, endPoint y: 397, distance: 201.0
click at [363, 397] on div "(vc relax + band gap + band str + dos) (Q.ESP)" at bounding box center [285, 390] width 257 height 36
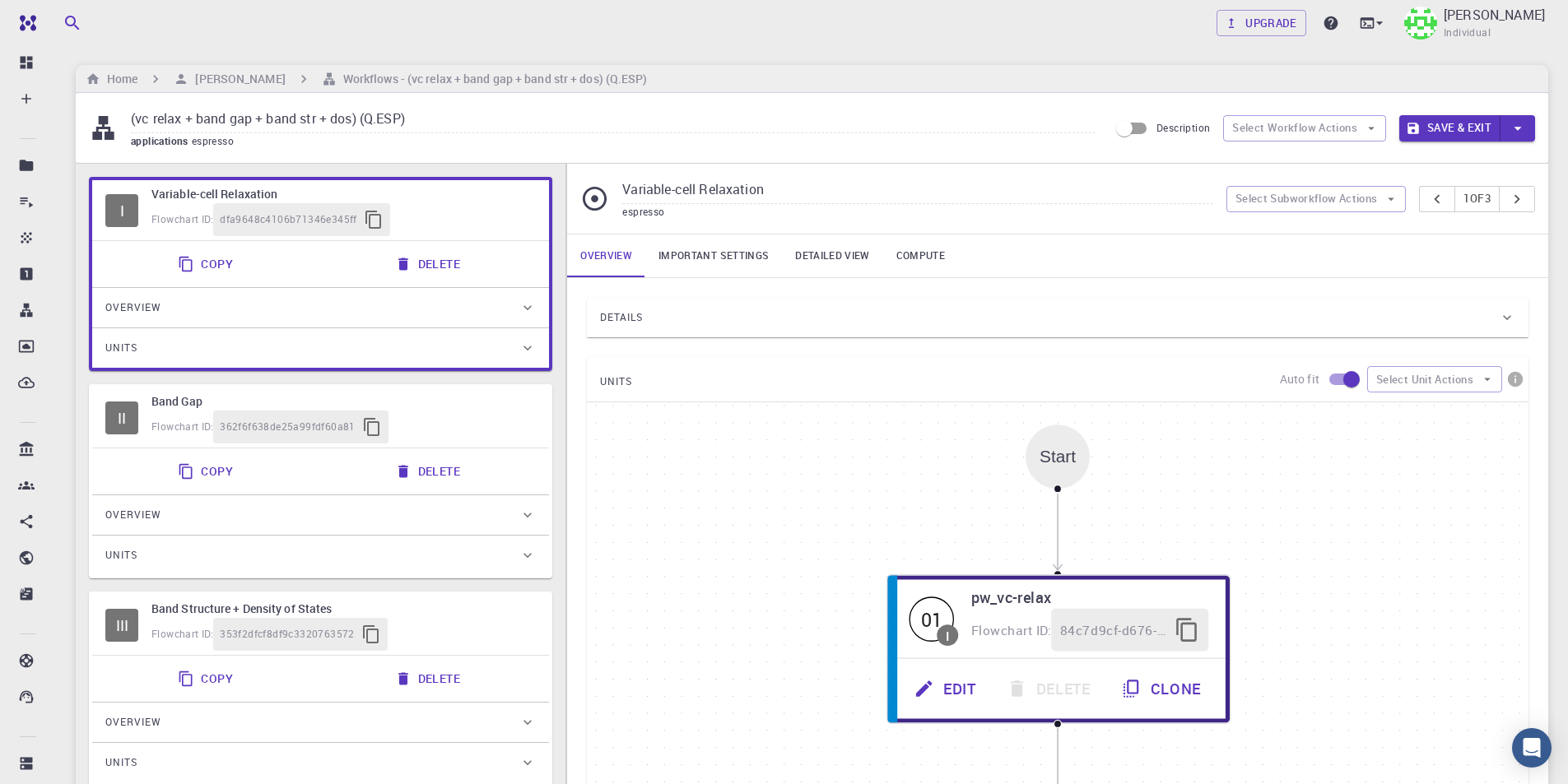
drag, startPoint x: 358, startPoint y: 116, endPoint x: 113, endPoint y: 115, distance: 245.0
click at [113, 115] on div "(vc relax + band gap + band str + dos) (Q.ESP) applications espresso" at bounding box center [599, 127] width 1020 height 43
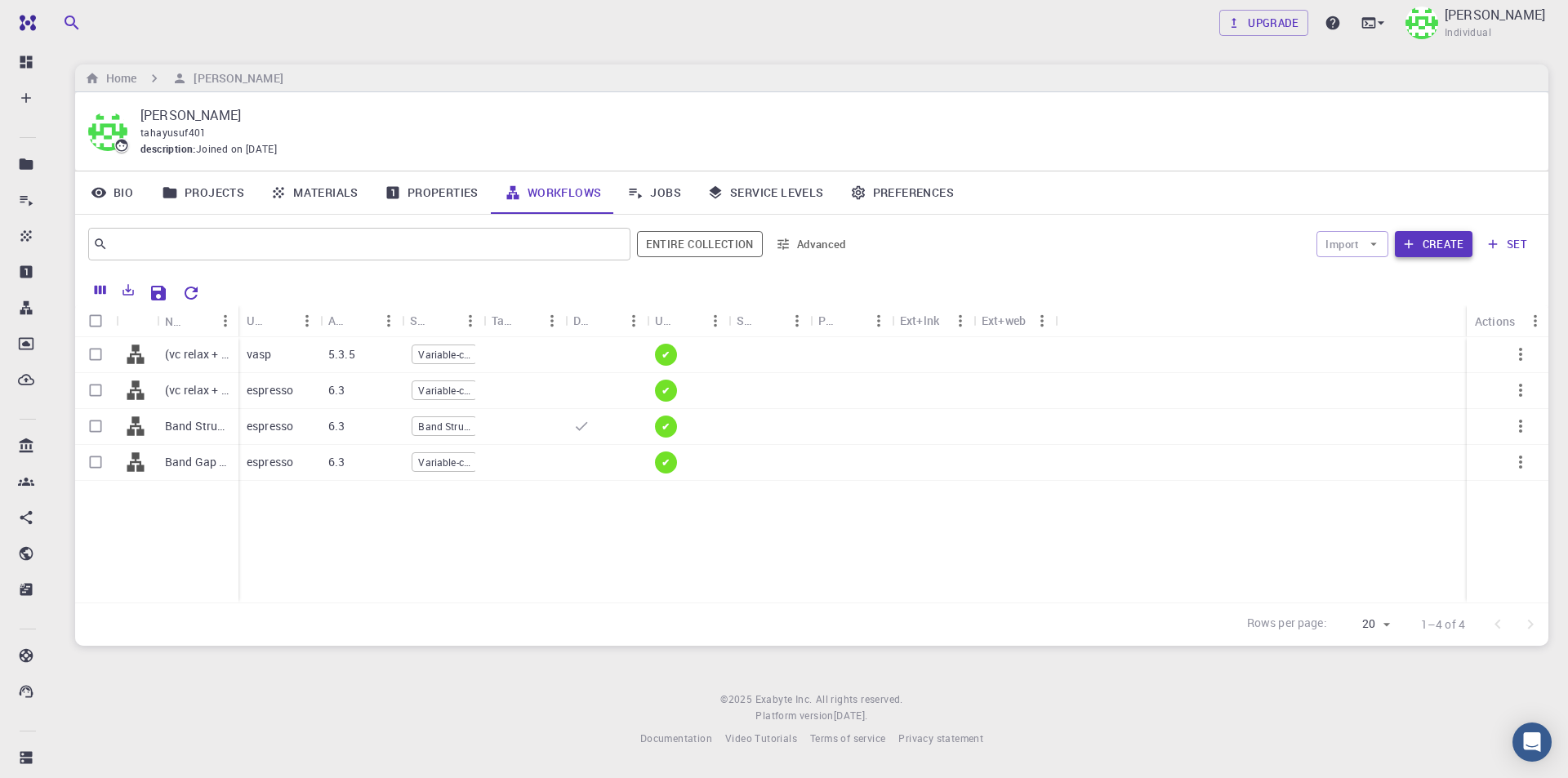
click at [1450, 248] on button "Create" at bounding box center [1433, 244] width 78 height 26
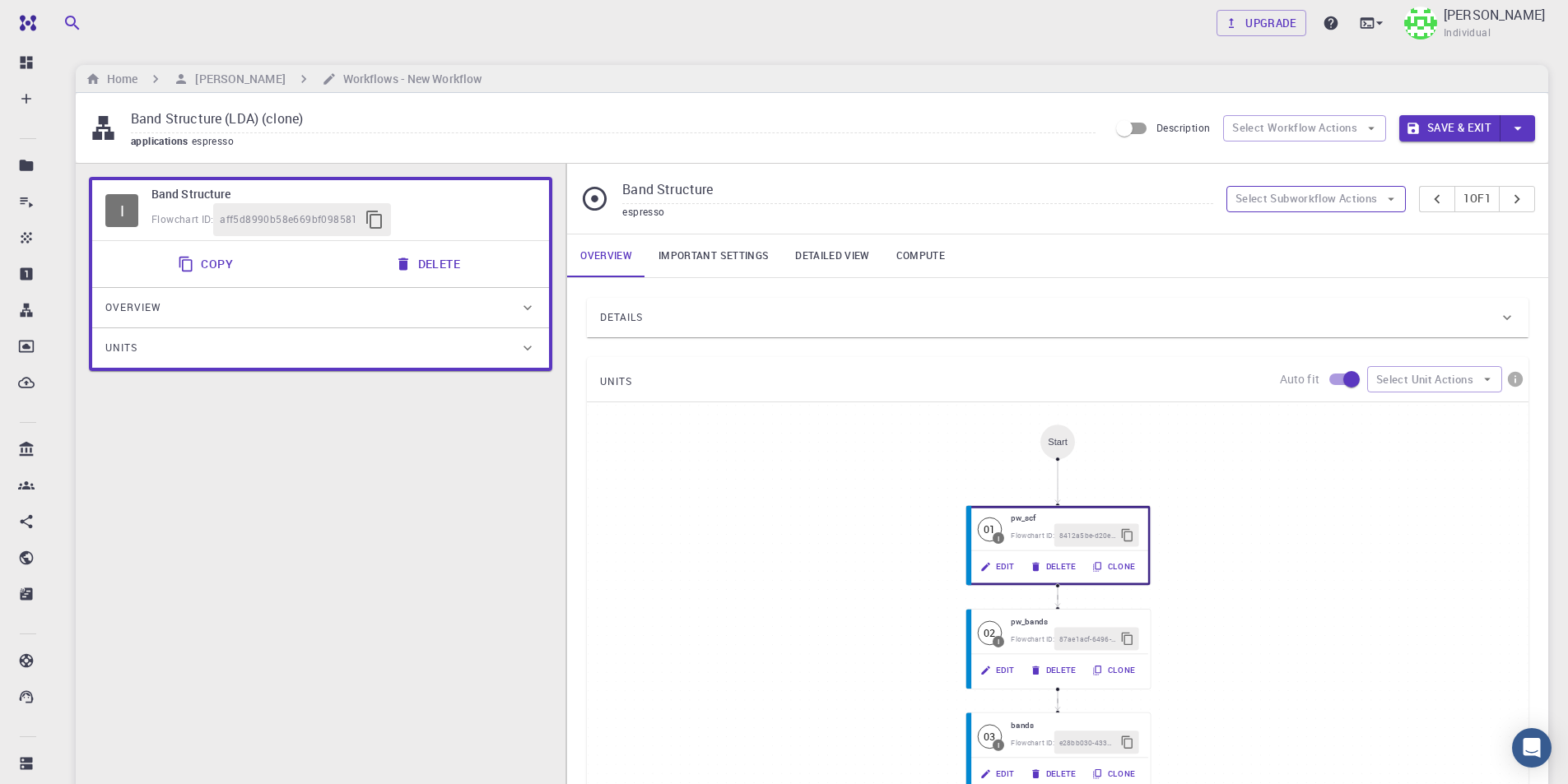
click at [1372, 199] on button "Select Subworkflow Actions" at bounding box center [1317, 199] width 180 height 26
click at [1332, 281] on span "Paste subworkflow" at bounding box center [1324, 284] width 125 height 17
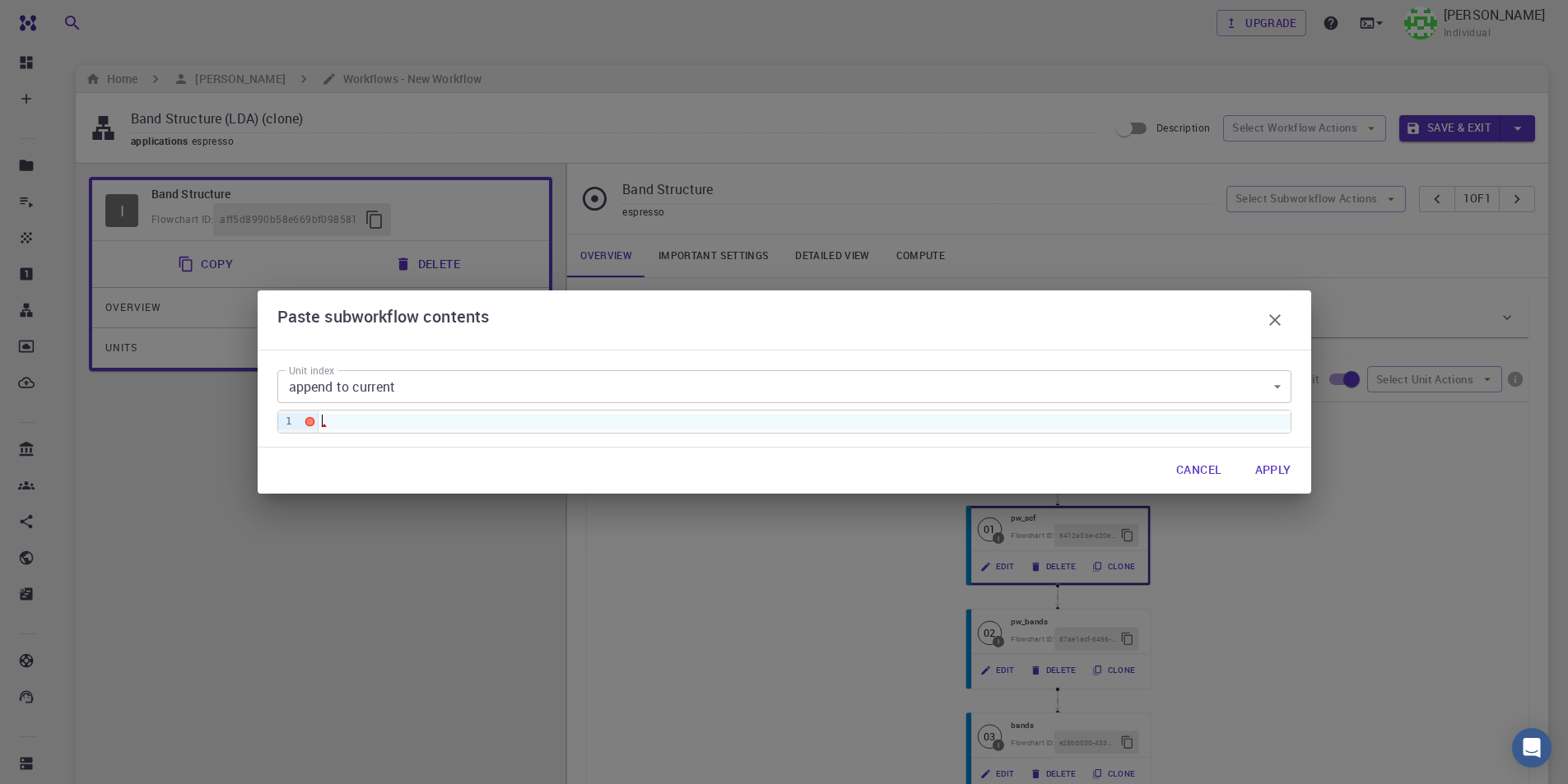
click at [379, 424] on div at bounding box center [804, 421] width 972 height 15
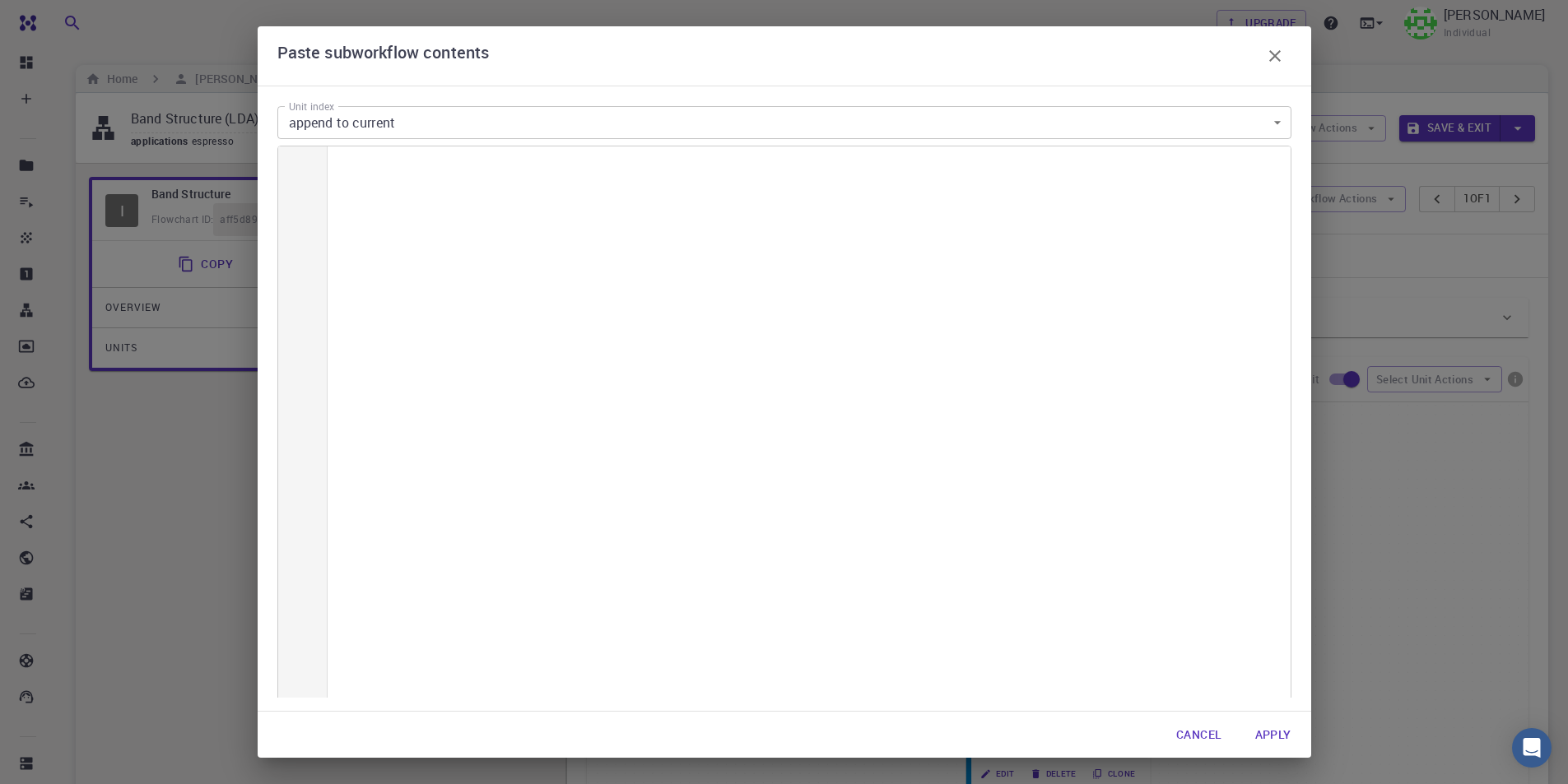
scroll to position [2655, 0]
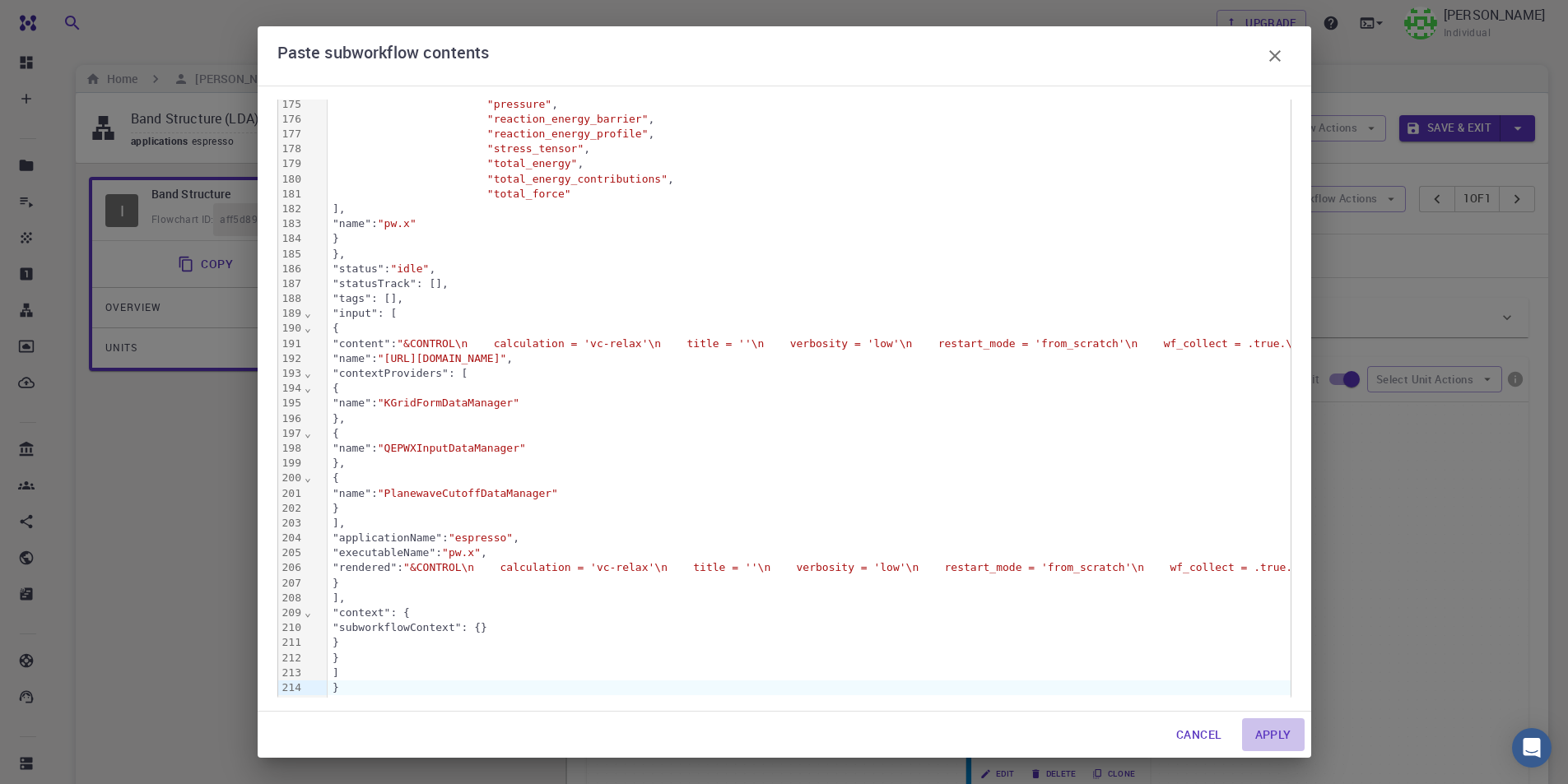
drag, startPoint x: 1265, startPoint y: 732, endPoint x: 1236, endPoint y: 740, distance: 30.1
click at [1264, 732] on button "Apply" at bounding box center [1272, 734] width 63 height 33
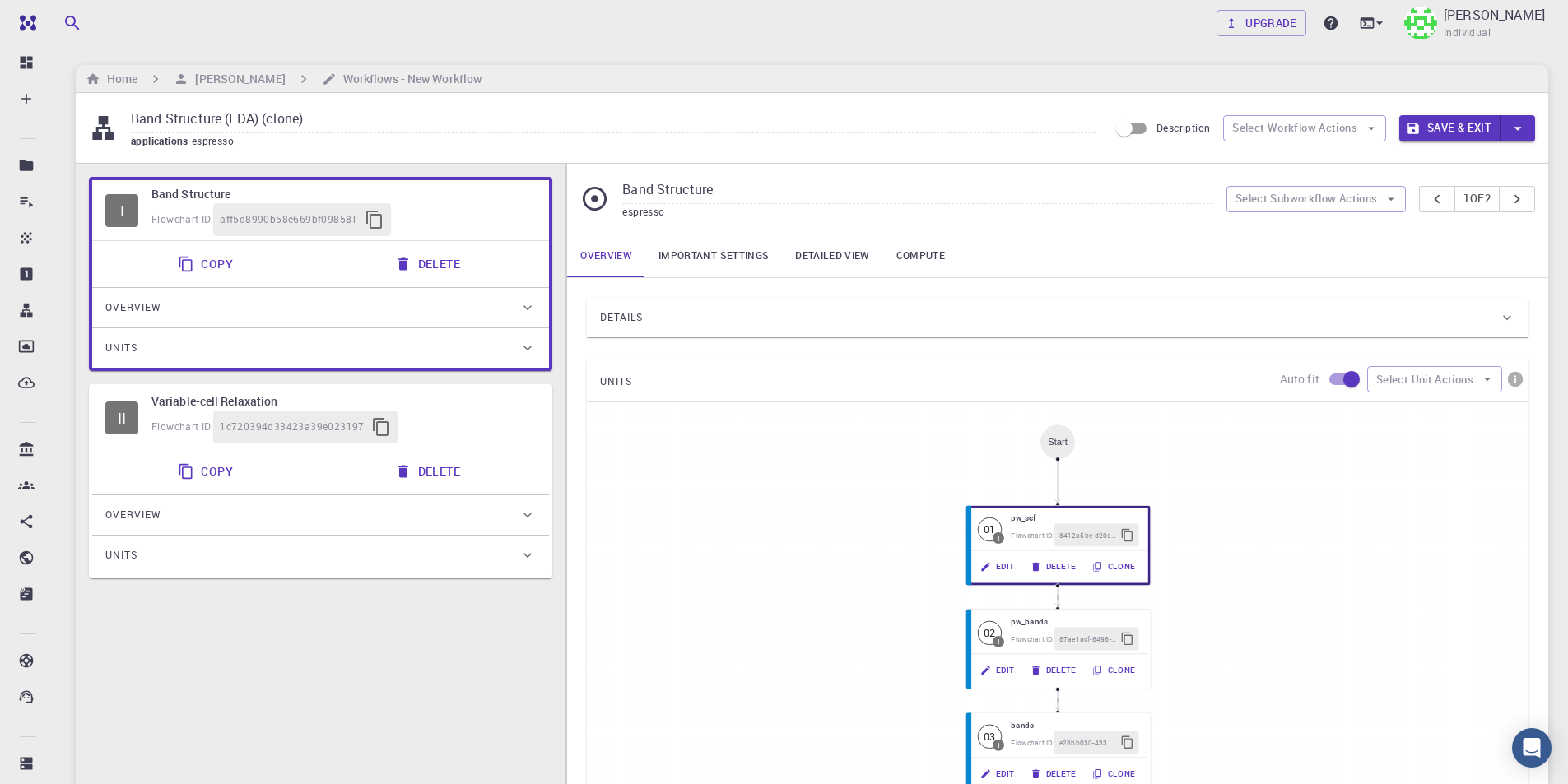
click at [446, 467] on button "Delete" at bounding box center [429, 471] width 88 height 33
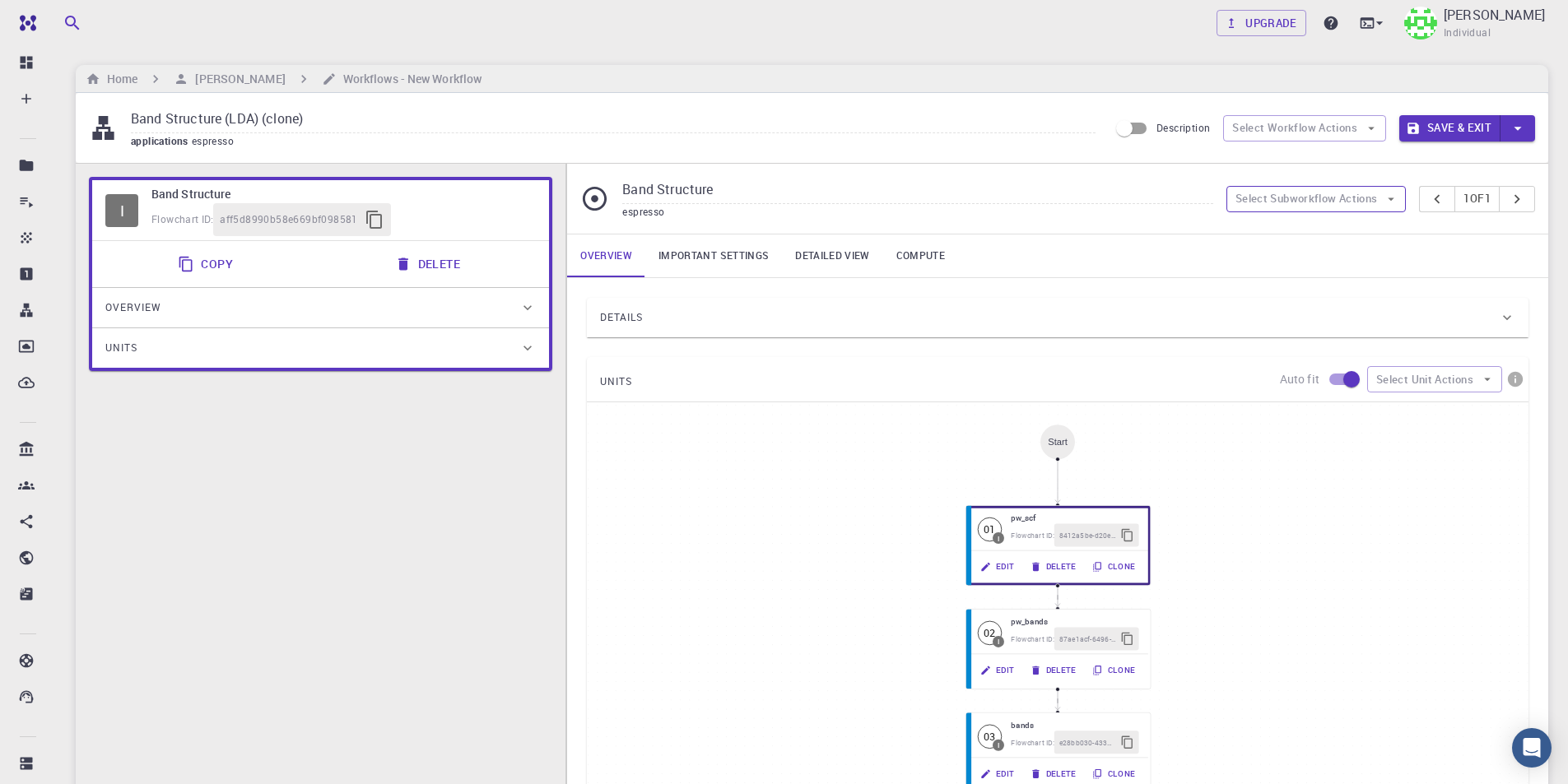
click at [1365, 198] on button "Select Subworkflow Actions" at bounding box center [1317, 199] width 180 height 26
click at [1337, 280] on span "Paste subworkflow" at bounding box center [1324, 284] width 125 height 17
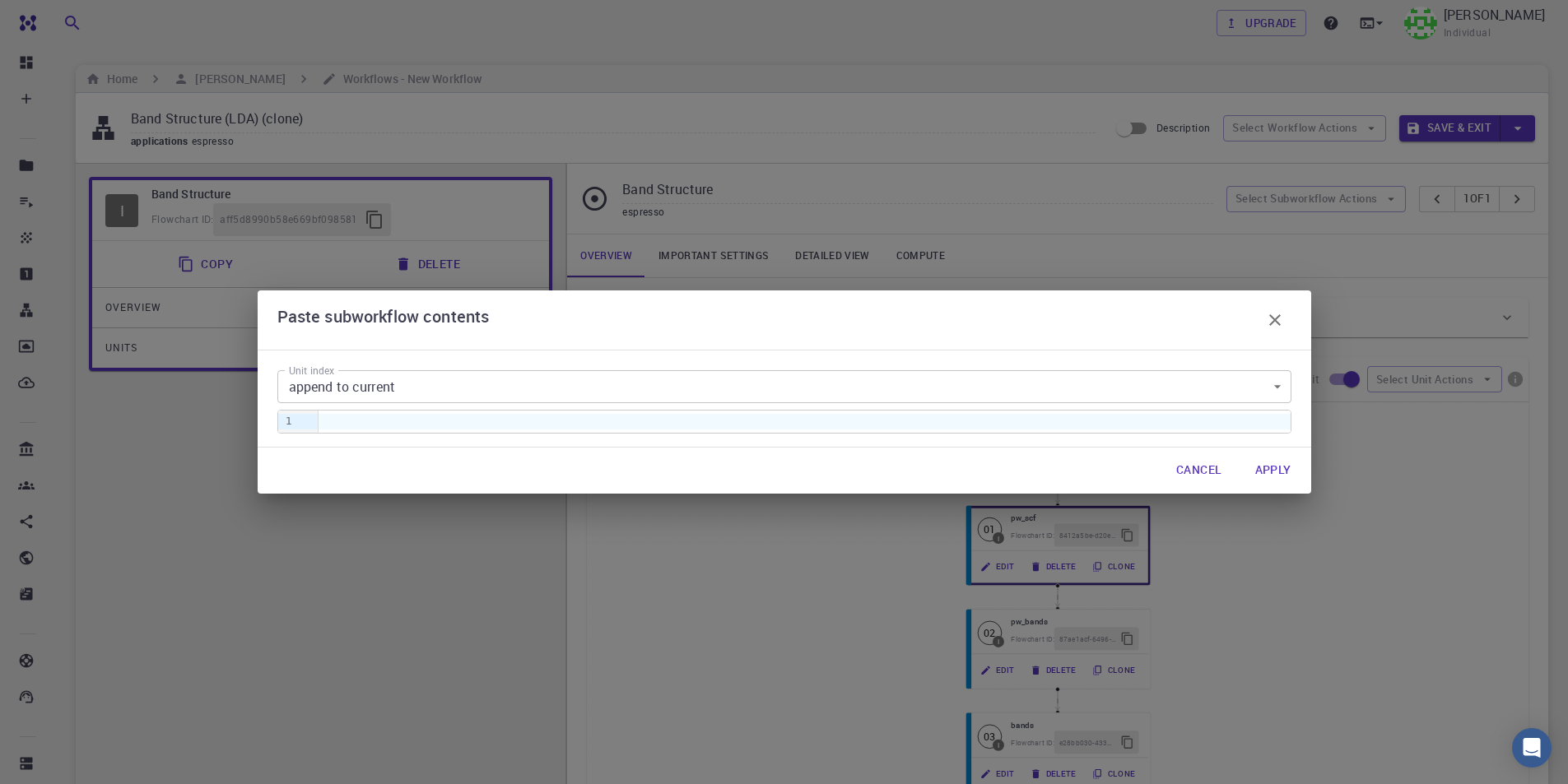
click at [445, 377] on body "Free Dashboard Create New Job New Material Create Material Upload File Import f…" at bounding box center [784, 574] width 1568 height 1148
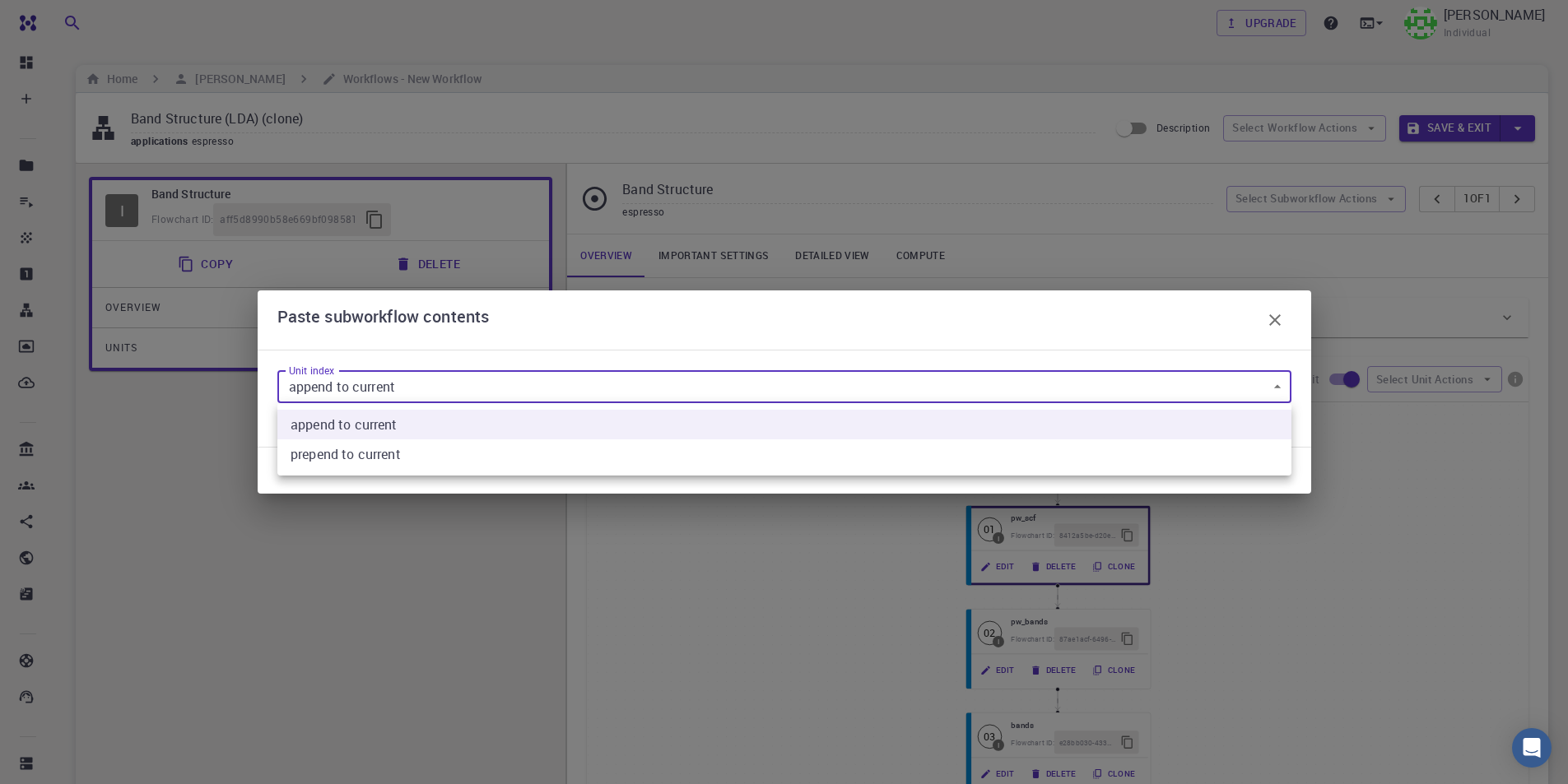
click at [366, 449] on current "prepend to current" at bounding box center [784, 454] width 1014 height 30
type input "1"
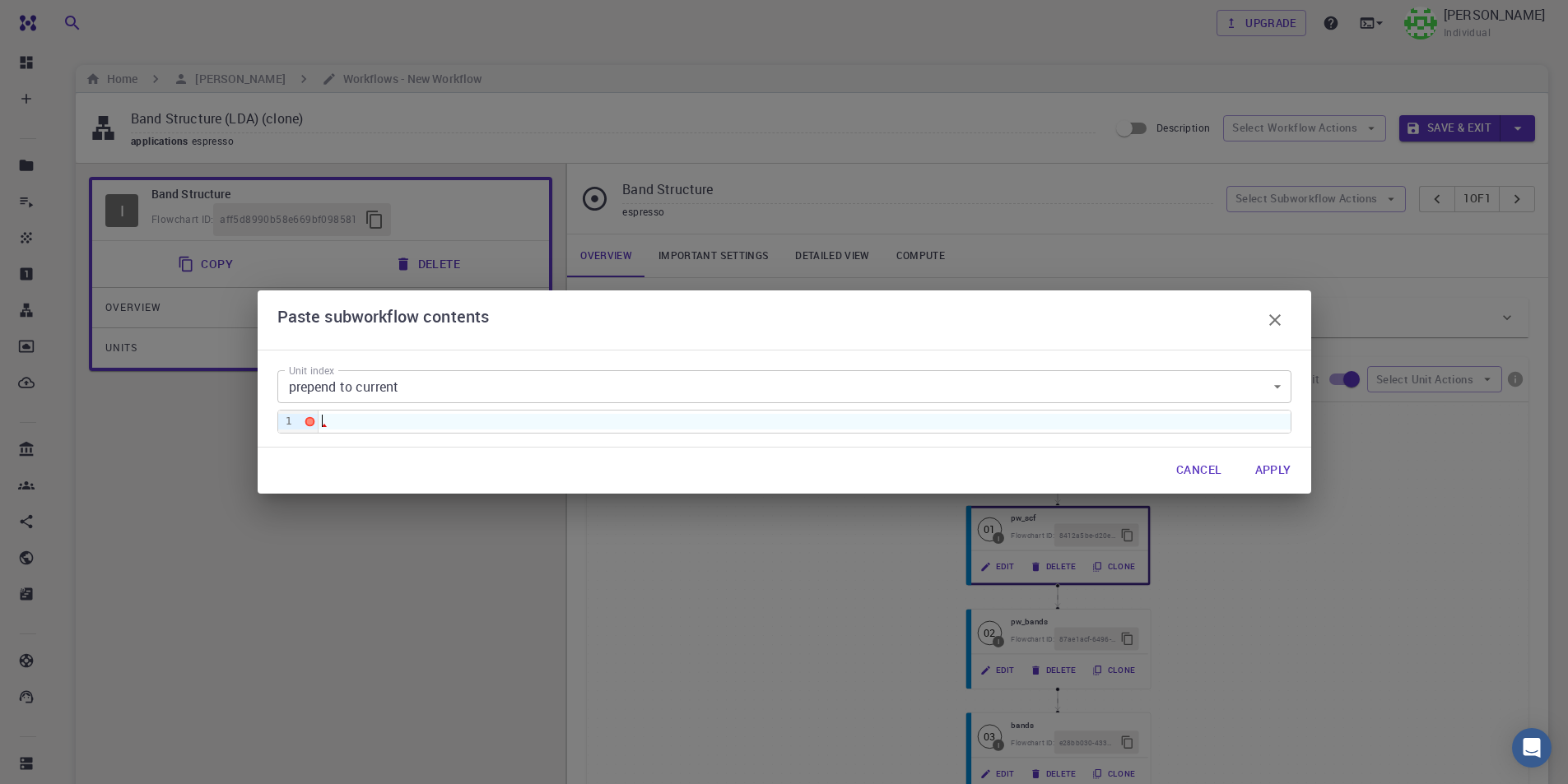
click at [394, 428] on div at bounding box center [804, 421] width 972 height 15
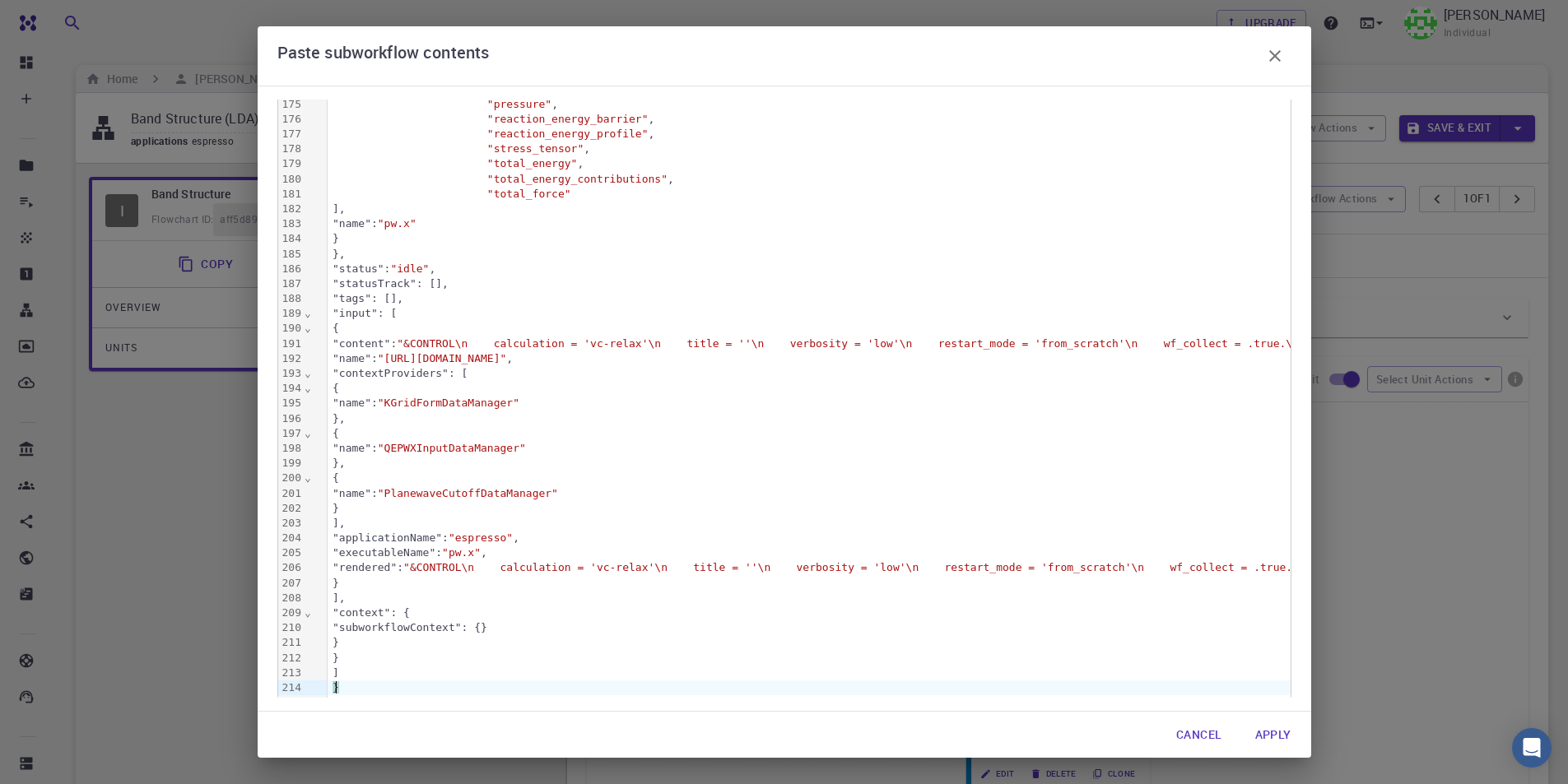
click at [1259, 734] on button "Apply" at bounding box center [1272, 734] width 63 height 33
type input "Variable-cell Relaxation"
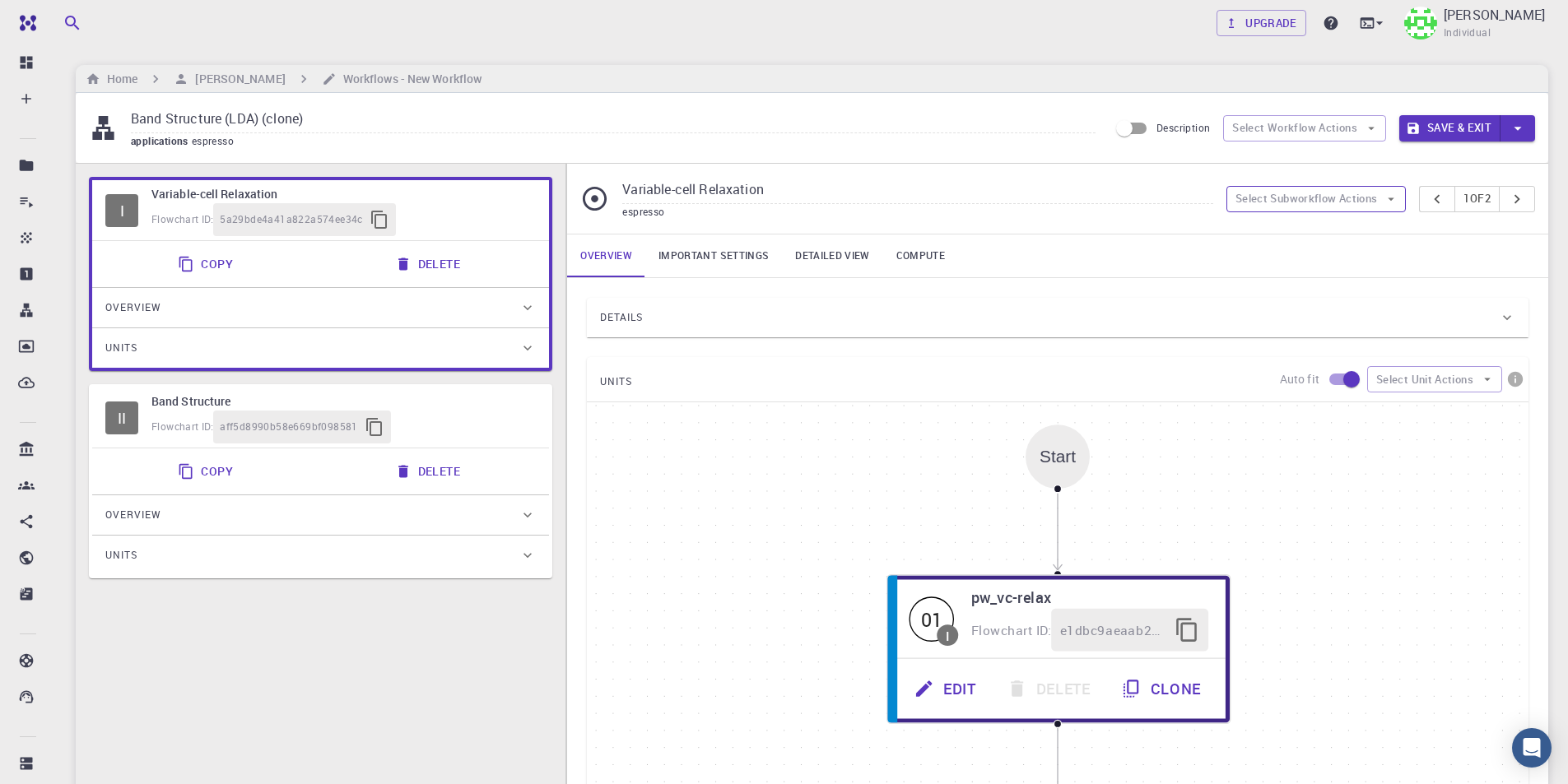
click at [1323, 194] on button "Select Subworkflow Actions" at bounding box center [1317, 199] width 180 height 26
click at [1313, 285] on span "Paste subworkflow" at bounding box center [1324, 284] width 125 height 17
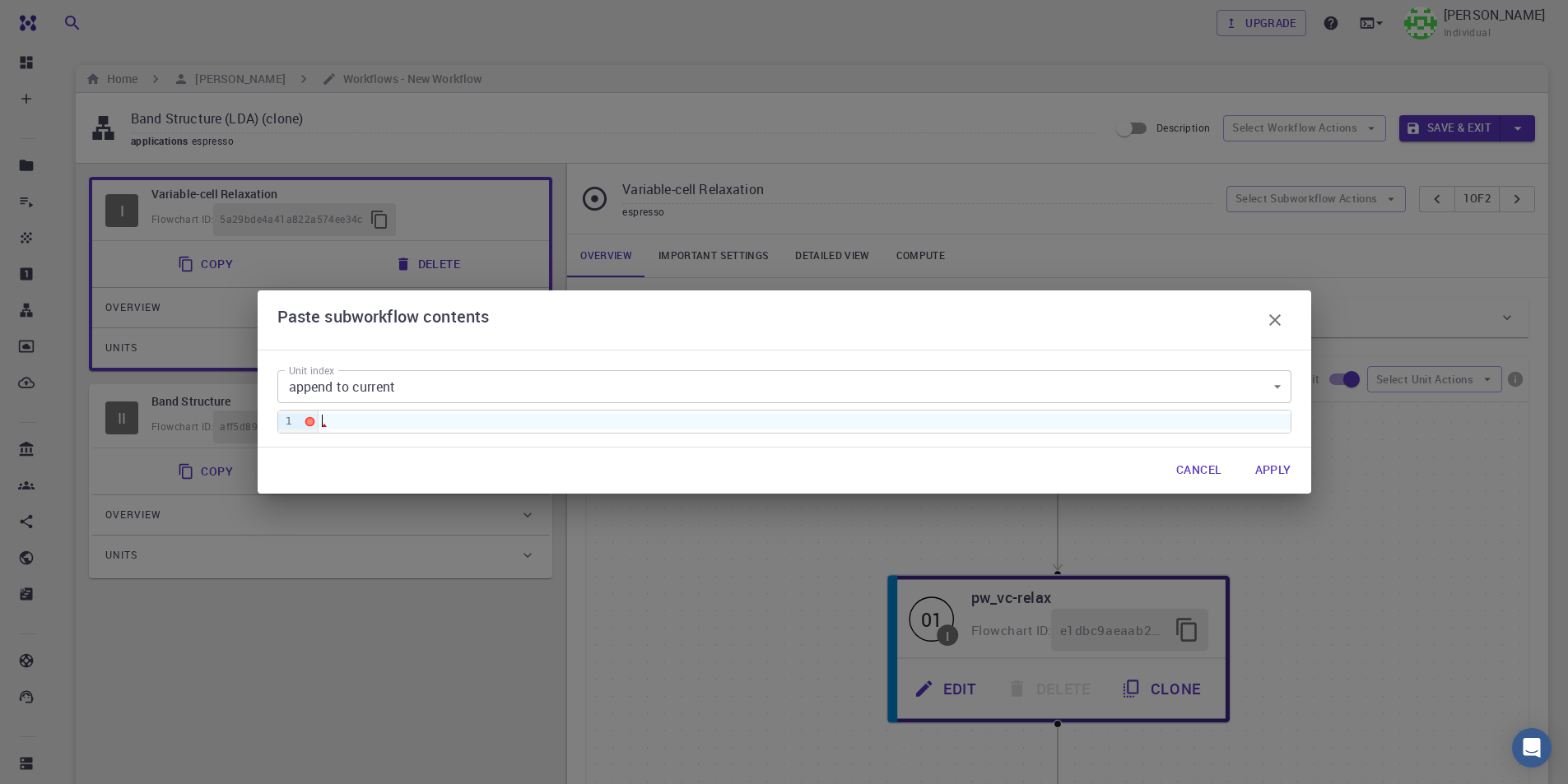
click at [397, 427] on div at bounding box center [804, 421] width 972 height 15
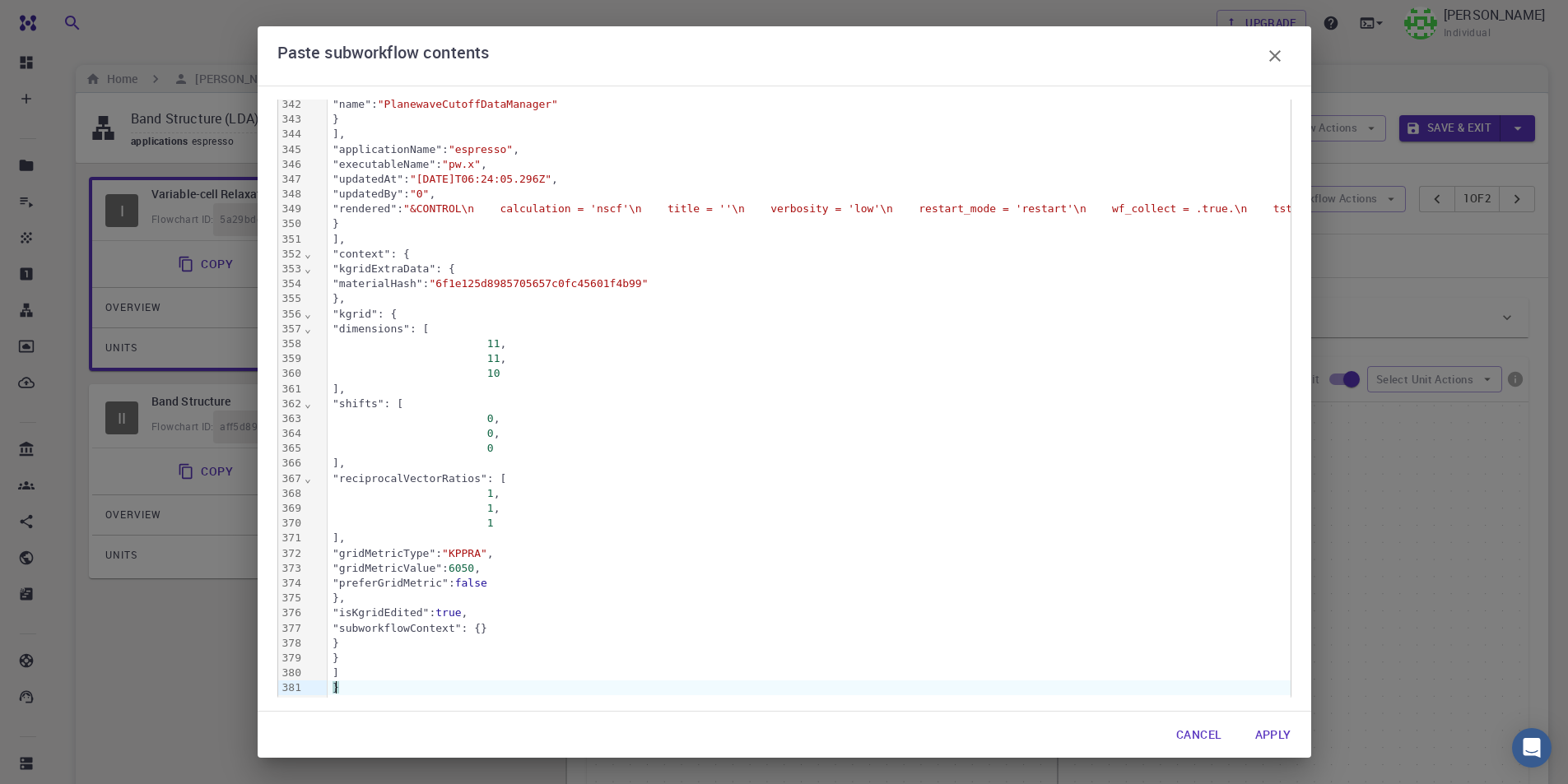
click at [1275, 727] on button "Apply" at bounding box center [1272, 734] width 63 height 33
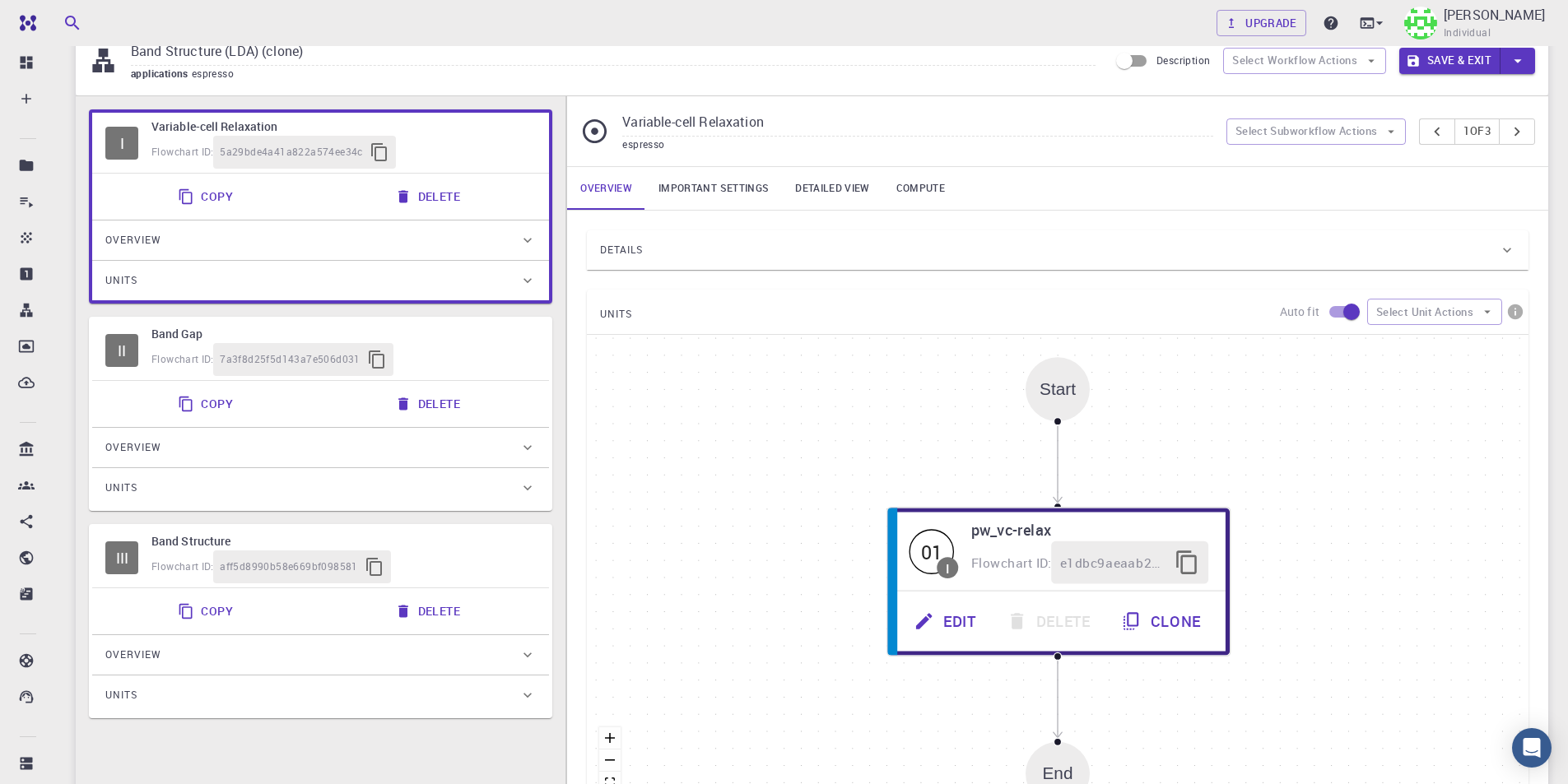
scroll to position [0, 0]
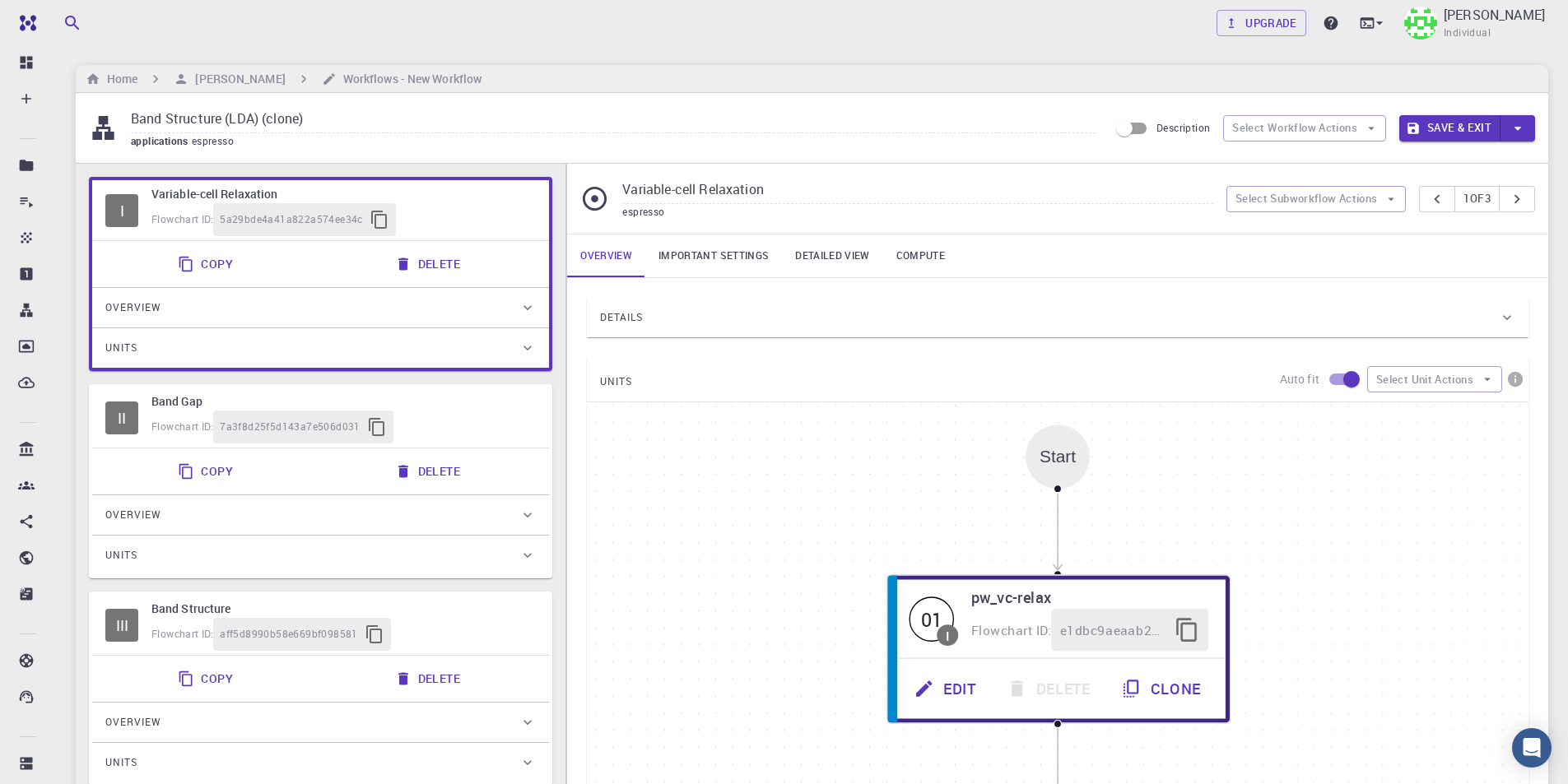
drag, startPoint x: 358, startPoint y: 111, endPoint x: 81, endPoint y: 118, distance: 277.1
click at [80, 116] on div "Band Structure (LDA) (clone) applications espresso Description Select Workflow …" at bounding box center [812, 127] width 1472 height 70
click at [194, 107] on input "Band Structure (LDA) (clone)" at bounding box center [612, 119] width 964 height 27
drag, startPoint x: 131, startPoint y: 119, endPoint x: 221, endPoint y: 118, distance: 90.0
click at [221, 118] on input "Band Structure (LDA) (clone)" at bounding box center [612, 119] width 964 height 27
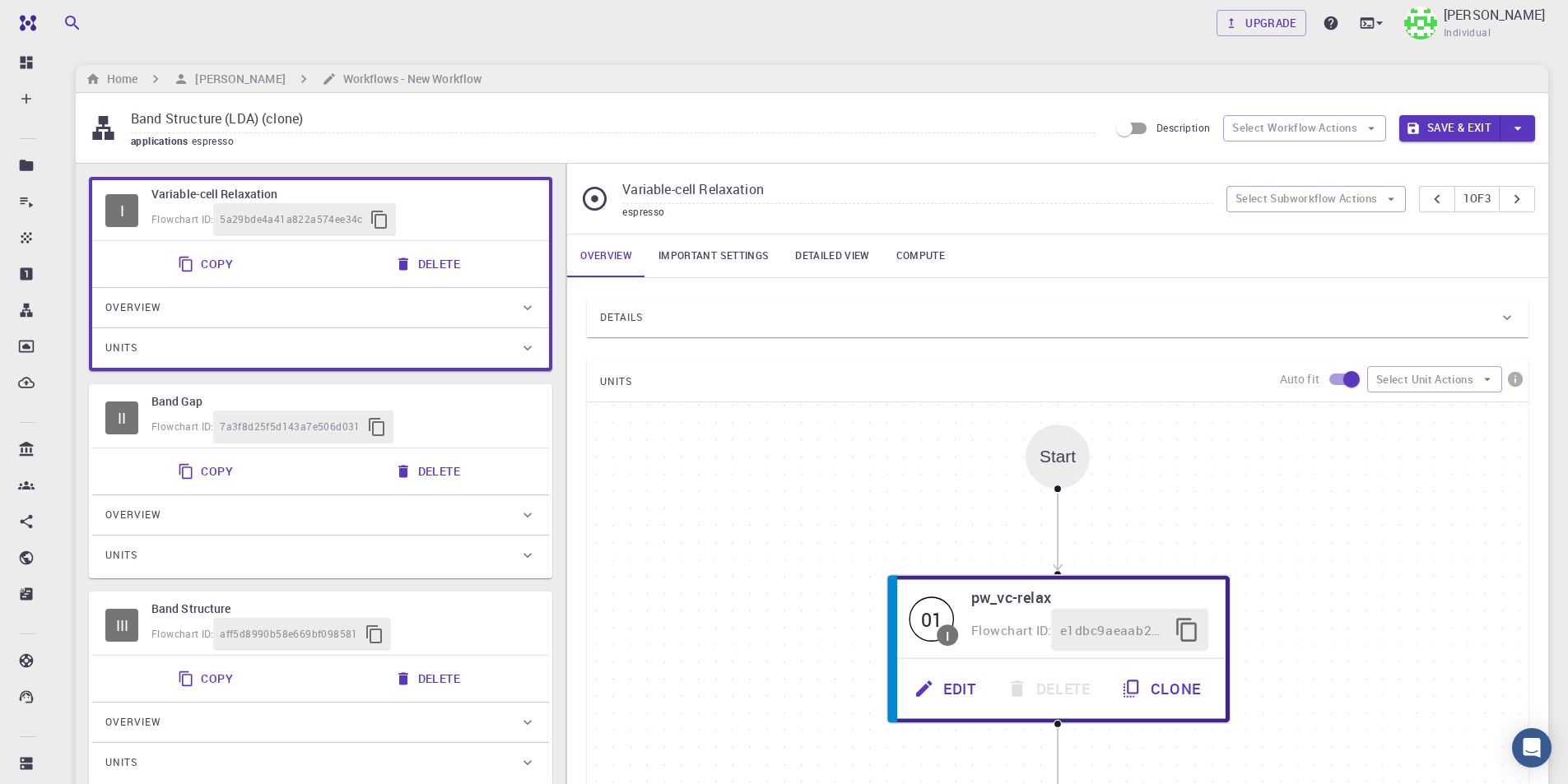
paste input "(vc relax + band gap + band str + dos)"
drag, startPoint x: 441, startPoint y: 117, endPoint x: 398, endPoint y: 116, distance: 43.0
click at [398, 116] on input "(vc relax + band gap + band str + dos) (LDA) (clone)" at bounding box center [612, 119] width 964 height 27
click at [367, 119] on input "(vc relax + band gap + band str + dos) (LDA)" at bounding box center [612, 119] width 964 height 27
type input "(vc relax + band gap + band str + dos) (Q. ESP LDA)"
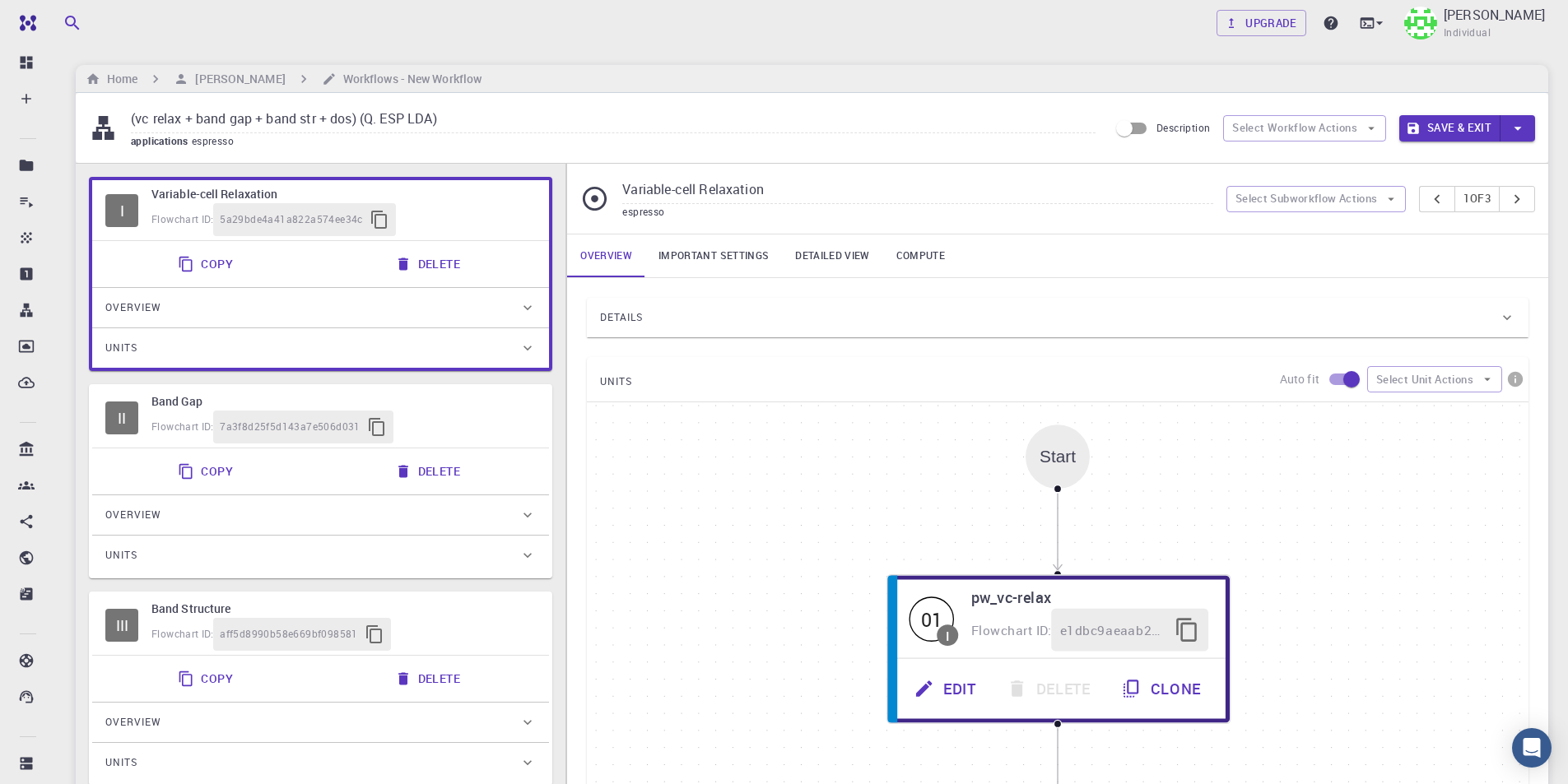
click at [1440, 124] on button "Save & Exit" at bounding box center [1449, 129] width 101 height 26
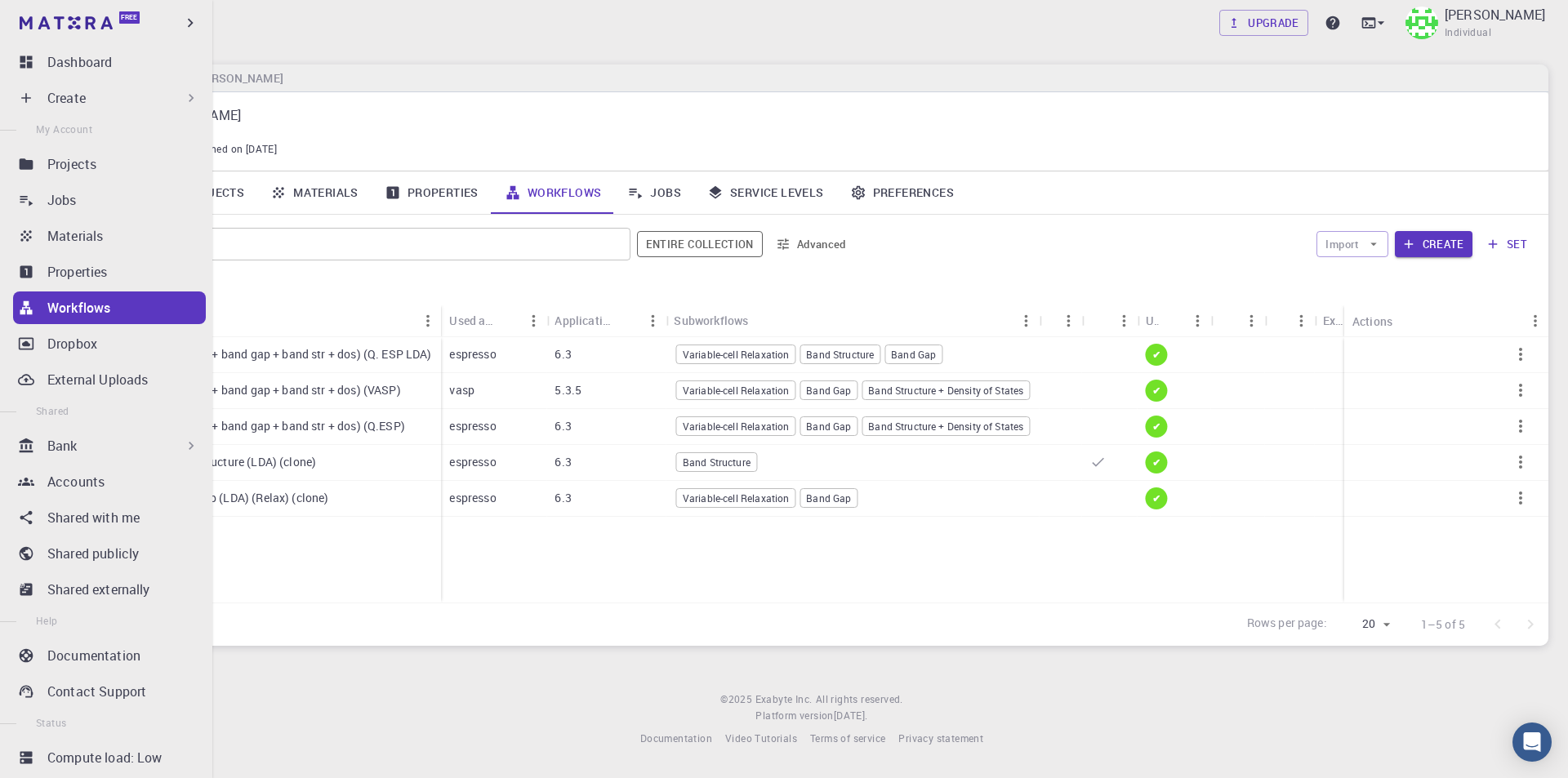
click at [42, 89] on div "Create" at bounding box center [109, 97] width 193 height 32
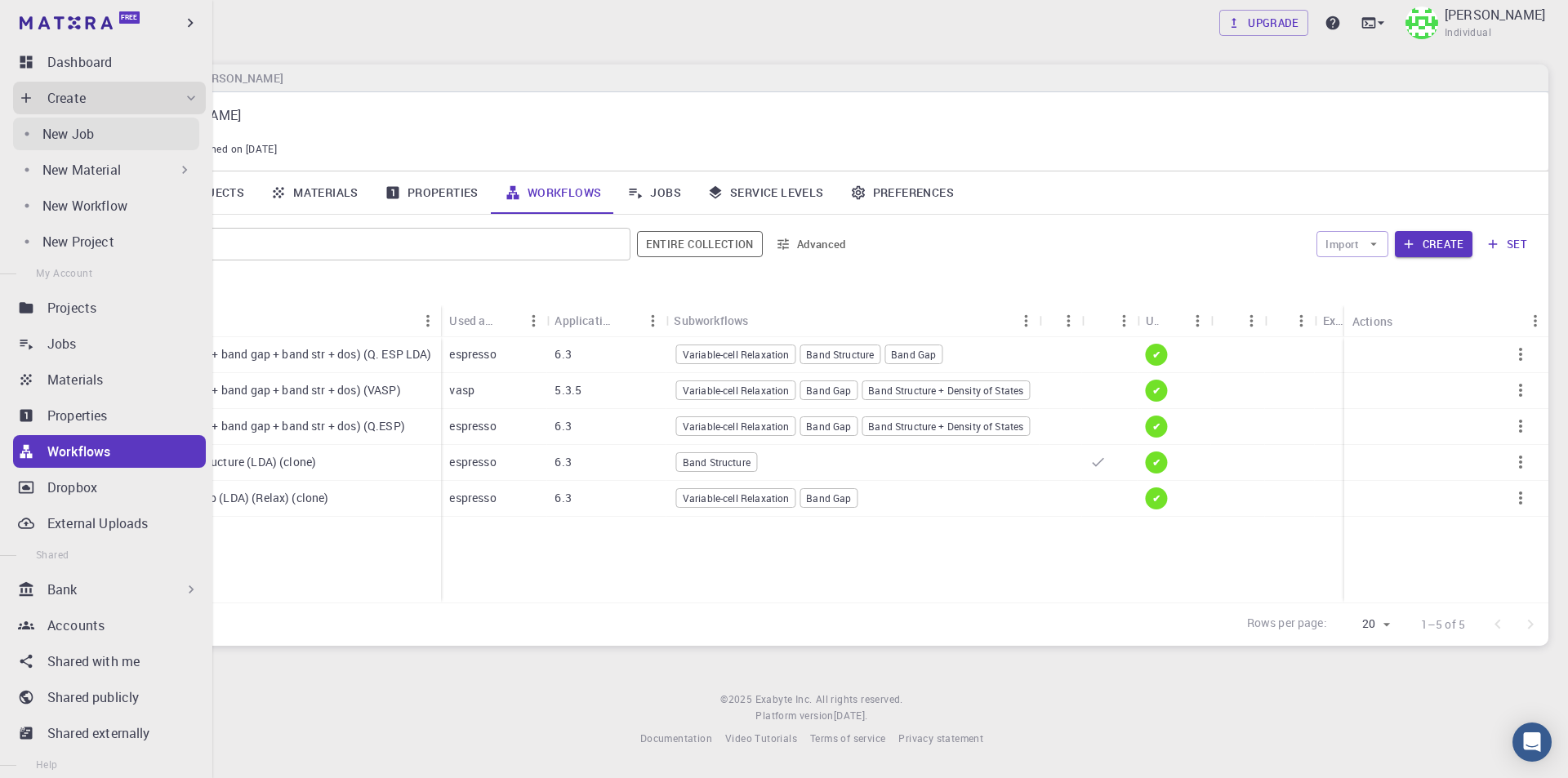
click at [81, 139] on p "New Job" at bounding box center [67, 134] width 52 height 19
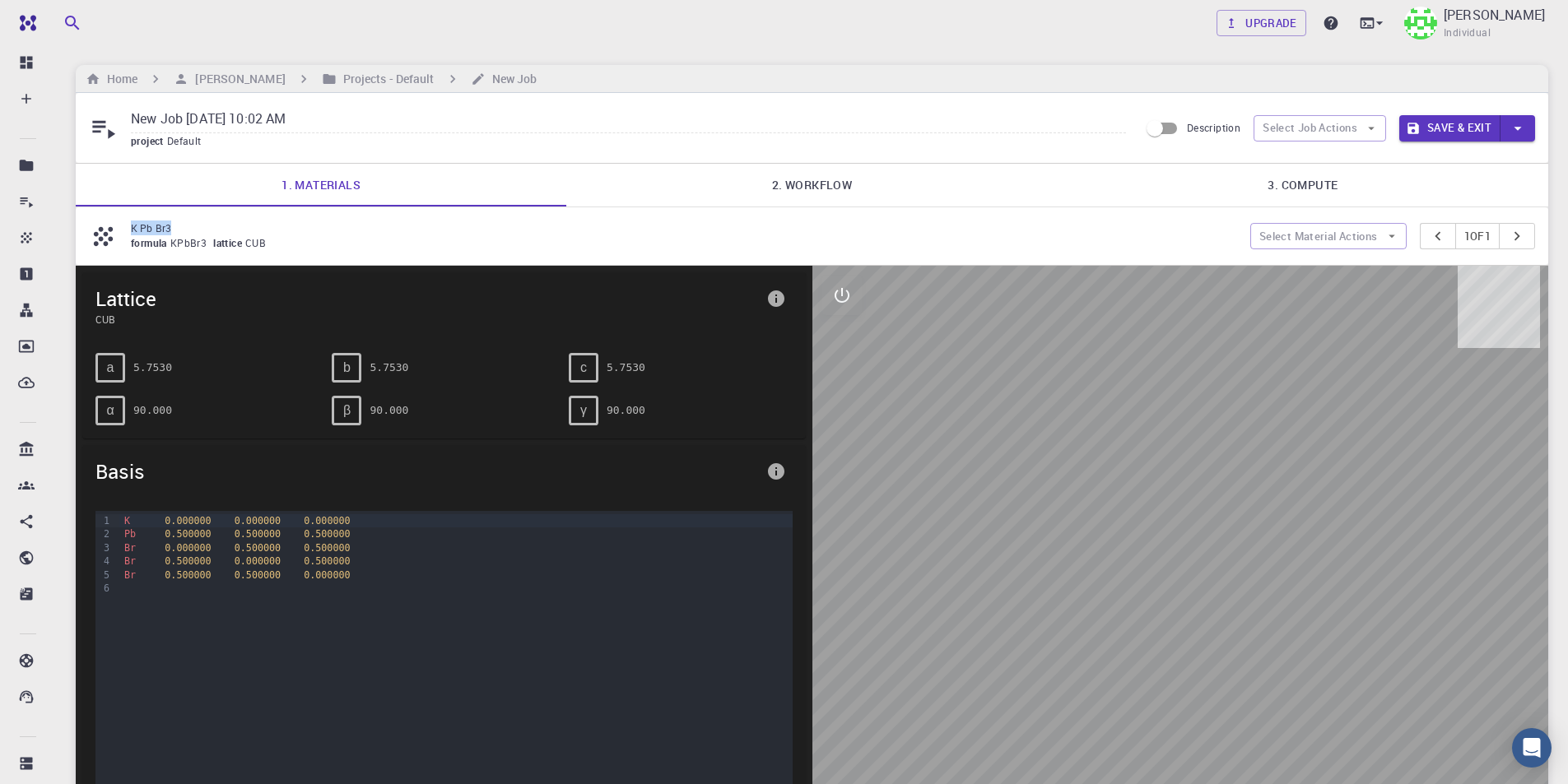
drag, startPoint x: 178, startPoint y: 229, endPoint x: 128, endPoint y: 229, distance: 50.0
click at [128, 229] on div "K Pb Br3 formula KPbBr3 lattice CUB" at bounding box center [670, 235] width 1161 height 31
copy p "K Pb Br3"
drag, startPoint x: 348, startPoint y: 123, endPoint x: 110, endPoint y: 123, distance: 238.0
click at [110, 123] on div "New Job Aug 15, 2025, 10:02 AM project Default" at bounding box center [614, 127] width 1050 height 43
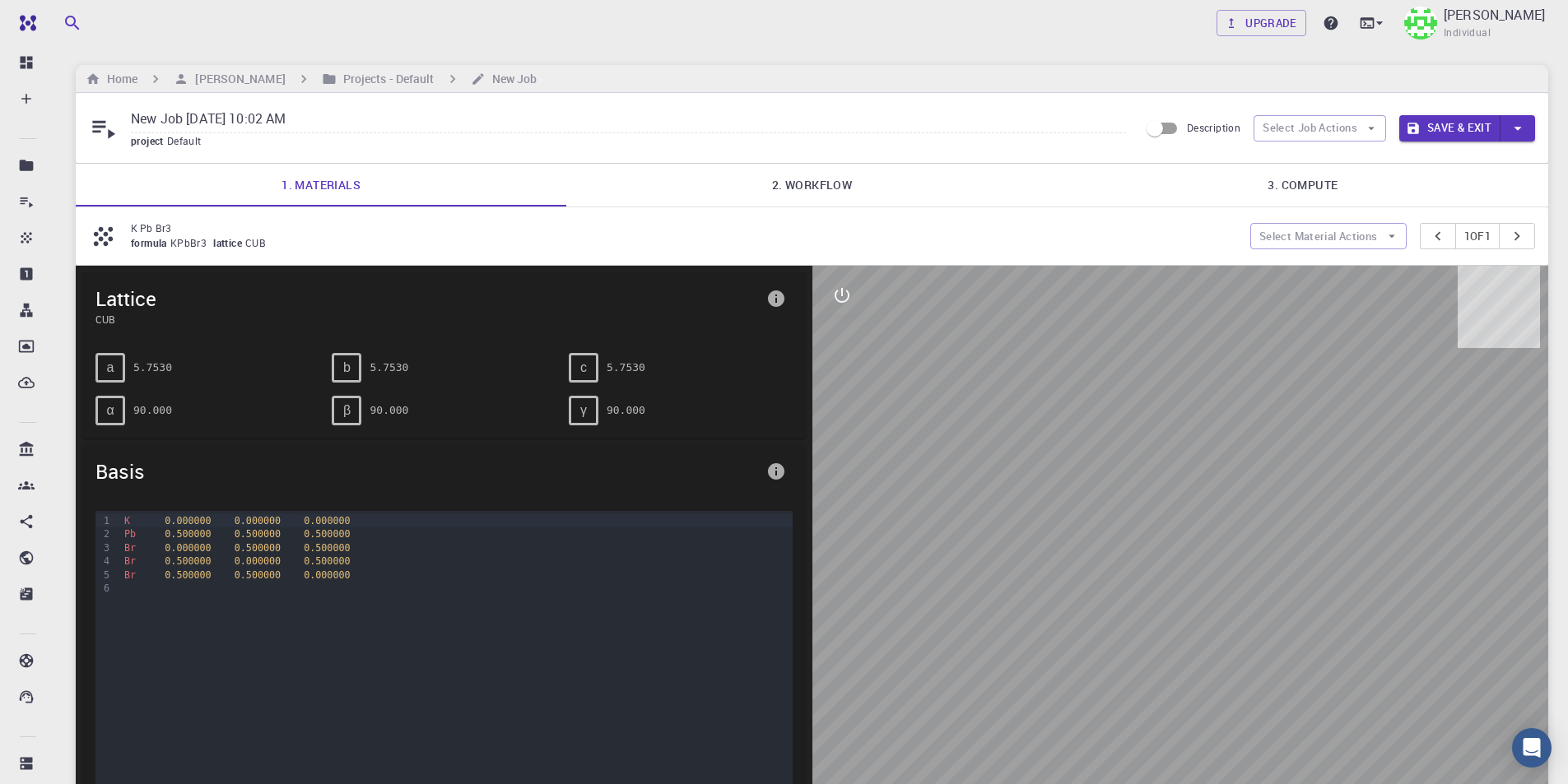
paste input "K Pb Br3"
type input "K Pb Br3"
click at [809, 189] on link "2. Workflow" at bounding box center [812, 185] width 491 height 42
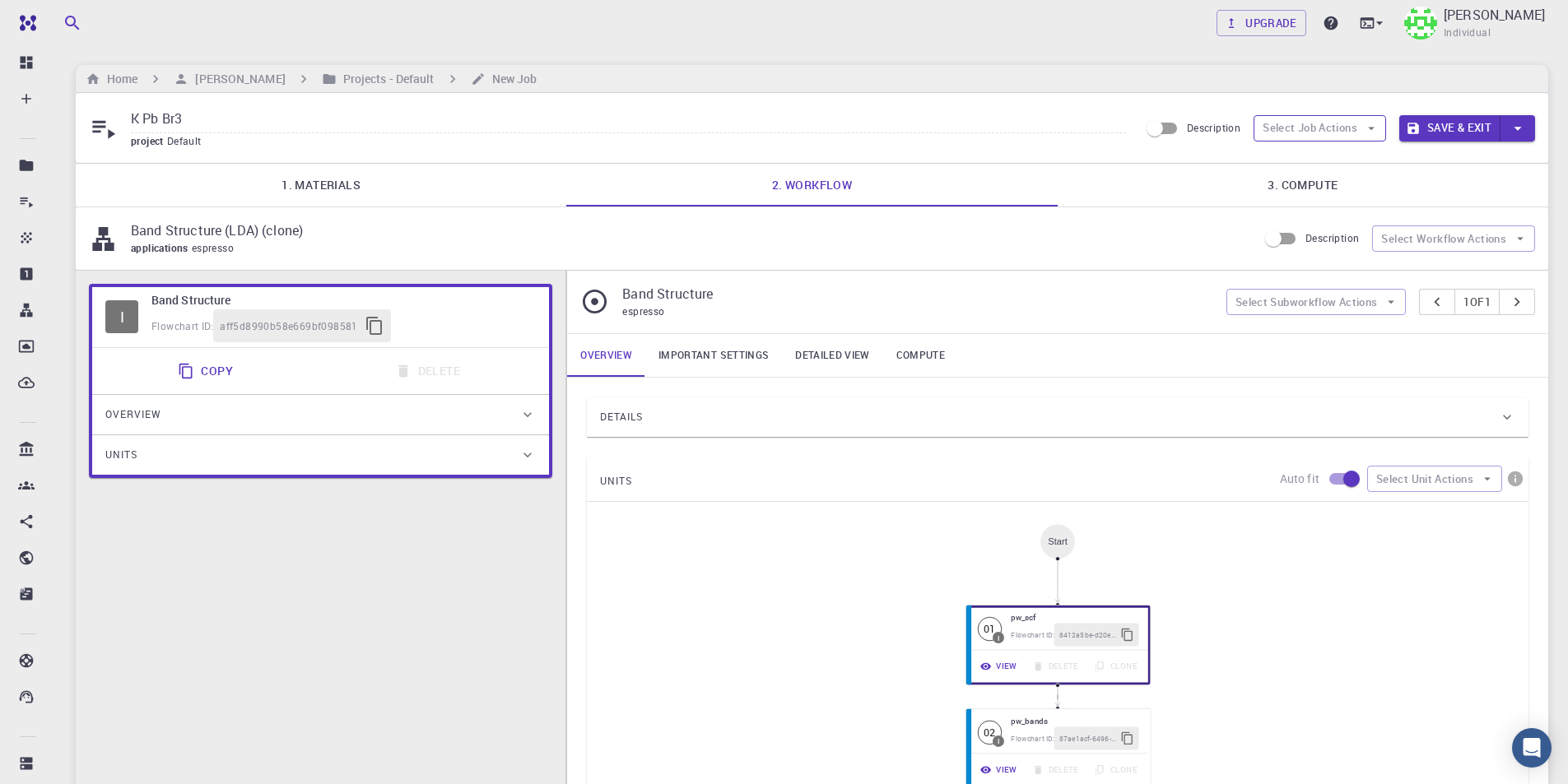
click at [1347, 130] on button "Select Job Actions" at bounding box center [1319, 129] width 132 height 26
click at [1348, 216] on span "Select workflow" at bounding box center [1333, 213] width 78 height 17
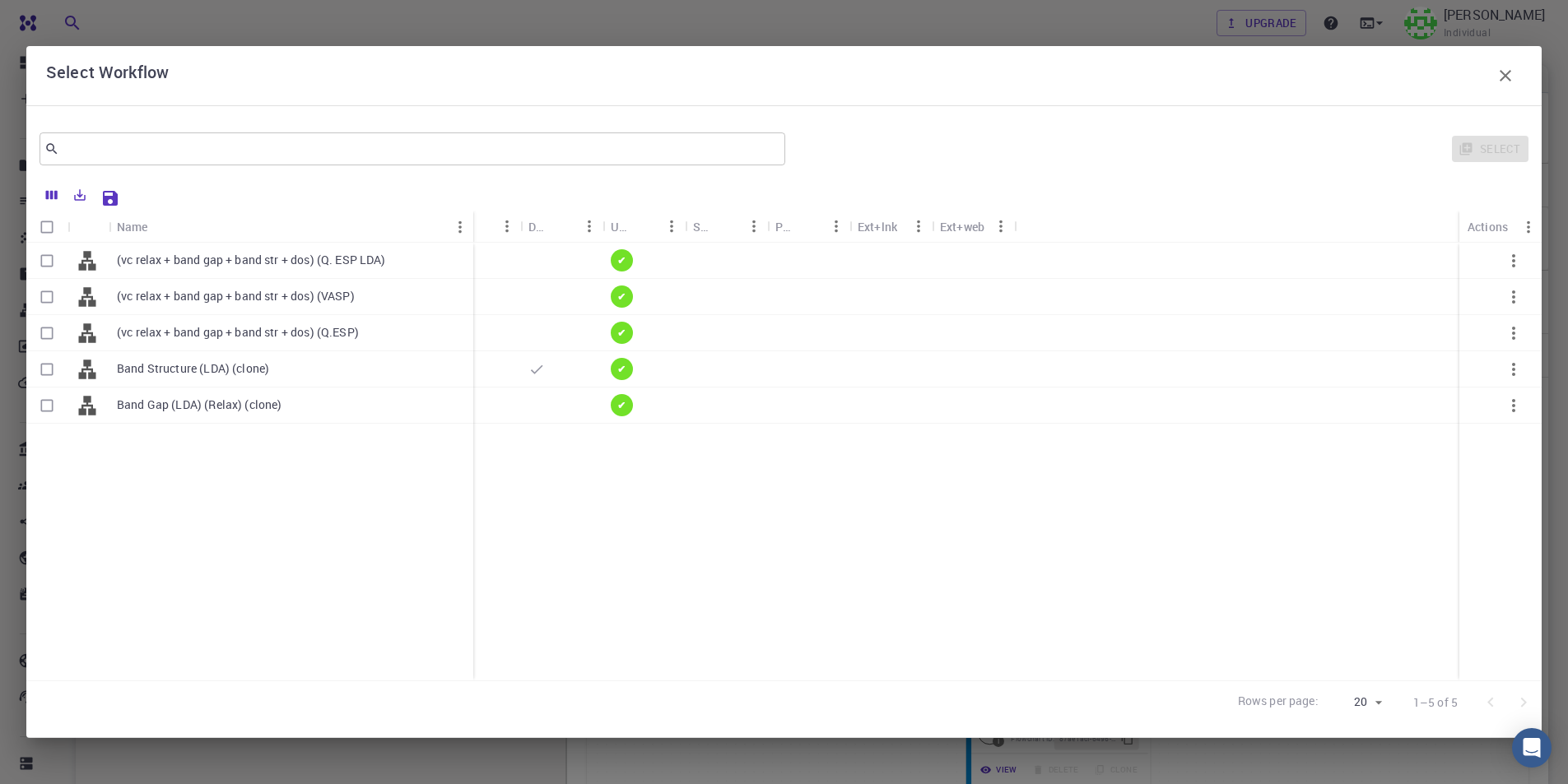
drag, startPoint x: 190, startPoint y: 218, endPoint x: 472, endPoint y: 223, distance: 282.0
click at [472, 223] on div "Name" at bounding box center [475, 227] width 17 height 32
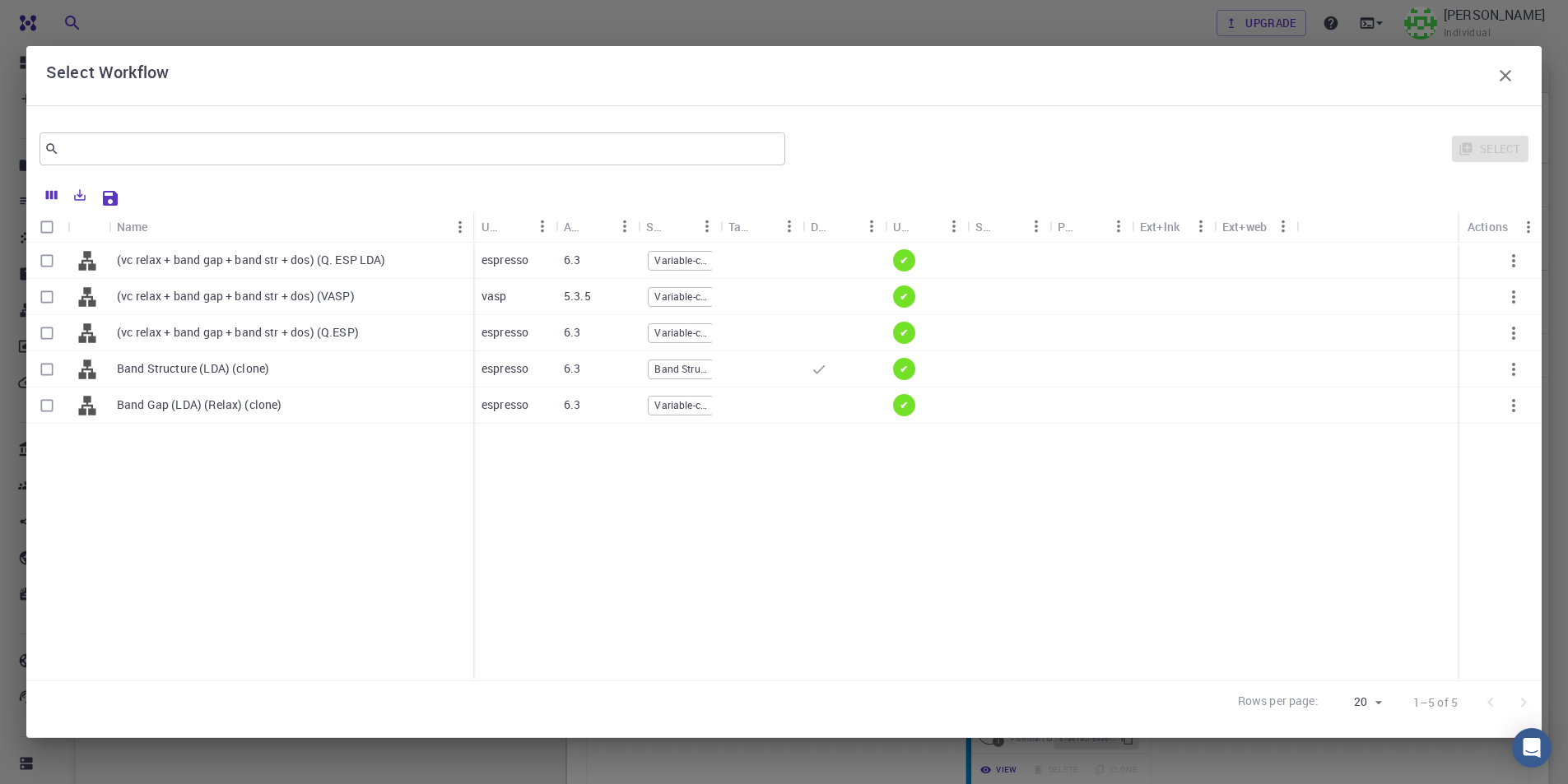
click at [51, 258] on input "Select row" at bounding box center [46, 260] width 31 height 31
checkbox input "true"
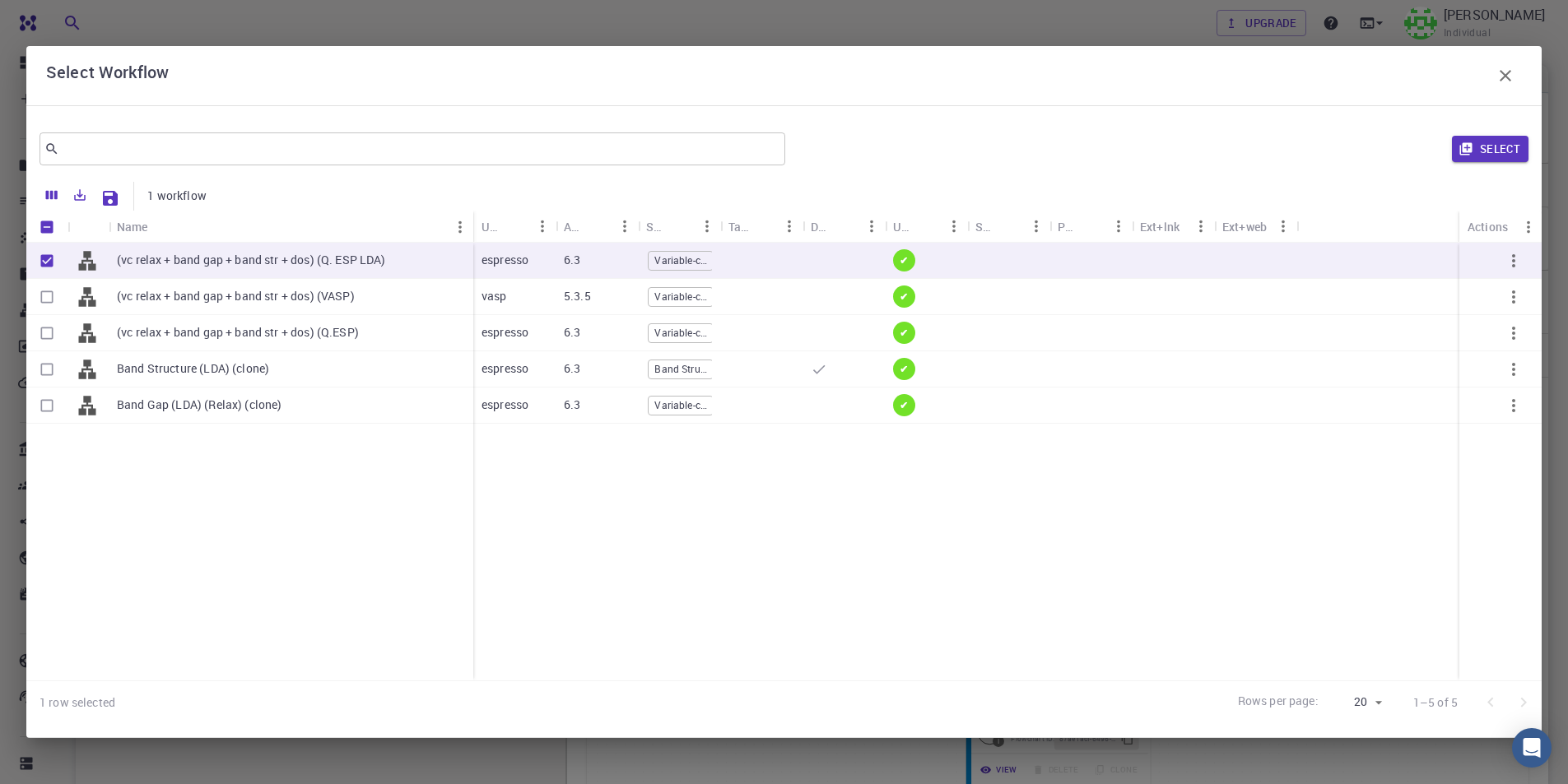
click at [1496, 147] on button "Select" at bounding box center [1489, 149] width 77 height 26
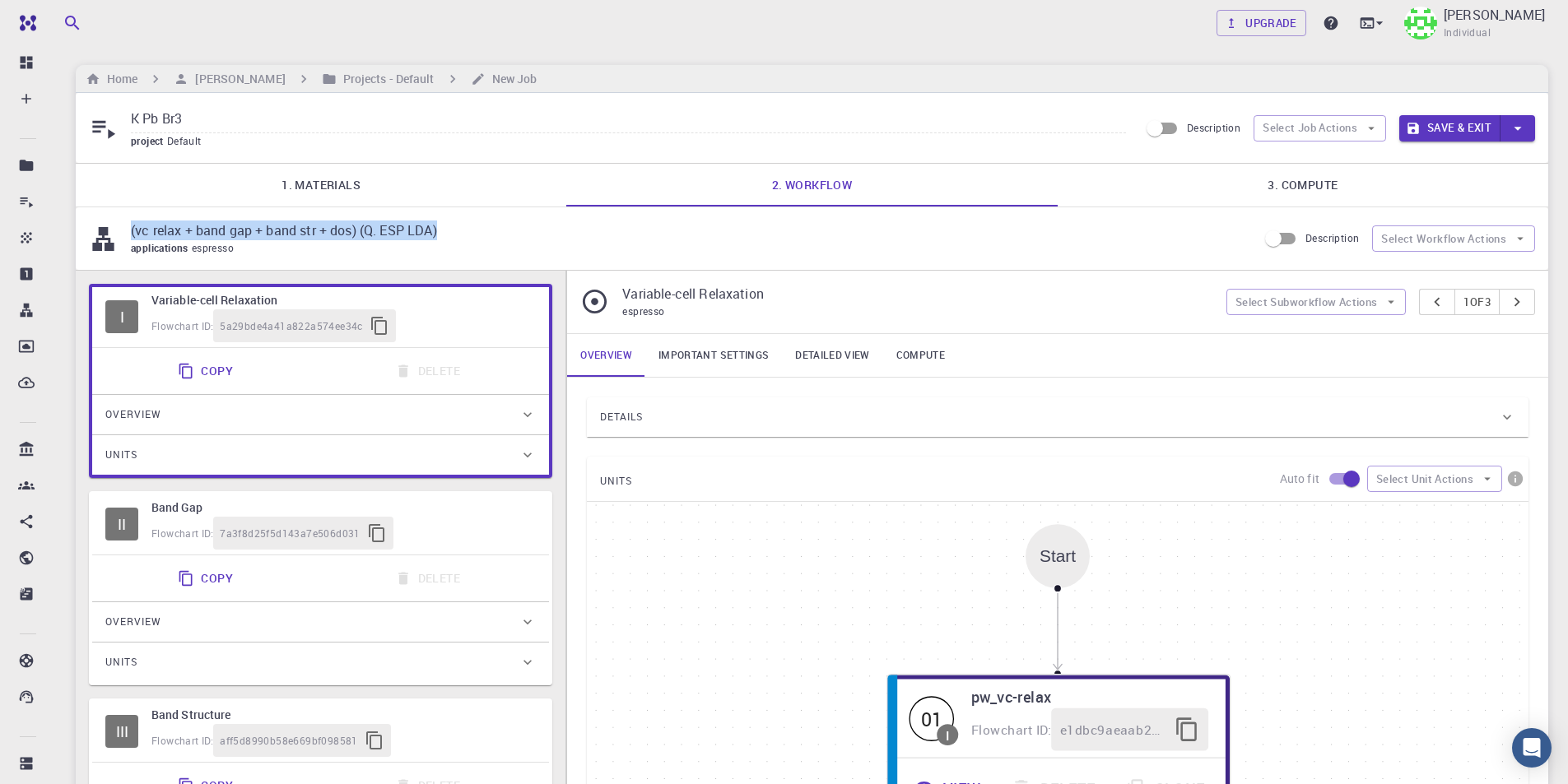
drag, startPoint x: 453, startPoint y: 231, endPoint x: 120, endPoint y: 231, distance: 333.0
click at [120, 231] on div "(vc relax + band gap + band str + dos) (Q. ESP LDA) applications espresso" at bounding box center [673, 238] width 1168 height 36
copy div "(vc relax + band gap + band str + dos) (Q. ESP LDA)"
click at [295, 113] on input "K Pb Br3" at bounding box center [628, 119] width 995 height 27
paste input "(vc relax + band gap + band str + dos) (Q. ESP LDA)"
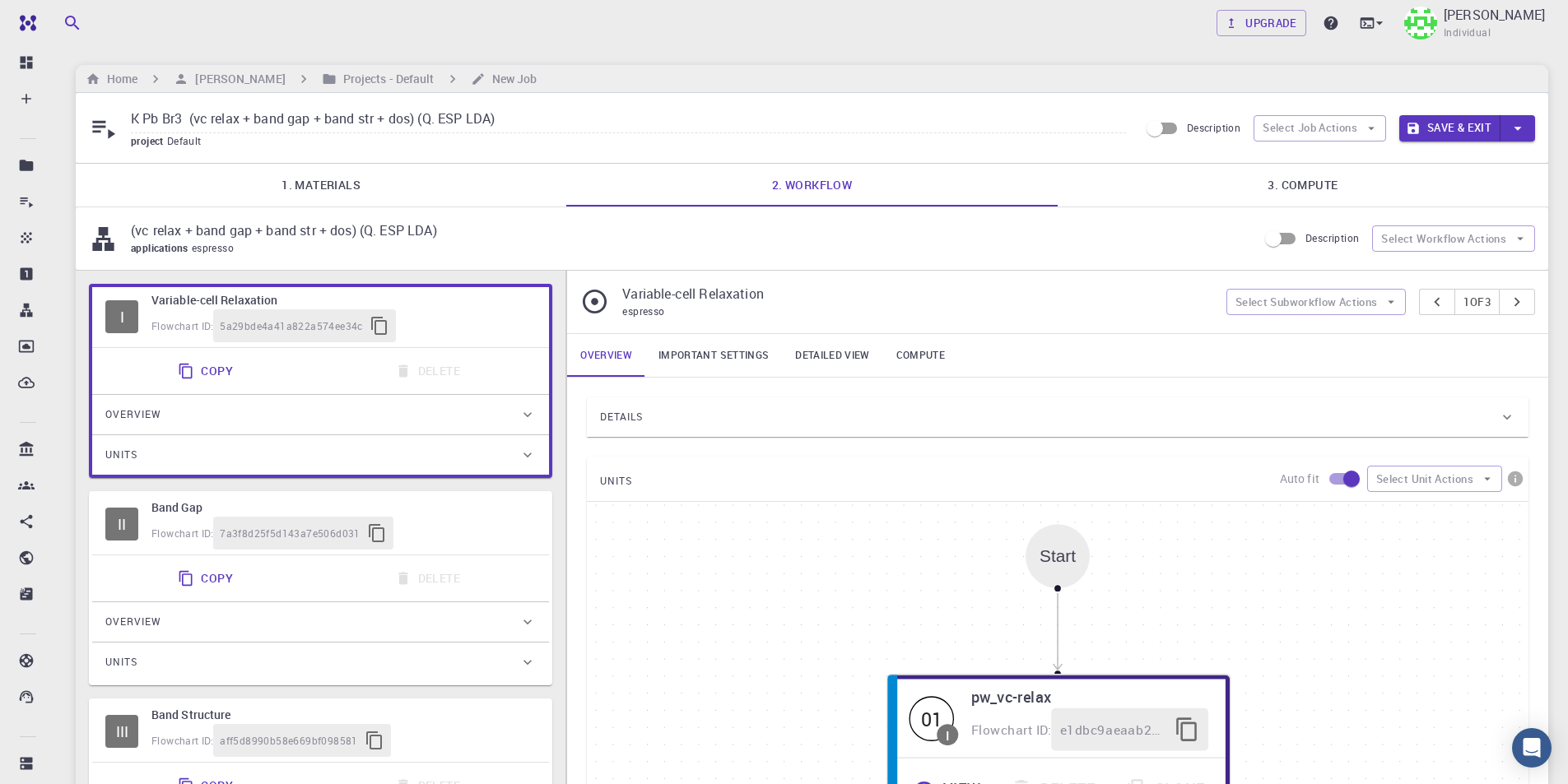
type input "K Pb Br3 (vc relax + band gap + band str + dos) (Q. ESP LDA)"
click at [1285, 177] on link "3. Compute" at bounding box center [1302, 185] width 491 height 42
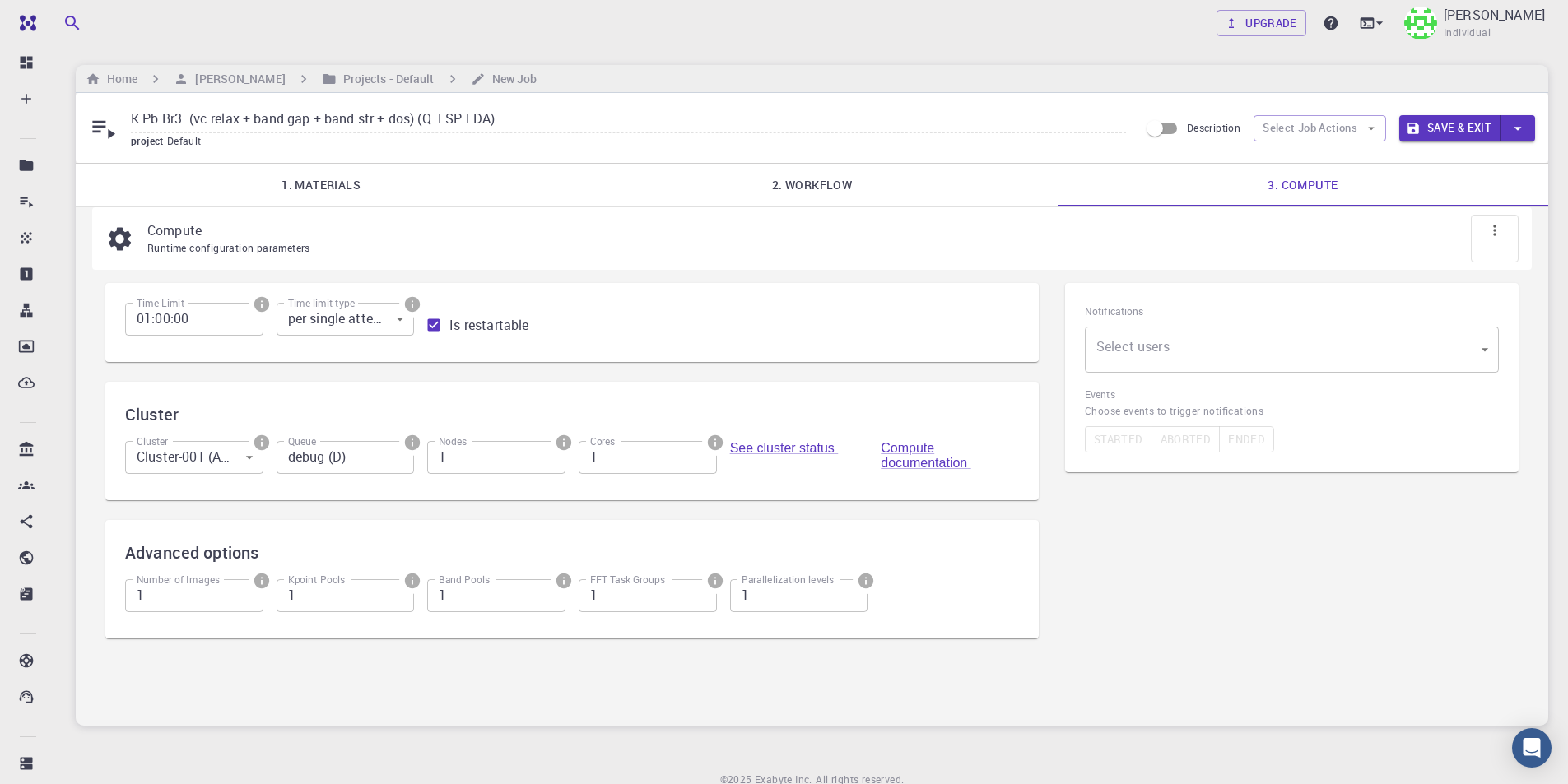
click at [1373, 344] on body "Free Dashboard Create New Job New Material Create Material Upload File Import f…" at bounding box center [784, 426] width 1568 height 853
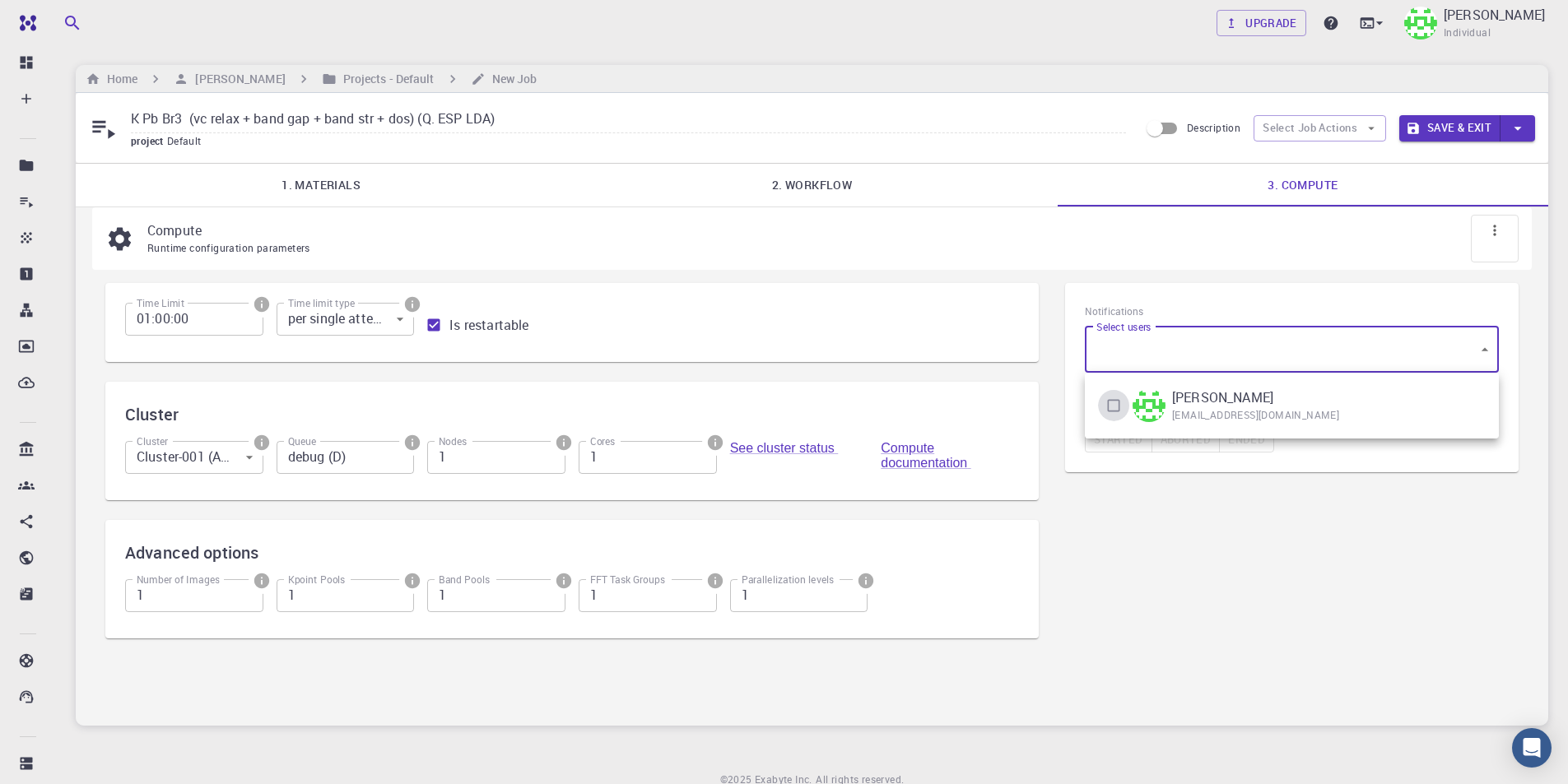
click at [1112, 401] on input "checkbox" at bounding box center [1113, 405] width 31 height 31
checkbox input "true"
type input "[object Object]"
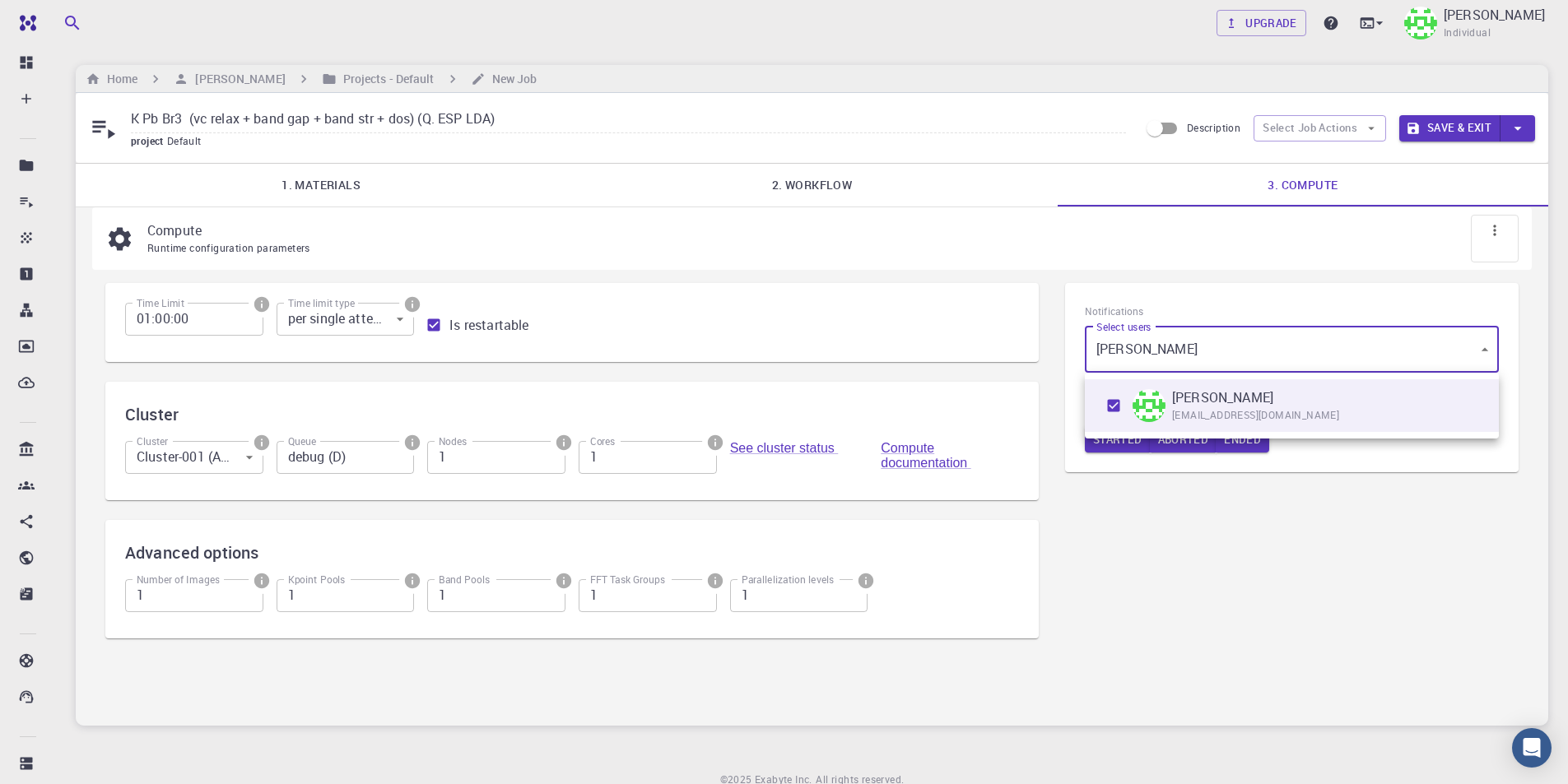
click at [1213, 553] on div at bounding box center [784, 392] width 1568 height 784
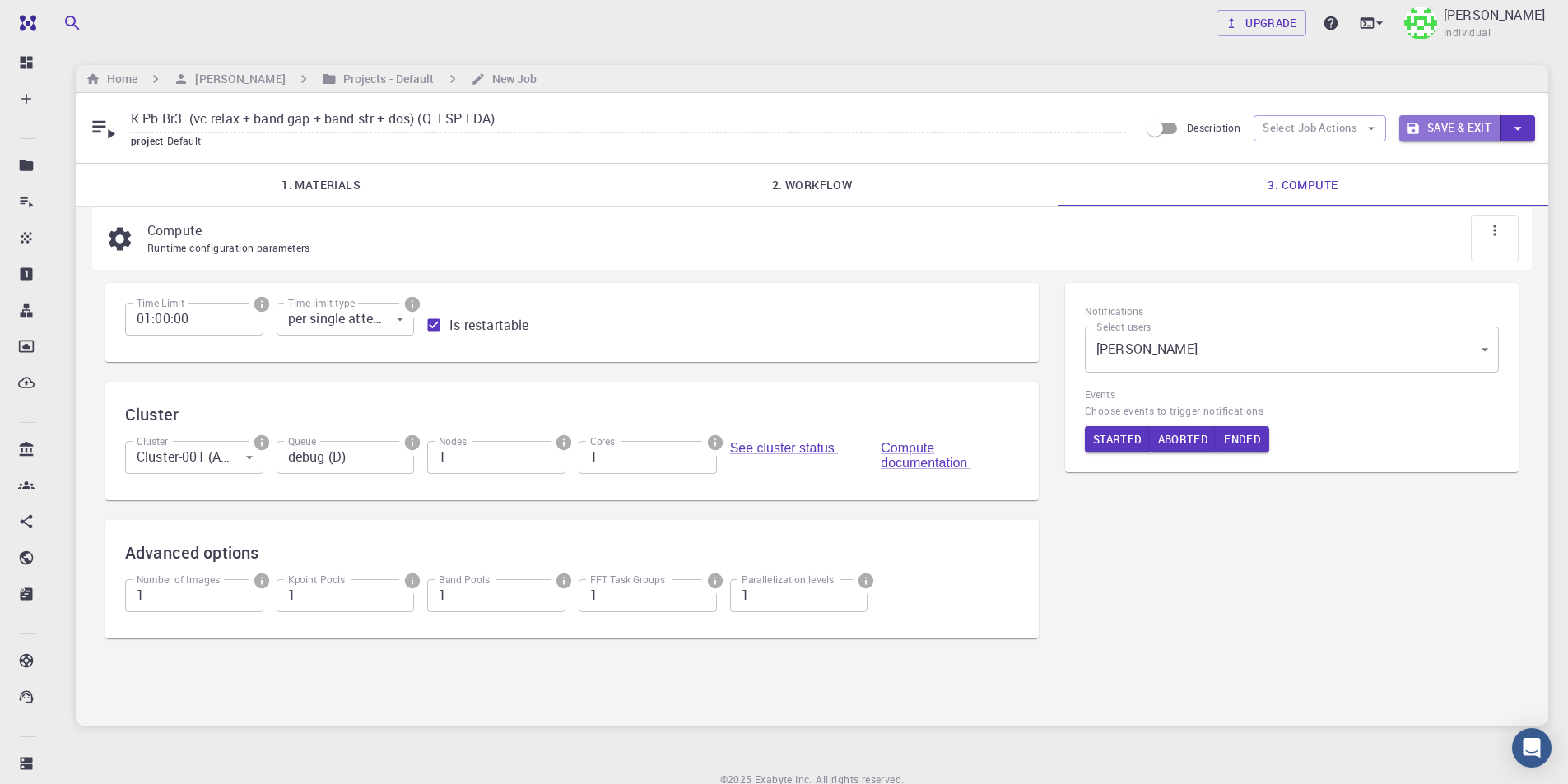
click at [1454, 131] on button "Save & Exit" at bounding box center [1449, 129] width 101 height 26
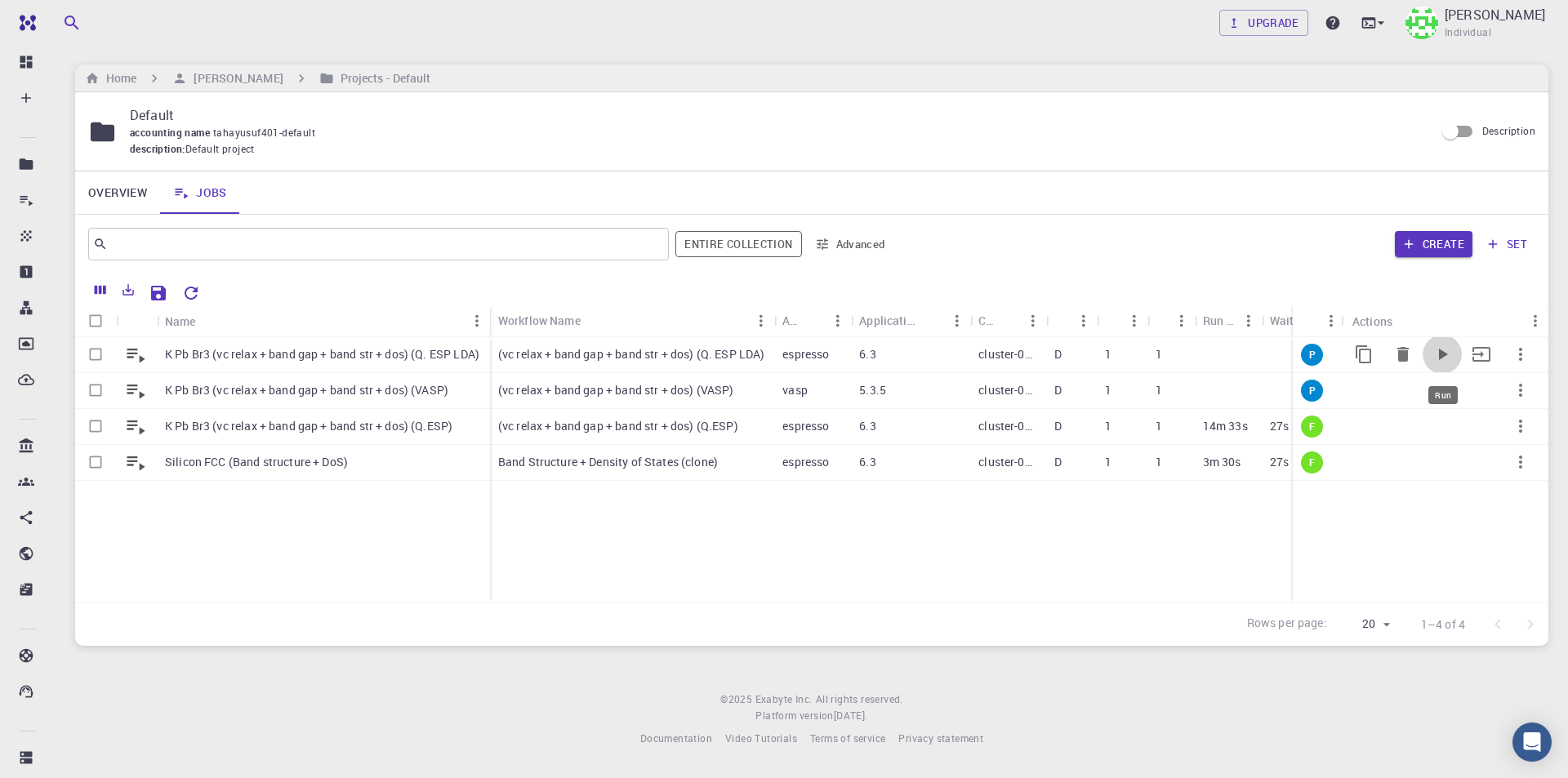
click at [1444, 353] on icon "Run" at bounding box center [1443, 354] width 9 height 11
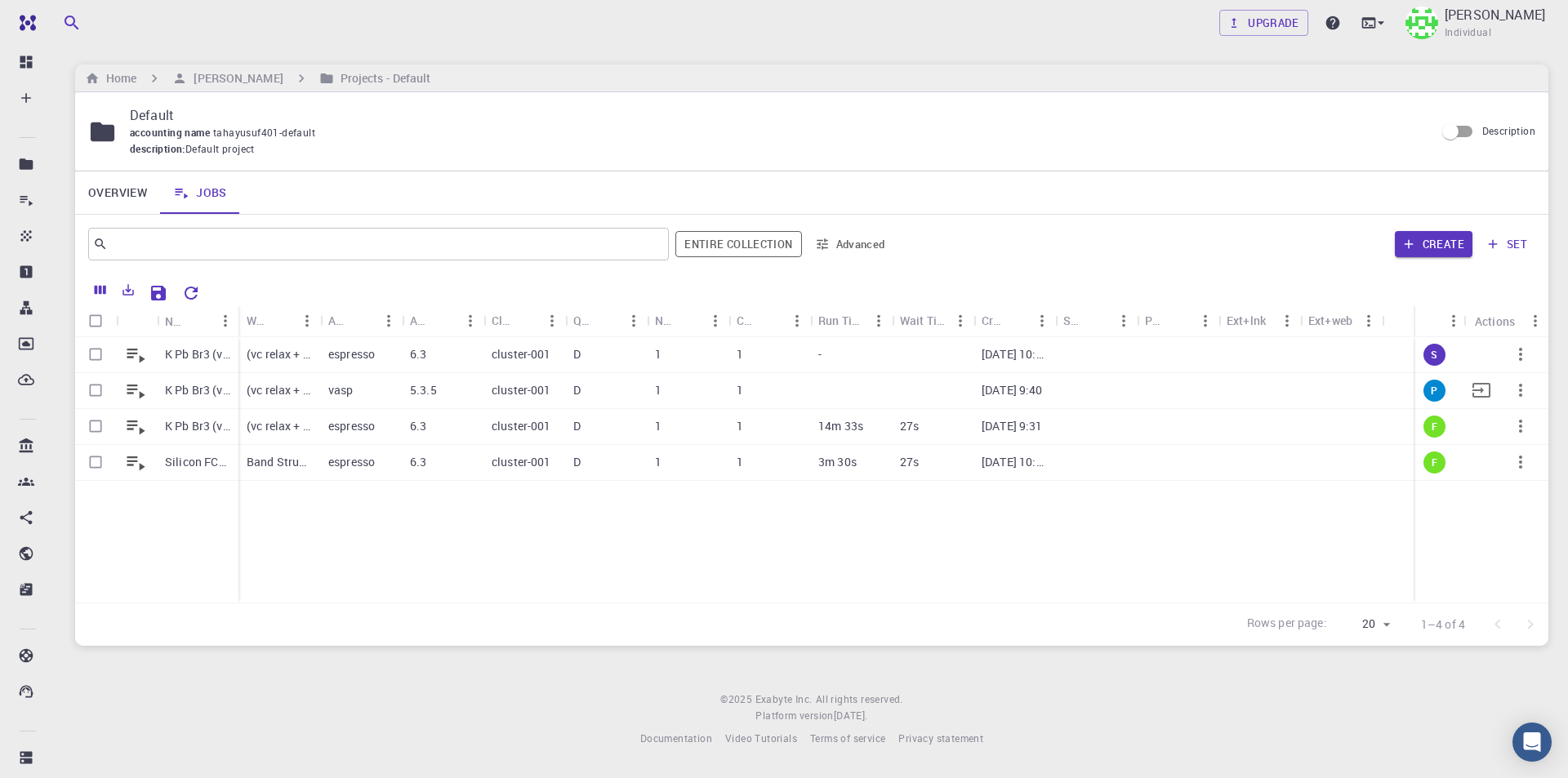
click at [102, 390] on input "Select row" at bounding box center [95, 389] width 31 height 31
checkbox input "true"
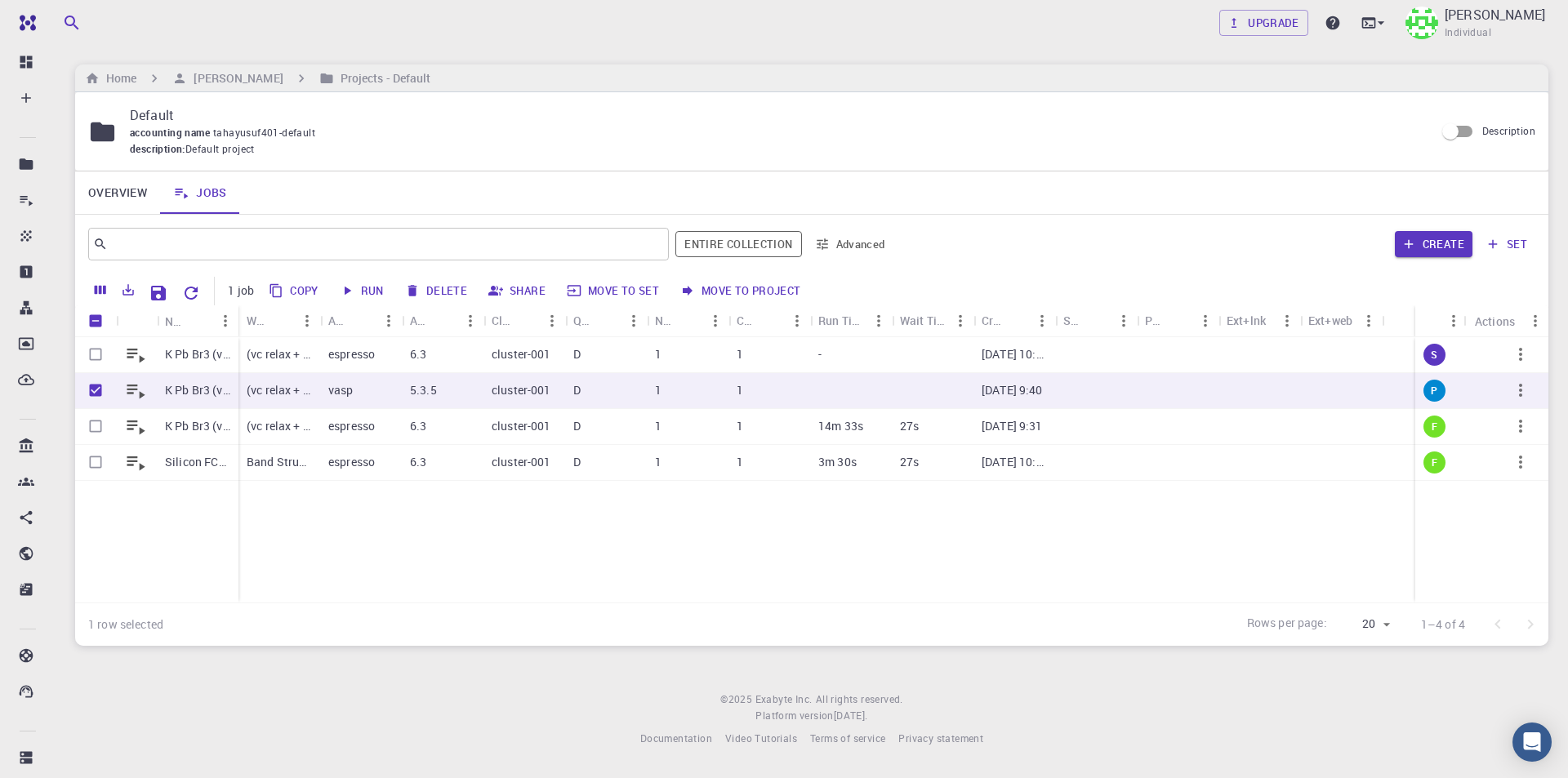
click at [366, 290] on button "Run" at bounding box center [362, 291] width 55 height 26
checkbox input "false"
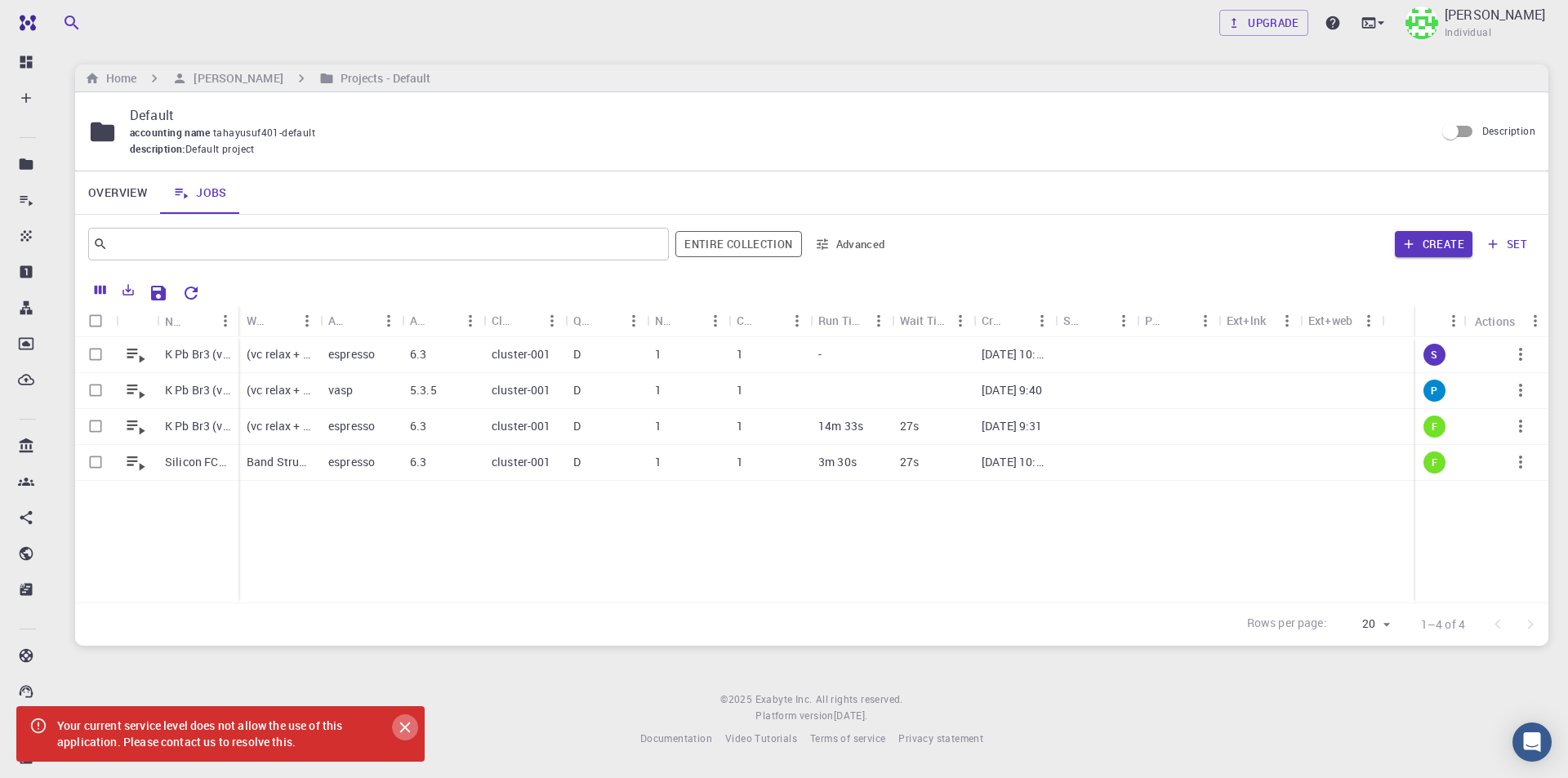
click at [413, 725] on icon "Close" at bounding box center [404, 727] width 18 height 18
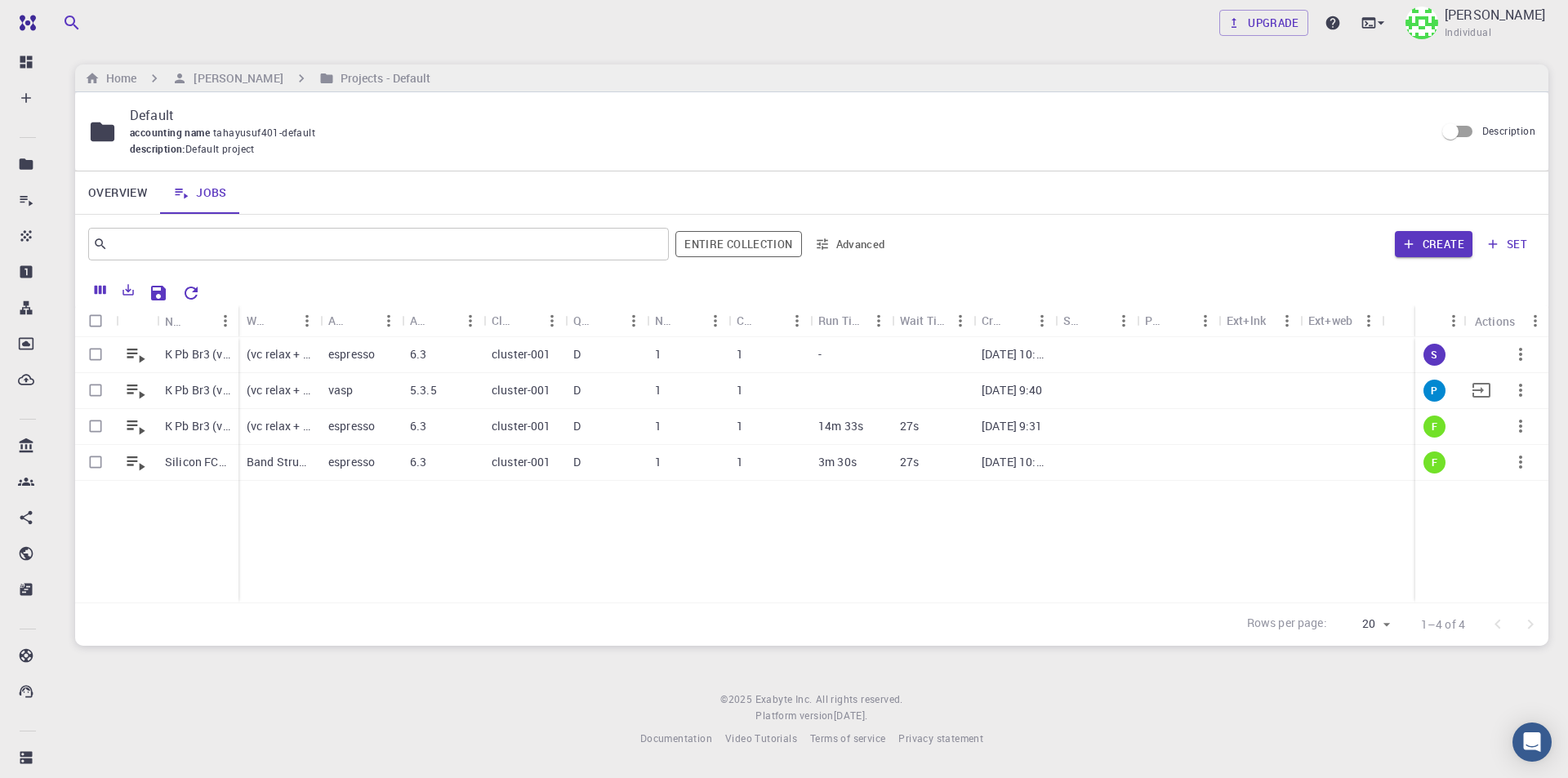
click at [96, 388] on input "Select row" at bounding box center [95, 389] width 31 height 31
checkbox input "true"
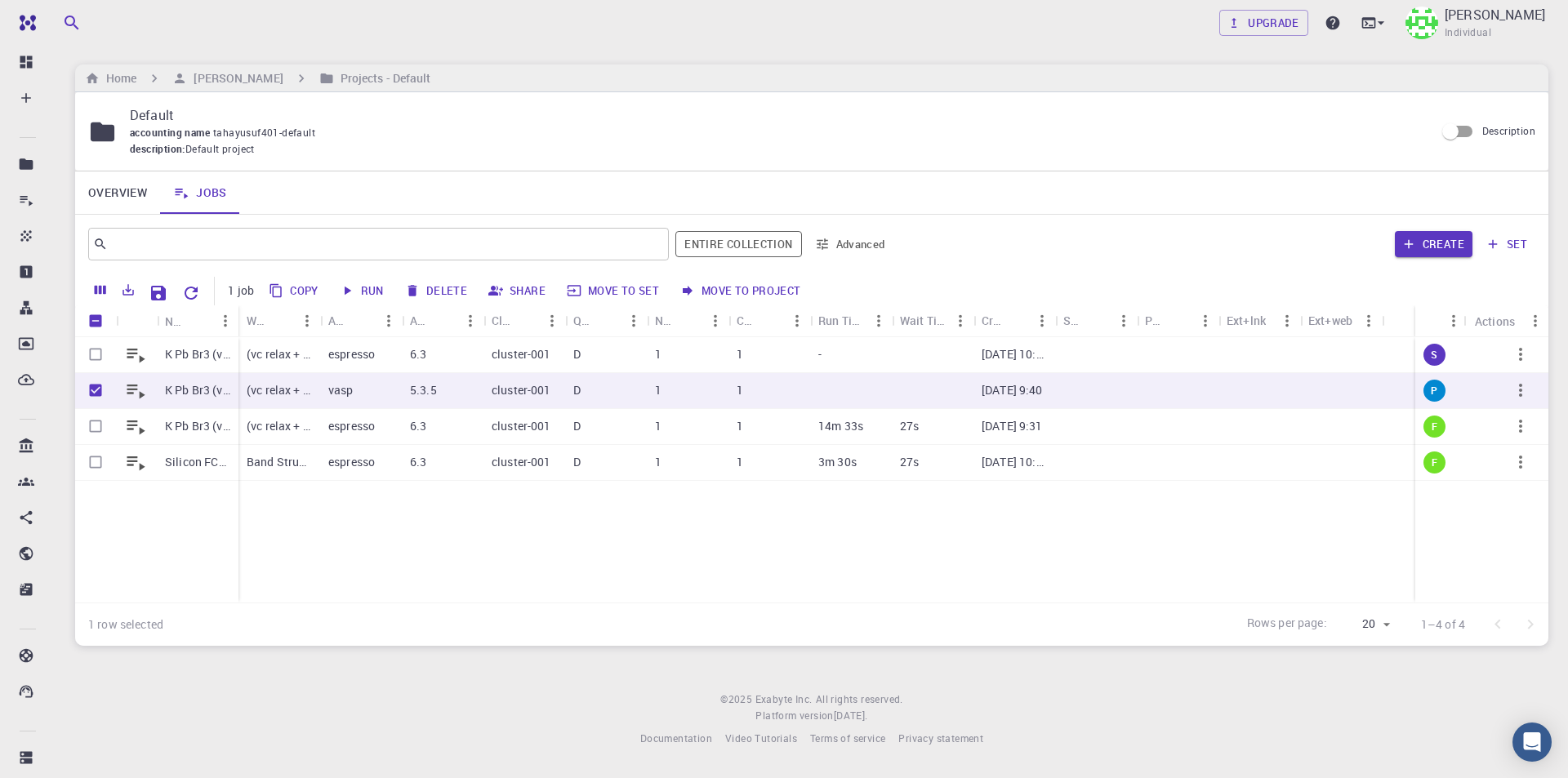
click at [436, 288] on button "Delete" at bounding box center [437, 291] width 74 height 26
checkbox input "false"
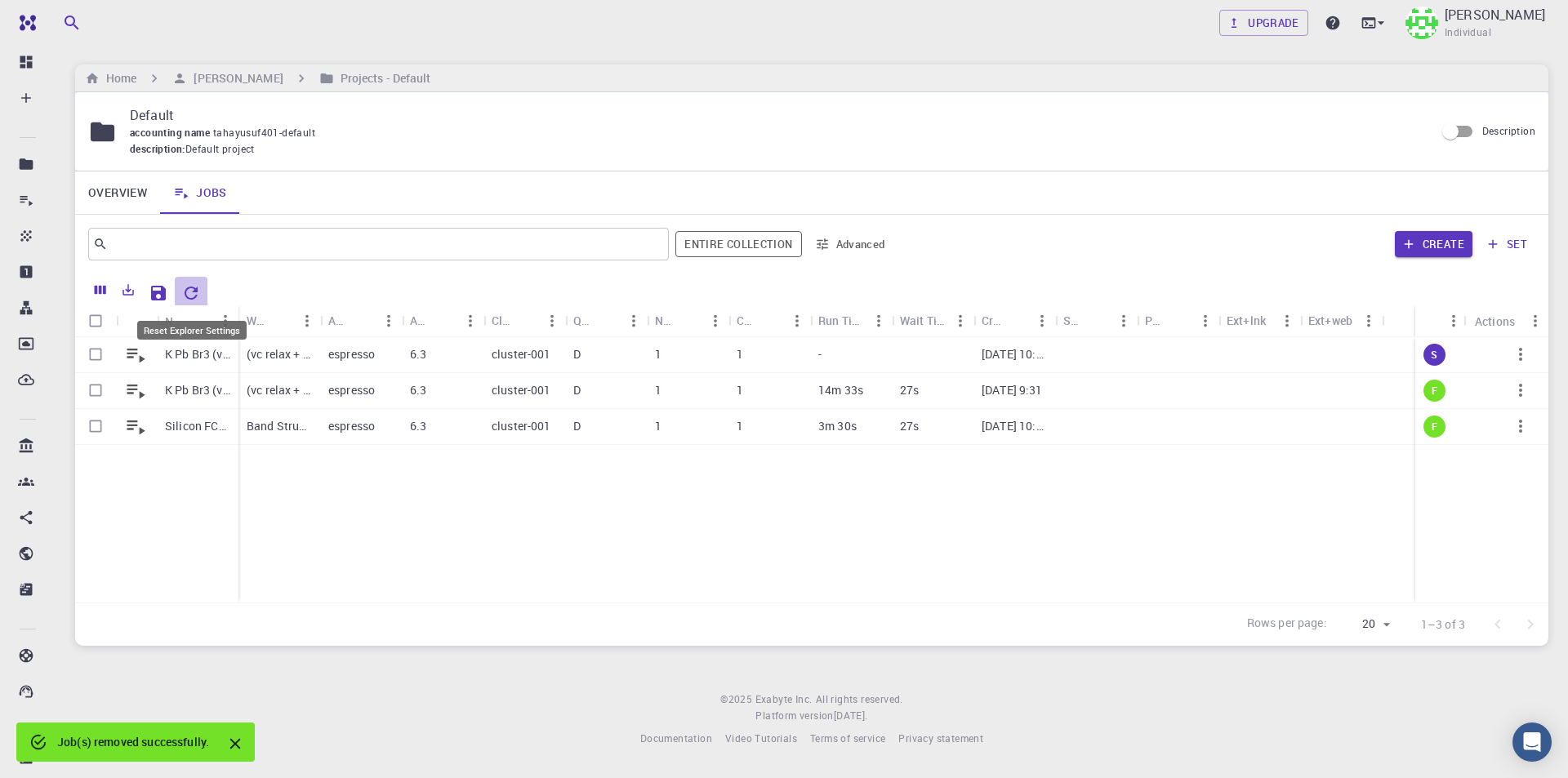
click at [200, 291] on icon "Reset Explorer Settings" at bounding box center [191, 293] width 19 height 19
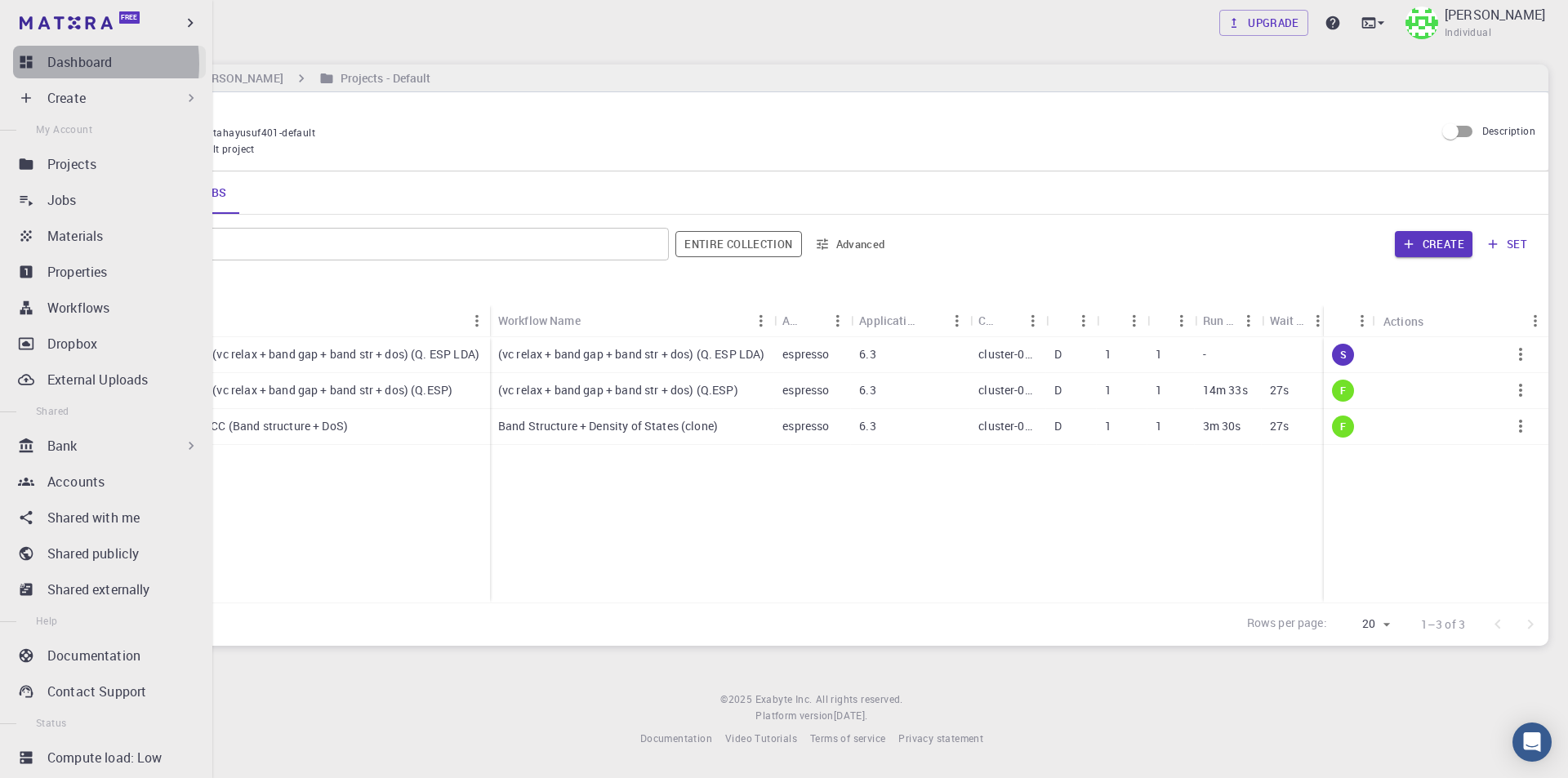
click at [46, 64] on link "Dashboard" at bounding box center [109, 61] width 193 height 32
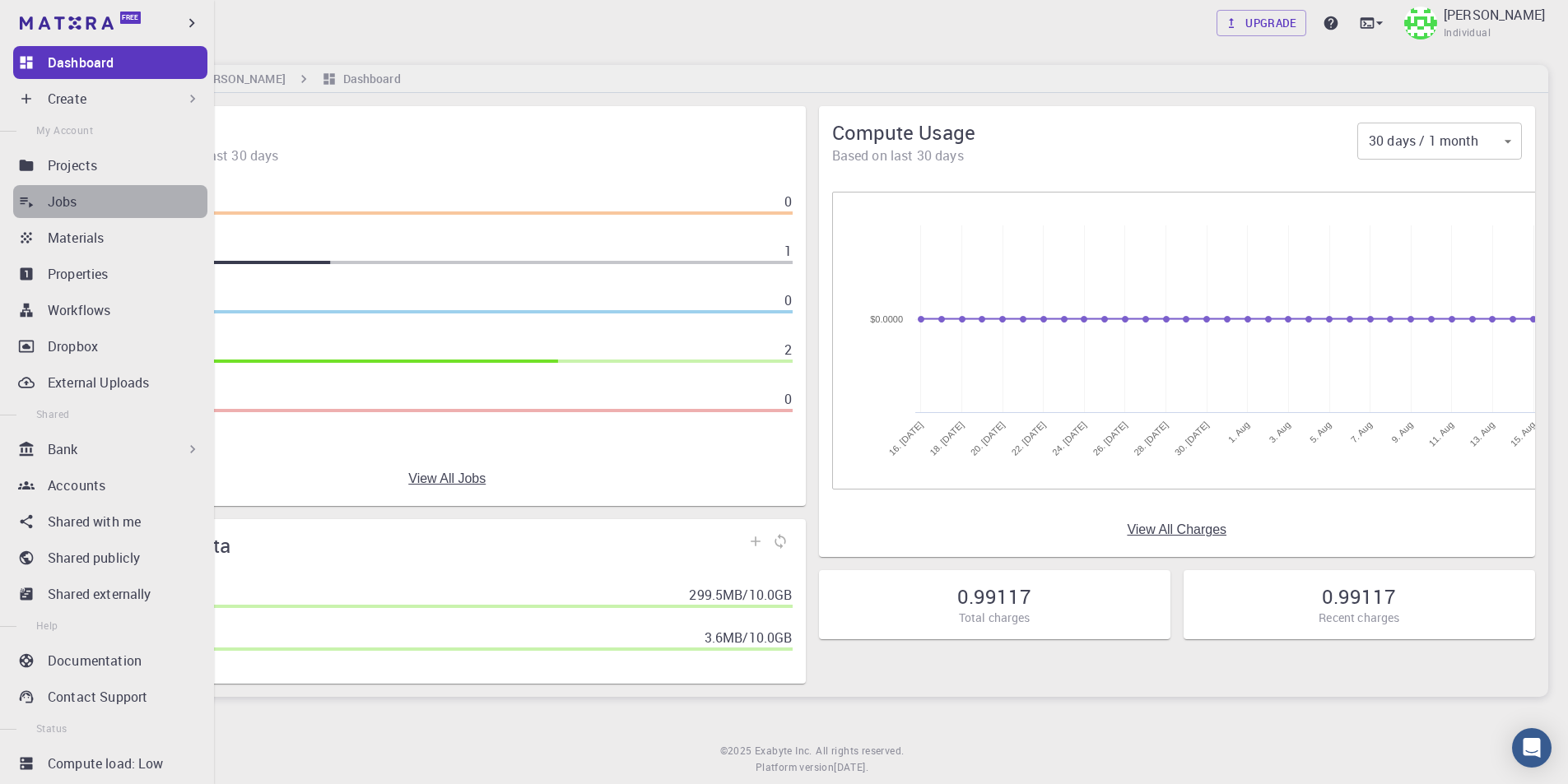
click at [109, 198] on div "Jobs" at bounding box center [127, 201] width 160 height 19
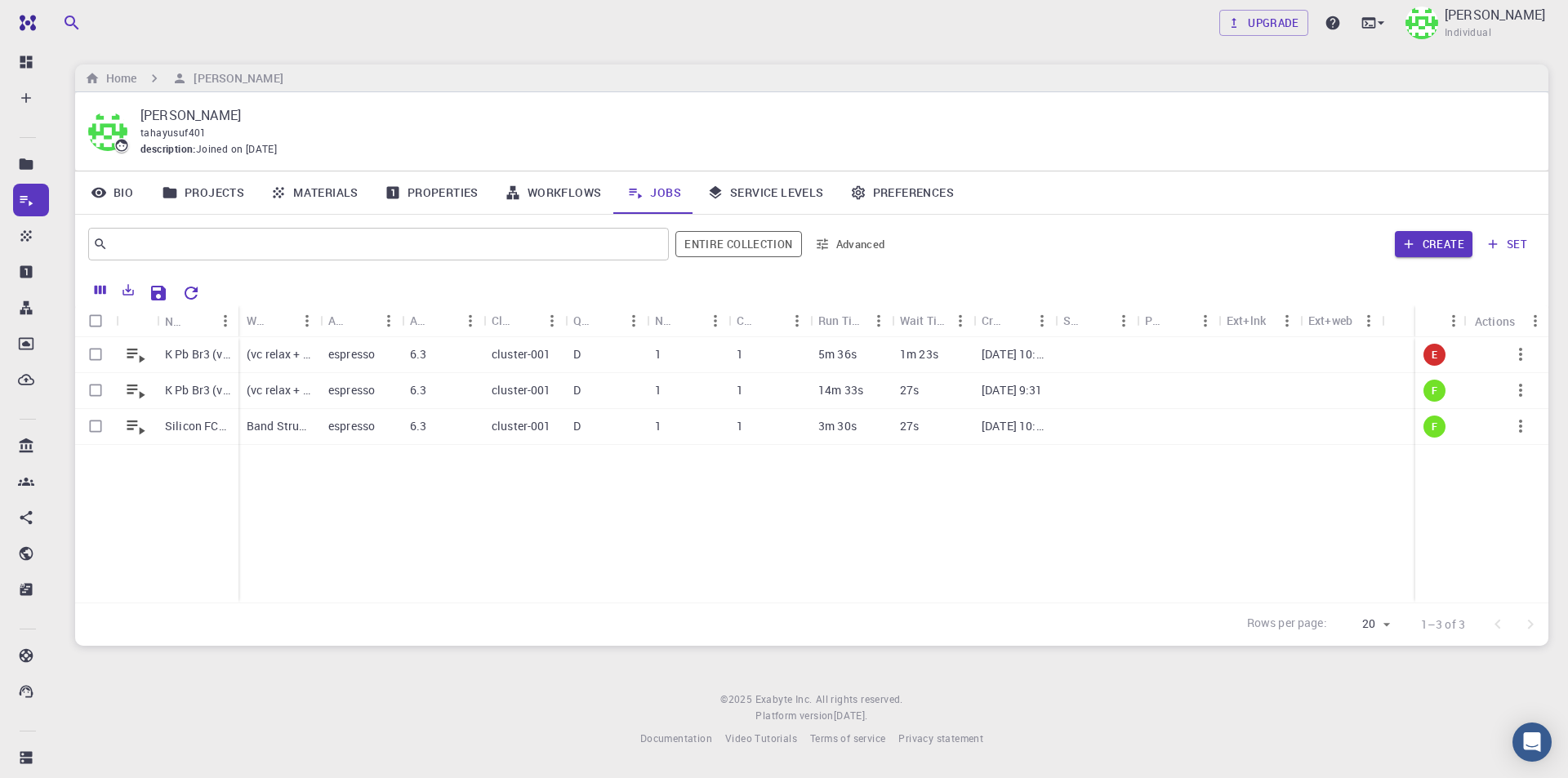
drag, startPoint x: 0, startPoint y: 0, endPoint x: 883, endPoint y: 141, distance: 894.2
click at [883, 141] on div "description : Joined on [DATE]" at bounding box center [831, 149] width 1382 height 17
click at [1438, 354] on span "E" at bounding box center [1433, 354] width 18 height 14
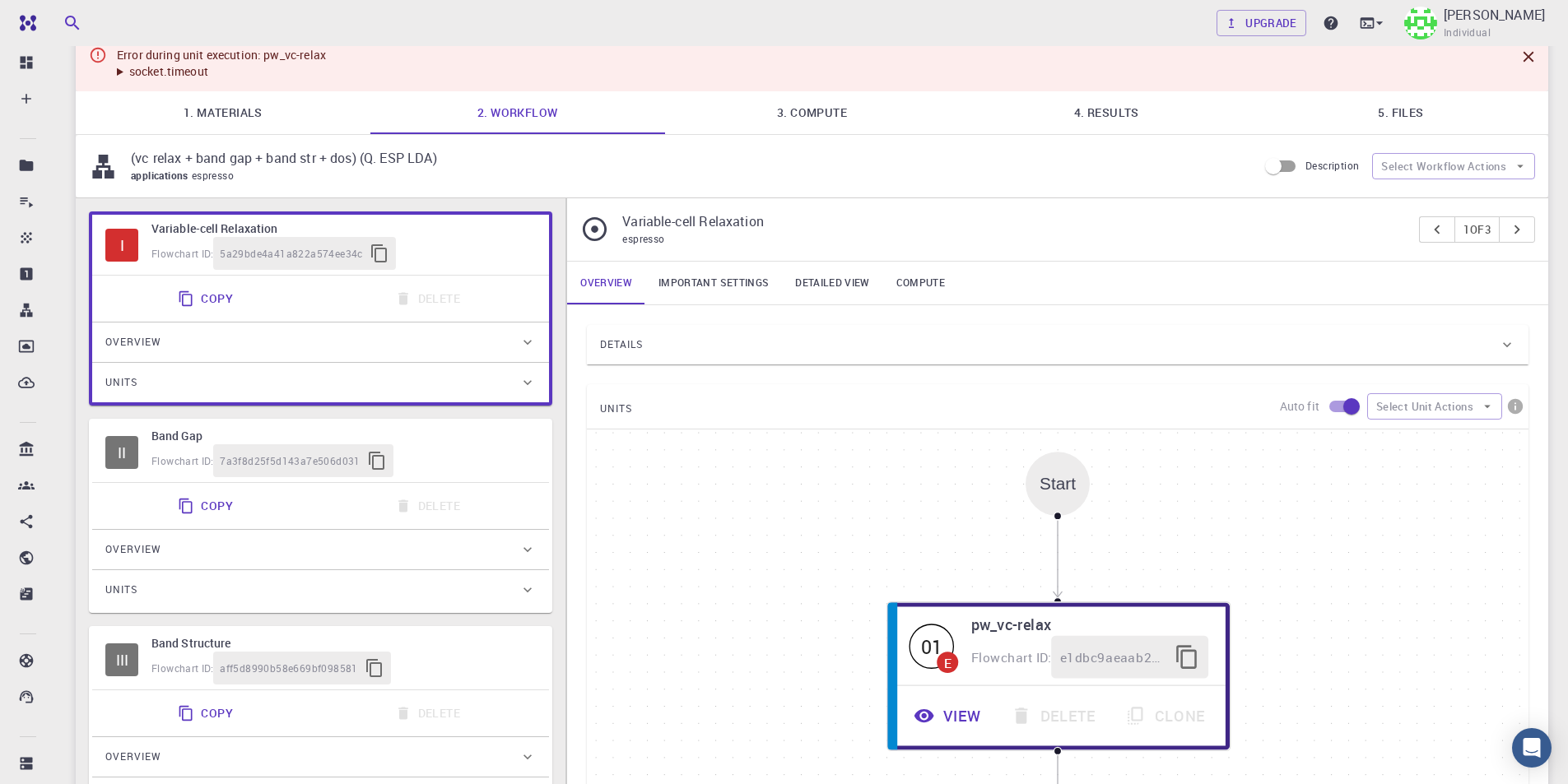
scroll to position [57, 0]
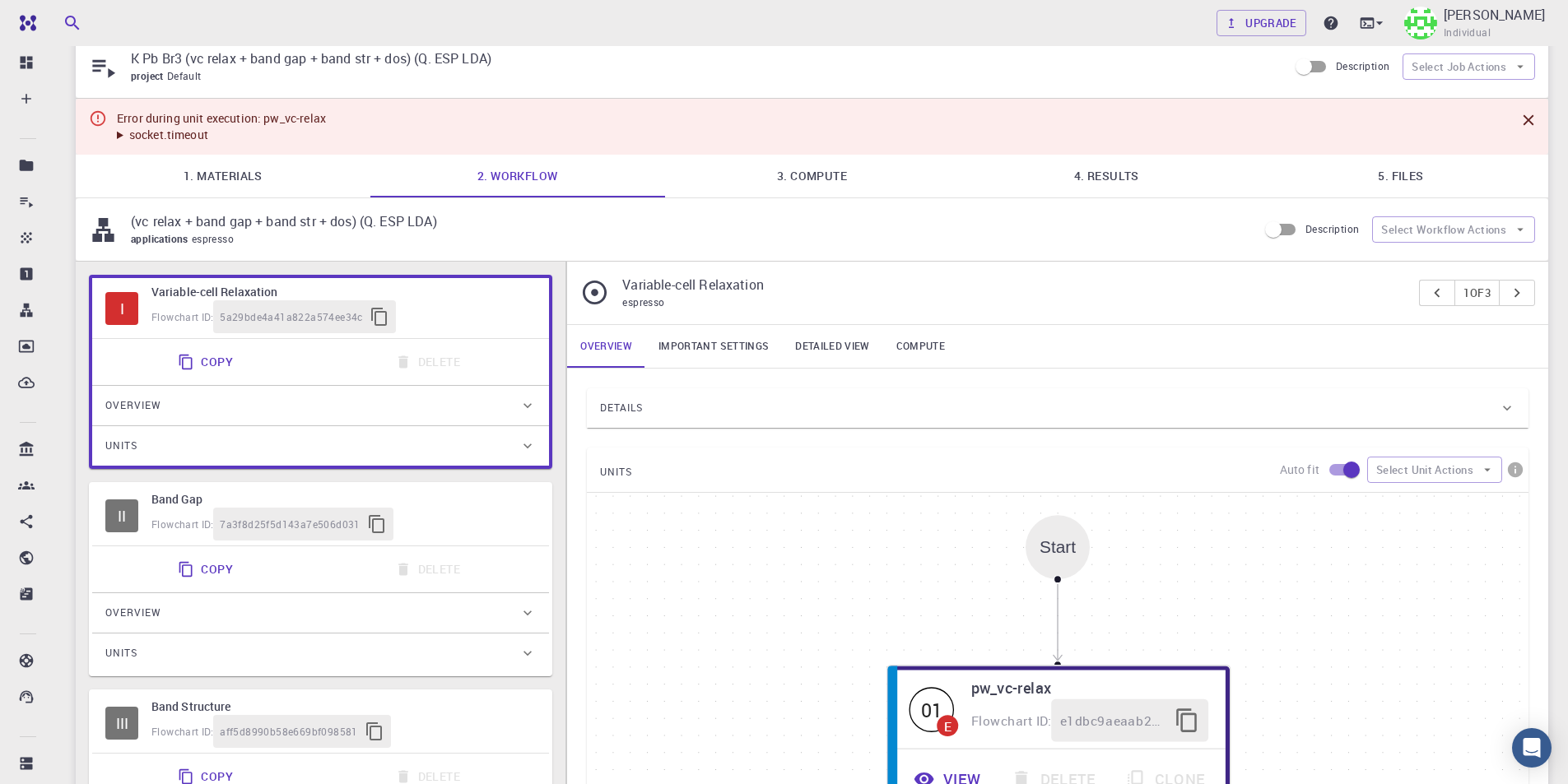
click at [1530, 122] on icon "Close" at bounding box center [1528, 121] width 11 height 11
type input "/export/share/pseudo/k/lda/pz/gbrv/1.4/us/k_pz_gbrv_1.4.upf"
type input "/export/share/pseudo/pb/lda/pz/gbrv/1.0/us/pb_pz_gbrv_1.0.upf"
type input "/export/share/pseudo/br/lda/pz/gbrv/1.4/us/br_pz_gbrv_1.4.upf"
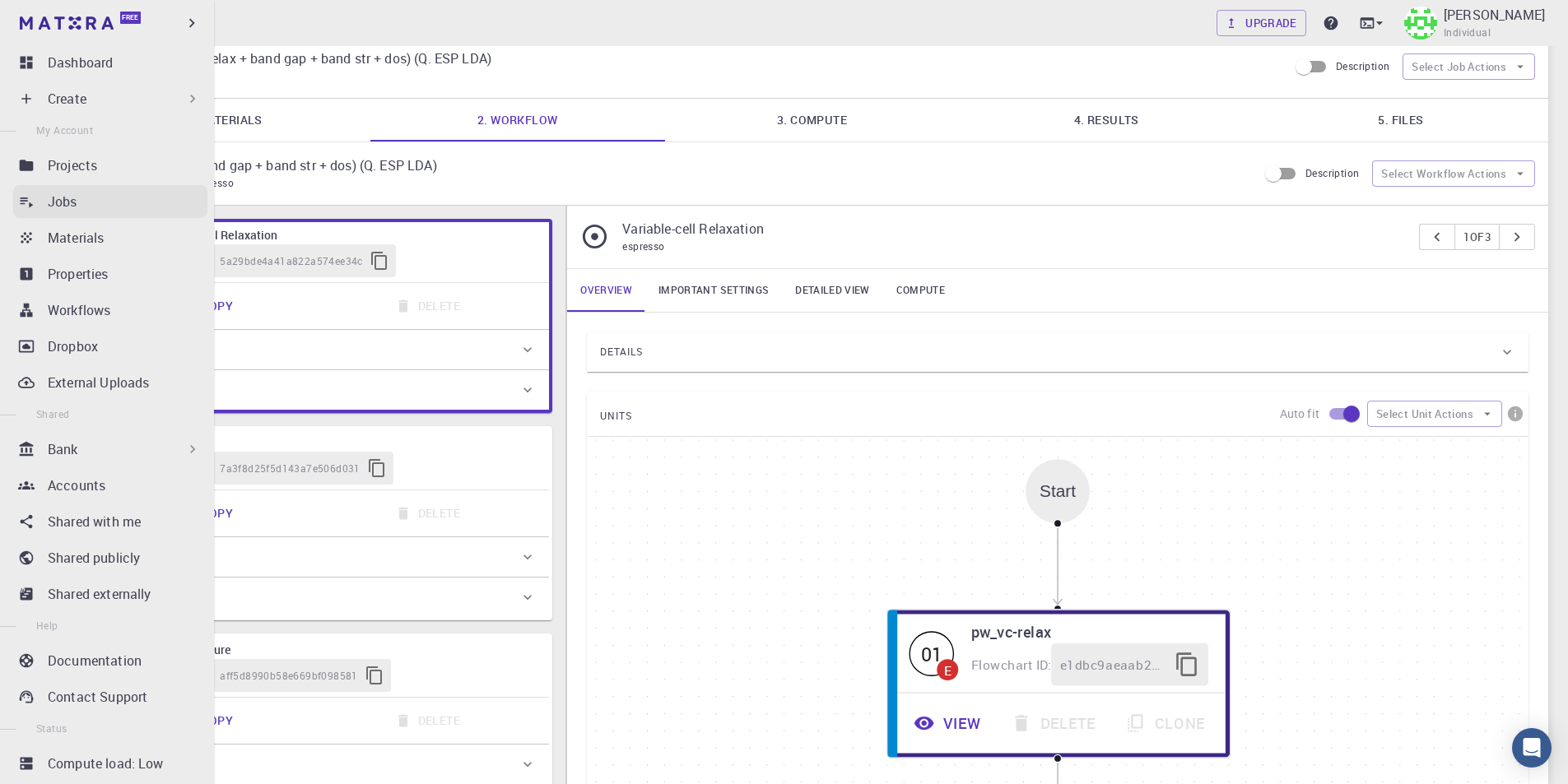
click at [61, 197] on p "Jobs" at bounding box center [63, 201] width 30 height 19
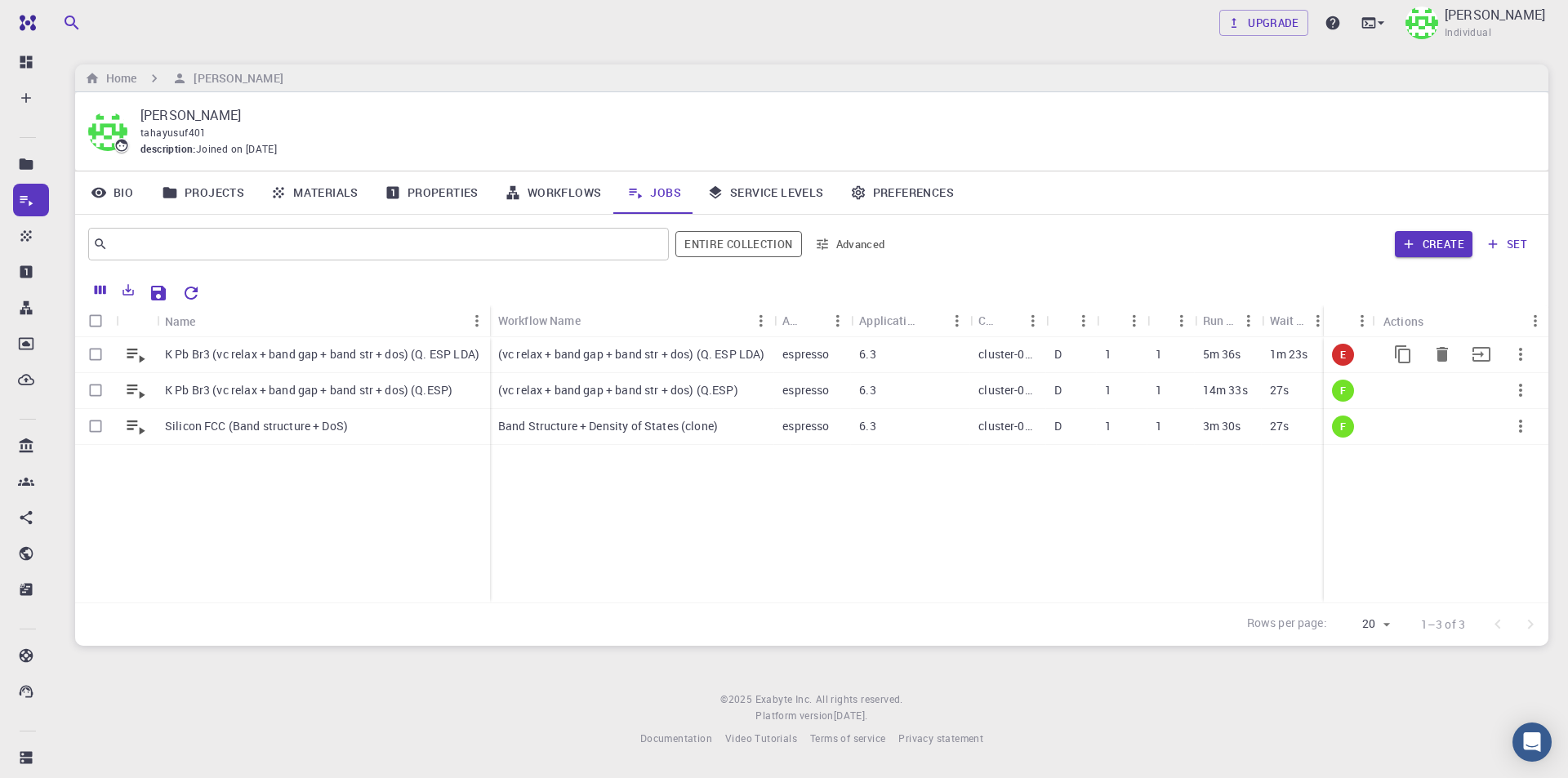
click at [96, 351] on input "Select row" at bounding box center [95, 354] width 31 height 31
checkbox input "true"
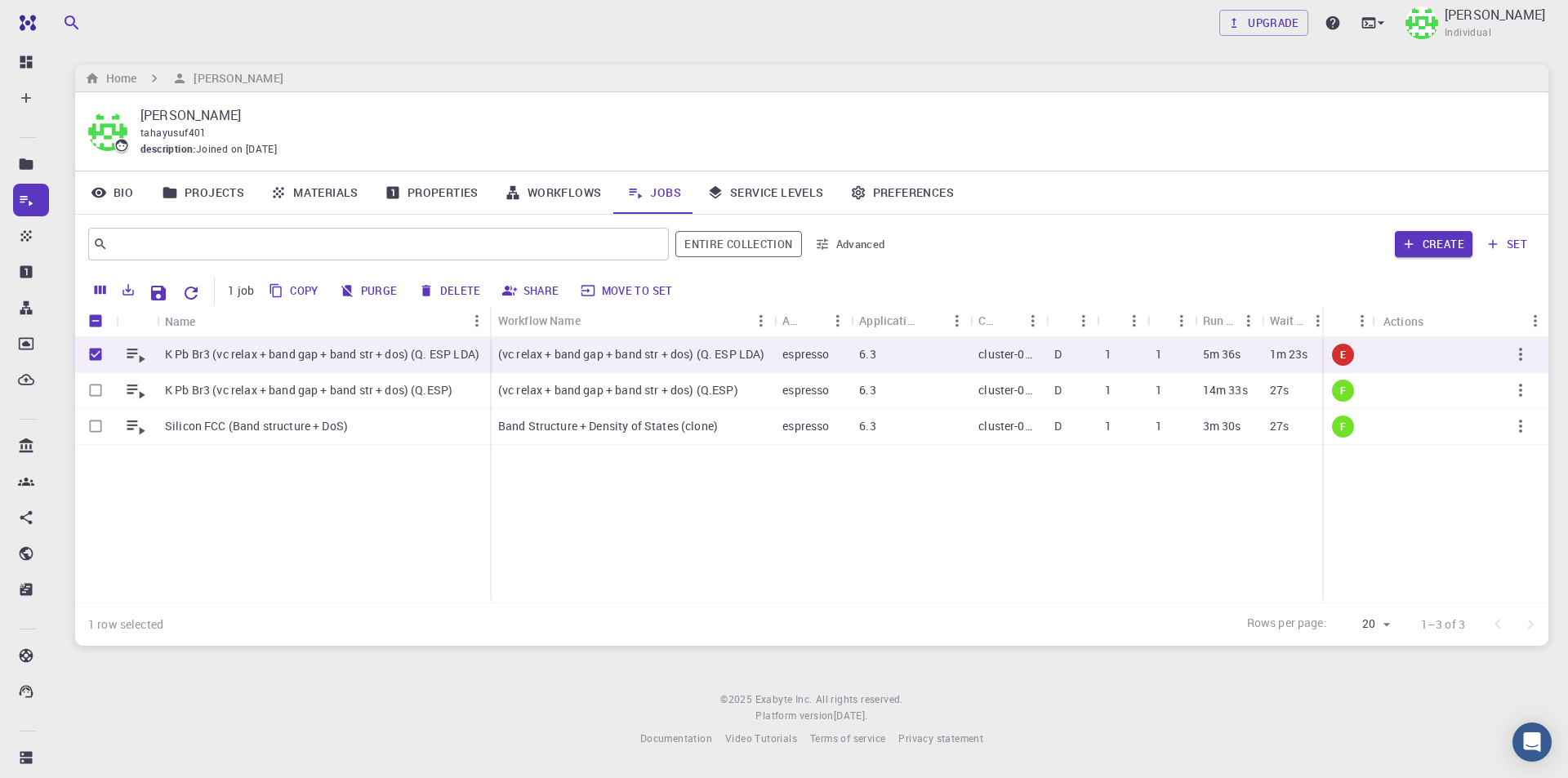
click at [468, 289] on button "Delete" at bounding box center [451, 291] width 74 height 26
checkbox input "false"
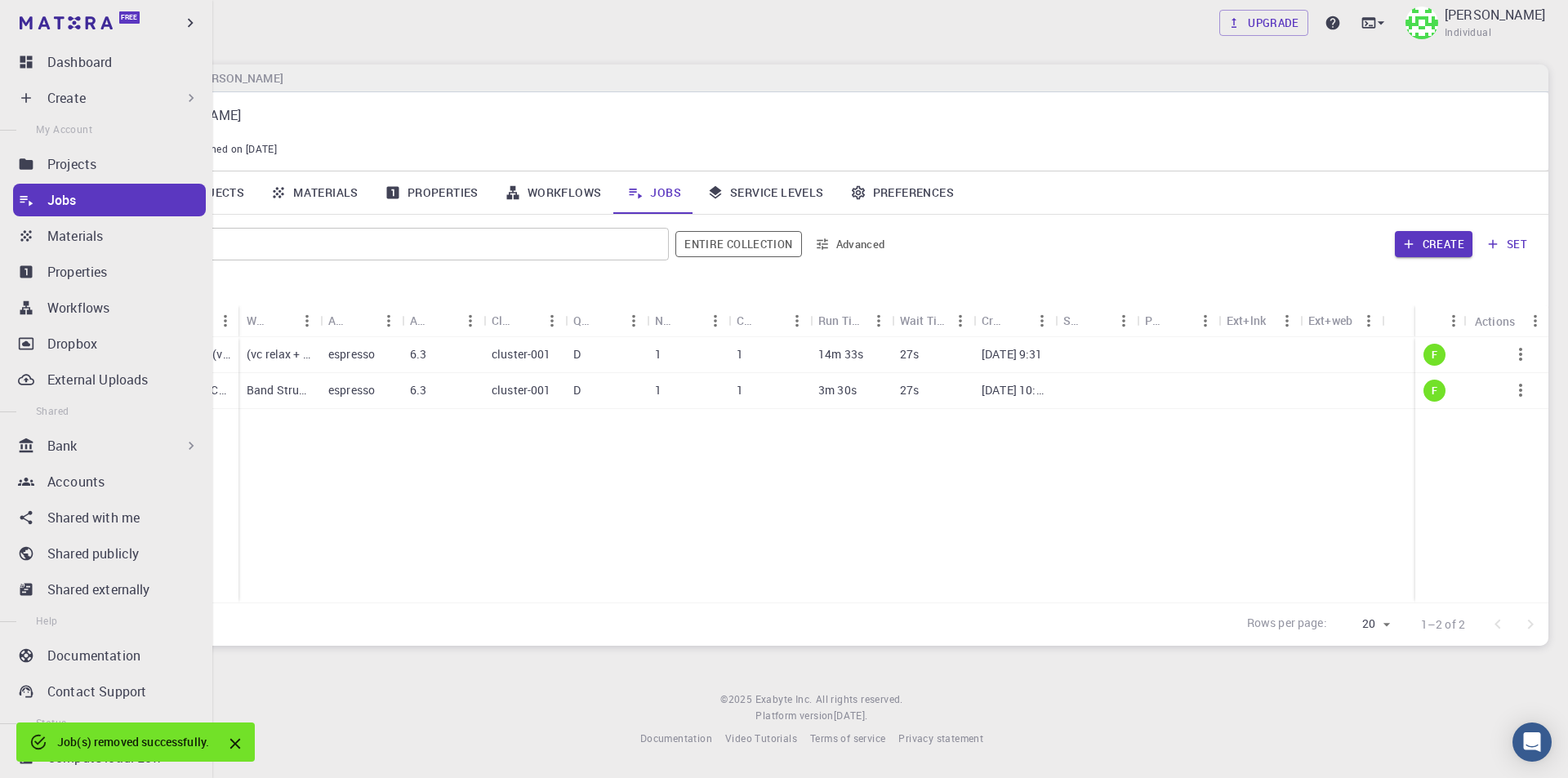
click at [56, 103] on p "Create" at bounding box center [67, 98] width 39 height 19
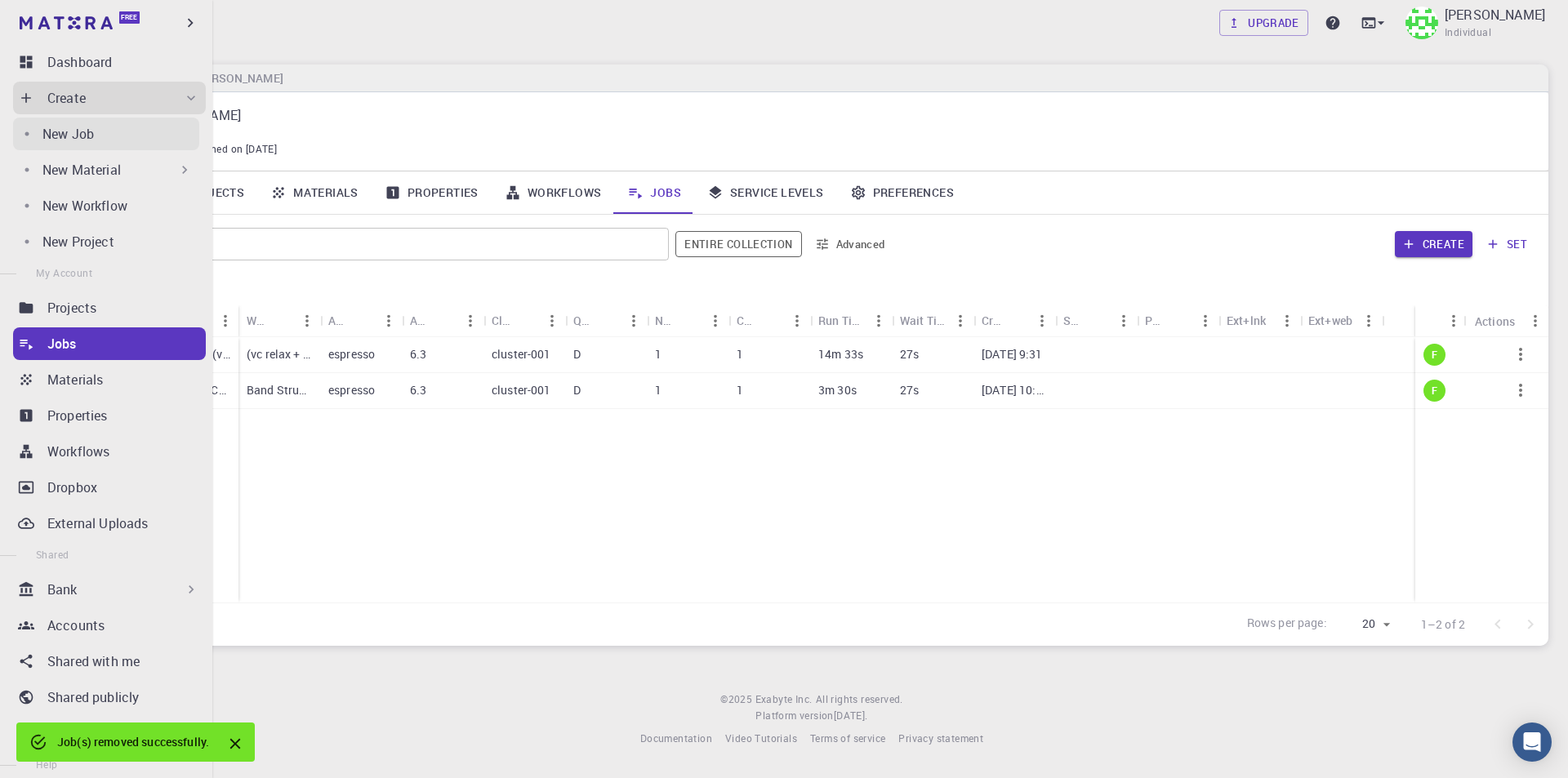
click at [100, 140] on div "New Job" at bounding box center [120, 134] width 157 height 19
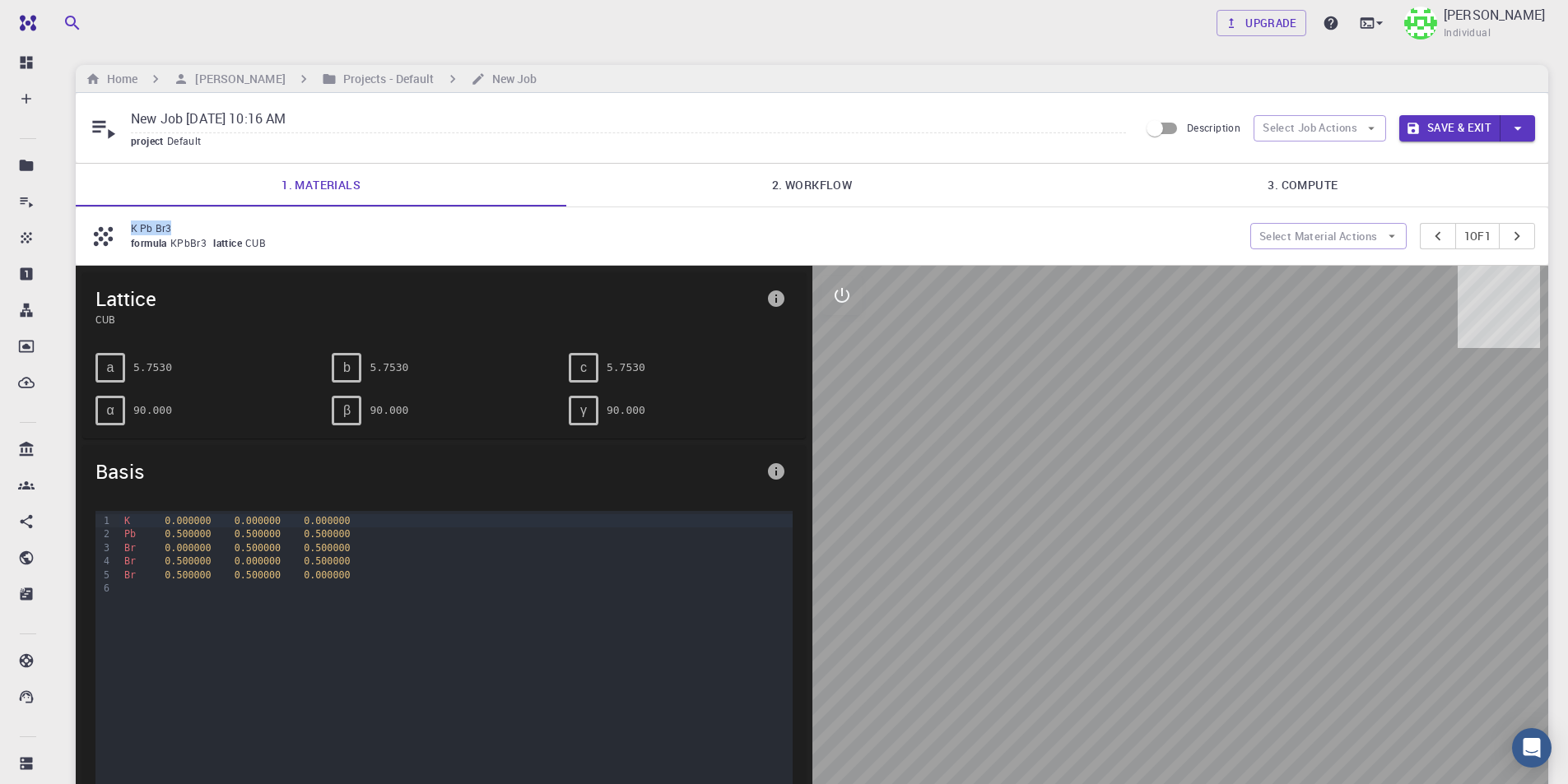
drag, startPoint x: 177, startPoint y: 225, endPoint x: 130, endPoint y: 225, distance: 47.0
click at [130, 225] on div "K Pb Br3 formula KPbBr3 lattice CUB" at bounding box center [670, 235] width 1161 height 31
copy p "K Pb Br3"
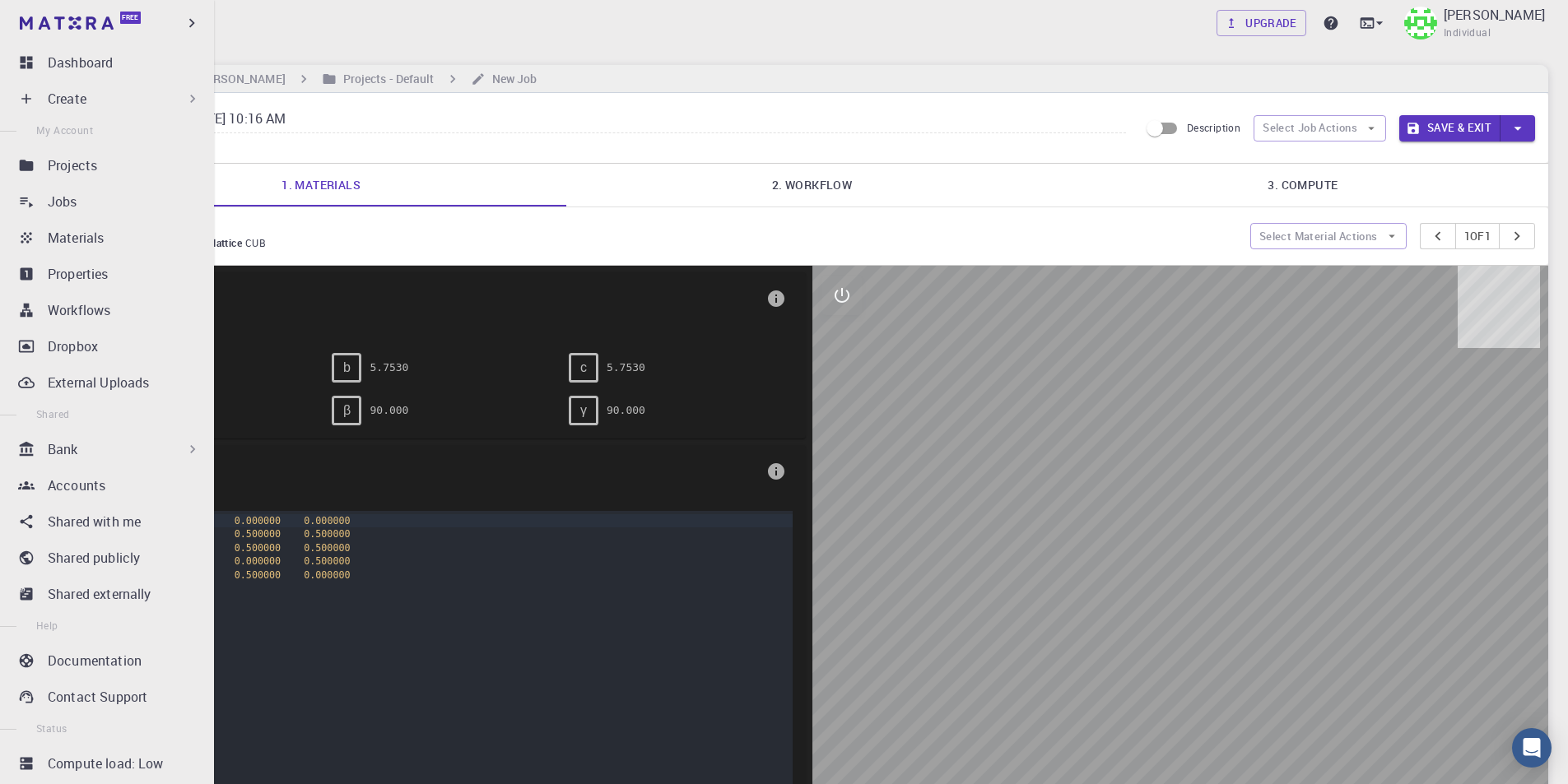
drag, startPoint x: 365, startPoint y: 128, endPoint x: 38, endPoint y: 105, distance: 327.8
click at [38, 105] on div "Free Dashboard Create New Job New Material Create Material Upload File Import f…" at bounding box center [784, 546] width 1568 height 1092
paste input "K Pb Br3"
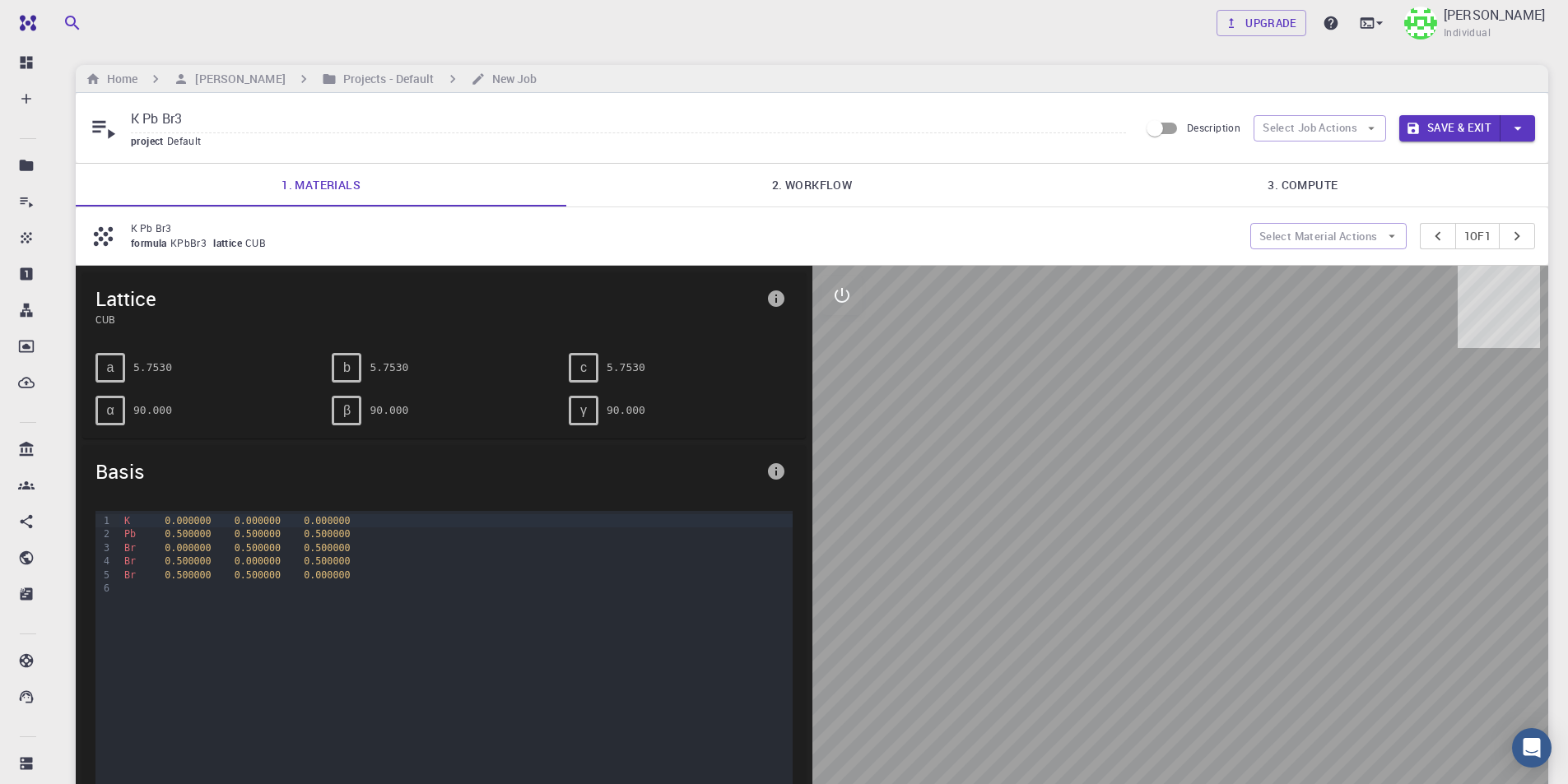
type input "K Pb Br3"
click at [778, 186] on link "2. Workflow" at bounding box center [812, 185] width 491 height 42
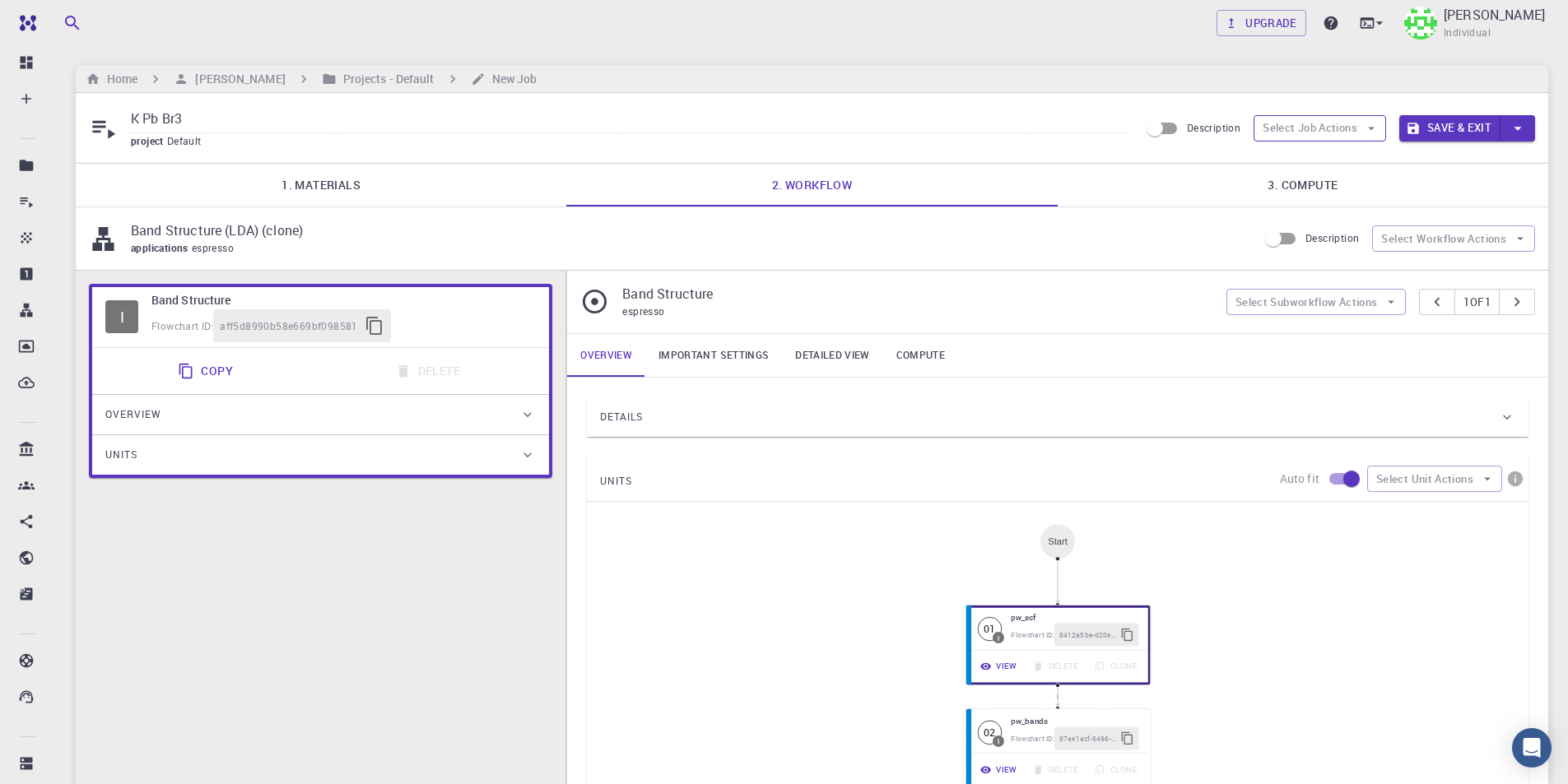
click at [1343, 135] on button "Select Job Actions" at bounding box center [1319, 129] width 132 height 26
click at [1339, 210] on span "Select workflow" at bounding box center [1333, 213] width 78 height 17
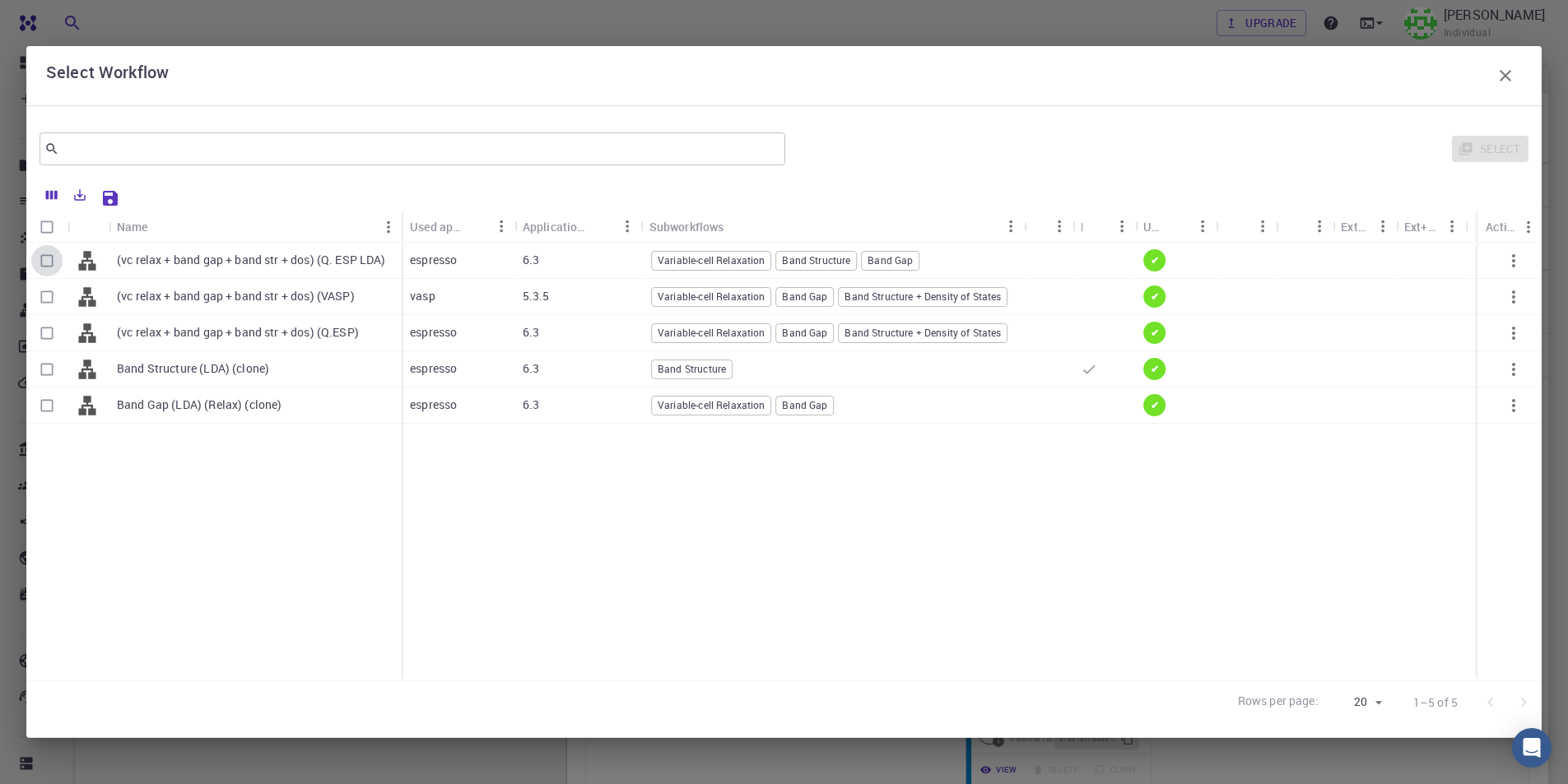
click at [42, 260] on input "Select row" at bounding box center [46, 260] width 31 height 31
checkbox input "true"
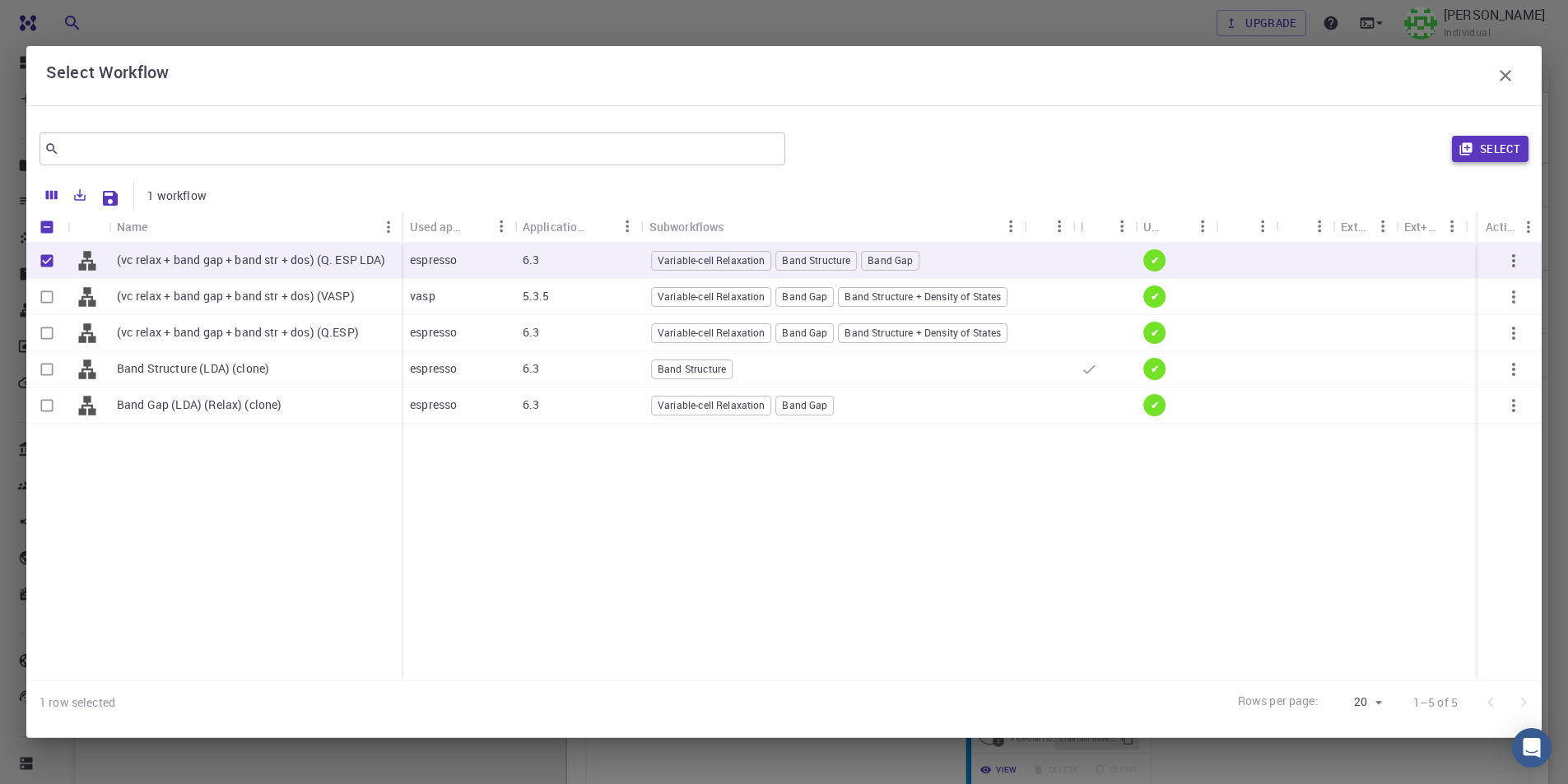
click at [1496, 152] on button "Select" at bounding box center [1489, 149] width 77 height 26
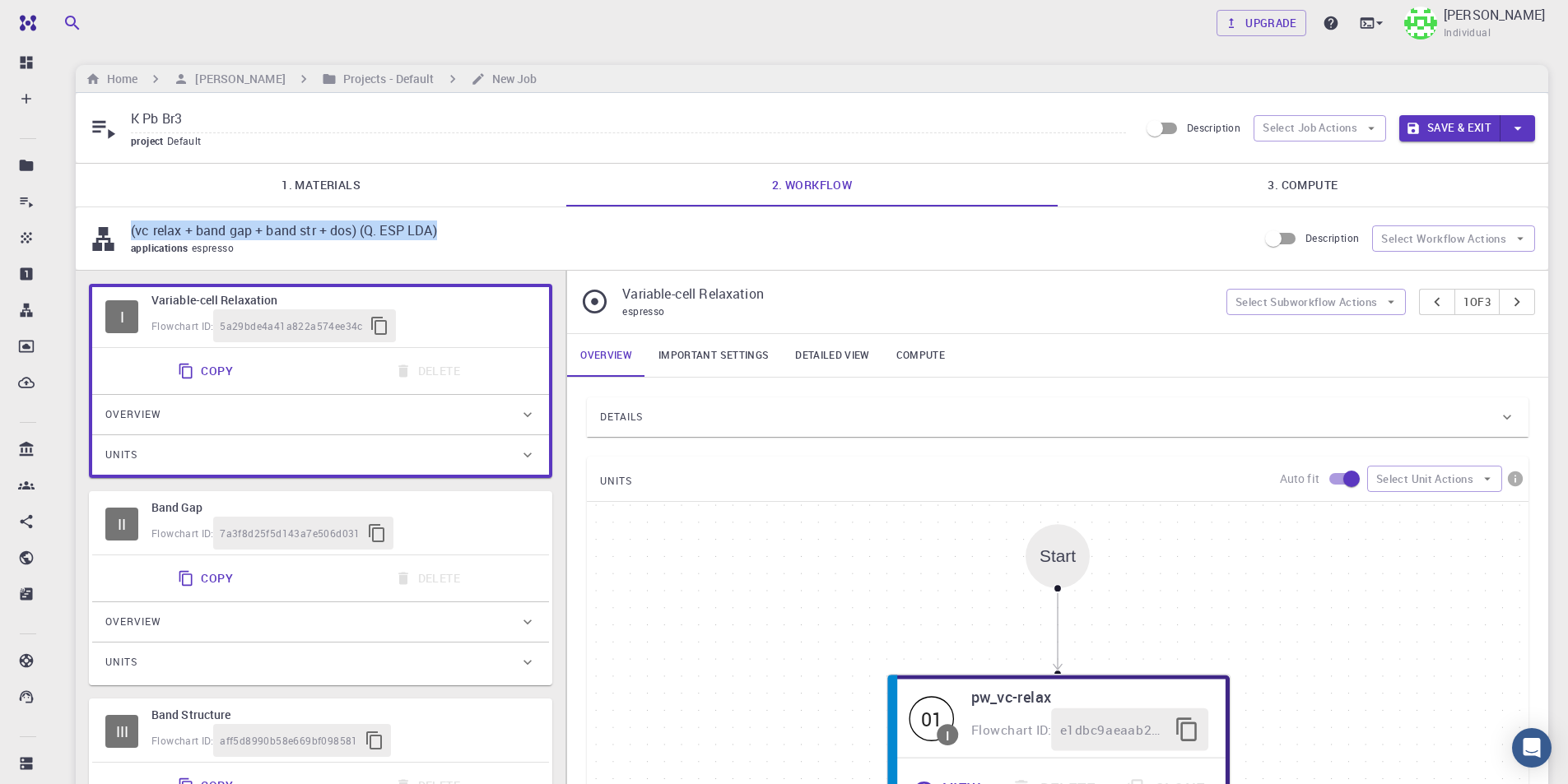
drag, startPoint x: 443, startPoint y: 235, endPoint x: 128, endPoint y: 235, distance: 315.0
click at [128, 235] on div "(vc relax + band gap + band str + dos) (Q. ESP LDA) applications espresso" at bounding box center [673, 238] width 1168 height 36
copy p "(vc relax + band gap + band str + dos) (Q. ESP LDA)"
click at [269, 126] on input "K Pb Br3" at bounding box center [628, 119] width 995 height 27
paste input "(vc relax + band gap + band str + dos) (Q. ESP LDA)"
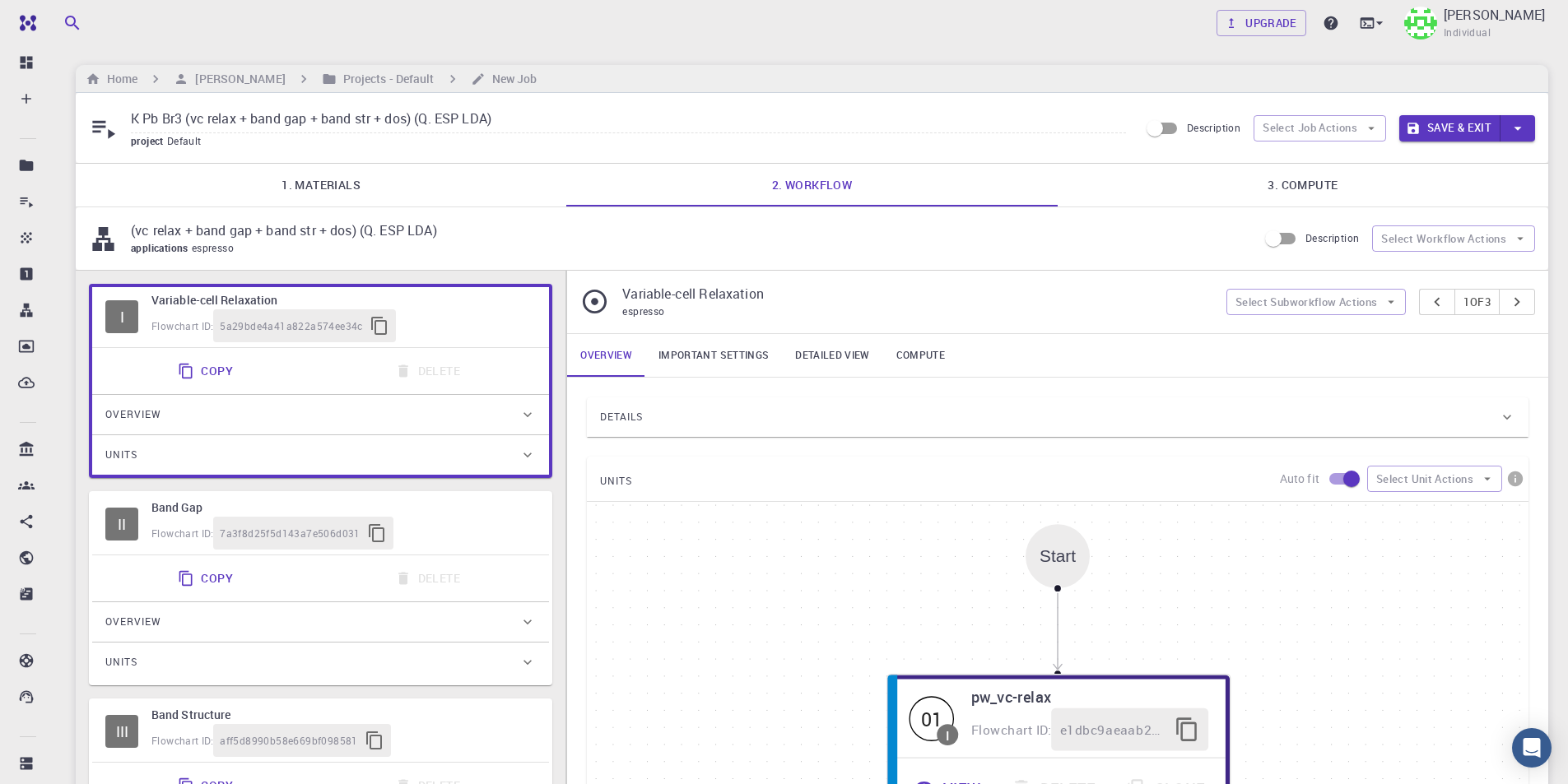
type input "K Pb Br3 (vc relax + band gap + band str + dos) (Q. ESP LDA)"
click at [1289, 186] on link "3. Compute" at bounding box center [1302, 185] width 491 height 42
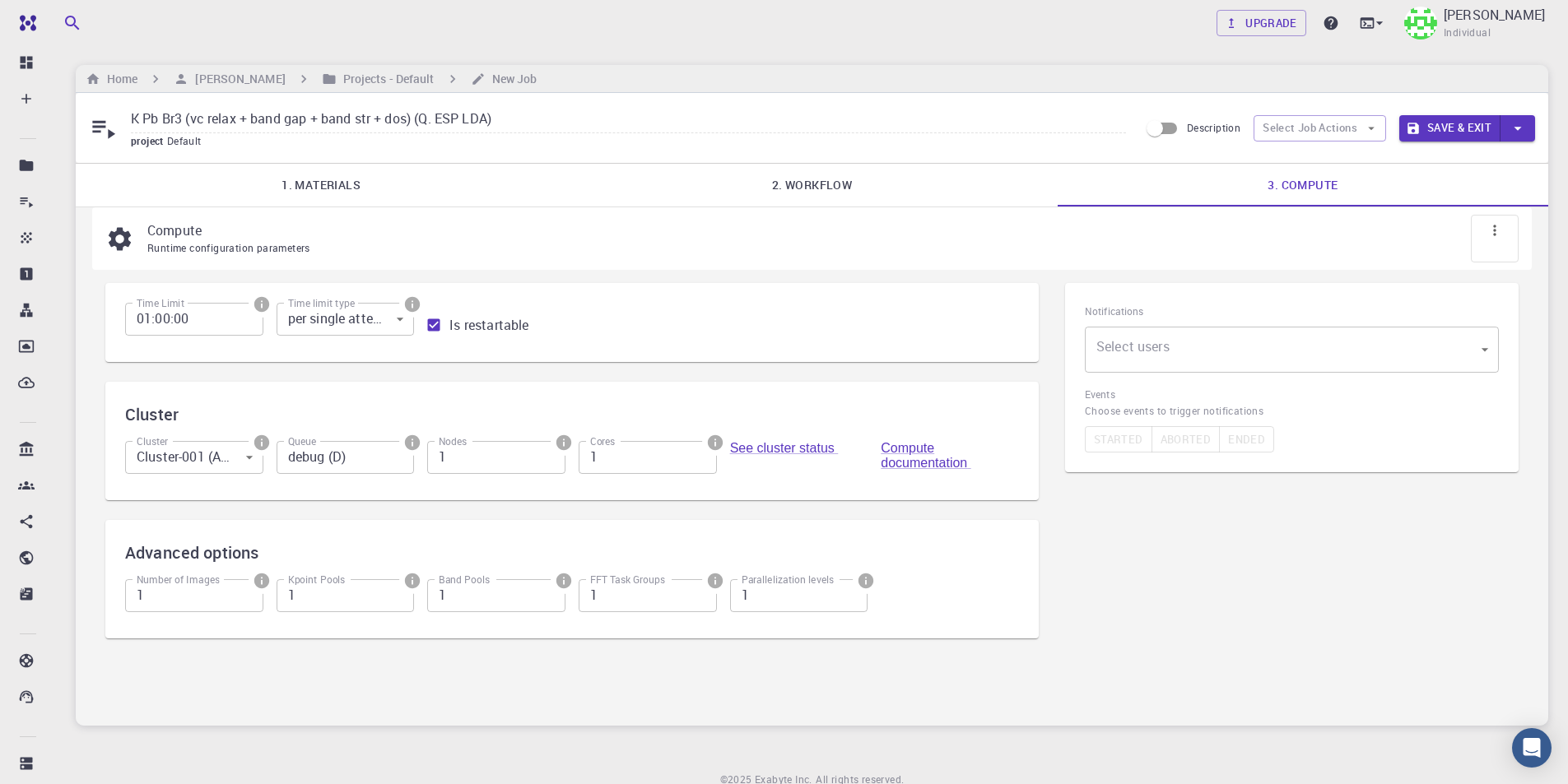
click at [1339, 338] on body "Free Dashboard Create New Job New Material Create Material Upload File Import f…" at bounding box center [784, 426] width 1568 height 853
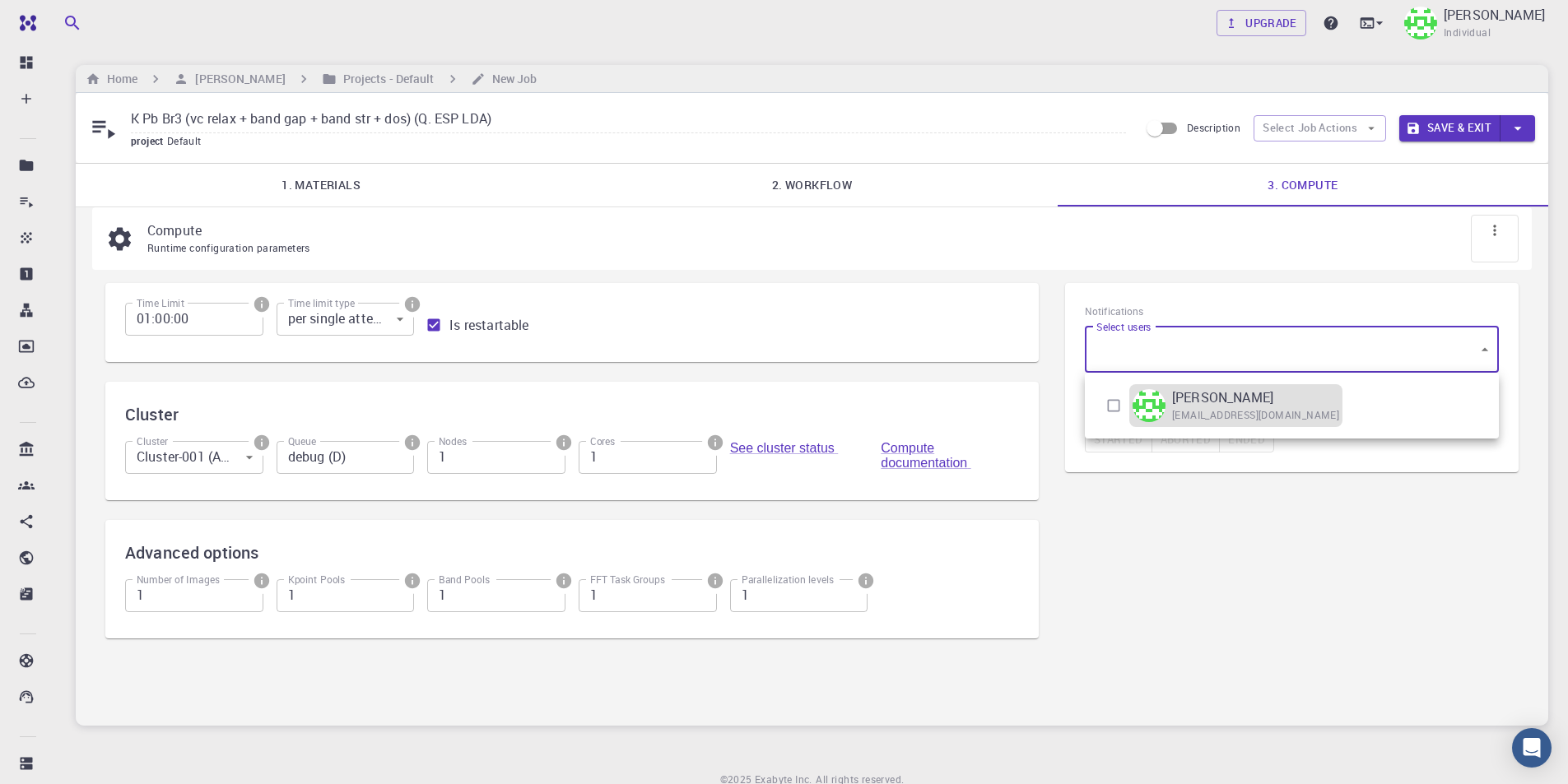
click at [1222, 415] on span "[EMAIL_ADDRESS][DOMAIN_NAME]" at bounding box center [1255, 415] width 167 height 17
type input "[object Object]"
checkbox input "true"
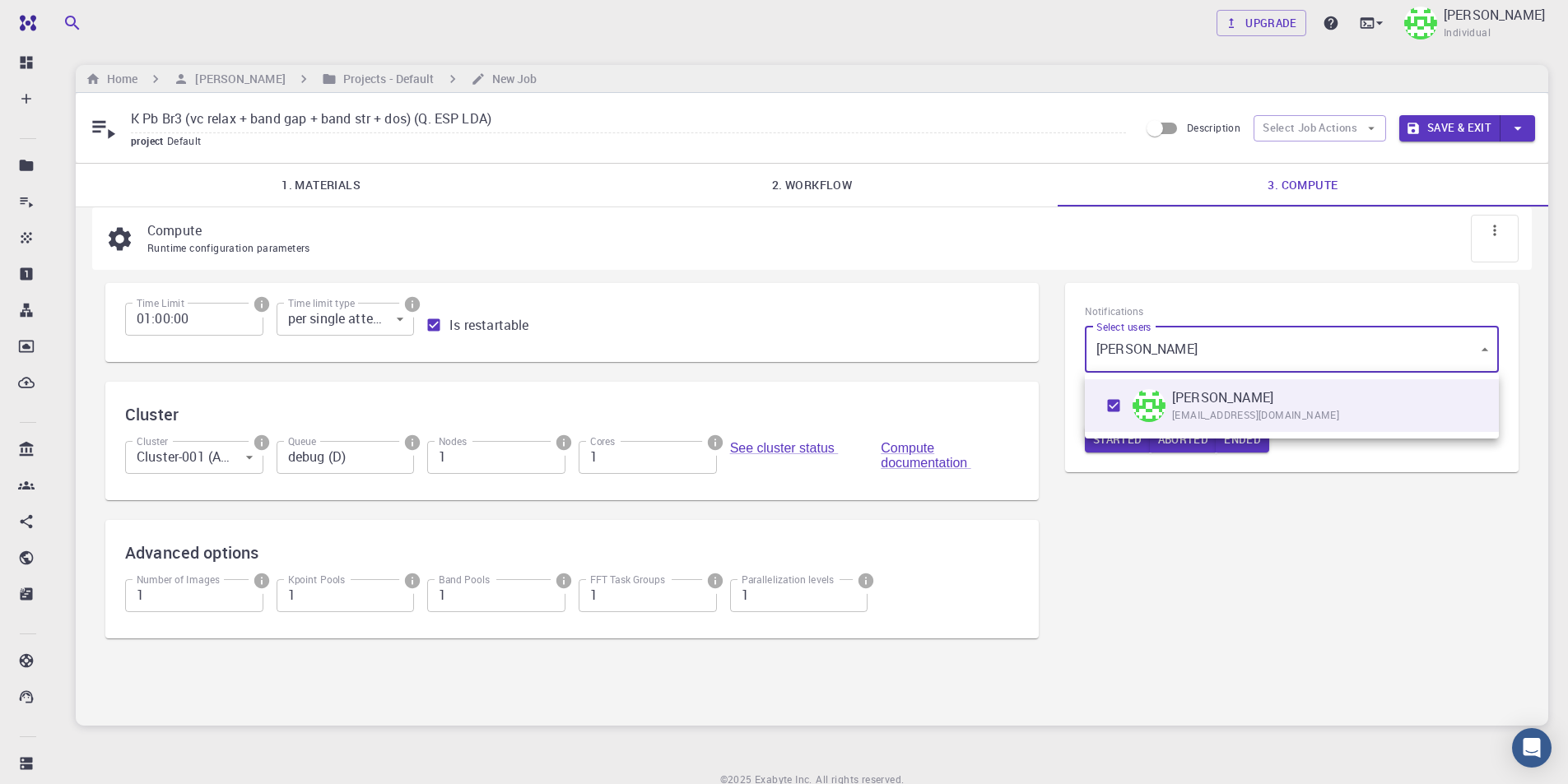
click at [1230, 543] on div at bounding box center [784, 392] width 1568 height 784
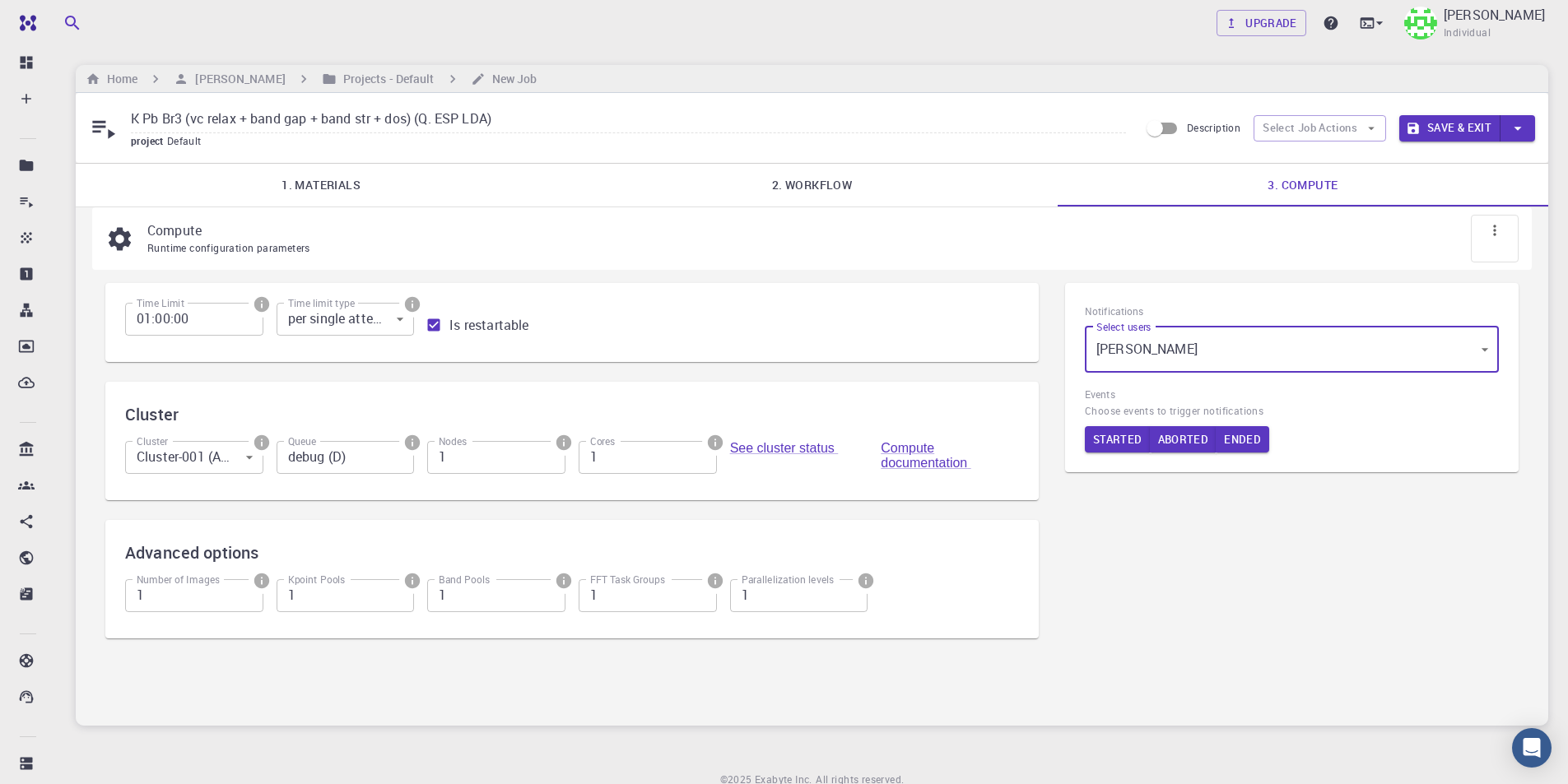
click at [1294, 550] on div "Notifications Select users Taha Yusuf [object Object] Select users Events Choos…" at bounding box center [1292, 470] width 480 height 401
click at [1459, 125] on button "Save & Exit" at bounding box center [1449, 129] width 101 height 26
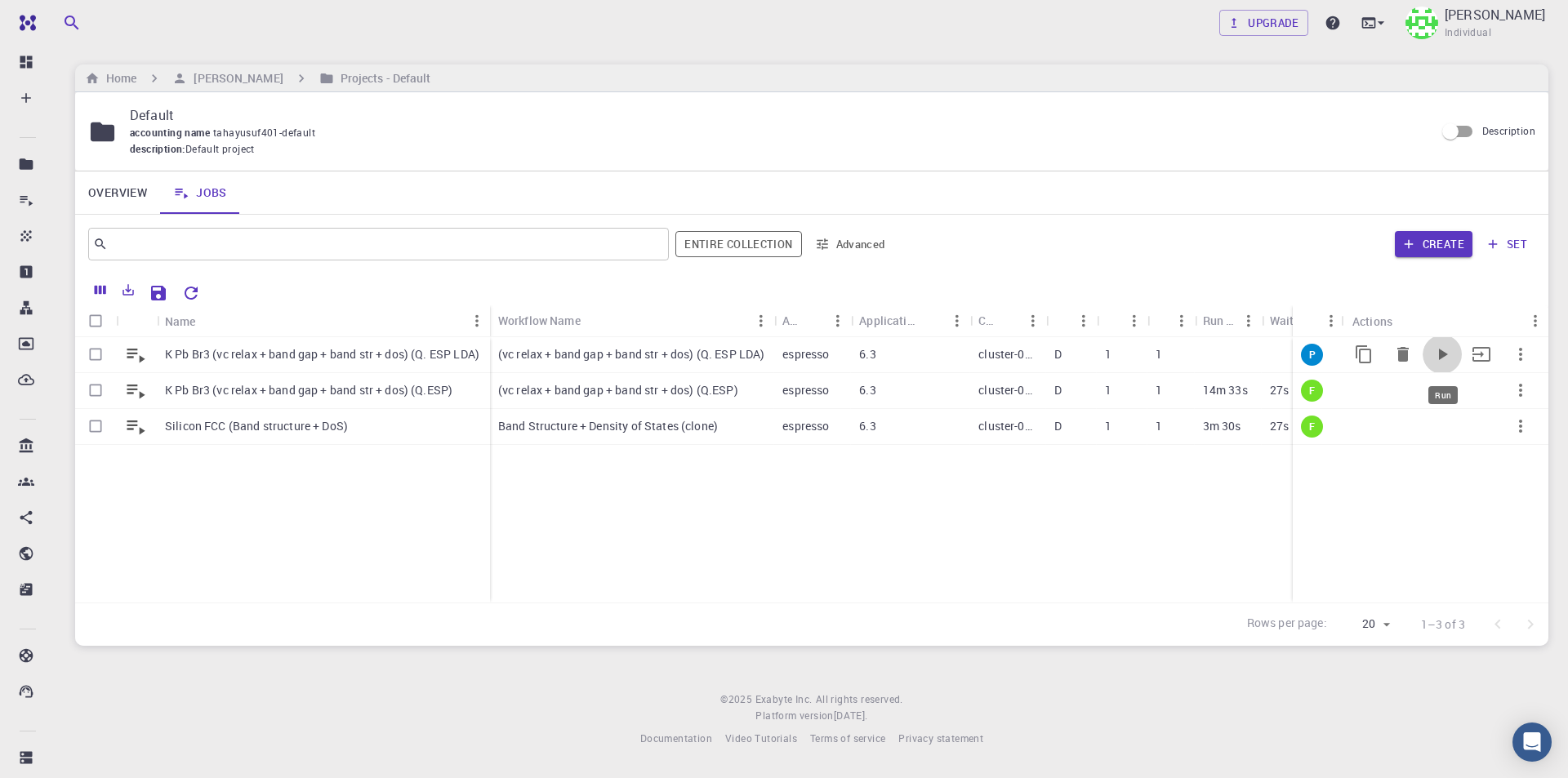
click at [1441, 354] on icon "Run" at bounding box center [1443, 354] width 9 height 11
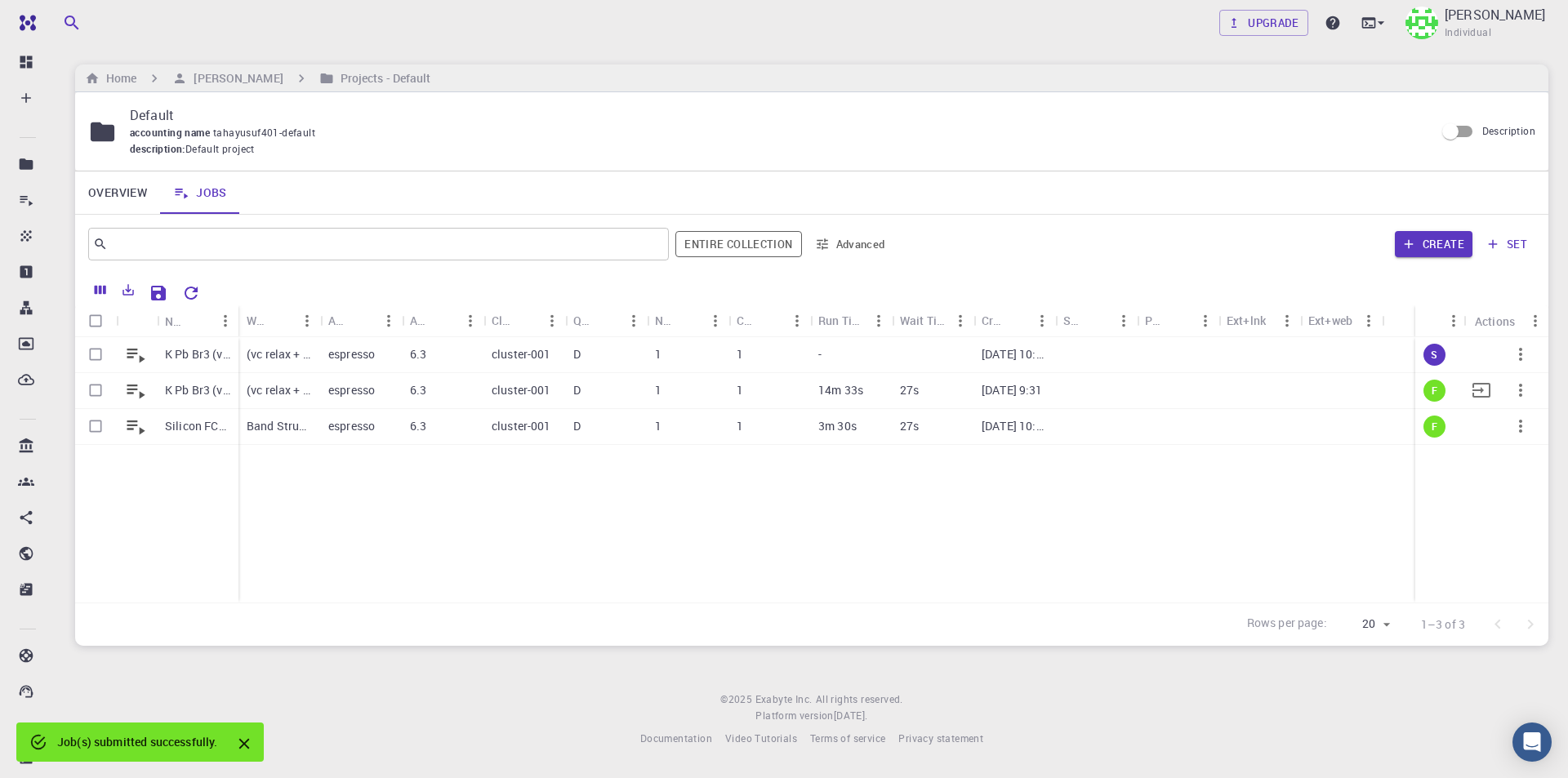
click at [188, 389] on p "K Pb Br3 (vc relax + band gap + band str + dos) (Q.ESP)" at bounding box center [197, 389] width 66 height 17
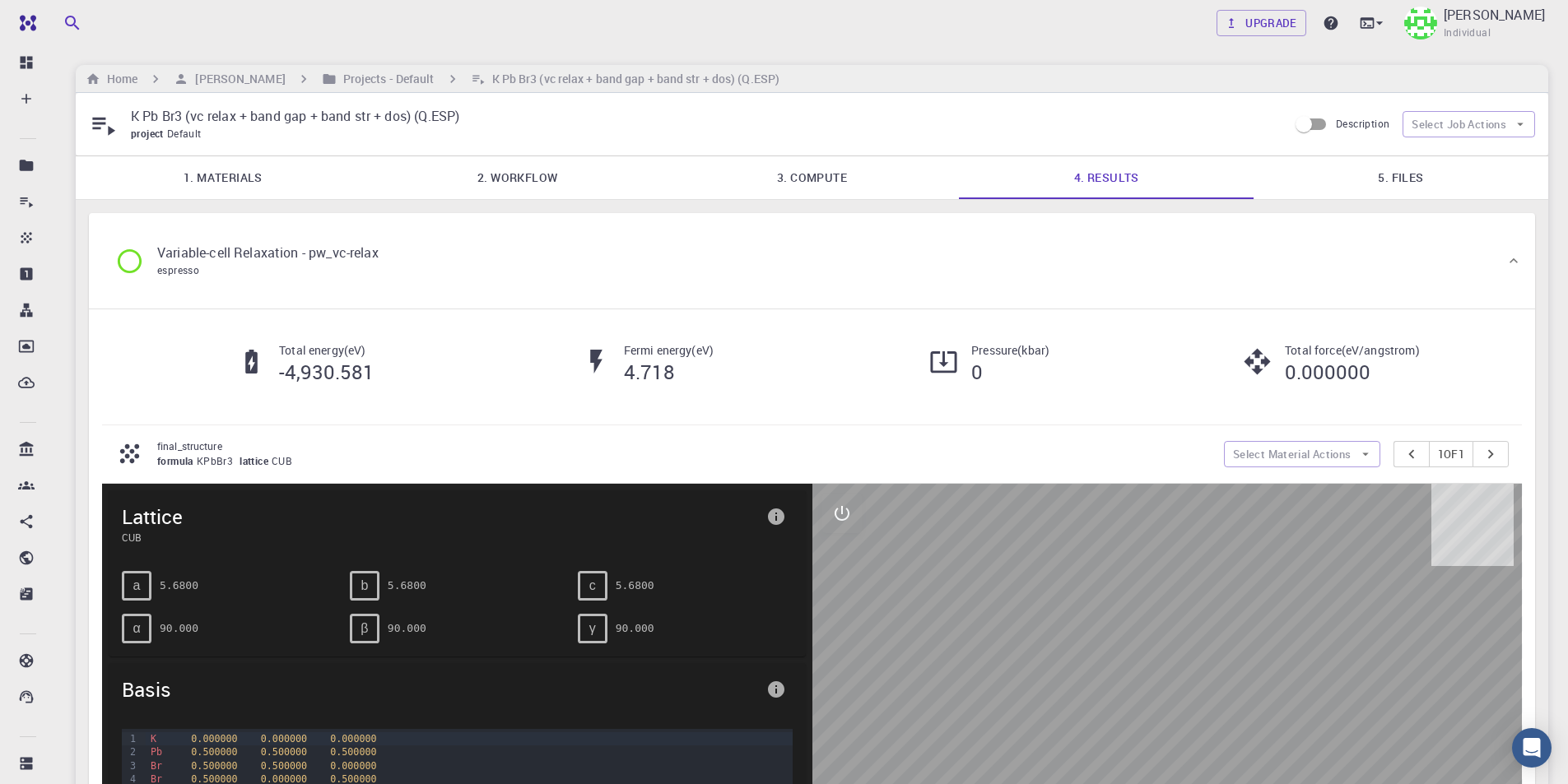
click at [283, 186] on link "1. Materials" at bounding box center [223, 177] width 295 height 42
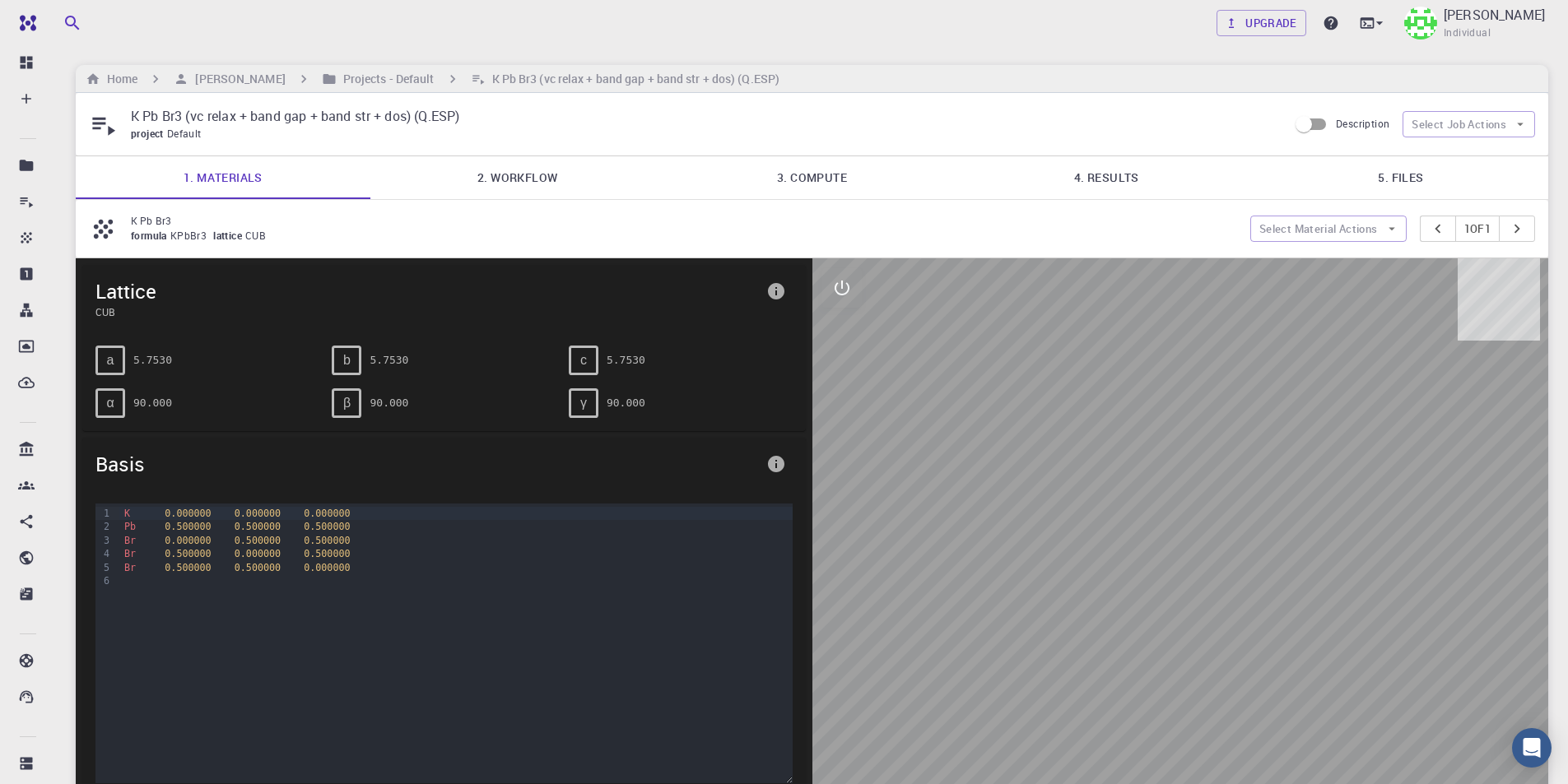
click at [1118, 183] on link "4. Results" at bounding box center [1106, 177] width 295 height 42
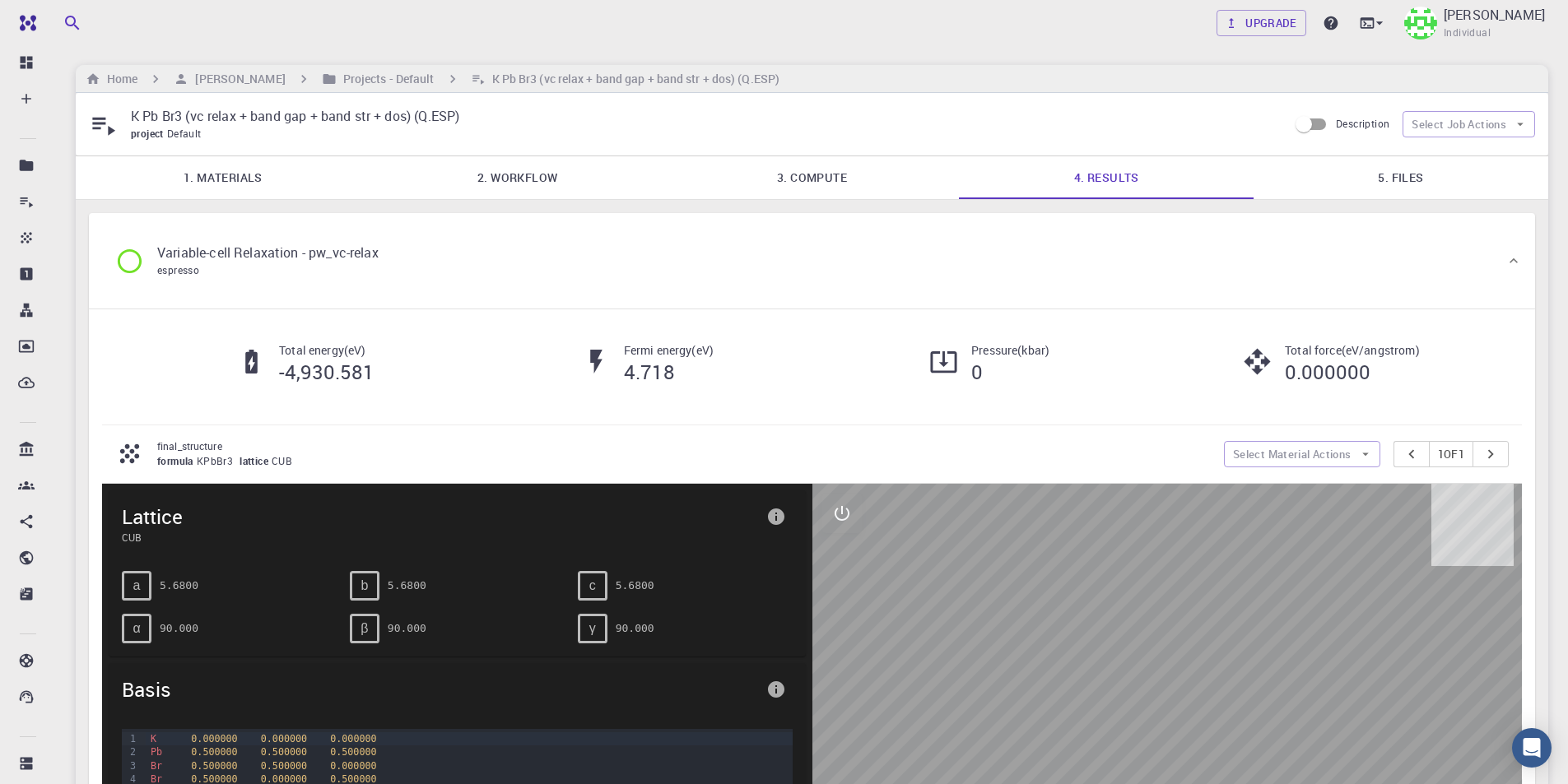
click at [552, 176] on link "2. Workflow" at bounding box center [518, 177] width 295 height 42
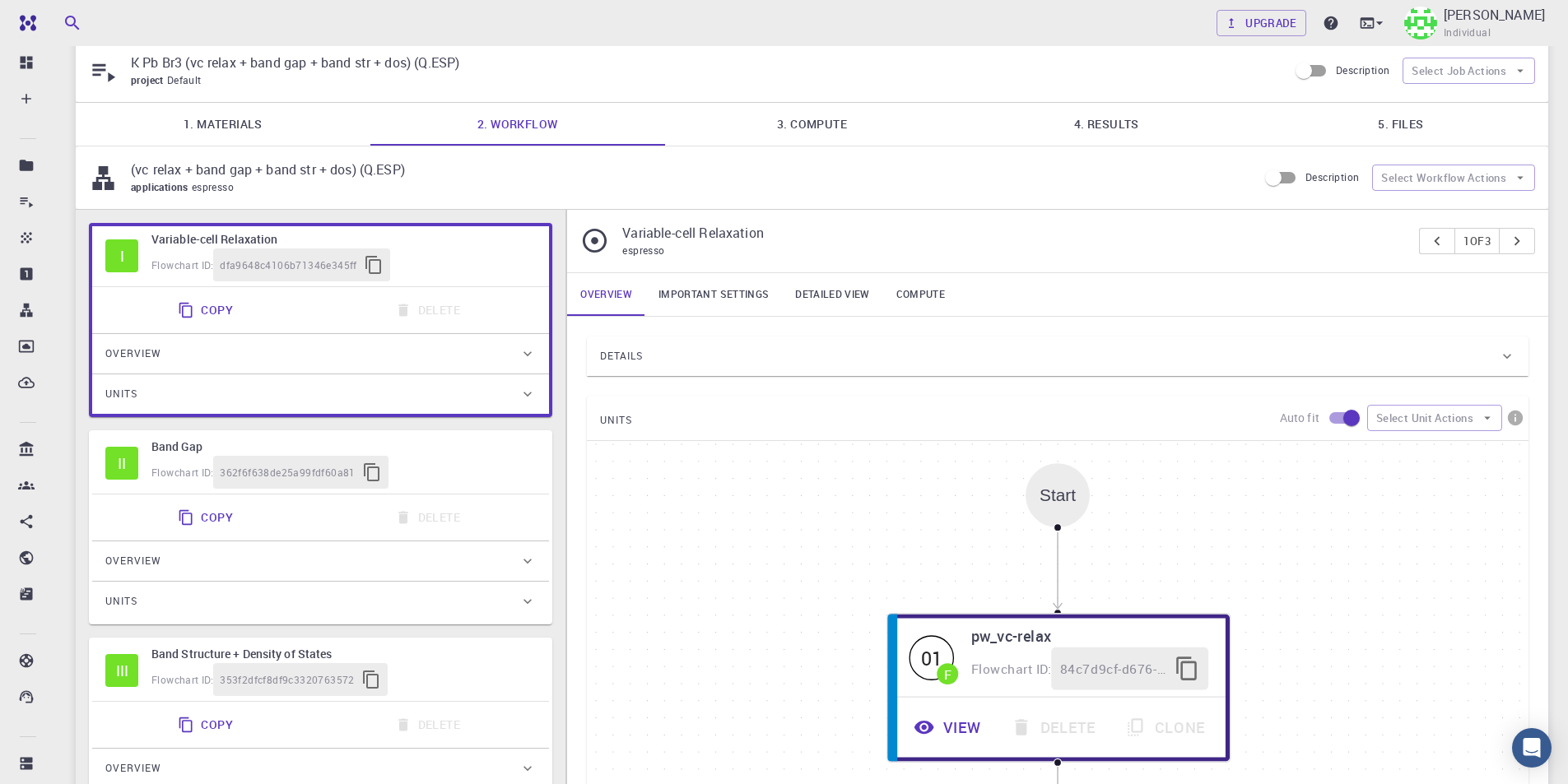
scroll to position [82, 0]
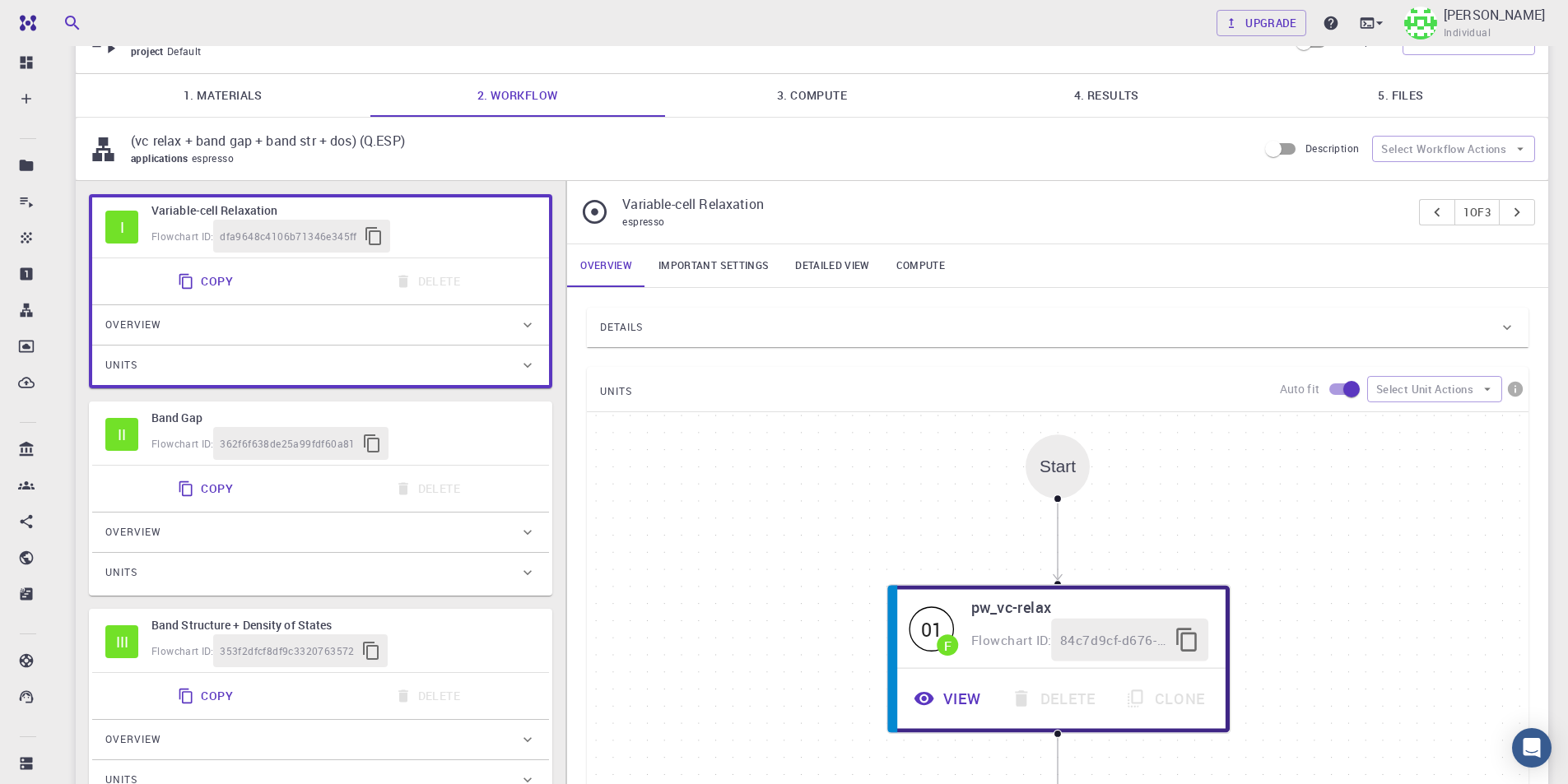
click at [789, 325] on div "Details" at bounding box center [1049, 327] width 898 height 26
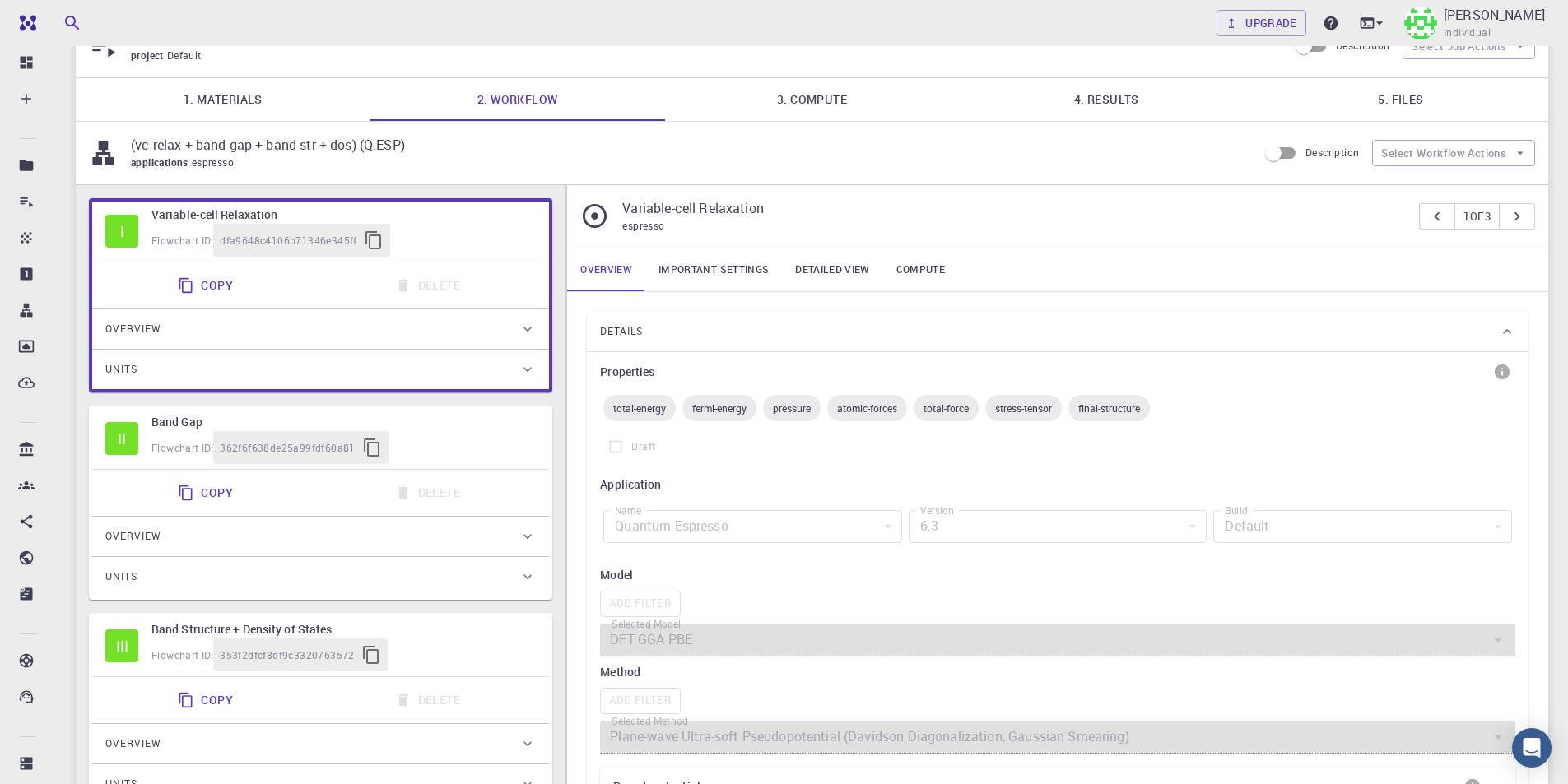
scroll to position [165, 0]
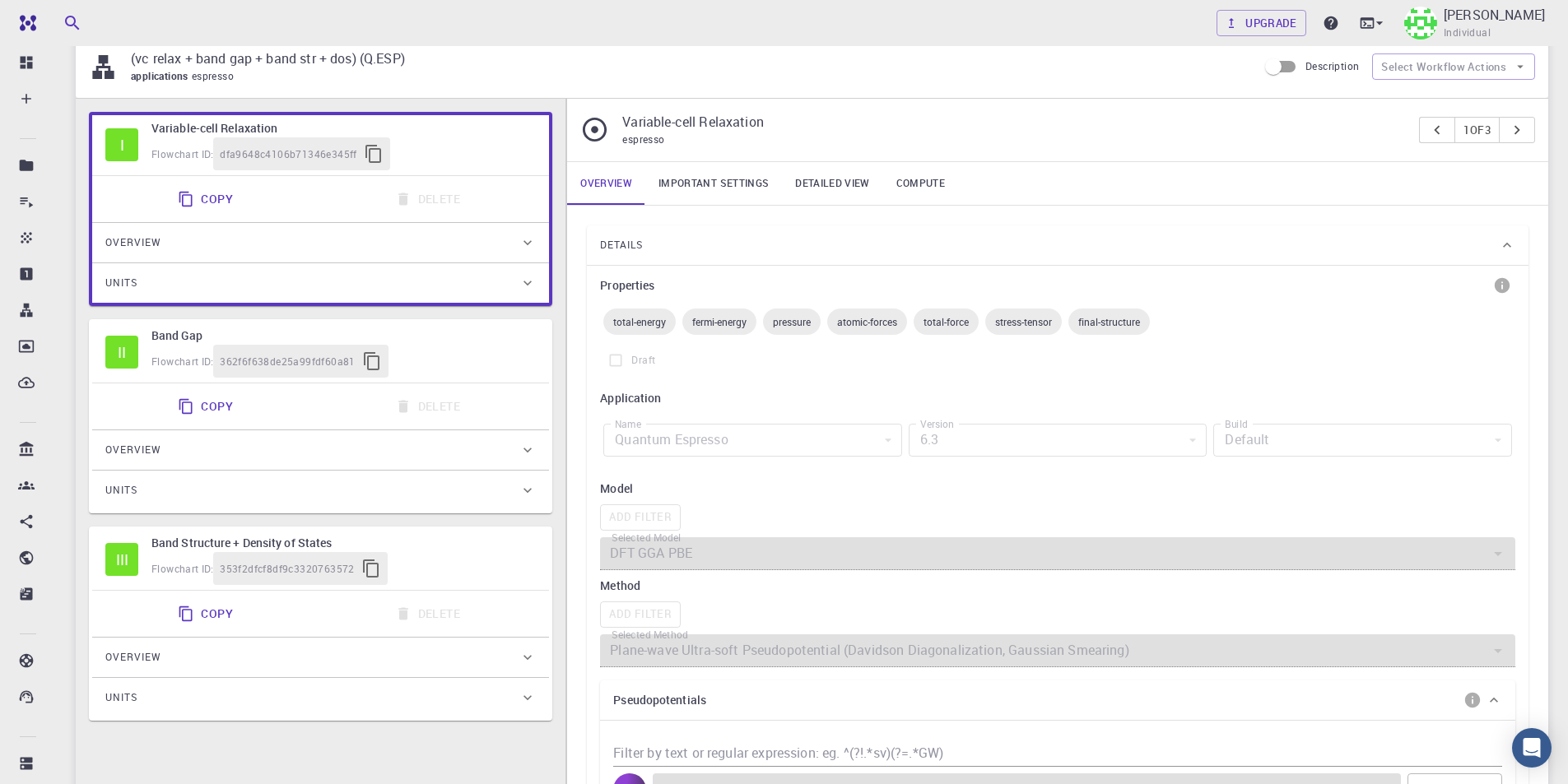
click at [507, 350] on div "Flowchart ID: 362f6f638de25a99fdf60a81" at bounding box center [344, 361] width 385 height 33
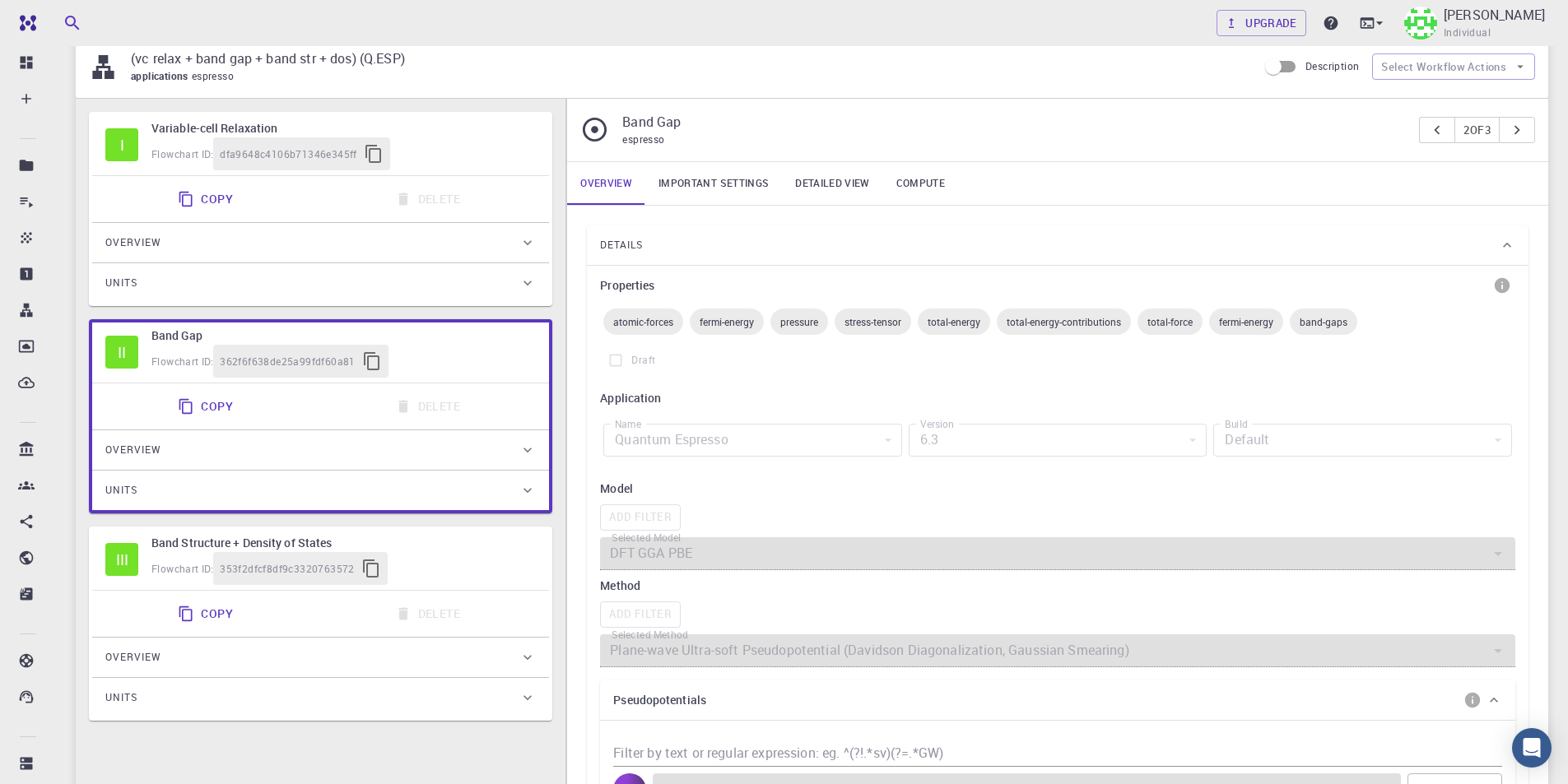
click at [520, 571] on div "Flowchart ID: 353f2dfcf8df9c3320763572" at bounding box center [344, 568] width 385 height 33
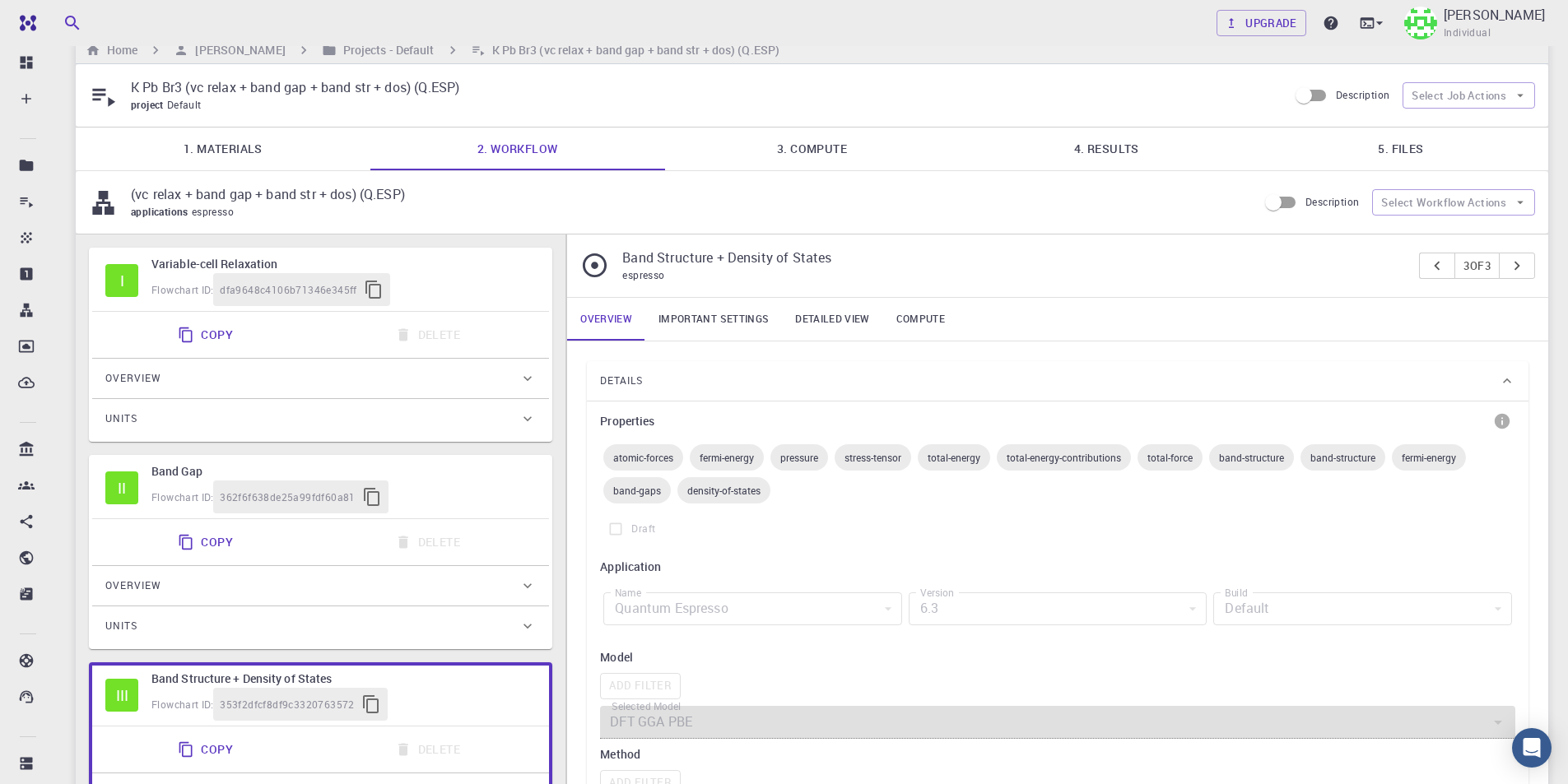
scroll to position [0, 0]
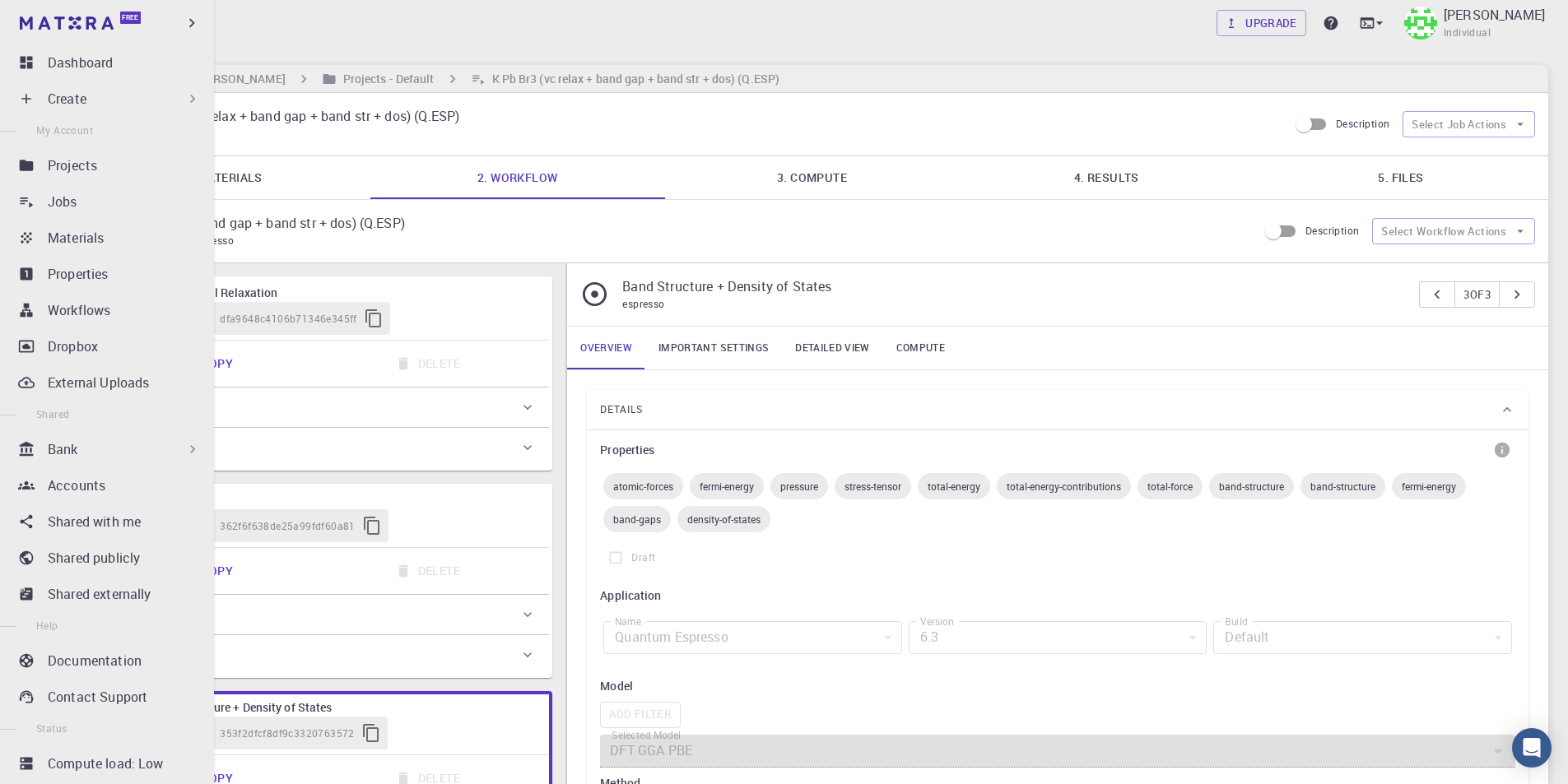
click at [153, 94] on div "Create" at bounding box center [124, 99] width 153 height 19
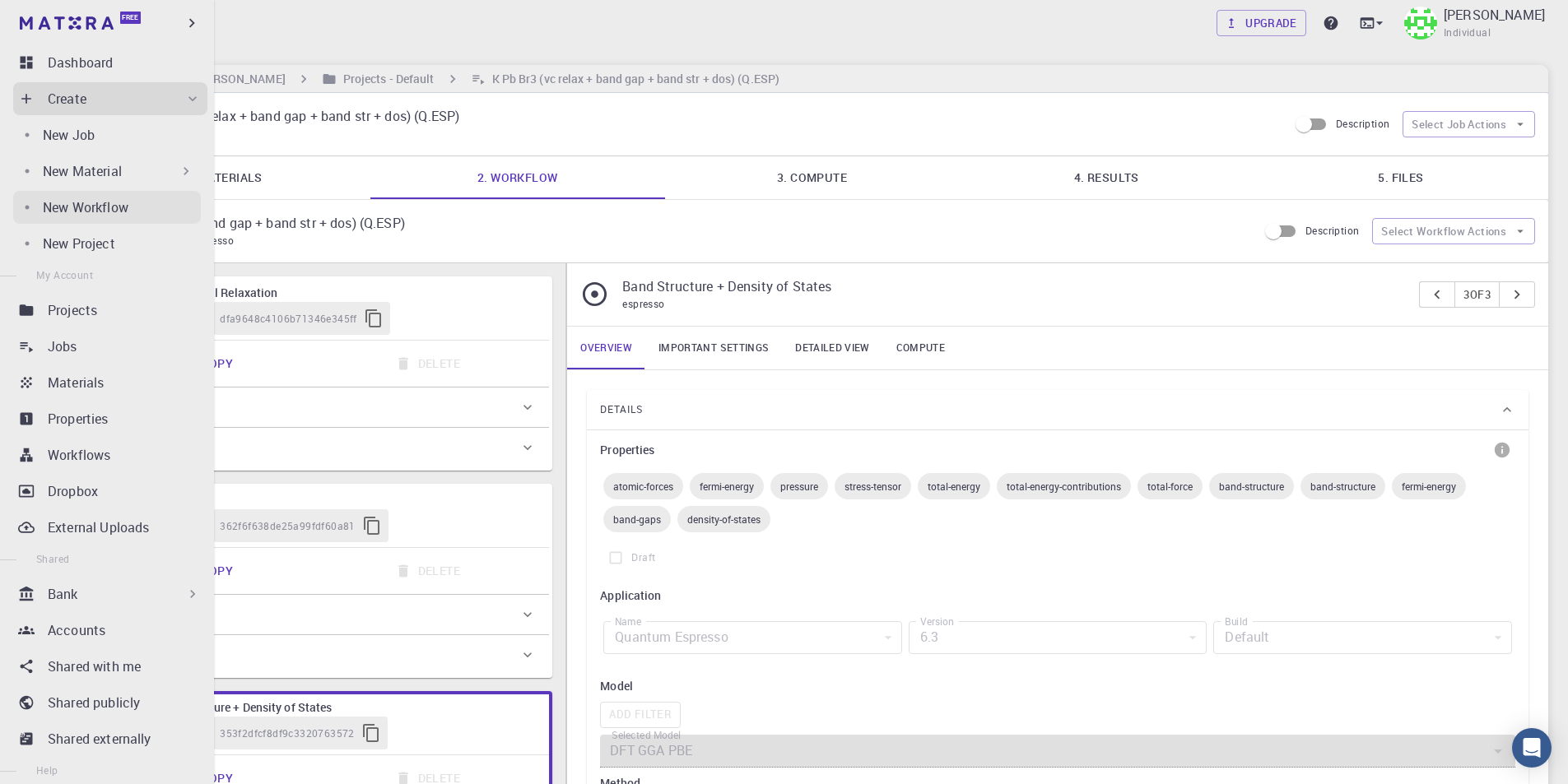
click at [121, 204] on p "New Workflow" at bounding box center [85, 207] width 86 height 19
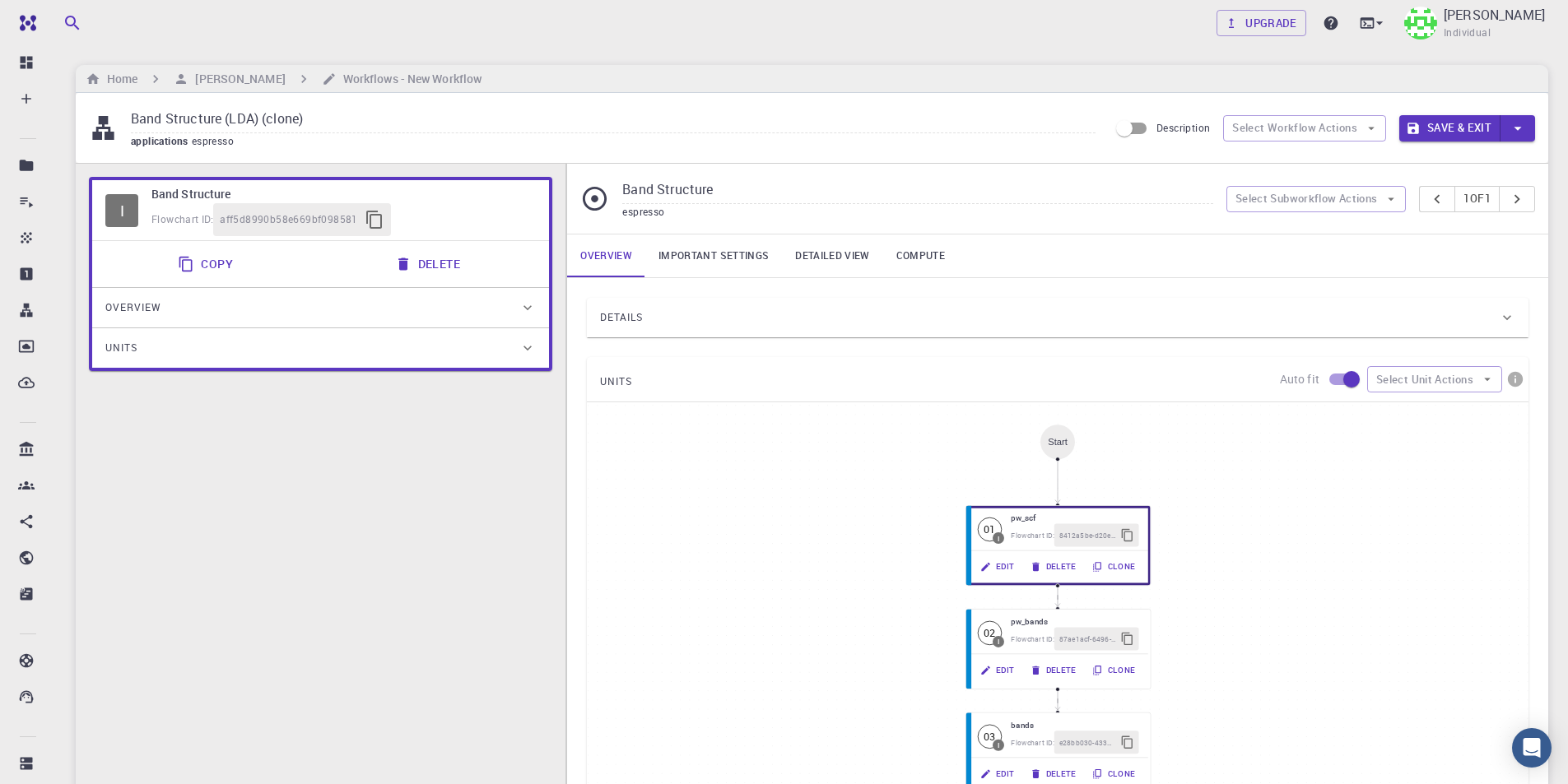
click at [750, 255] on link "Important settings" at bounding box center [713, 256] width 137 height 42
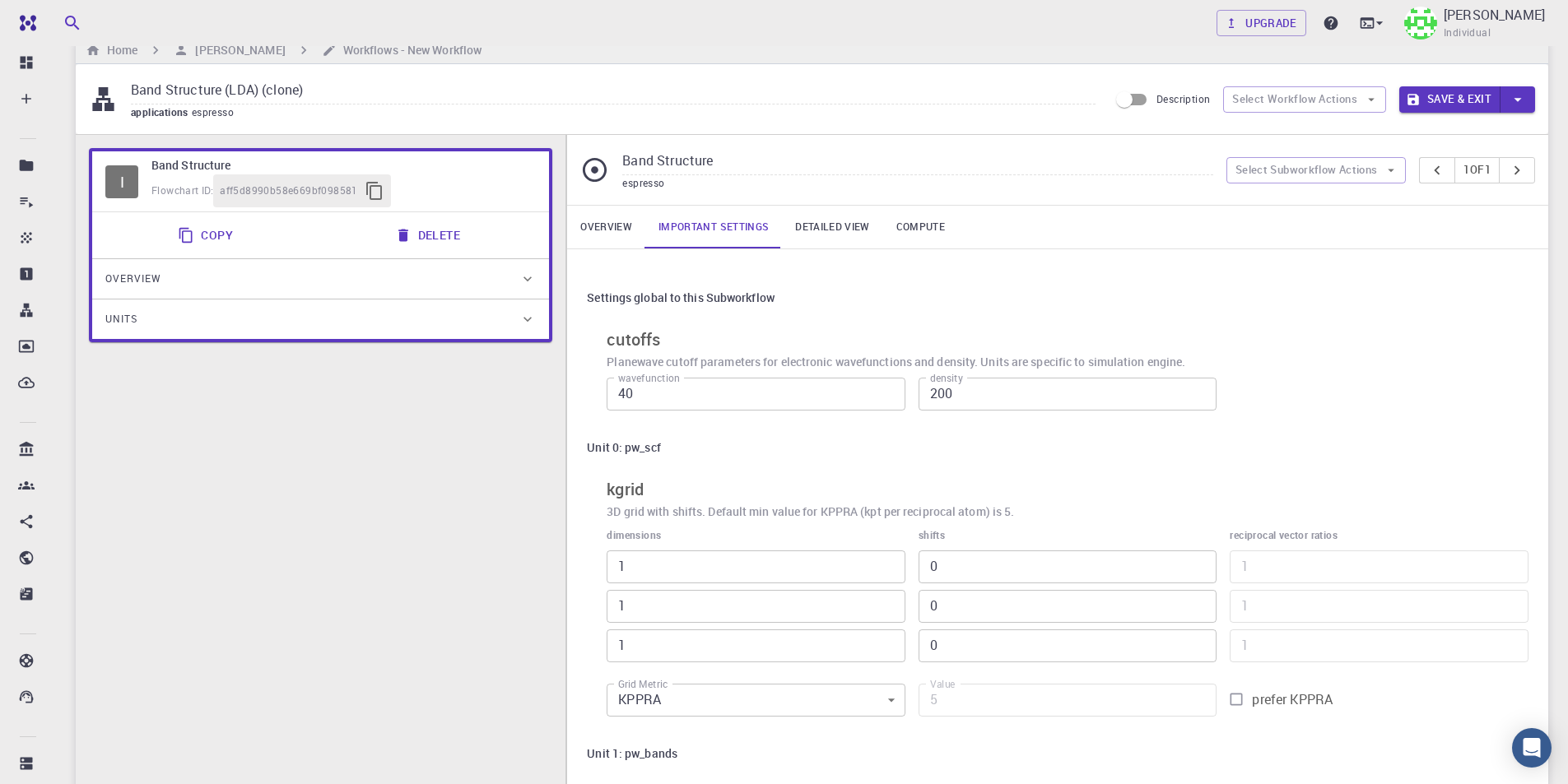
scroll to position [15, 0]
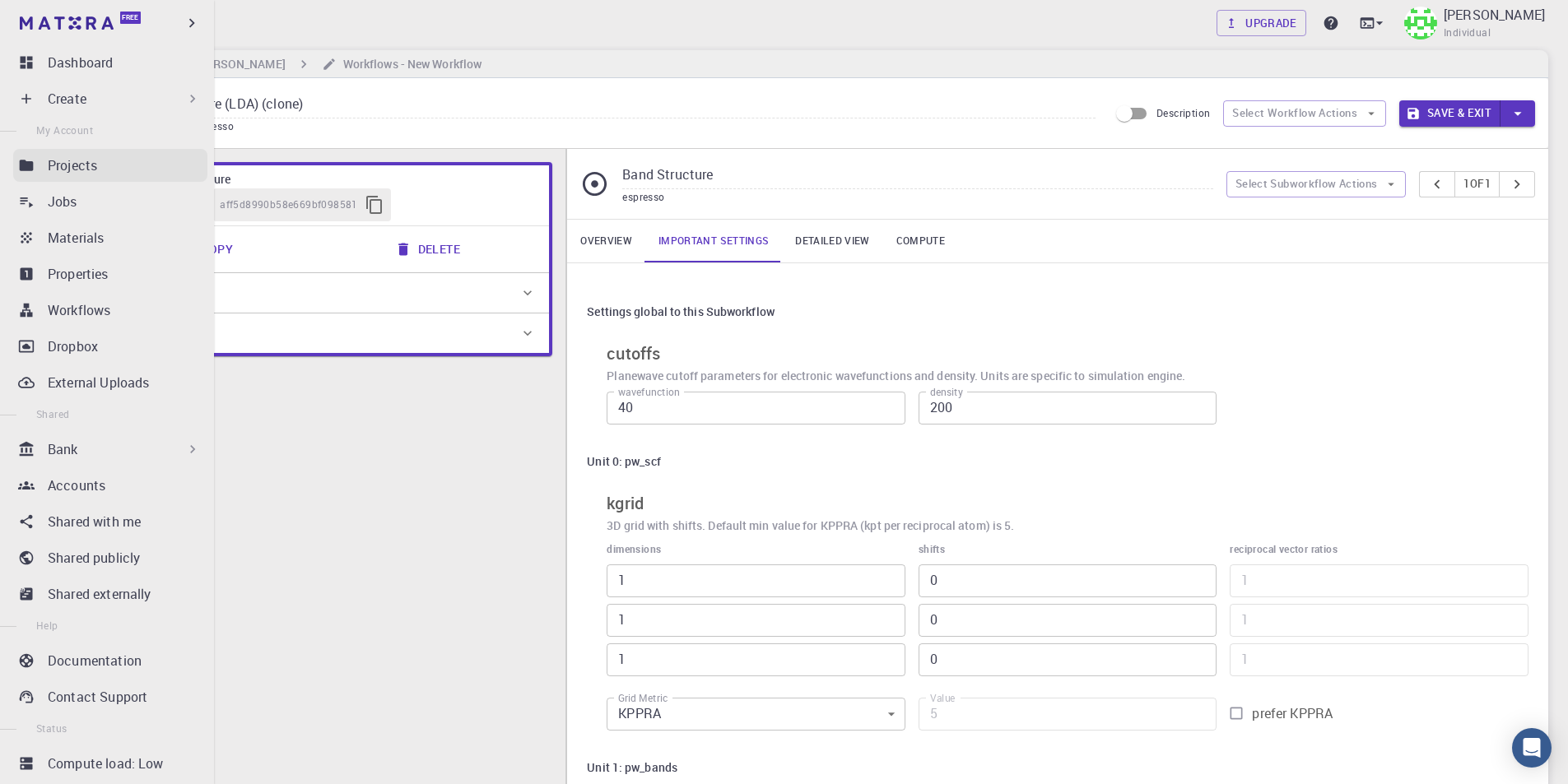
click at [86, 167] on p "Projects" at bounding box center [72, 165] width 49 height 19
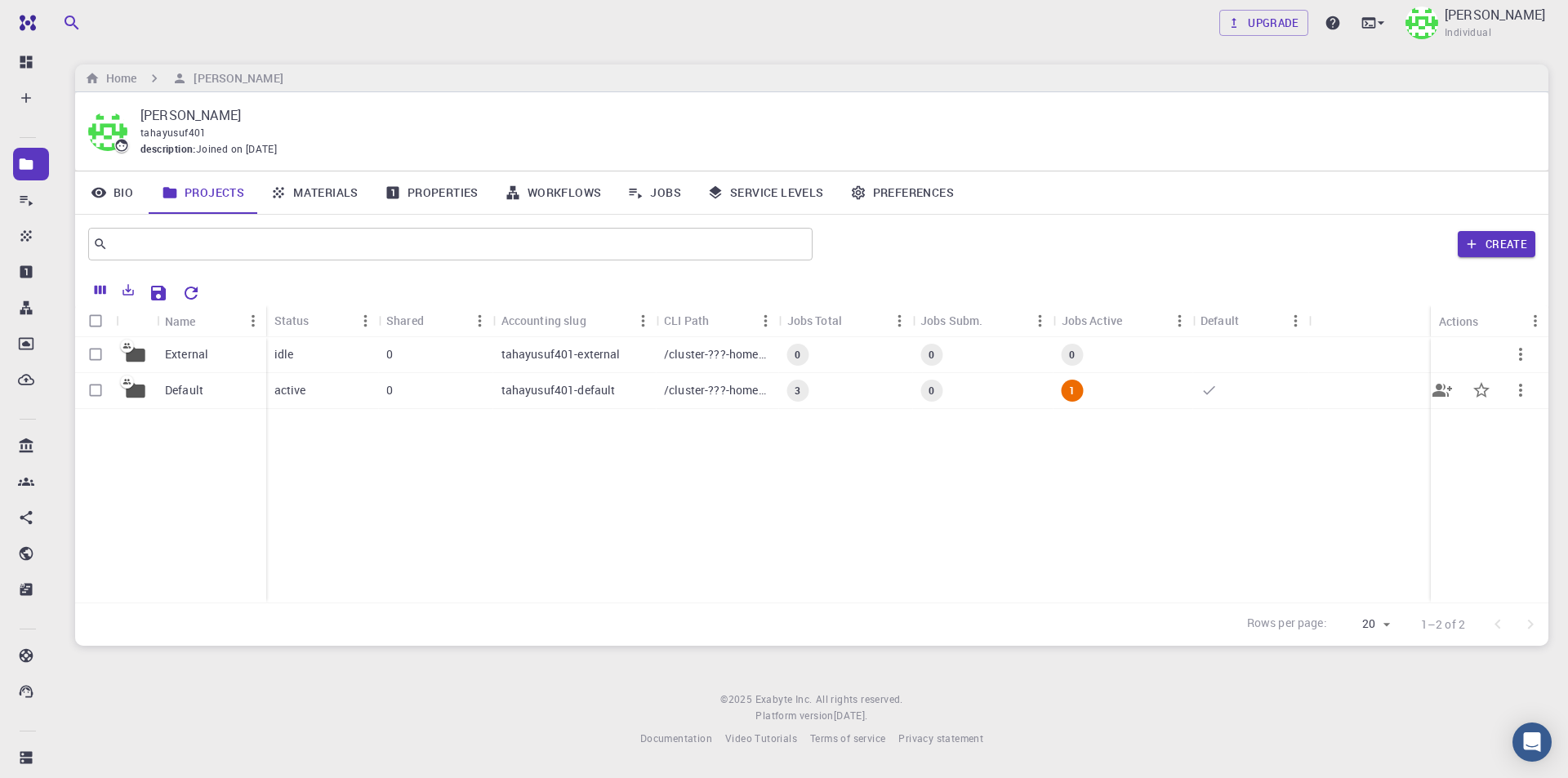
click at [199, 394] on p "Default" at bounding box center [184, 389] width 39 height 17
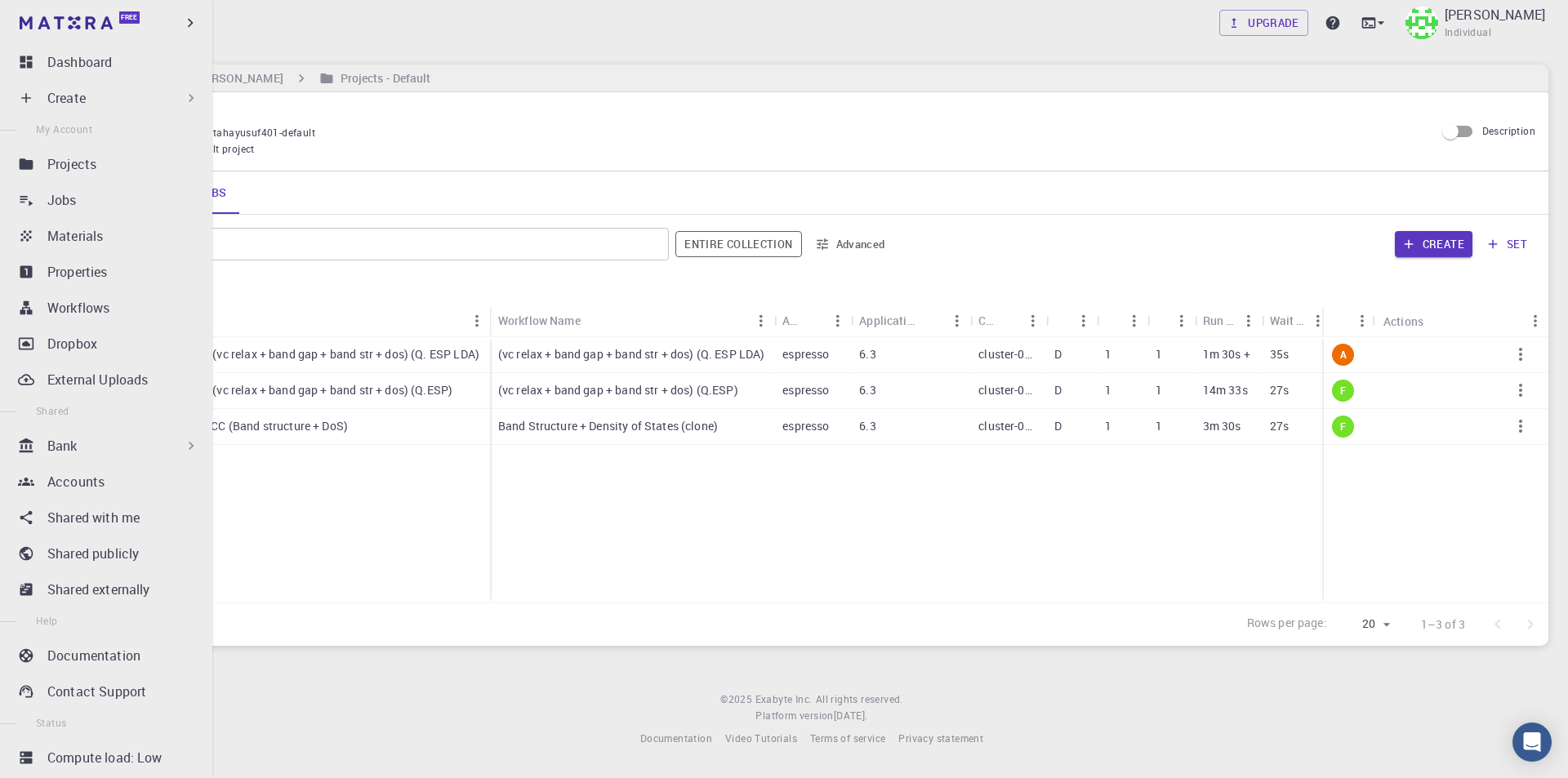
click at [90, 102] on div "Create" at bounding box center [123, 98] width 151 height 19
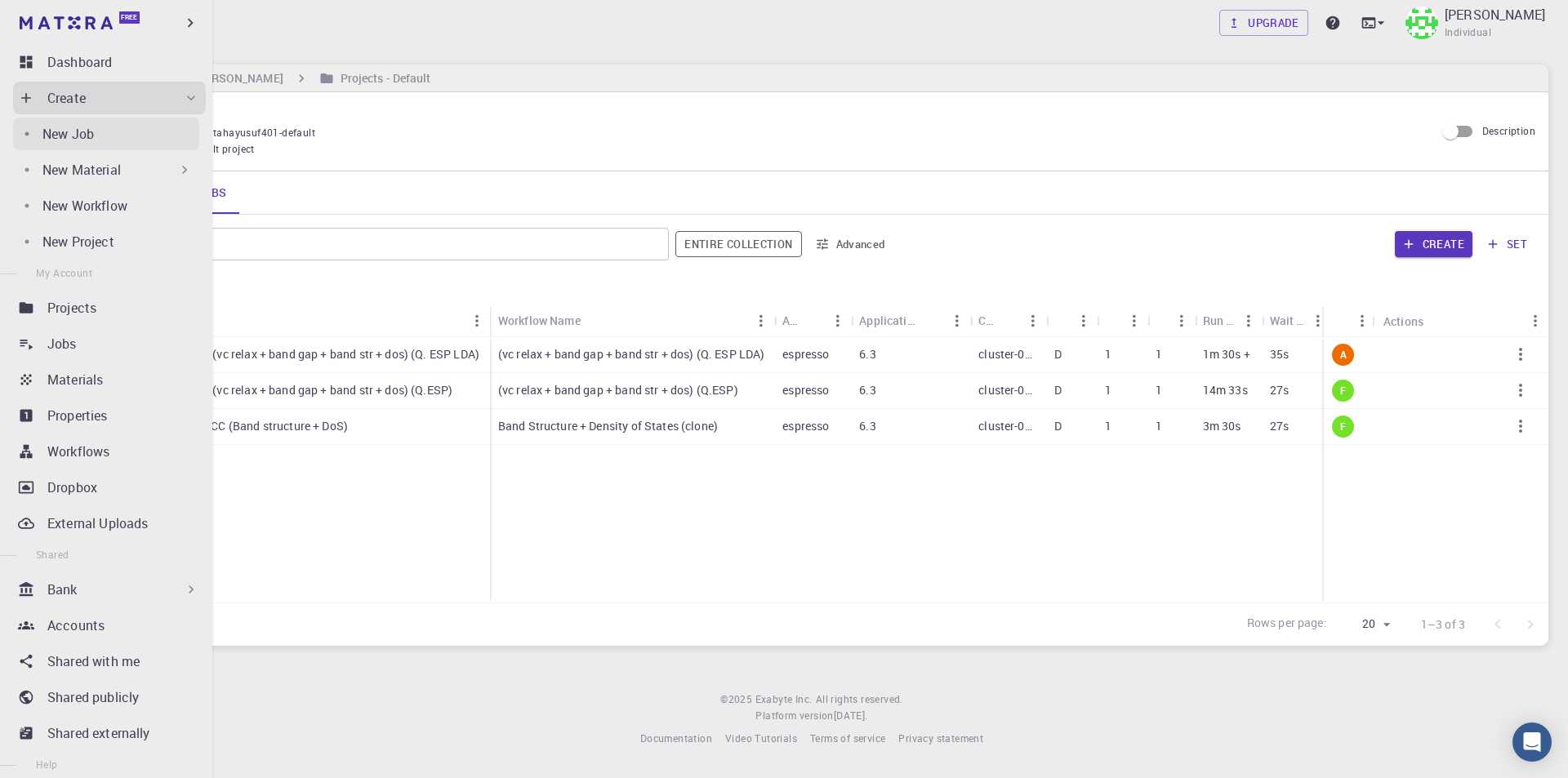
click at [112, 130] on div "New Job" at bounding box center [120, 134] width 157 height 19
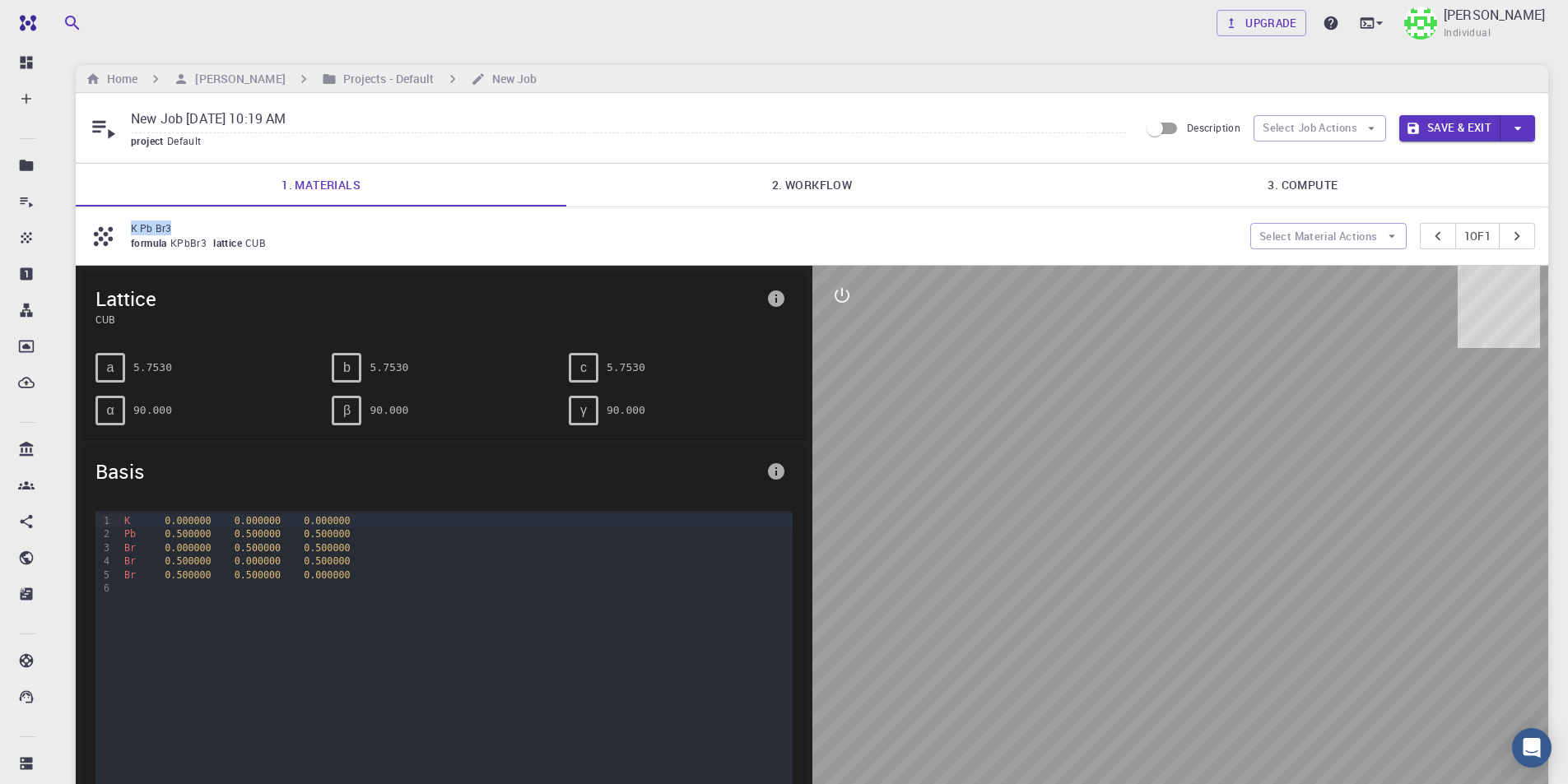
drag, startPoint x: 183, startPoint y: 228, endPoint x: 133, endPoint y: 227, distance: 50.0
click at [133, 227] on p "K Pb Br3" at bounding box center [683, 228] width 1106 height 15
copy p "K Pb Br3"
drag, startPoint x: 347, startPoint y: 125, endPoint x: 116, endPoint y: 123, distance: 231.0
click at [116, 123] on div "New Job Aug 15, 2025, 10:19 AM project Default" at bounding box center [614, 127] width 1050 height 43
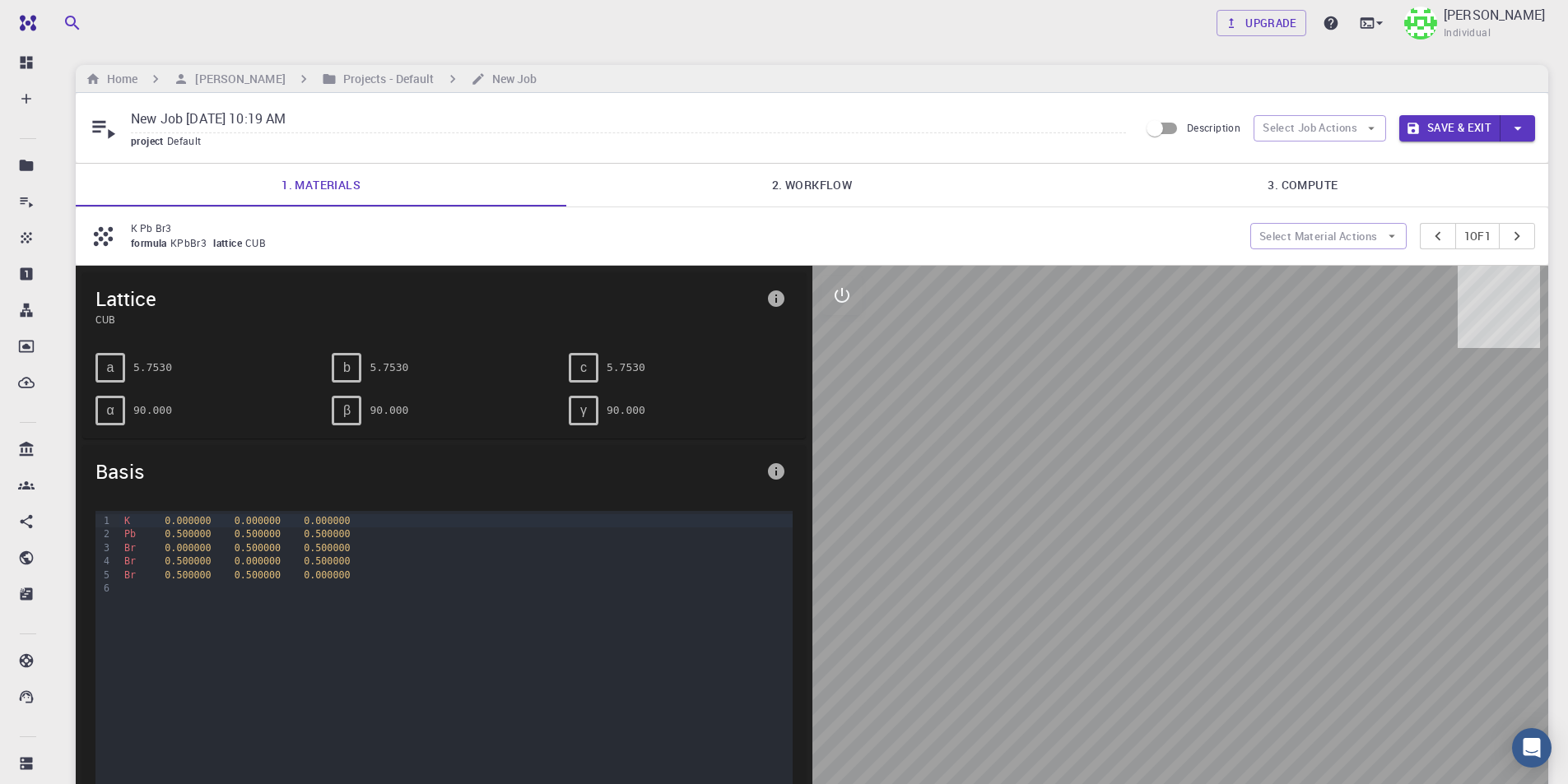
paste input "K Pb Br3"
type input "K Pb Br3"
click at [844, 177] on link "2. Workflow" at bounding box center [812, 185] width 491 height 42
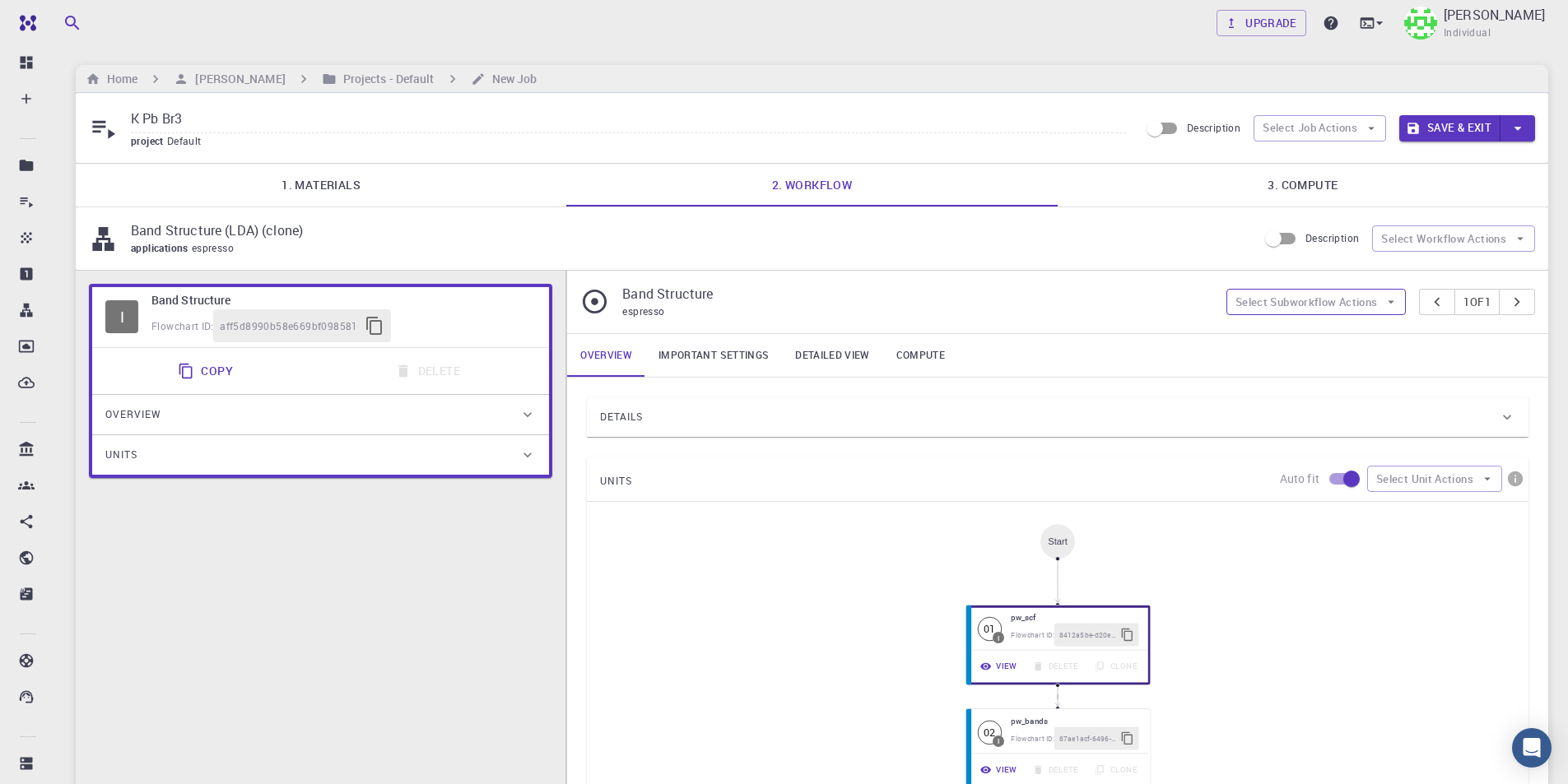
click at [1336, 299] on button "Select Subworkflow Actions" at bounding box center [1317, 302] width 180 height 26
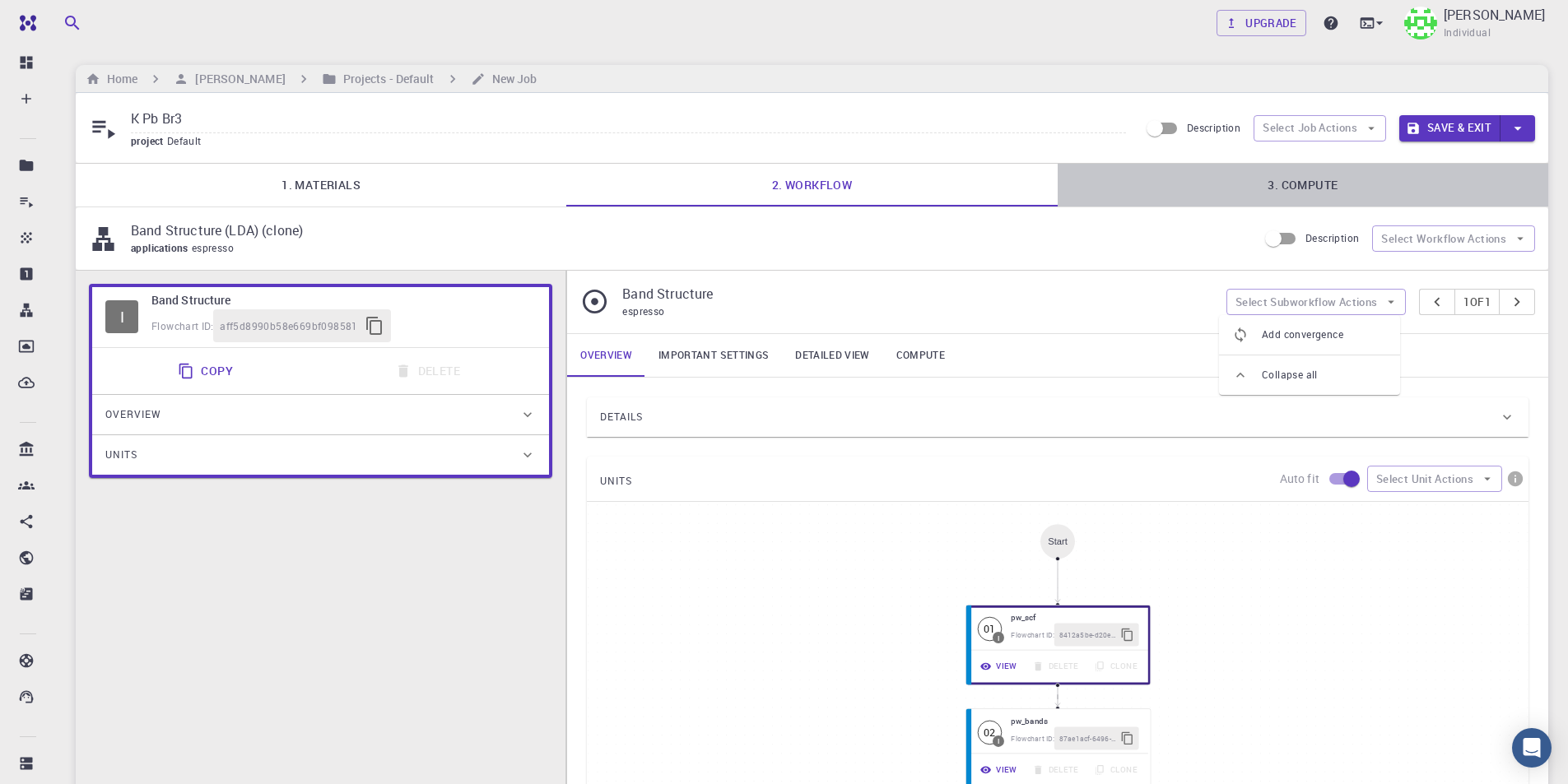
click at [1391, 167] on link "3. Compute" at bounding box center [1302, 185] width 491 height 42
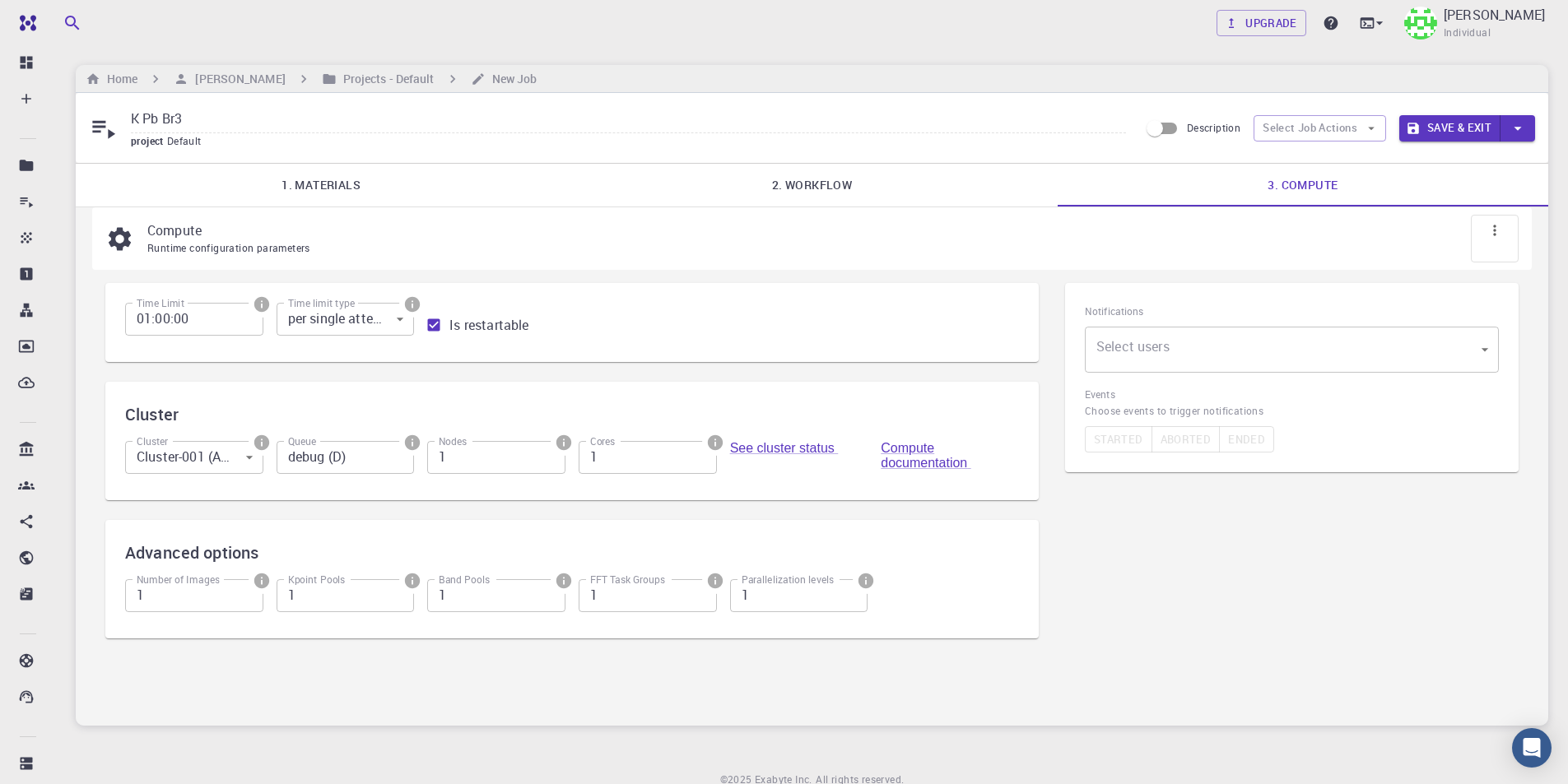
click at [835, 188] on link "2. Workflow" at bounding box center [812, 185] width 491 height 42
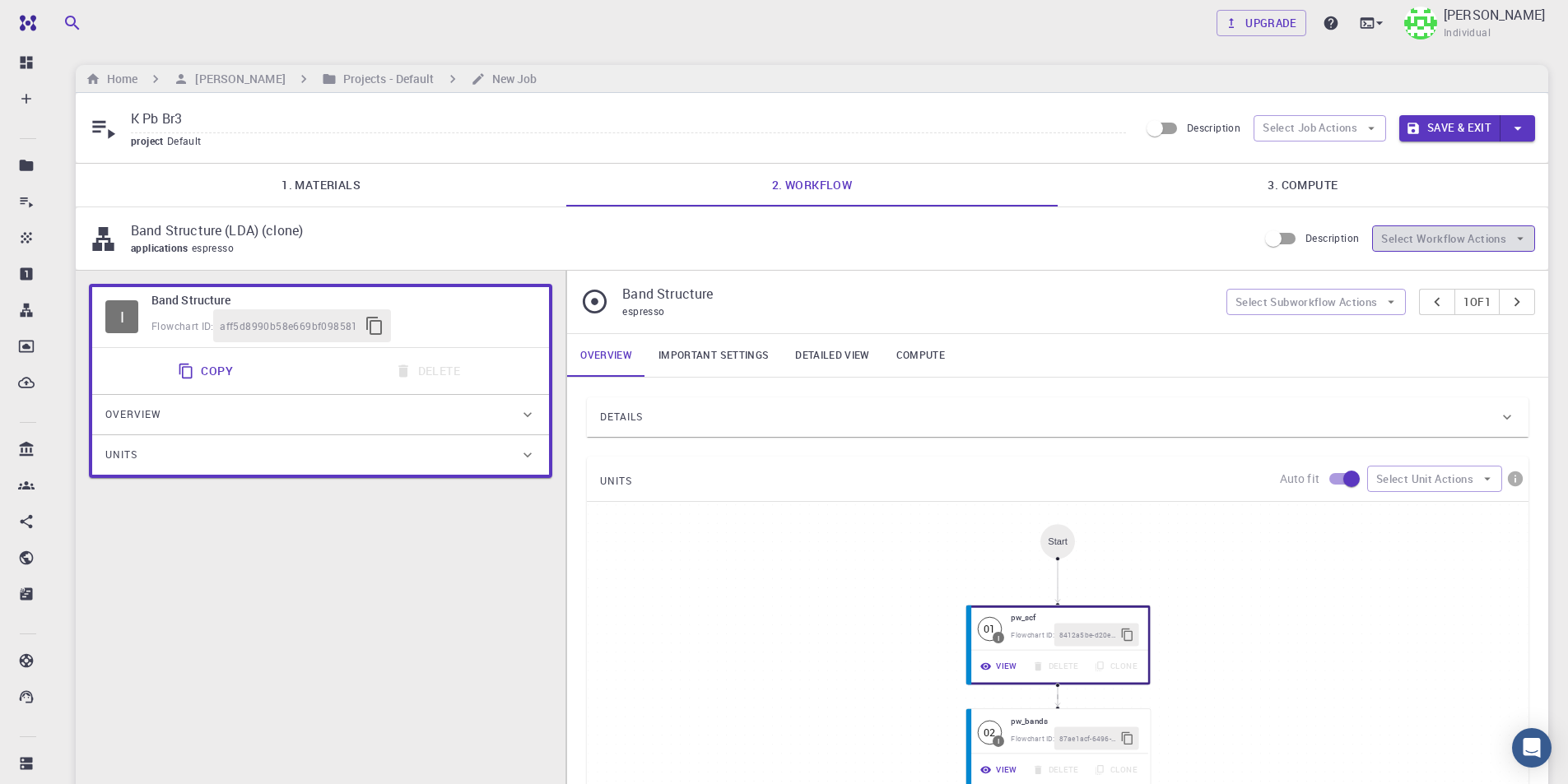
click at [1457, 235] on button "Select Workflow Actions" at bounding box center [1453, 239] width 163 height 26
click at [1399, 173] on link "3. Compute" at bounding box center [1302, 185] width 491 height 42
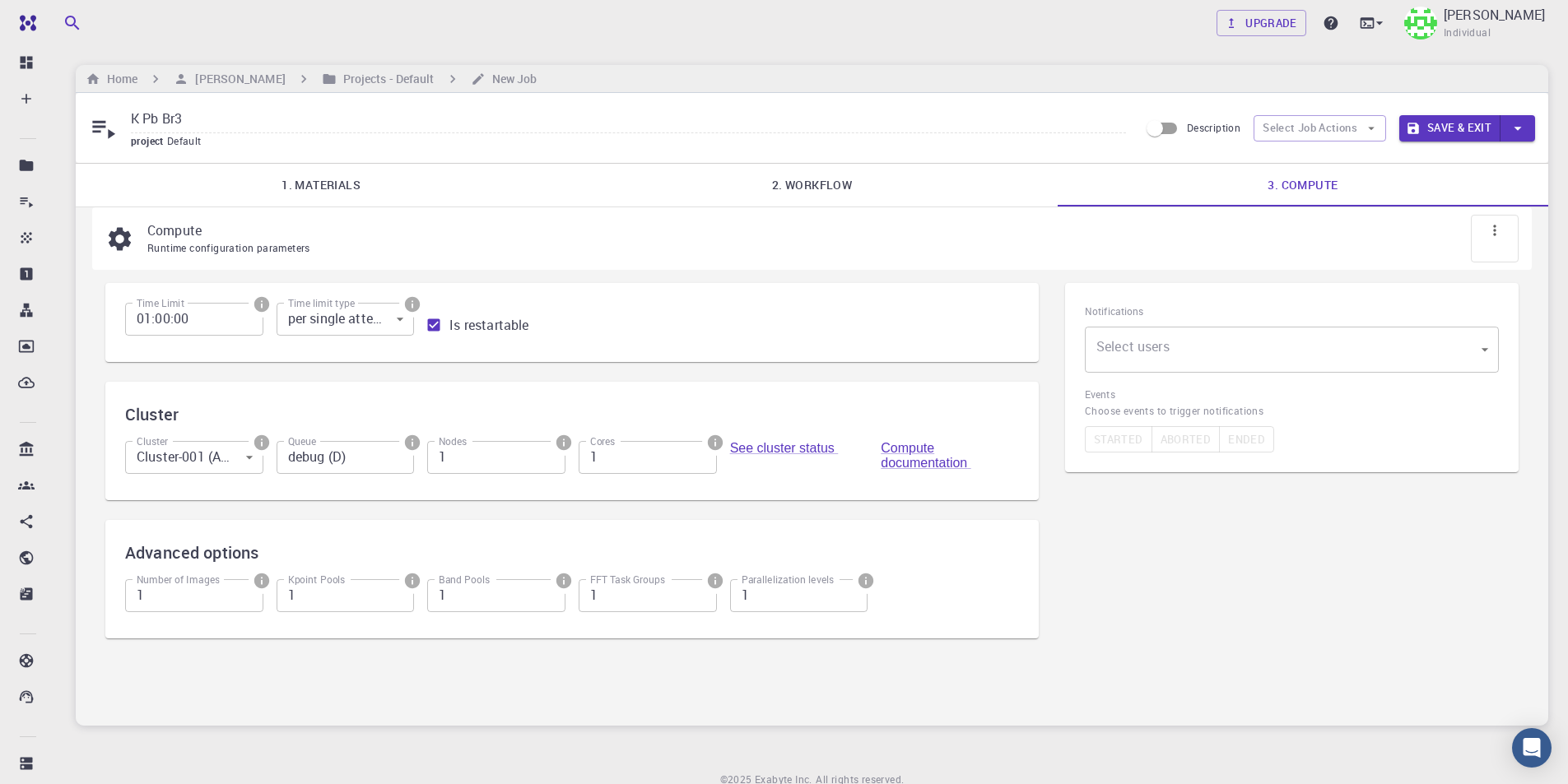
click at [810, 181] on link "2. Workflow" at bounding box center [812, 185] width 491 height 42
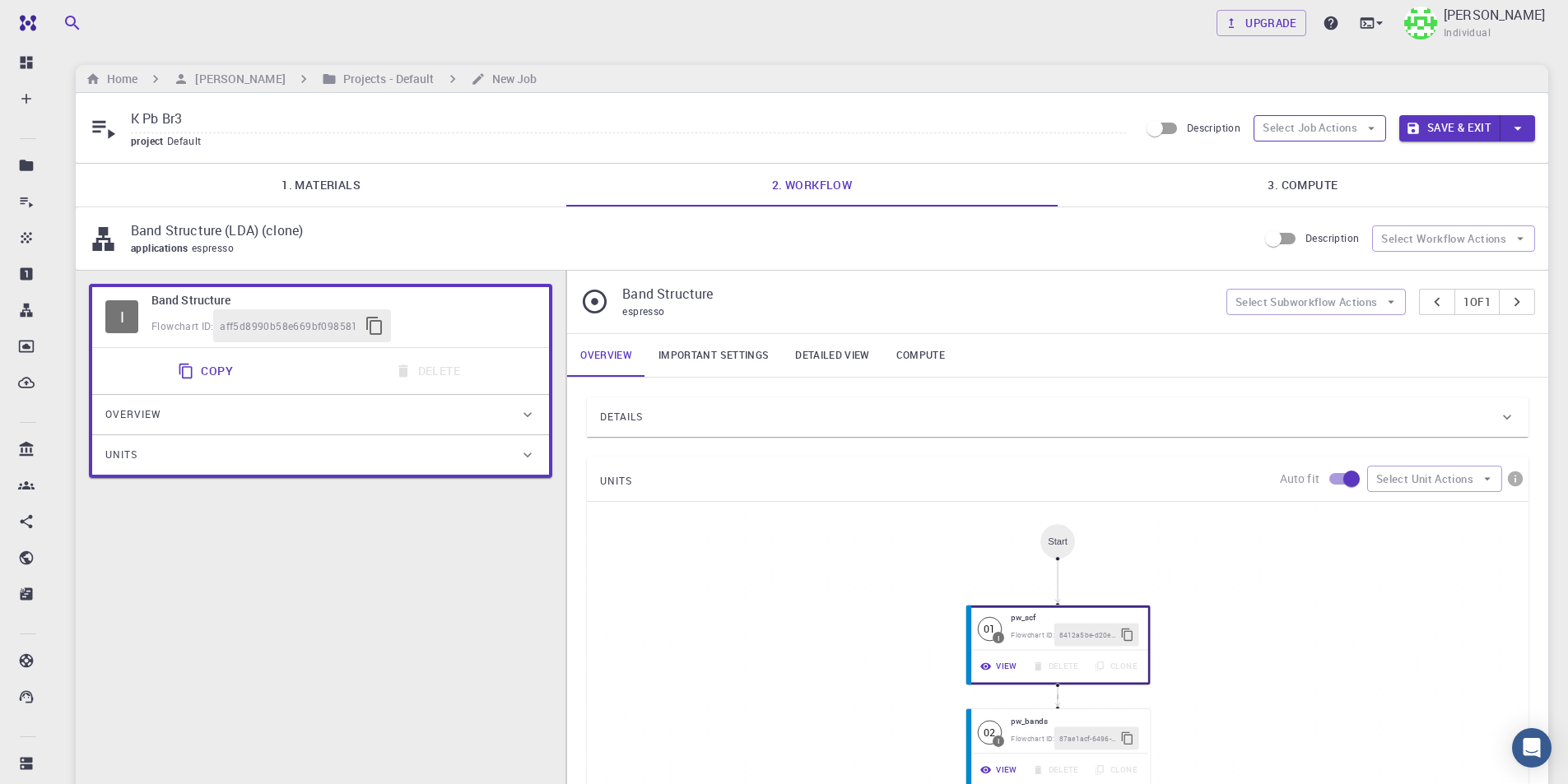
click at [1296, 131] on button "Select Job Actions" at bounding box center [1319, 129] width 132 height 26
click at [1309, 212] on span "Select workflow" at bounding box center [1333, 213] width 78 height 17
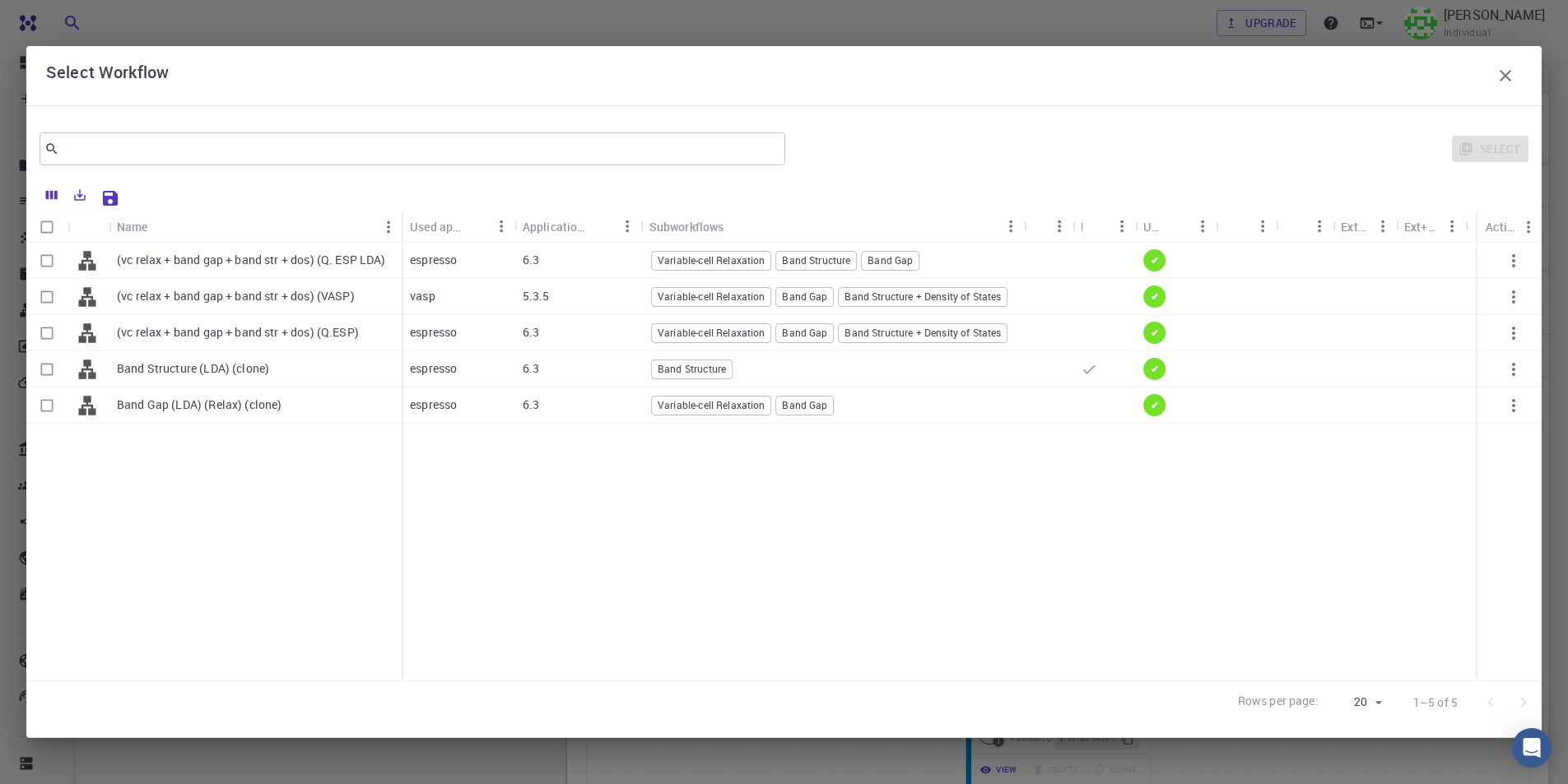
click at [53, 332] on input "Select row" at bounding box center [46, 332] width 31 height 31
checkbox input "true"
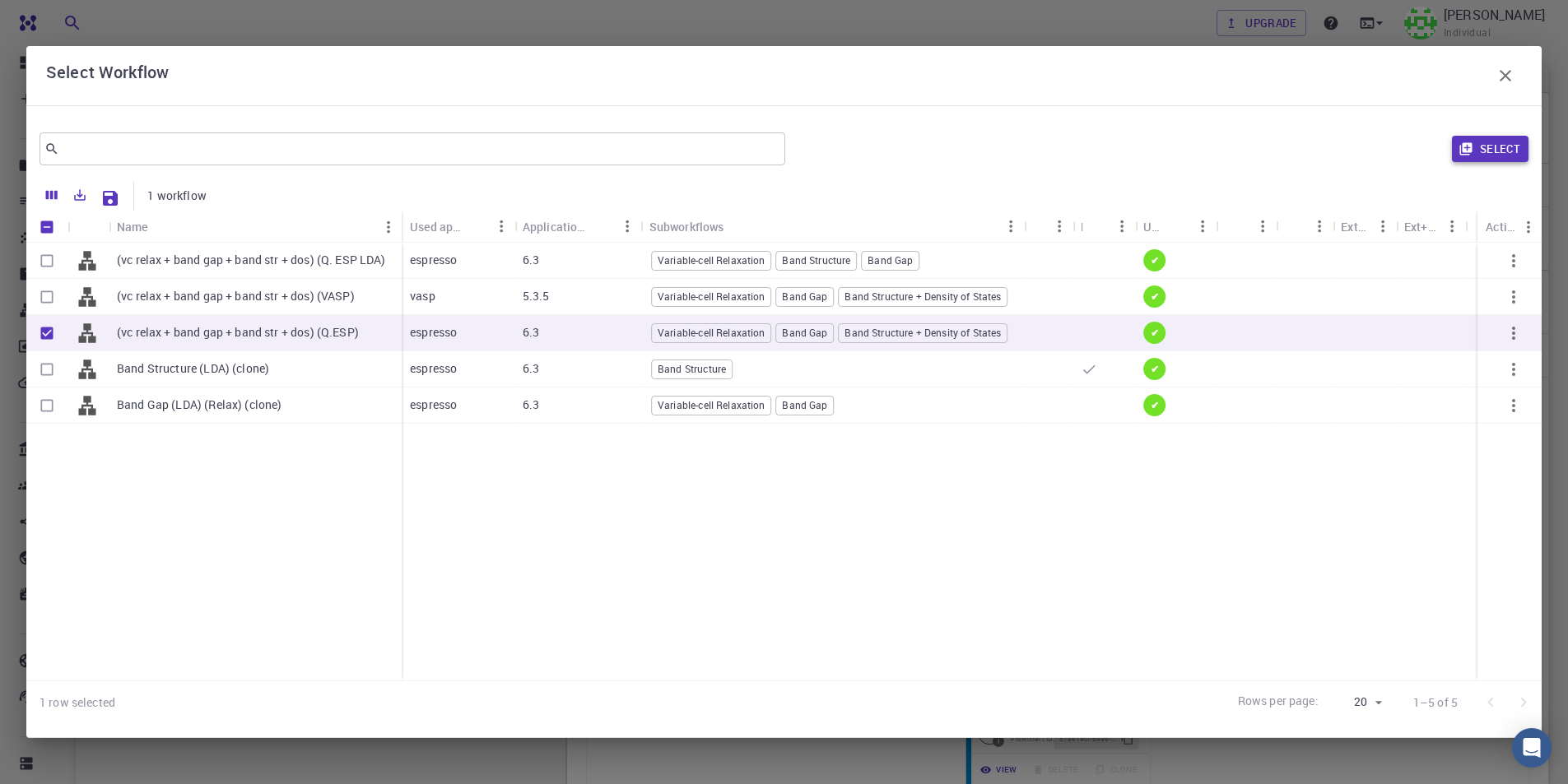
click at [1491, 154] on button "Select" at bounding box center [1489, 149] width 77 height 26
type input "DFT GGA PBE"
type input "/export/share/pseudo/k/gga/pbe/gbrv/1.4/us/k_pbe_gbrv_1.4.upf"
type input "/export/share/pseudo/pb/gga/pbe/gbrv/1.0/us/pb_pbe_gbrv_1.0.upf"
type input "/export/share/pseudo/br/gga/pbe/gbrv/1.4/us/br_pbe_gbrv_1.4.upf"
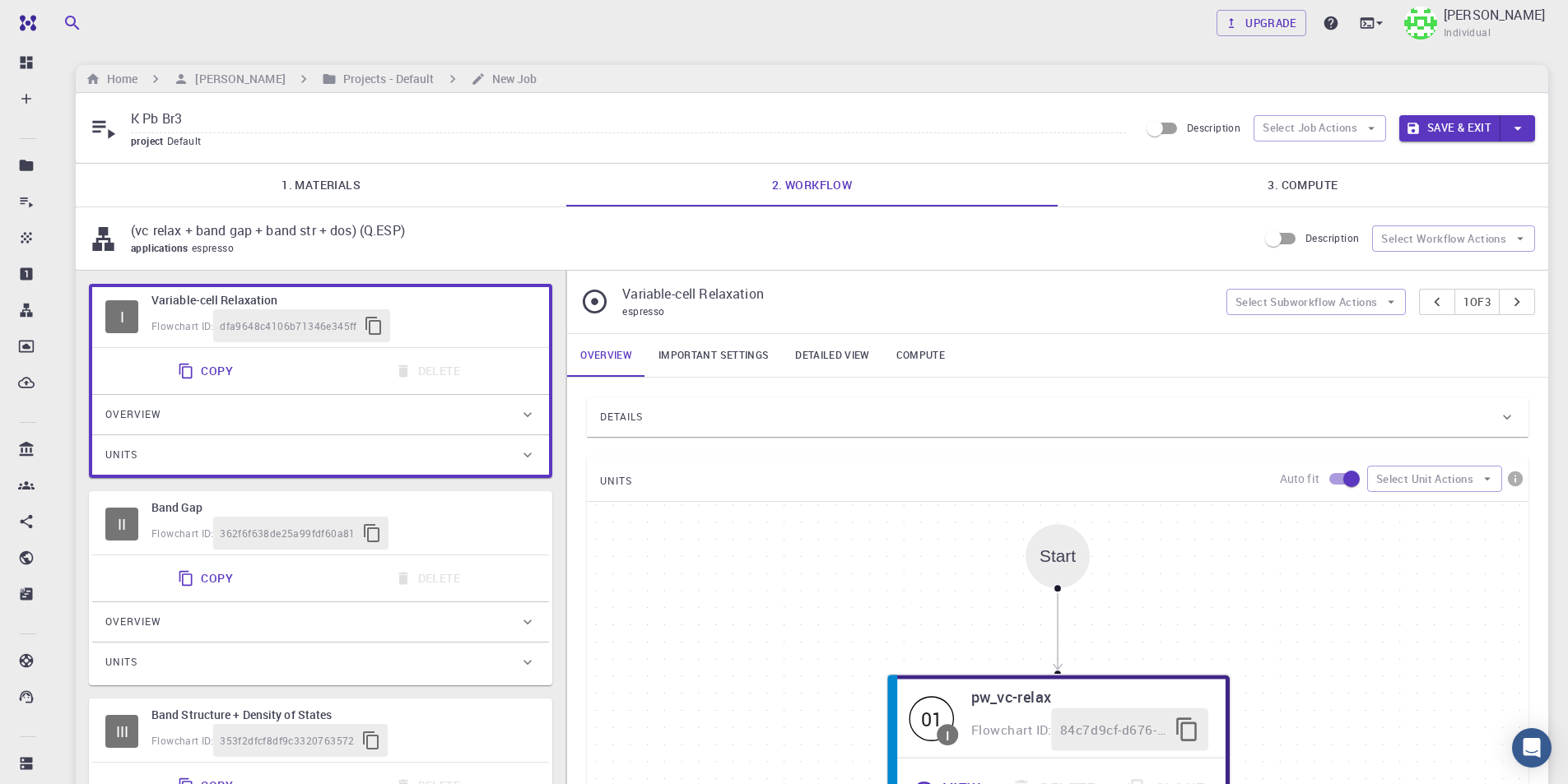
scroll to position [82, 0]
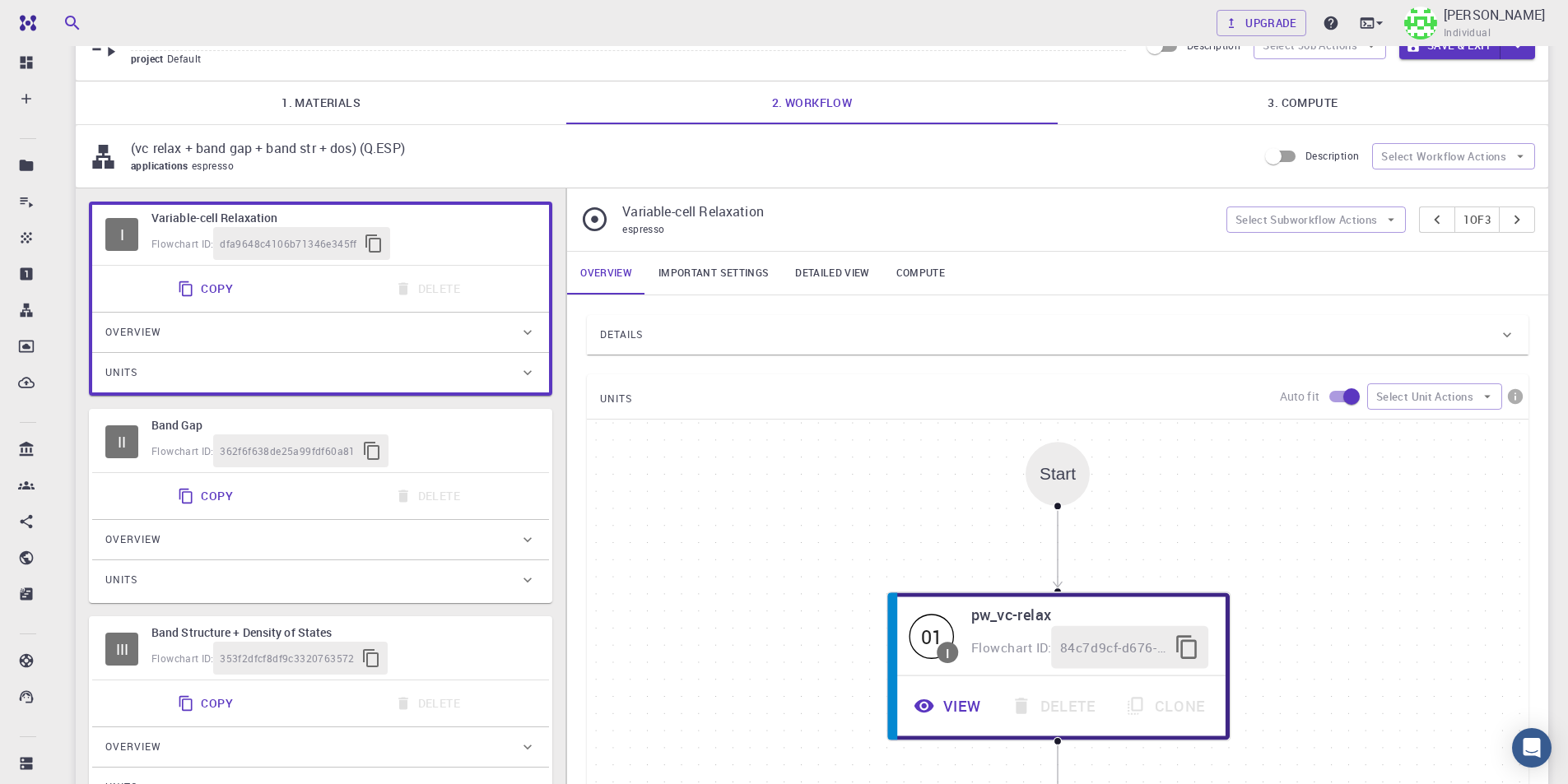
click at [720, 271] on link "Important settings" at bounding box center [713, 273] width 137 height 42
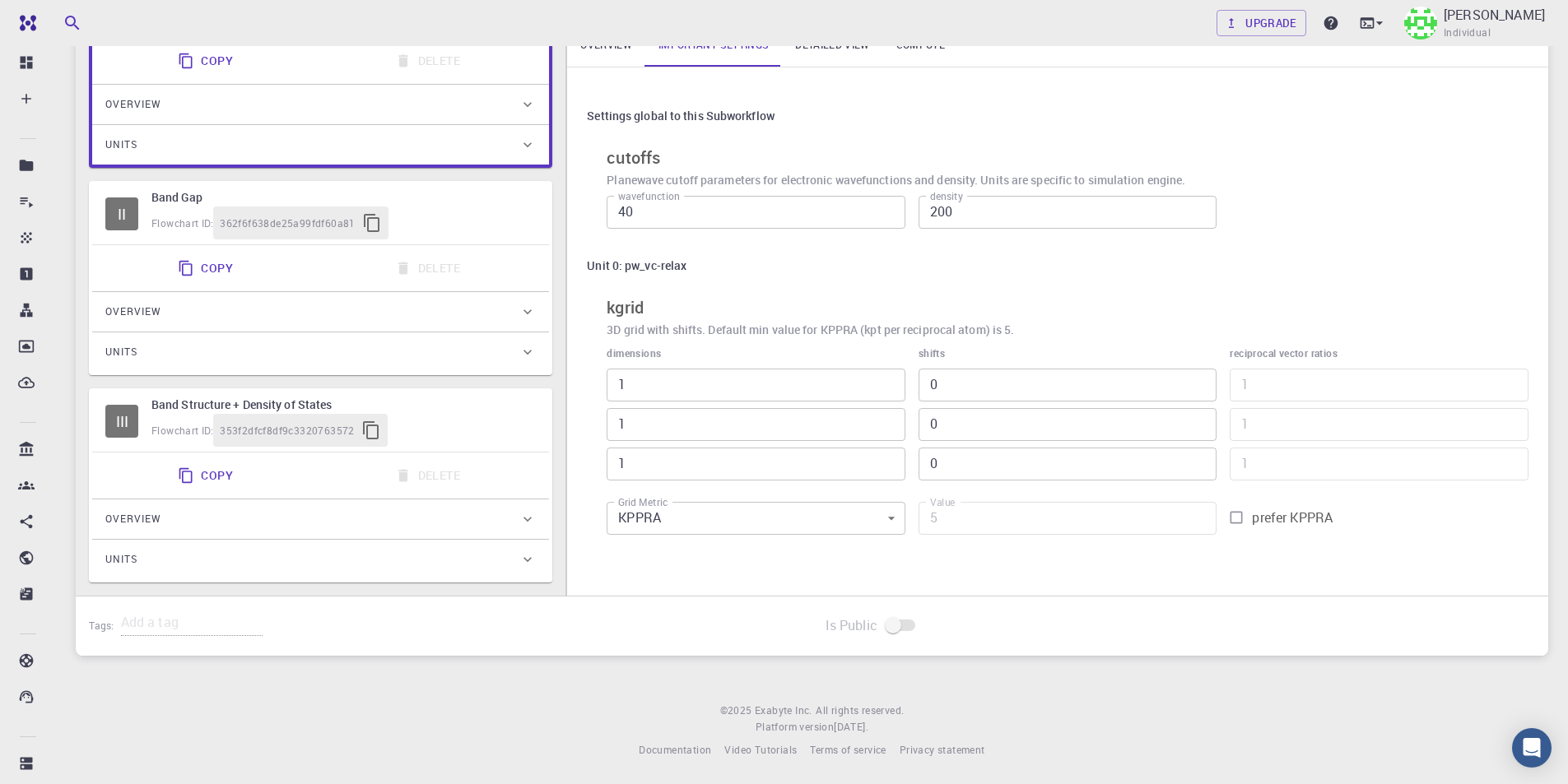
scroll to position [311, 0]
click at [696, 381] on input "1" at bounding box center [755, 384] width 299 height 33
type input "15"
type input "75"
click at [742, 432] on input "1" at bounding box center [755, 423] width 299 height 33
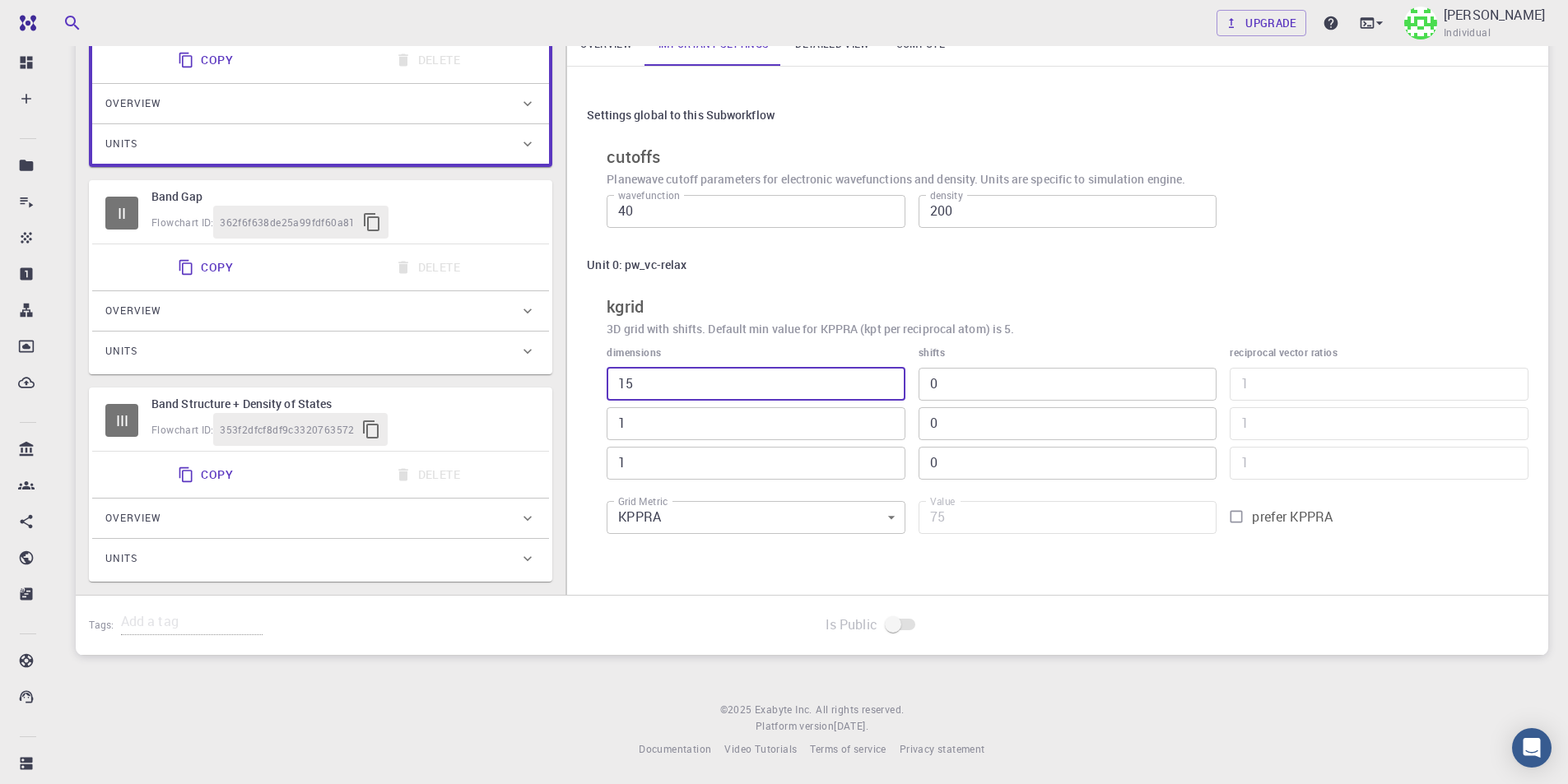
drag, startPoint x: 670, startPoint y: 386, endPoint x: 565, endPoint y: 386, distance: 105.0
click at [565, 386] on div "I Variable-cell Relaxation Flowchart ID: dfa9648c4106b71346e345ff Copy Delete O…" at bounding box center [812, 277] width 1472 height 635
type input "5"
type input "25"
type input "5"
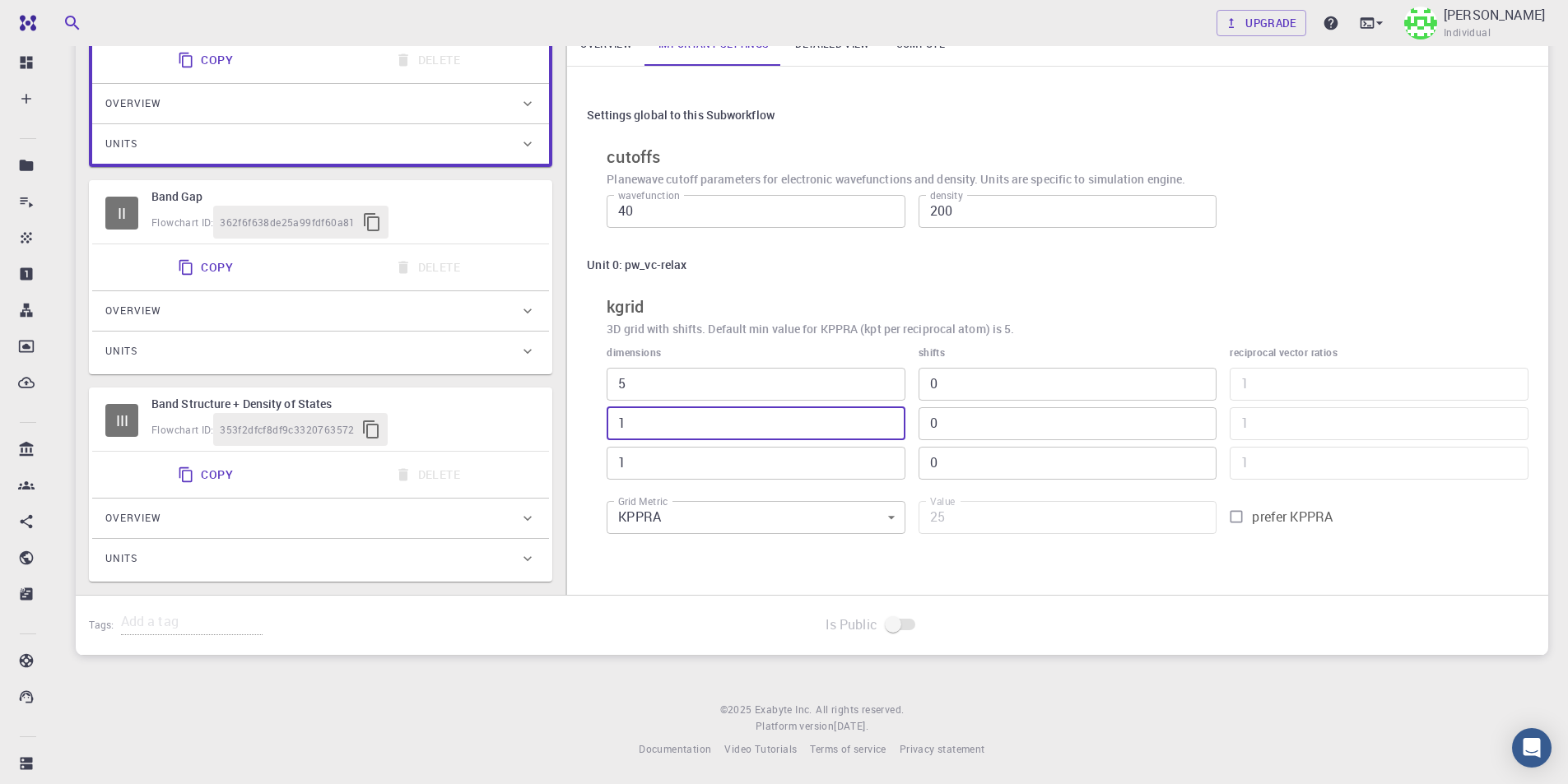
drag, startPoint x: 646, startPoint y: 423, endPoint x: 587, endPoint y: 420, distance: 59.1
click at [587, 420] on div "Unit 0: pw_vc-relax kgrid 3D grid with shifts. Default min value for KPPRA (kpt…" at bounding box center [1057, 396] width 942 height 293
type input "5"
type input "125"
type input "5"
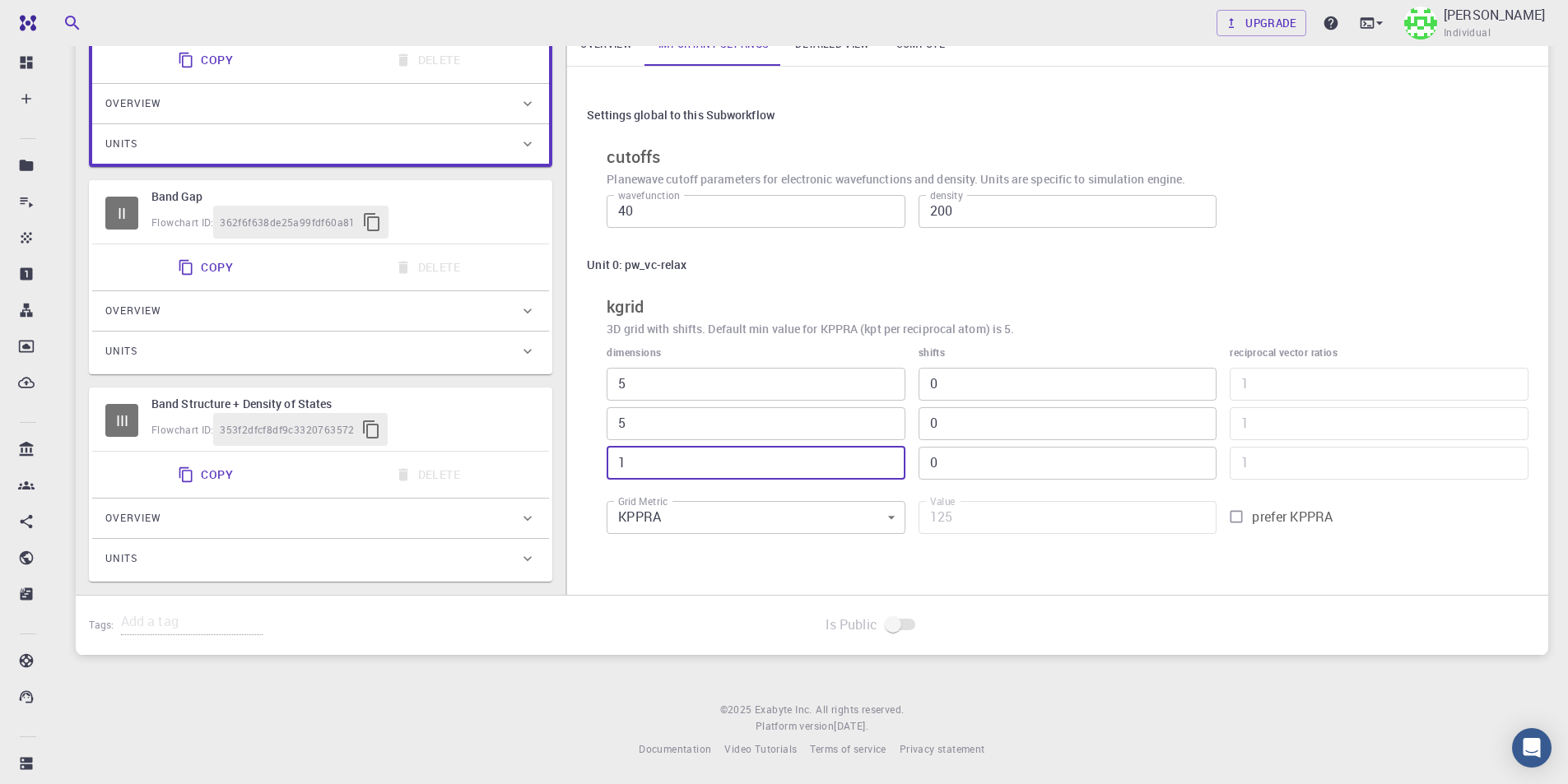
drag, startPoint x: 663, startPoint y: 467, endPoint x: 581, endPoint y: 463, distance: 82.1
click at [581, 463] on div "Settings global to this Subworkflow cutoffs Planewave cutoff parameters for ele…" at bounding box center [1058, 321] width 981 height 508
type input "5"
type input "625"
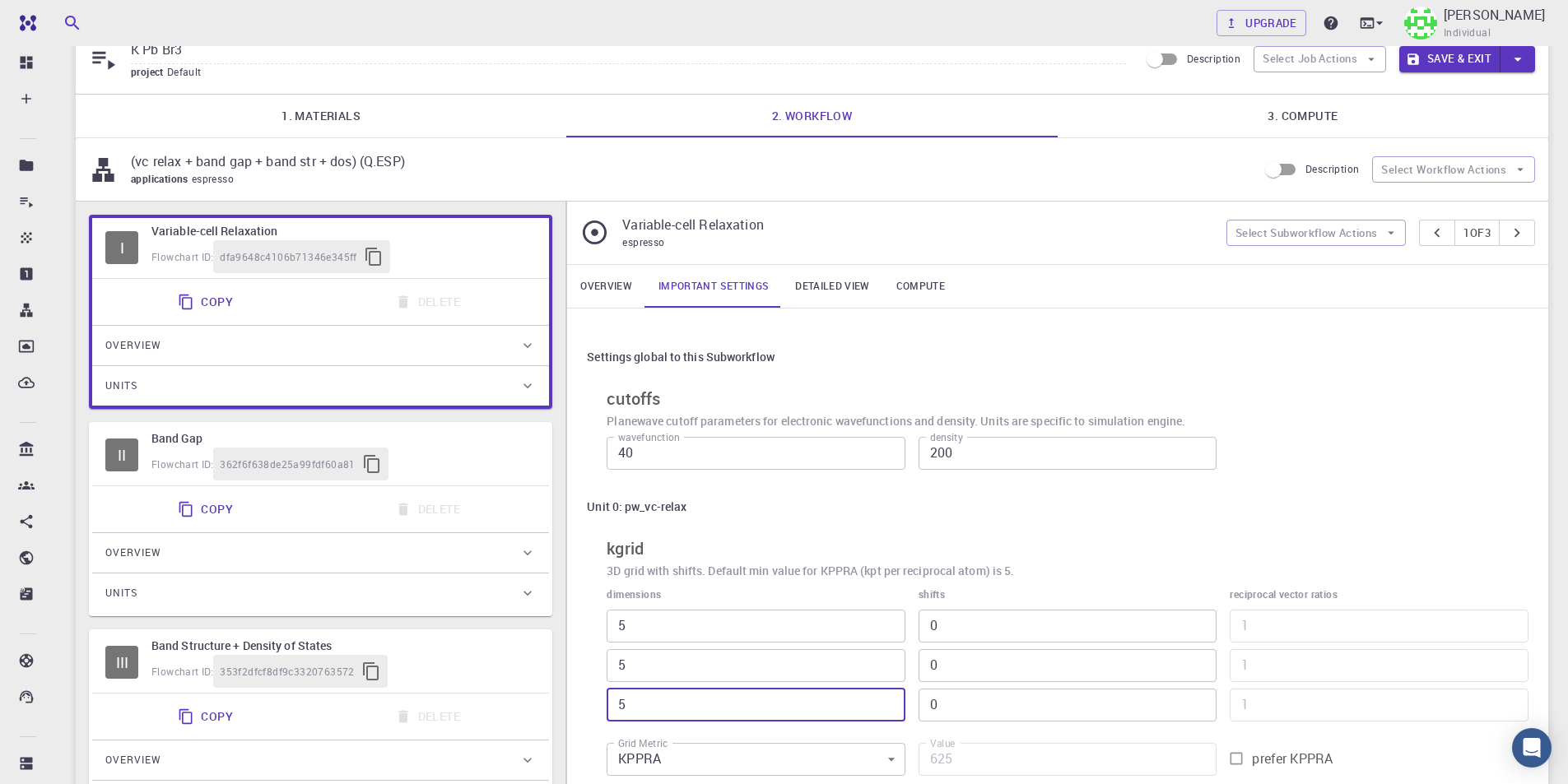
scroll to position [146, 0]
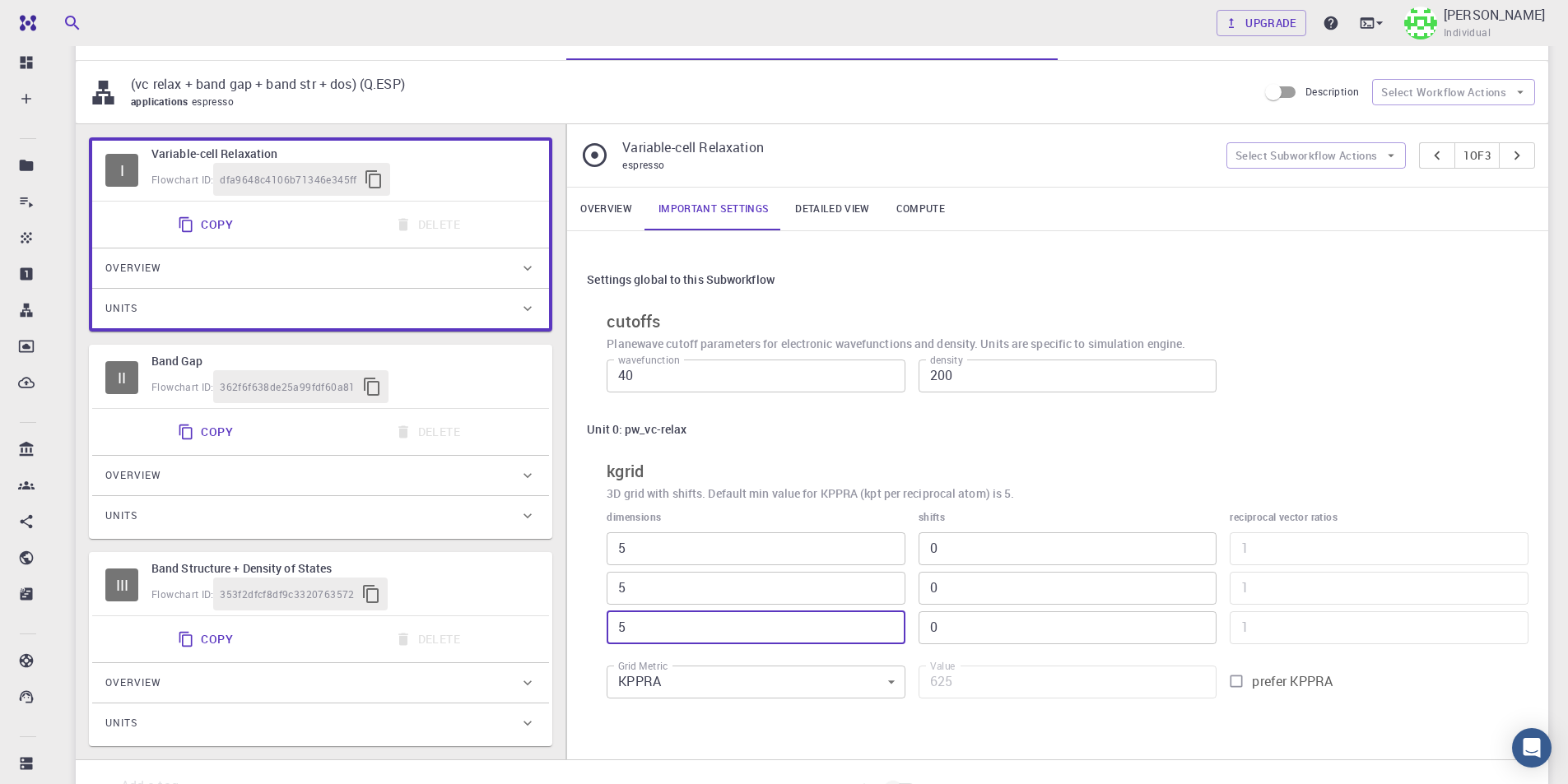
type input "5"
click at [836, 213] on link "Detailed view" at bounding box center [832, 209] width 101 height 42
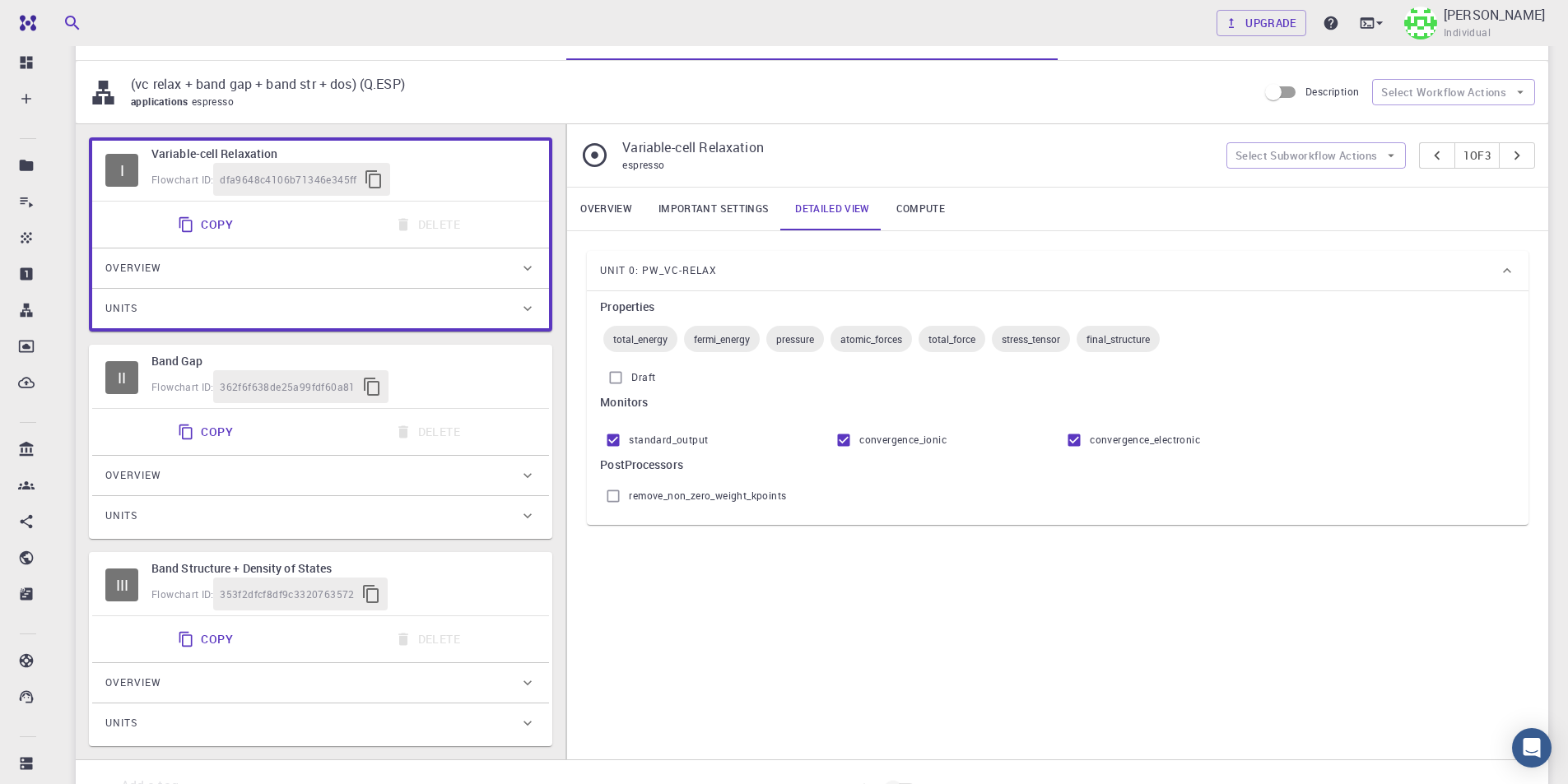
click at [481, 389] on div "Flowchart ID: 362f6f638de25a99fdf60a81" at bounding box center [344, 386] width 385 height 33
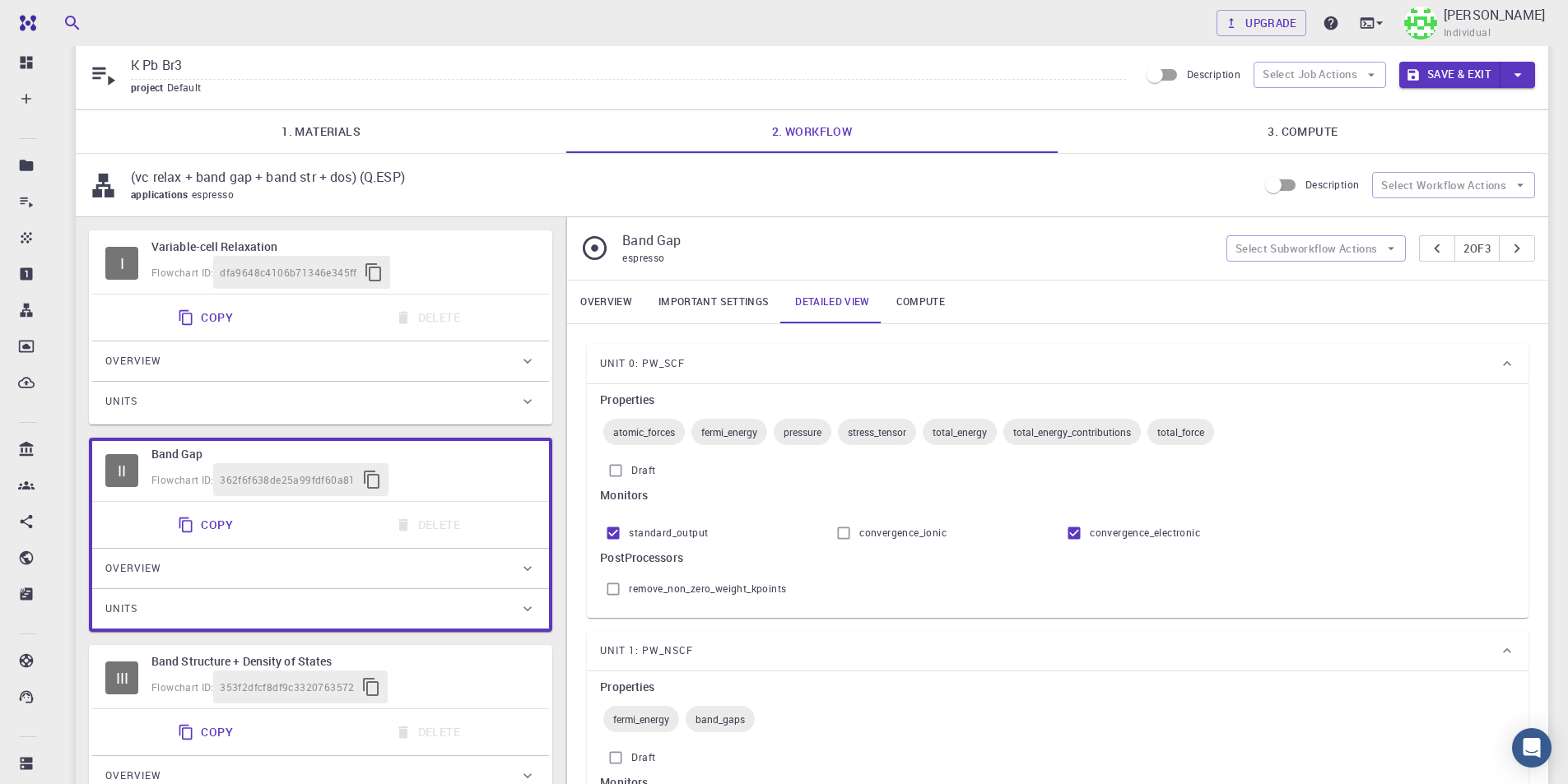
scroll to position [136, 0]
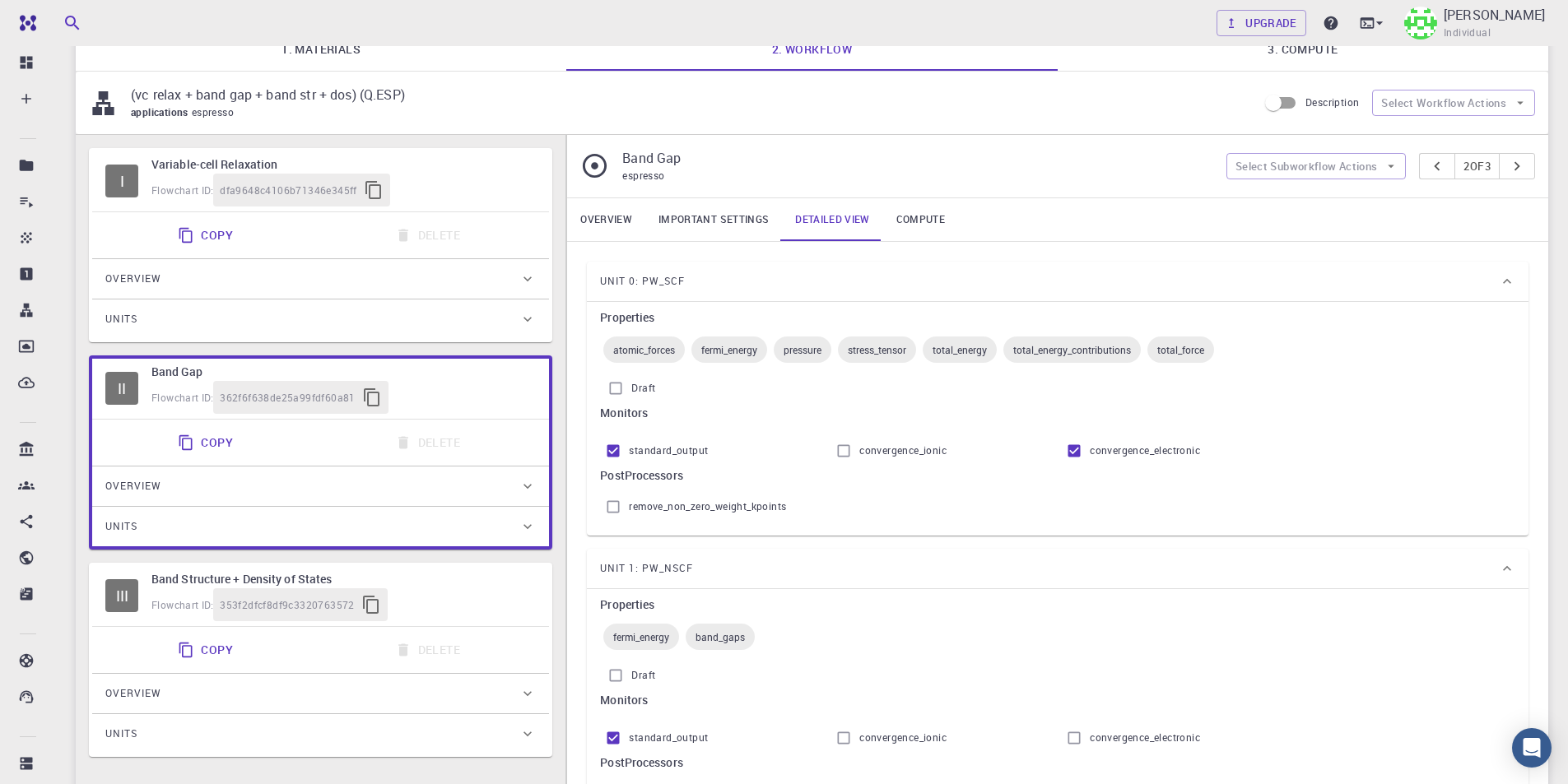
click at [715, 213] on link "Important settings" at bounding box center [713, 220] width 137 height 42
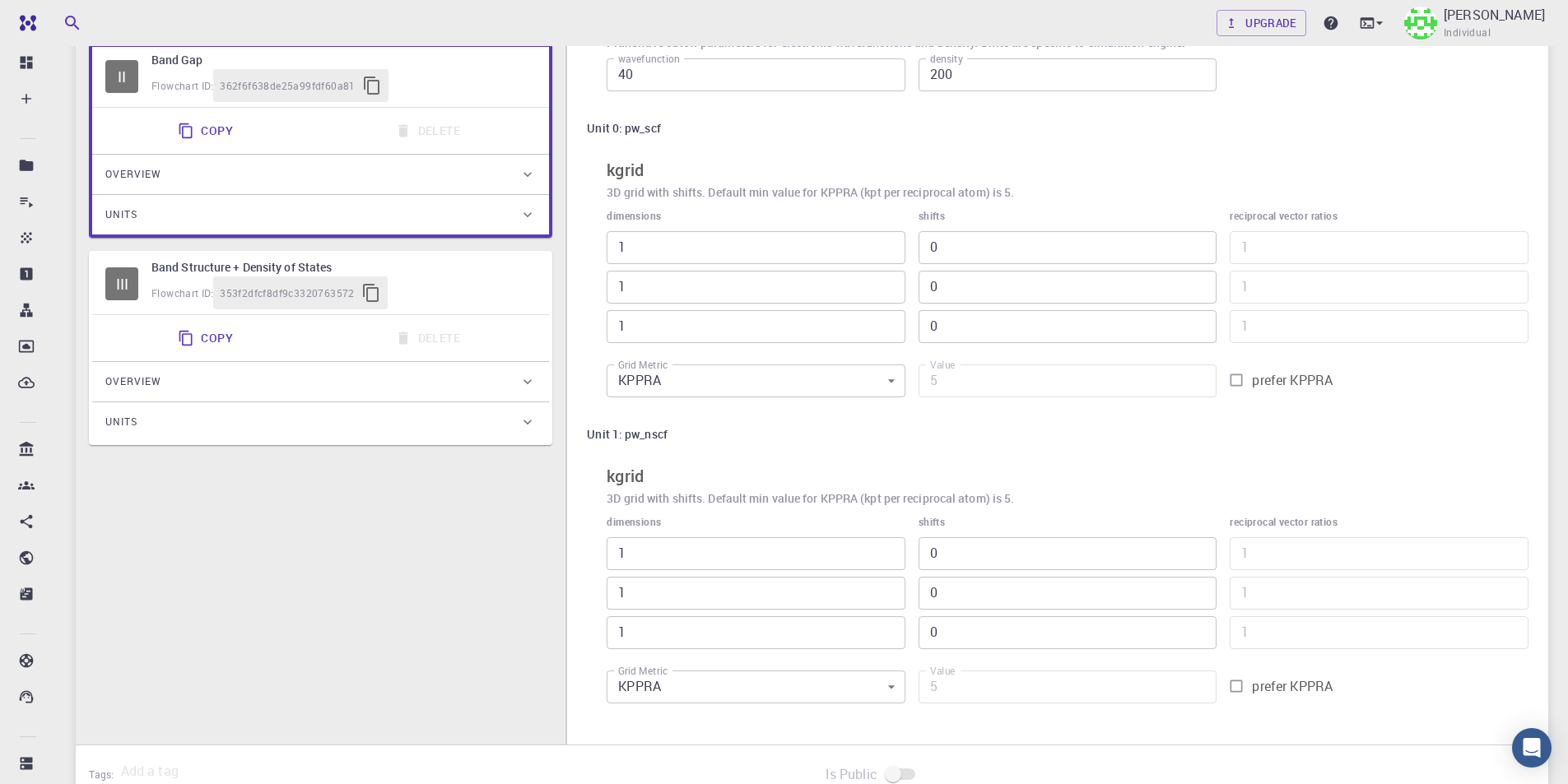
scroll to position [465, 0]
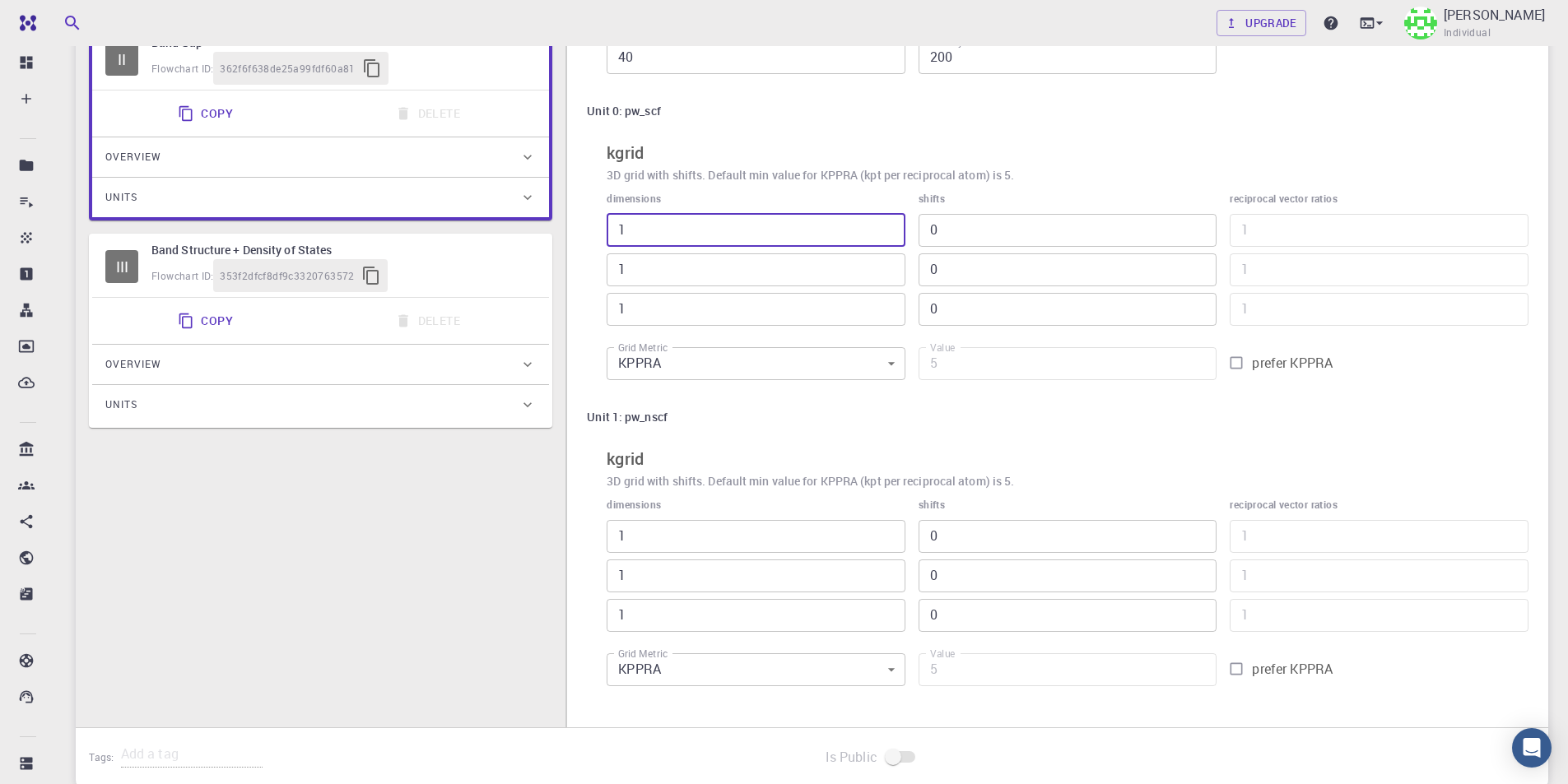
click at [564, 230] on div "I Variable-cell Relaxation Flowchart ID: dfa9648c4106b71346e345ff Copy Delete O…" at bounding box center [812, 266] width 1472 height 922
type input "5"
type input "25"
type input "5"
drag, startPoint x: 641, startPoint y: 271, endPoint x: 598, endPoint y: 271, distance: 43.0
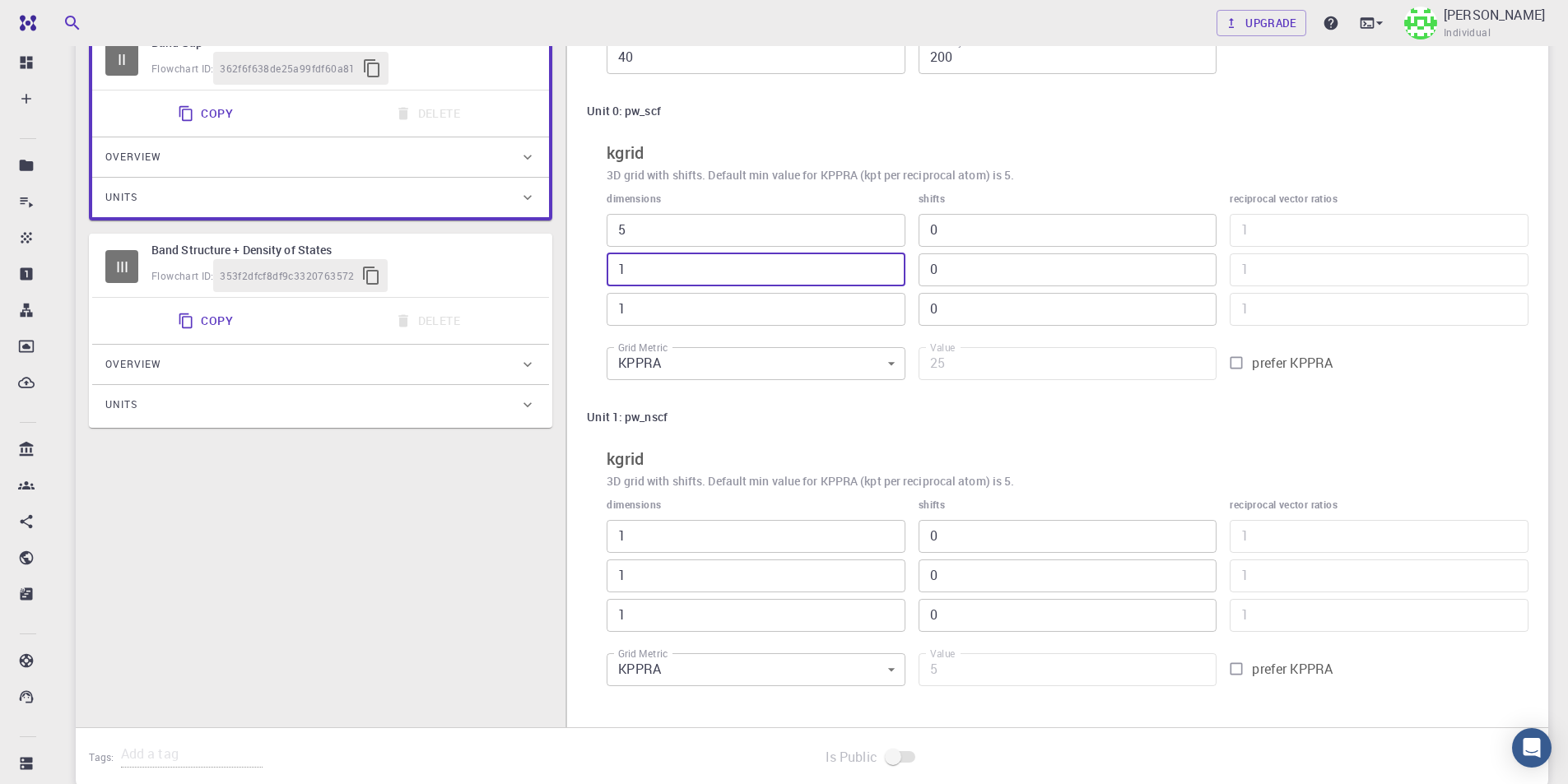
click at [598, 271] on div "dimensions 5 ​ 1 ​ 1 ​" at bounding box center [748, 251] width 311 height 148
type input "5"
type input "125"
type input "5"
drag, startPoint x: 646, startPoint y: 310, endPoint x: 612, endPoint y: 316, distance: 34.5
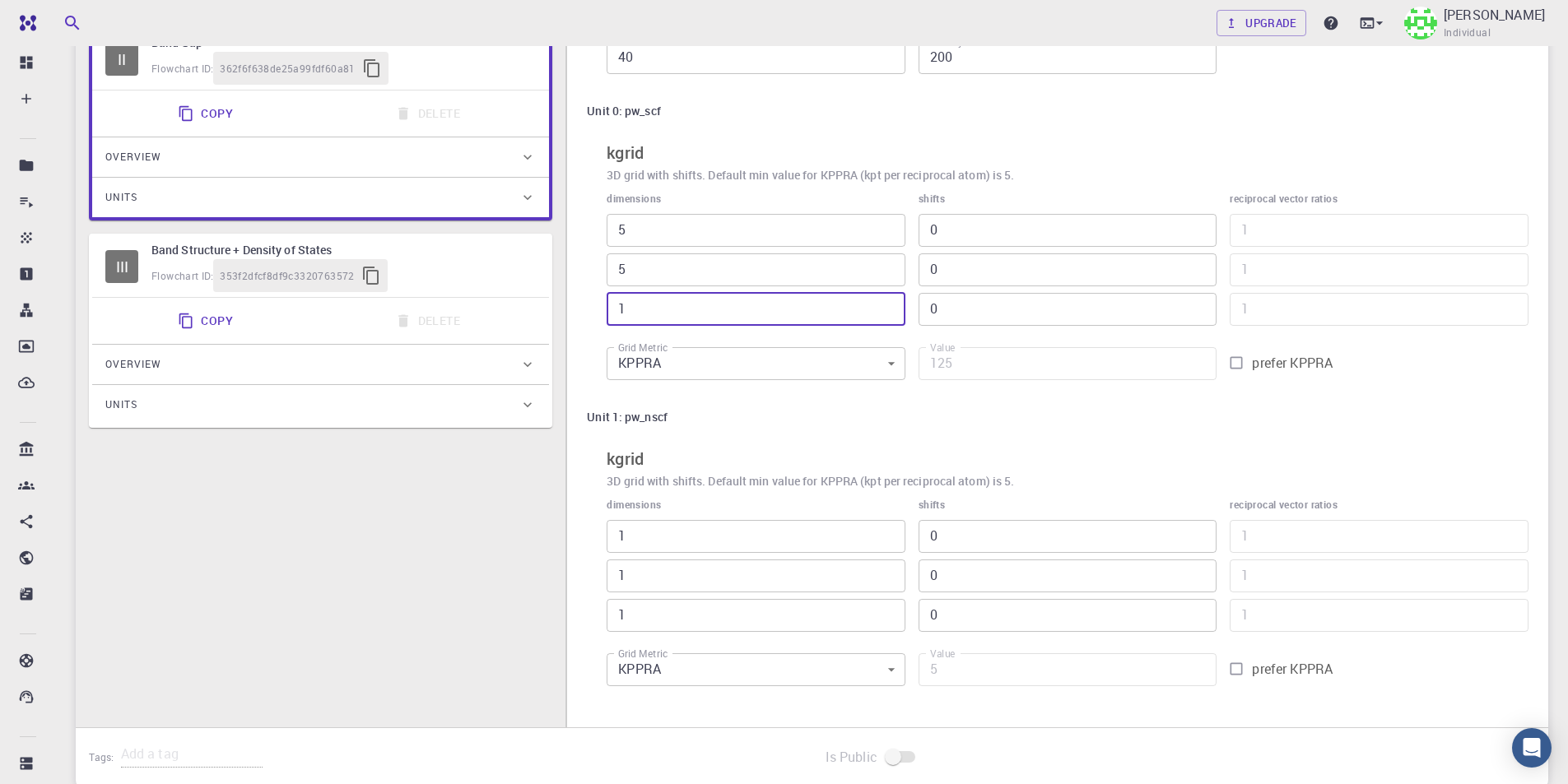
click at [601, 308] on div "dimensions 5 ​ 5 ​ 1 ​" at bounding box center [748, 251] width 311 height 148
type input "5"
type input "625"
type input "5"
drag, startPoint x: 645, startPoint y: 534, endPoint x: 592, endPoint y: 534, distance: 53.0
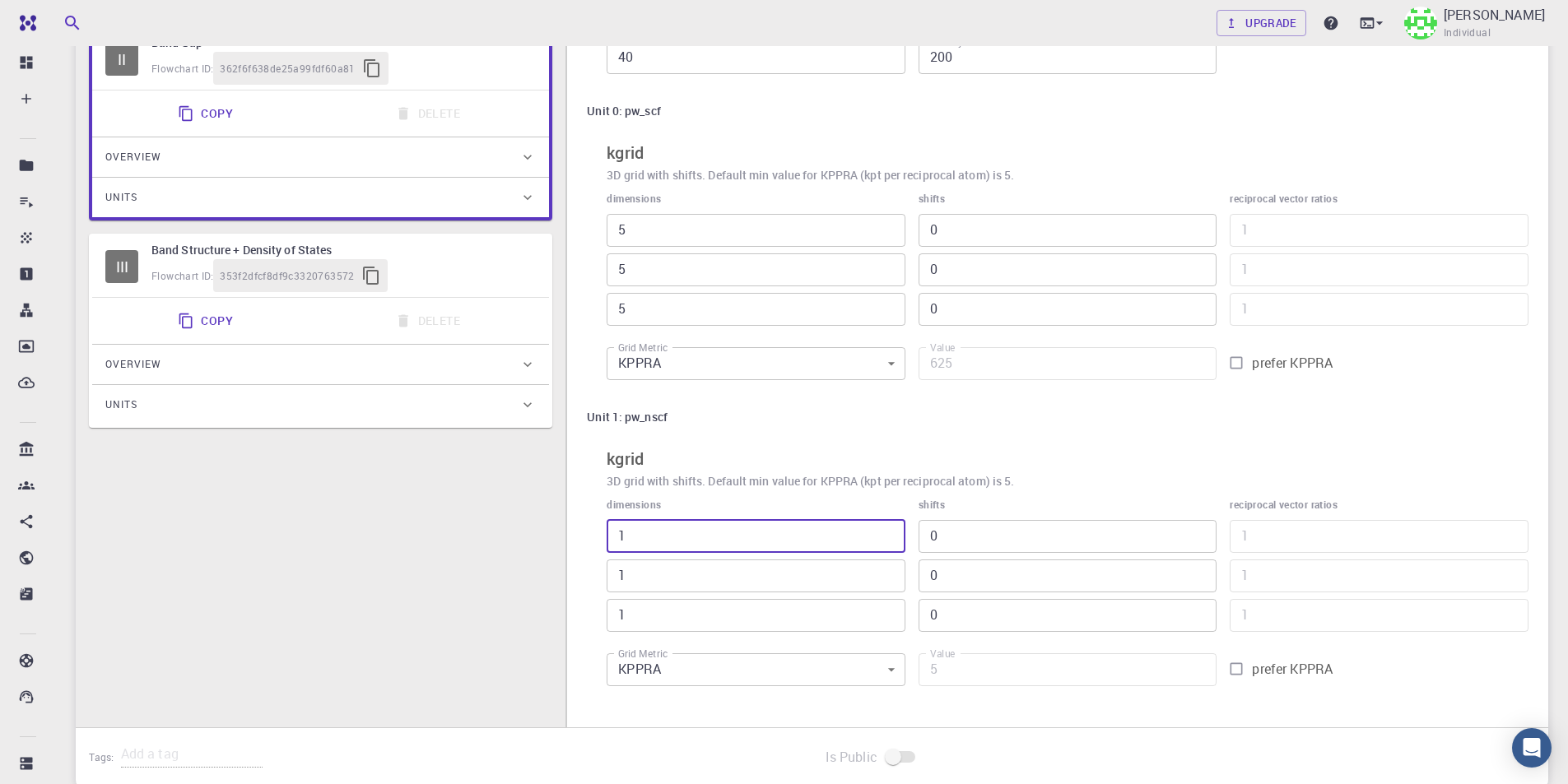
click at [592, 534] on div "Unit 1: pw_nscf kgrid 3D grid with shifts. Default min value for KPPRA (kpt per…" at bounding box center [1057, 548] width 942 height 293
type input "5"
type input "25"
type input "5"
drag, startPoint x: 638, startPoint y: 575, endPoint x: 614, endPoint y: 574, distance: 24.0
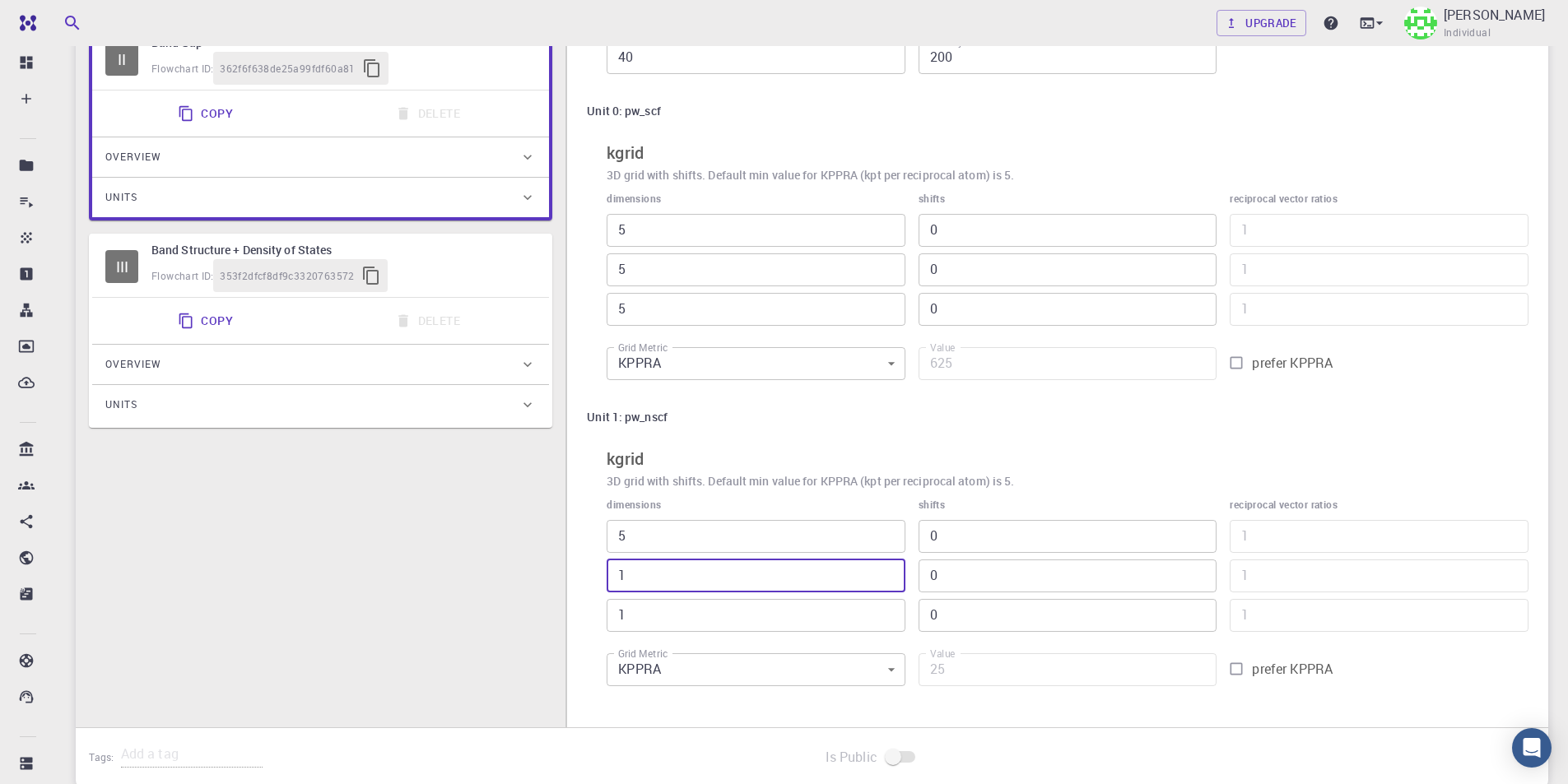
click at [614, 574] on input "1" at bounding box center [755, 575] width 299 height 33
type input "5"
type input "125"
type input "5"
click at [620, 612] on input "1" at bounding box center [755, 615] width 299 height 33
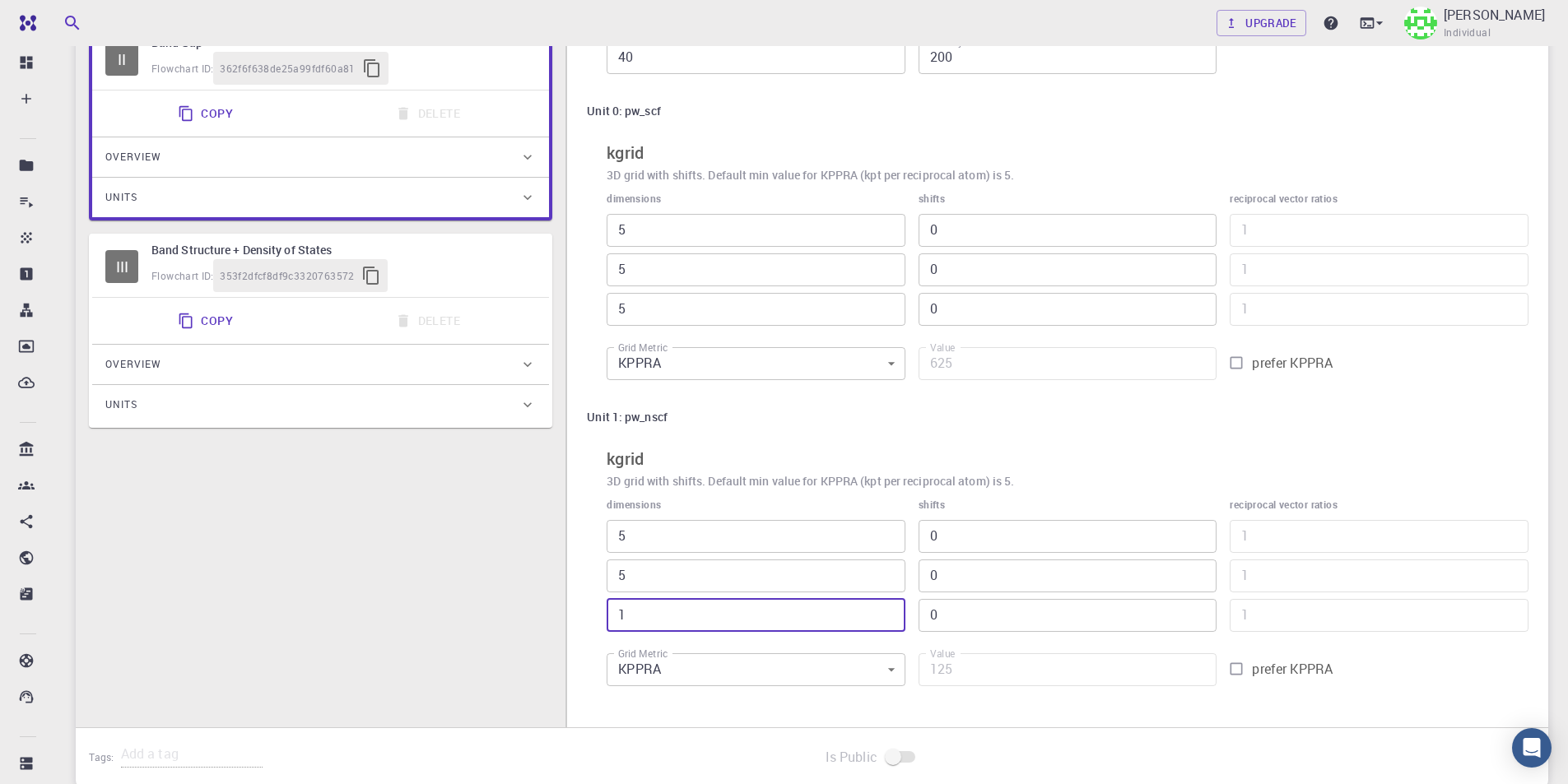
type input "5"
type input "625"
type input "5"
click at [500, 260] on div "Flowchart ID: 353f2dfcf8df9c3320763572" at bounding box center [344, 275] width 385 height 33
type input "1"
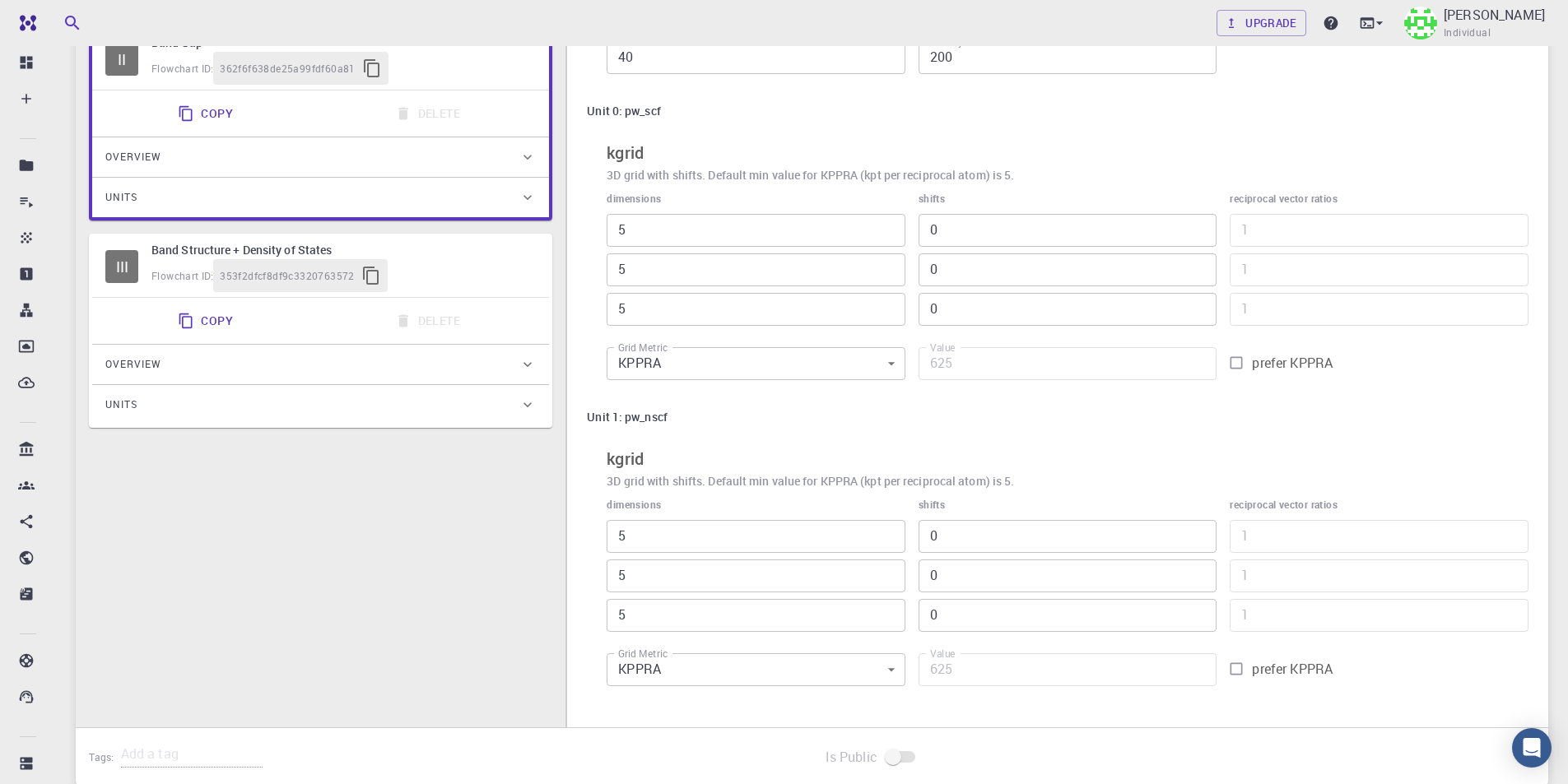
type input "1"
type input "5"
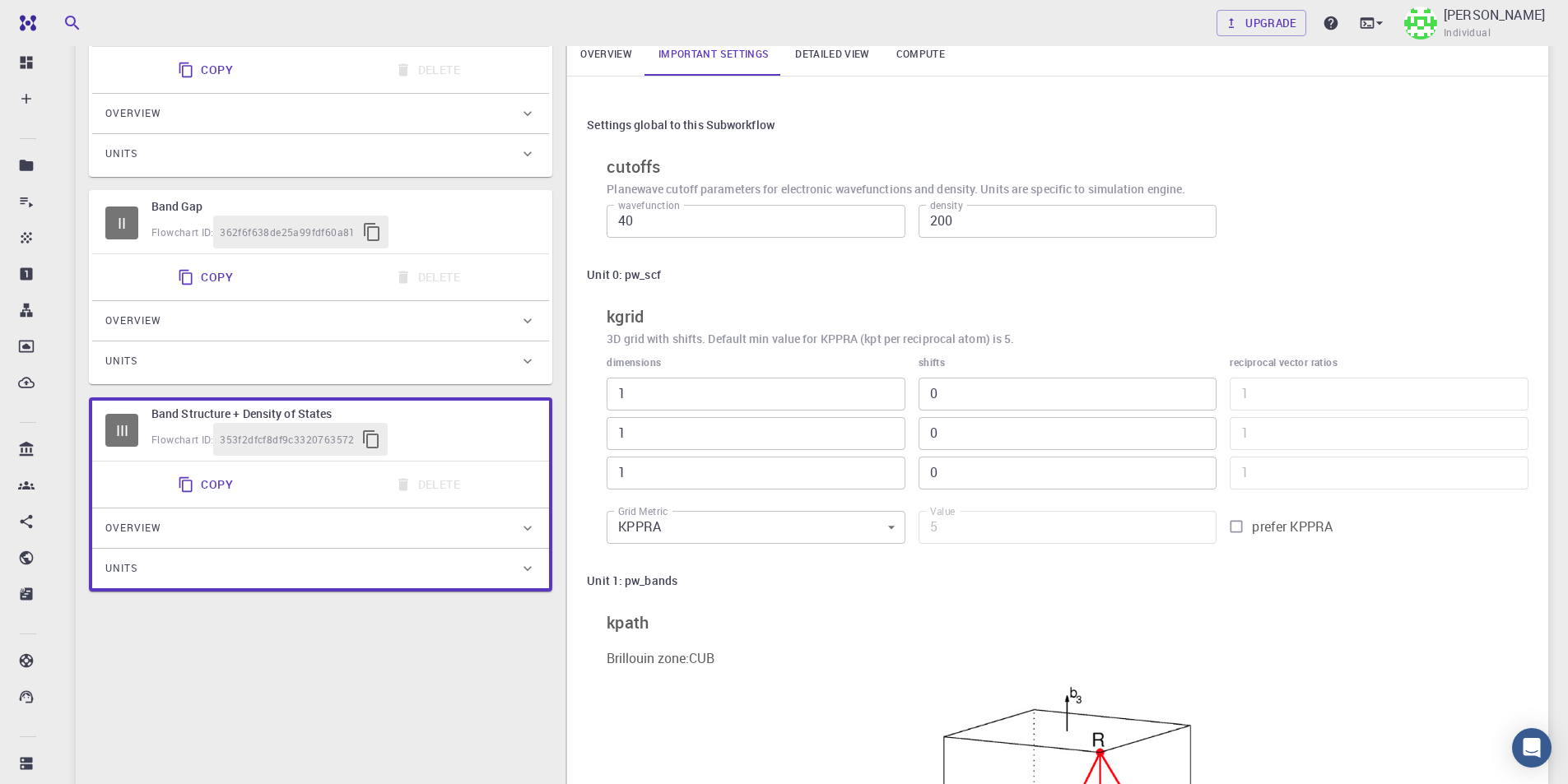
scroll to position [300, 0]
drag, startPoint x: 642, startPoint y: 392, endPoint x: 600, endPoint y: 392, distance: 42.0
click at [600, 392] on div "dimensions 1 ​ 1 ​ 1 ​" at bounding box center [748, 416] width 311 height 148
type input "5"
type input "25"
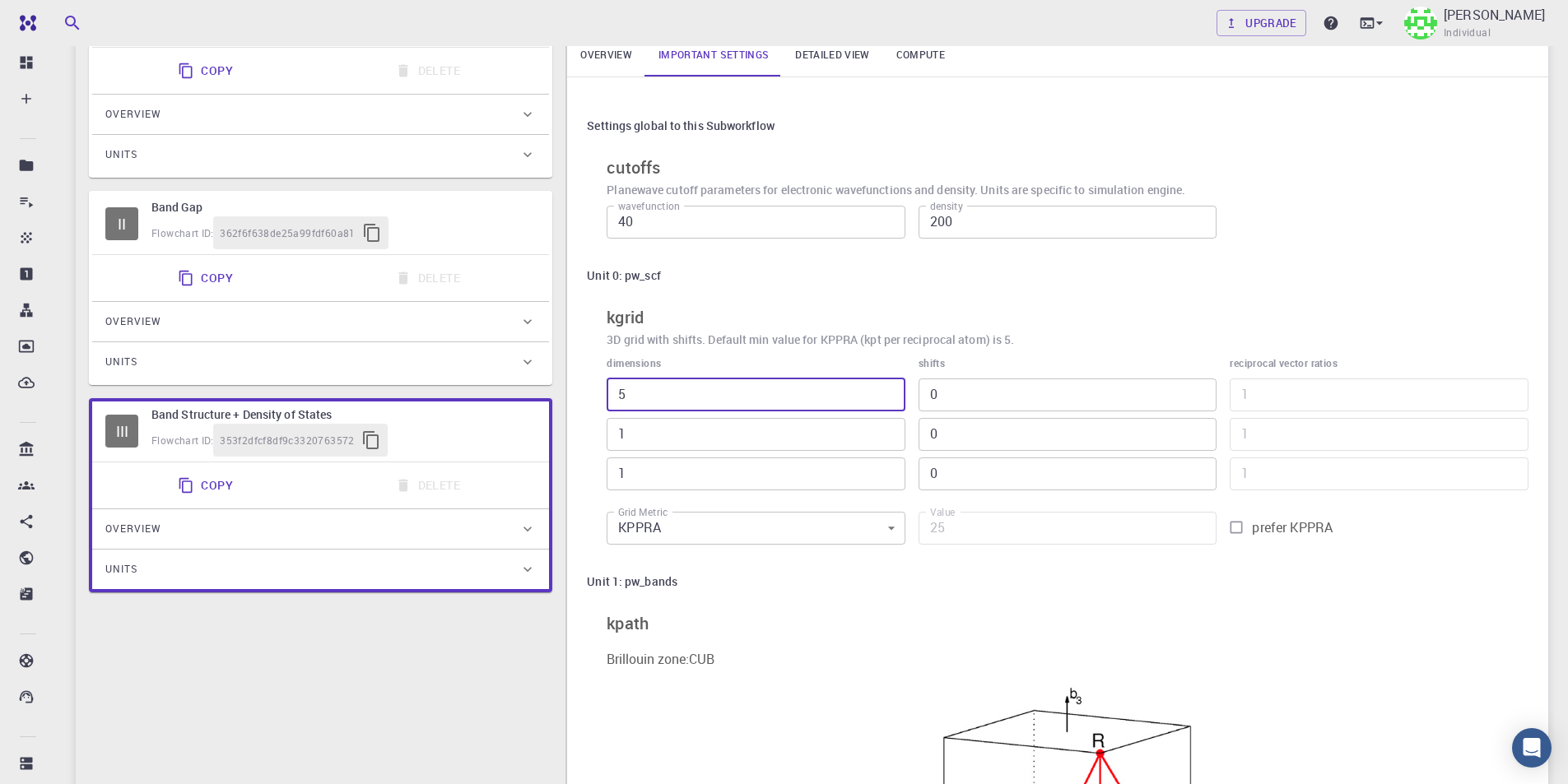
type input "5"
drag, startPoint x: 634, startPoint y: 437, endPoint x: 595, endPoint y: 440, distance: 39.1
click at [595, 440] on div "dimensions 5 ​ 1 ​ 1 ​" at bounding box center [748, 416] width 311 height 148
type input "5"
type input "125"
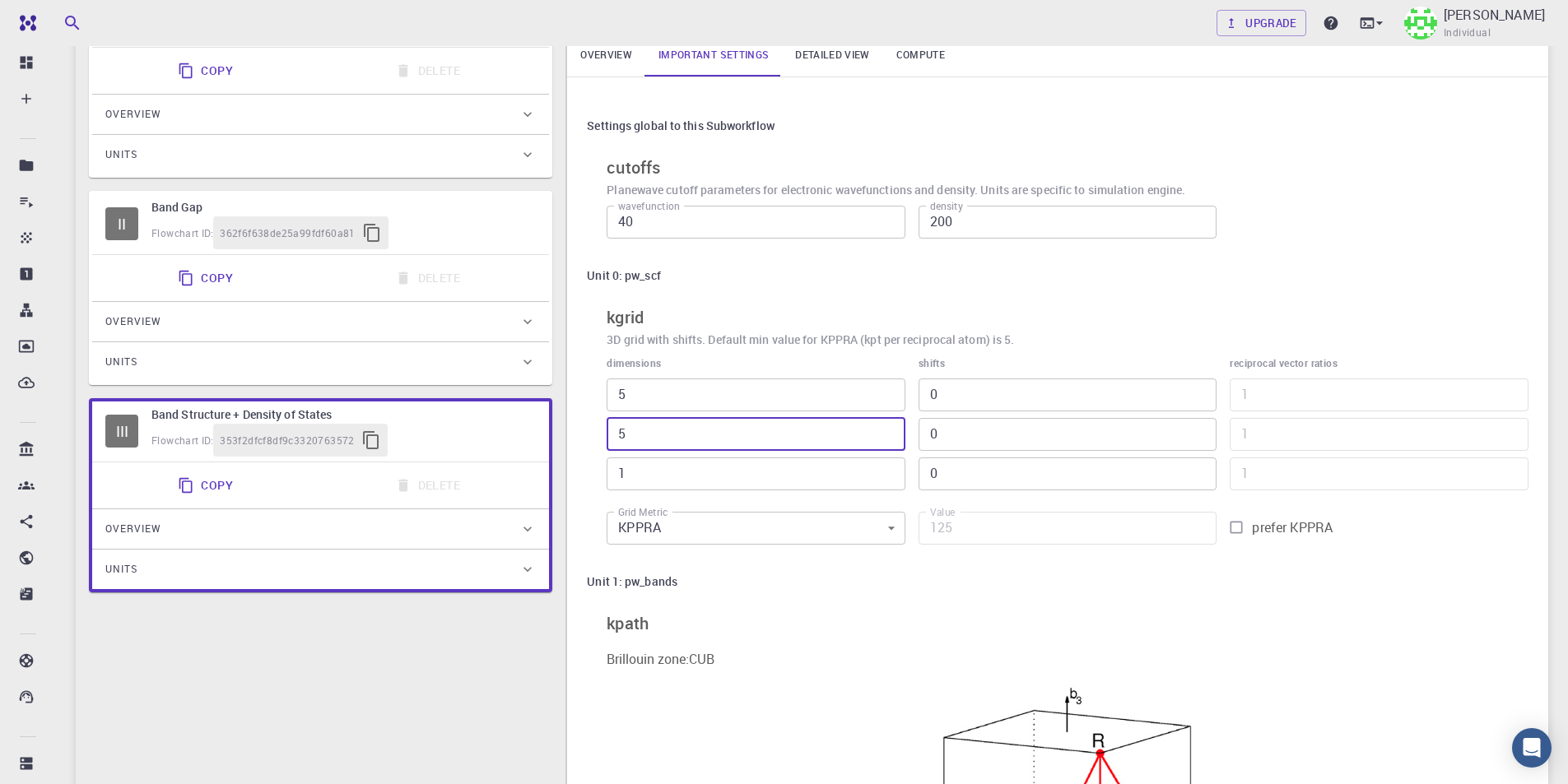
type input "5"
drag, startPoint x: 640, startPoint y: 474, endPoint x: 587, endPoint y: 474, distance: 53.0
click at [587, 474] on div "Unit 0: pw_scf kgrid 3D grid with shifts. Default min value for KPPRA (kpt per …" at bounding box center [1057, 407] width 942 height 293
type input "5"
type input "625"
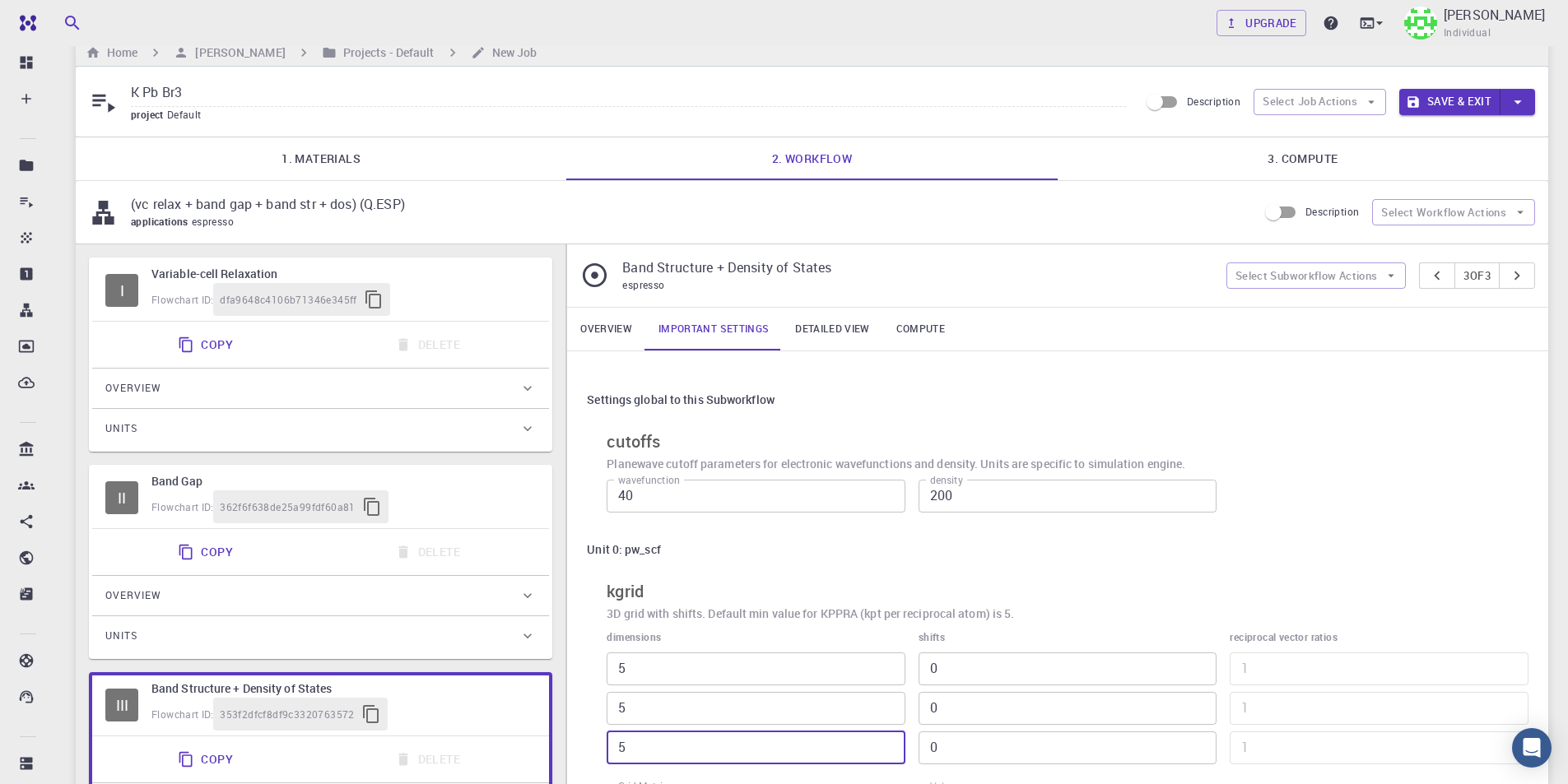
scroll to position [0, 0]
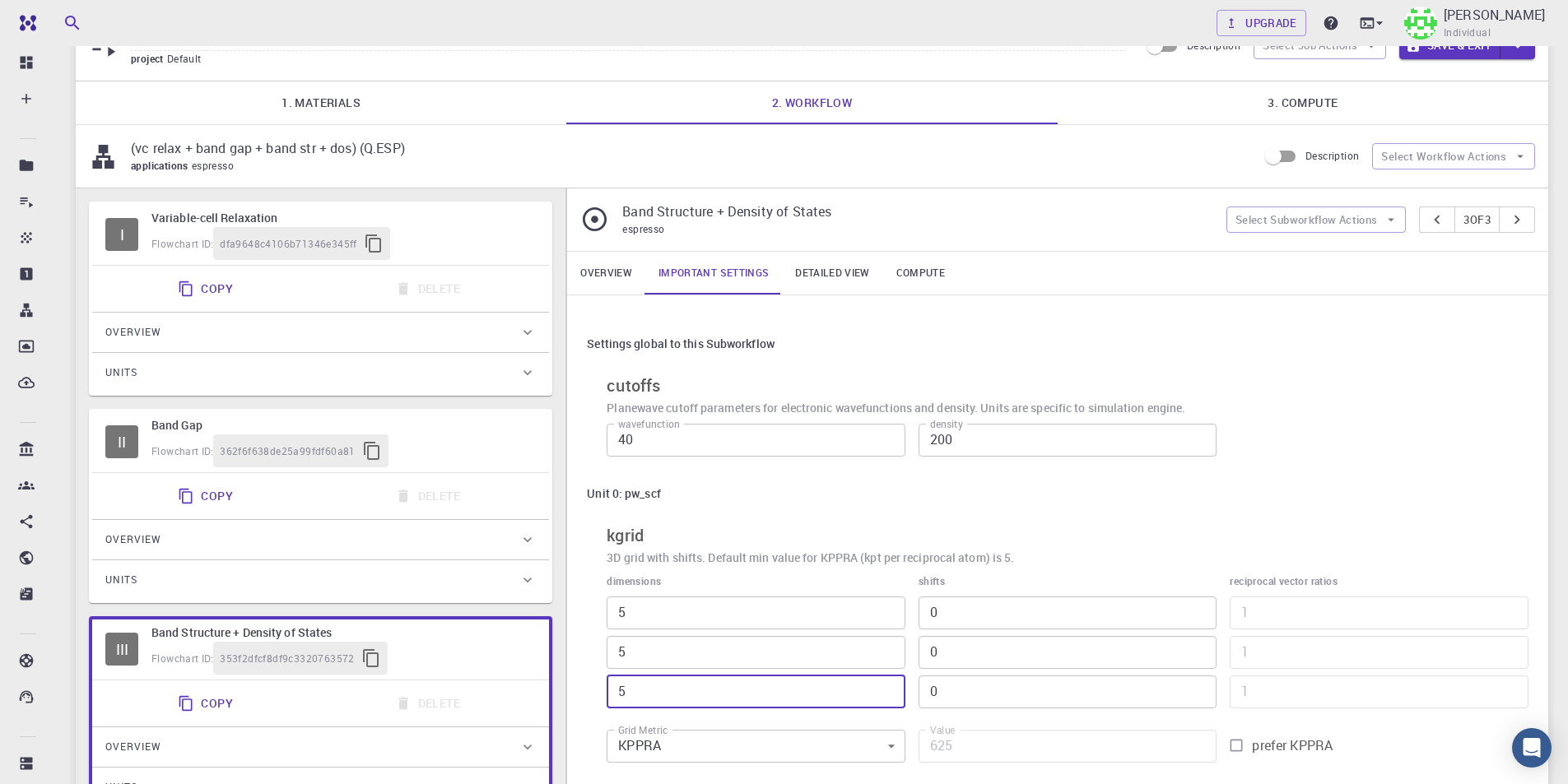
type input "5"
click at [1326, 97] on link "3. Compute" at bounding box center [1302, 102] width 491 height 42
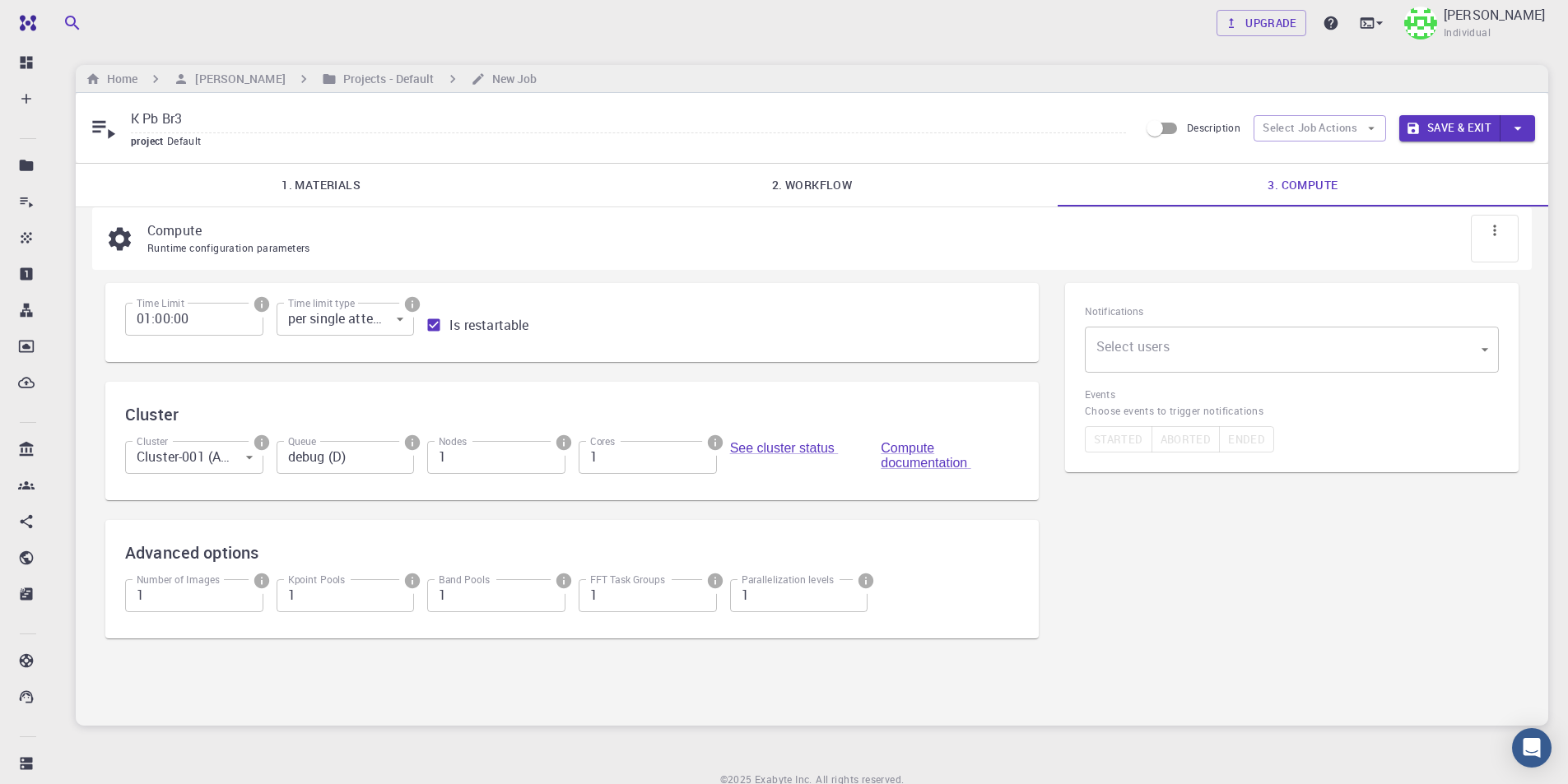
click at [866, 199] on link "2. Workflow" at bounding box center [812, 185] width 491 height 42
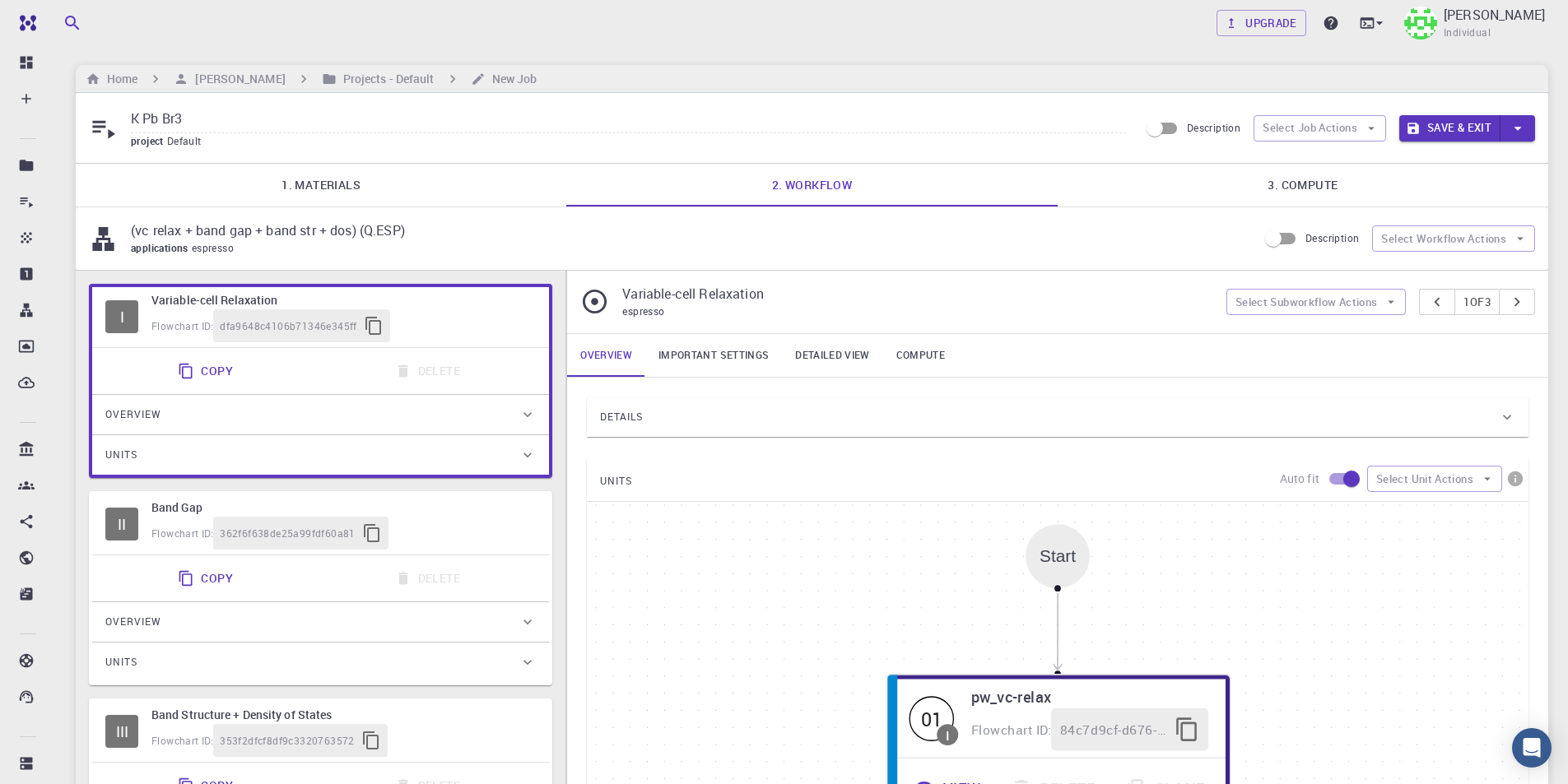
click at [743, 357] on link "Important settings" at bounding box center [713, 355] width 137 height 42
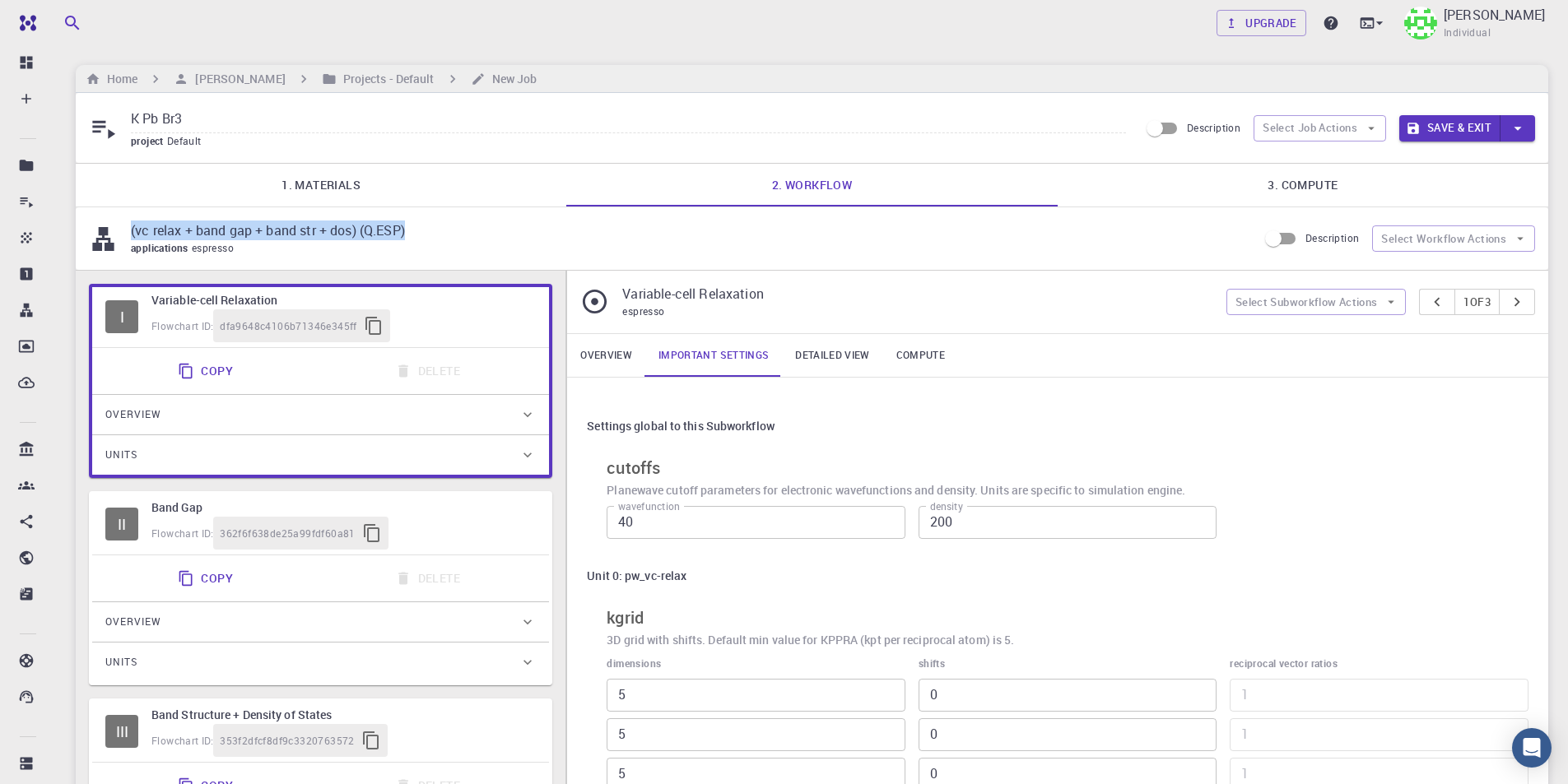
drag, startPoint x: 433, startPoint y: 226, endPoint x: 131, endPoint y: 228, distance: 302.0
click at [131, 228] on p "(vc relax + band gap + band str + dos) (Q.ESP)" at bounding box center [687, 230] width 1114 height 19
copy p "(vc relax + band gap + band str + dos) (Q.ESP)"
click at [259, 119] on input "K Pb Br3" at bounding box center [628, 119] width 995 height 27
paste input "(vc relax + band gap + band str + dos) (Q.ESP)"
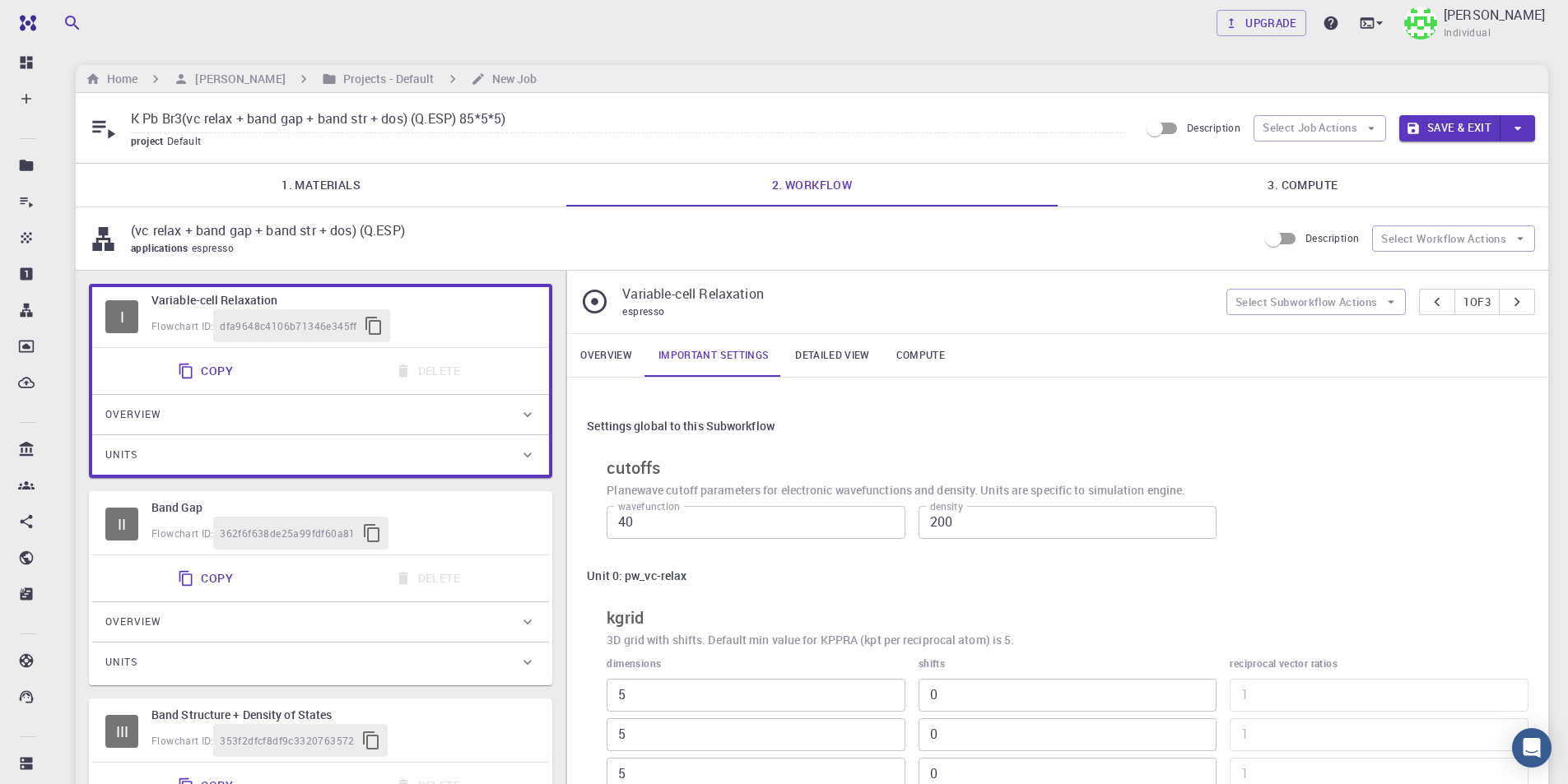
click at [470, 121] on input "K Pb Br3(vc relax + band gap + band str + dos) (Q.ESP) 85*5*5)" at bounding box center [628, 119] width 995 height 27
type input "K Pb Br3(vc relax + band gap + band str + dos) (Q.ESP) (5*5*5)"
click at [1470, 132] on button "Save & Exit" at bounding box center [1449, 129] width 101 height 26
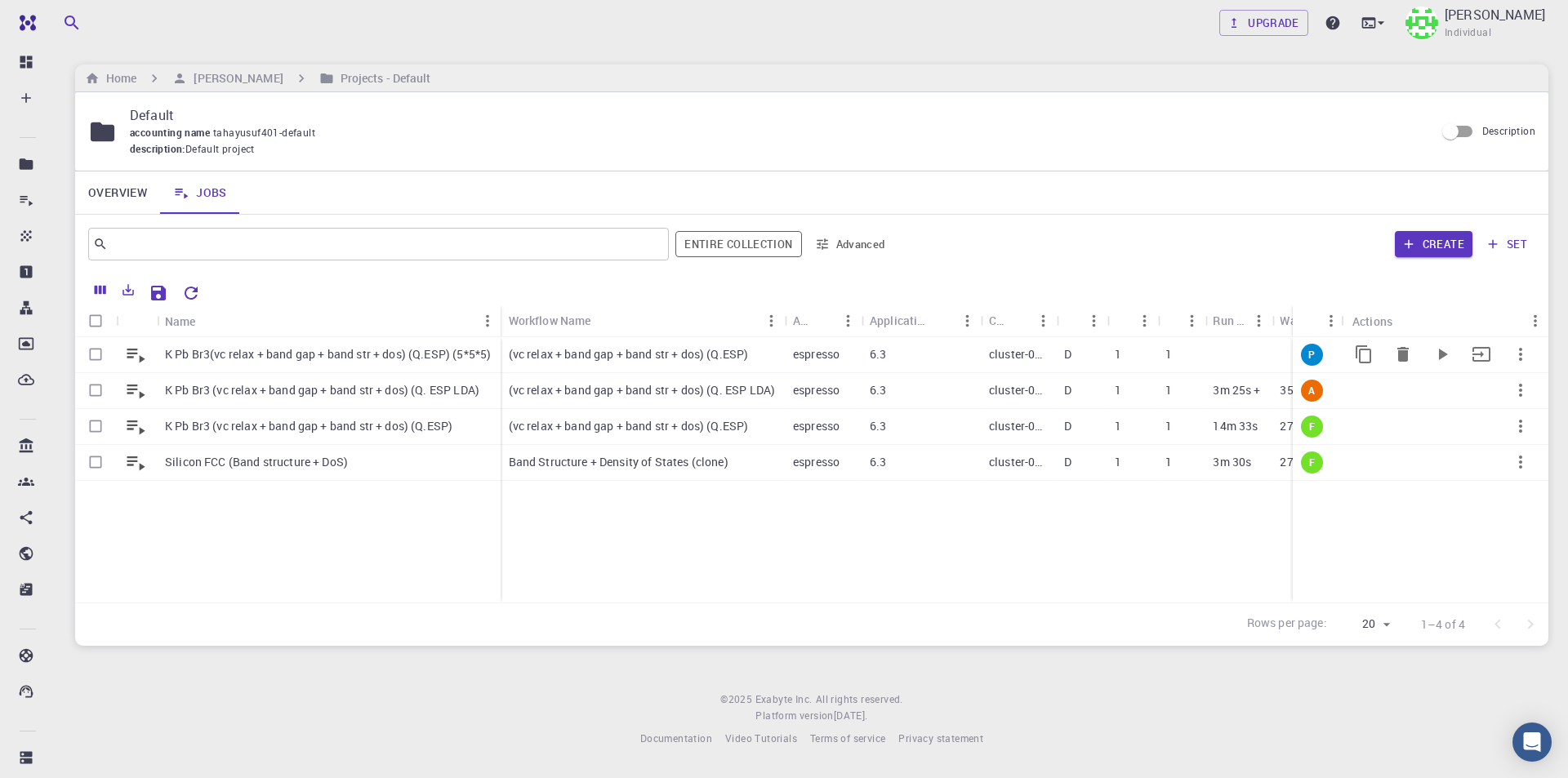
click at [344, 351] on p "K Pb Br3(vc relax + band gap + band str + dos) (Q.ESP) (5*5*5)" at bounding box center [327, 354] width 326 height 17
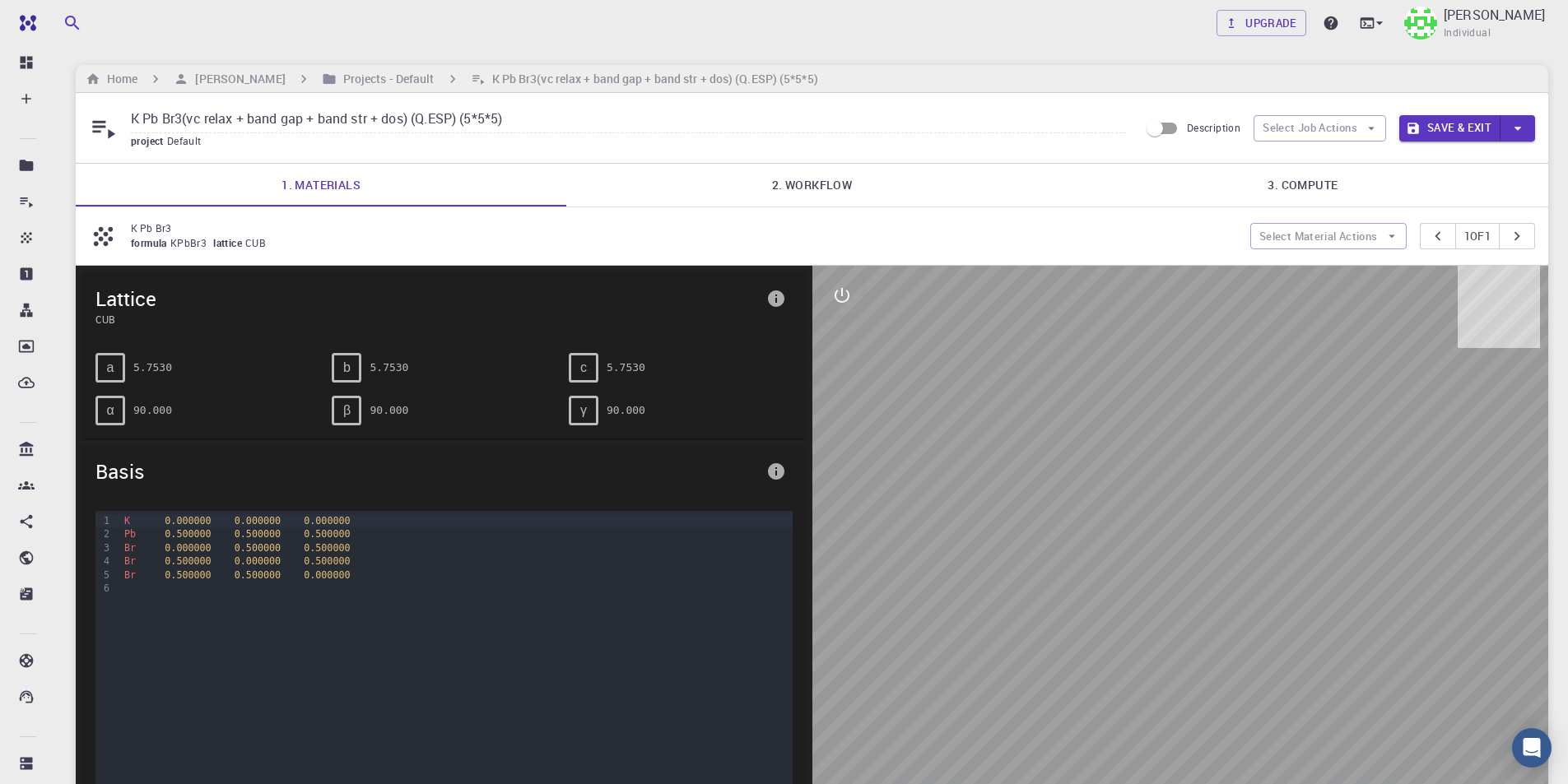
click at [683, 184] on link "2. Workflow" at bounding box center [812, 185] width 491 height 42
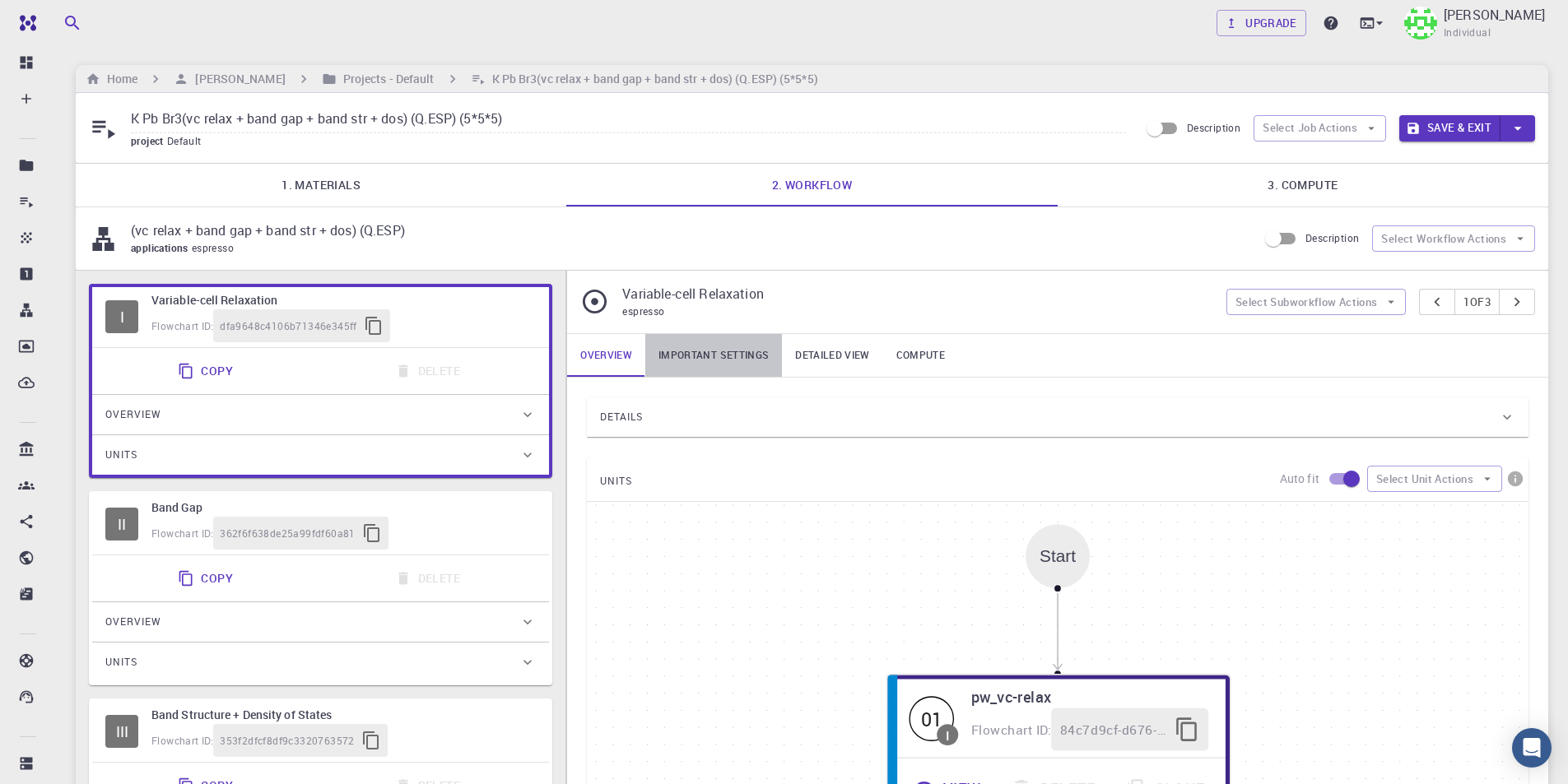
click at [688, 352] on link "Important settings" at bounding box center [713, 355] width 137 height 42
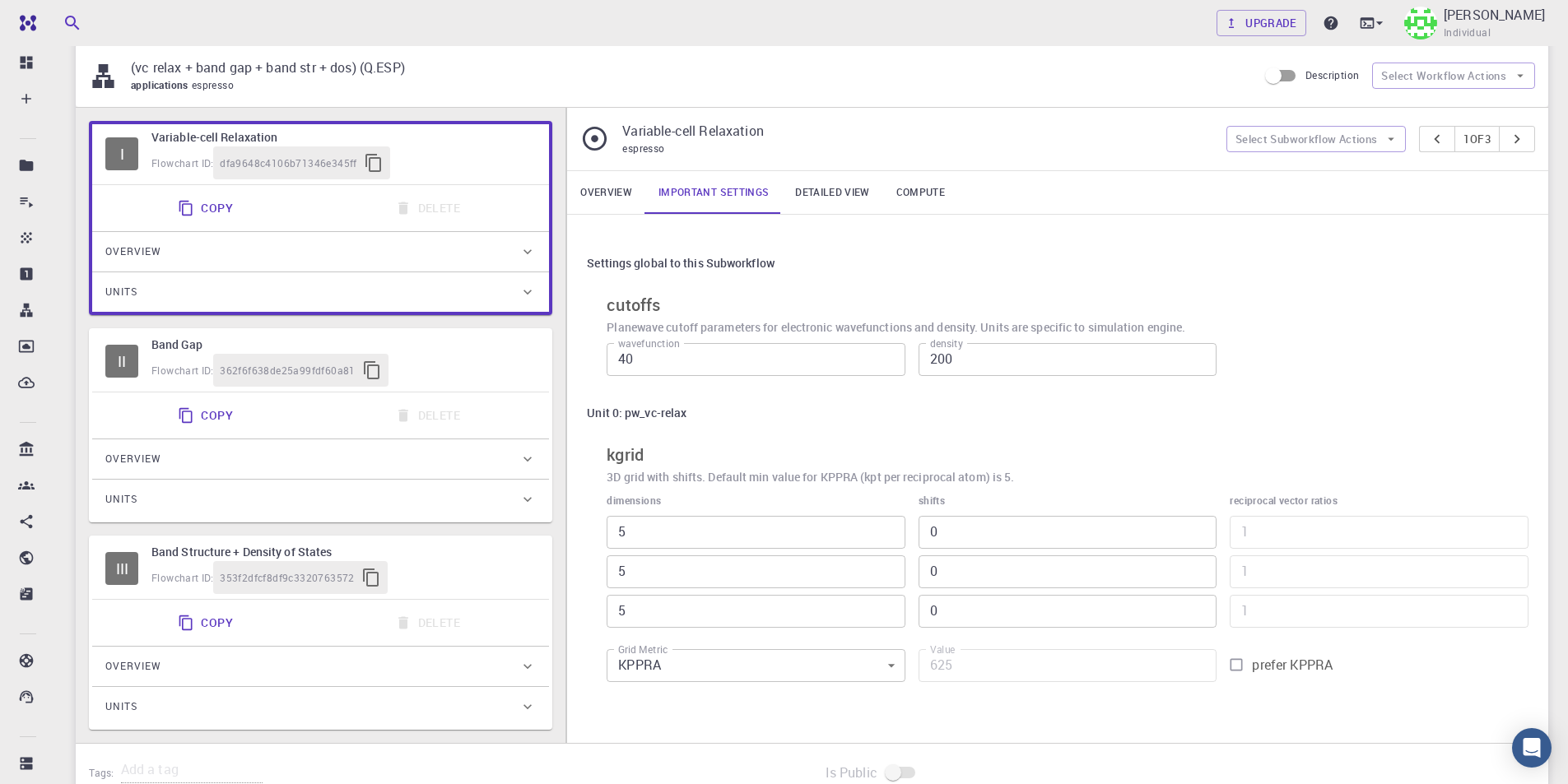
scroll to position [165, 0]
click at [446, 364] on div "Flowchart ID: 362f6f638de25a99fdf60a81" at bounding box center [344, 368] width 385 height 33
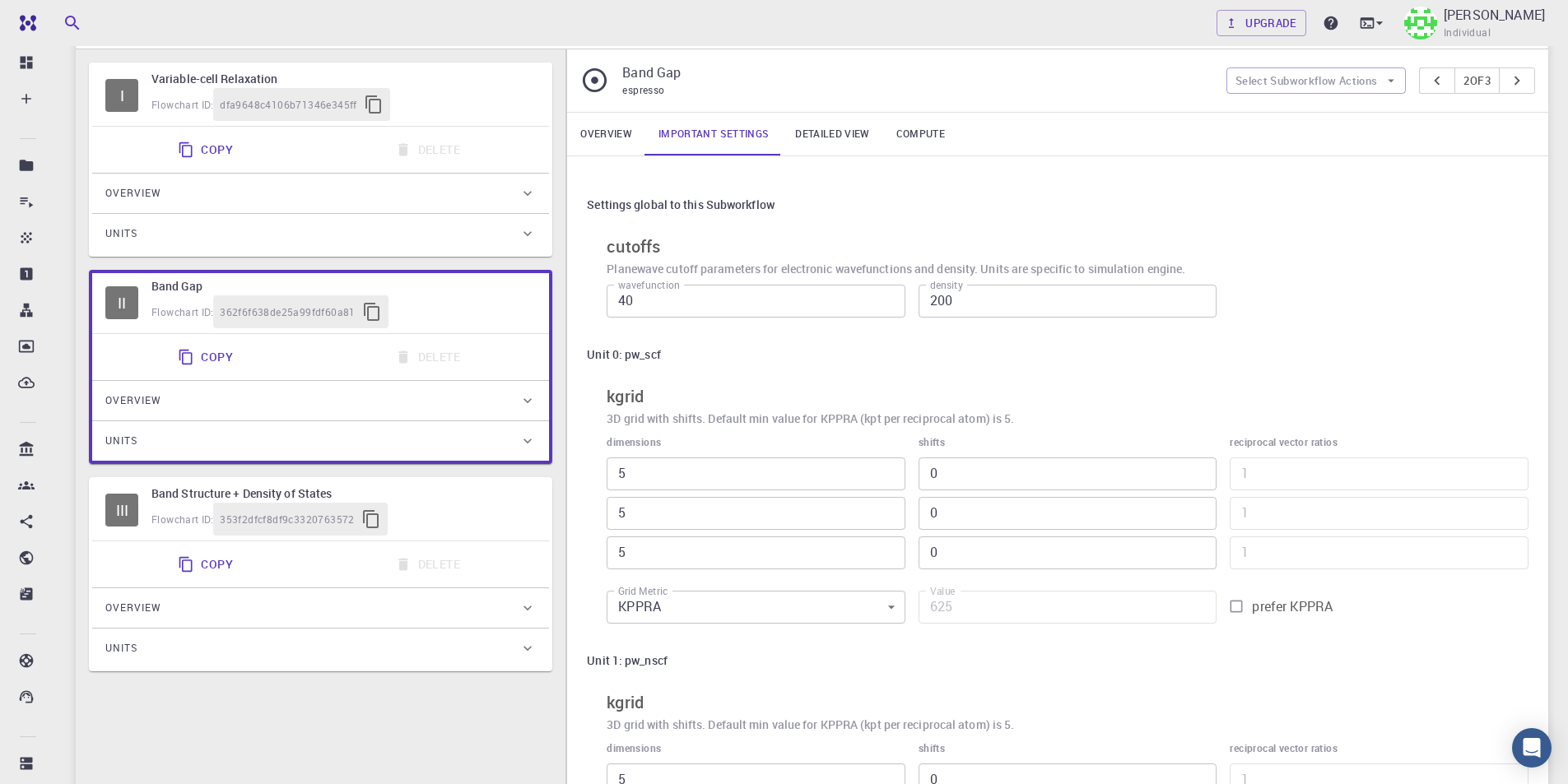
scroll to position [329, 0]
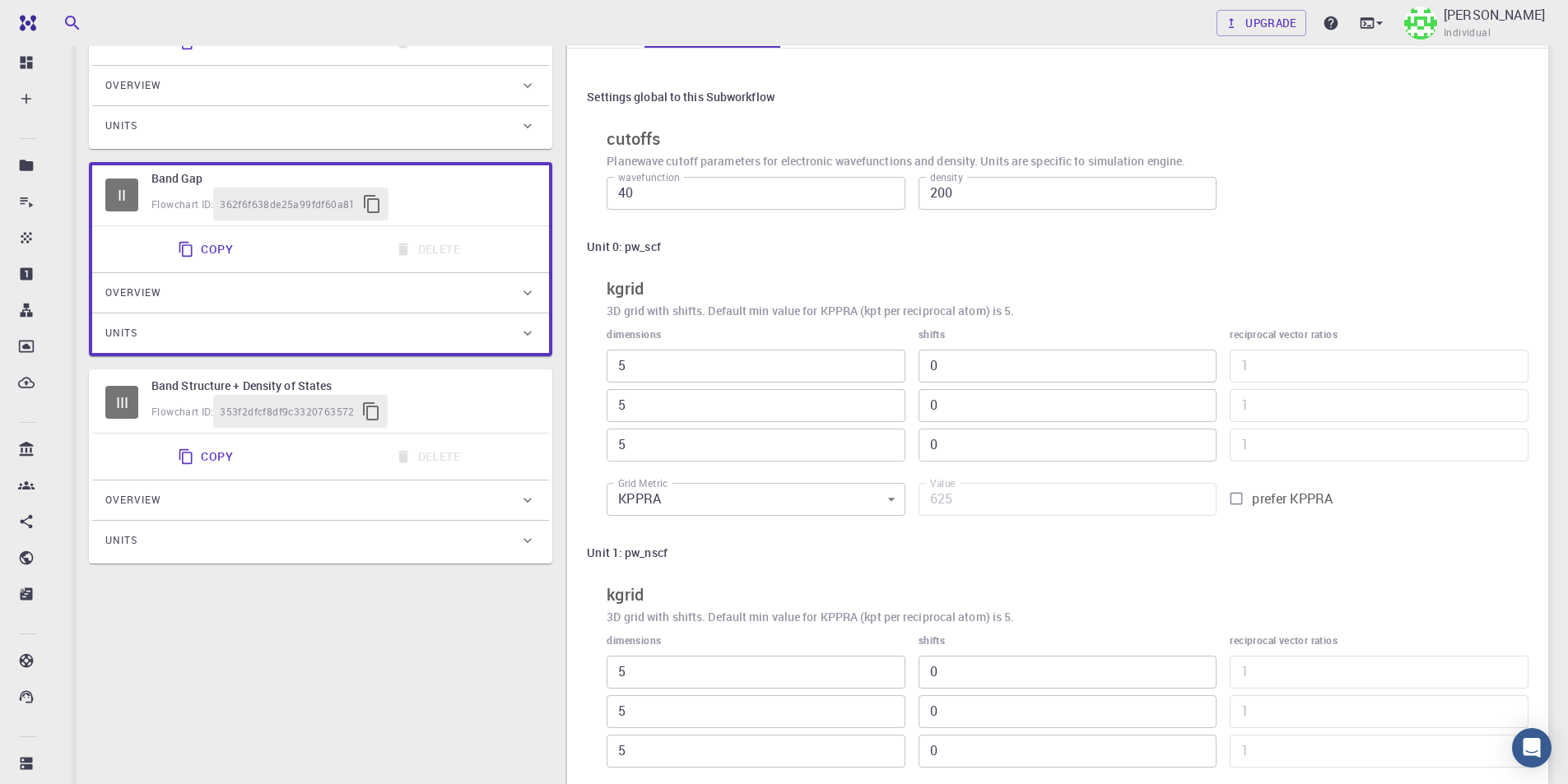
click at [476, 414] on div "Flowchart ID: 353f2dfcf8df9c3320763572" at bounding box center [344, 411] width 385 height 33
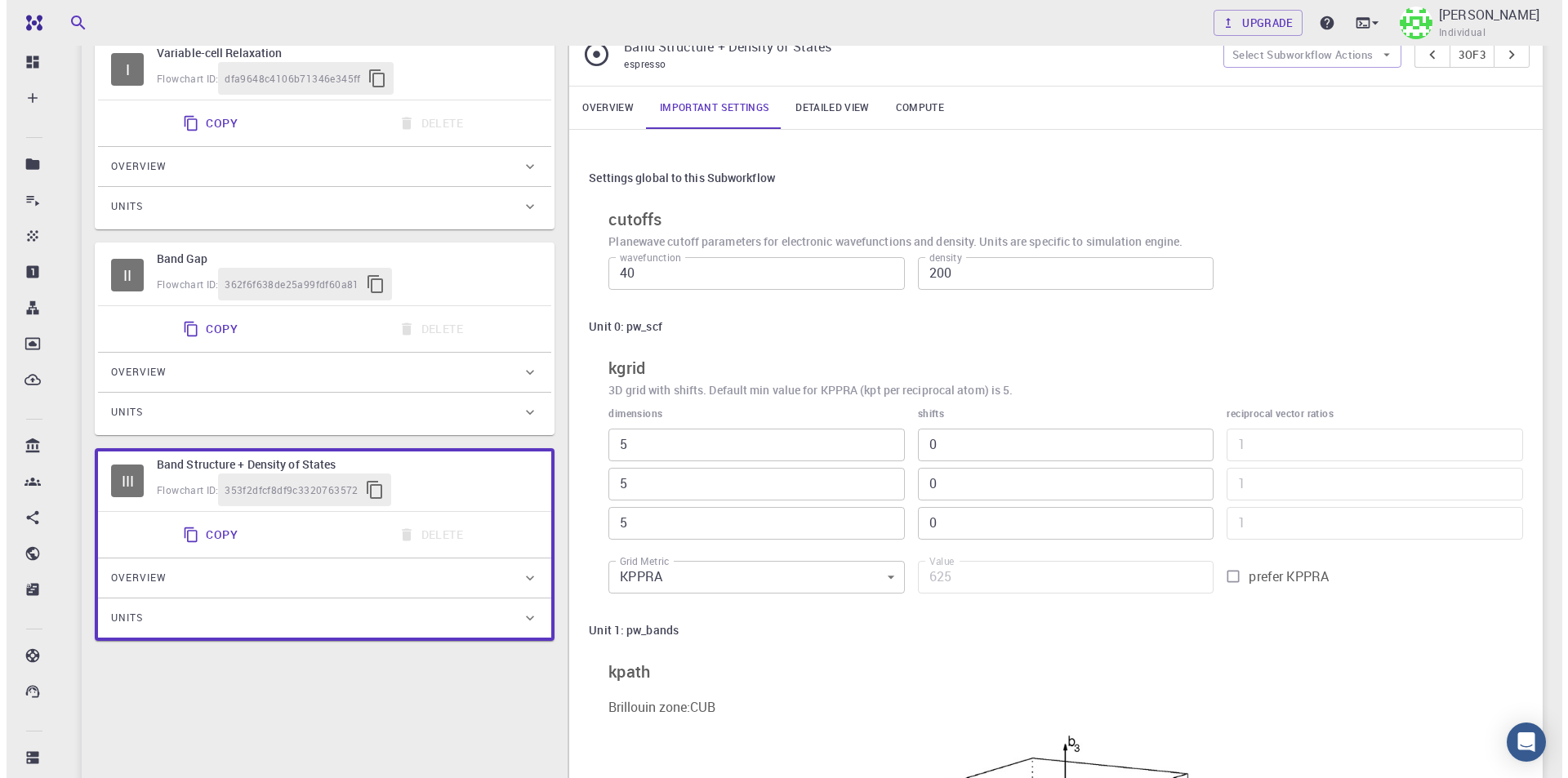
scroll to position [0, 0]
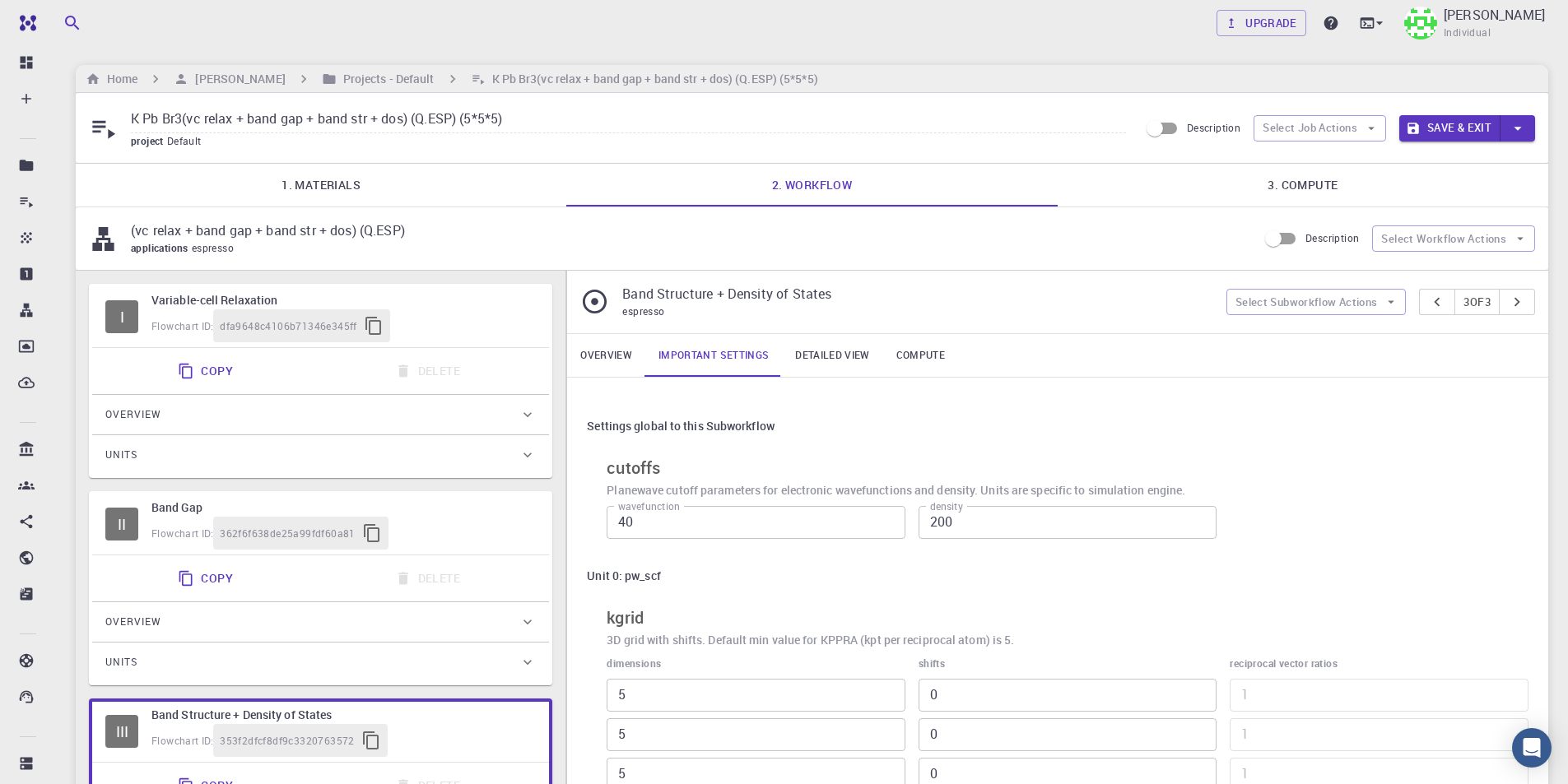
drag, startPoint x: 1424, startPoint y: 125, endPoint x: 1410, endPoint y: 133, distance: 16.1
click at [1424, 124] on button "Save & Exit" at bounding box center [1449, 129] width 101 height 26
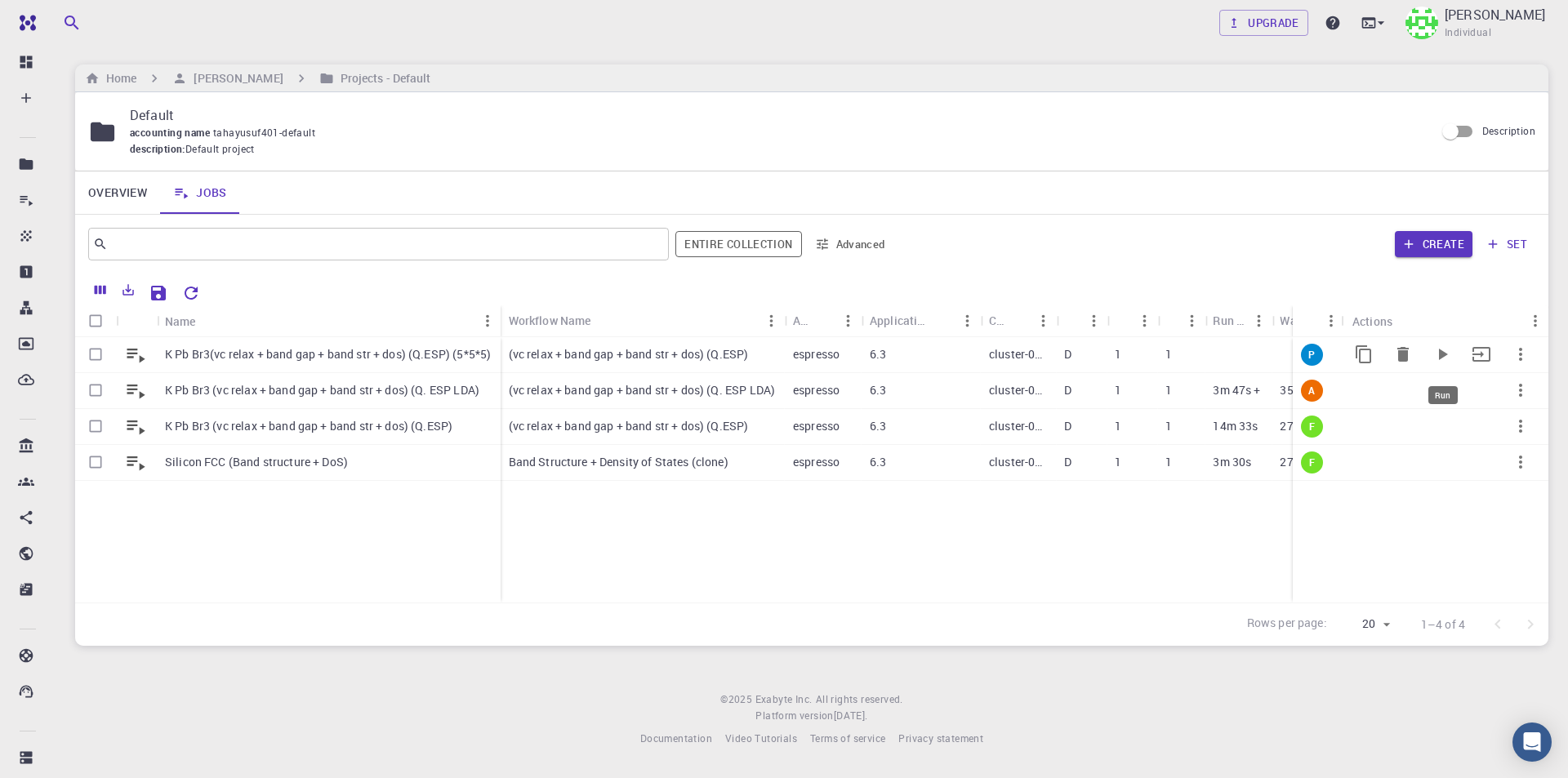
click at [1445, 350] on icon "Run" at bounding box center [1442, 354] width 19 height 19
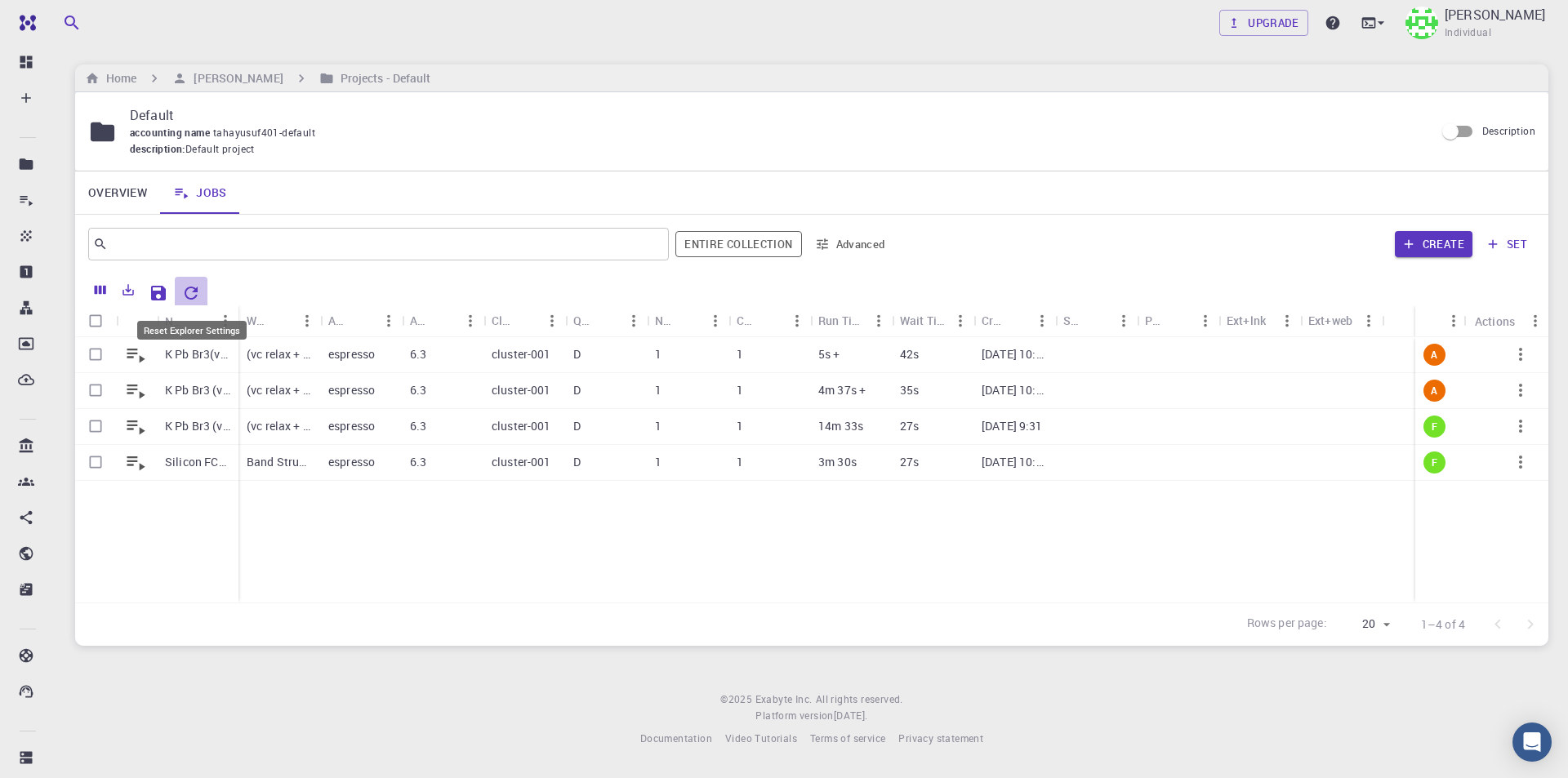
click at [194, 300] on icon "Reset Explorer Settings" at bounding box center [191, 293] width 19 height 19
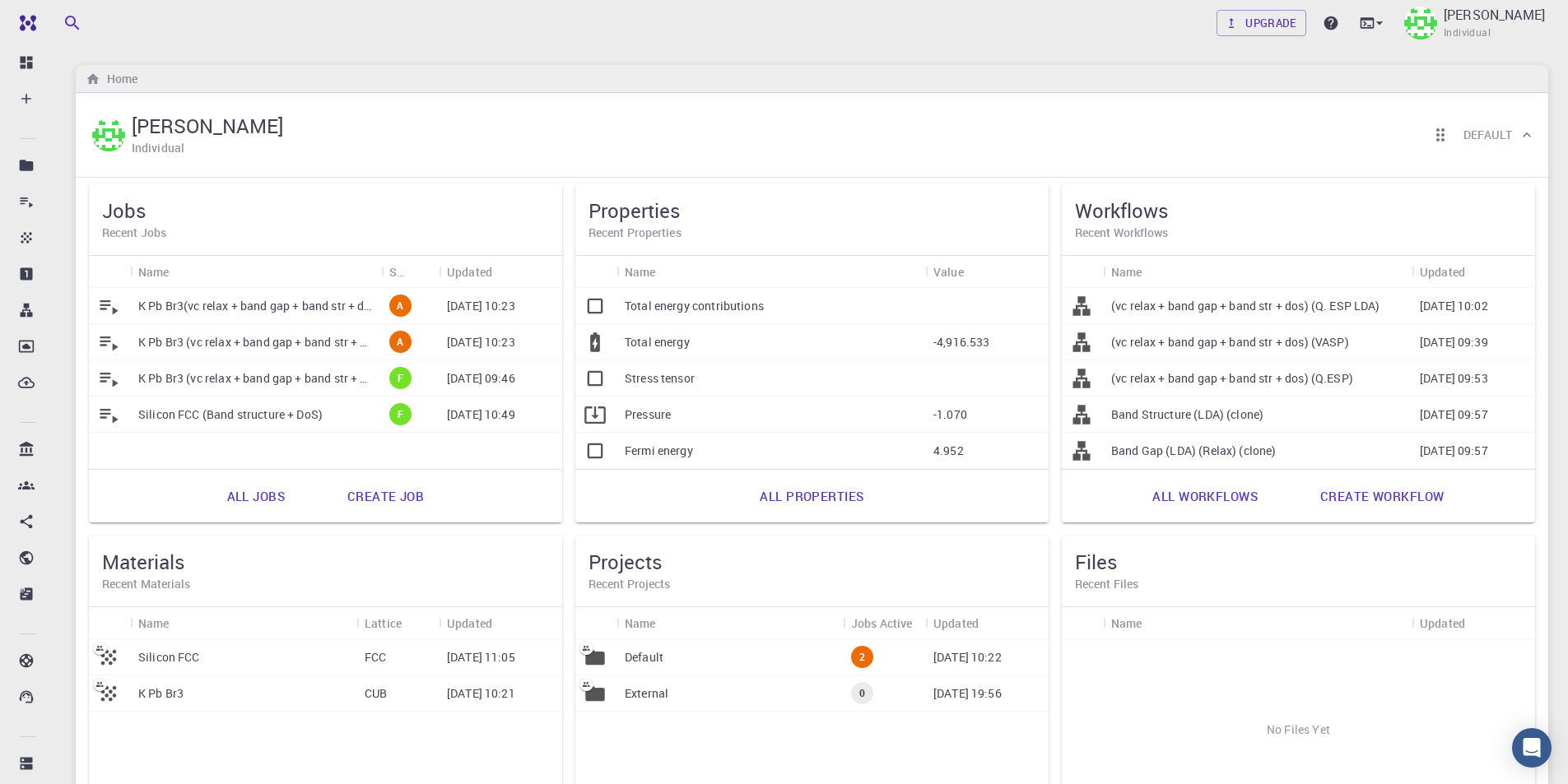
click at [270, 497] on link "All jobs" at bounding box center [256, 496] width 94 height 40
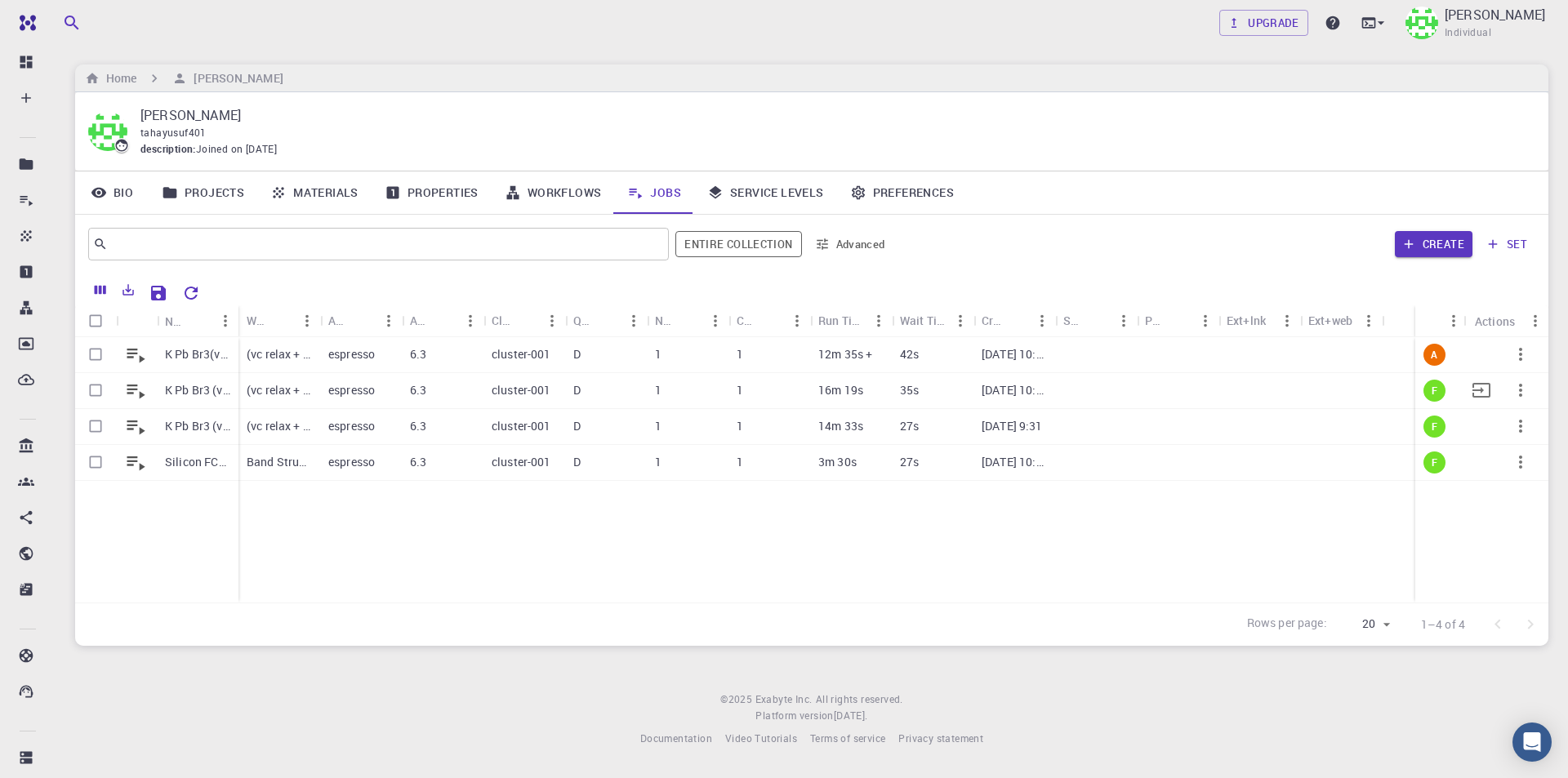
click at [207, 388] on p "K Pb Br3 (vc relax + band gap + band str + dos) (Q. ESP LDA)" at bounding box center [197, 389] width 66 height 17
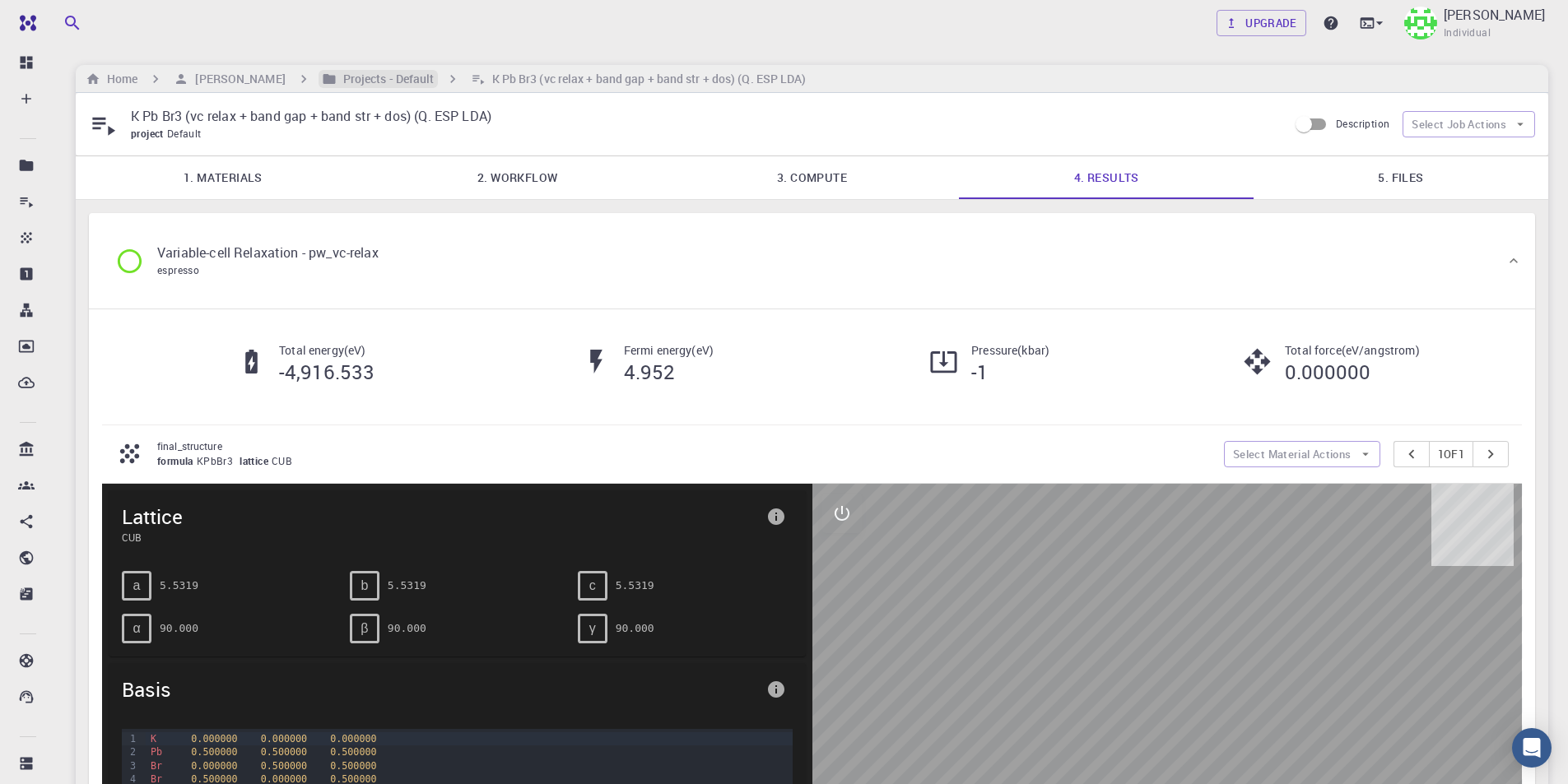
click at [336, 78] on h6 "Projects - Default" at bounding box center [385, 78] width 98 height 19
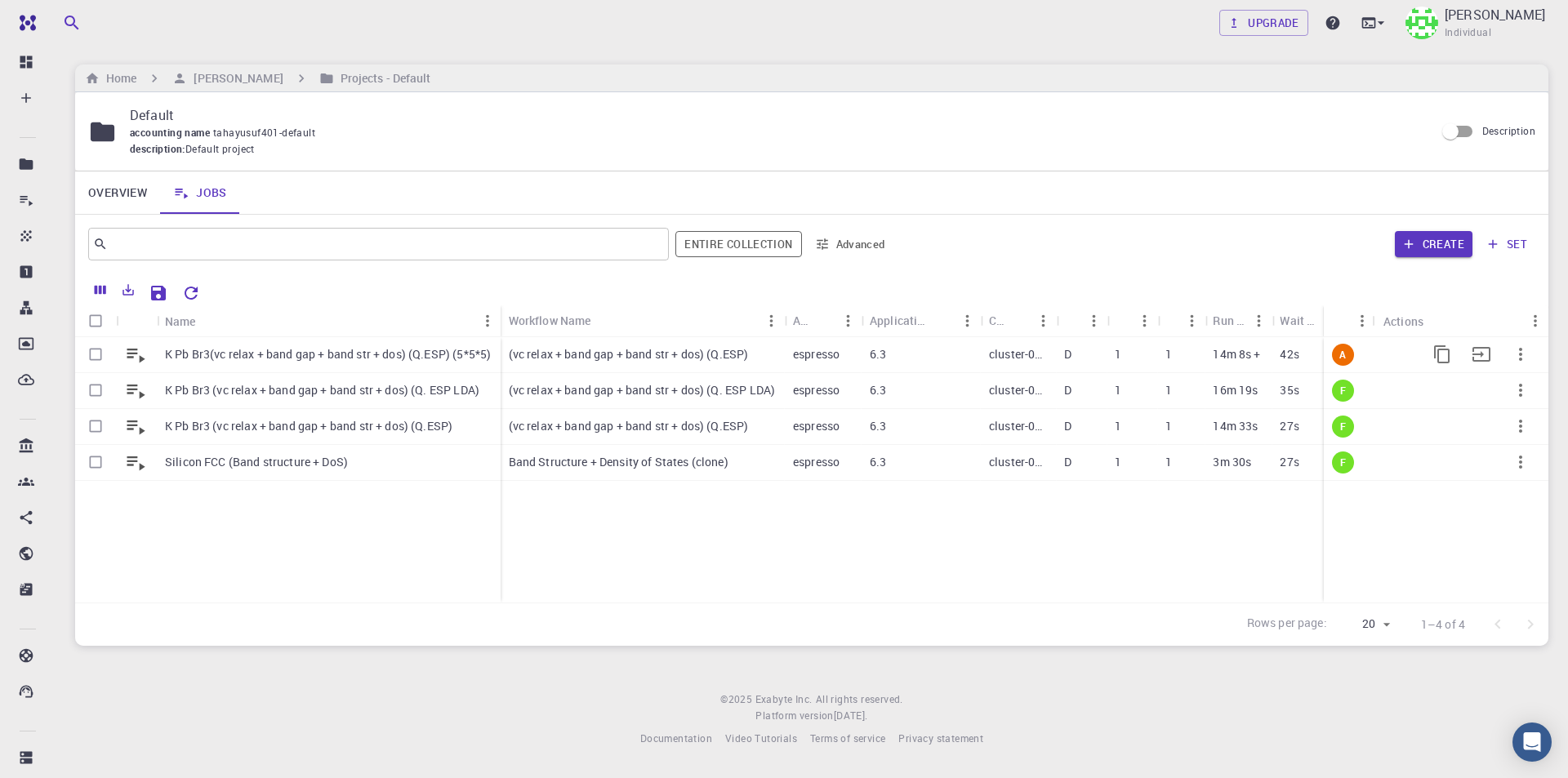
click at [719, 351] on p "(vc relax + band gap + band str + dos) (Q.ESP)" at bounding box center [629, 354] width 240 height 17
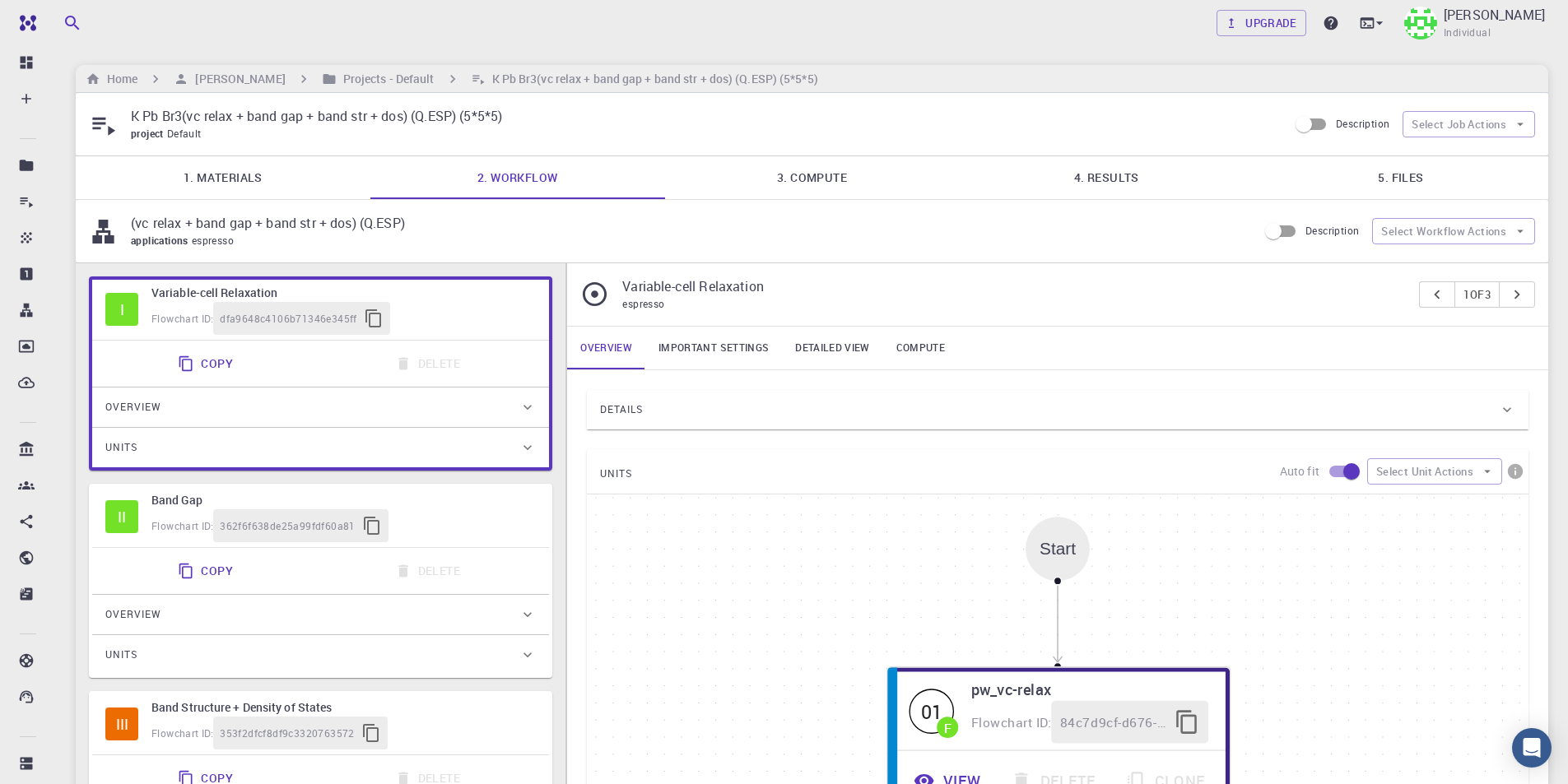
click at [1098, 184] on link "4. Results" at bounding box center [1106, 177] width 295 height 42
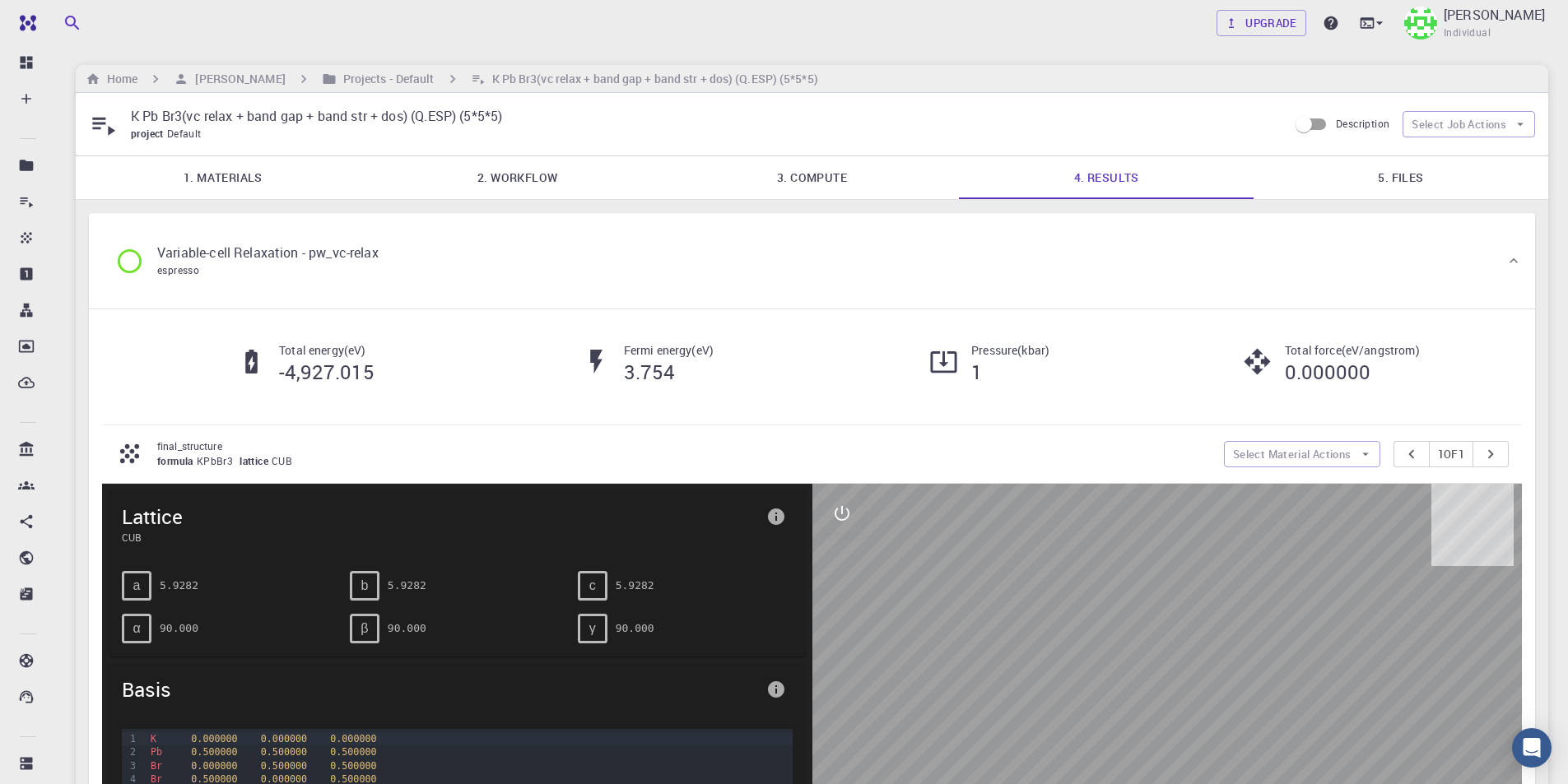
click at [504, 178] on link "2. Workflow" at bounding box center [518, 177] width 295 height 42
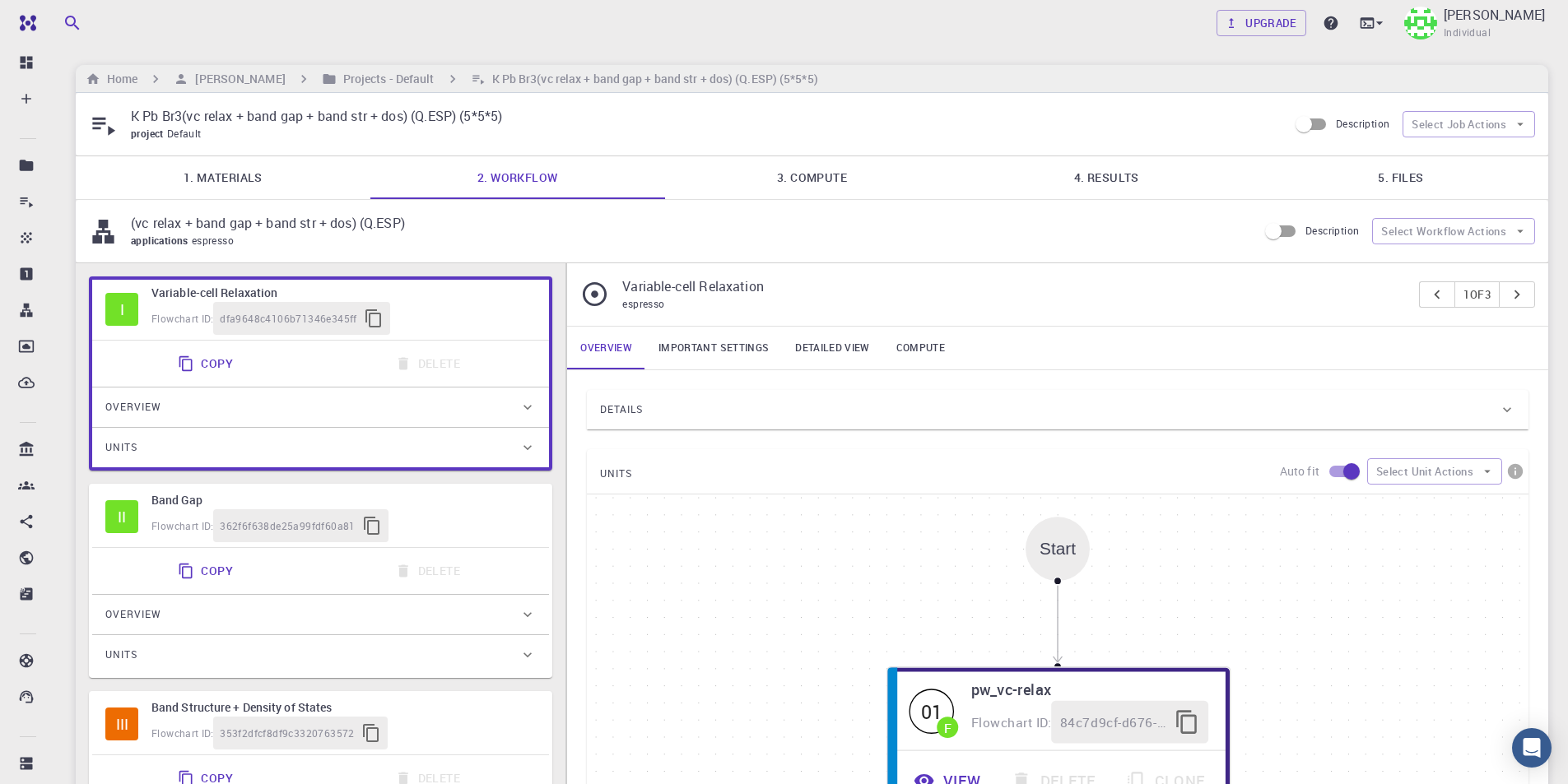
click at [680, 344] on link "Important settings" at bounding box center [713, 347] width 137 height 42
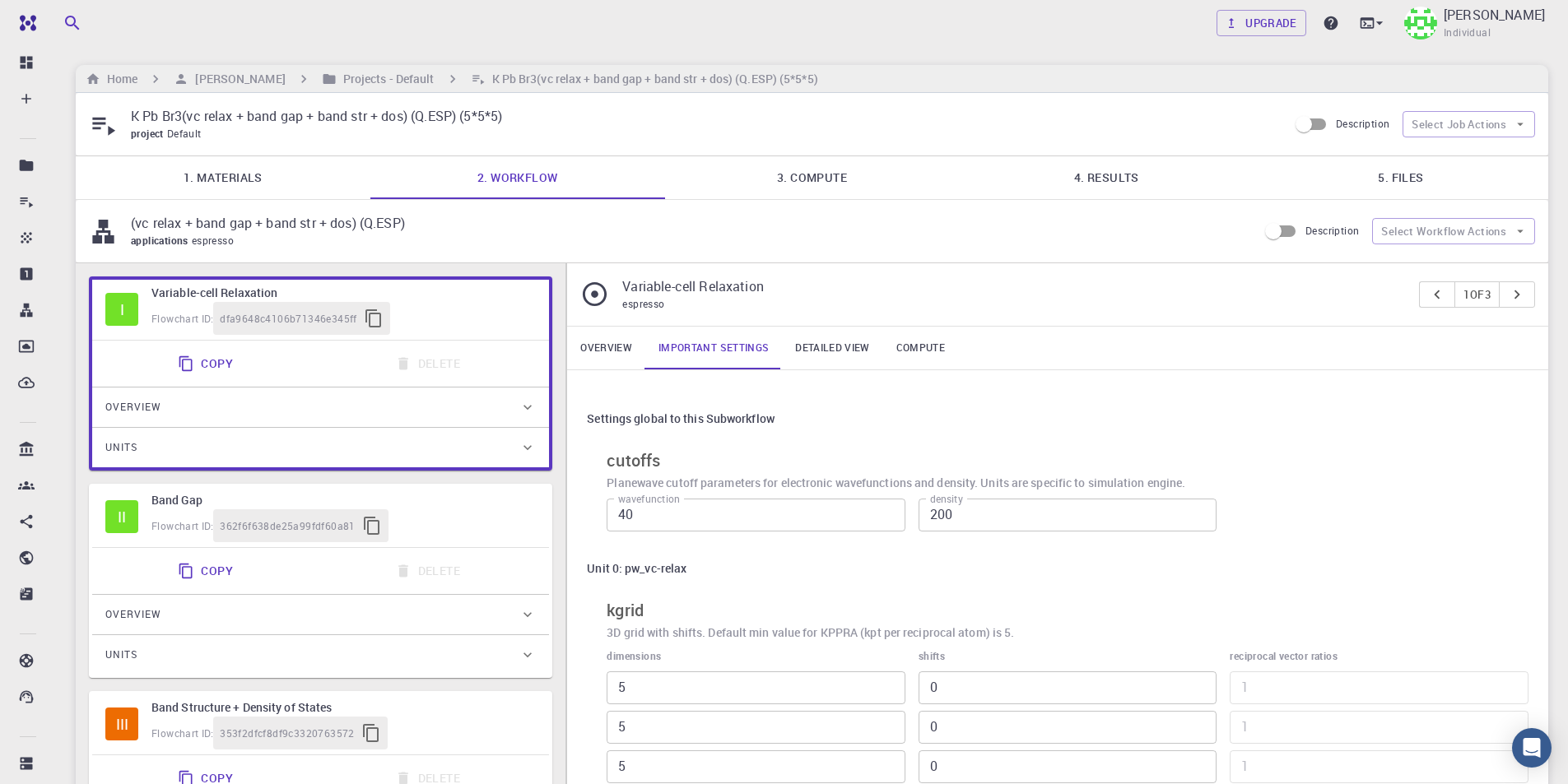
click at [786, 347] on link "Detailed view" at bounding box center [832, 347] width 101 height 42
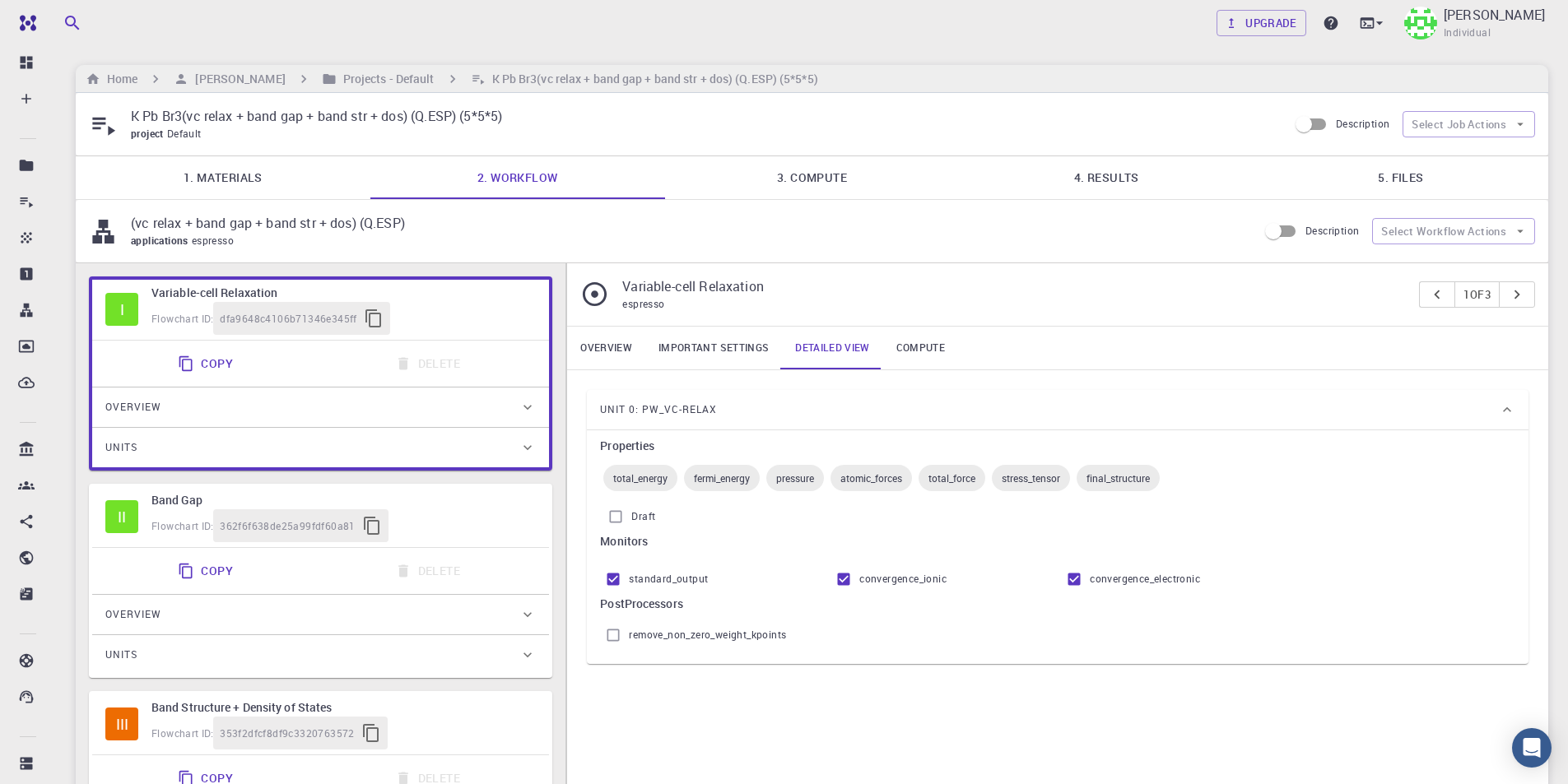
click at [483, 515] on div "Flowchart ID: 362f6f638de25a99fdf60a81" at bounding box center [344, 525] width 385 height 33
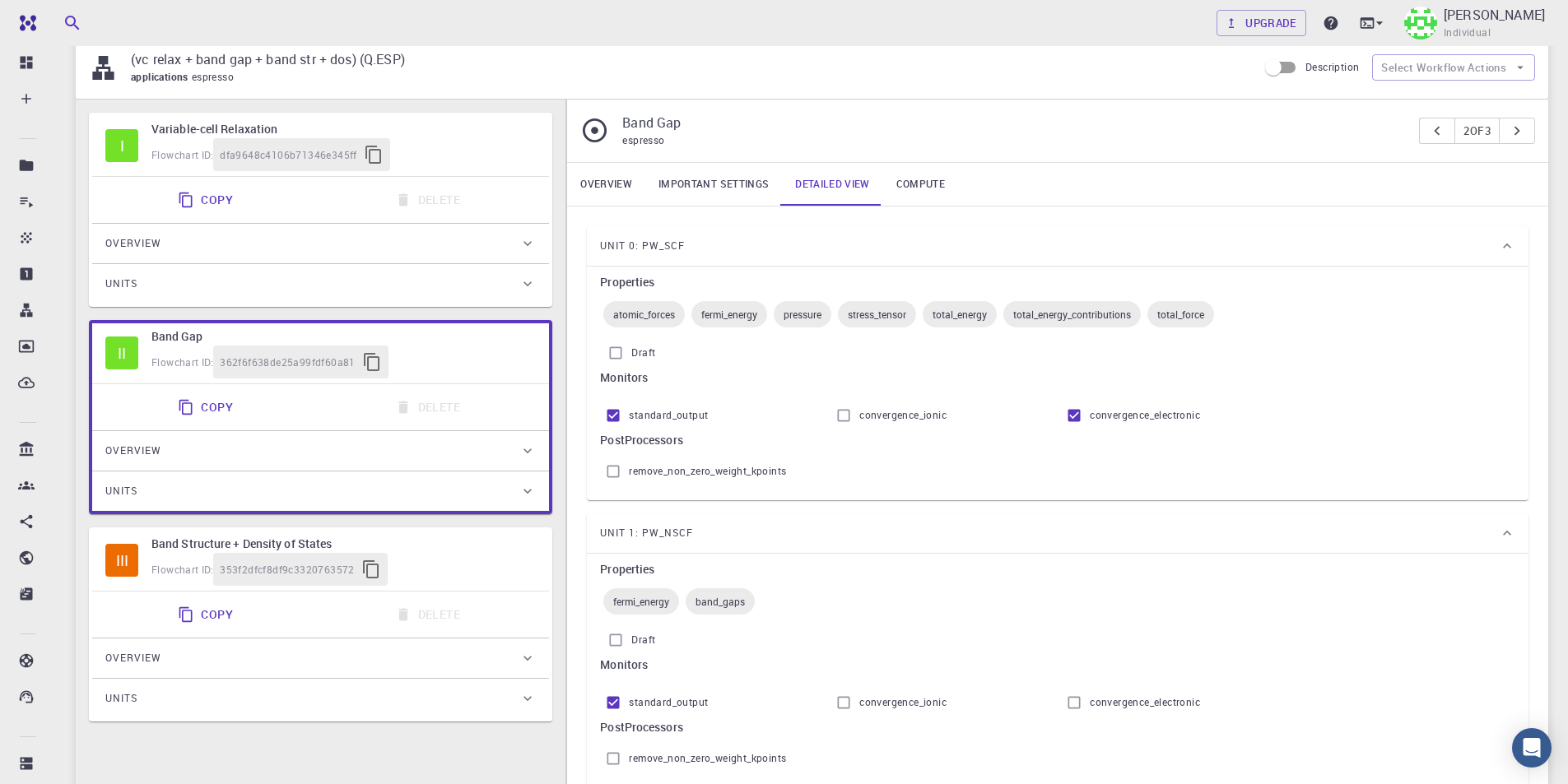
scroll to position [165, 0]
click at [715, 187] on link "Important settings" at bounding box center [713, 183] width 137 height 42
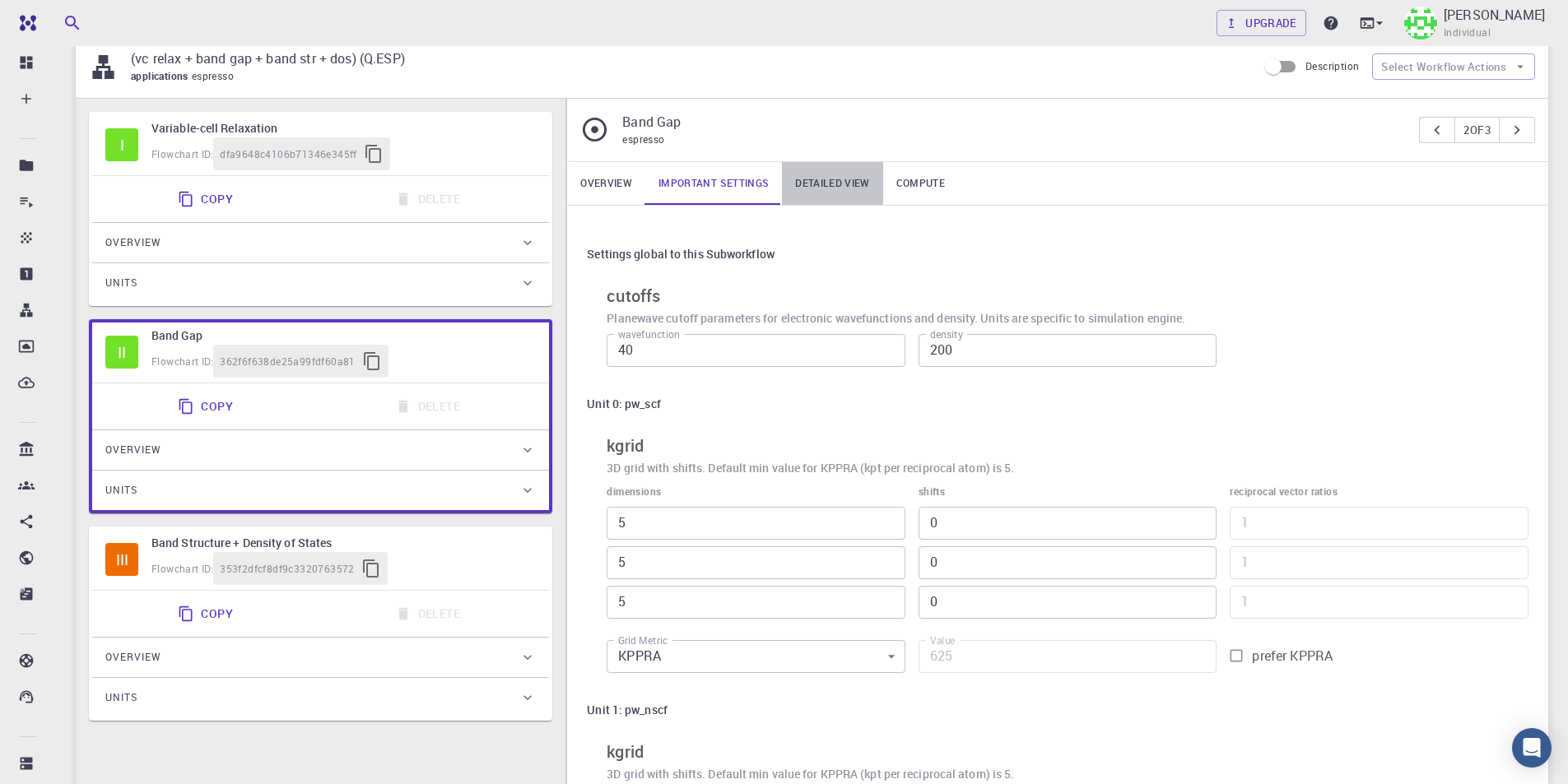
click at [850, 180] on link "Detailed view" at bounding box center [832, 183] width 101 height 42
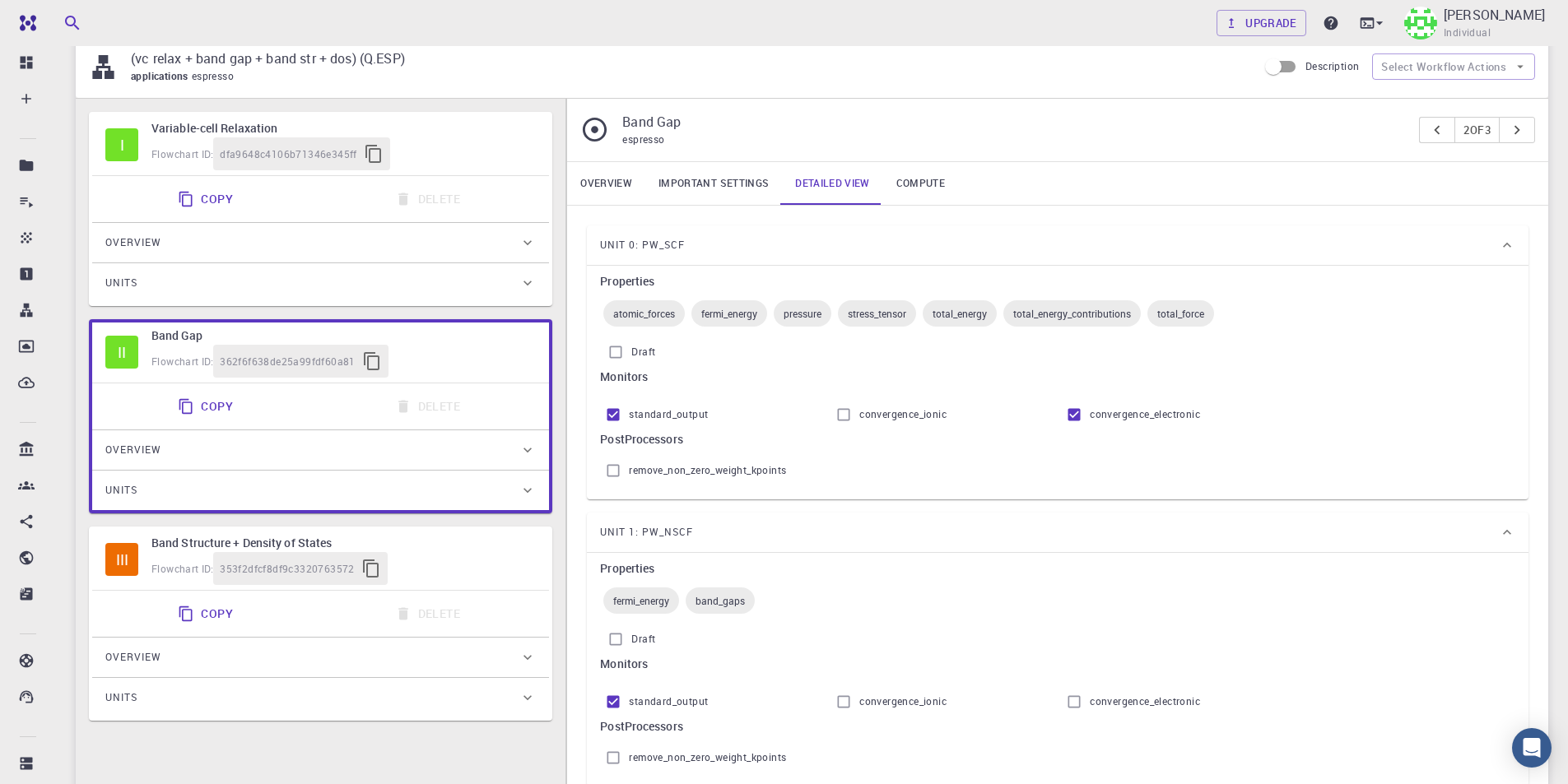
click at [641, 185] on link "Overview" at bounding box center [606, 183] width 79 height 42
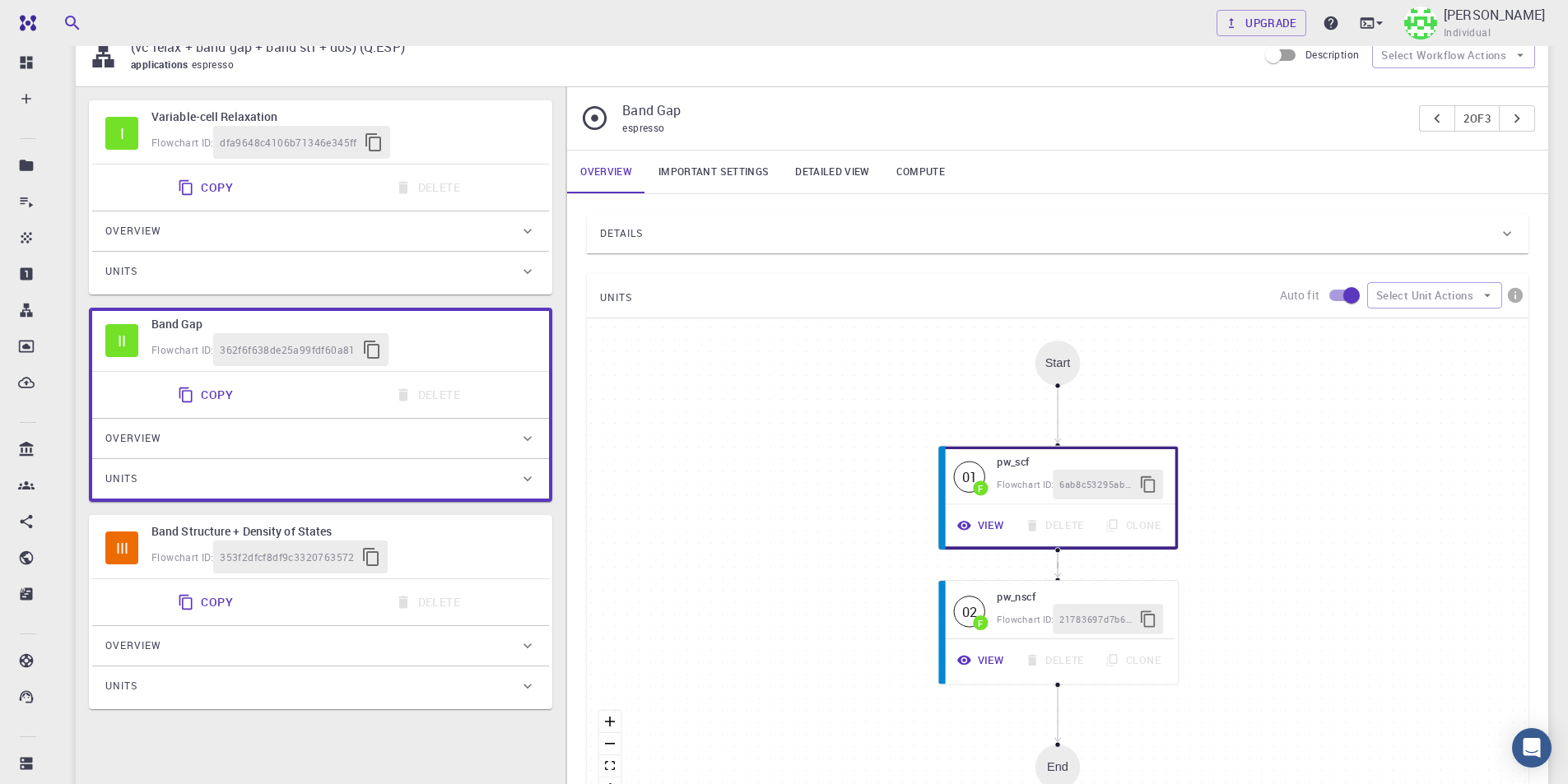
scroll to position [411, 0]
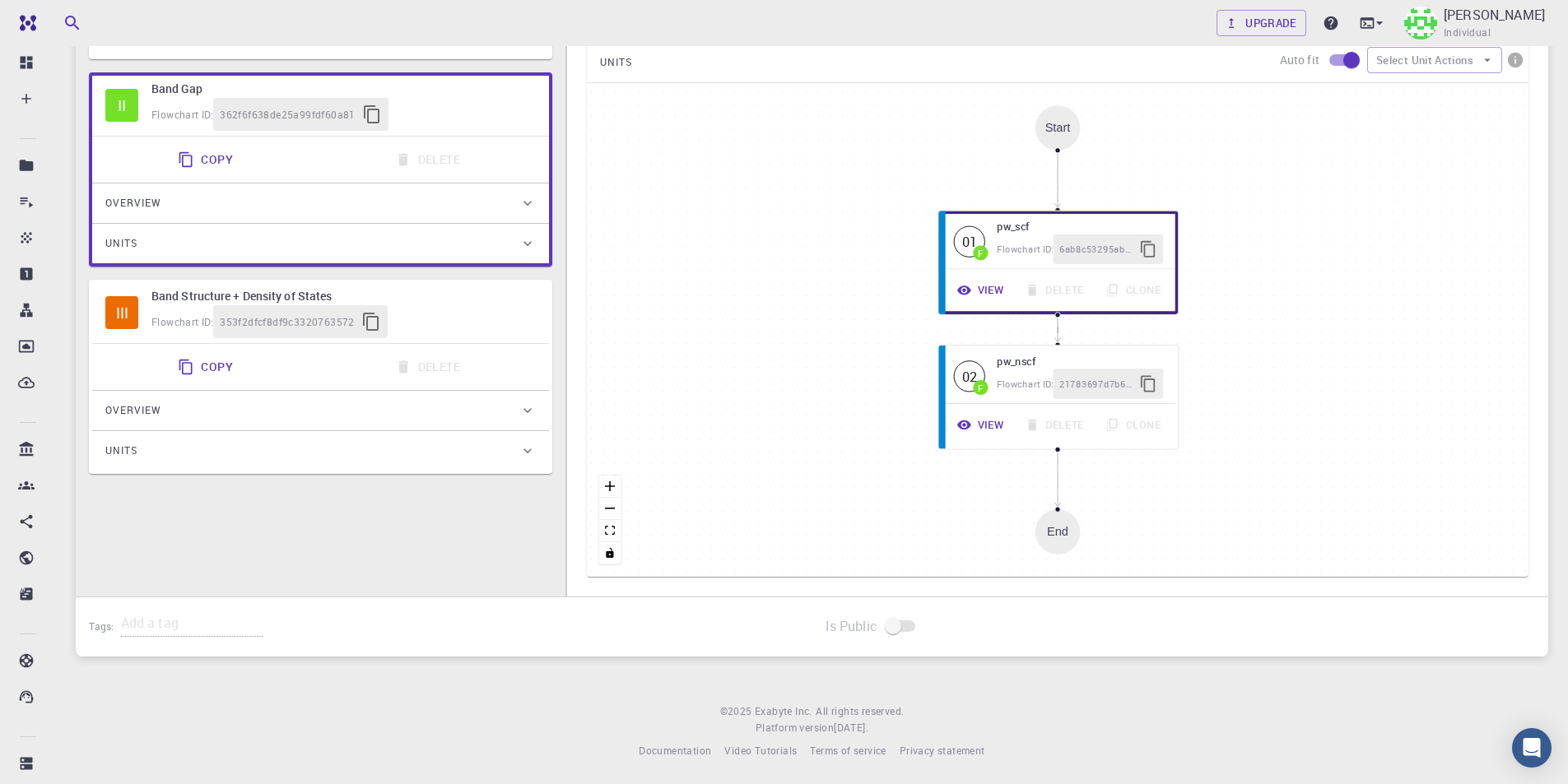
click at [458, 338] on div "Flowchart ID: 353f2dfcf8df9c3320763572" at bounding box center [344, 321] width 385 height 33
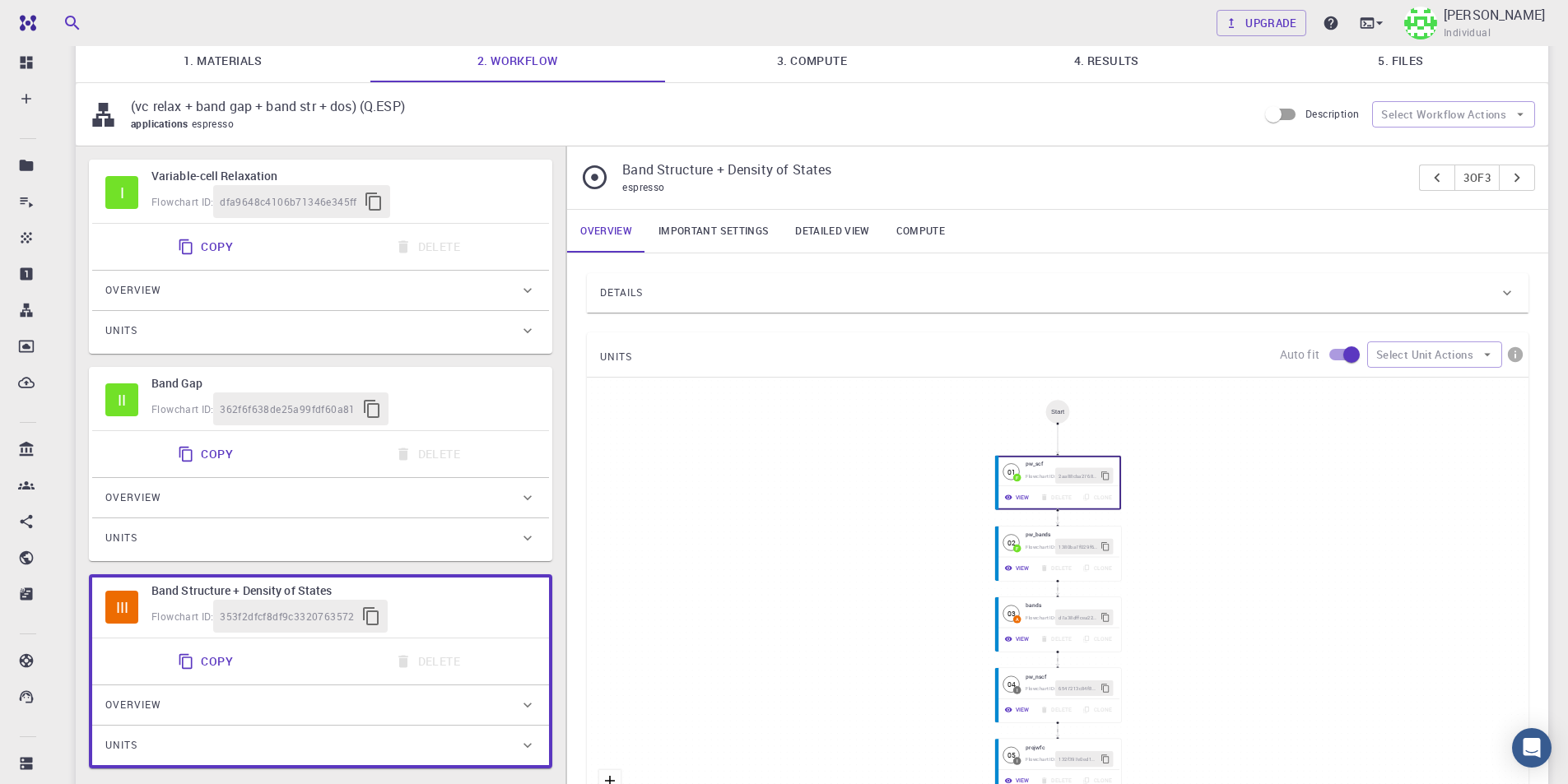
scroll to position [82, 0]
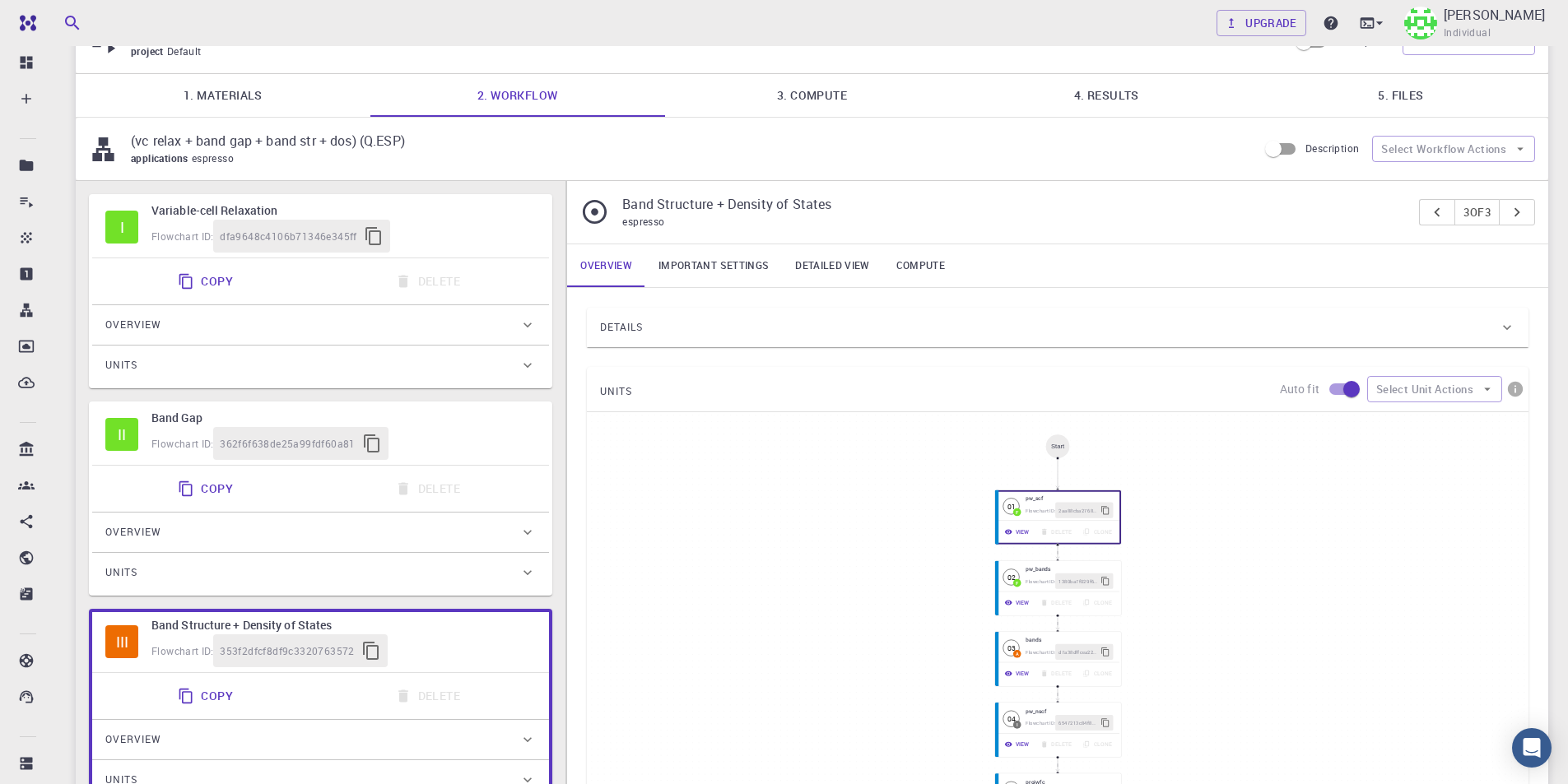
click at [710, 259] on link "Important settings" at bounding box center [713, 265] width 137 height 42
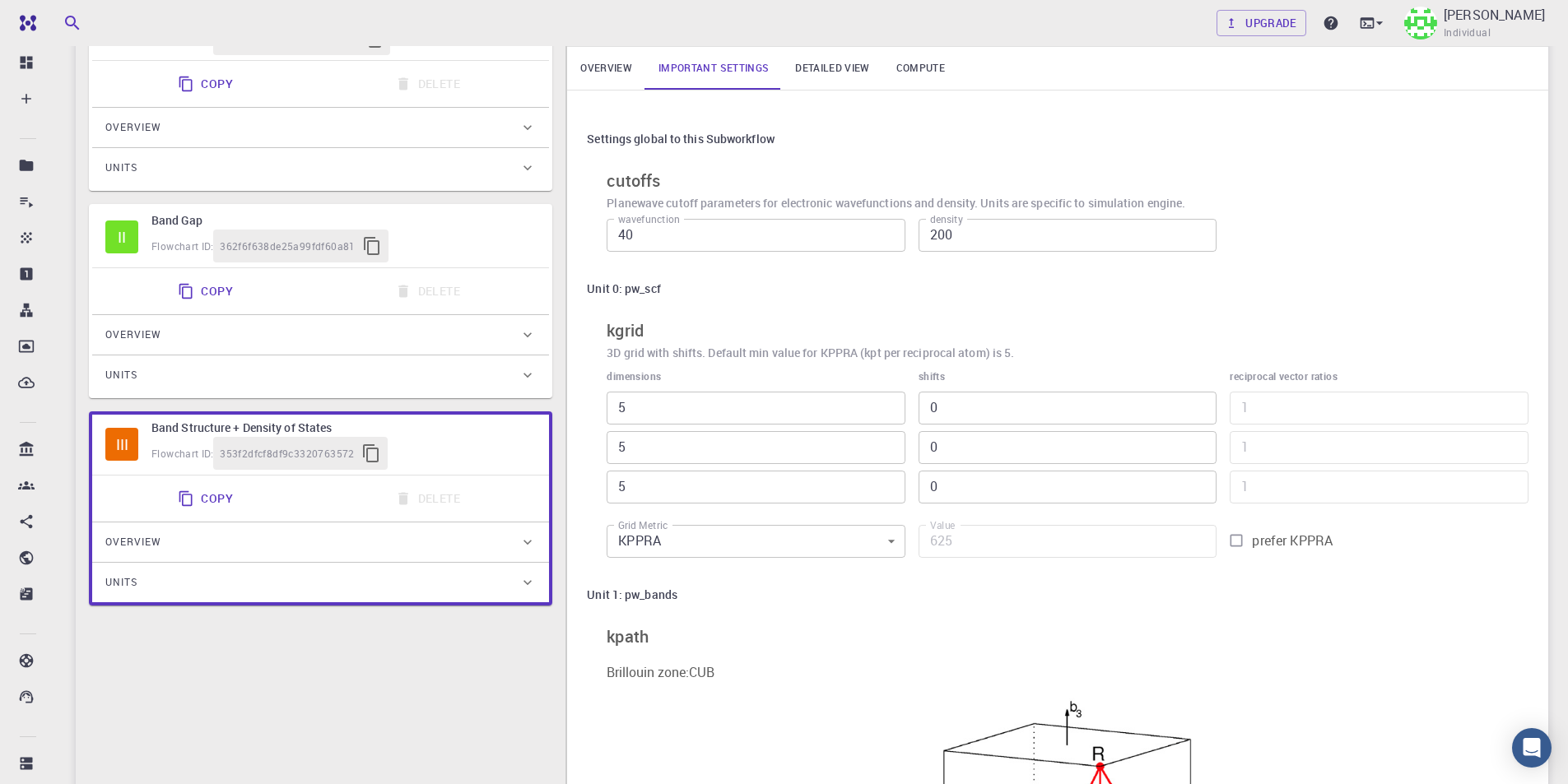
scroll to position [0, 0]
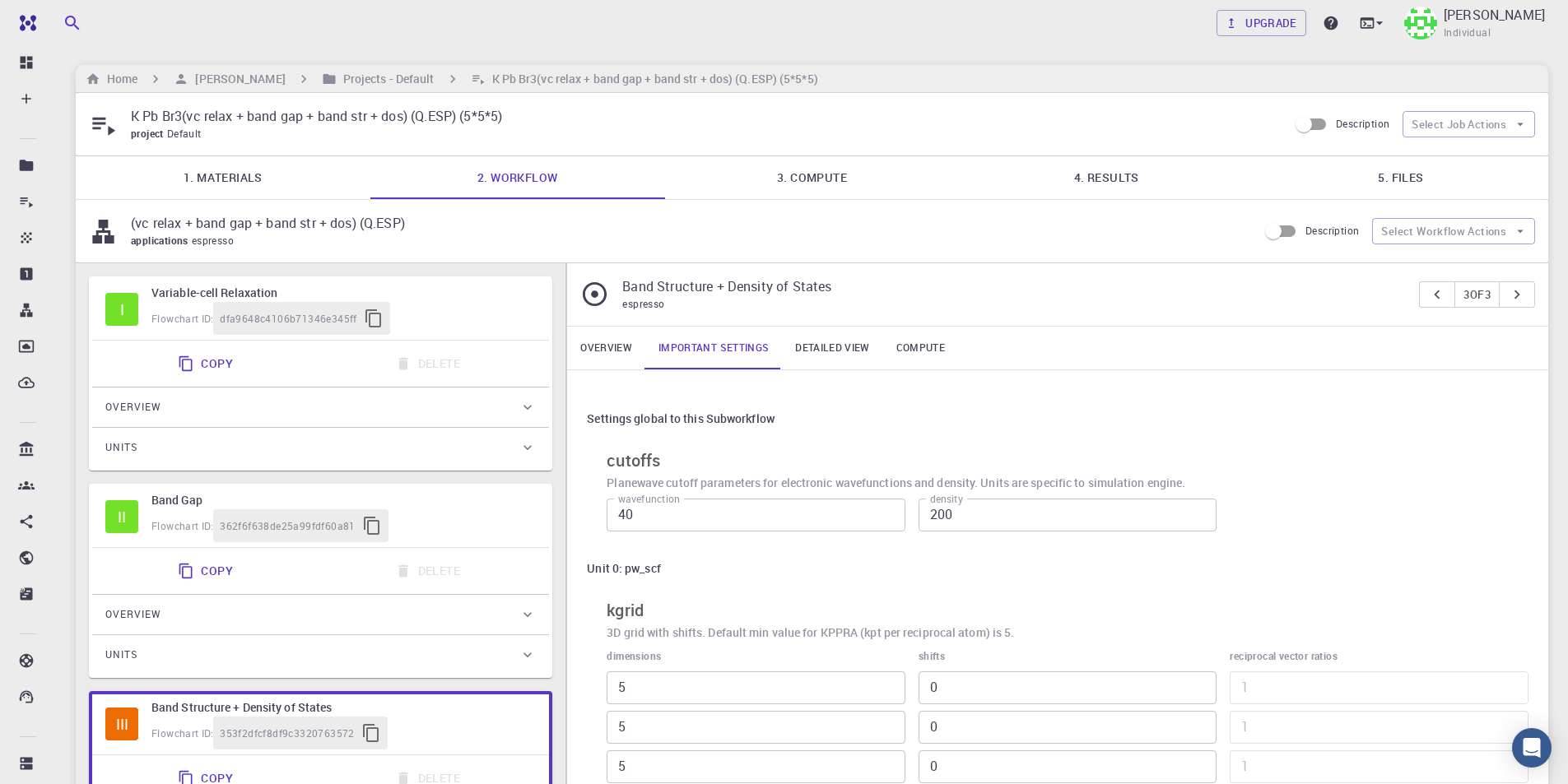
click at [859, 347] on link "Detailed view" at bounding box center [832, 347] width 101 height 42
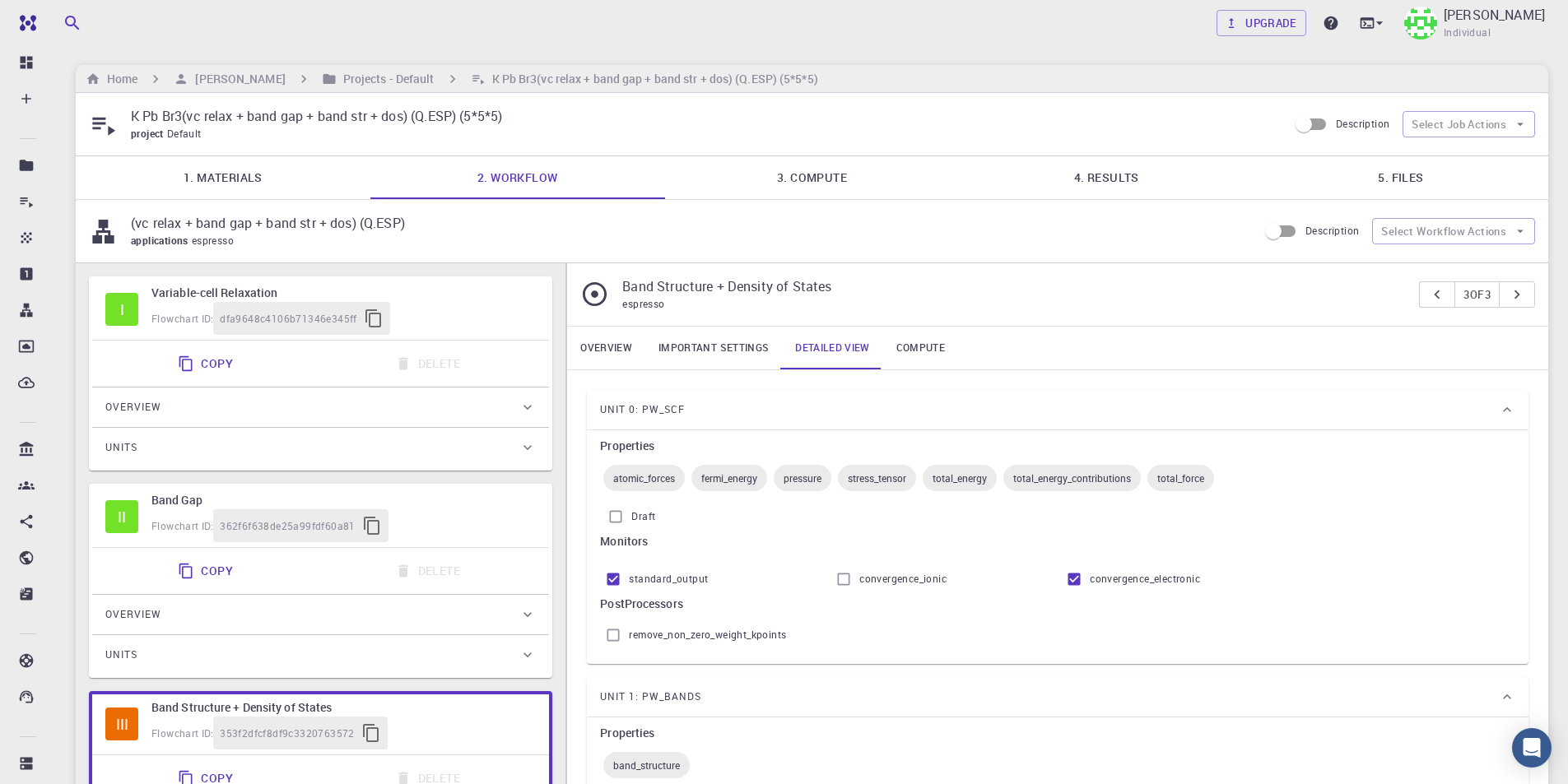
click at [904, 347] on link "Compute" at bounding box center [920, 347] width 75 height 42
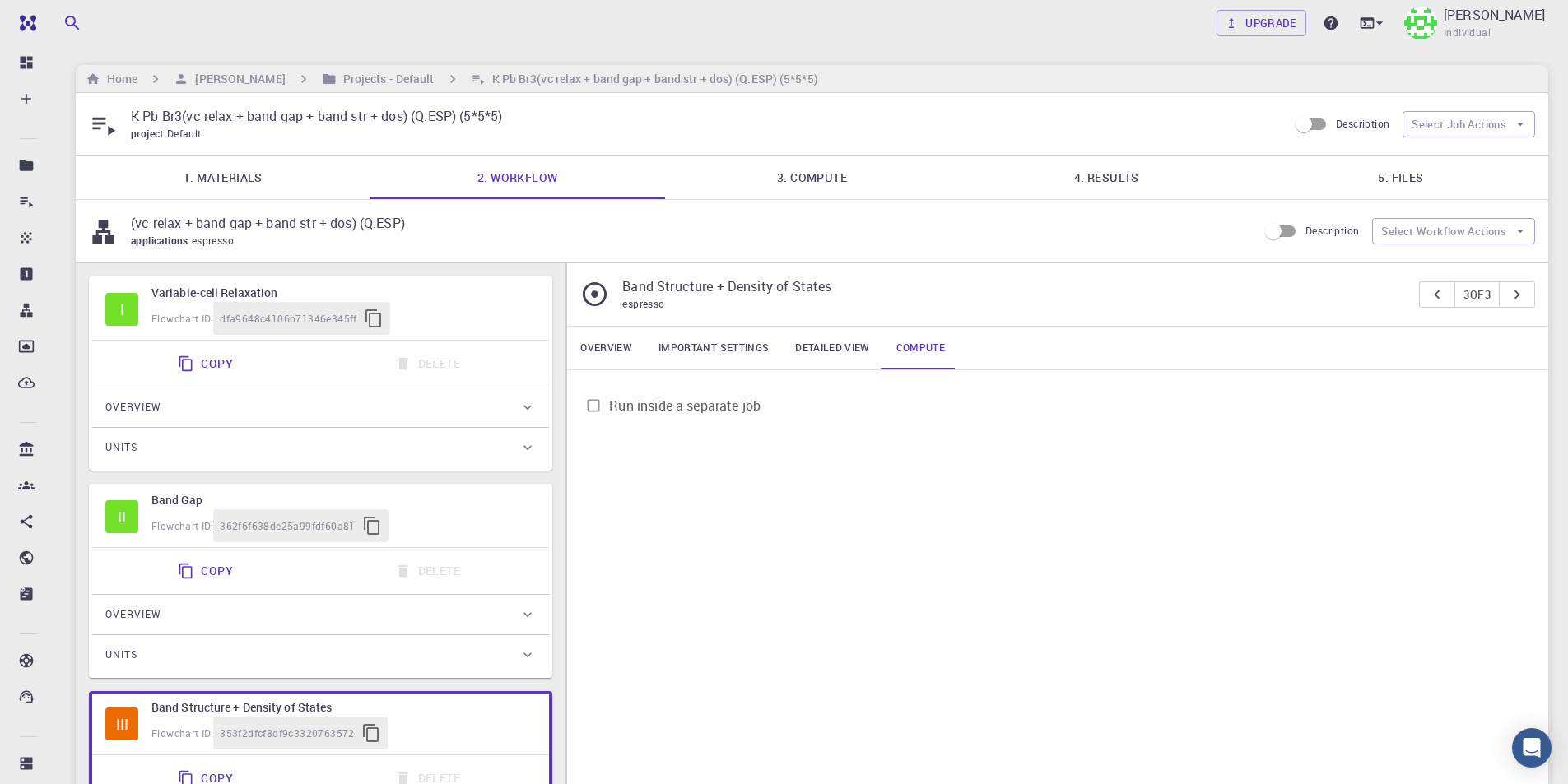
click at [809, 355] on link "Detailed view" at bounding box center [832, 347] width 101 height 42
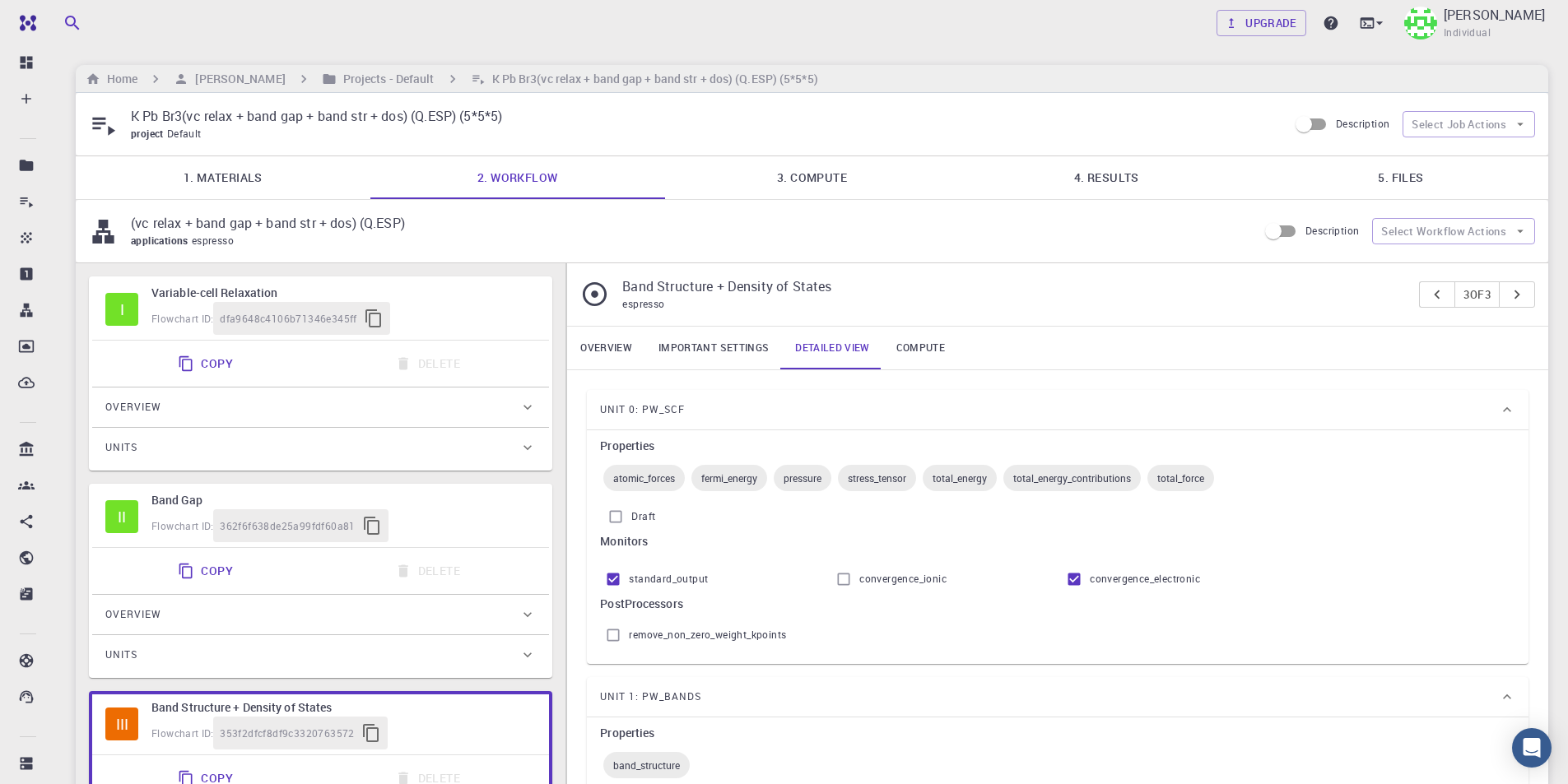
click at [694, 355] on link "Important settings" at bounding box center [713, 347] width 137 height 42
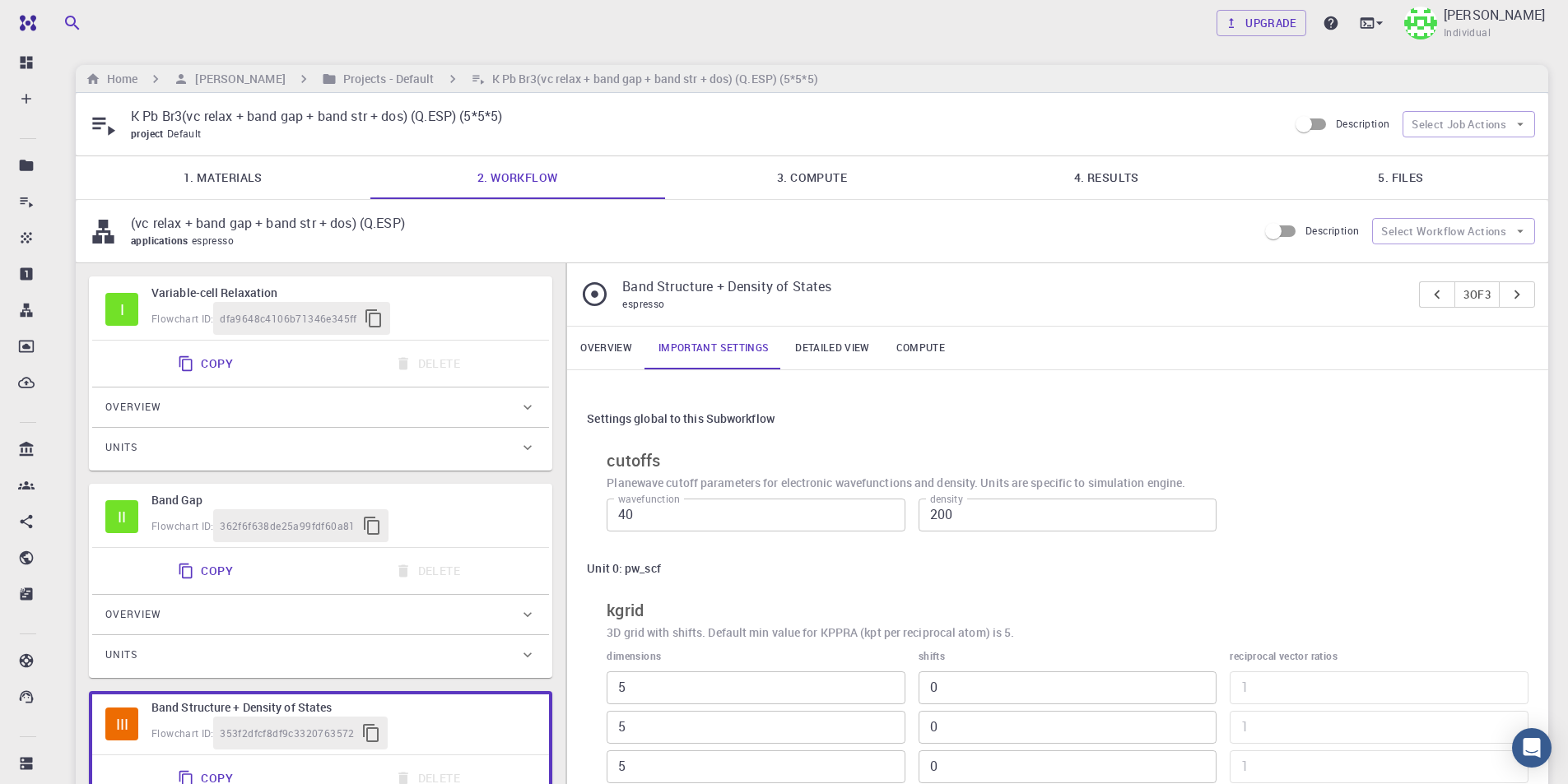
click at [604, 359] on link "Overview" at bounding box center [606, 347] width 79 height 42
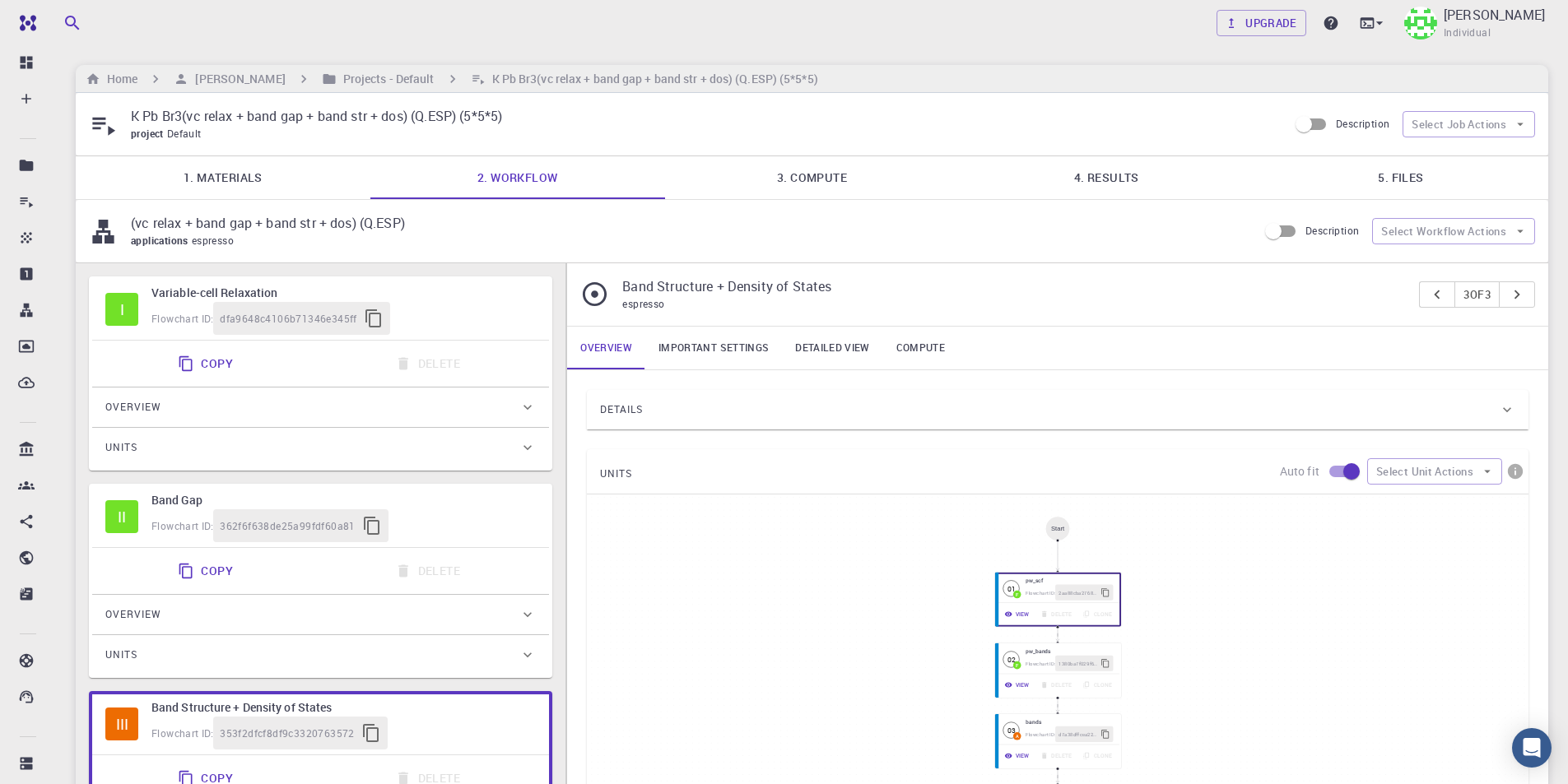
click at [448, 299] on h6 "Variable-cell Relaxation" at bounding box center [344, 293] width 385 height 19
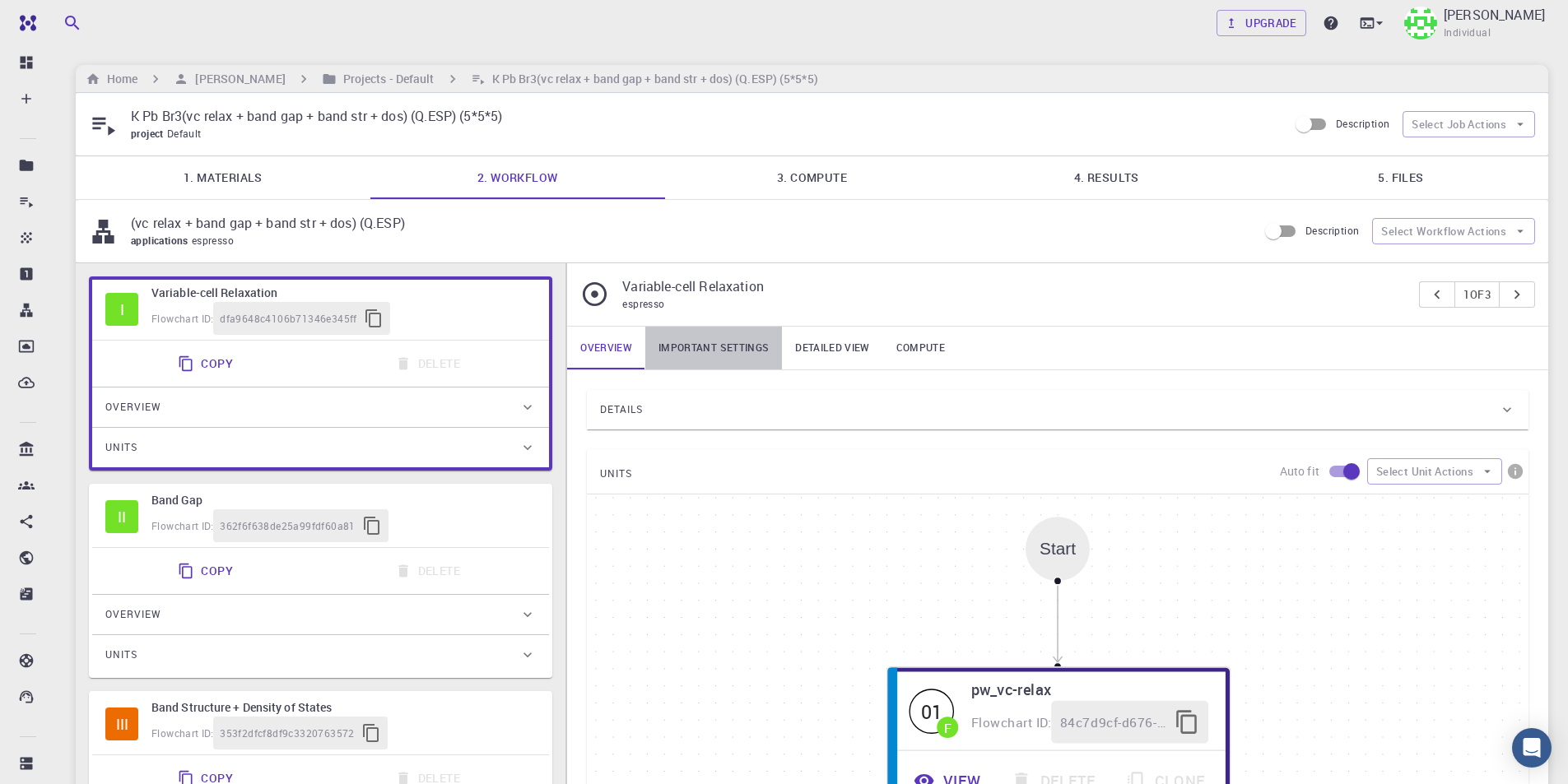
click at [738, 347] on link "Important settings" at bounding box center [713, 347] width 137 height 42
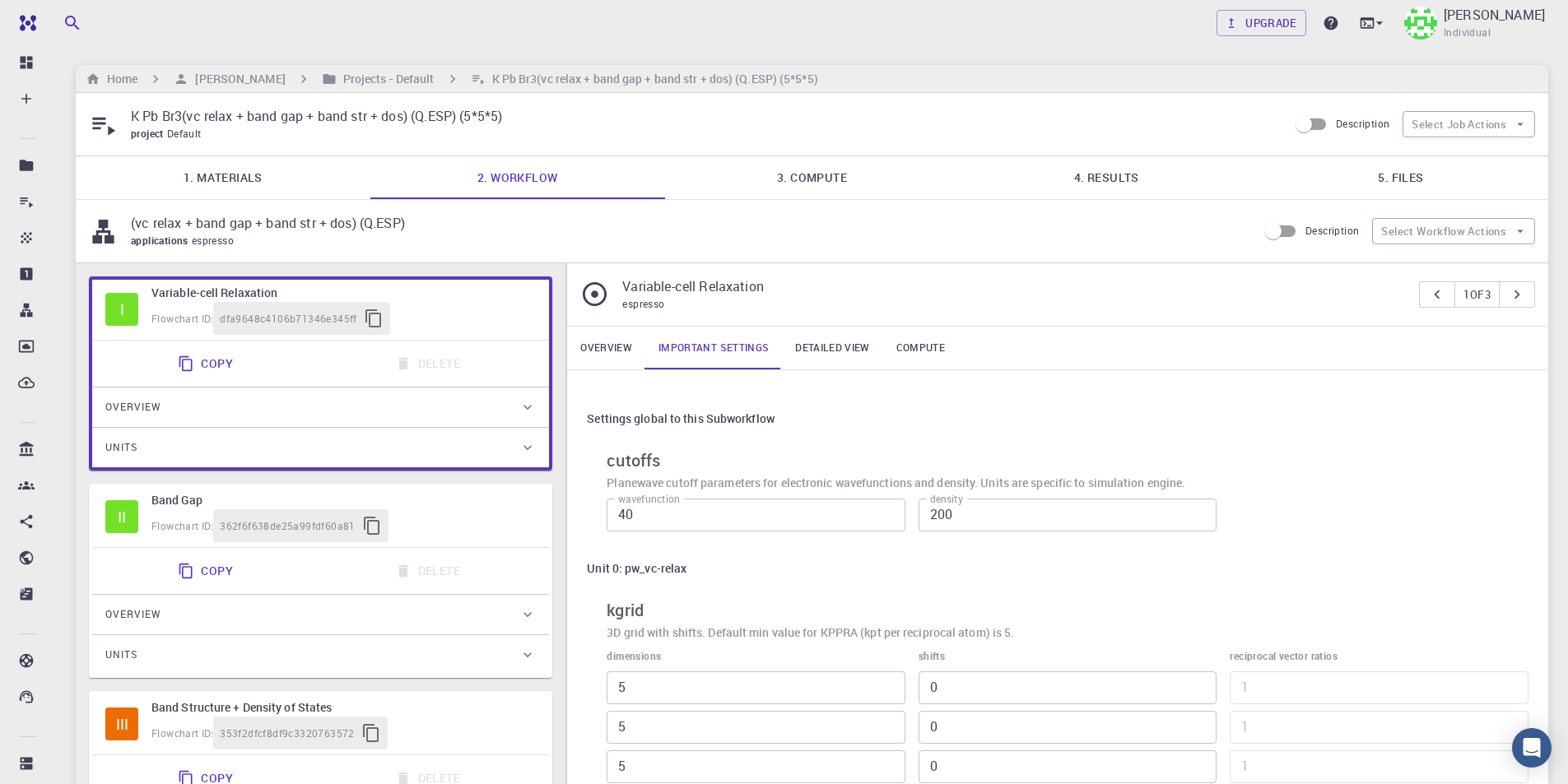
click at [582, 344] on link "Overview" at bounding box center [606, 347] width 79 height 42
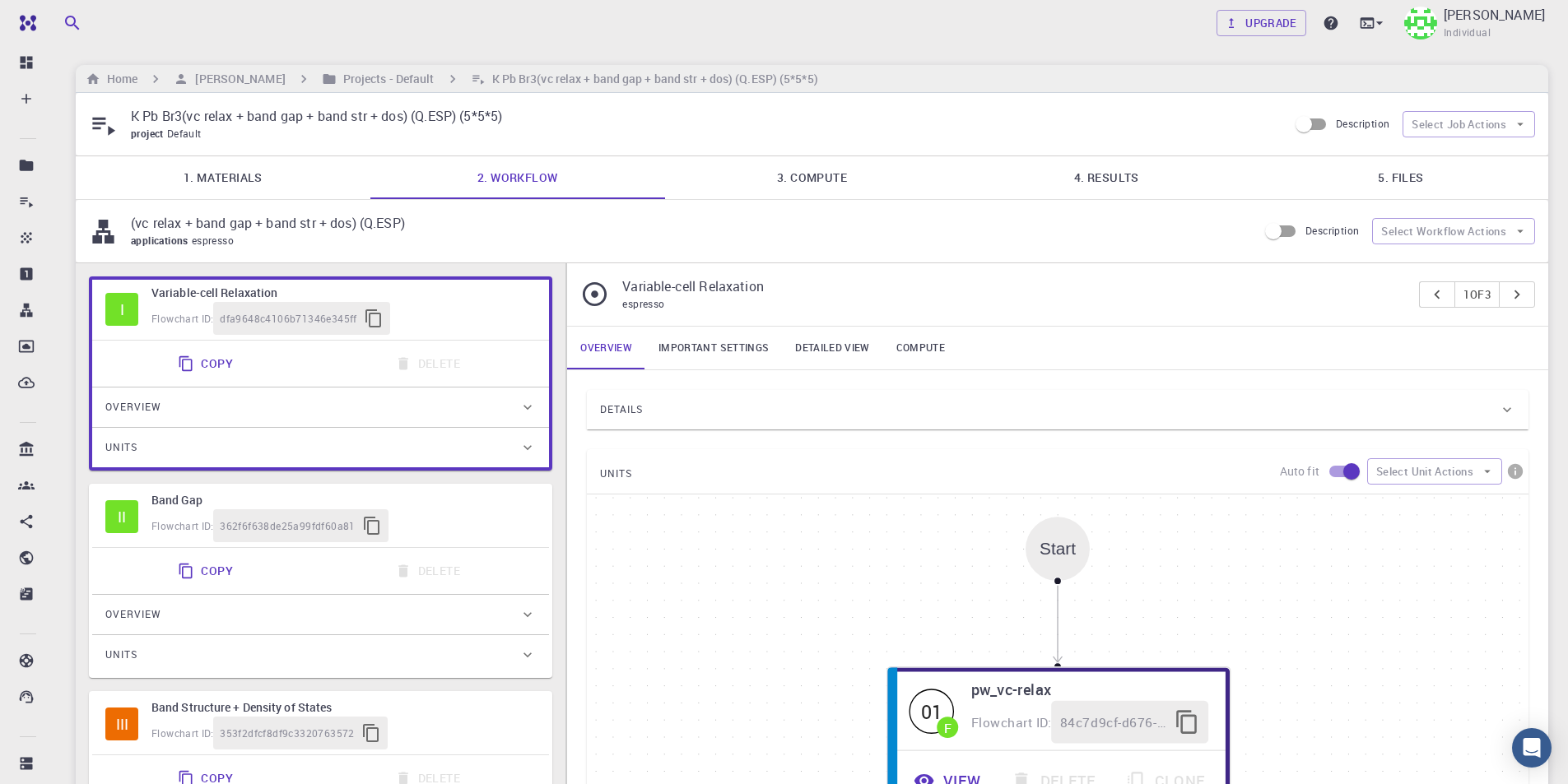
click at [746, 393] on div "Details" at bounding box center [1057, 409] width 942 height 40
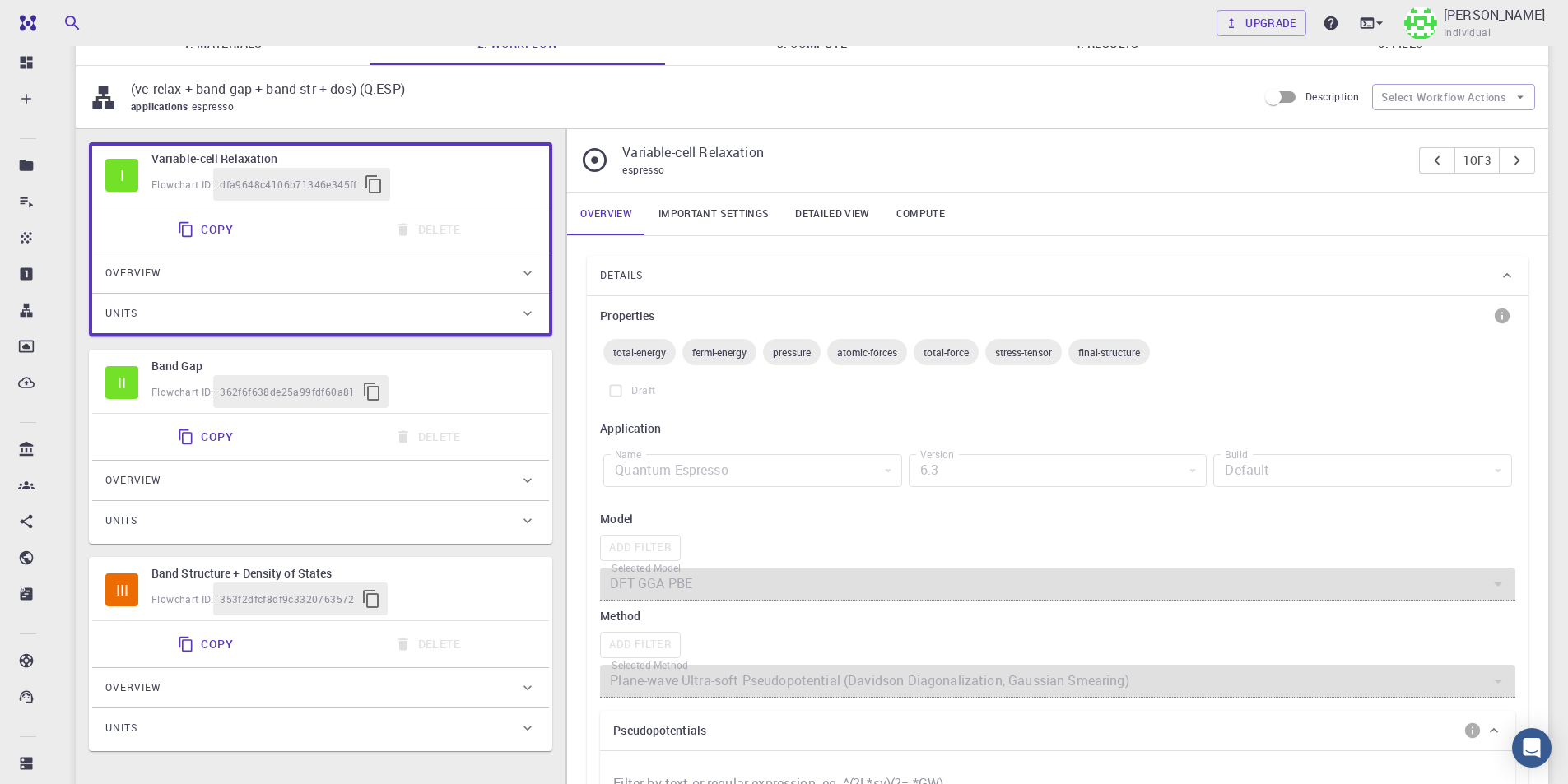
scroll to position [165, 0]
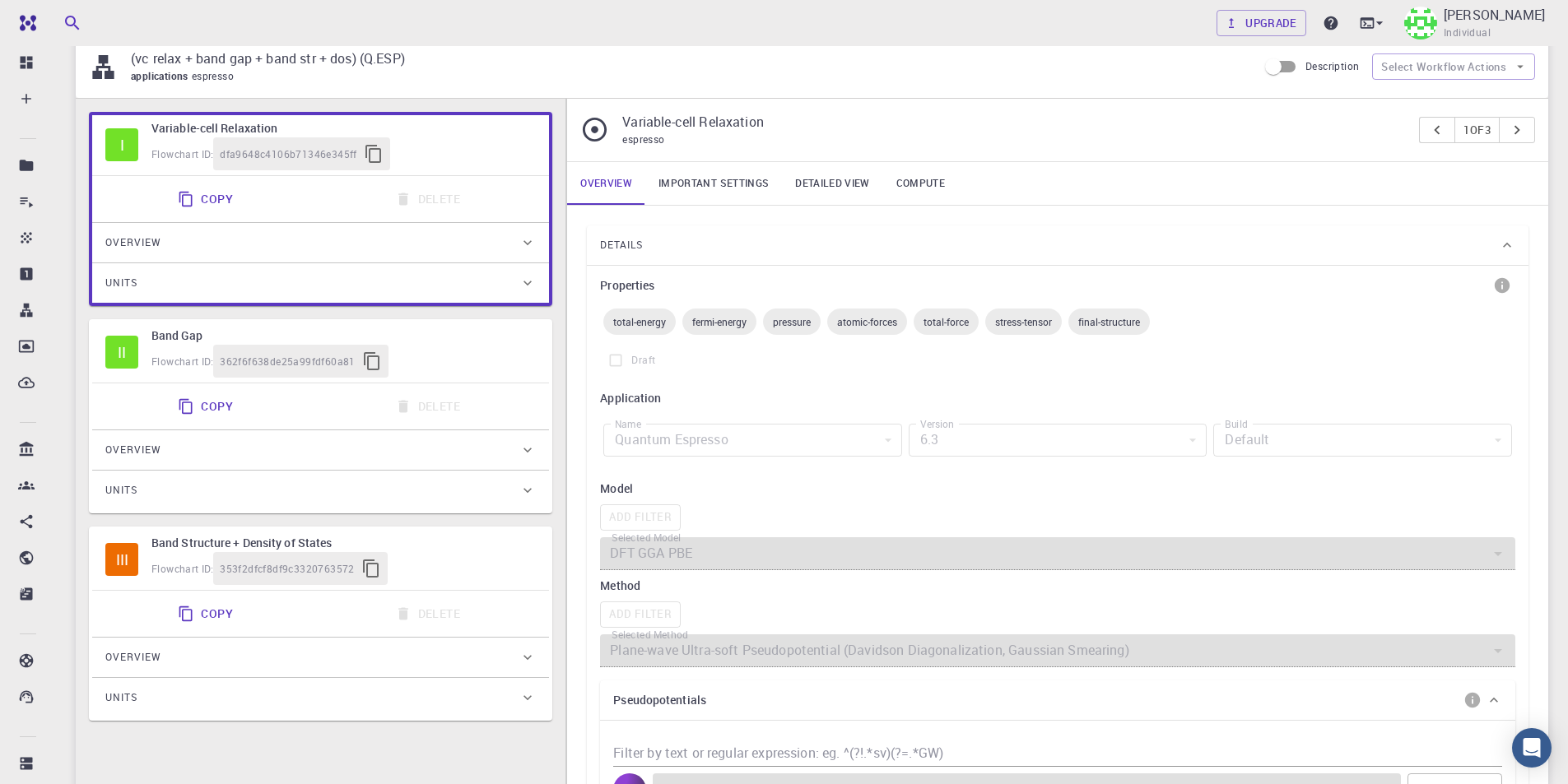
click at [509, 353] on div "Flowchart ID: 362f6f638de25a99fdf60a81" at bounding box center [344, 361] width 385 height 33
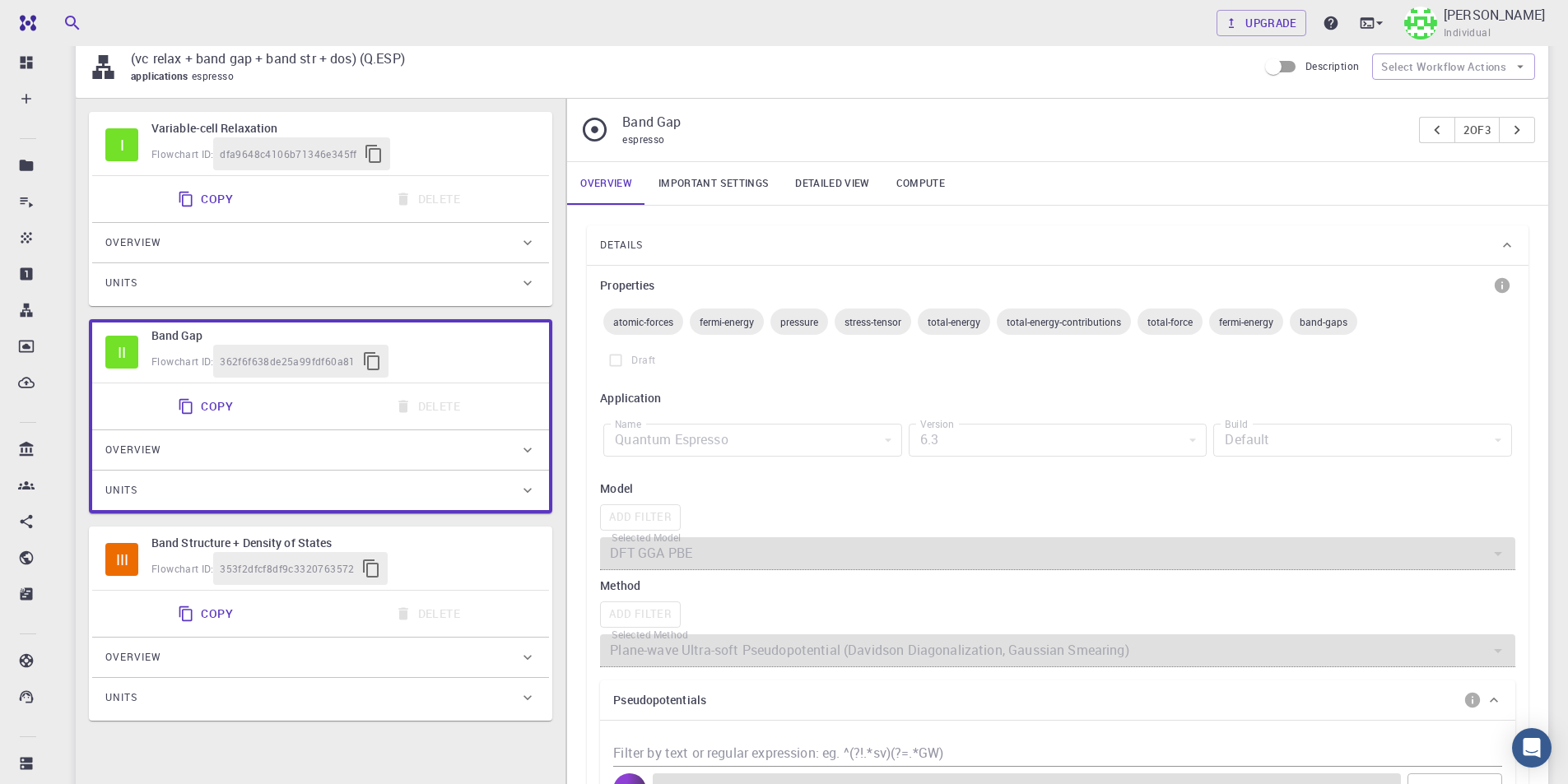
click at [739, 185] on link "Important settings" at bounding box center [713, 183] width 137 height 42
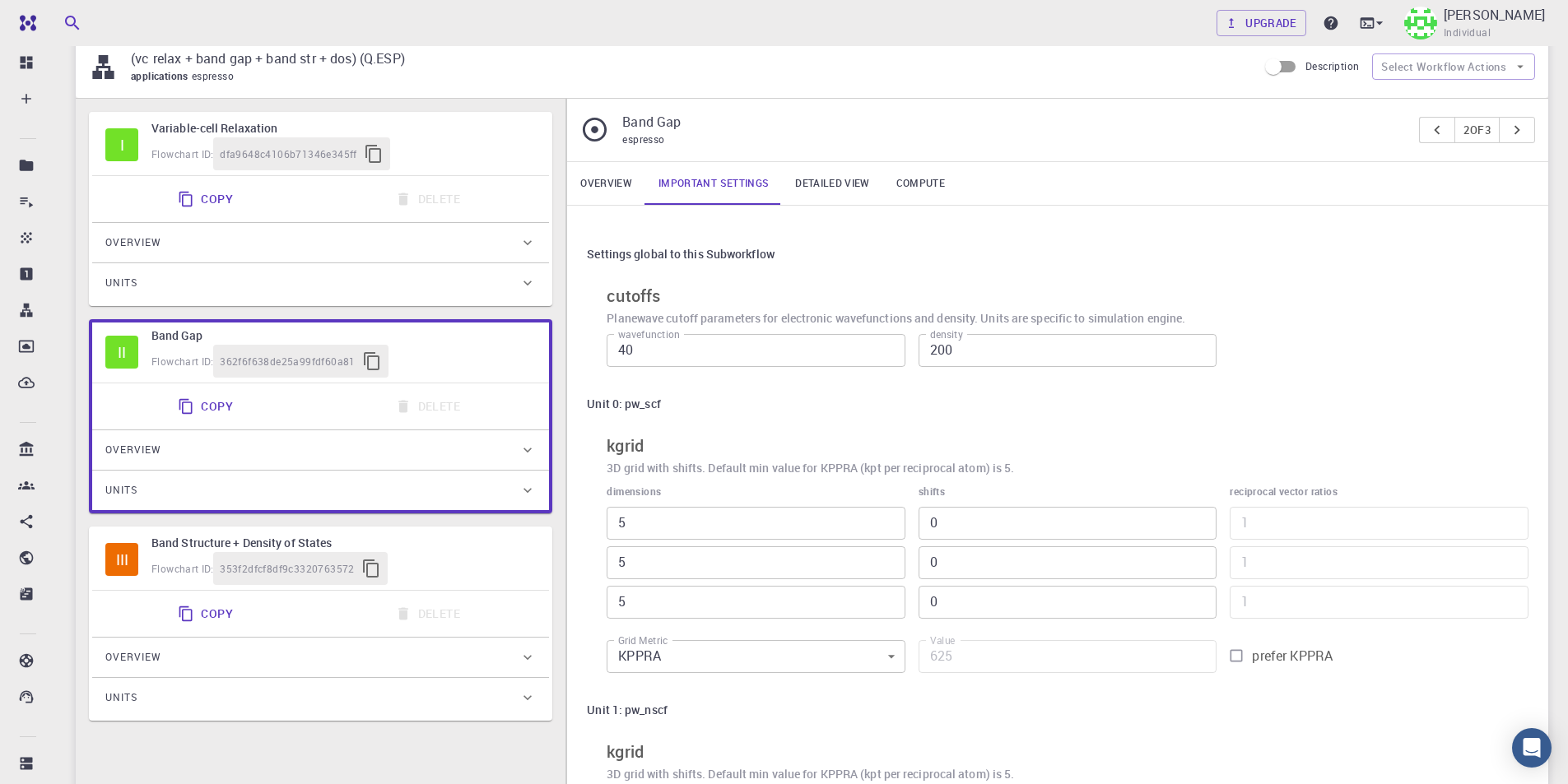
click at [627, 169] on link "Overview" at bounding box center [606, 183] width 79 height 42
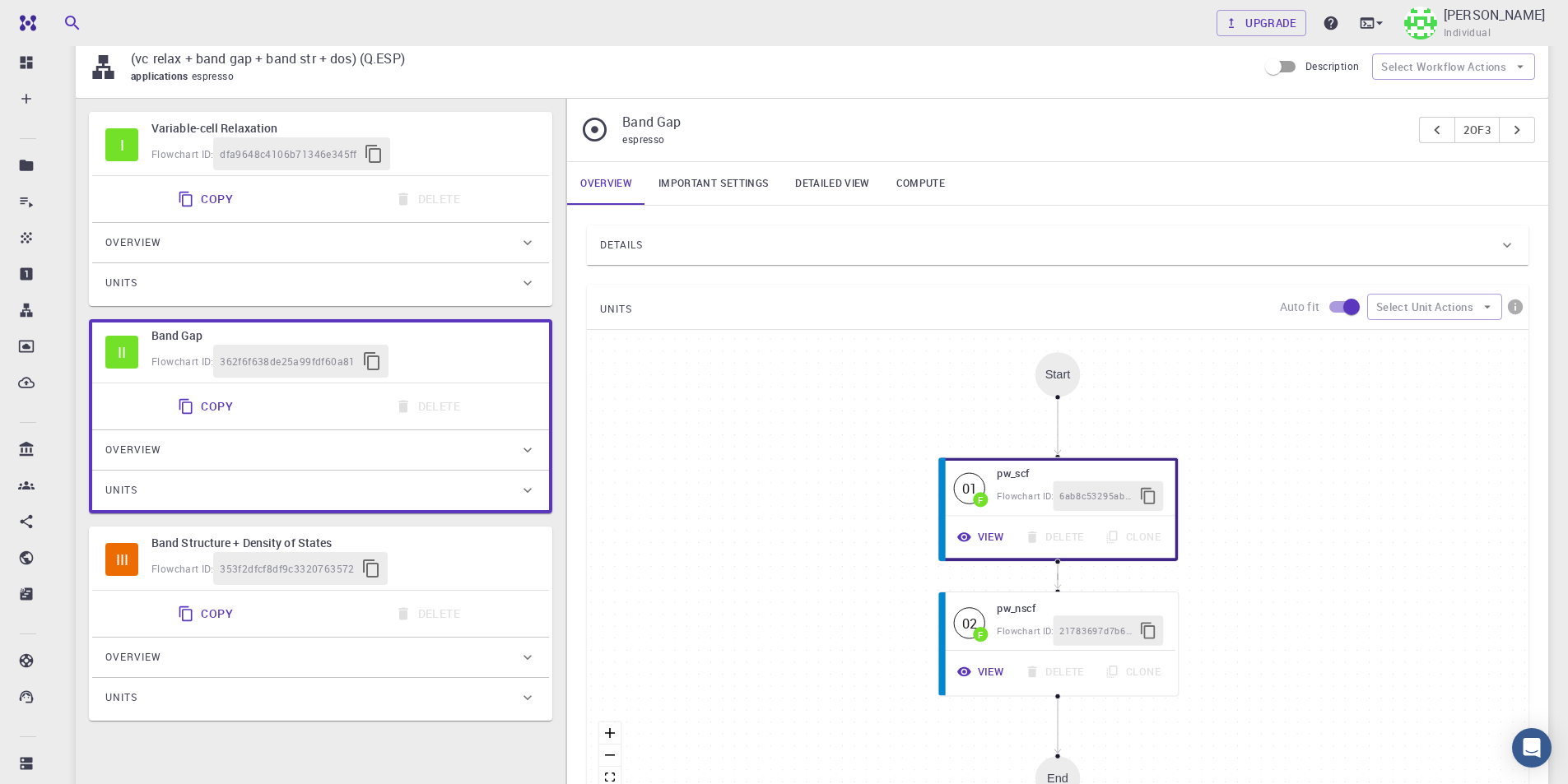
click at [782, 248] on div "Details" at bounding box center [1049, 245] width 898 height 26
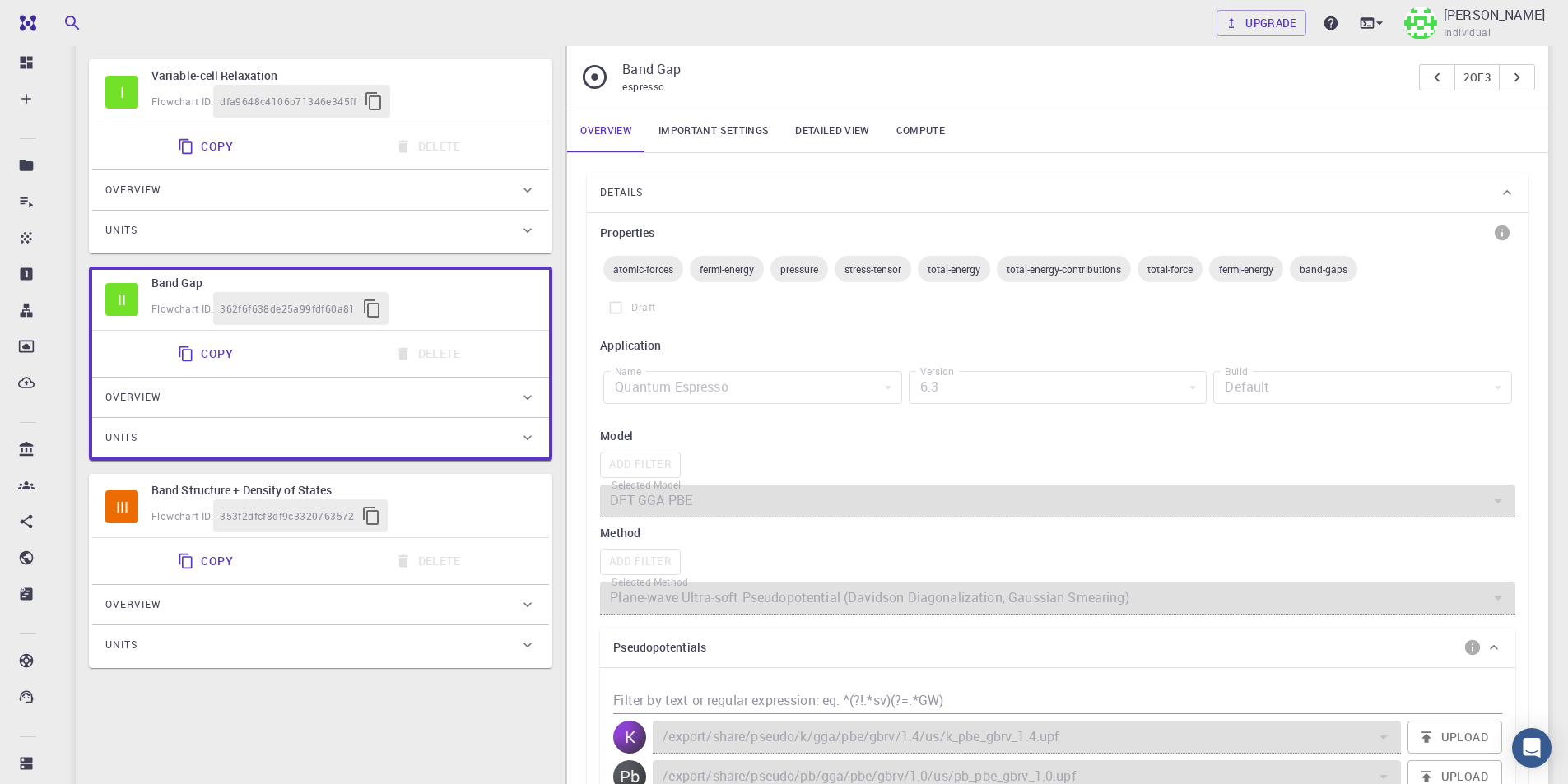
scroll to position [247, 0]
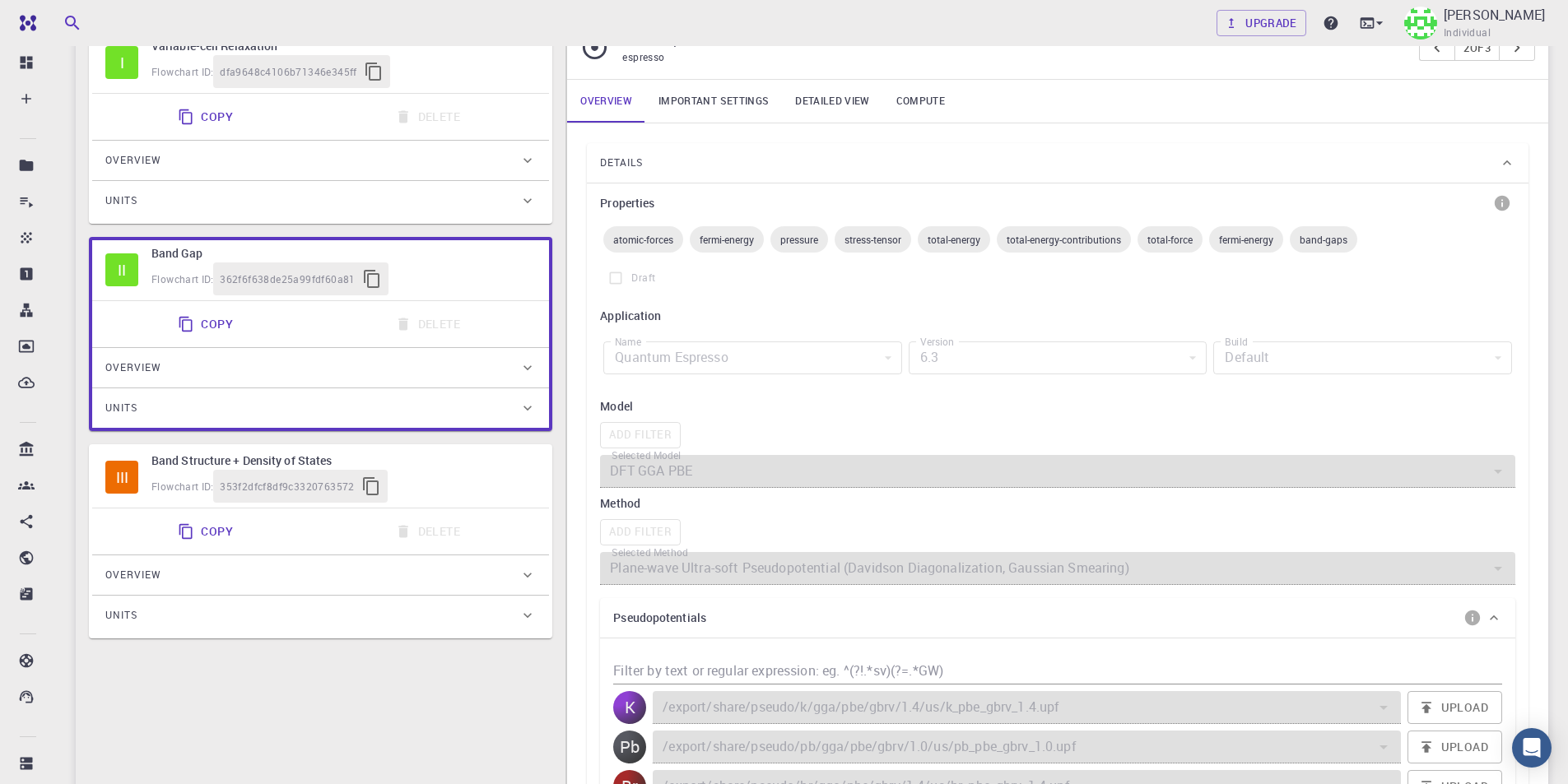
click at [440, 476] on div "Flowchart ID: 353f2dfcf8df9c3320763572" at bounding box center [344, 486] width 385 height 33
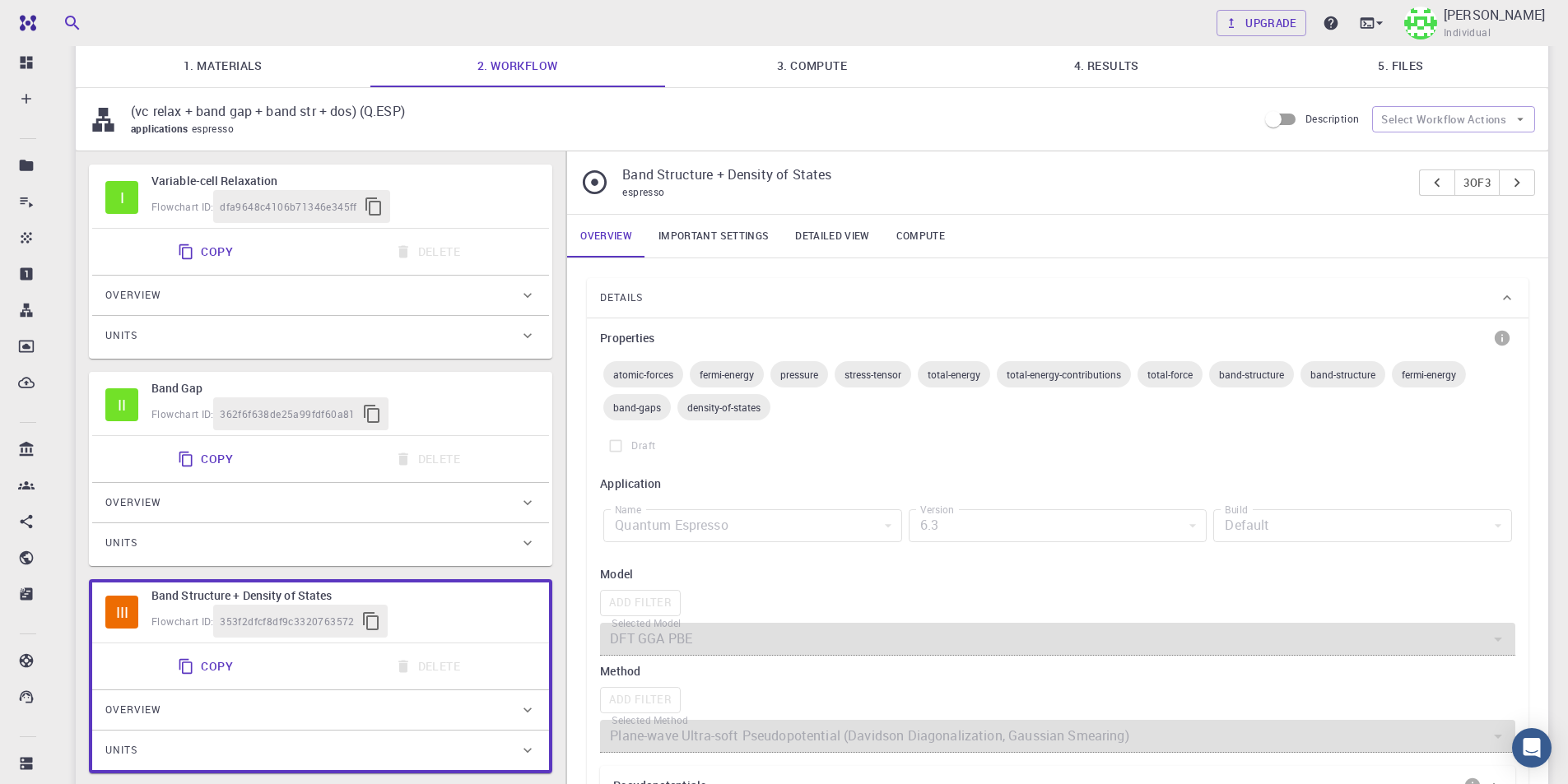
scroll to position [82, 0]
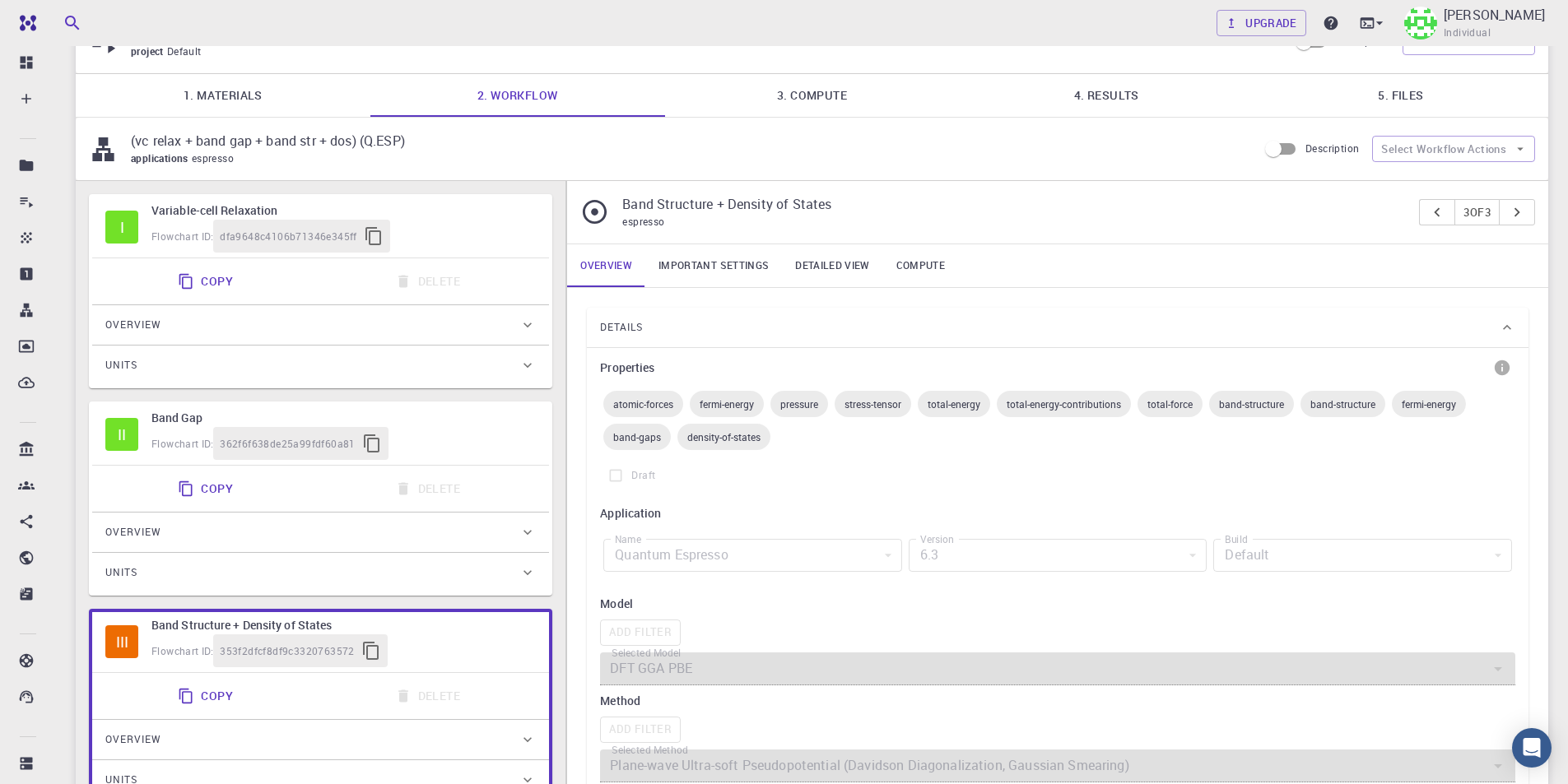
click at [507, 207] on h6 "Variable-cell Relaxation" at bounding box center [344, 210] width 385 height 19
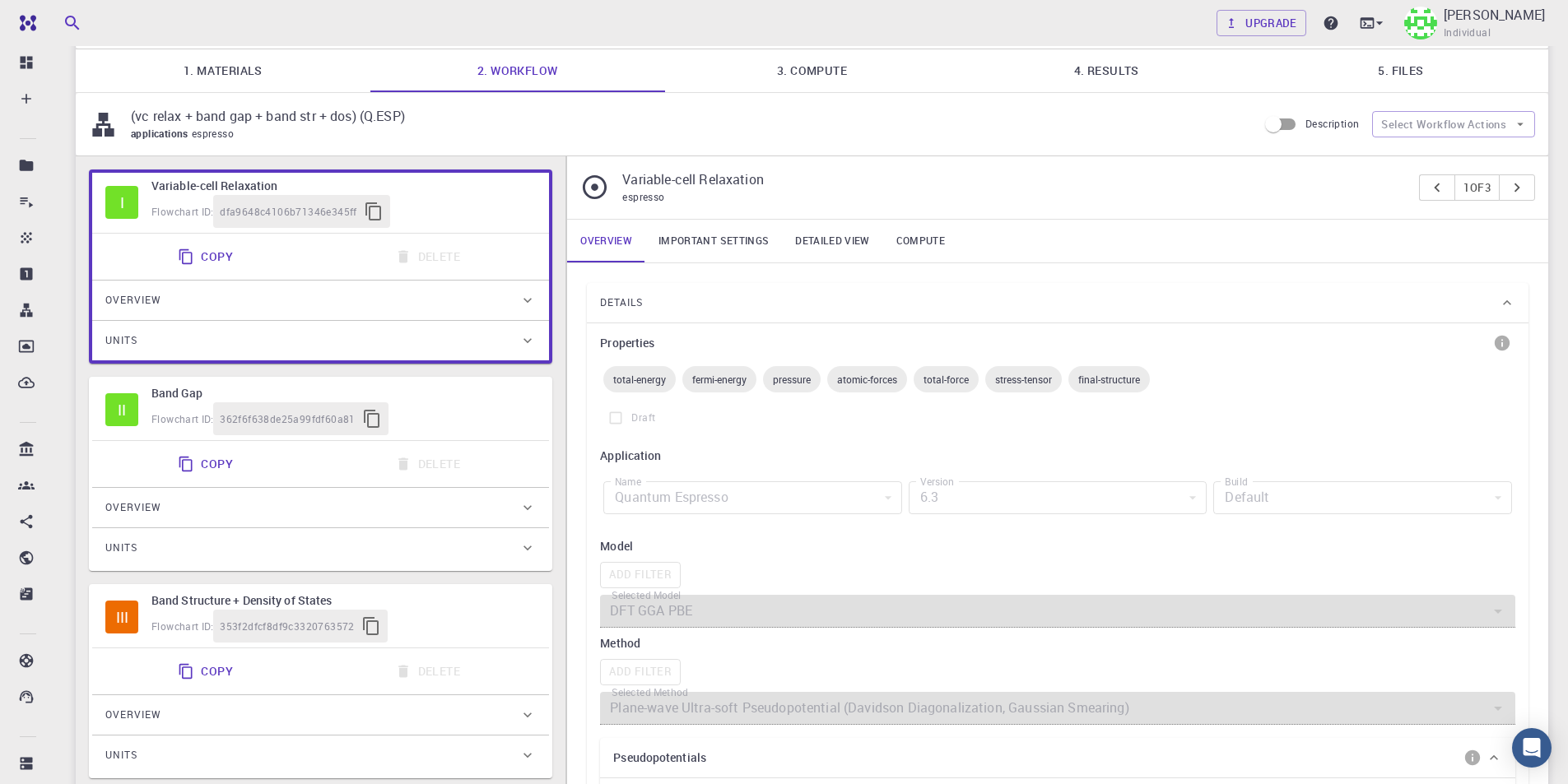
scroll to position [0, 0]
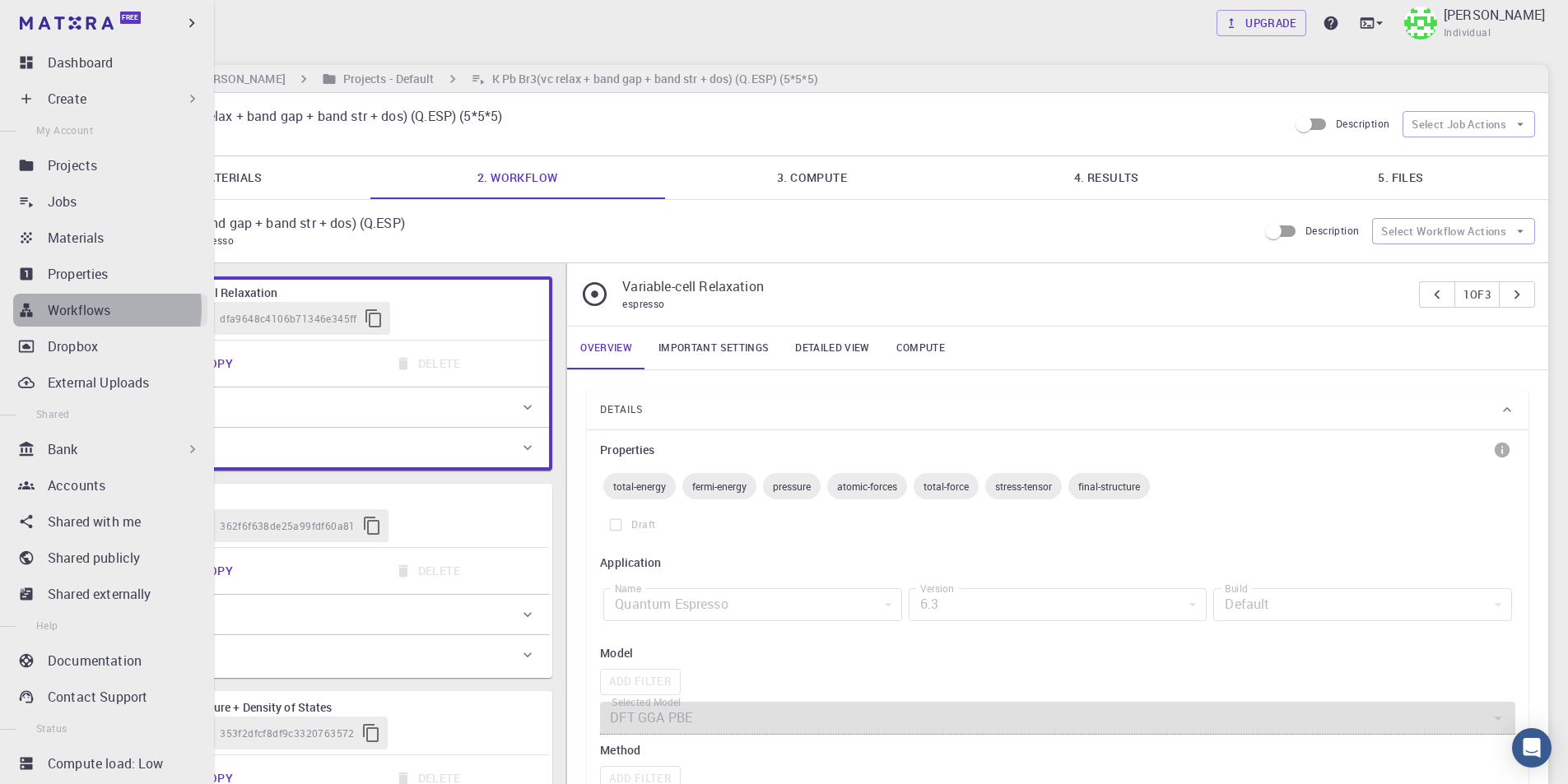
click at [88, 309] on p "Workflows" at bounding box center [79, 310] width 63 height 19
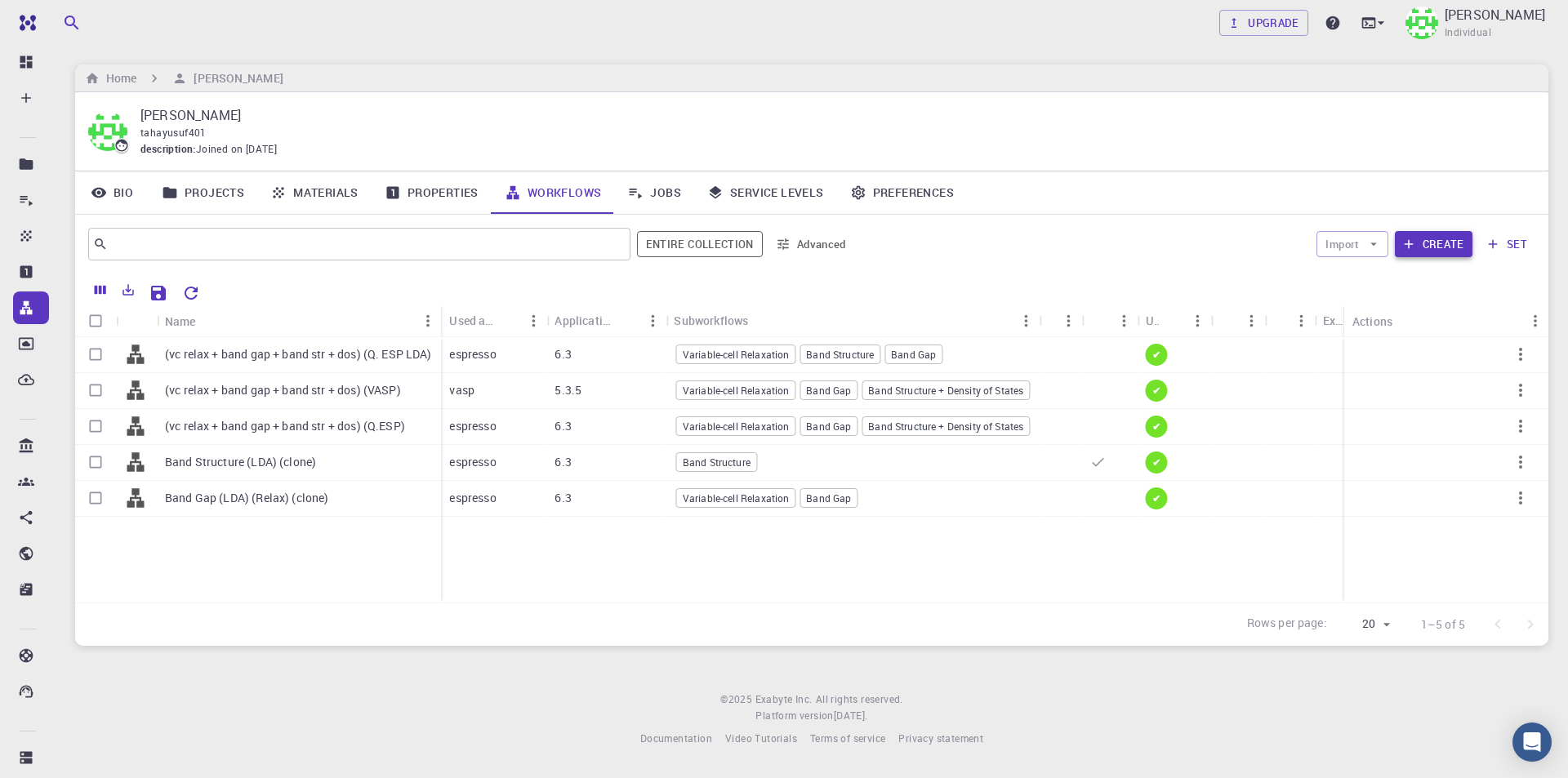
click at [1422, 239] on button "Create" at bounding box center [1433, 244] width 78 height 26
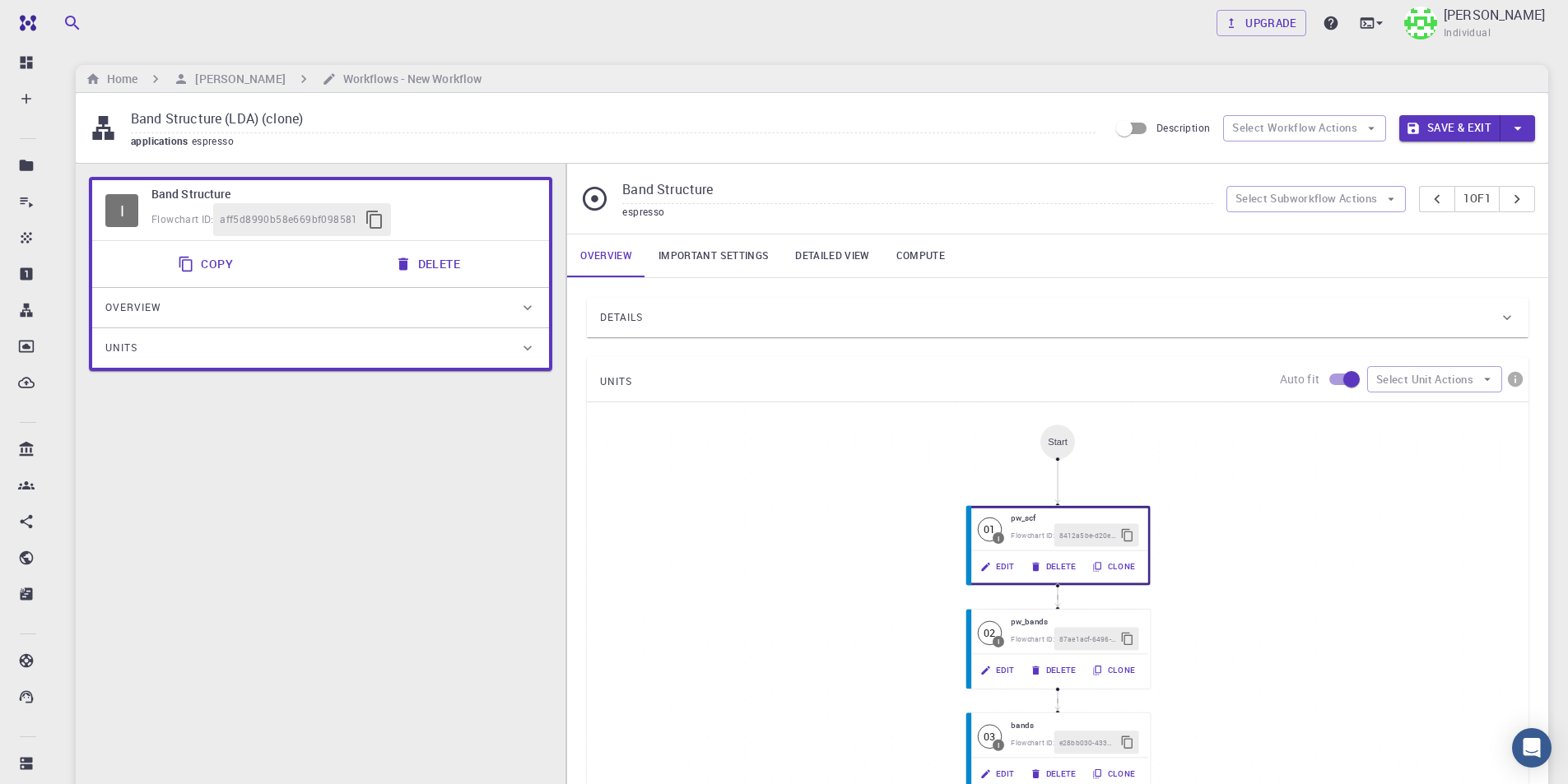
click at [792, 337] on div "Details Properties atomic-forces fermi-energy pressure stress-tensor total-ener…" at bounding box center [1057, 597] width 942 height 598
click at [788, 320] on div "Details" at bounding box center [1049, 317] width 898 height 26
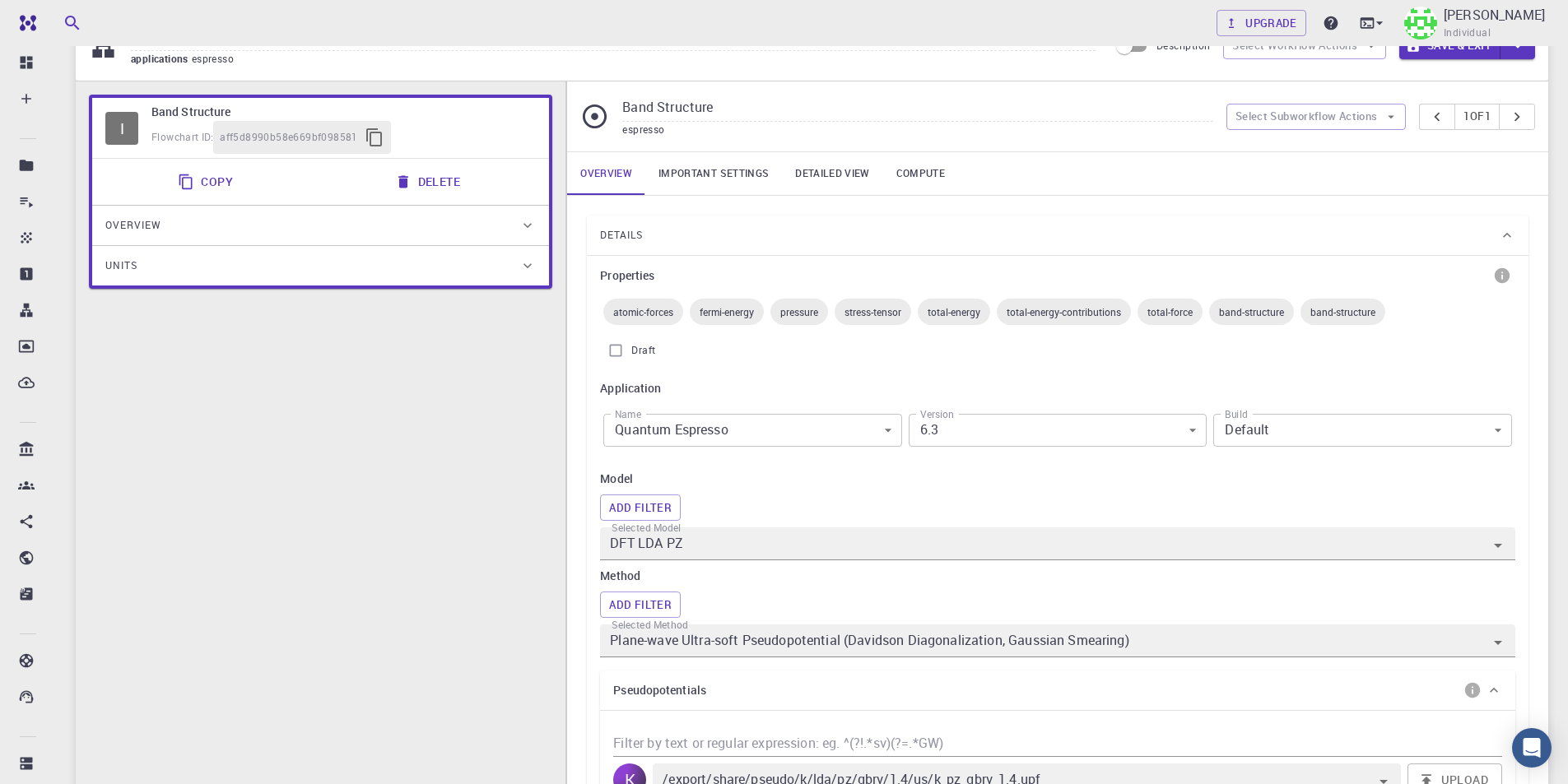
scroll to position [165, 0]
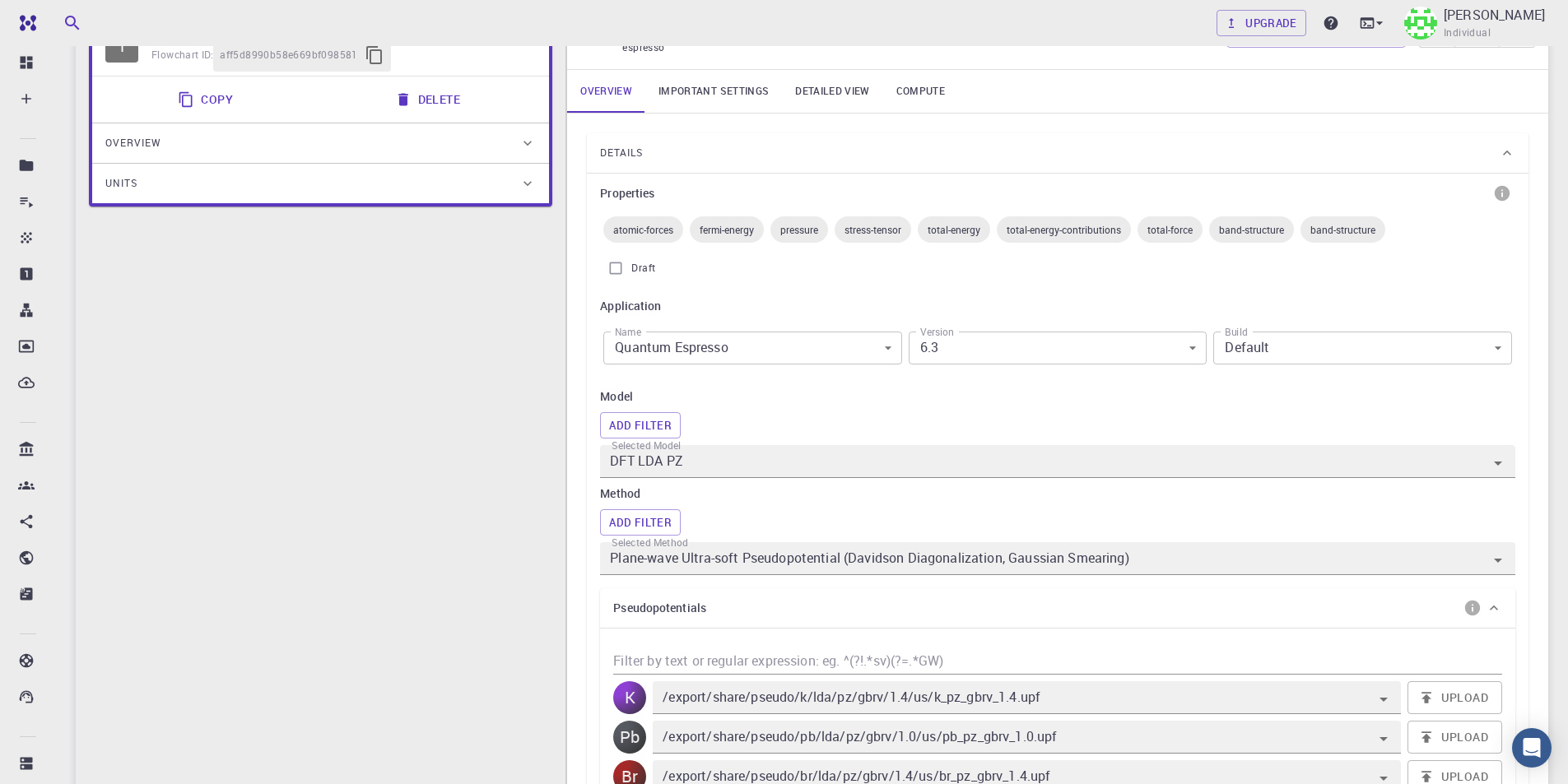
click at [822, 340] on body "Free Dashboard Create New Job New Material Create Material Upload File Import f…" at bounding box center [784, 739] width 1568 height 1808
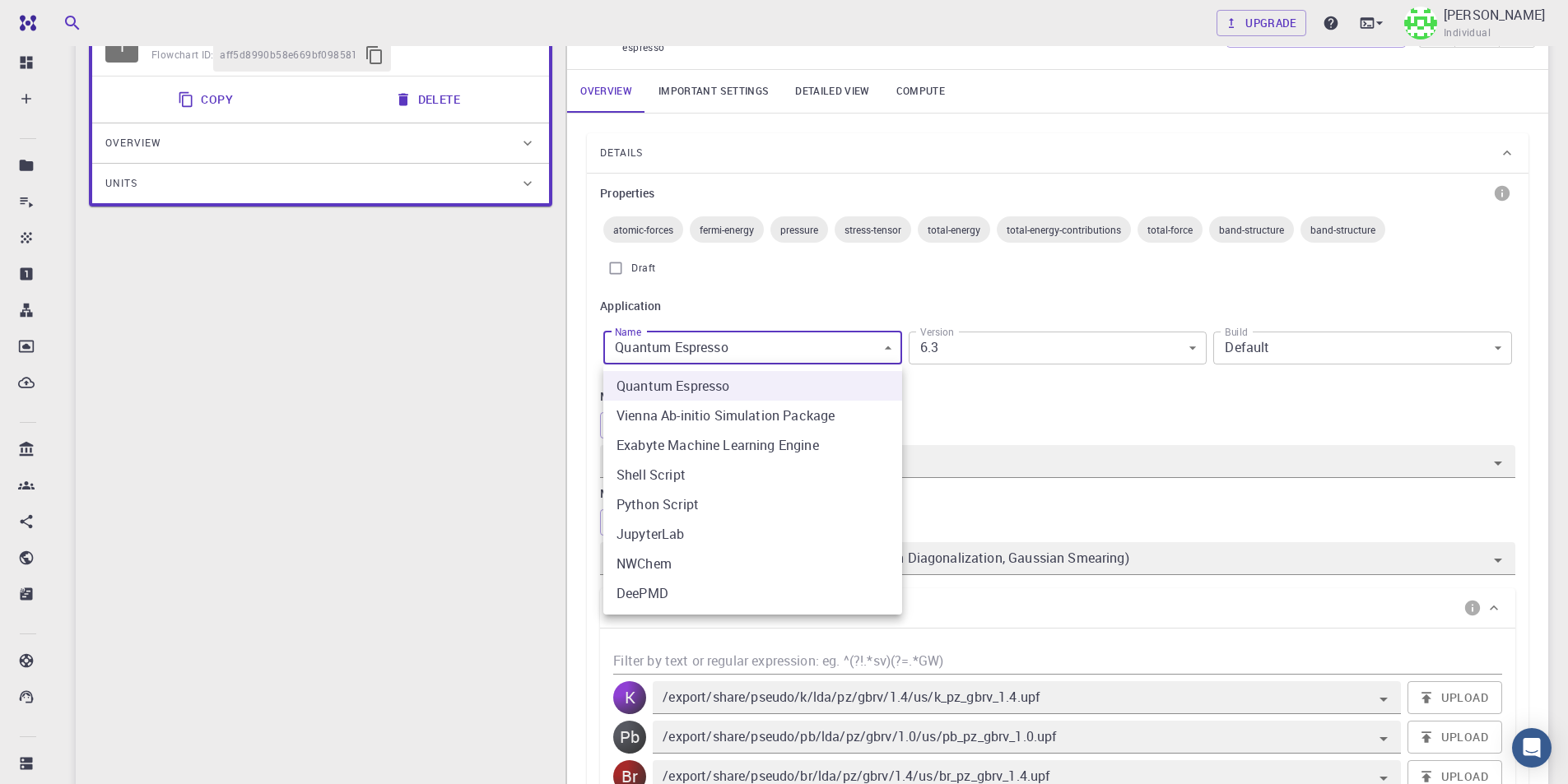
click at [822, 340] on div at bounding box center [784, 392] width 1568 height 784
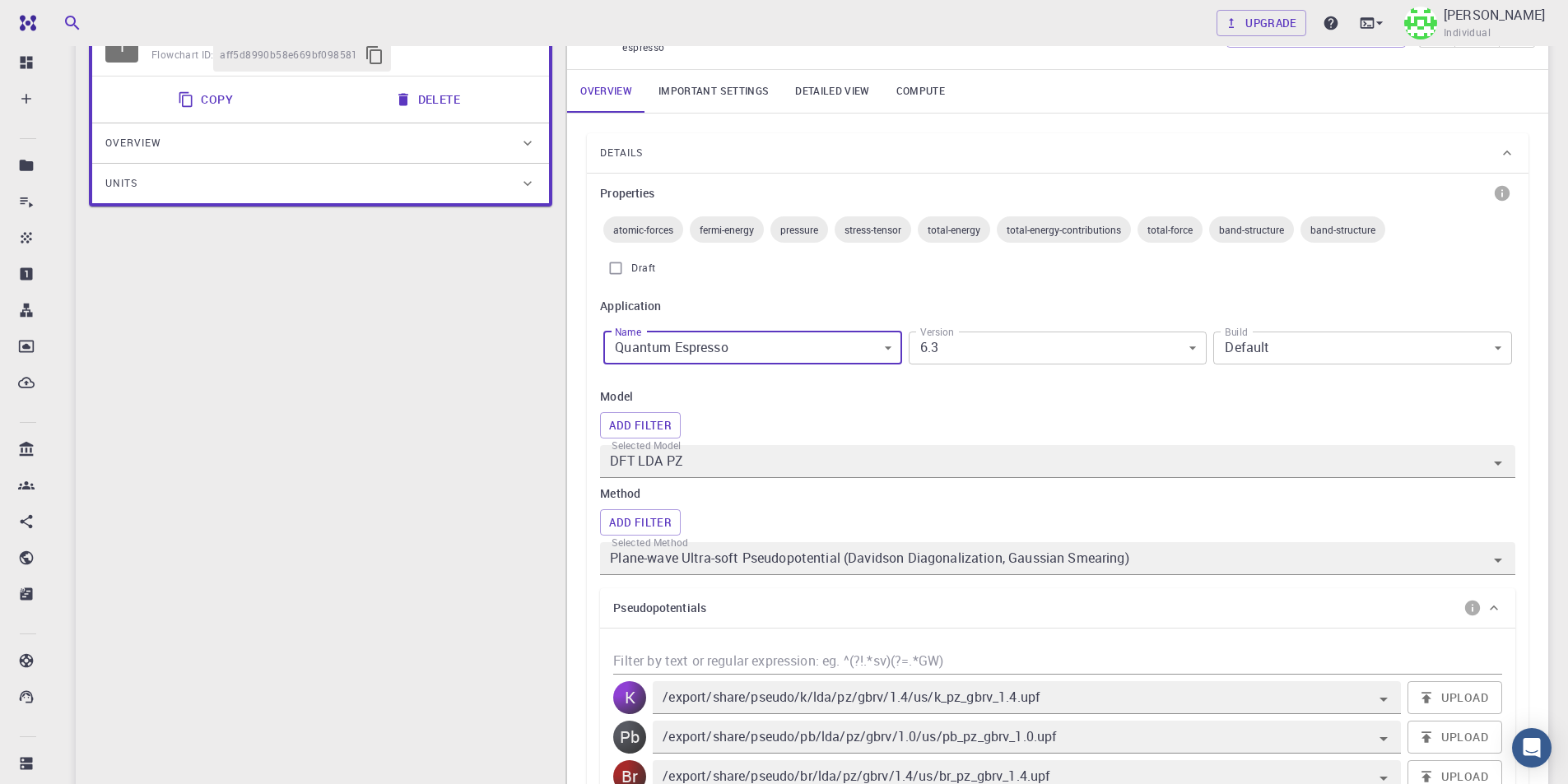
click at [1029, 347] on body "Free Dashboard Create New Job New Material Create Material Upload File Import f…" at bounding box center [784, 739] width 1568 height 1808
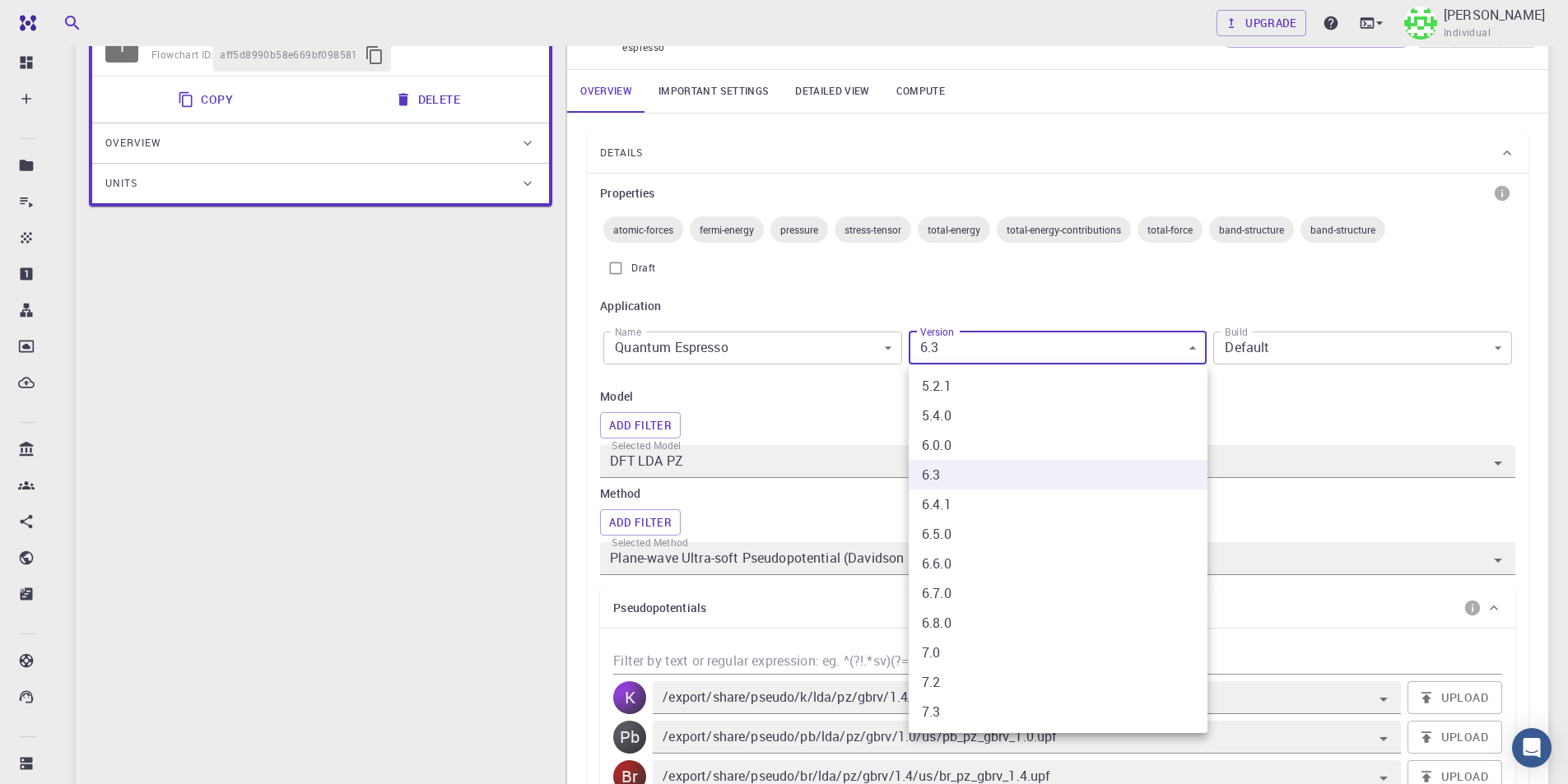
click at [1029, 347] on div at bounding box center [784, 392] width 1568 height 784
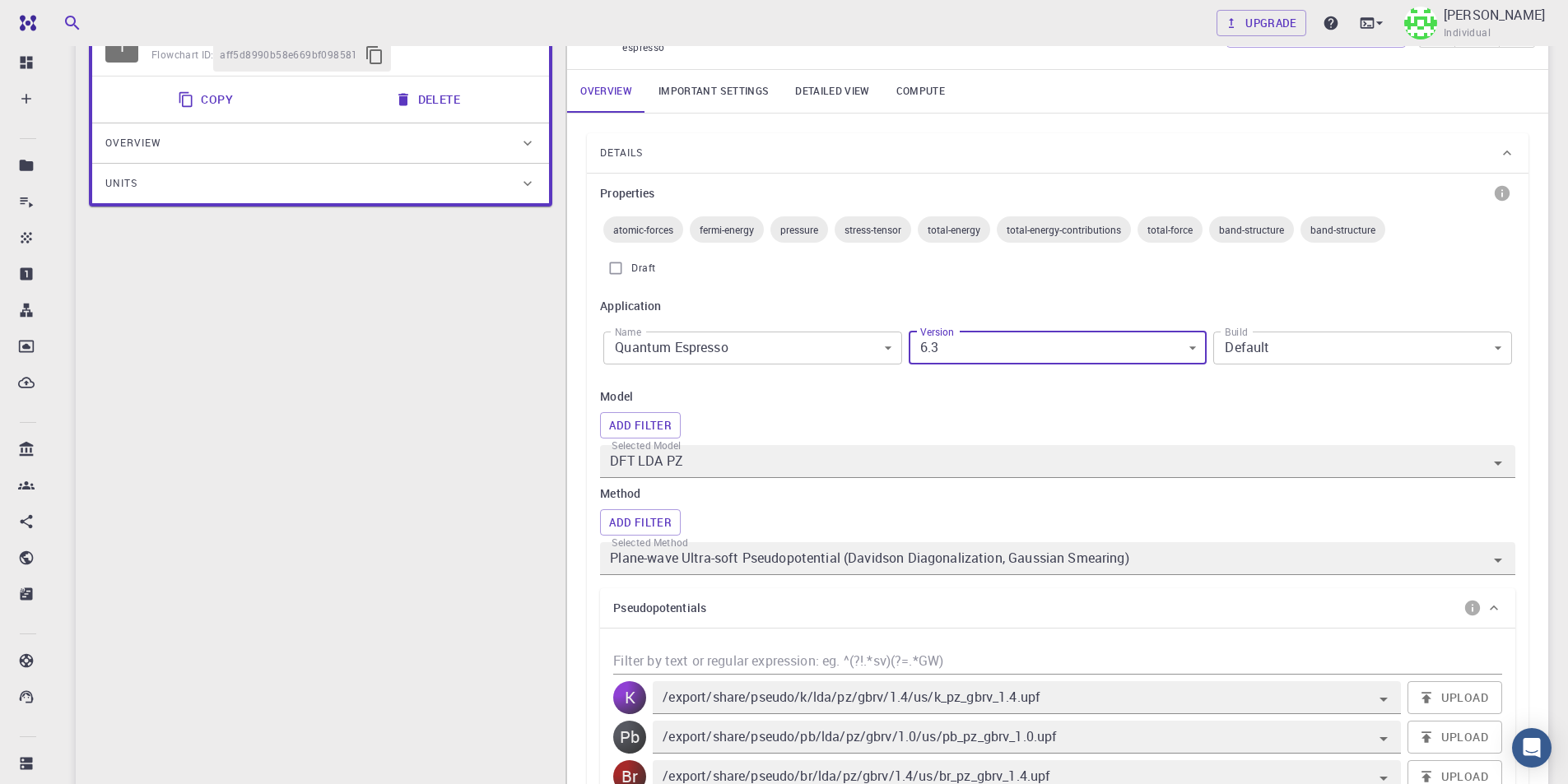
click at [1315, 344] on body "Free Dashboard Create New Job New Material Create Material Upload File Import f…" at bounding box center [784, 739] width 1568 height 1808
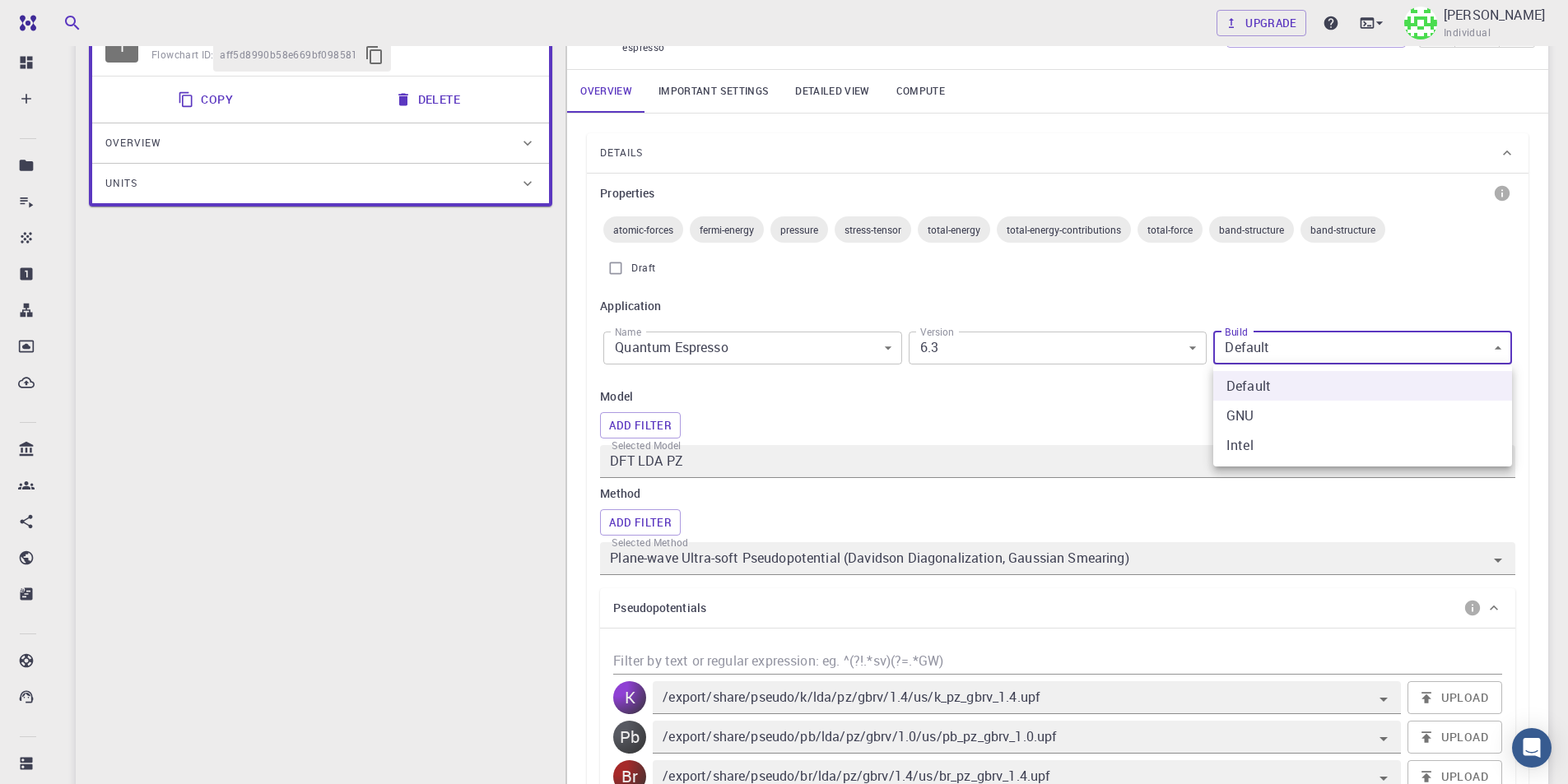
click at [1315, 344] on div at bounding box center [784, 392] width 1568 height 784
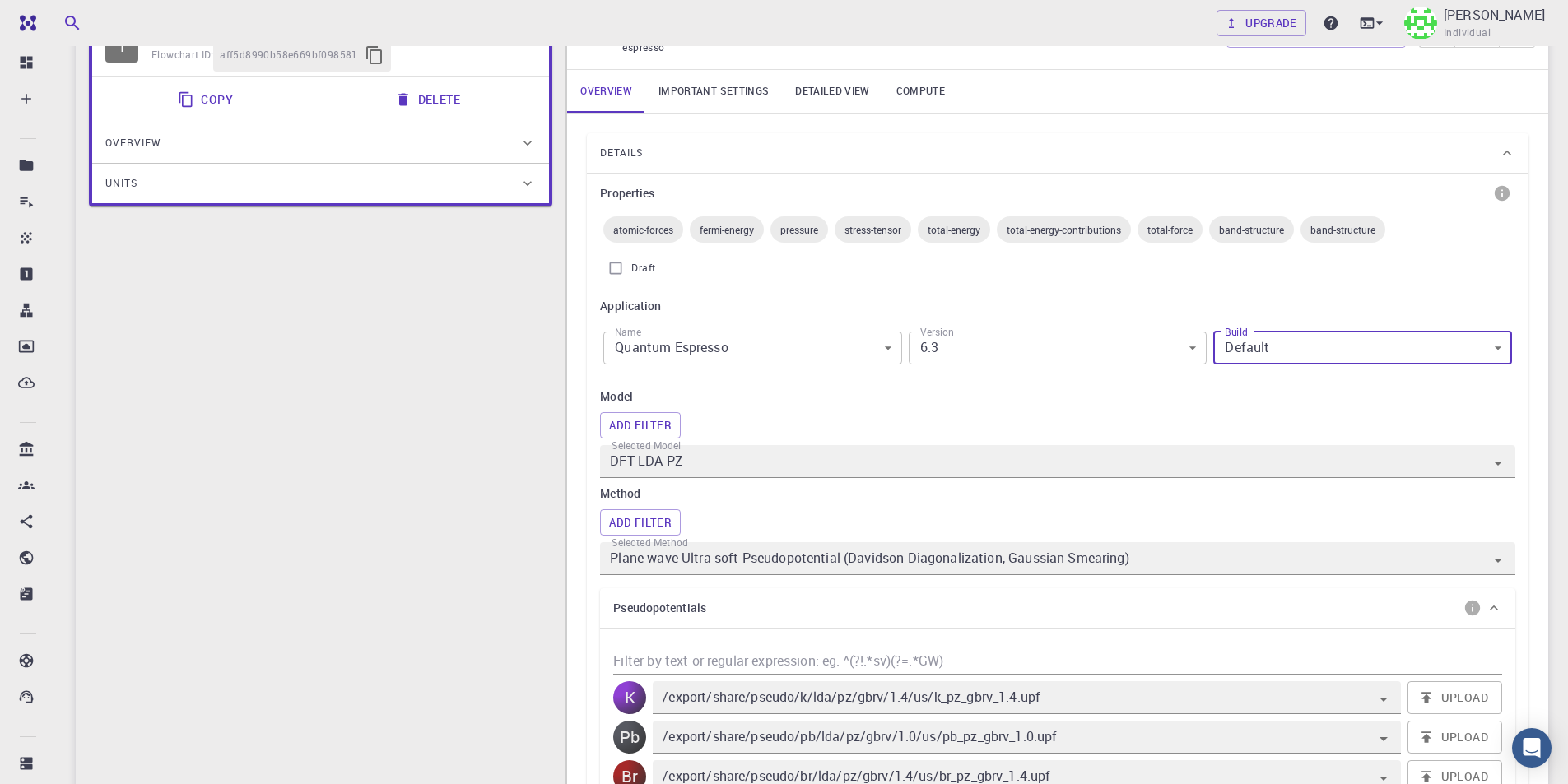
scroll to position [247, 0]
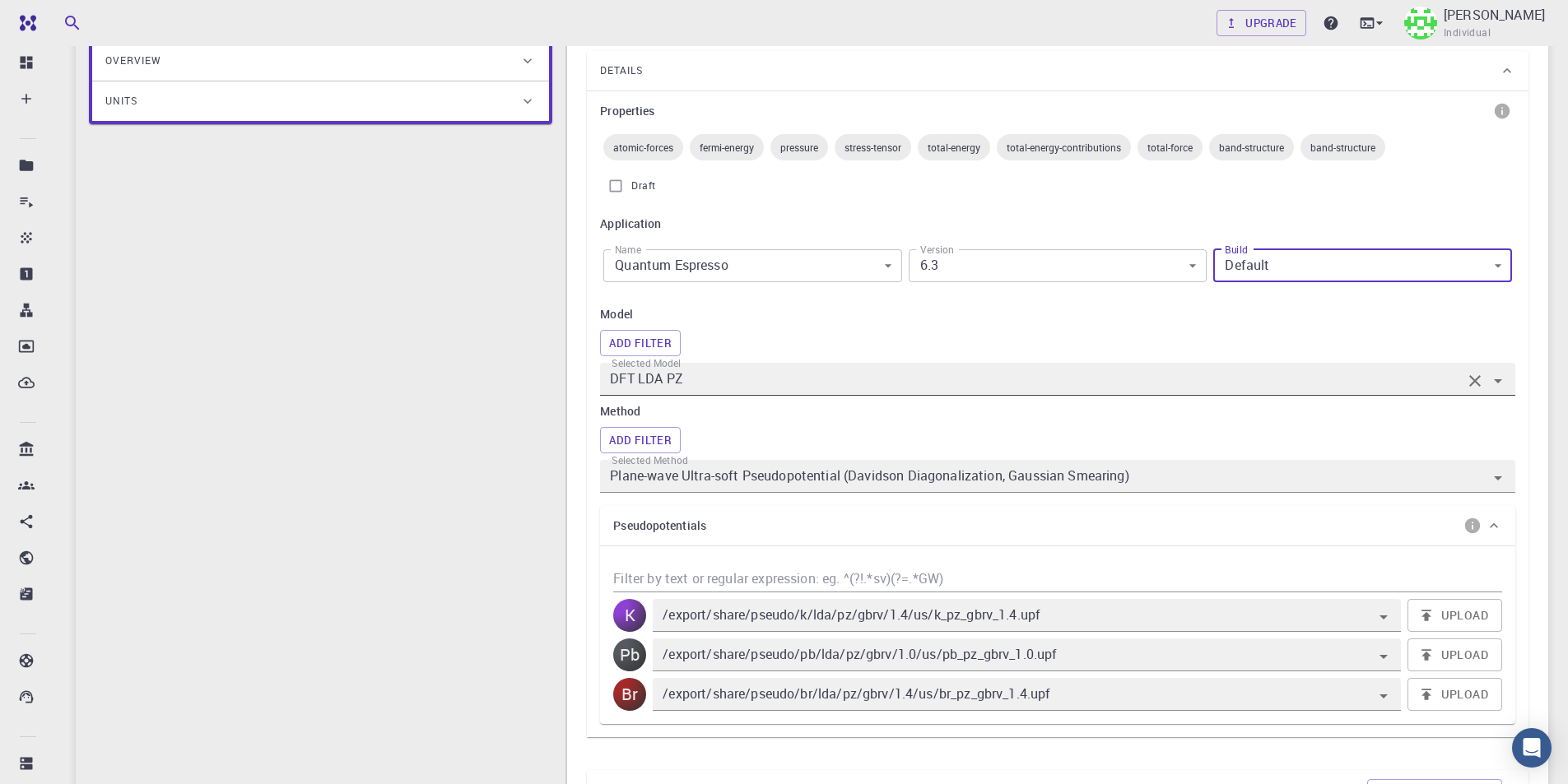
click at [759, 392] on div "DFT LDA PZ" at bounding box center [1057, 378] width 915 height 33
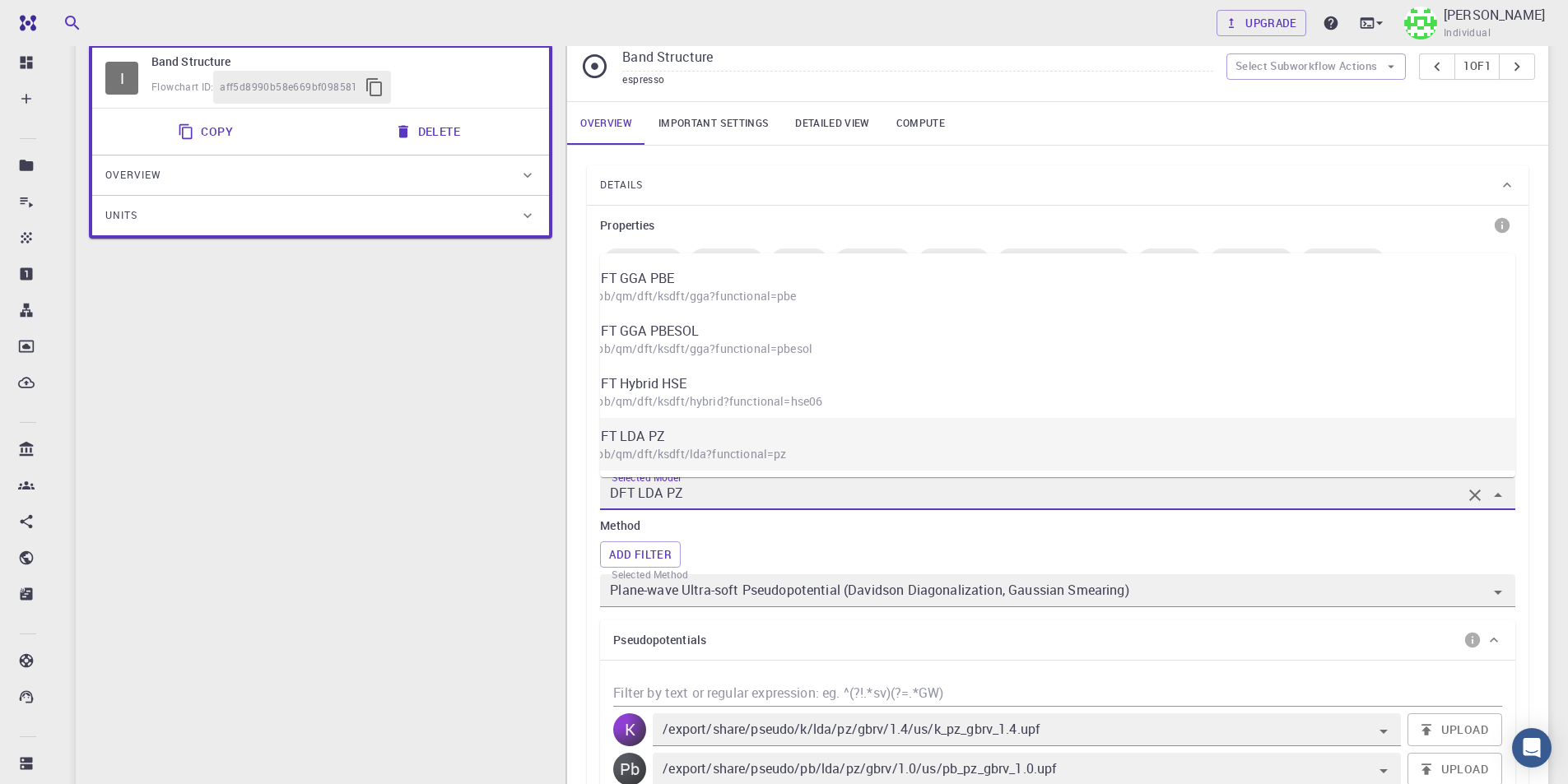
scroll to position [82, 0]
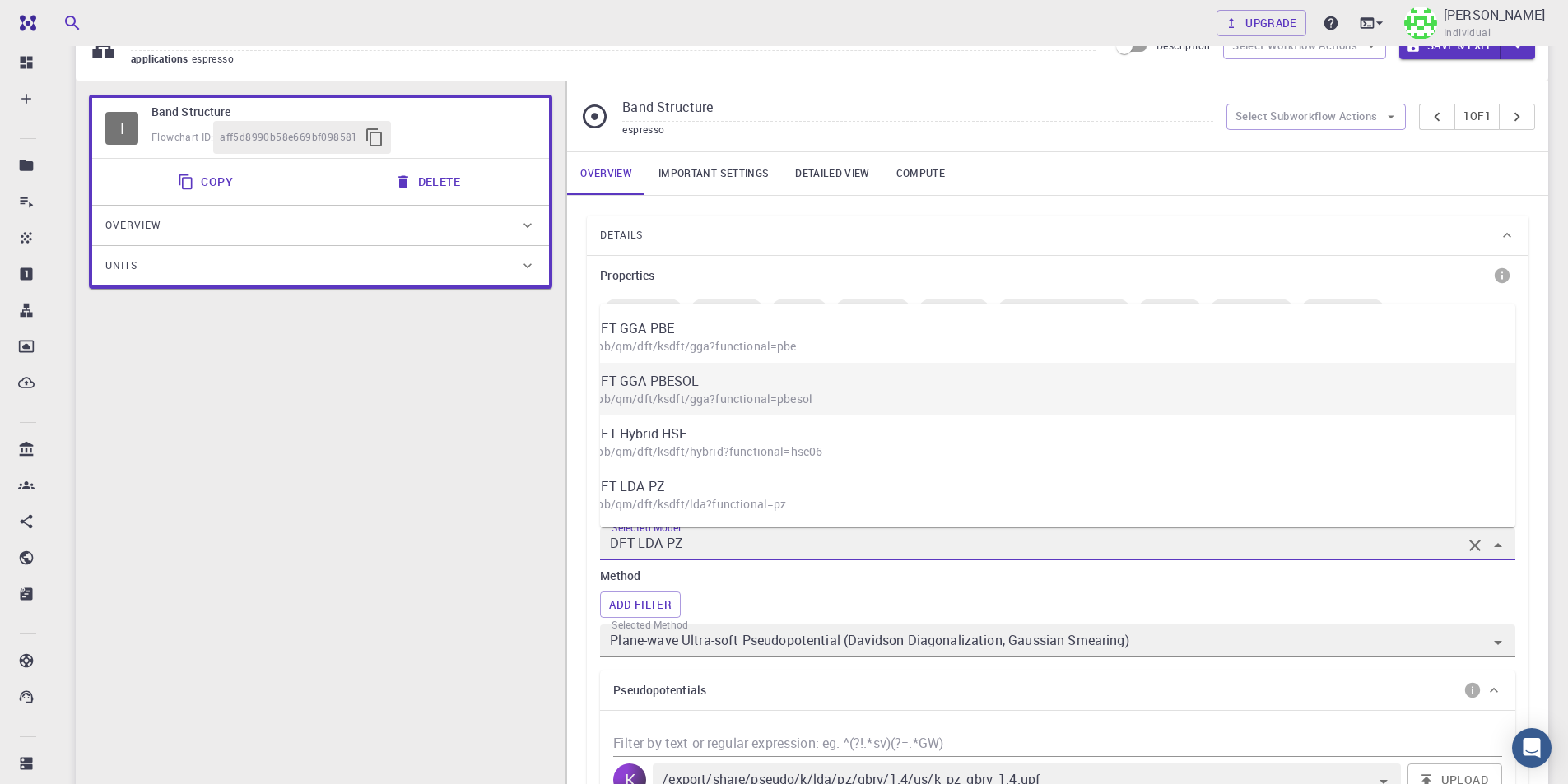
click at [1199, 391] on p "/pb/qm/dft/ksdft/gga?functional=pbesol" at bounding box center [1049, 399] width 915 height 17
type input "DFT GGA PBESOL"
type input "/export/share/pseudo/k/gga/pbesol/gbrv/1.4/us/k_pbesol_gbrv_1.4.upf"
type input "/export/share/pseudo/pb/gga/pbesol/gbrv/1.0/us/pb_pbesol_gbrv_1.0.upf"
type input "/export/share/pseudo/br/gga/pbesol/gbrv/1.4/us/br_pbesol_gbrv_1.4.upf"
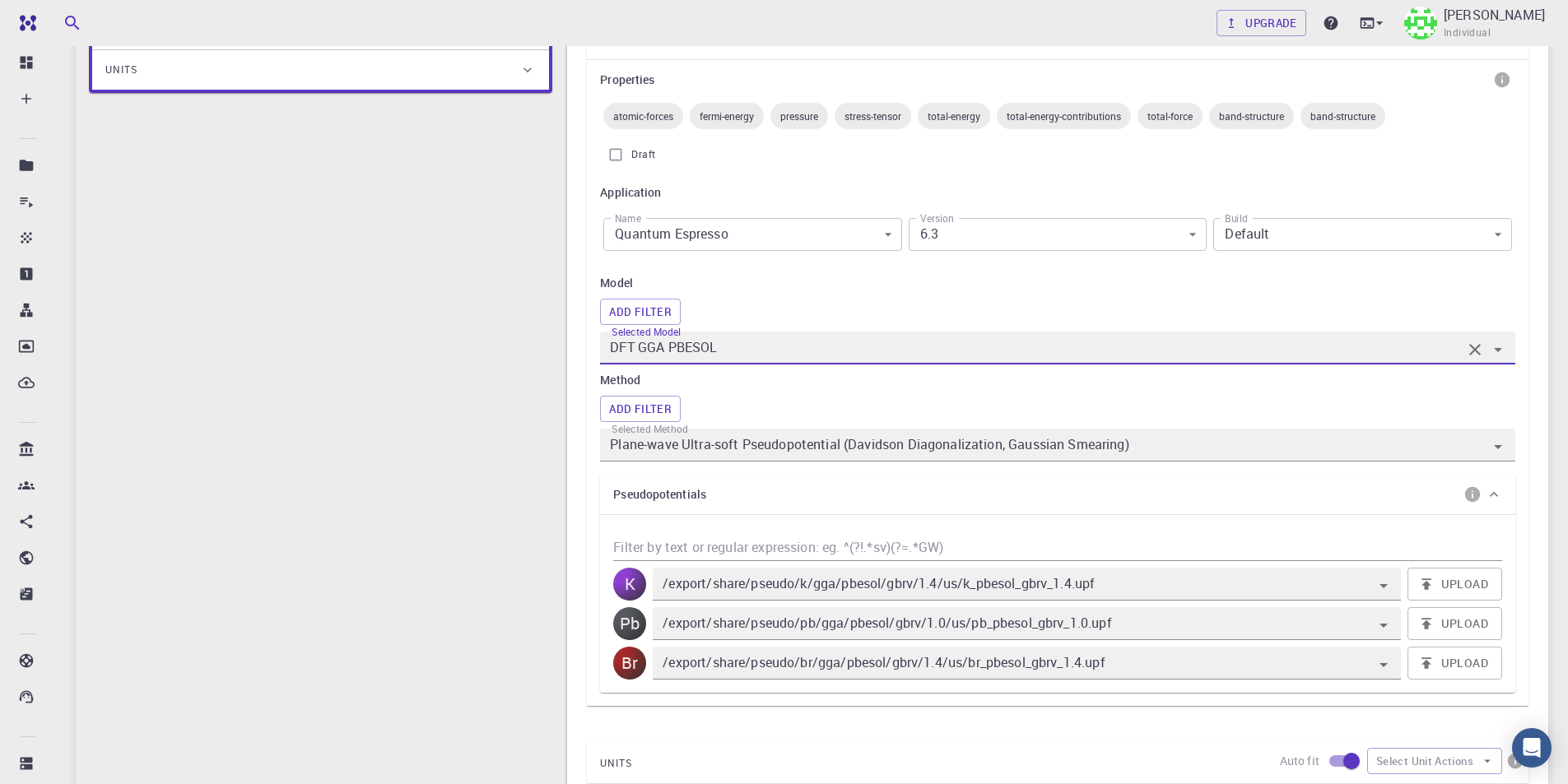
scroll to position [329, 0]
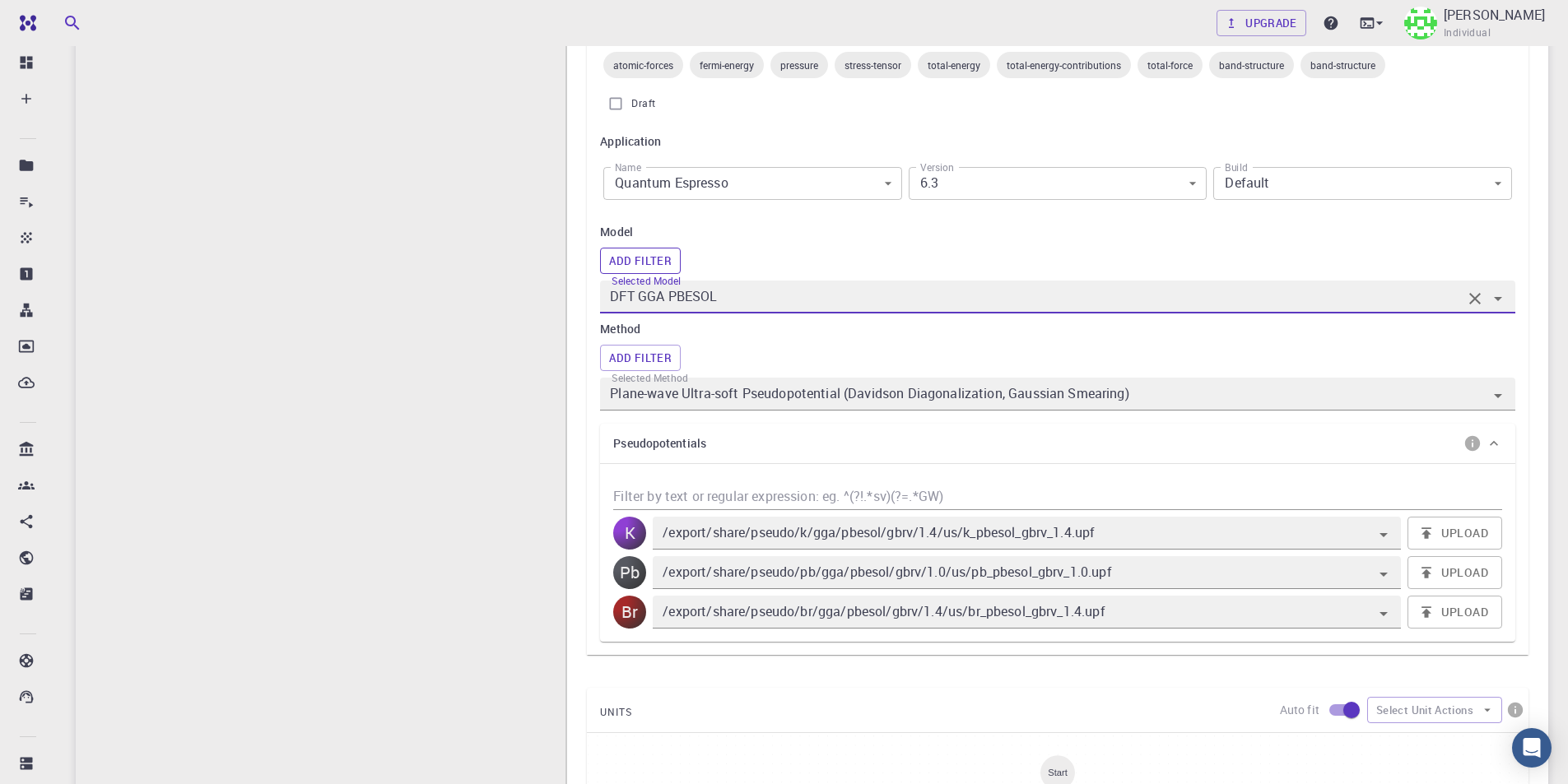
click at [650, 258] on button "Add Filter" at bounding box center [640, 261] width 80 height 26
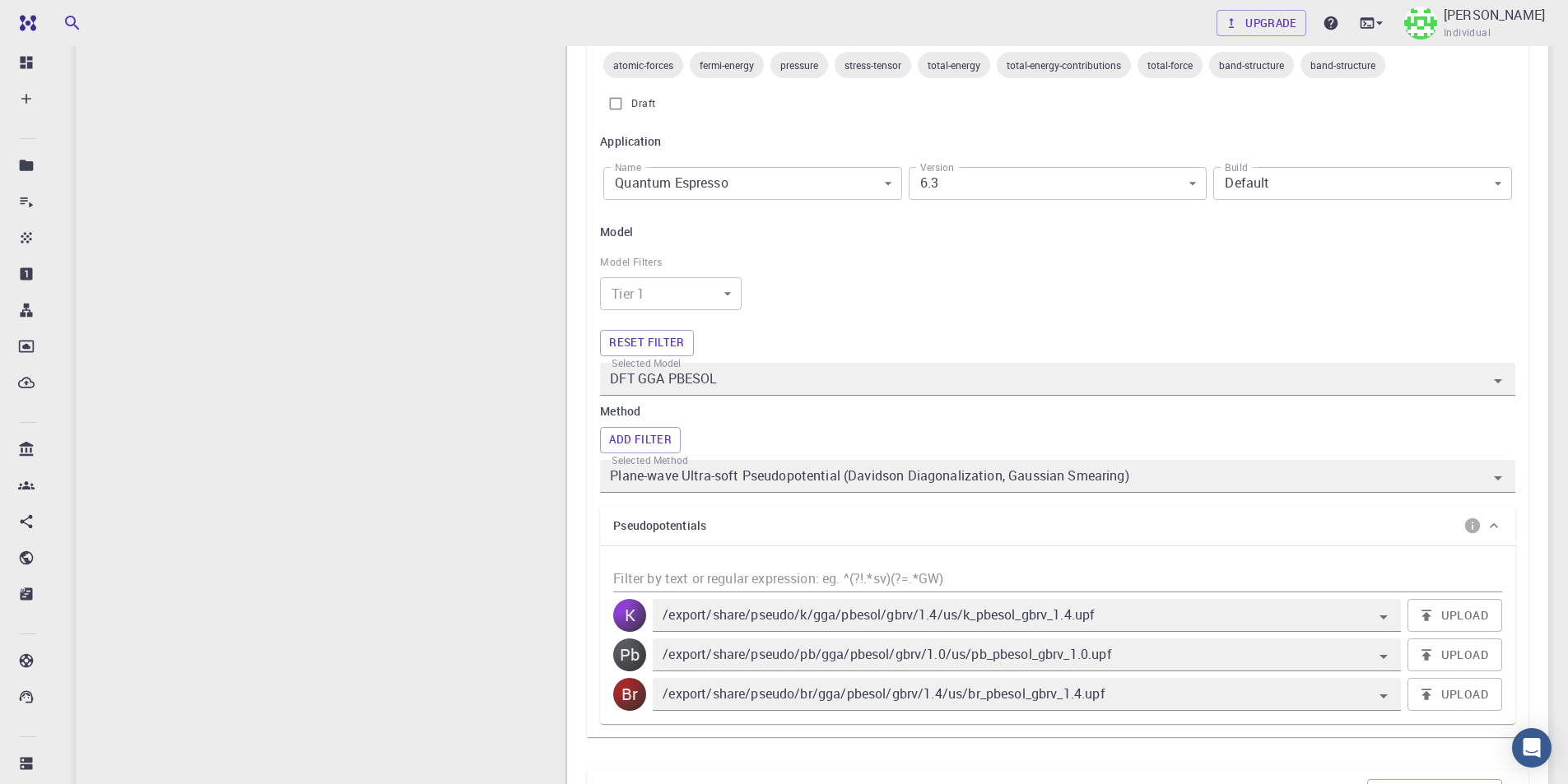
click at [694, 299] on body "Free Dashboard Create New Job New Material Create Material Upload File Import f…" at bounding box center [784, 616] width 1568 height 1890
click at [904, 293] on div at bounding box center [784, 392] width 1568 height 784
click at [667, 437] on button "Add Filter" at bounding box center [640, 440] width 80 height 26
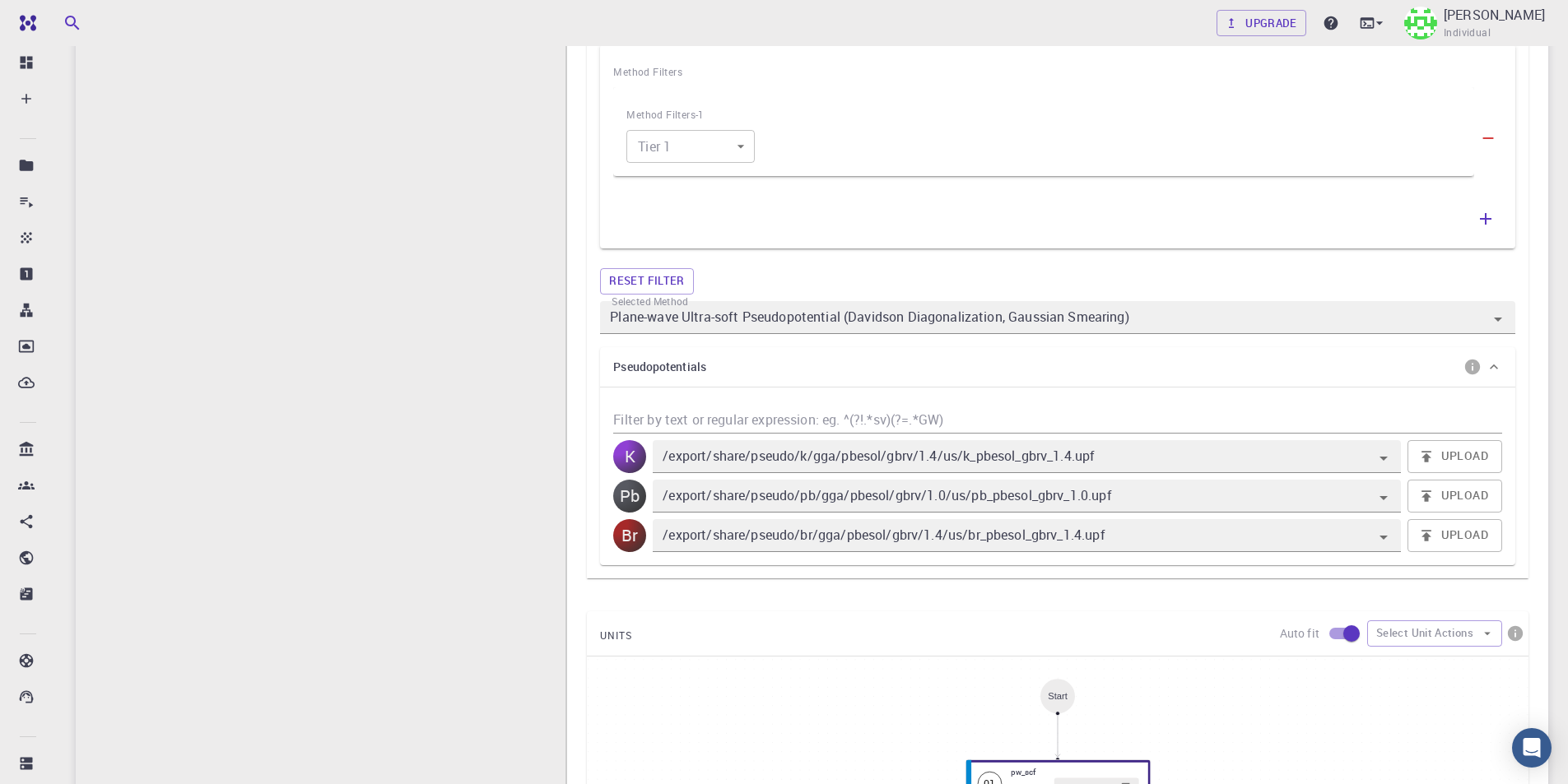
scroll to position [740, 0]
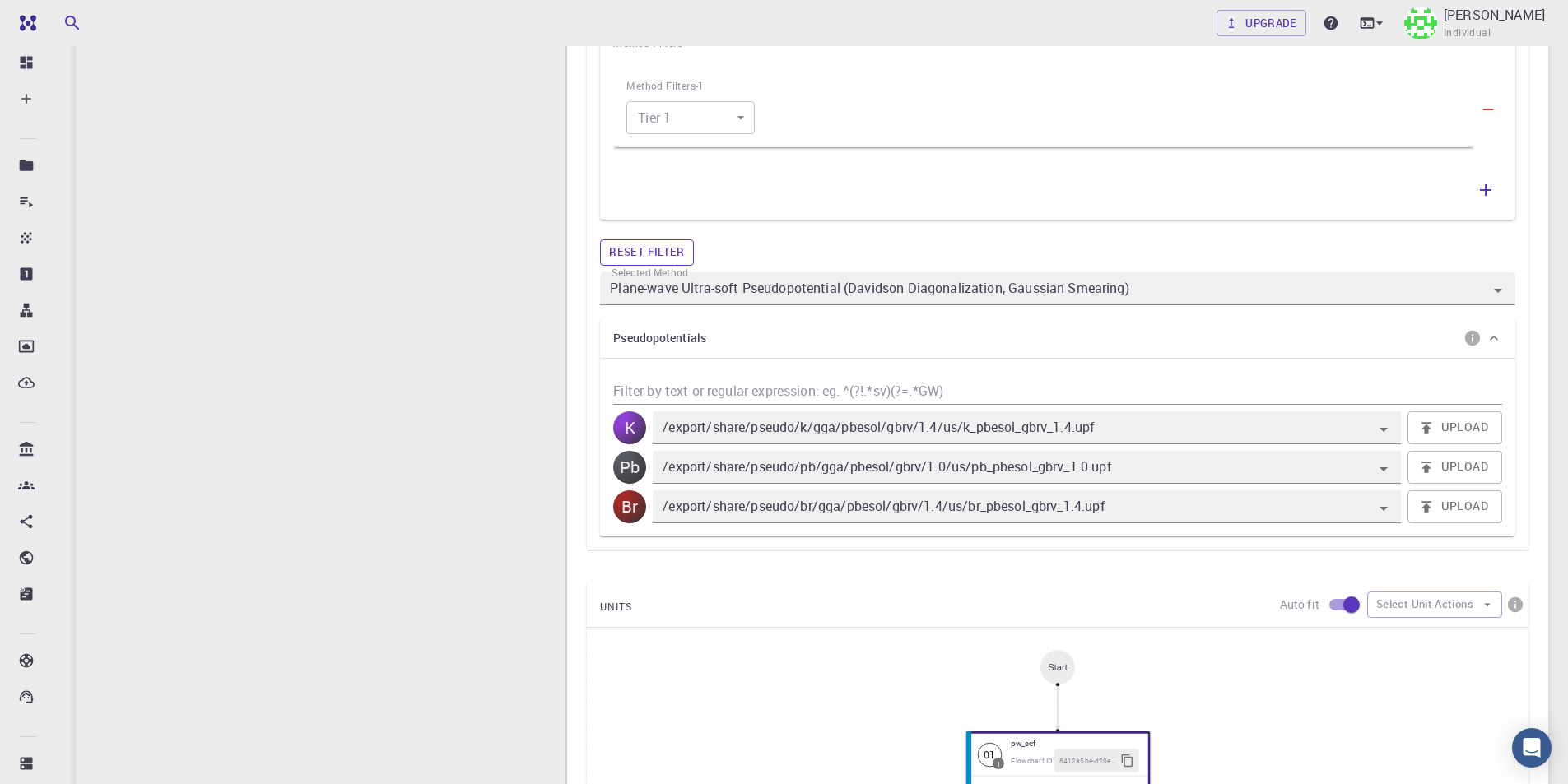
click at [651, 254] on button "Reset filter" at bounding box center [646, 252] width 93 height 26
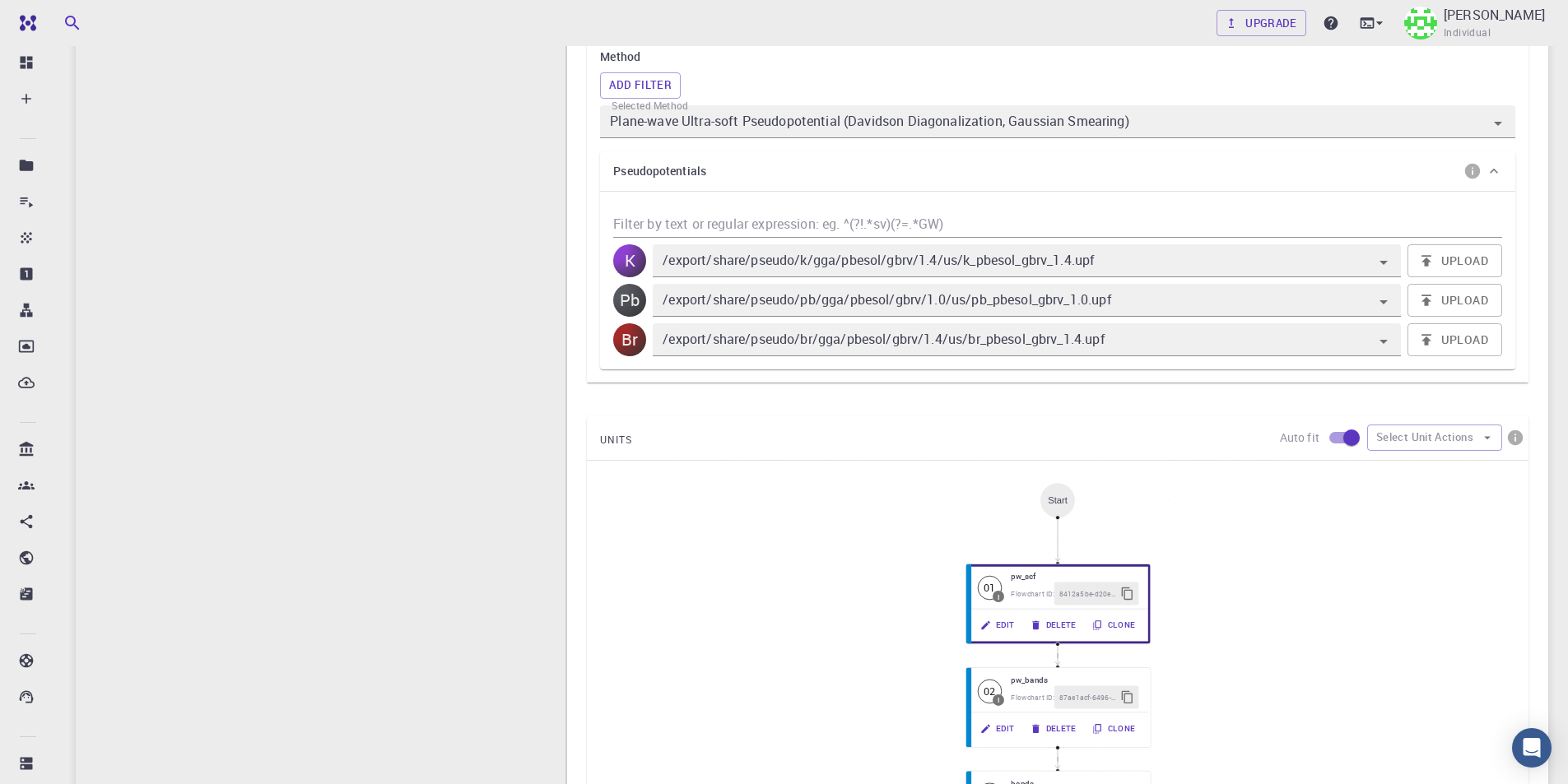
scroll to position [576, 0]
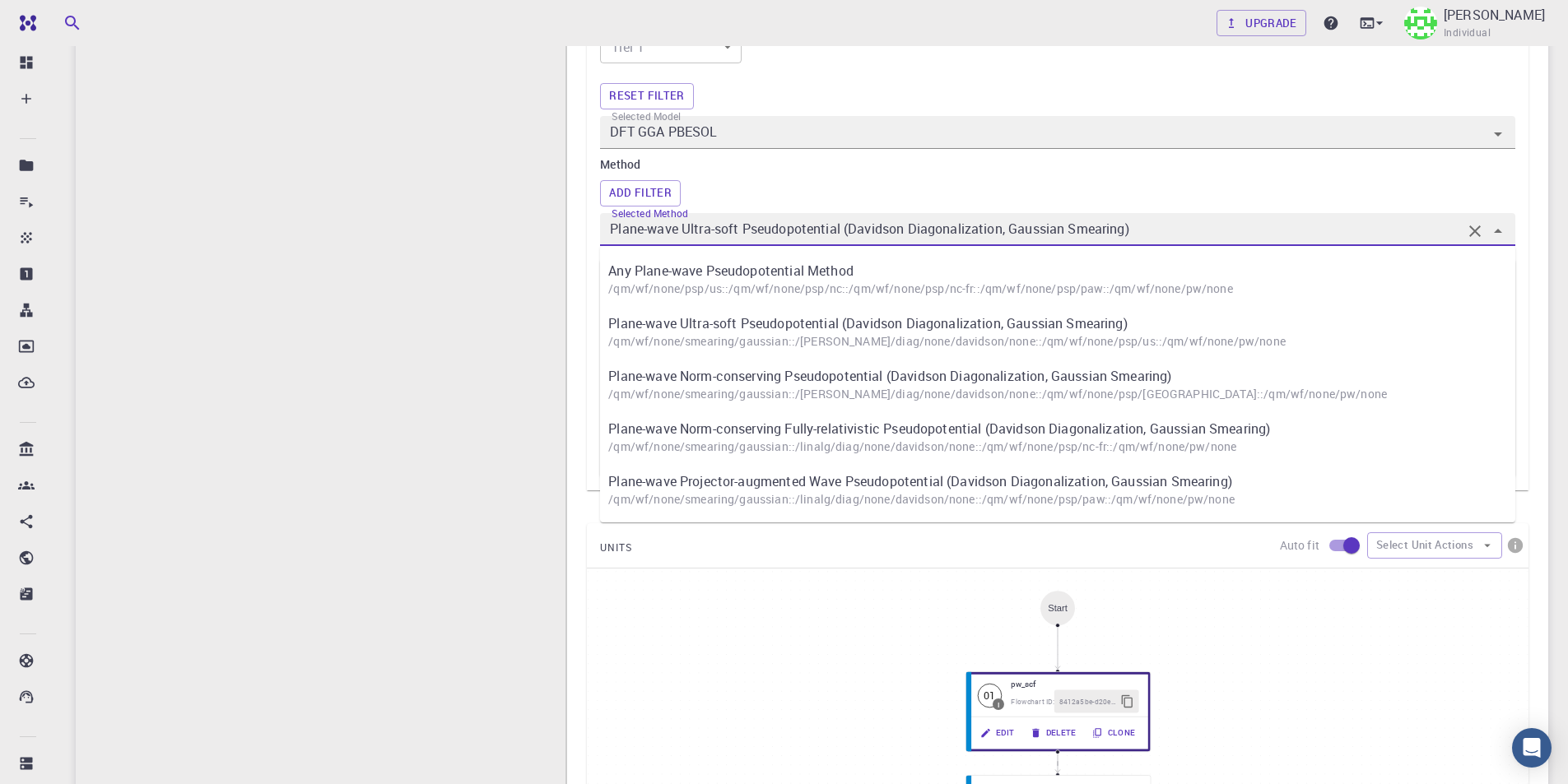
click at [928, 234] on input "Plane-wave Ultra-soft Pseudopotential (Davidson Diagonalization, Gaussian Smear…" at bounding box center [1033, 229] width 855 height 23
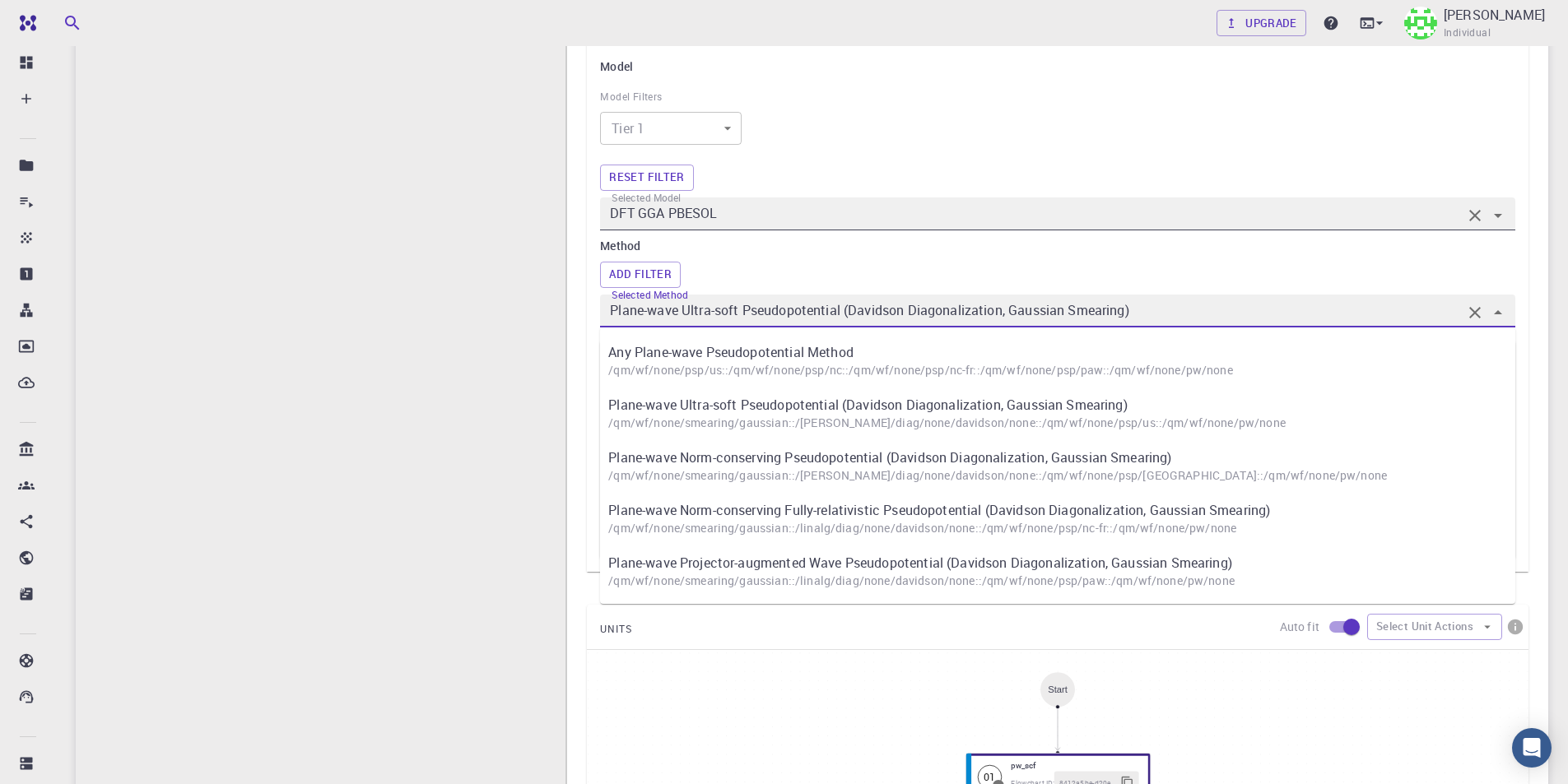
scroll to position [494, 0]
click at [455, 299] on div "I Band Structure Flowchart ID: aff5d8990b58e669bf098581 Copy Delete Overview Pr…" at bounding box center [320, 429] width 490 height 1519
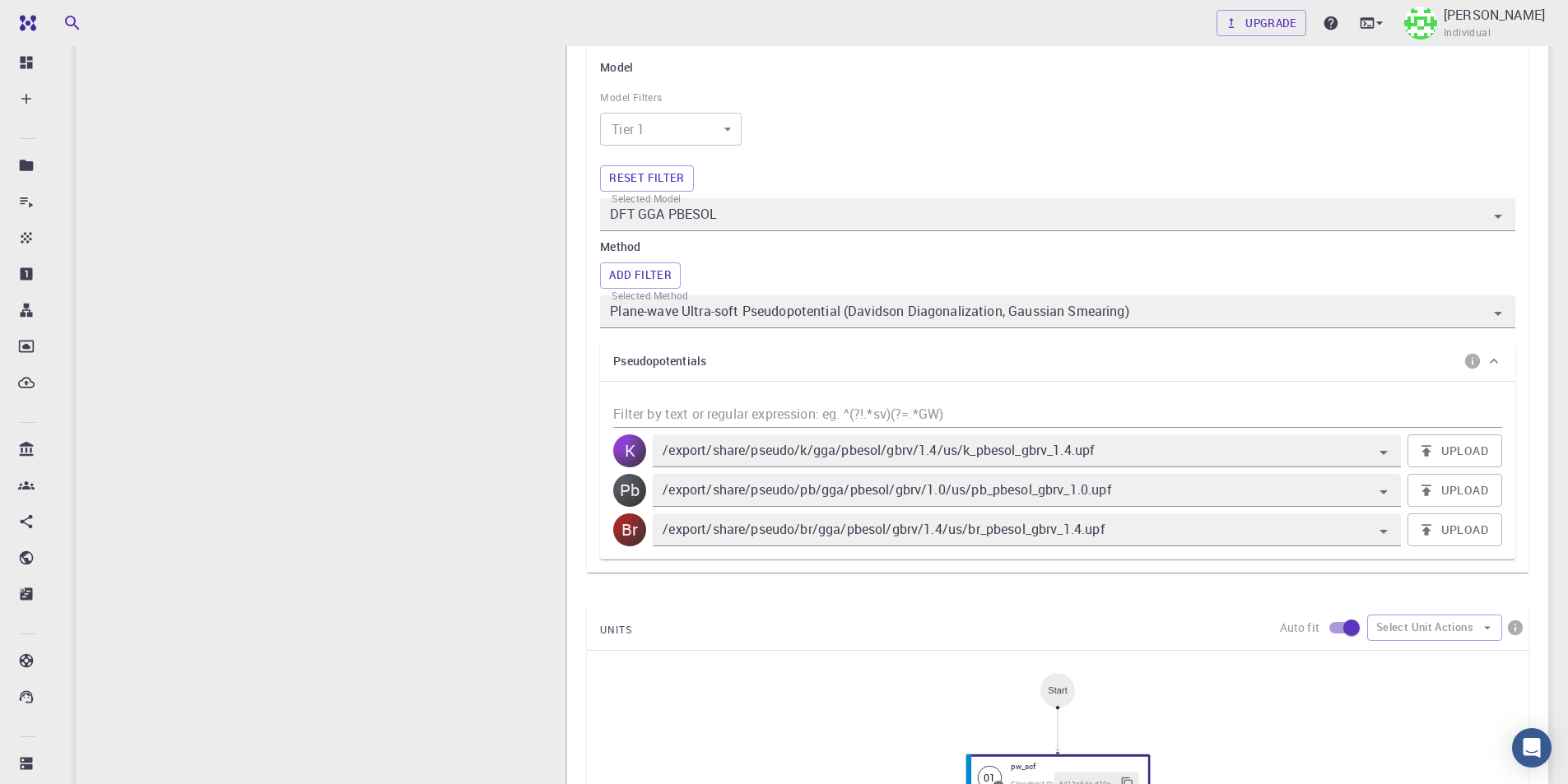
click at [1475, 365] on icon "info" at bounding box center [1472, 361] width 15 height 15
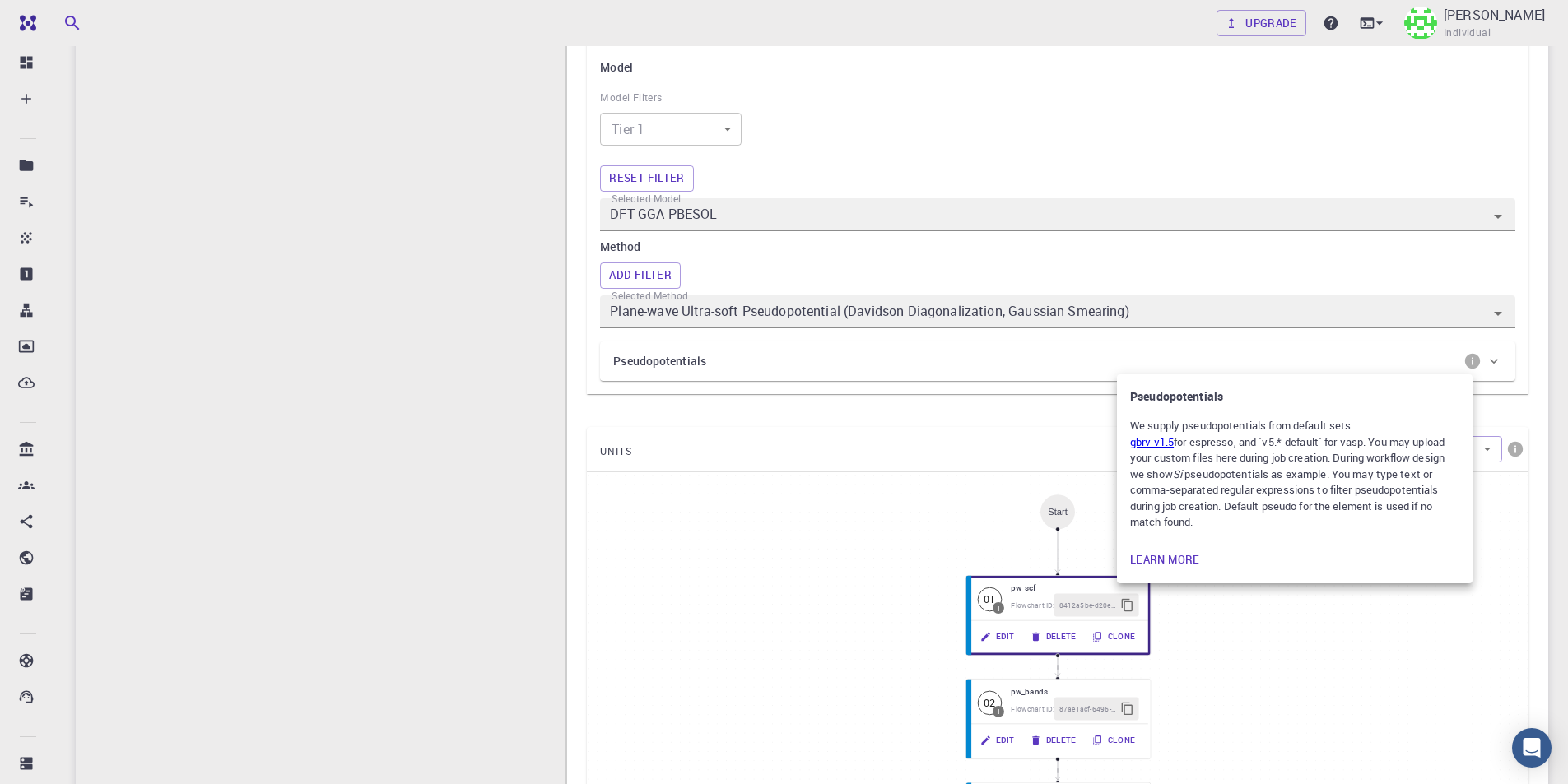
click at [1475, 365] on div at bounding box center [784, 392] width 1568 height 784
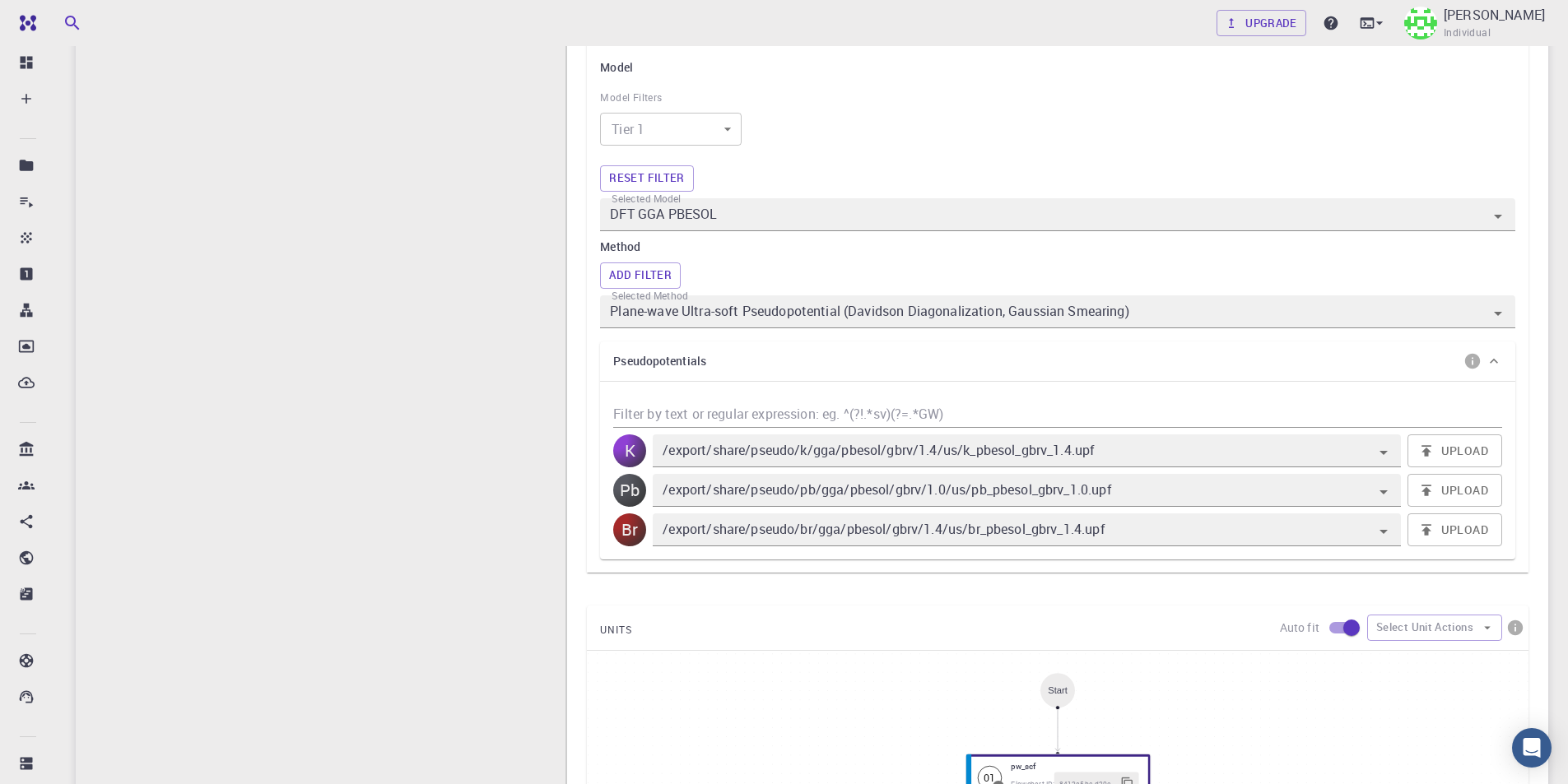
click at [1475, 365] on icon "info" at bounding box center [1472, 361] width 15 height 15
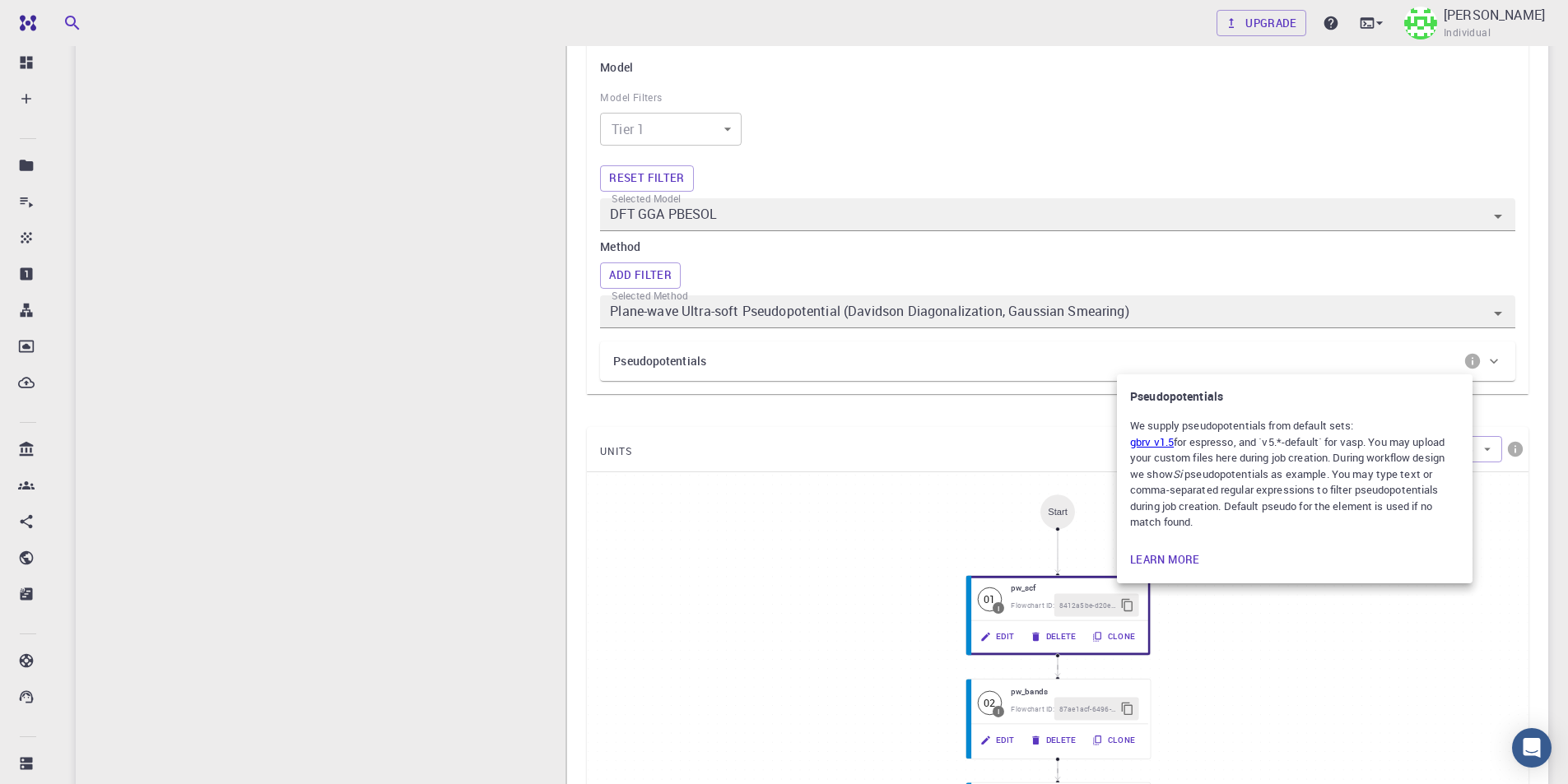
click at [1475, 365] on div at bounding box center [784, 392] width 1568 height 784
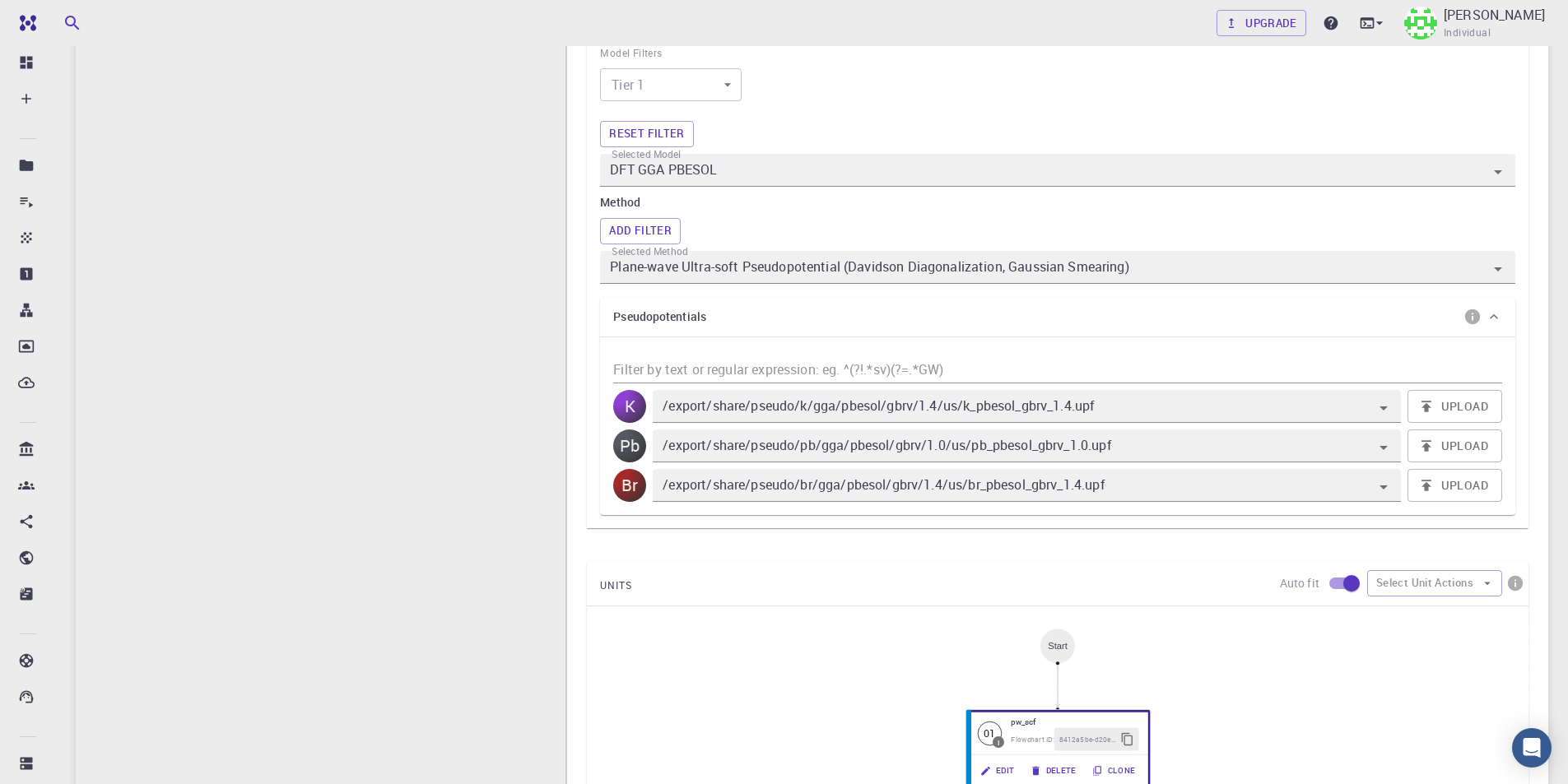
scroll to position [576, 0]
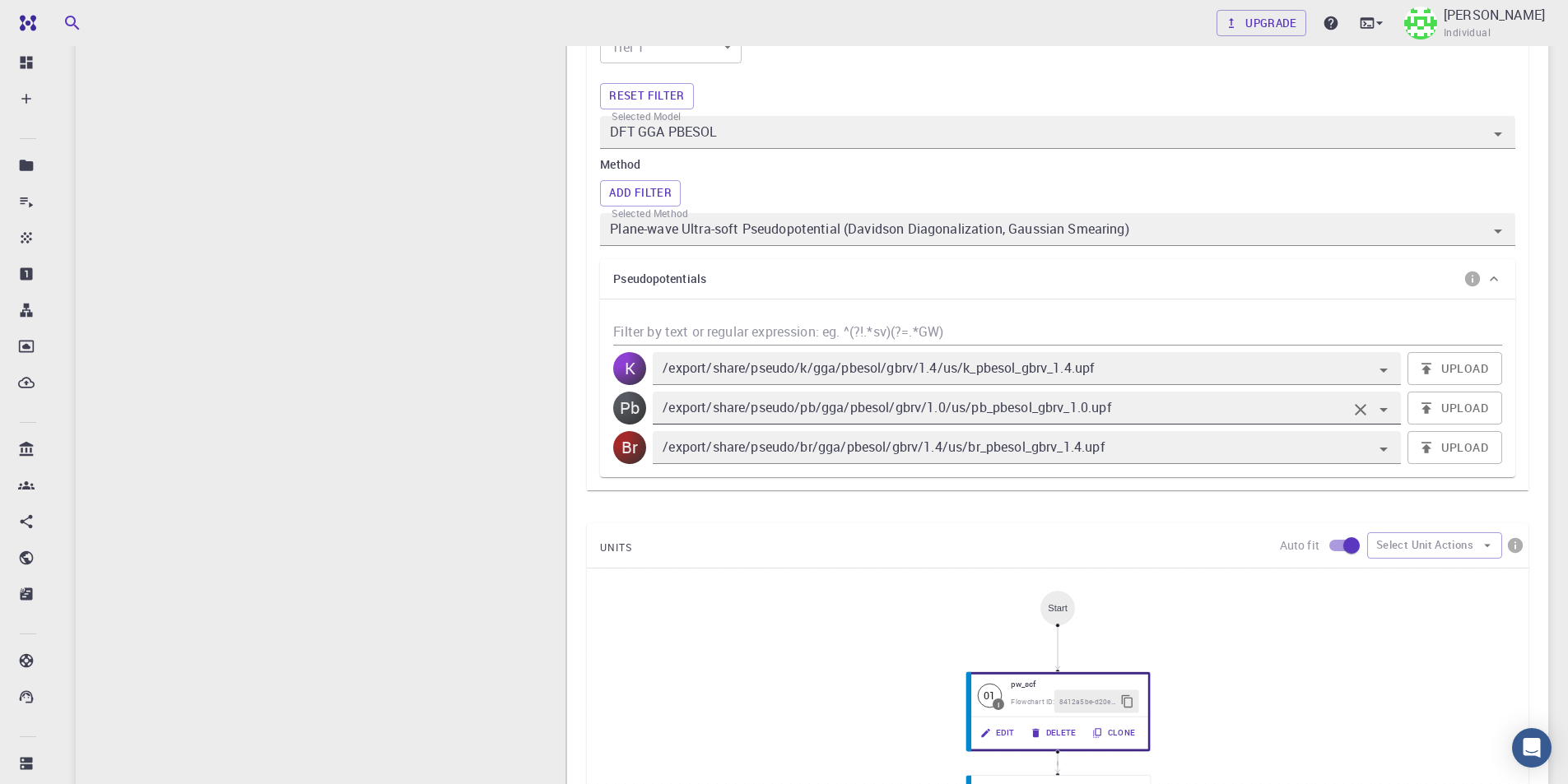
click at [1171, 408] on input "/export/share/pseudo/pb/gga/pbesol/gbrv/1.0/us/pb_pbesol_gbrv_1.0.upf" at bounding box center [1002, 408] width 687 height 23
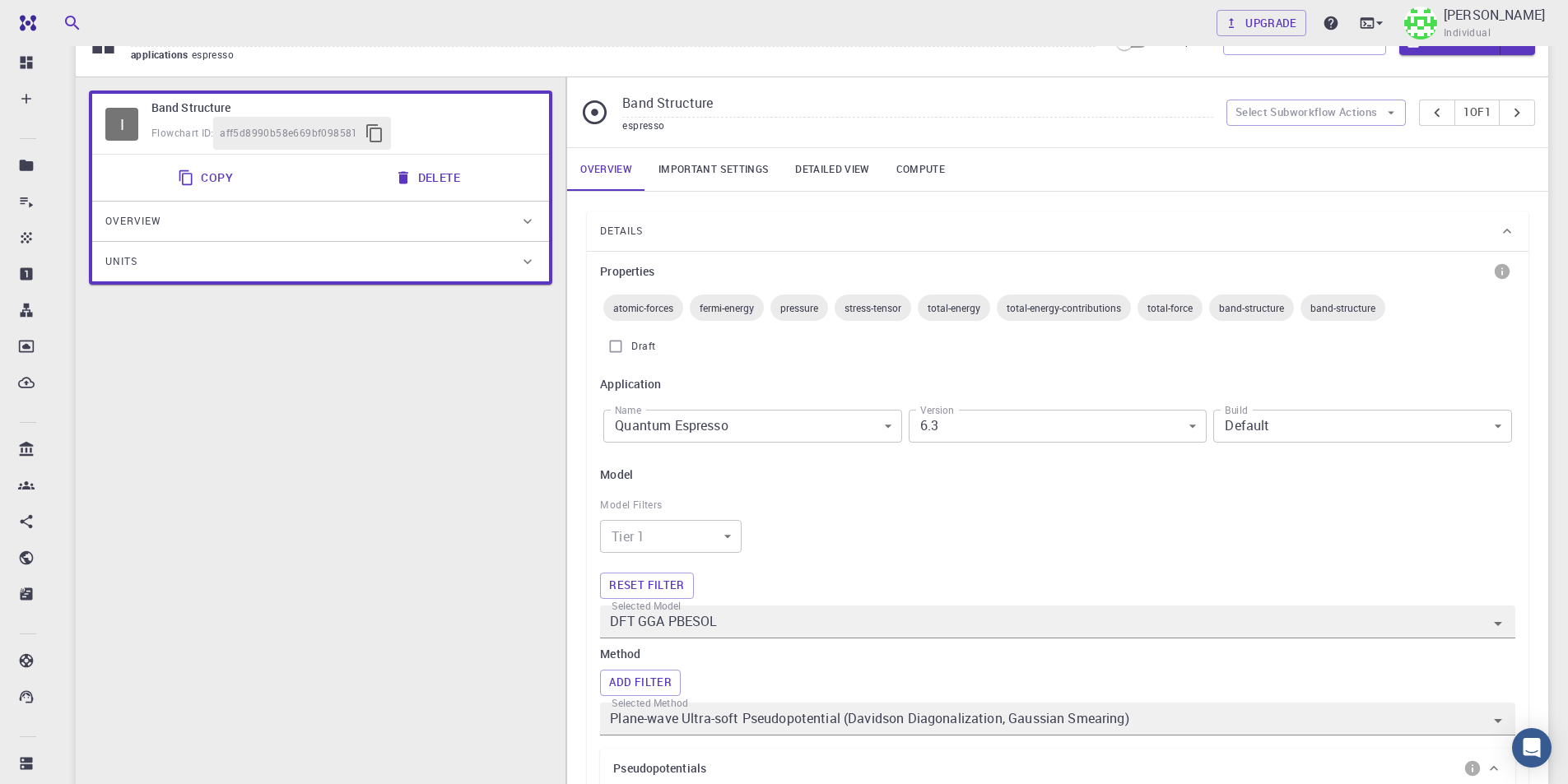
scroll to position [0, 0]
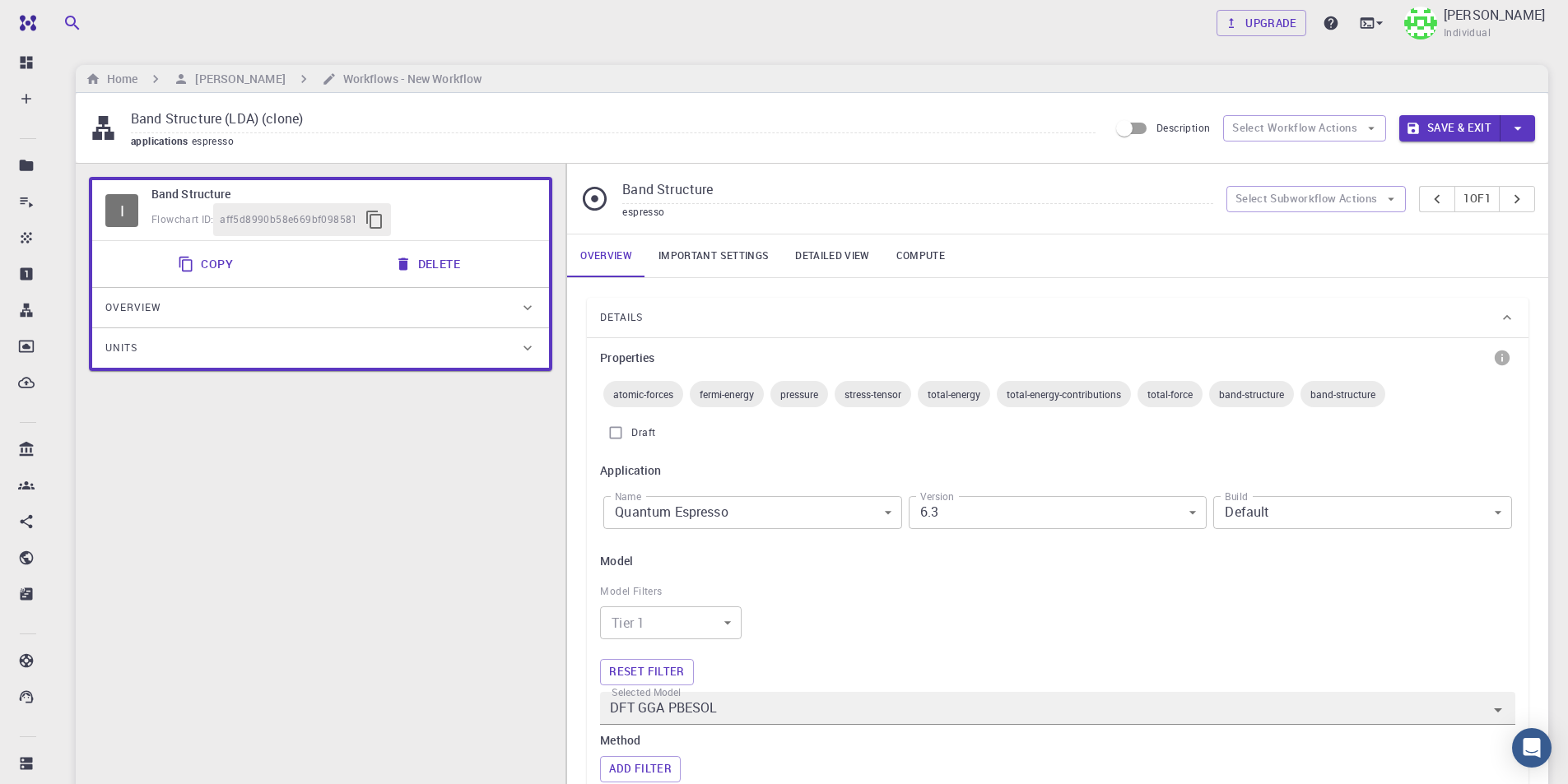
click at [692, 313] on div "Details" at bounding box center [1049, 317] width 898 height 26
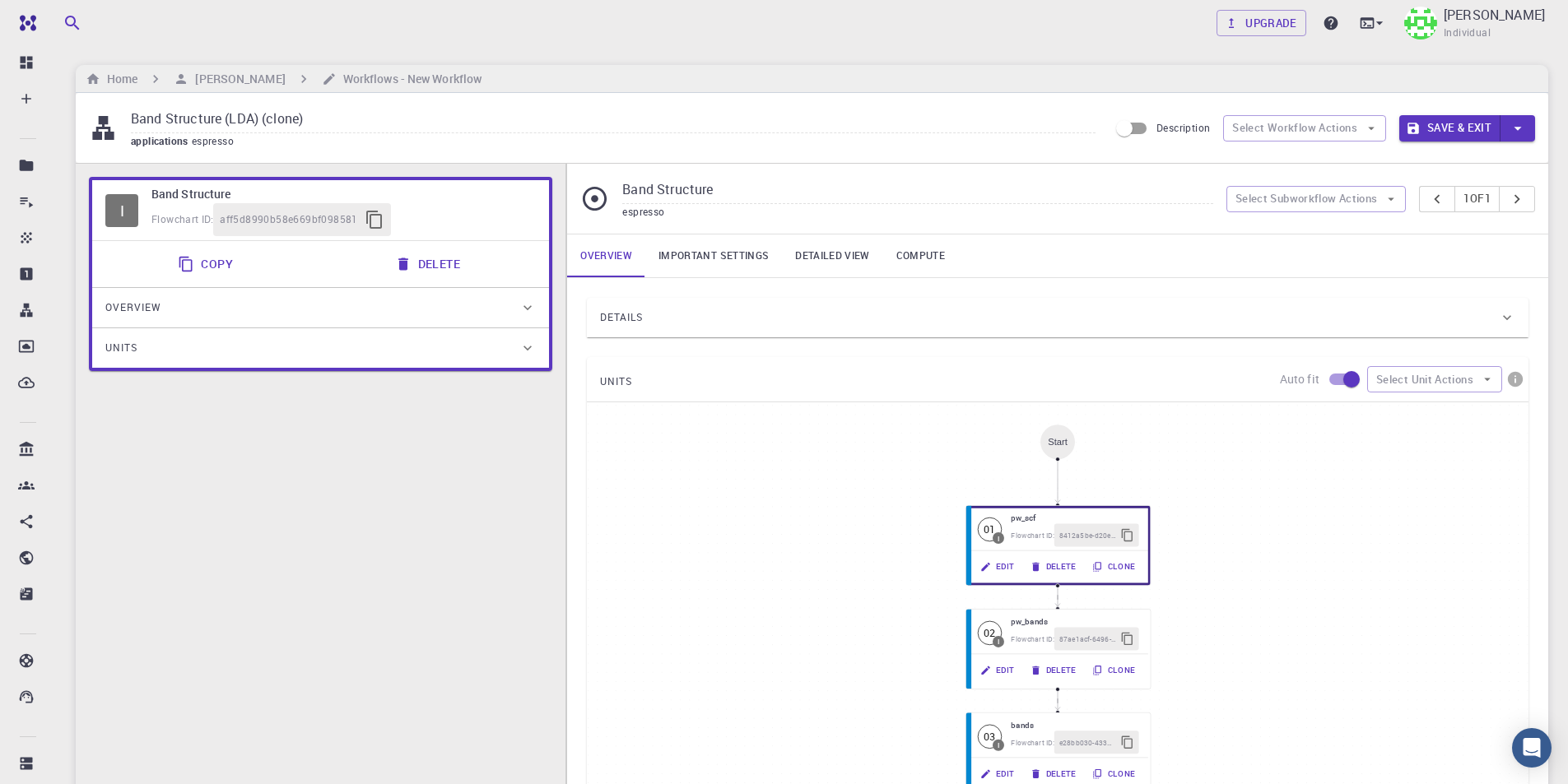
click at [703, 379] on div "UNITS Auto fit Select Unit Actions" at bounding box center [1057, 379] width 942 height 44
click at [1211, 403] on div "Start 01 I pw_scf Flowchart ID: 8412a5be-d20e-4199-a757-9c6130376316 Edit Delet…" at bounding box center [1057, 649] width 942 height 494
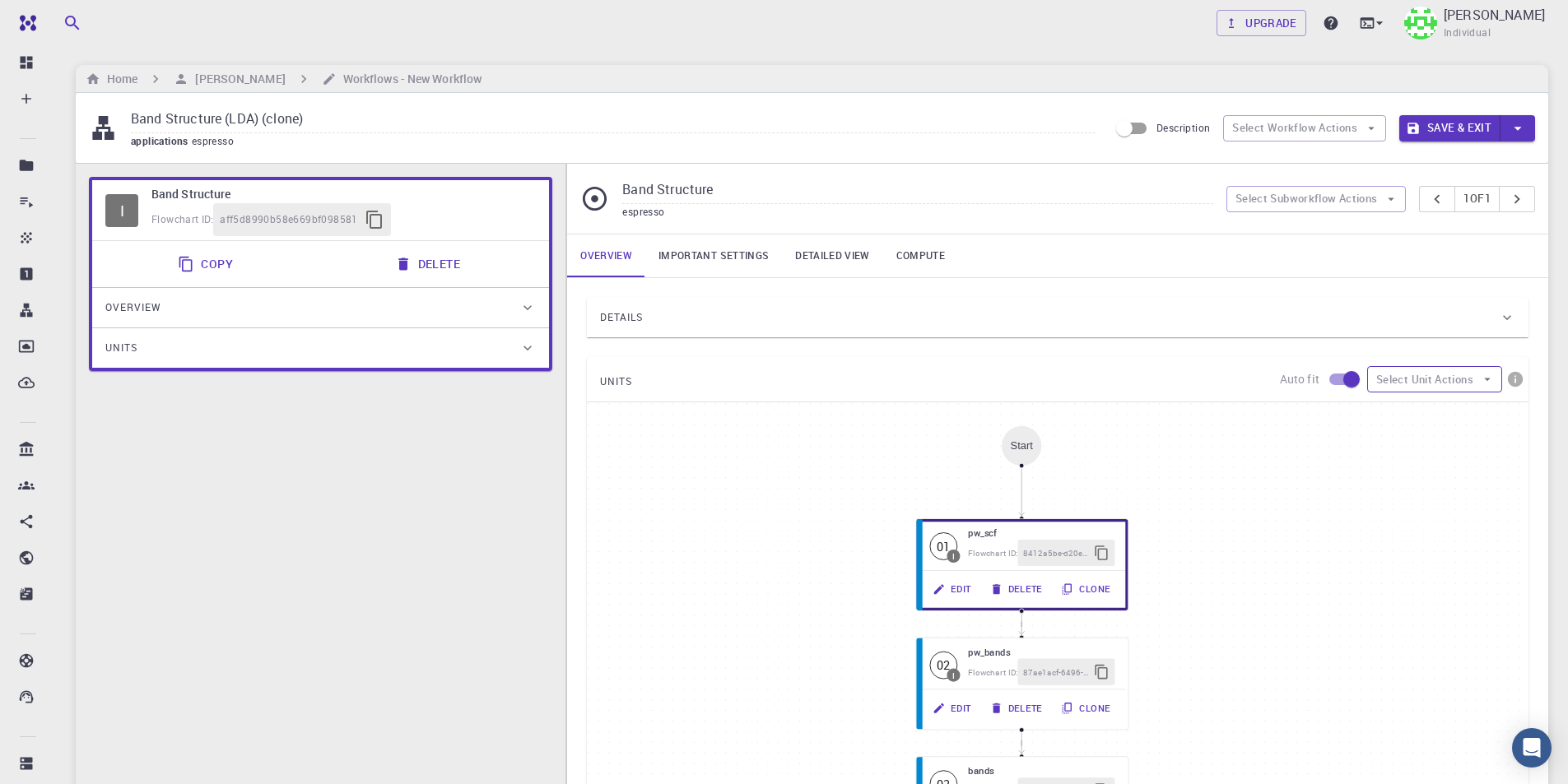
click at [1436, 385] on button "Select Unit Actions" at bounding box center [1434, 379] width 135 height 26
click at [1447, 410] on span "Add Unit" at bounding box center [1449, 412] width 79 height 17
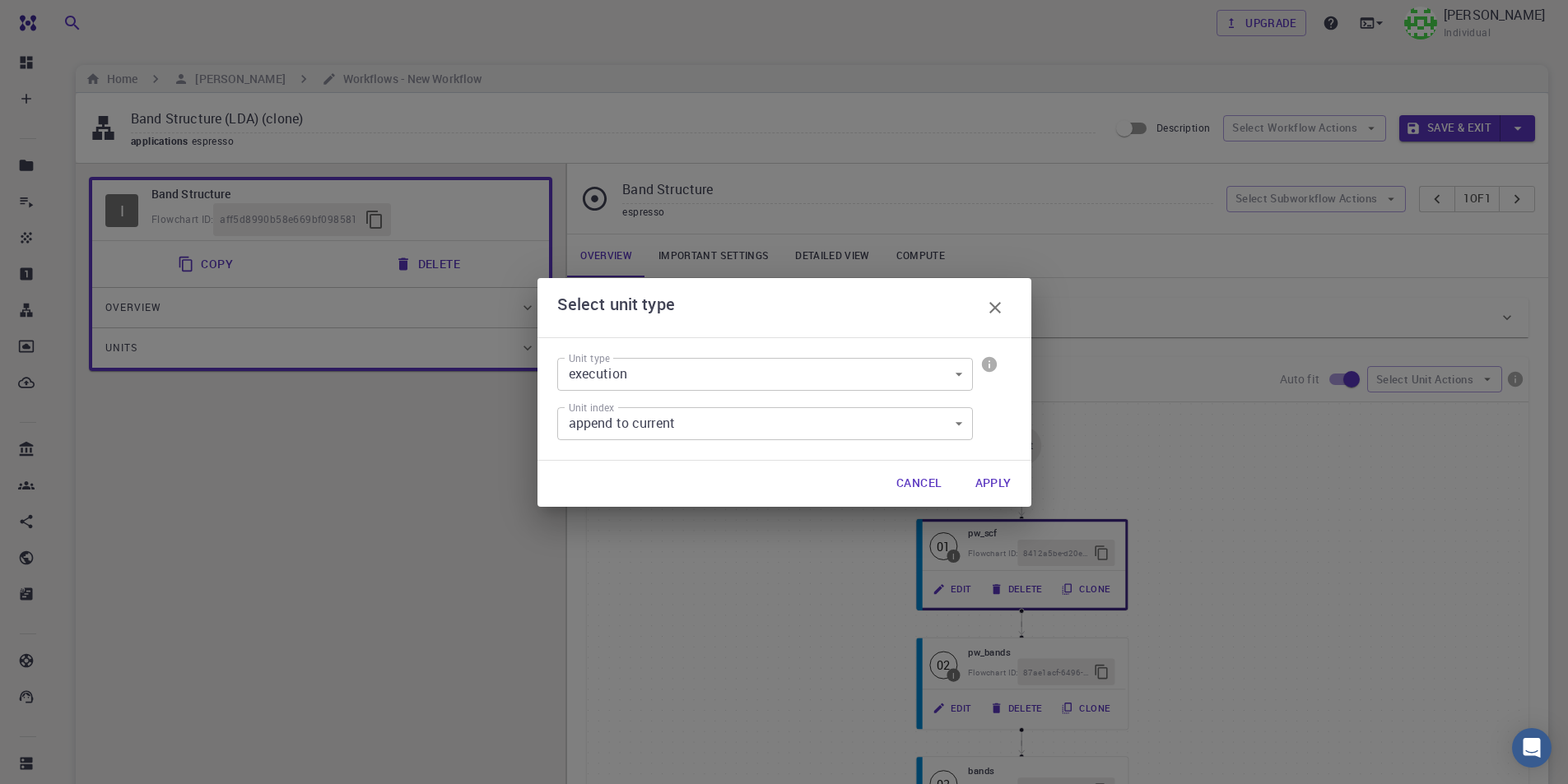
click at [945, 371] on body "Free Dashboard Create New Job New Material Create Material Upload File Import f…" at bounding box center [784, 574] width 1568 height 1148
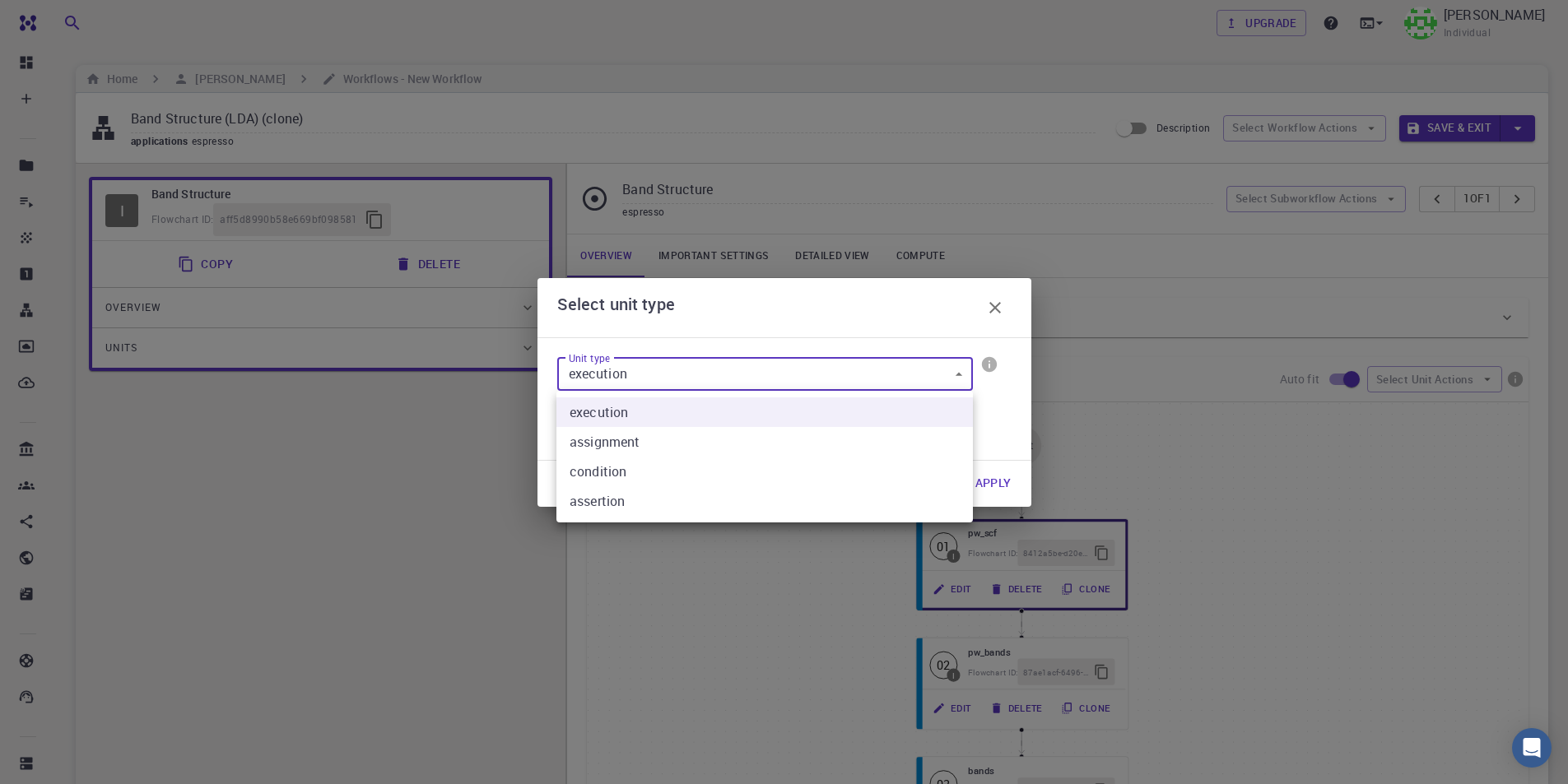
click at [1008, 310] on div at bounding box center [784, 392] width 1568 height 784
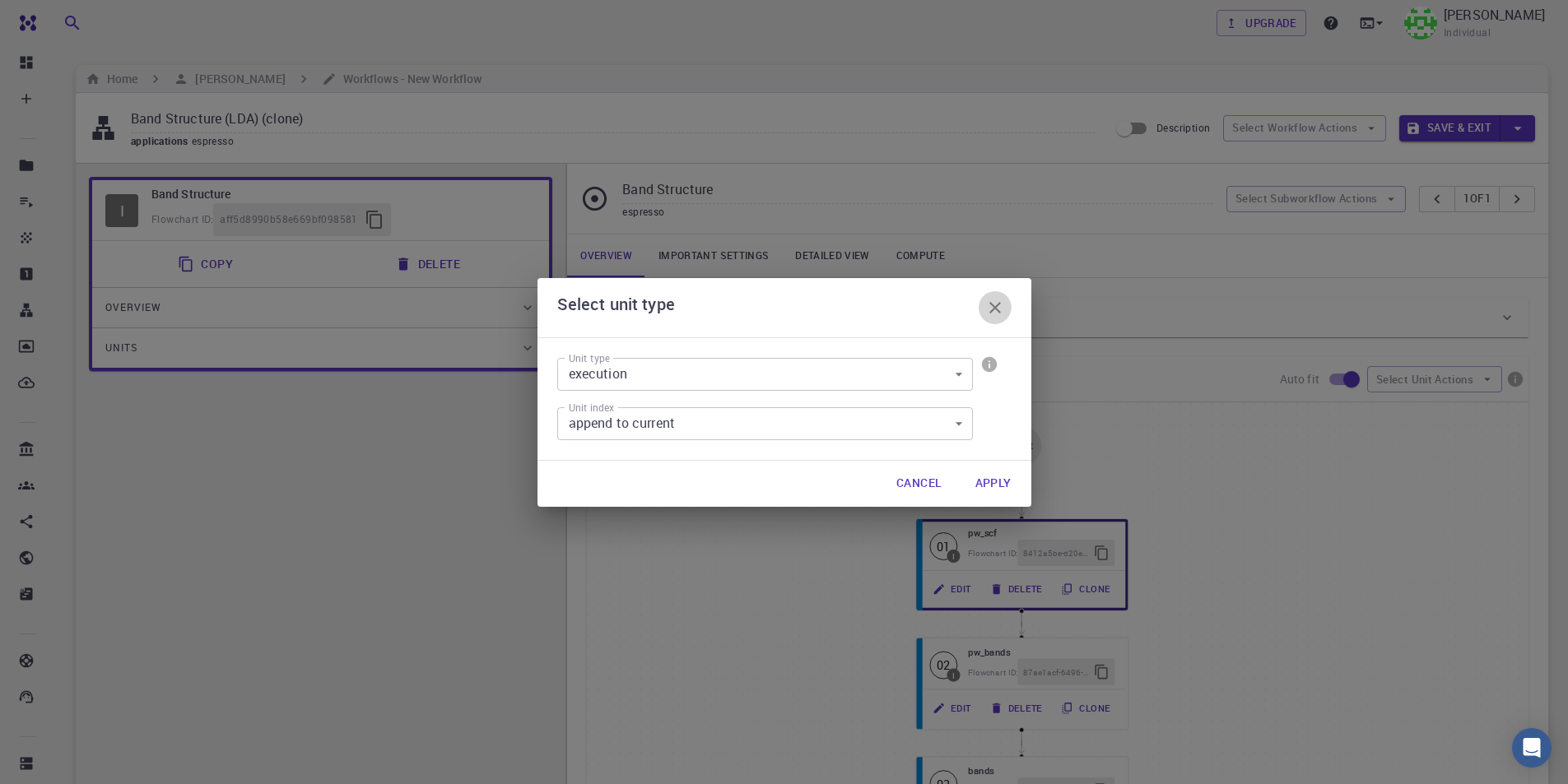
click at [997, 311] on icon "button" at bounding box center [994, 308] width 19 height 19
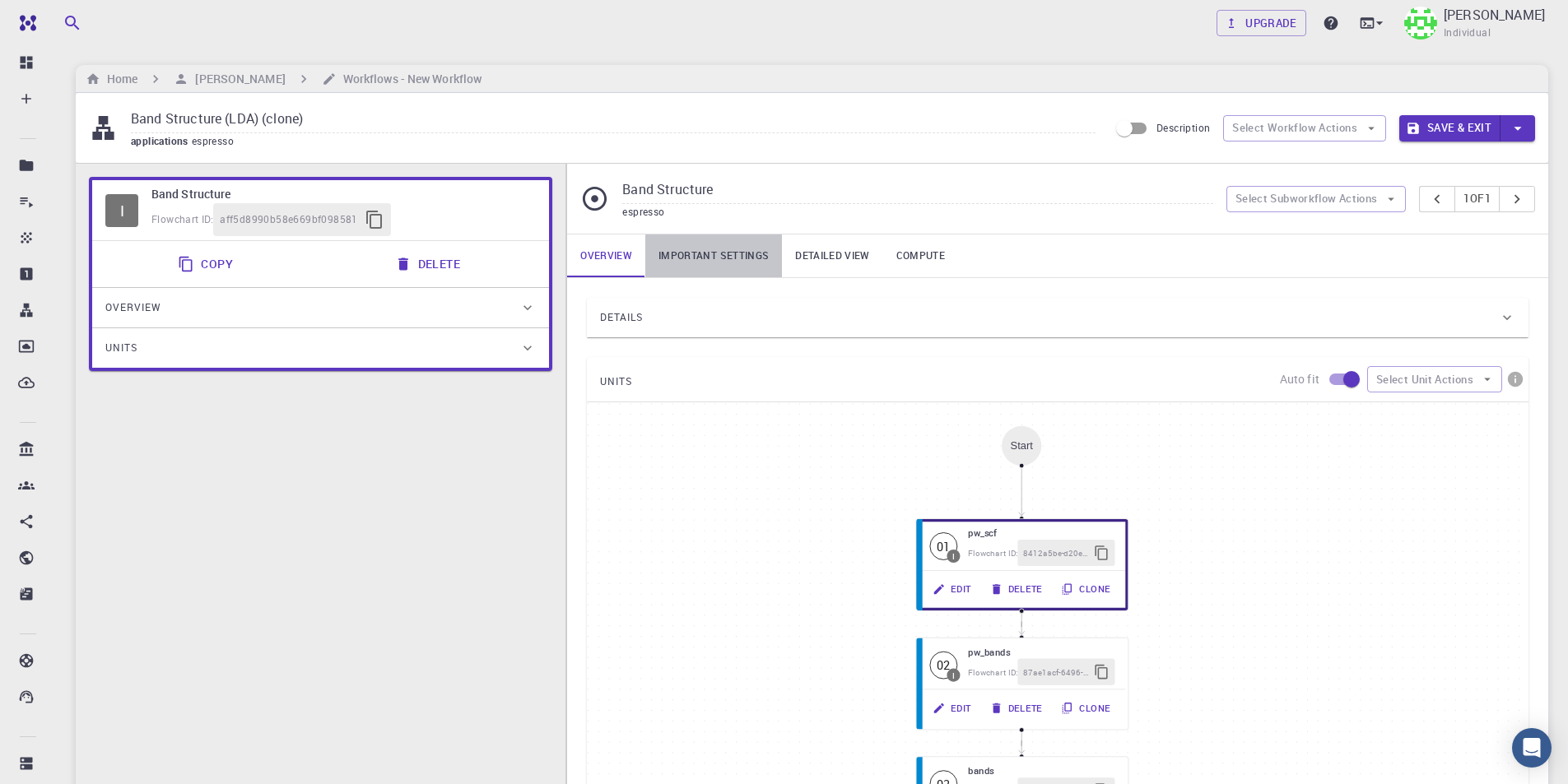
click at [732, 259] on link "Important settings" at bounding box center [713, 256] width 137 height 42
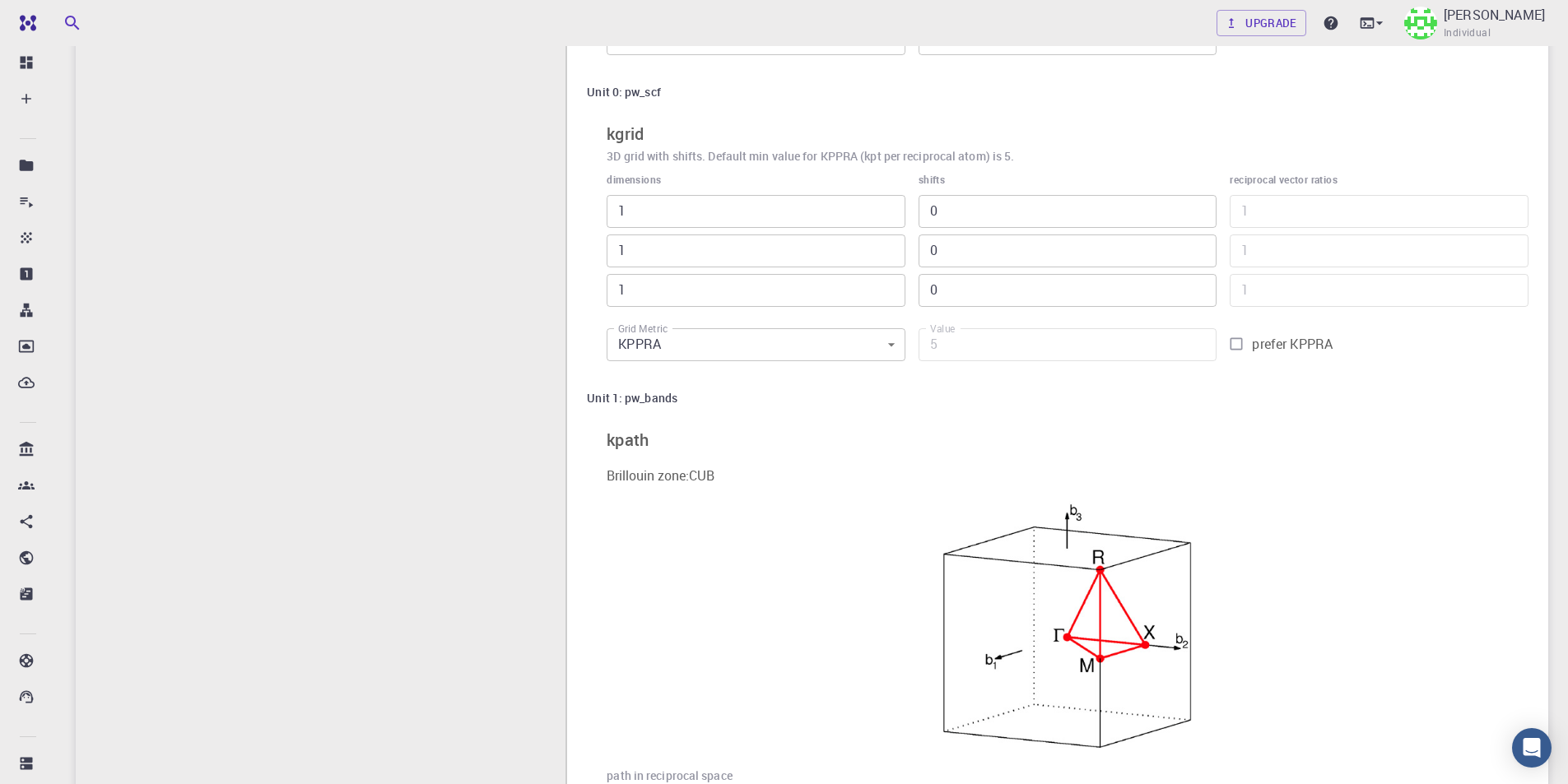
scroll to position [411, 0]
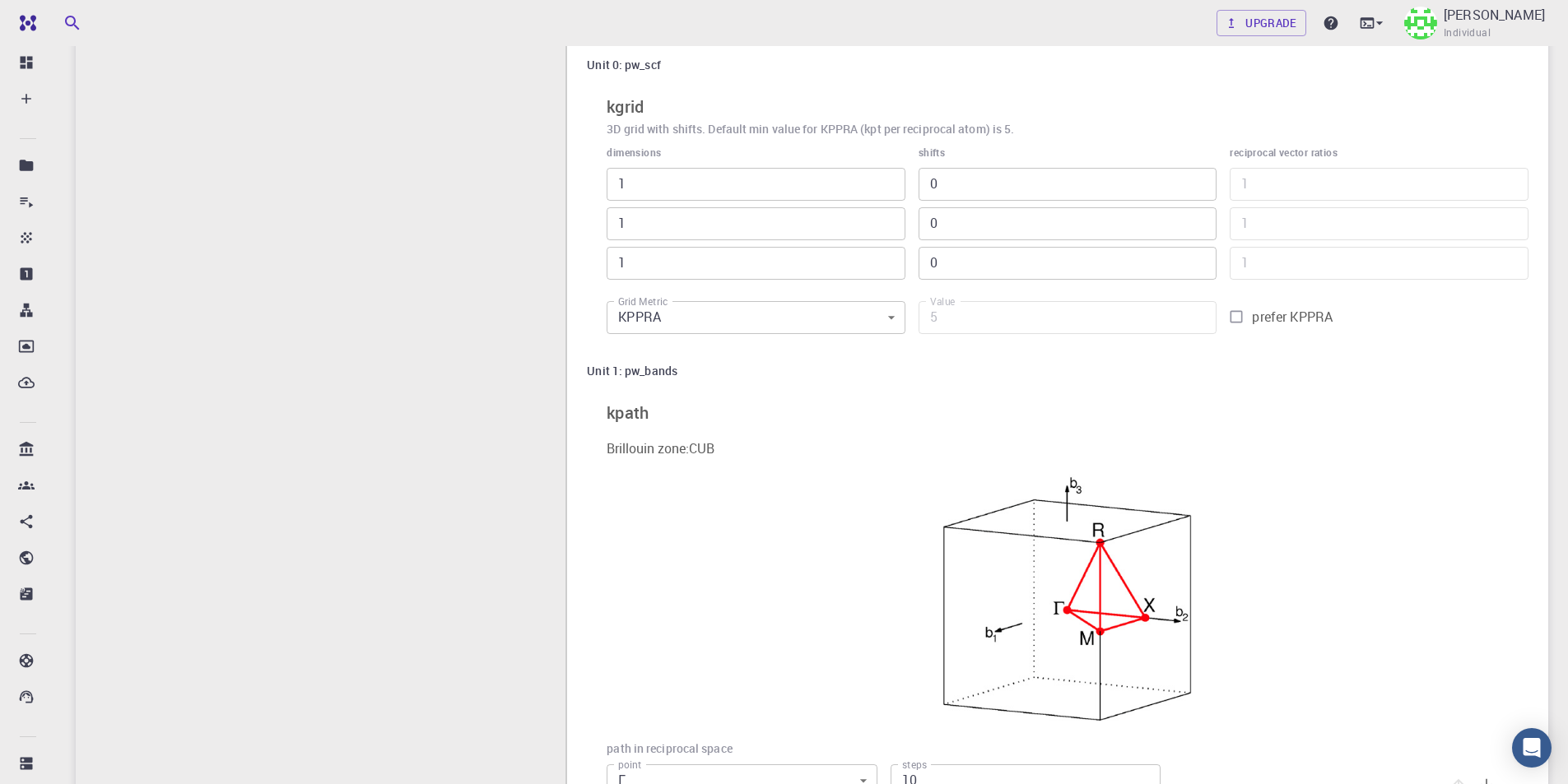
click at [1235, 319] on input "prefer KPPRA" at bounding box center [1235, 316] width 31 height 31
click at [1236, 317] on input "prefer KPPRA" at bounding box center [1235, 316] width 31 height 31
click at [1234, 318] on input "prefer KPPRA" at bounding box center [1235, 316] width 31 height 31
checkbox input "false"
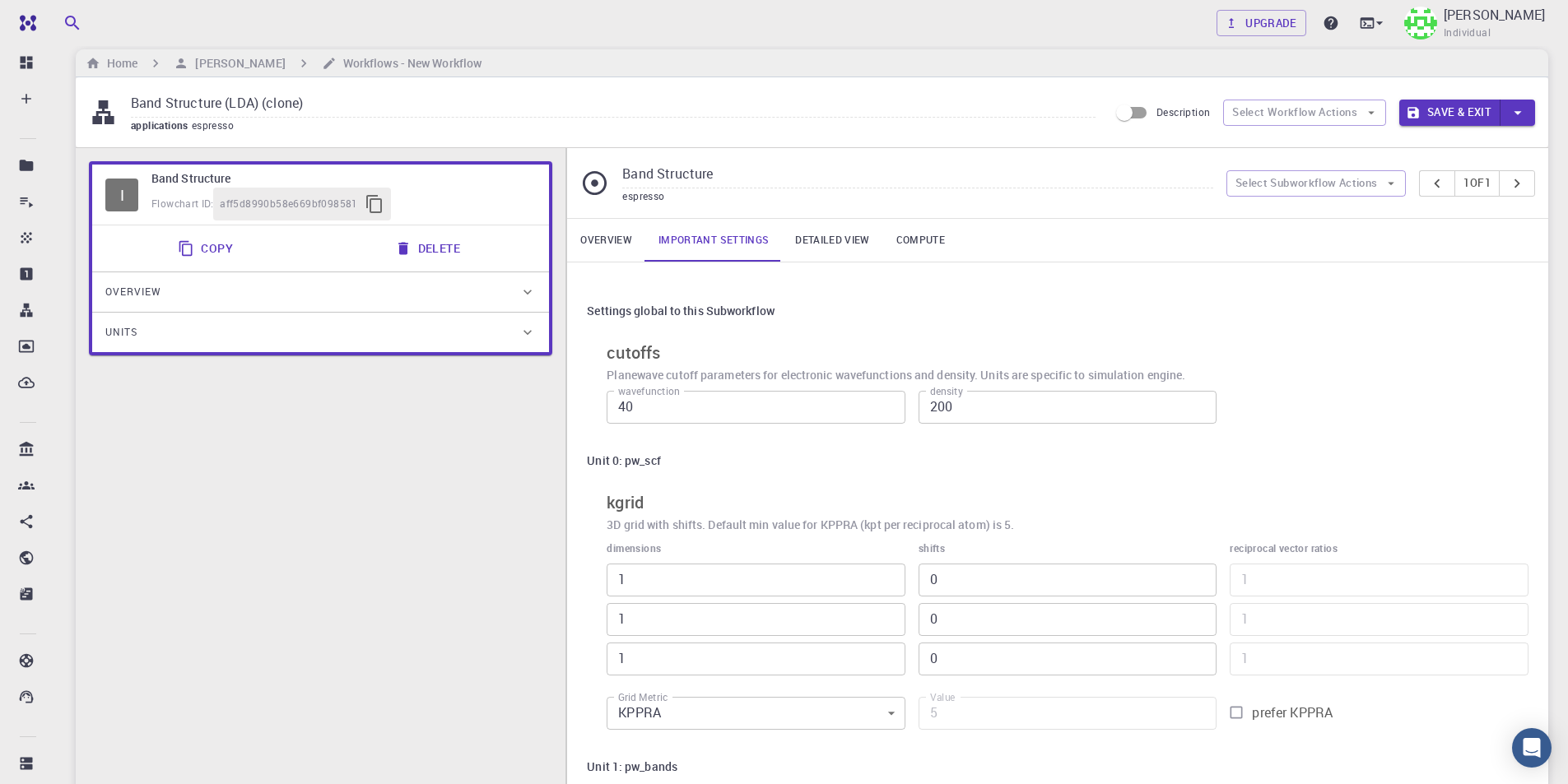
scroll to position [15, 0]
click at [818, 236] on link "Detailed view" at bounding box center [832, 241] width 101 height 42
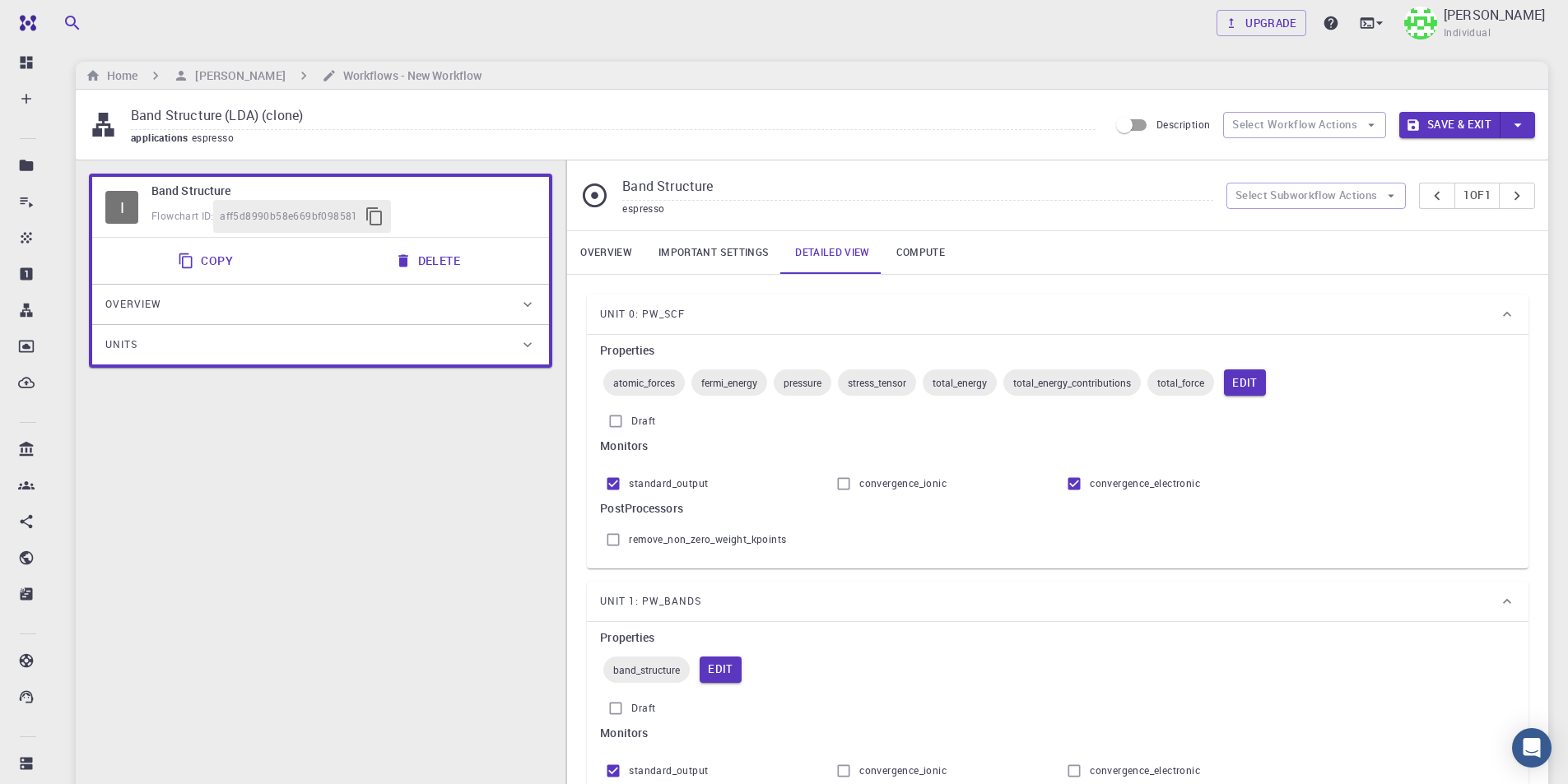
scroll to position [0, 0]
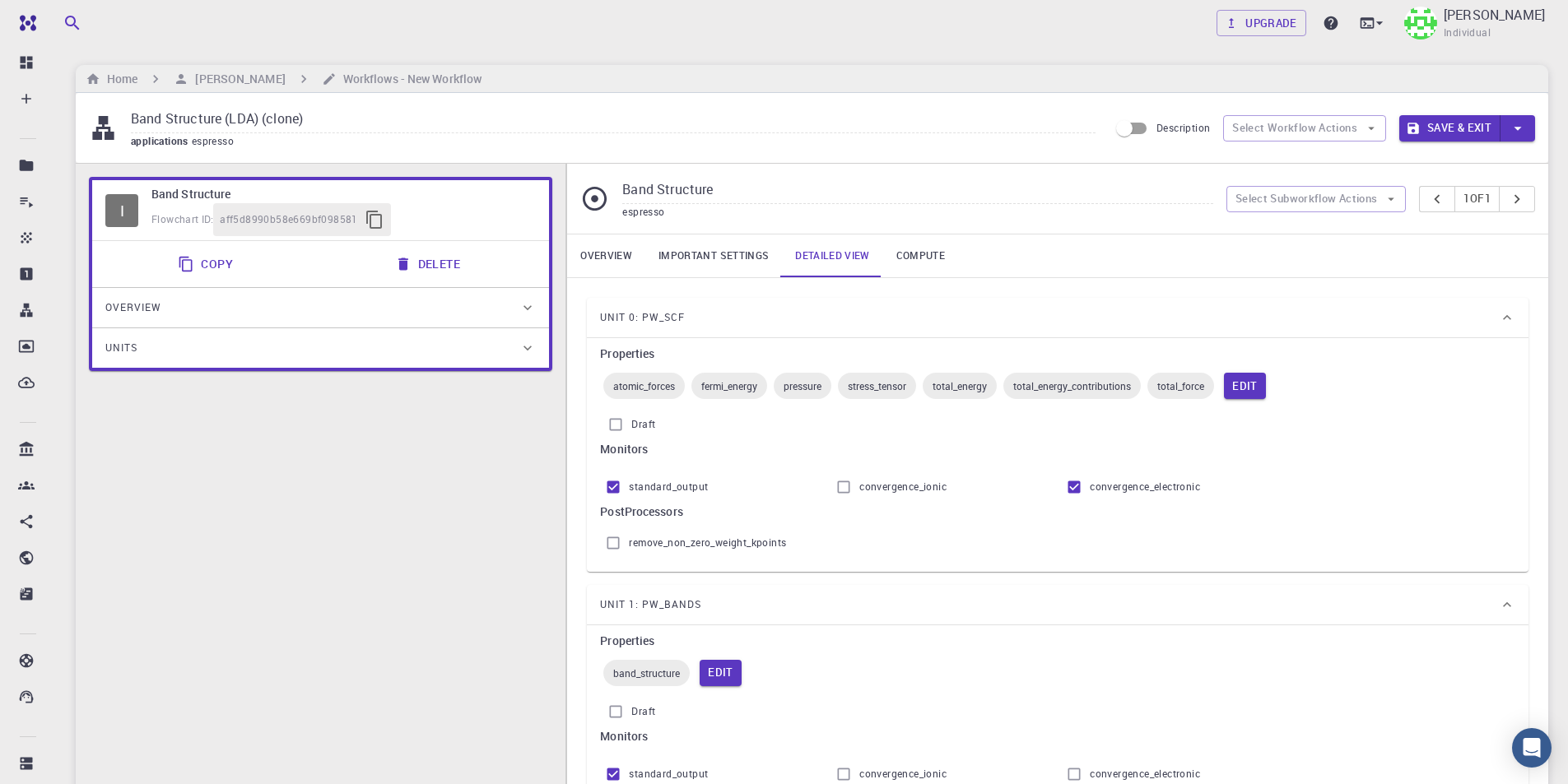
click at [919, 250] on link "Compute" at bounding box center [920, 256] width 75 height 42
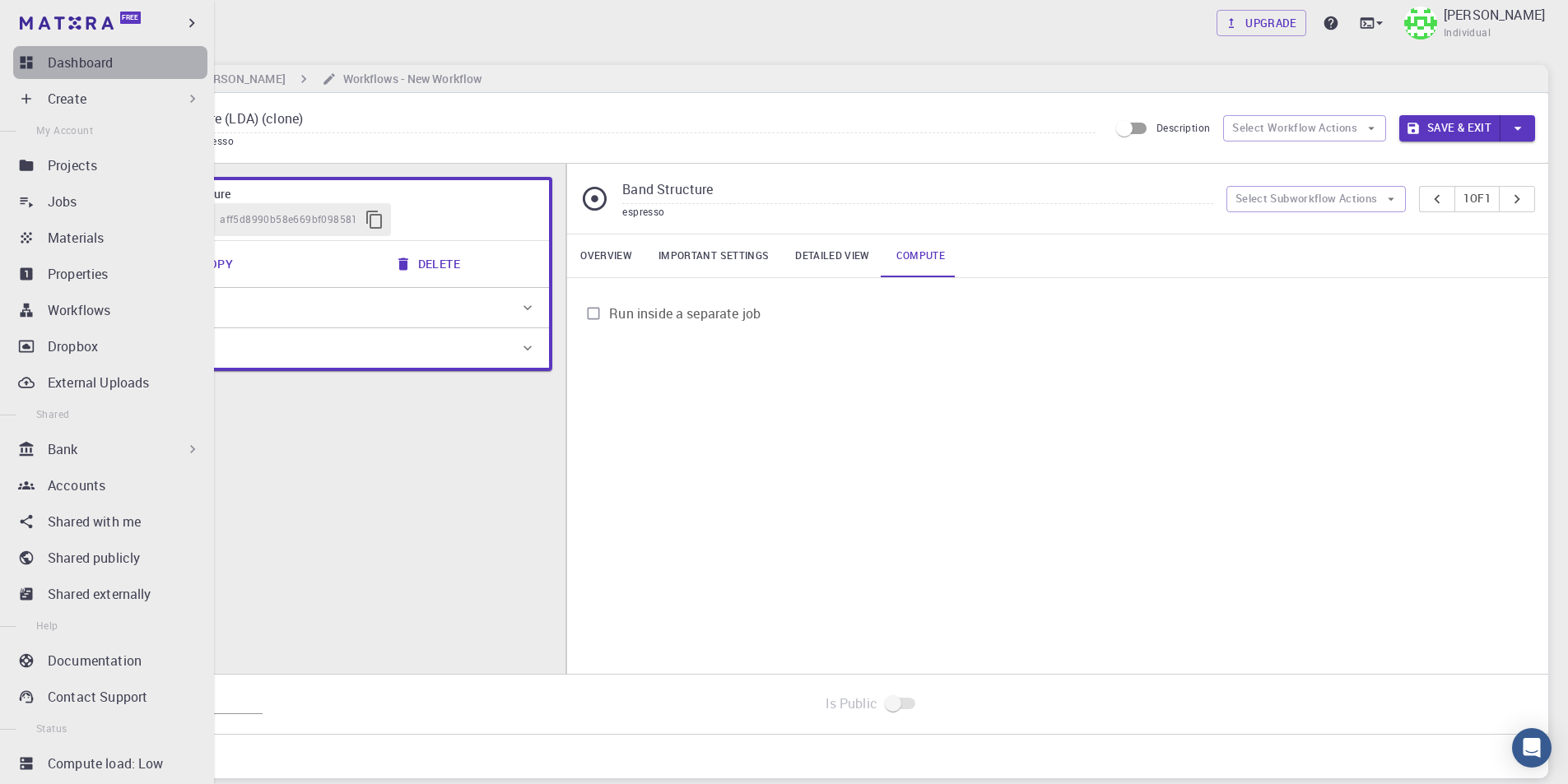
click at [126, 61] on div "Dashboard" at bounding box center [127, 63] width 160 height 19
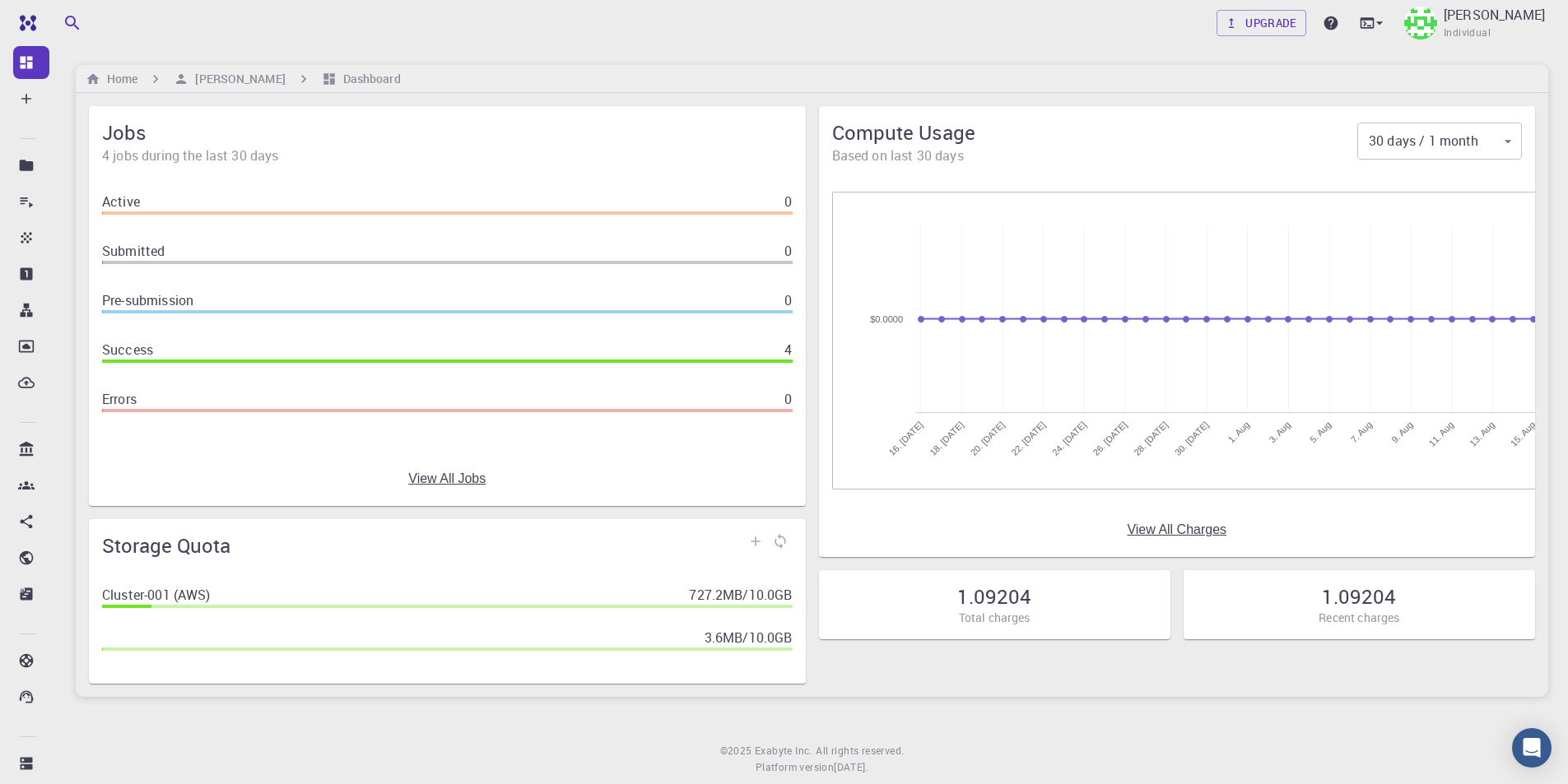
click at [350, 354] on div "Success 4" at bounding box center [447, 349] width 690 height 19
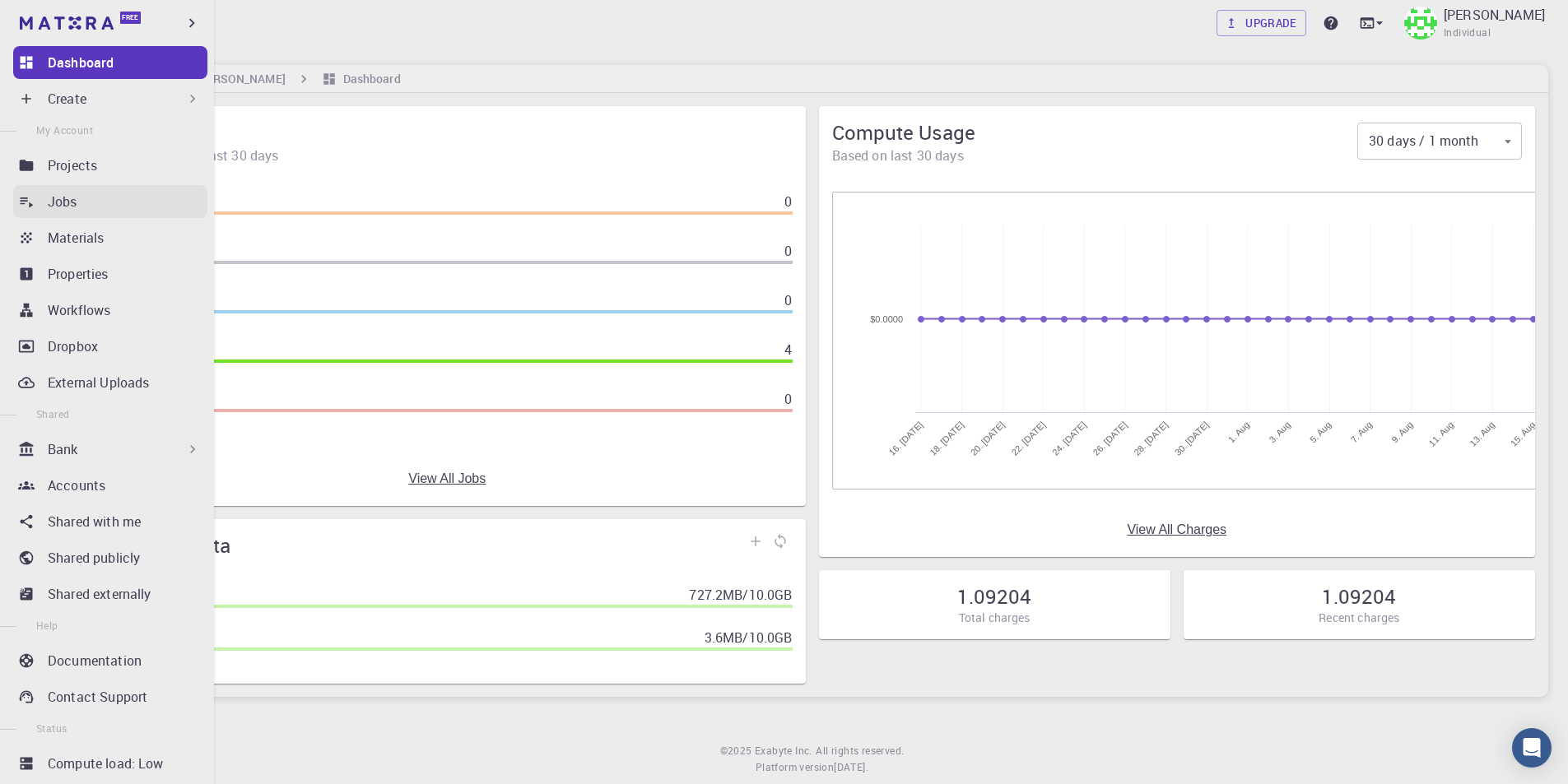
click at [60, 201] on p "Jobs" at bounding box center [63, 201] width 30 height 19
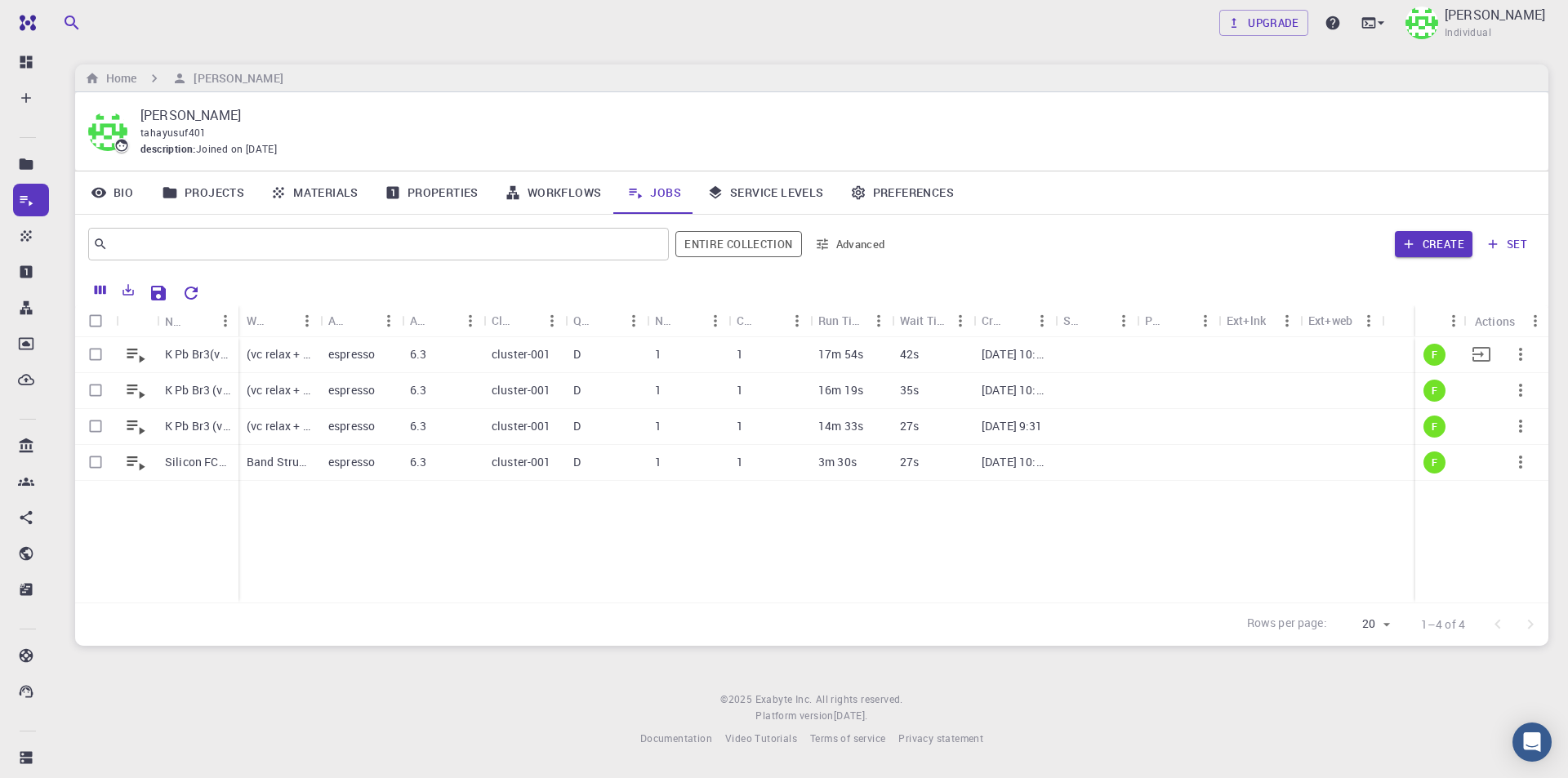
click at [217, 359] on p "K Pb Br3(vc relax + band gap + band str + dos) (Q.ESP) (5*5*5)" at bounding box center [197, 354] width 66 height 17
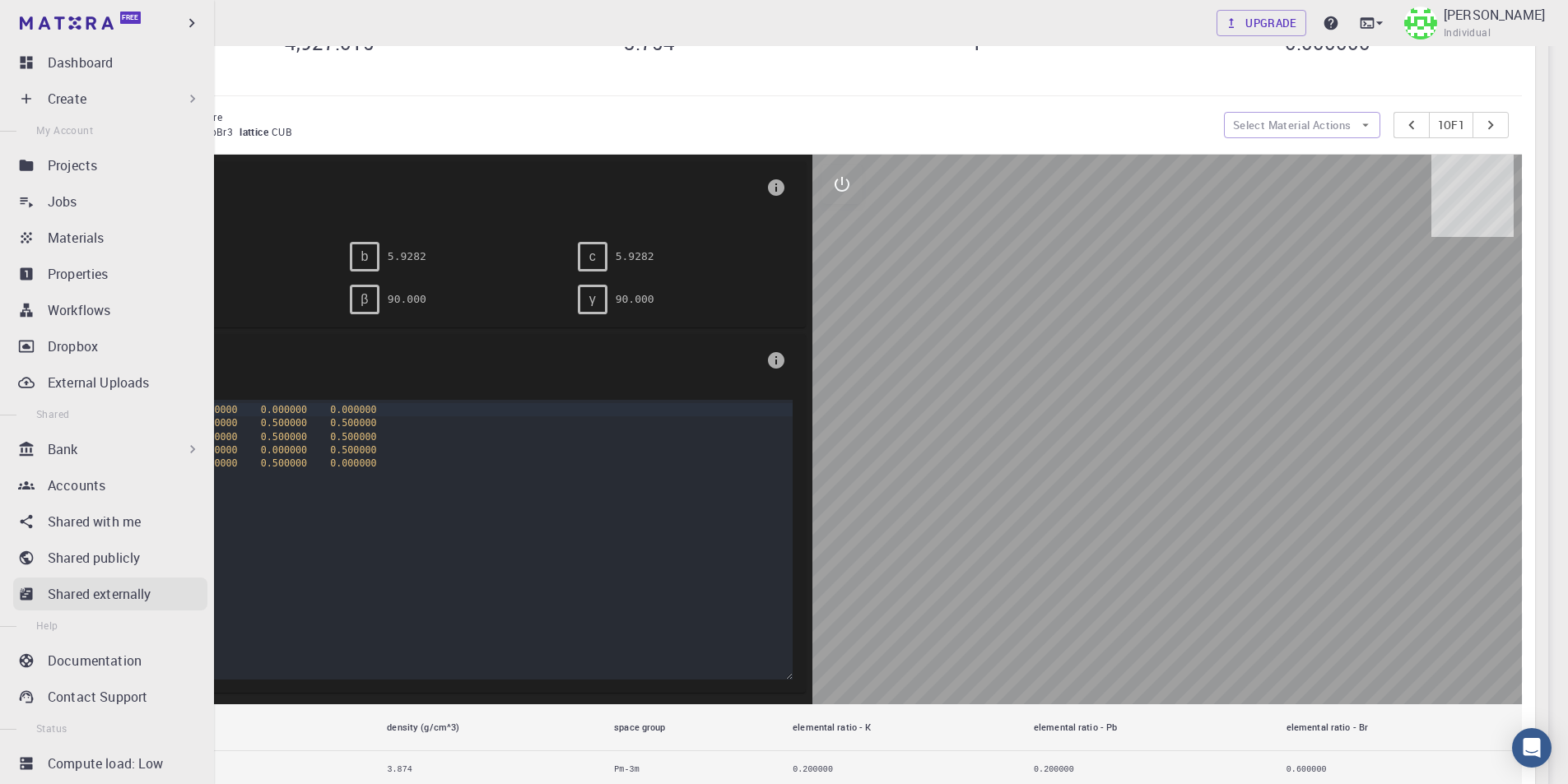
scroll to position [35, 0]
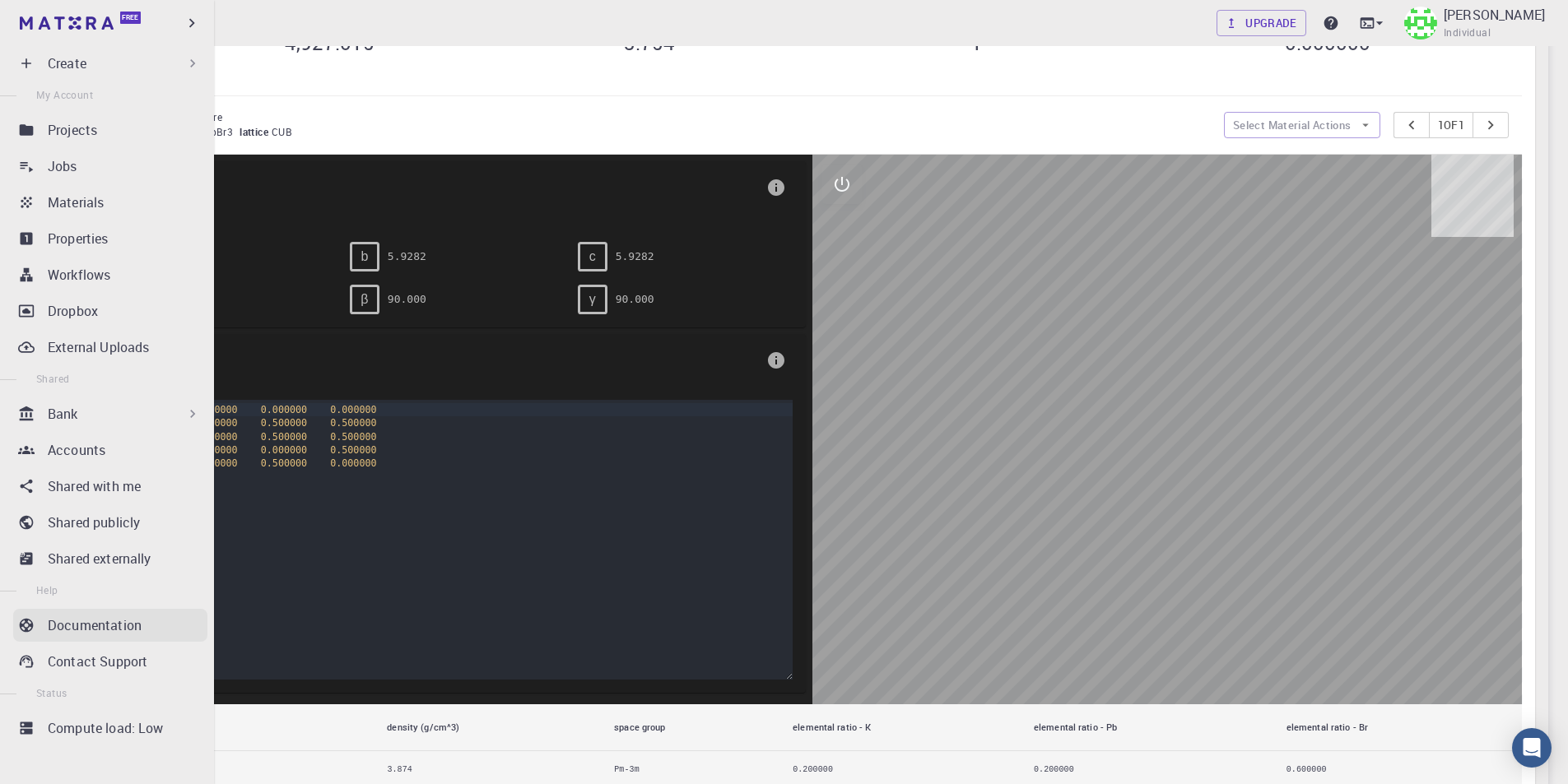
click at [85, 623] on p "Documentation" at bounding box center [94, 625] width 94 height 19
click at [104, 274] on p "Workflows" at bounding box center [79, 274] width 63 height 19
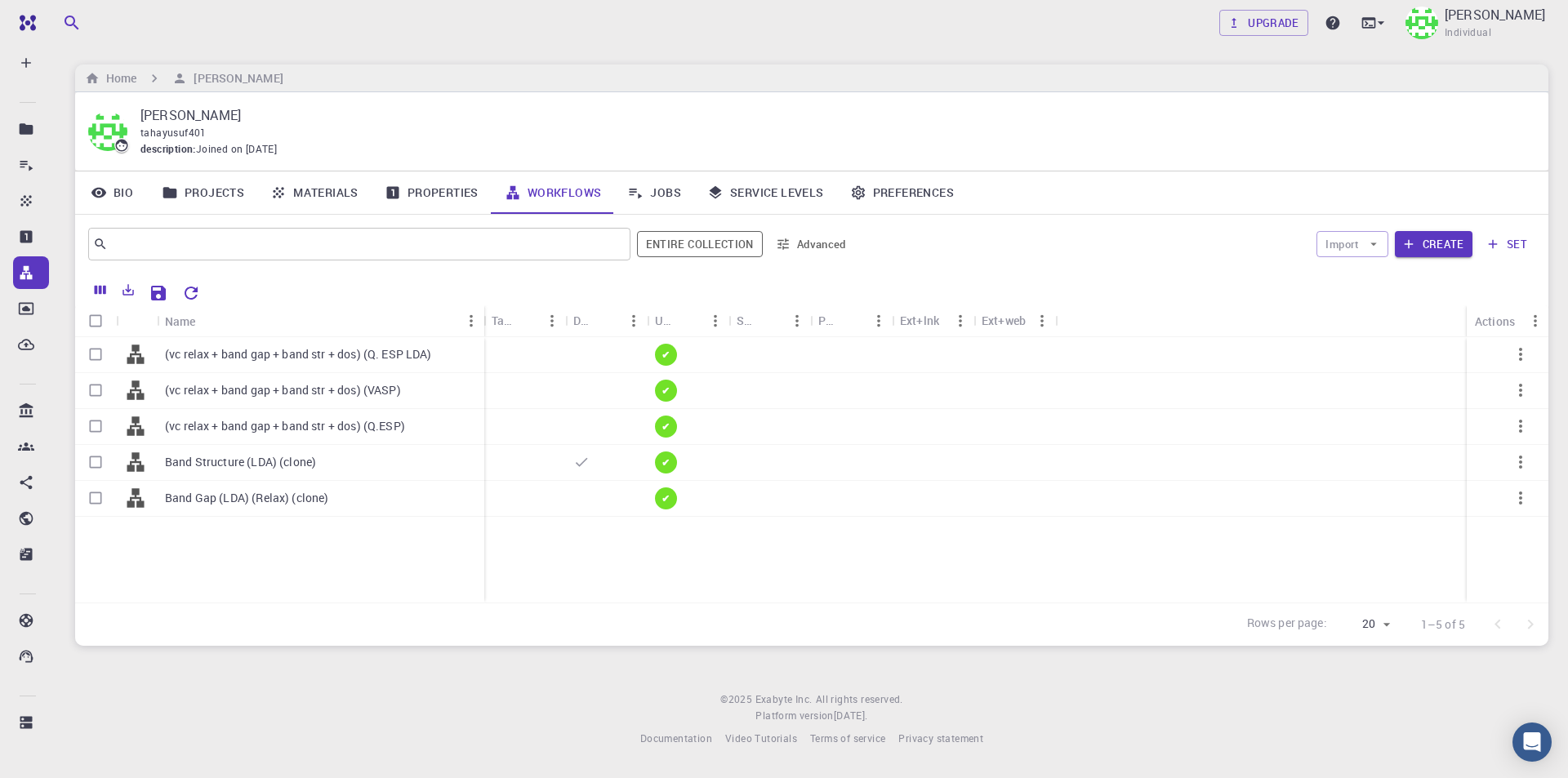
drag, startPoint x: 237, startPoint y: 312, endPoint x: 483, endPoint y: 313, distance: 246.0
click at [483, 313] on div "Name" at bounding box center [486, 321] width 17 height 32
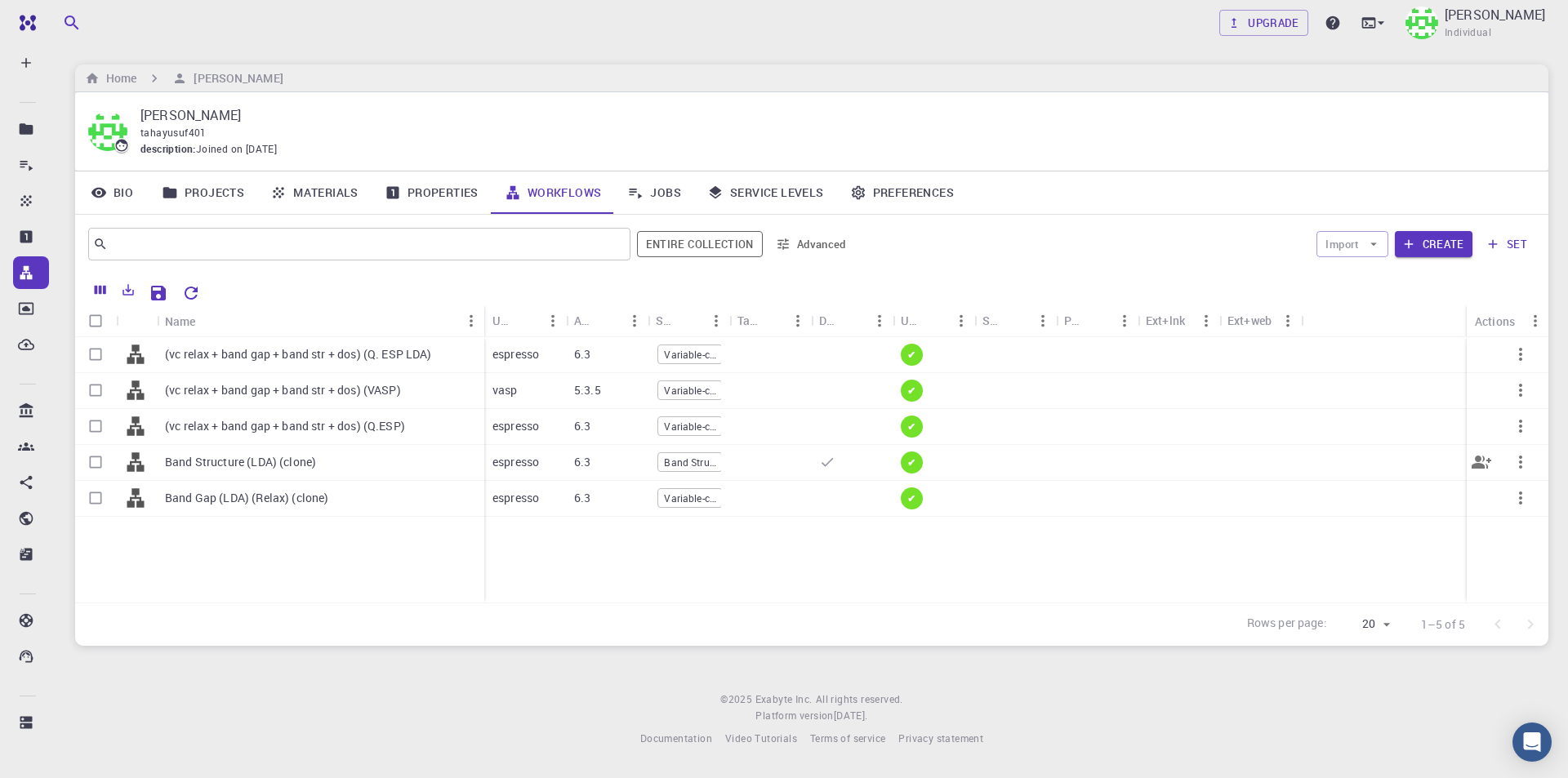
click at [93, 461] on input "Select row" at bounding box center [95, 461] width 31 height 31
checkbox input "true"
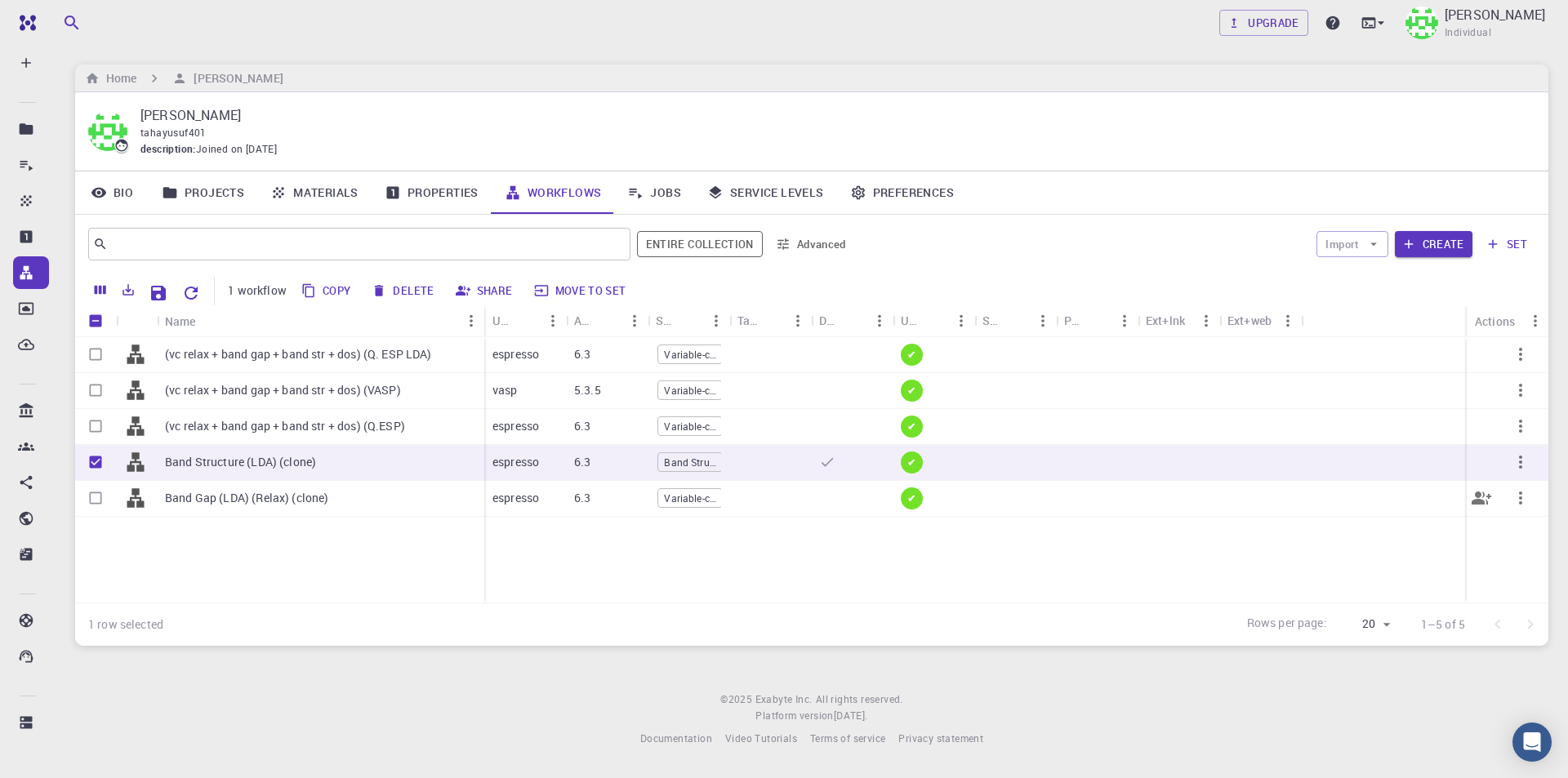
click at [103, 499] on input "Select row" at bounding box center [95, 497] width 31 height 31
checkbox input "true"
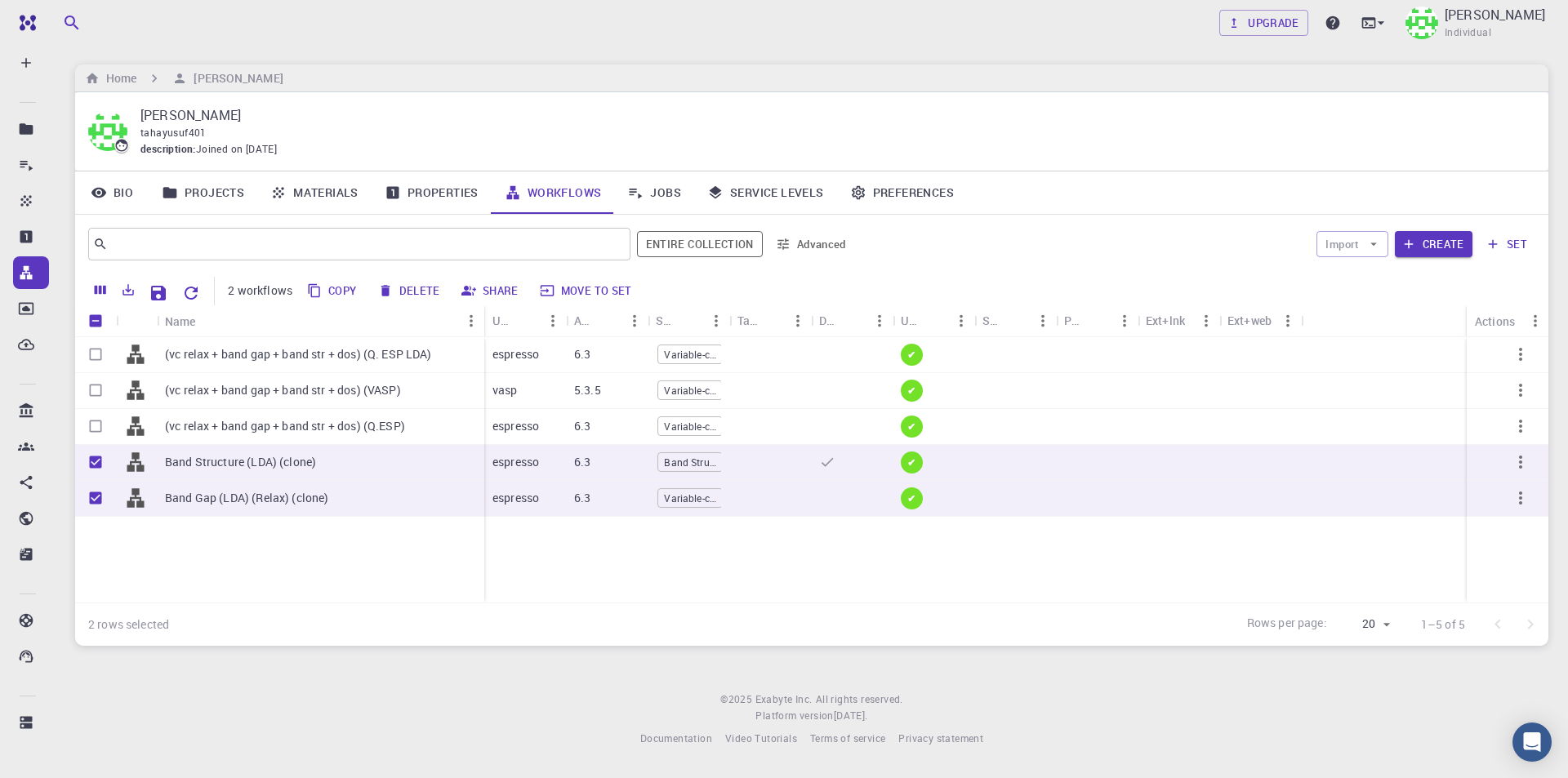
click at [413, 288] on button "Delete" at bounding box center [410, 291] width 74 height 26
click at [93, 467] on input "Unselect row" at bounding box center [95, 461] width 31 height 31
checkbox input "false"
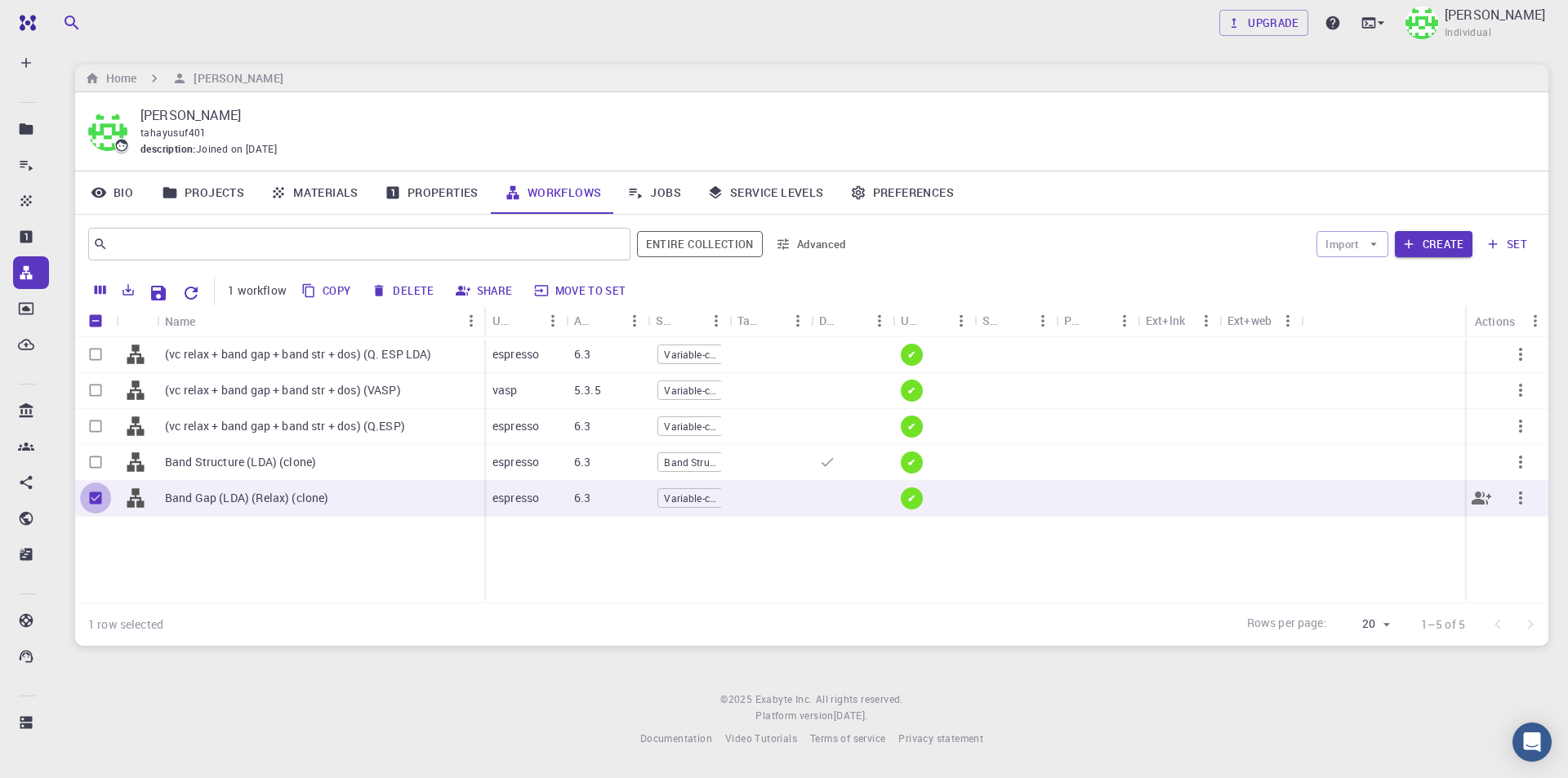
click at [94, 493] on input "Unselect row" at bounding box center [95, 497] width 31 height 31
checkbox input "false"
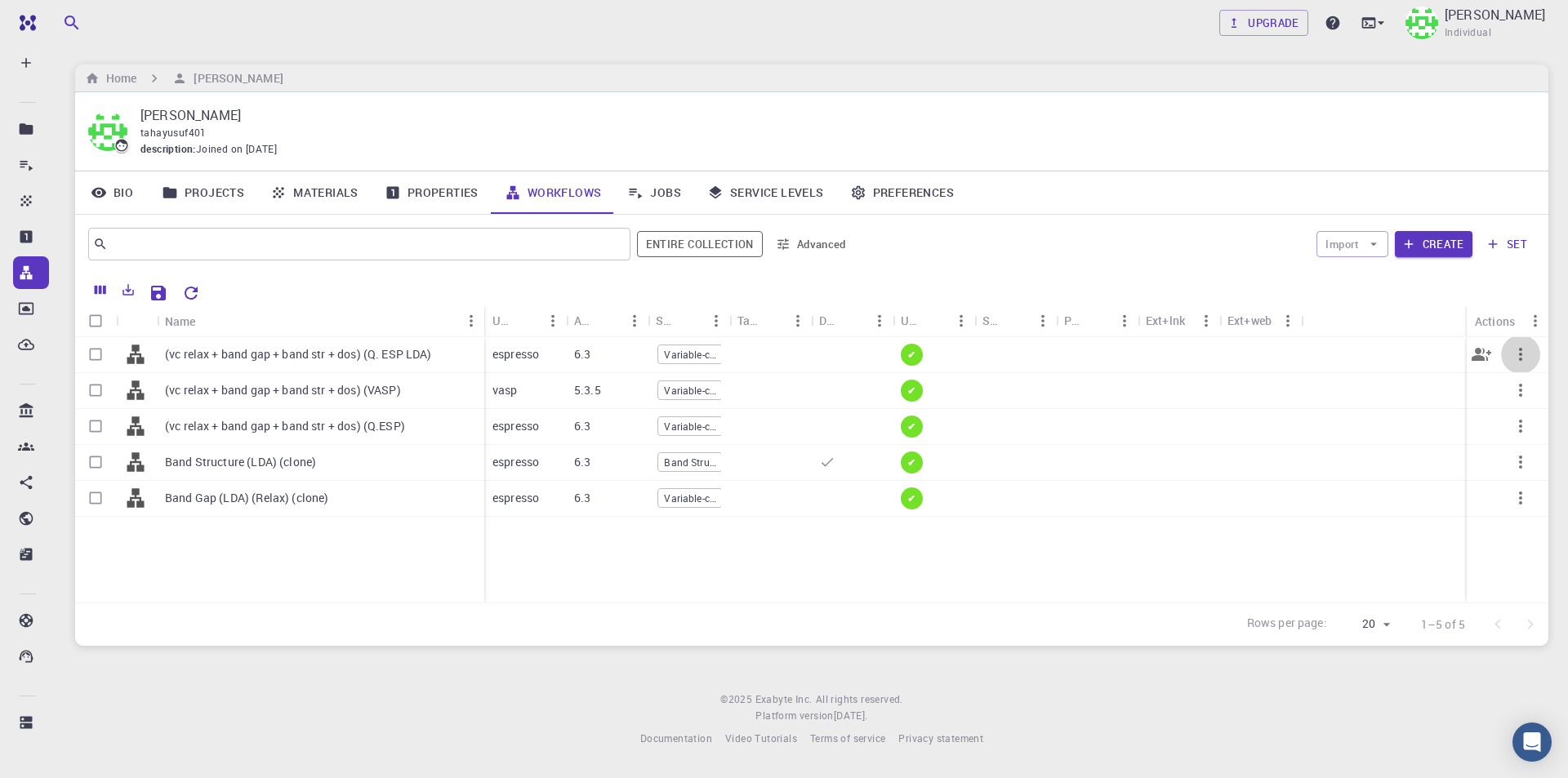
click at [1534, 357] on button "button" at bounding box center [1520, 354] width 39 height 39
click at [1521, 401] on span "Set default" at bounding box center [1502, 403] width 51 height 17
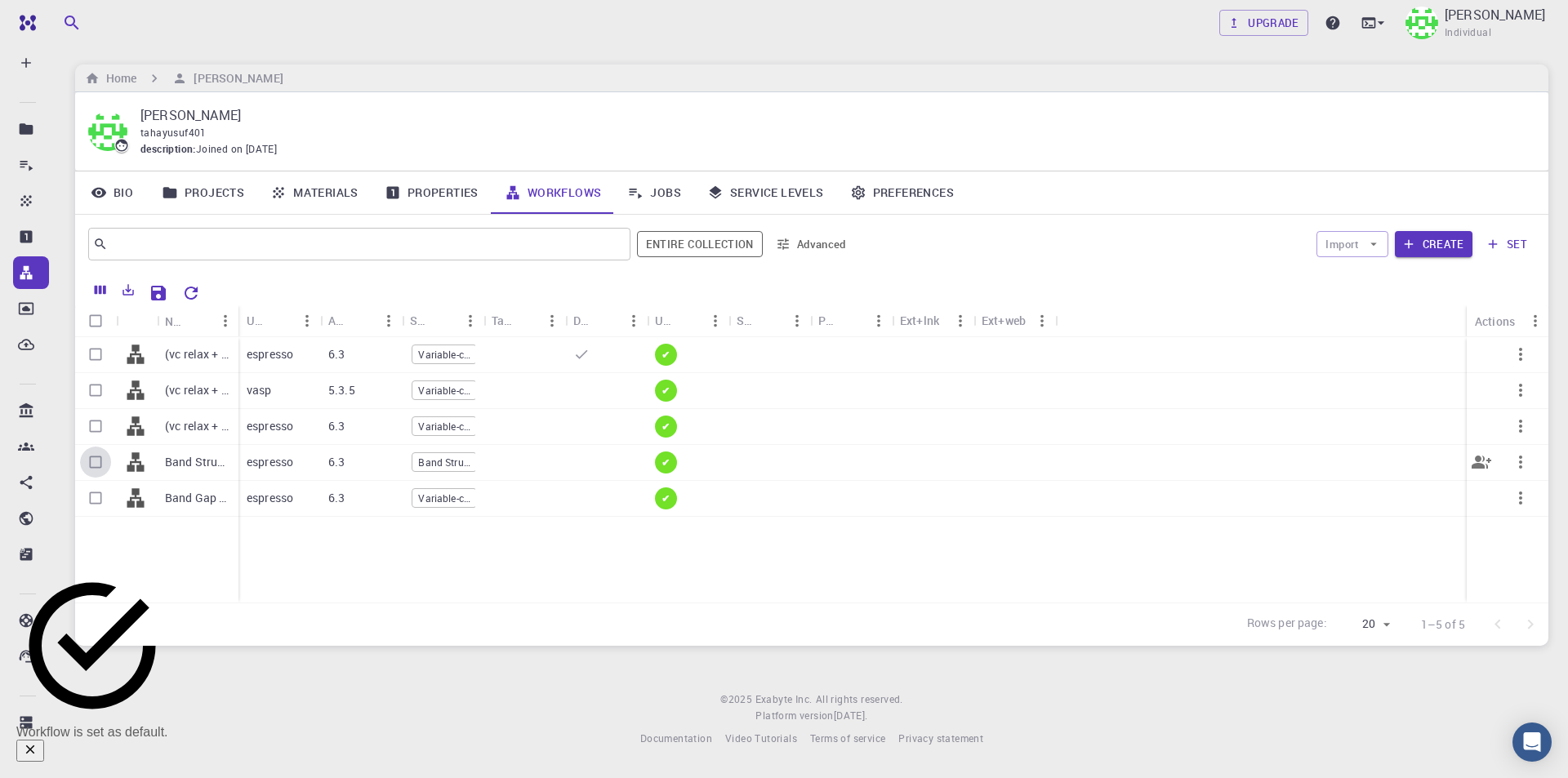
click at [91, 466] on input "Select row" at bounding box center [95, 461] width 31 height 31
checkbox input "true"
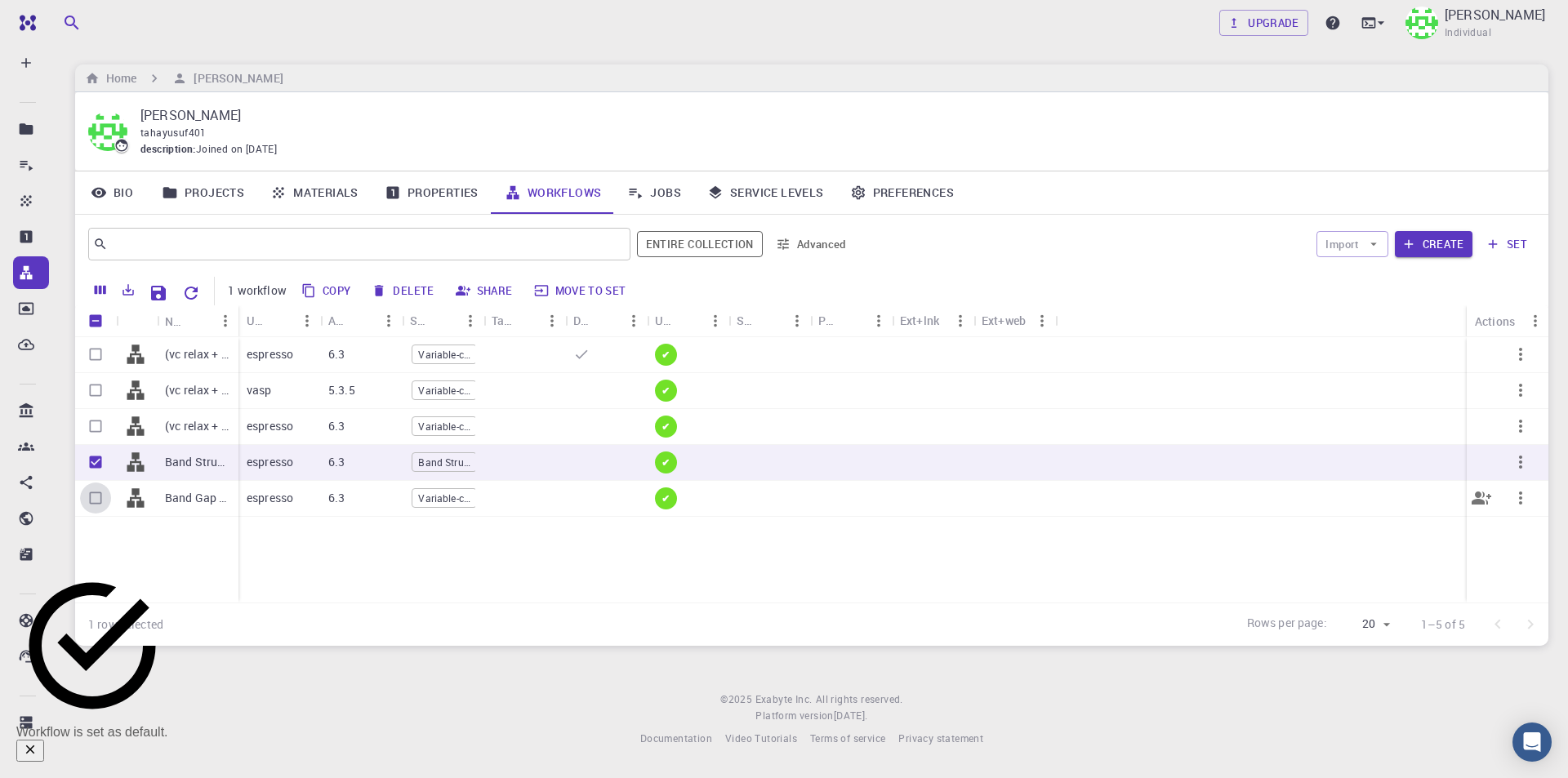
click at [95, 494] on input "Select row" at bounding box center [95, 497] width 31 height 31
checkbox input "true"
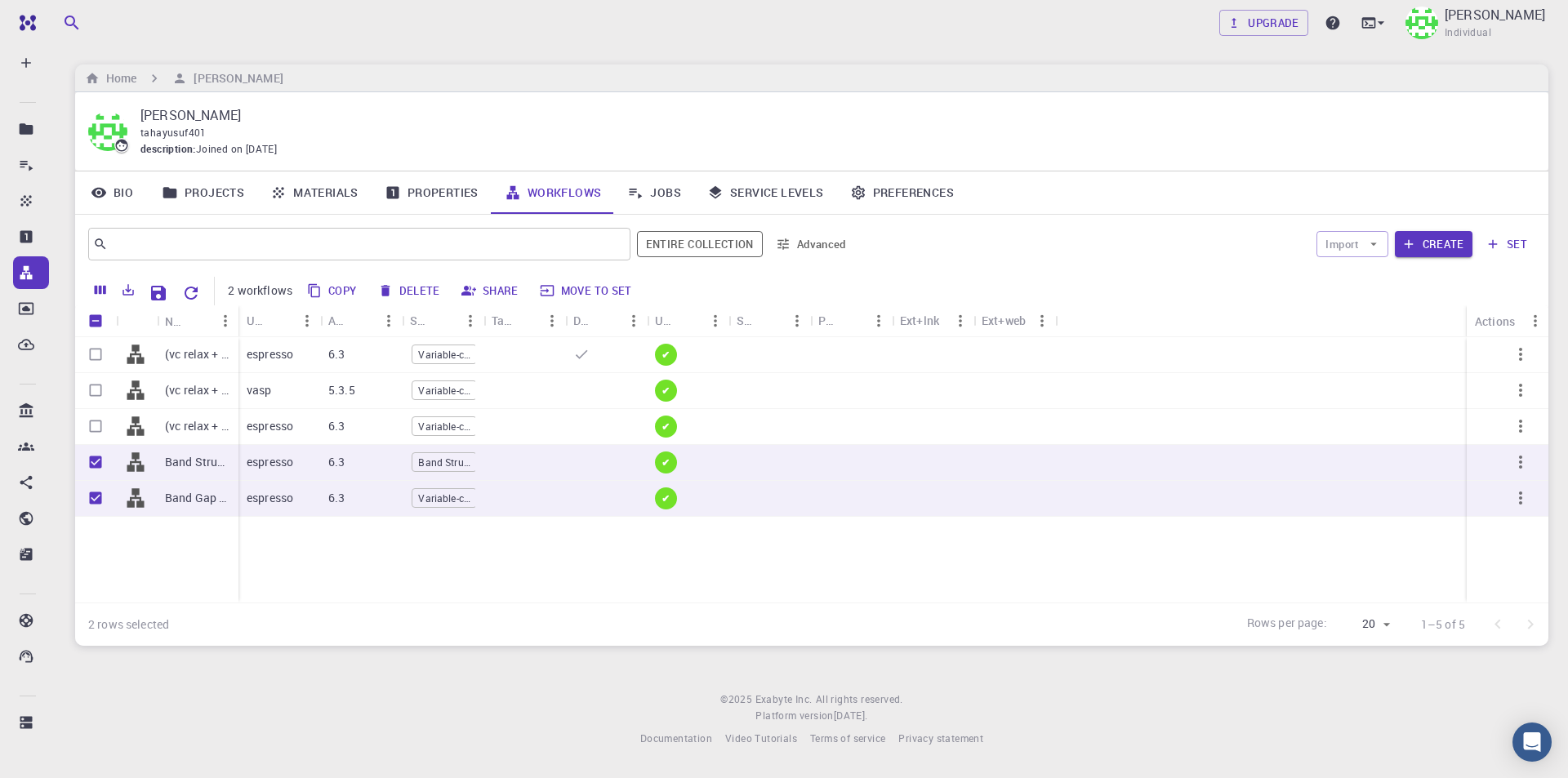
click at [410, 292] on button "Delete" at bounding box center [410, 291] width 74 height 26
checkbox input "false"
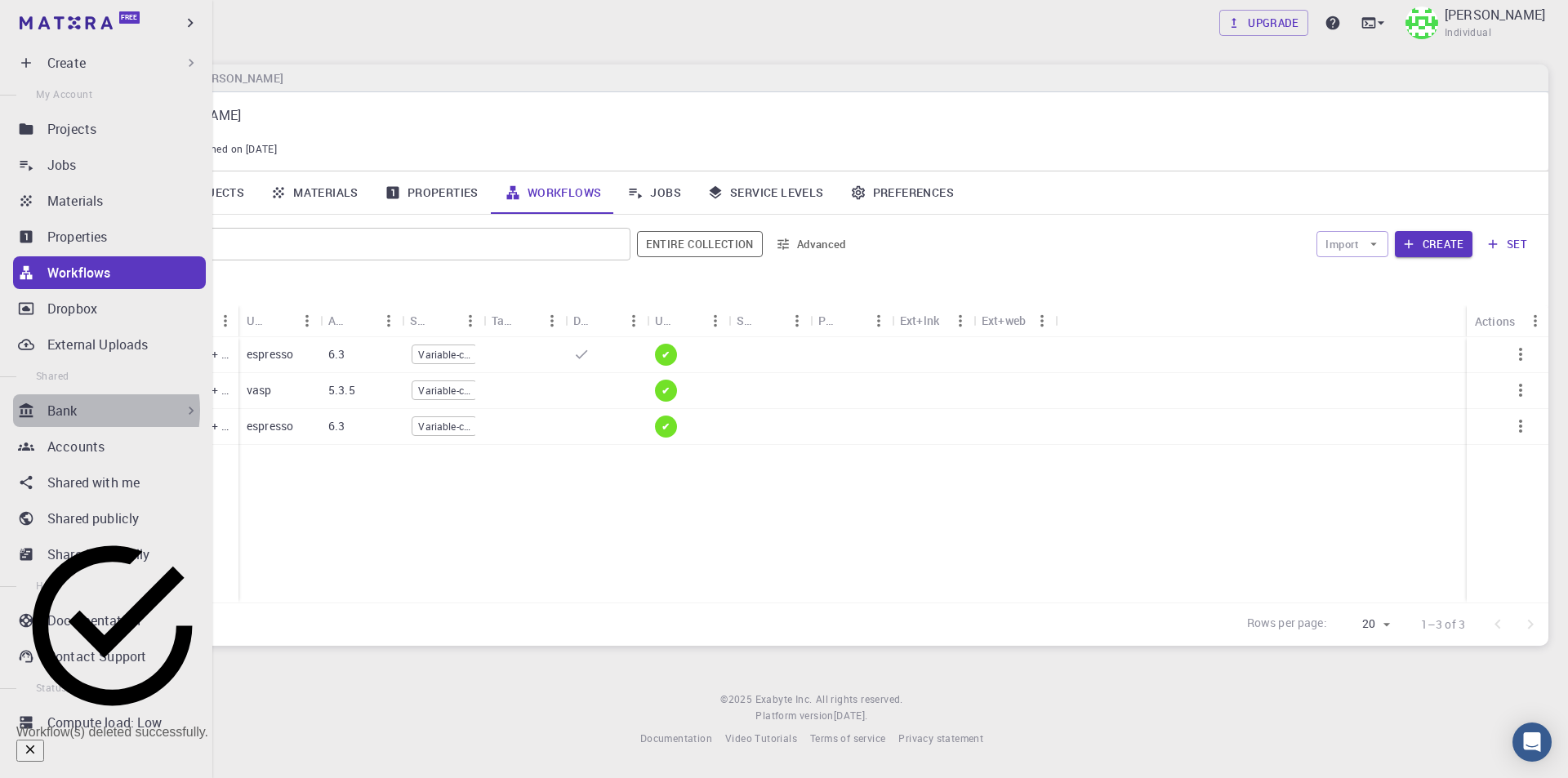
click at [74, 410] on p "Bank" at bounding box center [62, 410] width 31 height 19
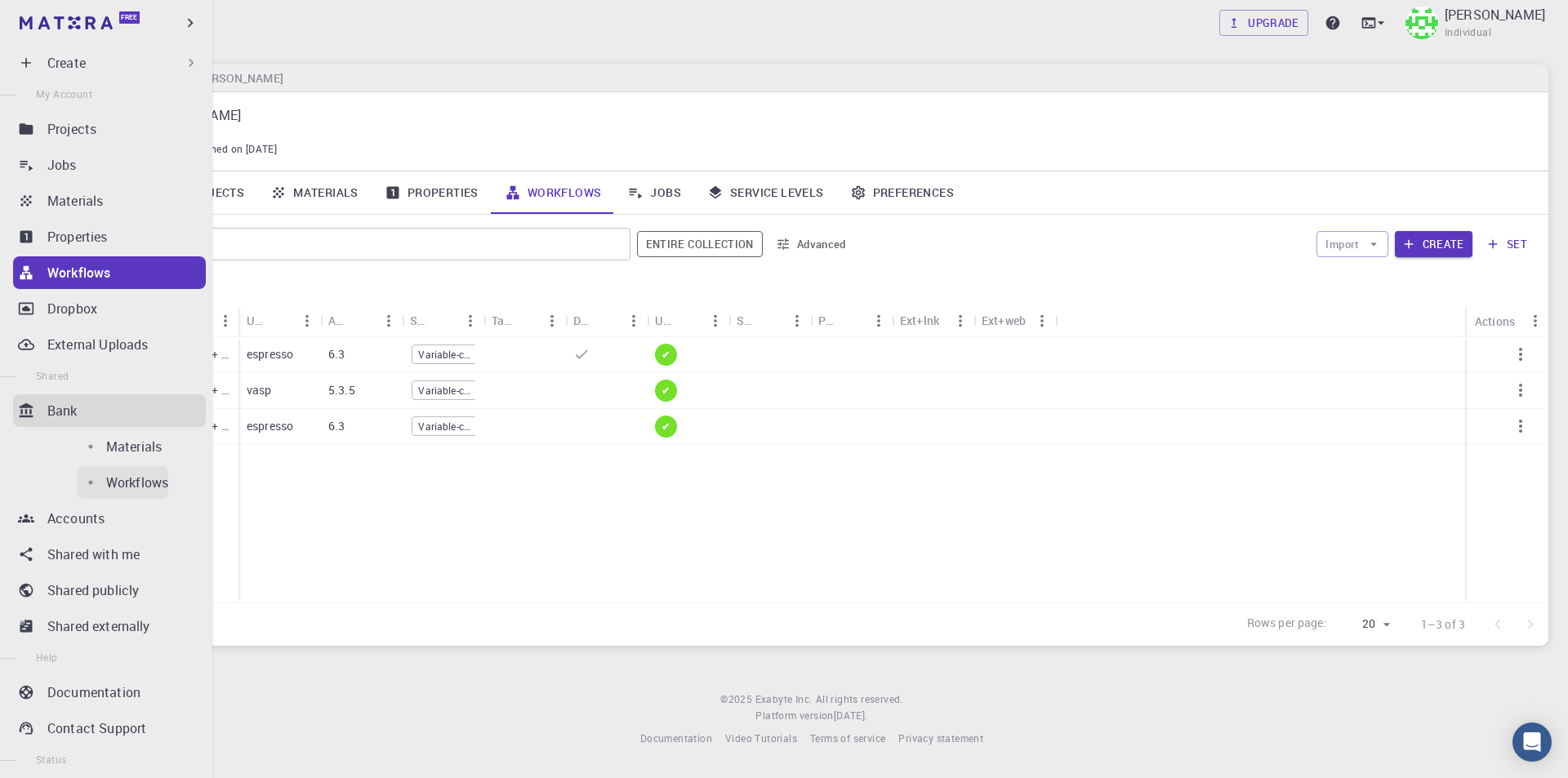
click at [106, 480] on p "Workflows" at bounding box center [137, 482] width 62 height 19
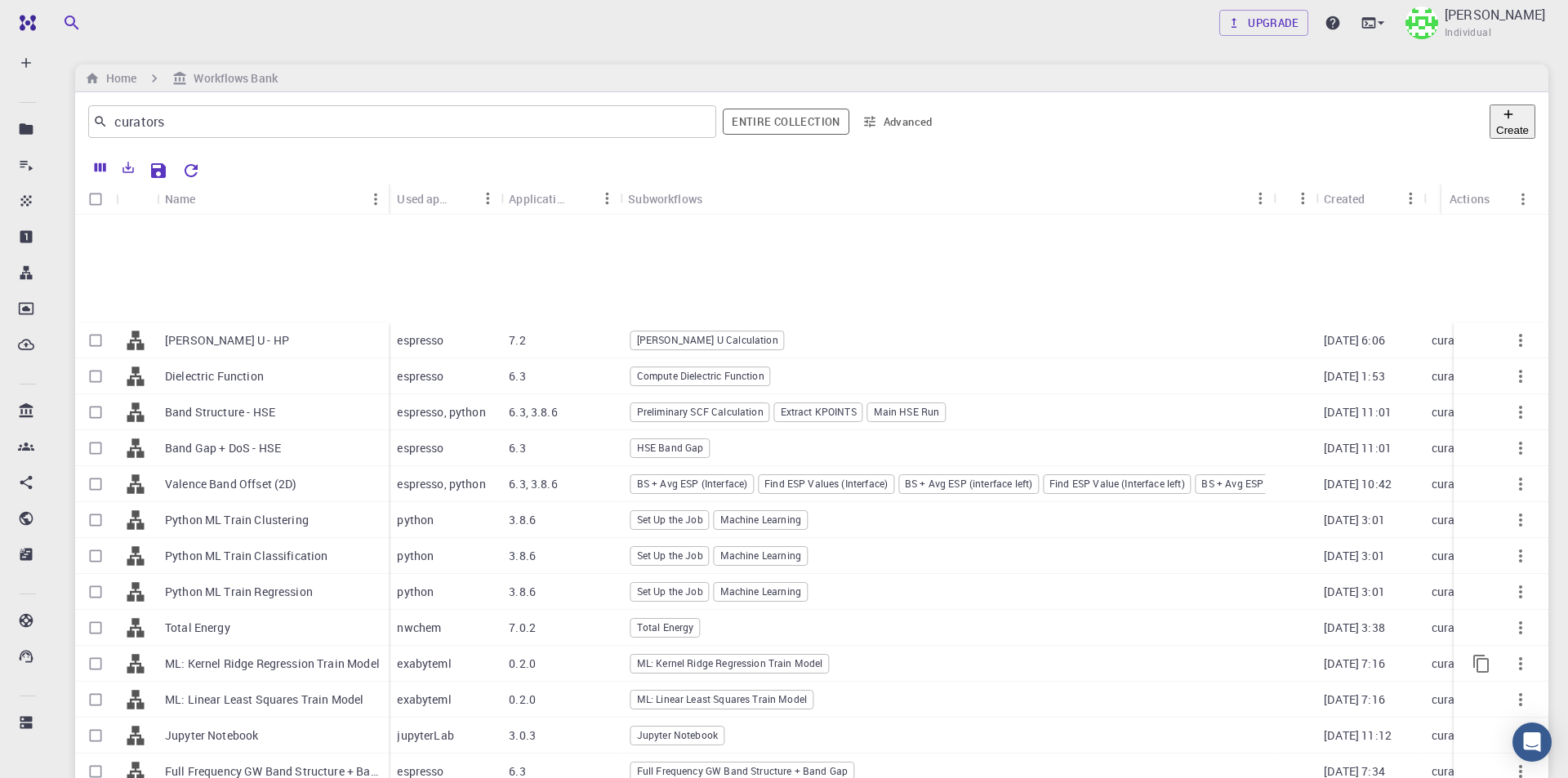
scroll to position [245, 0]
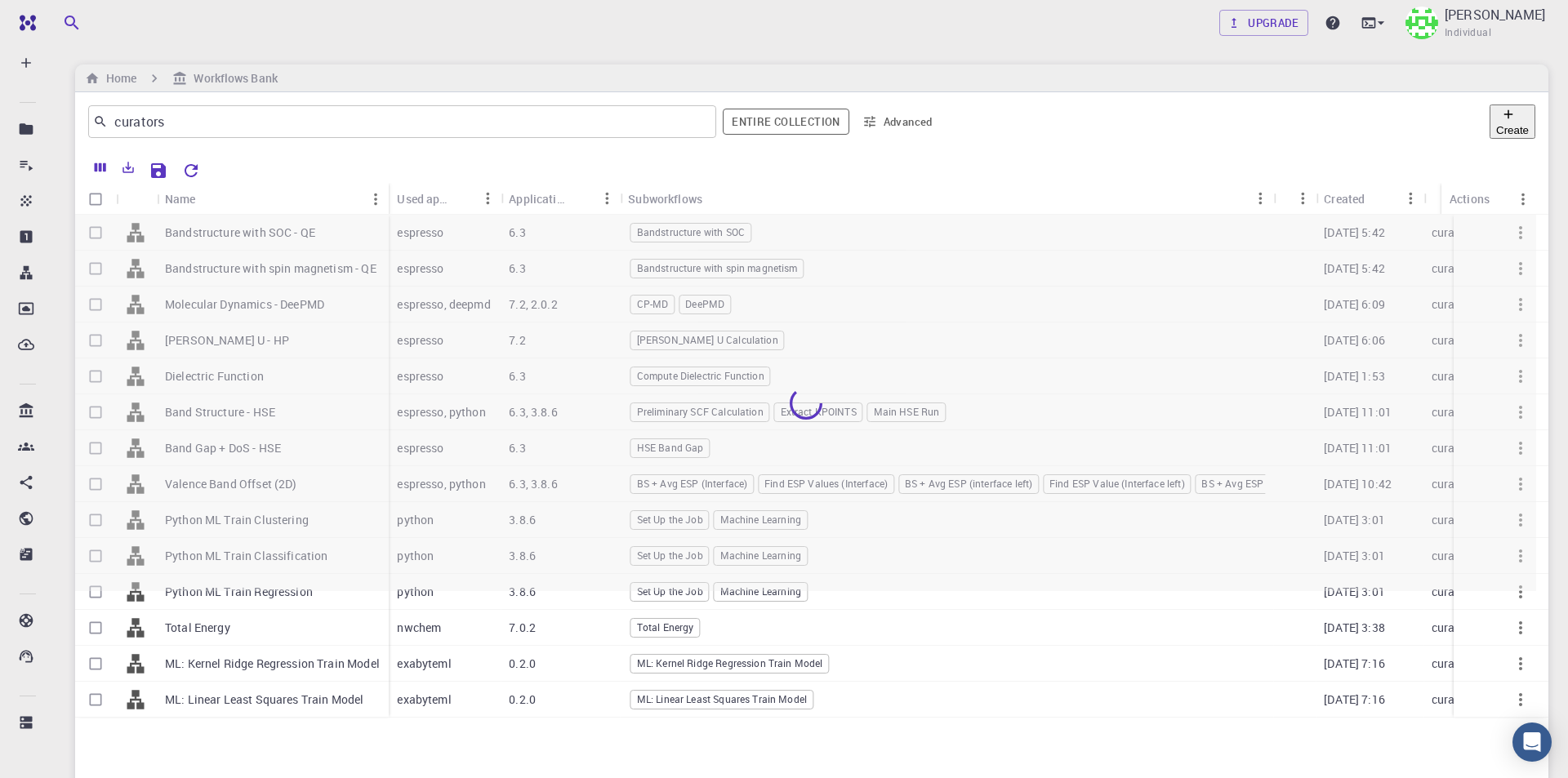
scroll to position [0, 0]
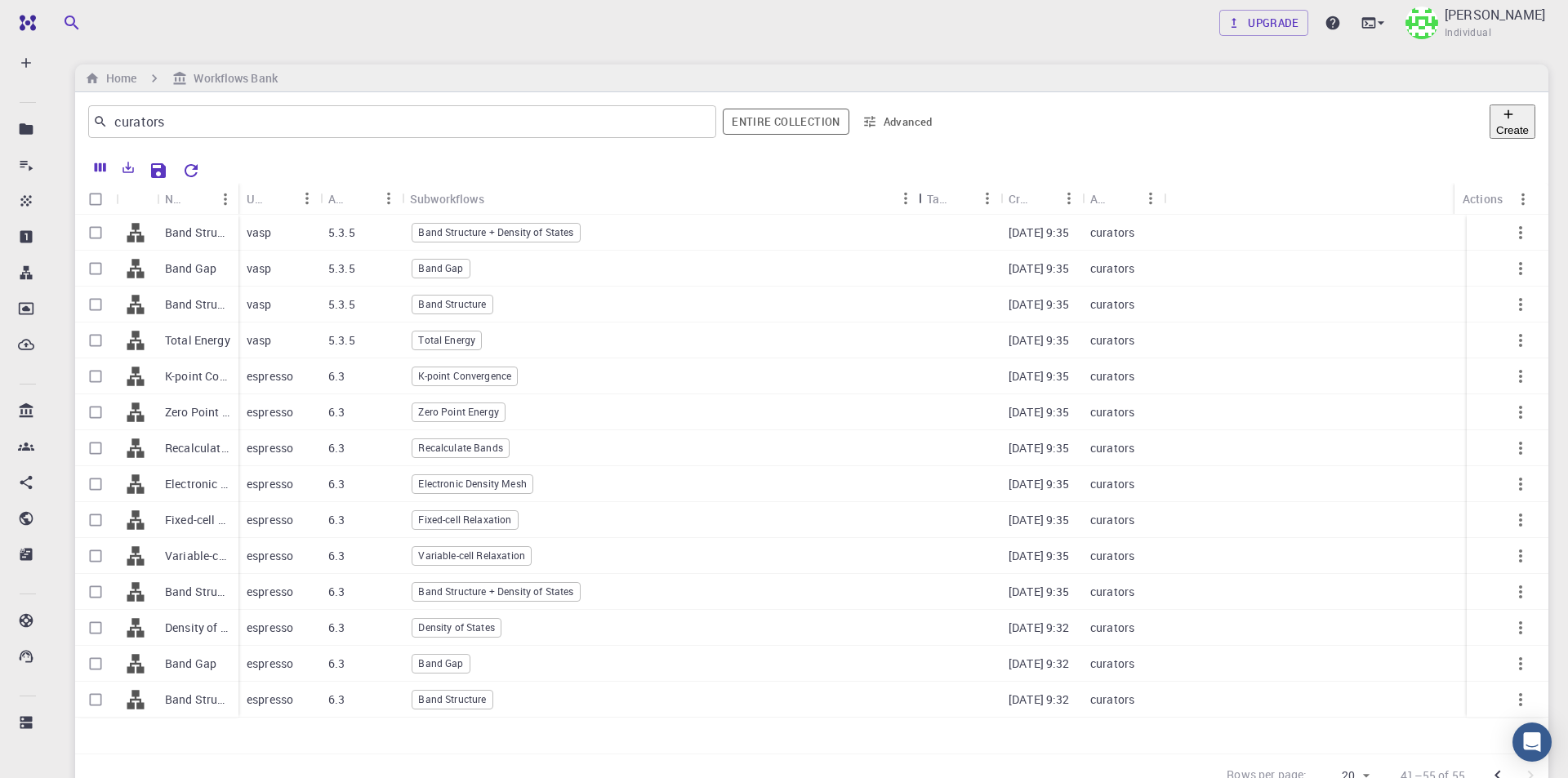
drag, startPoint x: 488, startPoint y: 193, endPoint x: 923, endPoint y: 197, distance: 435.0
click at [923, 197] on div "Subworkflows" at bounding box center [920, 199] width 17 height 32
click at [89, 540] on input "Select row" at bounding box center [95, 555] width 31 height 31
checkbox input "true"
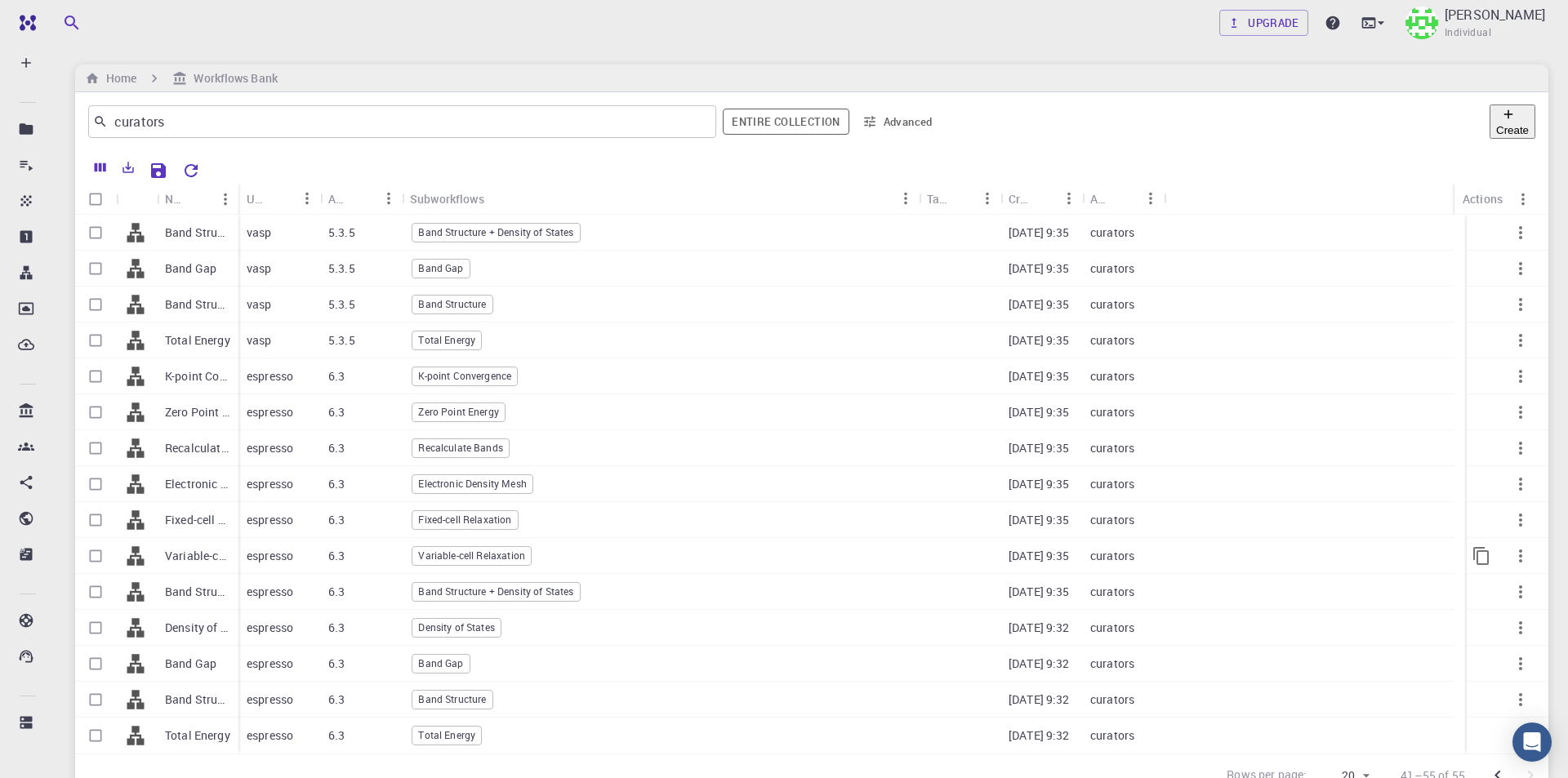
checkbox input "true"
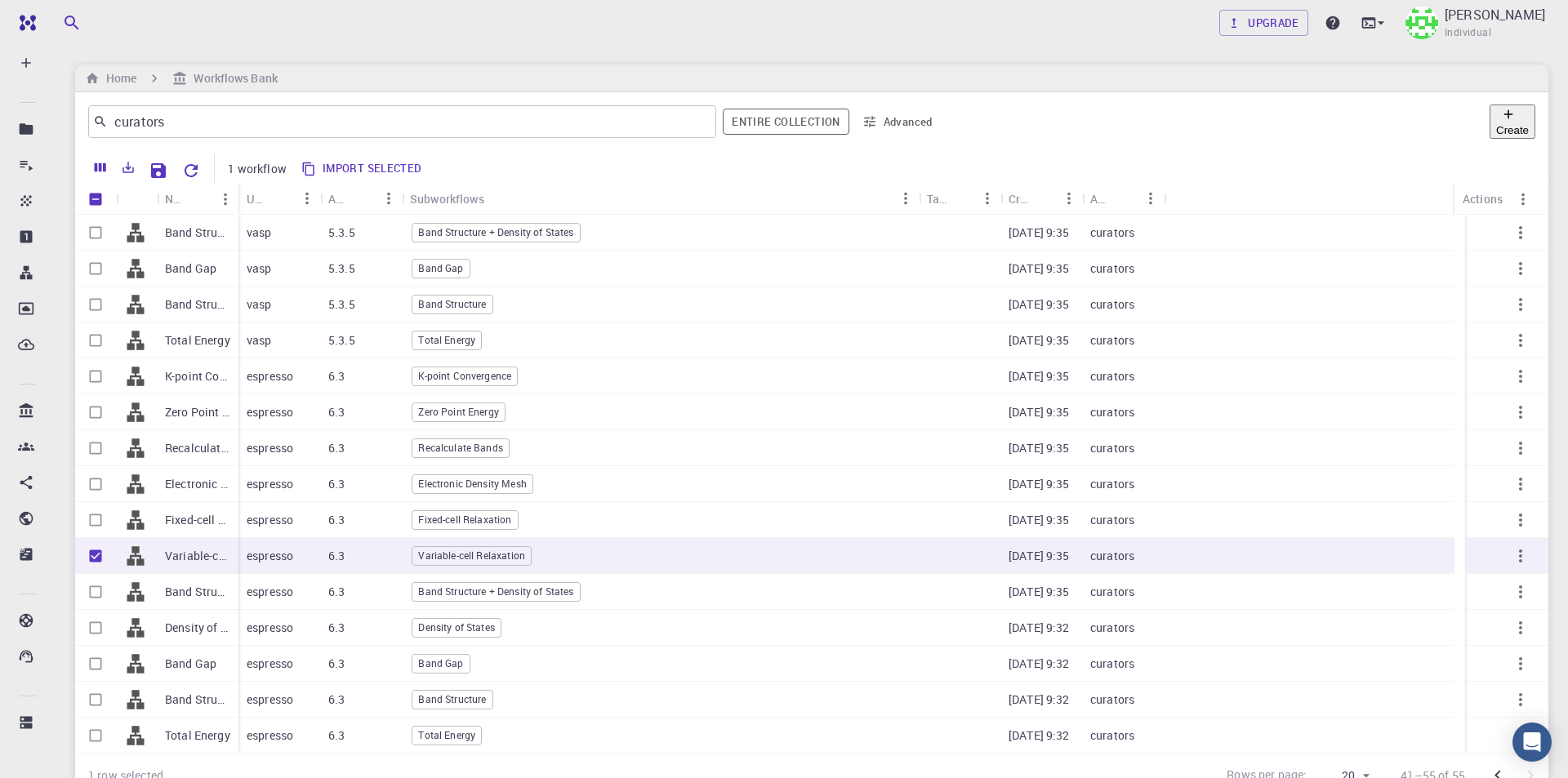
click at [394, 165] on button "Import selected" at bounding box center [362, 169] width 132 height 26
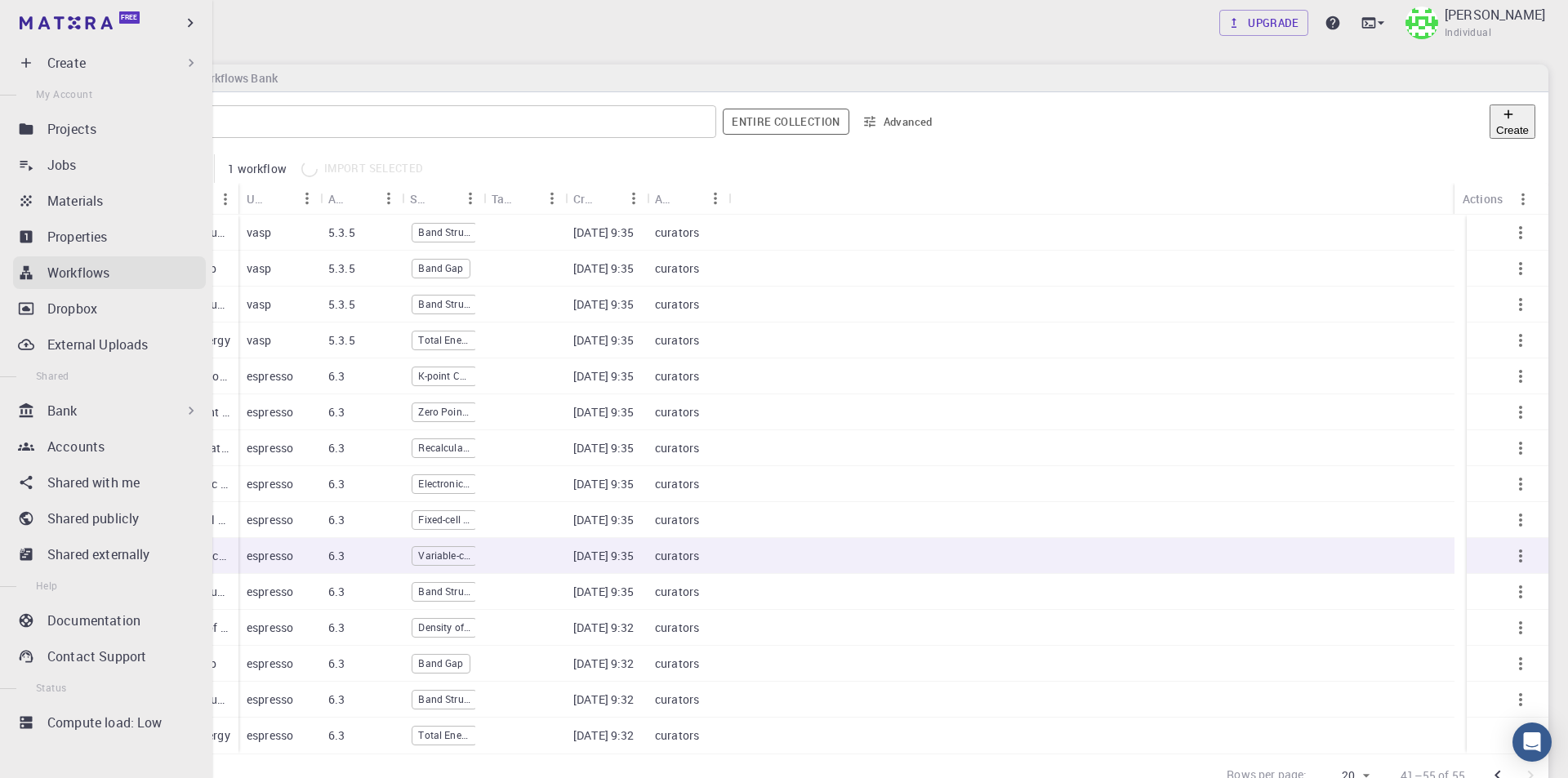
click at [98, 267] on p "Workflows" at bounding box center [78, 272] width 62 height 19
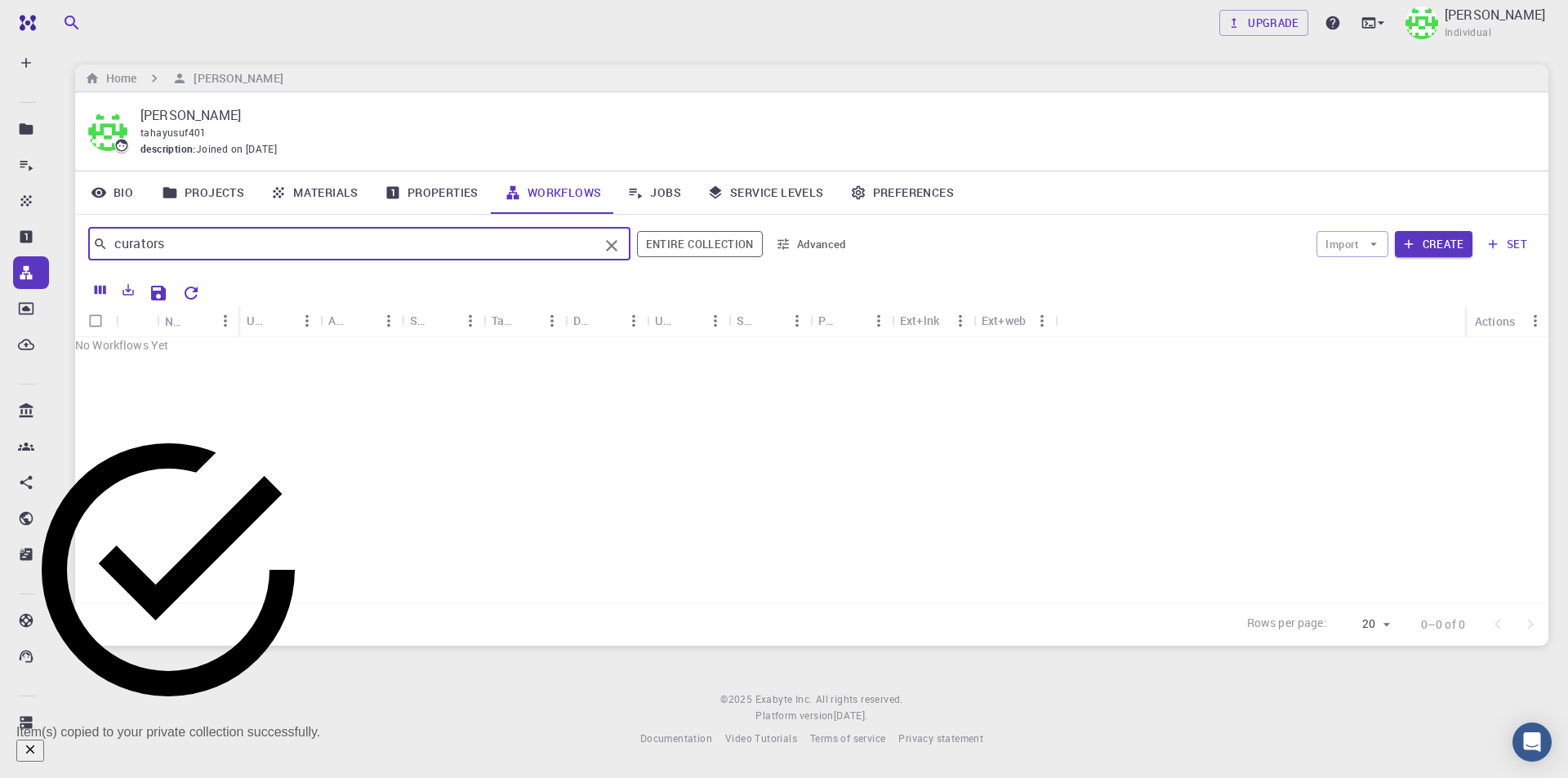
drag, startPoint x: 212, startPoint y: 251, endPoint x: 3, endPoint y: 250, distance: 209.0
click at [3, 250] on div "Free Dashboard Create New Job New Material Create Material Upload File Import f…" at bounding box center [784, 386] width 1568 height 773
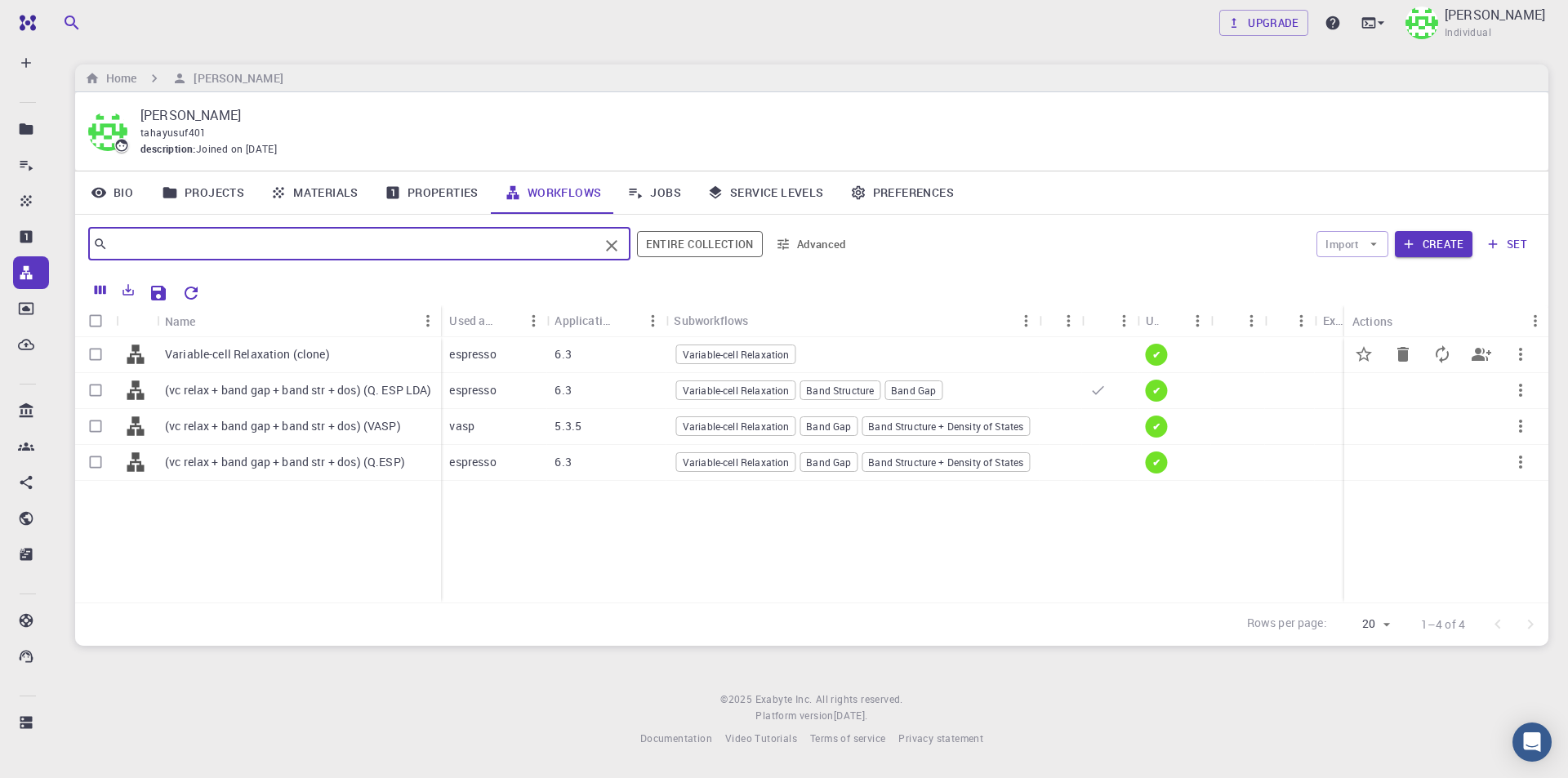
click at [1521, 354] on icon "button" at bounding box center [1521, 354] width 4 height 13
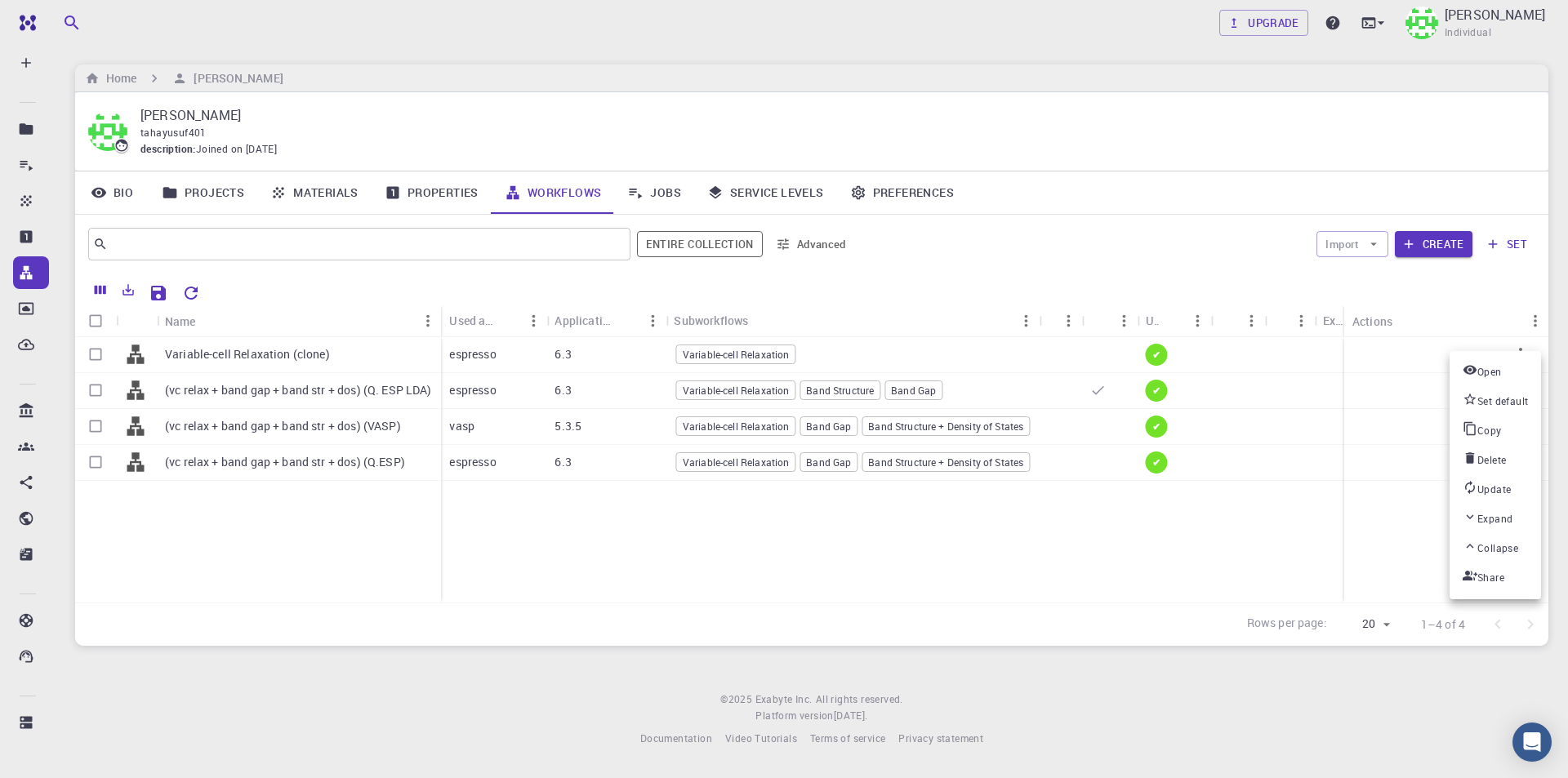
click at [1528, 394] on span "Set default" at bounding box center [1502, 402] width 51 height 17
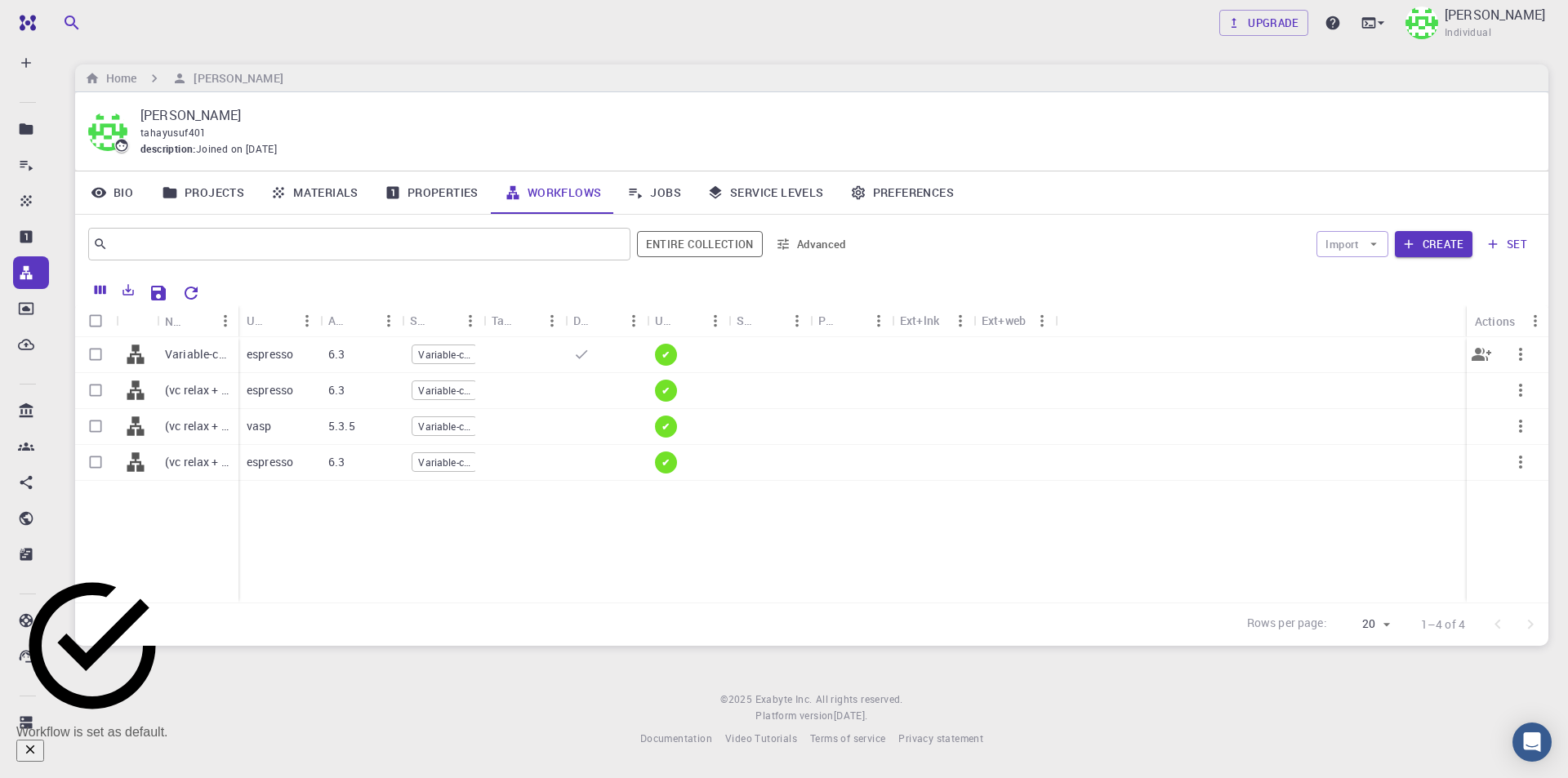
click at [177, 348] on p "Variable-cell Relaxation (clone)" at bounding box center [197, 354] width 66 height 17
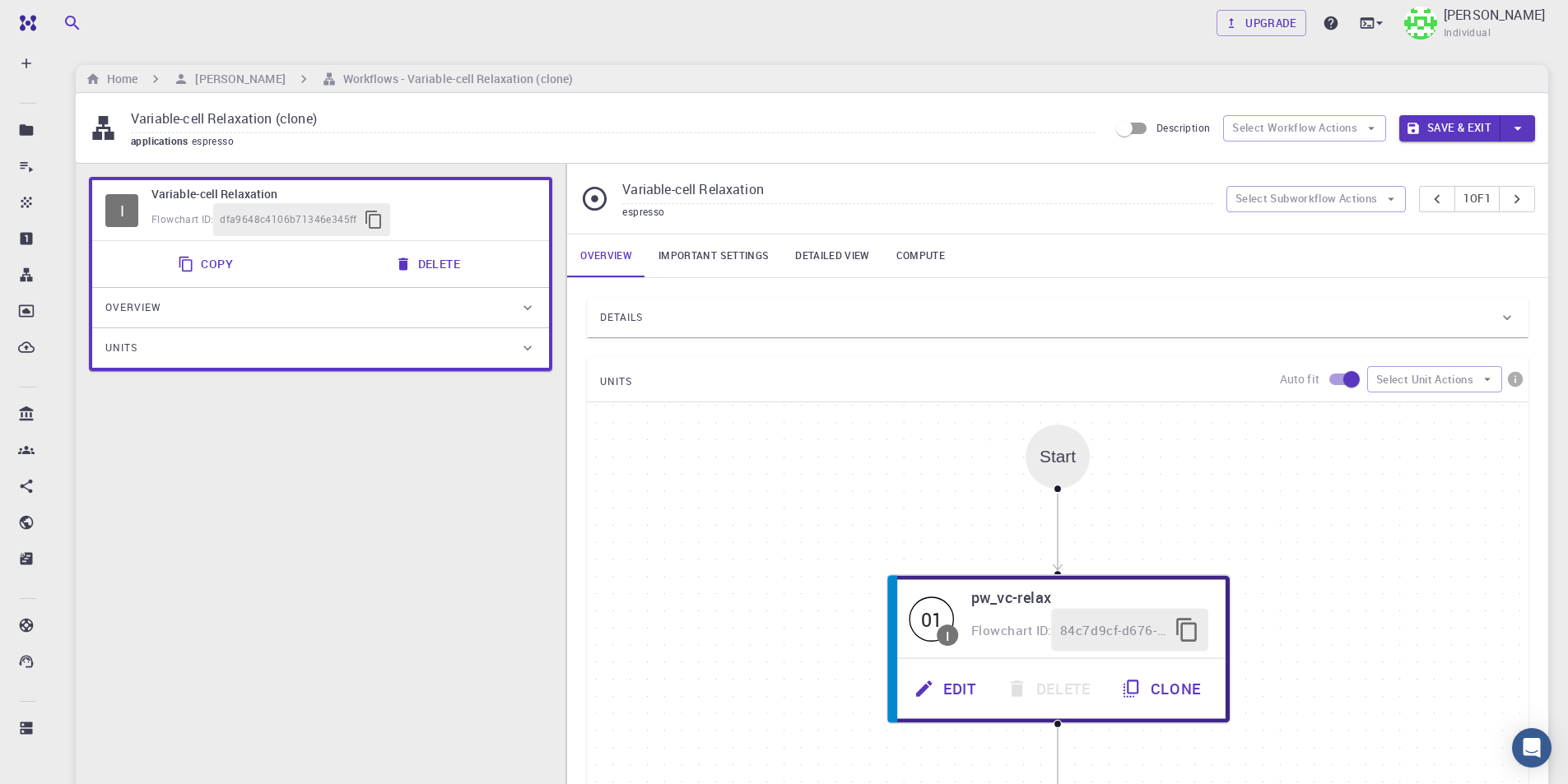
click at [802, 316] on div "Details" at bounding box center [1049, 317] width 898 height 26
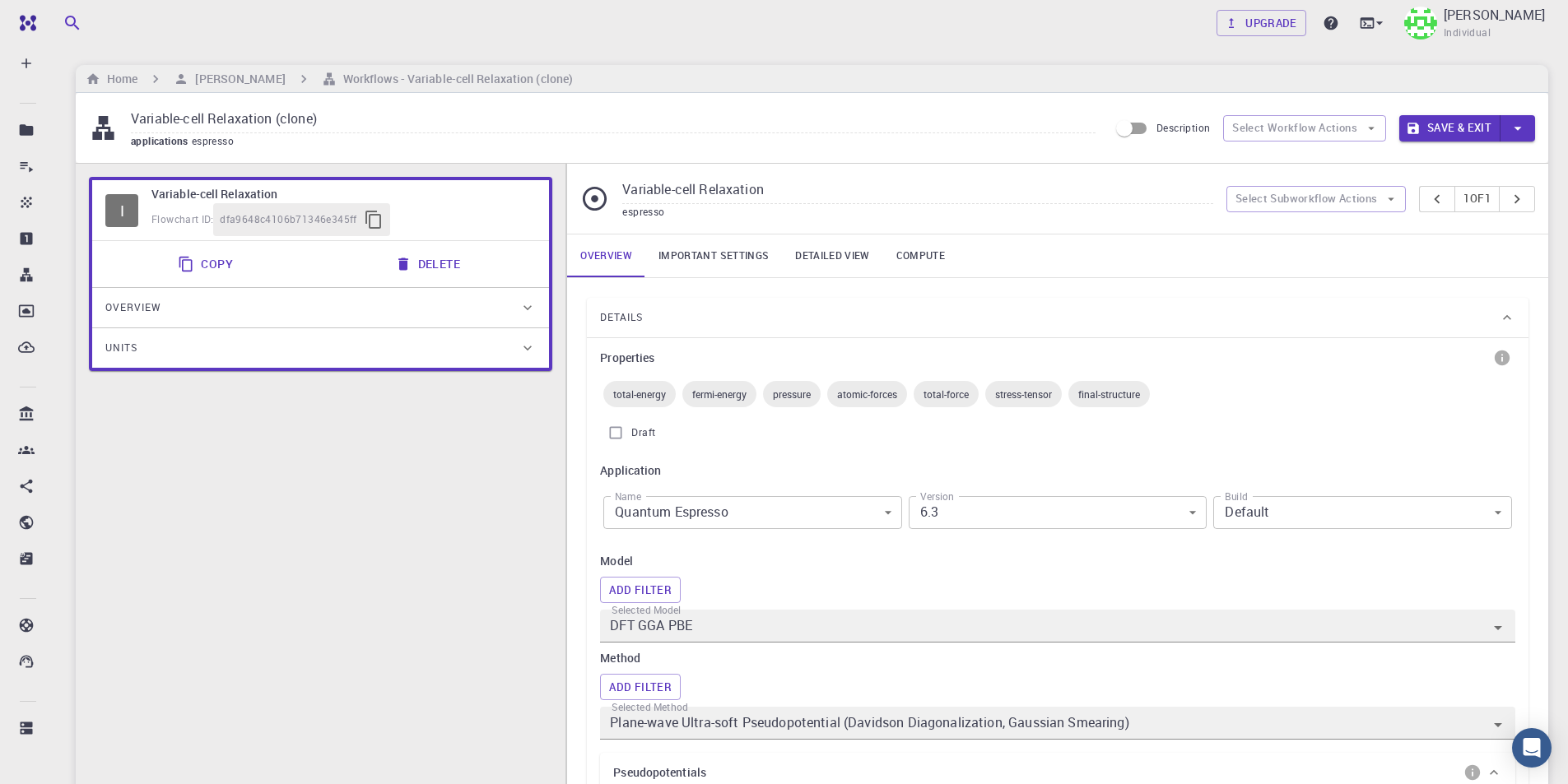
scroll to position [82, 0]
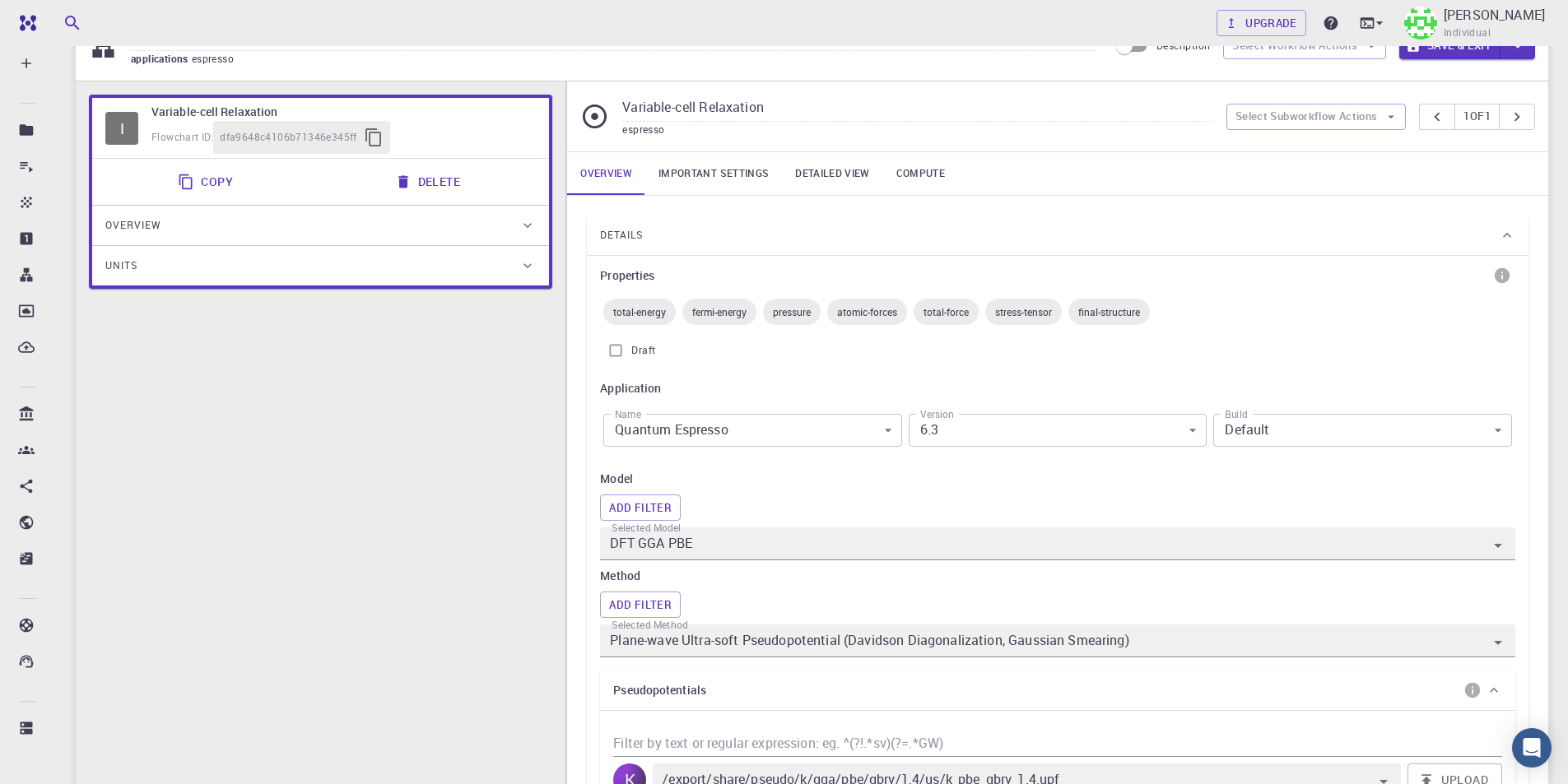
click at [652, 312] on span "total-energy" at bounding box center [640, 311] width 72 height 13
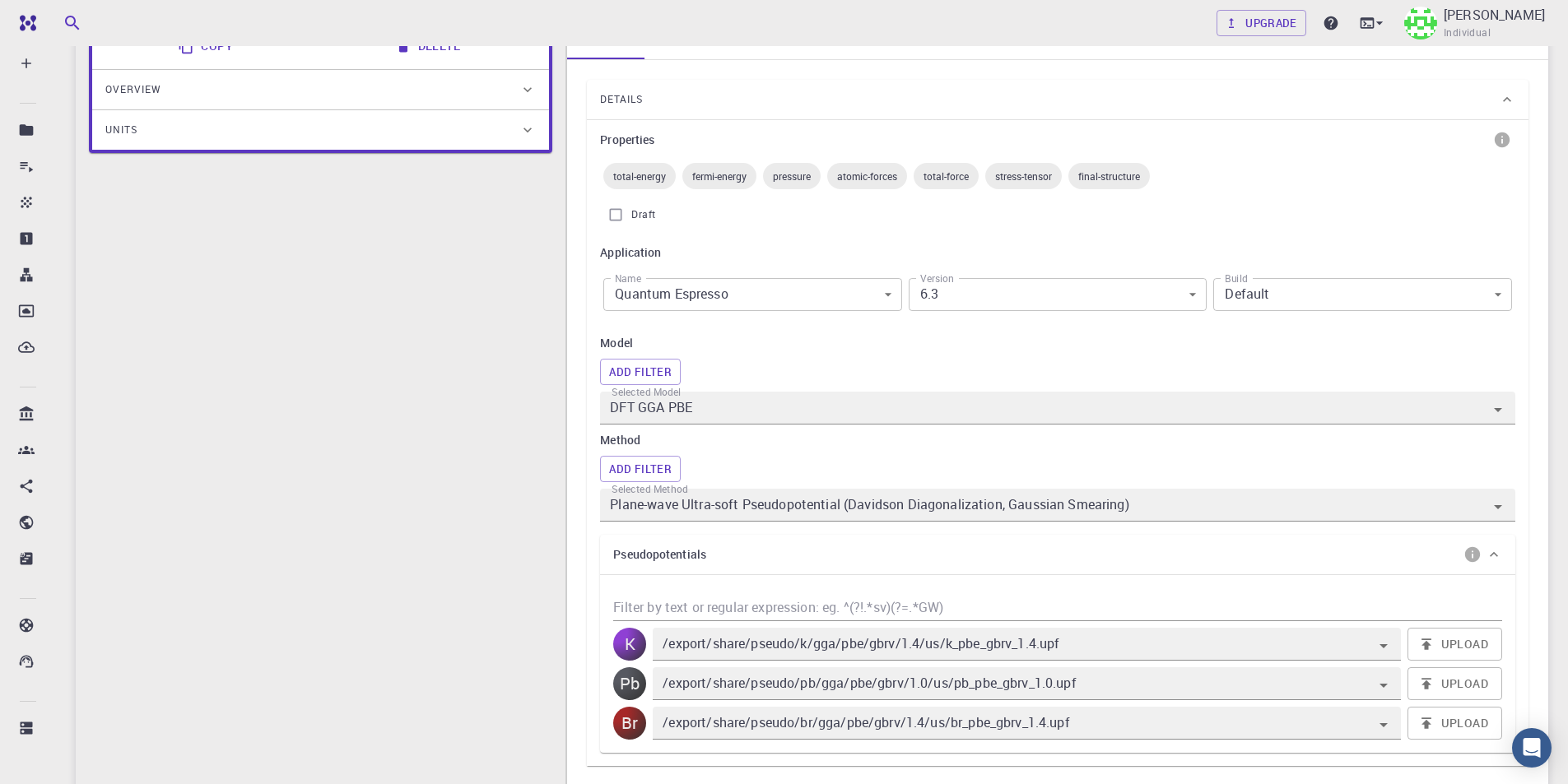
scroll to position [247, 0]
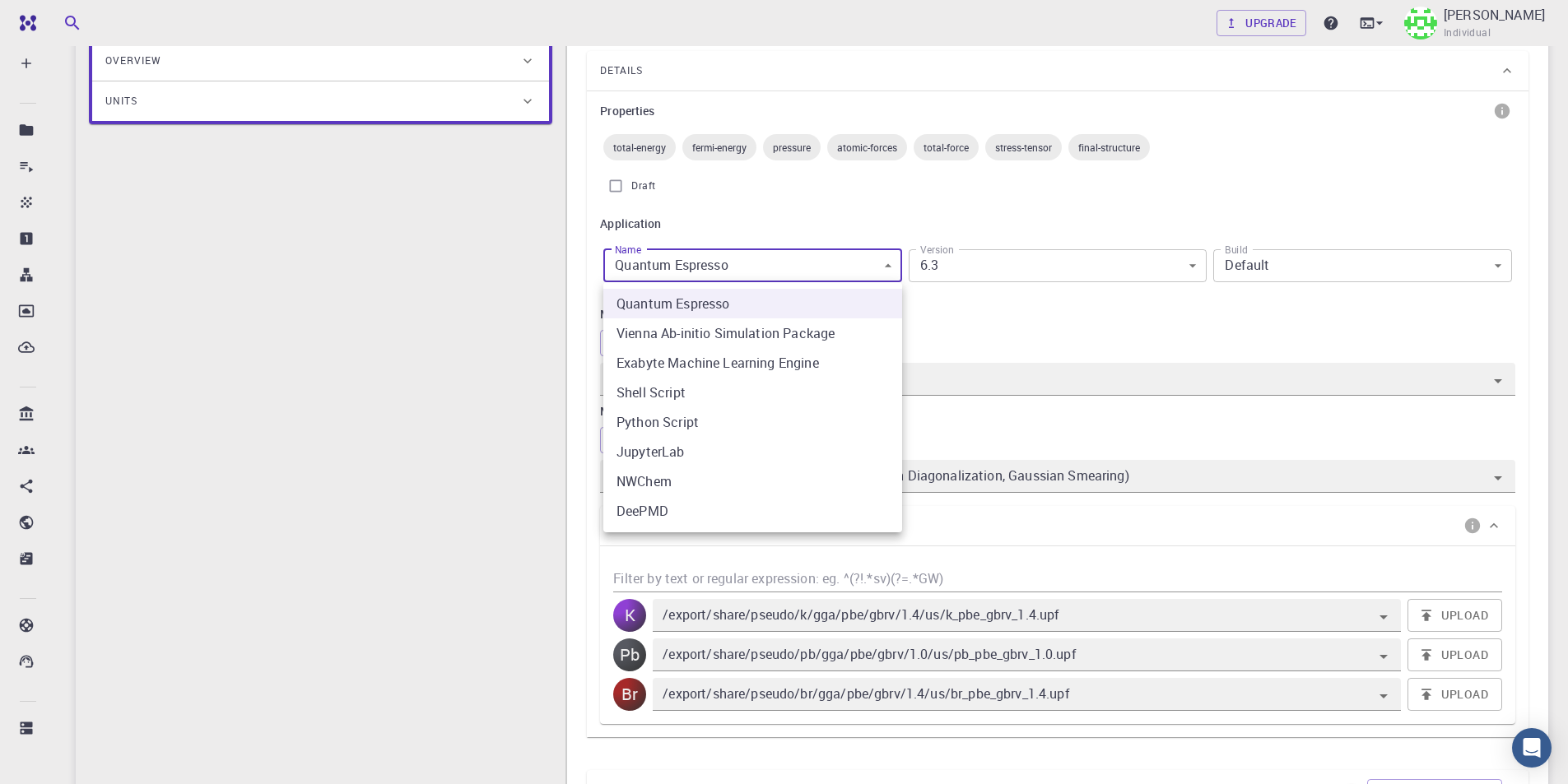
click at [846, 276] on body "Free Dashboard Create New Job New Material Create Material Upload File Import f…" at bounding box center [784, 657] width 1568 height 1808
click at [859, 237] on div at bounding box center [784, 392] width 1568 height 784
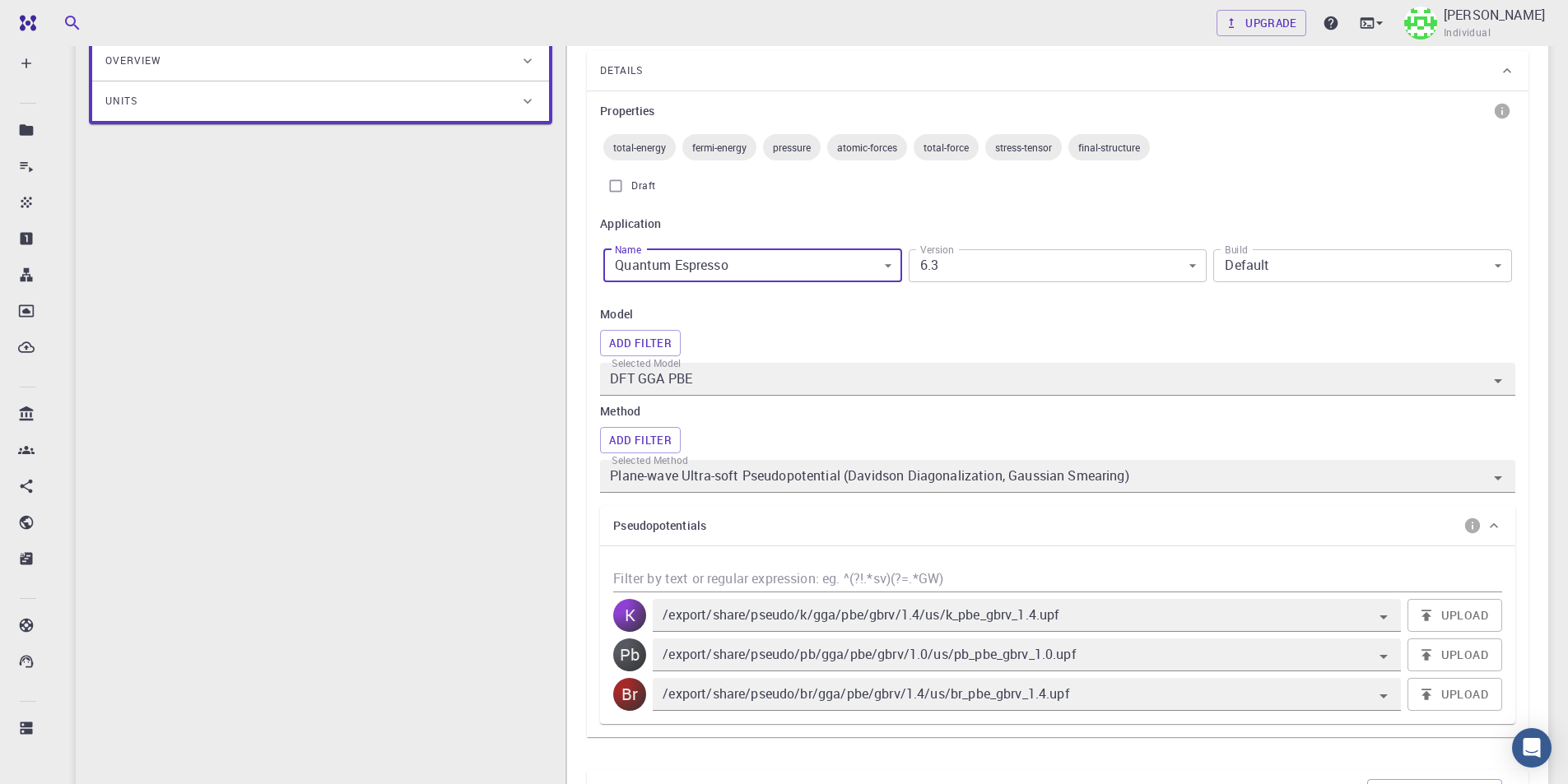
click at [1065, 263] on body "Free Dashboard Create New Job New Material Create Material Upload File Import f…" at bounding box center [784, 657] width 1568 height 1808
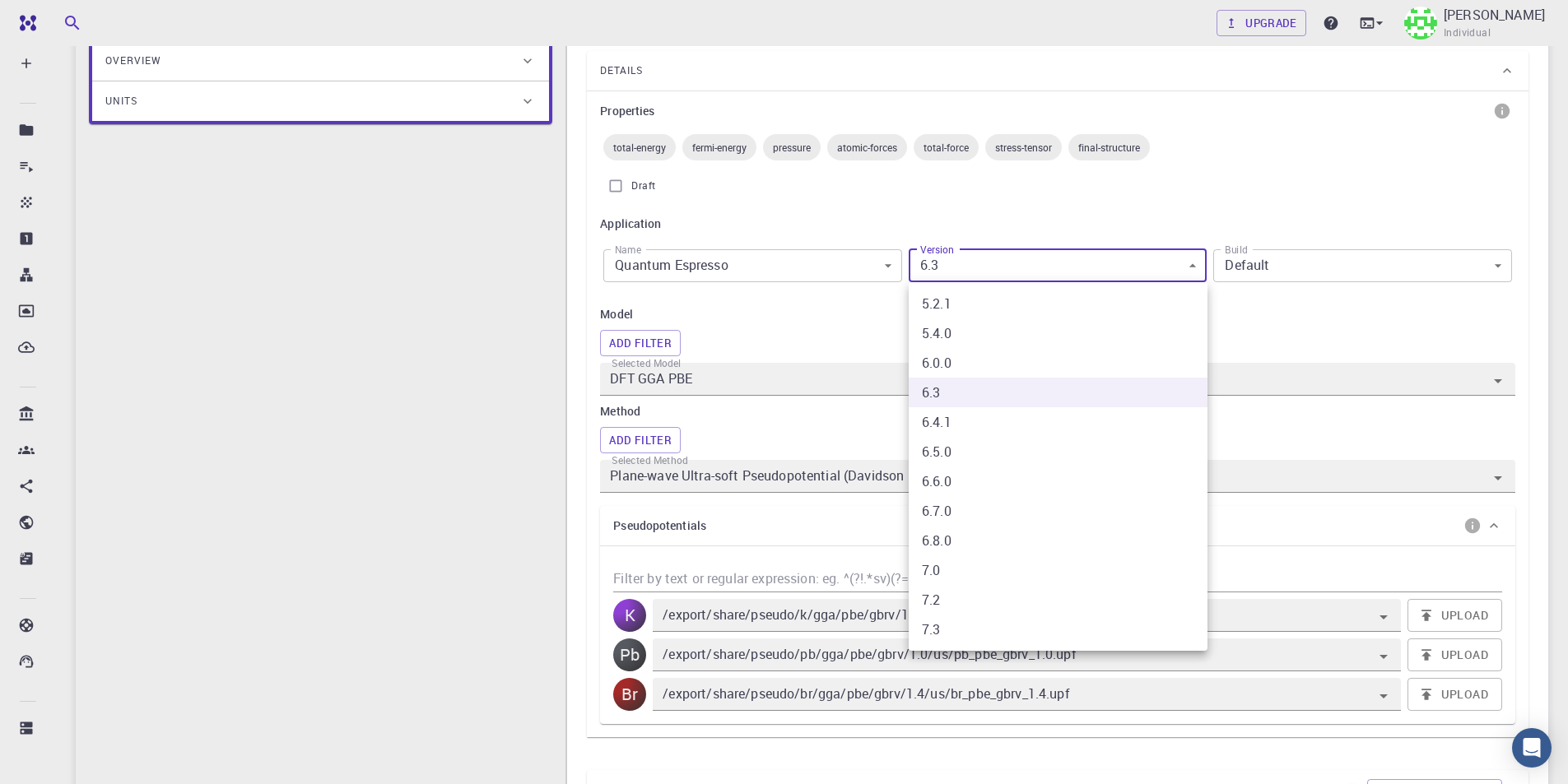
click at [994, 626] on li "7.3" at bounding box center [1058, 630] width 299 height 30
type input "7.3"
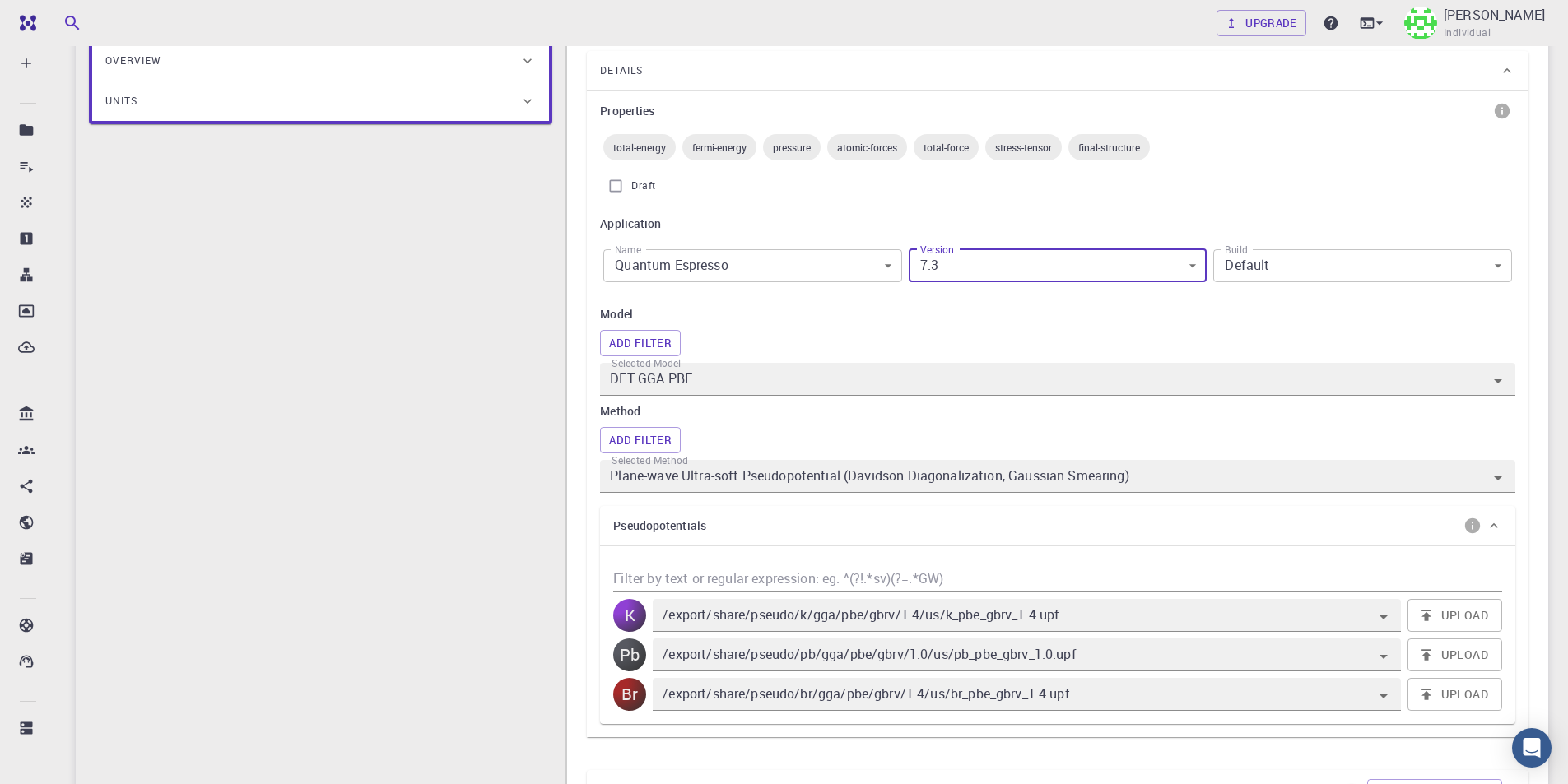
click at [1295, 263] on body "Free Dashboard Create New Job New Material Create Material Upload File Import f…" at bounding box center [784, 657] width 1568 height 1808
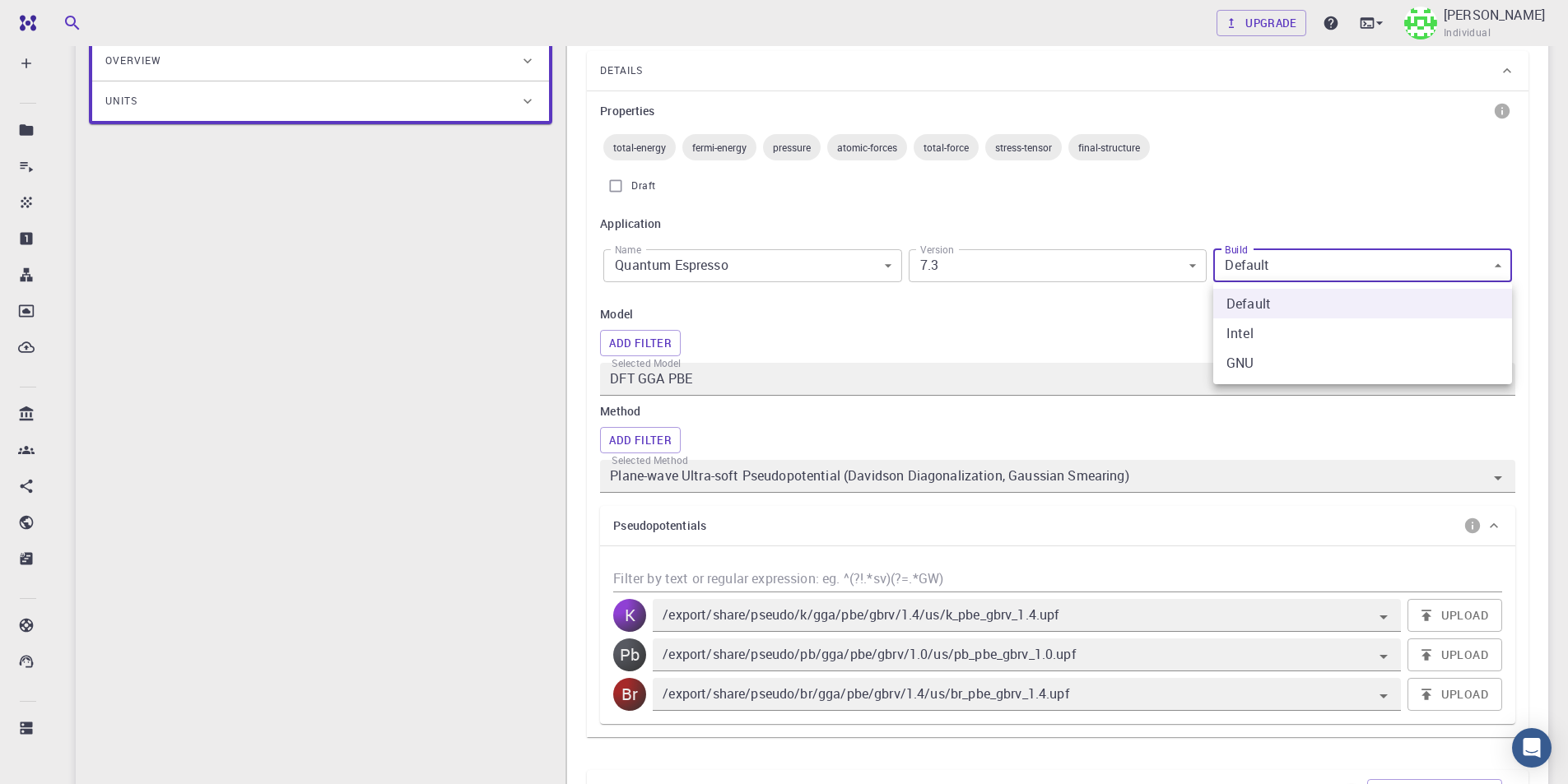
click at [1295, 263] on div at bounding box center [784, 392] width 1568 height 784
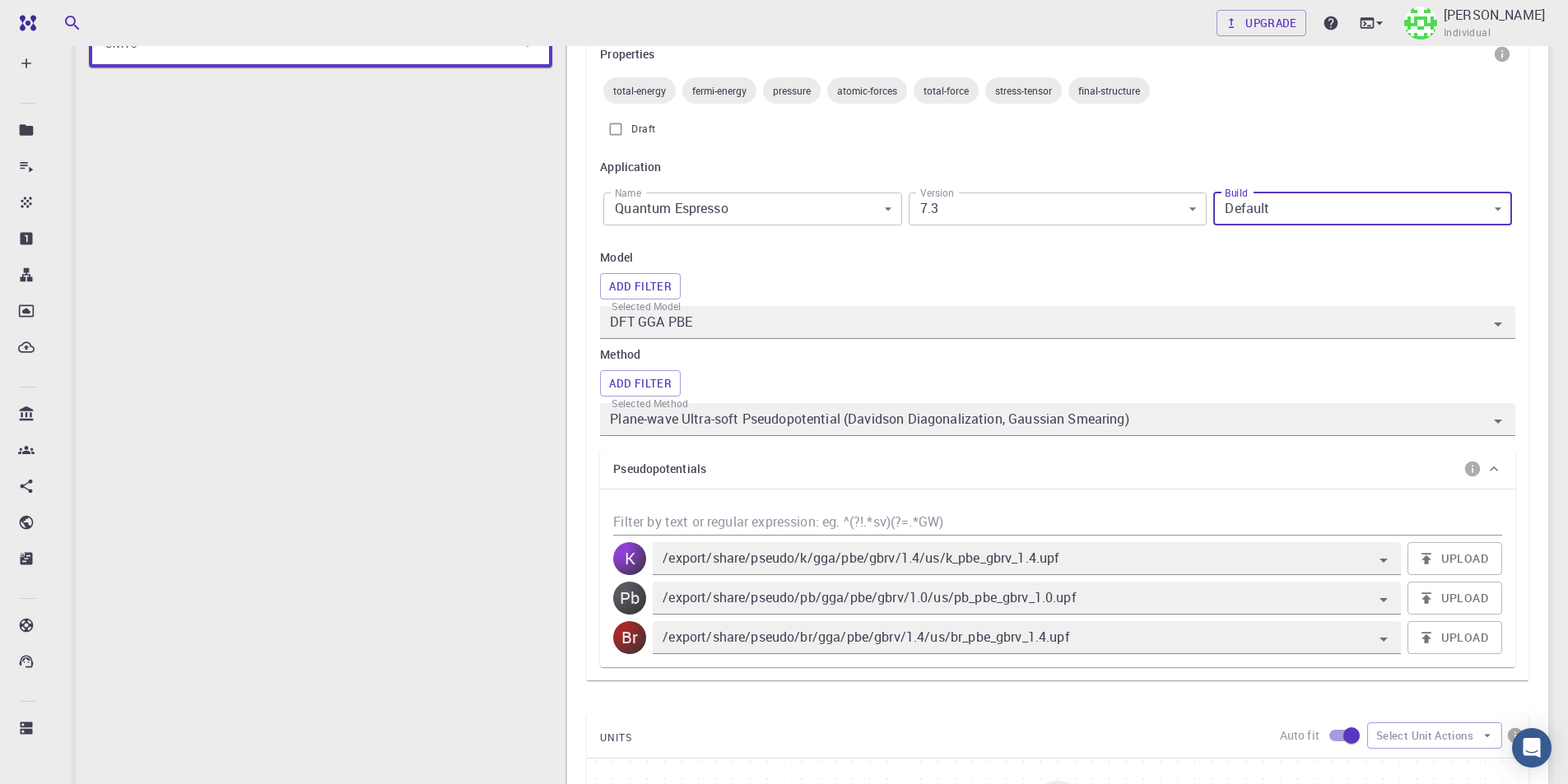
scroll to position [329, 0]
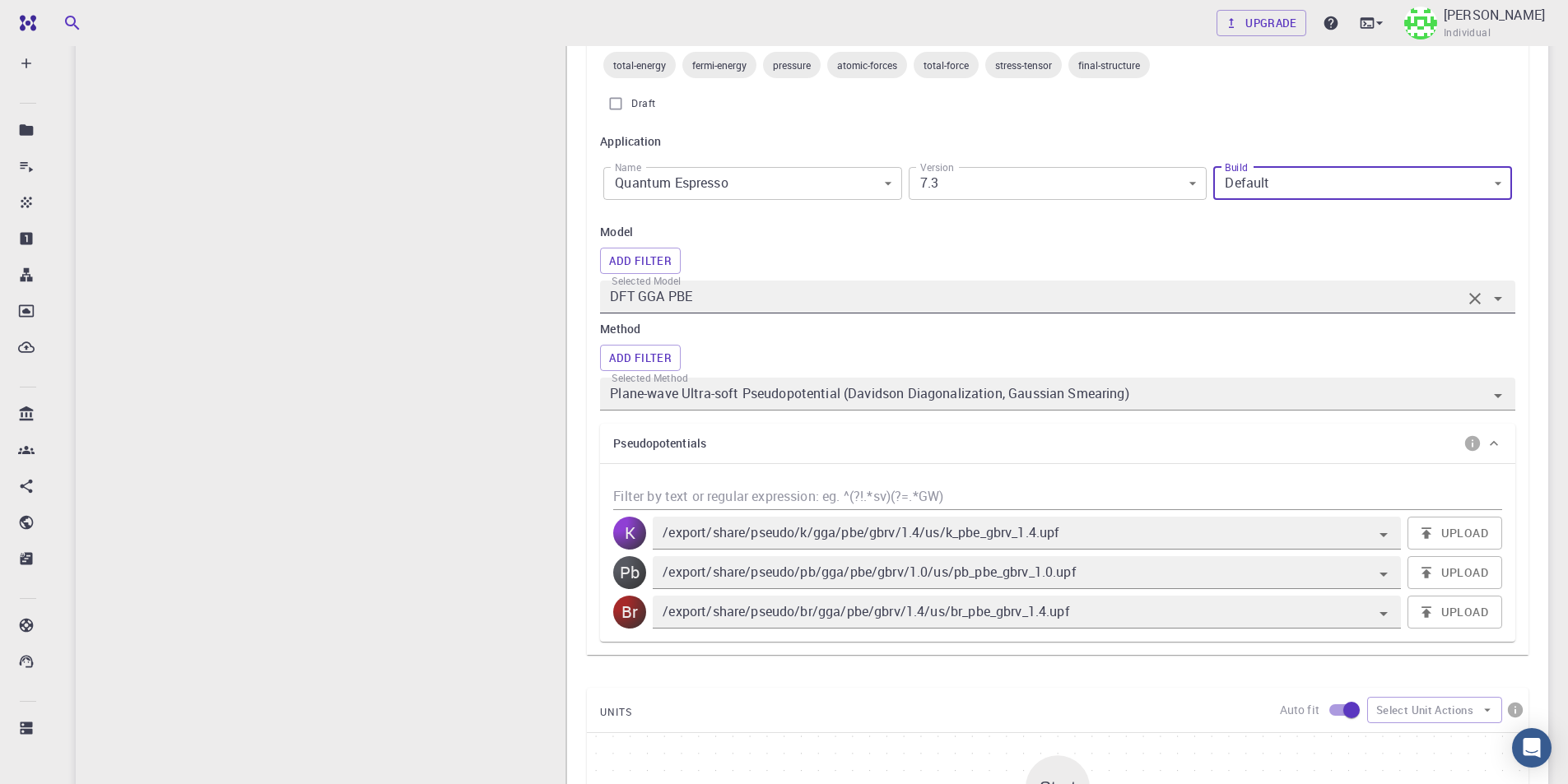
click at [776, 295] on input "DFT GGA PBE" at bounding box center [1033, 297] width 855 height 23
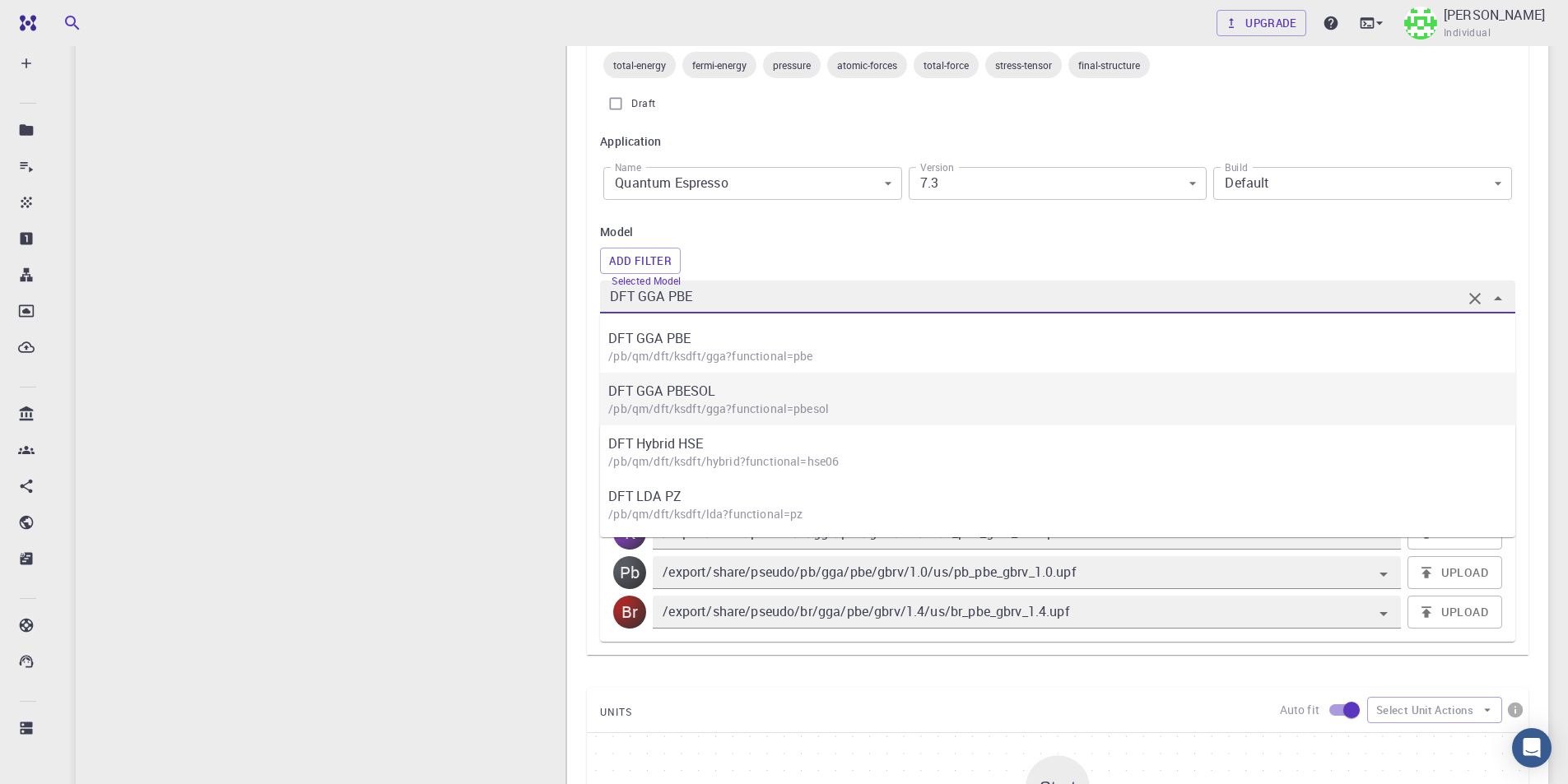
click at [776, 394] on p "DFT GGA PBESOL" at bounding box center [1065, 391] width 915 height 19
type input "DFT GGA PBESOL"
type input "/export/share/pseudo/k/gga/pbesol/gbrv/1.4/us/k_pbesol_gbrv_1.4.upf"
type input "/export/share/pseudo/pb/gga/pbesol/gbrv/1.0/us/pb_pbesol_gbrv_1.0.upf"
type input "/export/share/pseudo/br/gga/pbesol/gbrv/1.4/us/br_pbesol_gbrv_1.4.upf"
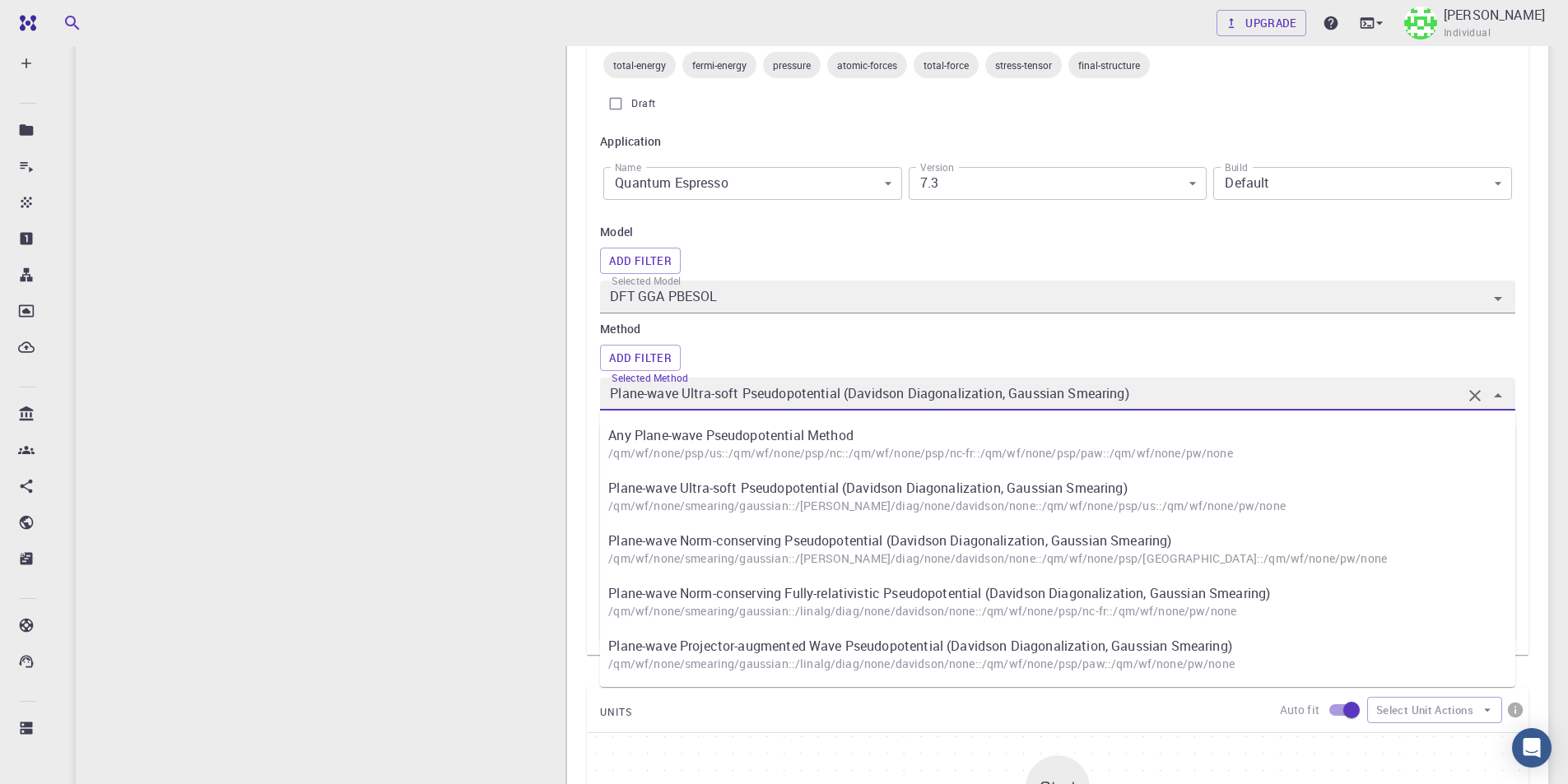
click at [1069, 397] on input "Plane-wave Ultra-soft Pseudopotential (Davidson Diagonalization, Gaussian Smear…" at bounding box center [1033, 394] width 855 height 23
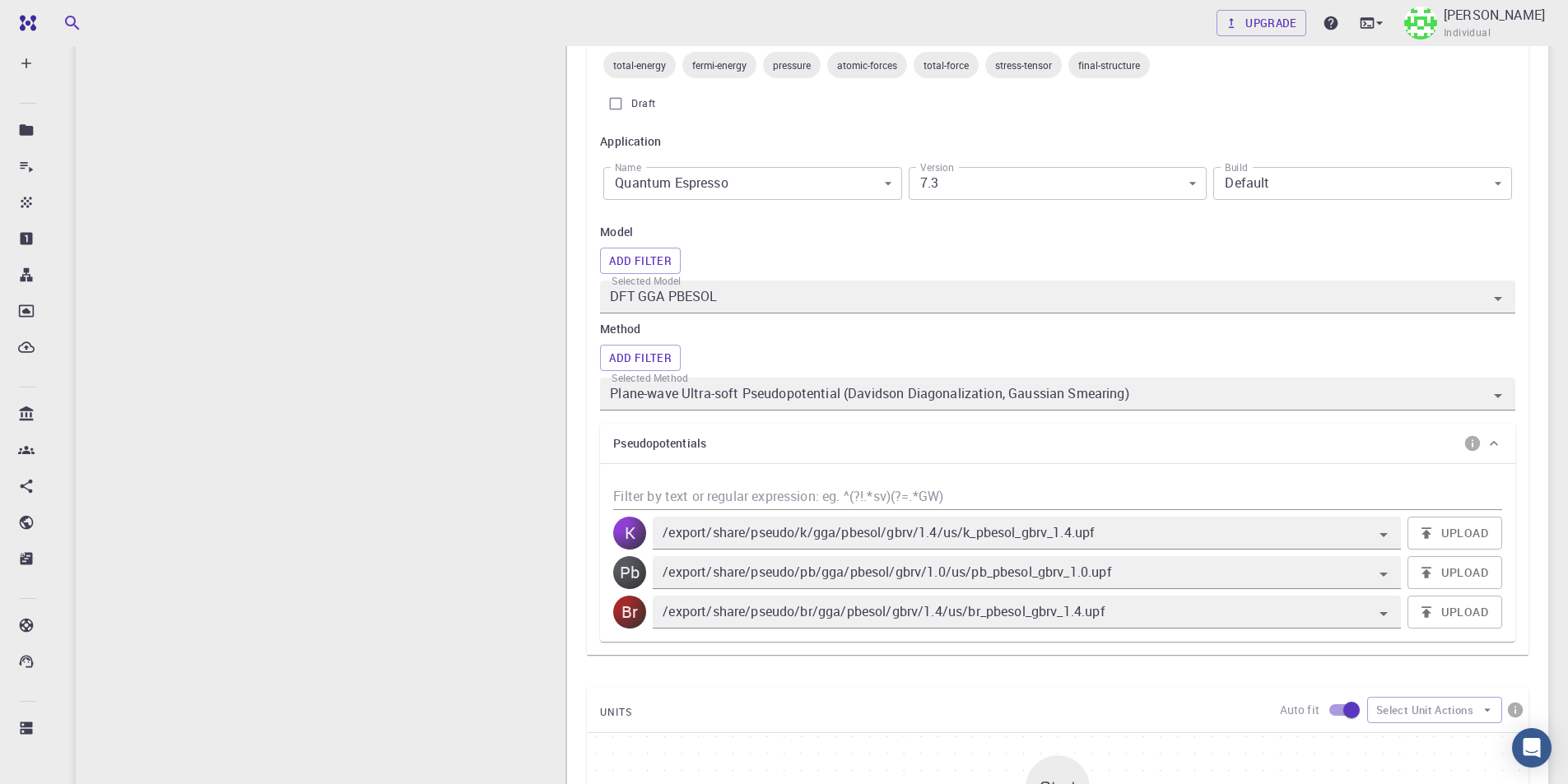
click at [1098, 351] on div "Add Filter" at bounding box center [1057, 358] width 915 height 26
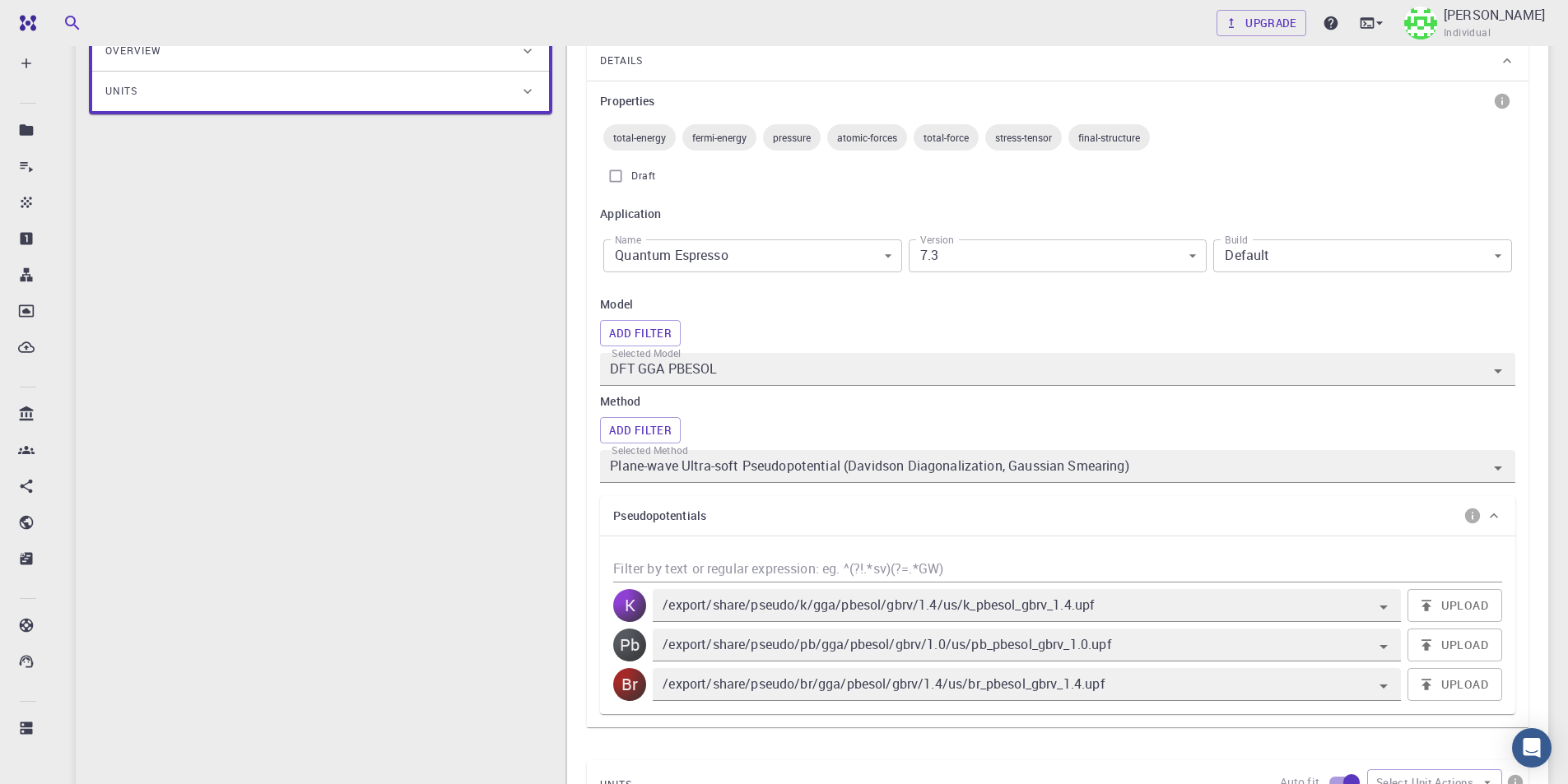
scroll to position [82, 0]
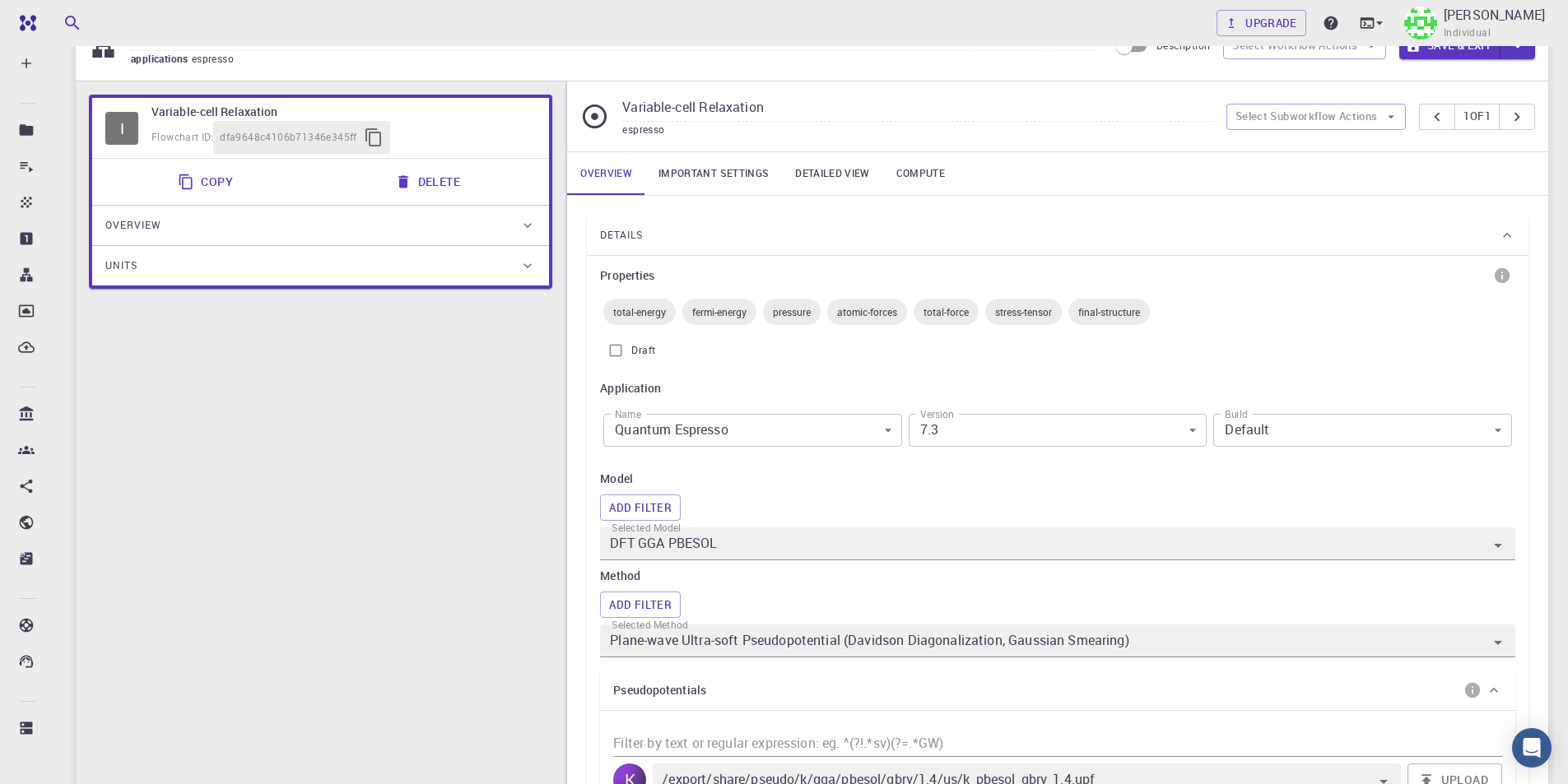
click at [725, 171] on link "Important settings" at bounding box center [713, 174] width 137 height 42
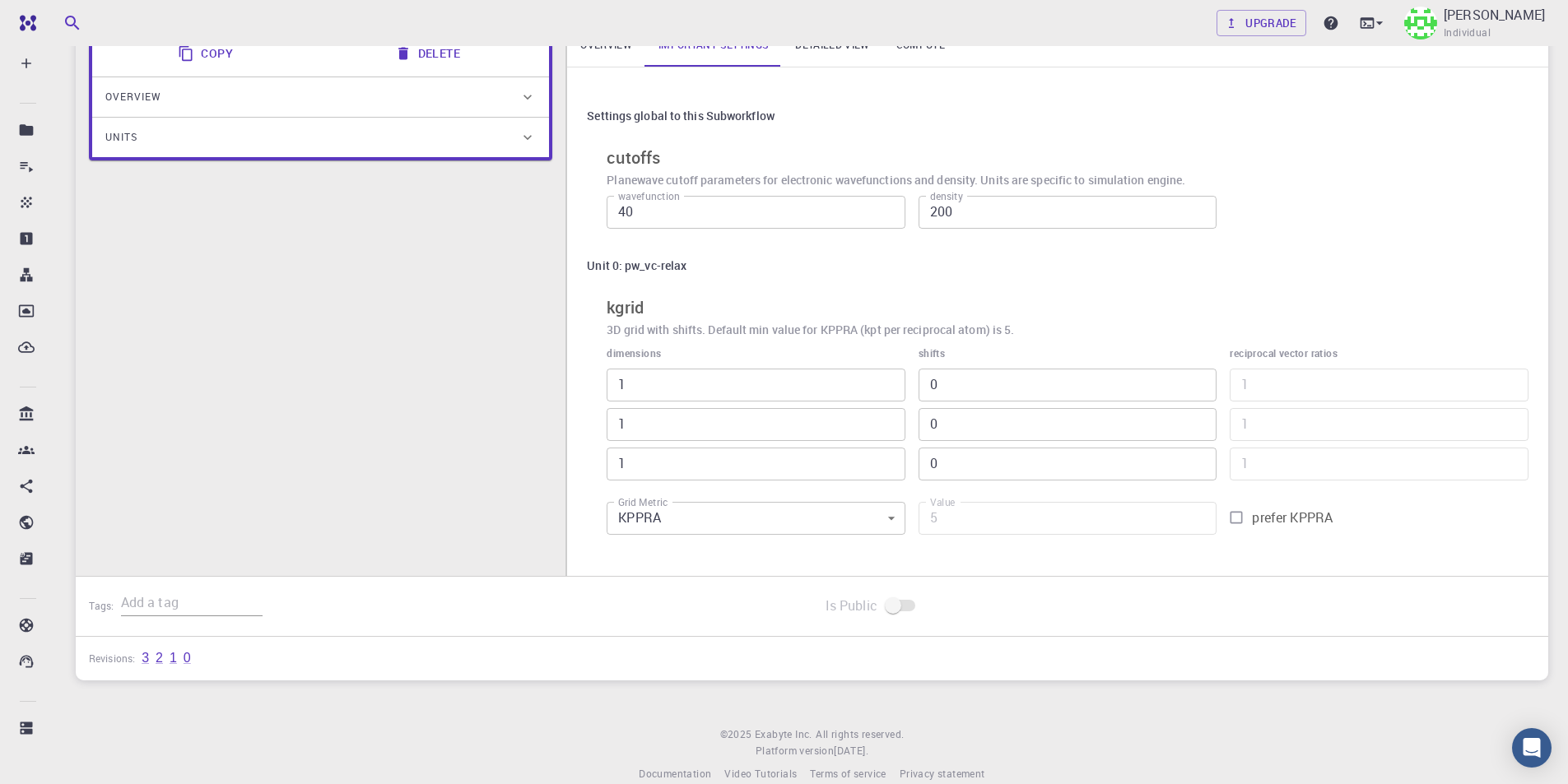
scroll to position [235, 0]
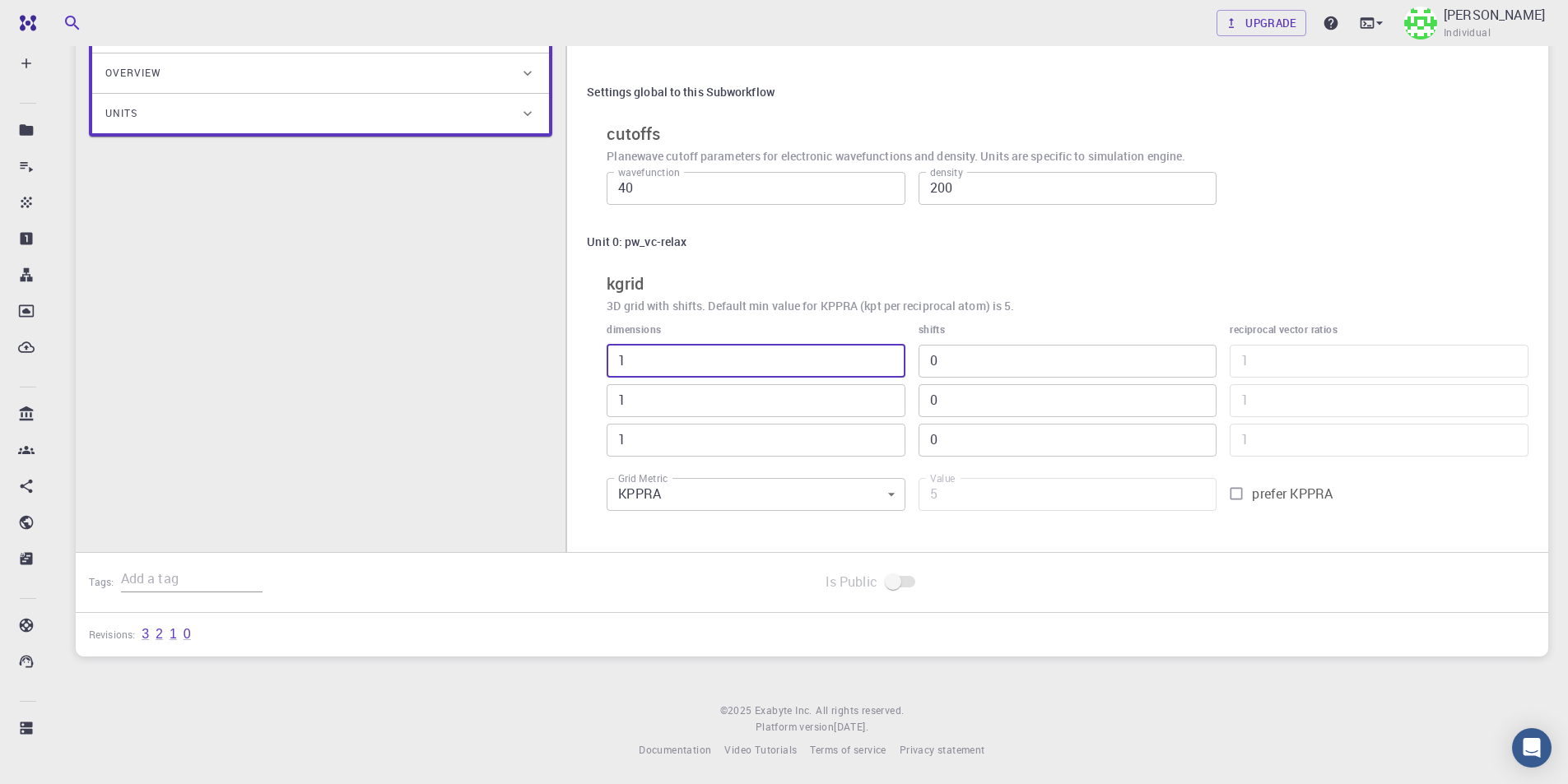
drag, startPoint x: 637, startPoint y: 366, endPoint x: 590, endPoint y: 366, distance: 47.0
click at [590, 366] on div "Unit 0: pw_vc-relax kgrid 3D grid with shifts. Default min value for KPPRA (kpt…" at bounding box center [1057, 372] width 942 height 293
type input "5"
type input "25"
type input "5"
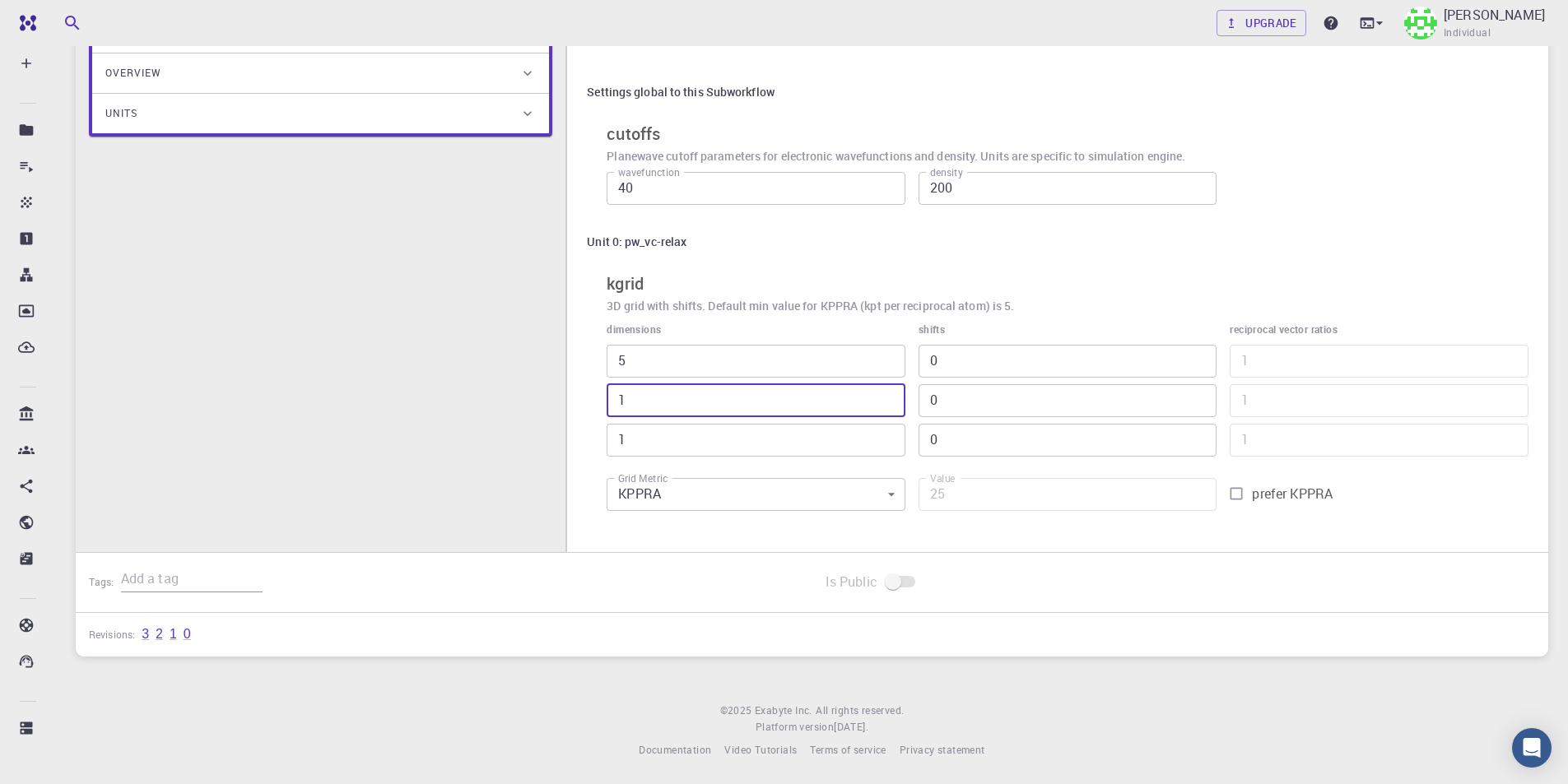
drag, startPoint x: 645, startPoint y: 399, endPoint x: 584, endPoint y: 397, distance: 61.0
click at [584, 397] on div "Settings global to this Subworkflow cutoffs Planewave cutoff parameters for ele…" at bounding box center [1058, 297] width 981 height 508
type input "5"
type input "125"
type input "5"
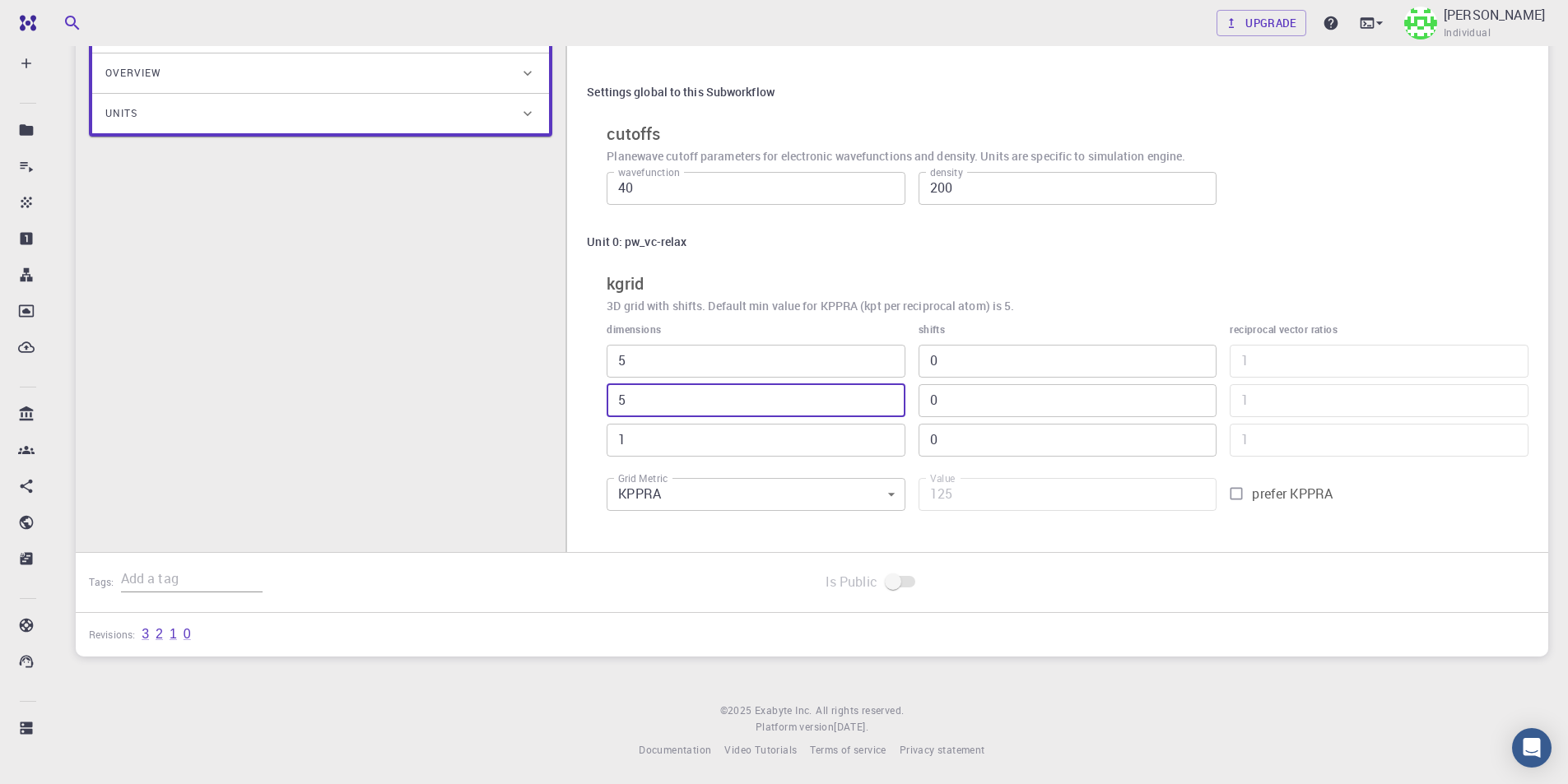
drag, startPoint x: 644, startPoint y: 440, endPoint x: 604, endPoint y: 442, distance: 40.0
click at [604, 442] on div "dimensions 5 ​ 5 ​ 1 ​" at bounding box center [748, 383] width 311 height 148
type input "5"
type input "625"
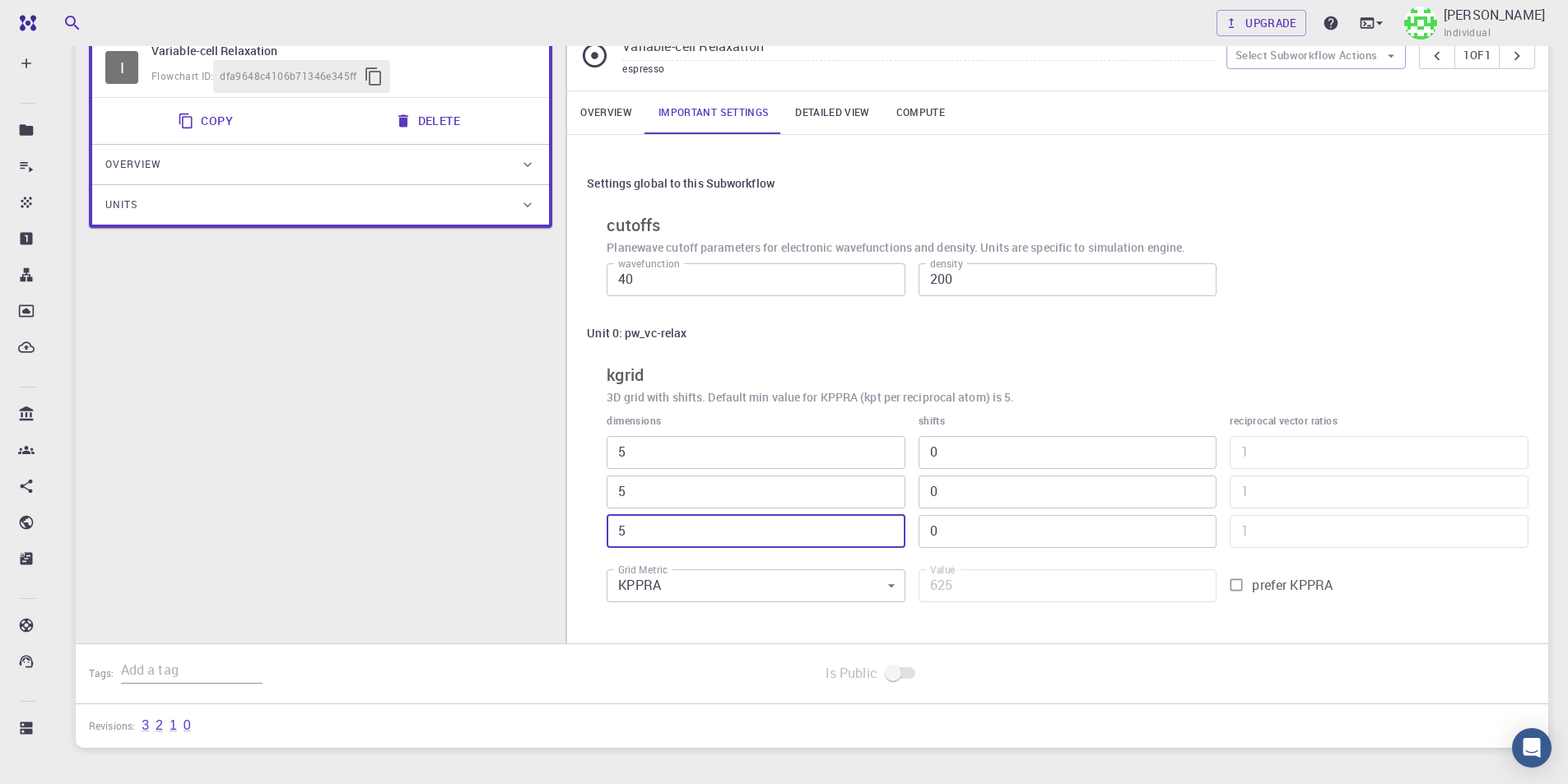
scroll to position [70, 0]
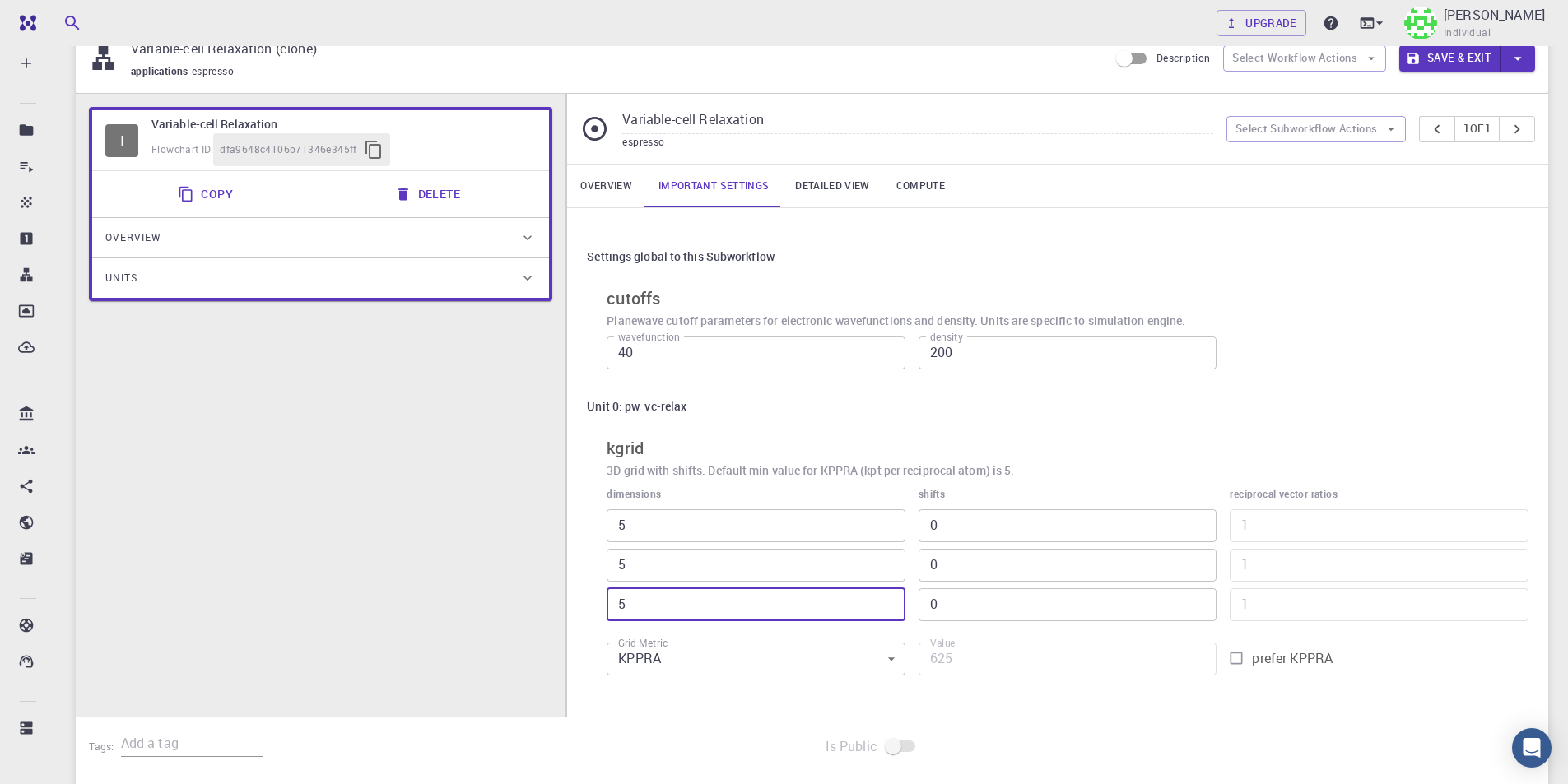
type input "5"
click at [837, 184] on link "Detailed view" at bounding box center [832, 186] width 101 height 42
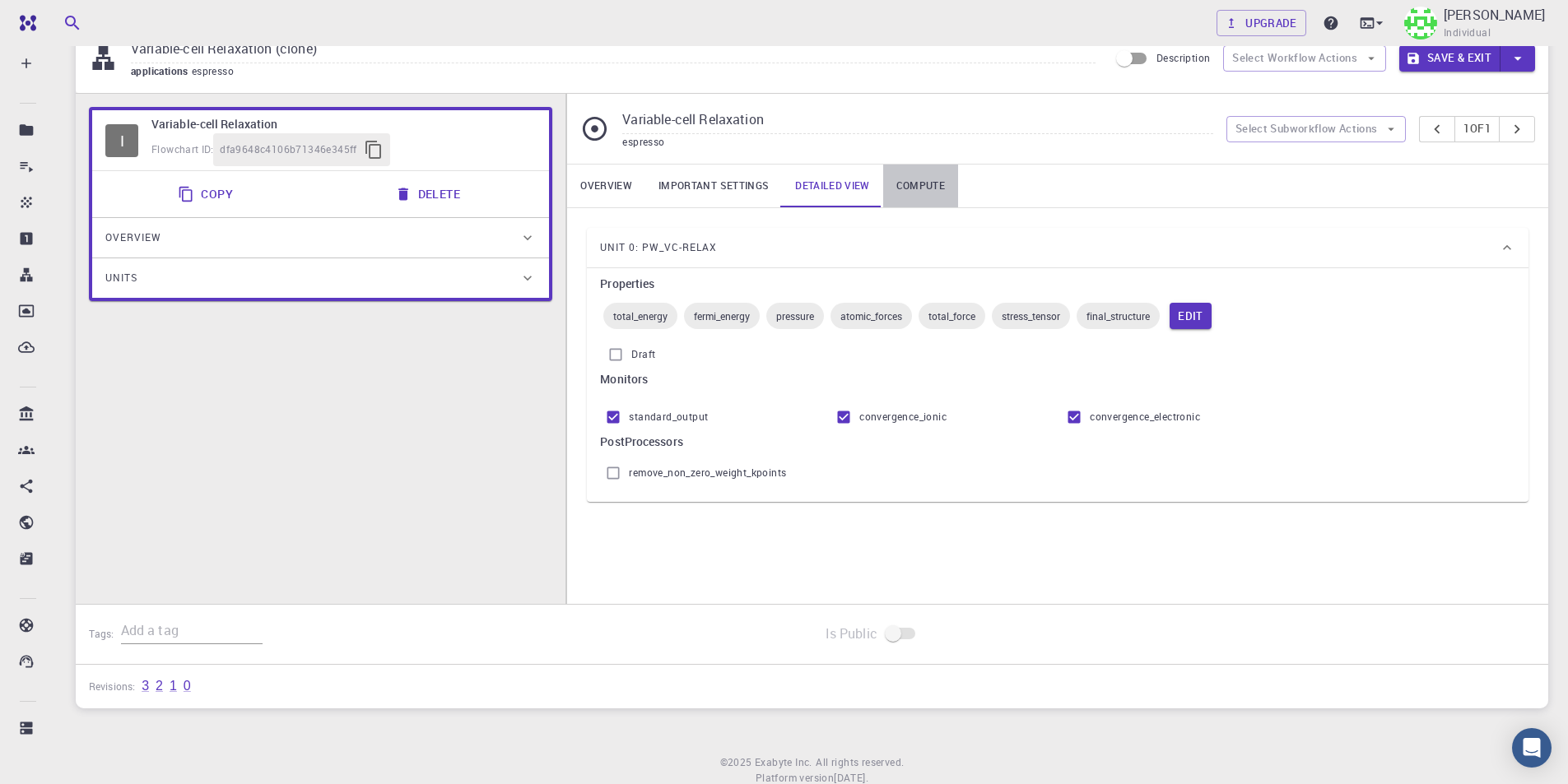
click at [922, 179] on link "Compute" at bounding box center [920, 186] width 75 height 42
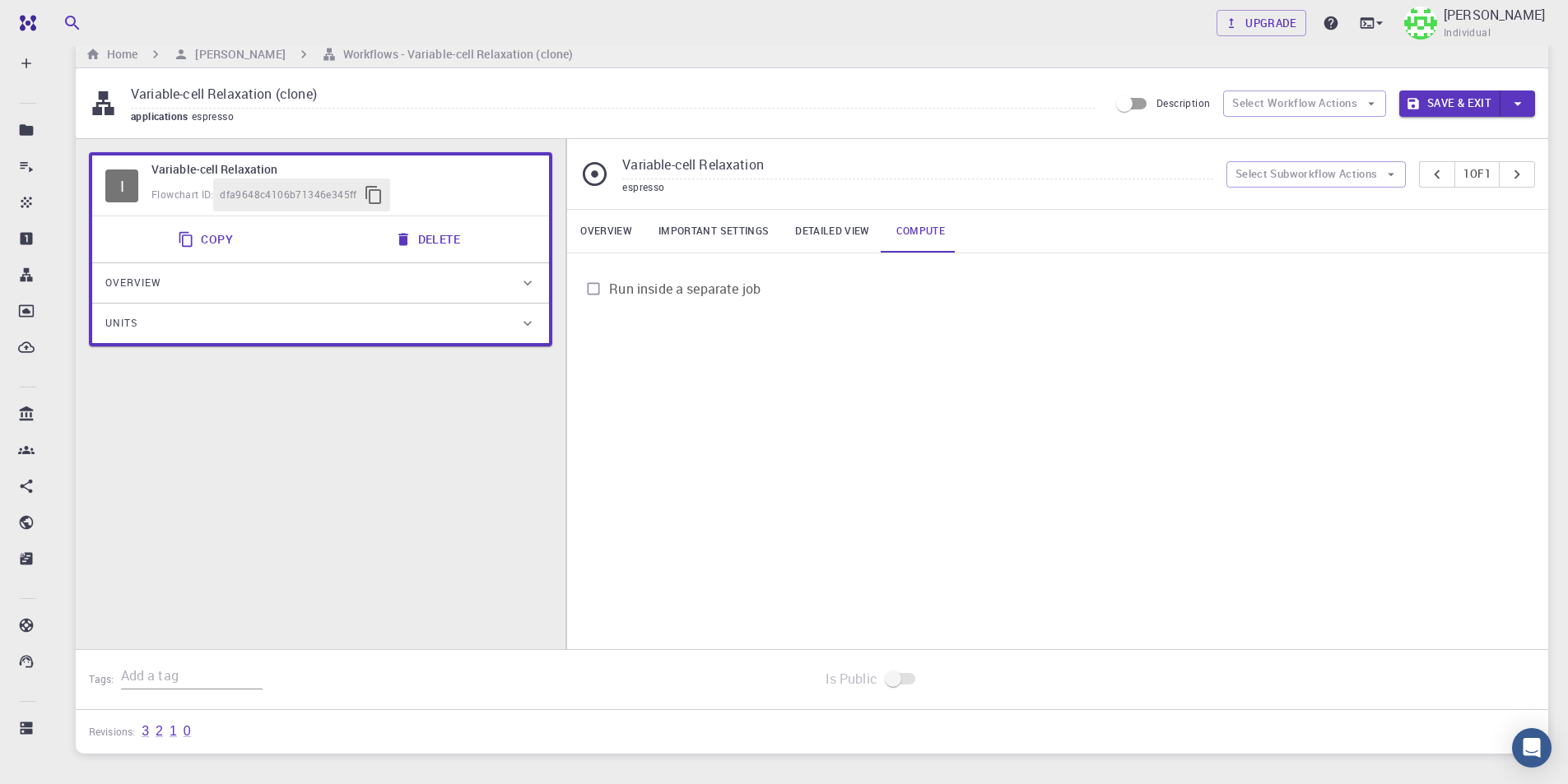
scroll to position [0, 0]
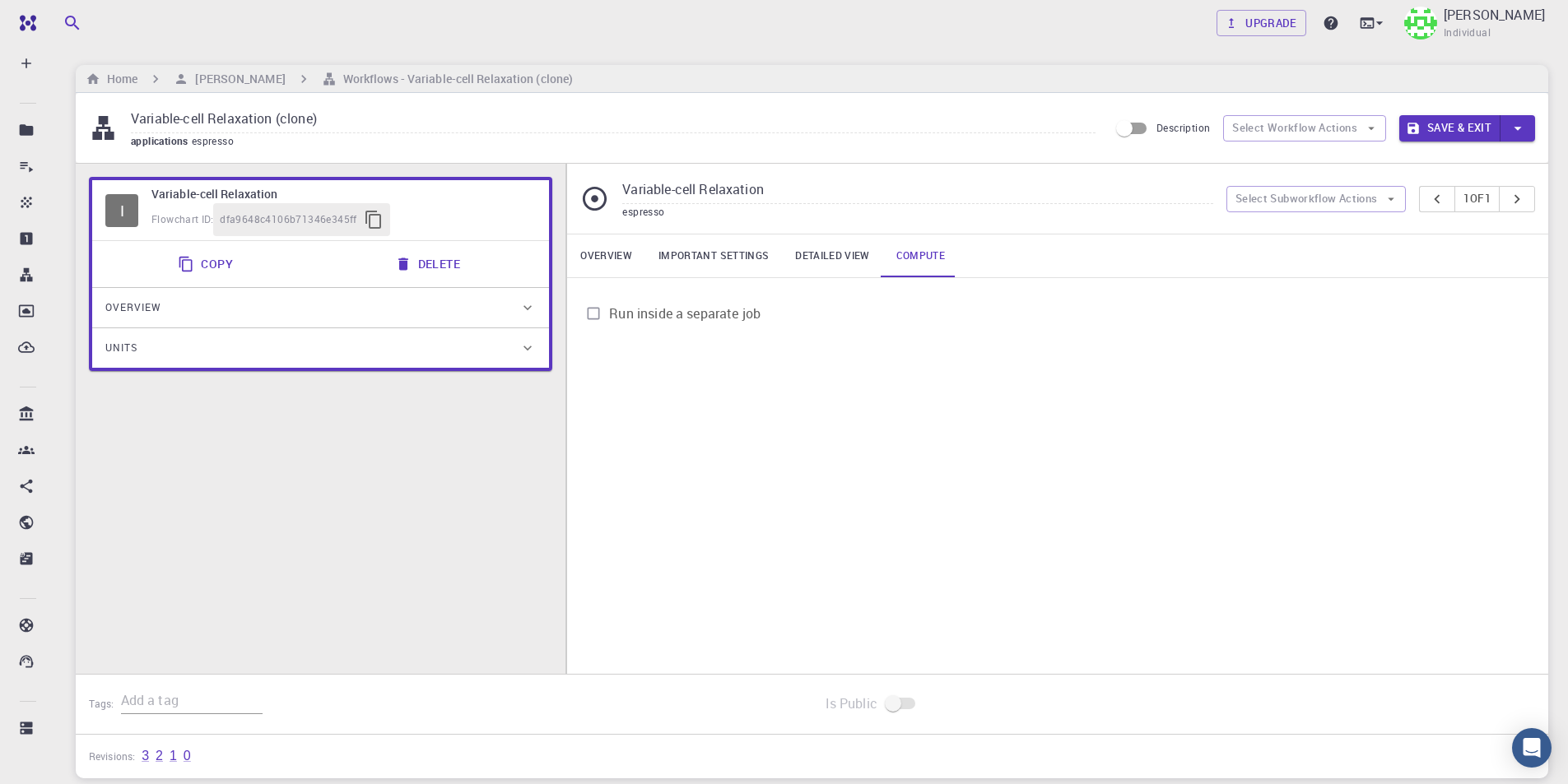
click at [359, 127] on input "Variable-cell Relaxation (clone)" at bounding box center [612, 119] width 964 height 27
drag, startPoint x: 313, startPoint y: 116, endPoint x: 282, endPoint y: 116, distance: 31.0
click at [282, 116] on input "Variable-cell Relaxation (clone)" at bounding box center [612, 119] width 964 height 27
type input "Variable-cell Relaxation (Trial)"
click at [1431, 117] on button "Save & Exit" at bounding box center [1449, 129] width 101 height 26
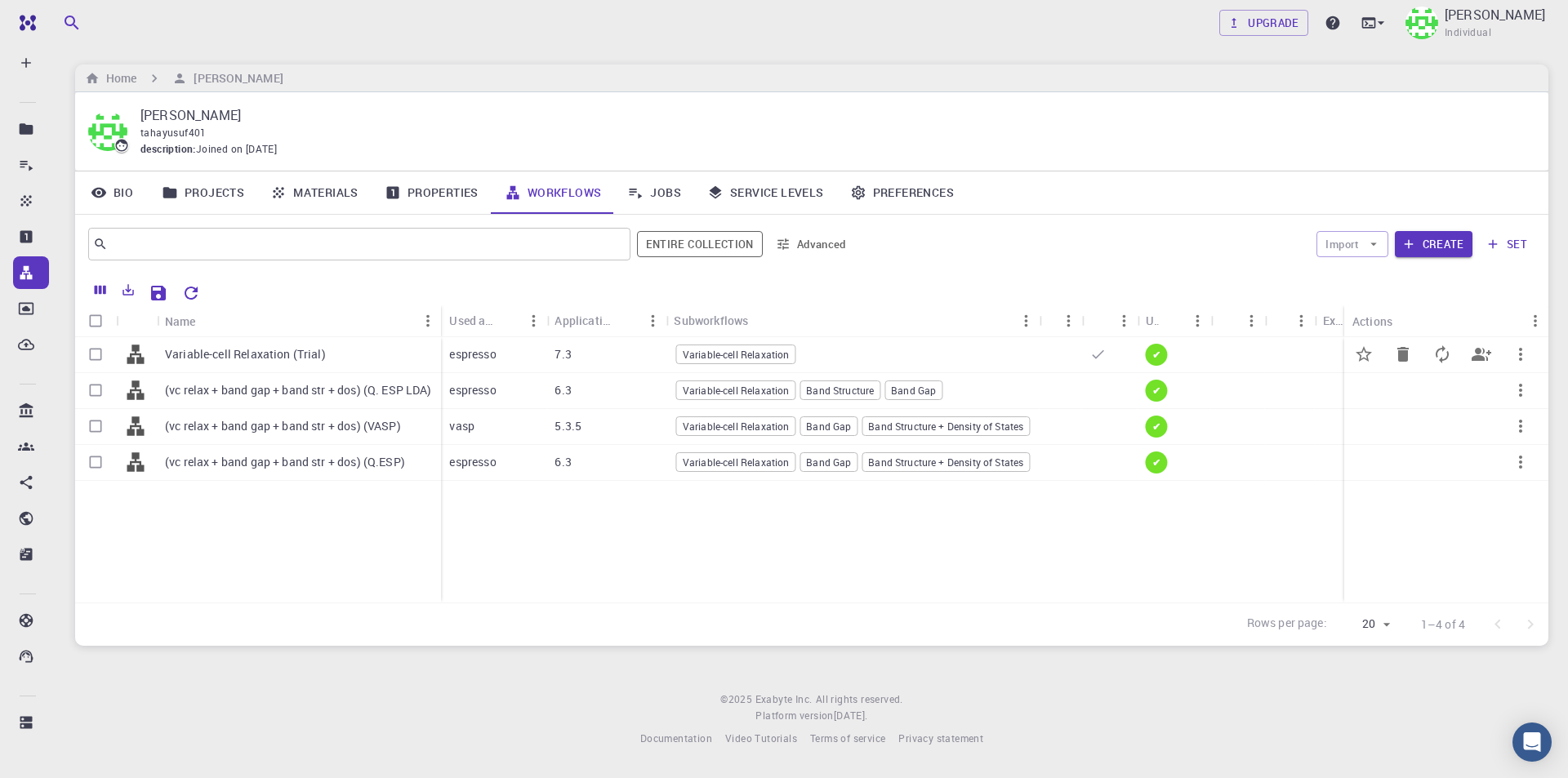
click at [274, 349] on p "Variable-cell Relaxation (Trial)" at bounding box center [245, 354] width 161 height 17
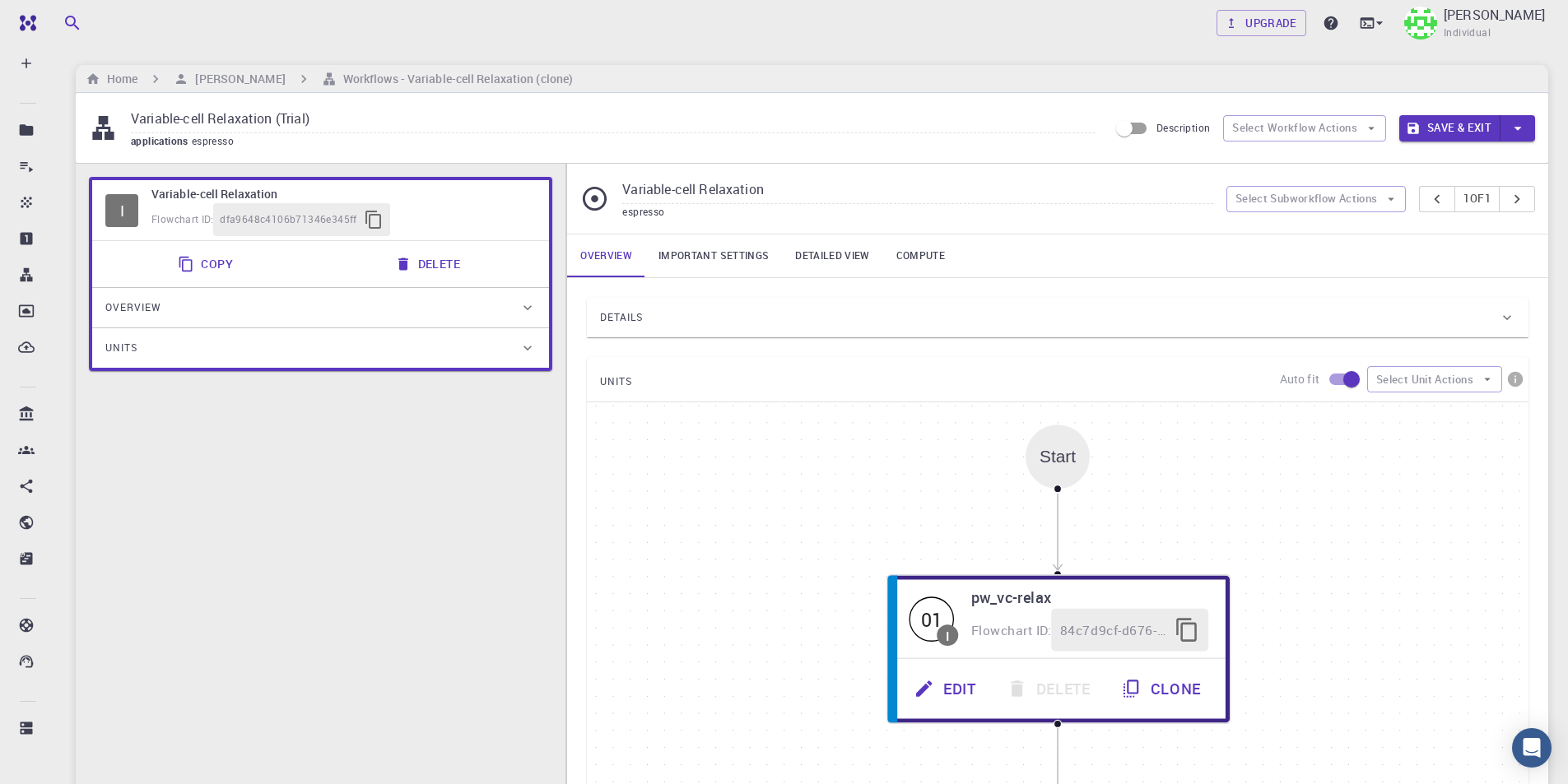
click at [754, 329] on div "Details" at bounding box center [1049, 317] width 898 height 26
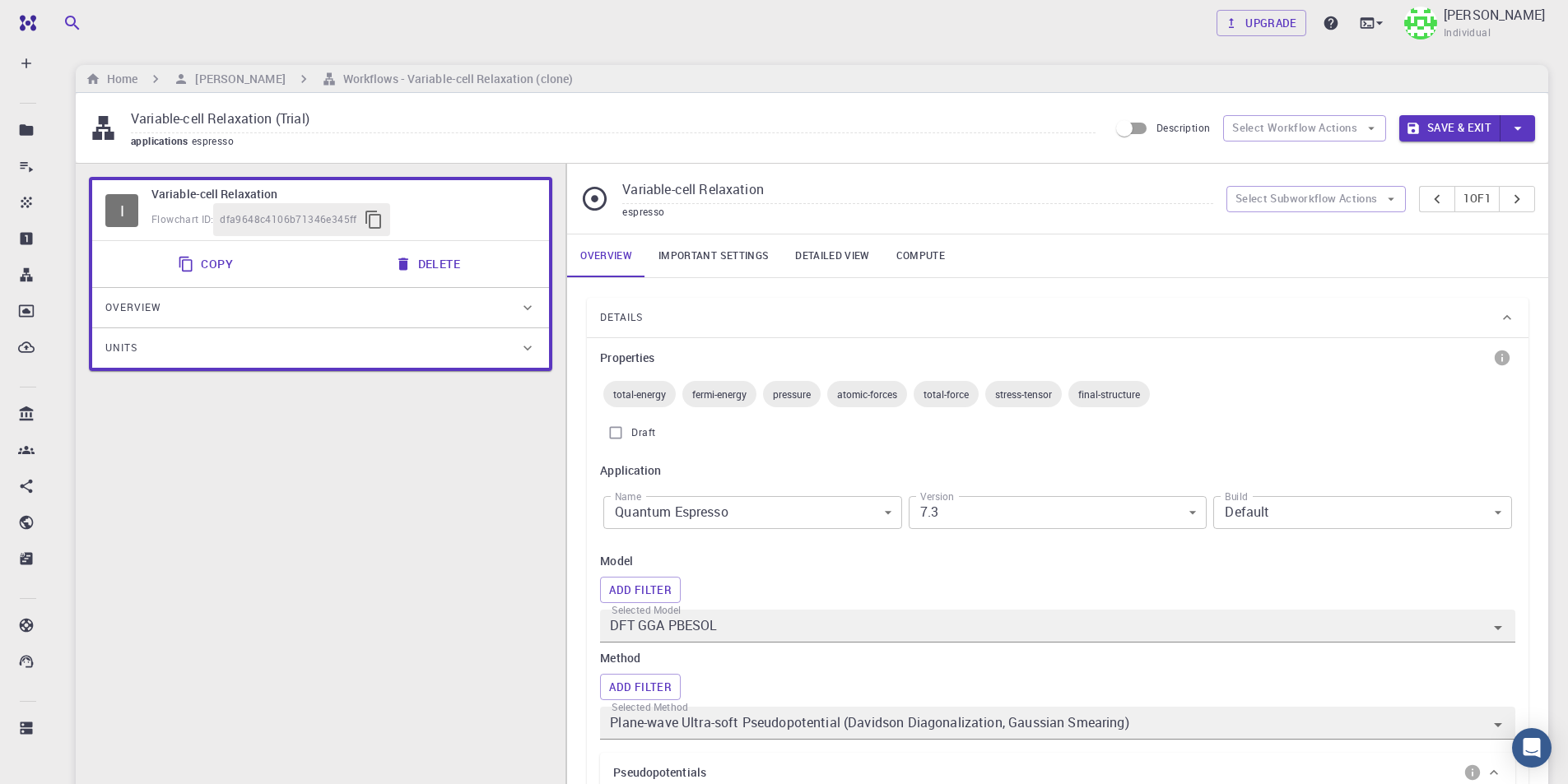
click at [712, 247] on link "Important settings" at bounding box center [713, 256] width 137 height 42
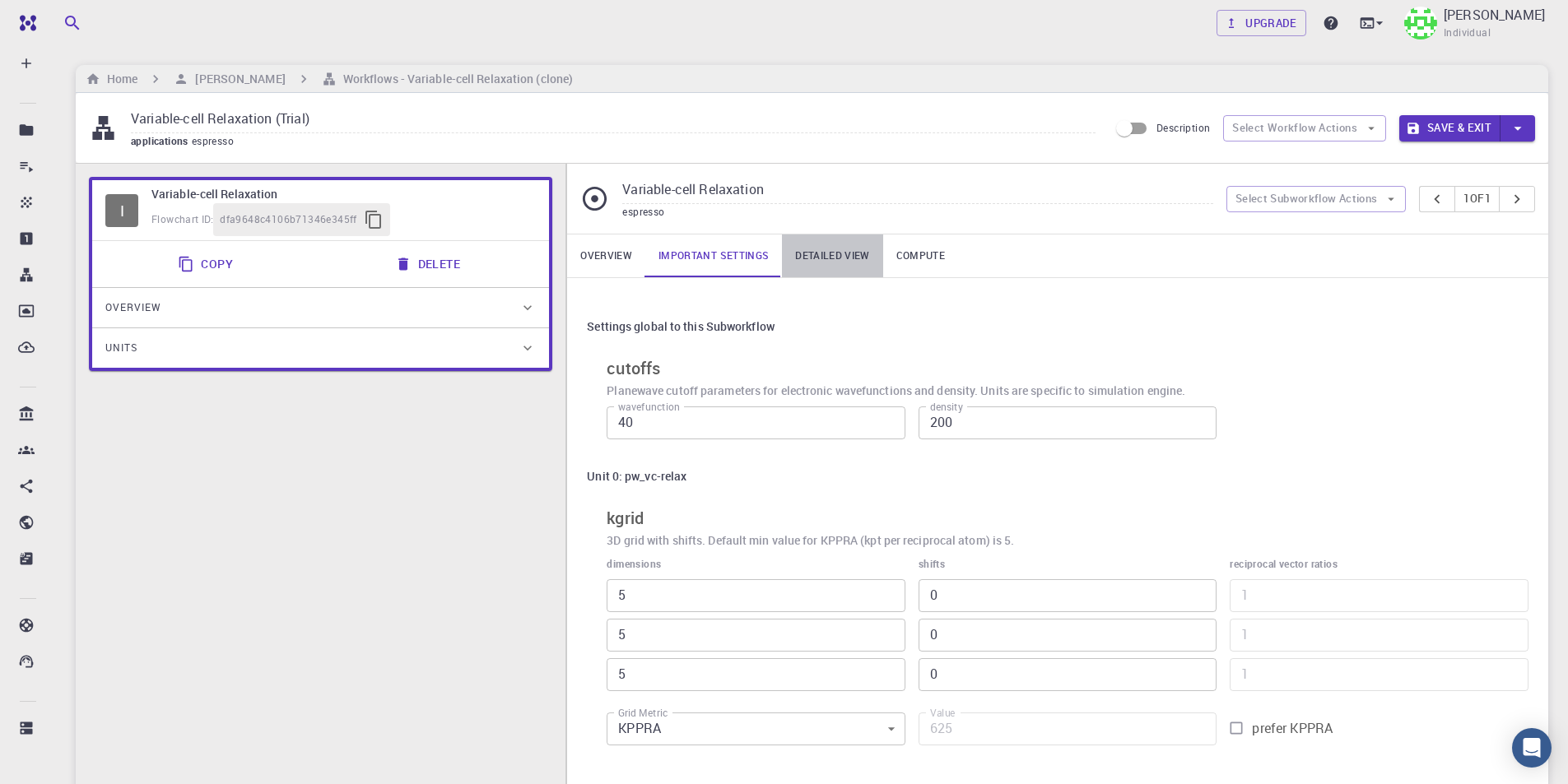
click at [850, 254] on link "Detailed view" at bounding box center [832, 256] width 101 height 42
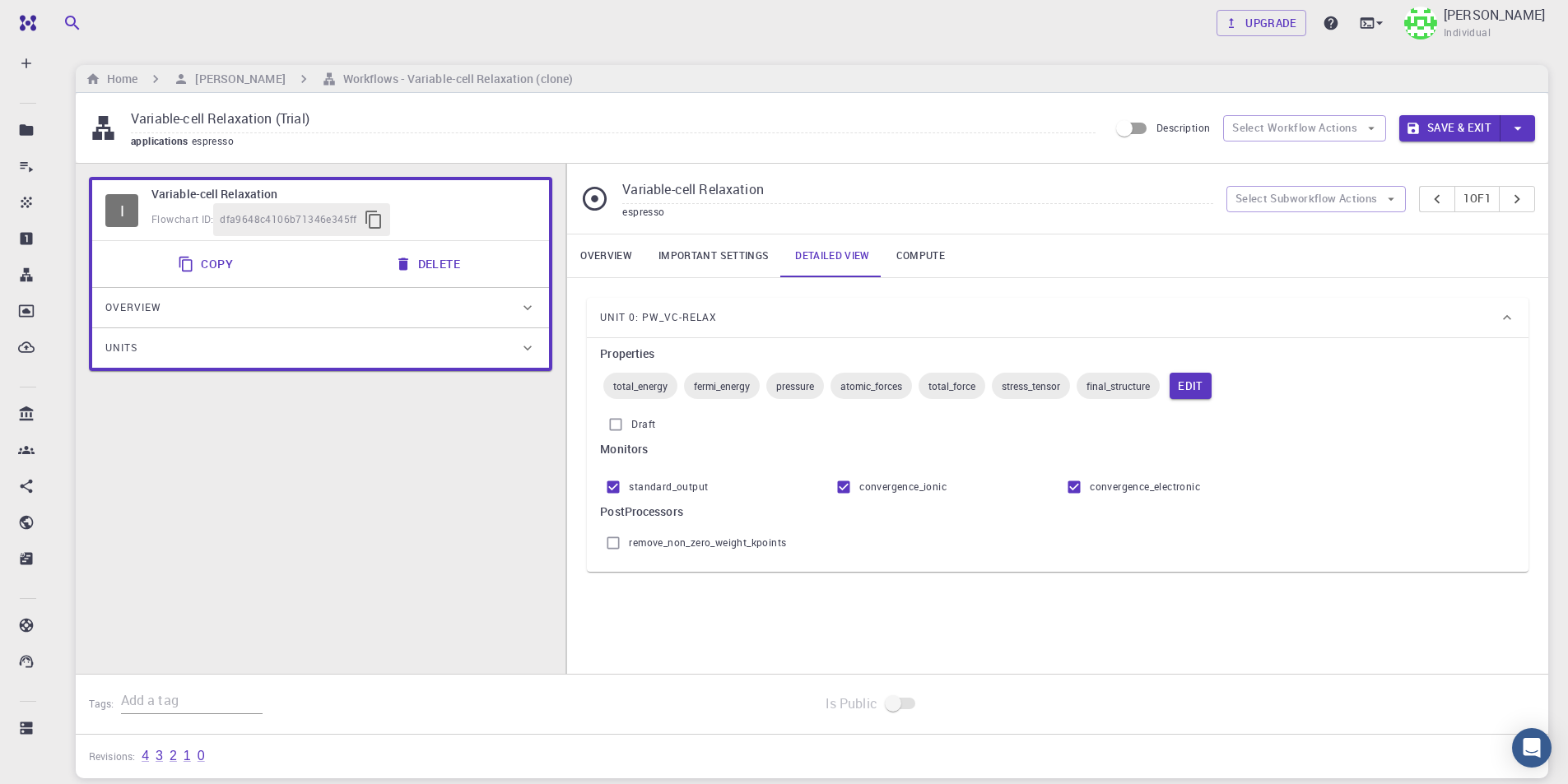
click at [926, 255] on link "Compute" at bounding box center [920, 256] width 75 height 42
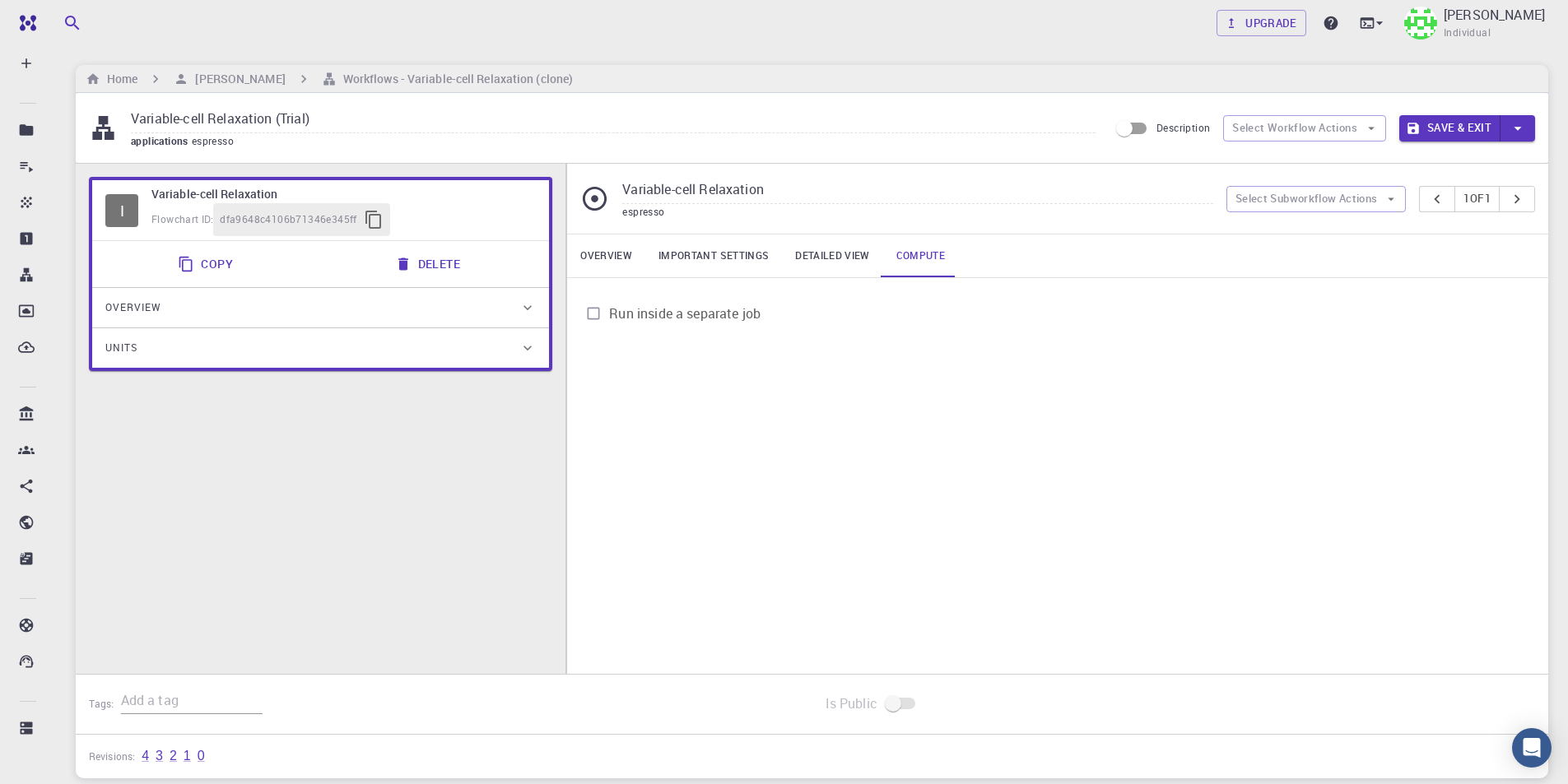
click at [1424, 125] on button "Save & Exit" at bounding box center [1449, 129] width 101 height 26
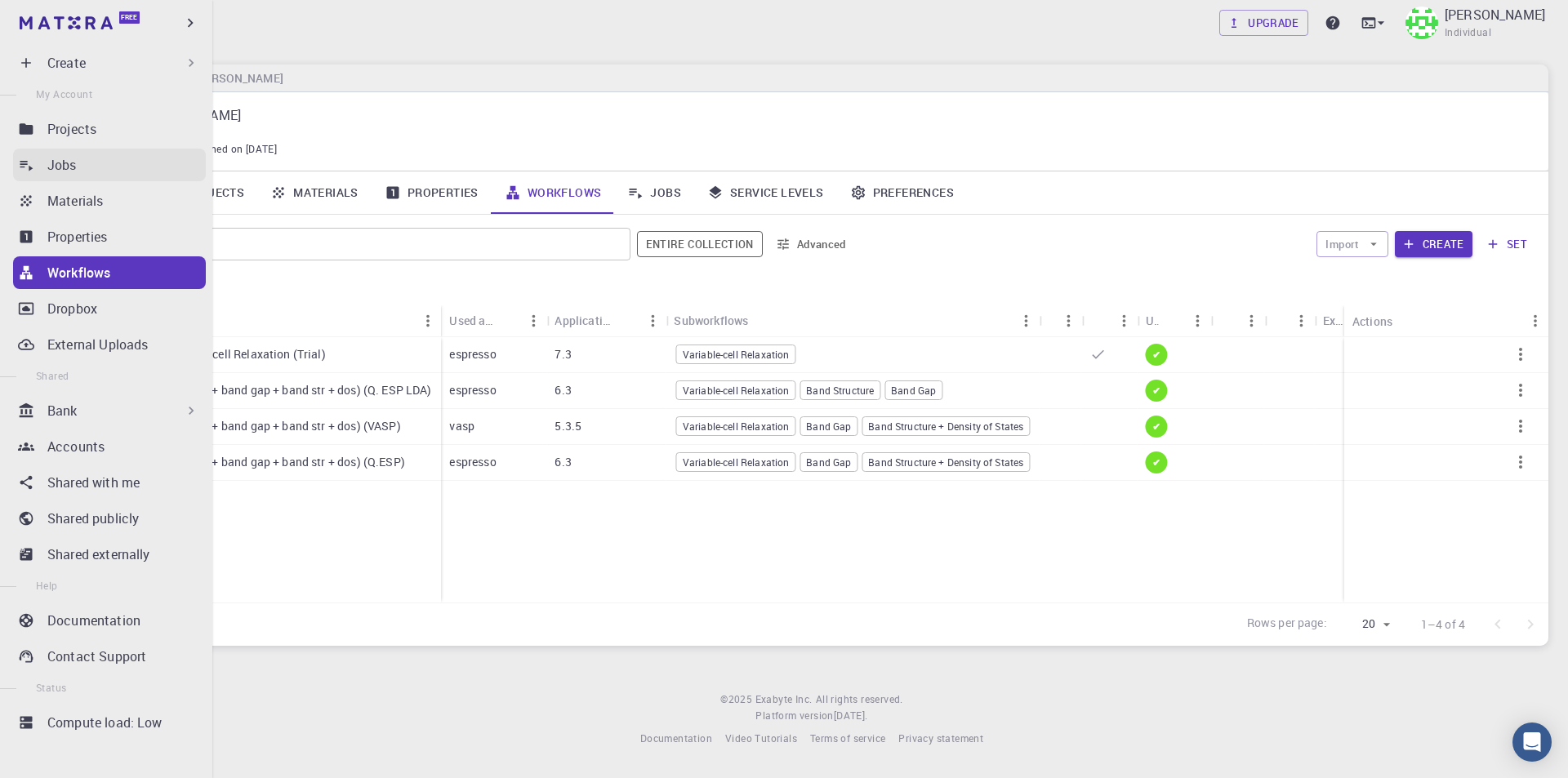
click at [67, 166] on p "Jobs" at bounding box center [62, 165] width 30 height 19
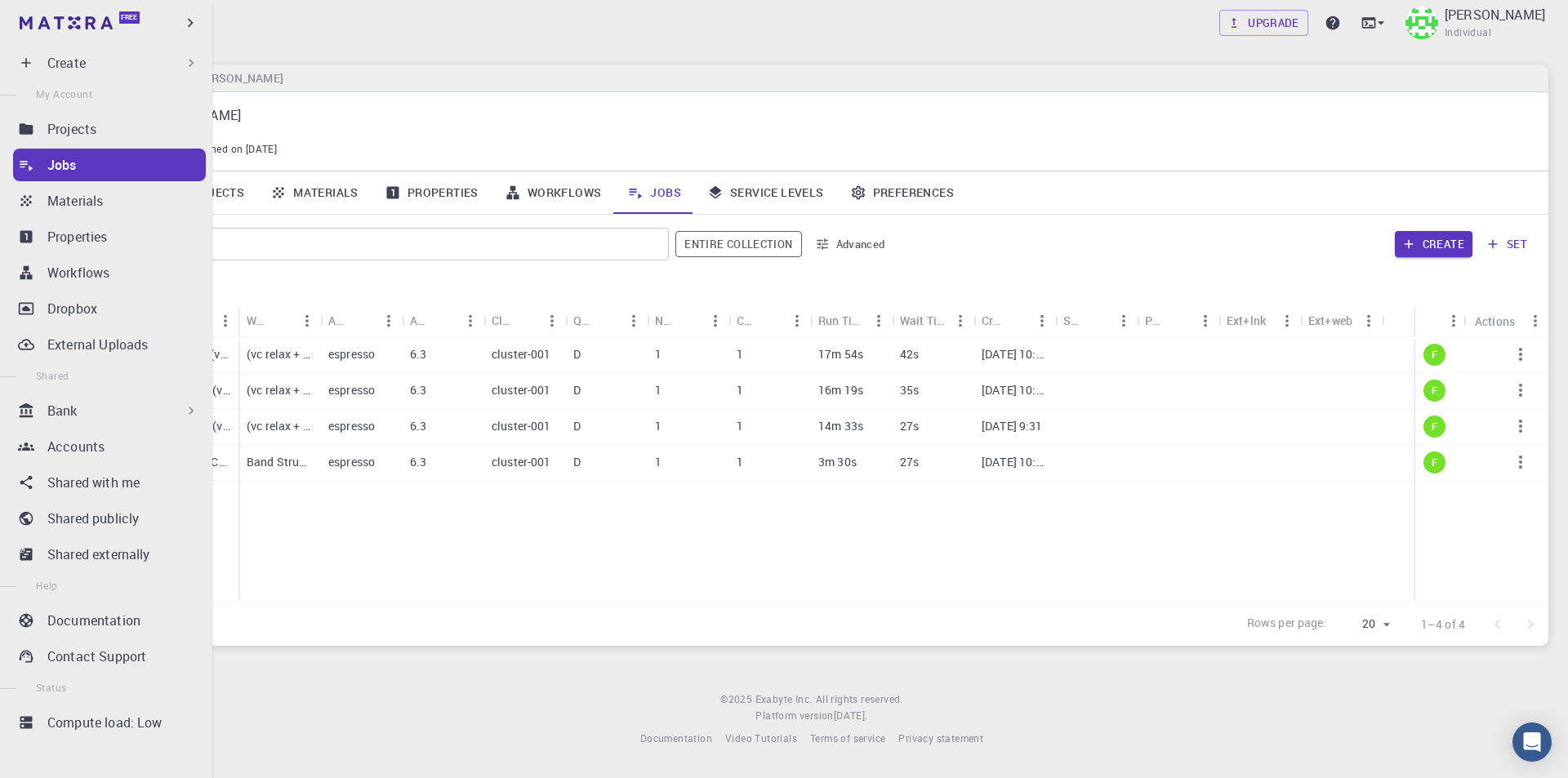
click at [104, 65] on div "Create" at bounding box center [123, 63] width 151 height 19
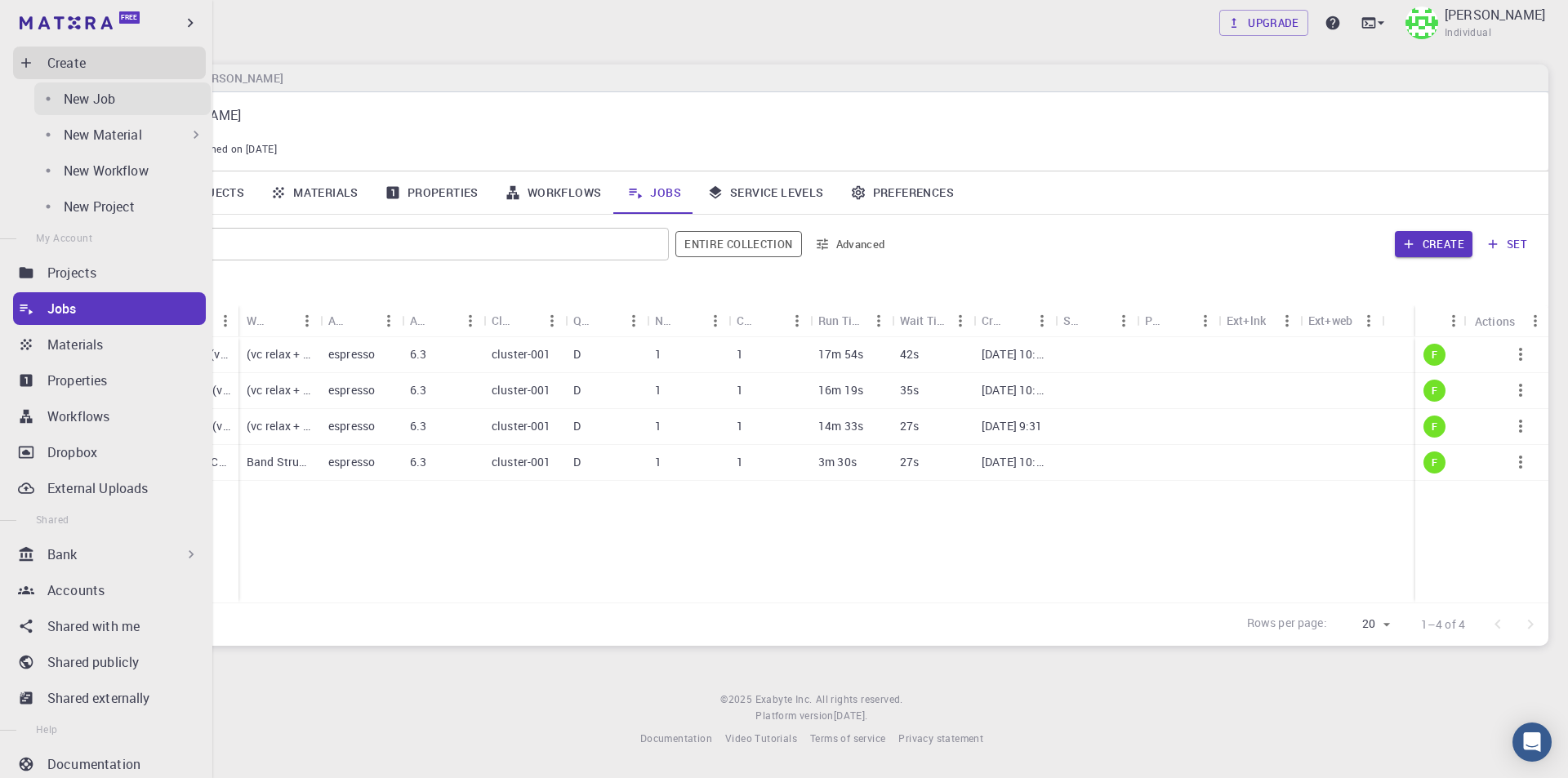
click at [88, 105] on p "New Job" at bounding box center [89, 99] width 52 height 19
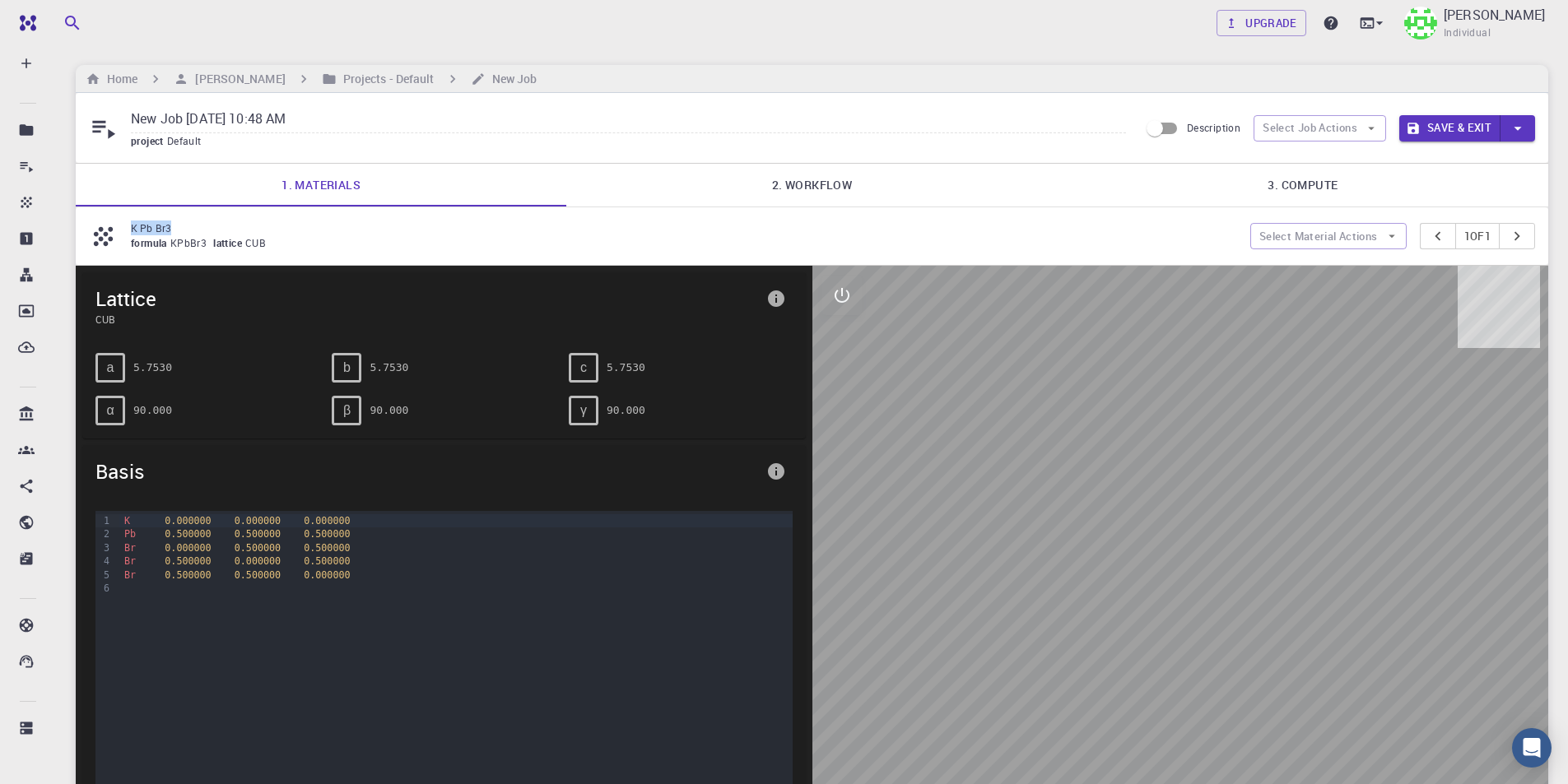
drag, startPoint x: 176, startPoint y: 227, endPoint x: 101, endPoint y: 227, distance: 75.0
click at [101, 227] on div "K Pb Br3 formula KPbBr3 lattice CUB" at bounding box center [670, 235] width 1161 height 31
copy div "K Pb Br3"
drag, startPoint x: 352, startPoint y: 120, endPoint x: 81, endPoint y: 119, distance: 271.0
click at [81, 119] on div "New Job Aug 15, 2025, 10:48 AM project Default Description Select Job Actions S…" at bounding box center [812, 127] width 1472 height 70
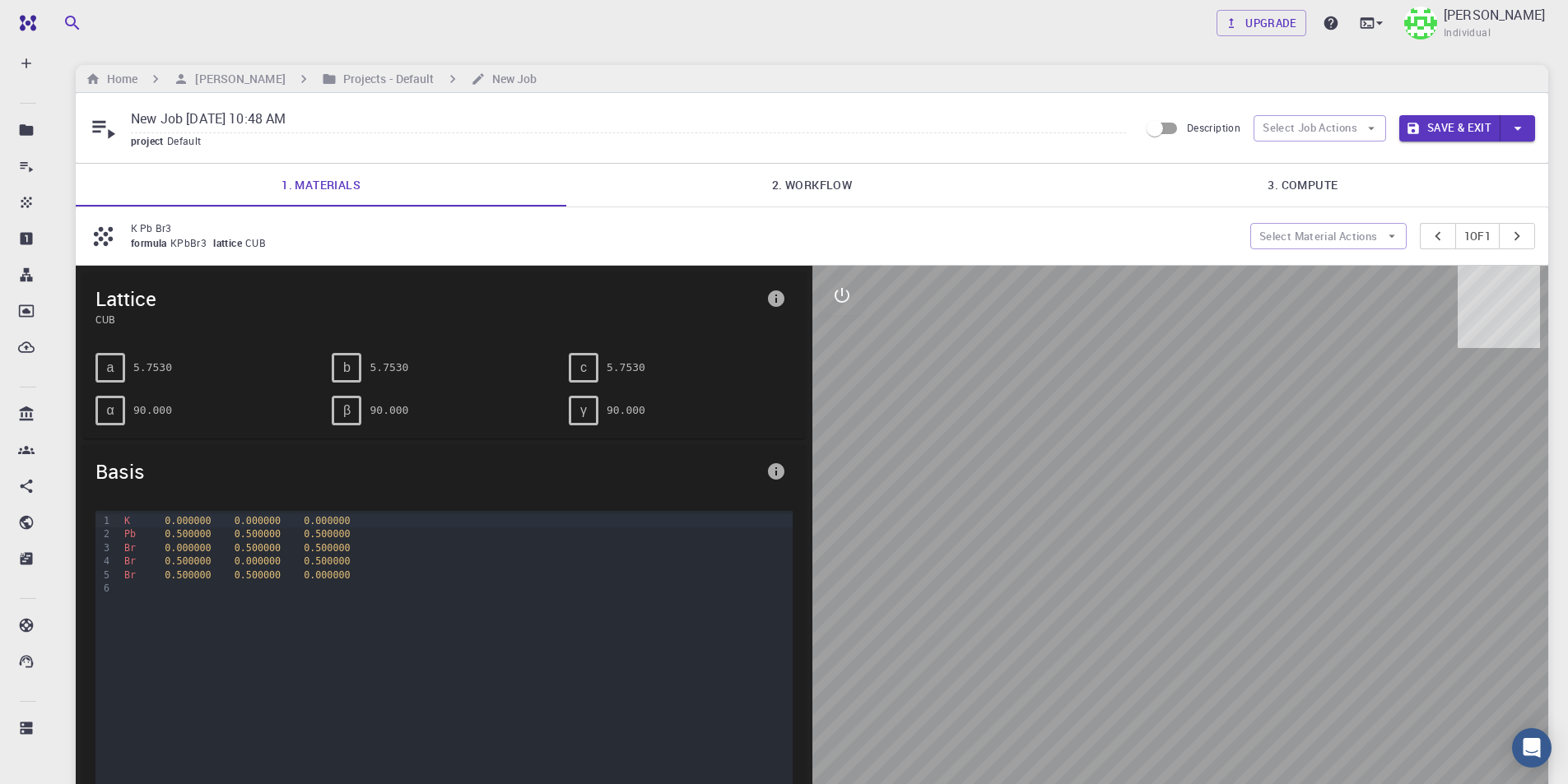
paste input "K Pb Br3"
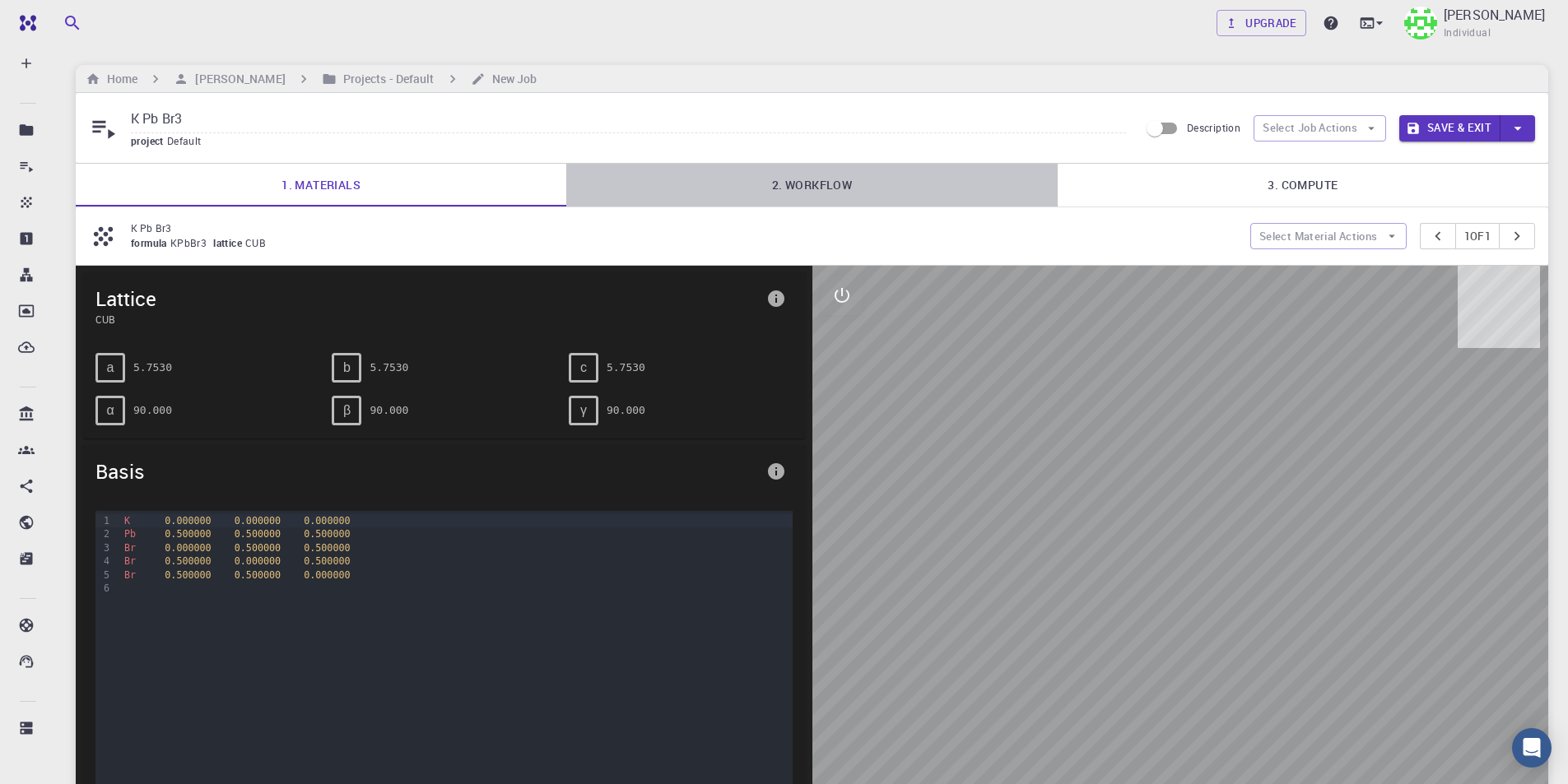
click at [845, 184] on link "2. Workflow" at bounding box center [812, 185] width 491 height 42
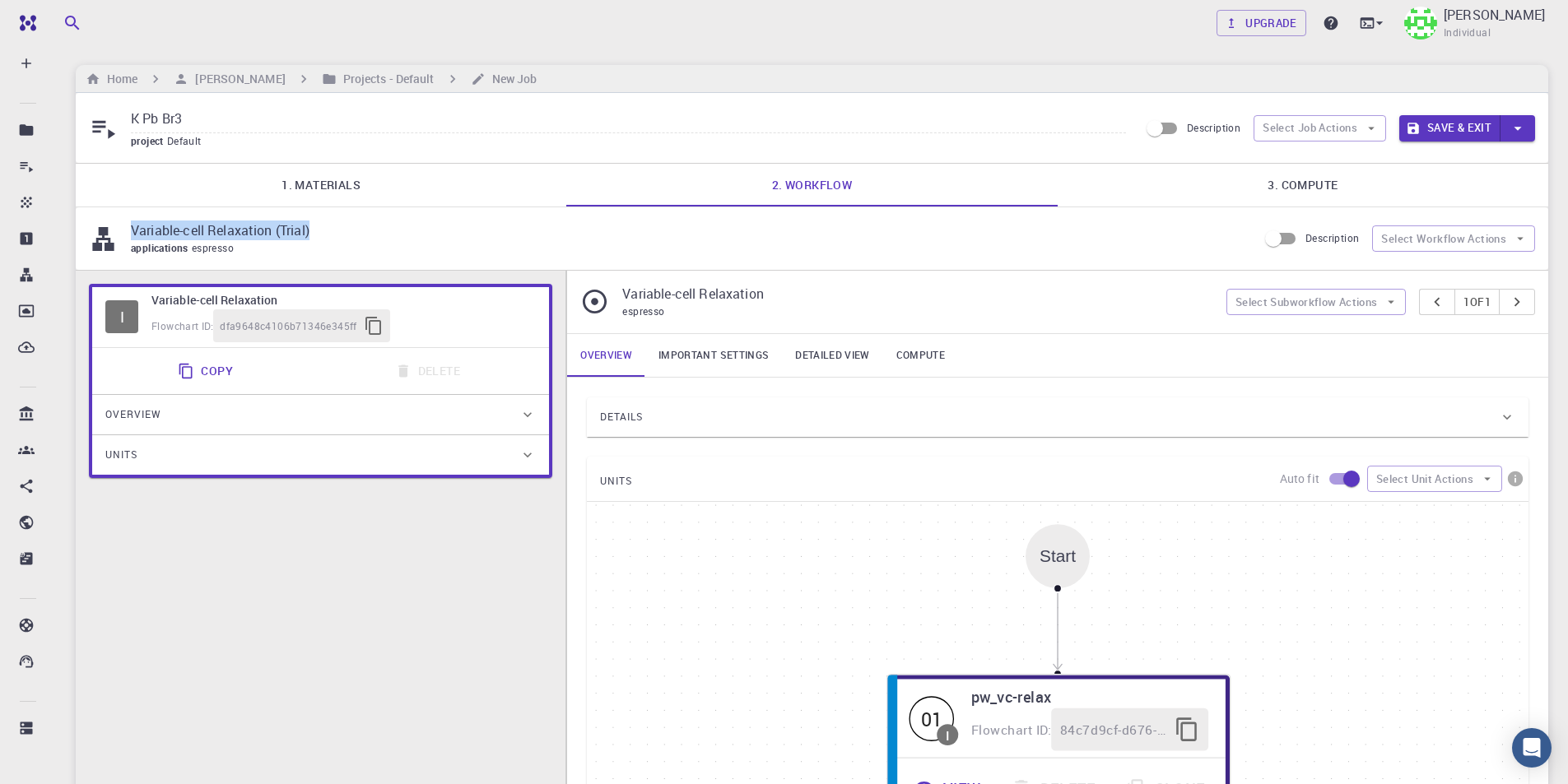
drag, startPoint x: 311, startPoint y: 229, endPoint x: 130, endPoint y: 228, distance: 181.0
click at [130, 228] on div "Variable-cell Relaxation (Trial) applications espresso" at bounding box center [673, 238] width 1168 height 36
copy p "Variable-cell Relaxation (Trial)"
click at [309, 131] on input "K Pb Br3" at bounding box center [628, 119] width 995 height 27
paste input "Variable-cell Relaxation (Trial)"
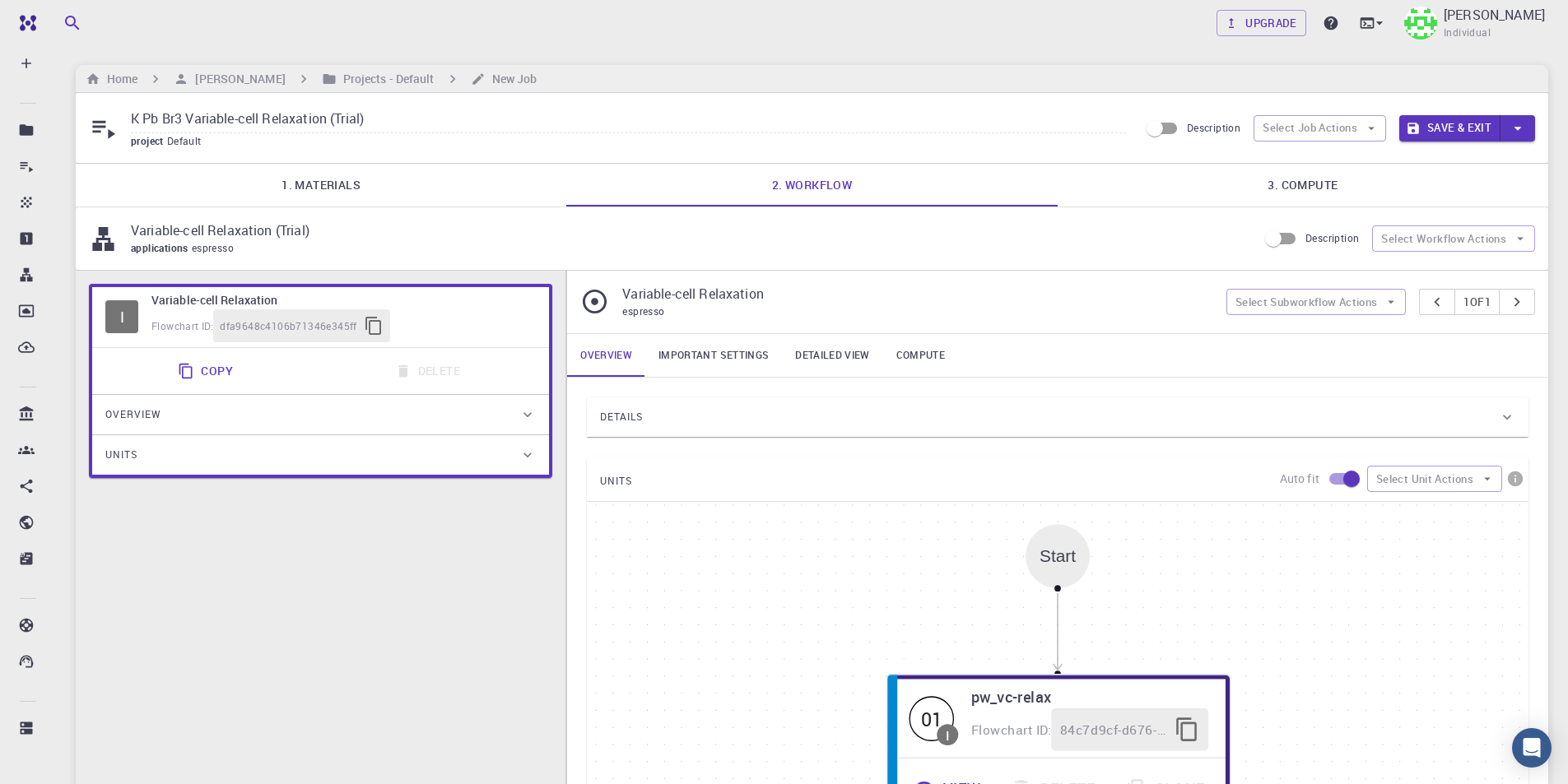
type input "K Pb Br3 Variable-cell Relaxation (Trial)"
click at [1301, 185] on link "3. Compute" at bounding box center [1302, 185] width 491 height 42
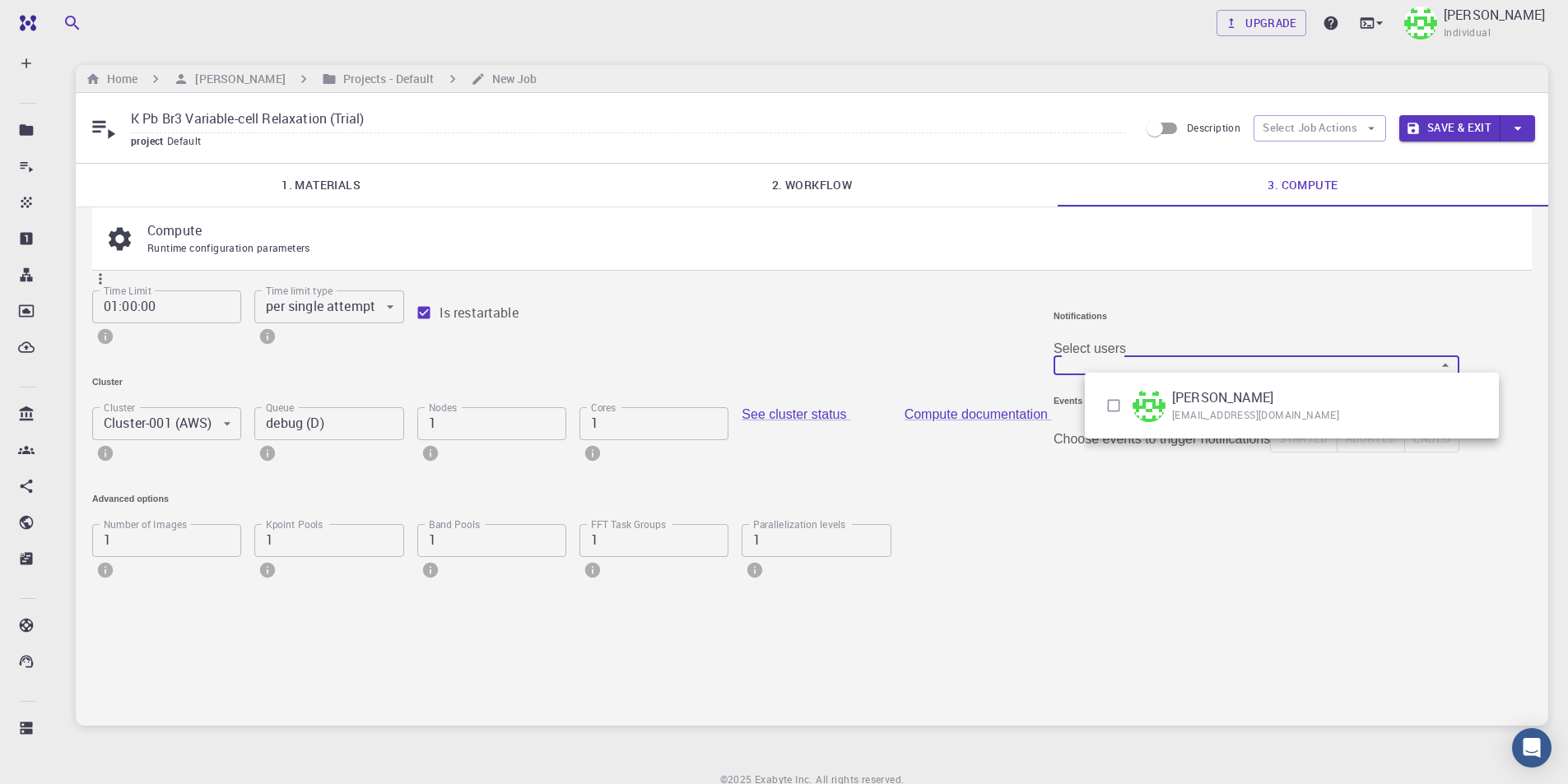
click at [1288, 362] on body "Free Dashboard Create New Job New Material Create Material Upload File Import f…" at bounding box center [784, 426] width 1568 height 853
click at [1118, 406] on input "checkbox" at bounding box center [1113, 405] width 31 height 31
checkbox input "true"
type input "[object Object]"
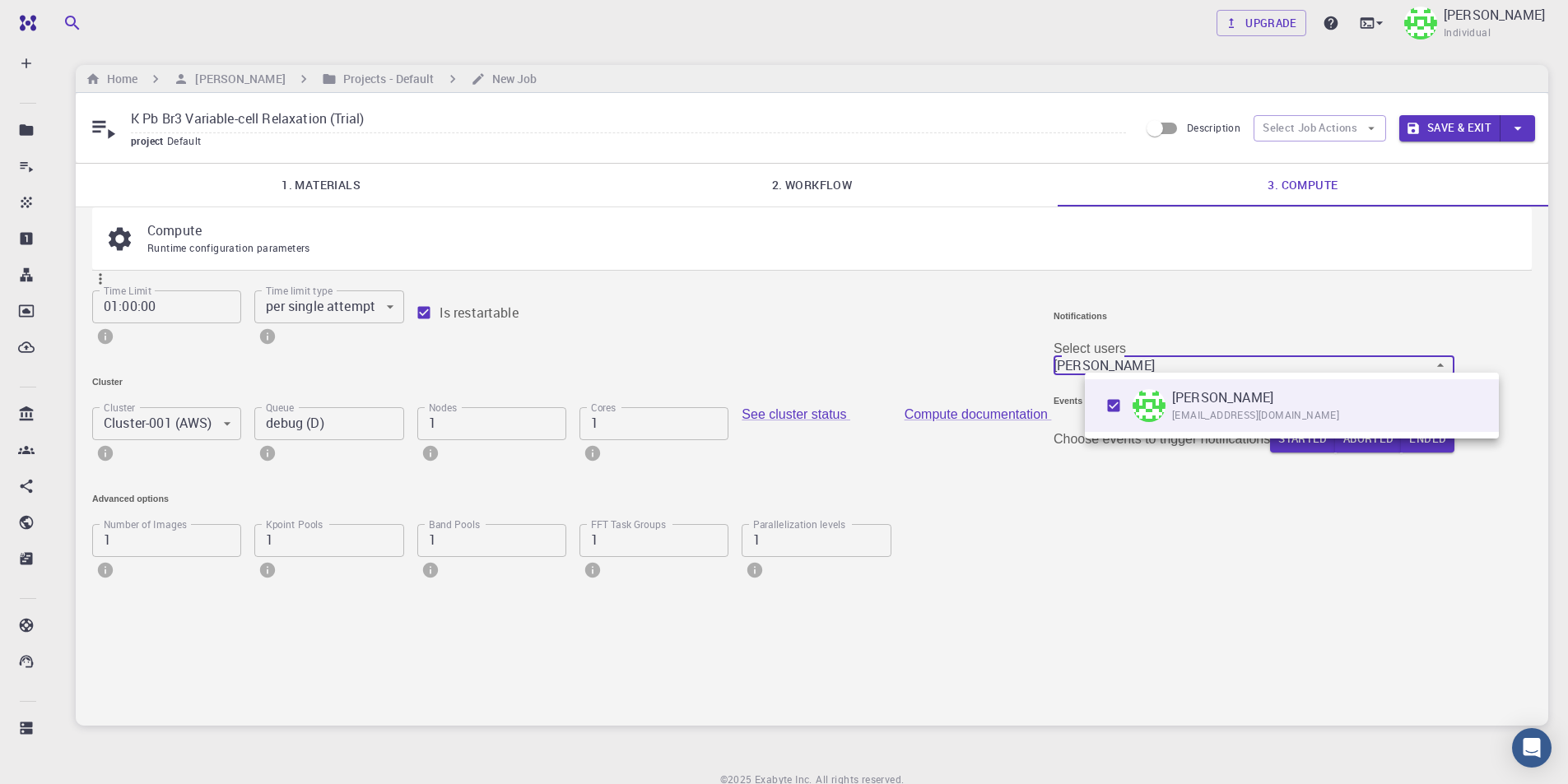
click at [1180, 503] on div at bounding box center [784, 392] width 1568 height 784
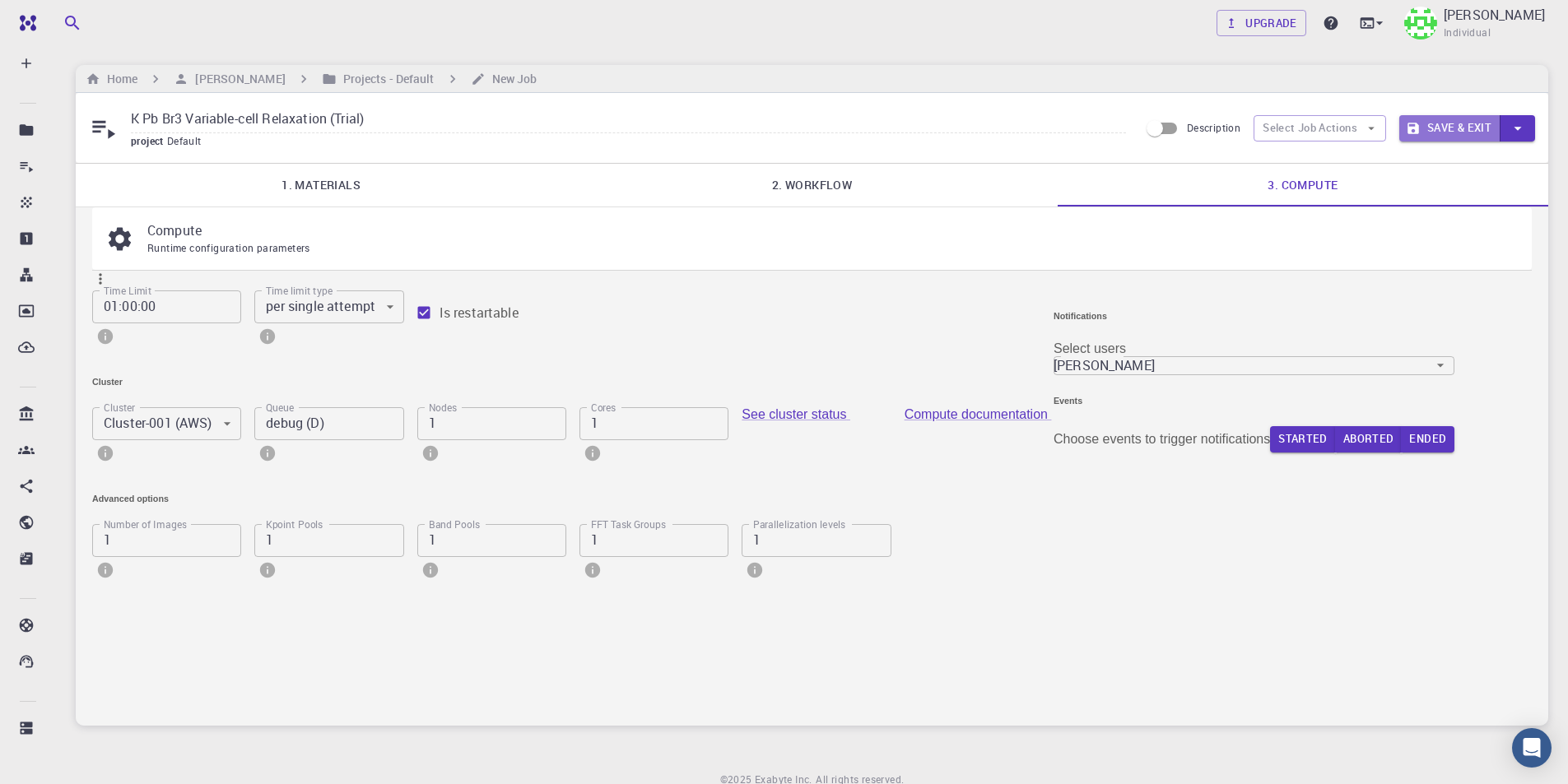
click at [1460, 125] on button "Save & Exit" at bounding box center [1449, 129] width 101 height 26
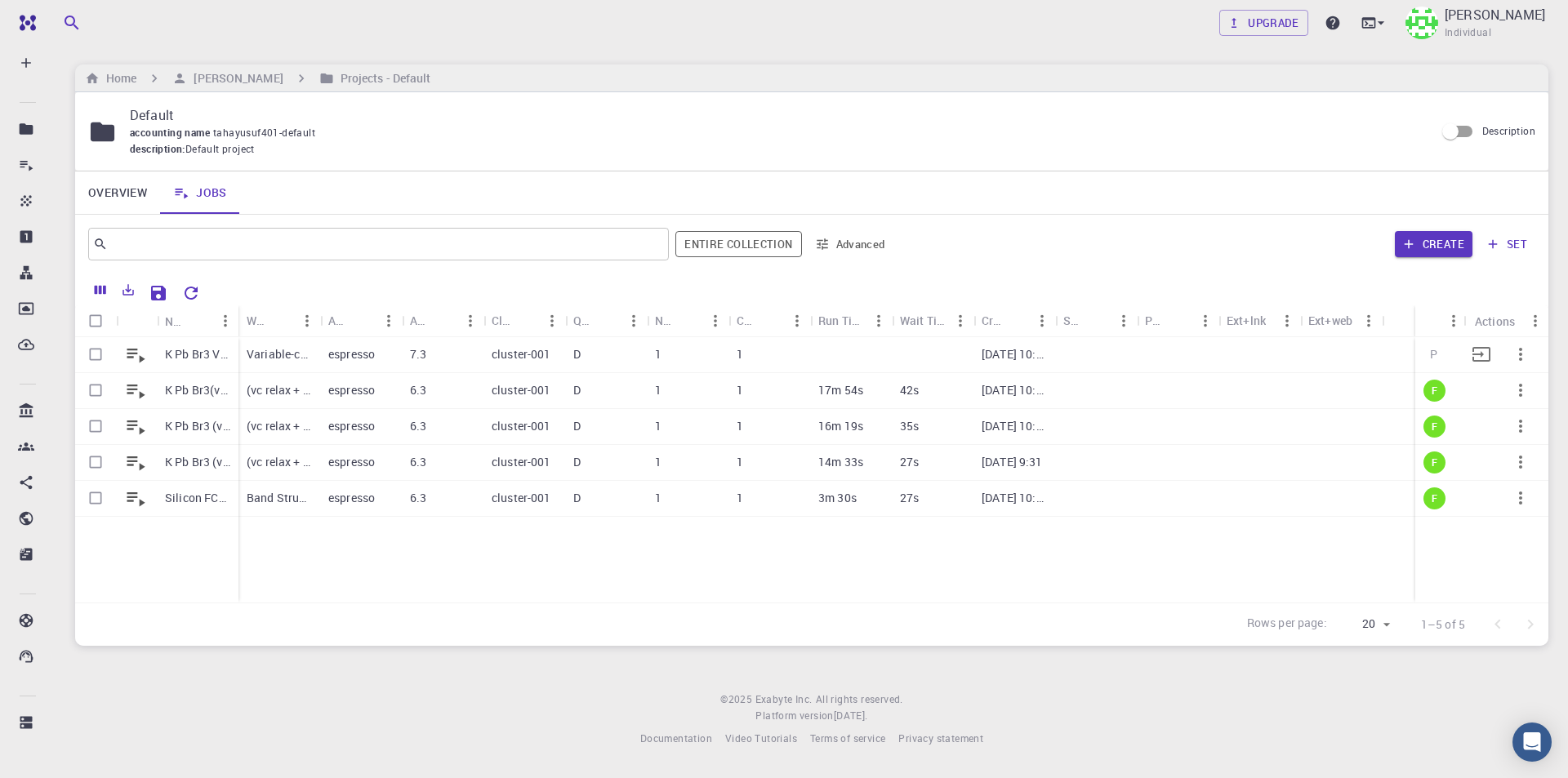
click at [1523, 357] on icon "button" at bounding box center [1520, 354] width 19 height 19
click at [1505, 454] on span "Run" at bounding box center [1496, 462] width 18 height 17
click at [193, 359] on p "K Pb Br3 Variable-cell Relaxation (Trial)" at bounding box center [197, 354] width 66 height 17
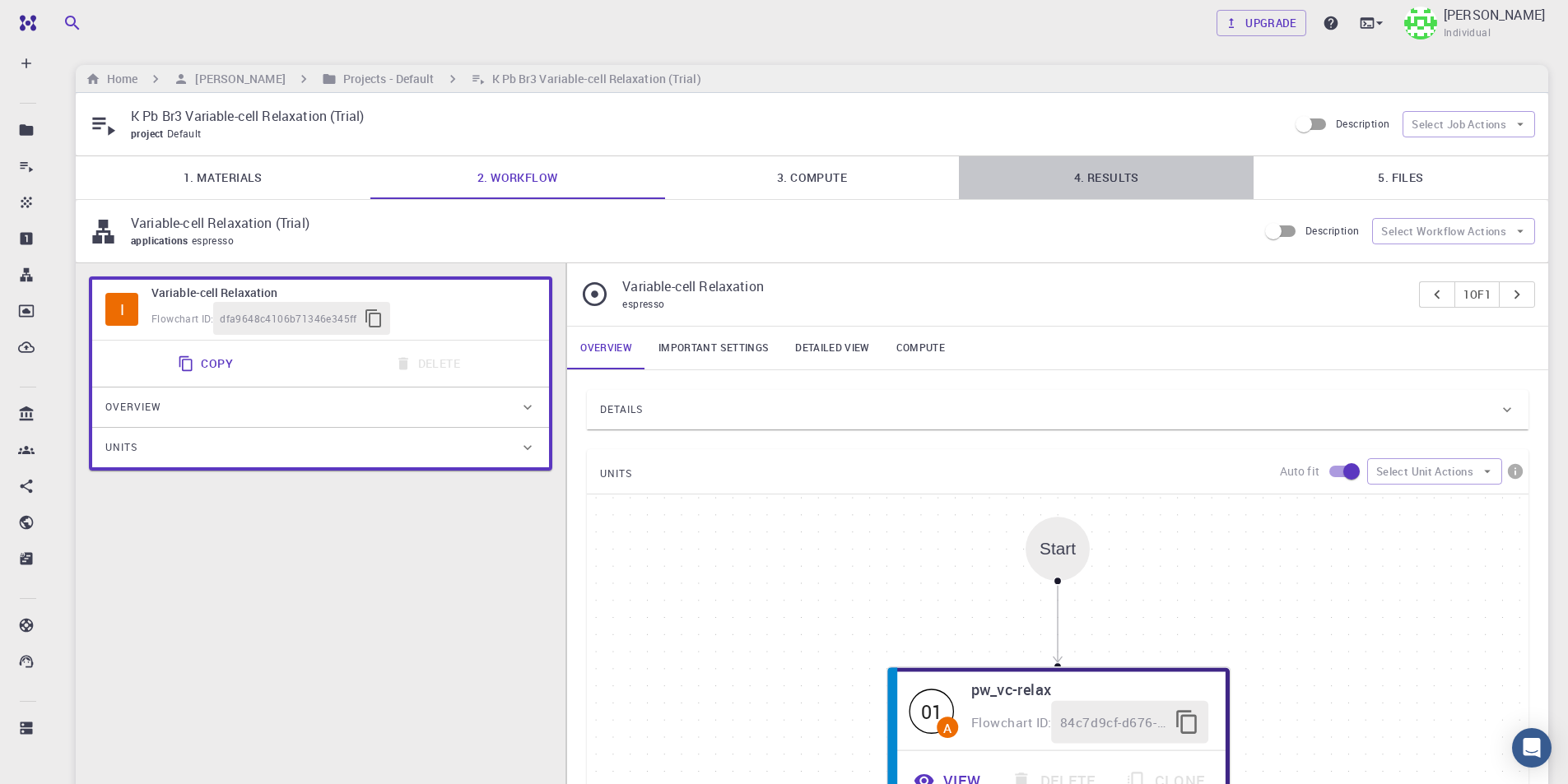
click at [1100, 180] on link "4. Results" at bounding box center [1106, 177] width 295 height 42
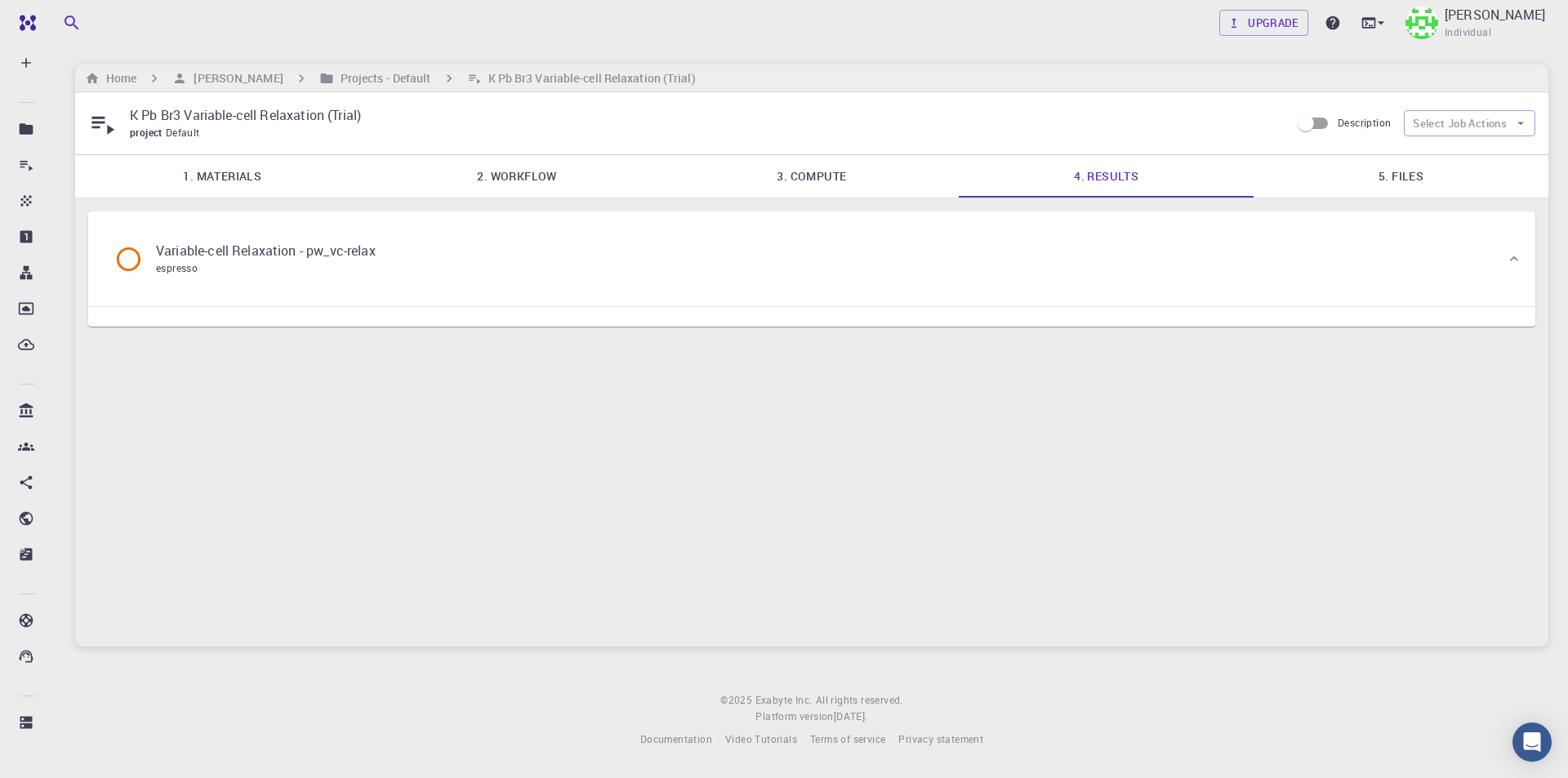
click at [123, 270] on icon at bounding box center [128, 258] width 24 height 24
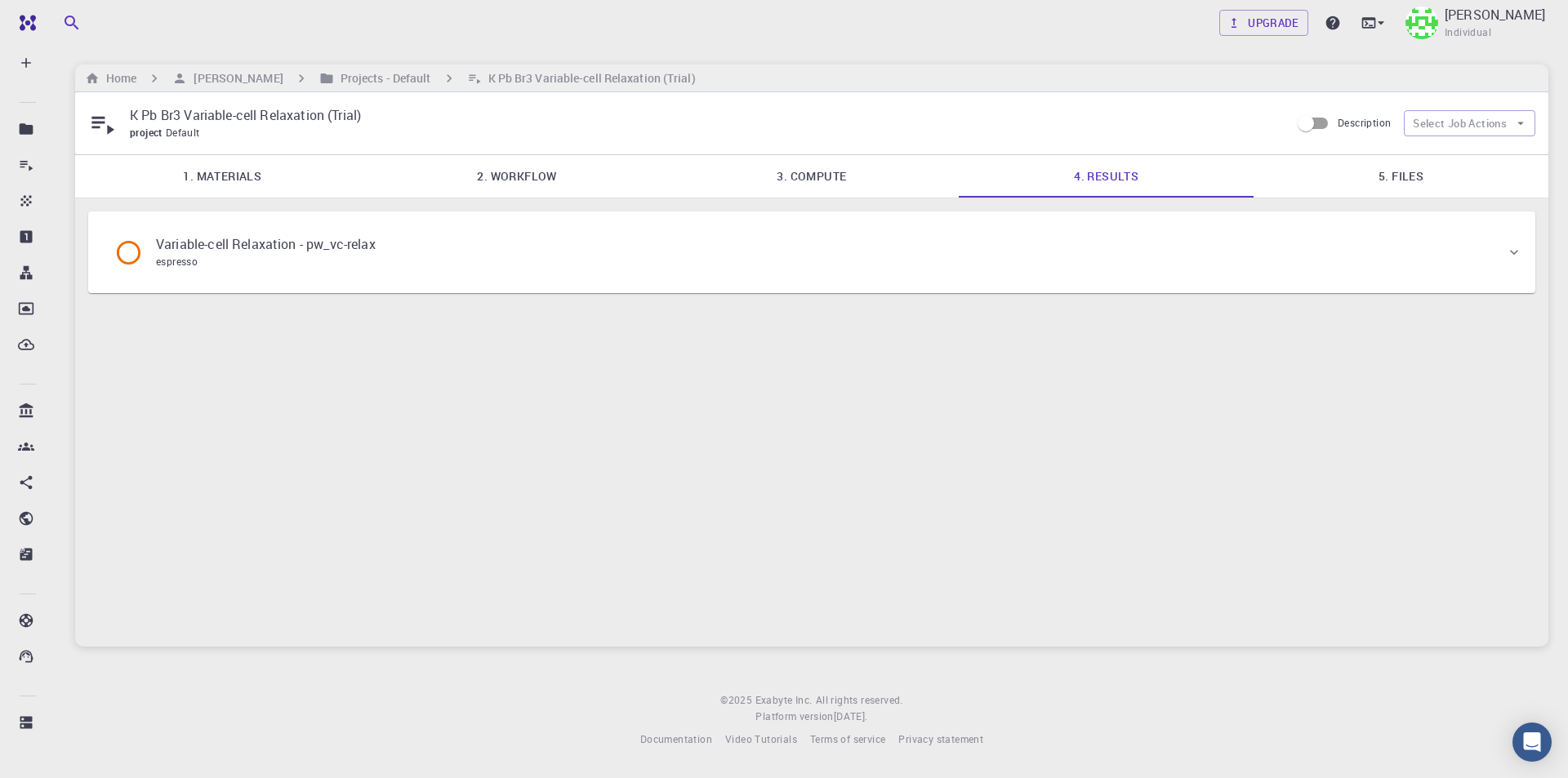
click at [121, 256] on icon at bounding box center [129, 252] width 29 height 29
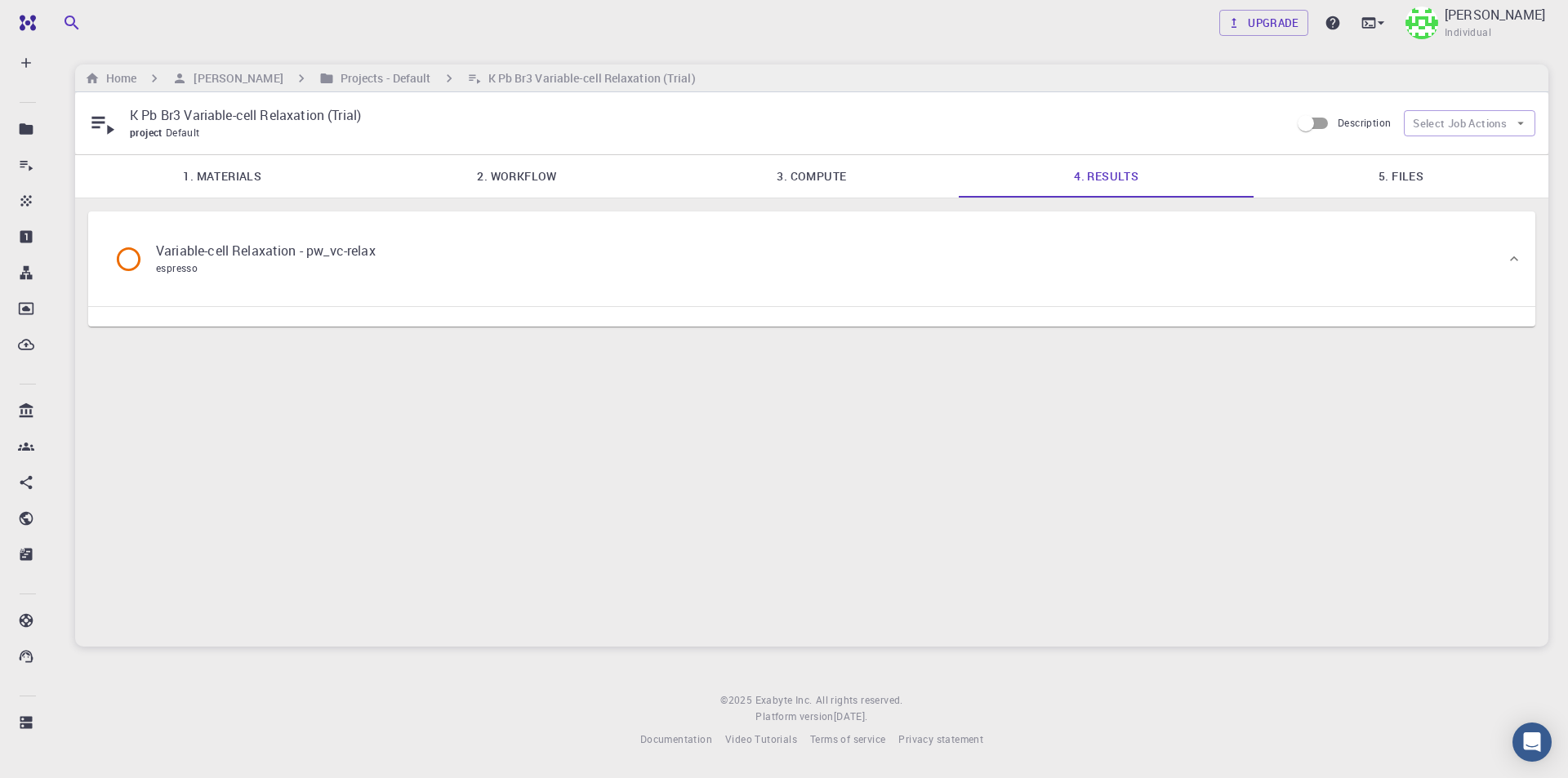
click at [1385, 178] on link "5. Files" at bounding box center [1401, 176] width 295 height 42
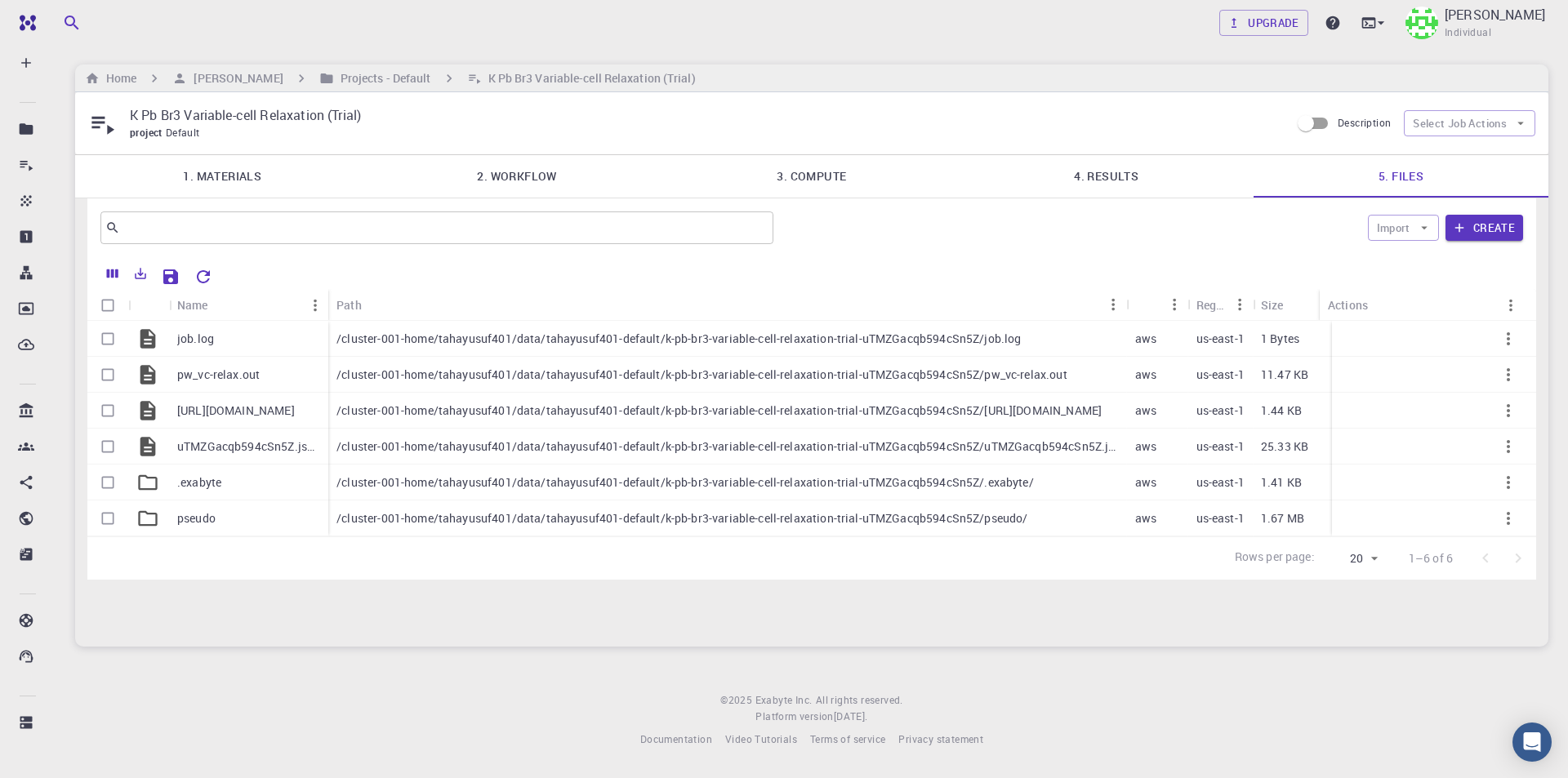
drag, startPoint x: 1318, startPoint y: 305, endPoint x: 1339, endPoint y: 301, distance: 21.4
click at [1344, 301] on div "Name Path Provider Region Size Updated Actions" at bounding box center [812, 305] width 1448 height 32
click at [1339, 301] on div "Actions" at bounding box center [1421, 305] width 204 height 32
drag, startPoint x: 1334, startPoint y: 306, endPoint x: 1491, endPoint y: 317, distance: 157.4
click at [1491, 317] on div "Actions" at bounding box center [1487, 305] width 17 height 32
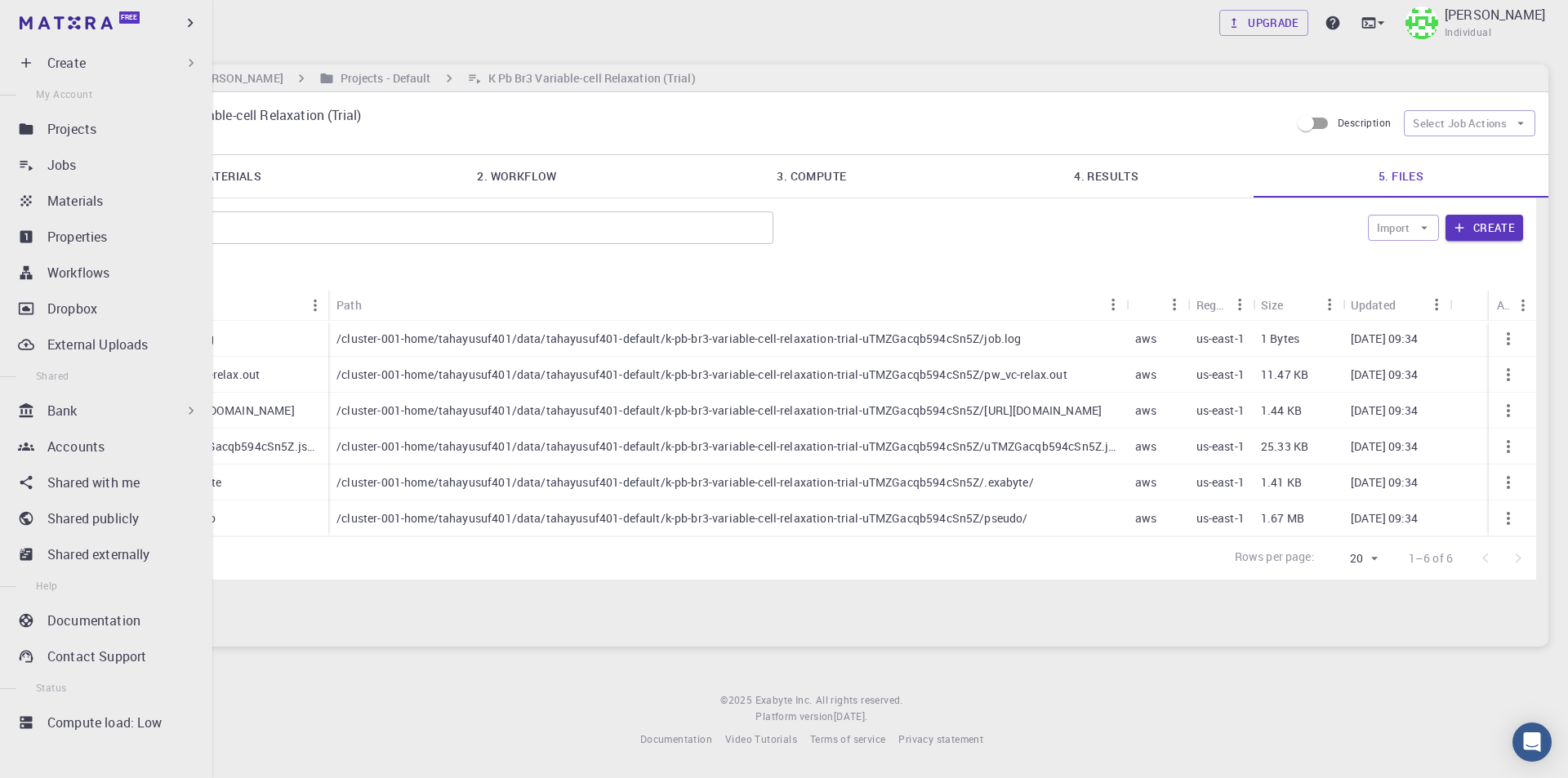
click at [74, 67] on p "Create" at bounding box center [67, 63] width 39 height 19
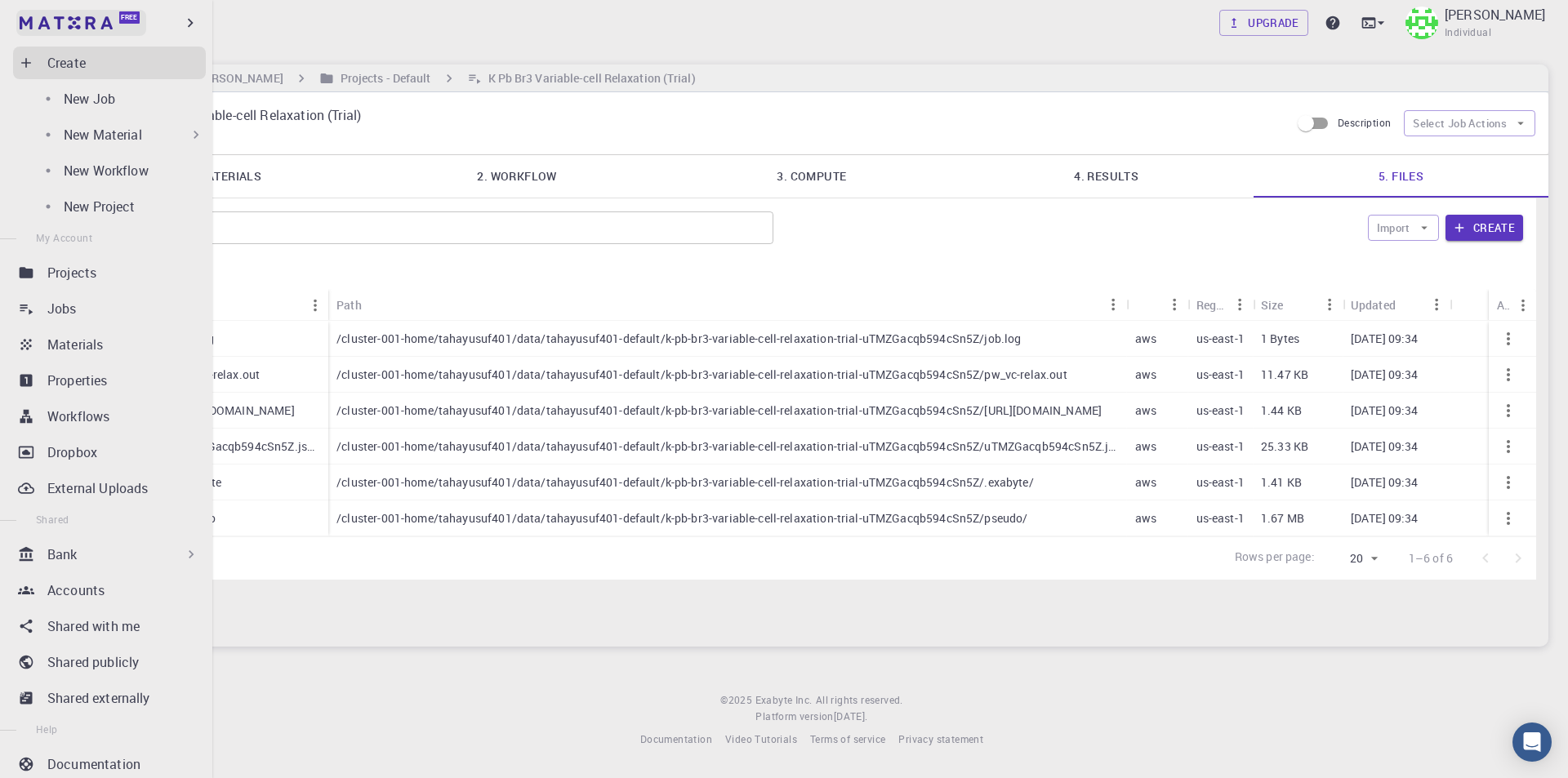
click at [78, 16] on link "Free" at bounding box center [81, 23] width 130 height 26
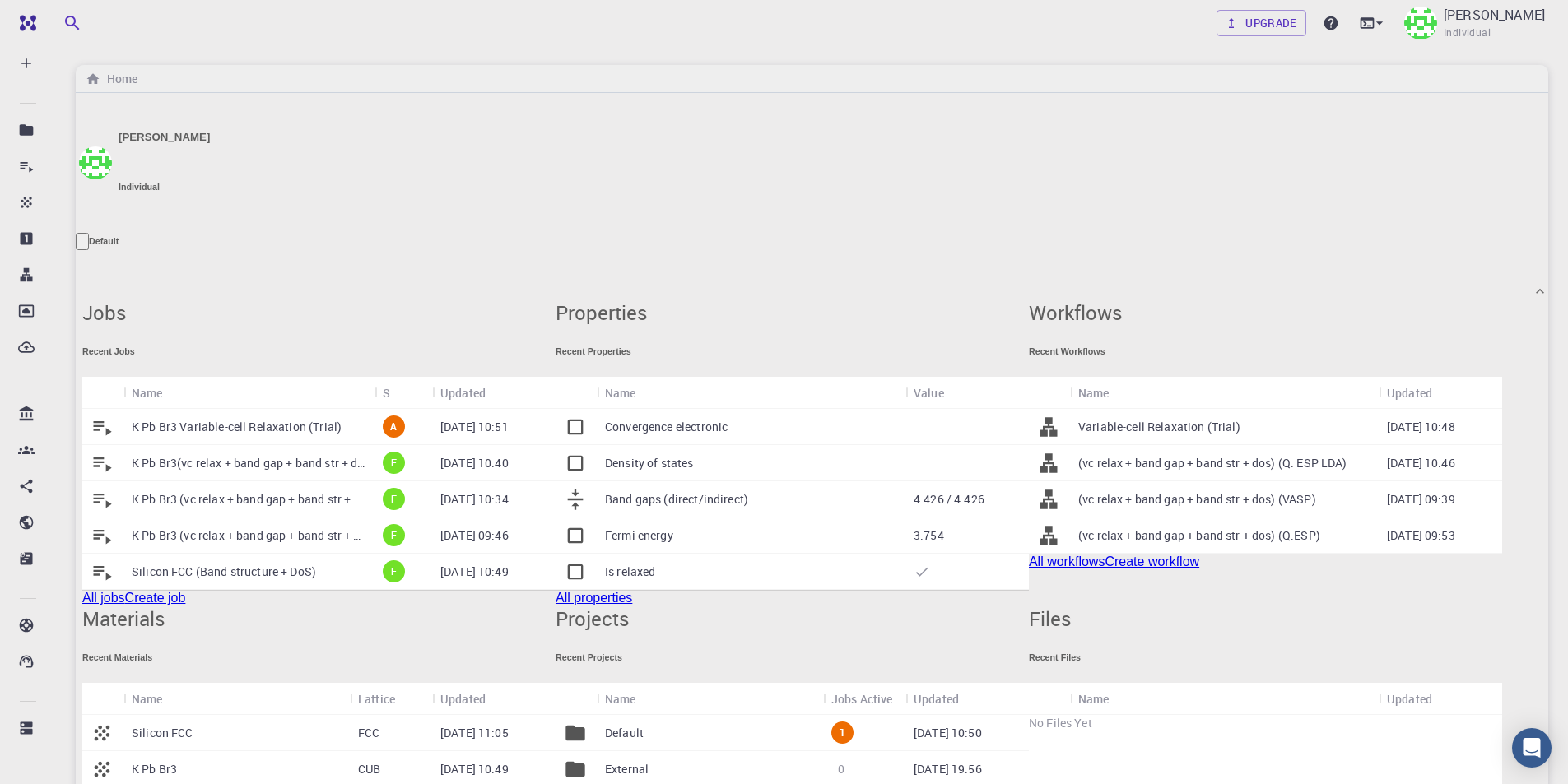
click at [257, 419] on p "K Pb Br3 Variable-cell Relaxation (Trial)" at bounding box center [236, 427] width 210 height 17
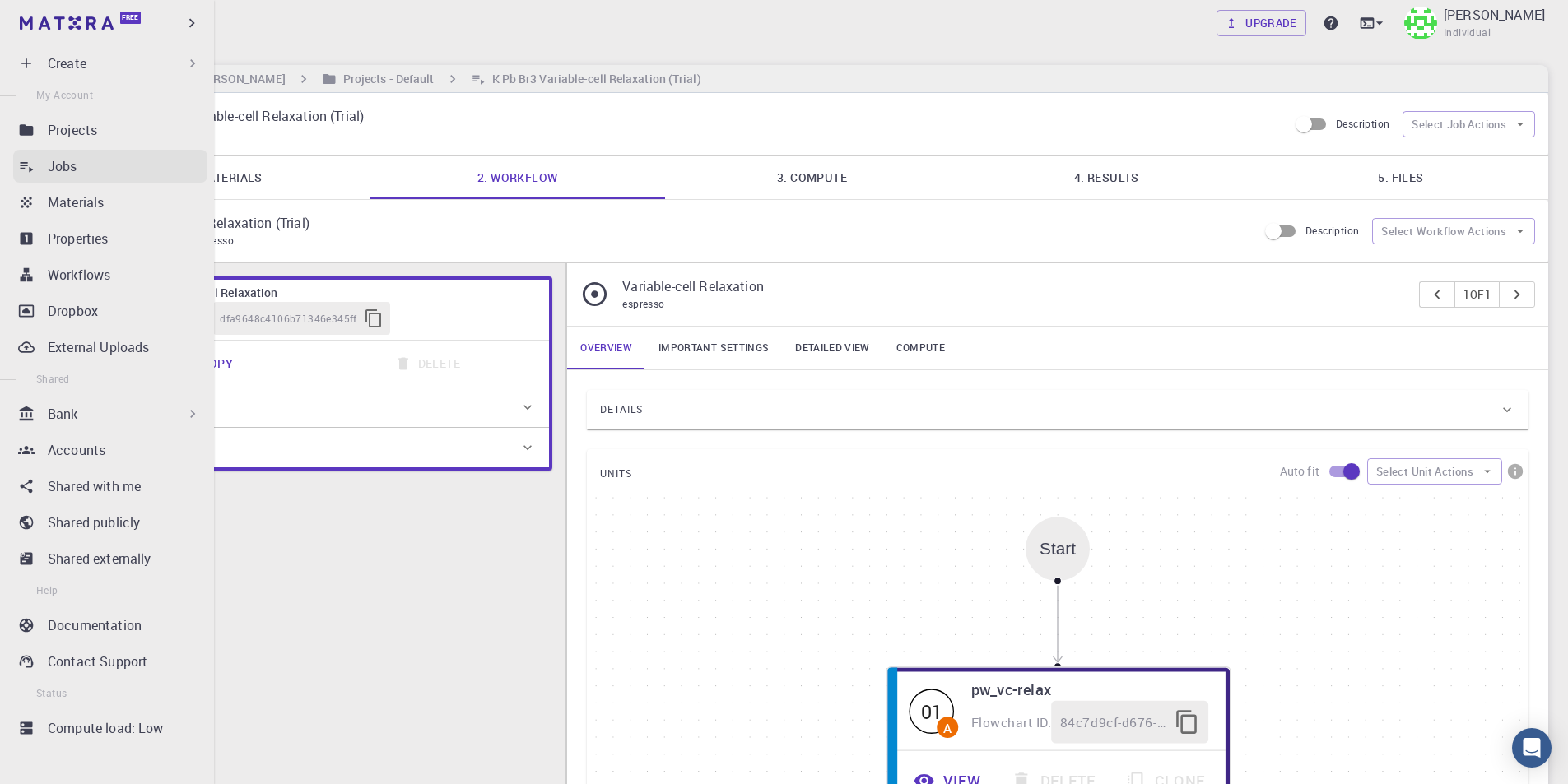
click at [92, 172] on div "Jobs" at bounding box center [127, 166] width 160 height 19
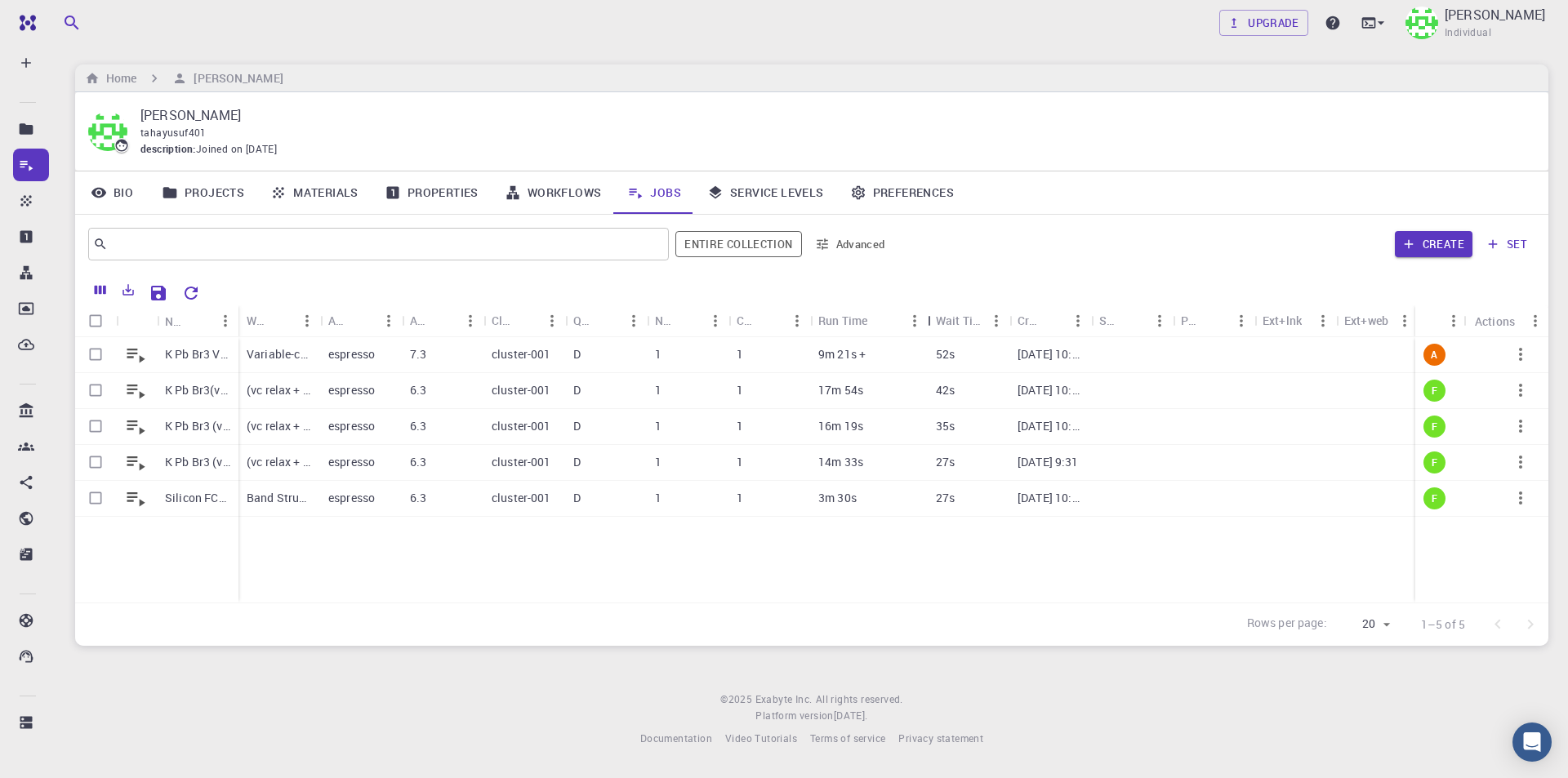
drag, startPoint x: 889, startPoint y: 316, endPoint x: 925, endPoint y: 318, distance: 36.1
click at [925, 318] on div "Run Time" at bounding box center [929, 320] width 17 height 32
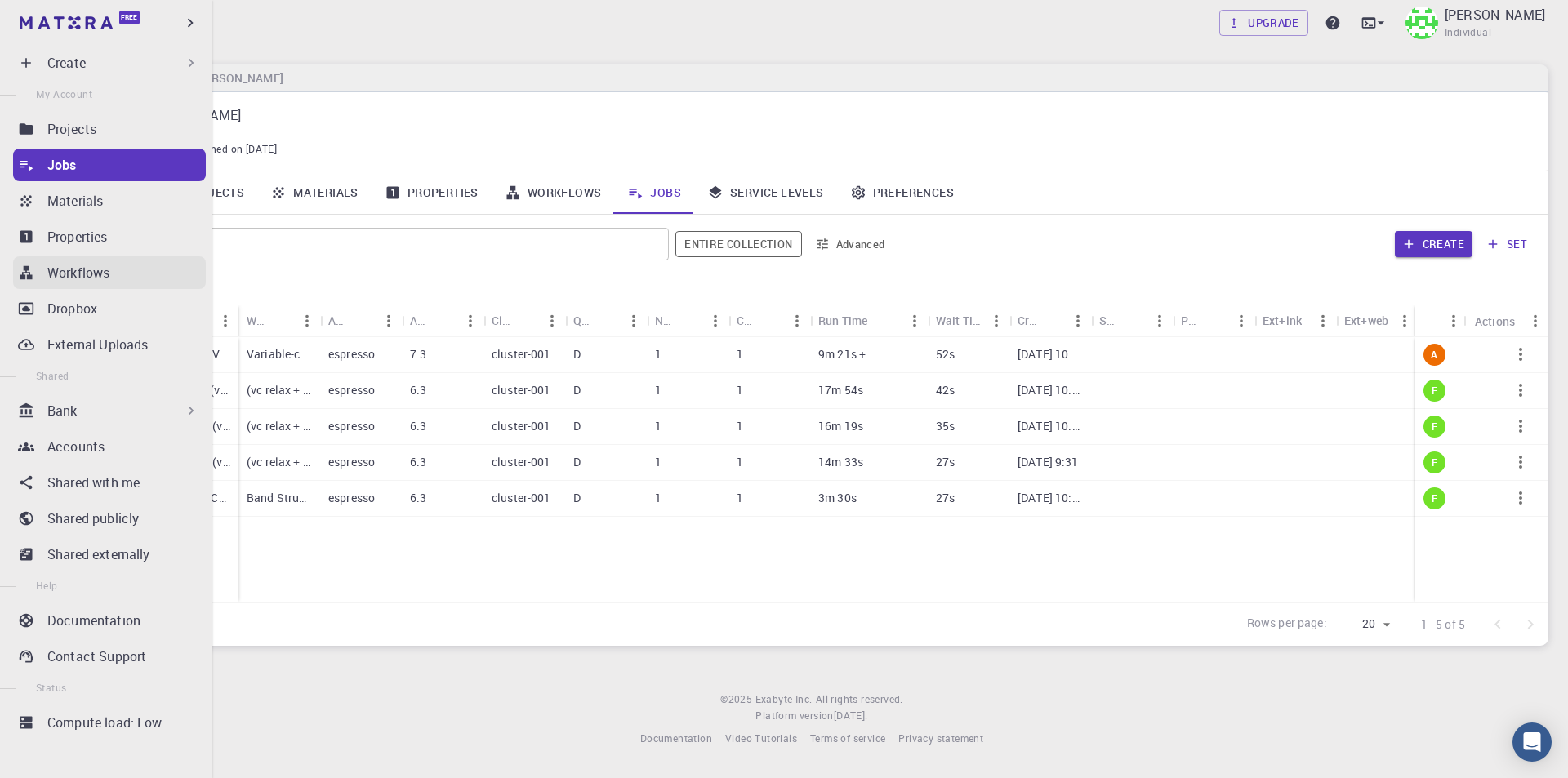
click at [102, 271] on p "Workflows" at bounding box center [78, 272] width 62 height 19
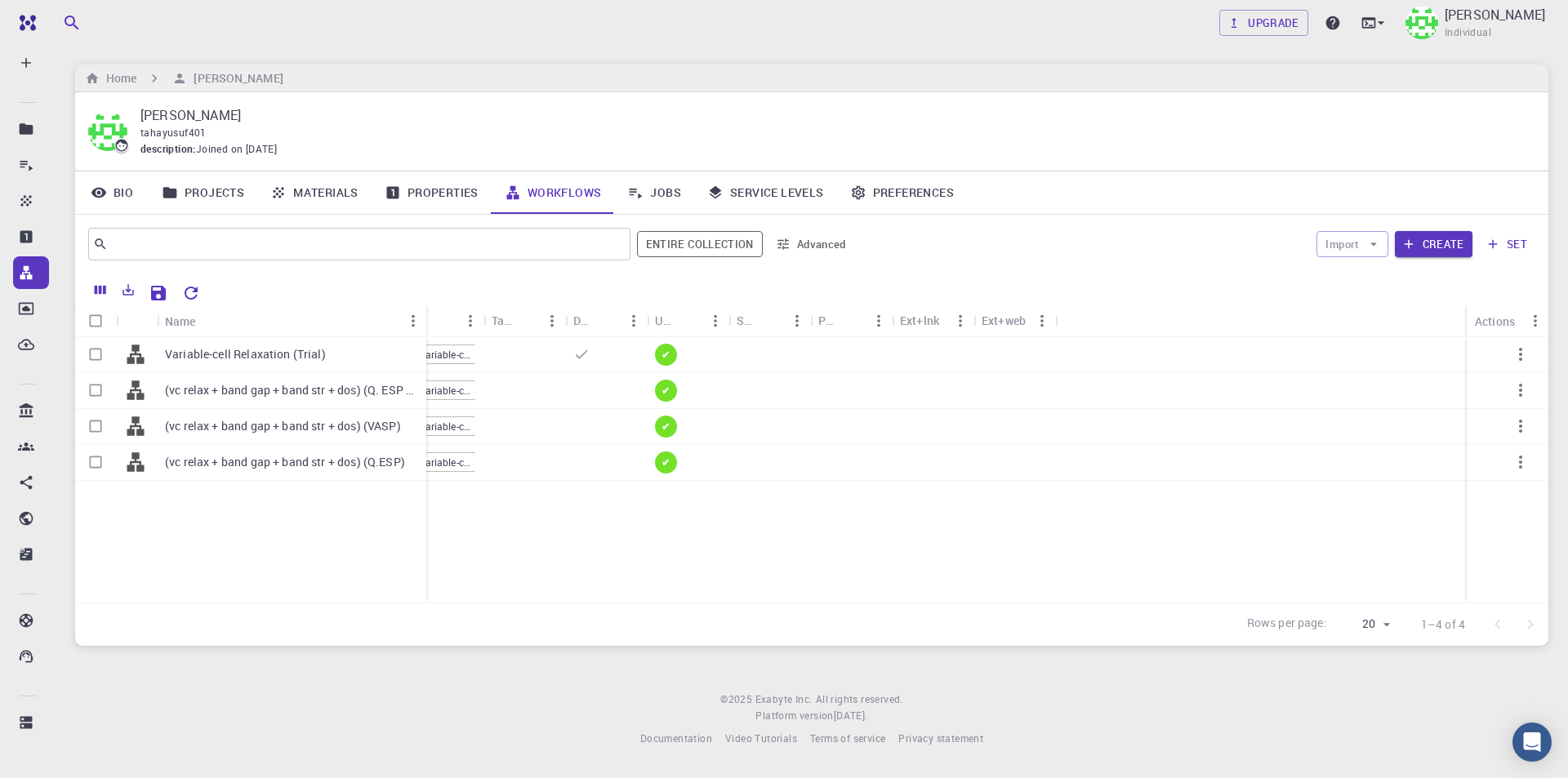
drag, startPoint x: 236, startPoint y: 318, endPoint x: 423, endPoint y: 320, distance: 187.0
click at [423, 320] on div "Name" at bounding box center [427, 321] width 17 height 32
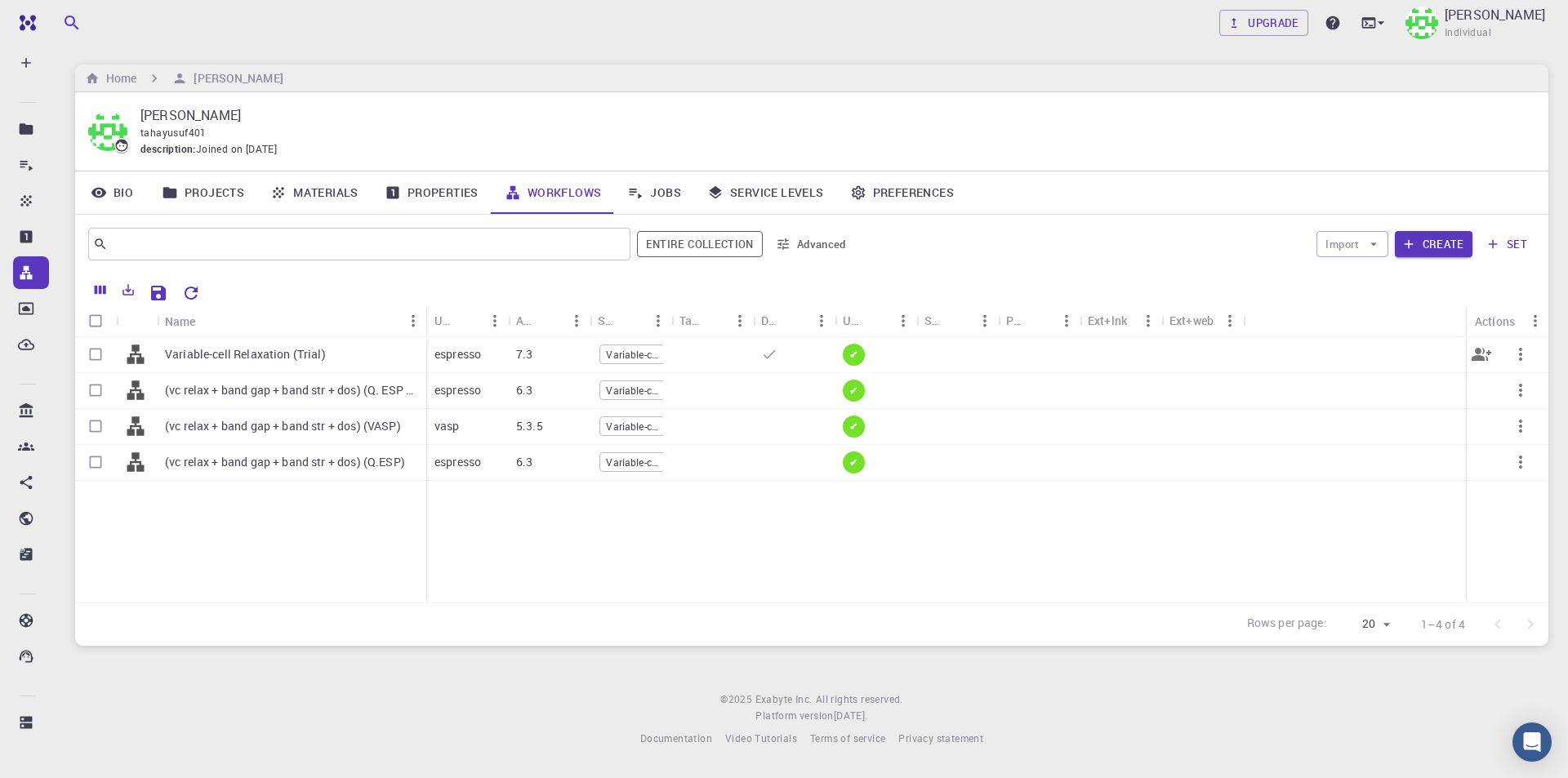
click at [265, 350] on p "Variable-cell Relaxation (Trial)" at bounding box center [245, 354] width 161 height 17
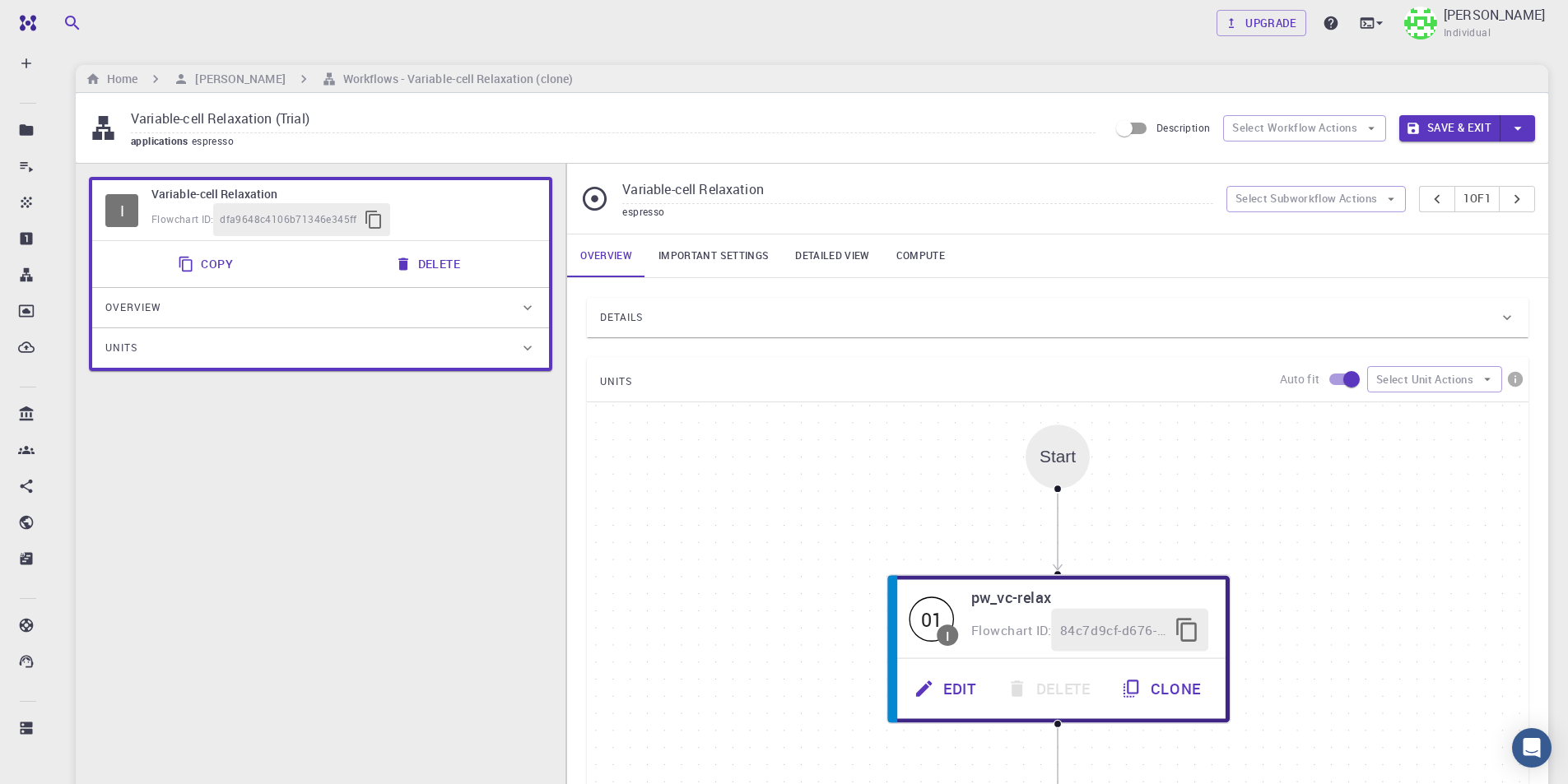
click at [739, 321] on div "Details" at bounding box center [1049, 317] width 898 height 26
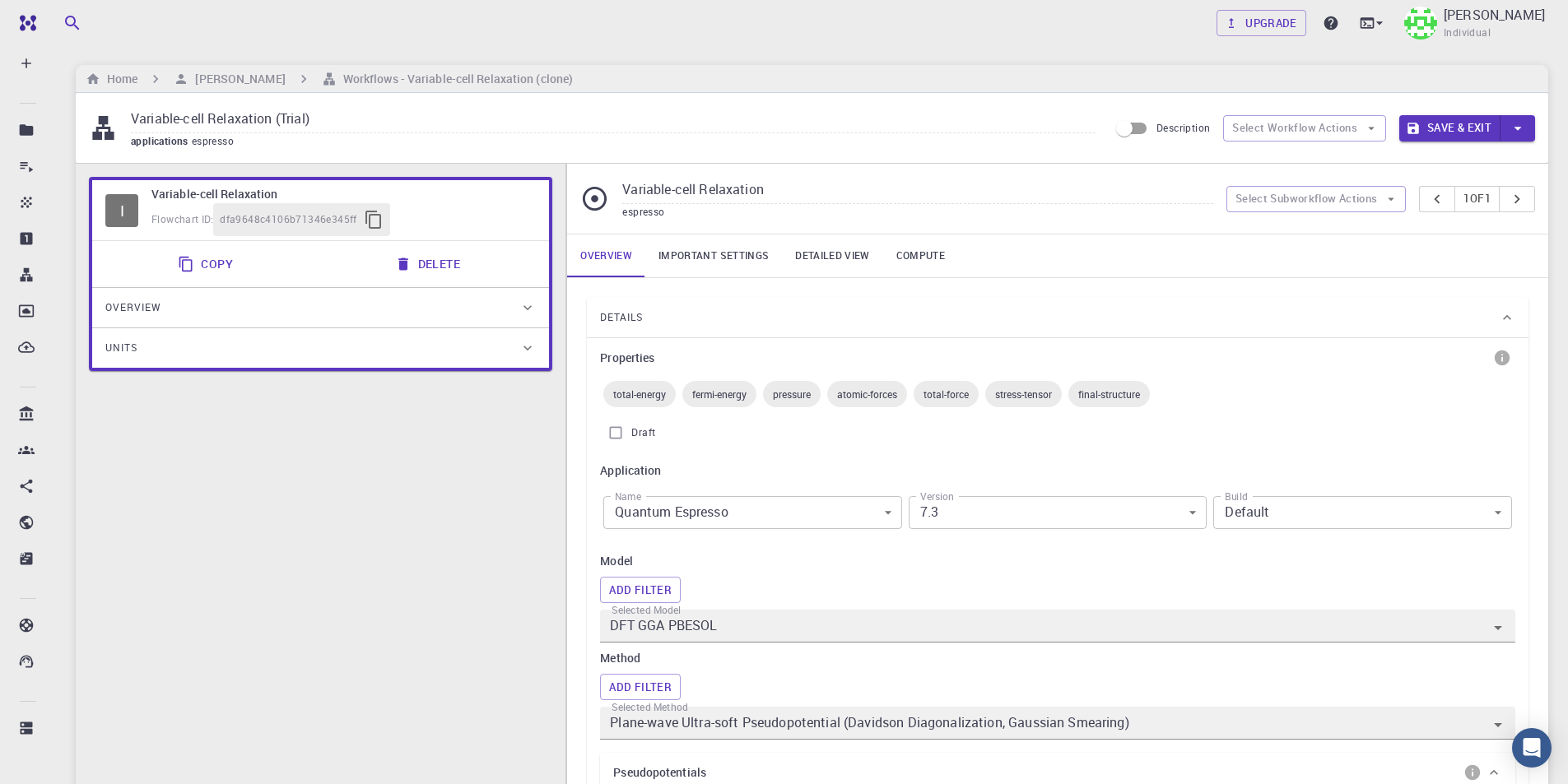
click at [748, 266] on link "Important settings" at bounding box center [713, 256] width 137 height 42
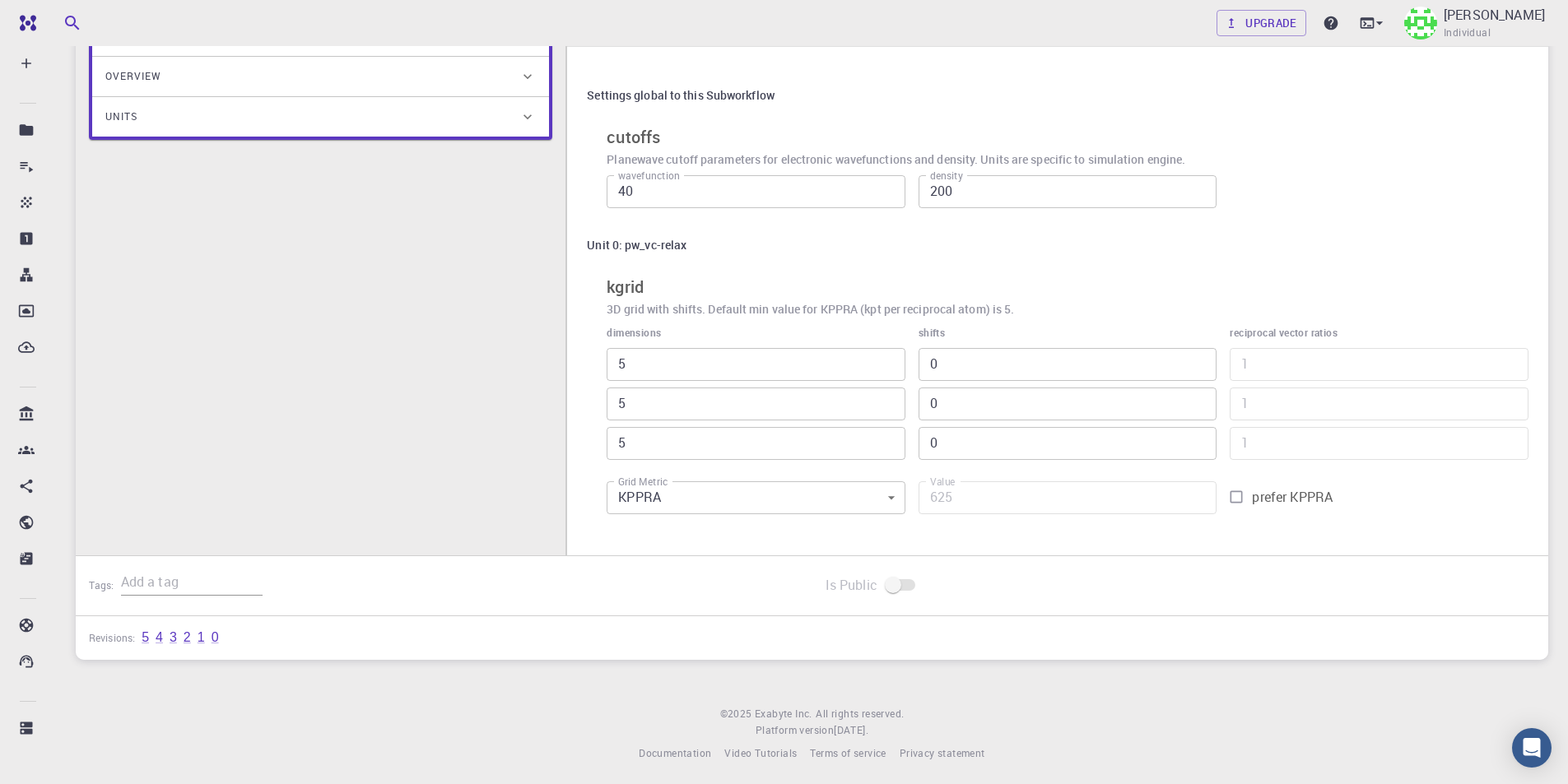
scroll to position [235, 0]
drag, startPoint x: 705, startPoint y: 355, endPoint x: 548, endPoint y: 360, distance: 157.1
click at [548, 360] on div "I Variable-cell Relaxation Flowchart ID: dfa9648c4106b71346e345ff Copy Delete O…" at bounding box center [812, 241] width 1472 height 623
type input "1"
type input "125"
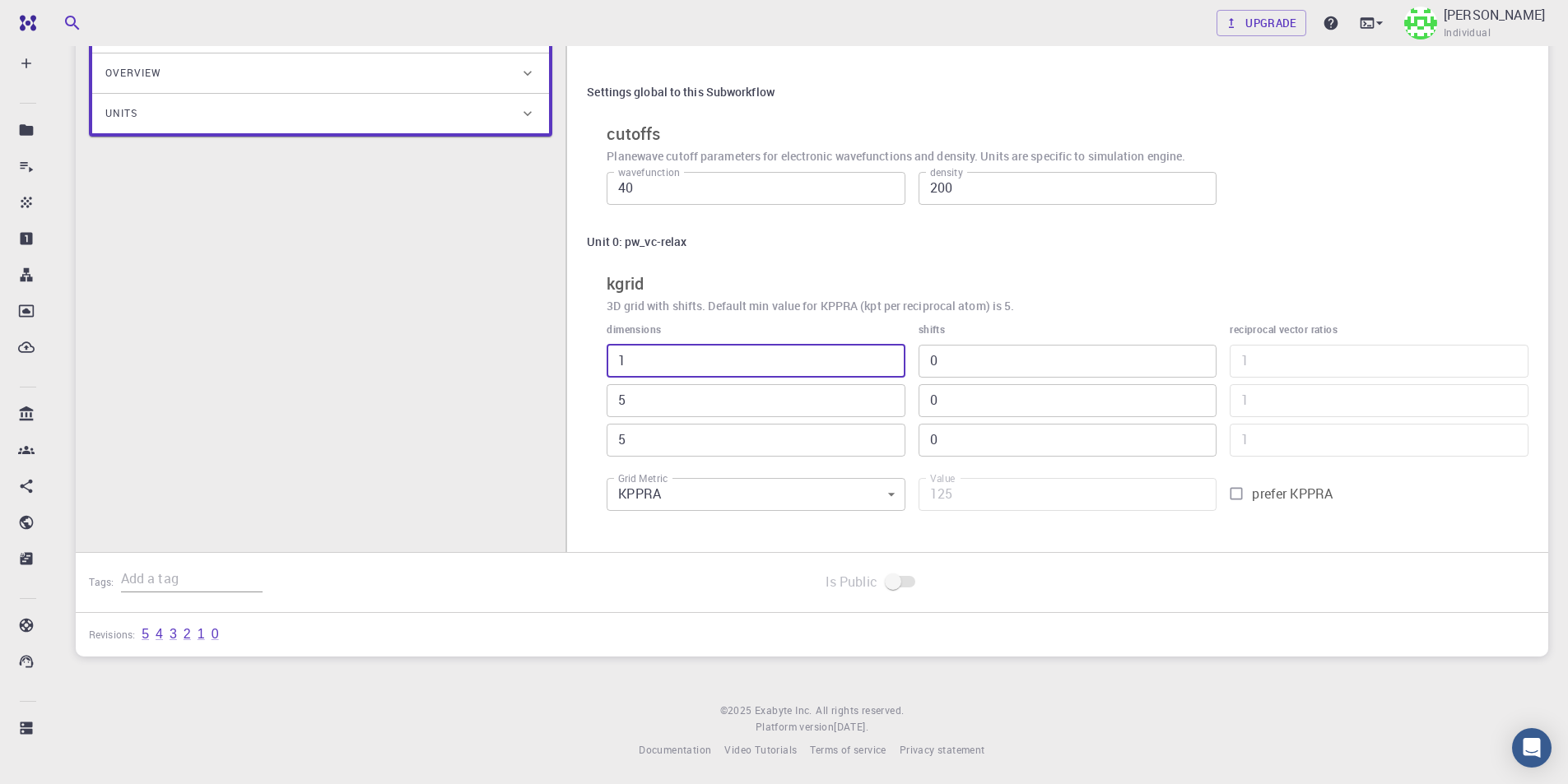
type input "1"
drag, startPoint x: 649, startPoint y: 400, endPoint x: 579, endPoint y: 402, distance: 70.0
click at [579, 402] on div "Settings global to this Subworkflow cutoffs Planewave cutoff parameters for ele…" at bounding box center [1058, 297] width 981 height 508
type input "1"
type input "25"
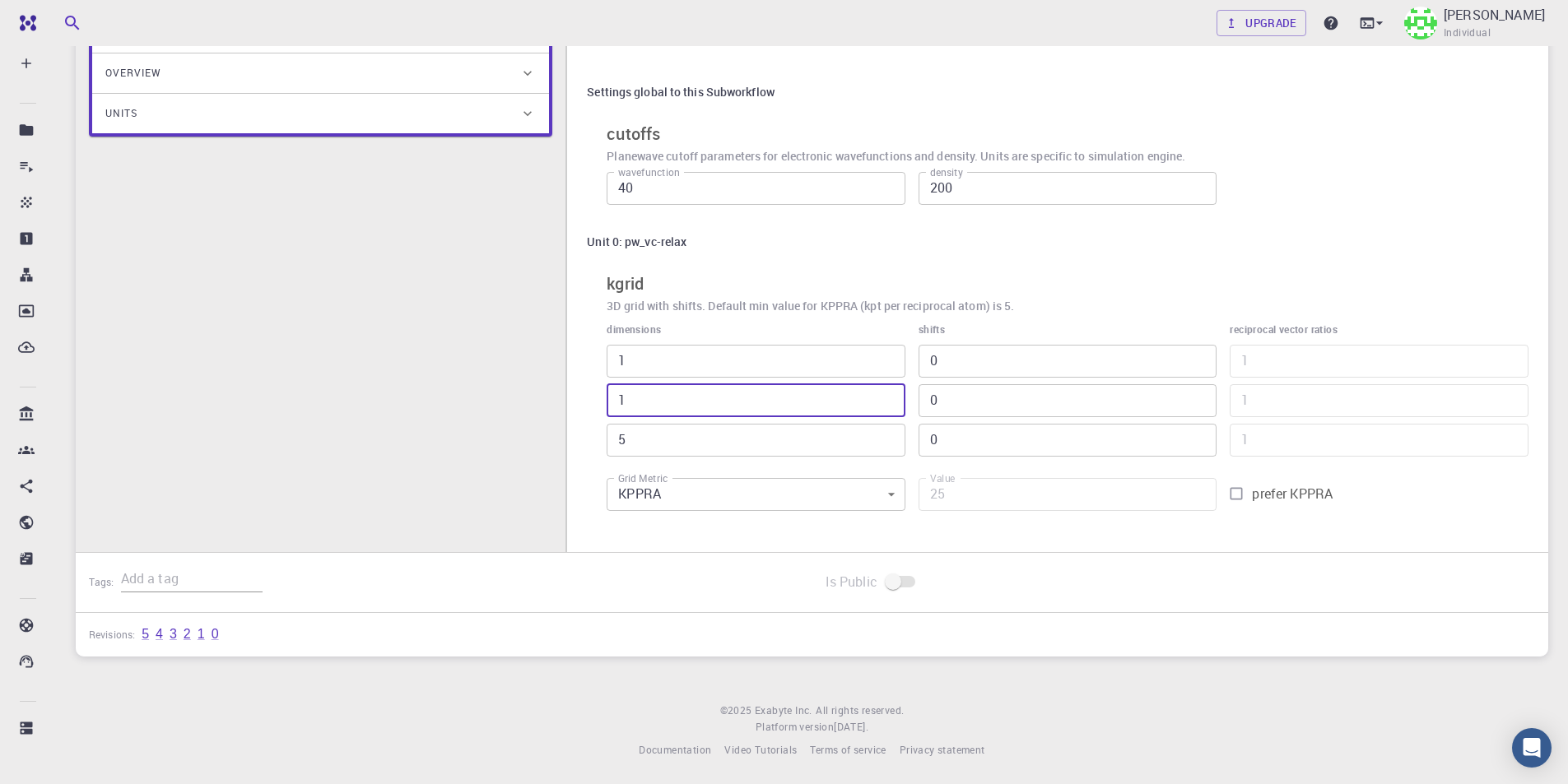
type input "1"
drag, startPoint x: 634, startPoint y: 435, endPoint x: 604, endPoint y: 435, distance: 30.0
click at [604, 435] on div "dimensions 1 ​ 1 ​ 5 ​" at bounding box center [748, 383] width 311 height 148
type input "1"
type input "5"
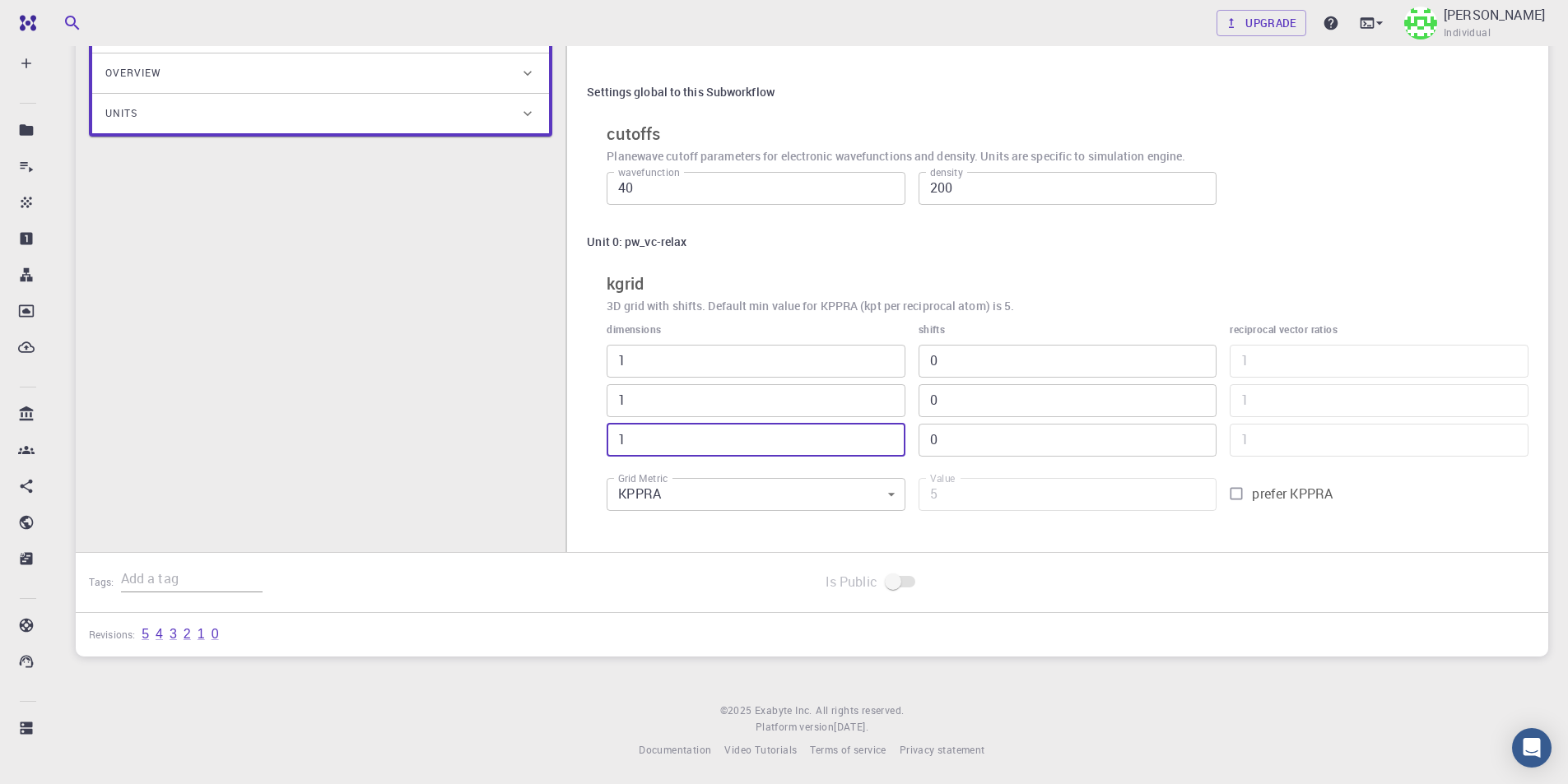
type input "1"
click at [1239, 492] on input "prefer KPPRA" at bounding box center [1235, 493] width 31 height 31
checkbox input "true"
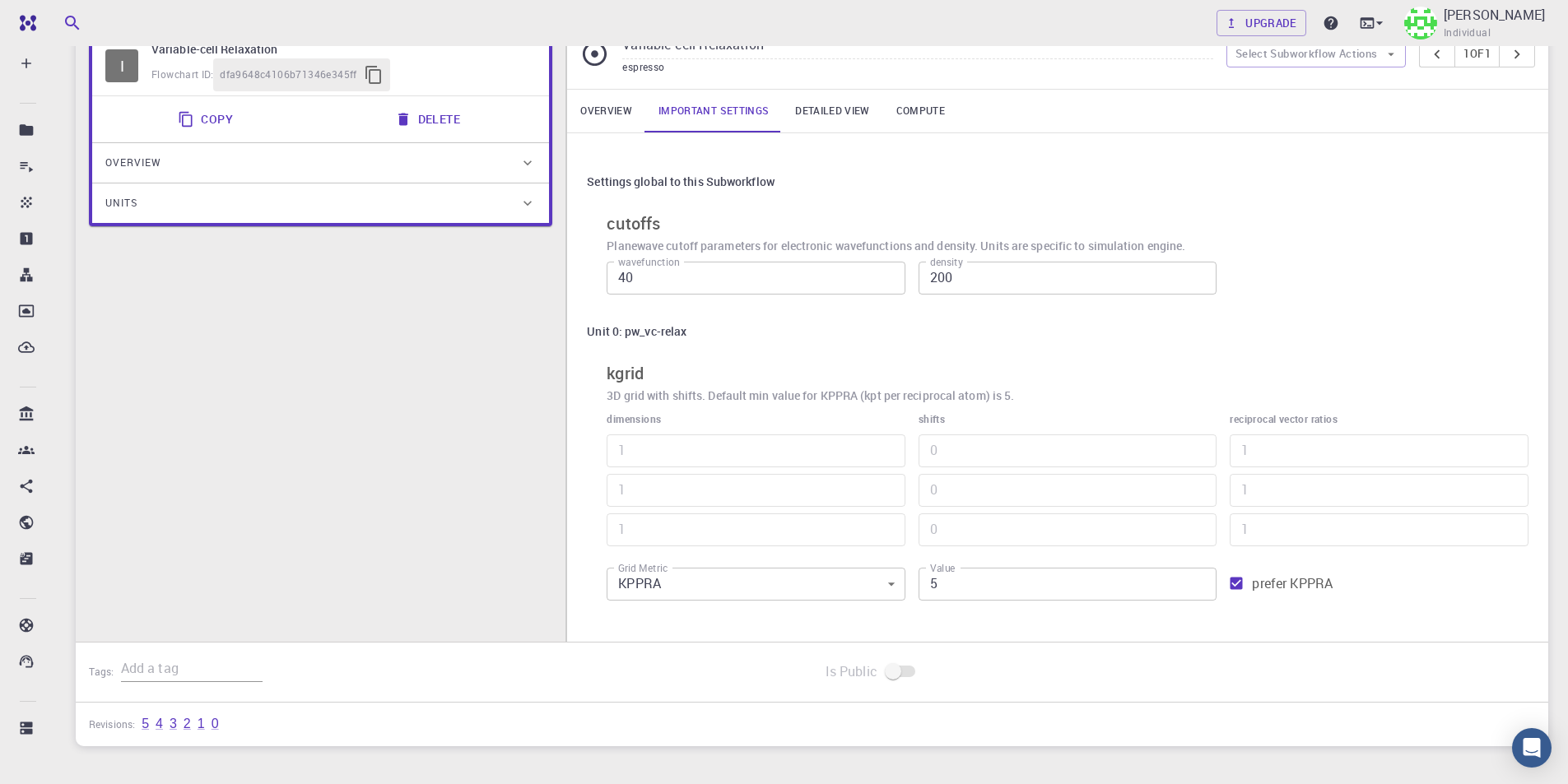
scroll to position [70, 0]
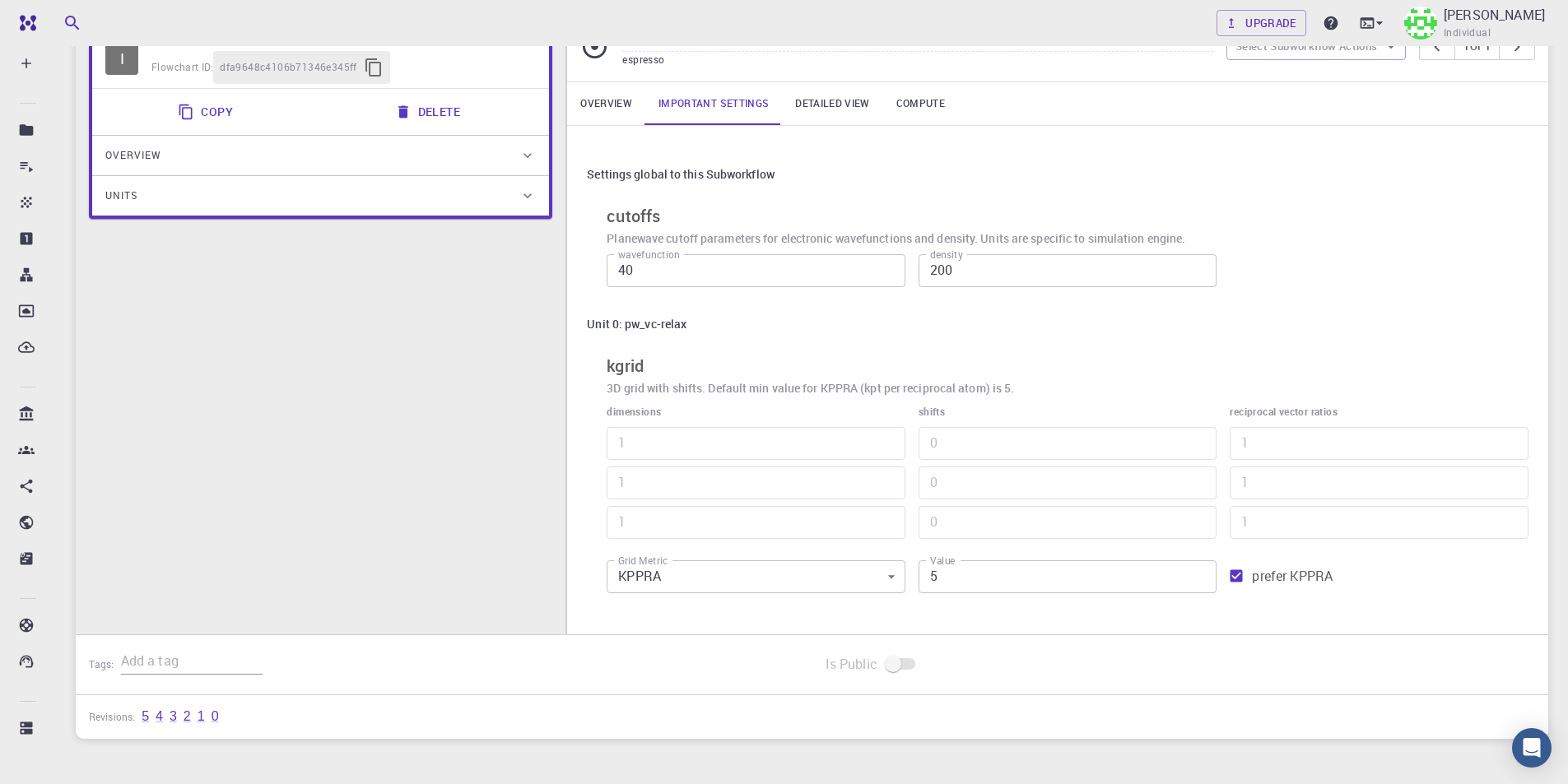
click at [852, 97] on link "Detailed view" at bounding box center [832, 103] width 101 height 42
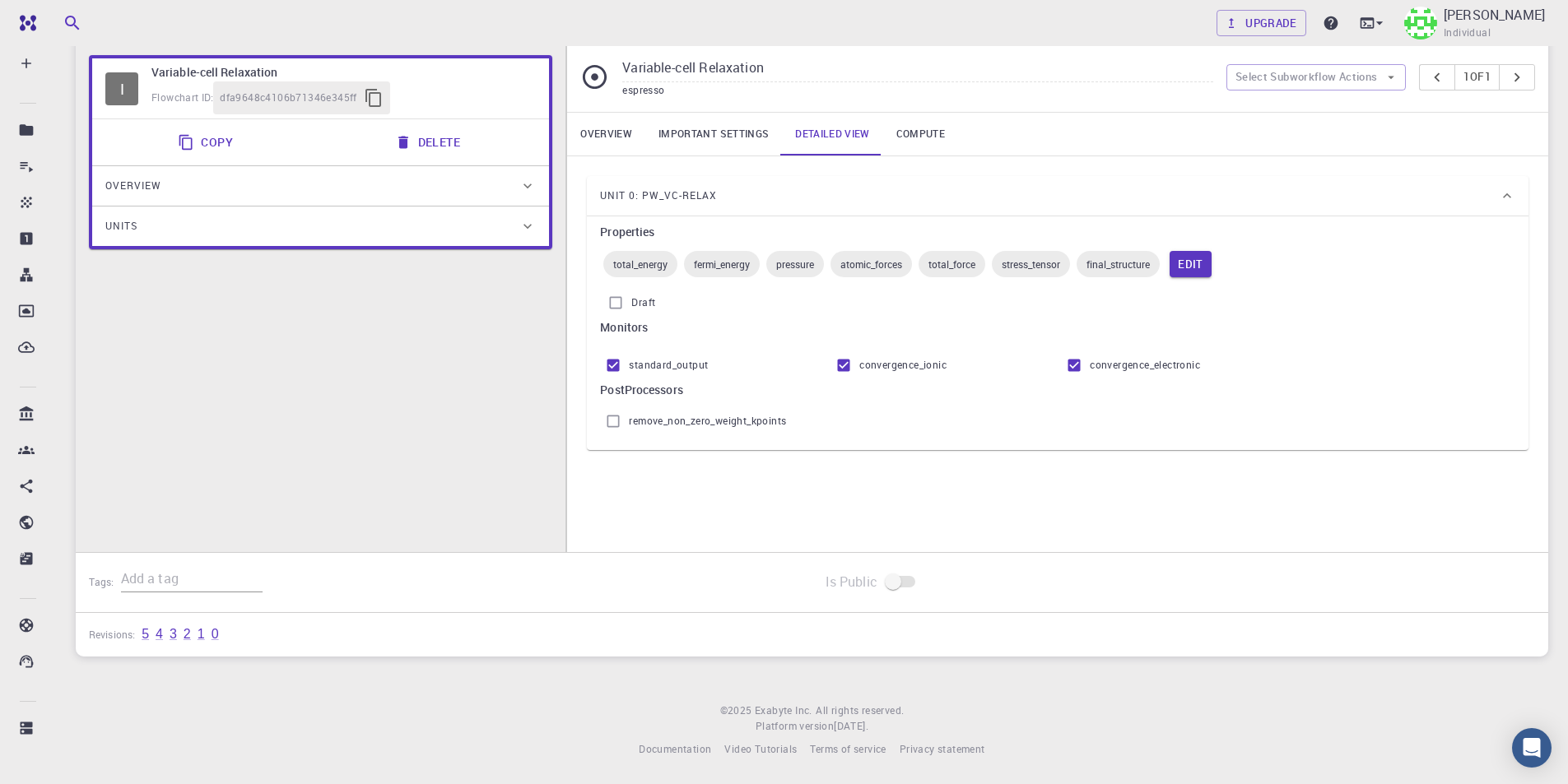
scroll to position [122, 0]
click at [927, 125] on link "Compute" at bounding box center [920, 134] width 75 height 42
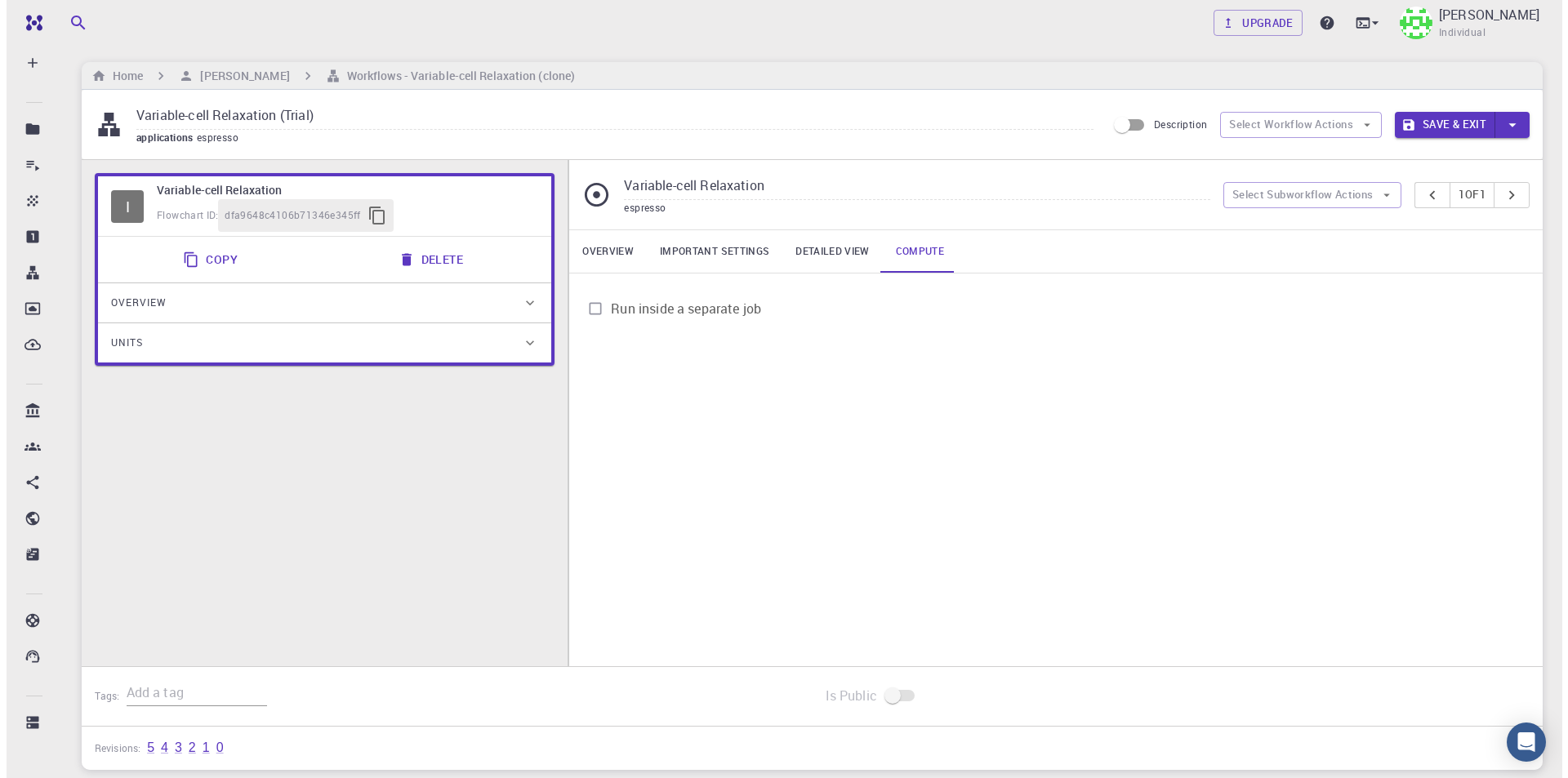
scroll to position [0, 0]
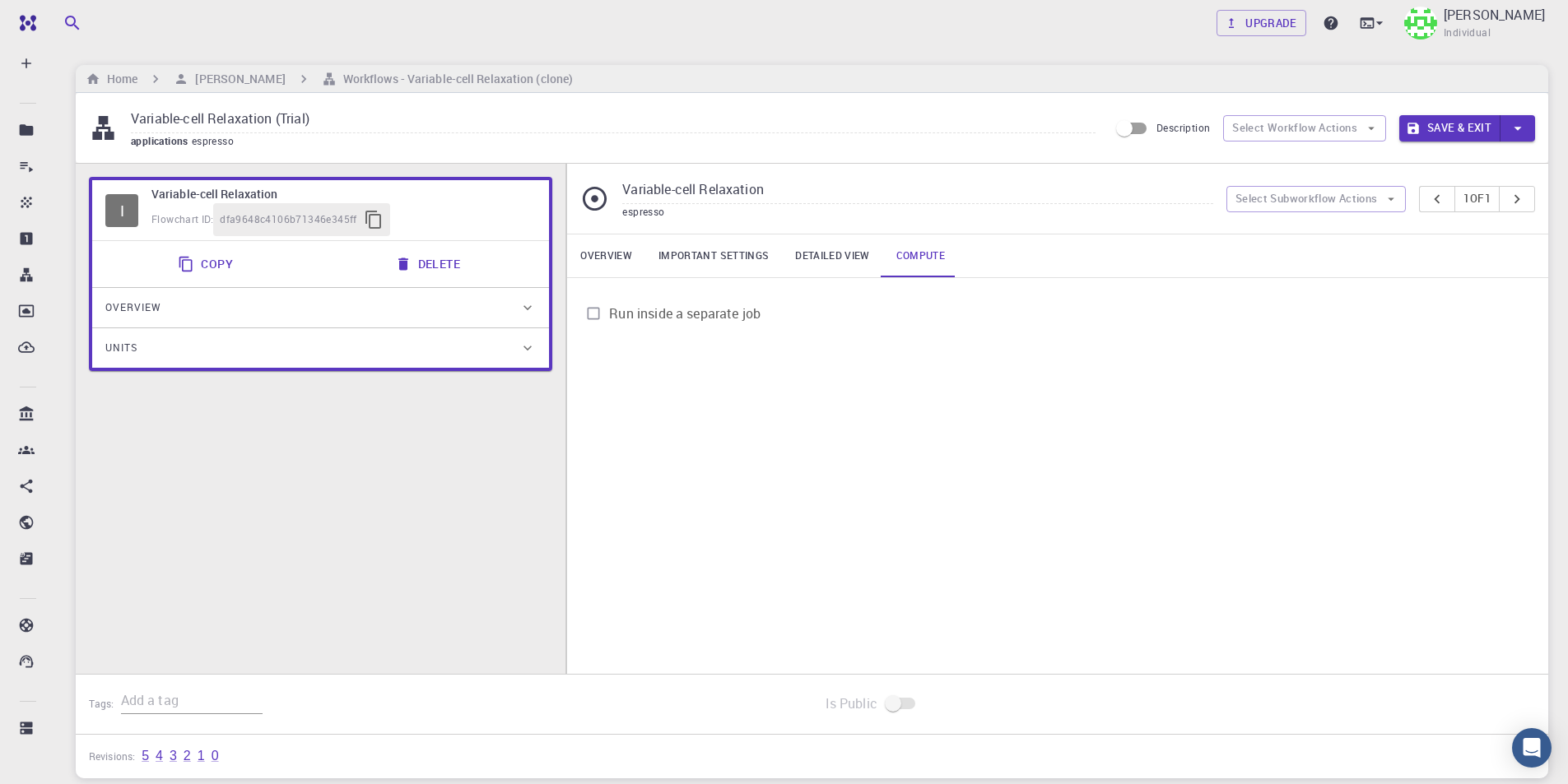
click at [1444, 124] on button "Save & Exit" at bounding box center [1449, 129] width 101 height 26
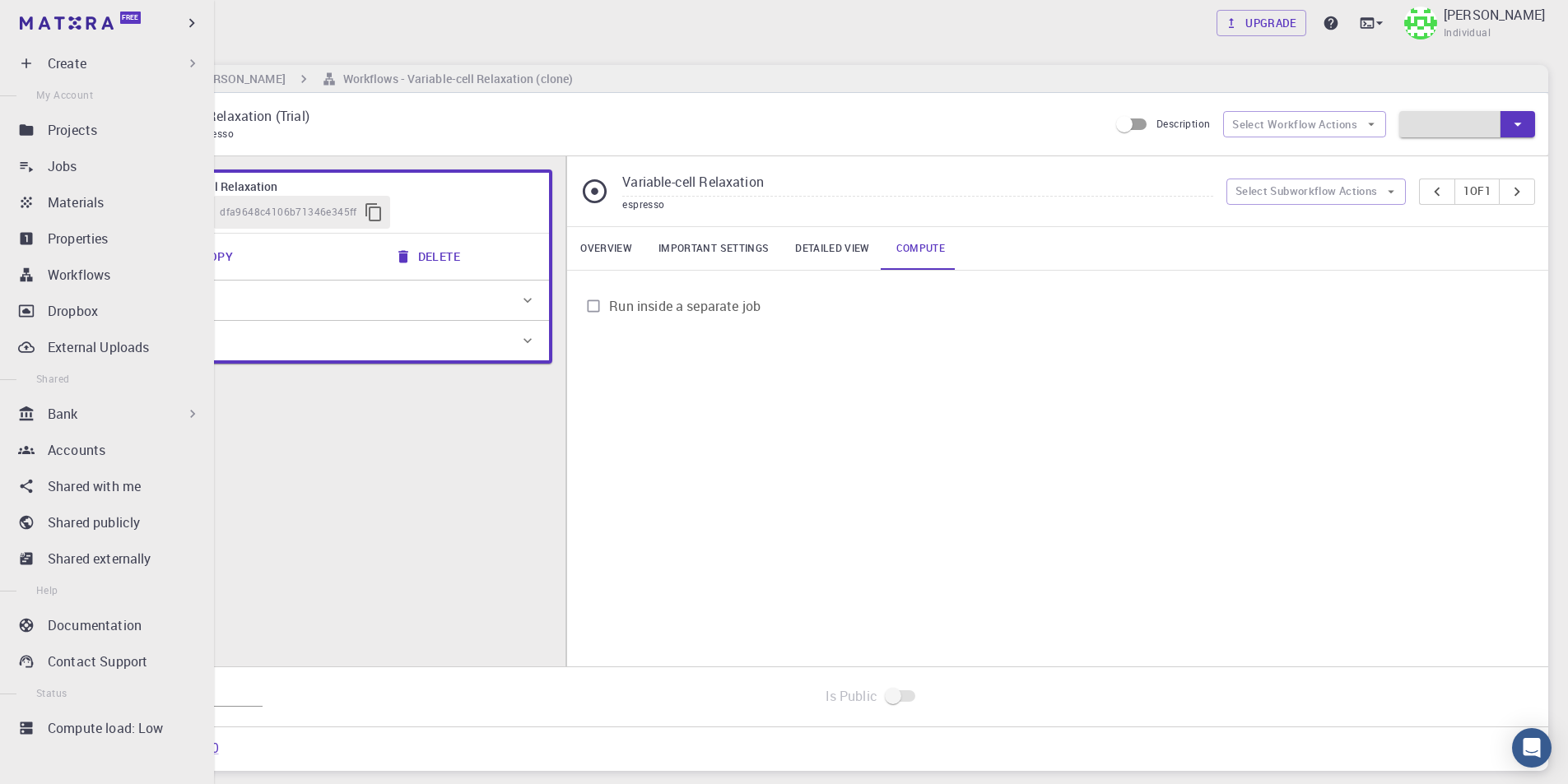
click at [113, 63] on div "Create" at bounding box center [124, 63] width 153 height 19
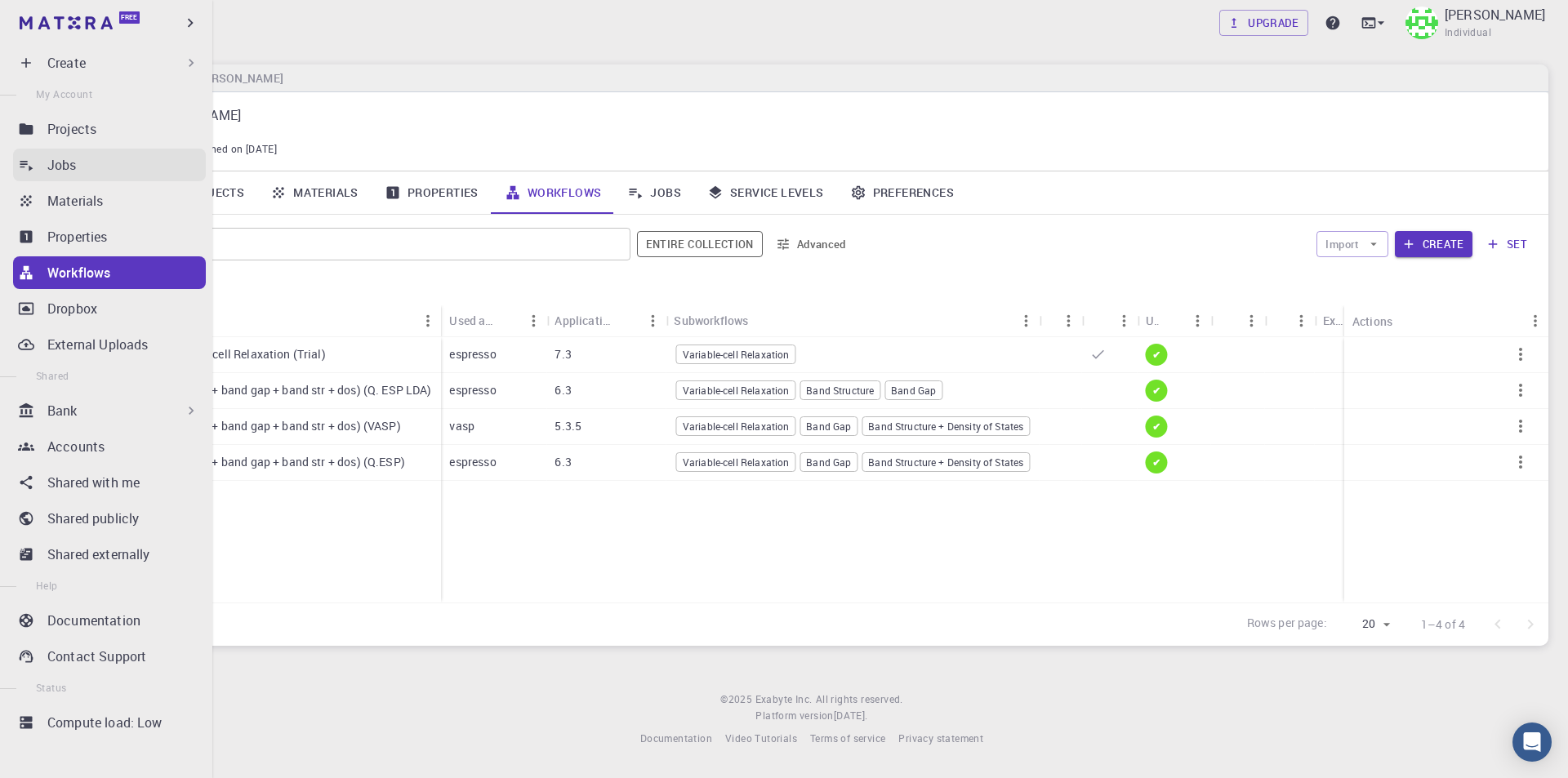
click at [87, 160] on div "Jobs" at bounding box center [126, 165] width 158 height 19
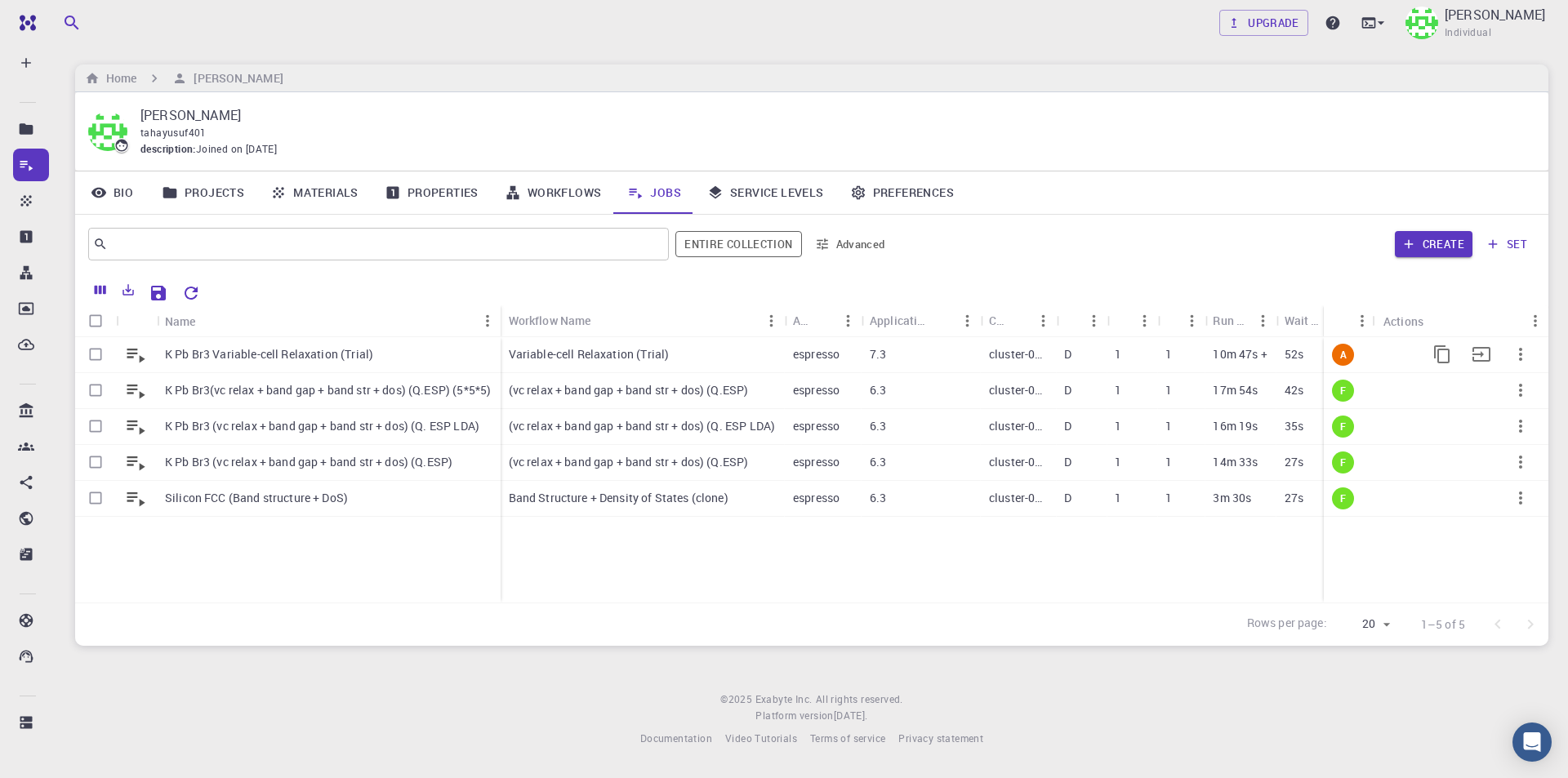
click at [1528, 355] on icon "button" at bounding box center [1520, 354] width 19 height 19
click at [1525, 425] on span "Terminate" at bounding box center [1504, 431] width 46 height 17
click at [97, 358] on input "Select row" at bounding box center [95, 354] width 31 height 31
checkbox input "true"
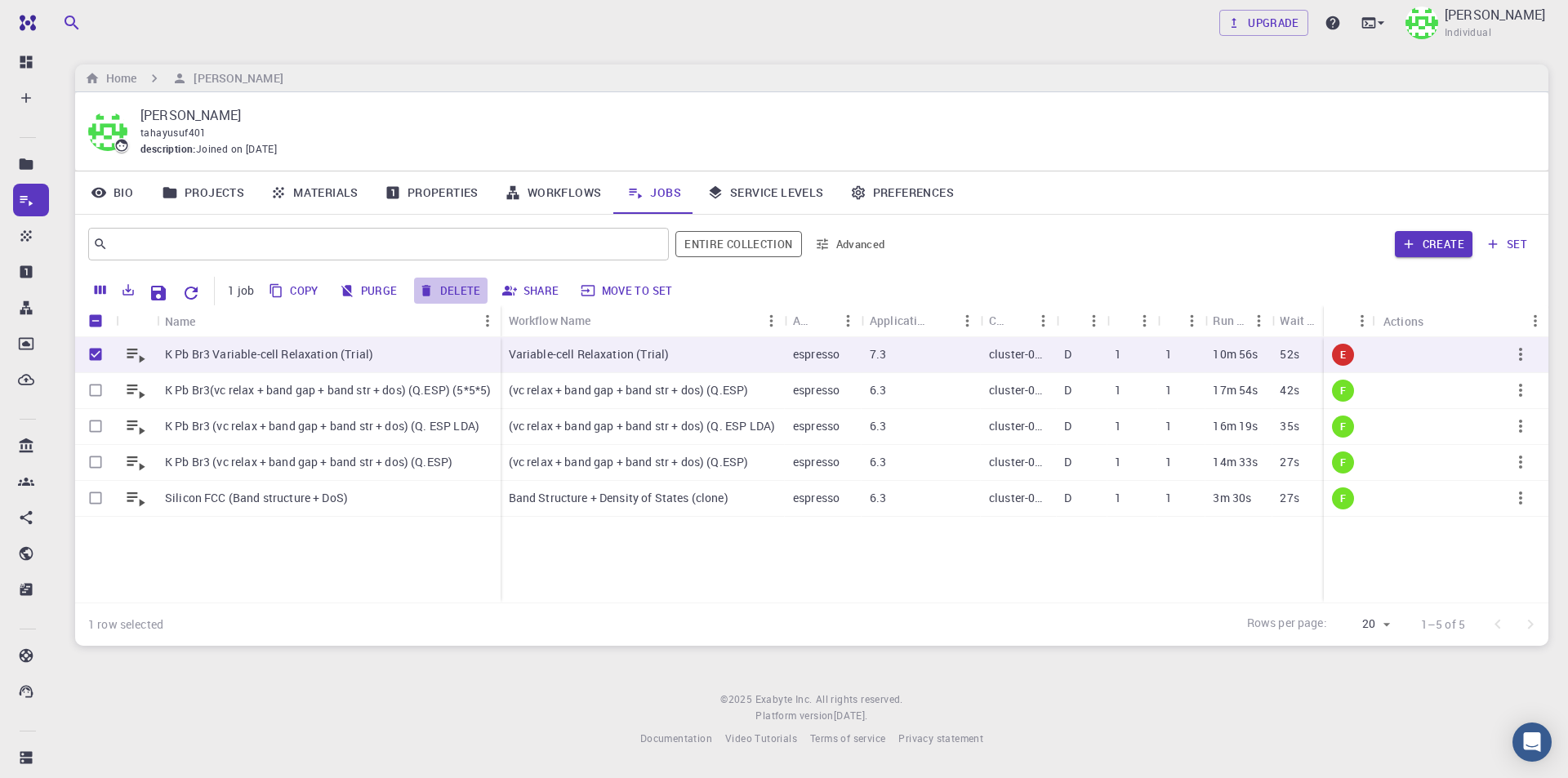
click at [471, 286] on button "Delete" at bounding box center [451, 291] width 74 height 26
checkbox input "false"
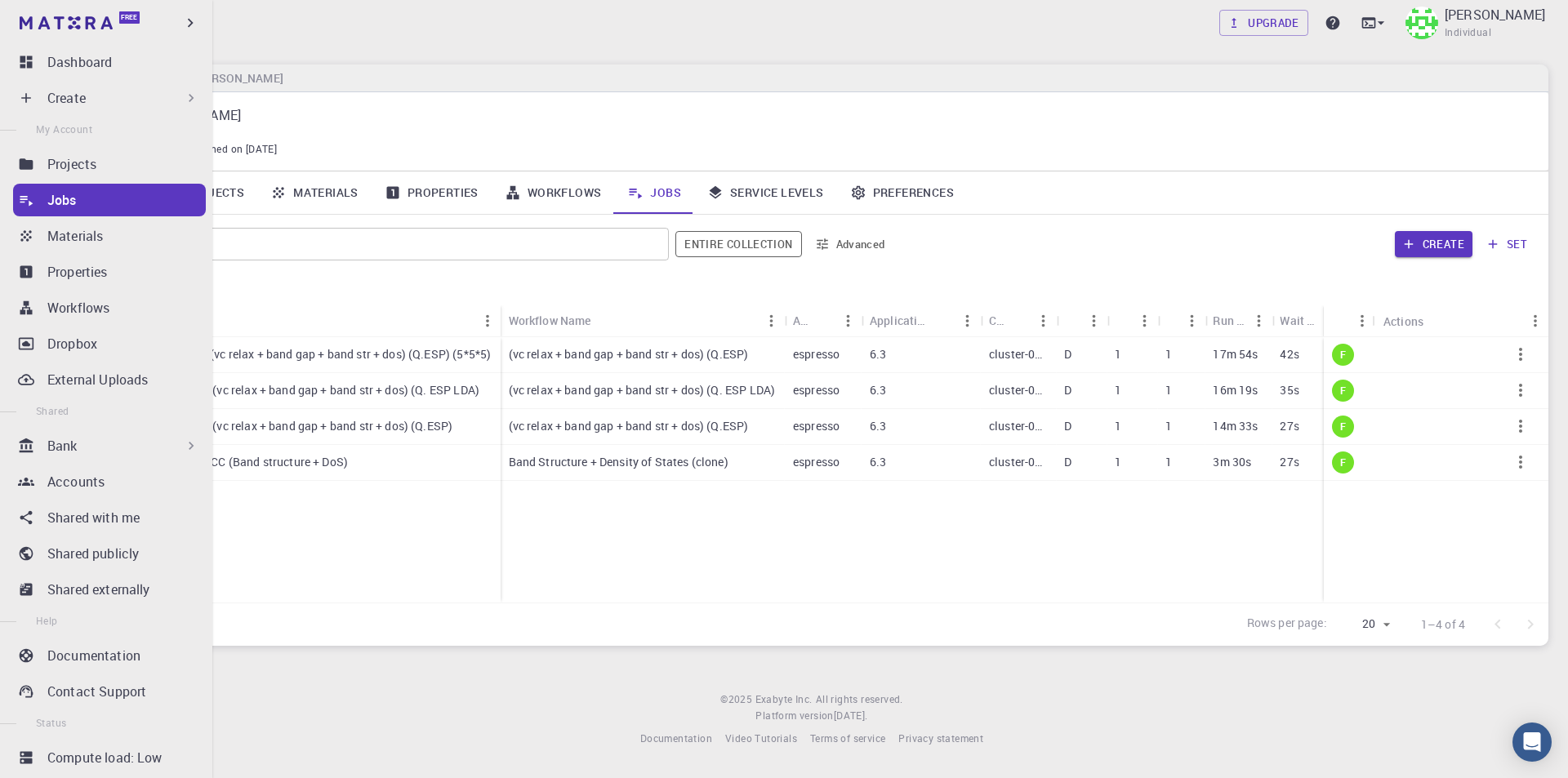
click at [100, 94] on div "Create" at bounding box center [123, 98] width 151 height 19
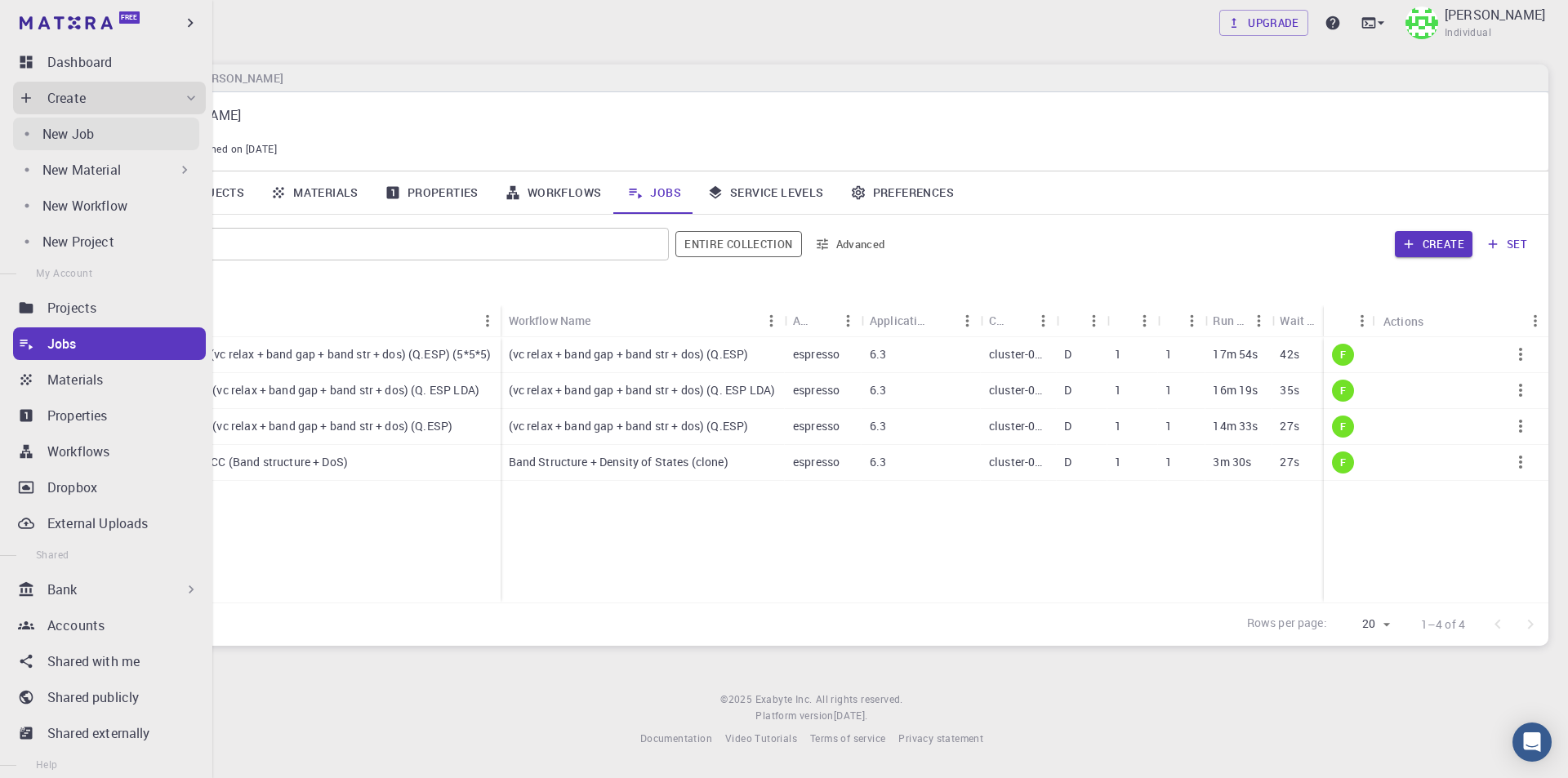
click at [104, 133] on div "New Job" at bounding box center [120, 134] width 157 height 19
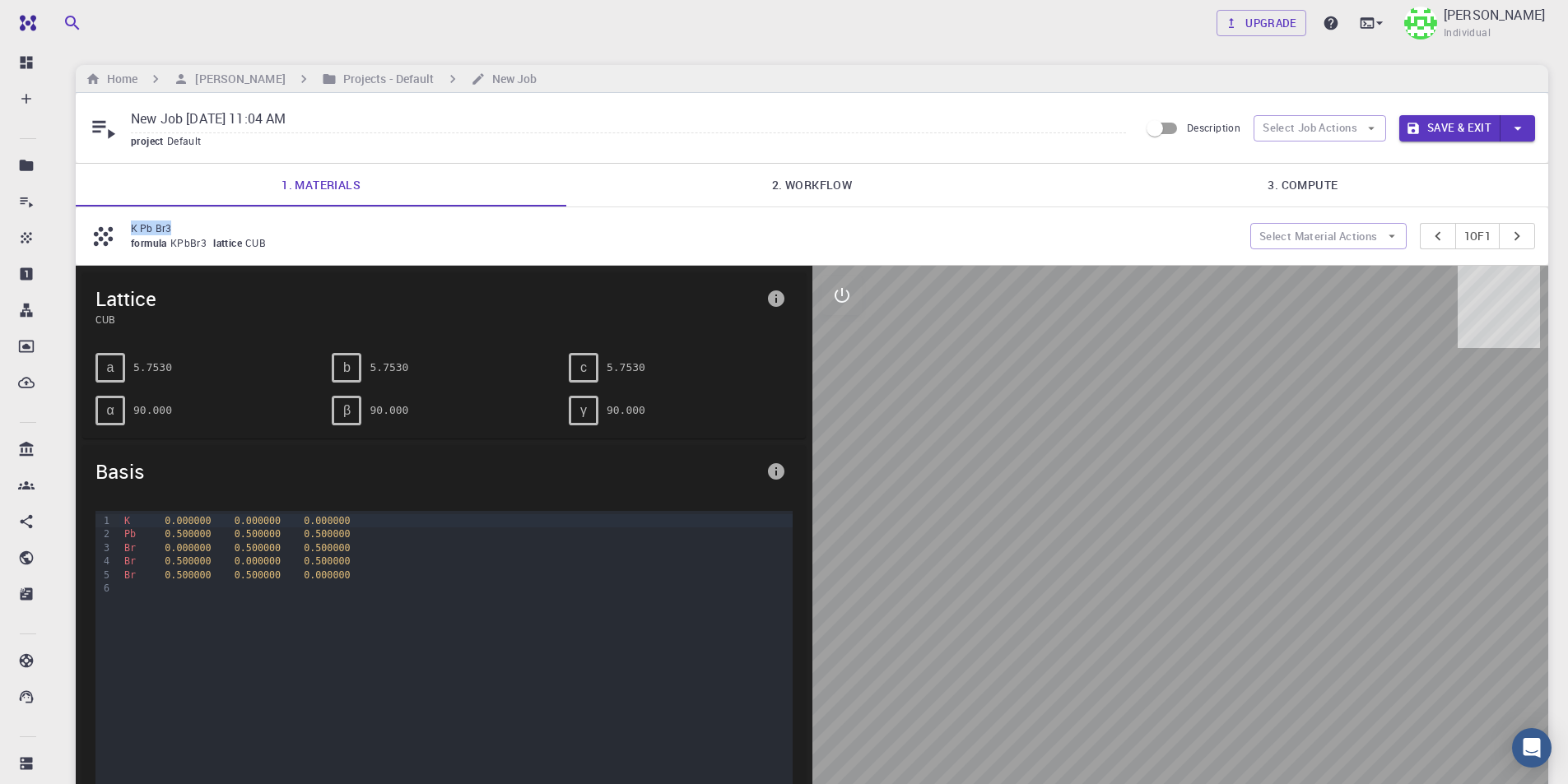
drag, startPoint x: 193, startPoint y: 224, endPoint x: 102, endPoint y: 224, distance: 91.0
click at [102, 224] on div "K Pb Br3 formula KPbBr3 lattice CUB" at bounding box center [670, 235] width 1161 height 31
copy div "K Pb Br3"
click at [818, 189] on link "2. Workflow" at bounding box center [812, 185] width 491 height 42
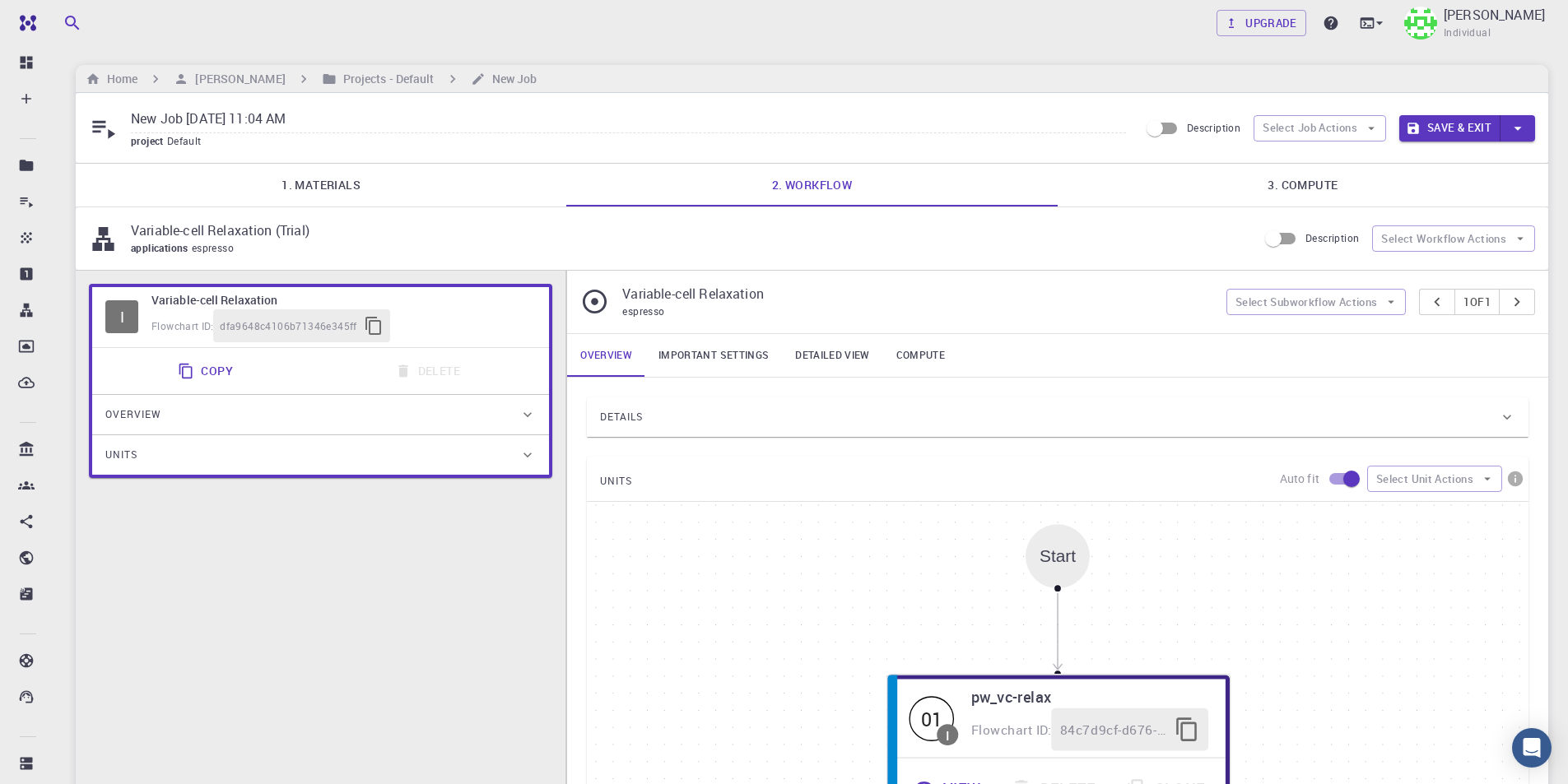
drag, startPoint x: 198, startPoint y: 119, endPoint x: 24, endPoint y: 119, distance: 174.0
click at [24, 119] on div "Free Dashboard Create New Job New Material Create Material Upload File Import f…" at bounding box center [784, 601] width 1568 height 1204
paste input "K Pb Br3"
drag, startPoint x: 287, startPoint y: 233, endPoint x: 113, endPoint y: 240, distance: 174.1
click at [113, 240] on div "Variable-cell Relaxation (Trial) applications espresso" at bounding box center [673, 238] width 1168 height 36
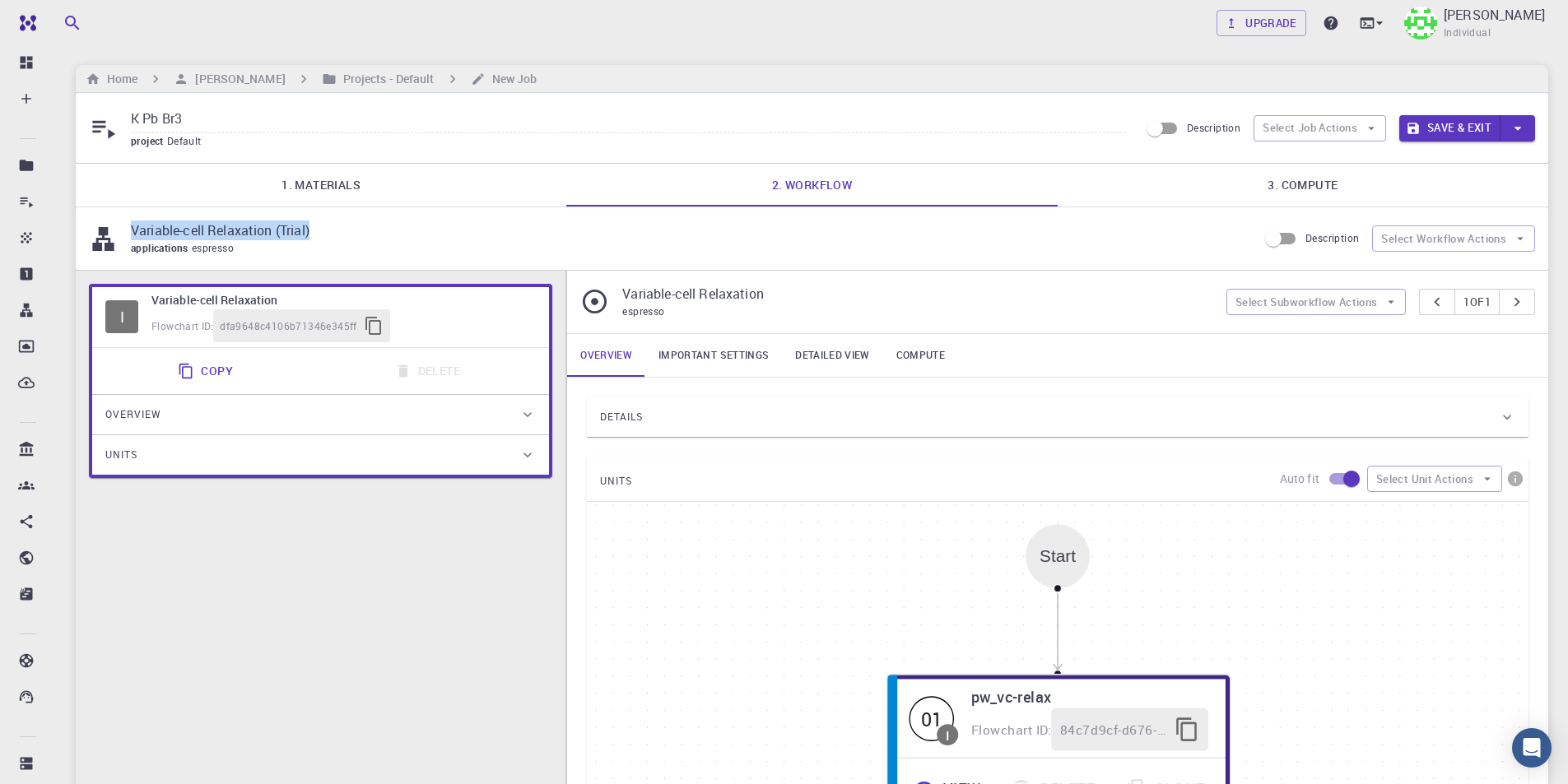
copy div "Variable-cell Relaxation (Trial)"
click at [324, 127] on input "K Pb Br3" at bounding box center [628, 119] width 995 height 27
paste input "Variable-cell Relaxation (Trial)"
type input "K Pb Br3 Variable-cell Relaxation (Trial)"
click at [1294, 185] on link "3. Compute" at bounding box center [1302, 185] width 491 height 42
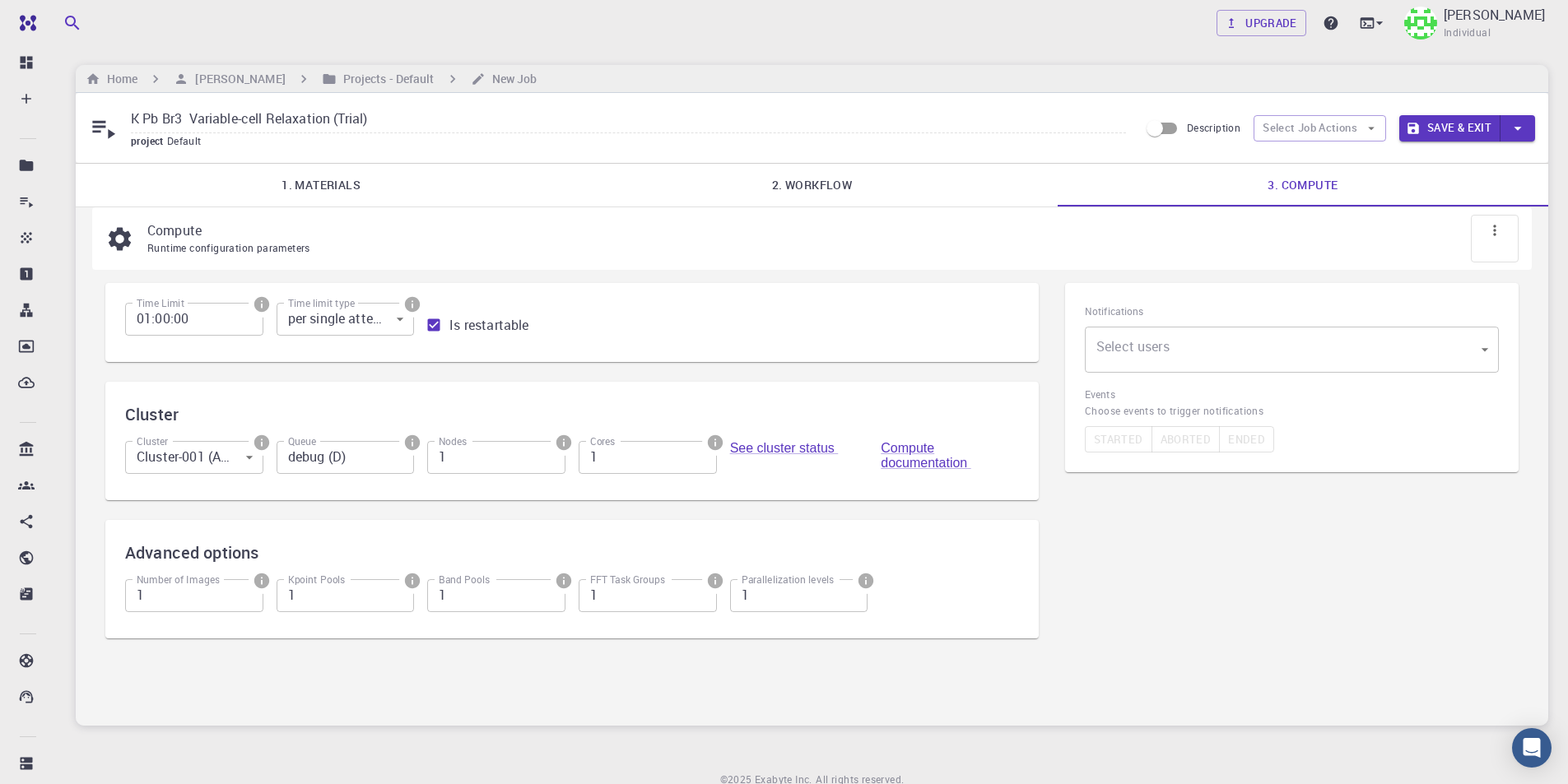
click at [1307, 334] on body "Free Dashboard Create New Job New Material Create Material Upload File Import f…" at bounding box center [784, 426] width 1568 height 853
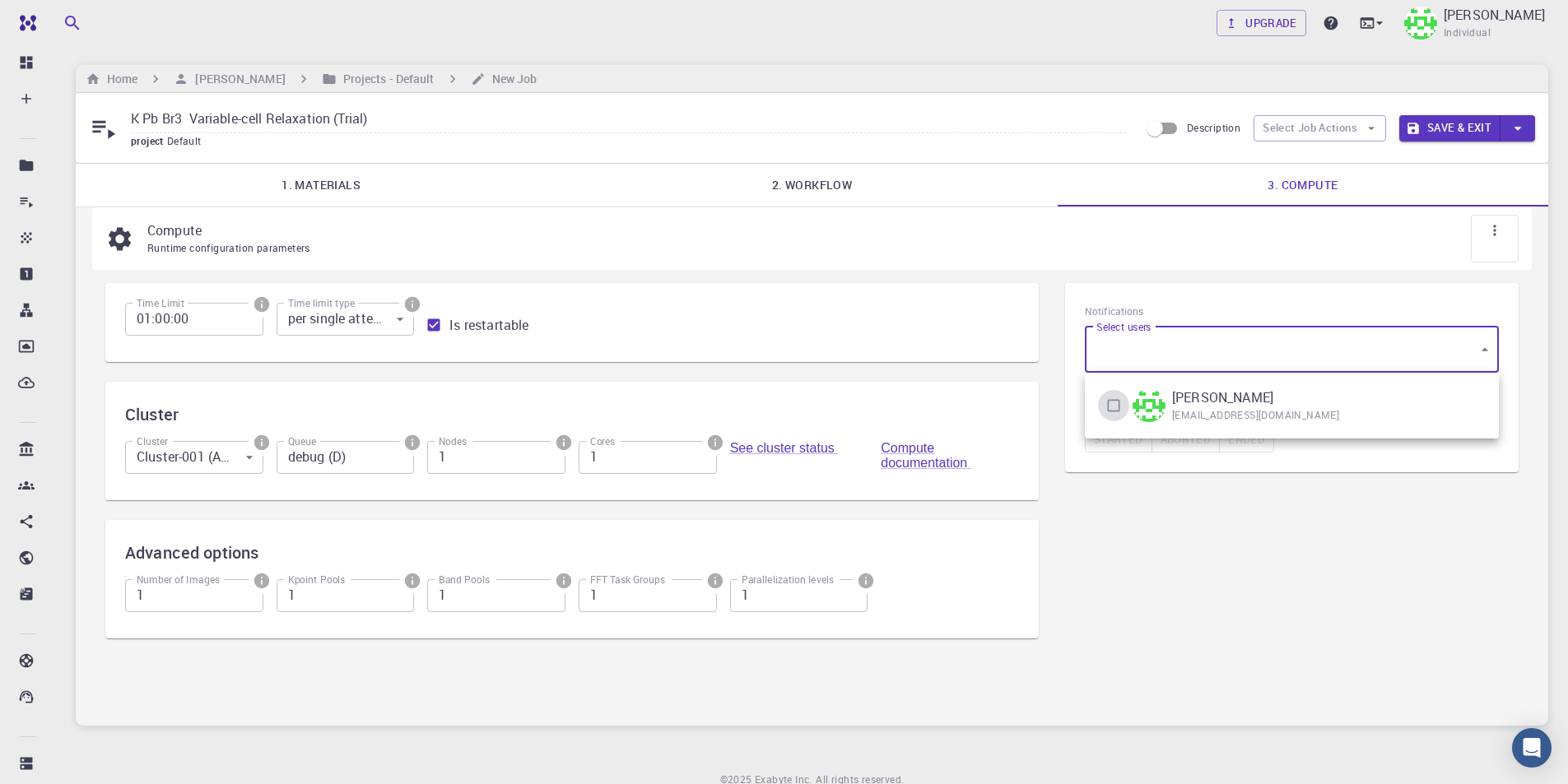
click at [1115, 407] on input "checkbox" at bounding box center [1113, 405] width 31 height 31
checkbox input "true"
type input "[object Object]"
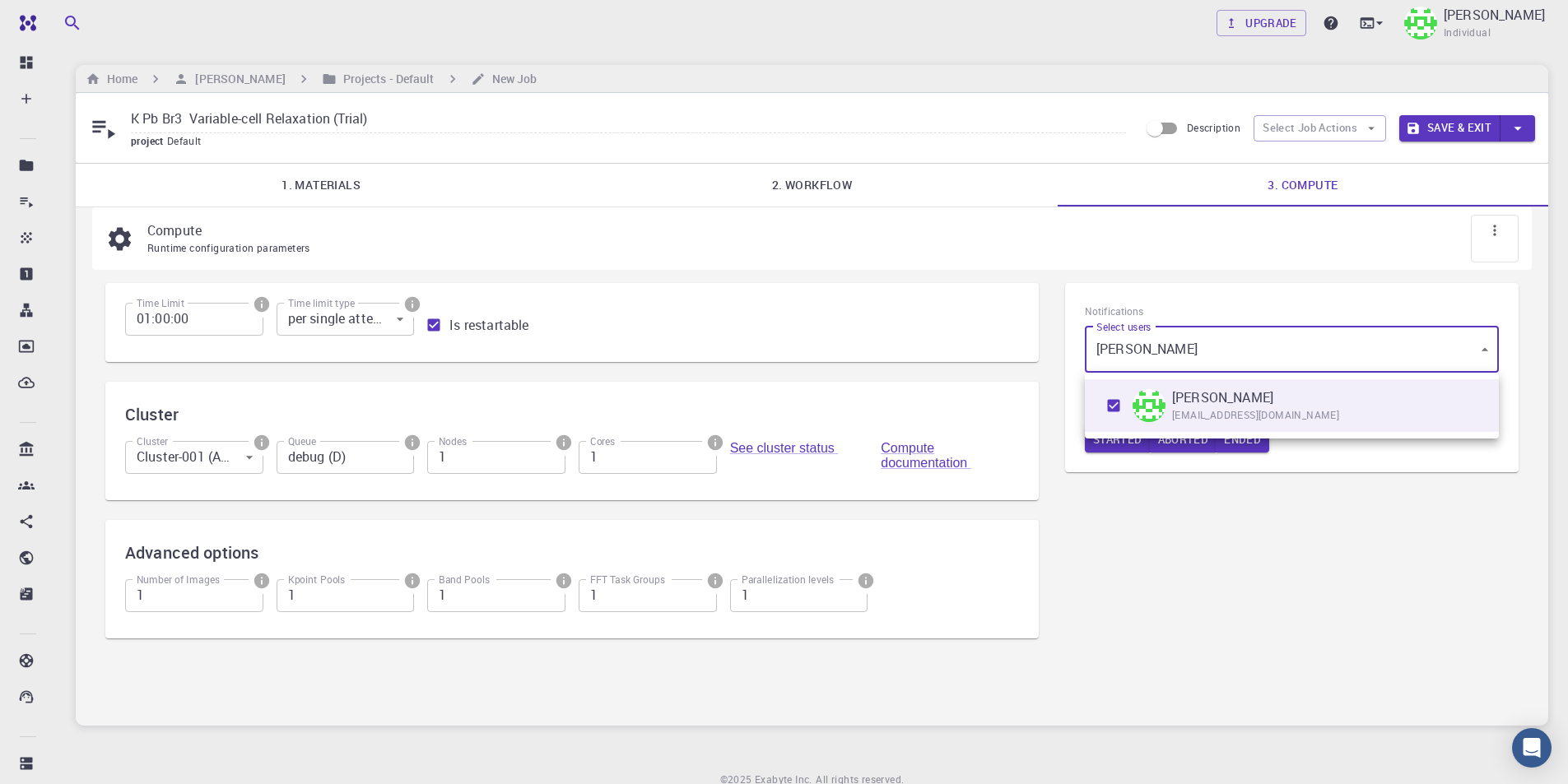
click at [1144, 505] on div at bounding box center [784, 392] width 1568 height 784
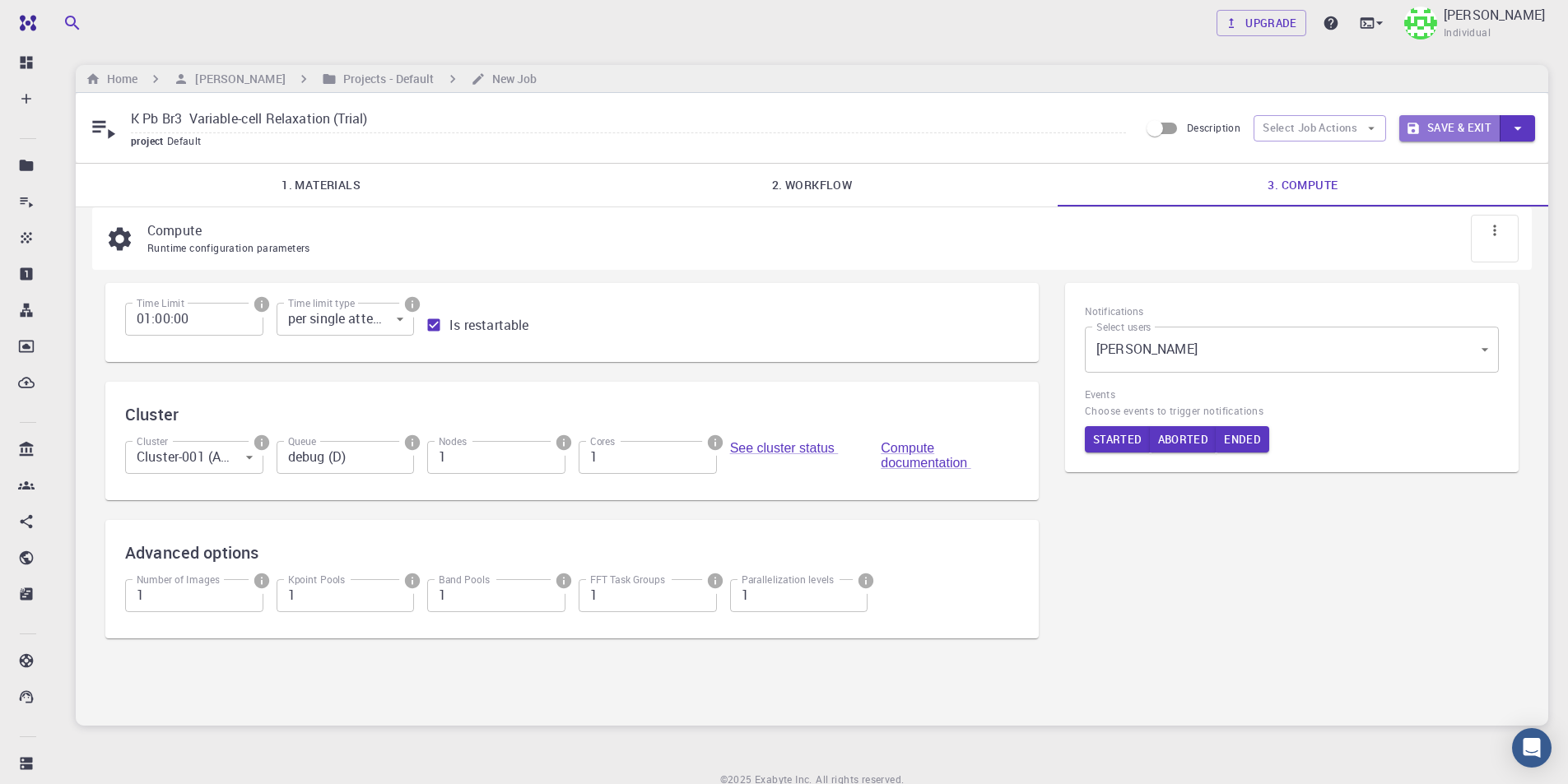
click at [1448, 127] on button "Save & Exit" at bounding box center [1449, 129] width 101 height 26
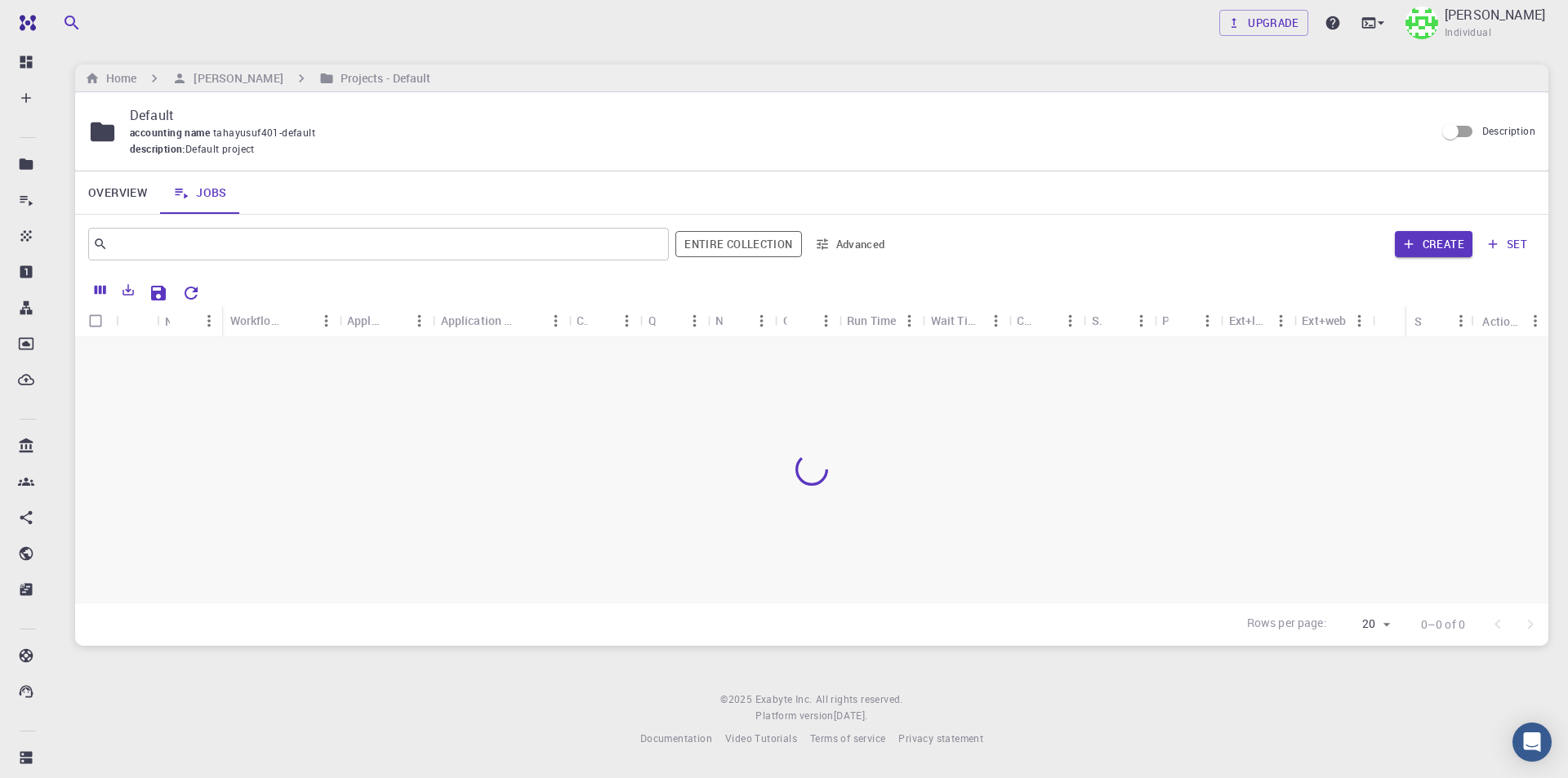
click at [715, 711] on footer "© 2025 Exabyte Inc. All rights reserved. Platform version 2025.7.24 . Documenta…" at bounding box center [811, 718] width 1512 height 55
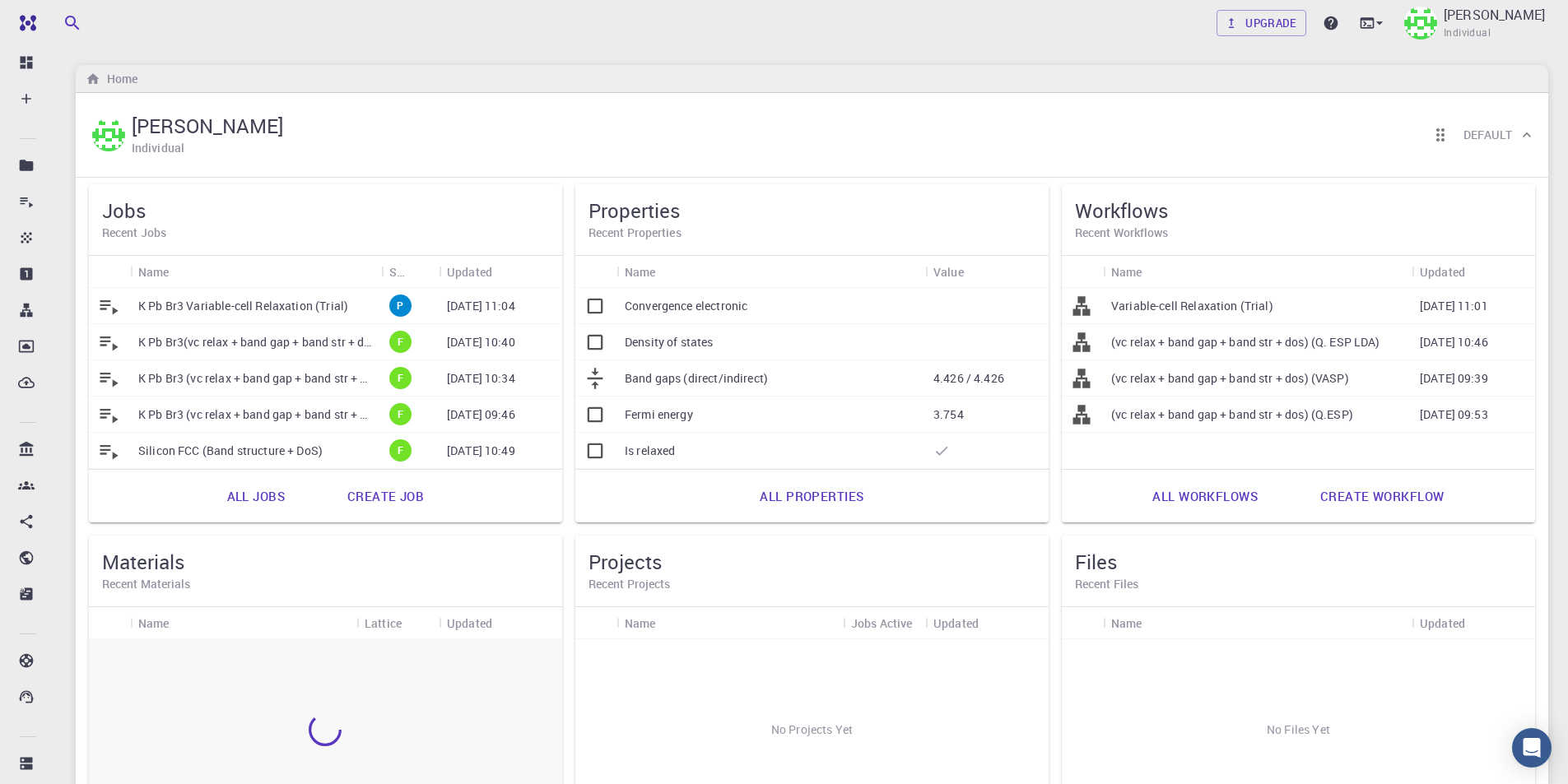
click at [271, 497] on link "All jobs" at bounding box center [256, 496] width 94 height 40
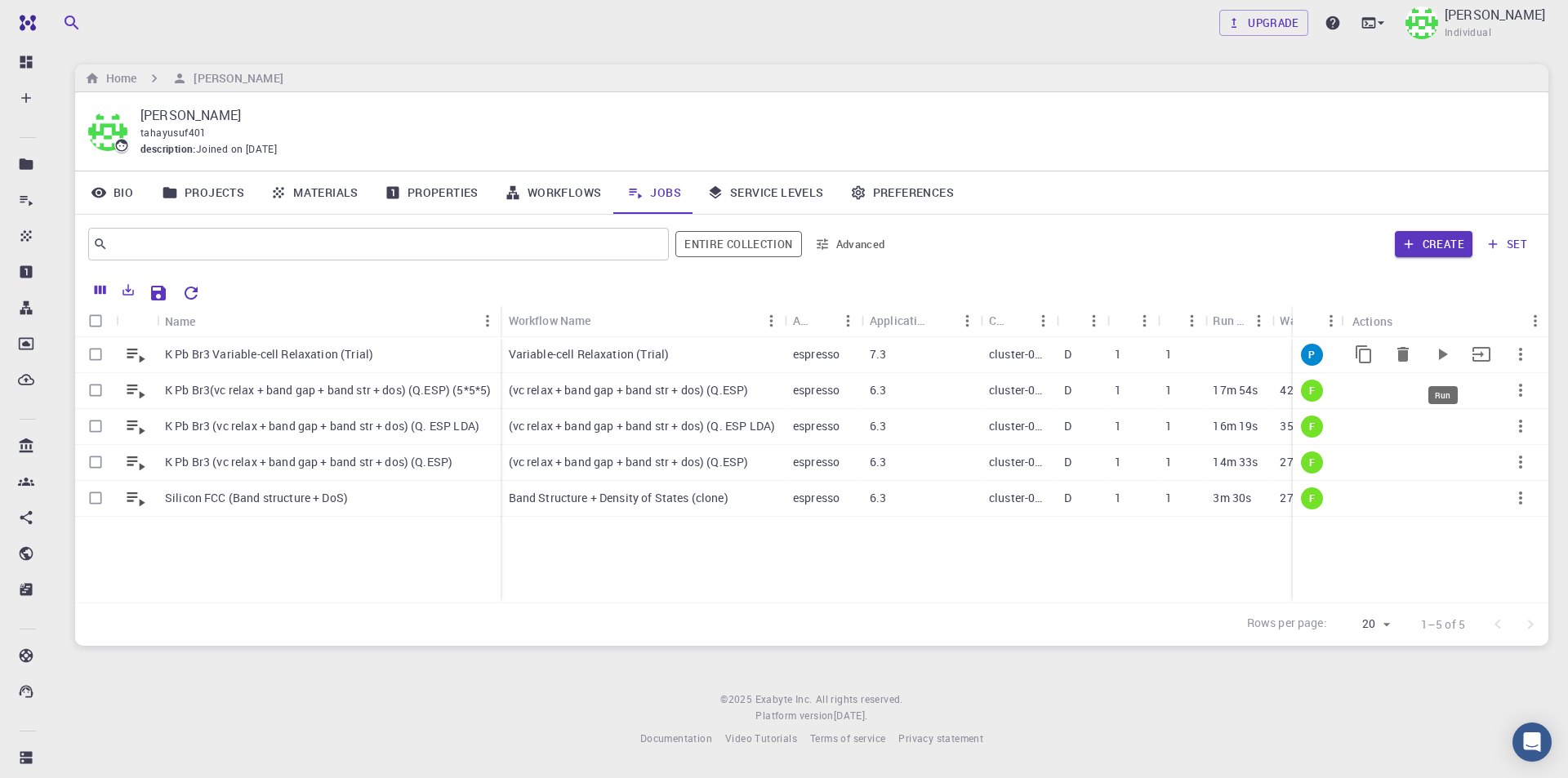
click at [1444, 353] on icon "Run" at bounding box center [1443, 354] width 9 height 11
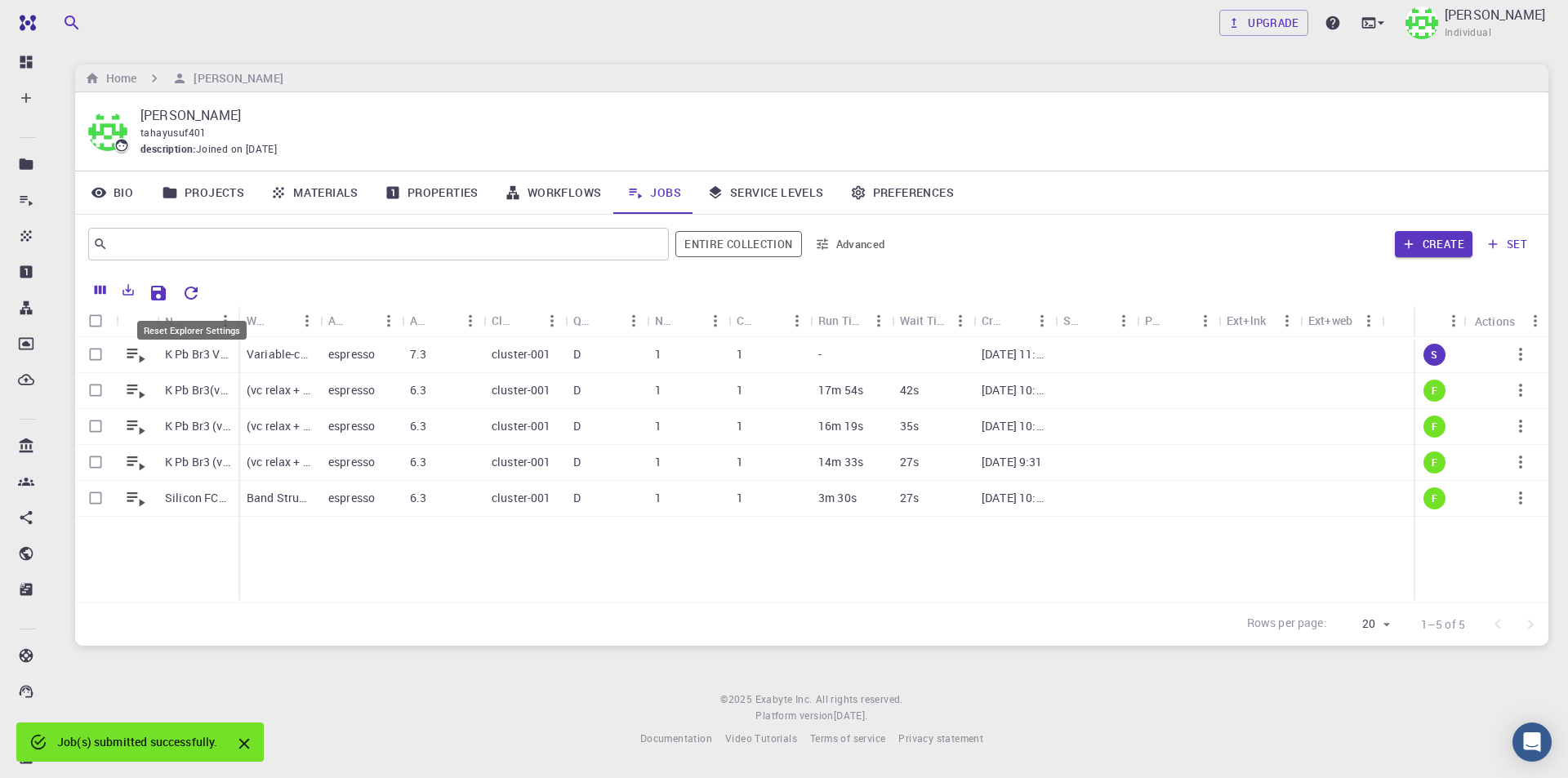
click at [188, 293] on icon "Reset Explorer Settings" at bounding box center [191, 293] width 19 height 19
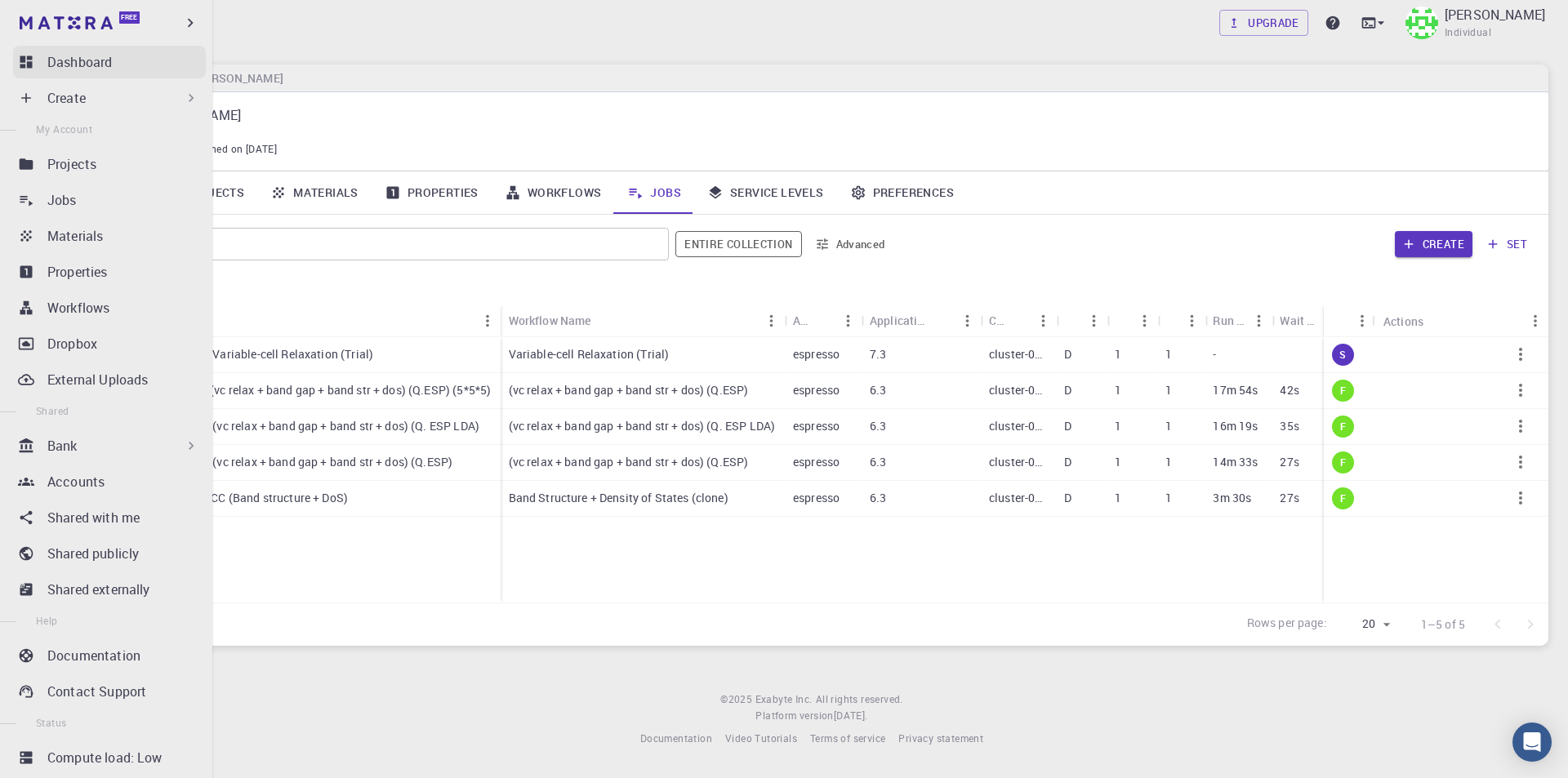
click at [95, 60] on p "Dashboard" at bounding box center [80, 62] width 65 height 19
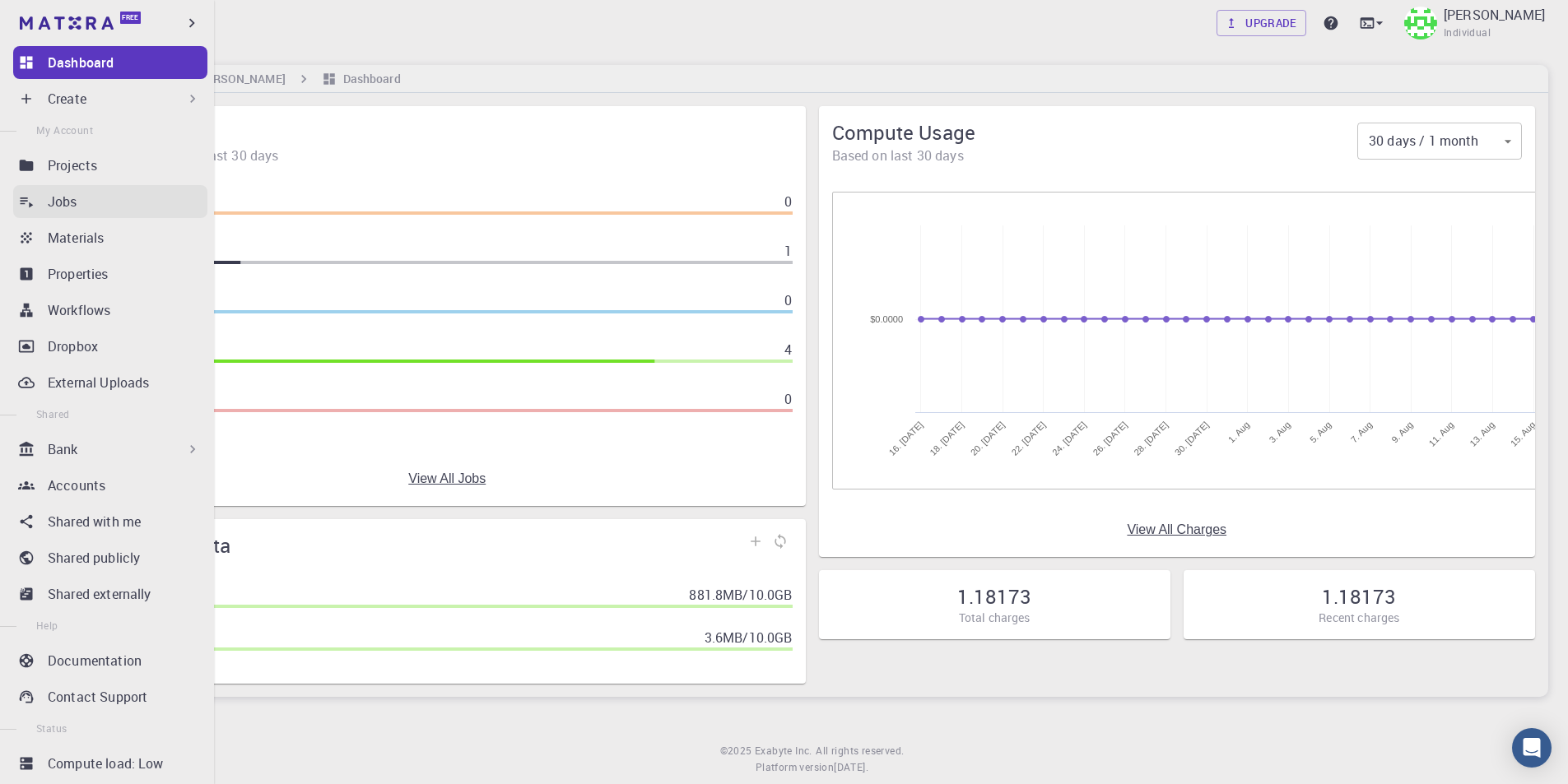
click at [64, 201] on p "Jobs" at bounding box center [63, 201] width 30 height 19
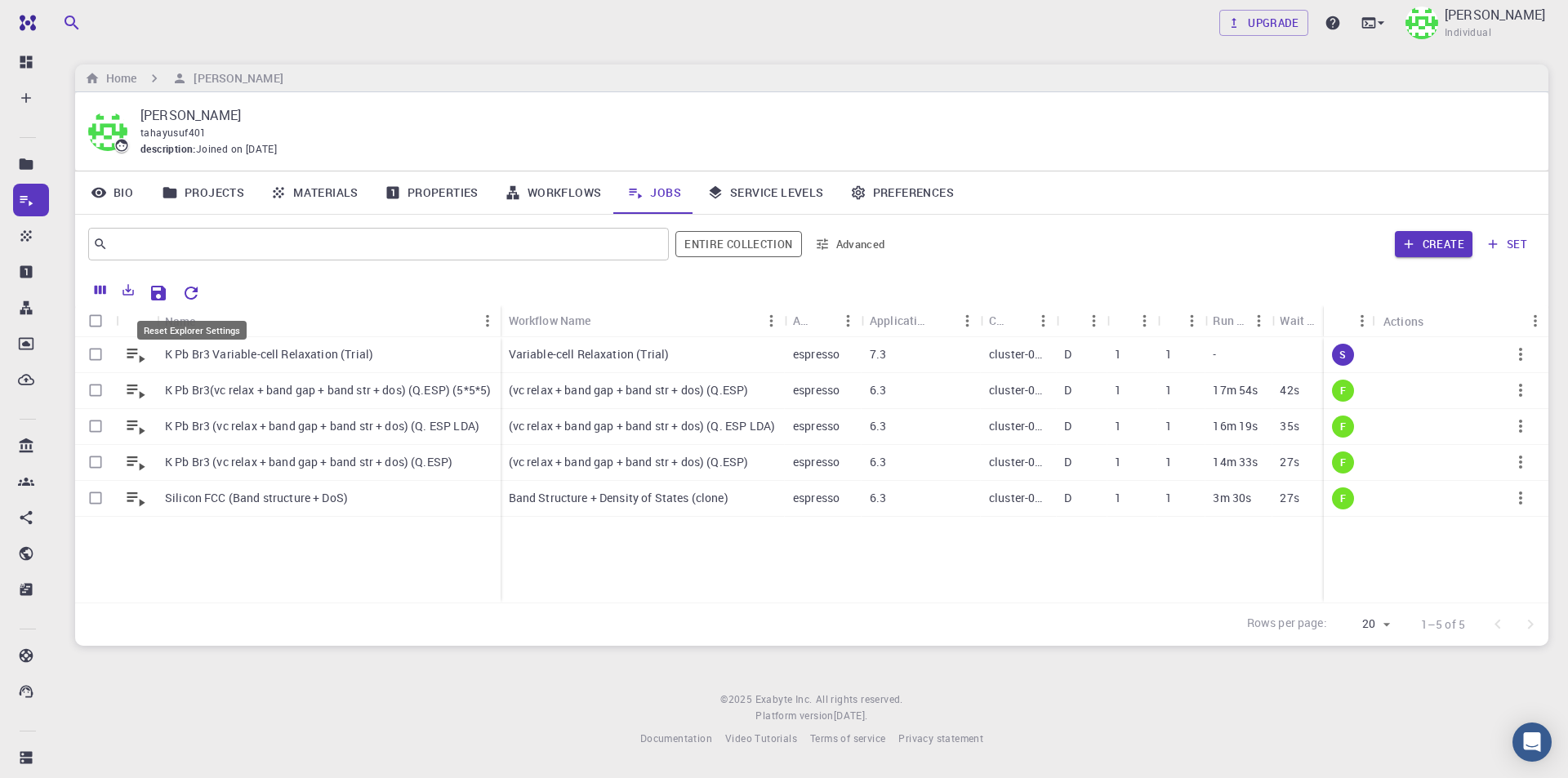
click at [193, 293] on icon "Reset Explorer Settings" at bounding box center [191, 293] width 19 height 19
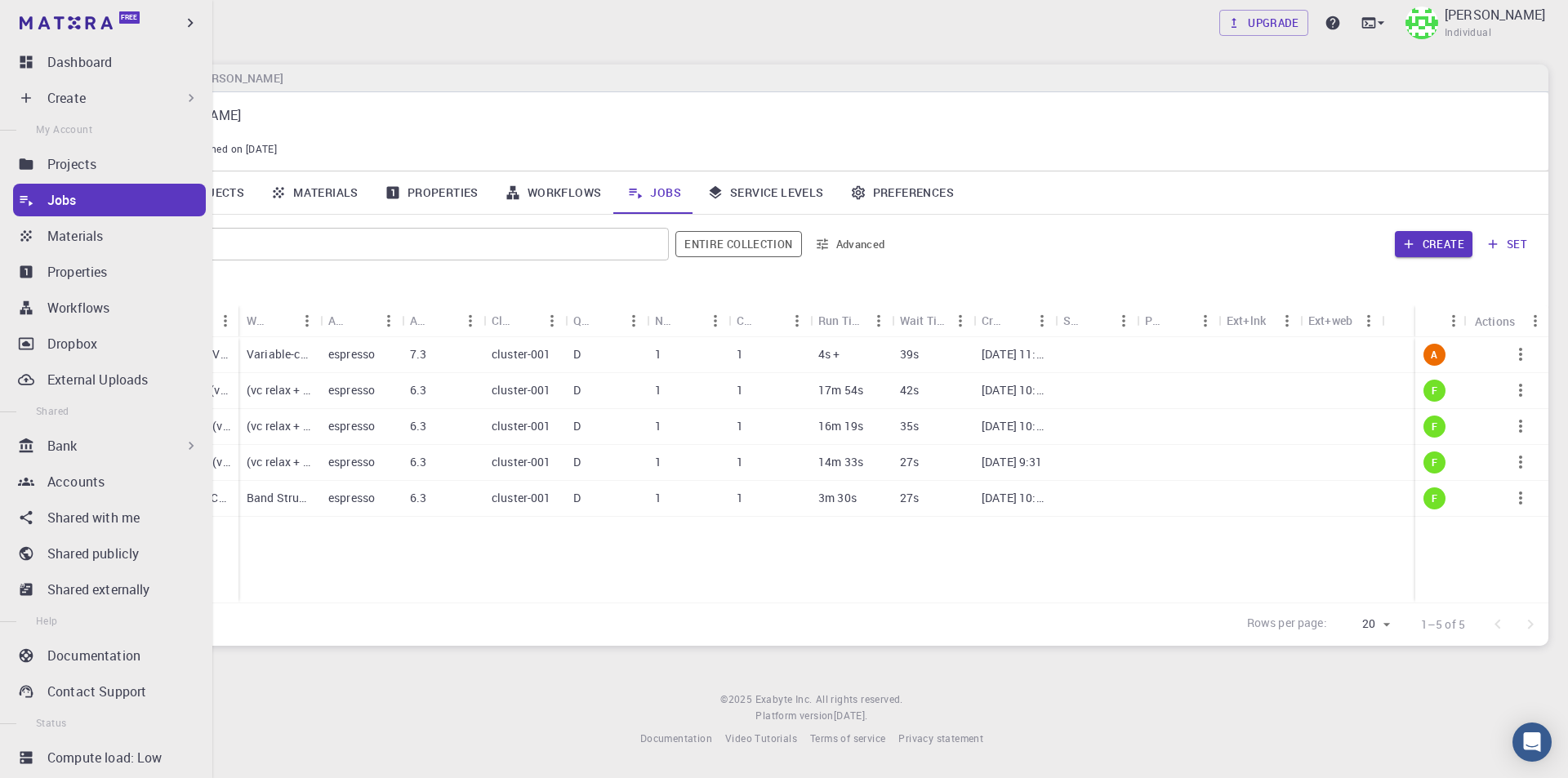
click at [84, 94] on p "Create" at bounding box center [67, 98] width 39 height 19
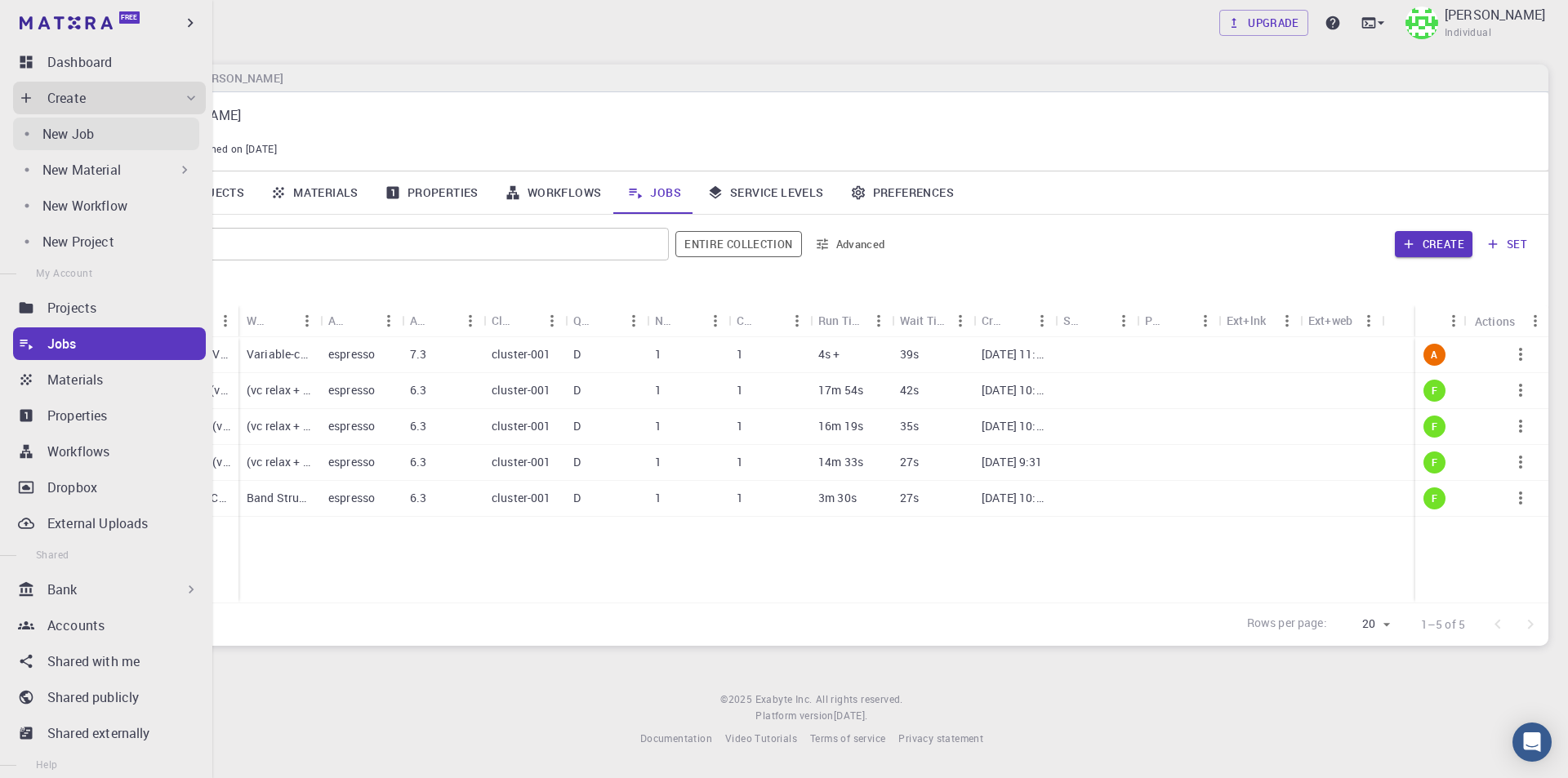
click at [101, 137] on div "New Job" at bounding box center [120, 134] width 157 height 19
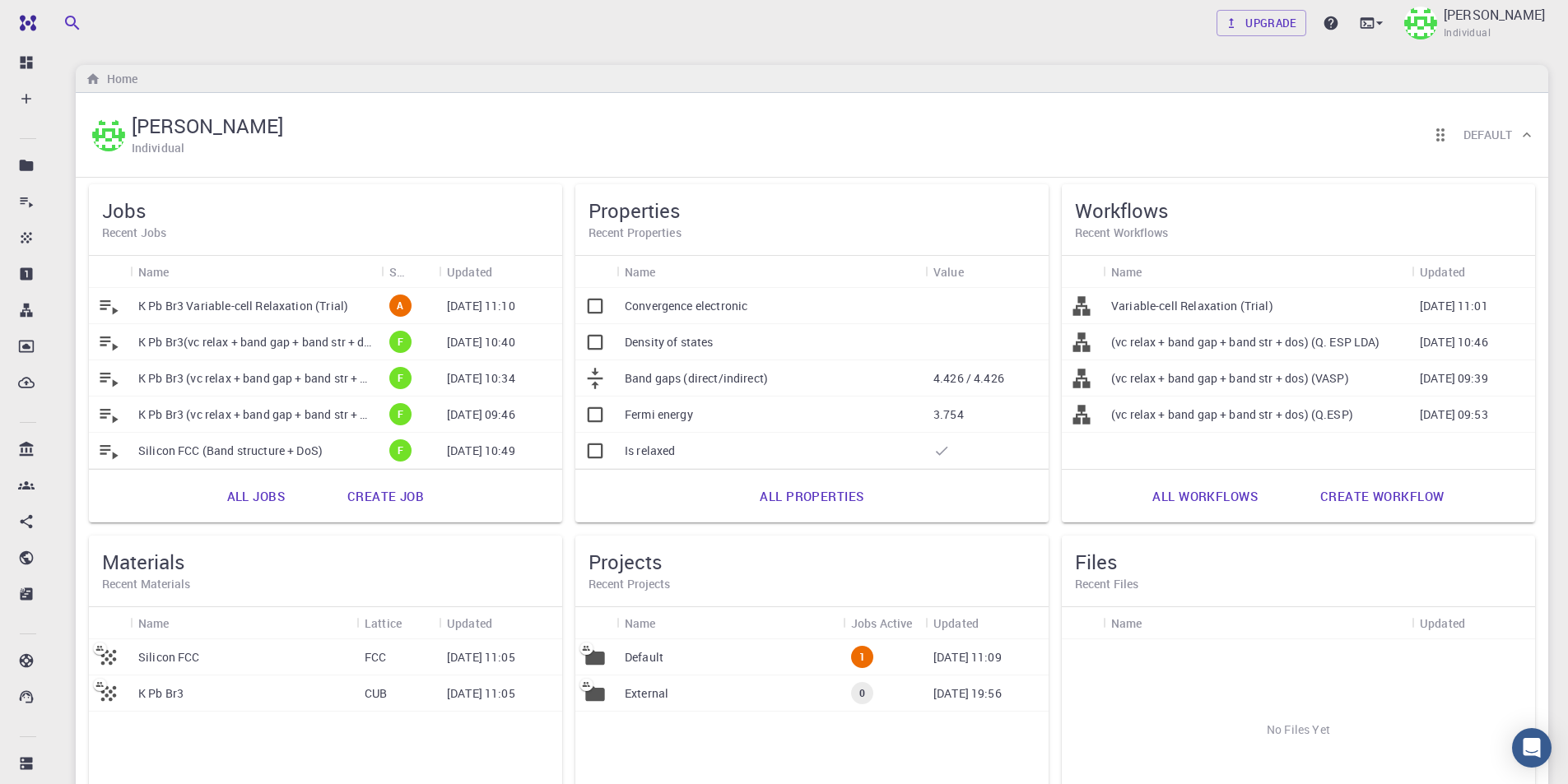
click at [263, 501] on link "All jobs" at bounding box center [256, 496] width 94 height 40
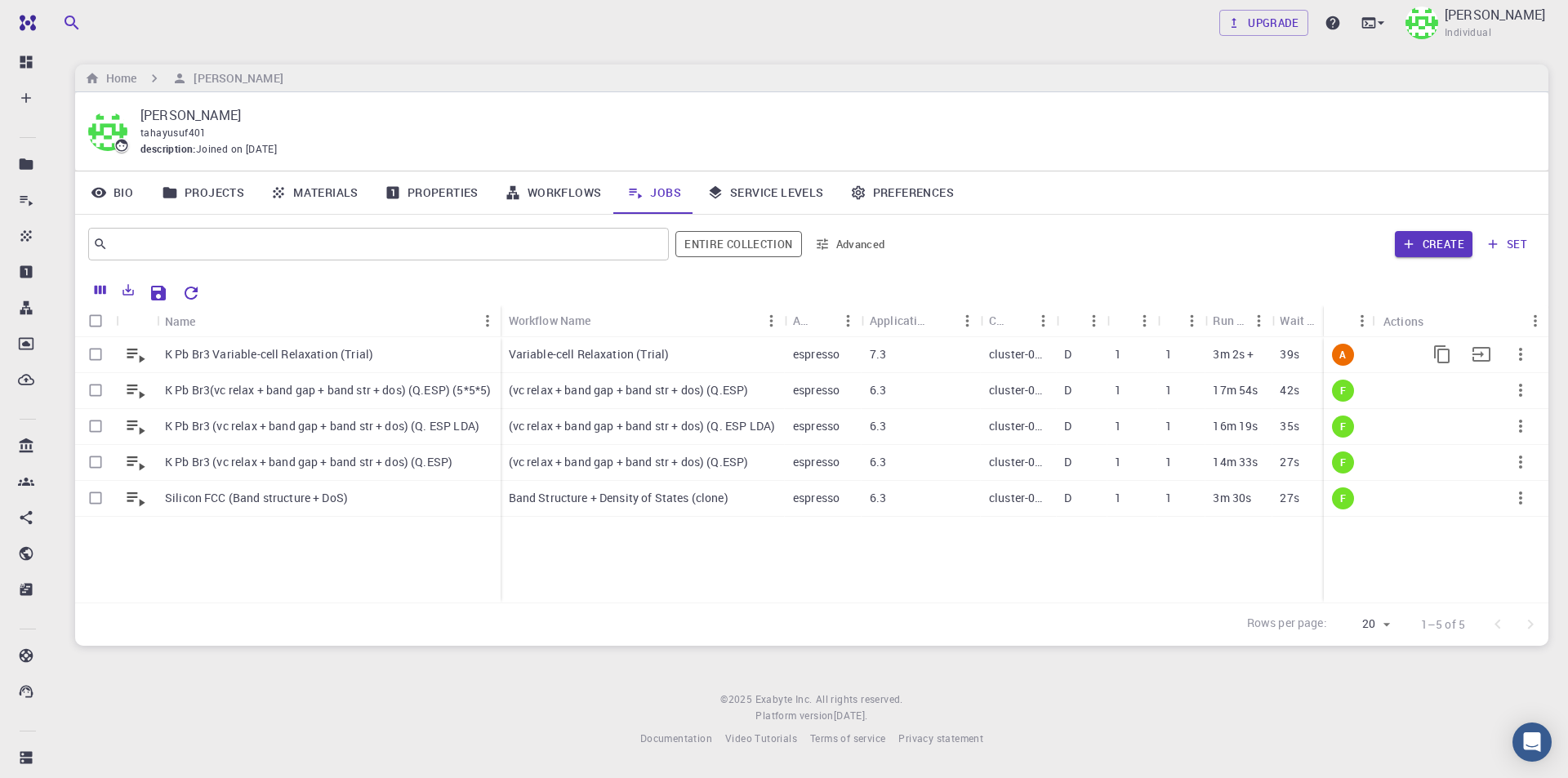
click at [295, 351] on p "K Pb Br3 Variable-cell Relaxation (Trial)" at bounding box center [269, 354] width 208 height 17
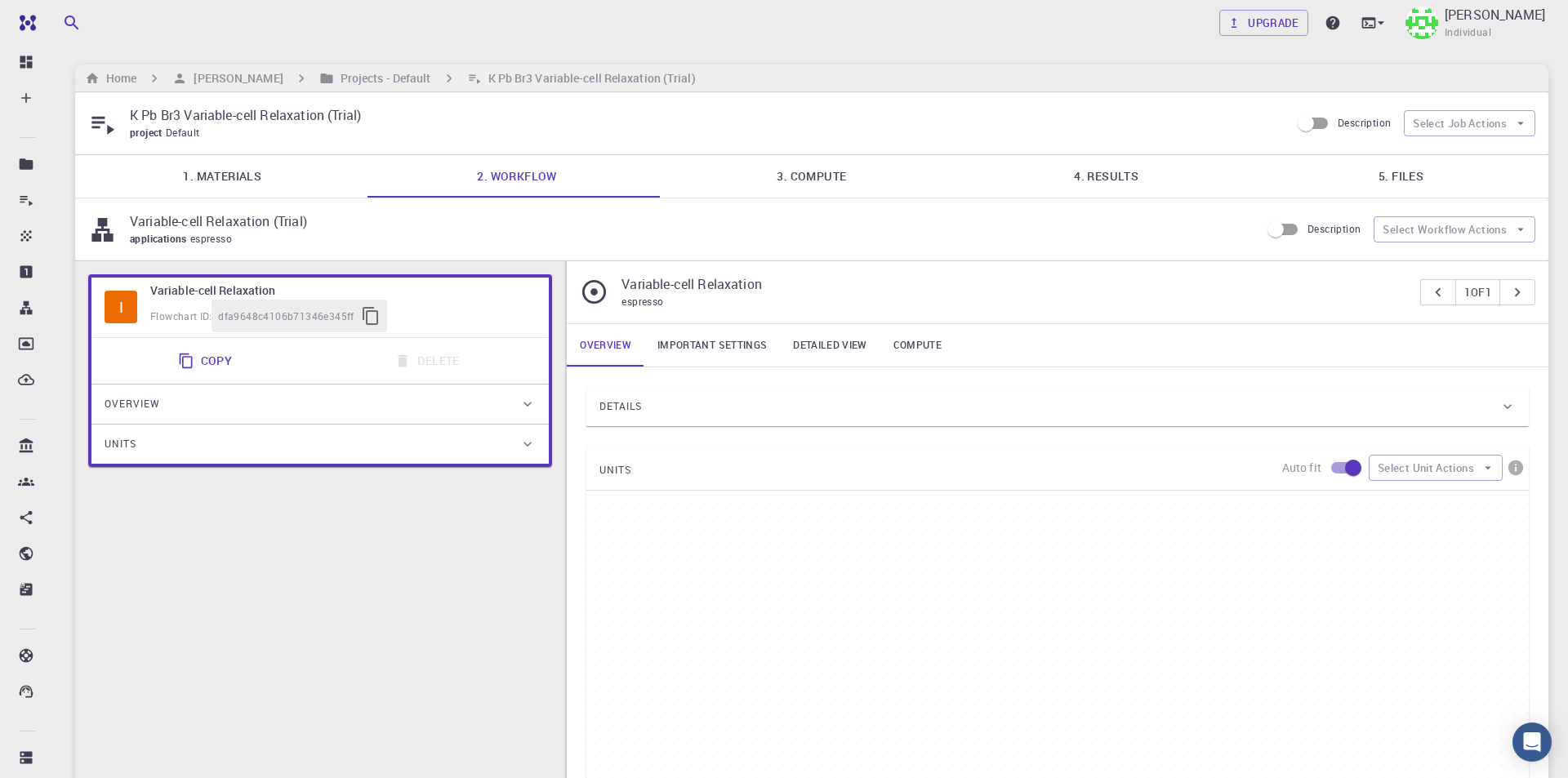
type input "/export/share/pseudo/k/gga/pbesol/gbrv/1.4/us/k_pbesol_gbrv_1.4.upf"
type input "/export/share/pseudo/pb/gga/pbesol/gbrv/1.0/us/pb_pbesol_gbrv_1.0.upf"
type input "/export/share/pseudo/br/gga/pbesol/gbrv/1.4/us/br_pbesol_gbrv_1.4.upf"
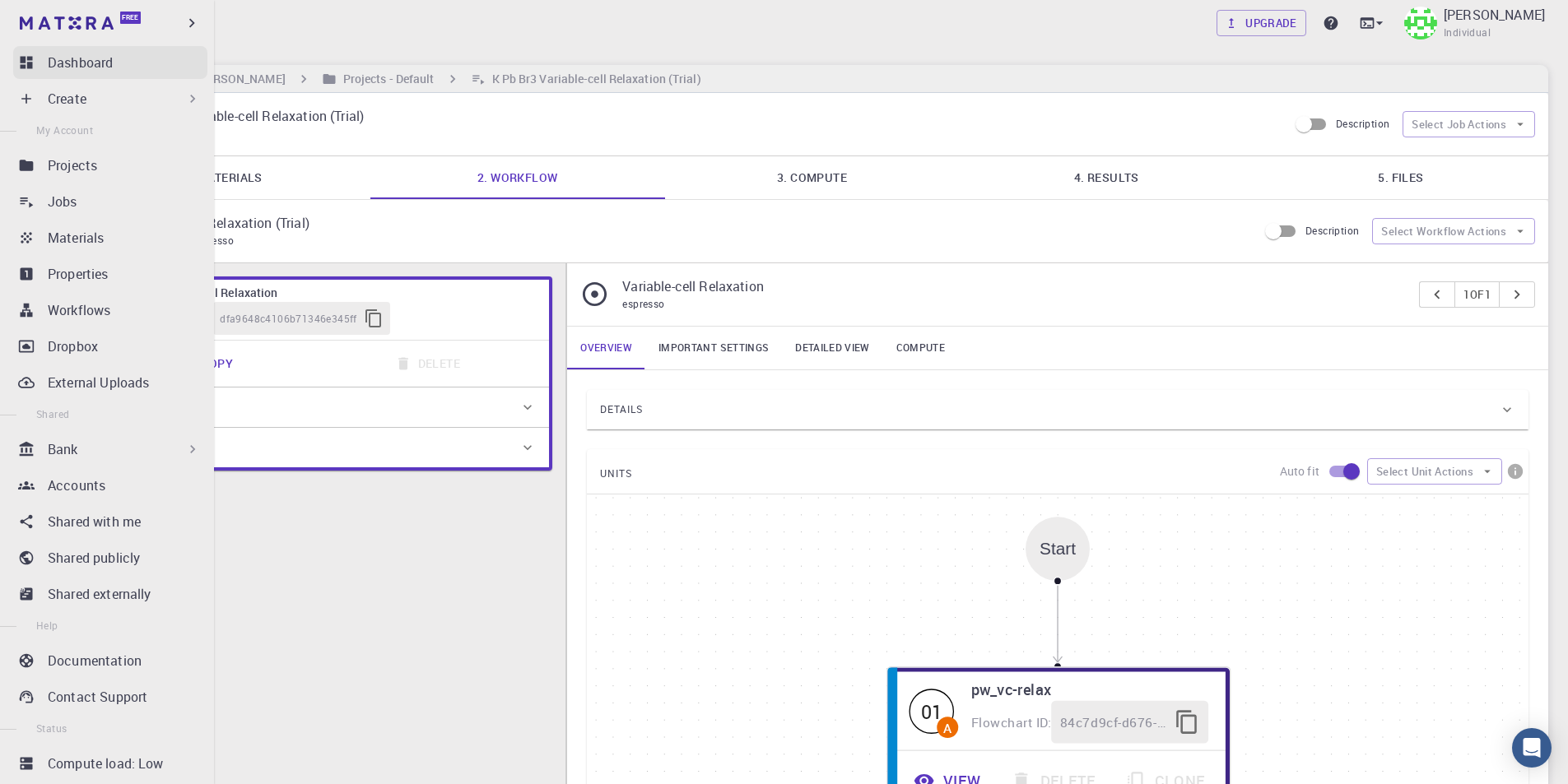
click at [74, 65] on p "Dashboard" at bounding box center [80, 63] width 65 height 19
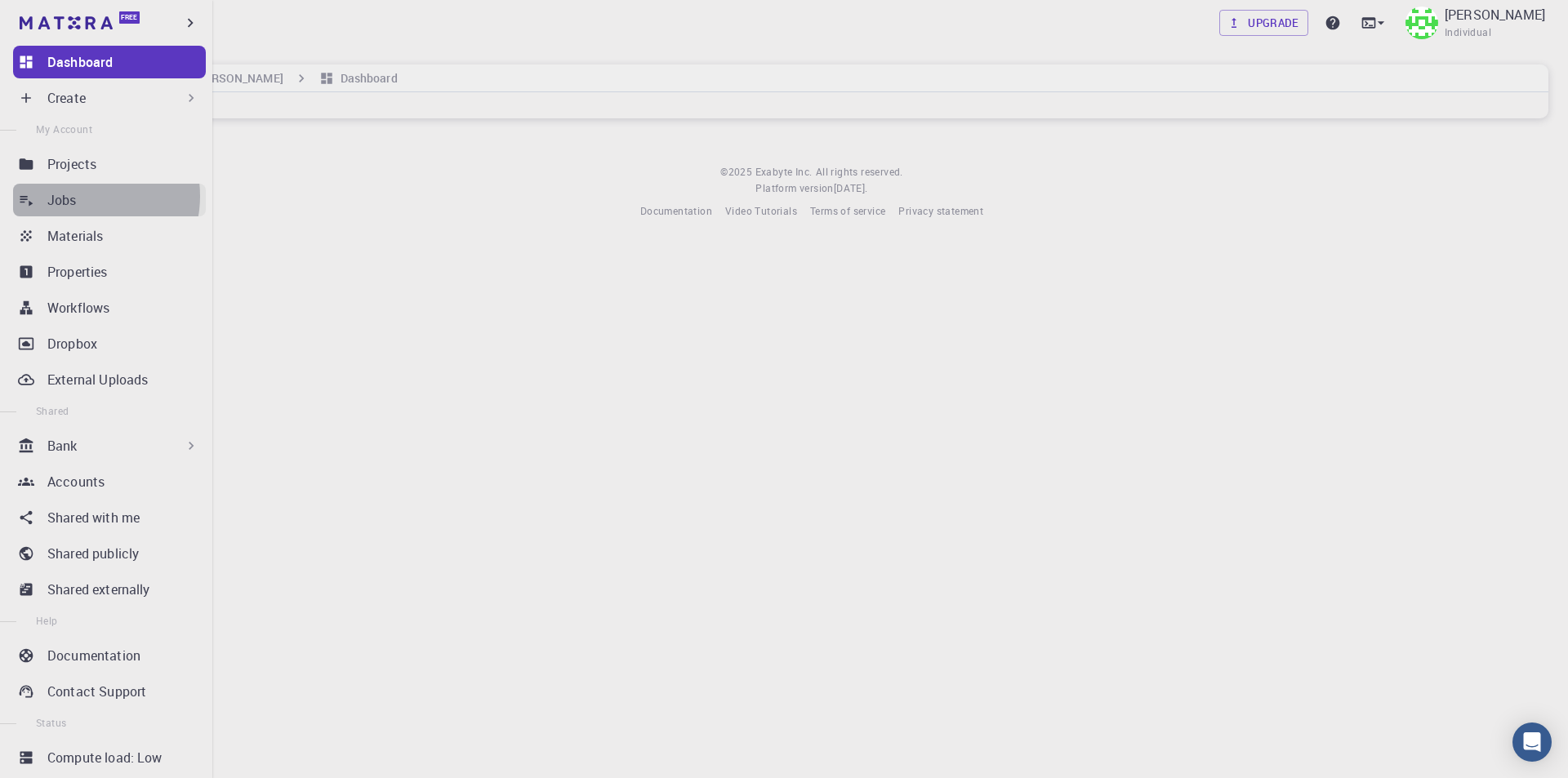
click at [81, 196] on div "Jobs" at bounding box center [126, 200] width 158 height 19
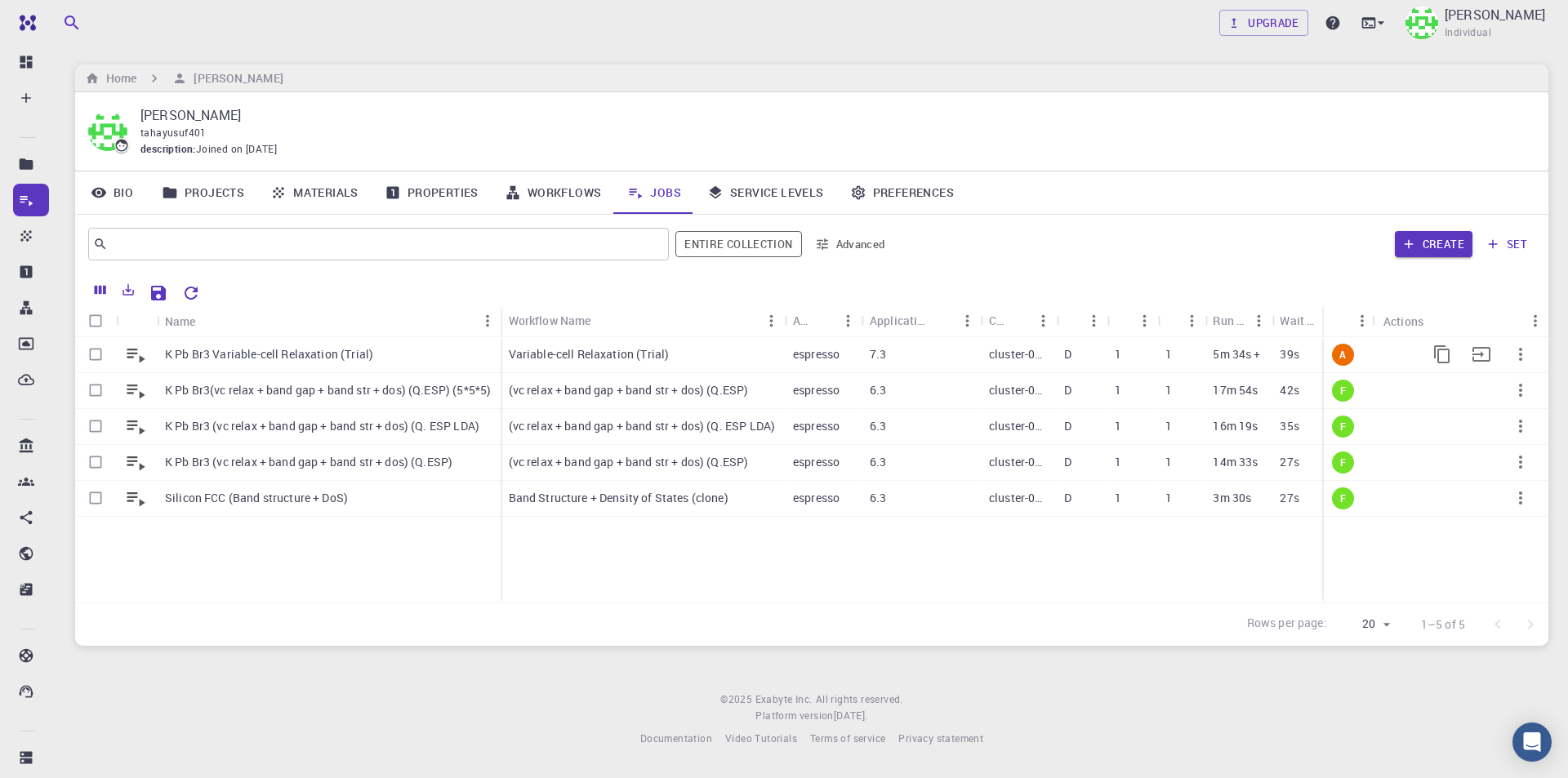
click at [353, 354] on p "K Pb Br3 Variable-cell Relaxation (Trial)" at bounding box center [269, 354] width 208 height 17
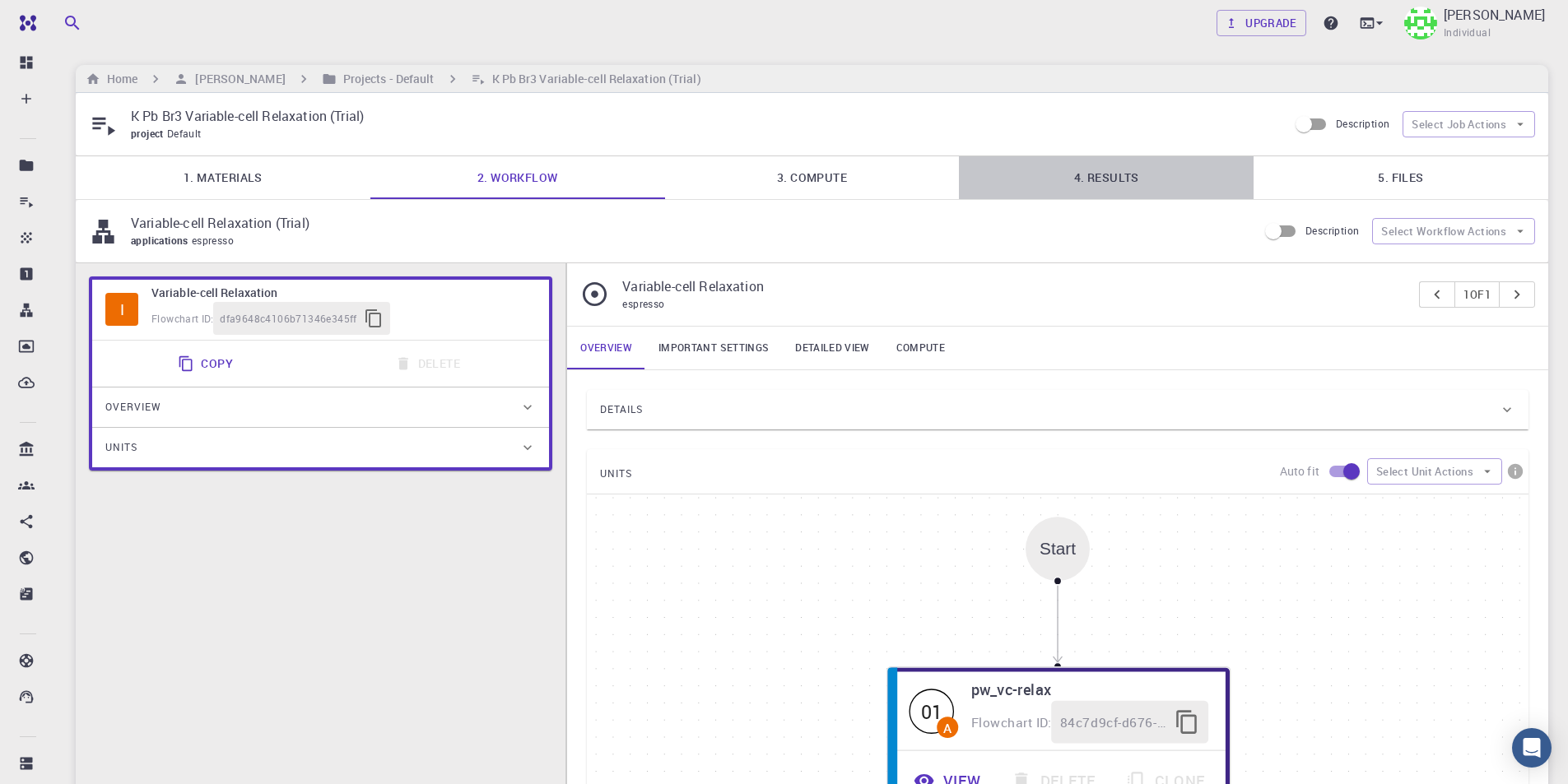
click at [1092, 177] on link "4. Results" at bounding box center [1106, 177] width 295 height 42
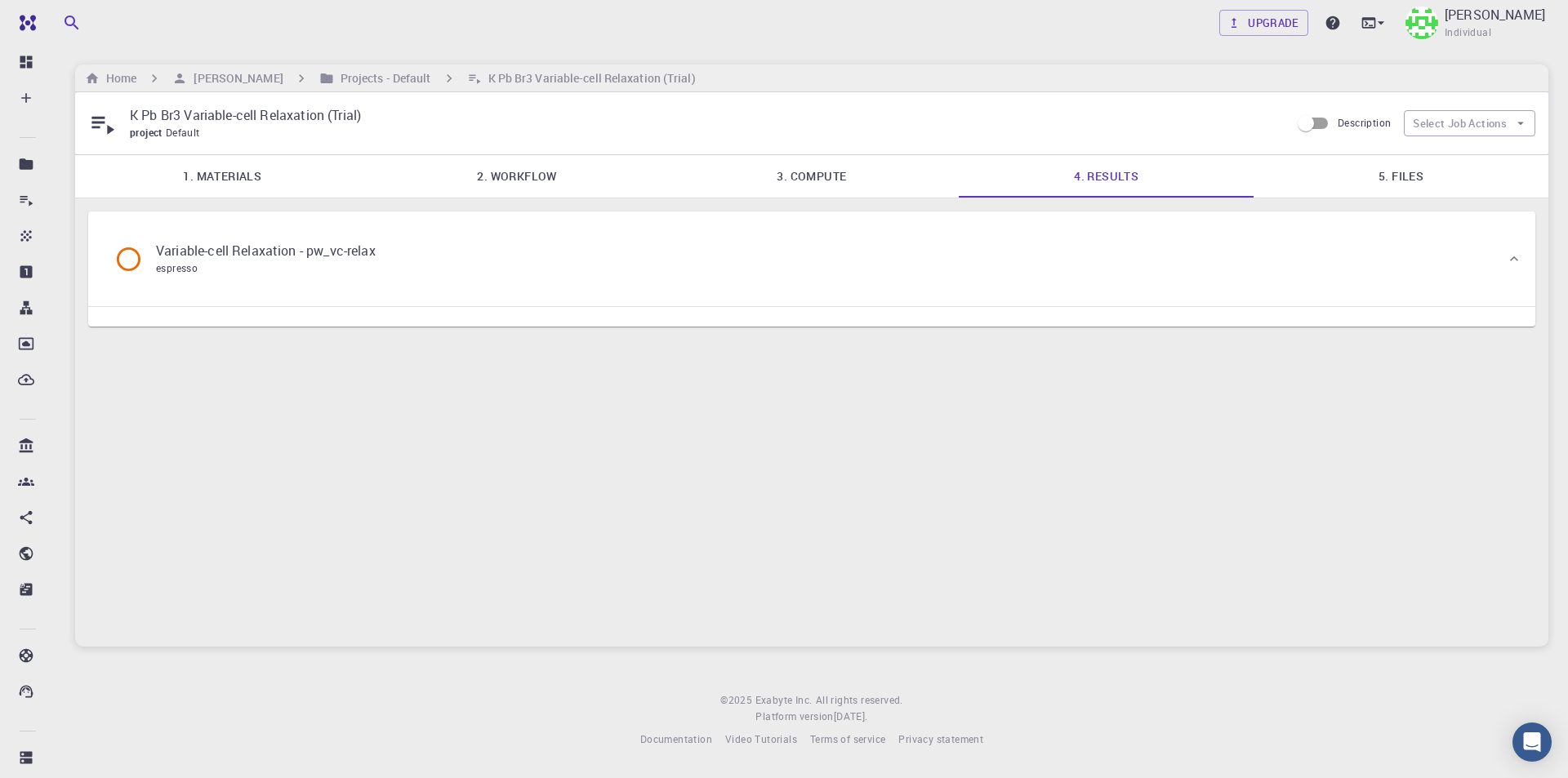
click at [257, 176] on link "1. Materials" at bounding box center [222, 176] width 295 height 42
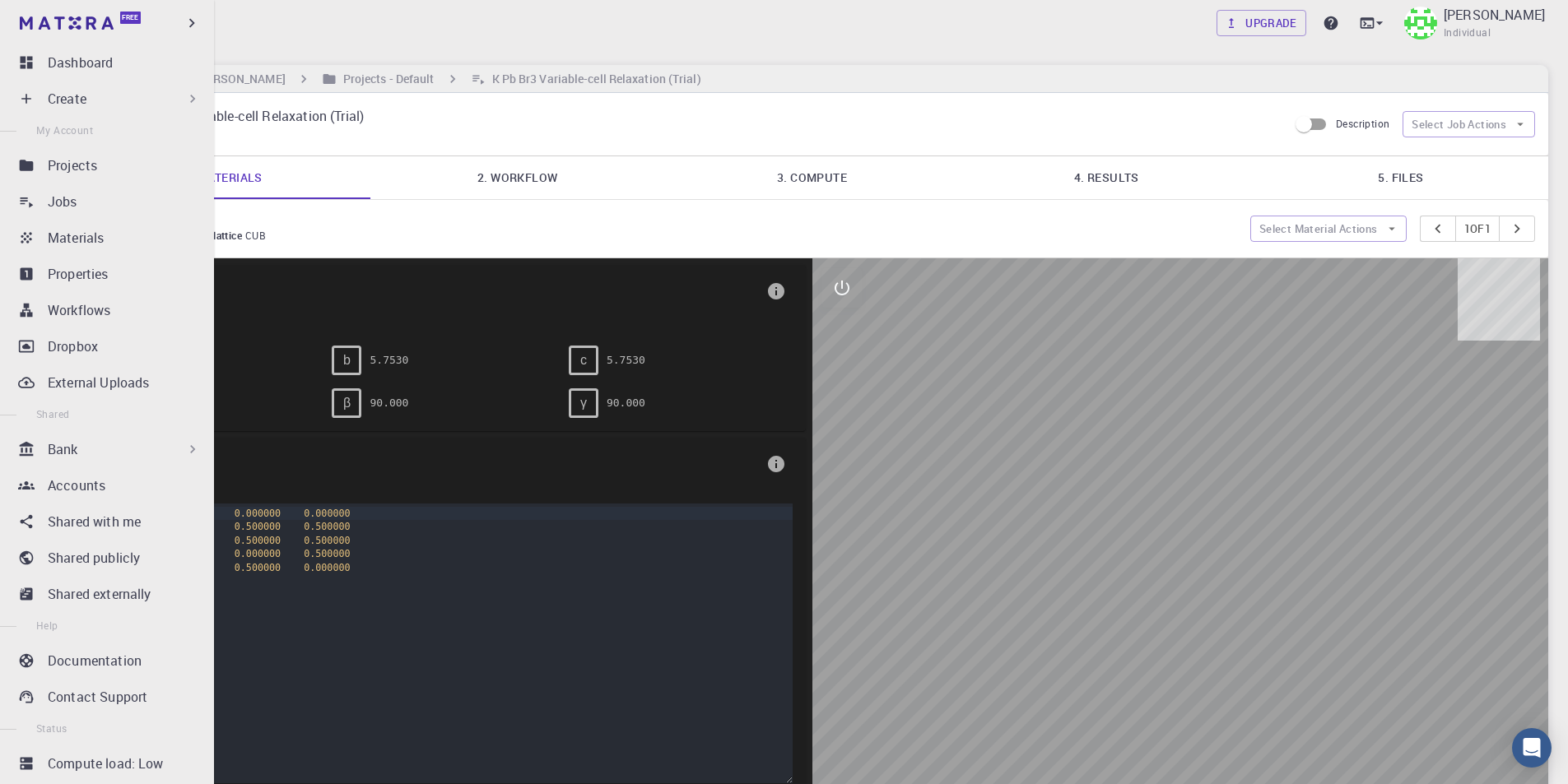
click at [140, 105] on div "Create" at bounding box center [124, 99] width 153 height 19
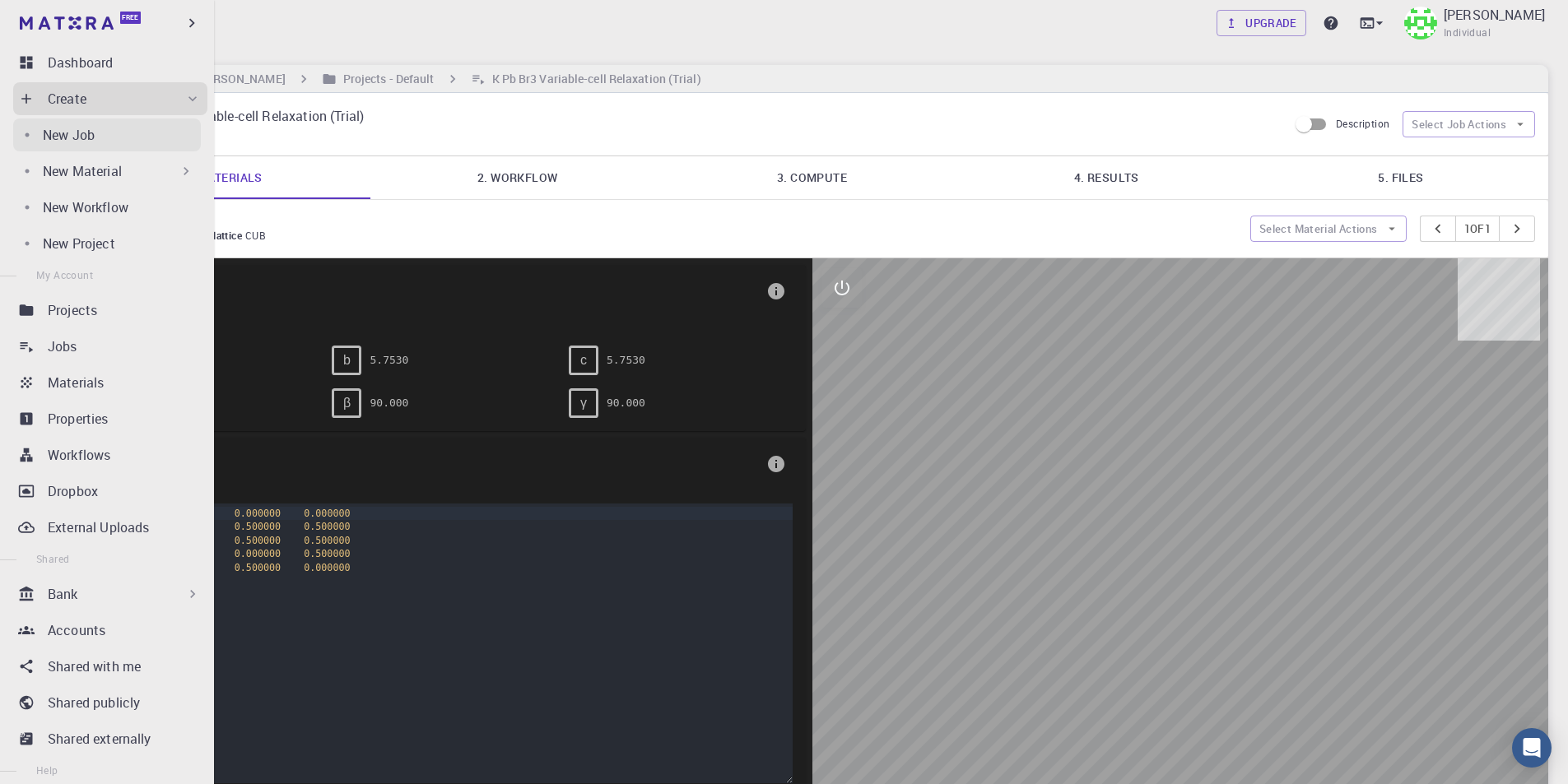
click at [89, 139] on p "New Job" at bounding box center [68, 135] width 52 height 19
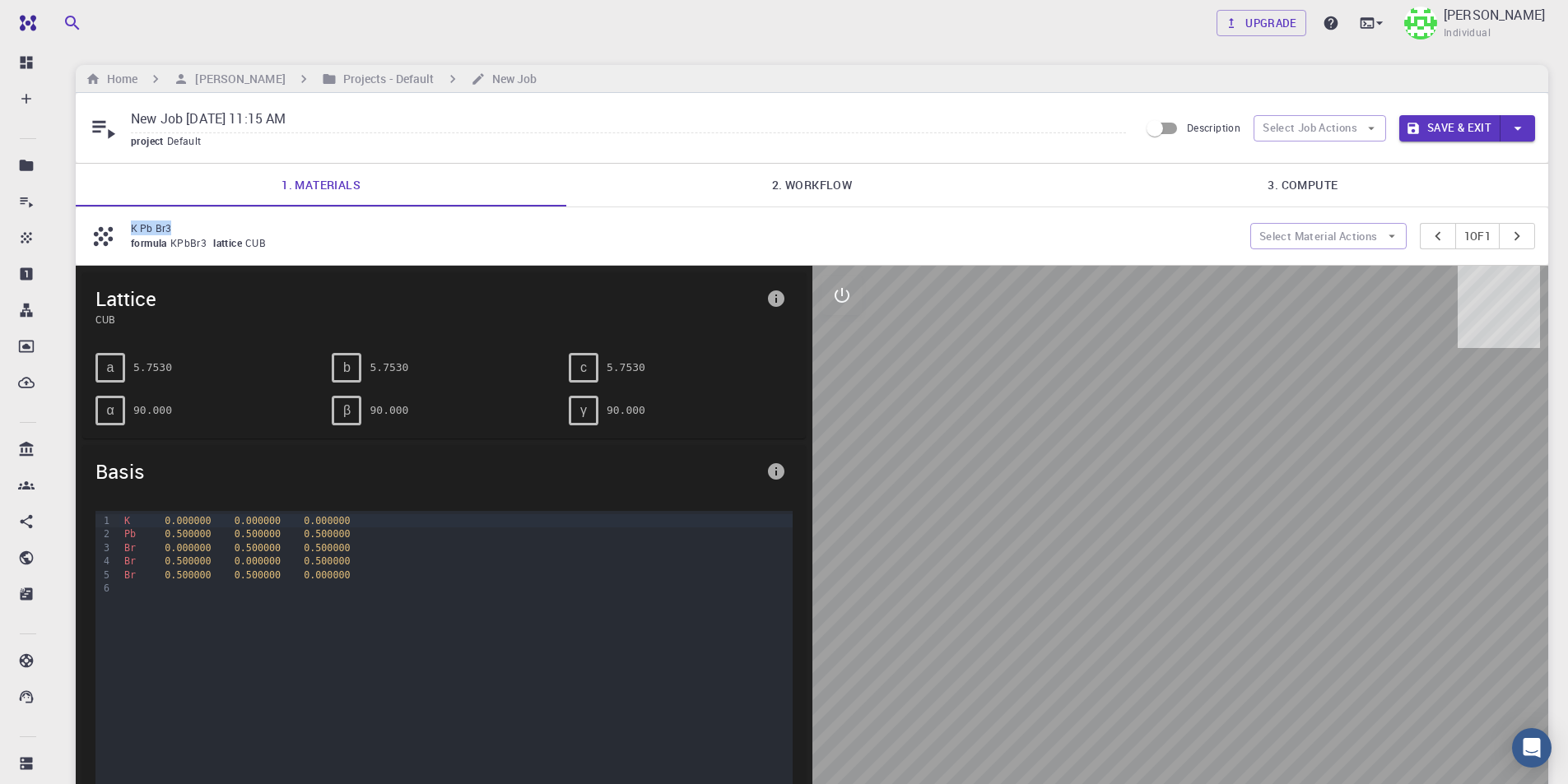
drag, startPoint x: 191, startPoint y: 228, endPoint x: 130, endPoint y: 230, distance: 61.0
click at [130, 230] on div "K Pb Br3 formula KPbBr3 lattice CUB" at bounding box center [670, 235] width 1161 height 31
copy p "K Pb Br3"
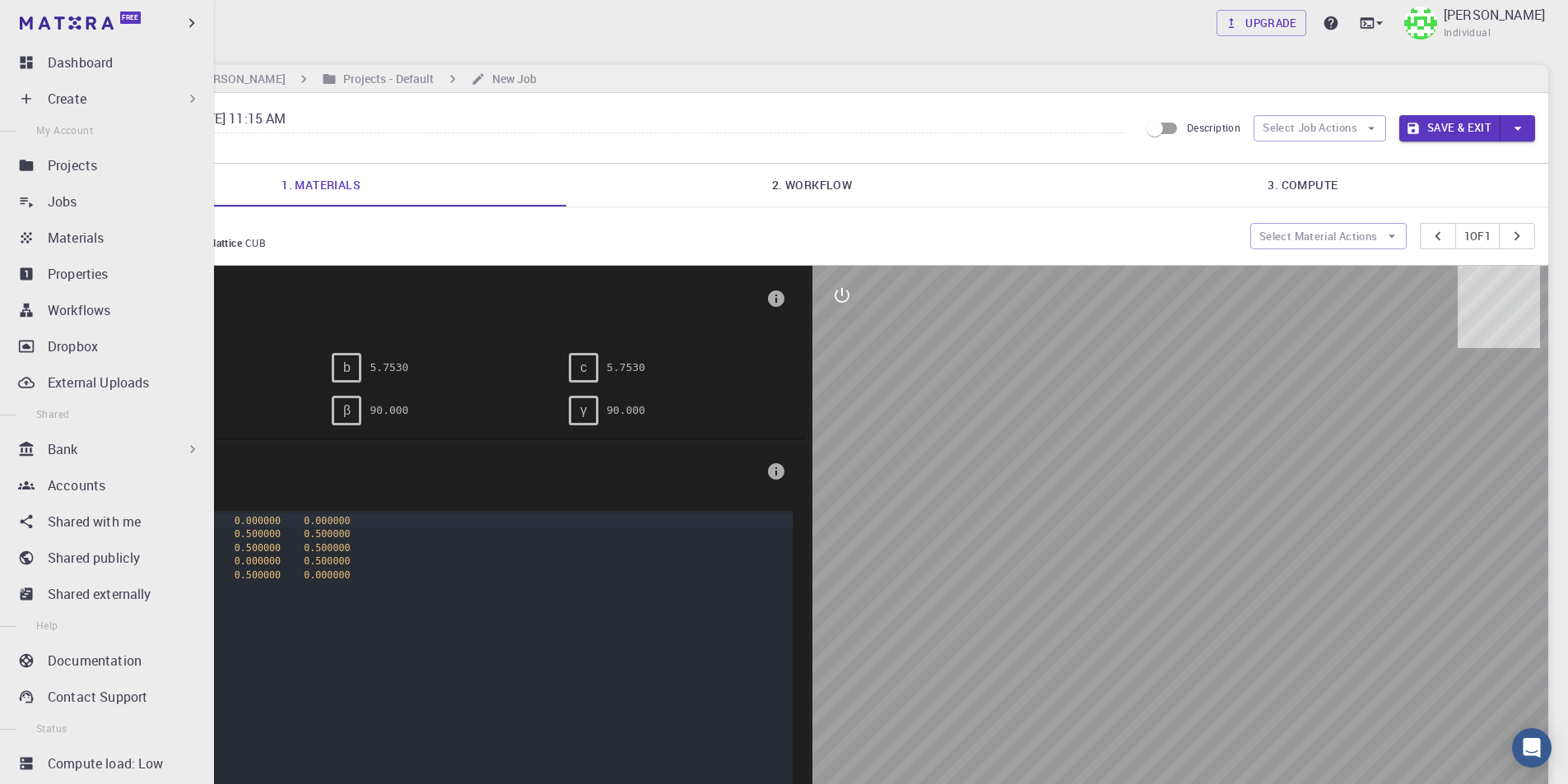
drag, startPoint x: 348, startPoint y: 119, endPoint x: 45, endPoint y: 122, distance: 303.0
click at [45, 122] on div "Free Dashboard Create New Job New Material Create Material Upload File Import f…" at bounding box center [784, 546] width 1568 height 1092
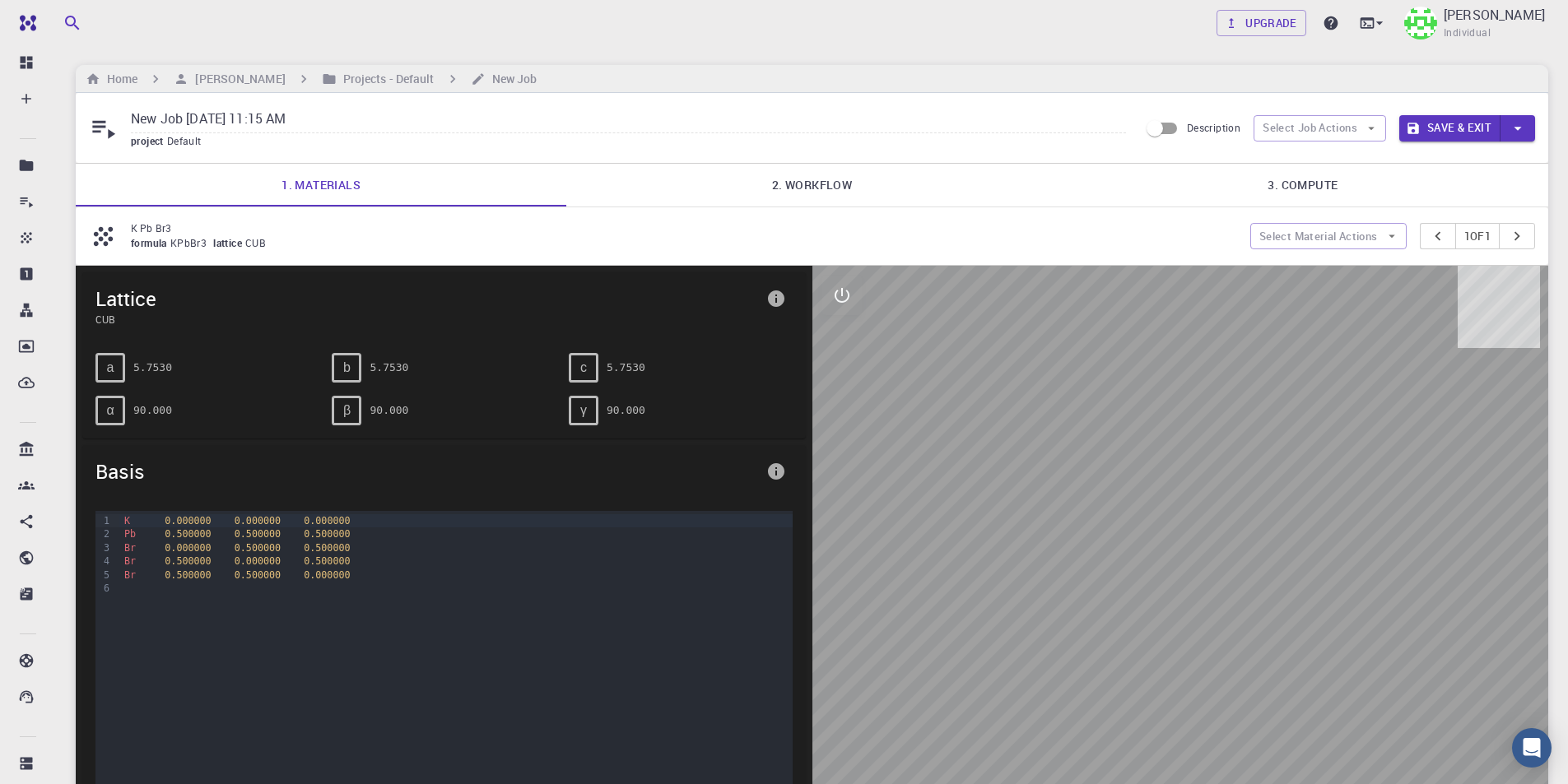
paste input "K Pb Br3"
click at [798, 180] on link "2. Workflow" at bounding box center [812, 185] width 491 height 42
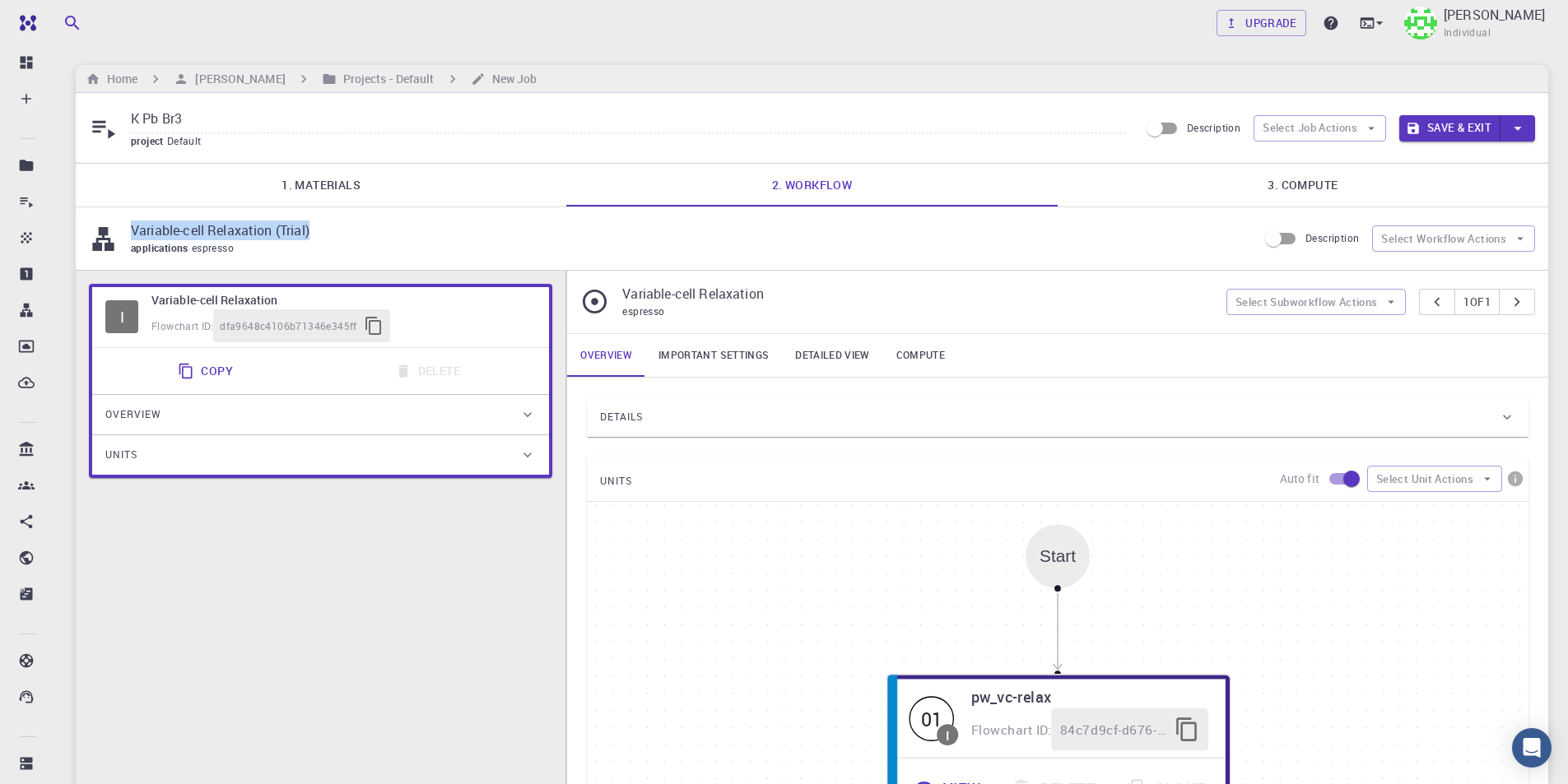
drag, startPoint x: 322, startPoint y: 234, endPoint x: 133, endPoint y: 234, distance: 189.0
click at [133, 234] on p "Variable-cell Relaxation (Trial)" at bounding box center [687, 230] width 1114 height 19
copy p "Variable-cell Relaxation (Trial)"
click at [265, 123] on input "K Pb Br3" at bounding box center [628, 119] width 995 height 27
paste input "Variable-cell Relaxation (Trial)"
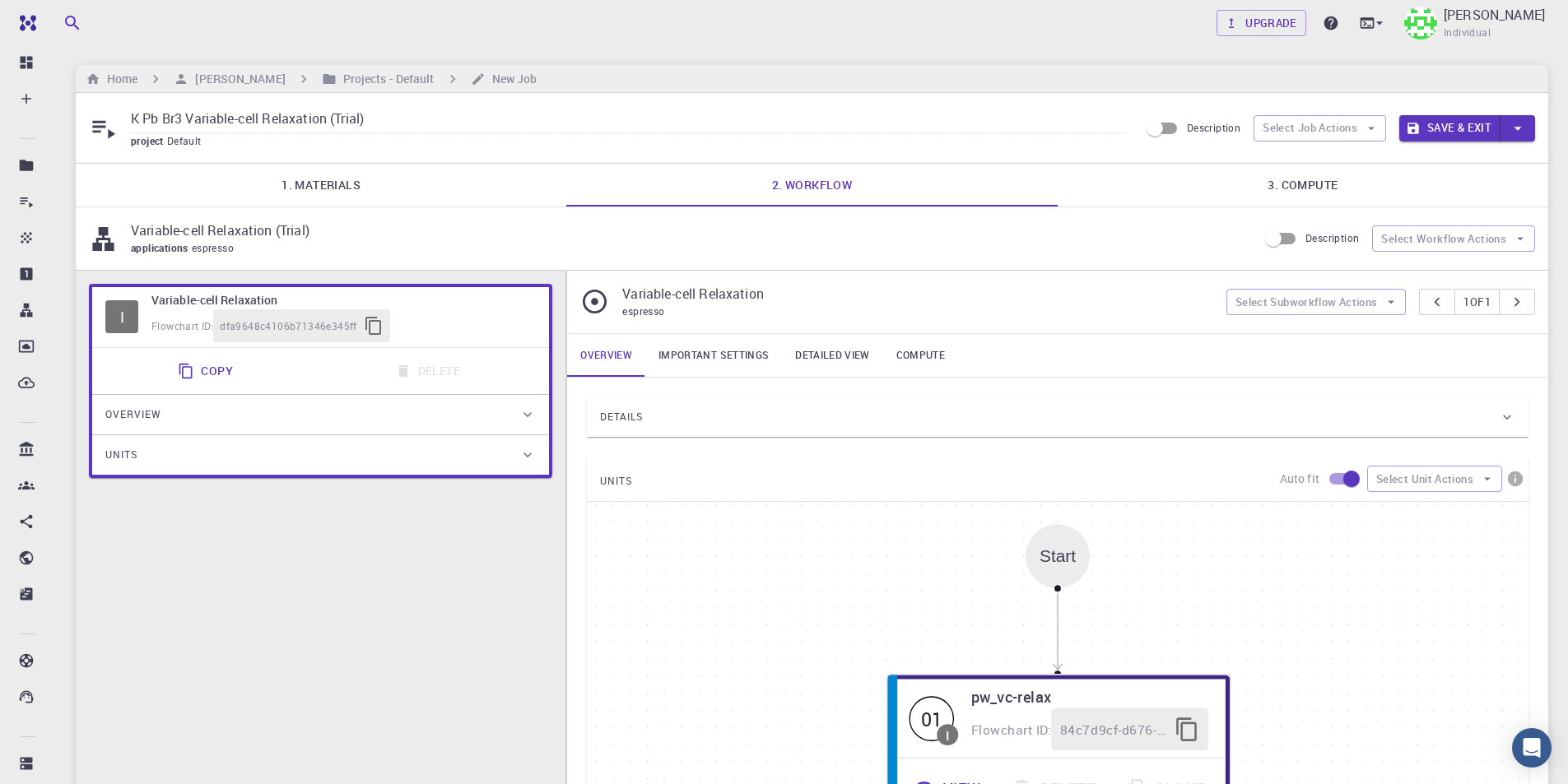
type input "K Pb Br3 Variable-cell Relaxation (Trial)"
click at [715, 407] on div "Details" at bounding box center [1049, 417] width 898 height 26
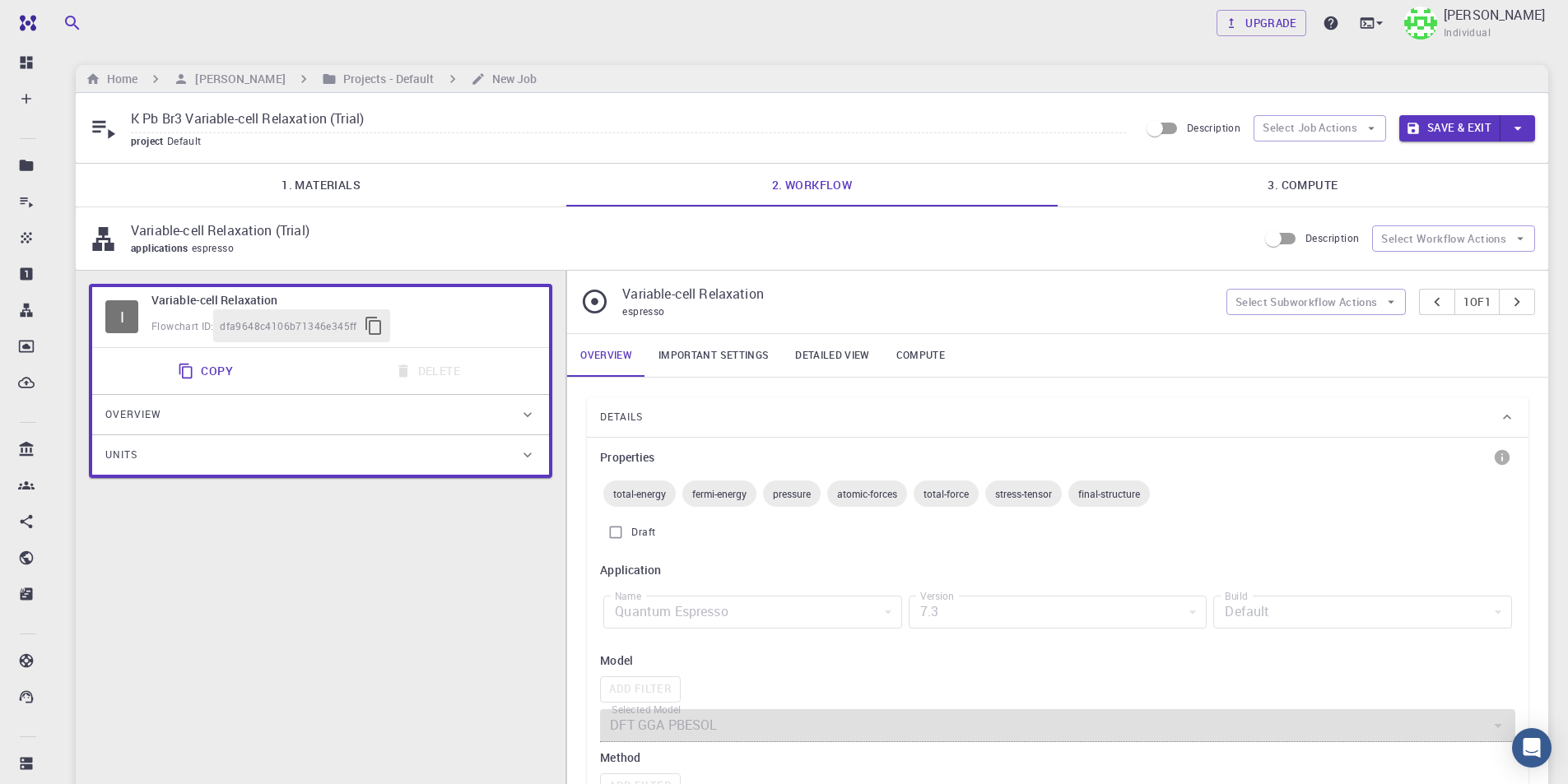
scroll to position [329, 0]
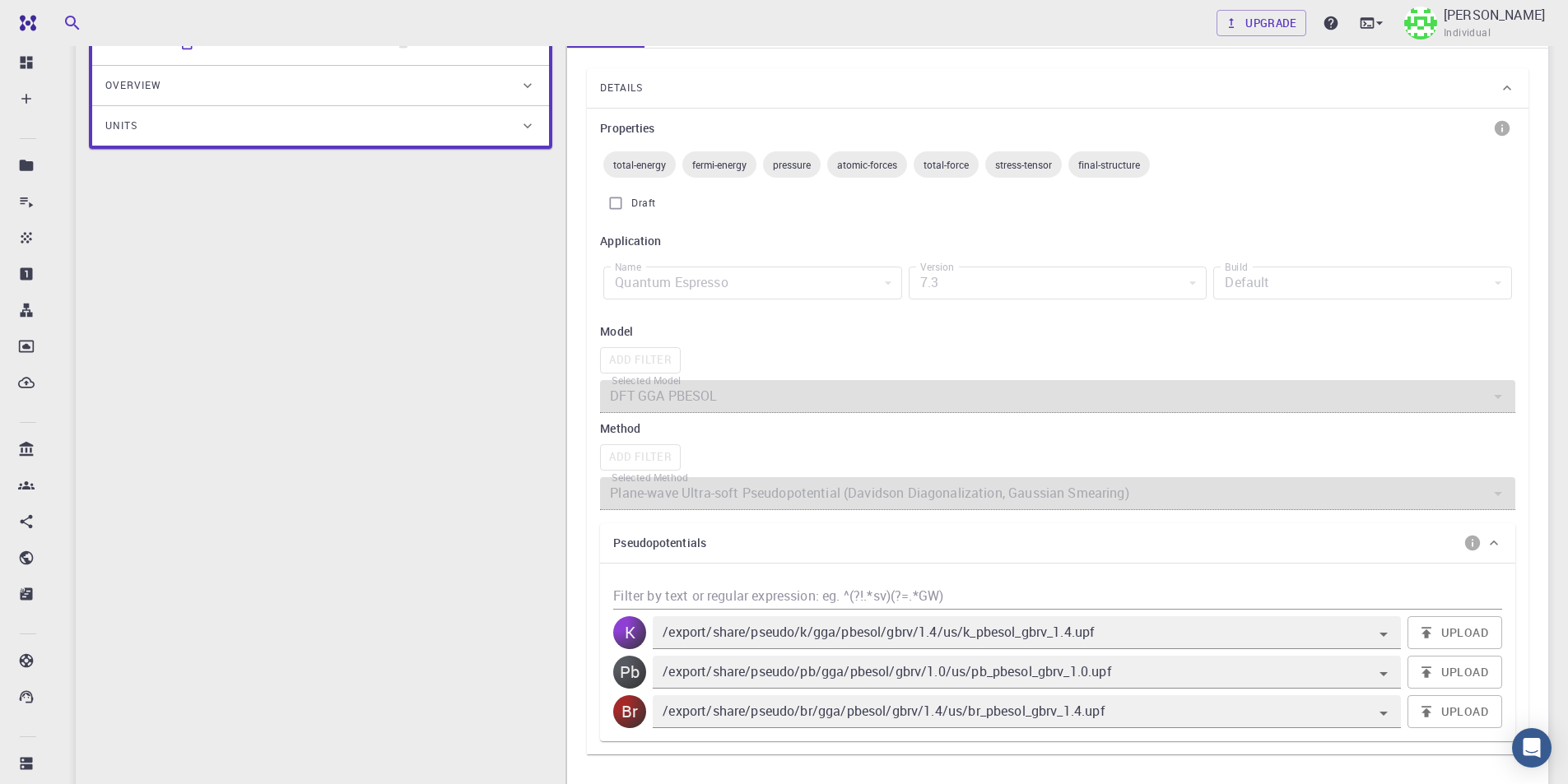
click at [978, 266] on div "7.3" at bounding box center [1058, 282] width 299 height 33
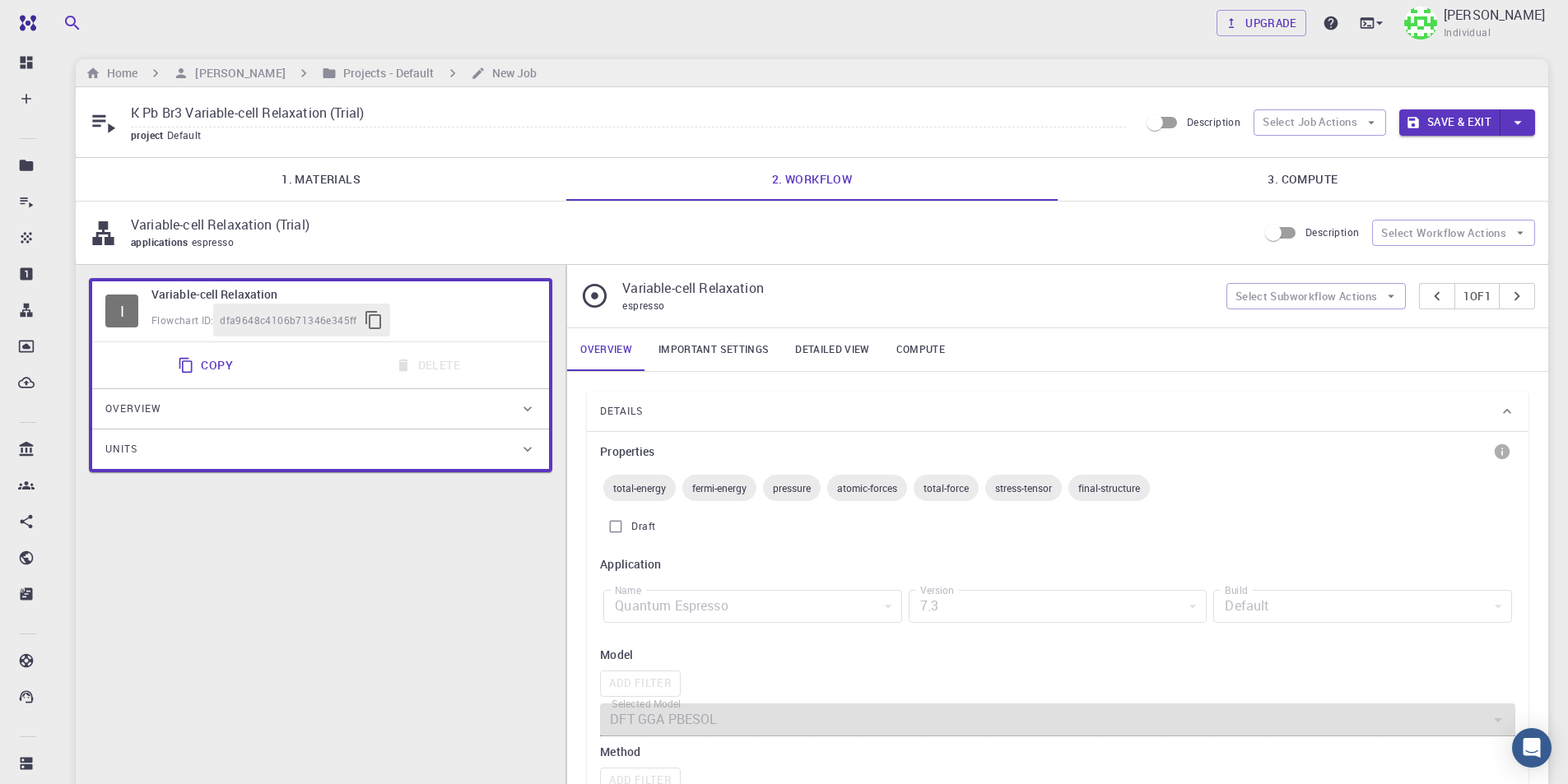
scroll to position [0, 0]
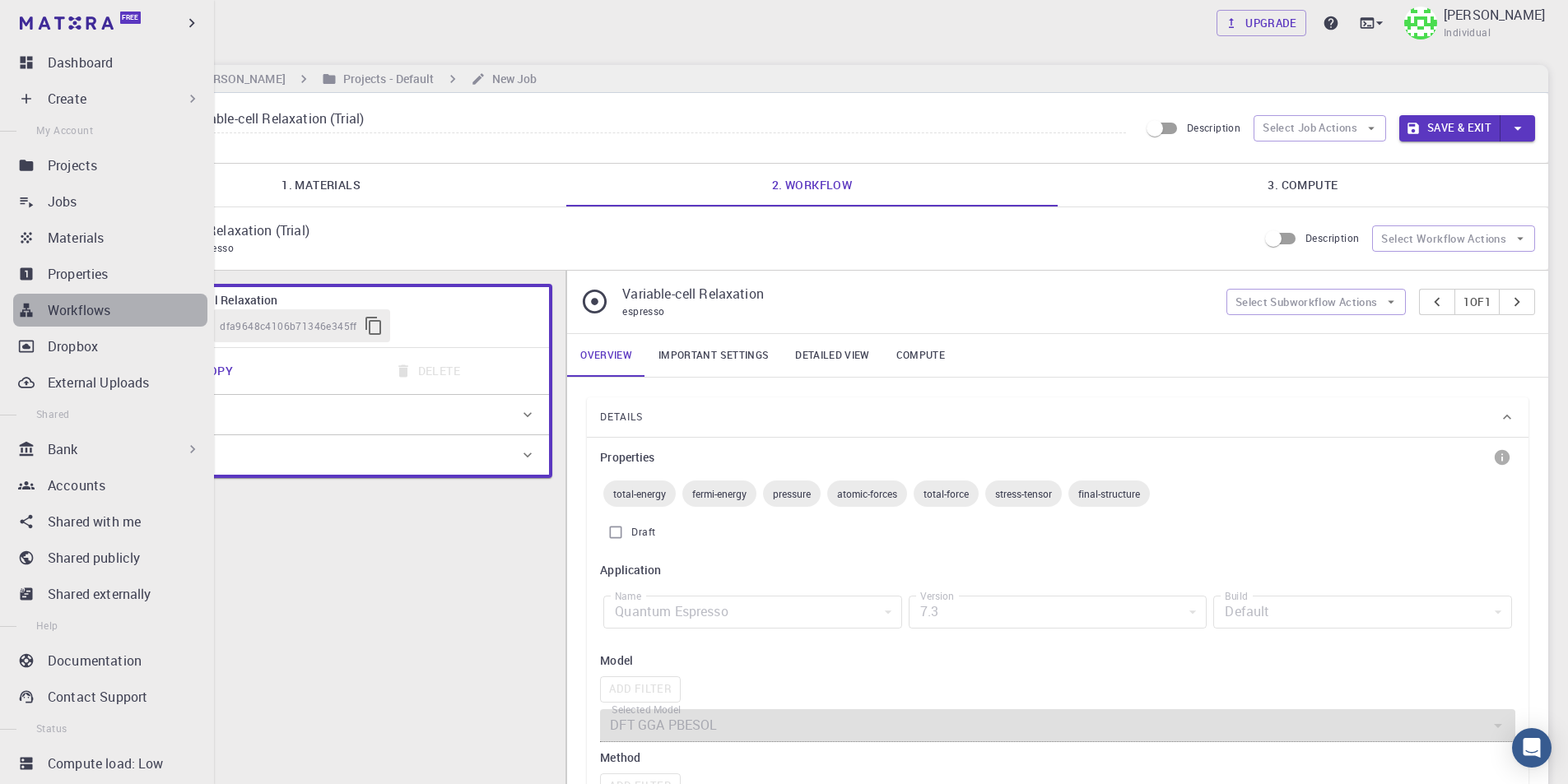
click at [128, 312] on div "Workflows" at bounding box center [127, 310] width 160 height 19
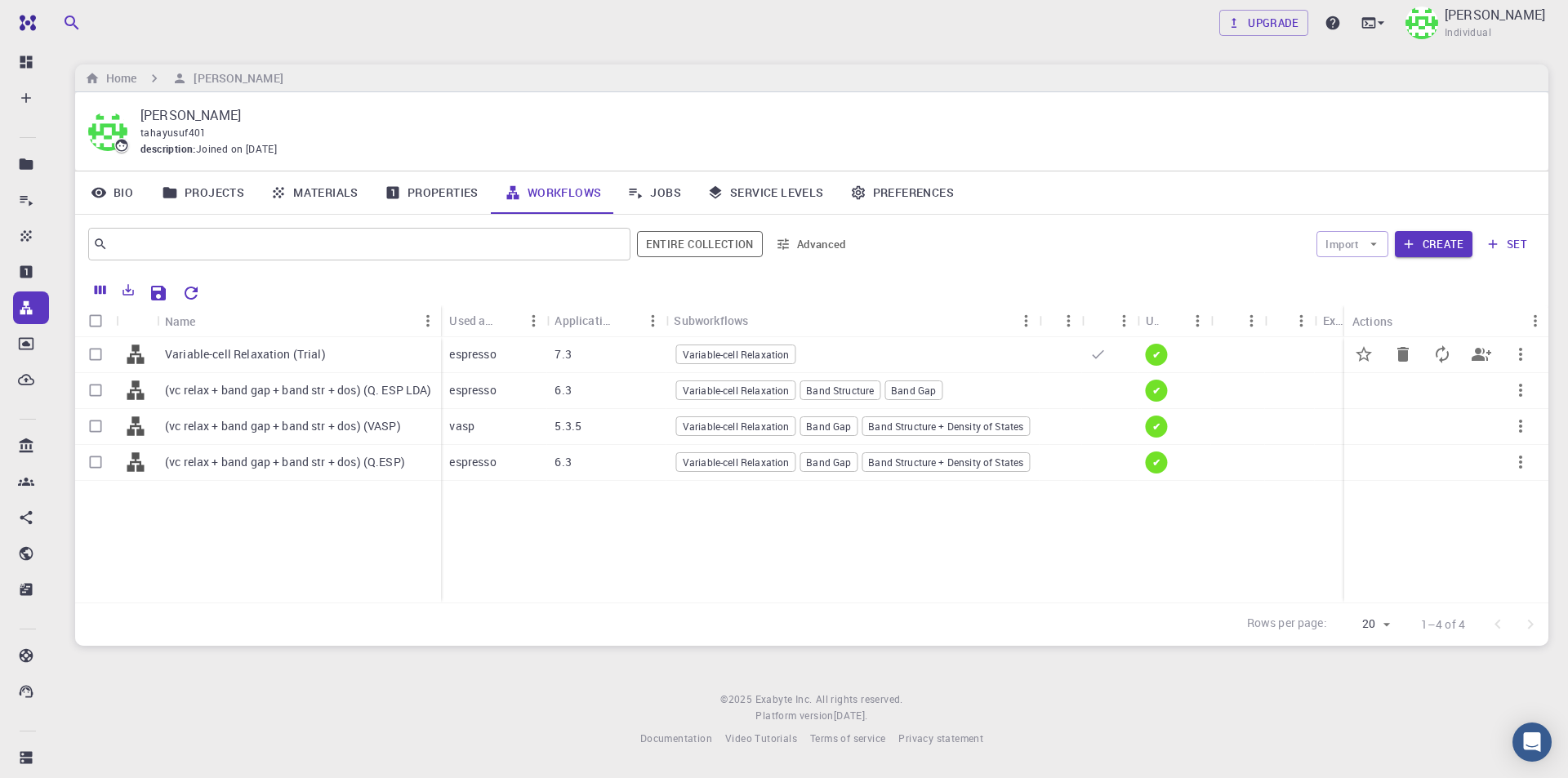
click at [98, 352] on input "Select row" at bounding box center [95, 354] width 31 height 31
checkbox input "true"
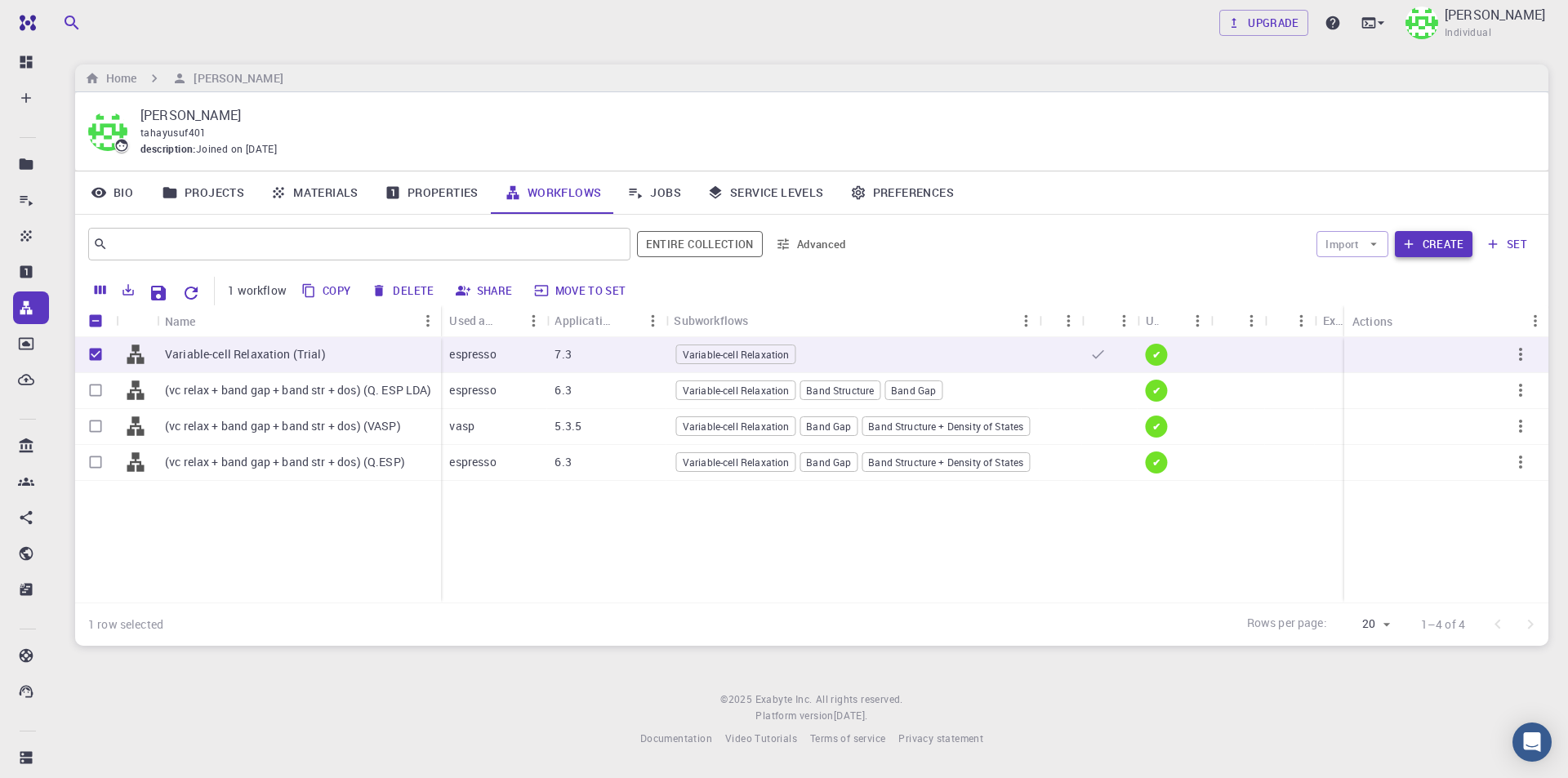
click at [1455, 243] on button "Create" at bounding box center [1433, 244] width 78 height 26
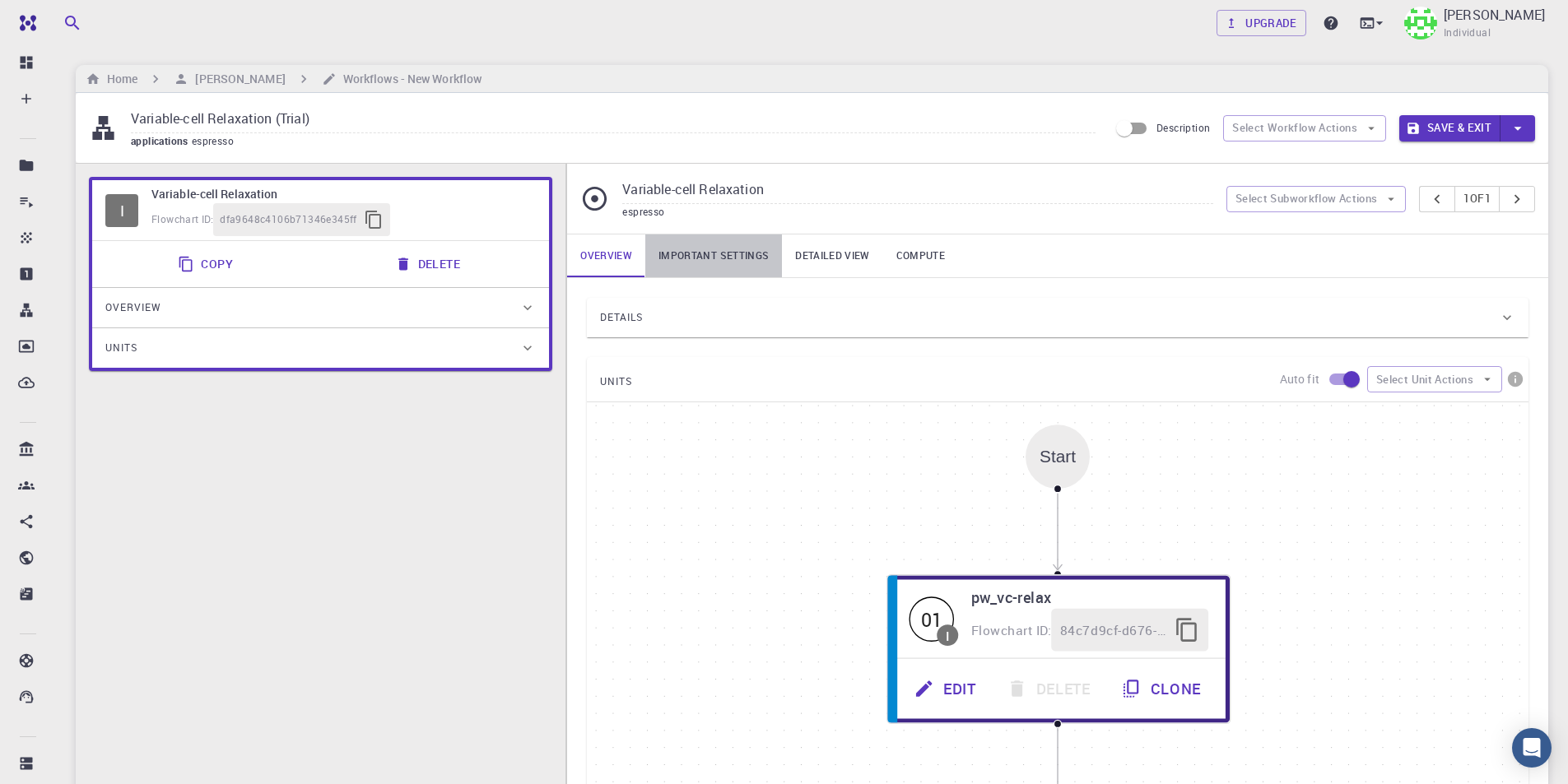
click at [739, 248] on link "Important settings" at bounding box center [713, 256] width 137 height 42
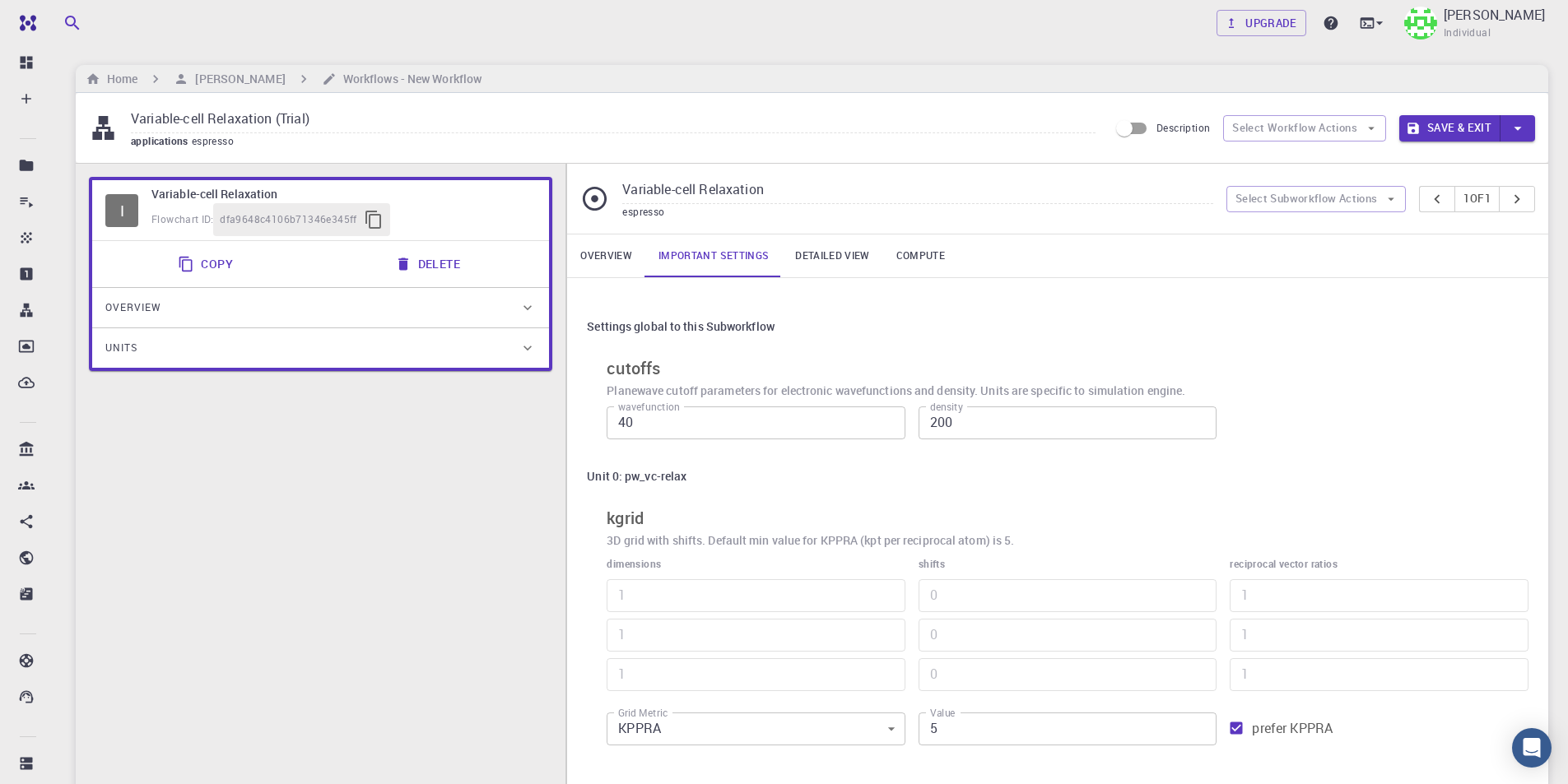
click at [639, 250] on link "Overview" at bounding box center [606, 256] width 79 height 42
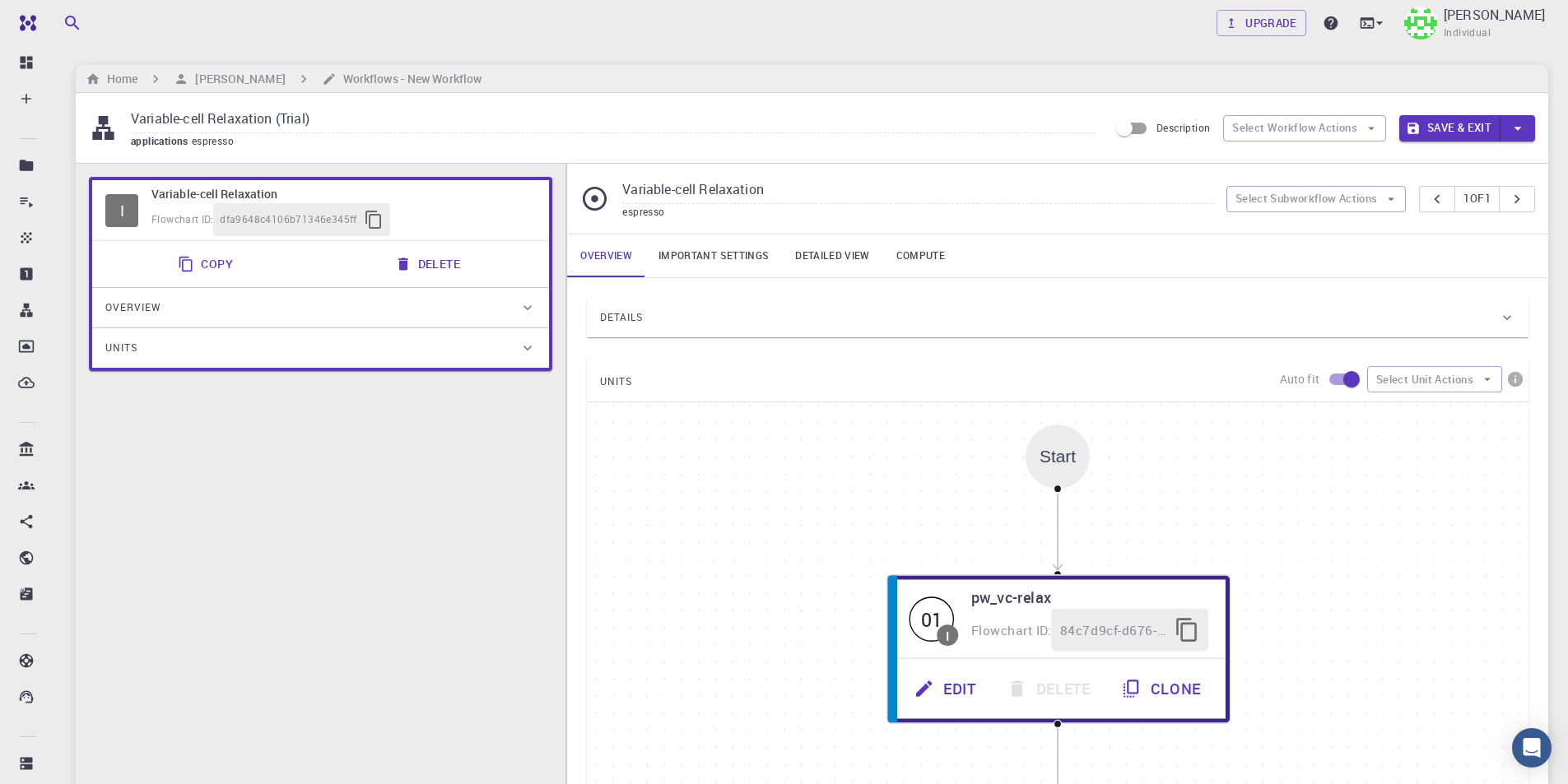
click at [750, 311] on div "Details" at bounding box center [1049, 317] width 898 height 26
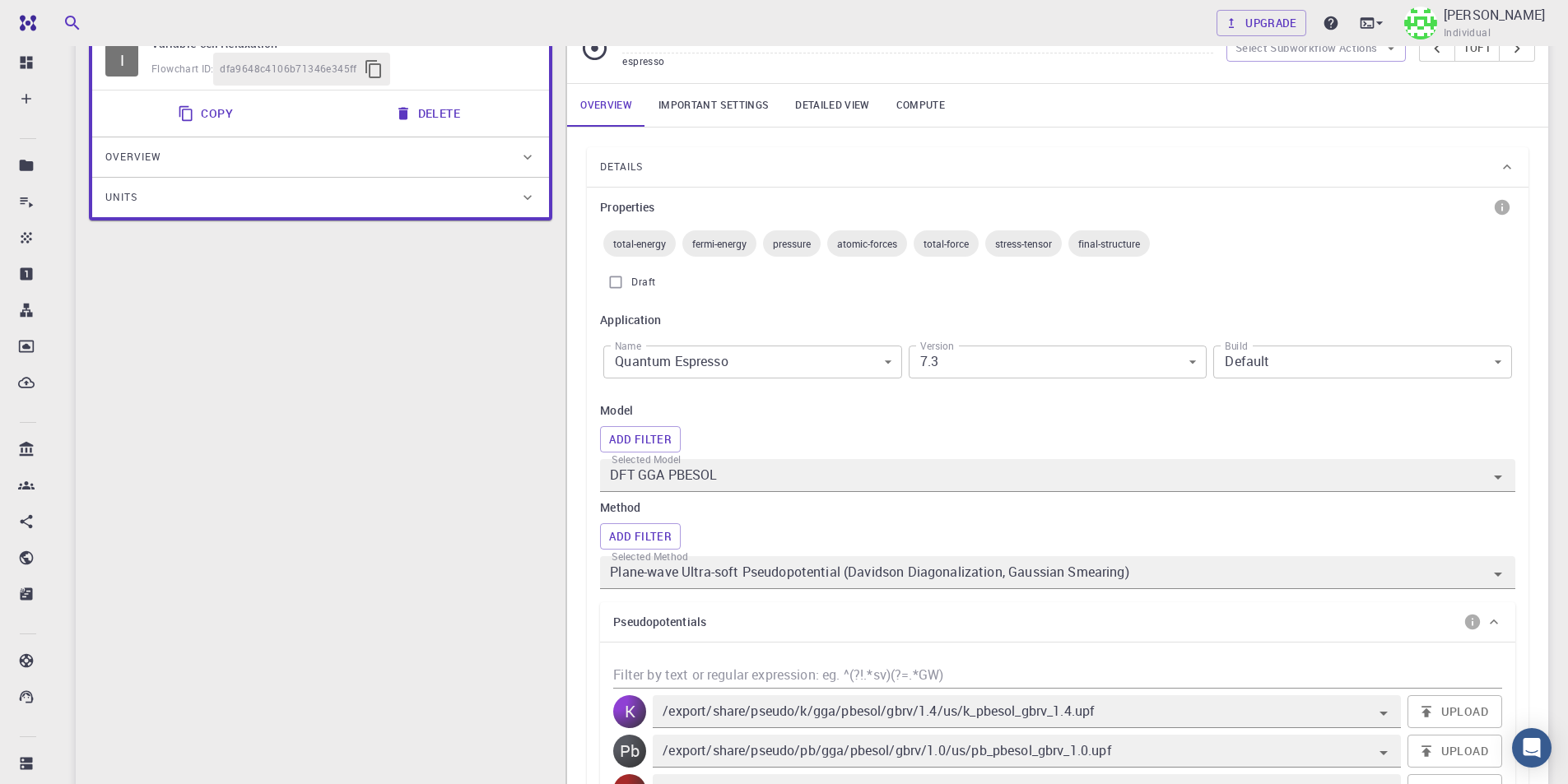
scroll to position [165, 0]
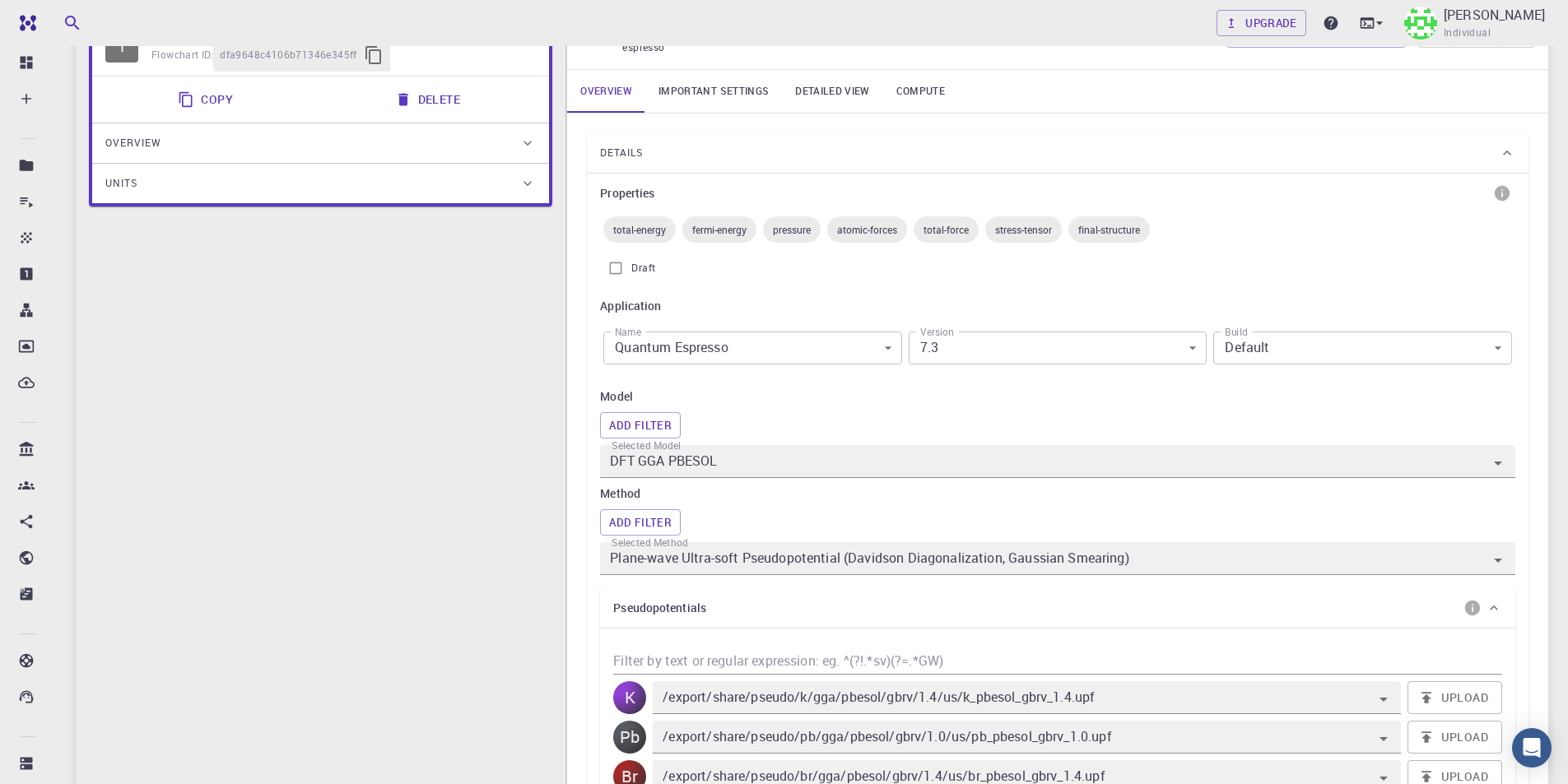
click at [1008, 354] on body "Free Dashboard Create New Job New Material Create Material Upload File Import f…" at bounding box center [784, 739] width 1568 height 1808
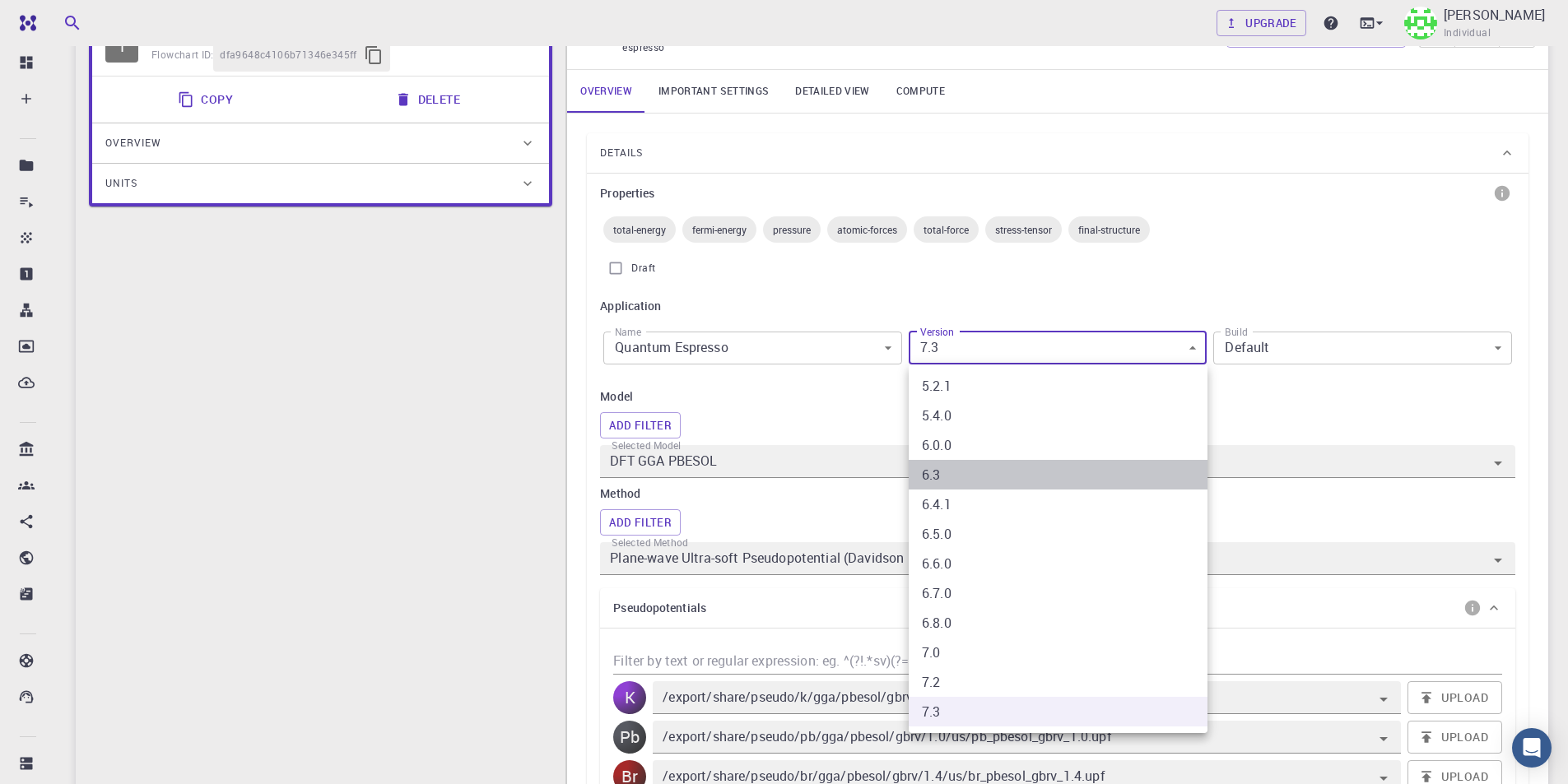
click at [971, 474] on li "6.3" at bounding box center [1058, 474] width 299 height 30
type input "6.3"
type input "DFT GGA PBE"
type input "/export/share/pseudo/k/gga/pbe/gbrv/1.4/us/k_pbe_gbrv_1.4.upf"
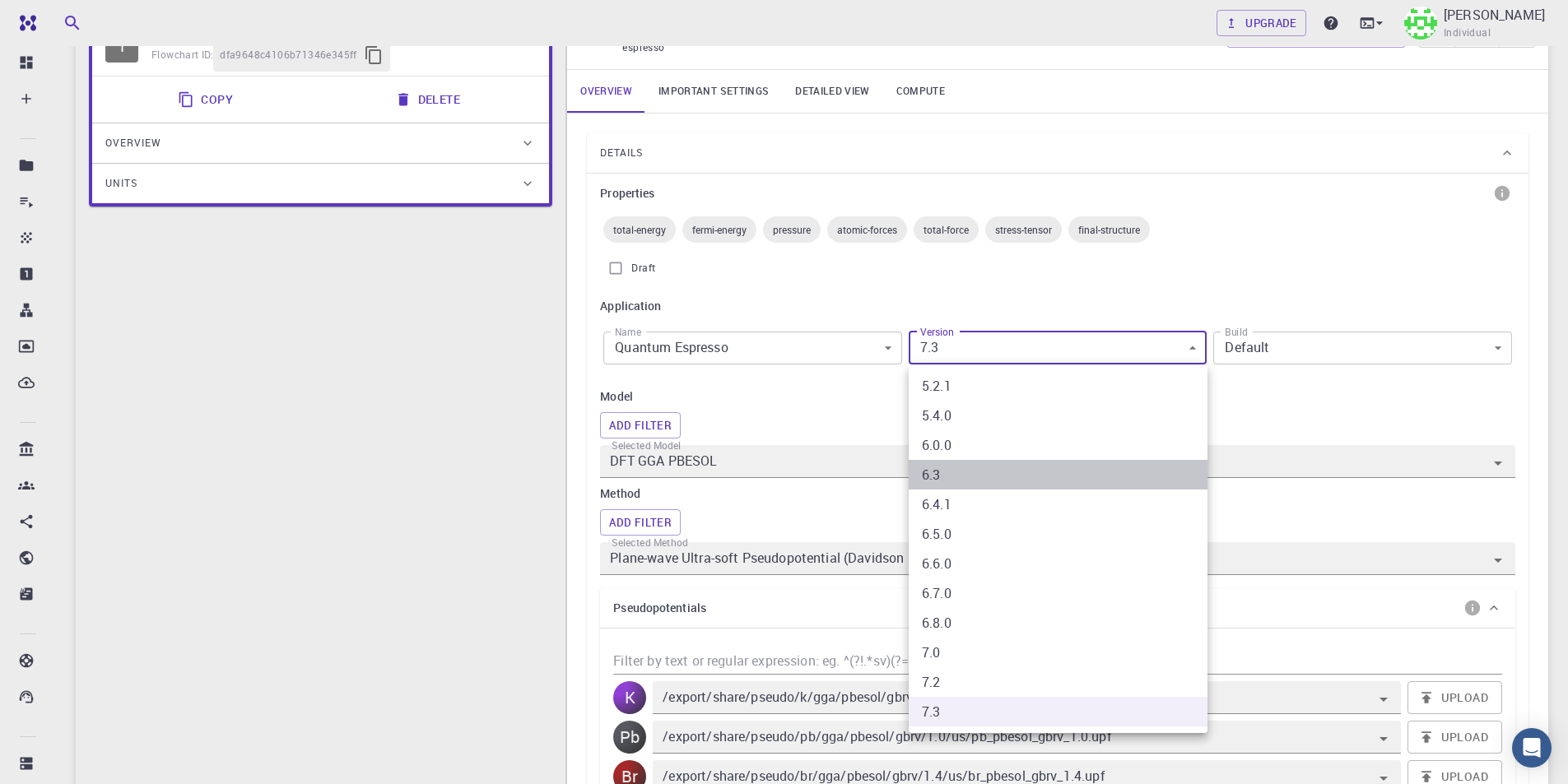
type input "/export/share/pseudo/pb/gga/pbe/gbrv/1.0/us/pb_pbe_gbrv_1.0.upf"
type input "/export/share/pseudo/br/gga/pbe/gbrv/1.4/us/br_pbe_gbrv_1.4.upf"
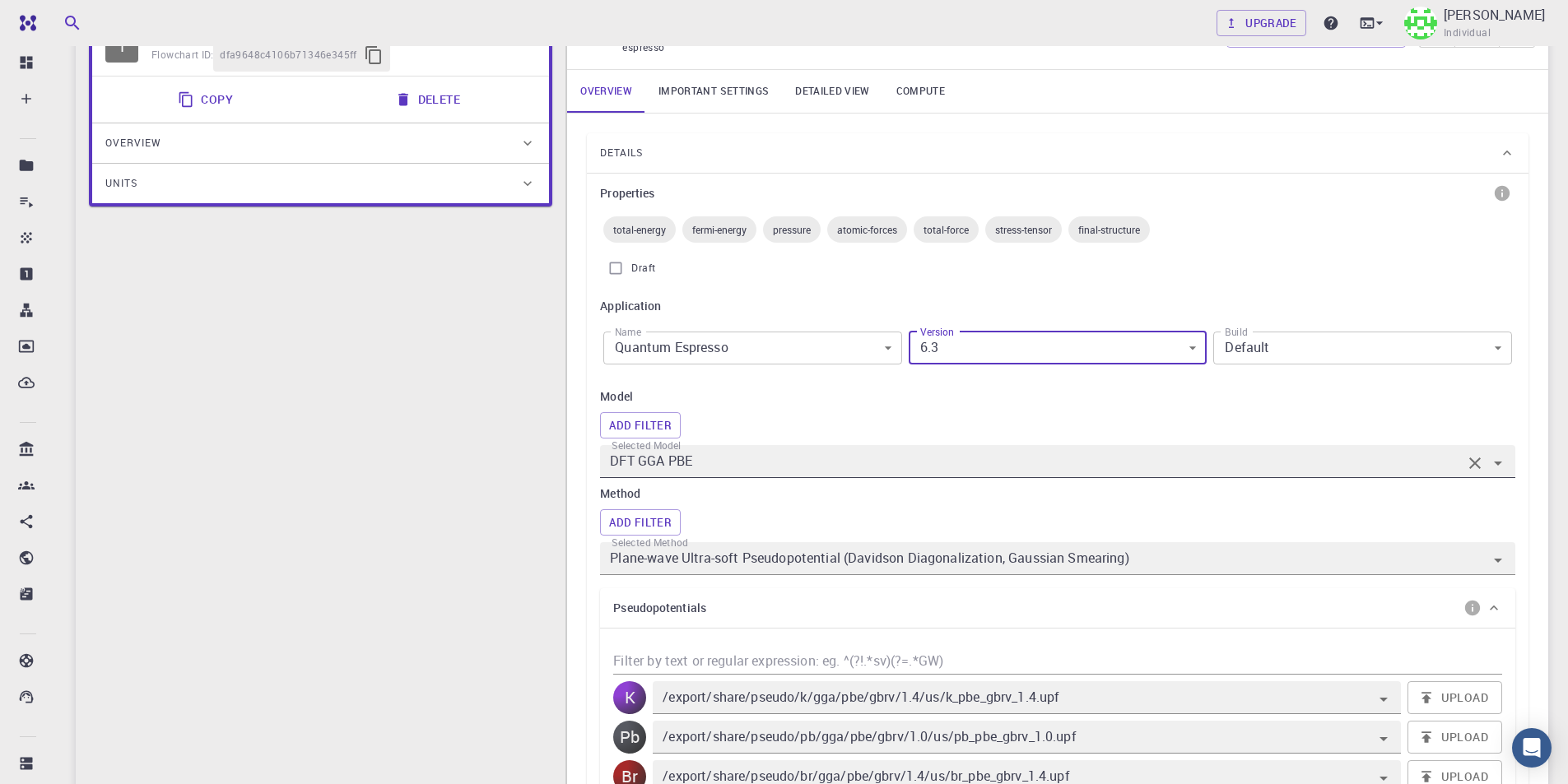
click at [987, 469] on input "DFT GGA PBE" at bounding box center [1033, 461] width 855 height 23
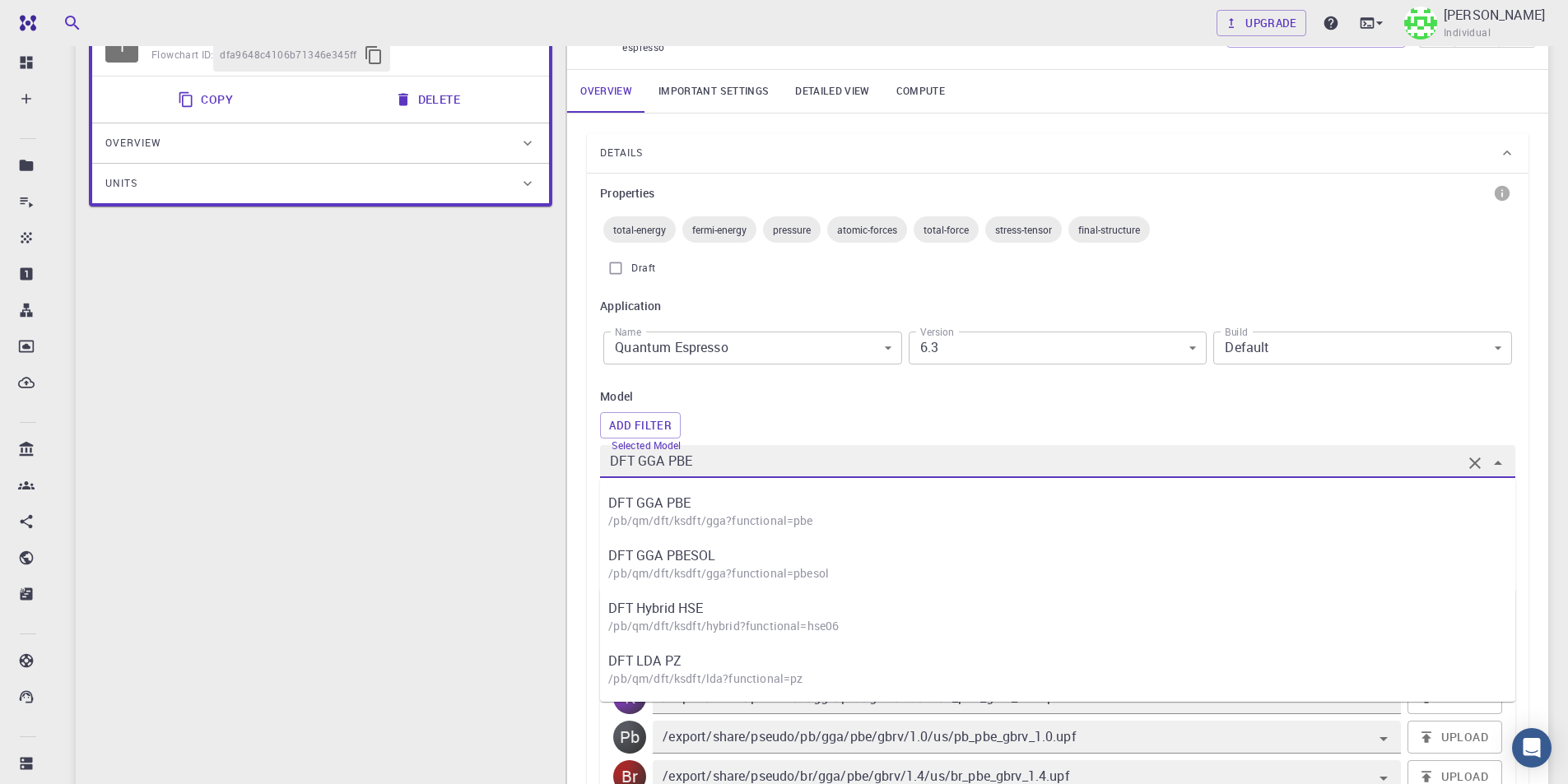
click at [987, 469] on input "DFT GGA PBE" at bounding box center [1033, 461] width 855 height 23
click at [1056, 401] on h6 "Model" at bounding box center [1057, 396] width 915 height 19
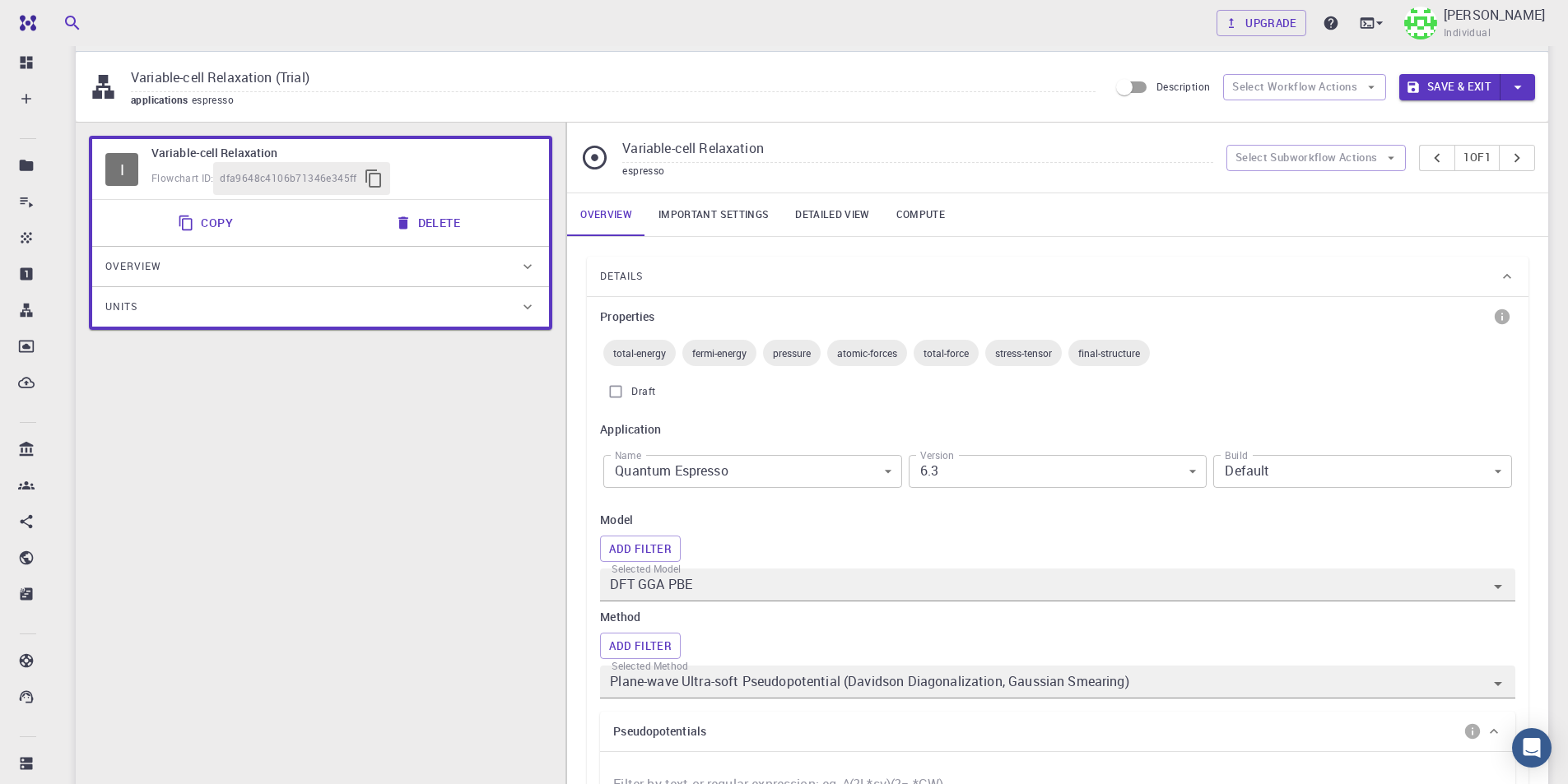
scroll to position [0, 0]
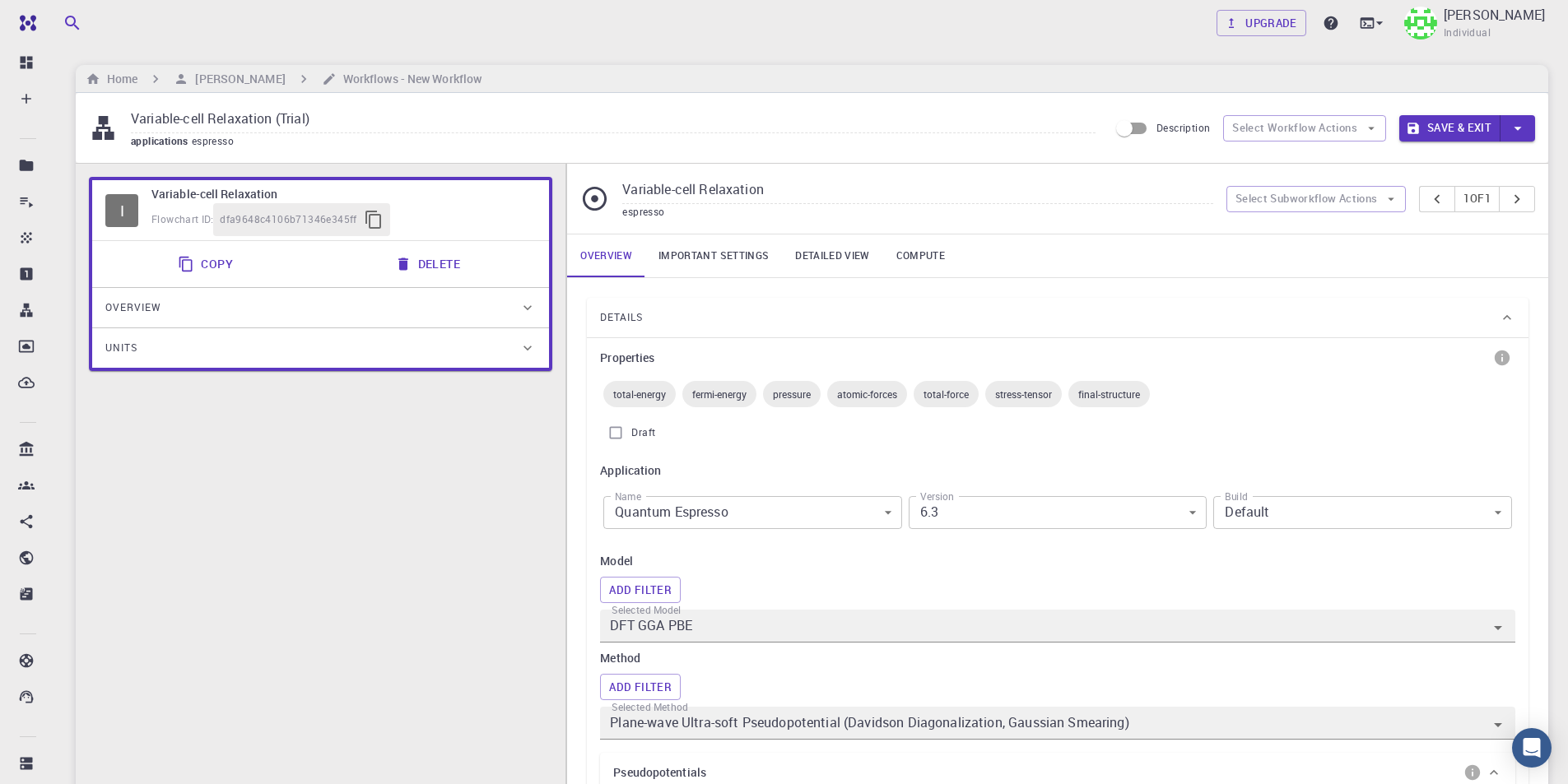
click at [360, 116] on input "Variable-cell Relaxation (Trial)" at bounding box center [612, 119] width 964 height 27
type input "Variable-cell Relaxation (Trial) 6.3"
drag, startPoint x: 1455, startPoint y: 126, endPoint x: 1448, endPoint y: 131, distance: 8.6
click at [1454, 126] on button "Save & Exit" at bounding box center [1449, 129] width 101 height 26
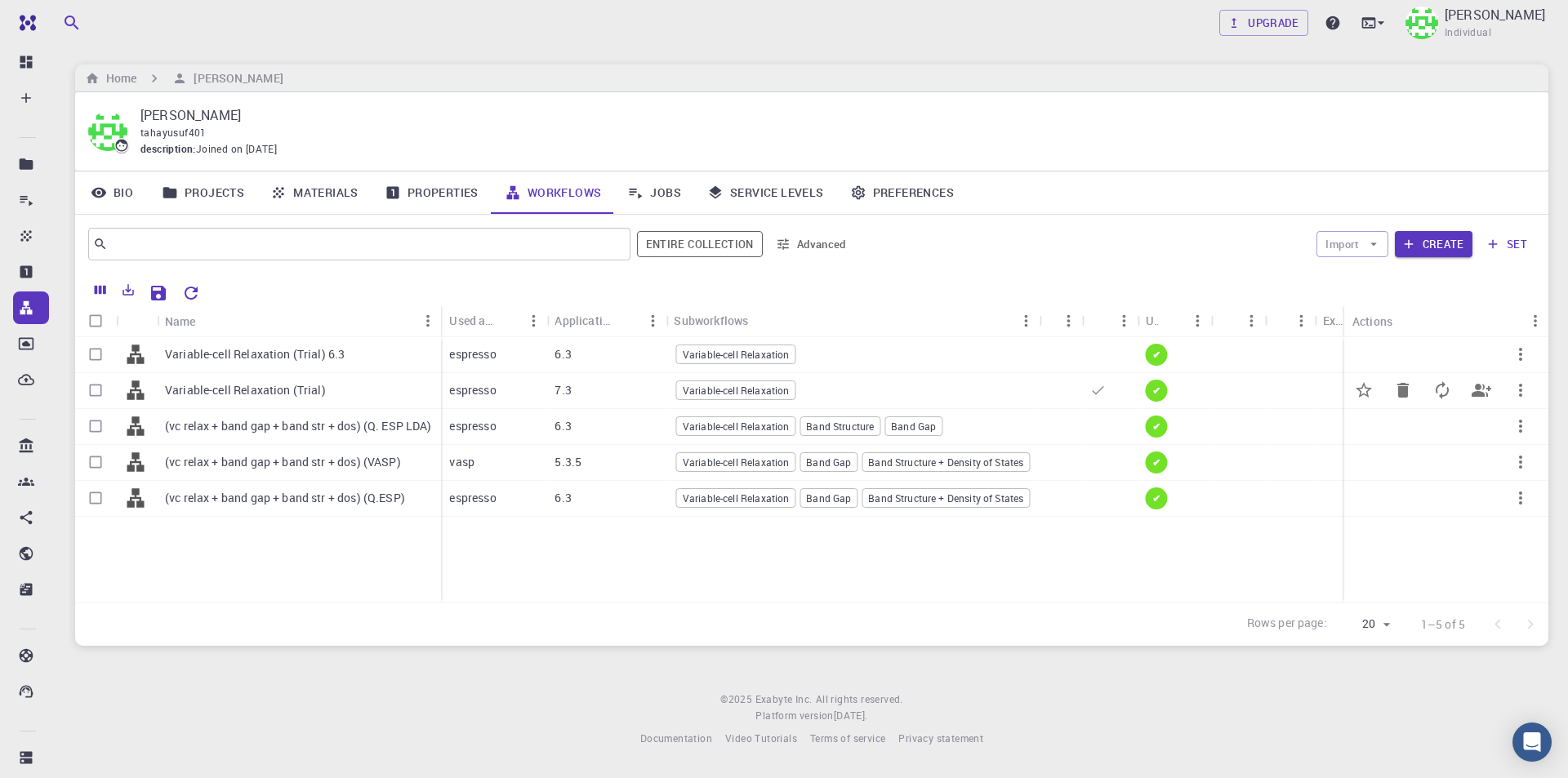
click at [678, 393] on span "Variable-cell Relaxation" at bounding box center [735, 390] width 118 height 14
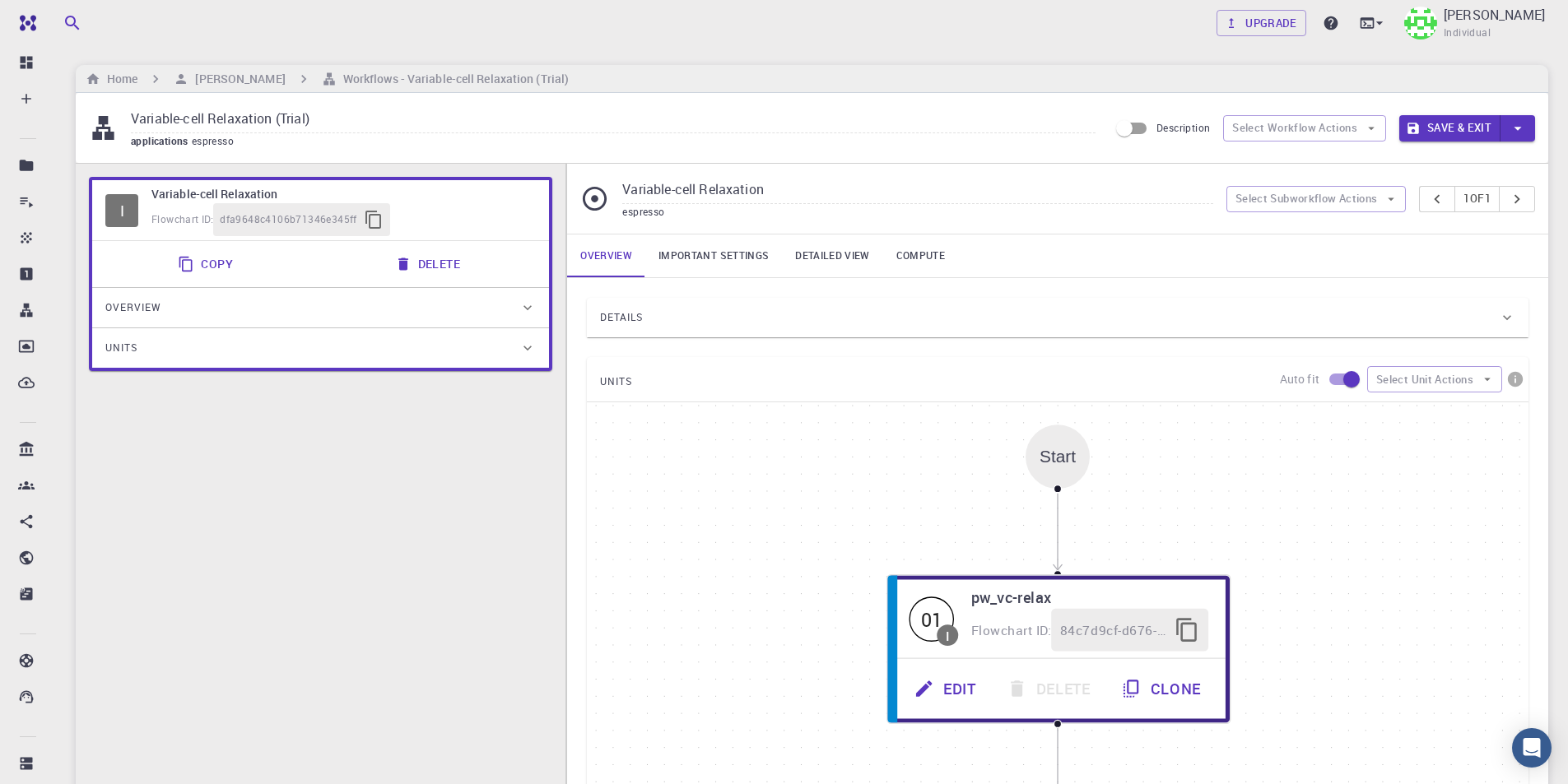
click at [731, 250] on link "Important settings" at bounding box center [713, 256] width 137 height 42
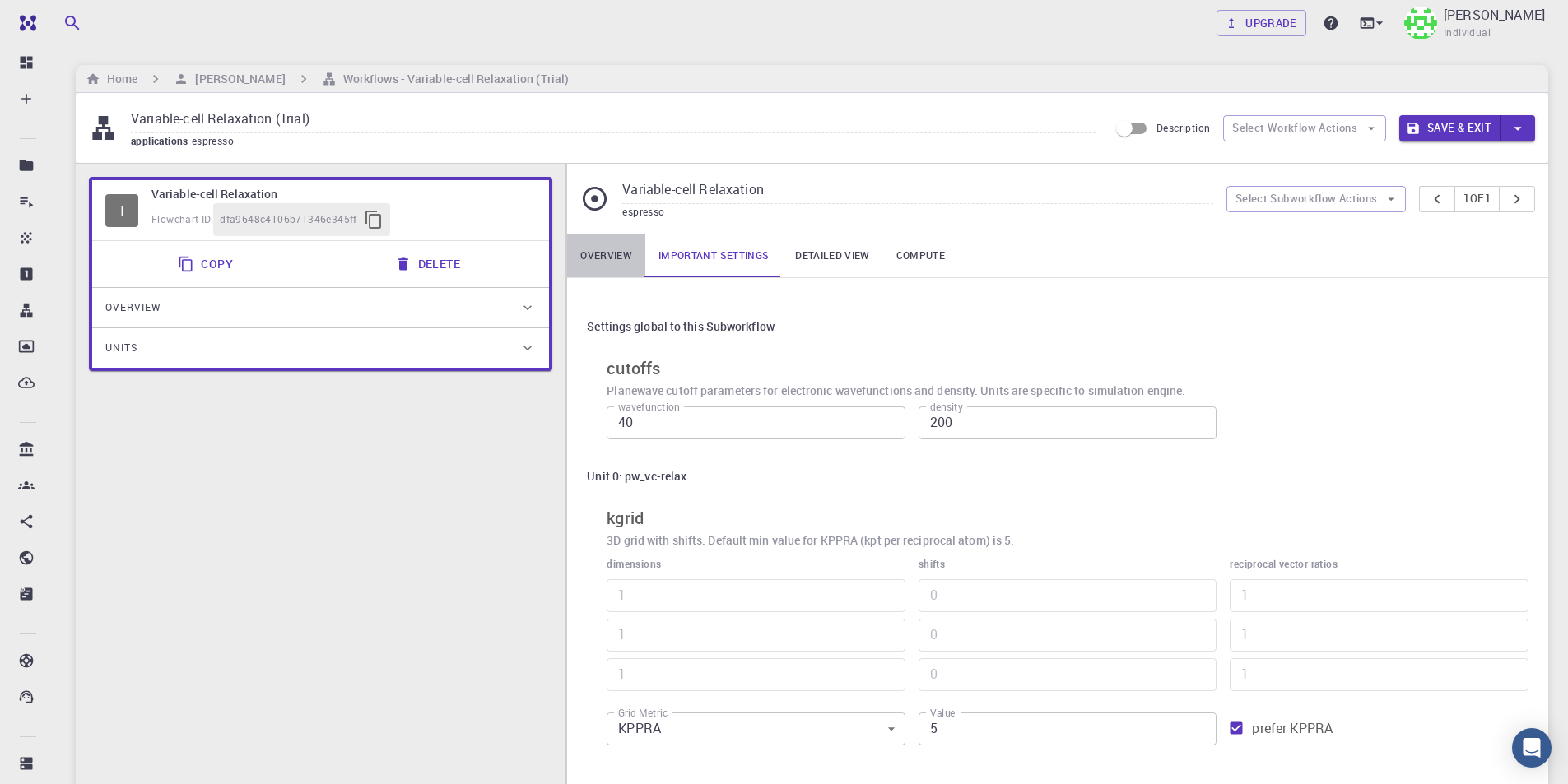
click at [606, 258] on link "Overview" at bounding box center [606, 256] width 79 height 42
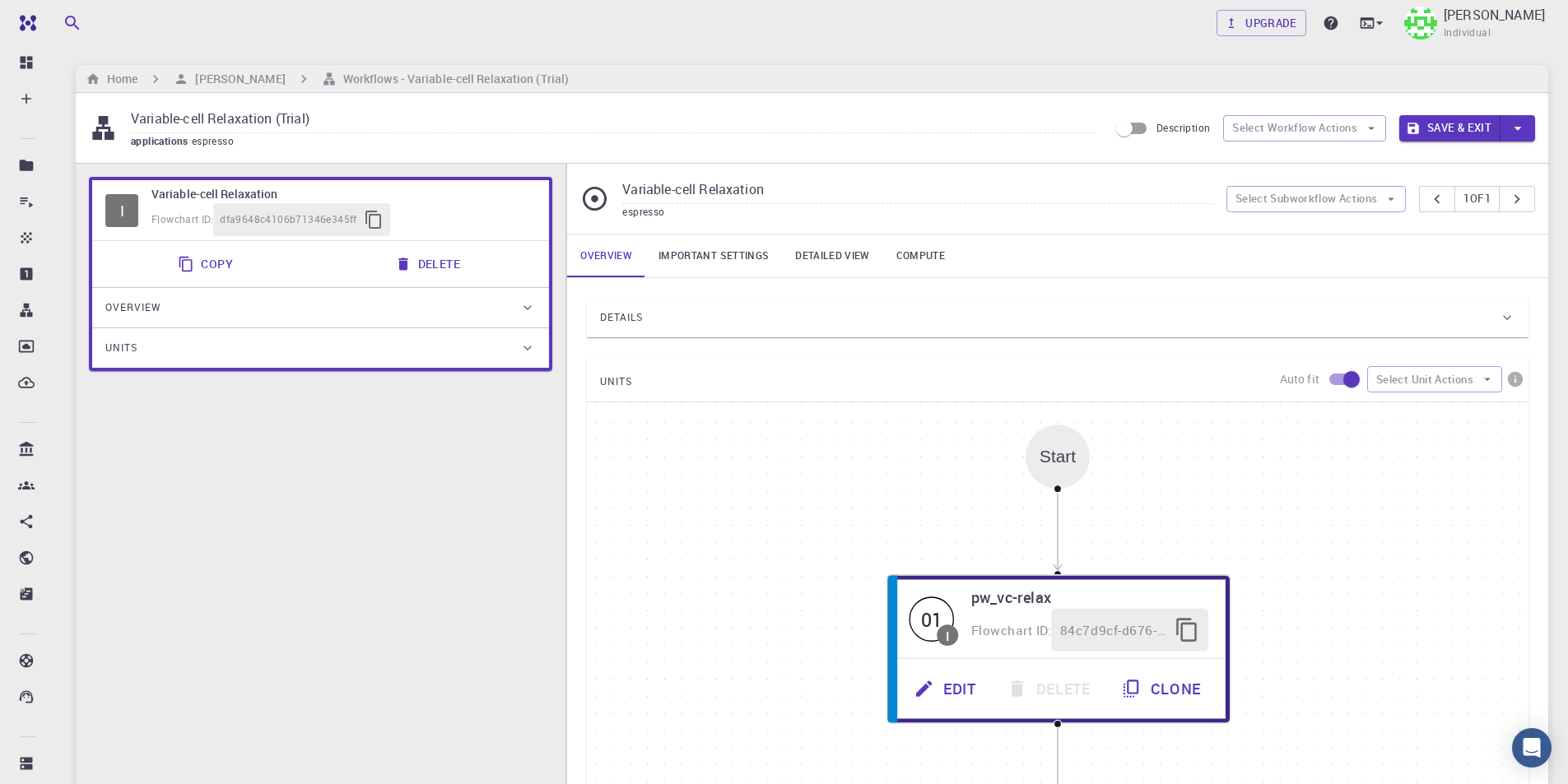
click at [754, 317] on div "Details" at bounding box center [1049, 317] width 898 height 26
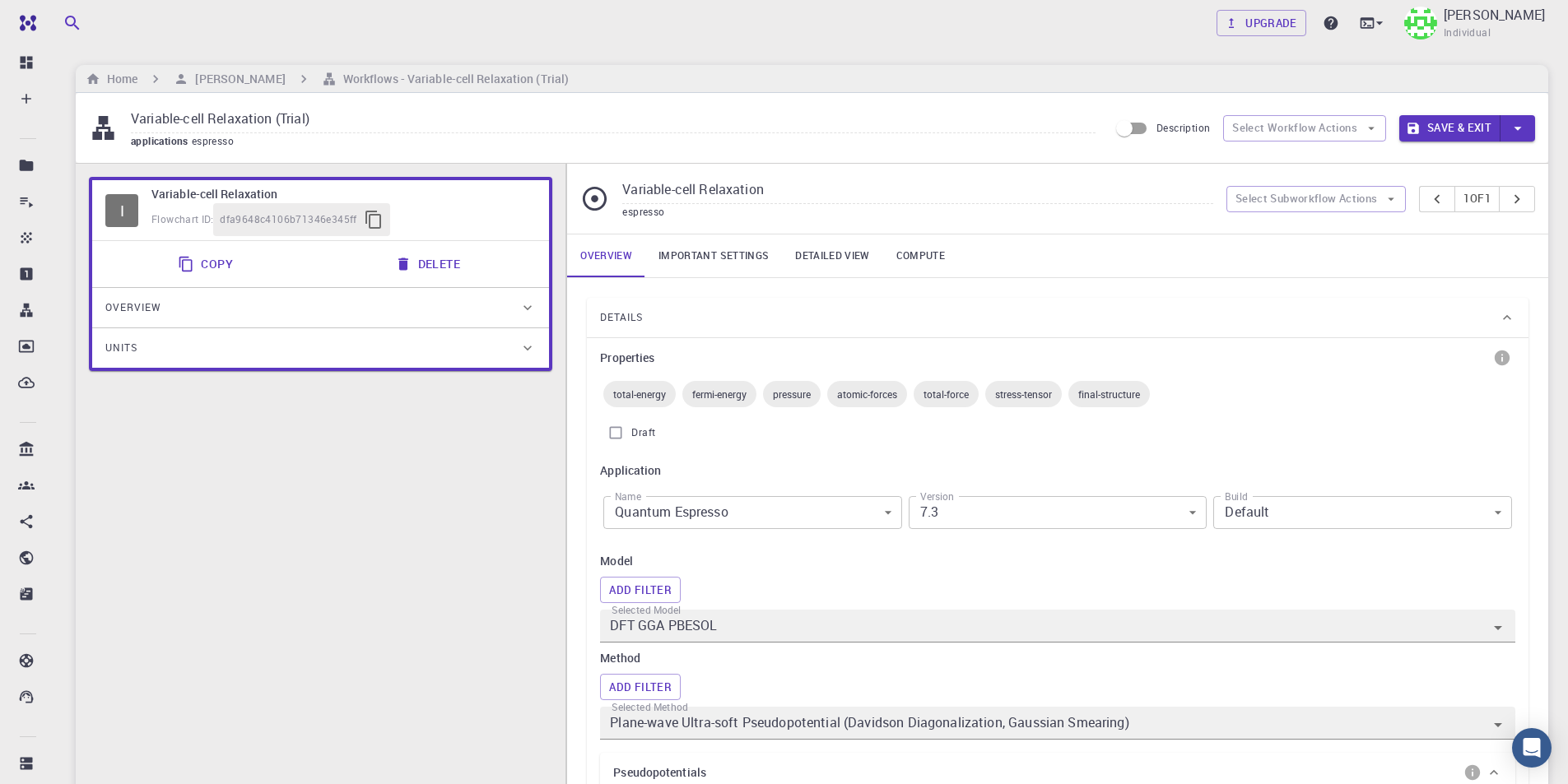
click at [754, 317] on div "Details" at bounding box center [1049, 317] width 898 height 26
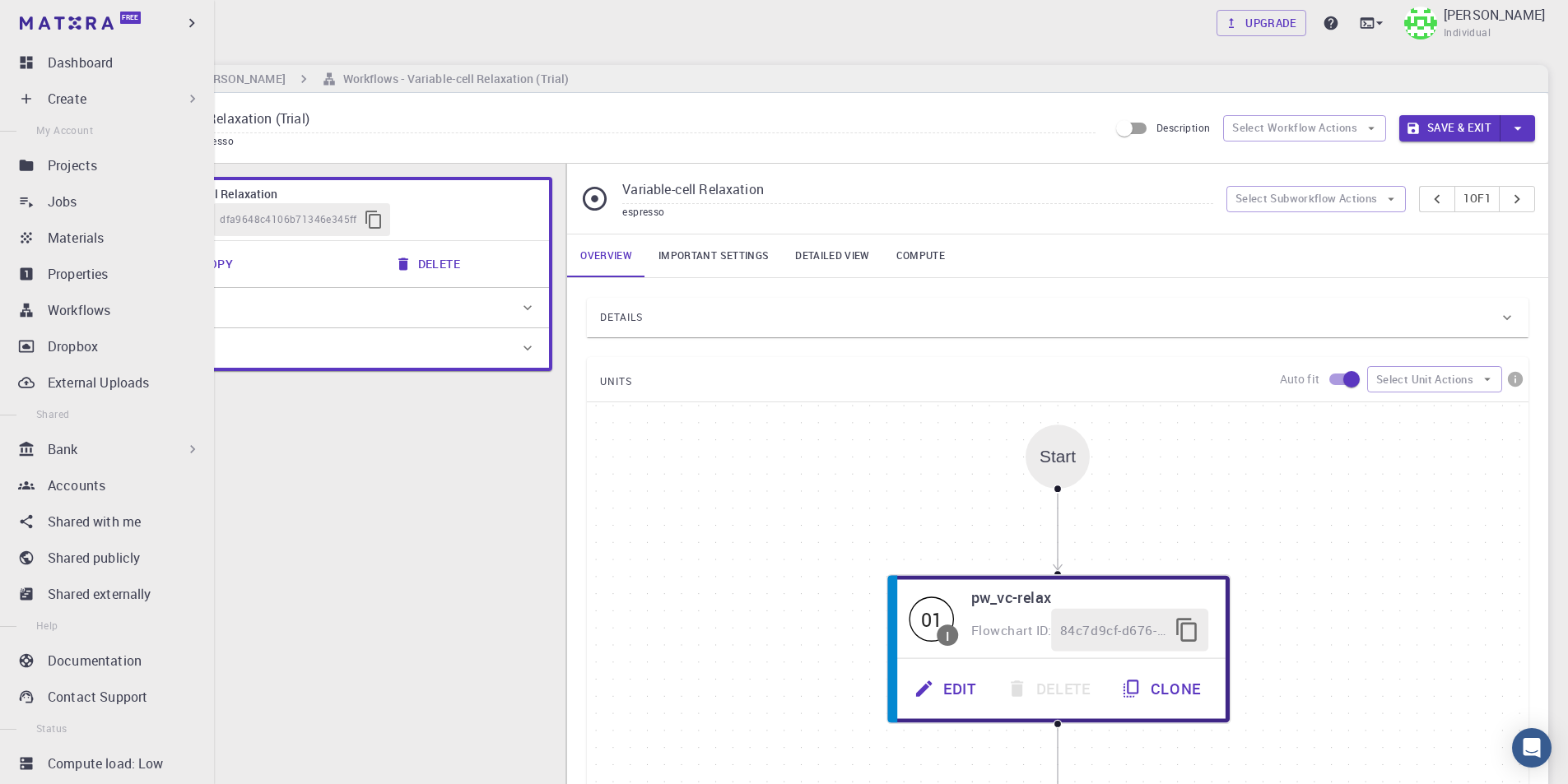
click at [97, 94] on div "Create" at bounding box center [124, 99] width 153 height 19
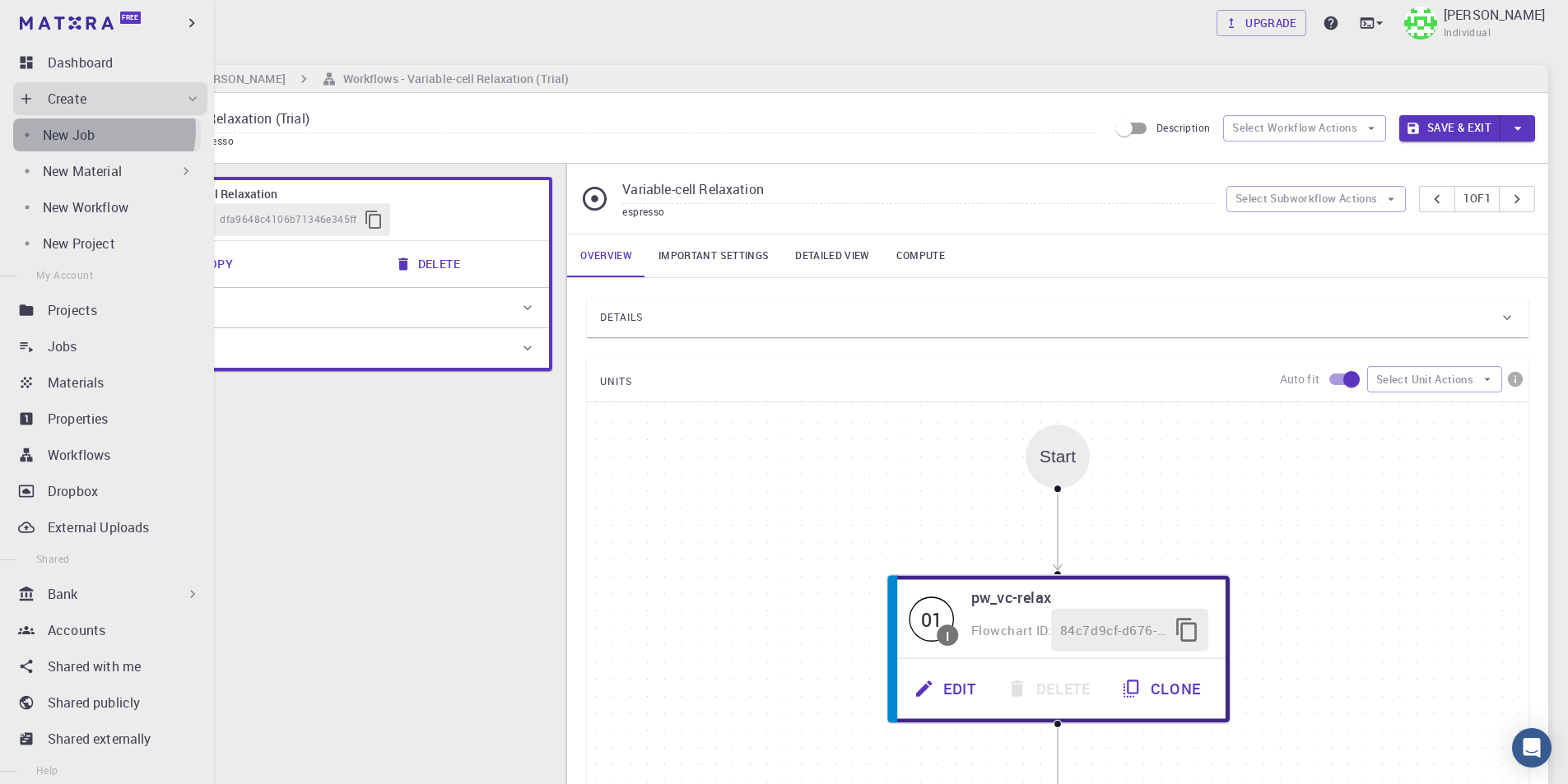
click at [97, 130] on div "New Job" at bounding box center [121, 135] width 158 height 19
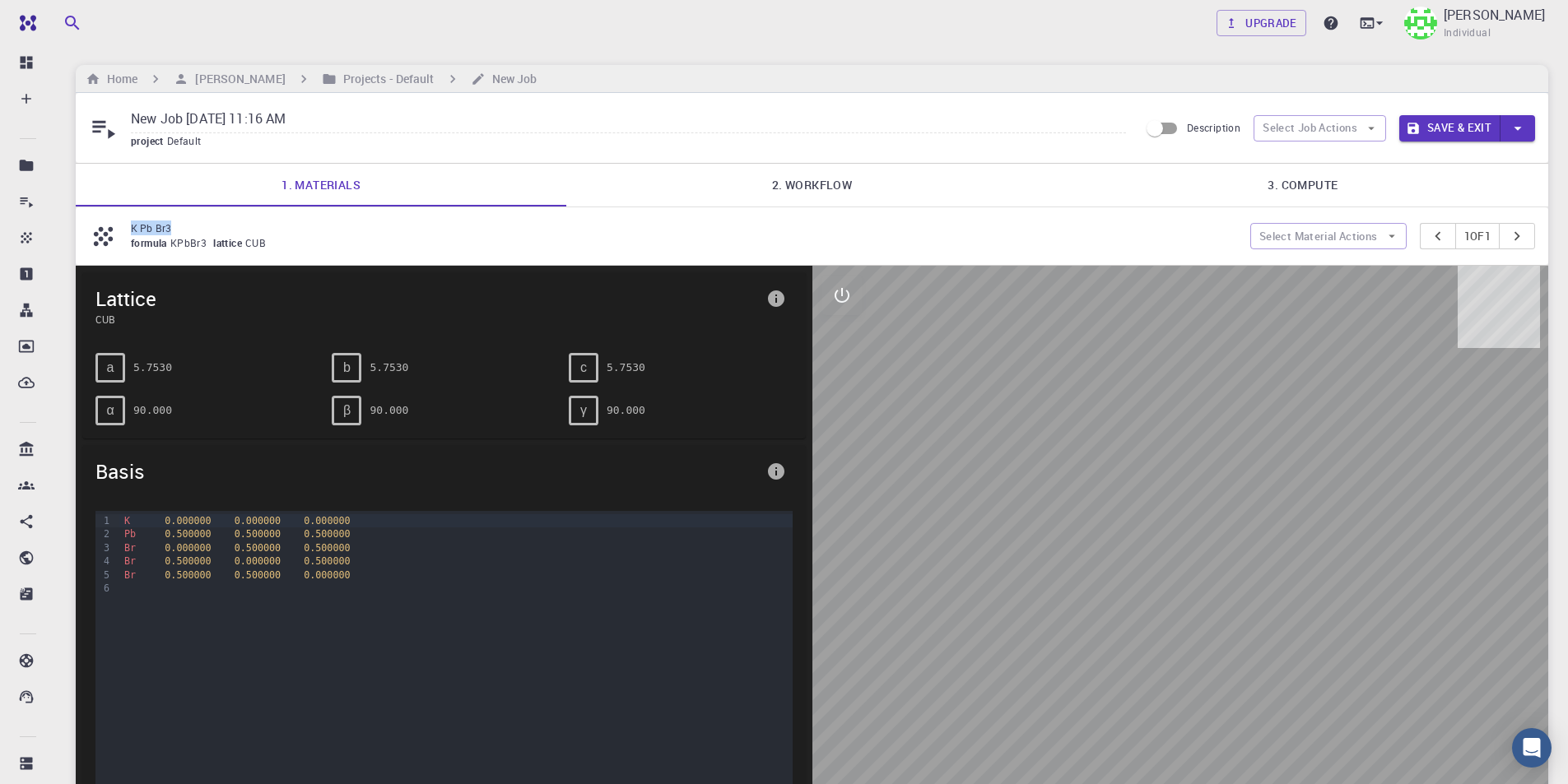
drag, startPoint x: 177, startPoint y: 226, endPoint x: 103, endPoint y: 226, distance: 74.0
click at [103, 226] on div "K Pb Br3 formula KPbBr3 lattice CUB" at bounding box center [670, 235] width 1161 height 31
copy div "K Pb Br3"
click at [45, 124] on div "Free Dashboard Create New Job New Material Create Material Upload File Import f…" at bounding box center [784, 546] width 1568 height 1092
paste input "K Pb Br3"
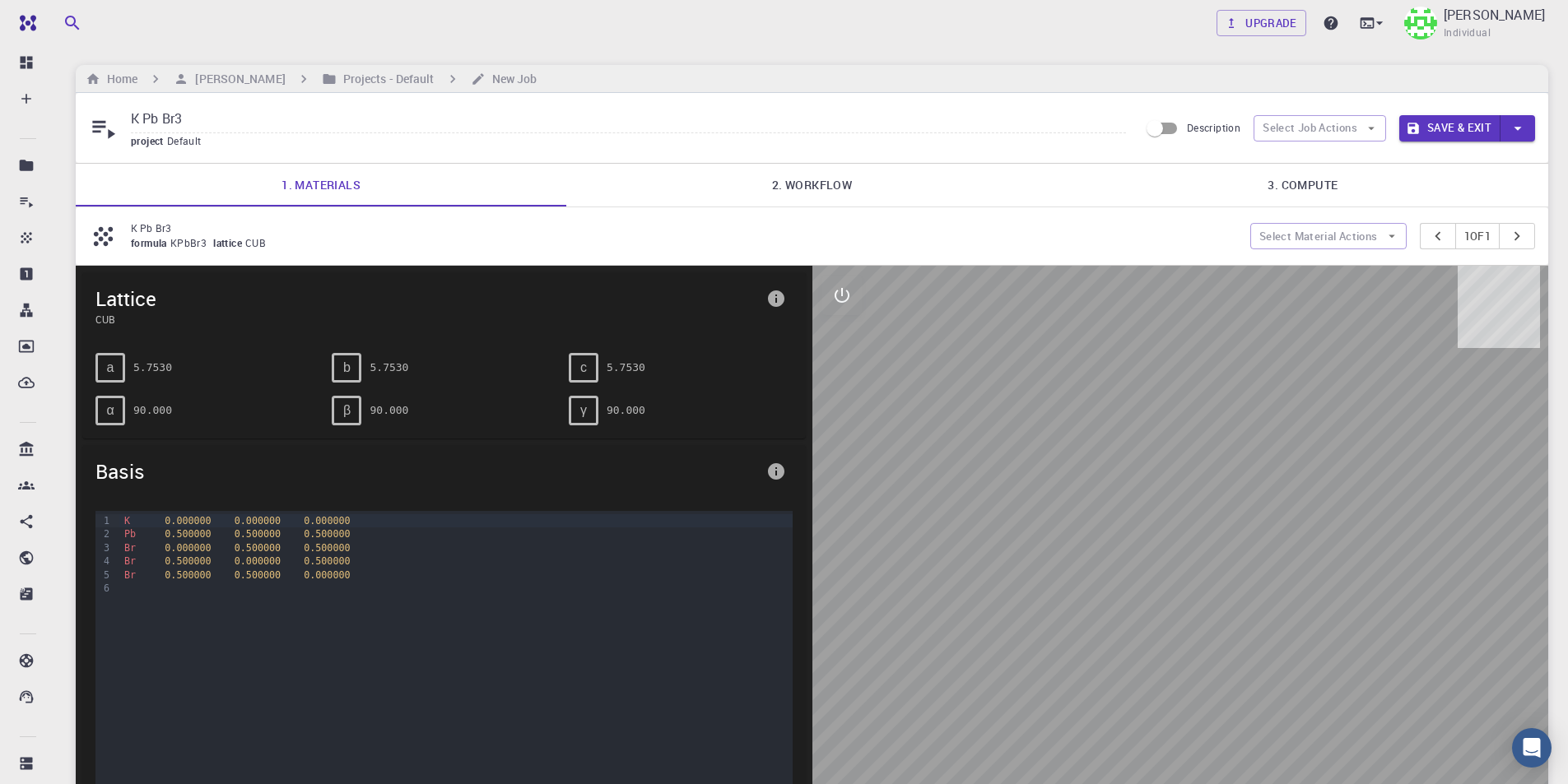
type input "K Pb Br3"
click at [791, 190] on link "2. Workflow" at bounding box center [812, 185] width 491 height 42
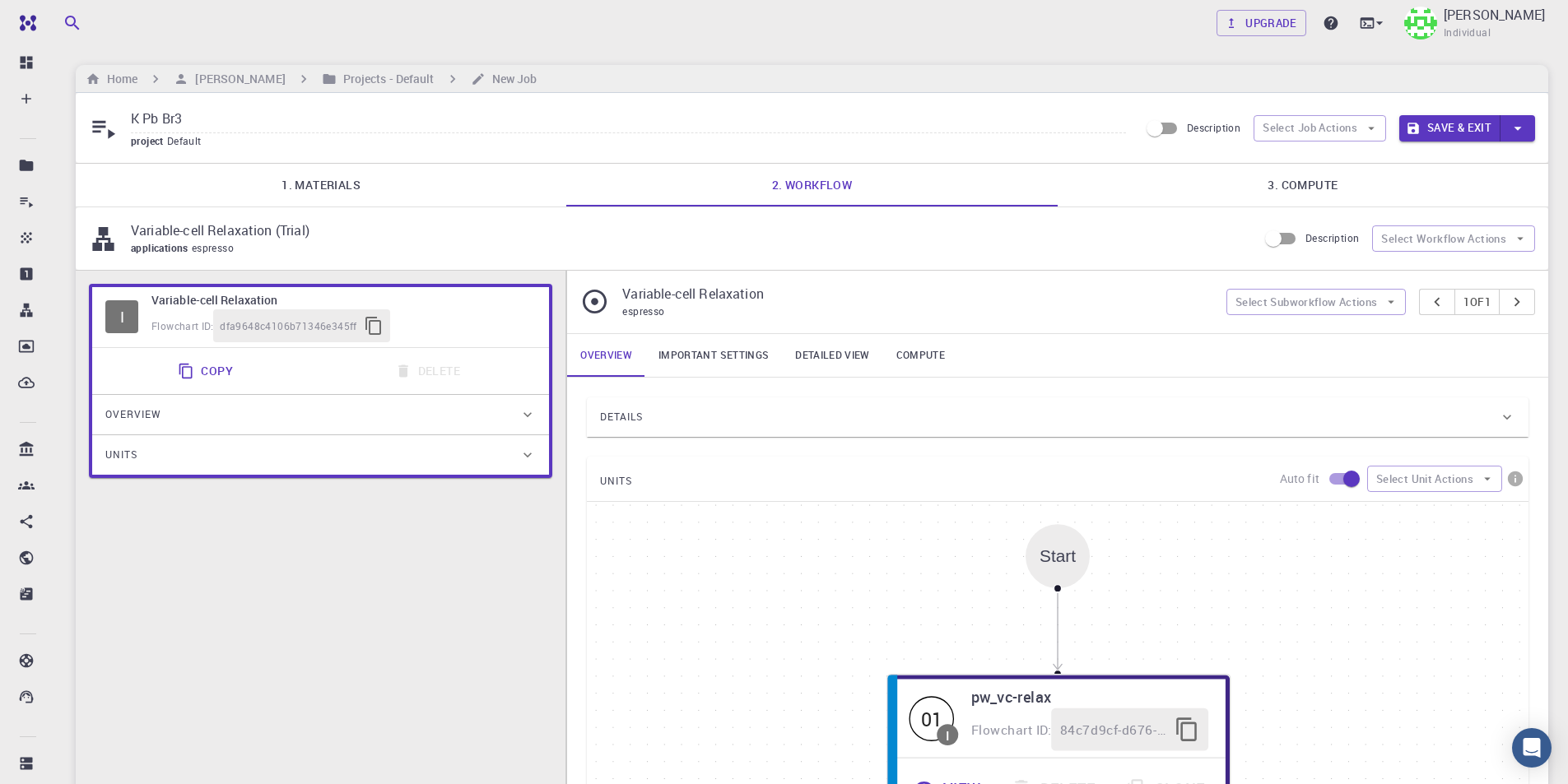
click at [728, 407] on div "Details" at bounding box center [1049, 417] width 898 height 26
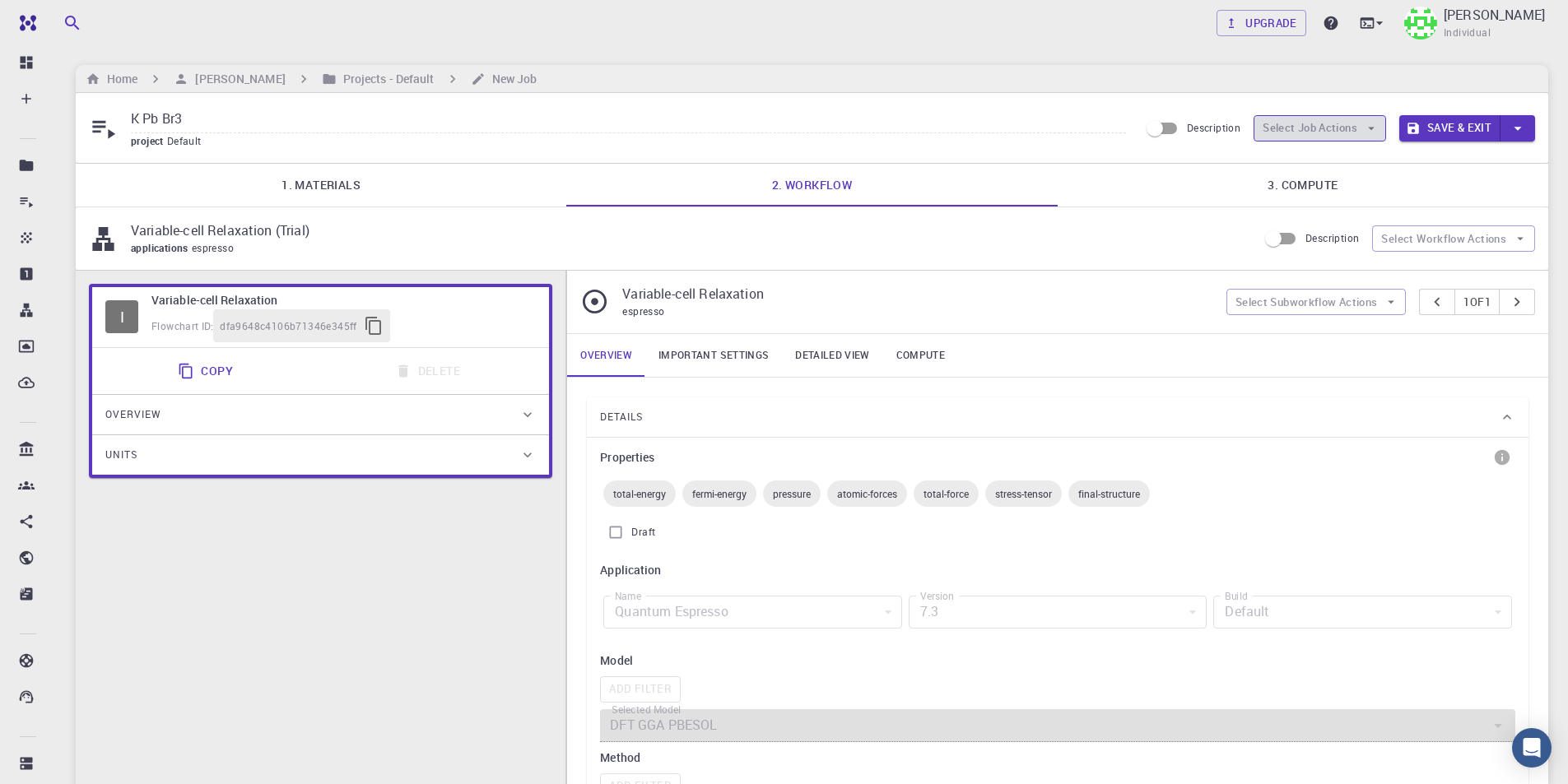
click at [1349, 129] on button "Select Job Actions" at bounding box center [1319, 129] width 132 height 26
click at [1360, 213] on span "Select workflow" at bounding box center [1333, 213] width 78 height 17
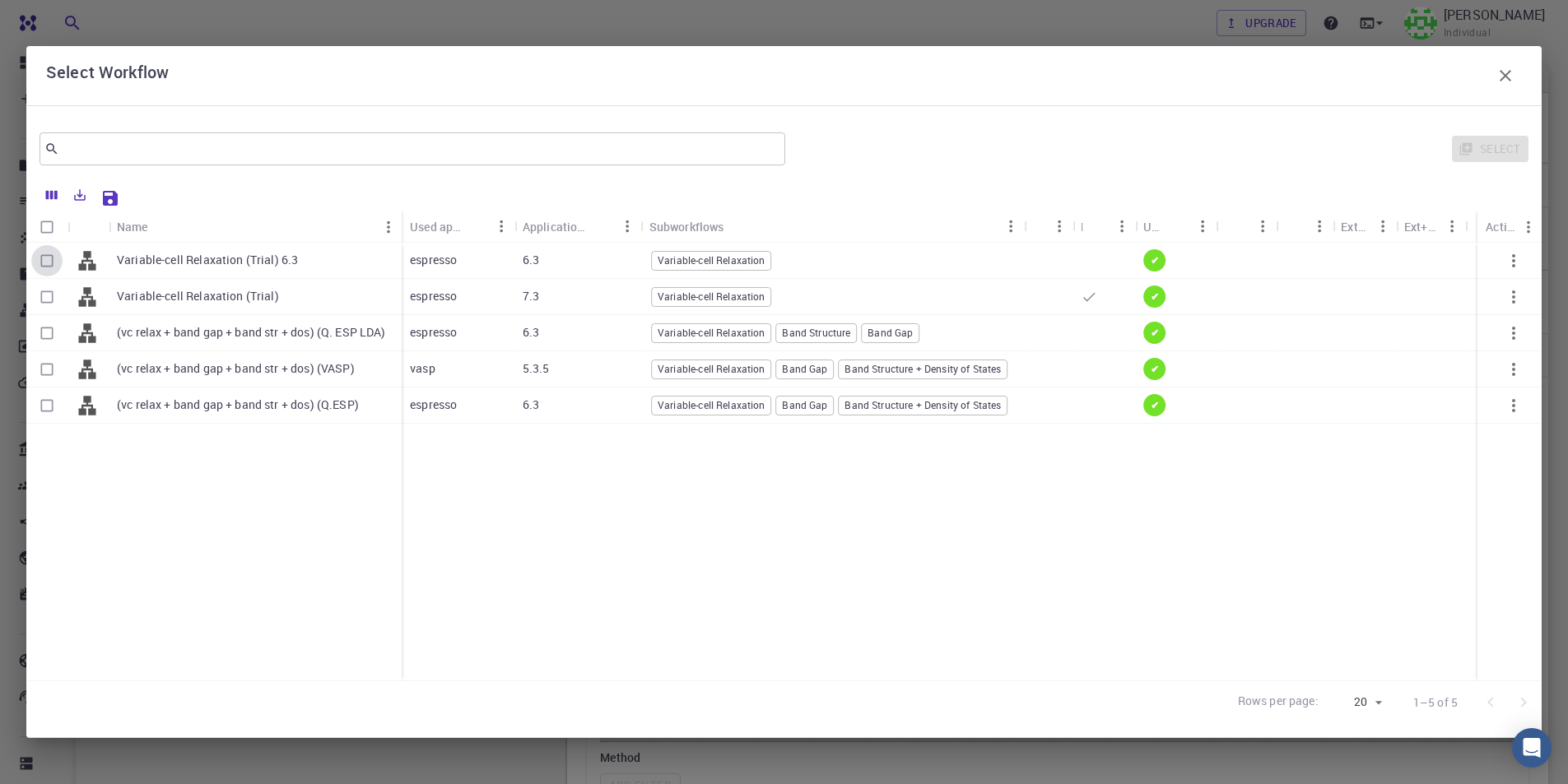
click at [42, 257] on input "Select row" at bounding box center [46, 260] width 31 height 31
checkbox input "true"
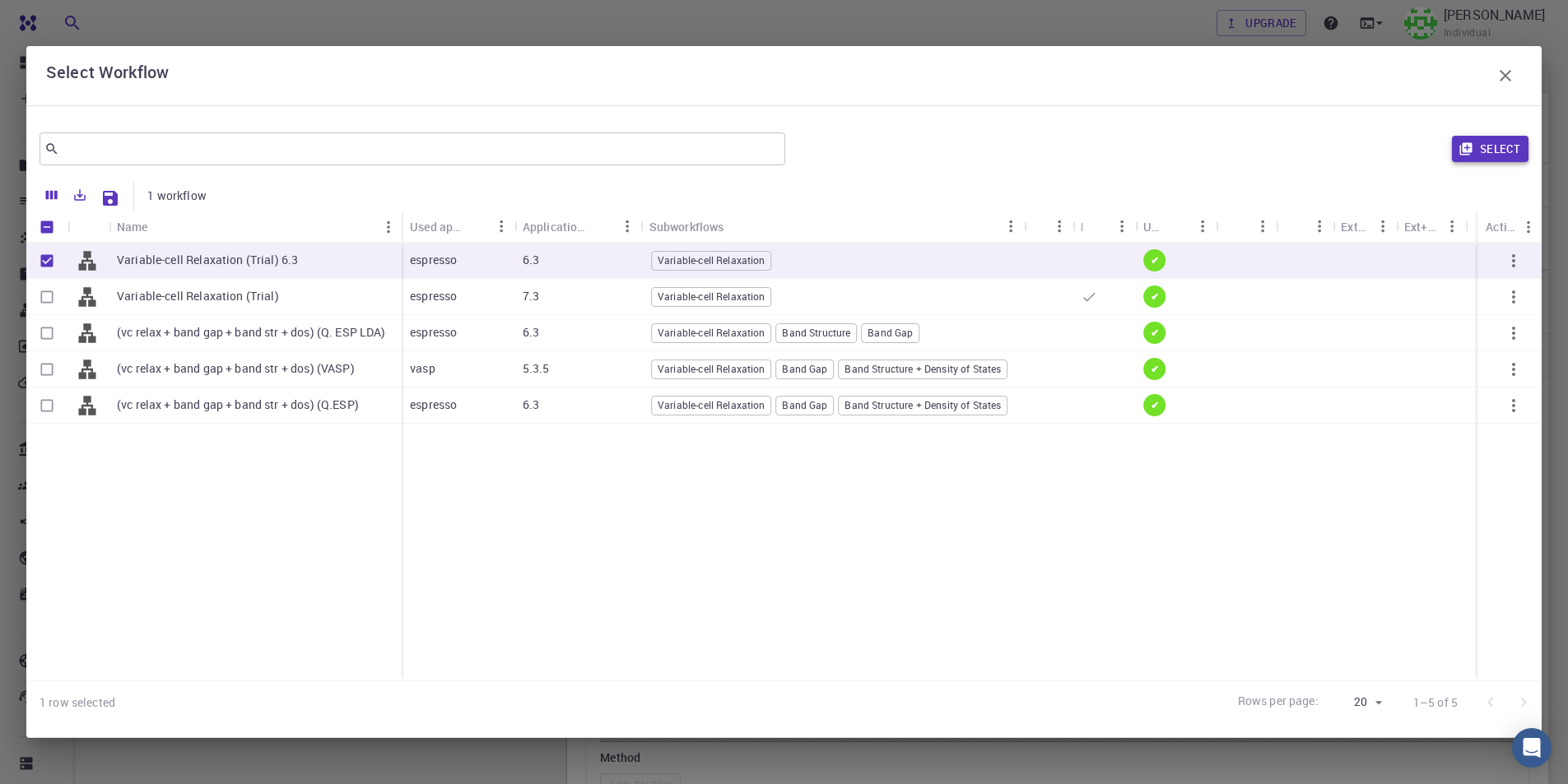
click at [1497, 145] on button "Select" at bounding box center [1489, 149] width 77 height 26
type input "6.3"
type input "DFT GGA PBE"
type input "/export/share/pseudo/k/gga/pbe/gbrv/1.4/us/k_pbe_gbrv_1.4.upf"
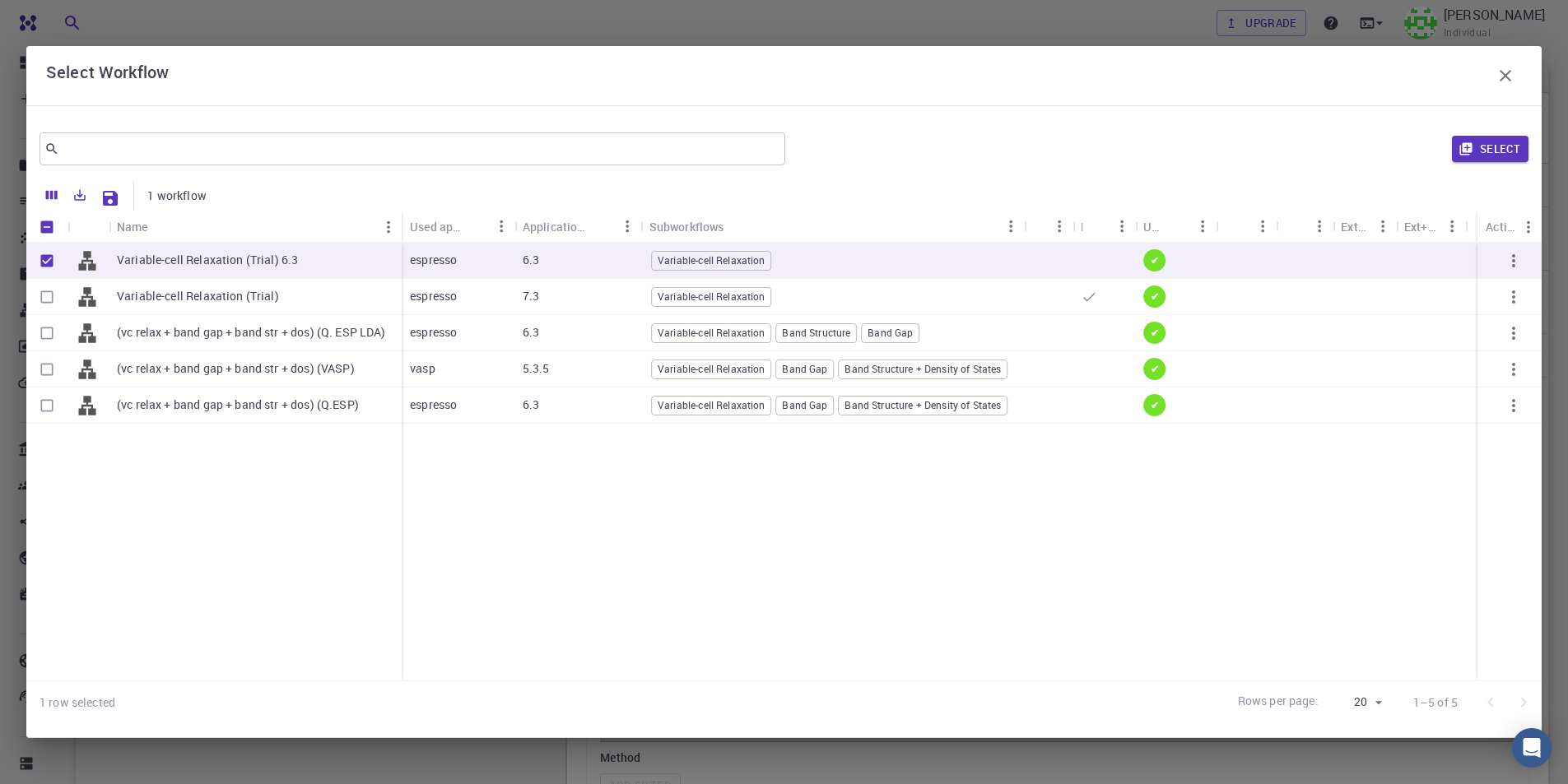
type input "/export/share/pseudo/pb/gga/pbe/gbrv/1.0/us/pb_pbe_gbrv_1.0.upf"
type input "/export/share/pseudo/br/gga/pbe/gbrv/1.4/us/br_pbe_gbrv_1.4.upf"
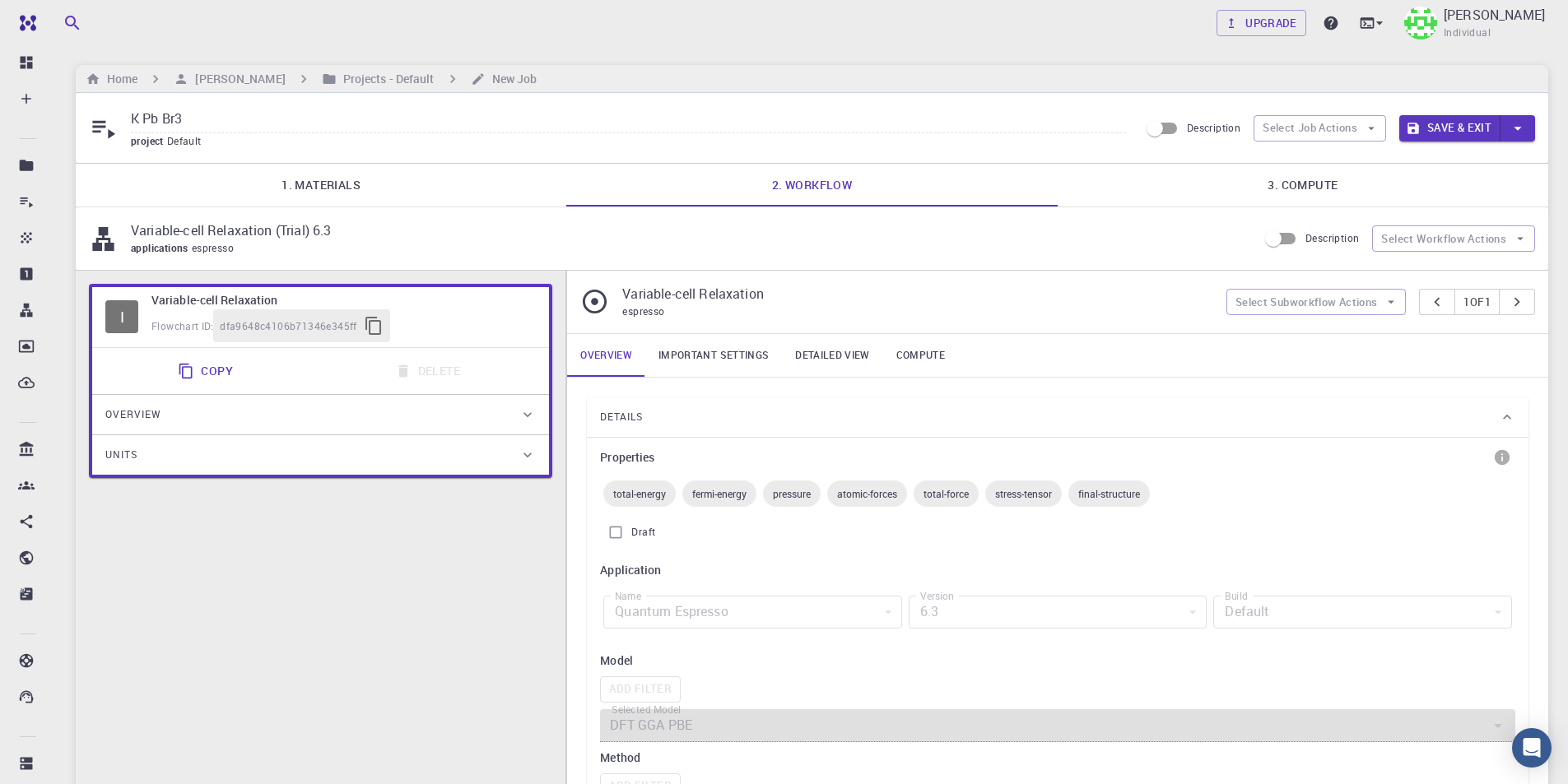
click at [304, 116] on input "K Pb Br3" at bounding box center [628, 119] width 995 height 27
type input "K Pb Br3 6.3 PBE"
click at [1272, 190] on link "3. Compute" at bounding box center [1302, 185] width 491 height 42
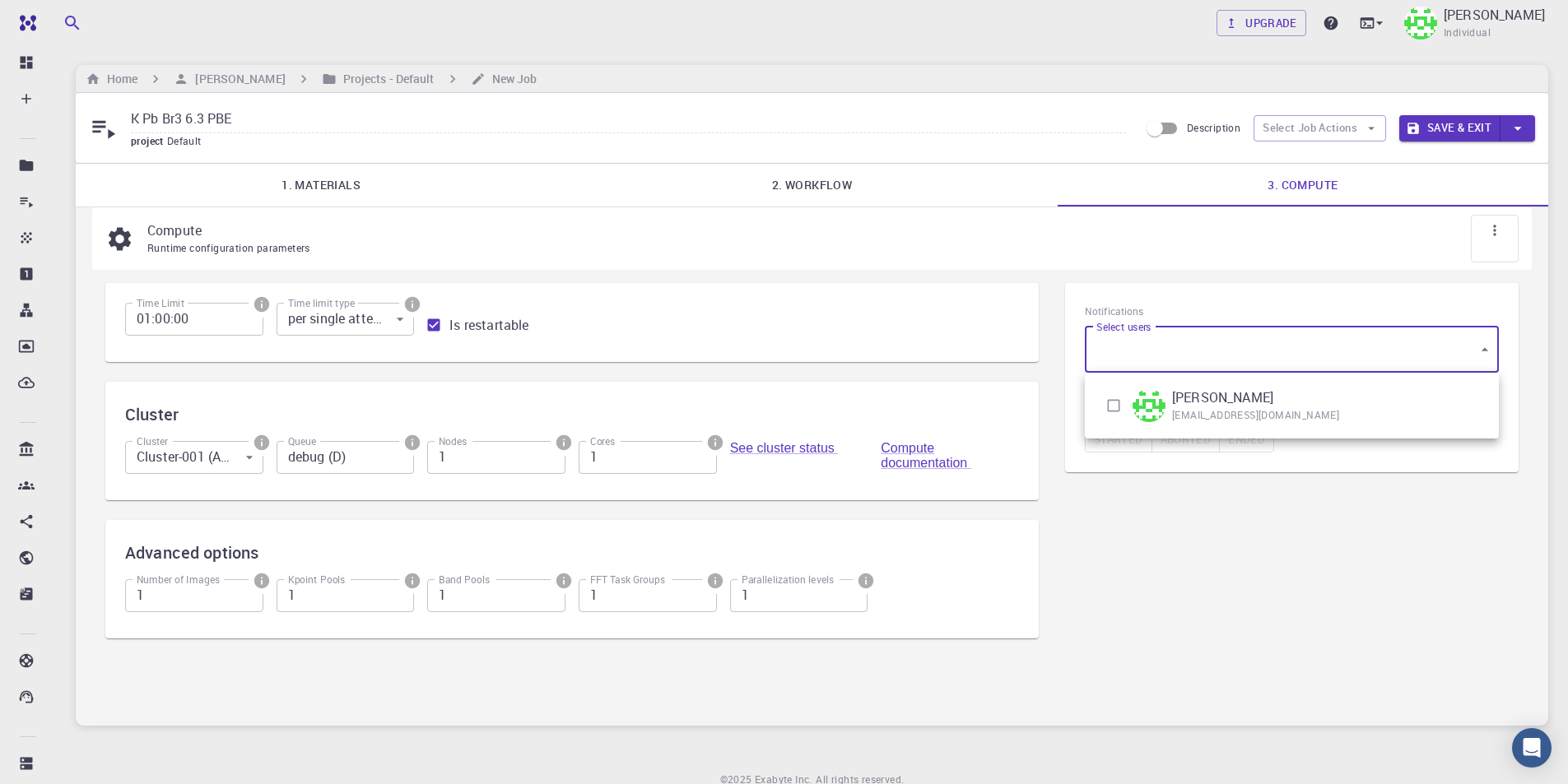
click at [1239, 353] on body "Free Dashboard Create New Job New Material Create Material Upload File Import f…" at bounding box center [784, 426] width 1568 height 853
click at [1110, 407] on input "checkbox" at bounding box center [1113, 405] width 31 height 31
checkbox input "true"
type input "[object Object]"
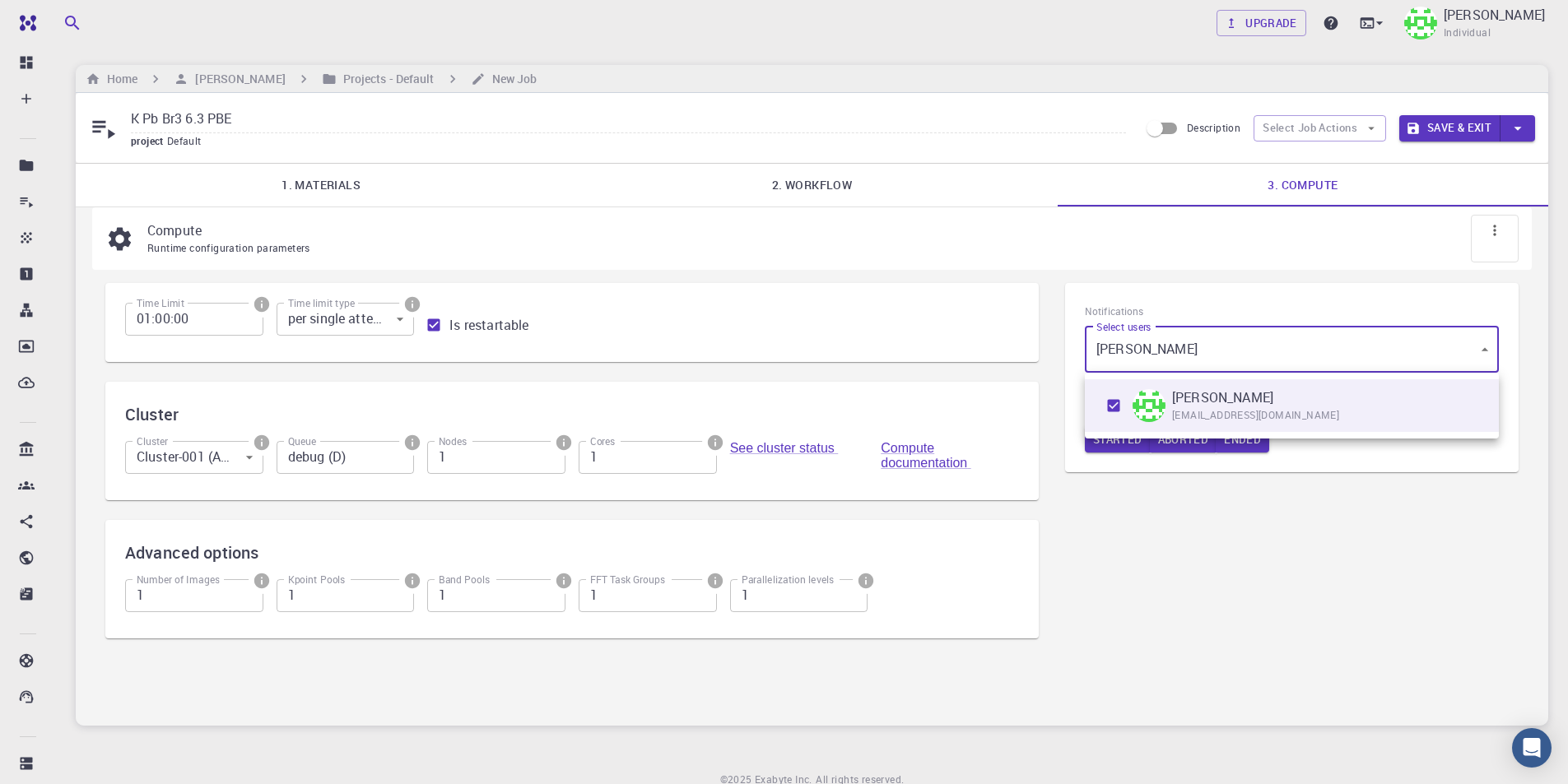
click at [1137, 505] on div at bounding box center [784, 392] width 1568 height 784
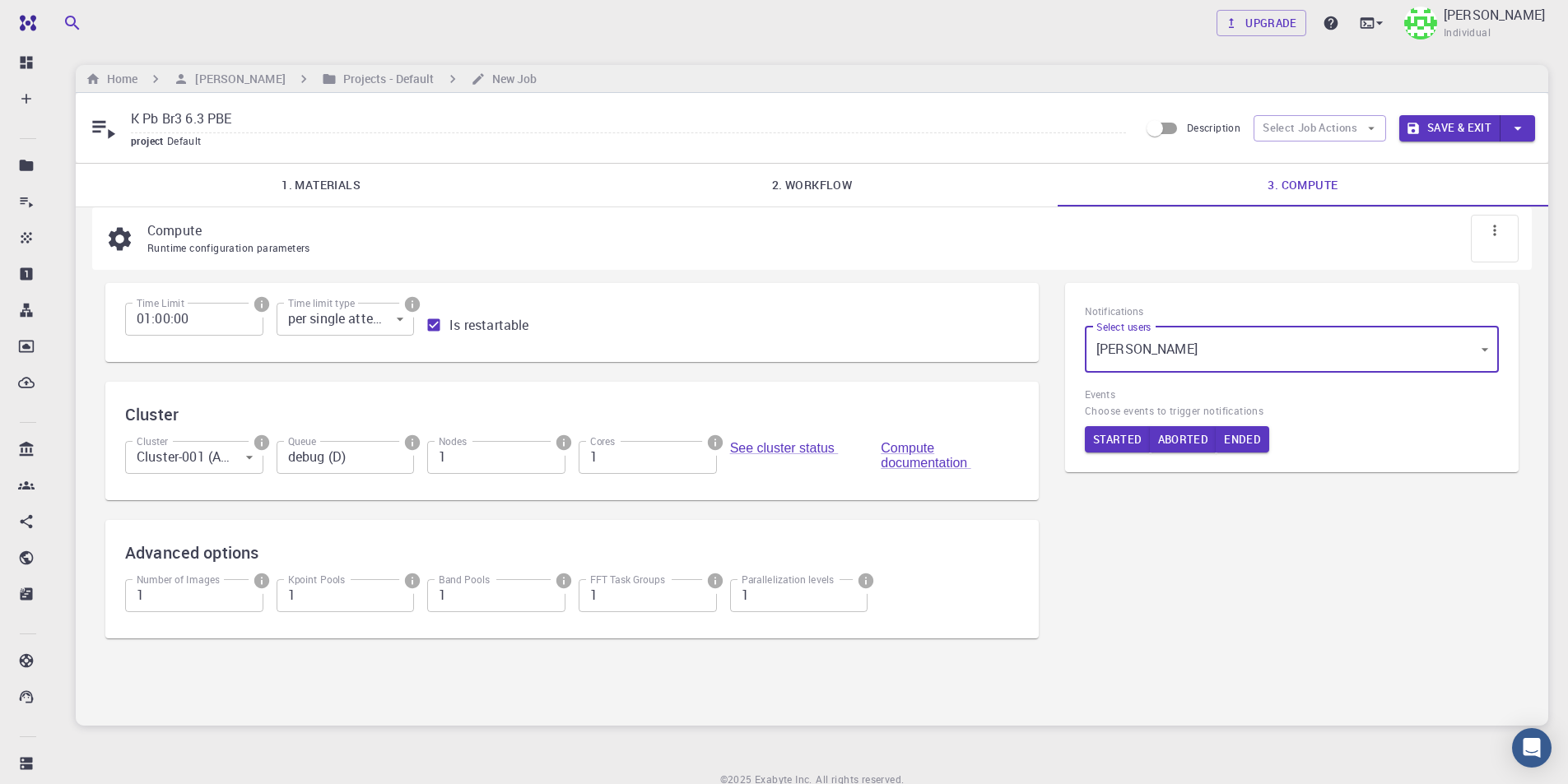
click at [1446, 131] on button "Save & Exit" at bounding box center [1449, 129] width 101 height 26
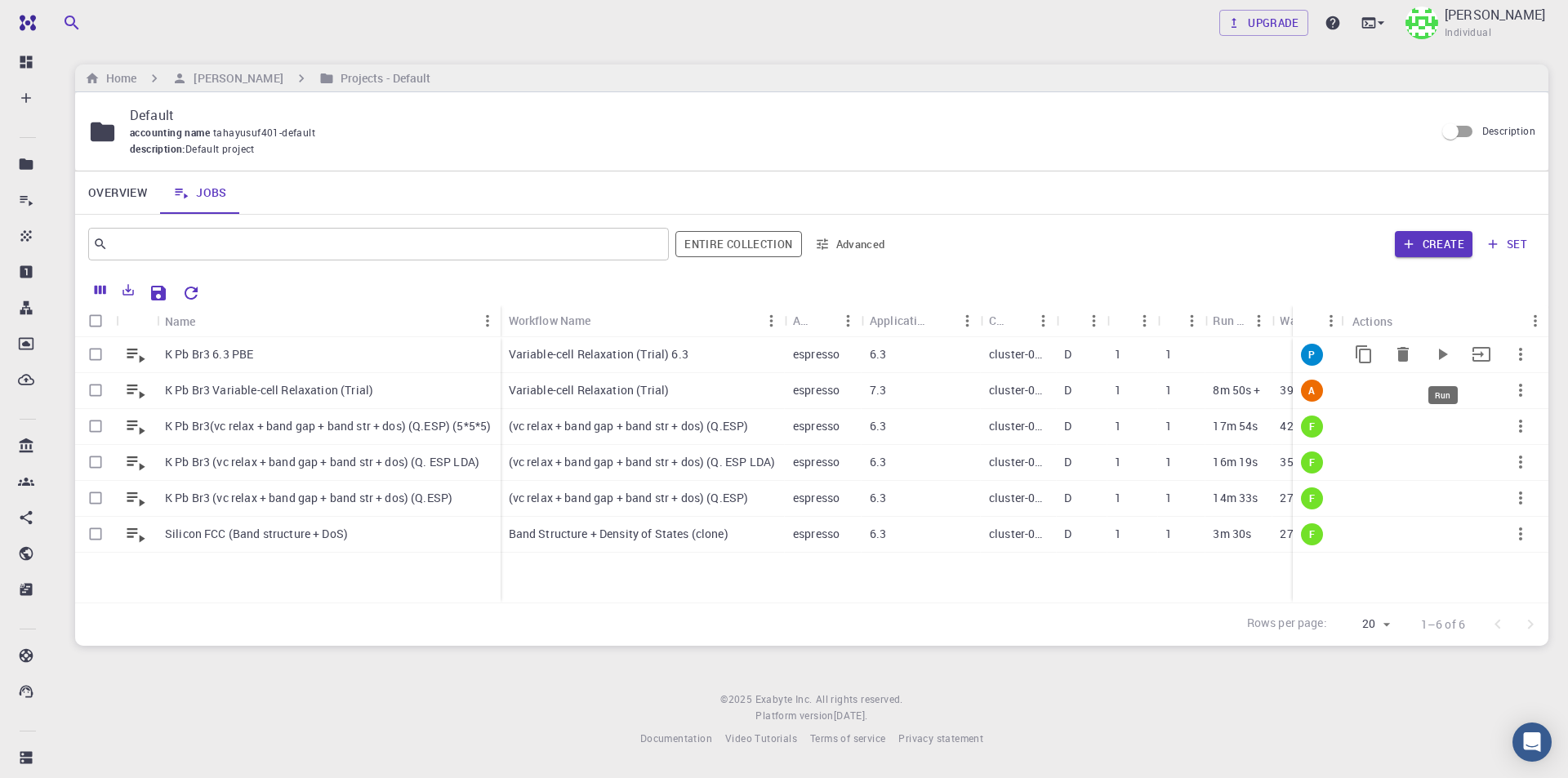
click at [1446, 352] on icon "Run" at bounding box center [1442, 354] width 19 height 19
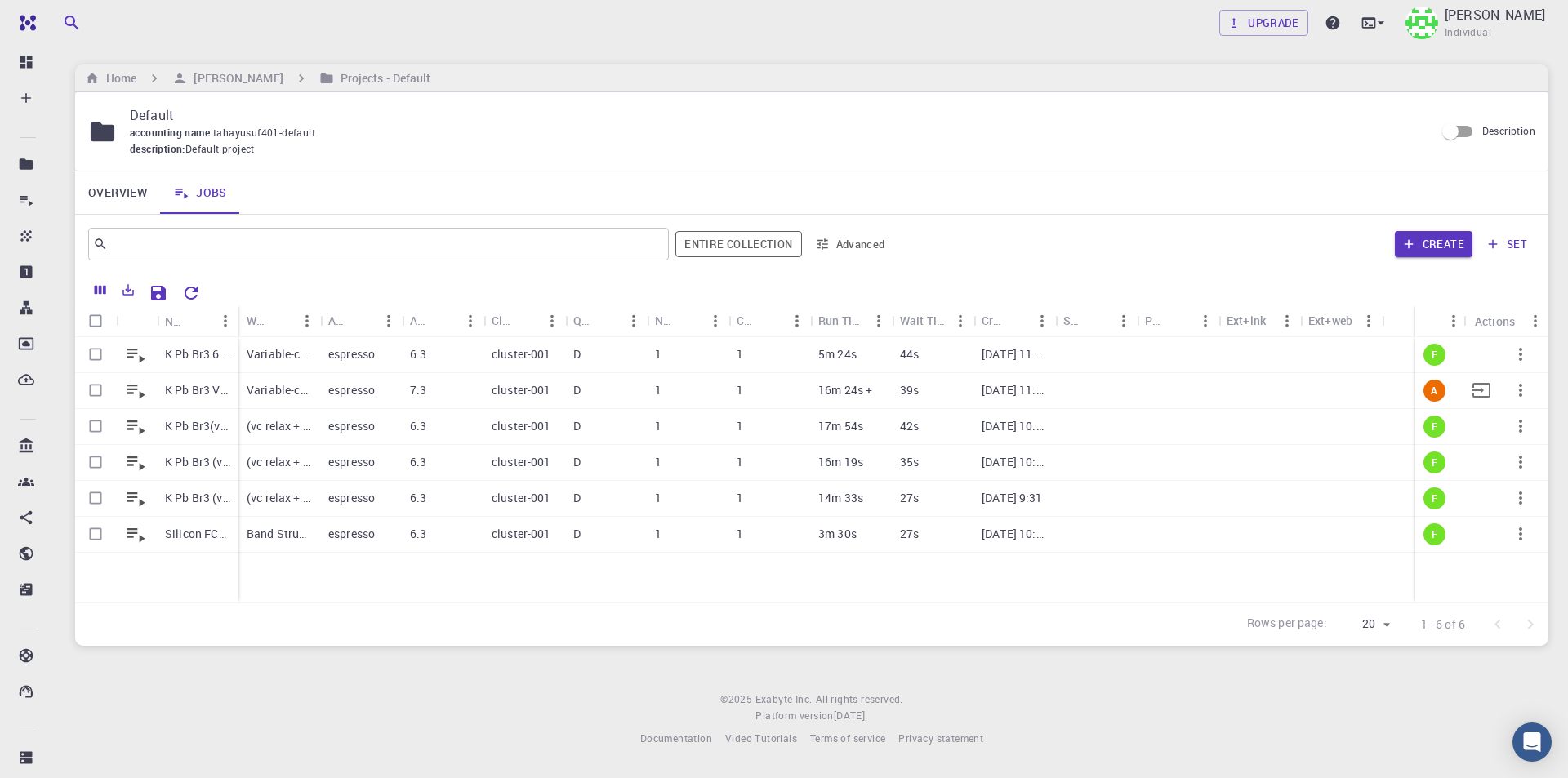
click at [1520, 391] on icon "button" at bounding box center [1521, 389] width 4 height 13
click at [1521, 458] on span "Terminate" at bounding box center [1517, 459] width 46 height 17
click at [95, 391] on input "Select row" at bounding box center [95, 389] width 31 height 31
checkbox input "true"
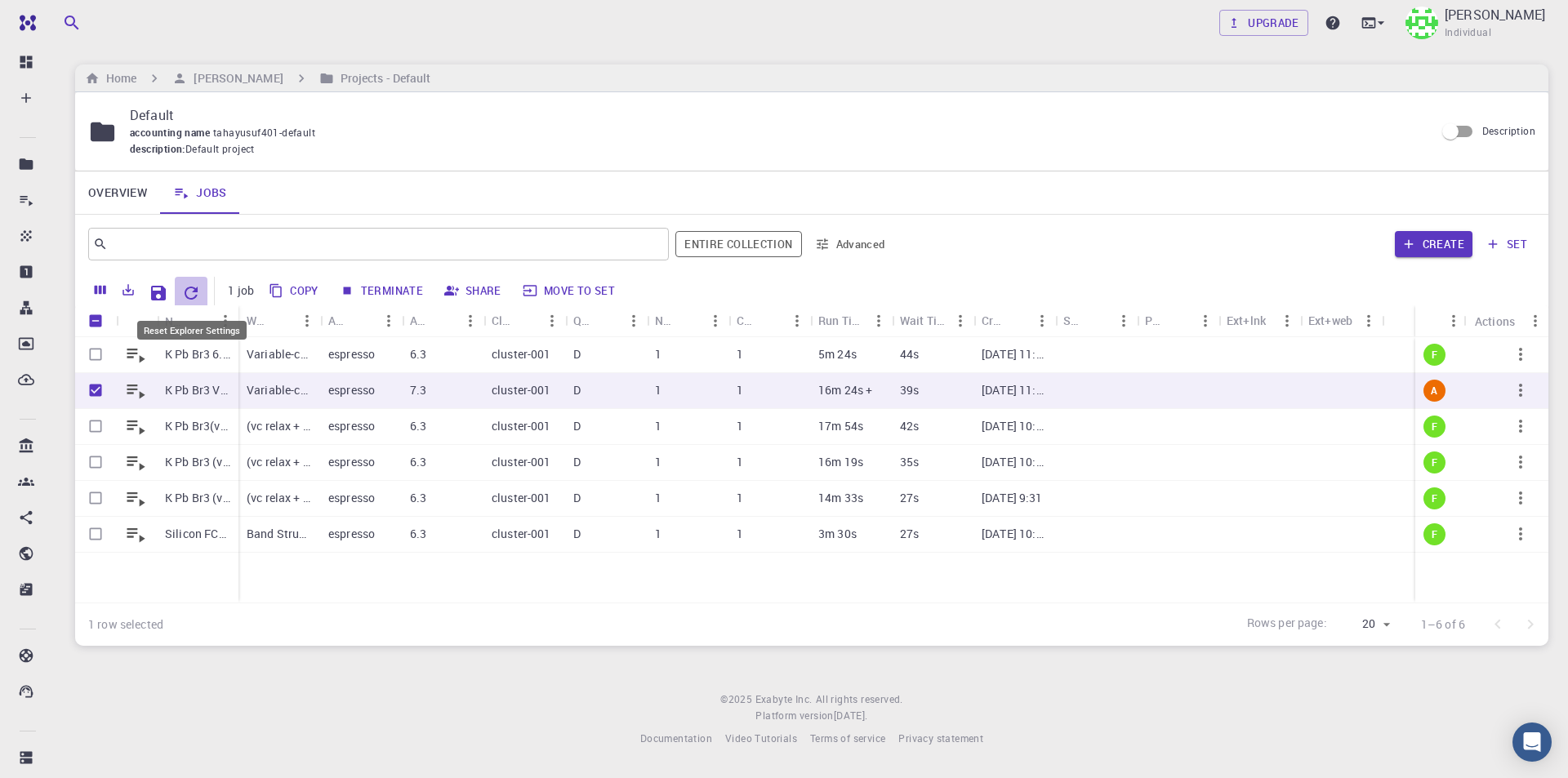
click at [188, 288] on icon "Reset Explorer Settings" at bounding box center [191, 292] width 13 height 13
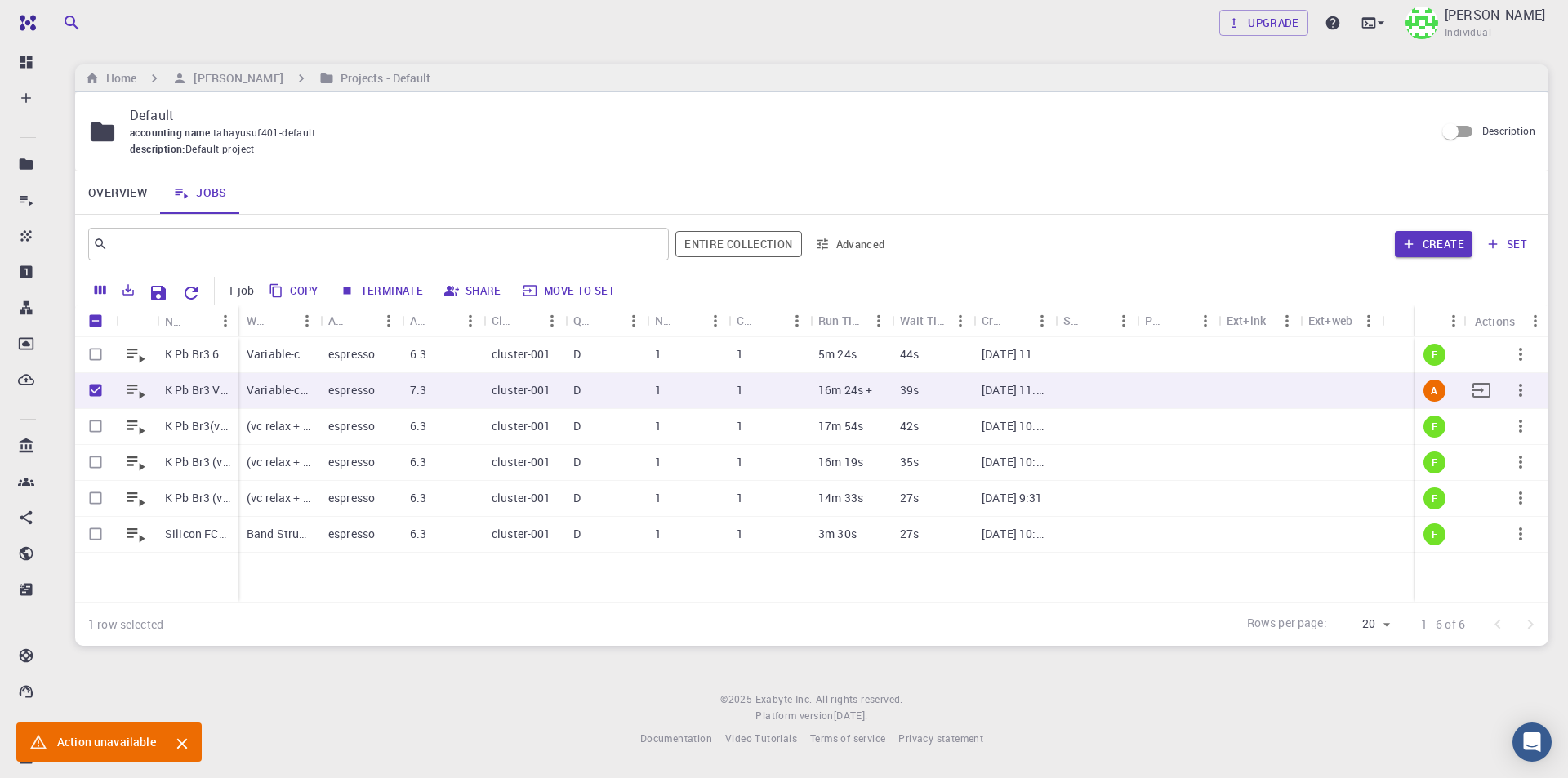
click at [95, 389] on input "Unselect row" at bounding box center [95, 389] width 31 height 31
checkbox input "false"
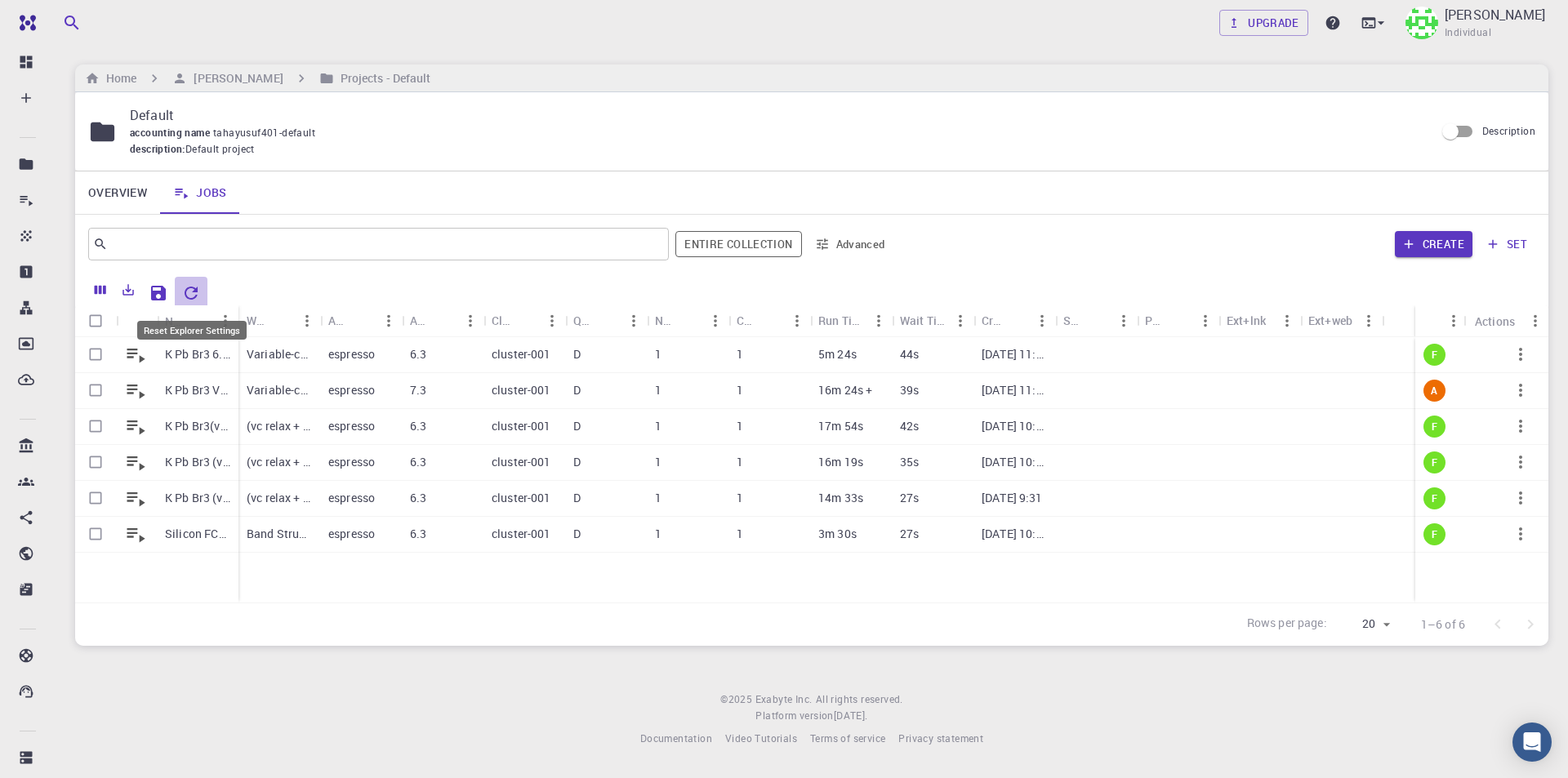
click at [193, 290] on icon "Reset Explorer Settings" at bounding box center [191, 293] width 19 height 19
click at [98, 389] on input "Select row" at bounding box center [95, 389] width 31 height 31
checkbox input "true"
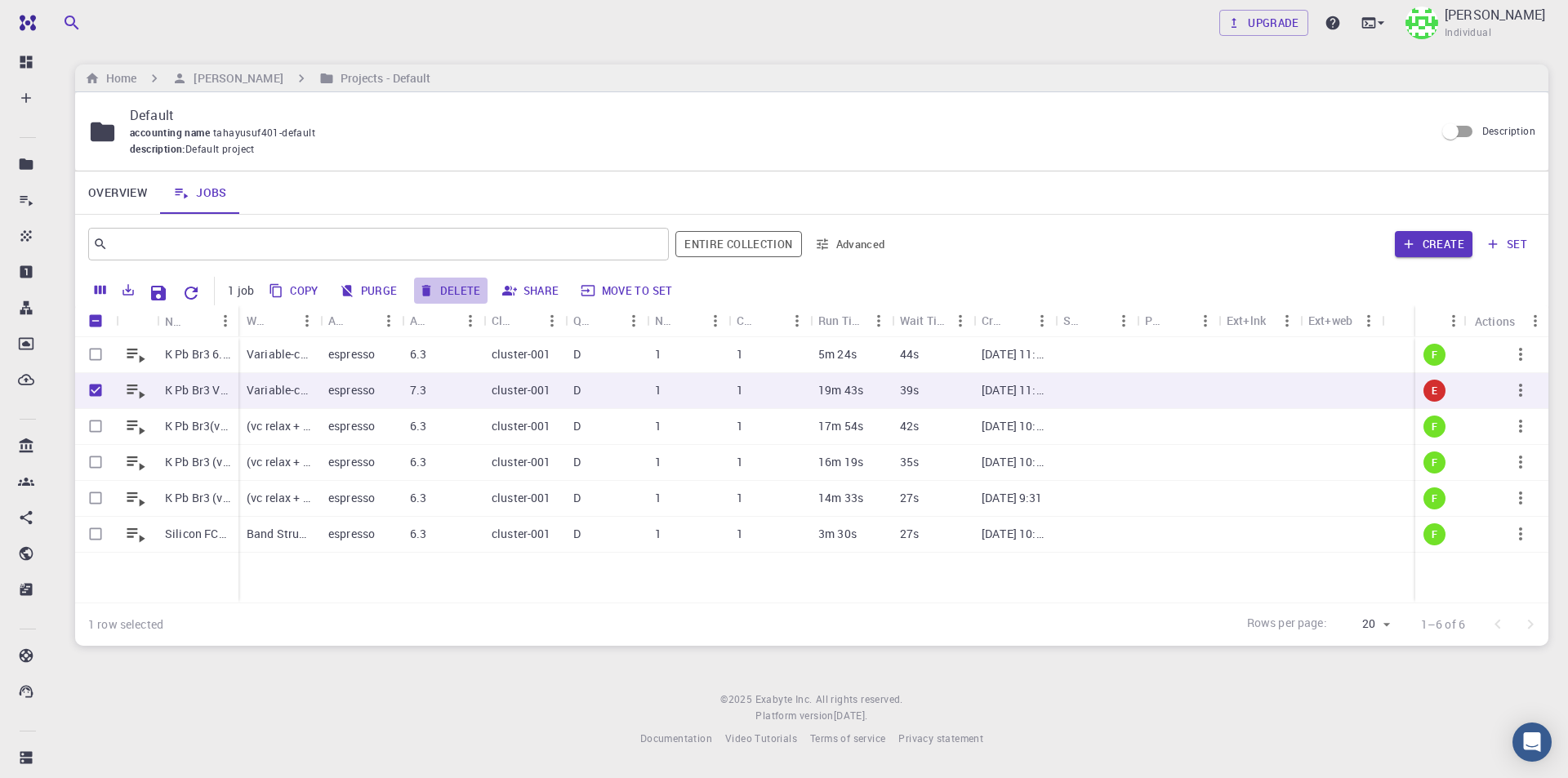
click at [458, 291] on button "Delete" at bounding box center [451, 291] width 74 height 26
checkbox input "false"
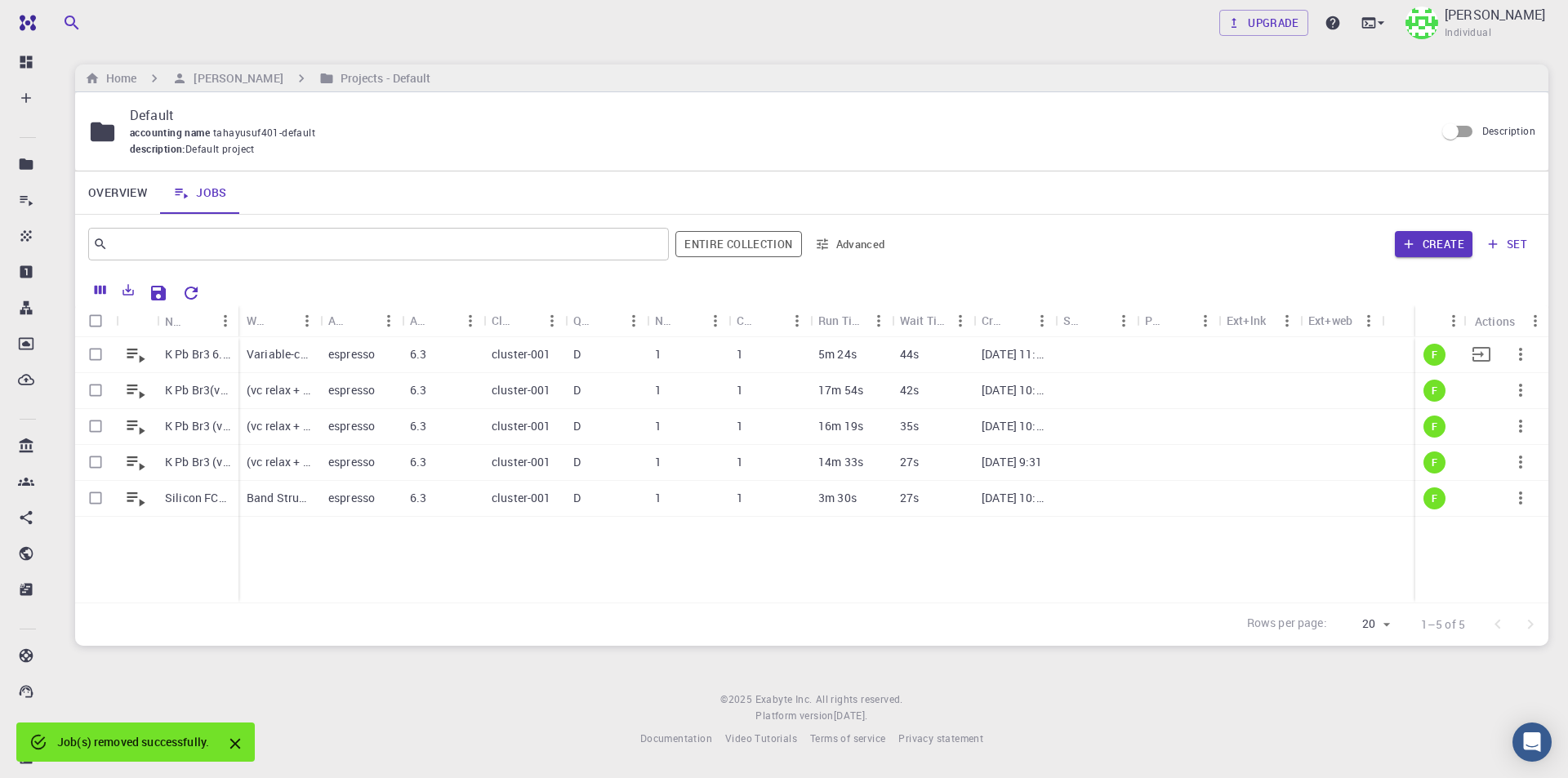
click at [848, 361] on p "5m 24s" at bounding box center [837, 354] width 39 height 17
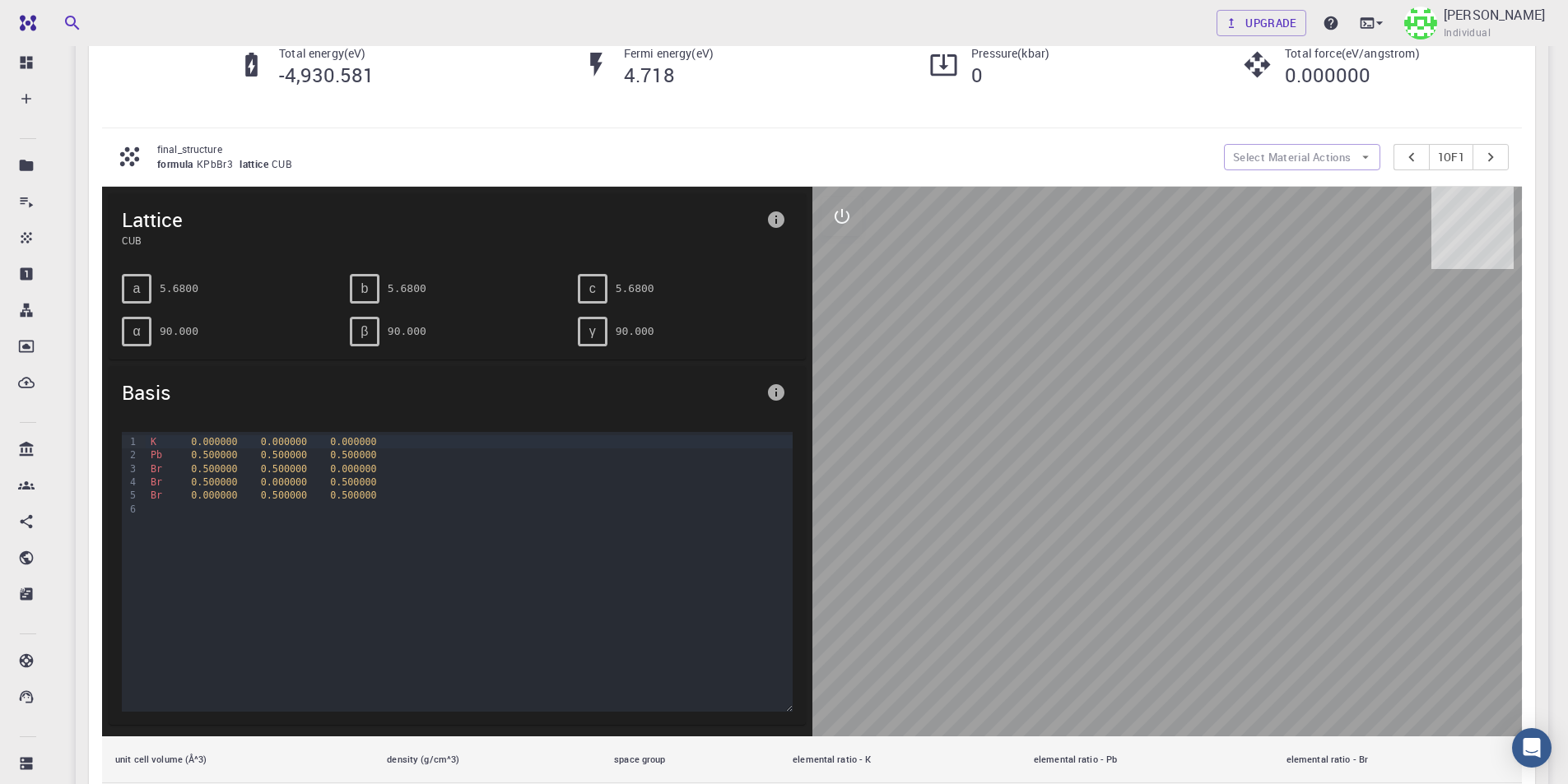
scroll to position [6, 0]
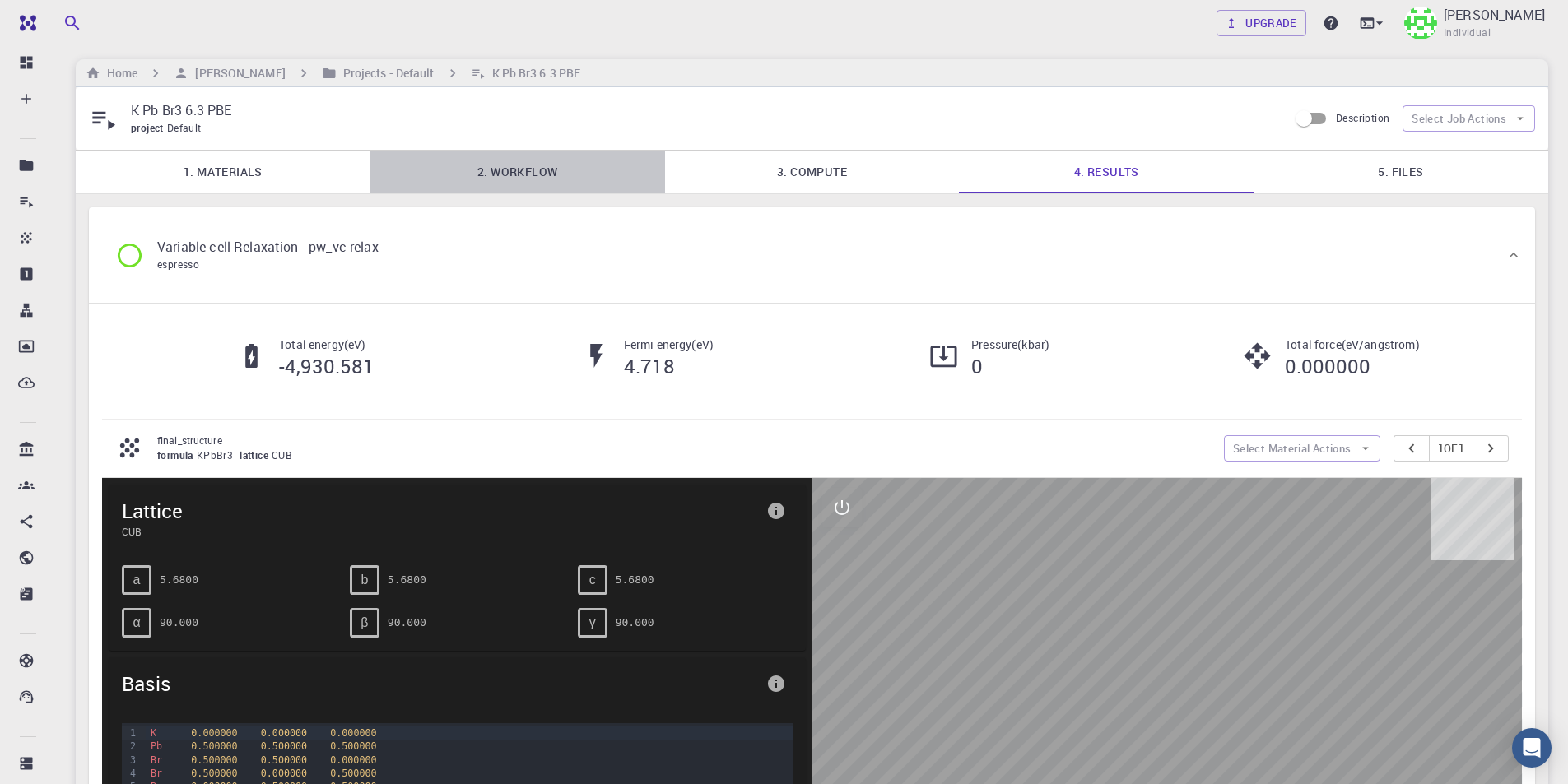
click at [529, 173] on link "2. Workflow" at bounding box center [518, 172] width 295 height 42
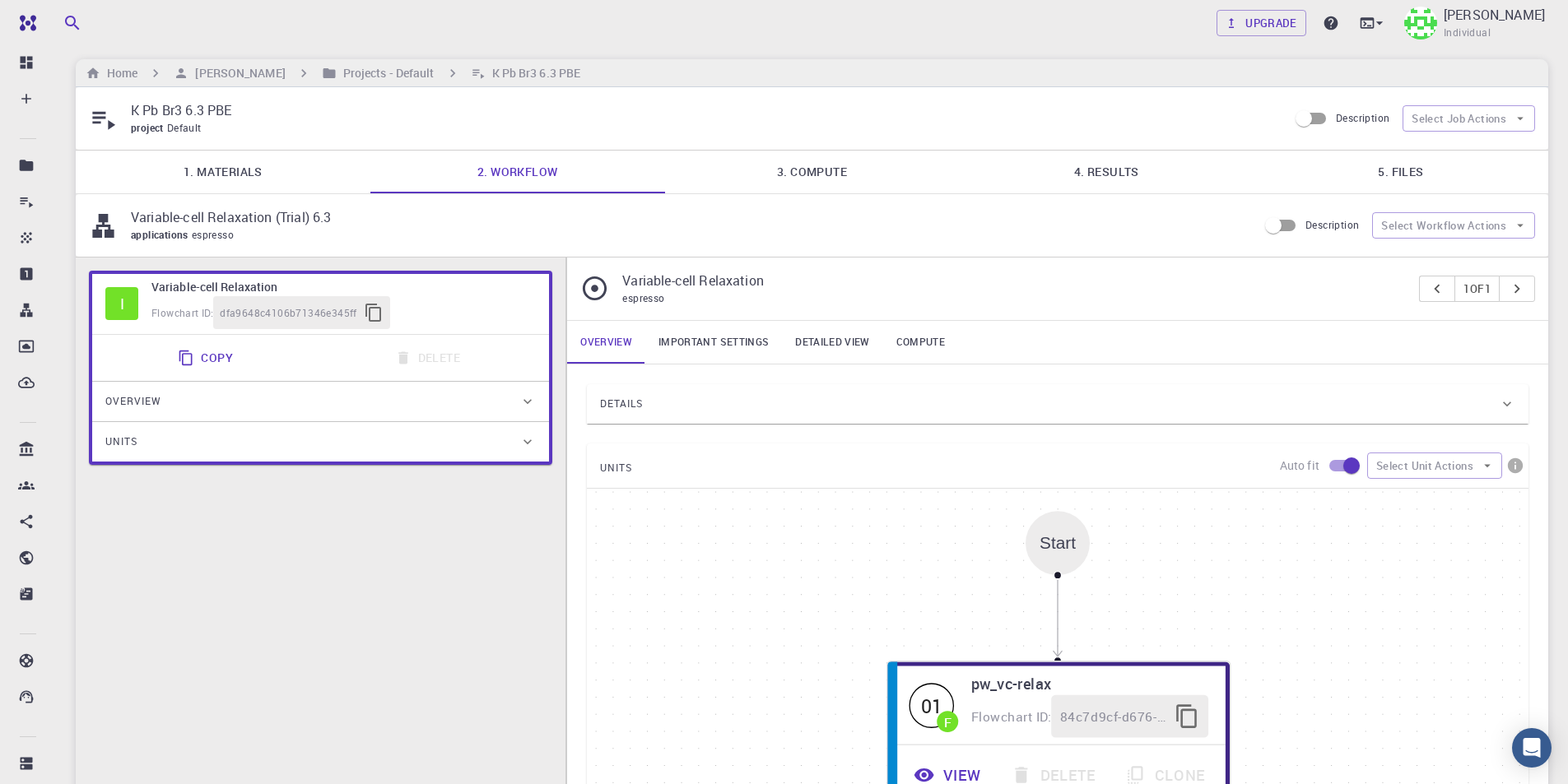
click at [739, 406] on div "Details" at bounding box center [1049, 404] width 898 height 26
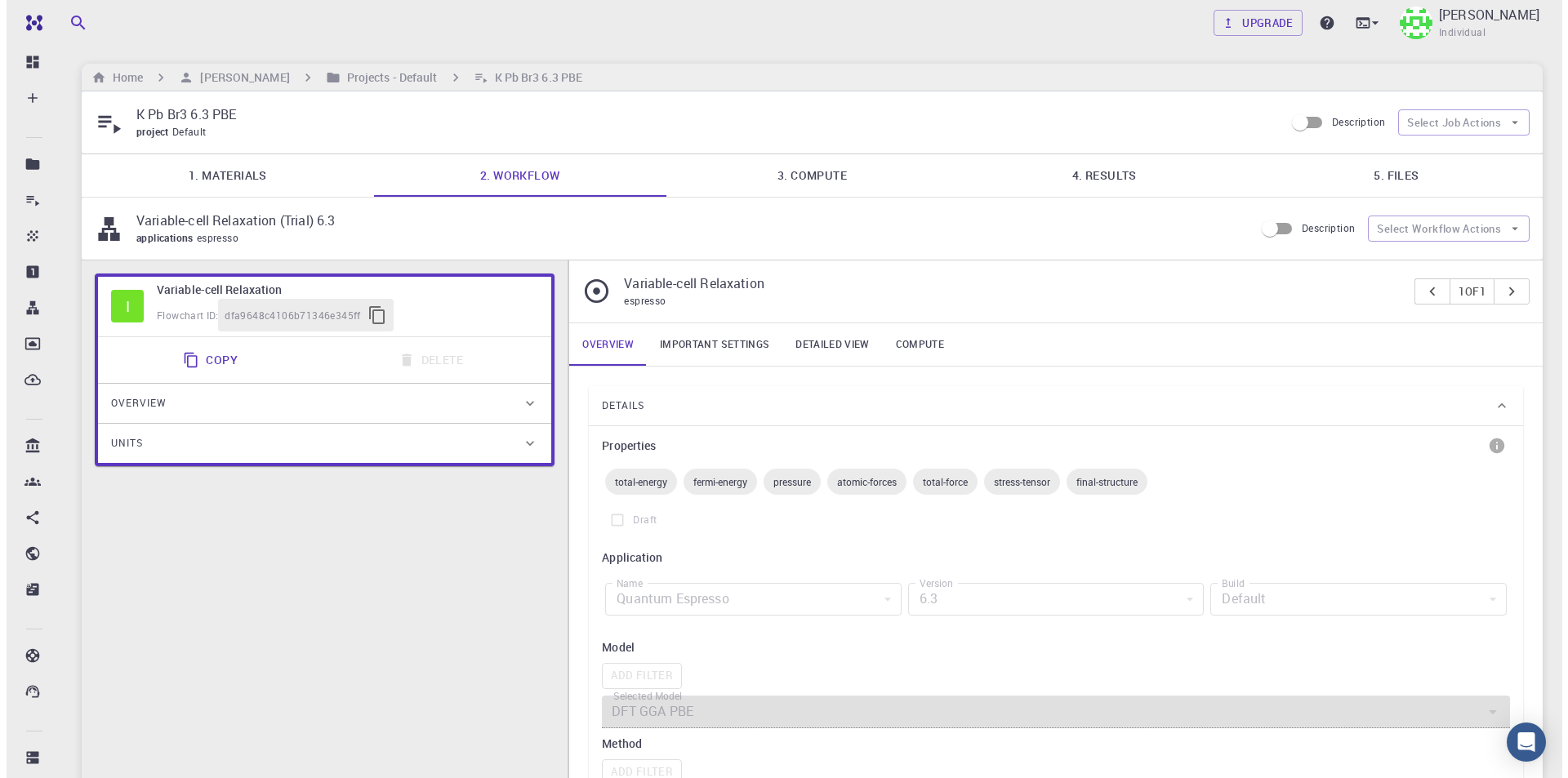
scroll to position [0, 0]
click at [1129, 177] on link "4. Results" at bounding box center [1097, 176] width 292 height 42
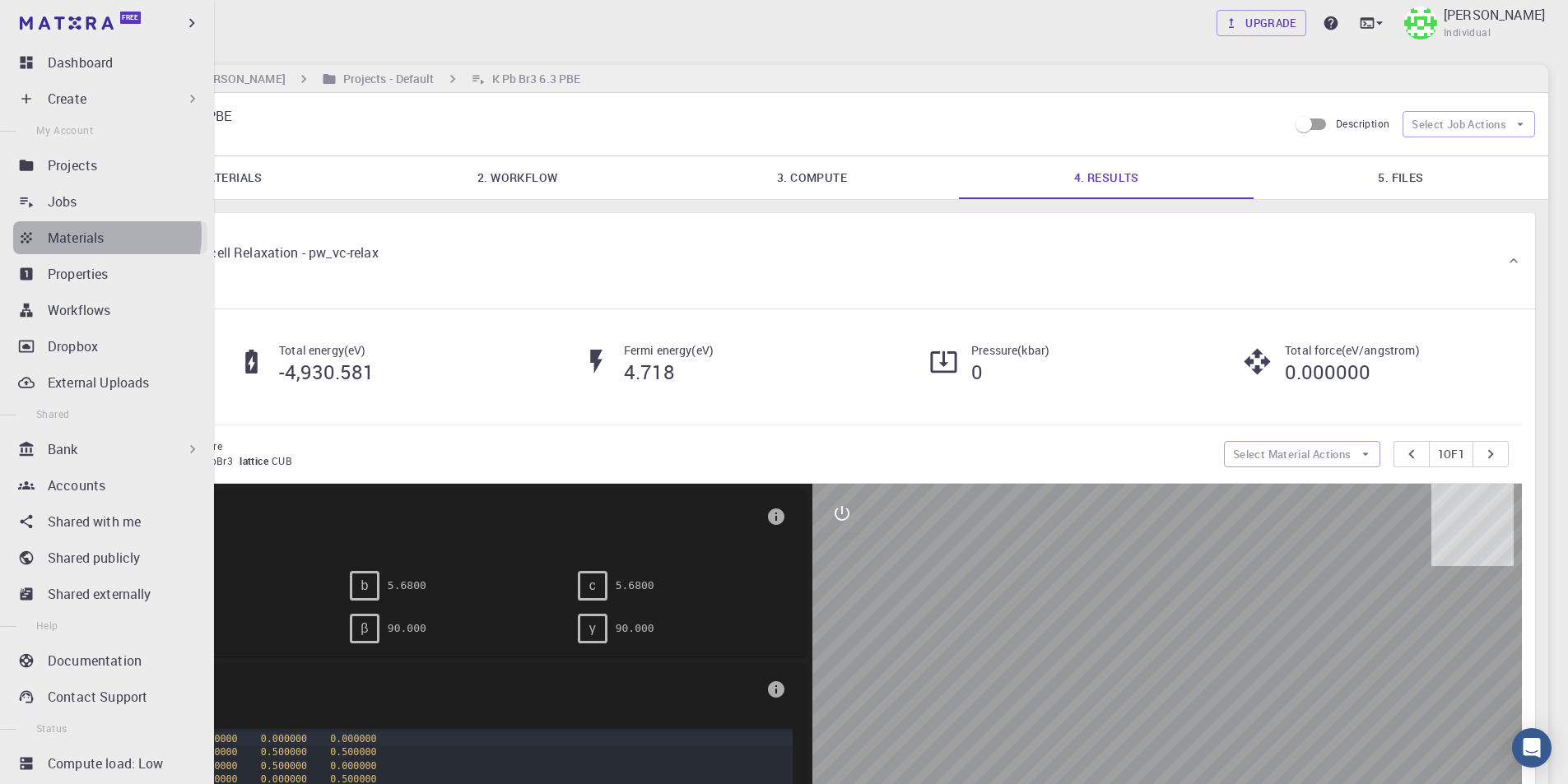
click at [92, 235] on p "Materials" at bounding box center [75, 237] width 56 height 19
